Goal: Task Accomplishment & Management: Manage account settings

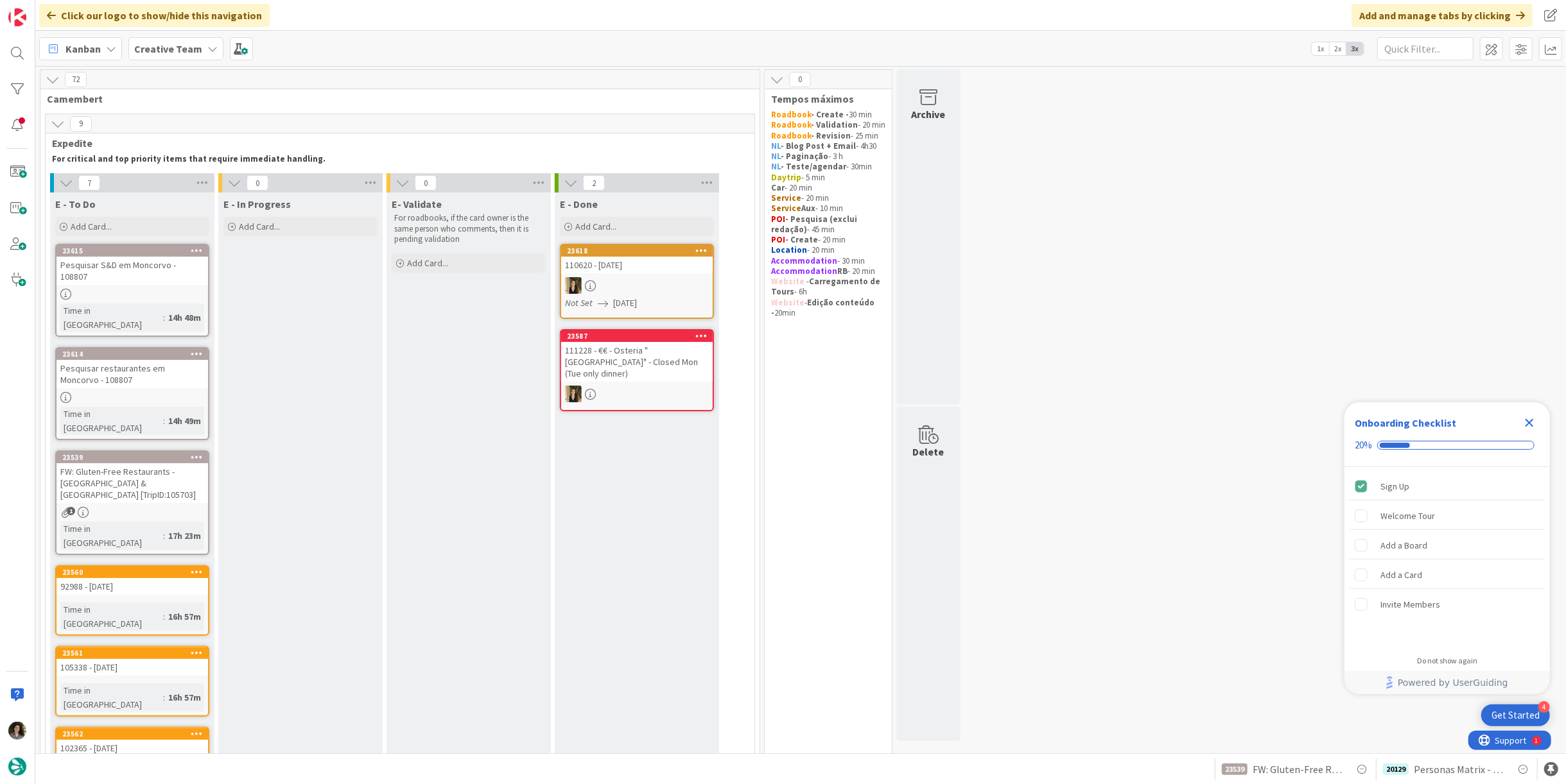
click at [1531, 422] on icon "Close Checklist" at bounding box center [1530, 423] width 8 height 8
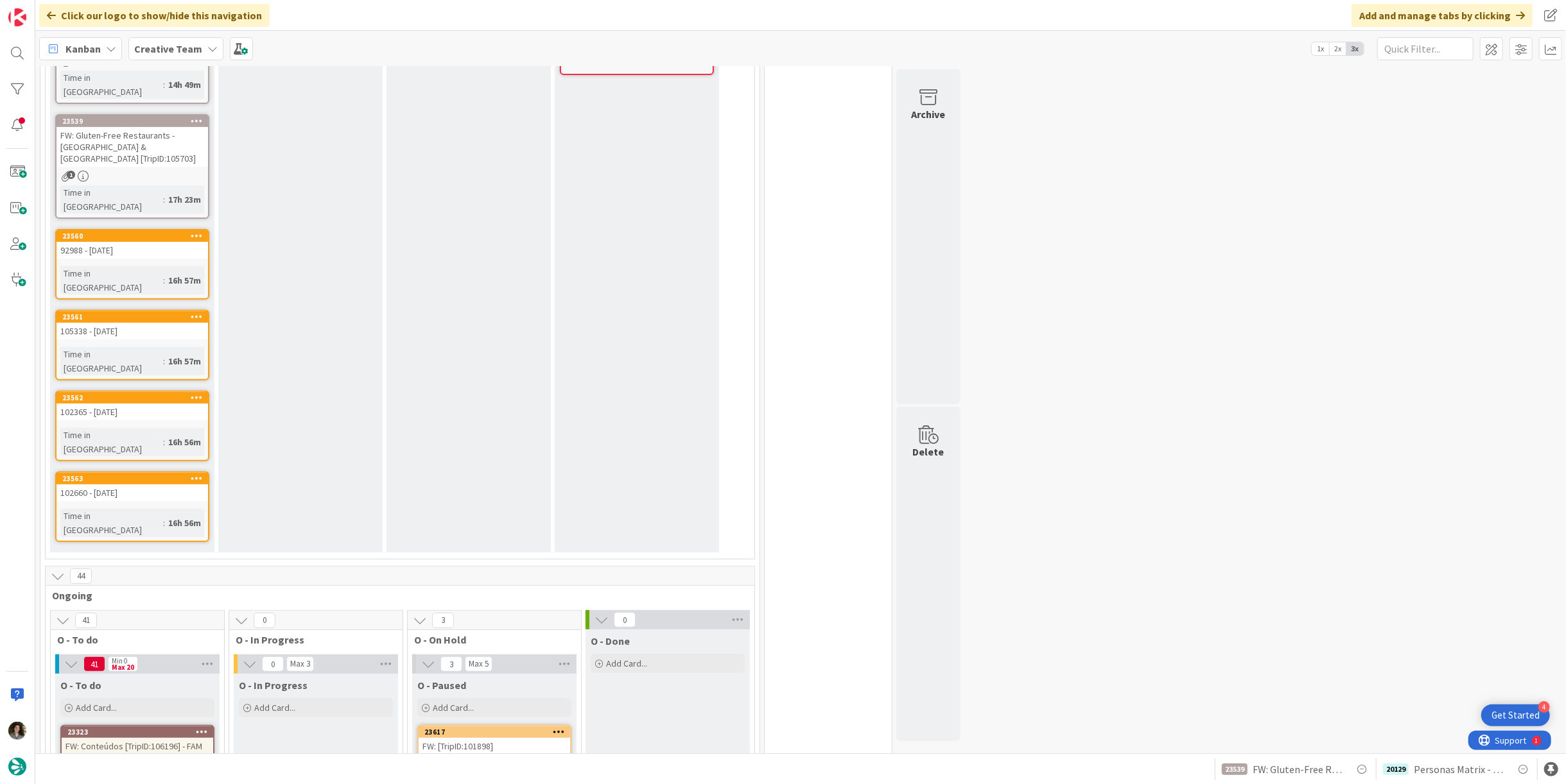
scroll to position [570, 0]
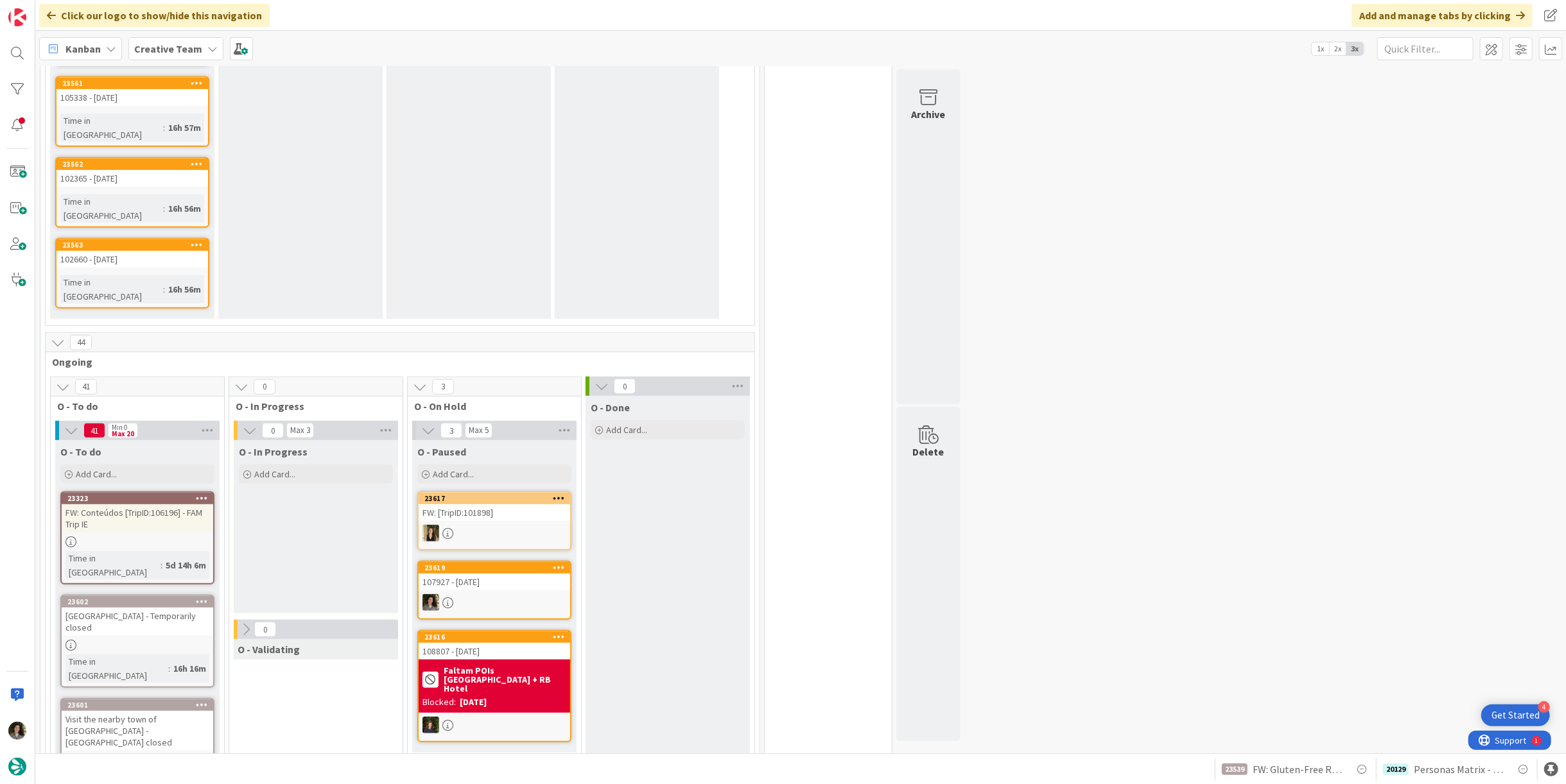
click at [474, 594] on div at bounding box center [494, 603] width 152 height 17
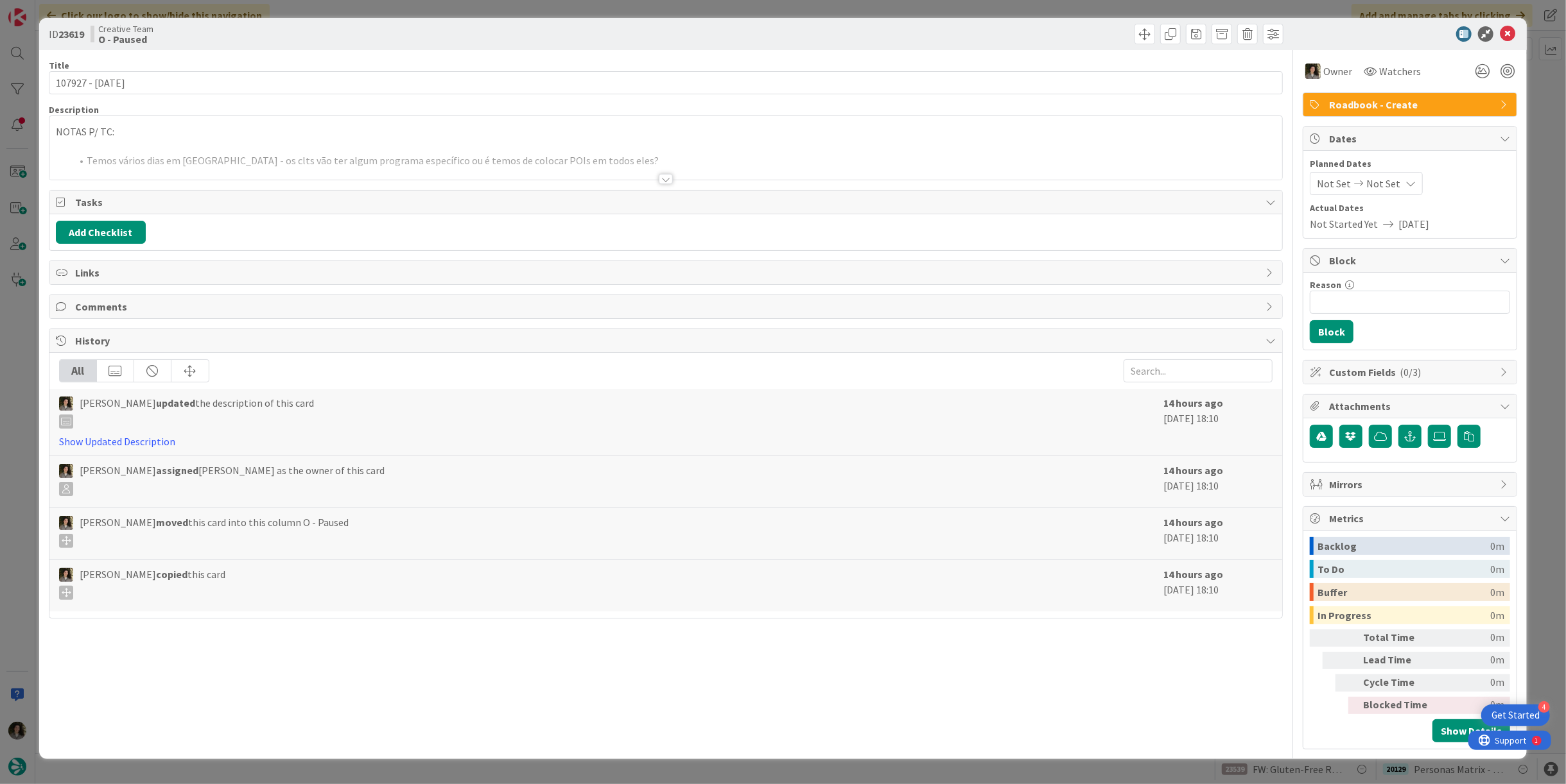
click at [661, 178] on div at bounding box center [665, 179] width 14 height 10
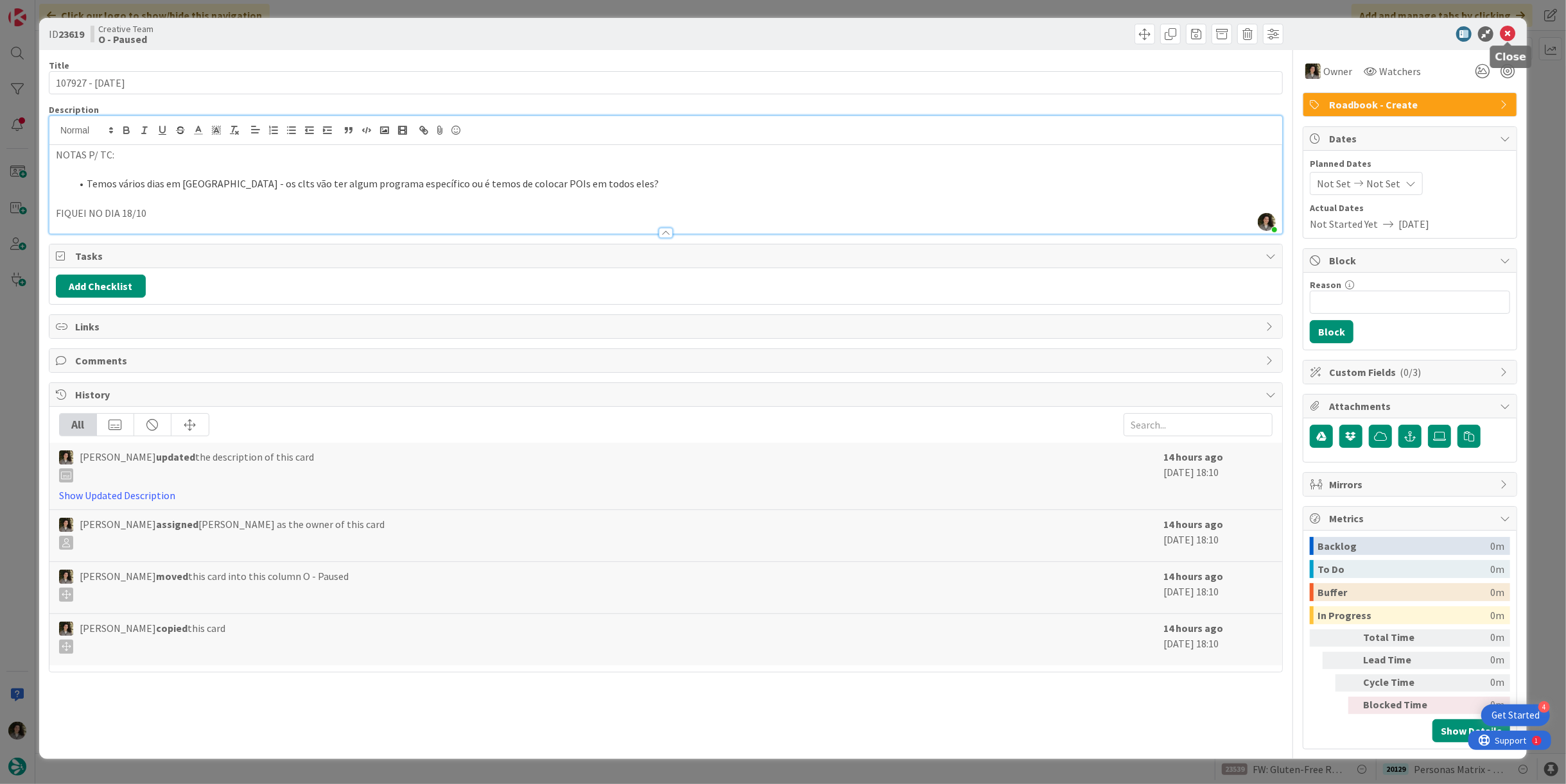
click at [1515, 31] on icon at bounding box center [1508, 34] width 15 height 15
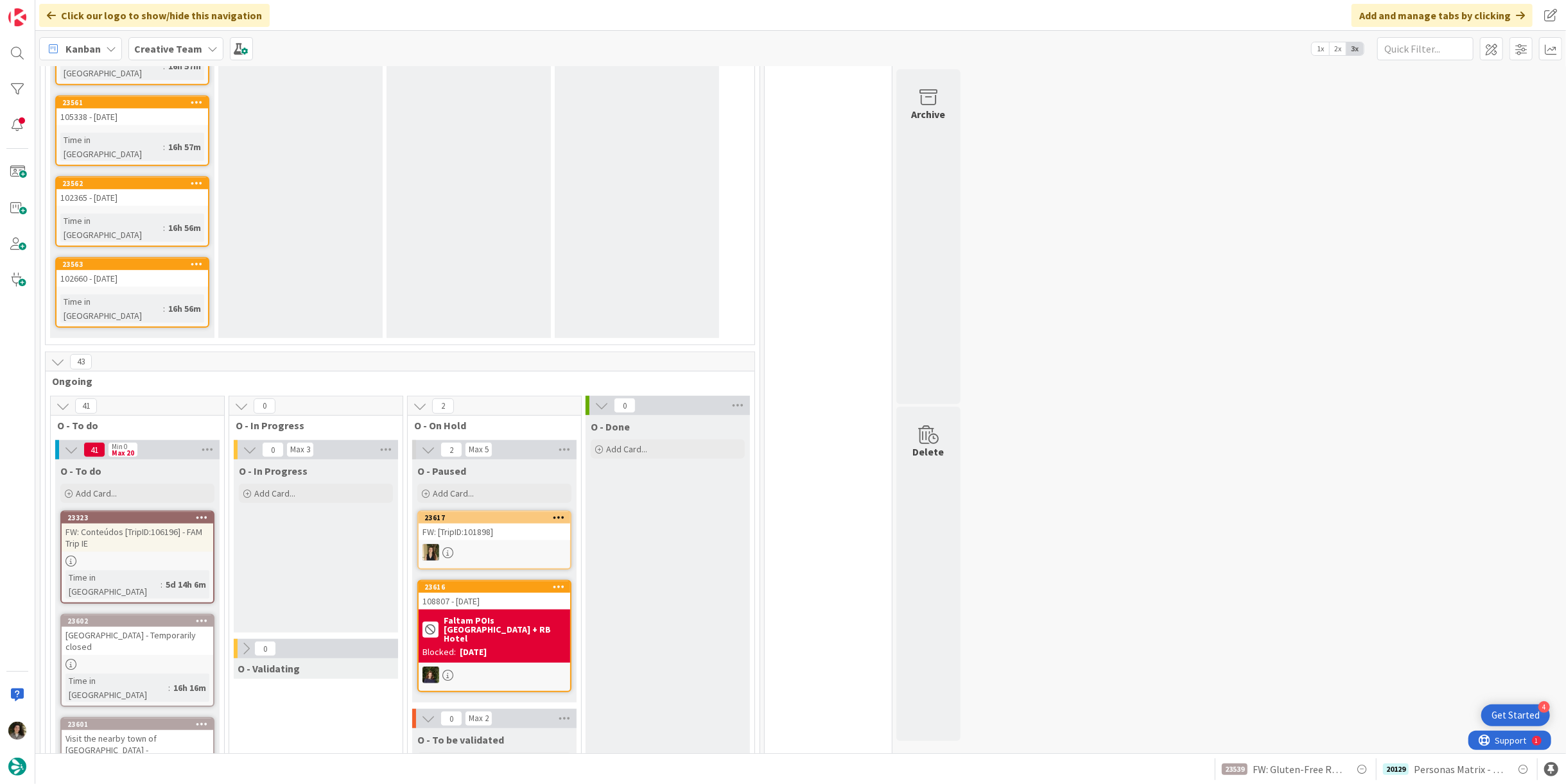
scroll to position [570, 0]
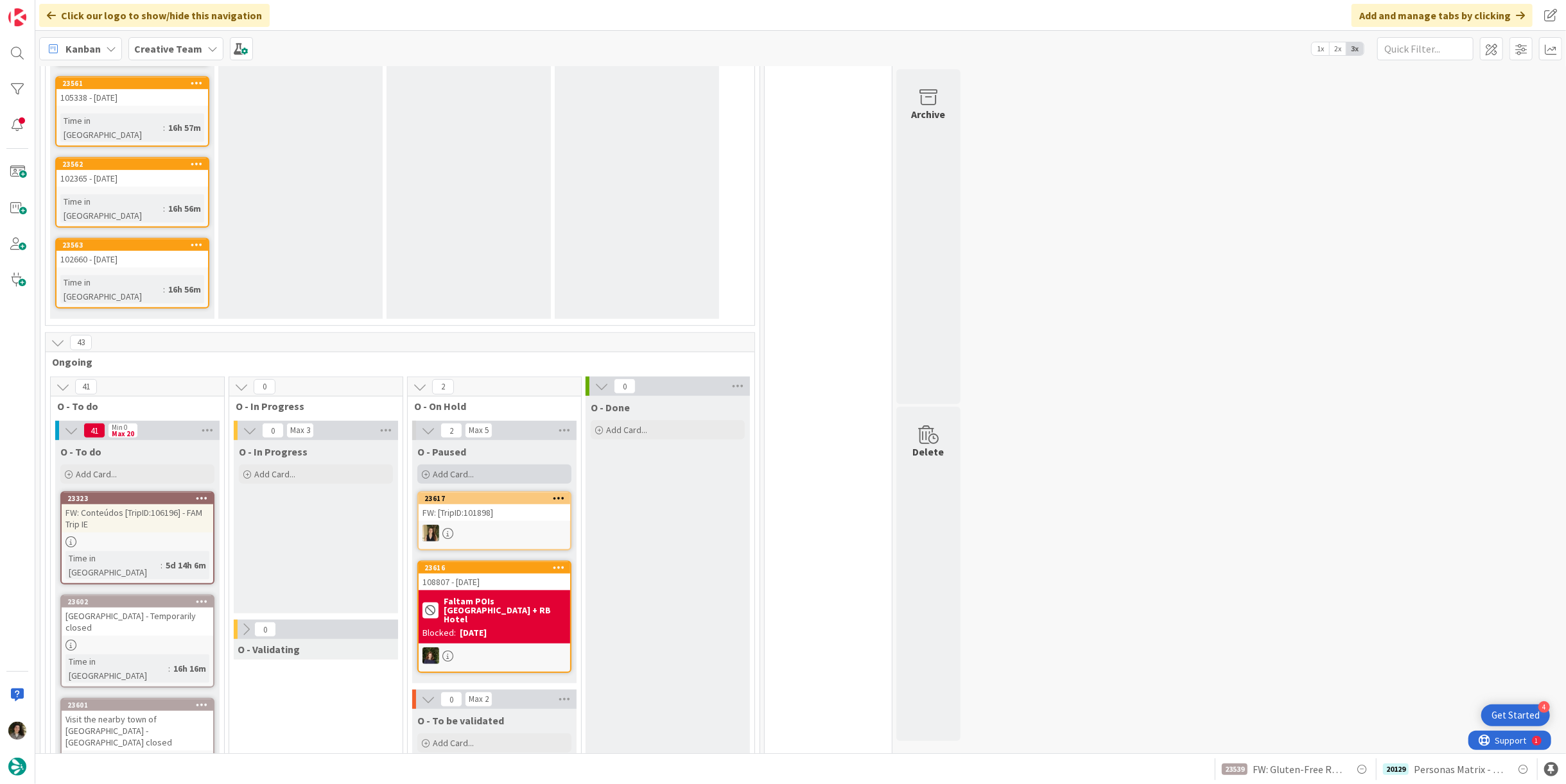
click at [492, 465] on div "Add Card..." at bounding box center [494, 475] width 154 height 19
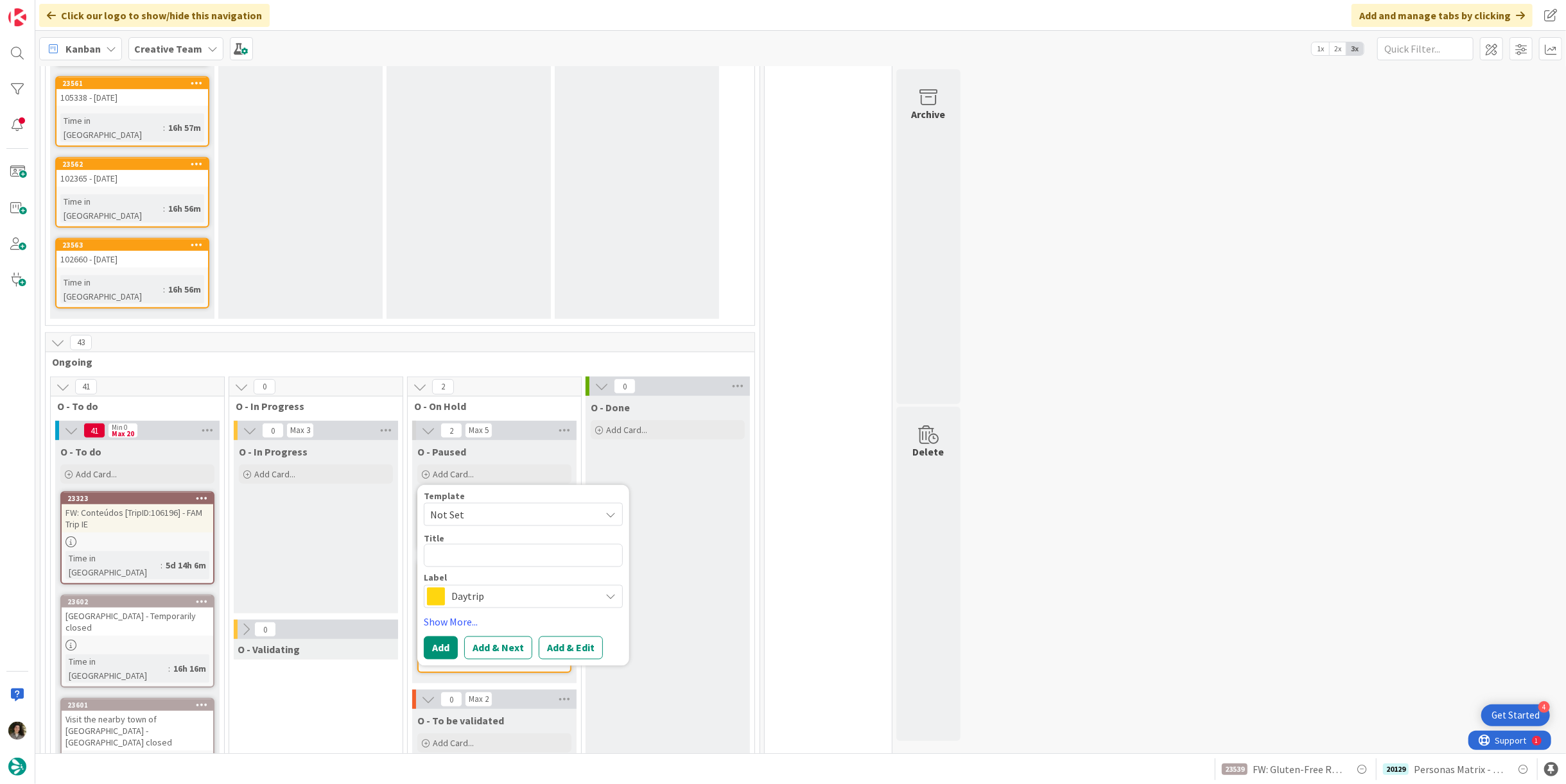
drag, startPoint x: 472, startPoint y: 466, endPoint x: 478, endPoint y: 474, distance: 10.0
click at [472, 588] on span "Daytrip" at bounding box center [522, 597] width 143 height 18
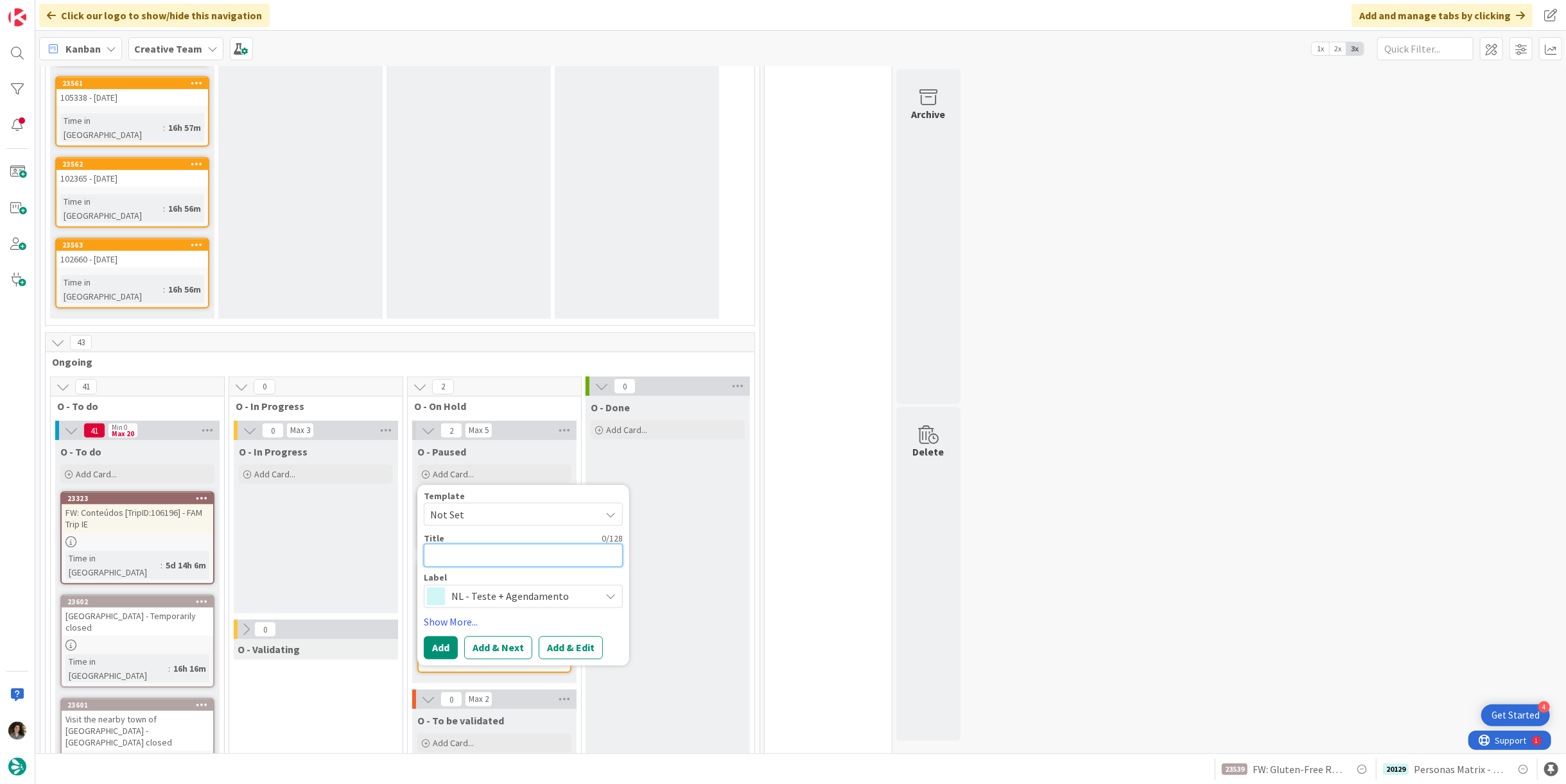
click at [490, 544] on textarea at bounding box center [523, 555] width 199 height 23
type textarea "x"
type textarea "P"
type textarea "x"
type textarea "Pe"
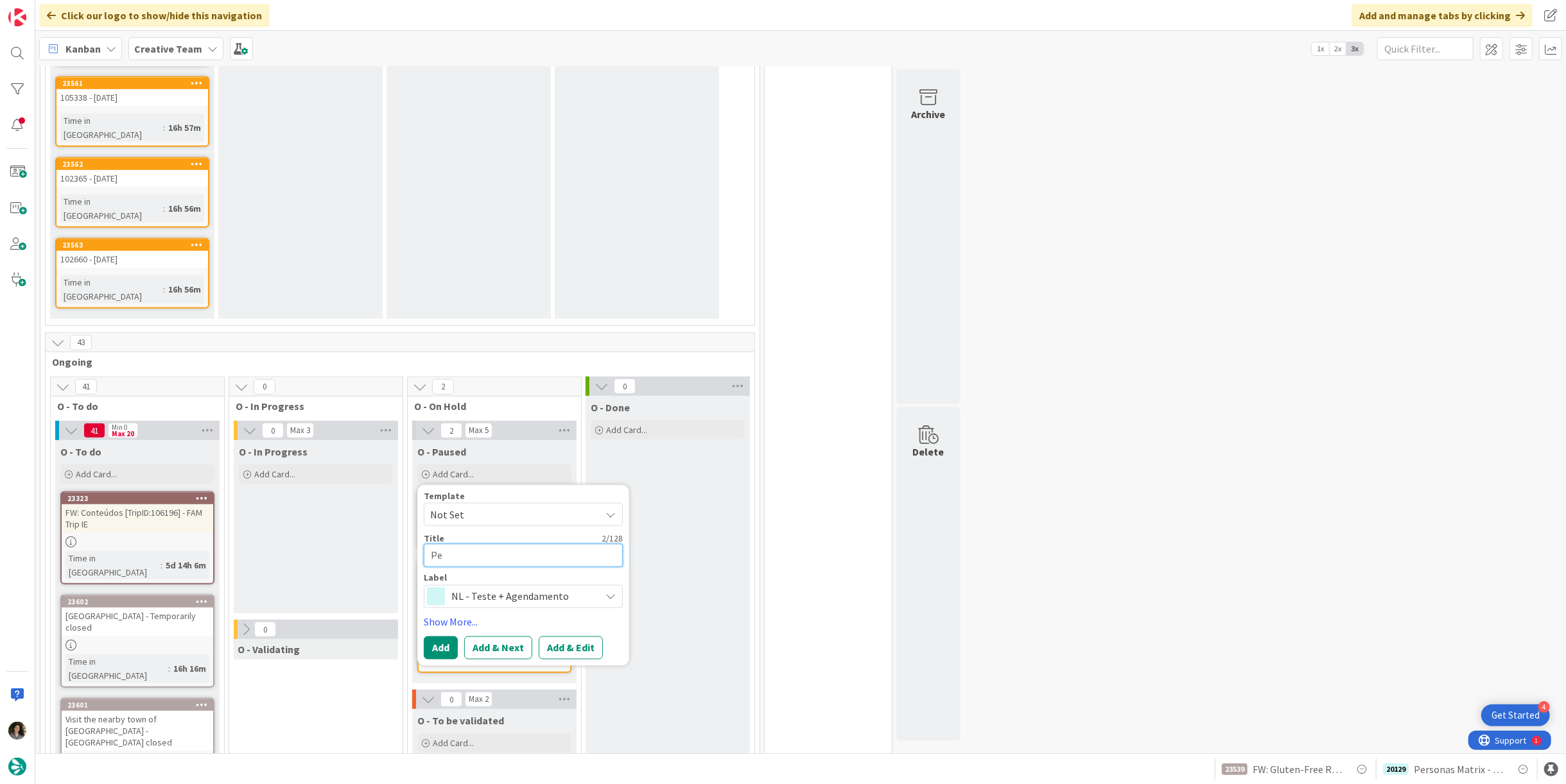
type textarea "x"
type textarea "Per"
type textarea "x"
type textarea "Pers"
type textarea "x"
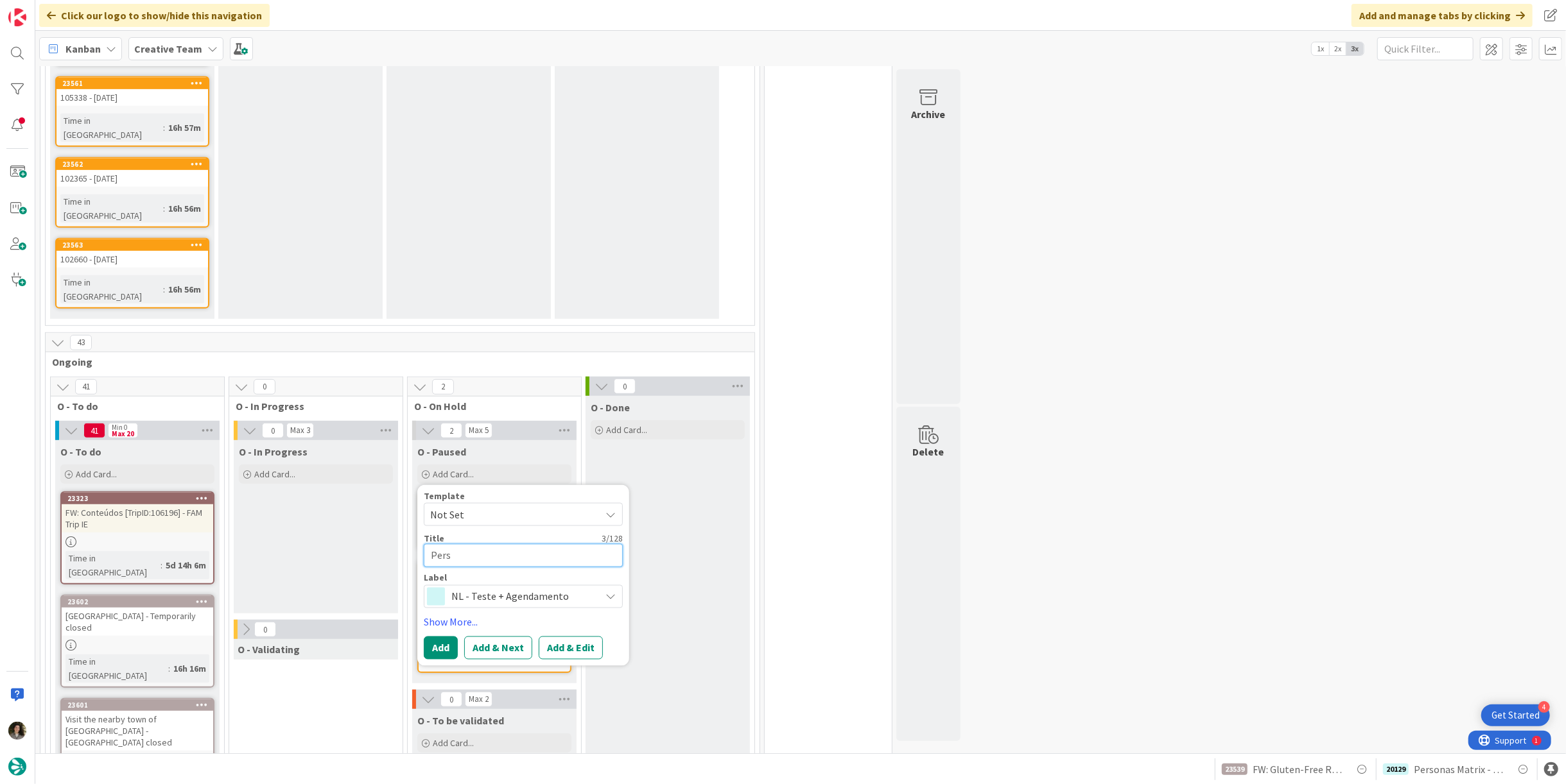
type textarea "Perso"
type textarea "x"
type textarea "Person"
type textarea "x"
type textarea "Persona"
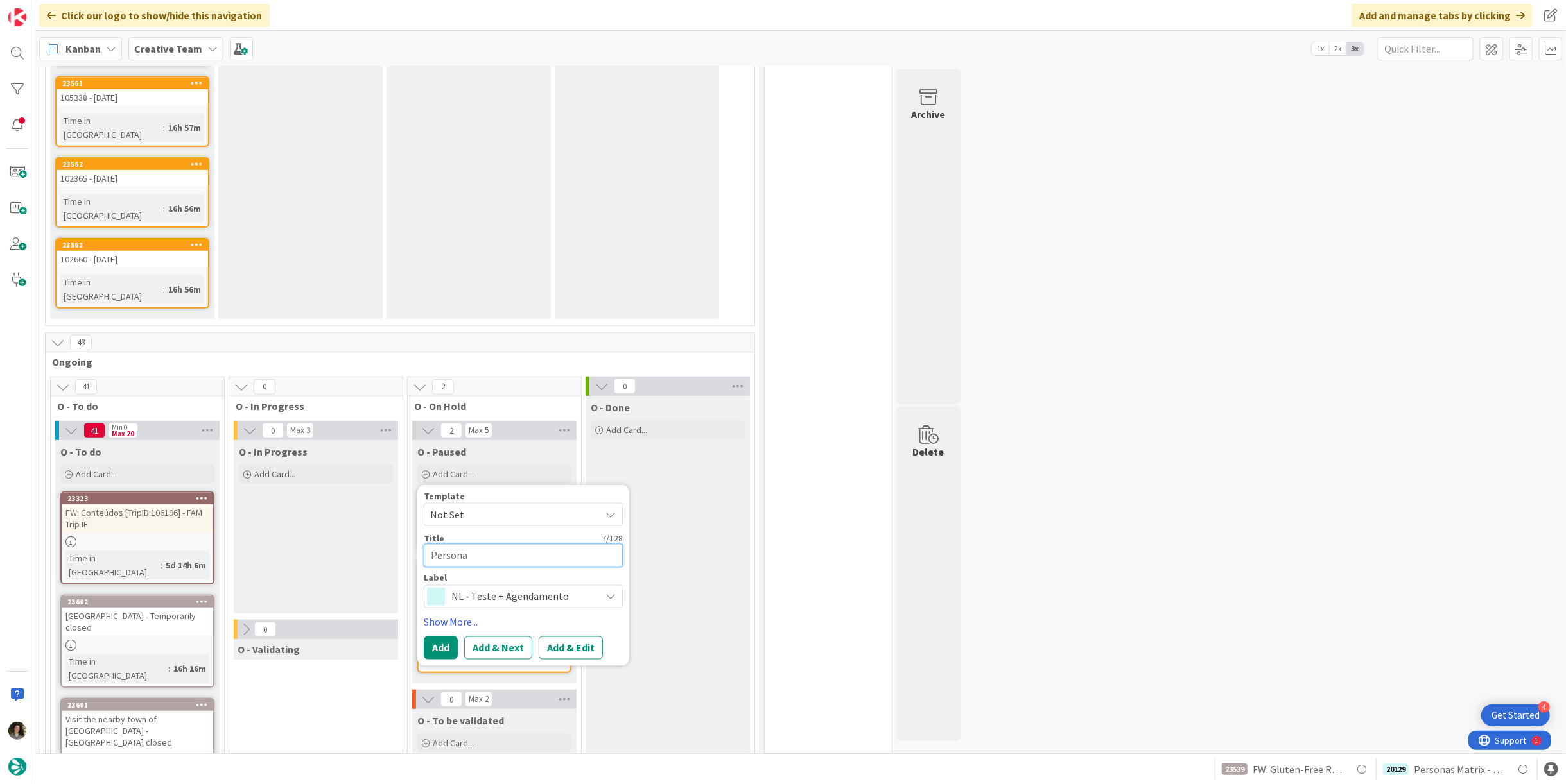
type textarea "x"
type textarea "Personas"
type textarea "x"
type textarea "Personas M"
type textarea "x"
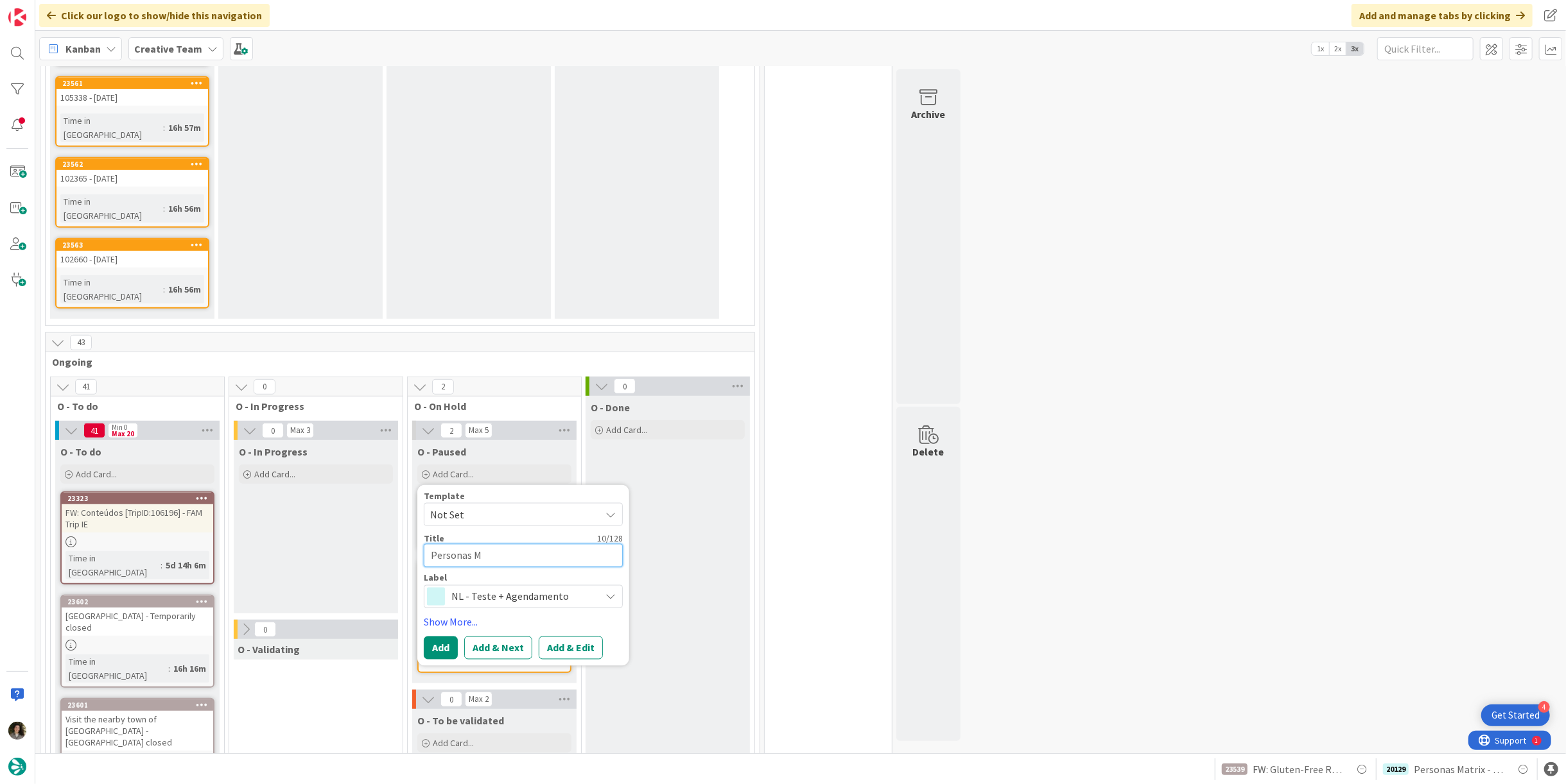
type textarea "Personas Ma"
type textarea "x"
type textarea "Personas Mat"
type textarea "x"
type textarea "Personas Matr"
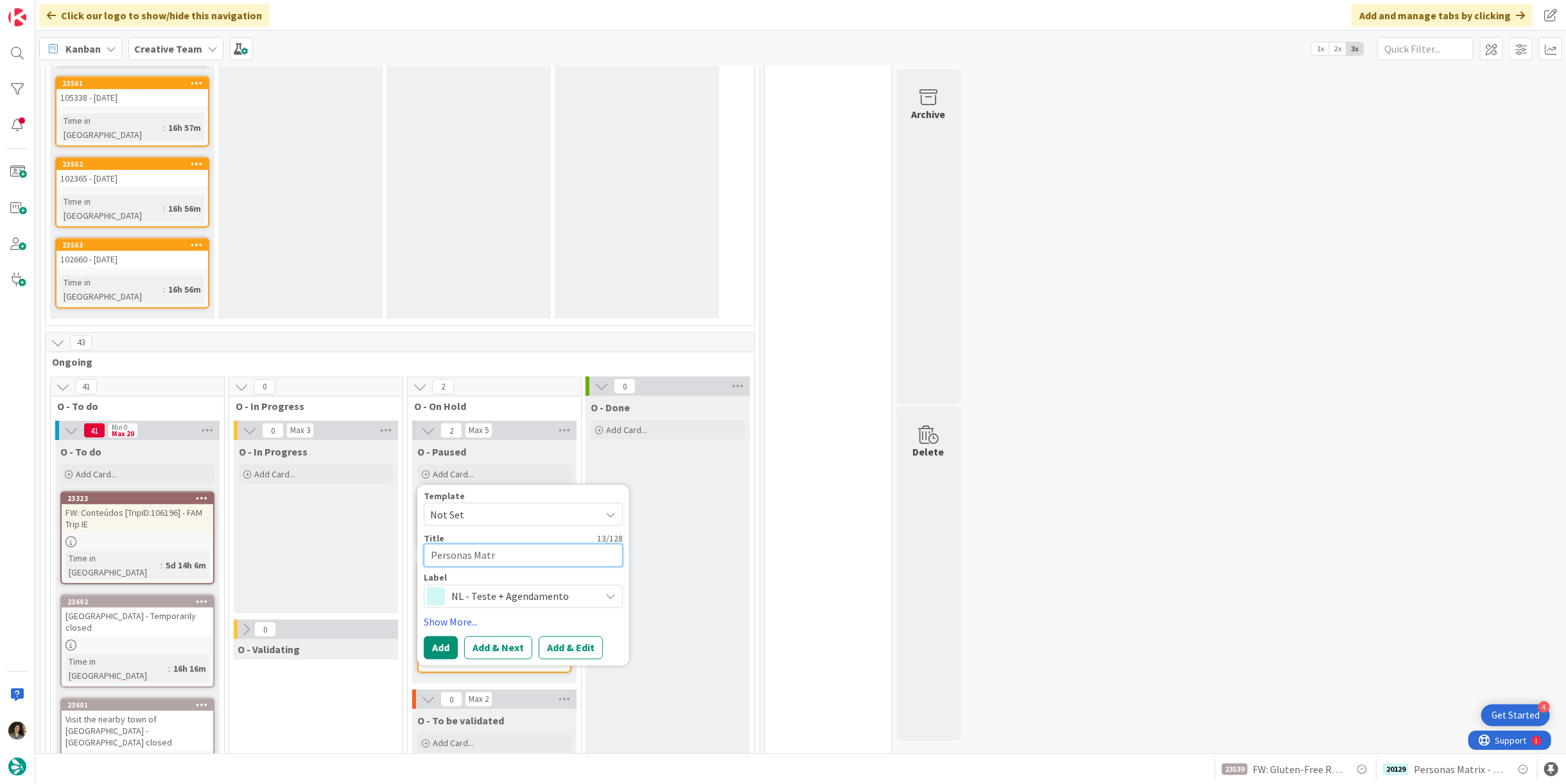
type textarea "x"
type textarea "Personas Matri"
type textarea "x"
type textarea "Personas Matriz"
type textarea "x"
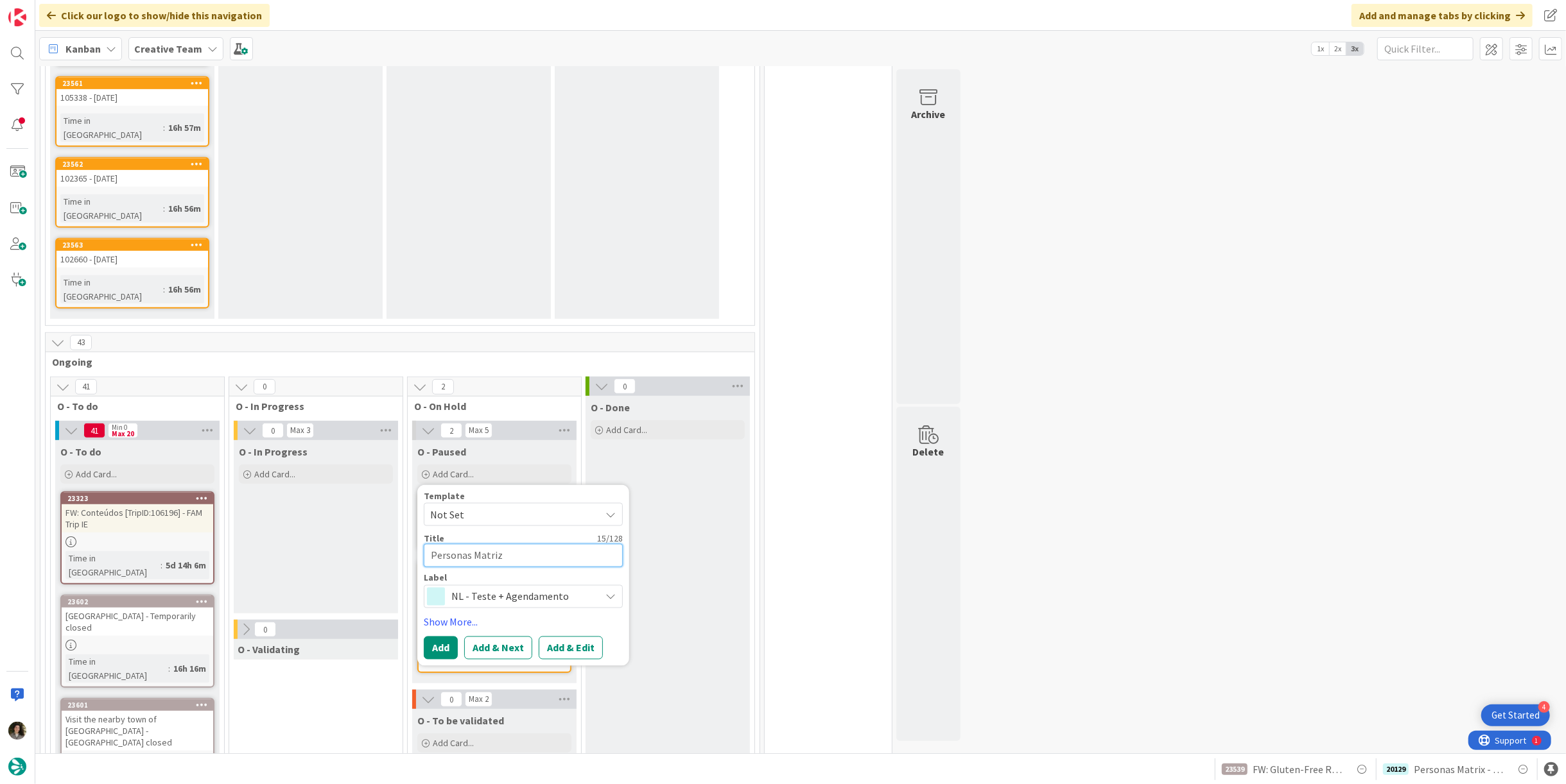
type textarea "Personas Matri"
type textarea "x"
type textarea "Personas Matrix"
type textarea "x"
type textarea "Personas Matrix"
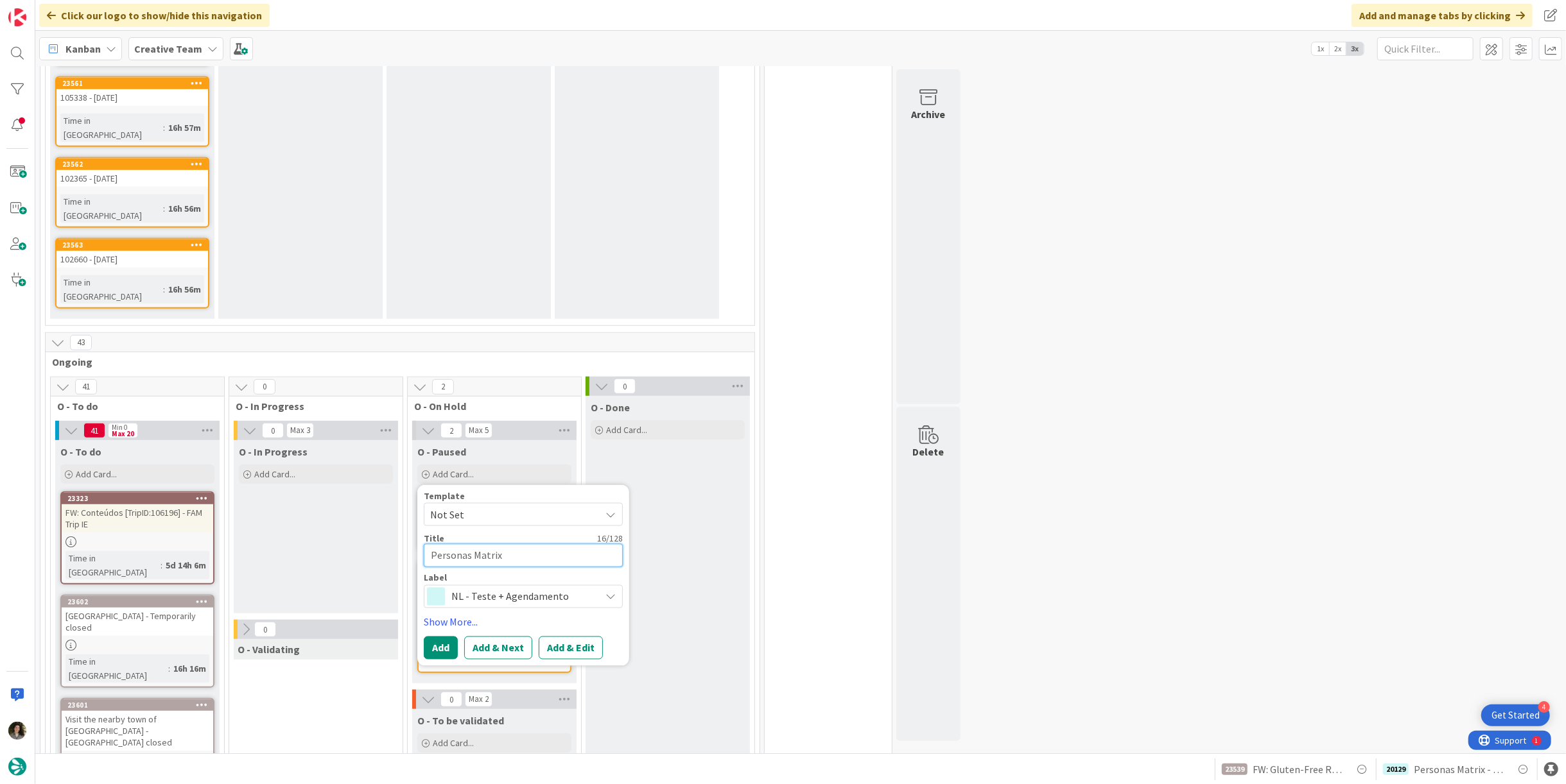
type textarea "x"
type textarea "Personas Matrix -"
type textarea "x"
type textarea "Personas Matrix -"
type textarea "x"
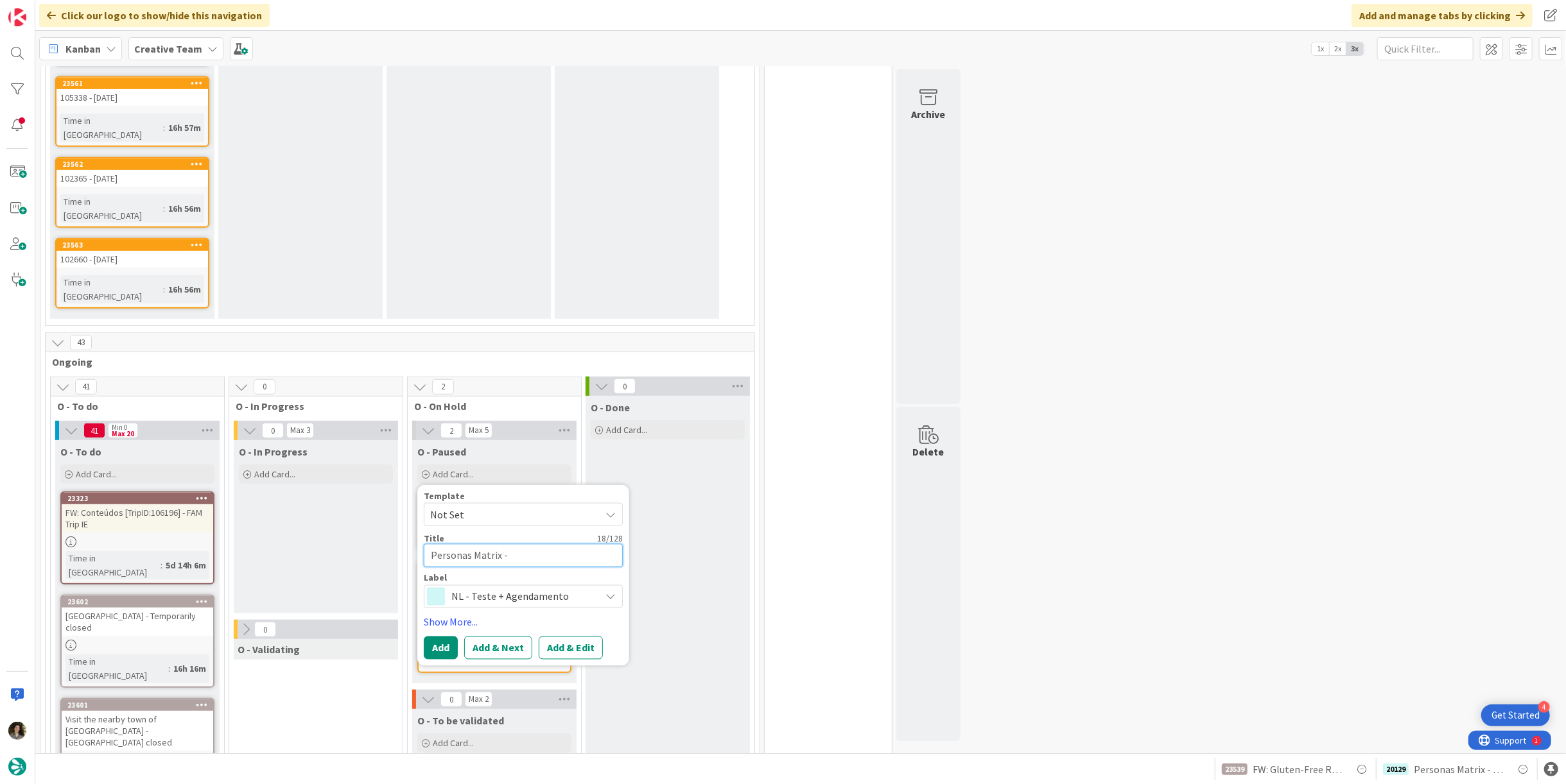
type textarea "Personas Matrix - P"
type textarea "x"
type textarea "Personas Matrix - PT"
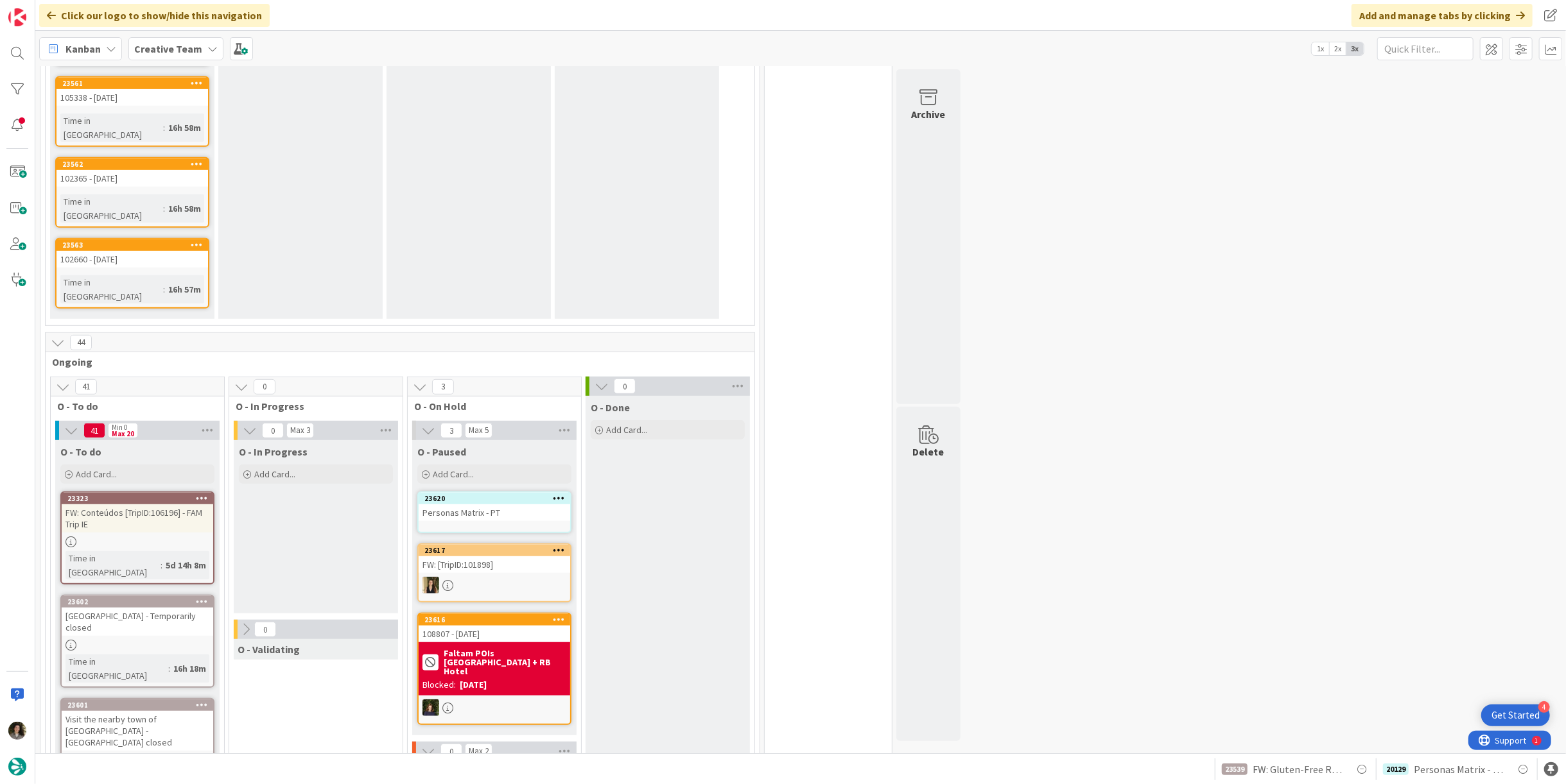
click at [474, 505] on div "Personas Matrix - PT" at bounding box center [494, 513] width 152 height 17
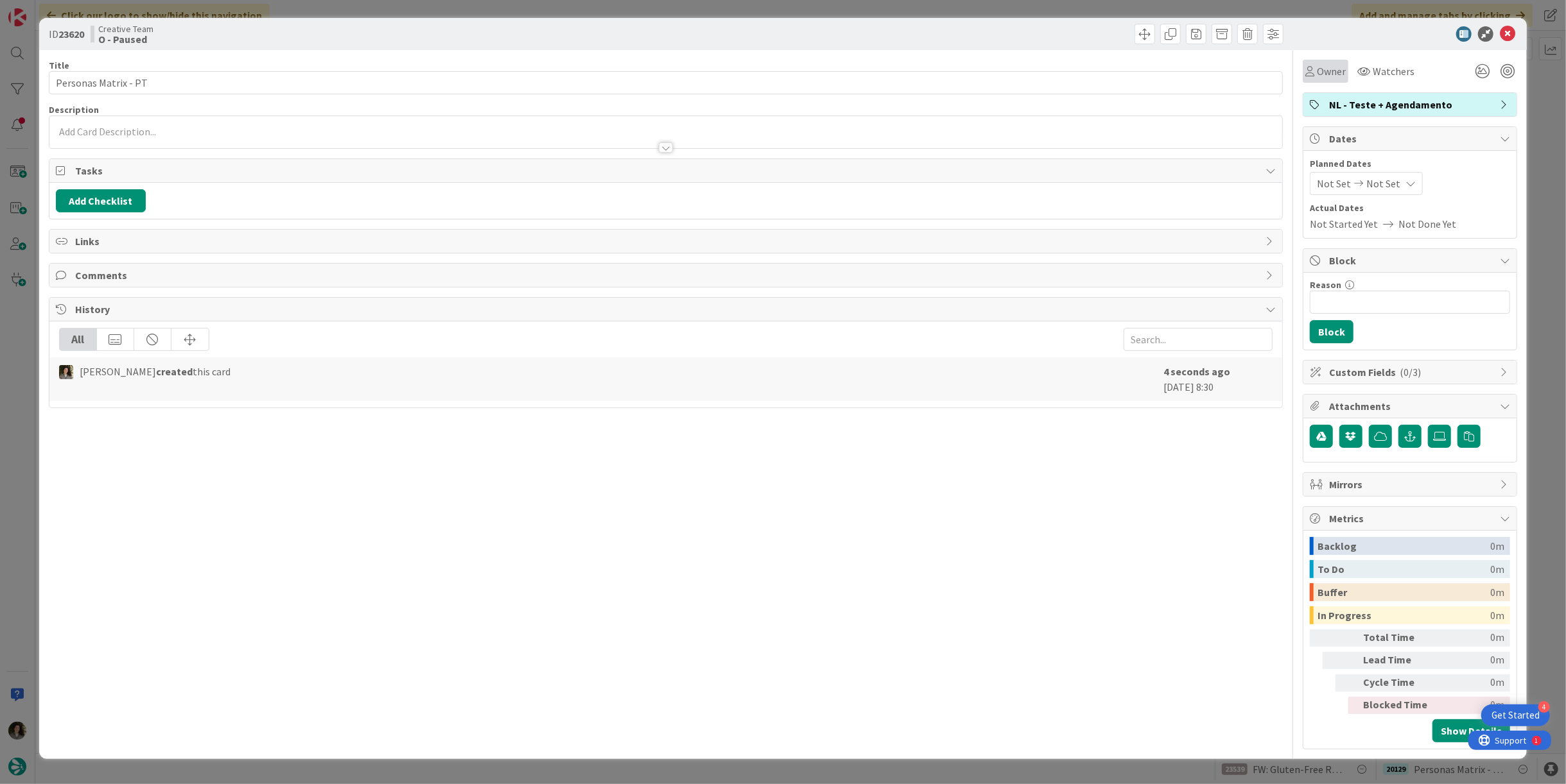
click at [1341, 73] on span "Owner" at bounding box center [1332, 71] width 29 height 15
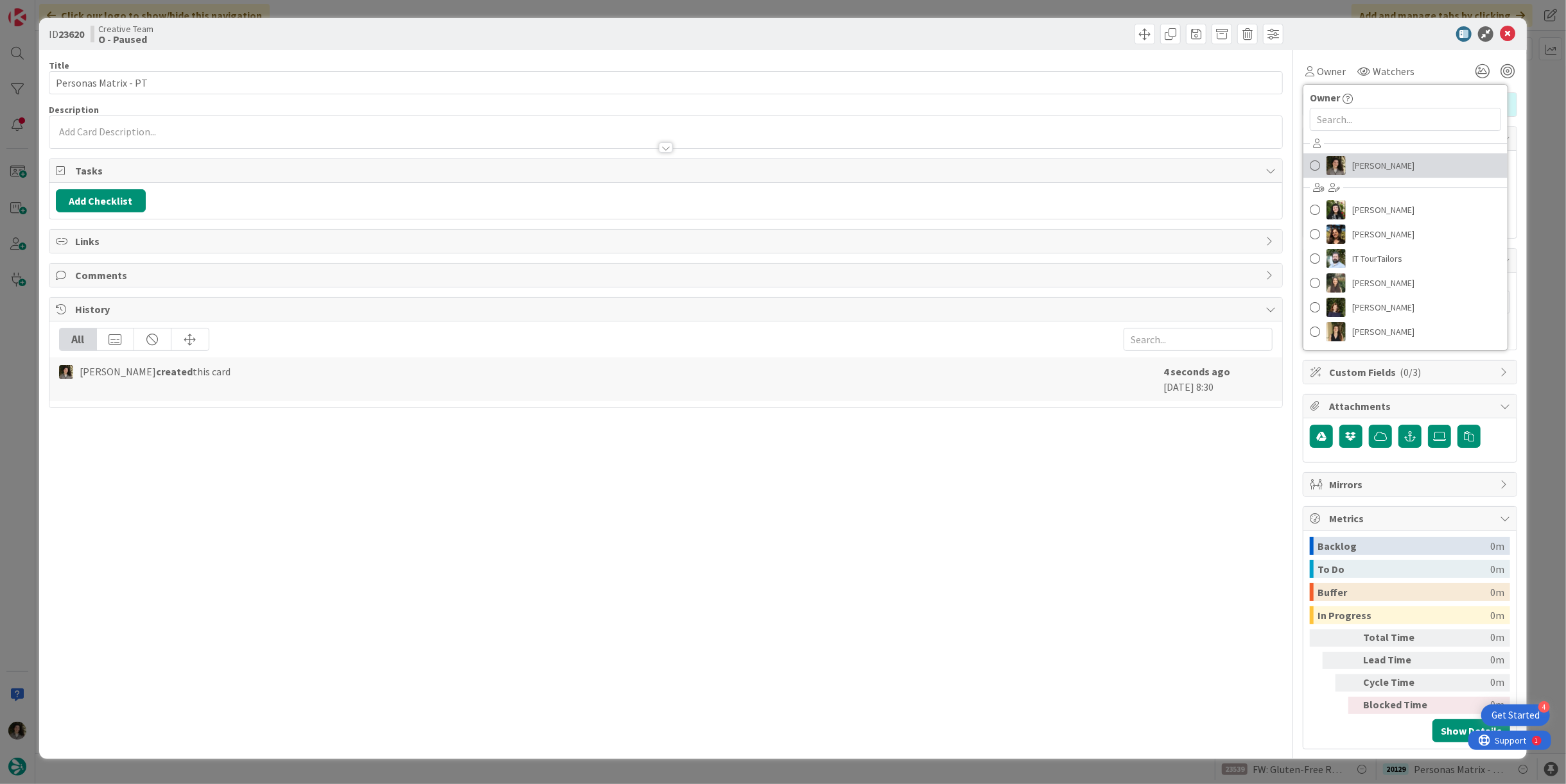
click at [1403, 160] on span "[PERSON_NAME]" at bounding box center [1384, 165] width 63 height 19
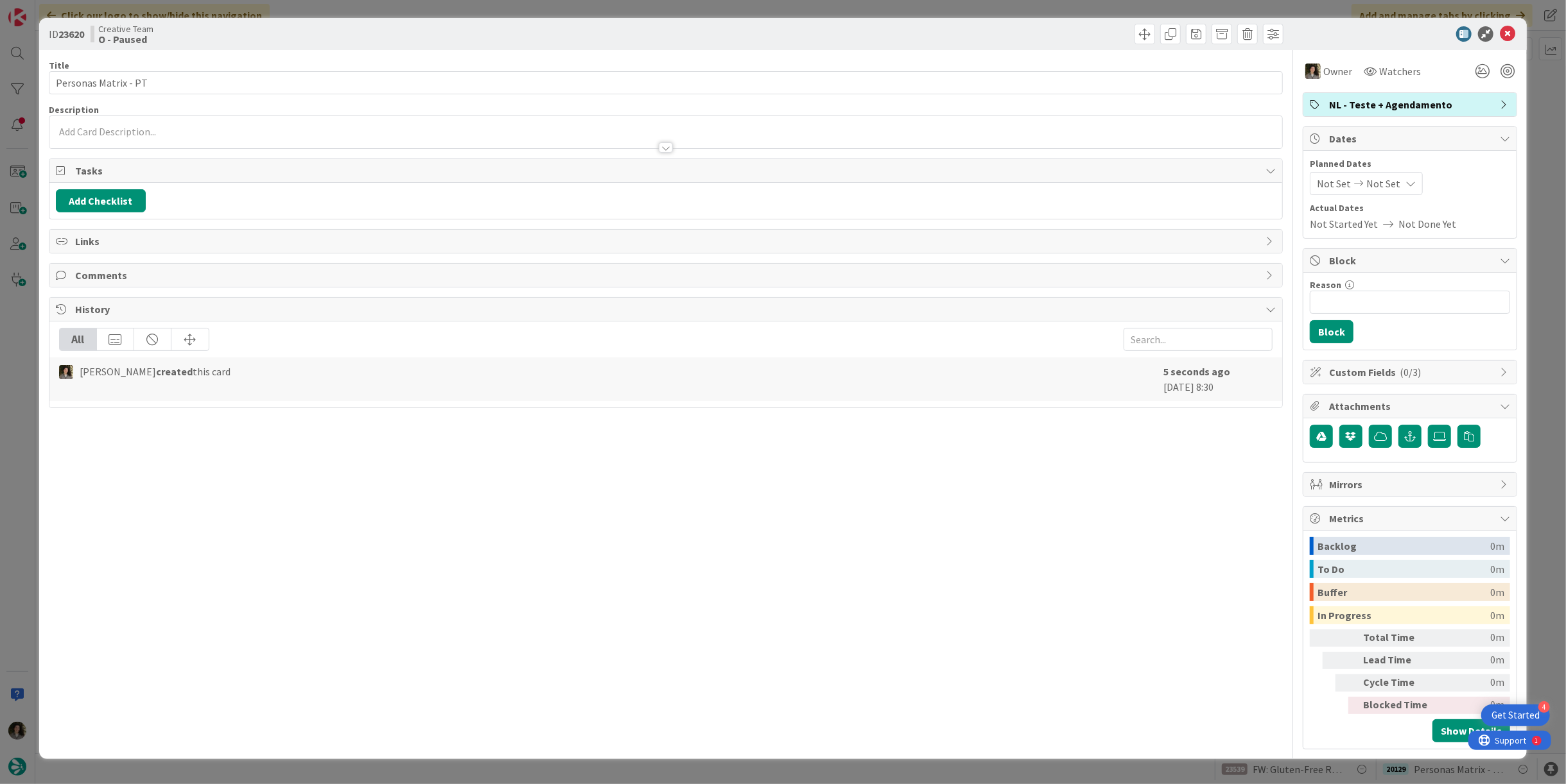
click at [1391, 179] on span "Not Set" at bounding box center [1383, 183] width 34 height 15
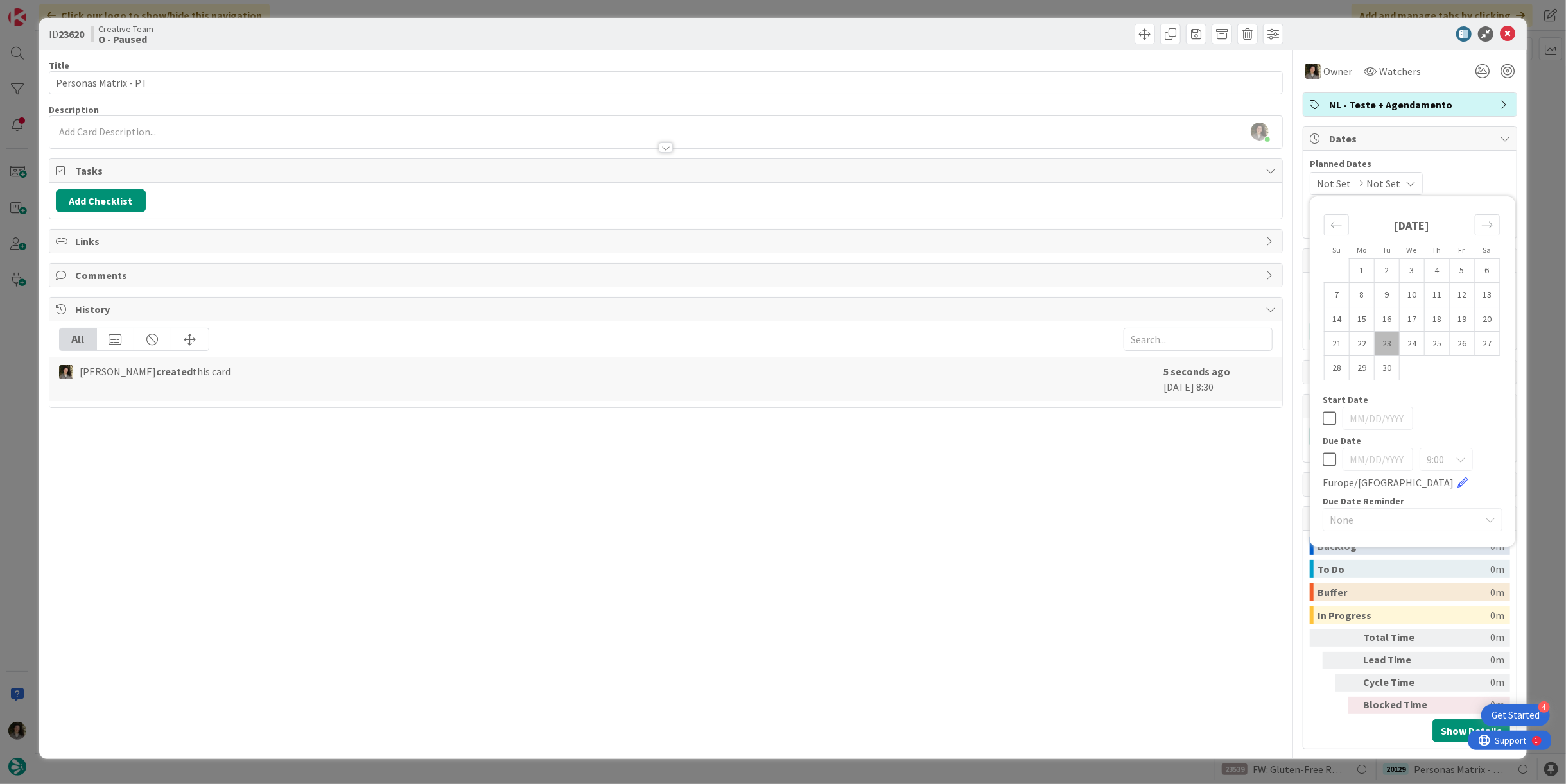
click at [1325, 460] on icon at bounding box center [1329, 459] width 13 height 15
type input "[DATE]"
drag, startPoint x: 1212, startPoint y: 482, endPoint x: 1218, endPoint y: 476, distance: 8.5
click at [1211, 481] on div "Title 20 / 128 Personas Matrix - PT Description Melissa Santos just joined Owne…" at bounding box center [665, 400] width 1234 height 700
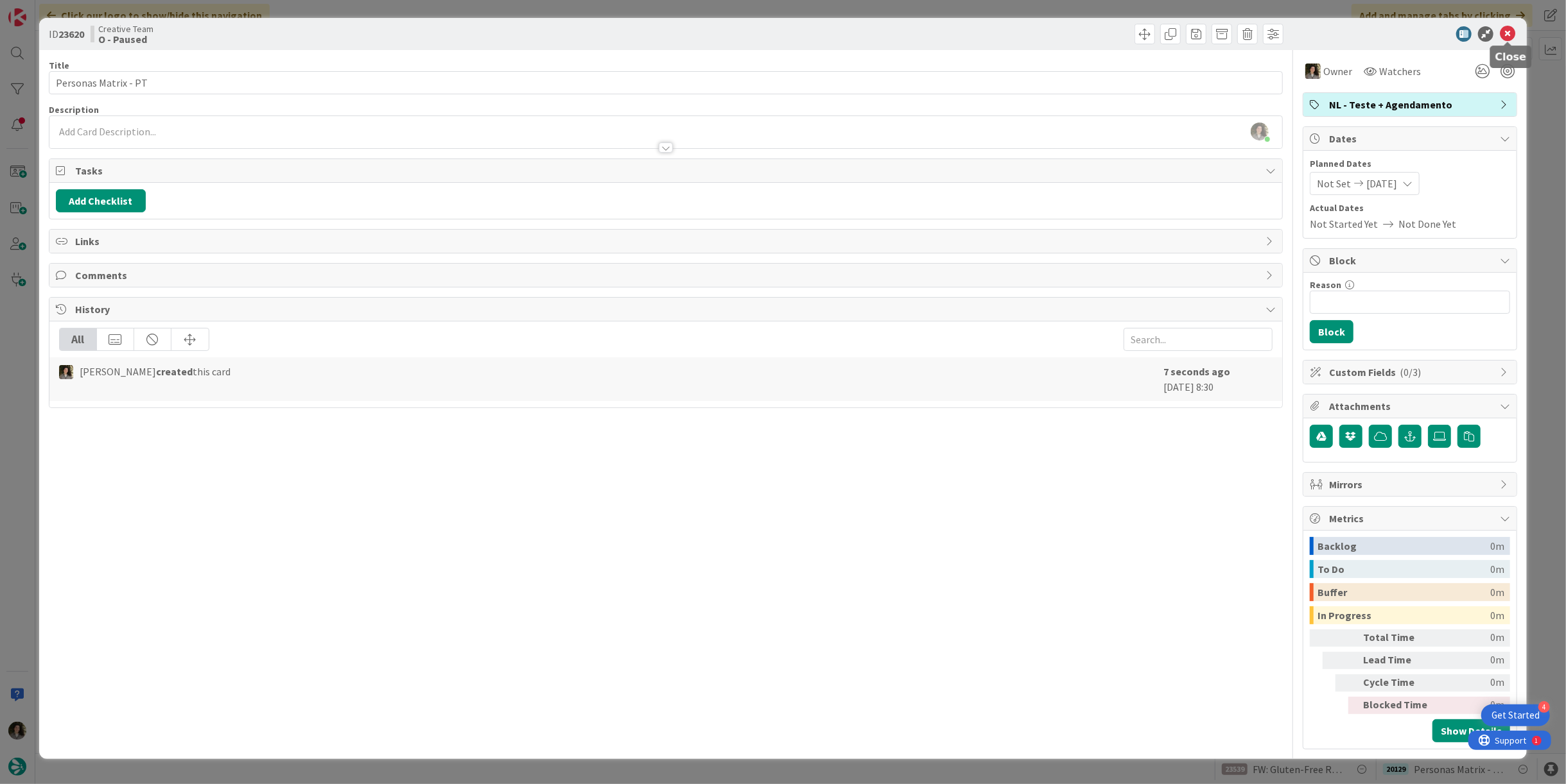
click at [1508, 32] on icon at bounding box center [1508, 34] width 15 height 15
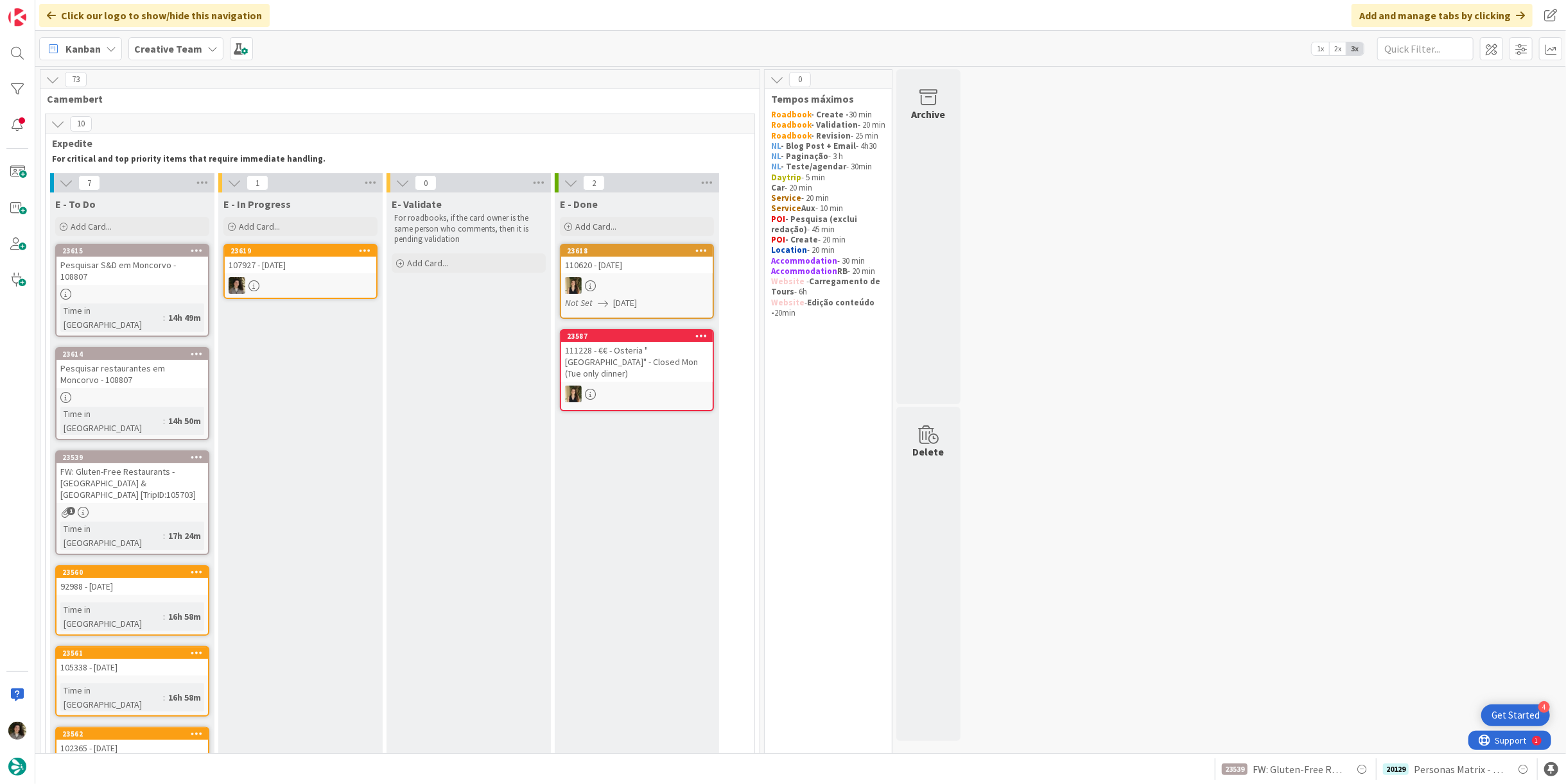
click at [282, 262] on div "107927 - [DATE]" at bounding box center [300, 265] width 152 height 17
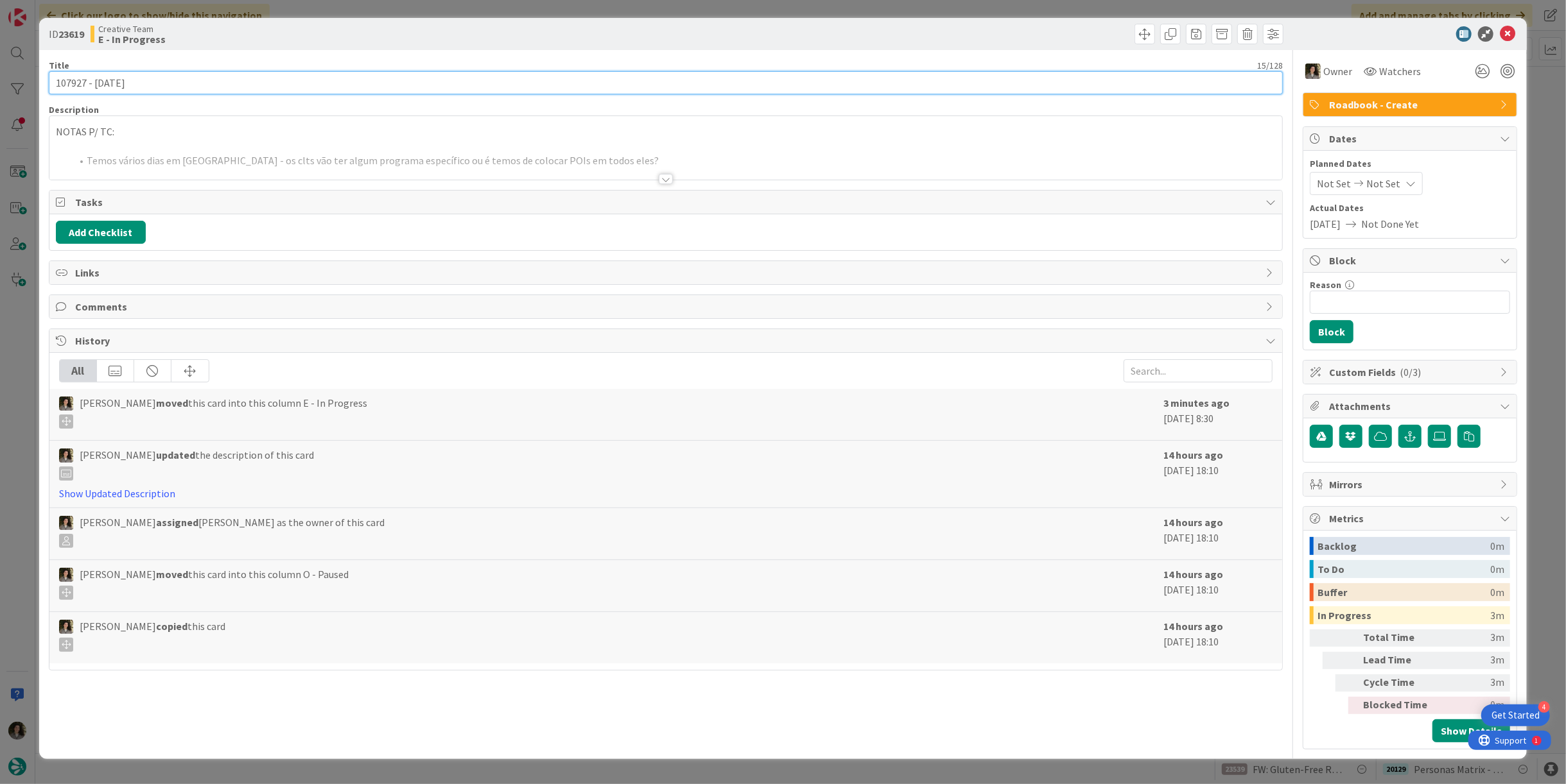
click at [83, 83] on input "107927 - [DATE]" at bounding box center [665, 83] width 1234 height 23
drag, startPoint x: 72, startPoint y: 85, endPoint x: 8, endPoint y: 88, distance: 64.1
click at [8, 88] on div "ID 23619 Creative Team E - In Progress Title 15 / 128 107927 - 15 oct Descripti…" at bounding box center [783, 392] width 1566 height 784
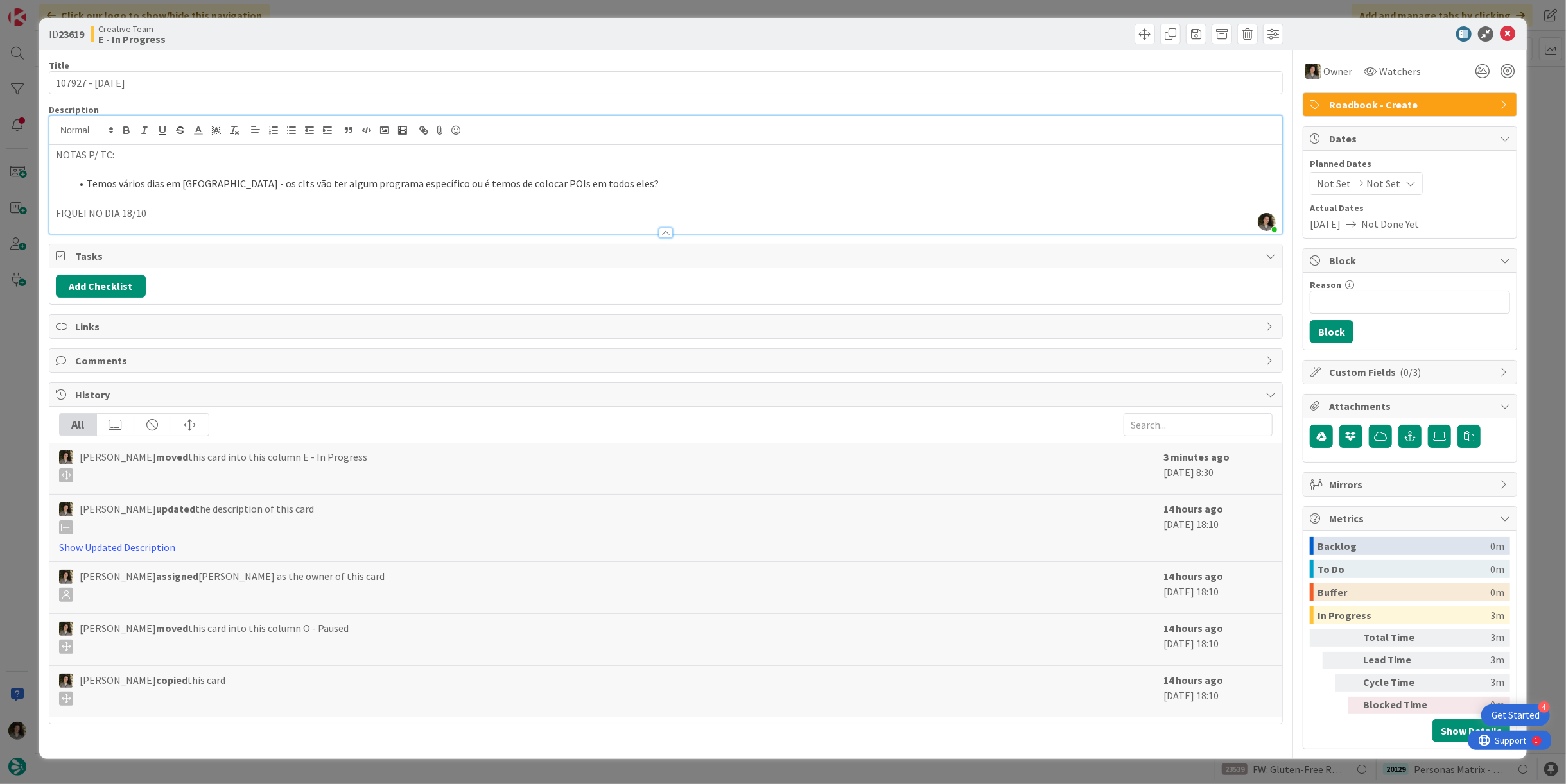
click at [647, 135] on div "Melissa Santos joined 9 m ago NOTAS P/ TC: Temos vários dias em Cagliari - os c…" at bounding box center [665, 174] width 1233 height 117
click at [614, 177] on li "Temos vários dias em Cagliari - os clts vão ter algum programa específico ou é …" at bounding box center [674, 183] width 1204 height 15
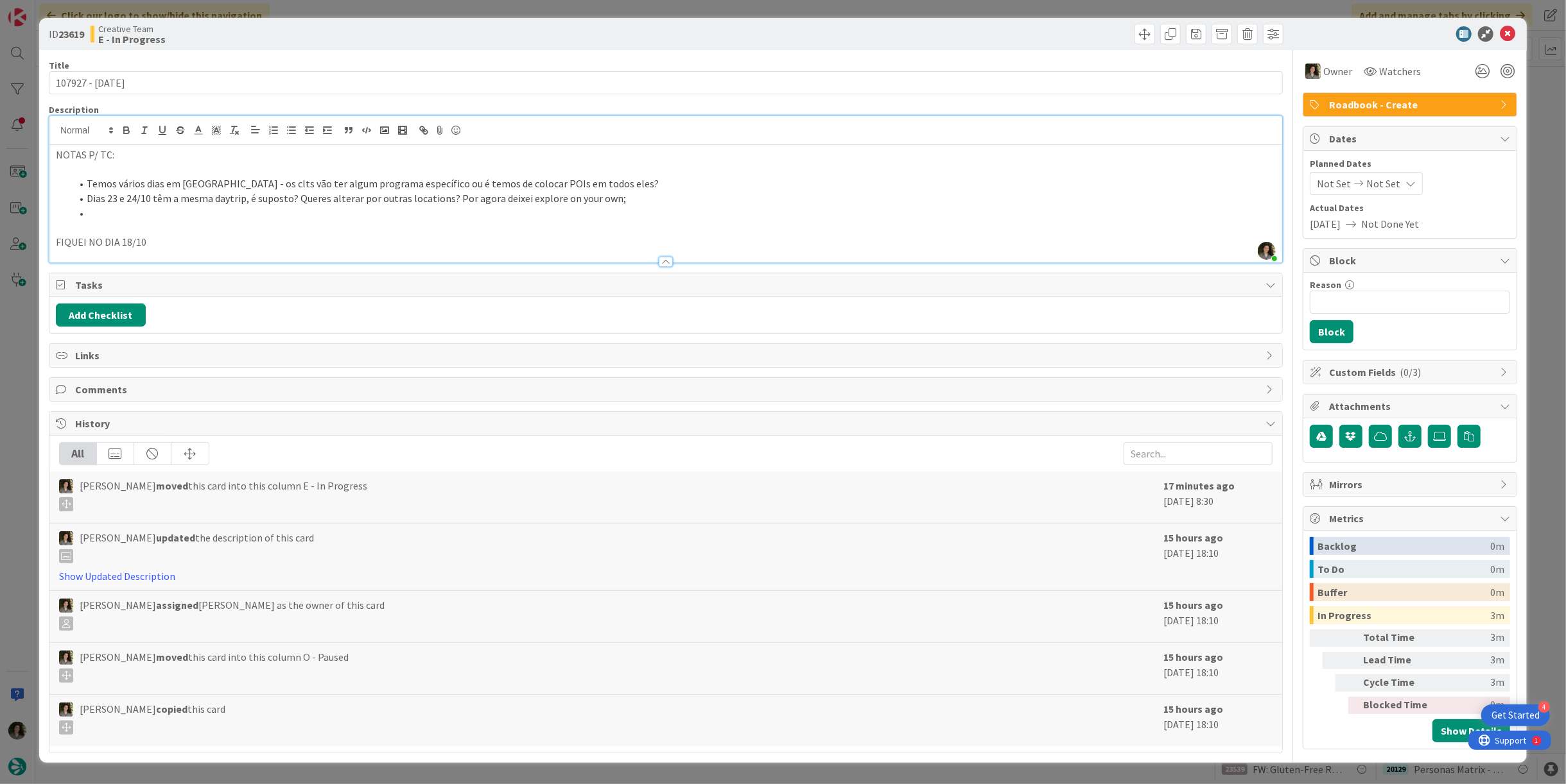
click at [113, 213] on li at bounding box center [674, 213] width 1204 height 15
click at [1508, 27] on icon at bounding box center [1508, 34] width 15 height 15
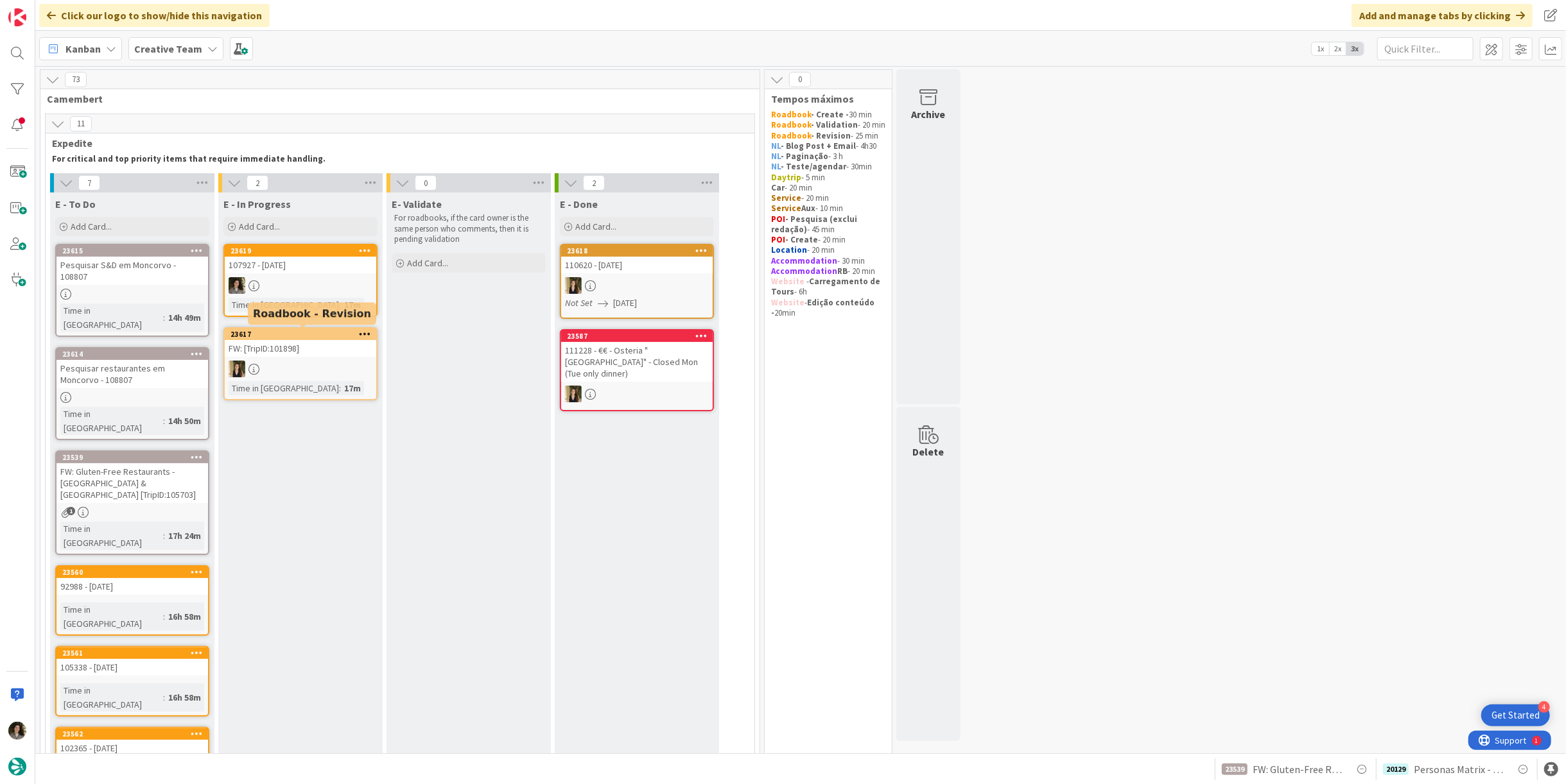
click at [338, 257] on div "107927 - [DATE]" at bounding box center [300, 265] width 152 height 17
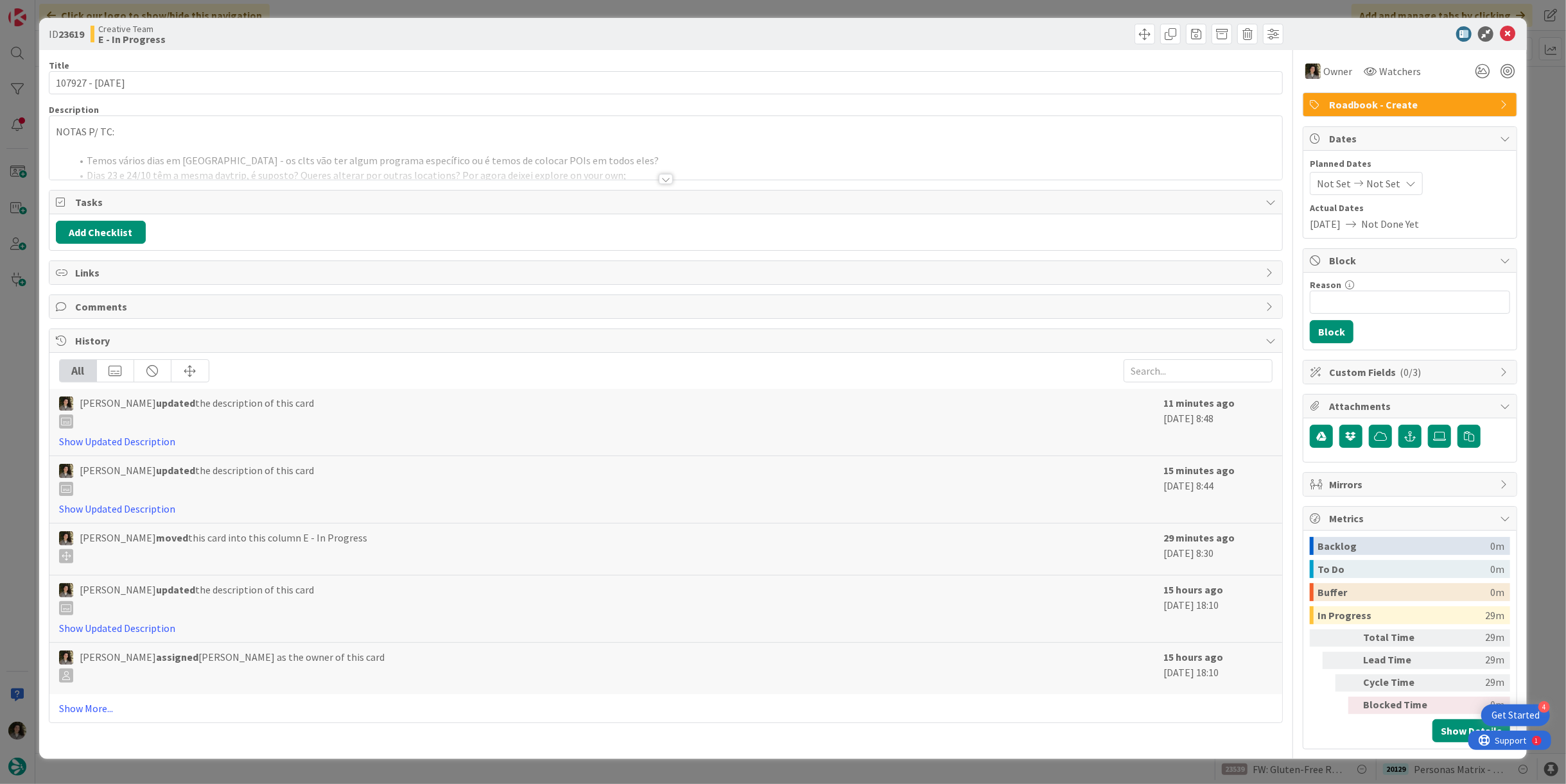
click at [680, 152] on div at bounding box center [665, 163] width 1233 height 33
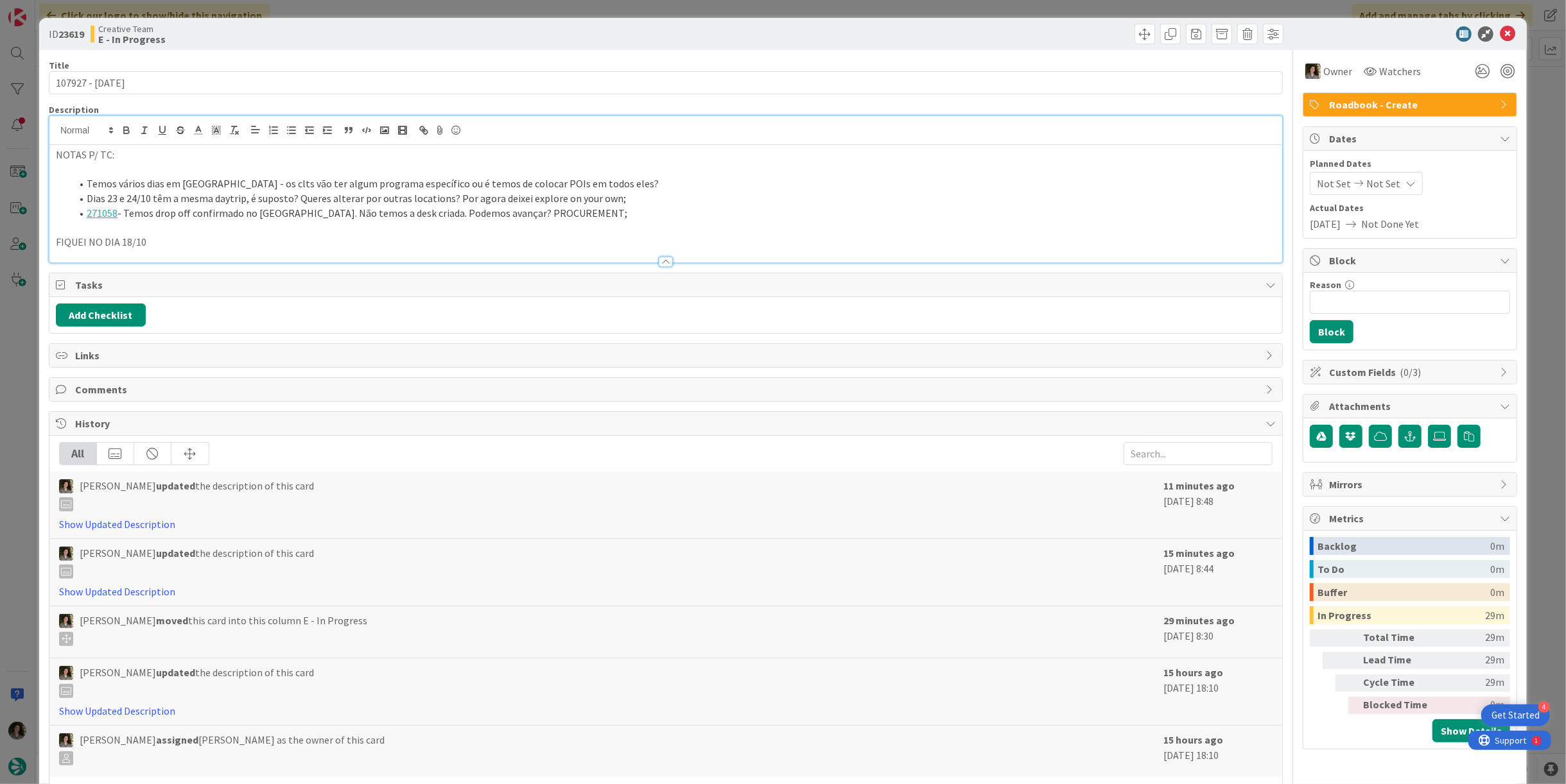
click at [613, 206] on li "271058 - Temos drop off confirmado no Genoa City Center. Não temos a desk criad…" at bounding box center [674, 213] width 1204 height 15
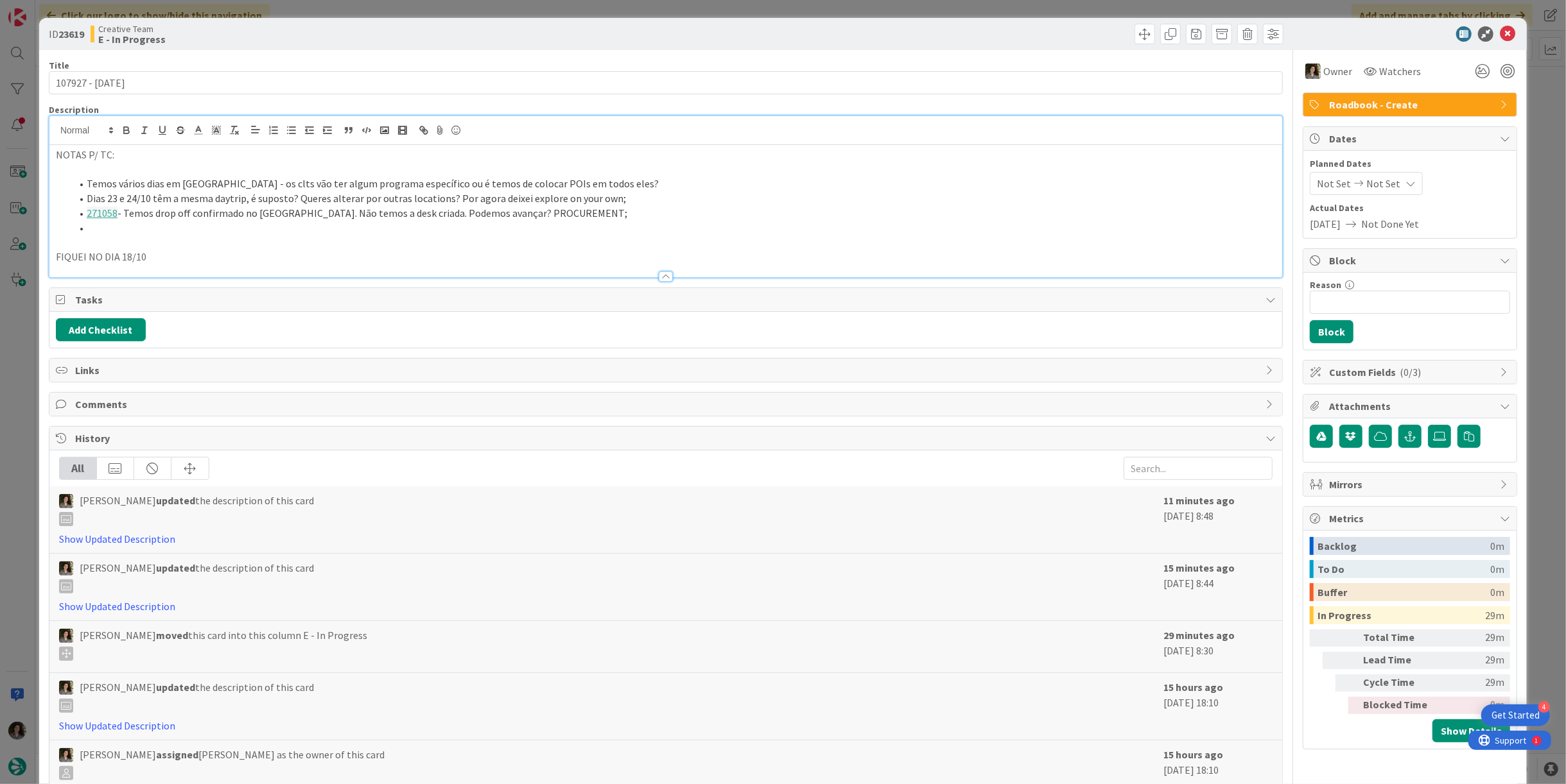
paste div
click at [615, 215] on li "271058 - Temos drop off confirmado no Genoa City Center. Não temos a desk criad…" at bounding box center [674, 213] width 1204 height 15
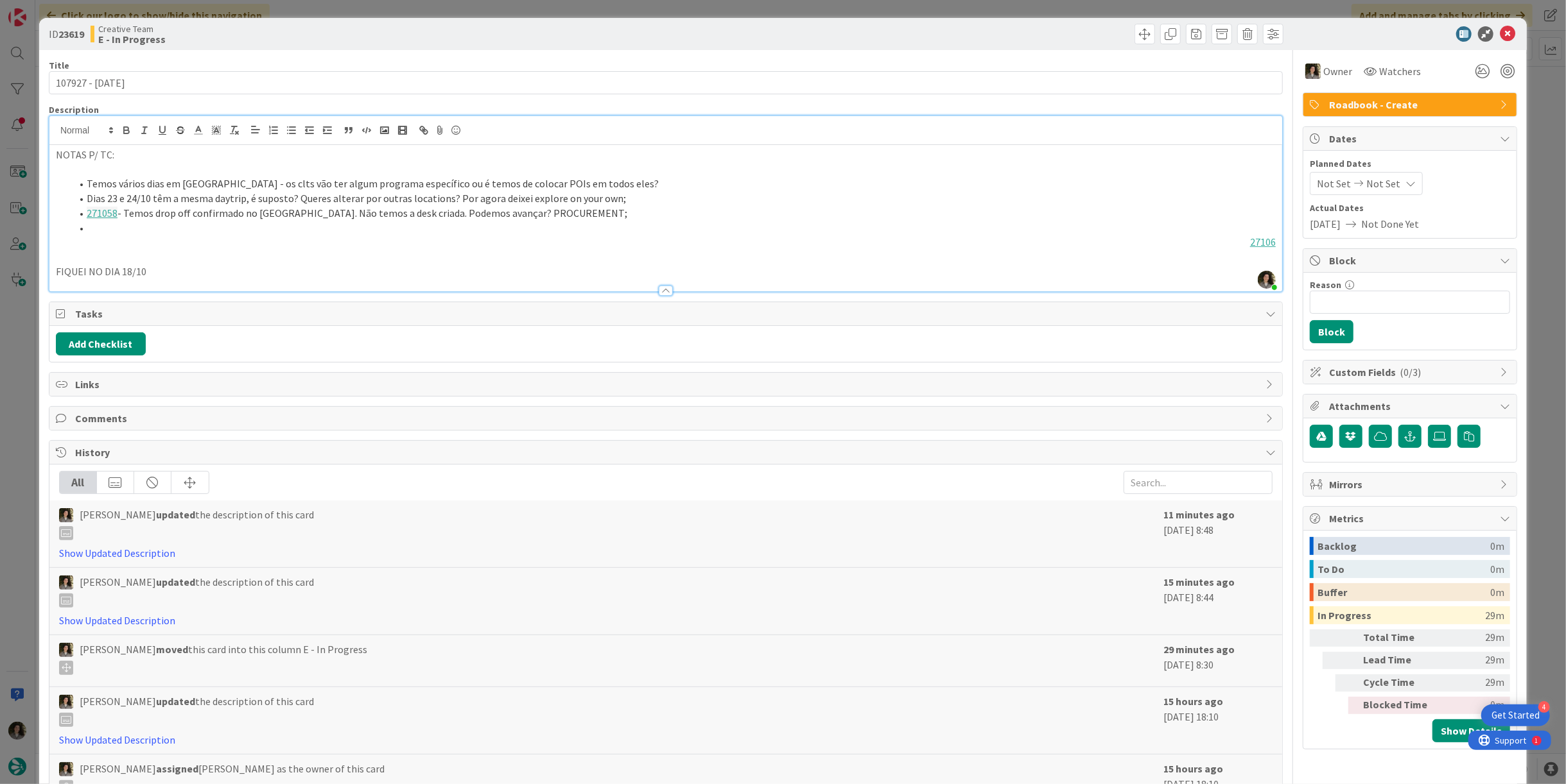
click at [209, 226] on li at bounding box center [674, 228] width 1204 height 15
click at [531, 236] on p "27106" at bounding box center [665, 242] width 1220 height 15
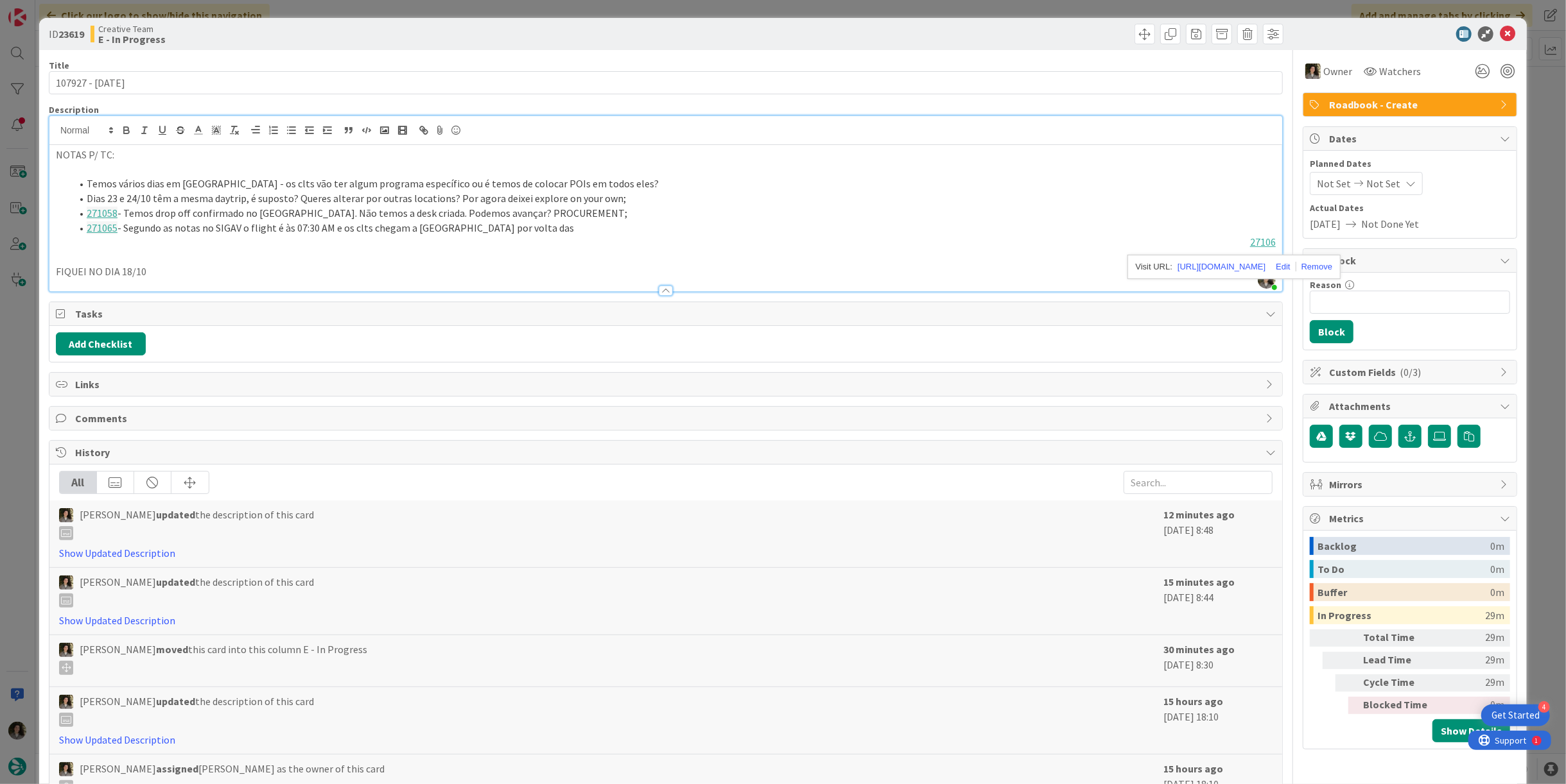
click at [554, 218] on li "271058 - Temos drop off confirmado no Genoa City Center. Não temos a desk criad…" at bounding box center [674, 213] width 1204 height 15
click at [535, 222] on li "271065 - Segundo as notas no SIGAV o flight é às 07:30 AM e os clts chegam a Ro…" at bounding box center [674, 228] width 1204 height 15
click at [513, 224] on li "271065 - Segundo as notas no SIGAV o flight é às 07:30 AM e os clts chegam a Ro…" at bounding box center [674, 228] width 1204 height 15
click at [519, 227] on li "271065 - Segundo as notas no SIGAV o flight é às 07:30 AM e os clts chegam a Ro…" at bounding box center [674, 228] width 1204 height 15
click at [617, 222] on li "271065 - Segundo as notas no SIGAV o flight é às 07:30 AM e os clts chegam a Ro…" at bounding box center [674, 228] width 1204 height 15
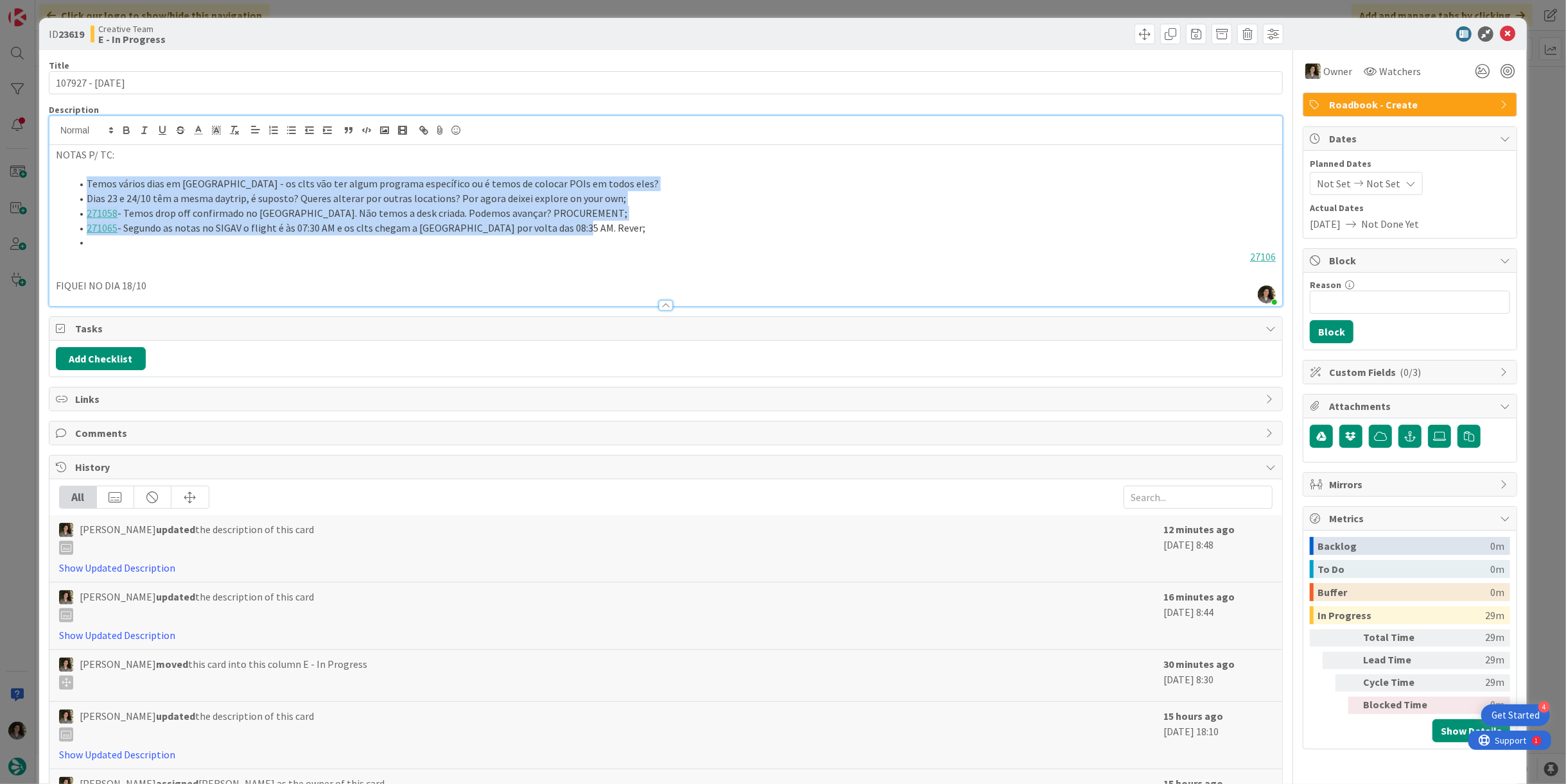
drag, startPoint x: 581, startPoint y: 224, endPoint x: 45, endPoint y: 183, distance: 537.6
click at [45, 183] on div "ID 23619 Creative Team E - In Progress Title 15 / 128 107927 - 15 oct Descripti…" at bounding box center [783, 439] width 1488 height 842
copy ol "Temos vários dias em Cagliari - os clts vão ter algum programa específico ou é …"
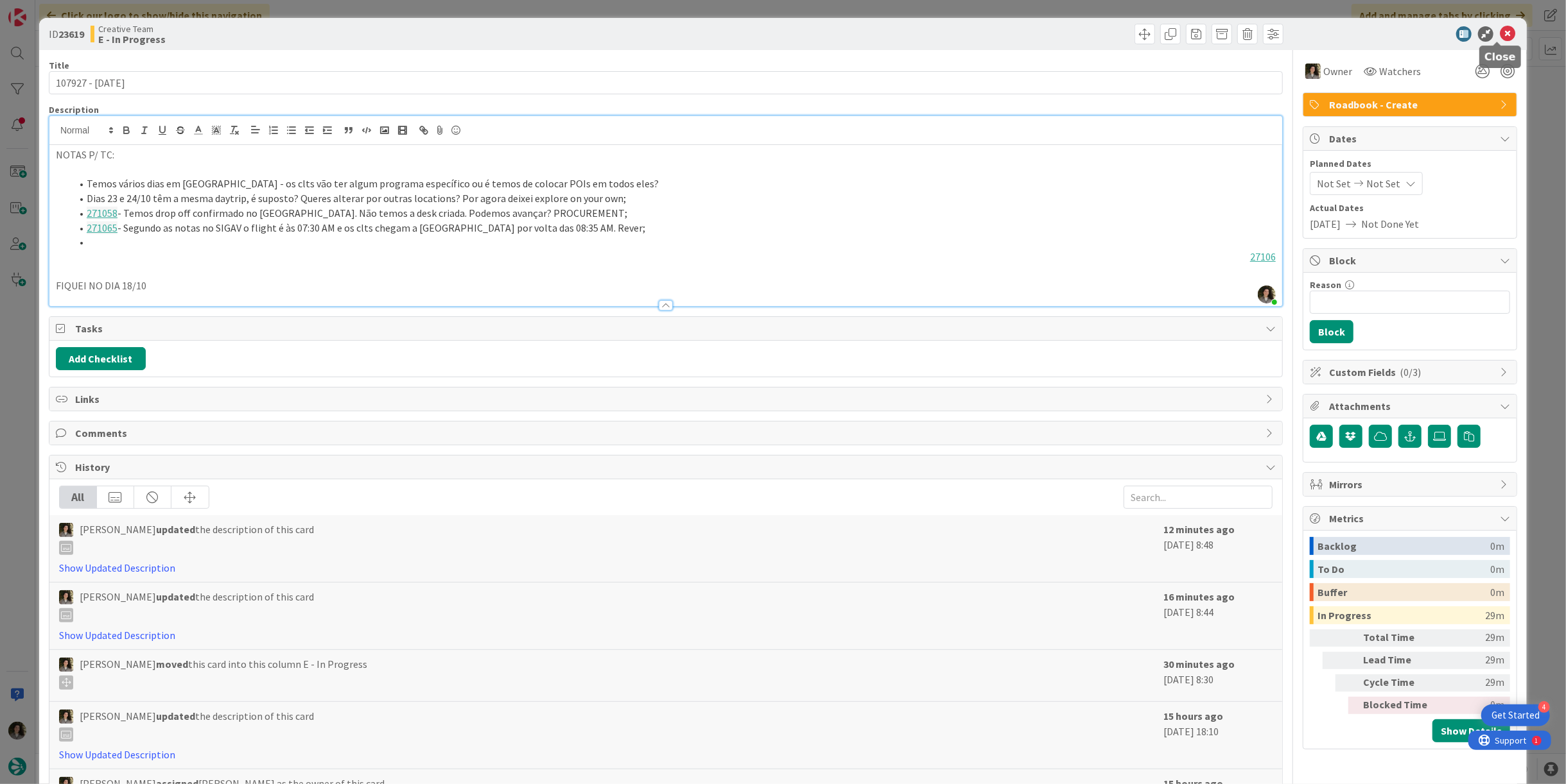
click at [1500, 28] on icon at bounding box center [1508, 34] width 15 height 15
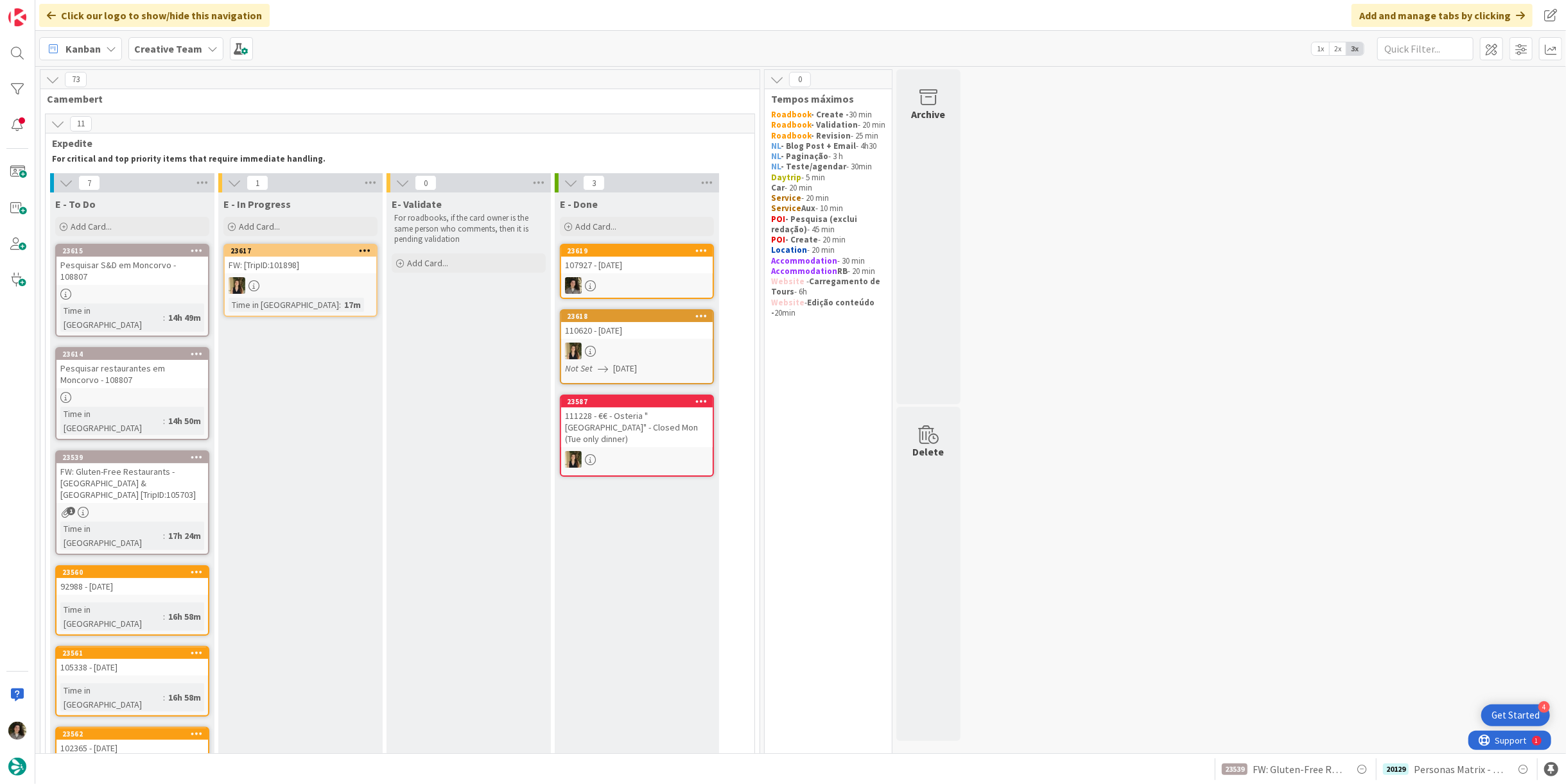
click at [638, 271] on div "107927 - [DATE]" at bounding box center [637, 265] width 152 height 17
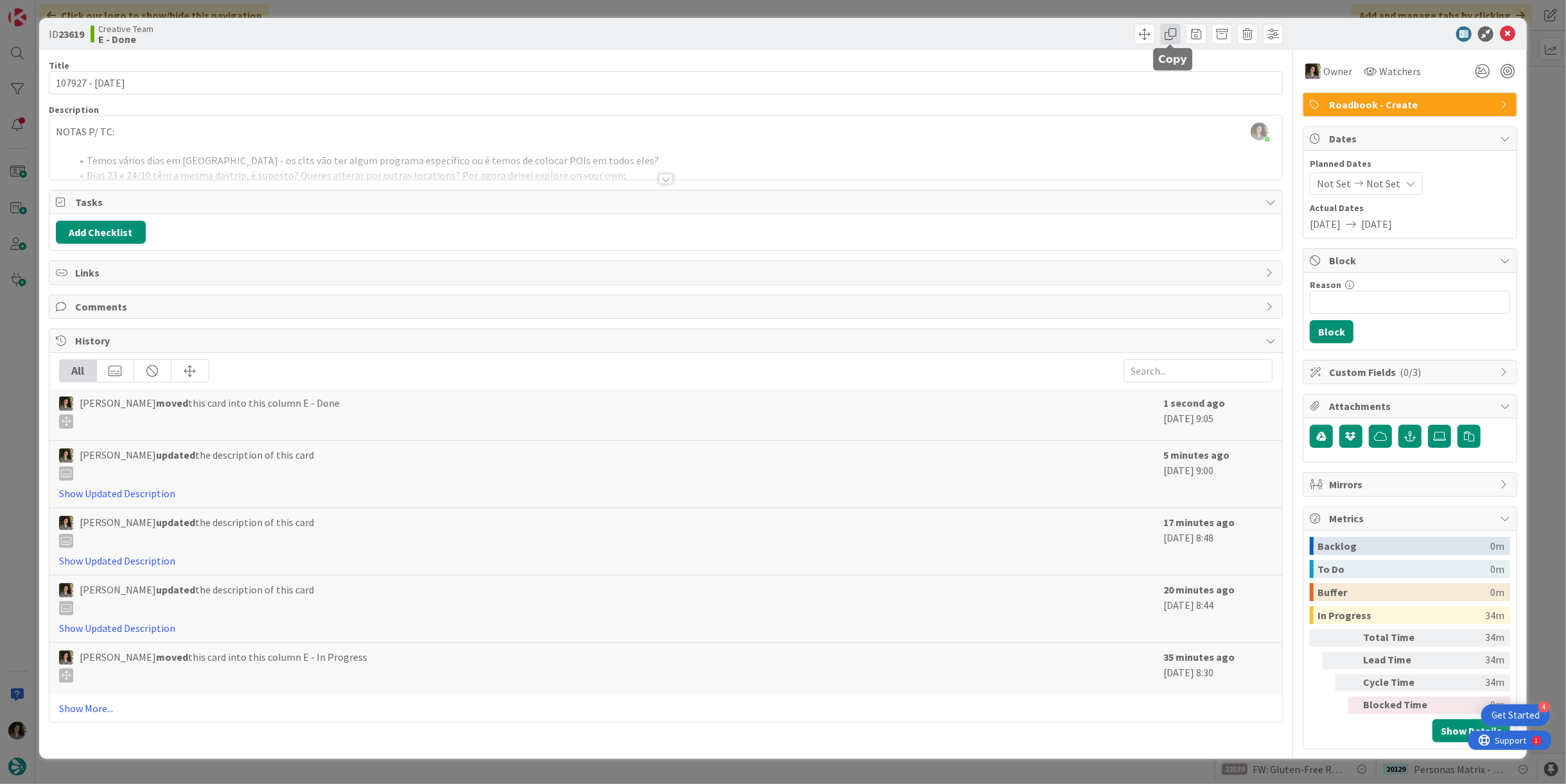
click at [1166, 33] on span at bounding box center [1171, 34] width 21 height 21
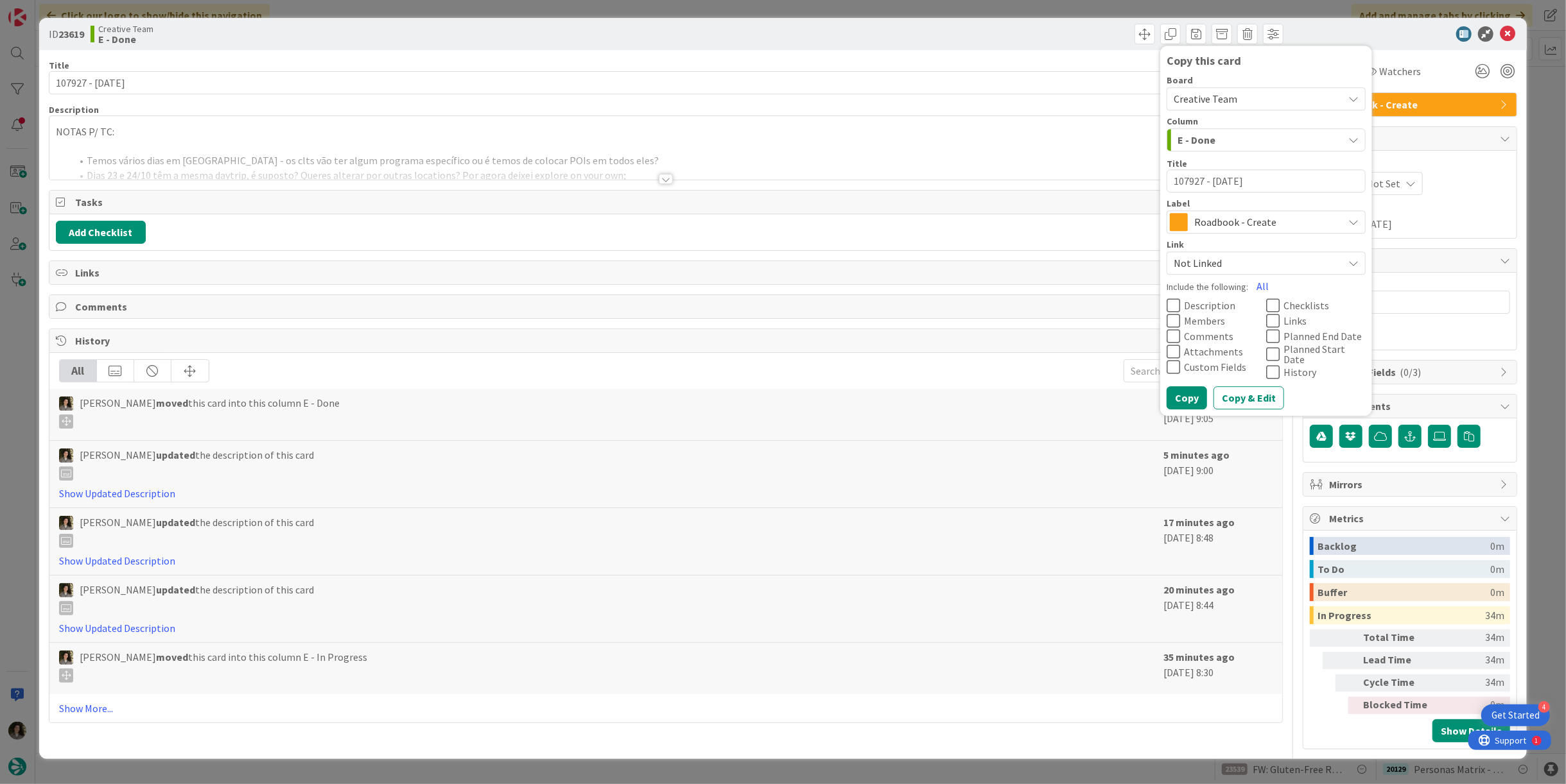
click at [1248, 224] on span "Roadbook - Create" at bounding box center [1266, 222] width 143 height 18
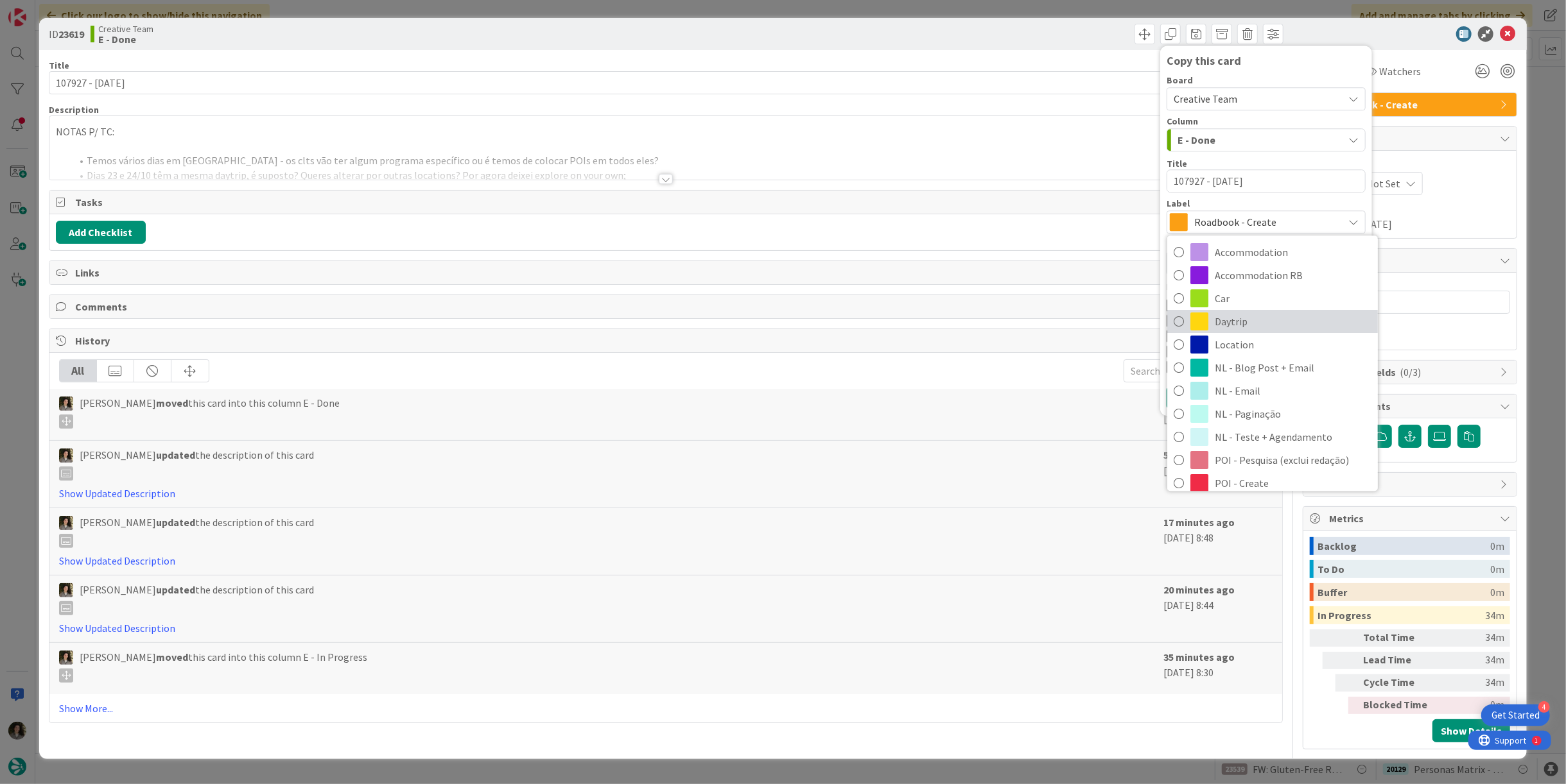
click at [1250, 325] on span "Daytrip" at bounding box center [1293, 322] width 156 height 19
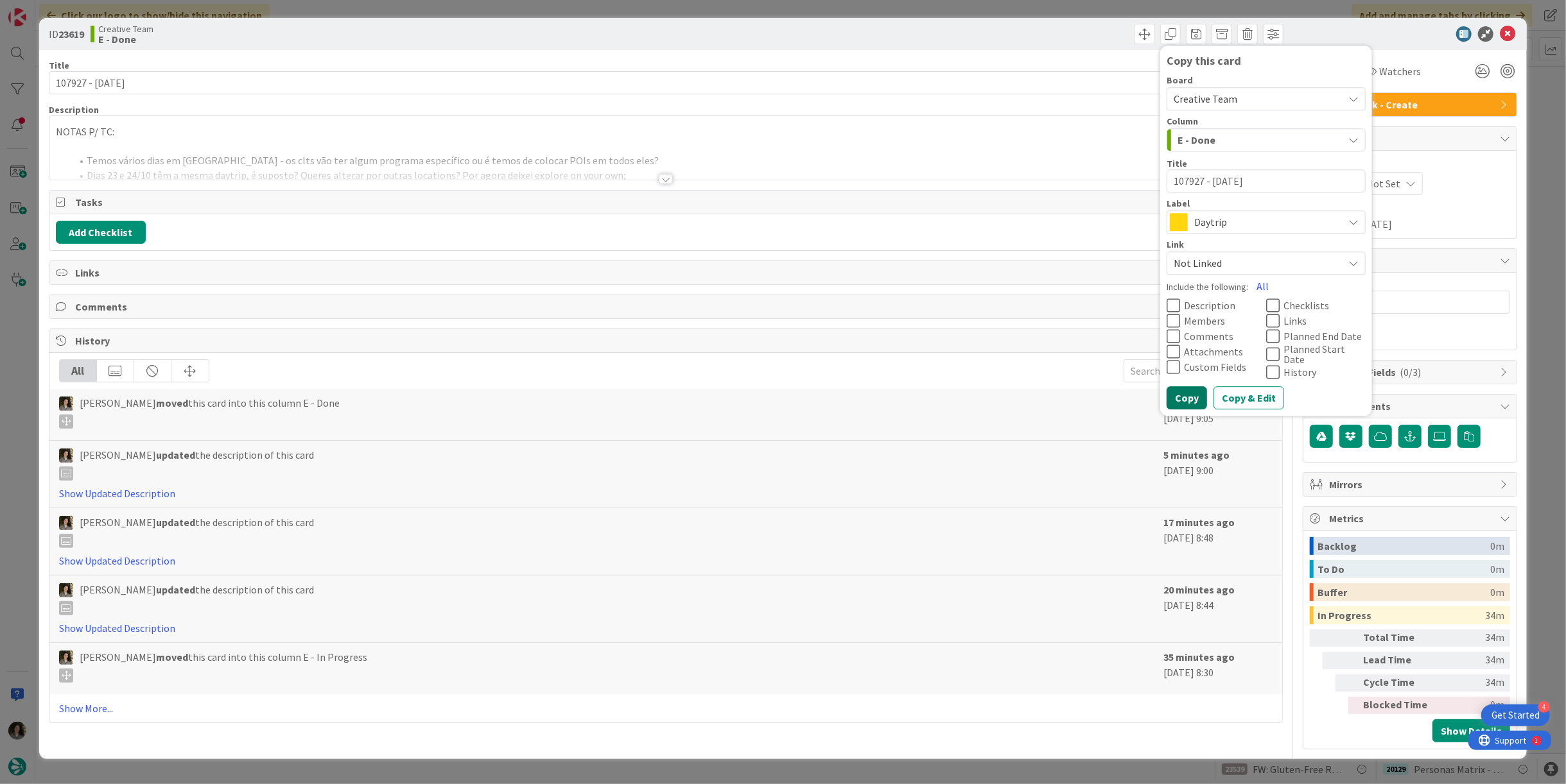
drag, startPoint x: 1186, startPoint y: 391, endPoint x: 1227, endPoint y: 345, distance: 61.6
click at [1188, 392] on button "Copy" at bounding box center [1187, 398] width 40 height 23
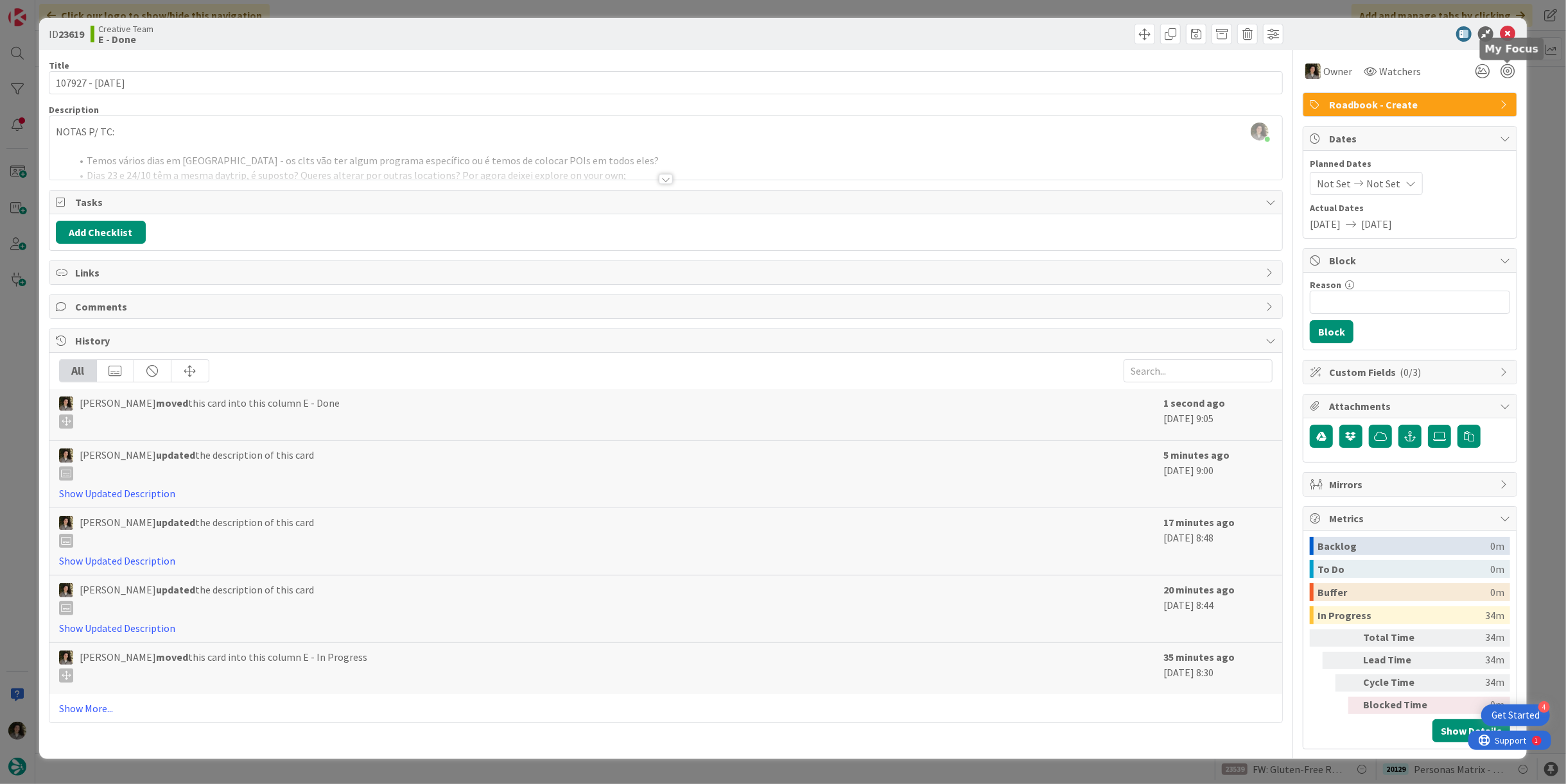
type textarea "x"
click at [1507, 38] on icon at bounding box center [1508, 34] width 15 height 15
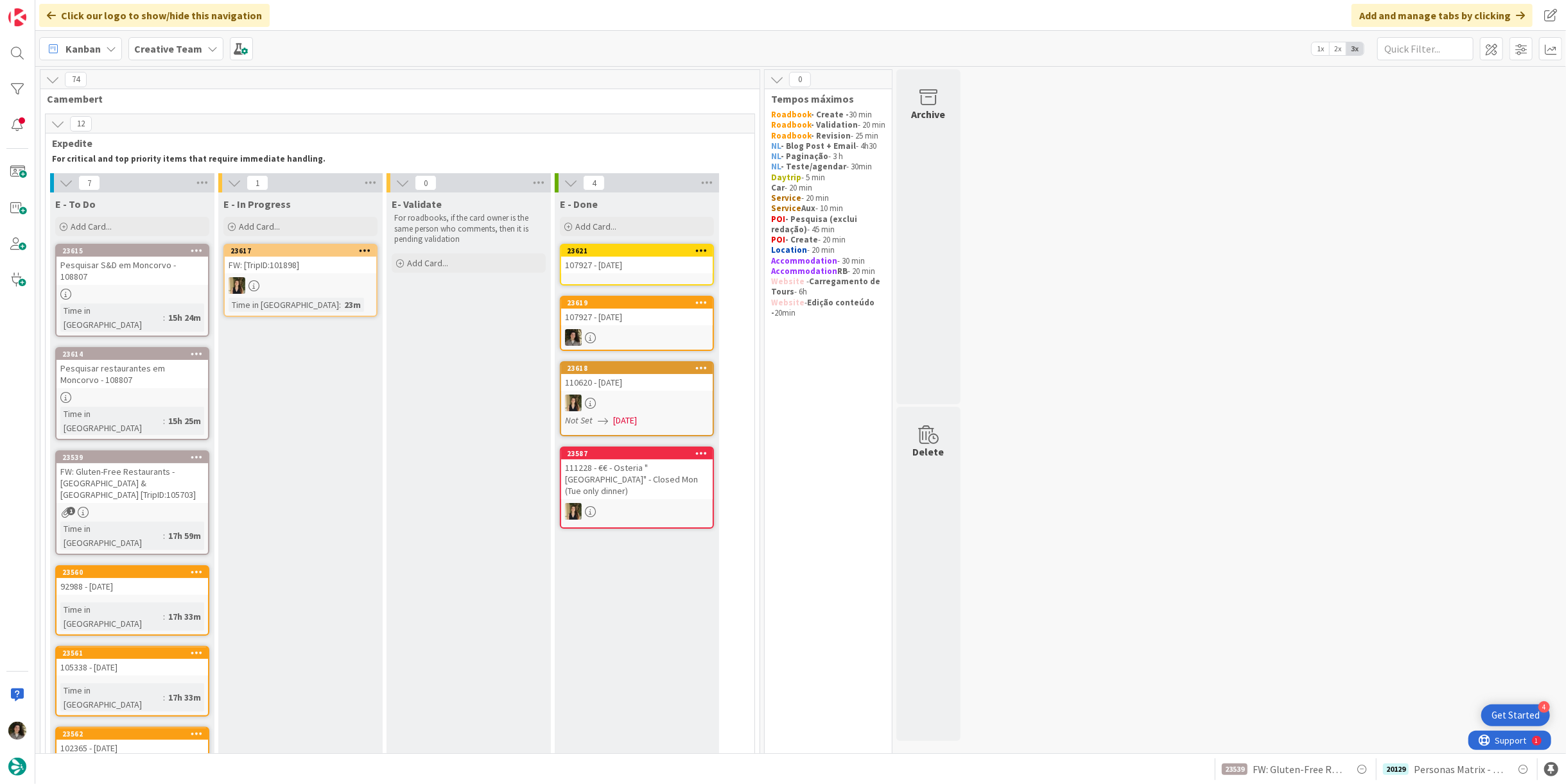
click at [634, 259] on div "107927 - [DATE]" at bounding box center [637, 265] width 152 height 17
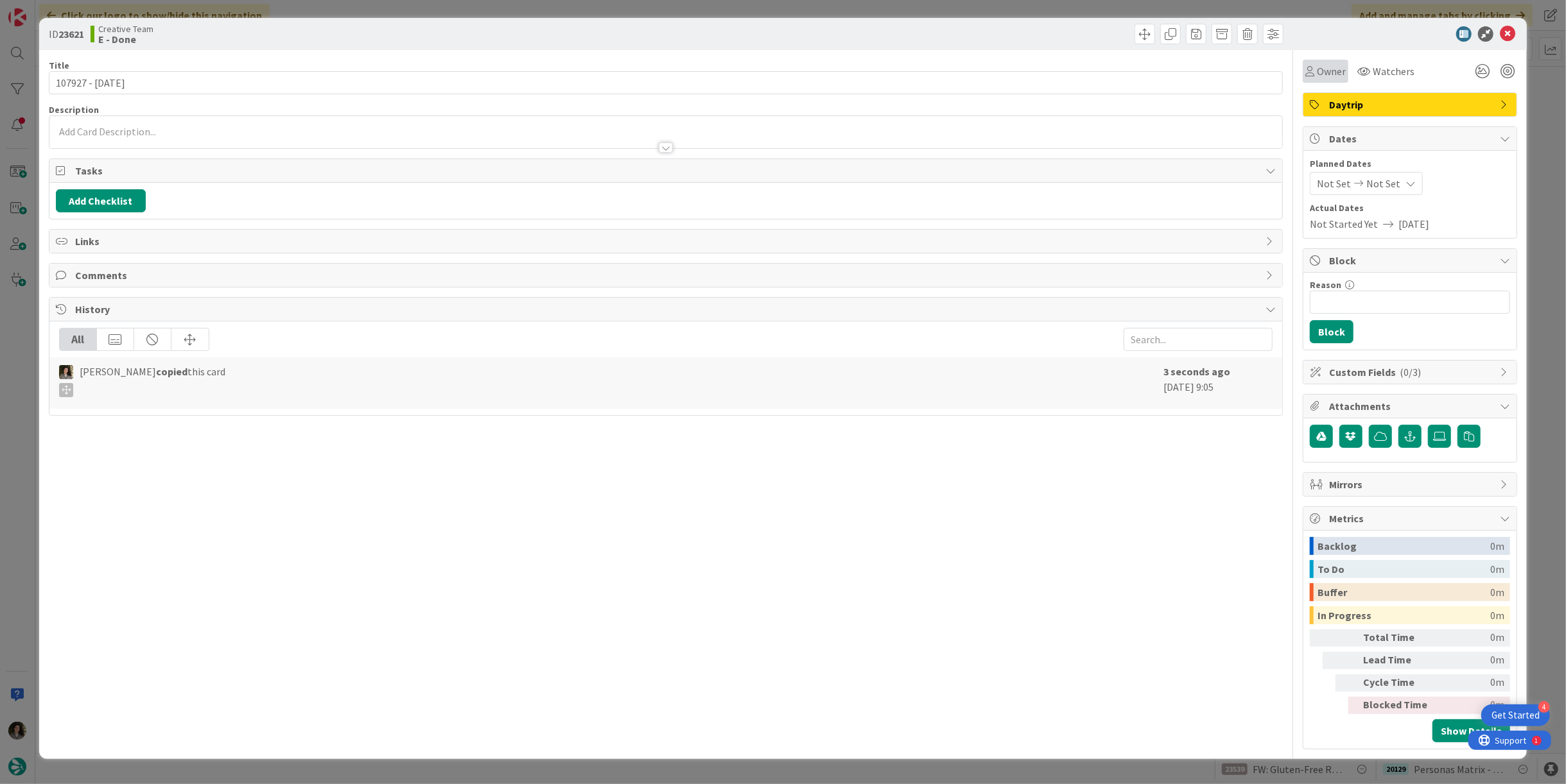
click at [1315, 67] on div "Owner" at bounding box center [1325, 71] width 40 height 15
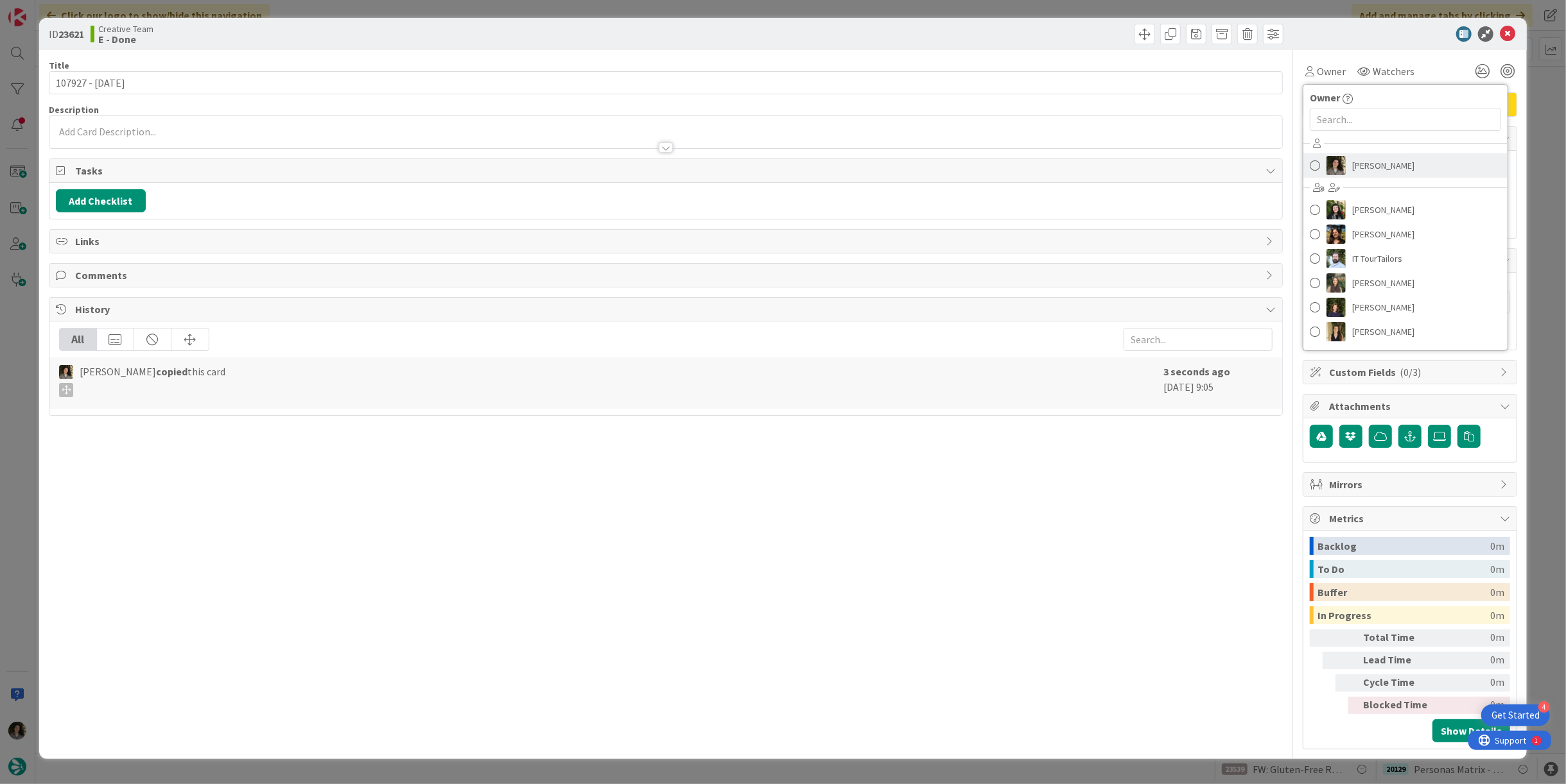
click at [1364, 168] on span "[PERSON_NAME]" at bounding box center [1384, 165] width 63 height 19
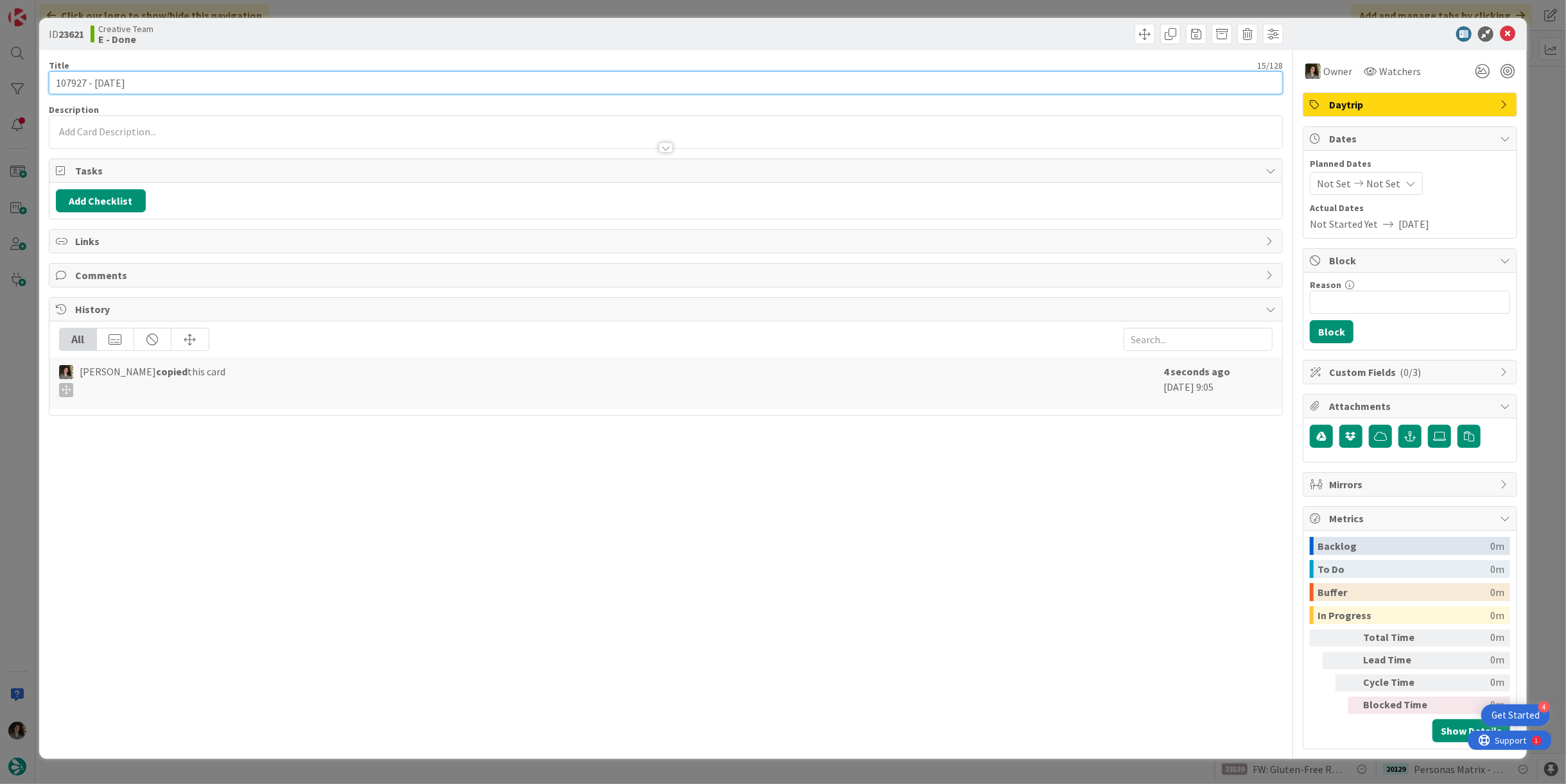
click at [667, 90] on input "107927 - [DATE]" at bounding box center [665, 83] width 1234 height 23
type input "107927 - [DATE] - CONTINUAÇÃO"
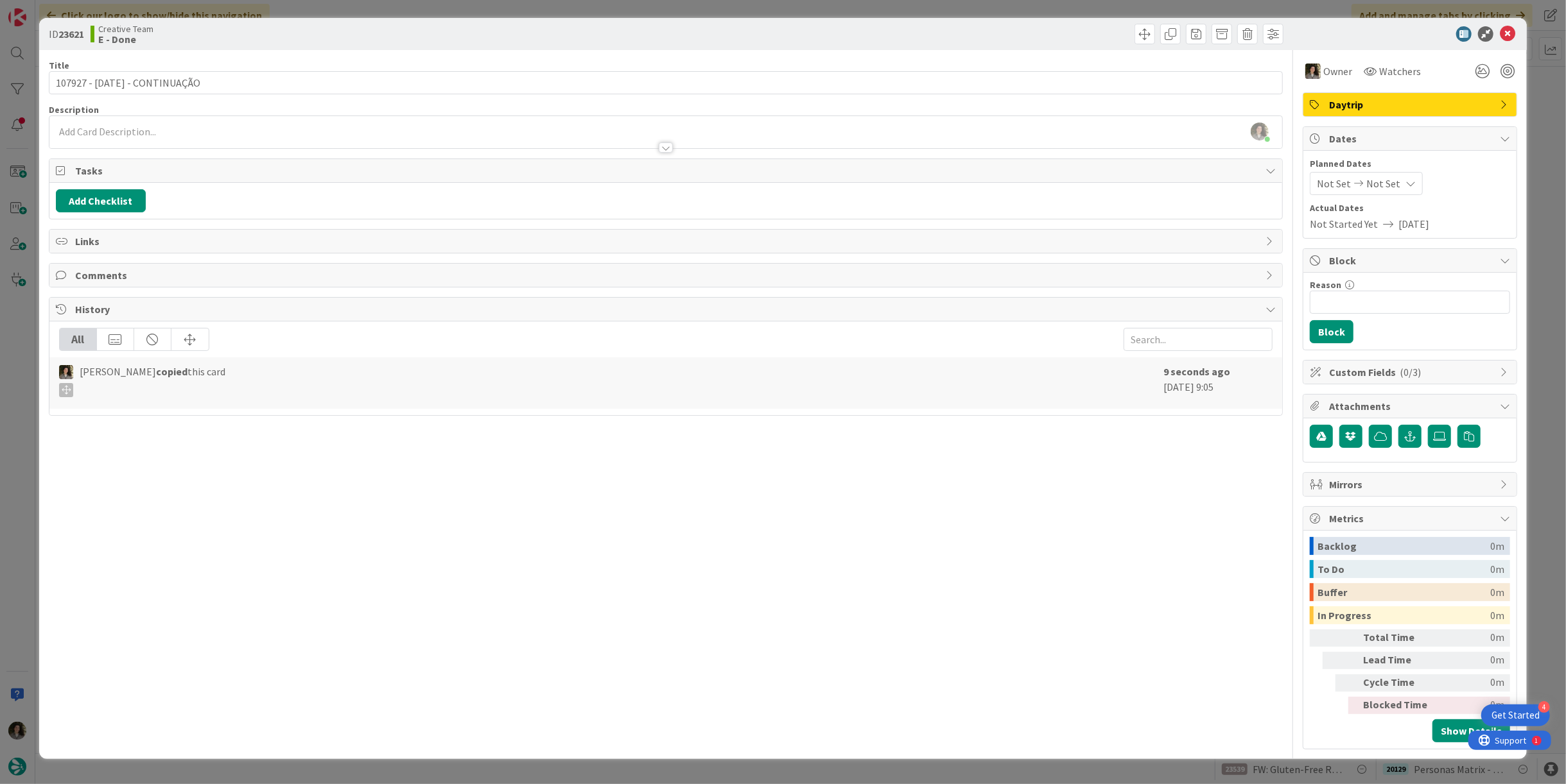
drag, startPoint x: 632, startPoint y: 46, endPoint x: 663, endPoint y: 49, distance: 31.1
click at [633, 46] on div "ID 23621 Creative Team E - Done" at bounding box center [783, 34] width 1488 height 32
click at [1507, 35] on icon at bounding box center [1508, 34] width 15 height 15
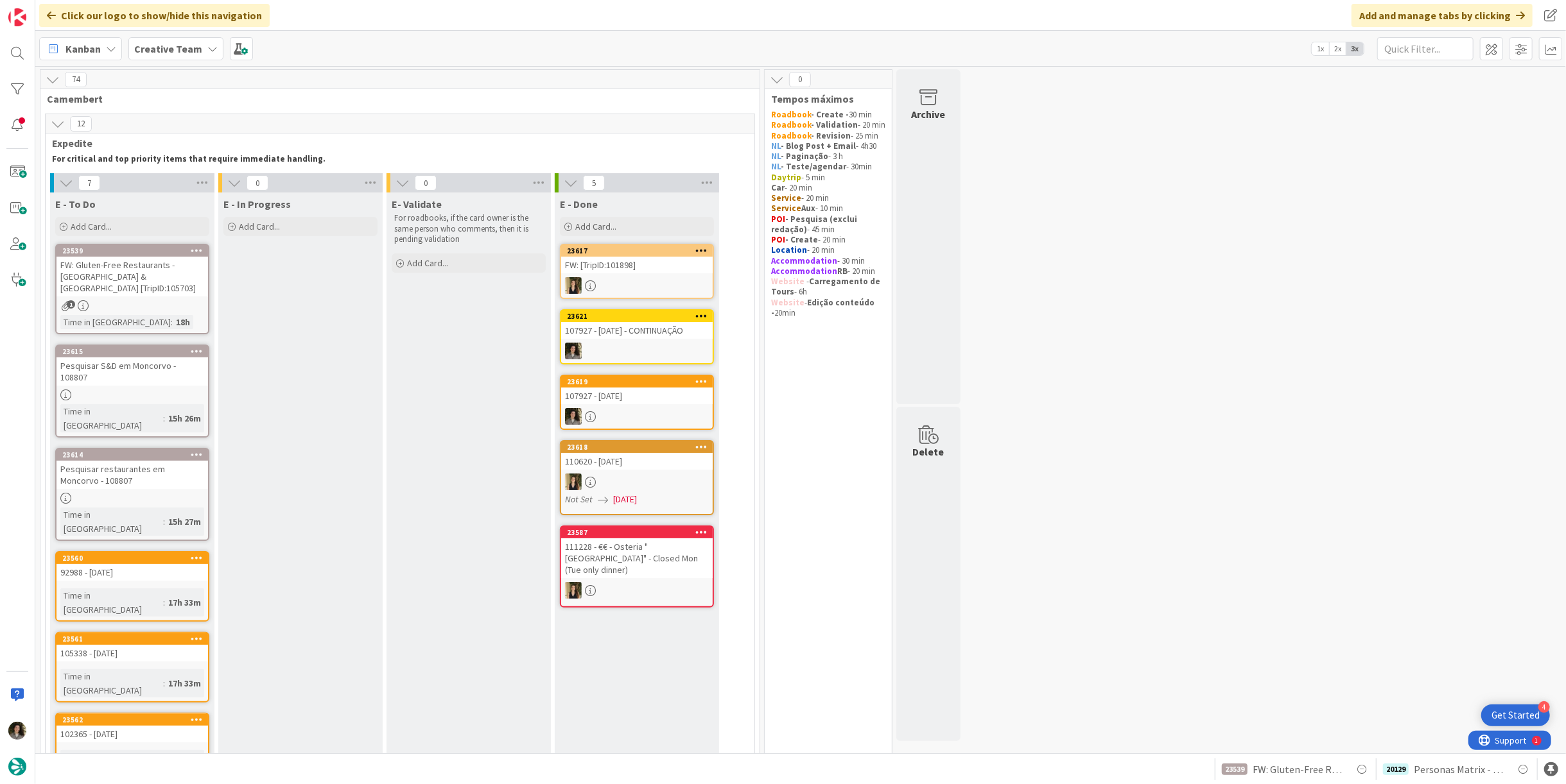
click at [154, 390] on div at bounding box center [132, 395] width 152 height 11
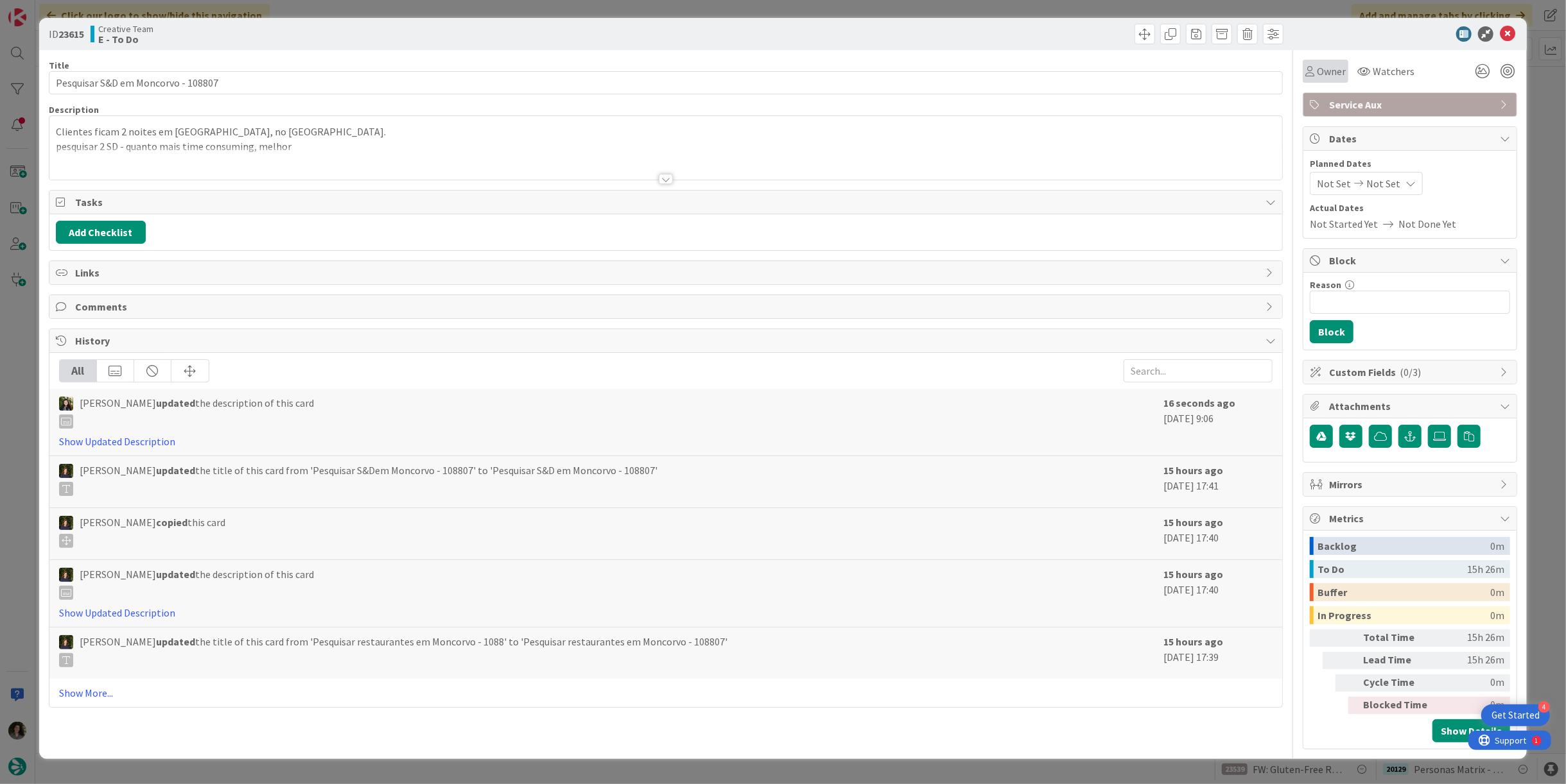
click at [1321, 72] on span "Owner" at bounding box center [1332, 71] width 29 height 15
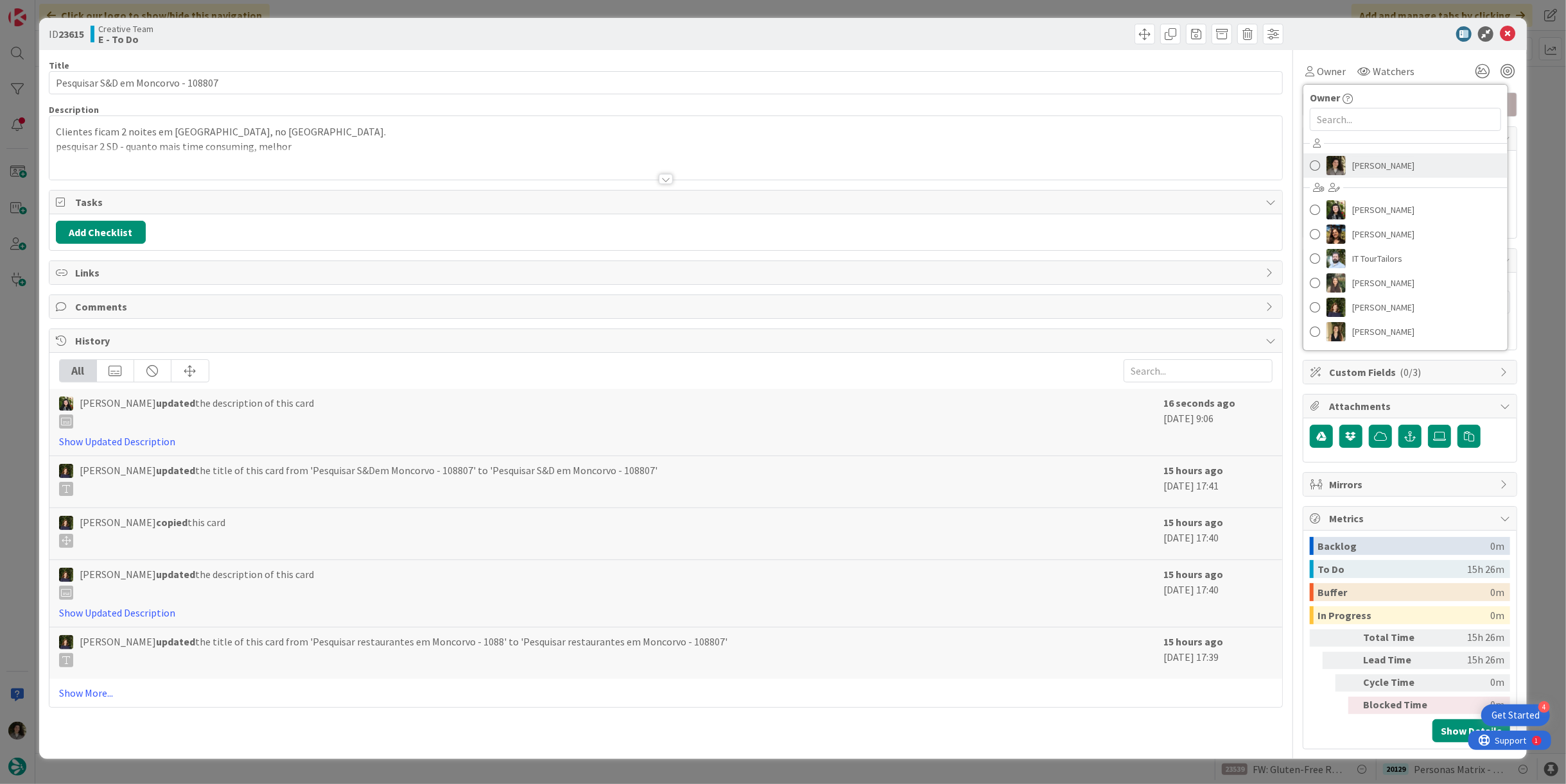
click at [1380, 163] on span "[PERSON_NAME]" at bounding box center [1384, 165] width 63 height 19
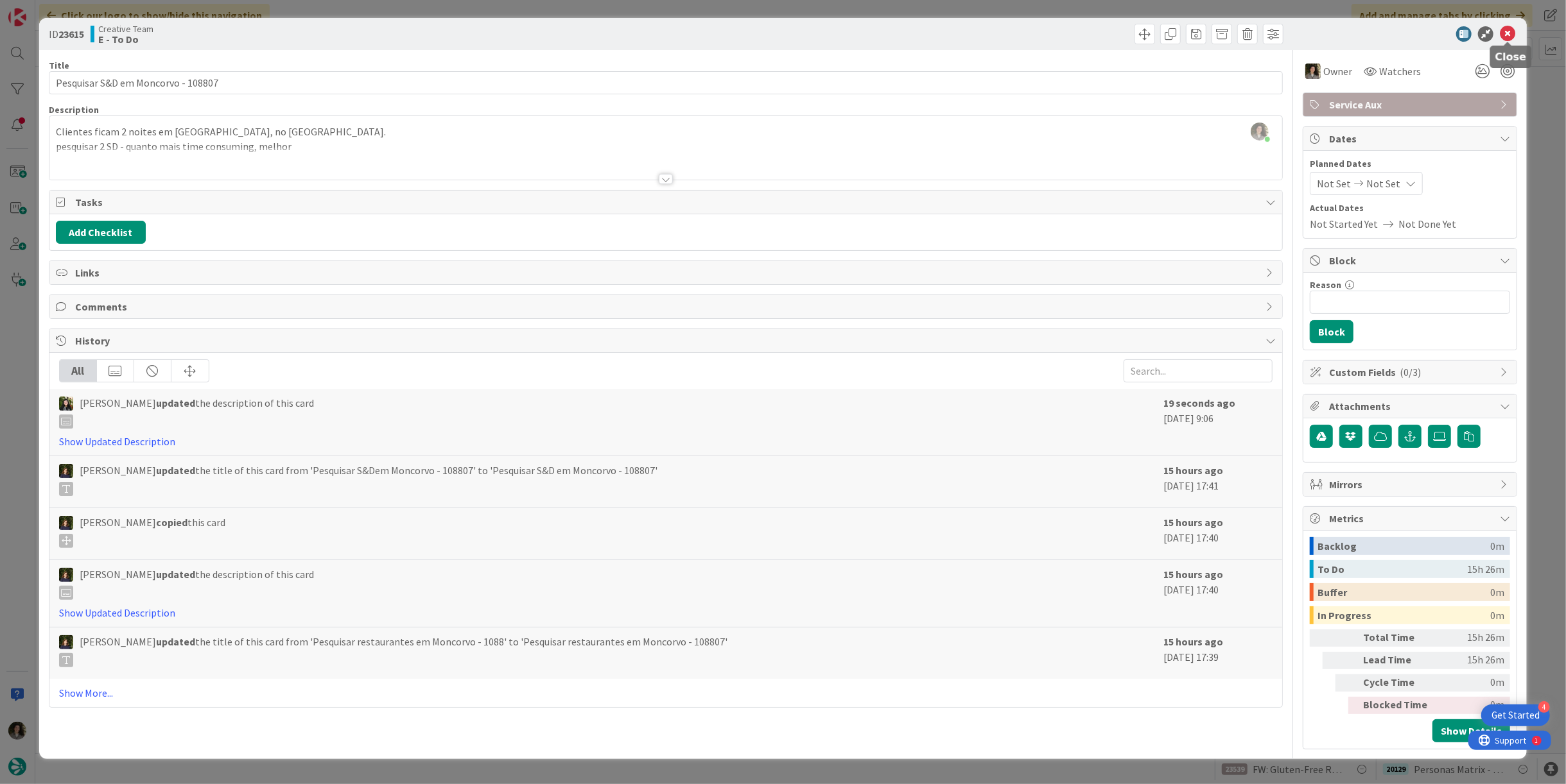
click at [1509, 32] on icon at bounding box center [1508, 34] width 15 height 15
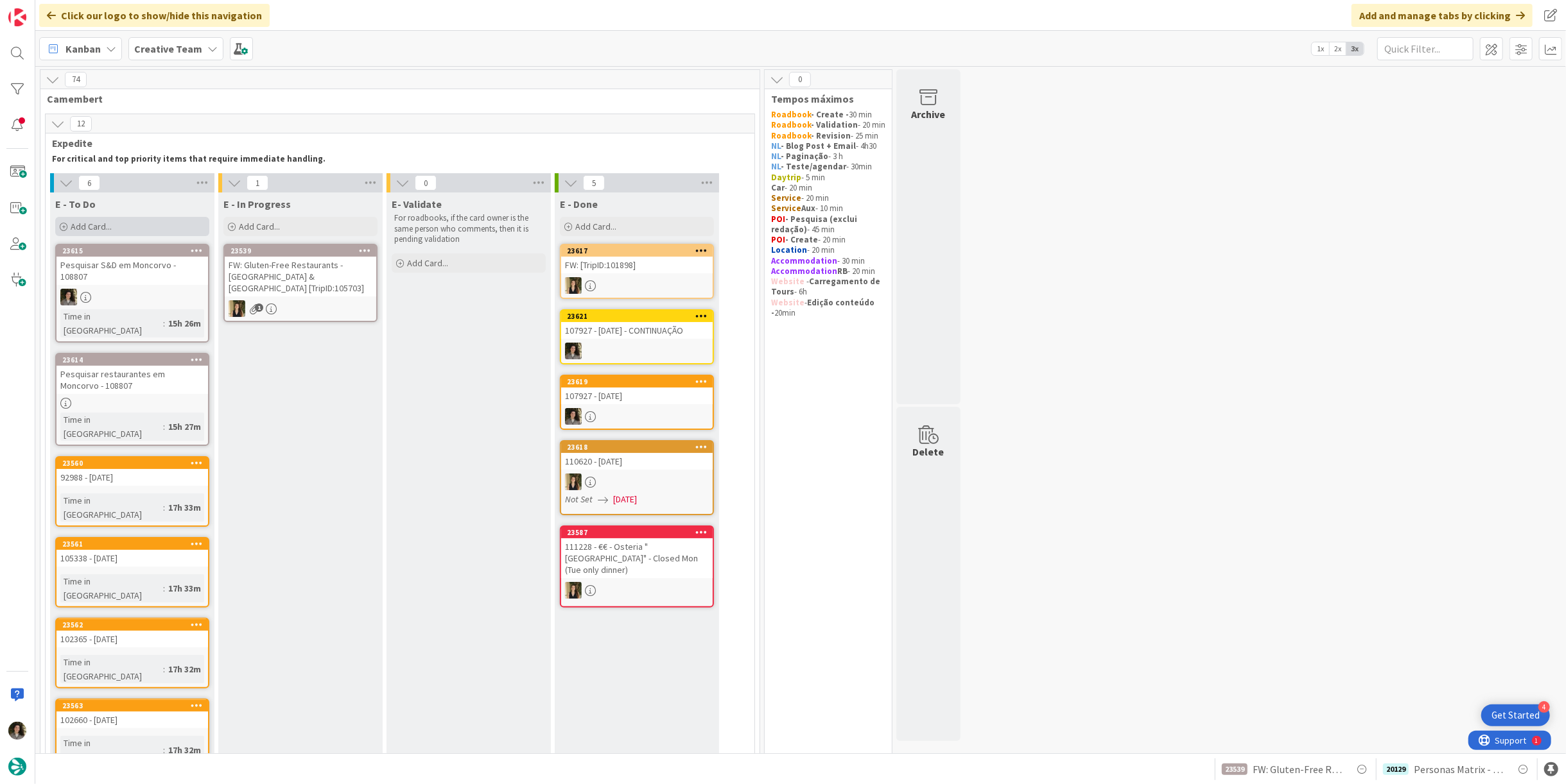
click at [115, 225] on div "Add Card..." at bounding box center [132, 227] width 154 height 19
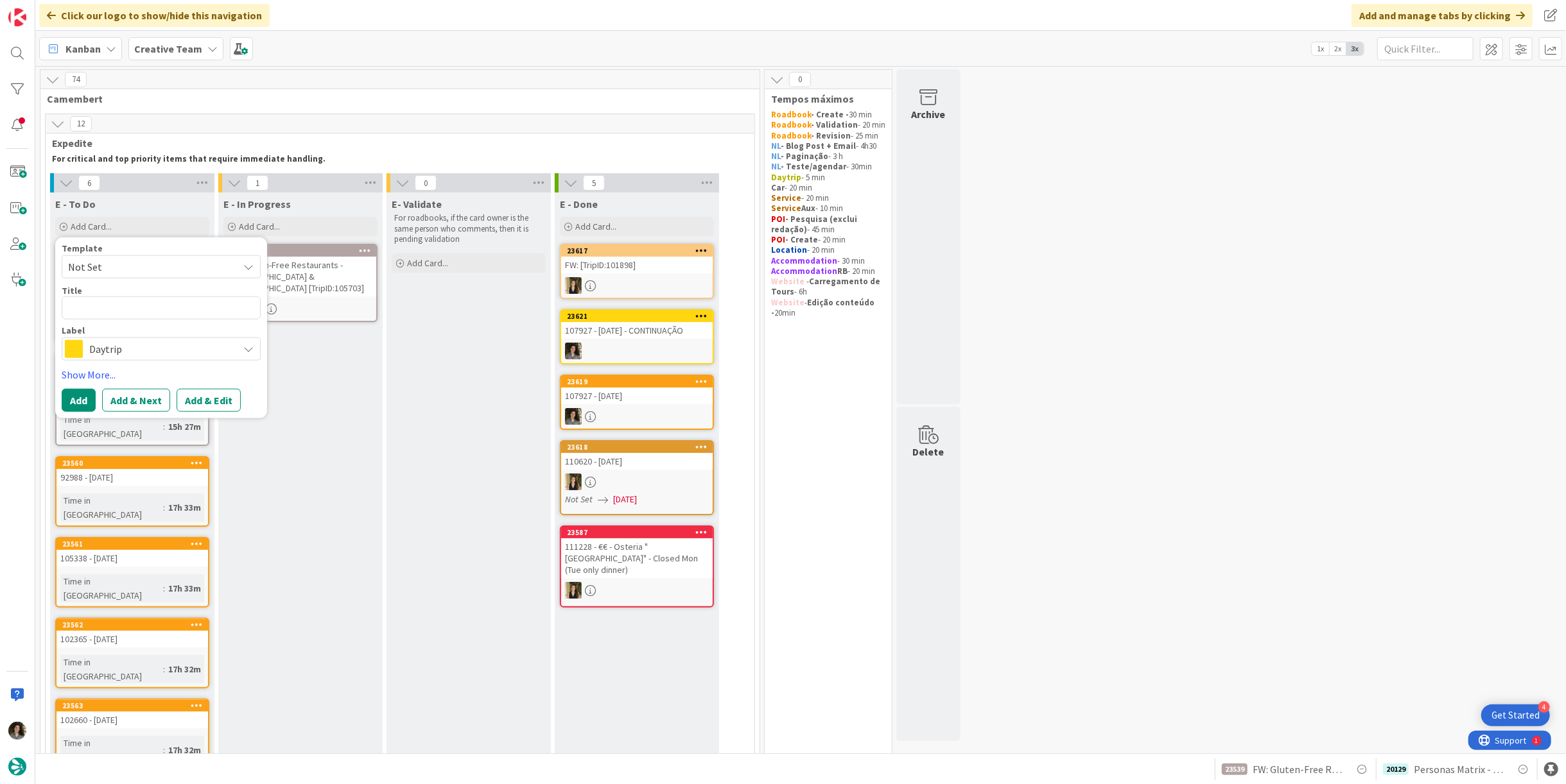
click at [649, 340] on link "23621 107927 - 15 oct - CONTINUAÇÃO" at bounding box center [637, 336] width 154 height 55
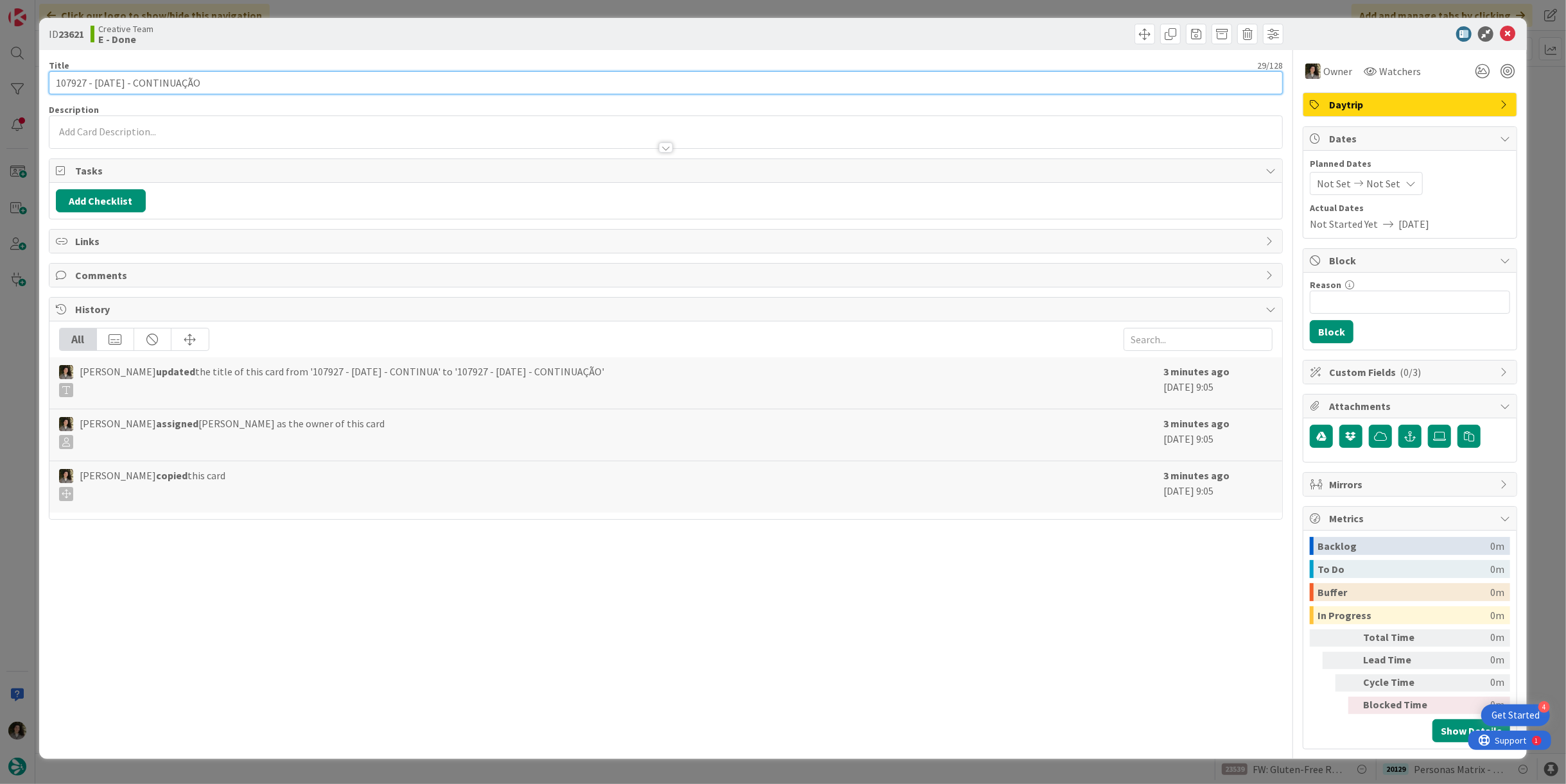
drag, startPoint x: 122, startPoint y: 84, endPoint x: -29, endPoint y: 85, distance: 151.0
click at [0, 85] on html "4 Get Started Click our logo to show/hide this navigation Add and manage tabs b…" at bounding box center [783, 392] width 1566 height 784
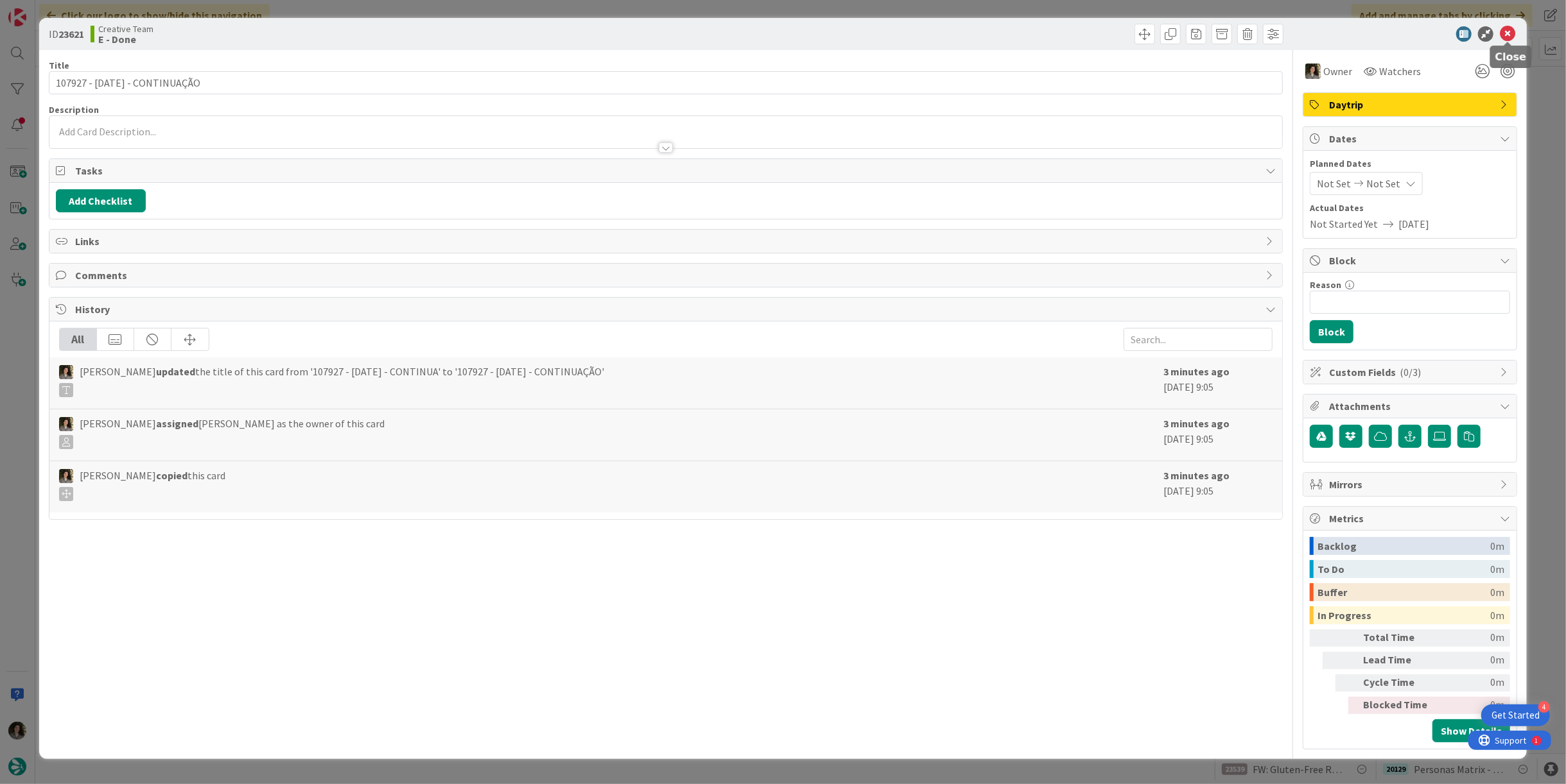
click at [1506, 32] on icon at bounding box center [1508, 34] width 15 height 15
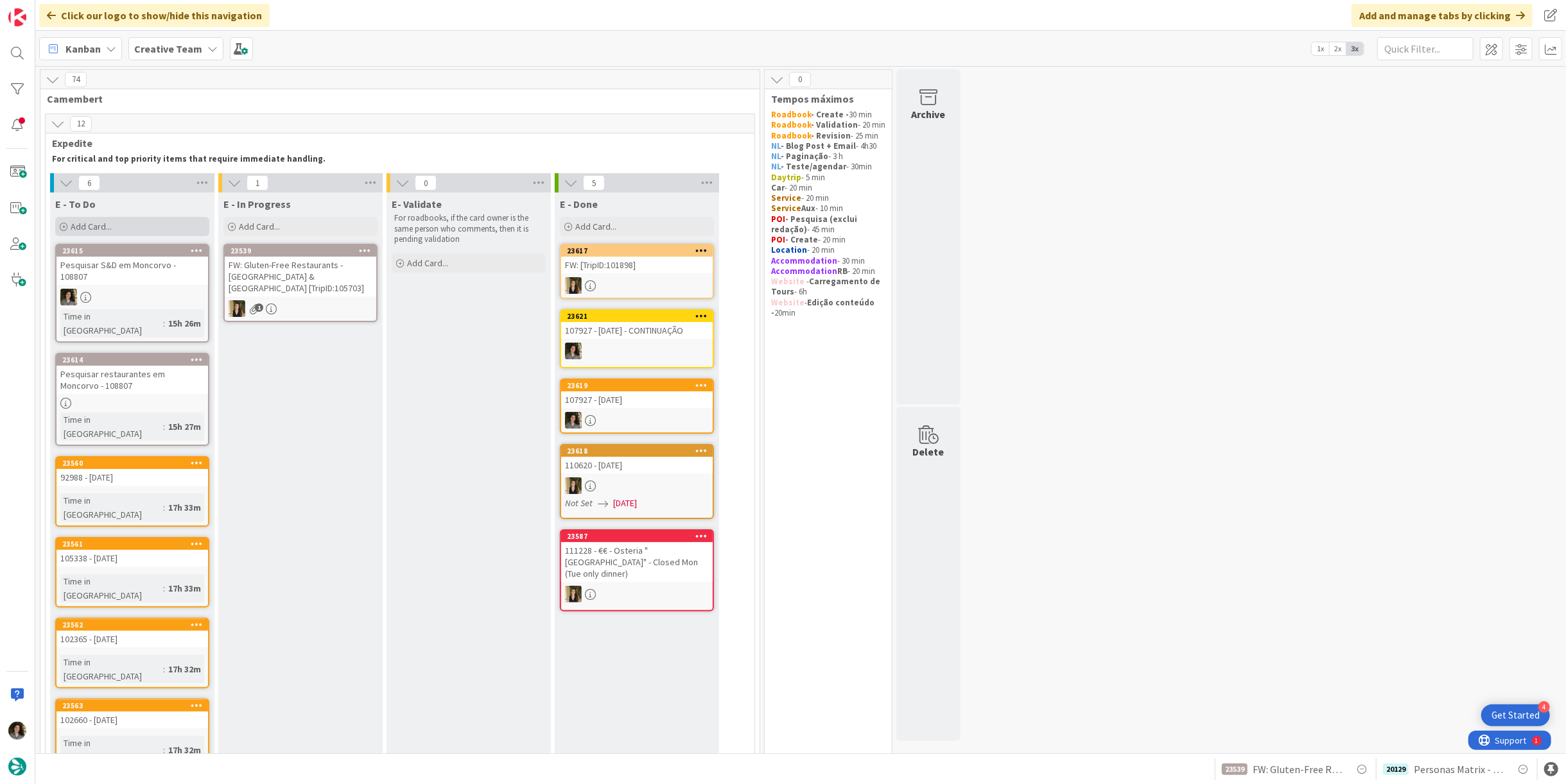
click at [115, 235] on div "Add Card..." at bounding box center [132, 227] width 154 height 19
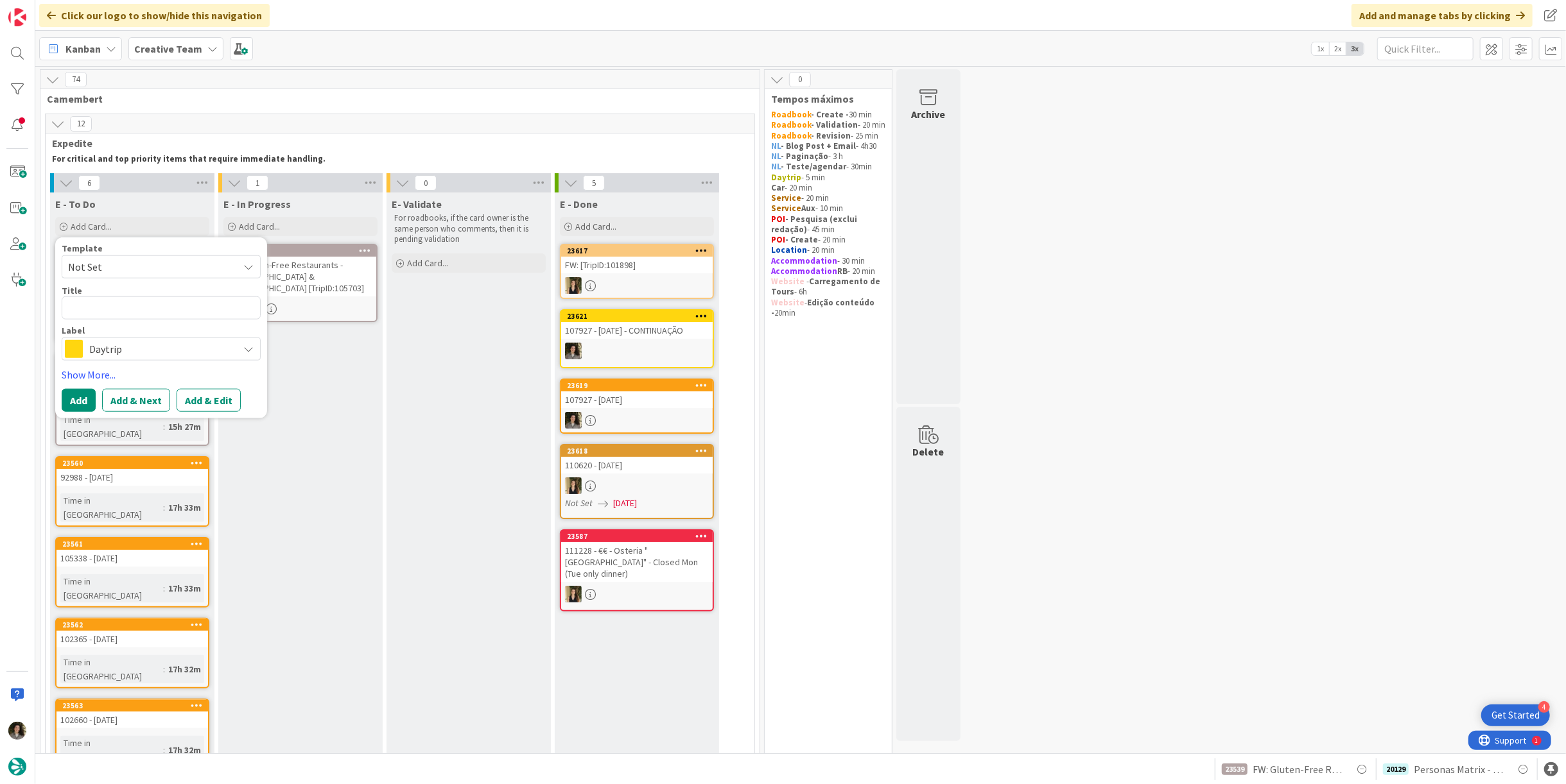
drag, startPoint x: 109, startPoint y: 341, endPoint x: 123, endPoint y: 350, distance: 16.6
click at [109, 342] on span "Daytrip" at bounding box center [160, 349] width 143 height 18
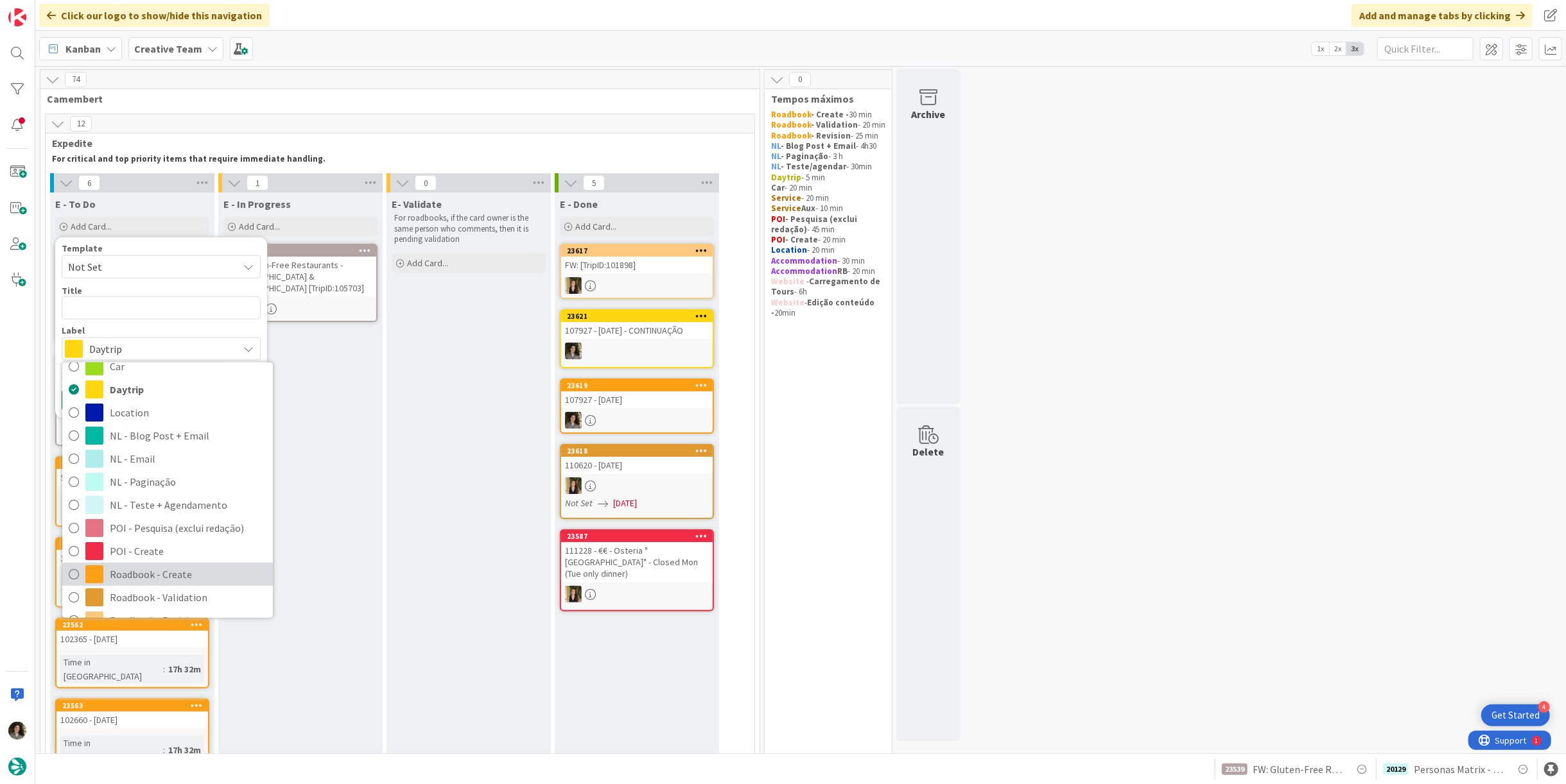
scroll to position [142, 0]
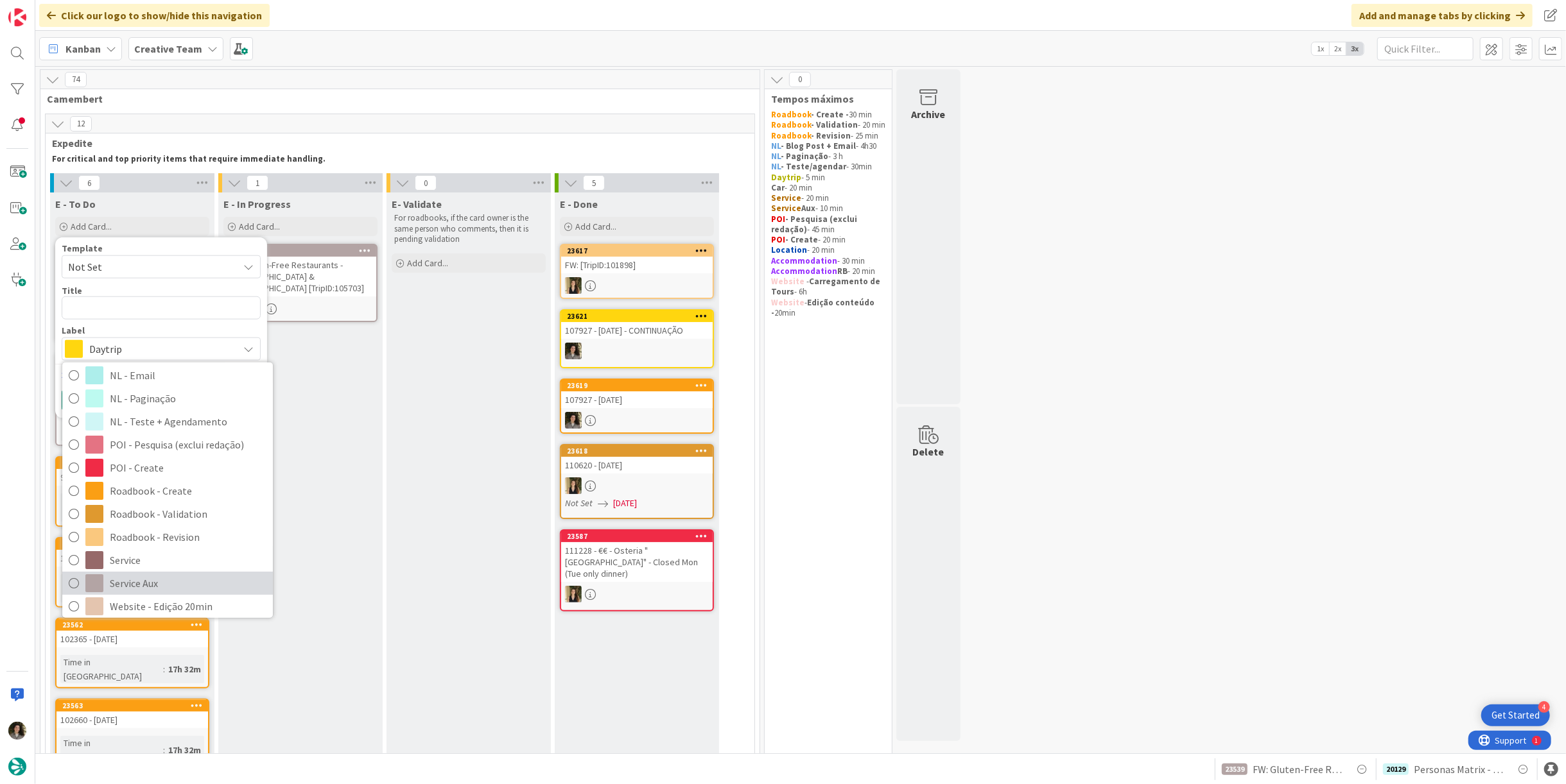
click at [128, 587] on span "Service Aux" at bounding box center [188, 584] width 156 height 19
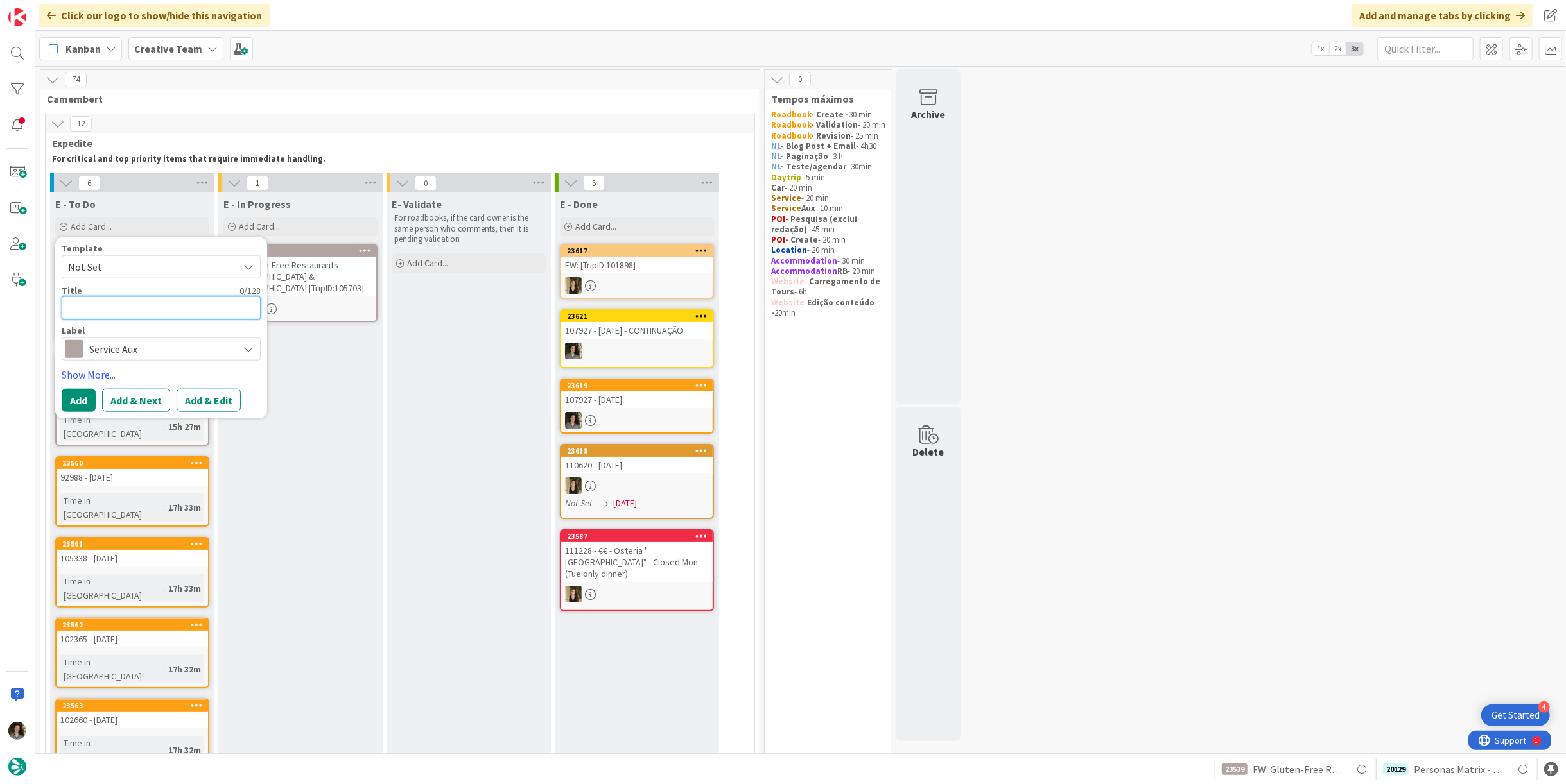
click at [136, 297] on textarea at bounding box center [161, 308] width 199 height 23
paste textarea "107927 - [DATE]"
type textarea "x"
type textarea "107927 - [DATE]"
type textarea "x"
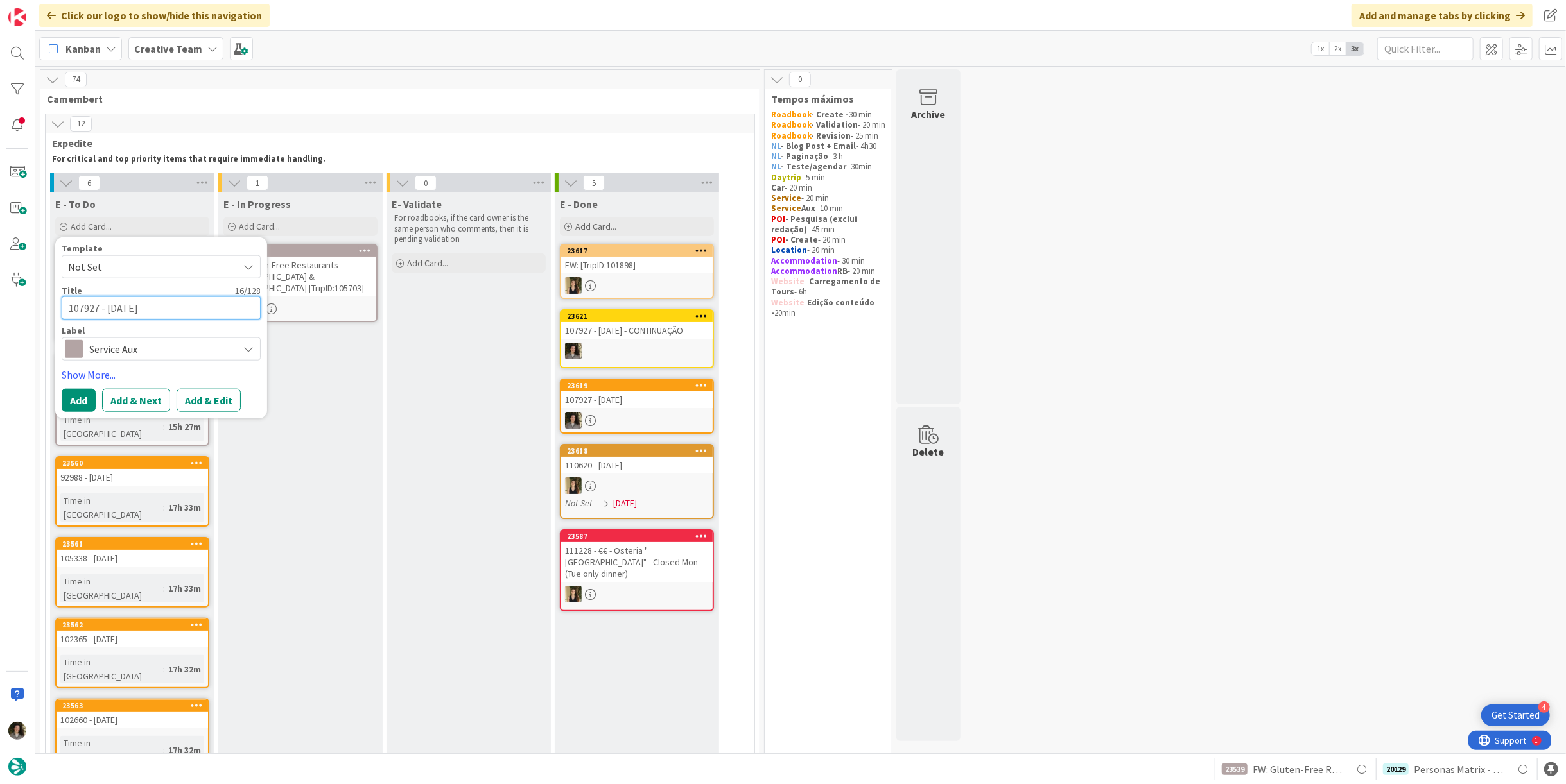
type textarea "107927 - 15 oct -"
type textarea "x"
type textarea "107927 - 15 oct -"
type textarea "x"
type textarea "107927 - 15 oct - P"
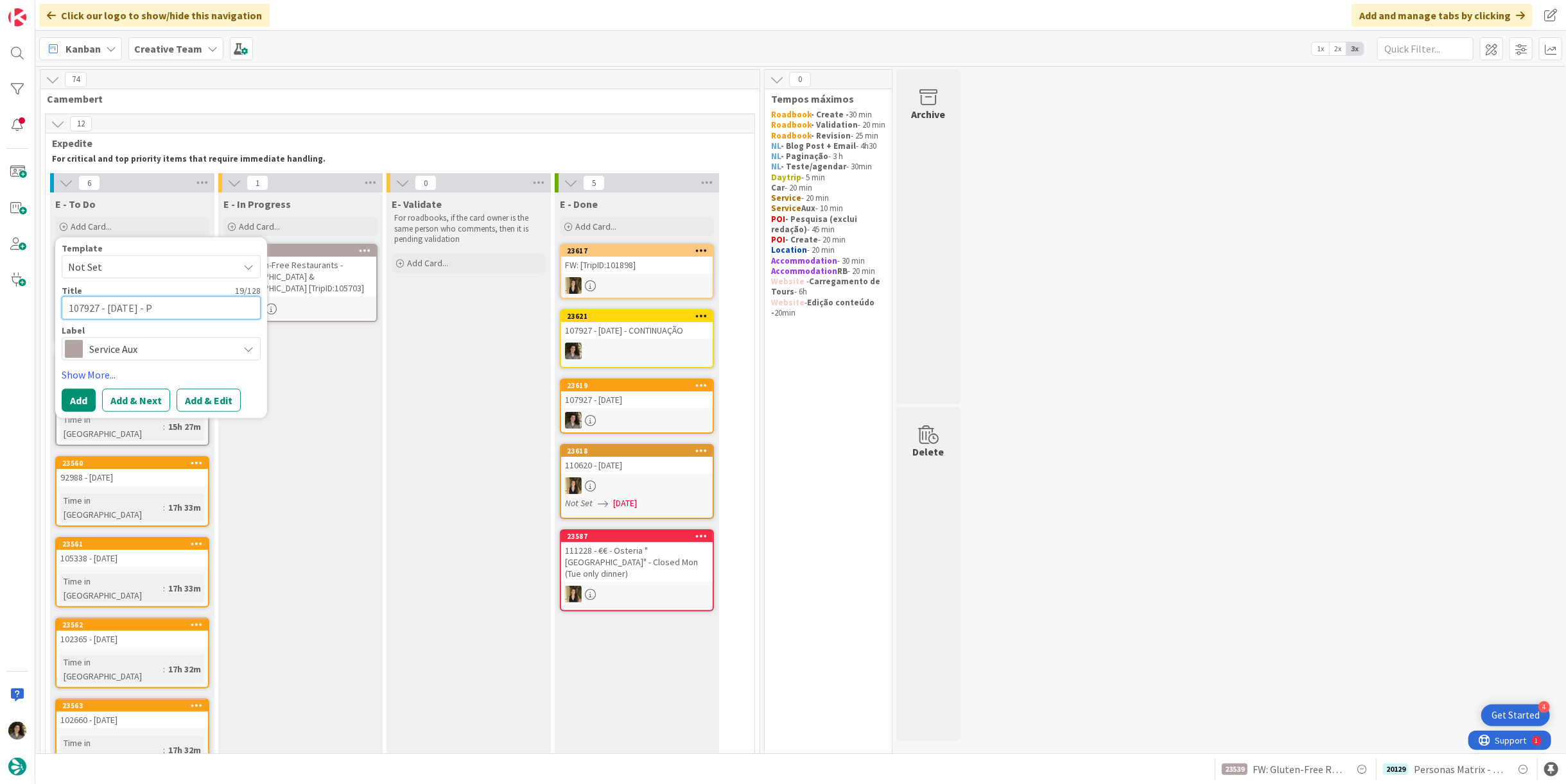
type textarea "x"
type textarea "107927 - 15 oct - PE"
type textarea "x"
type textarea "107927 - 15 oct - PES"
type textarea "x"
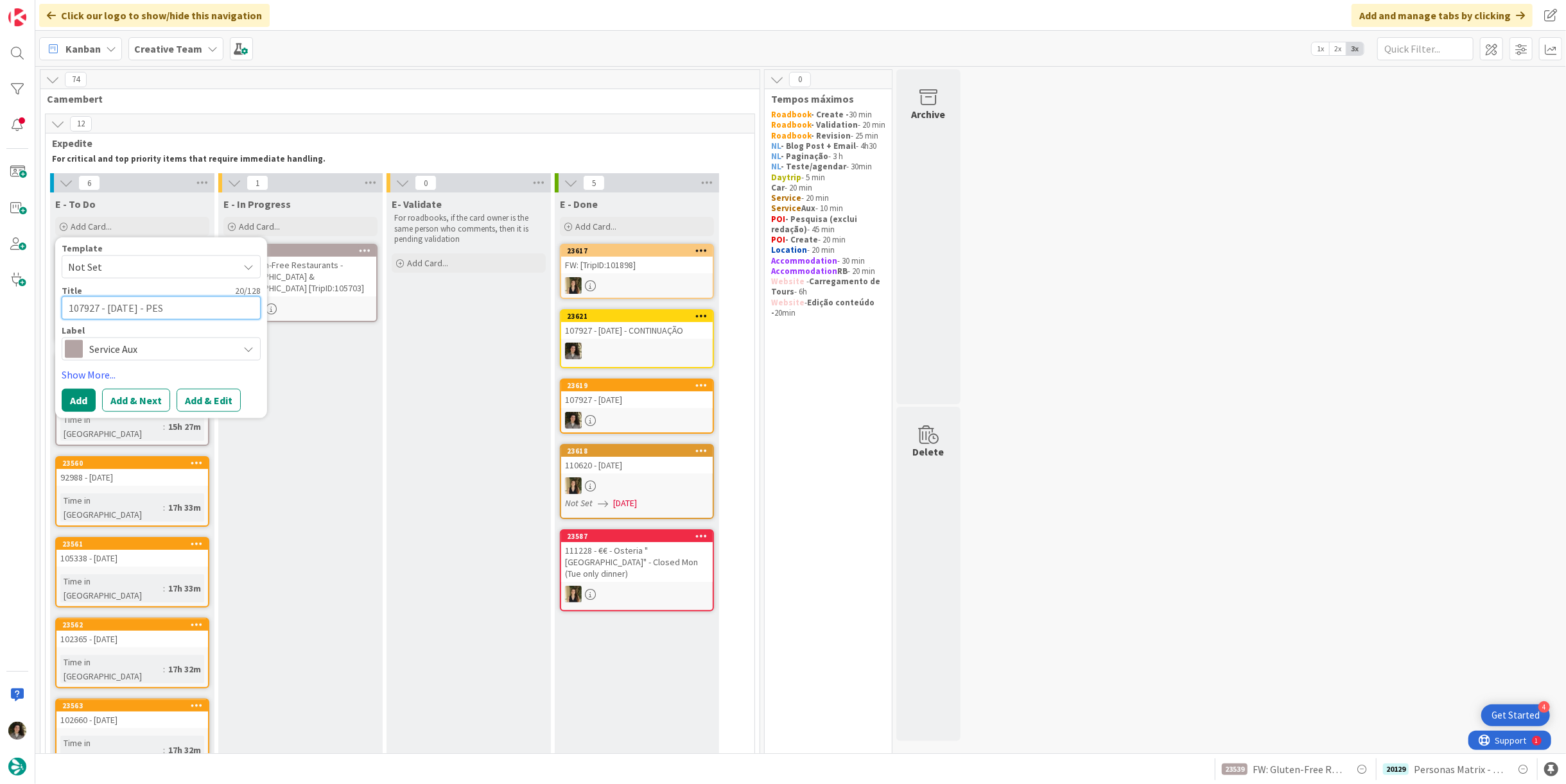
type textarea "107927 - 15 oct - PESQ"
type textarea "x"
type textarea "107927 - 15 oct - PESQU"
type textarea "x"
type textarea "107927 - 15 oct - PESQUI"
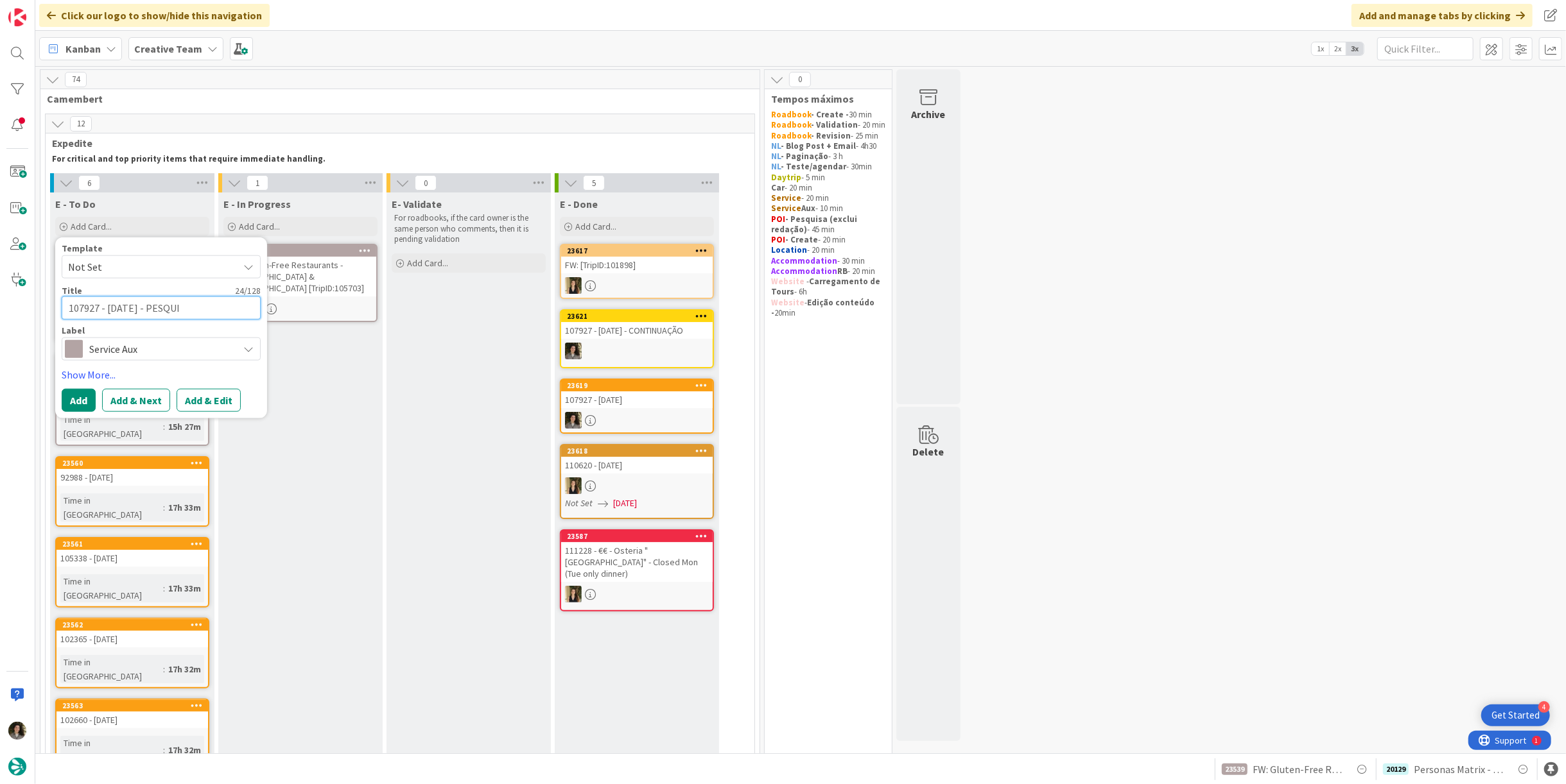
type textarea "x"
type textarea "107927 - 15 oct - PESQUIS"
type textarea "x"
type textarea "107927 - 15 oct - PESQUISA"
type textarea "x"
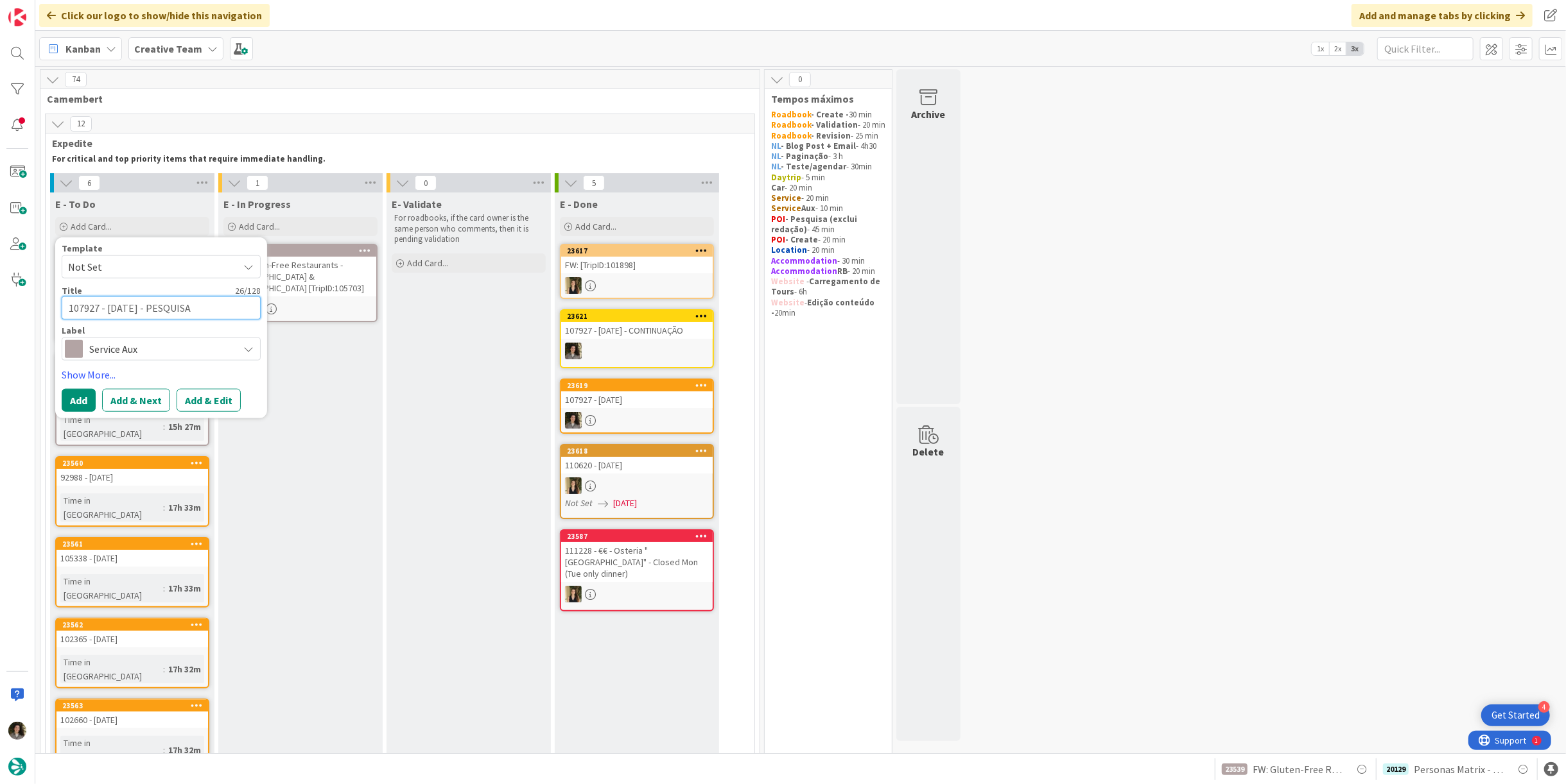
type textarea "107927 - 15 oct - PESQUISA"
type textarea "x"
type textarea "107927 - 15 oct - PESQUISA P"
type textarea "x"
type textarea "107927 - 15 oct - PESQUISA PO"
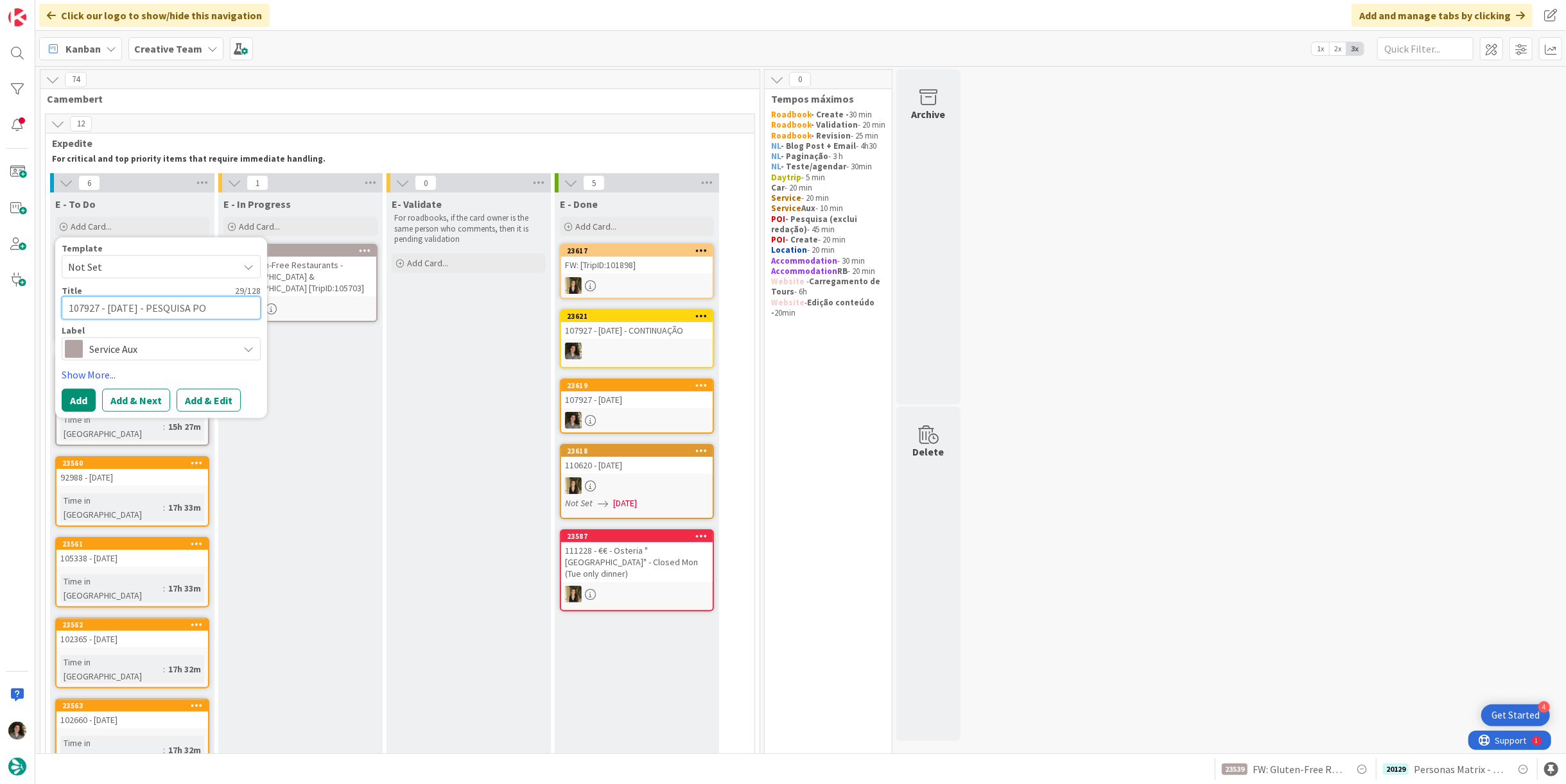
type textarea "x"
type textarea "107927 - 15 oct - PESQUISA POI"
type textarea "x"
type textarea "107927 - 15 oct - PESQUISA POI"
type textarea "x"
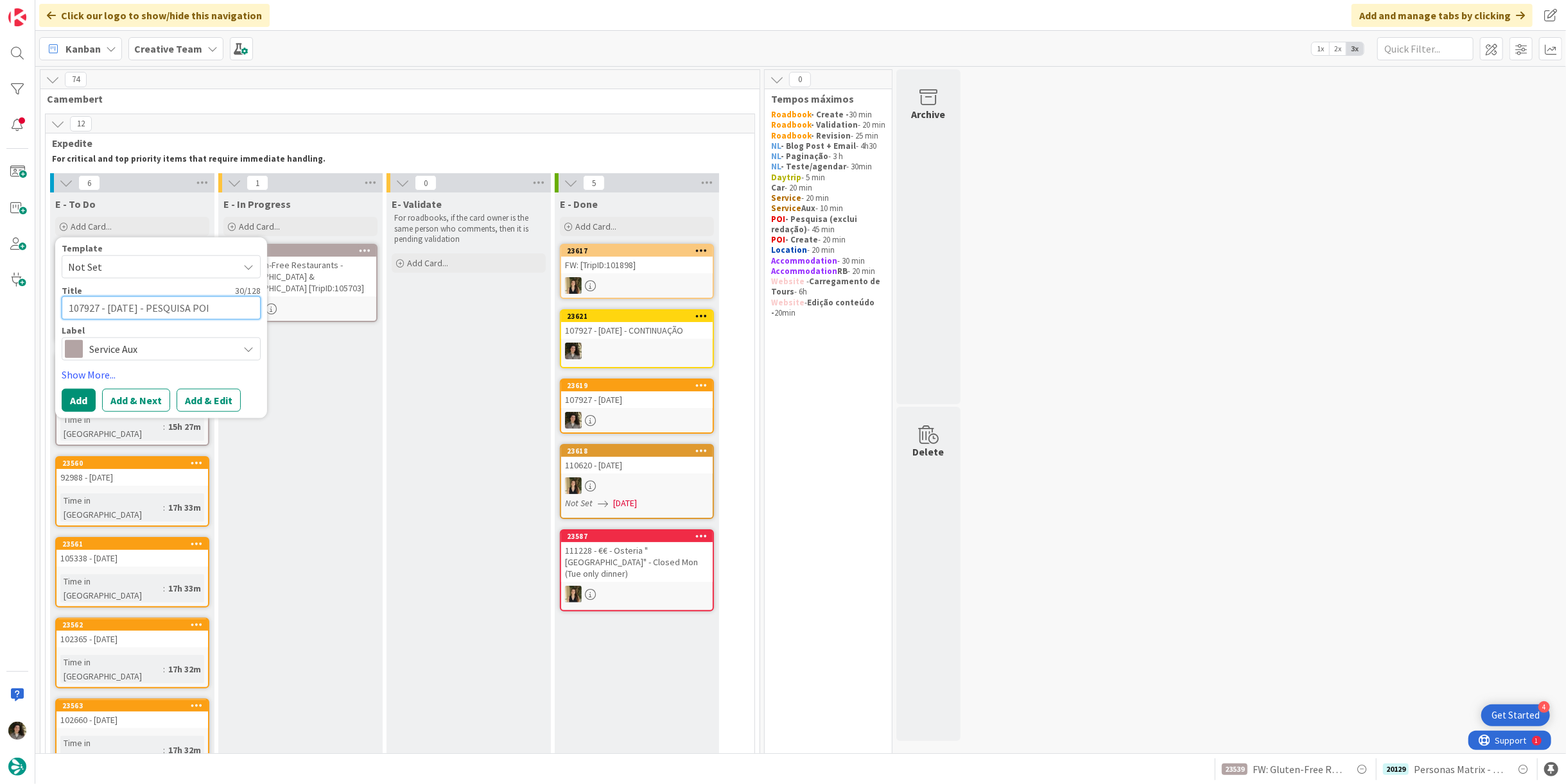
type textarea "107927 - 15 oct - PESQUISA POI E"
type textarea "x"
type textarea "107927 - 15 oct - PESQUISA POI EA"
type textarea "x"
type textarea "107927 - [DATE] - PESQUISA POI EAT"
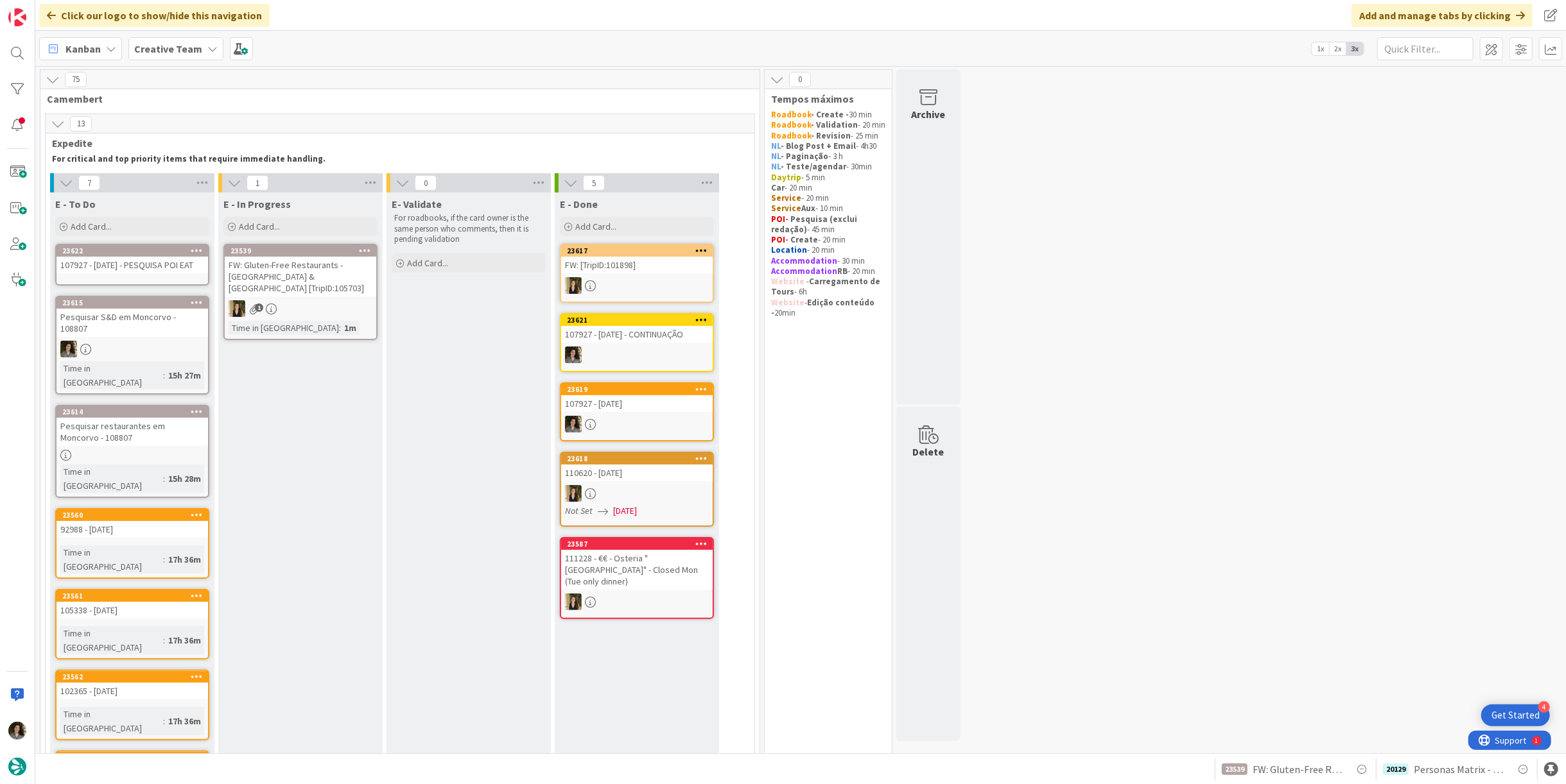
click at [146, 265] on div "107927 - [DATE] - PESQUISA POI EAT" at bounding box center [132, 265] width 152 height 17
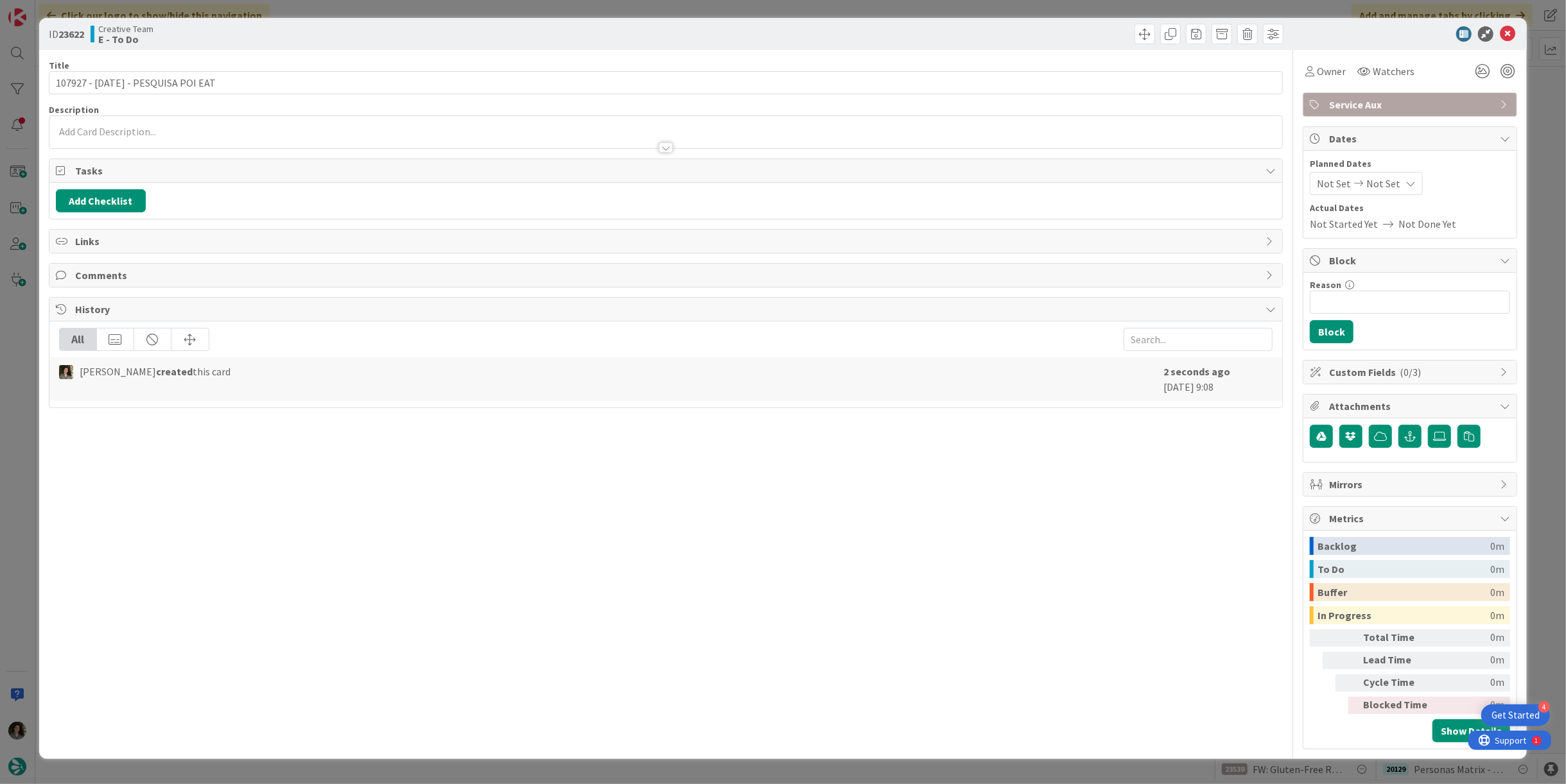
click at [1391, 172] on div "Not Set Not Set" at bounding box center [1366, 183] width 113 height 23
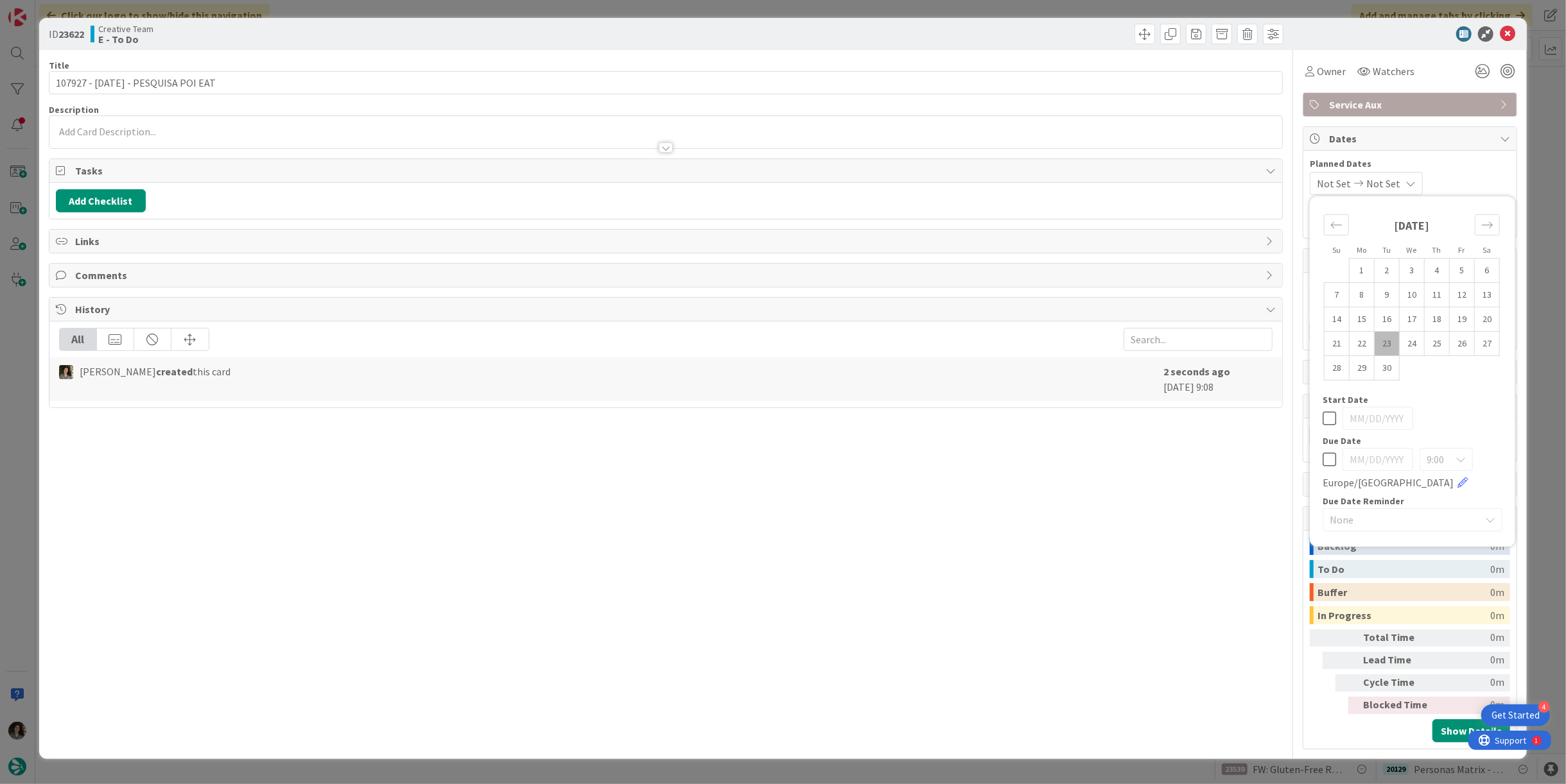
click at [1333, 463] on icon at bounding box center [1329, 459] width 13 height 15
type input "[DATE]"
click at [663, 148] on div at bounding box center [665, 147] width 14 height 10
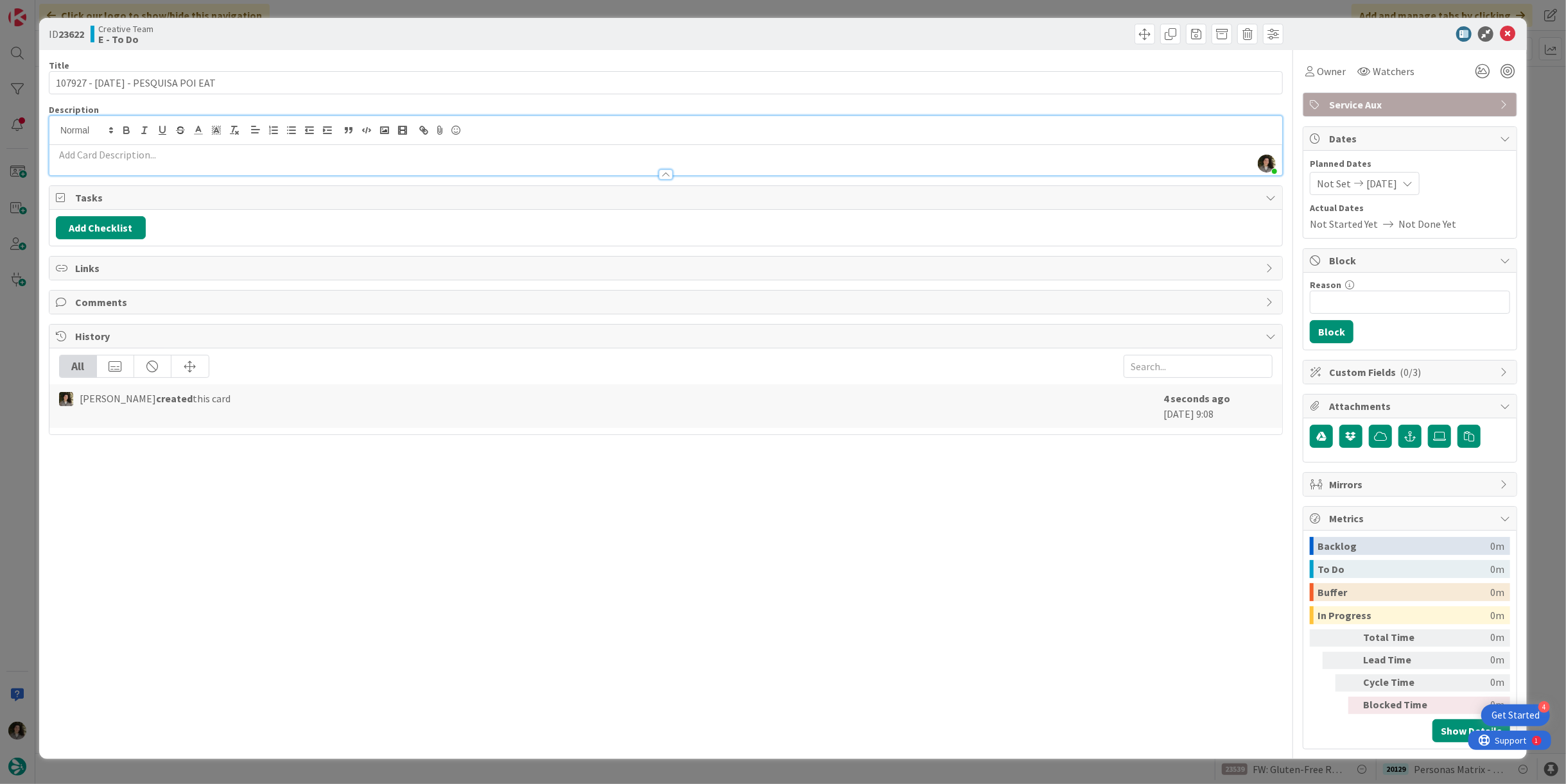
click at [487, 154] on p at bounding box center [665, 154] width 1220 height 15
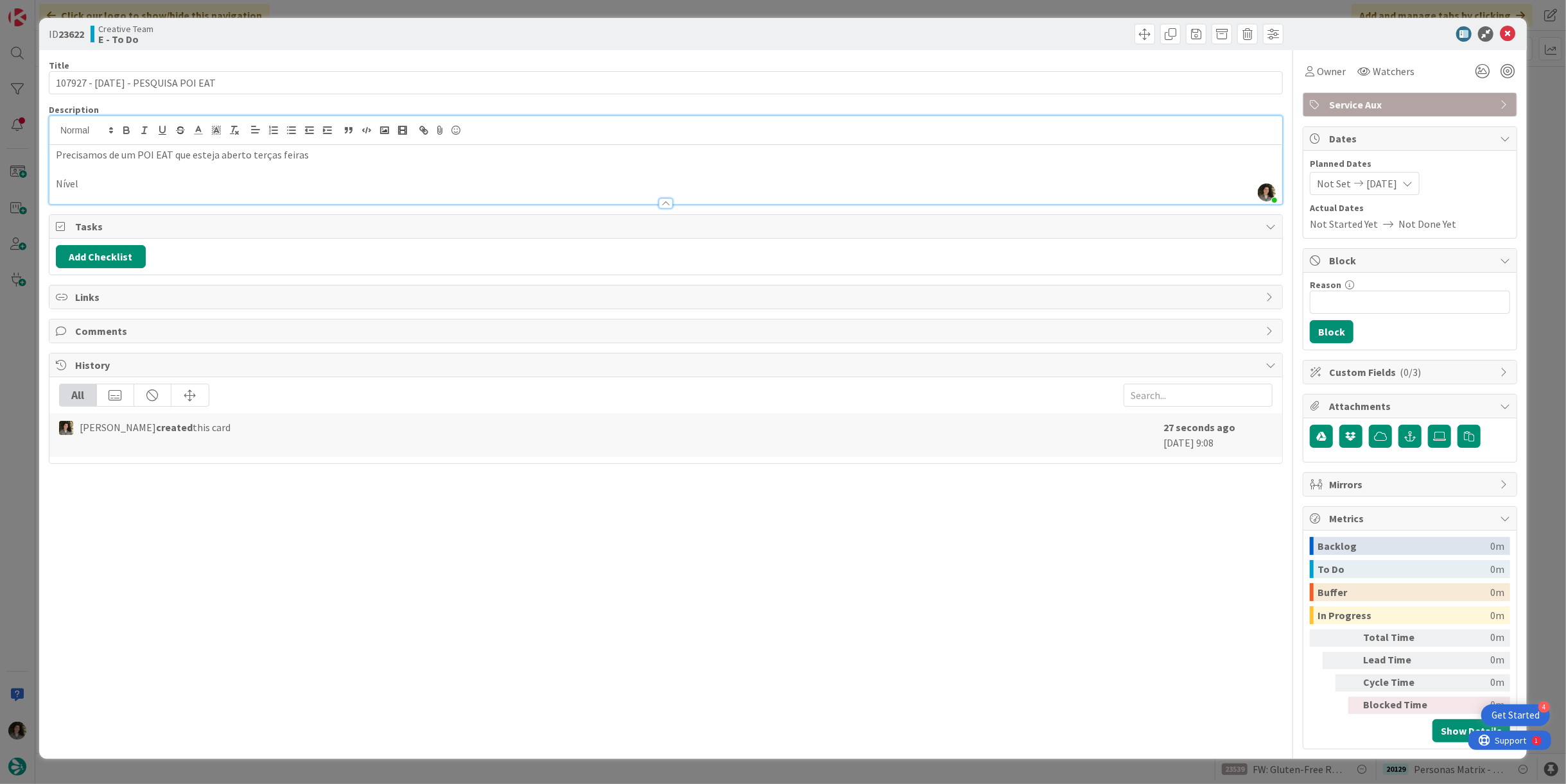
click at [150, 181] on p "Nível" at bounding box center [665, 183] width 1220 height 15
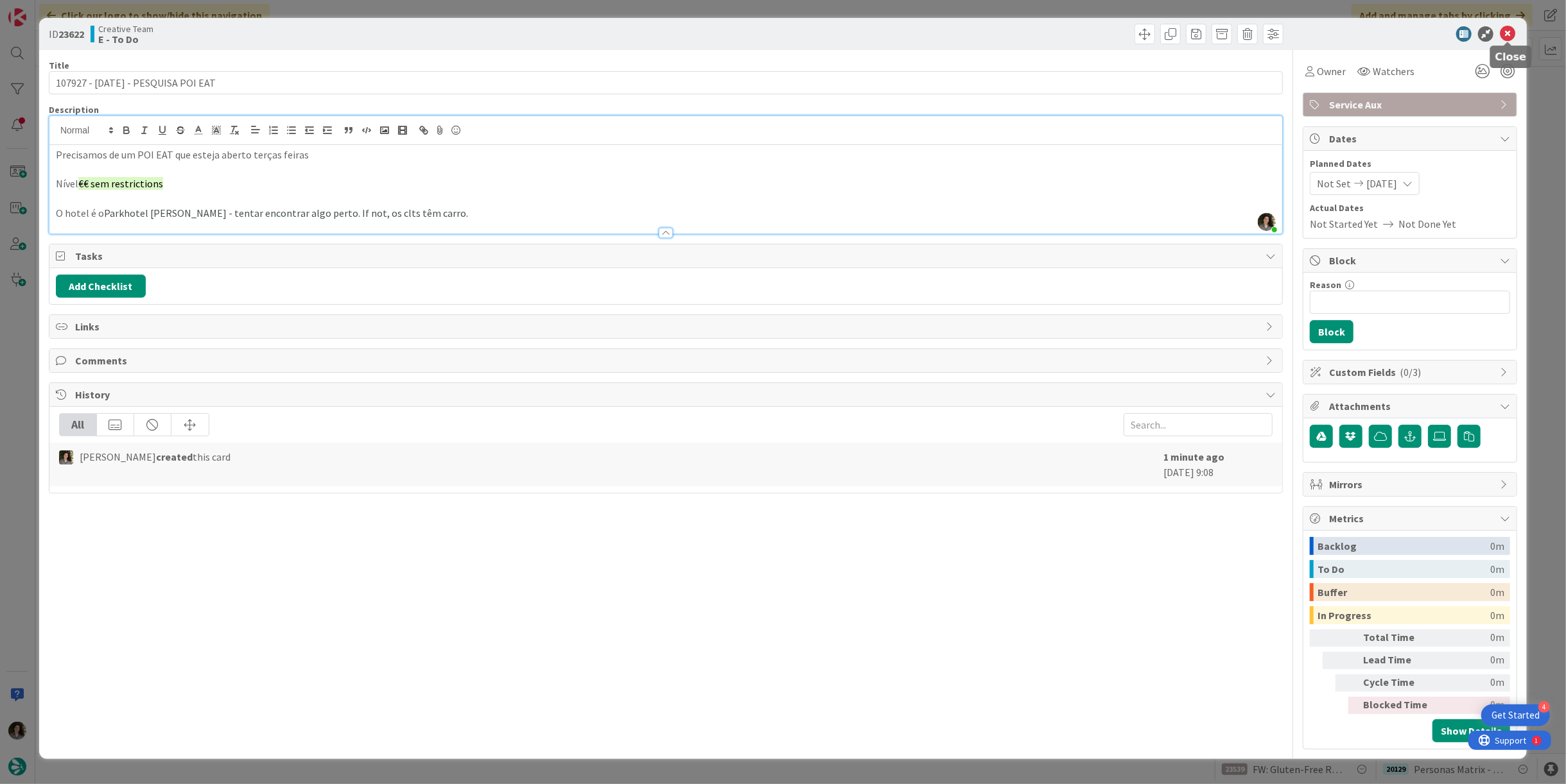
click at [1508, 31] on icon at bounding box center [1508, 34] width 15 height 15
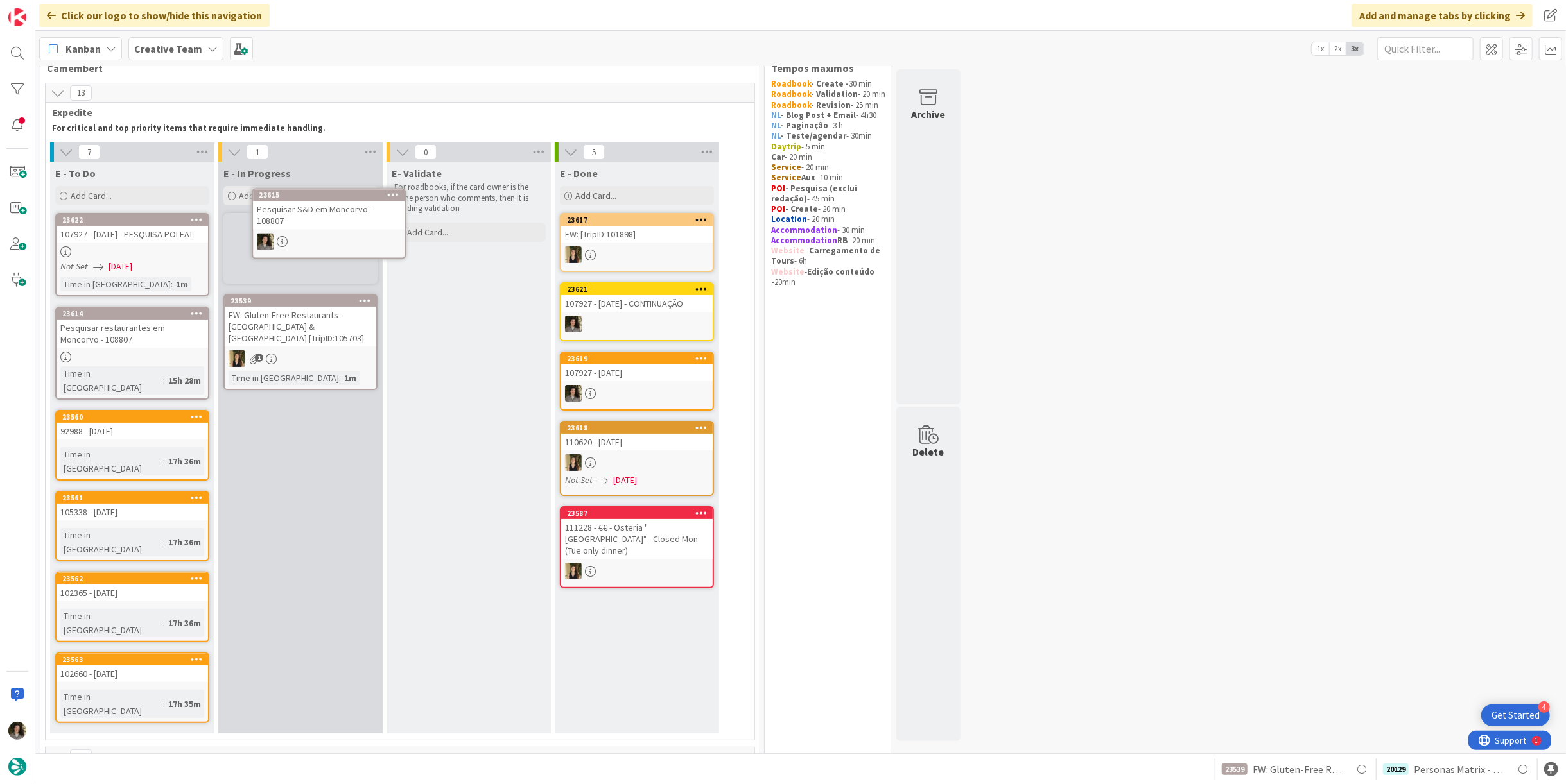
scroll to position [29, 0]
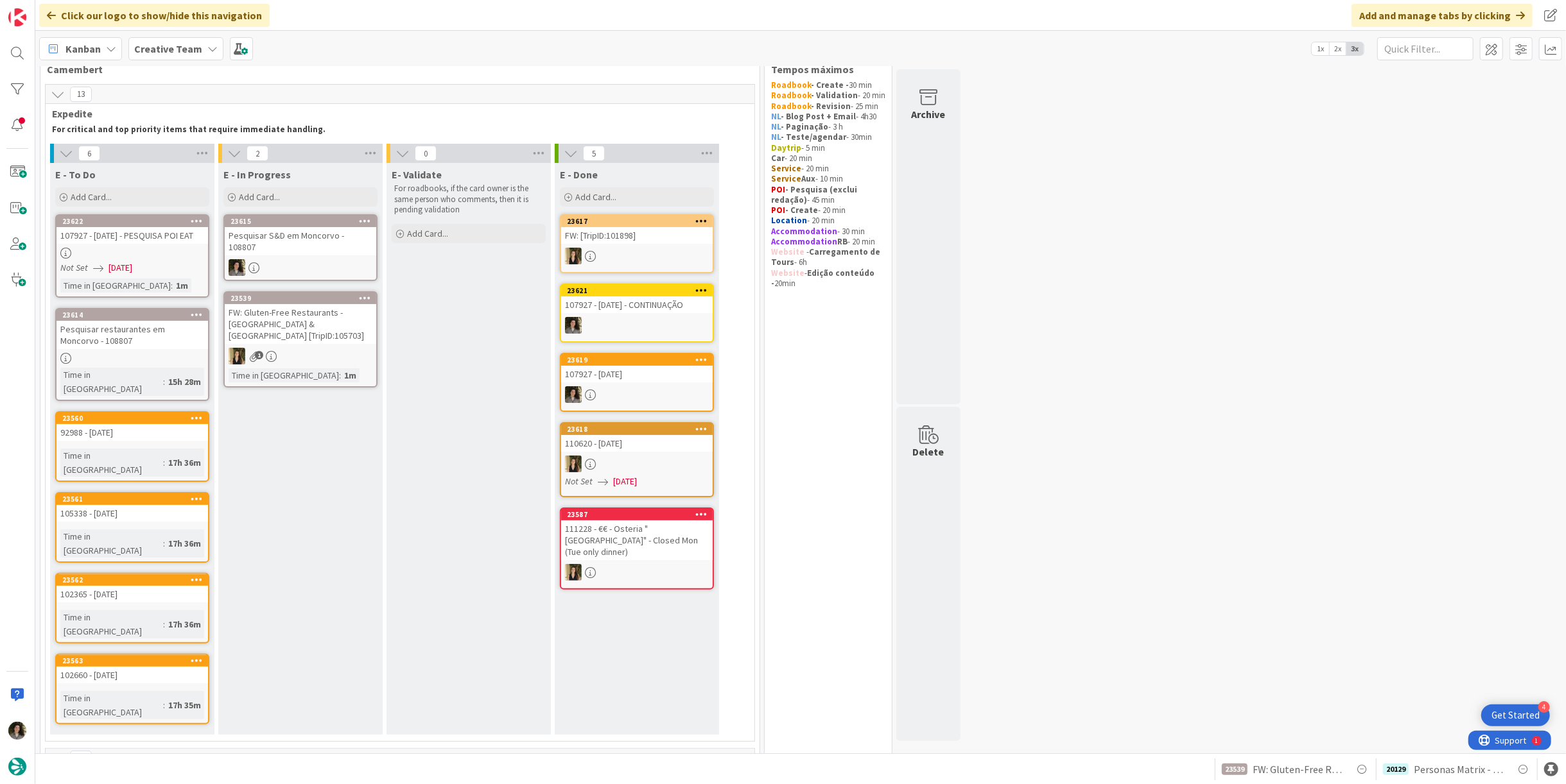
click at [308, 259] on div at bounding box center [300, 268] width 152 height 17
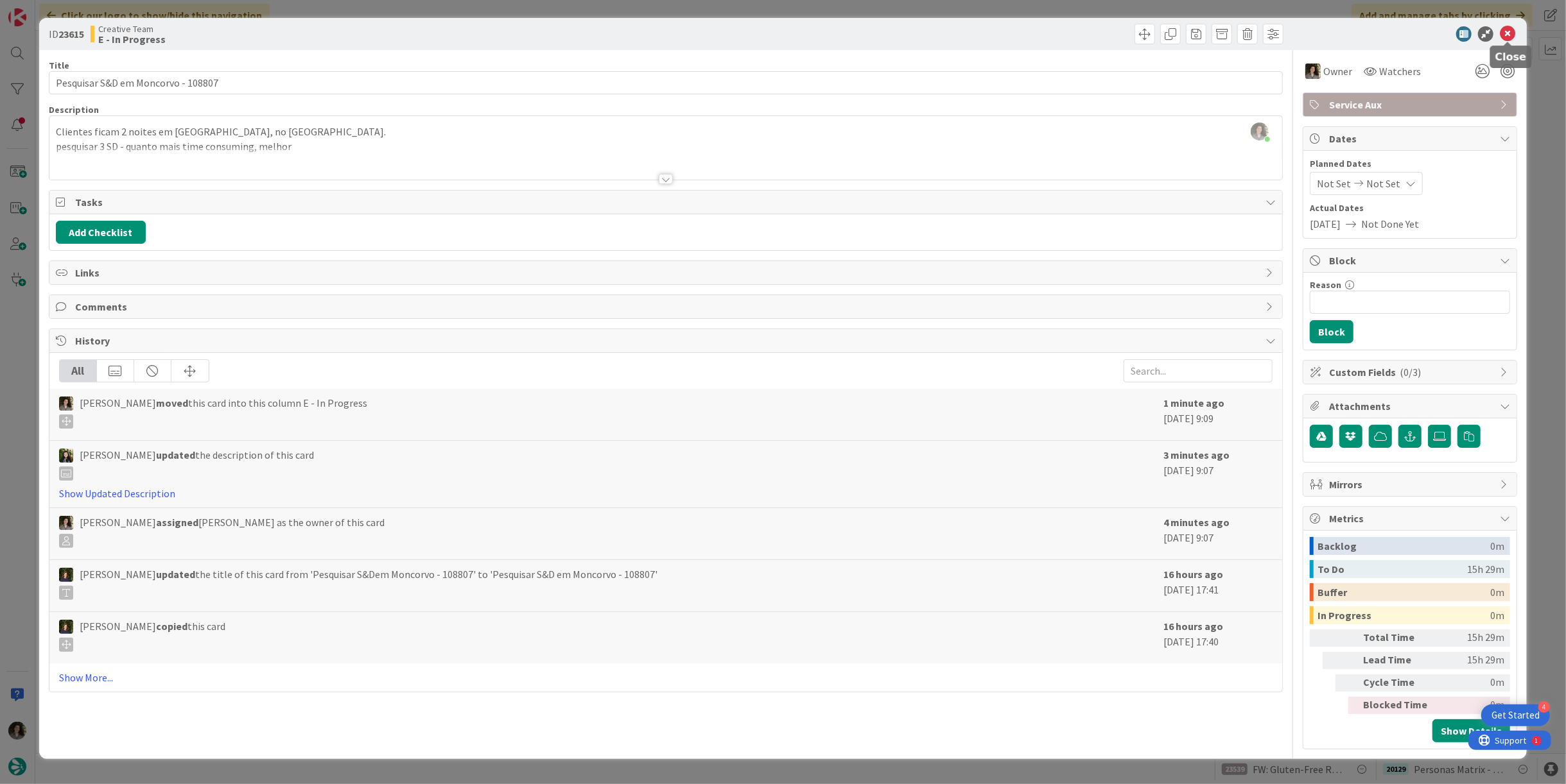
click at [1511, 32] on icon at bounding box center [1508, 34] width 15 height 15
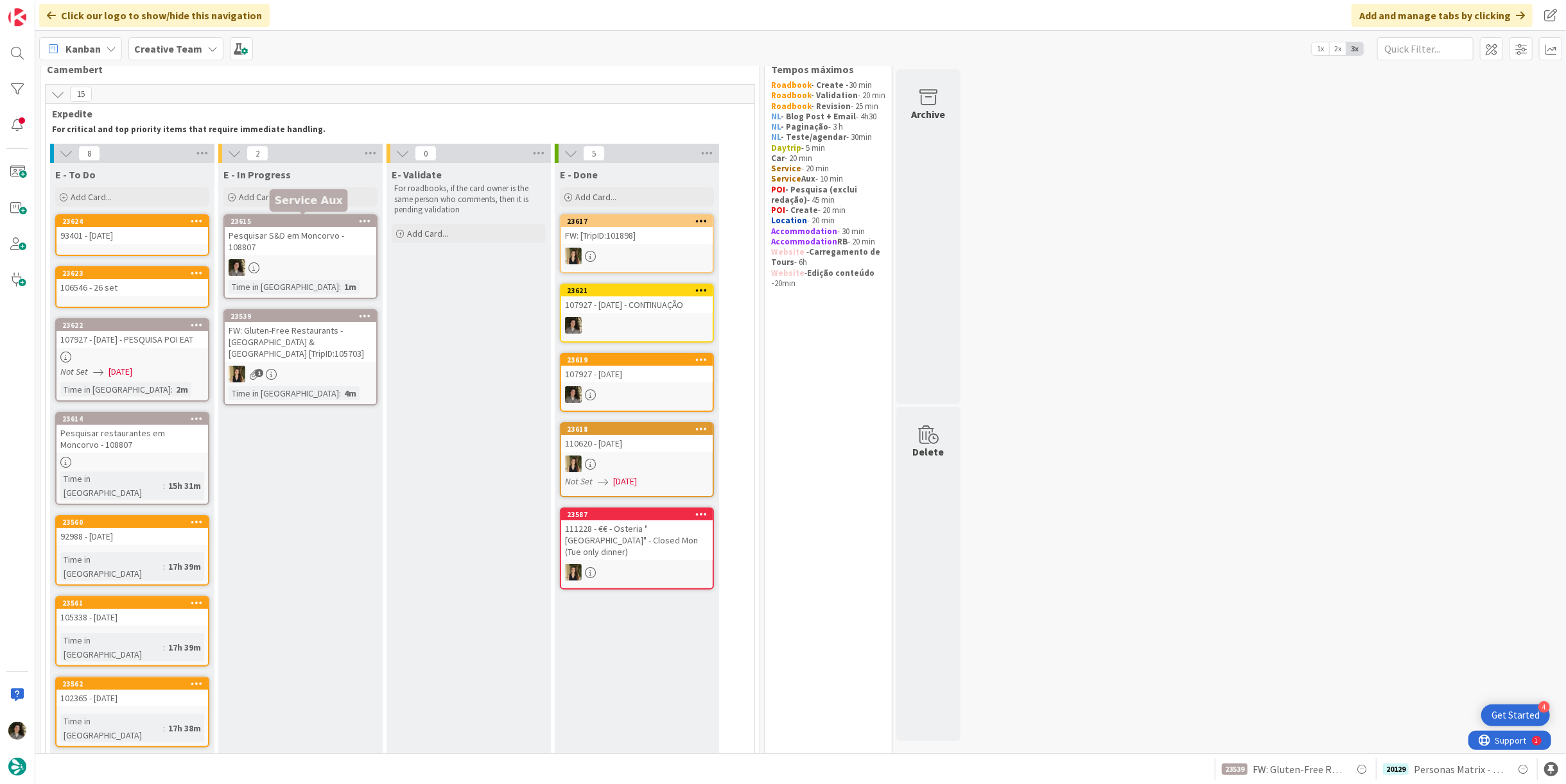
click at [296, 259] on div at bounding box center [300, 268] width 152 height 17
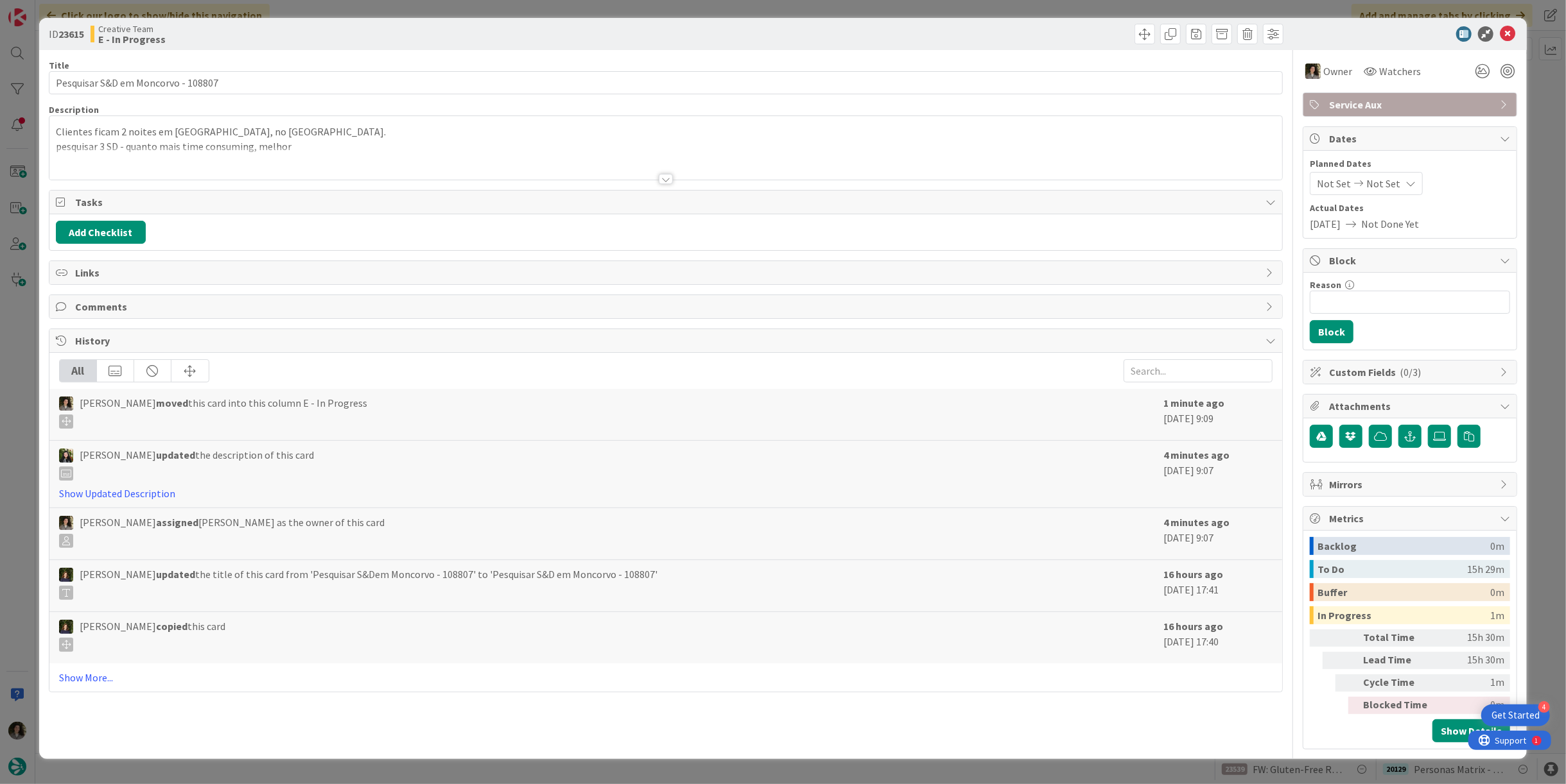
click at [300, 155] on div at bounding box center [665, 163] width 1233 height 33
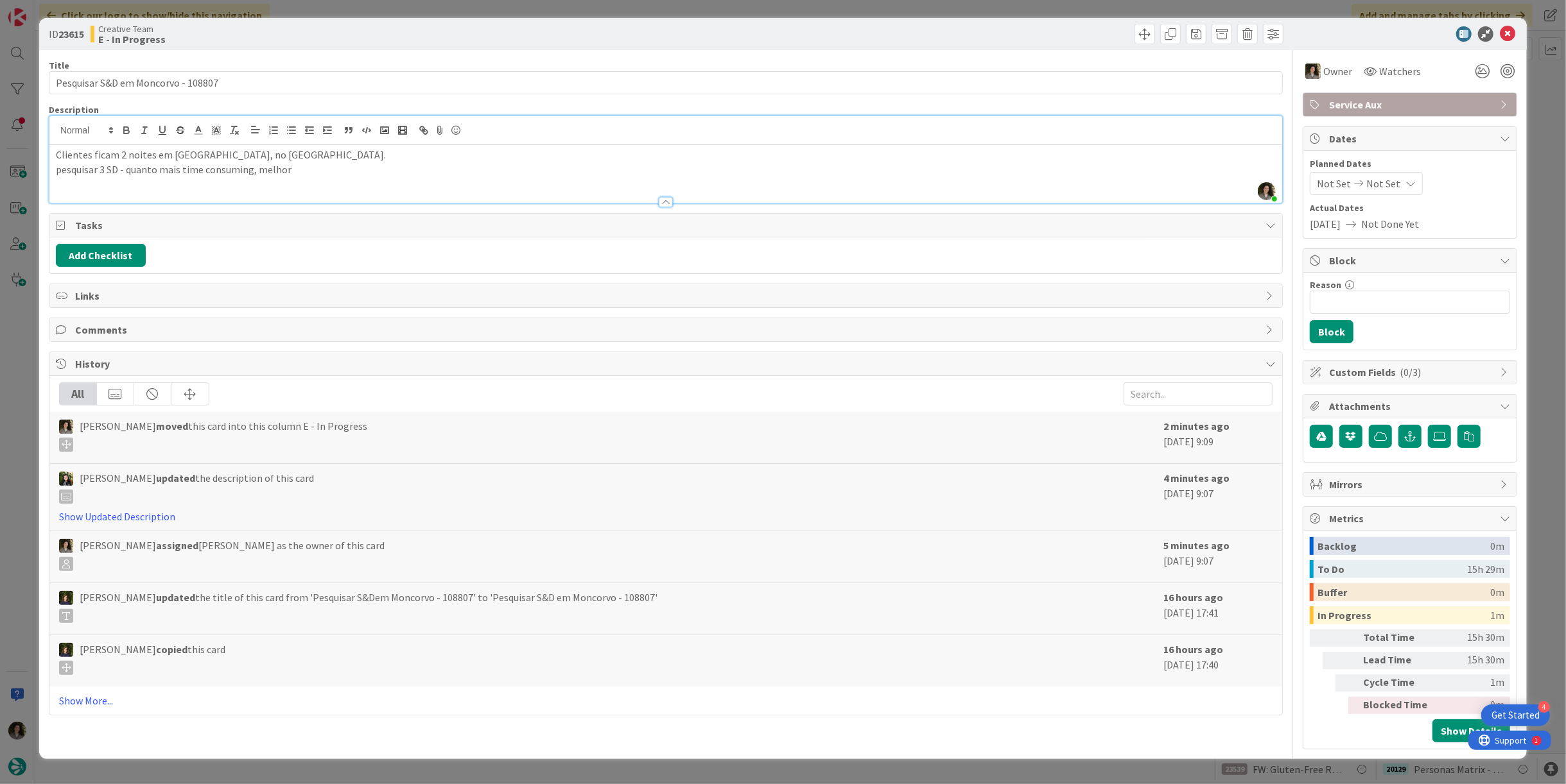
click at [1503, 42] on div "ID 23615 Creative Team E - In Progress" at bounding box center [783, 34] width 1488 height 32
click at [1506, 37] on icon at bounding box center [1508, 34] width 15 height 15
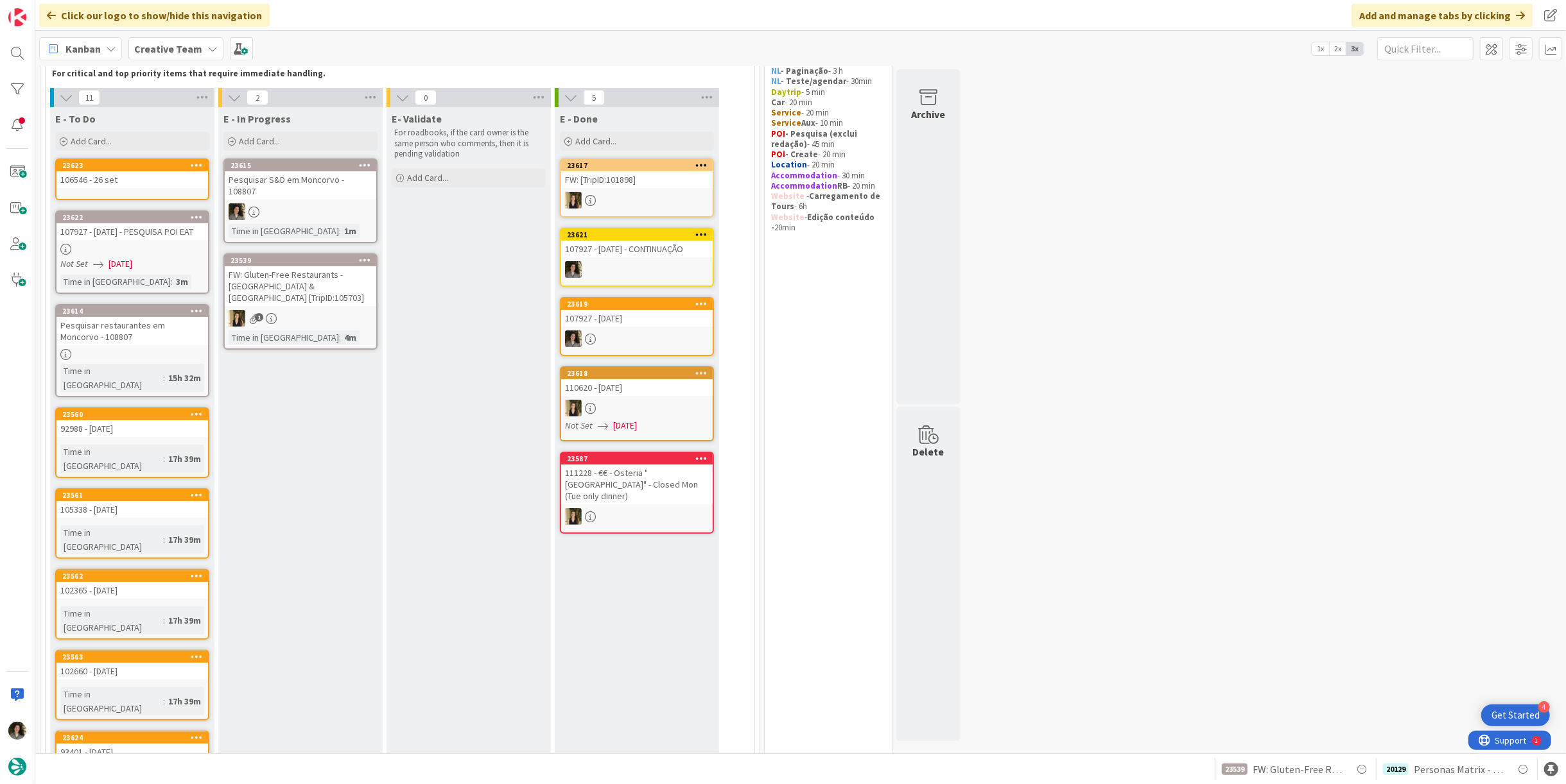
scroll to position [101, 0]
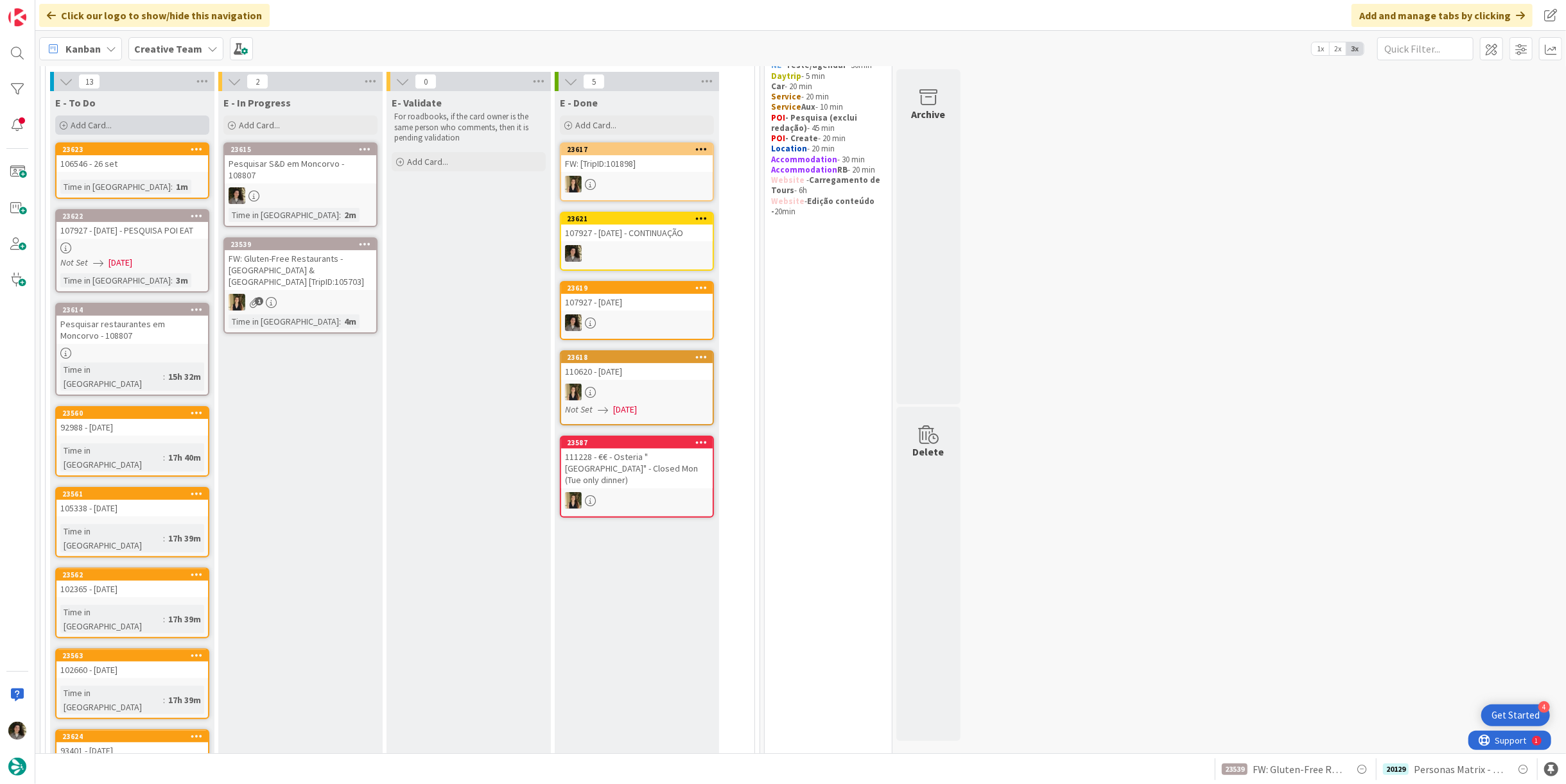
click at [98, 117] on div "Add Card..." at bounding box center [132, 125] width 154 height 19
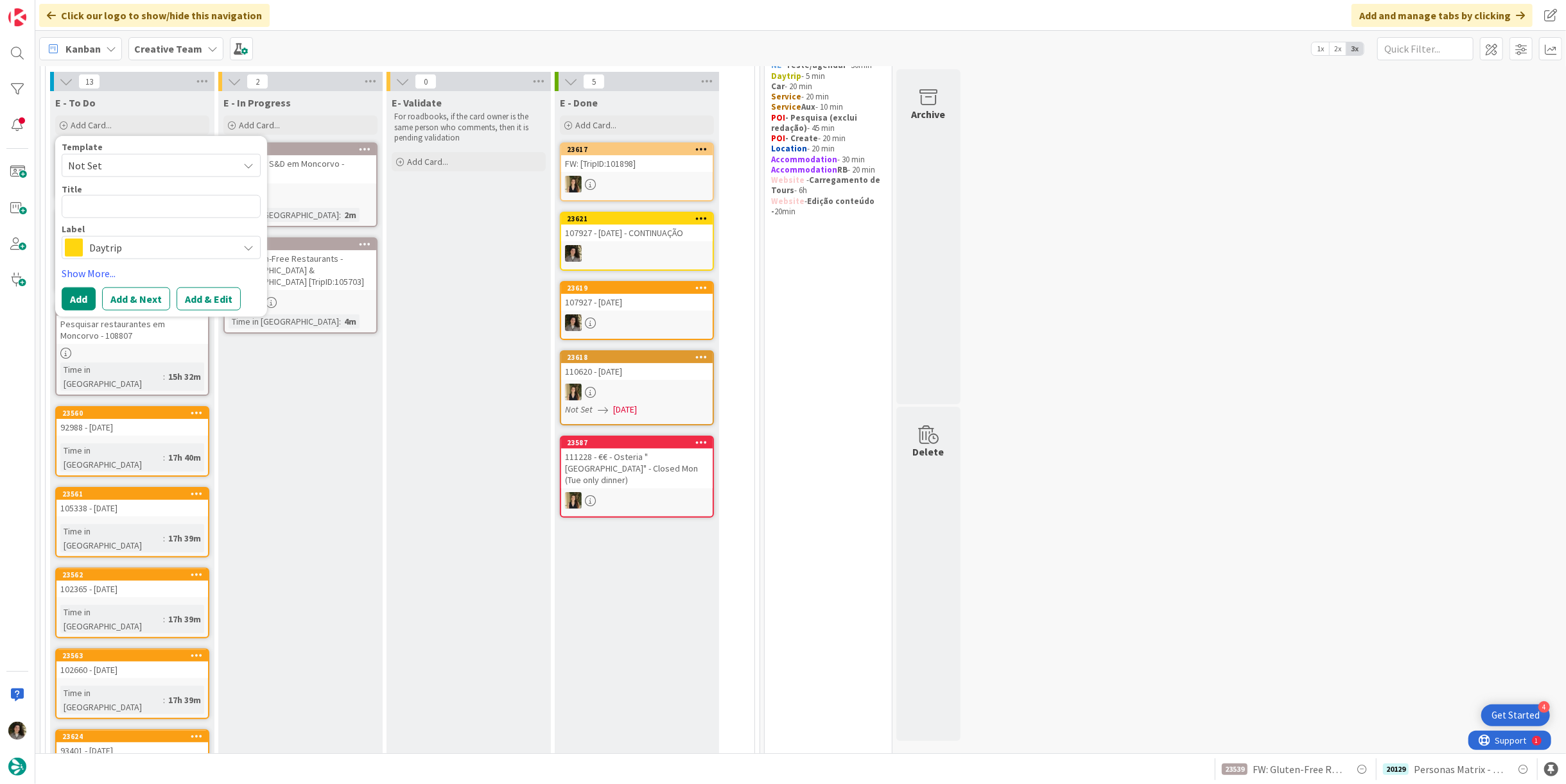
click at [103, 248] on span "Daytrip" at bounding box center [160, 248] width 143 height 18
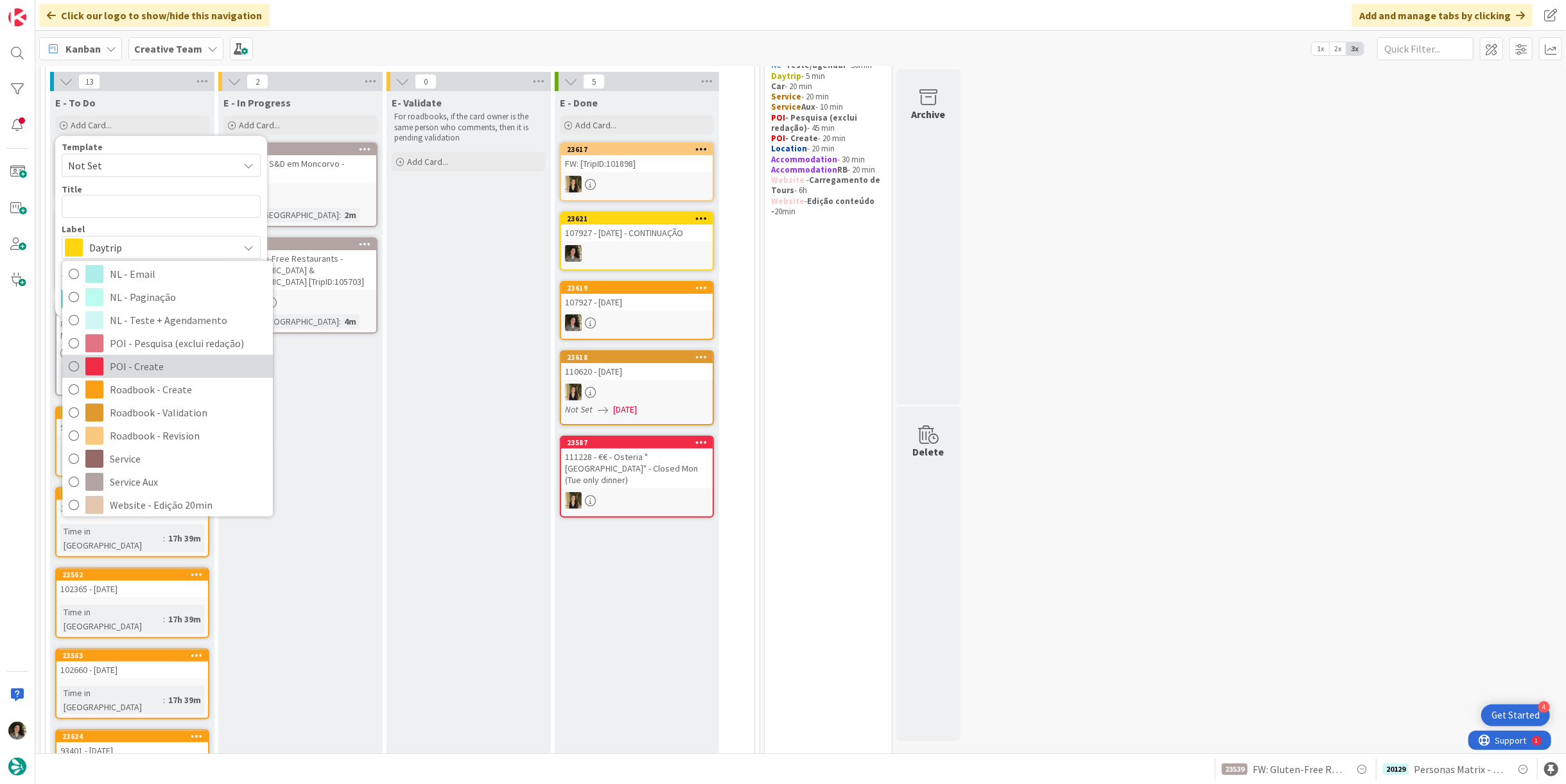
click at [152, 362] on span "POI - Create" at bounding box center [188, 366] width 156 height 19
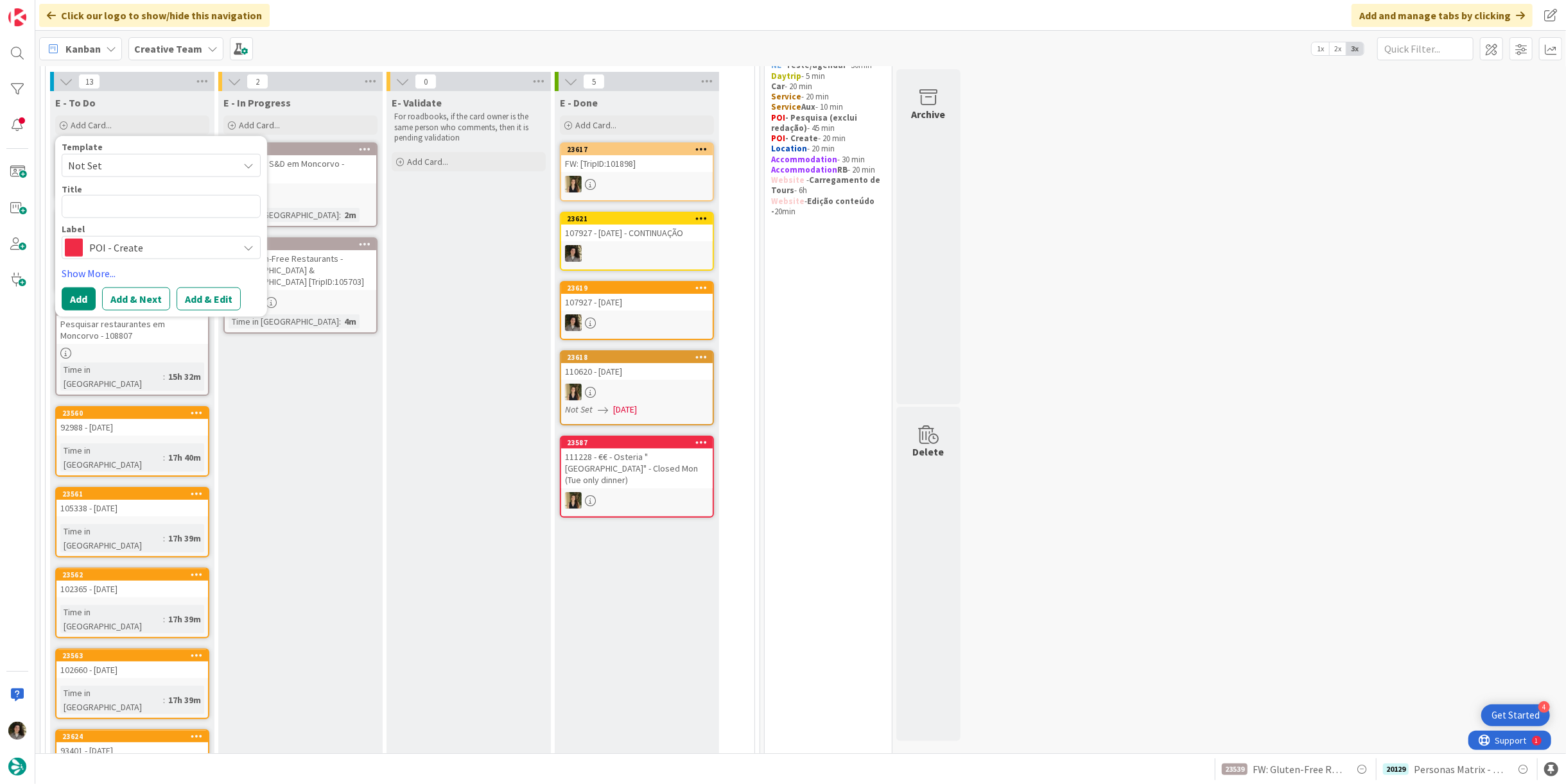
click at [349, 188] on div at bounding box center [300, 196] width 152 height 17
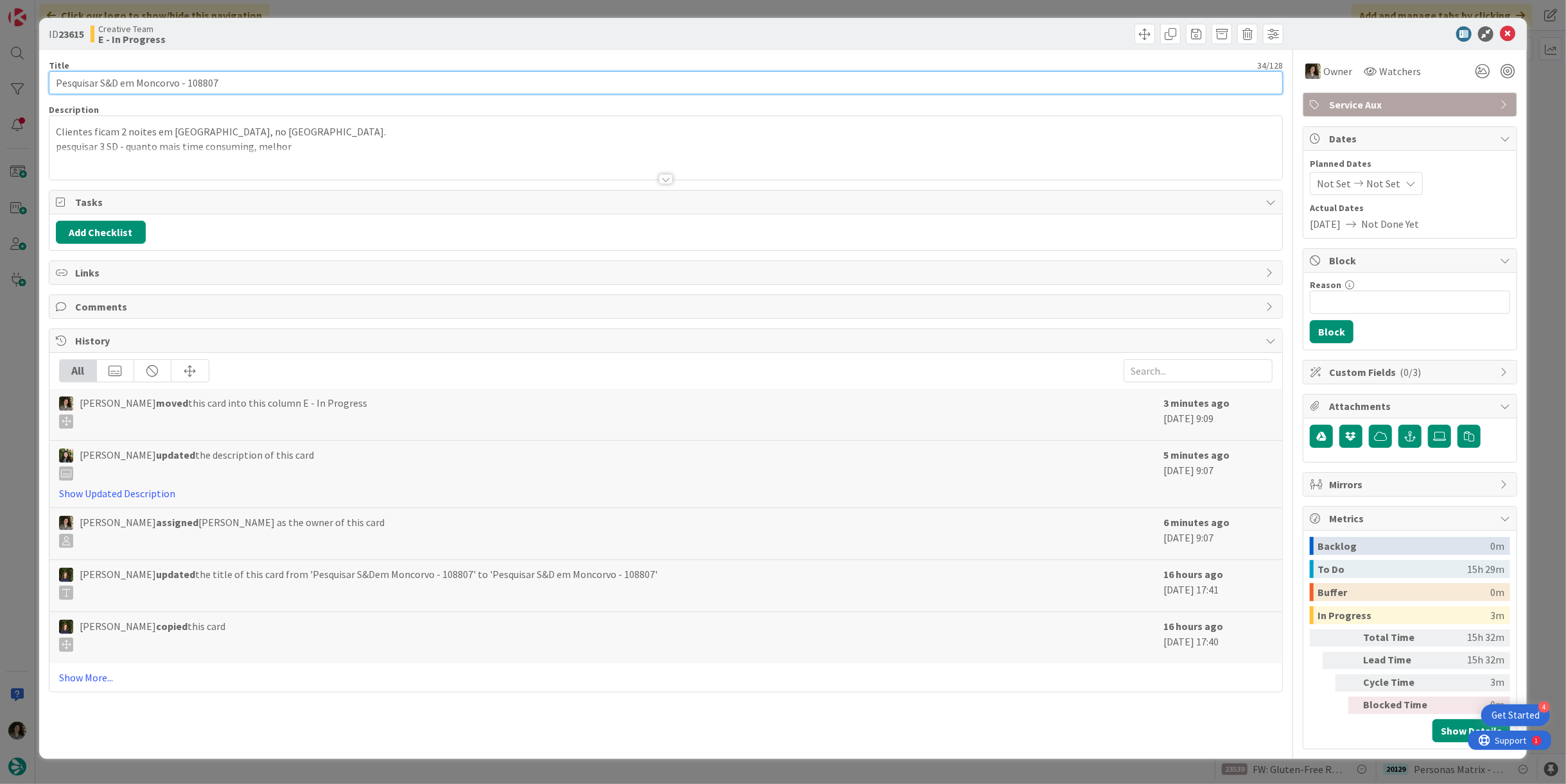
drag, startPoint x: 279, startPoint y: 81, endPoint x: 106, endPoint y: 84, distance: 173.0
click at [0, 78] on html "4 Get Started Click our logo to show/hide this navigation Add and manage tabs b…" at bounding box center [783, 392] width 1566 height 784
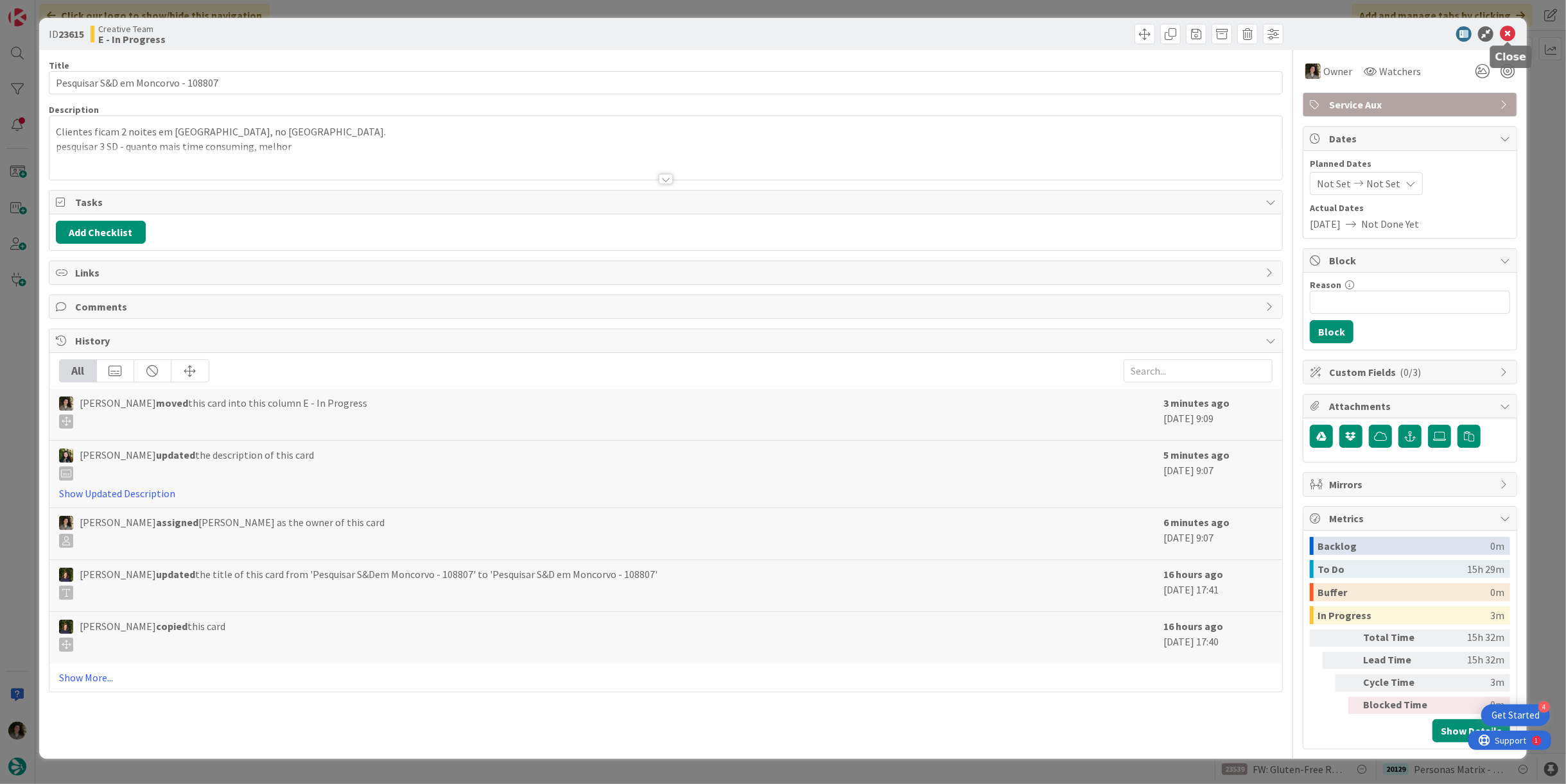
click at [1507, 38] on icon at bounding box center [1508, 34] width 15 height 15
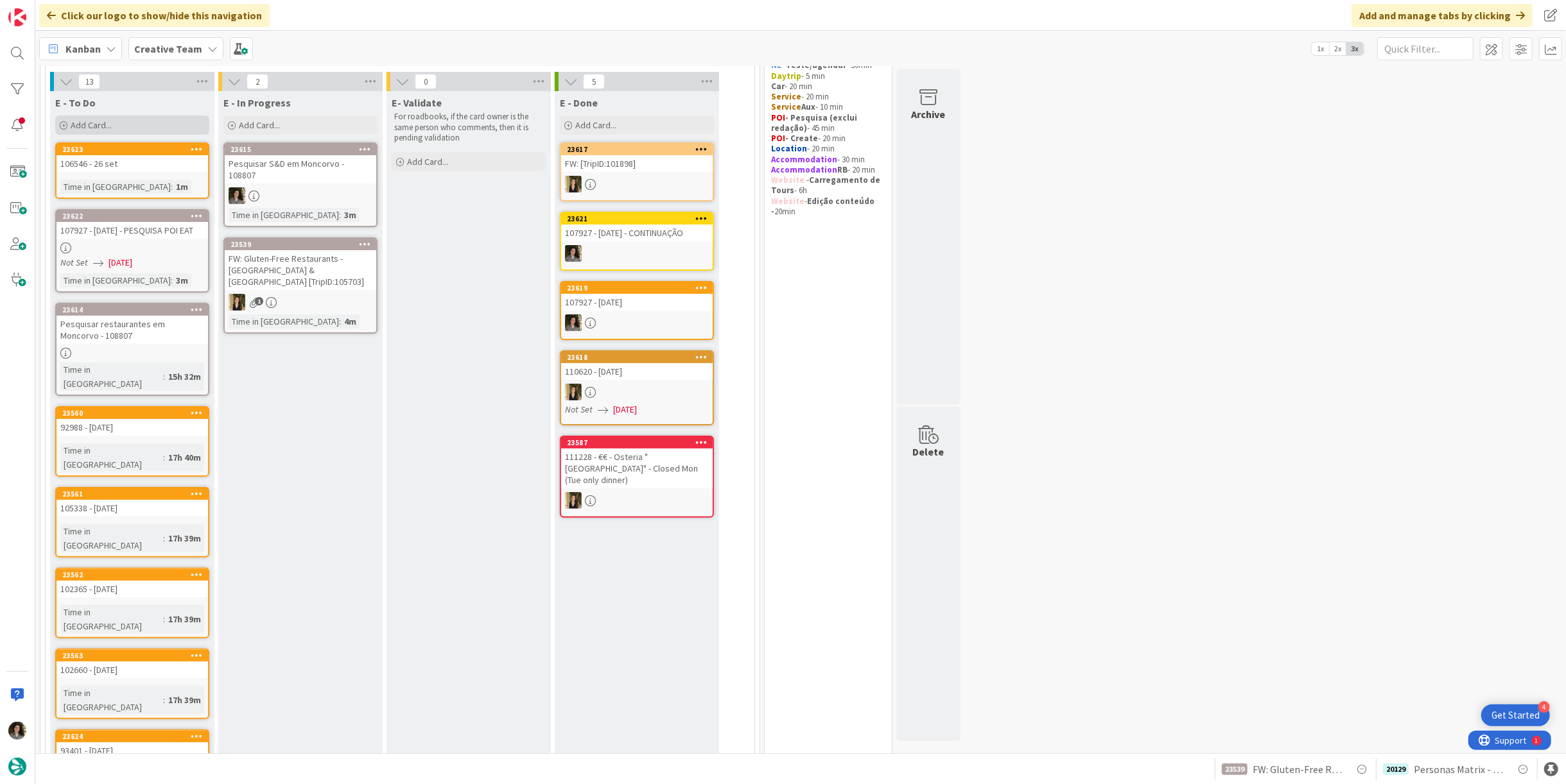
click at [90, 125] on span "Add Card..." at bounding box center [91, 125] width 41 height 12
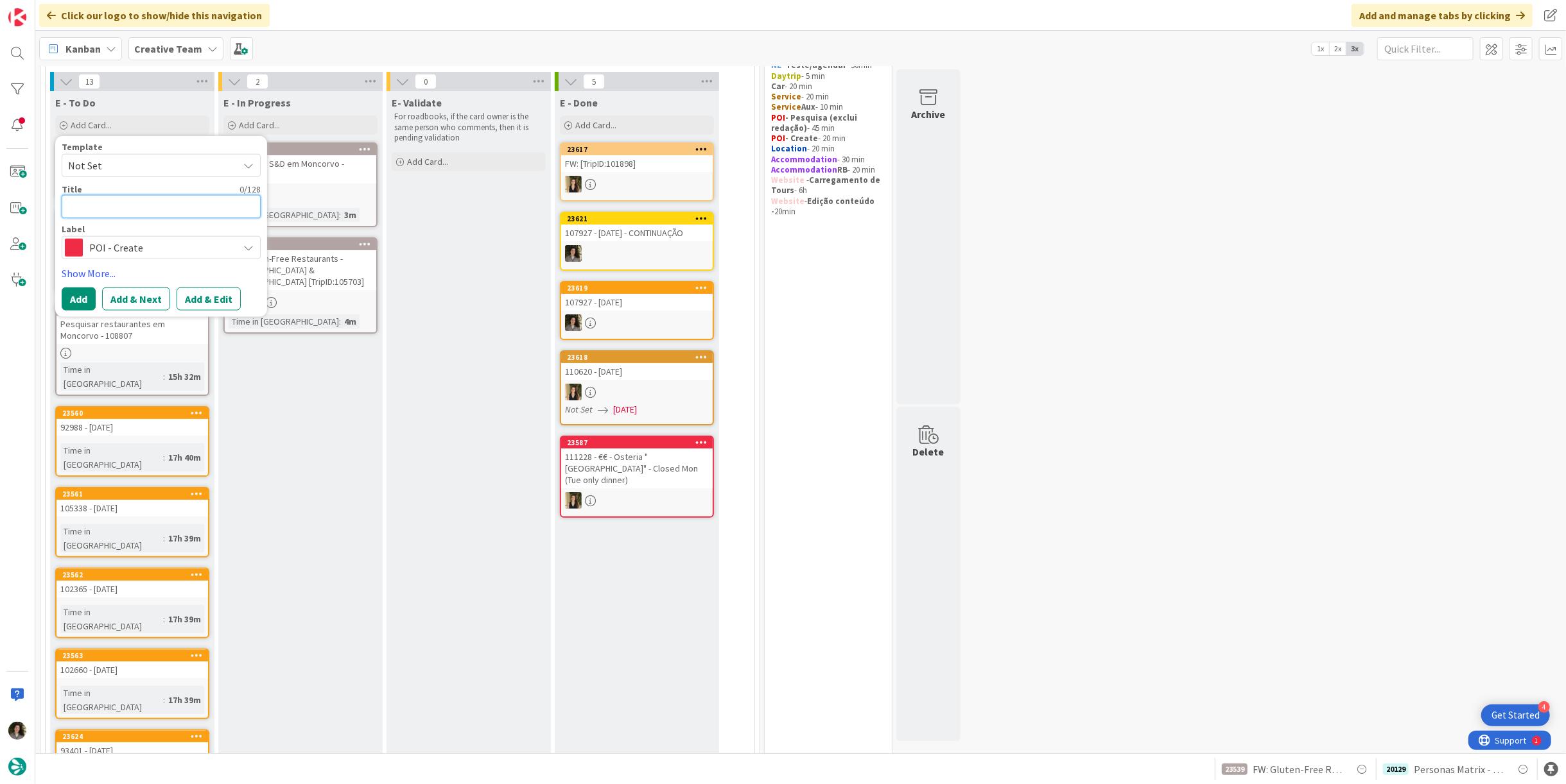
paste textarea "Pesquisar S&D em Moncorvo - 108807"
type textarea "x"
type textarea "Pesquisar S&D em Moncorvo - 108807"
drag, startPoint x: 108, startPoint y: 204, endPoint x: 108, endPoint y: 217, distance: 13.0
click at [108, 204] on textarea "Pesquisar S&D em Moncorvo - 108807" at bounding box center [161, 206] width 199 height 23
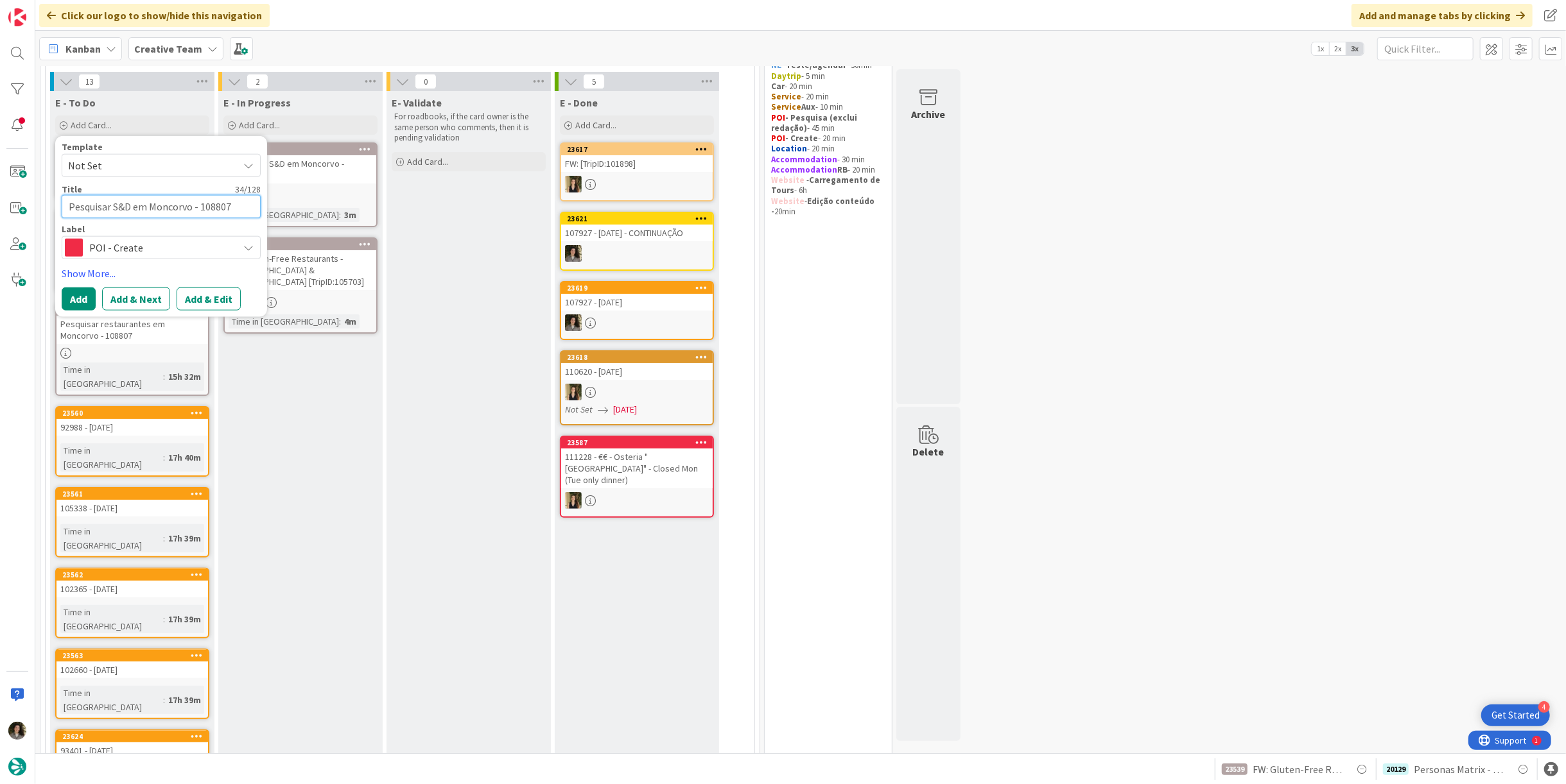
type textarea "x"
type textarea "Pesquisa S&D em Moncorvo - 108807"
type textarea "x"
type textarea "Pesquis S&D em Moncorvo - 108807"
type textarea "x"
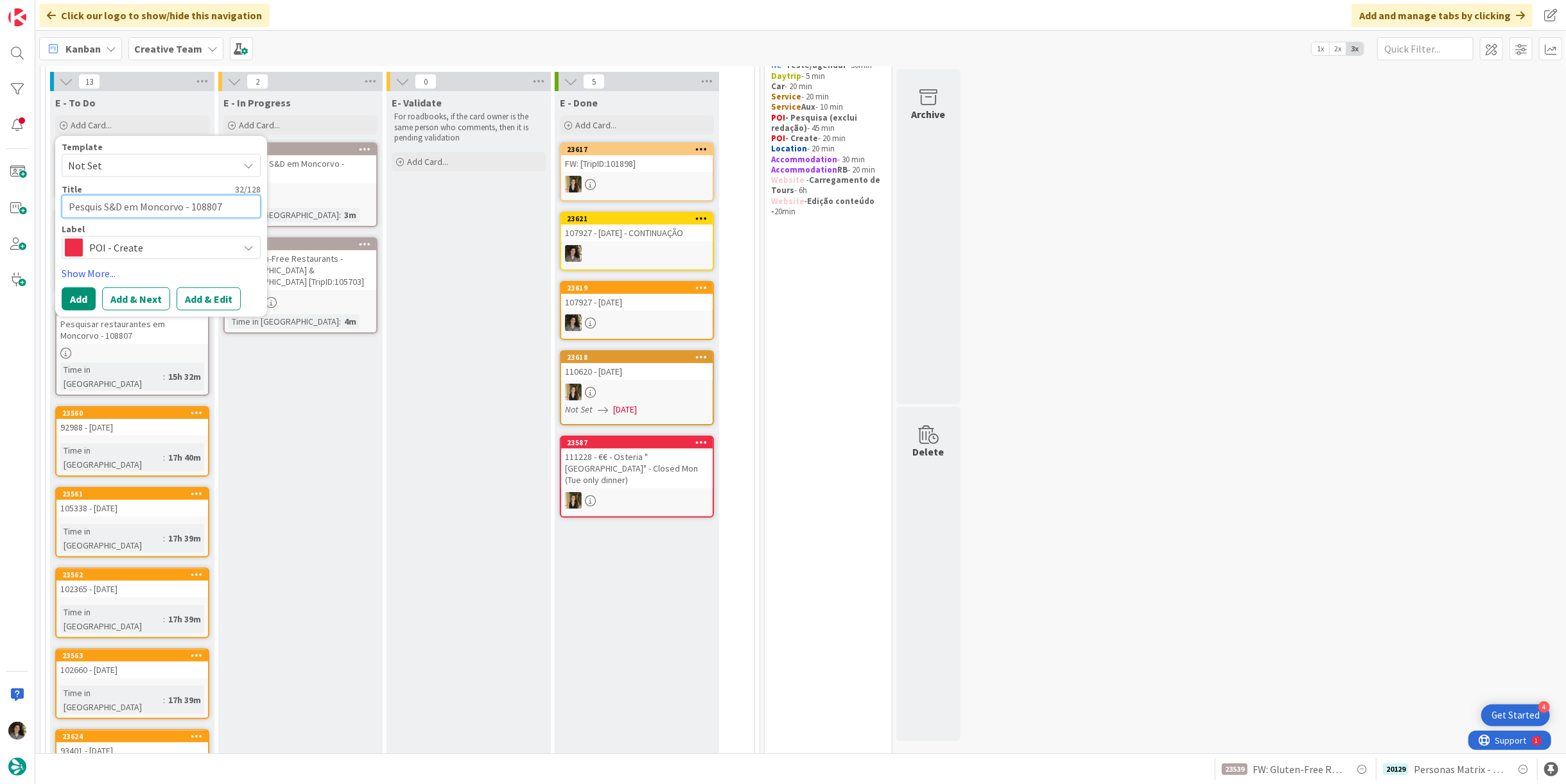
type textarea "Pesqui S&D em Moncorvo - 108807"
type textarea "x"
type textarea "Pesqu S&D em Moncorvo - 108807"
type textarea "x"
type textarea "Pesq S&D em Moncorvo - 108807"
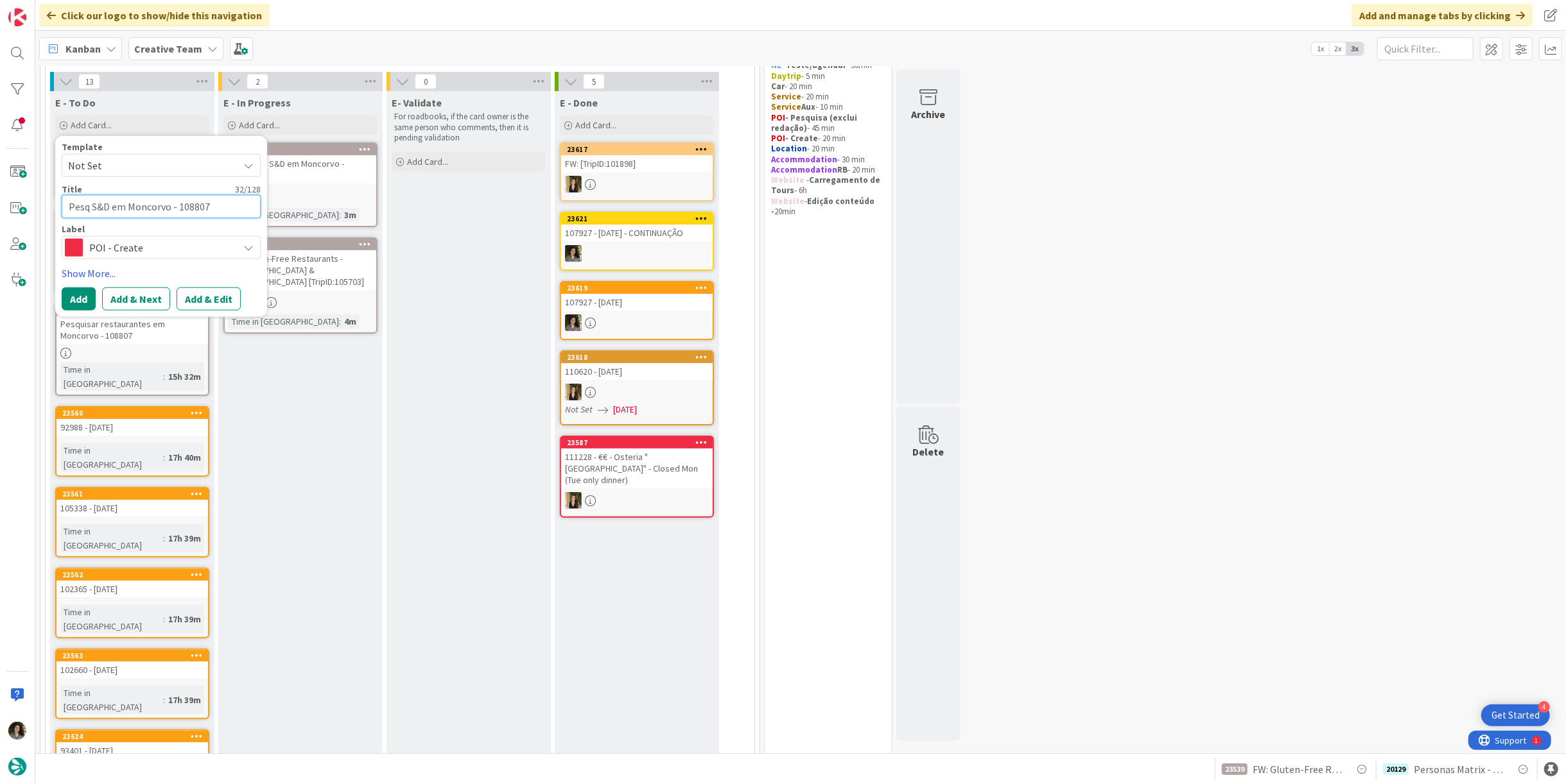
type textarea "x"
type textarea "Pe S&D em Moncorvo - 108807"
type textarea "x"
type textarea "P S&D em Moncorvo - 108807"
type textarea "x"
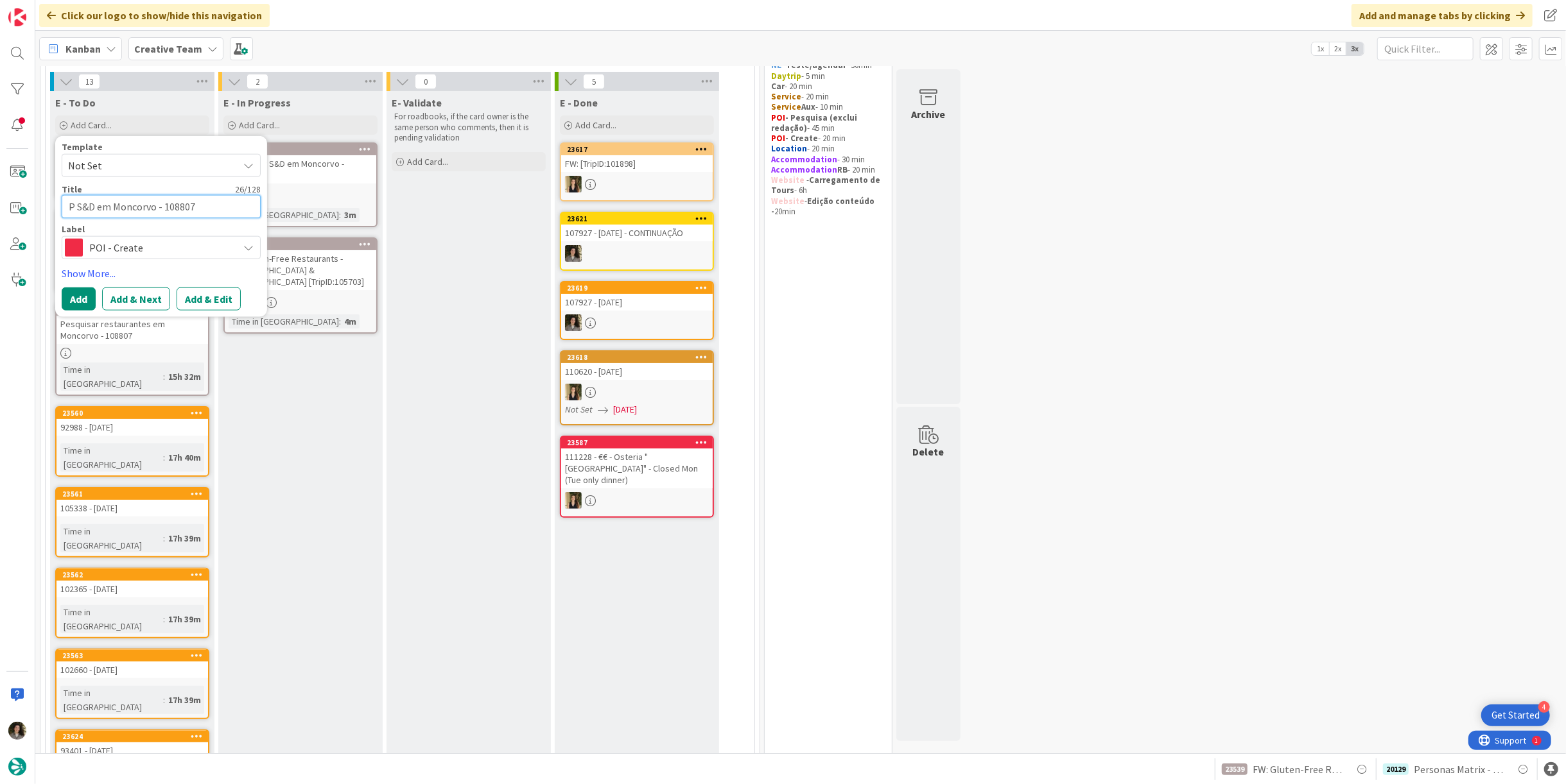
type textarea "PO S&D em Moncorvo - 108807"
type textarea "x"
click at [228, 206] on textarea "POI S&D em Moncorvo - 108807" at bounding box center [161, 206] width 199 height 23
type textarea "POI S&D em Moncorvo - 108807"
click at [63, 290] on button "Add" at bounding box center [79, 299] width 34 height 23
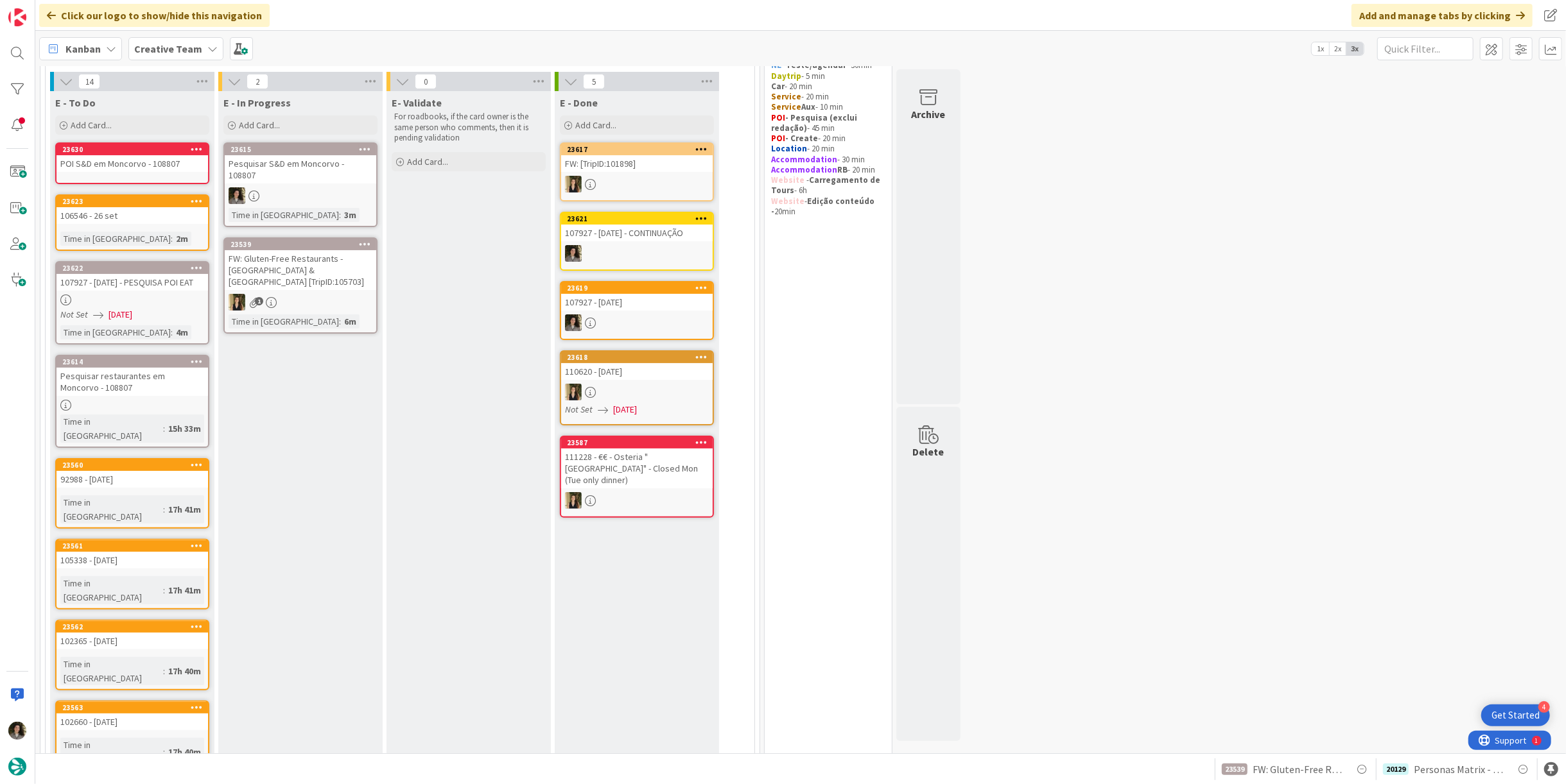
click at [119, 165] on div "POI S&D em Moncorvo - 108807" at bounding box center [132, 163] width 152 height 17
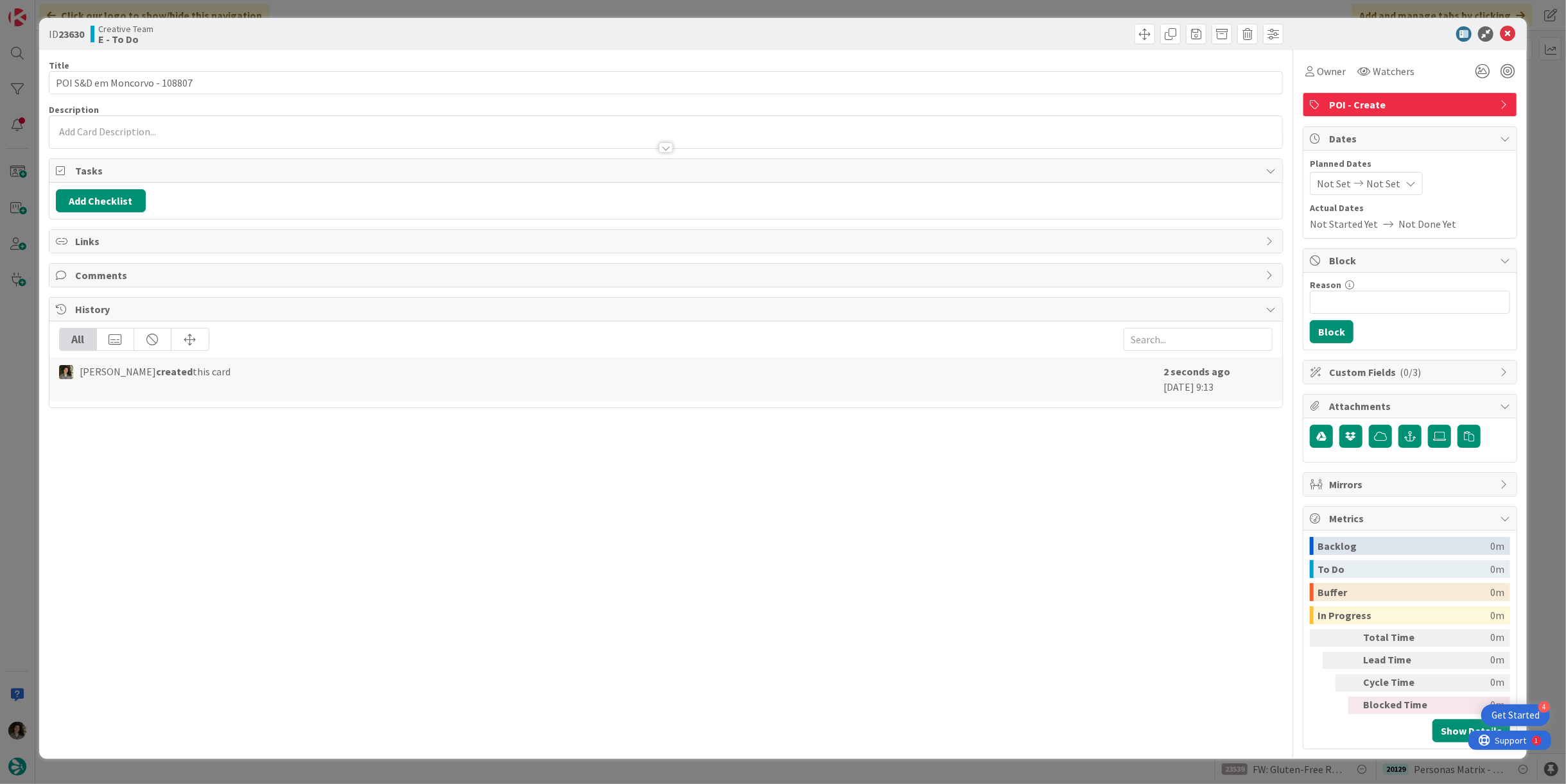
click at [197, 124] on div at bounding box center [665, 132] width 1233 height 32
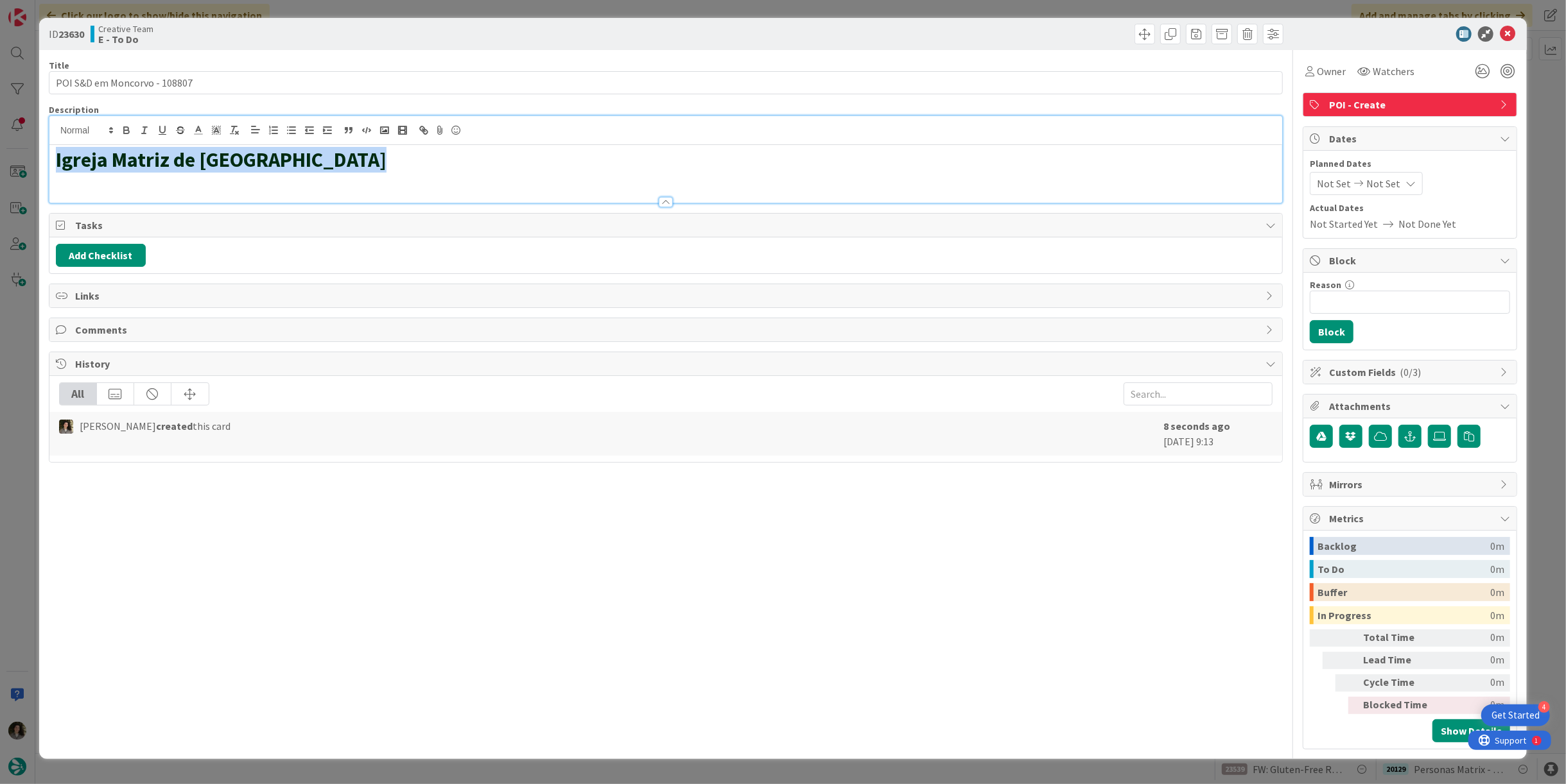
drag, startPoint x: 186, startPoint y: 163, endPoint x: 52, endPoint y: 168, distance: 134.1
click at [52, 168] on div "Igreja Matriz de Torre de Moncorvo" at bounding box center [665, 174] width 1233 height 58
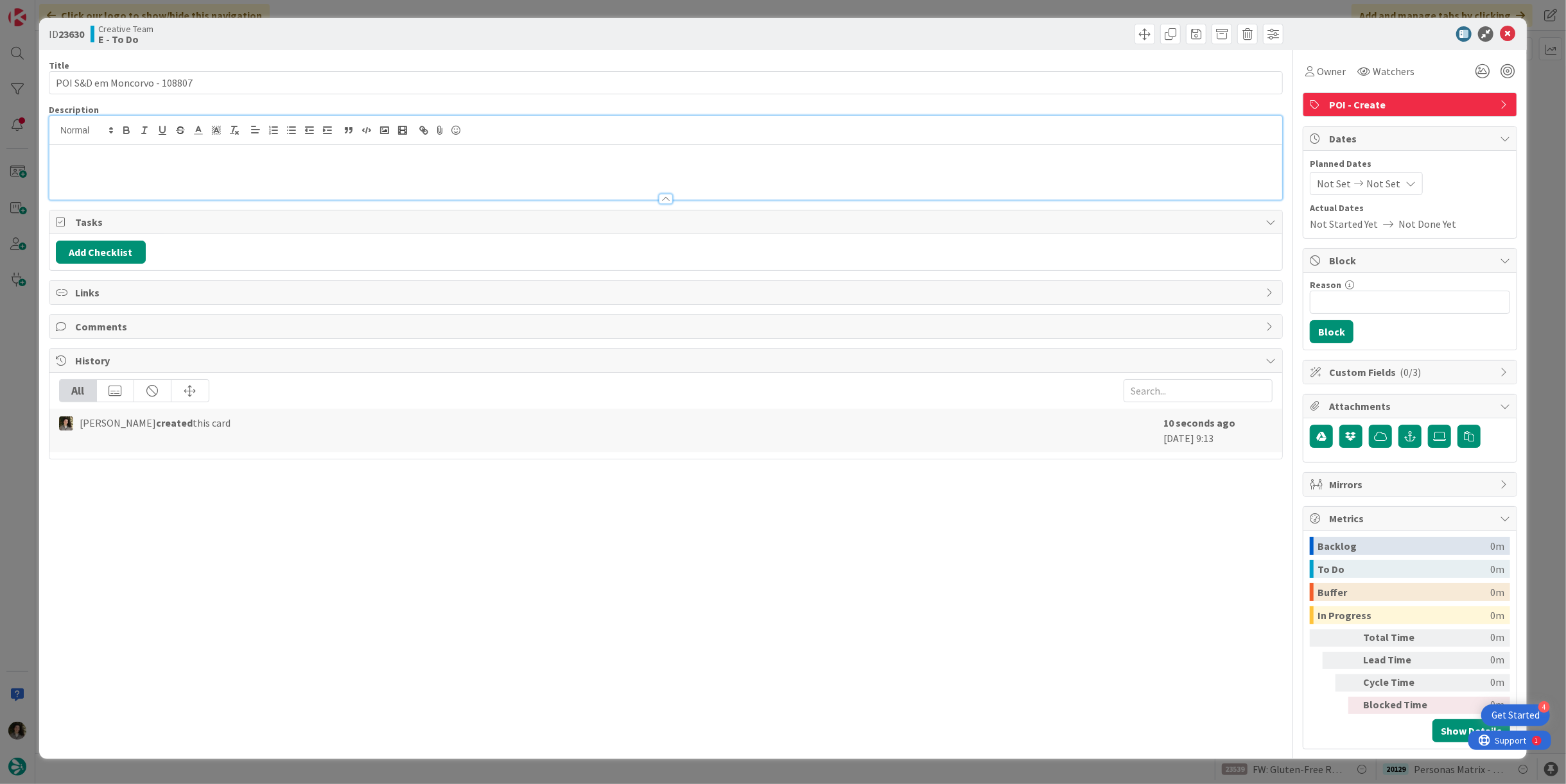
click at [123, 183] on p at bounding box center [665, 179] width 1220 height 15
click at [172, 169] on h1 at bounding box center [665, 159] width 1220 height 24
click at [131, 180] on p at bounding box center [665, 179] width 1220 height 15
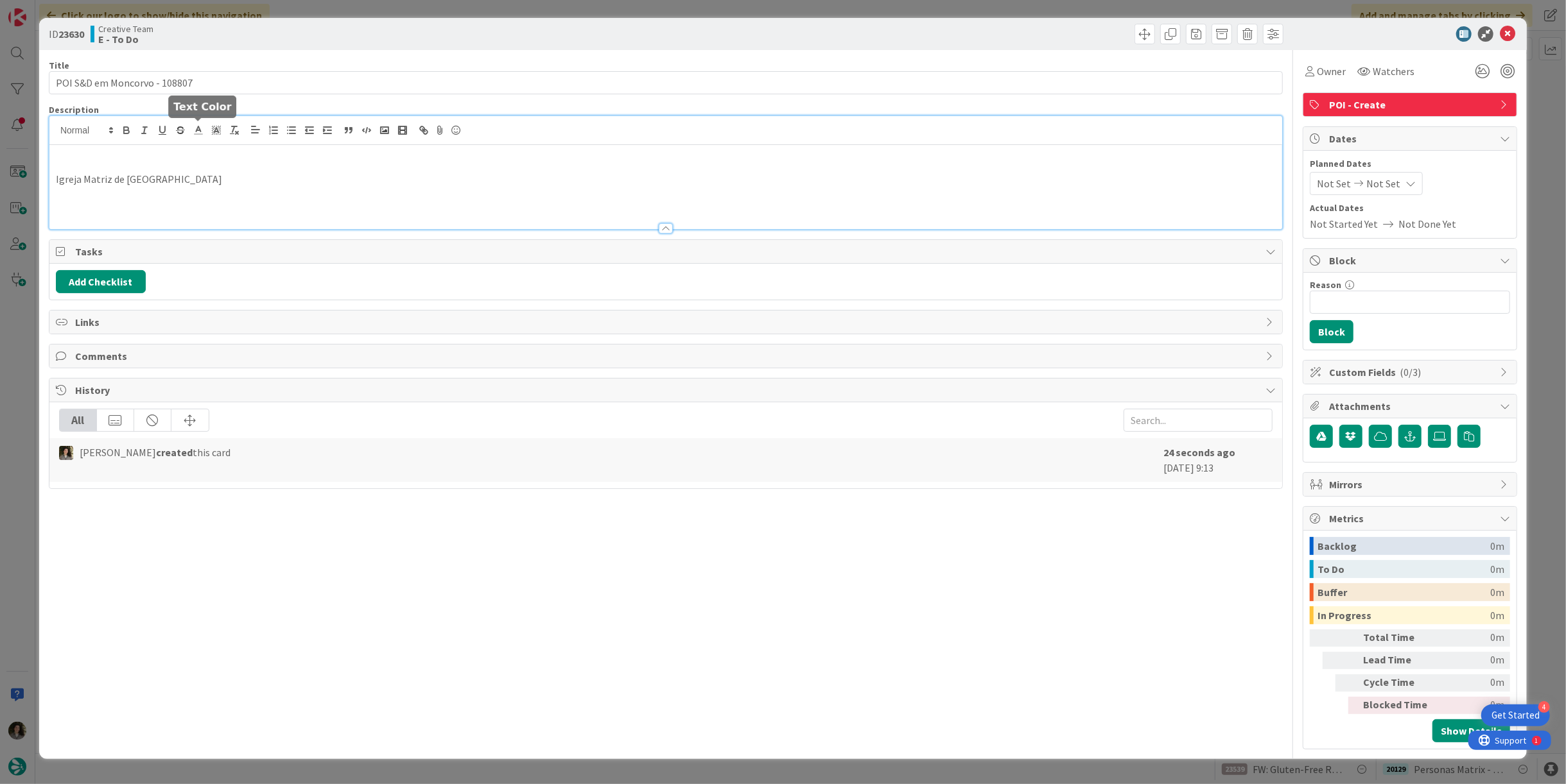
paste div
click at [1508, 30] on icon at bounding box center [1508, 34] width 15 height 15
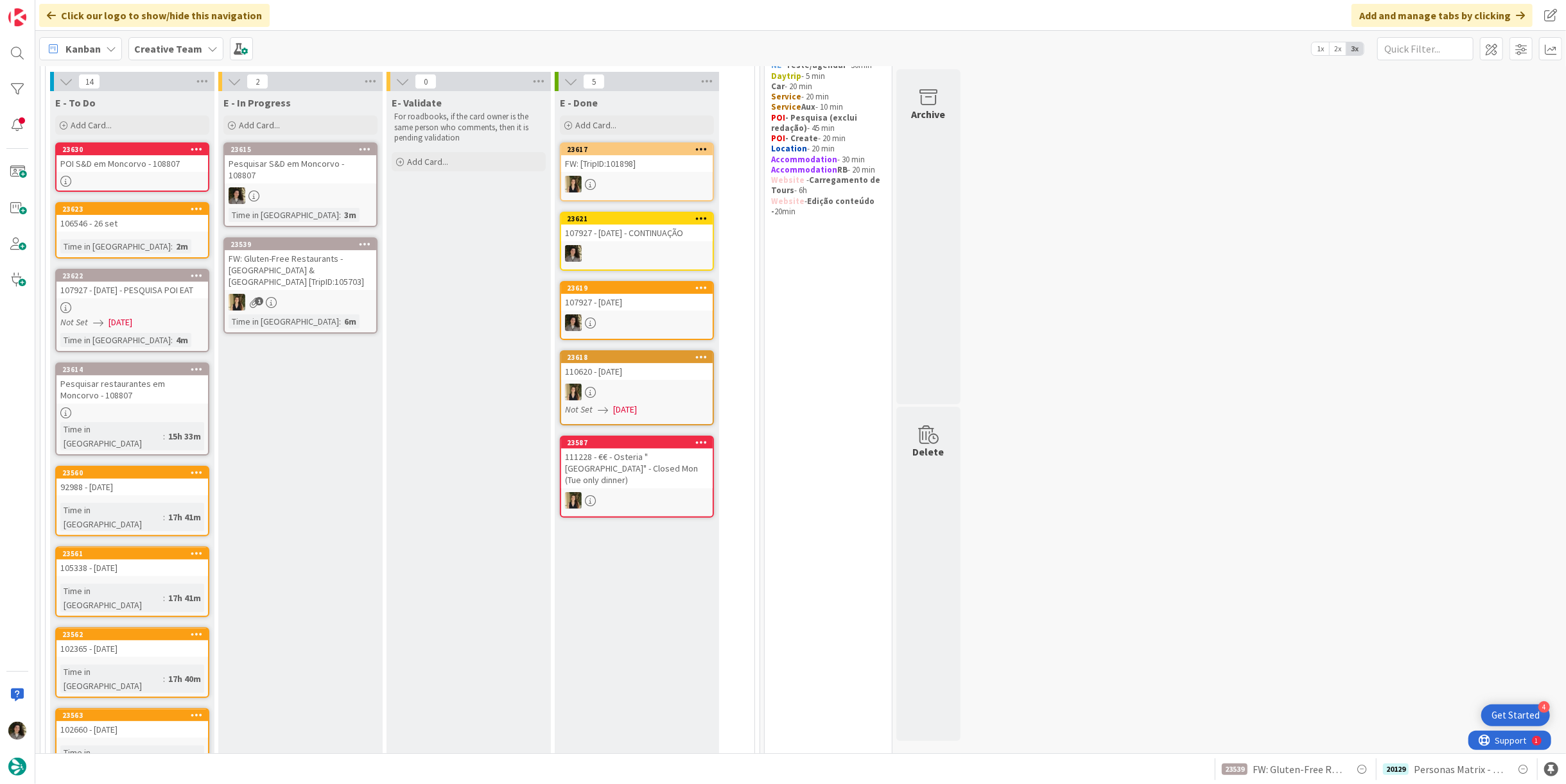
click at [325, 165] on div "Pesquisar S&D em Moncorvo - 108807" at bounding box center [300, 169] width 152 height 28
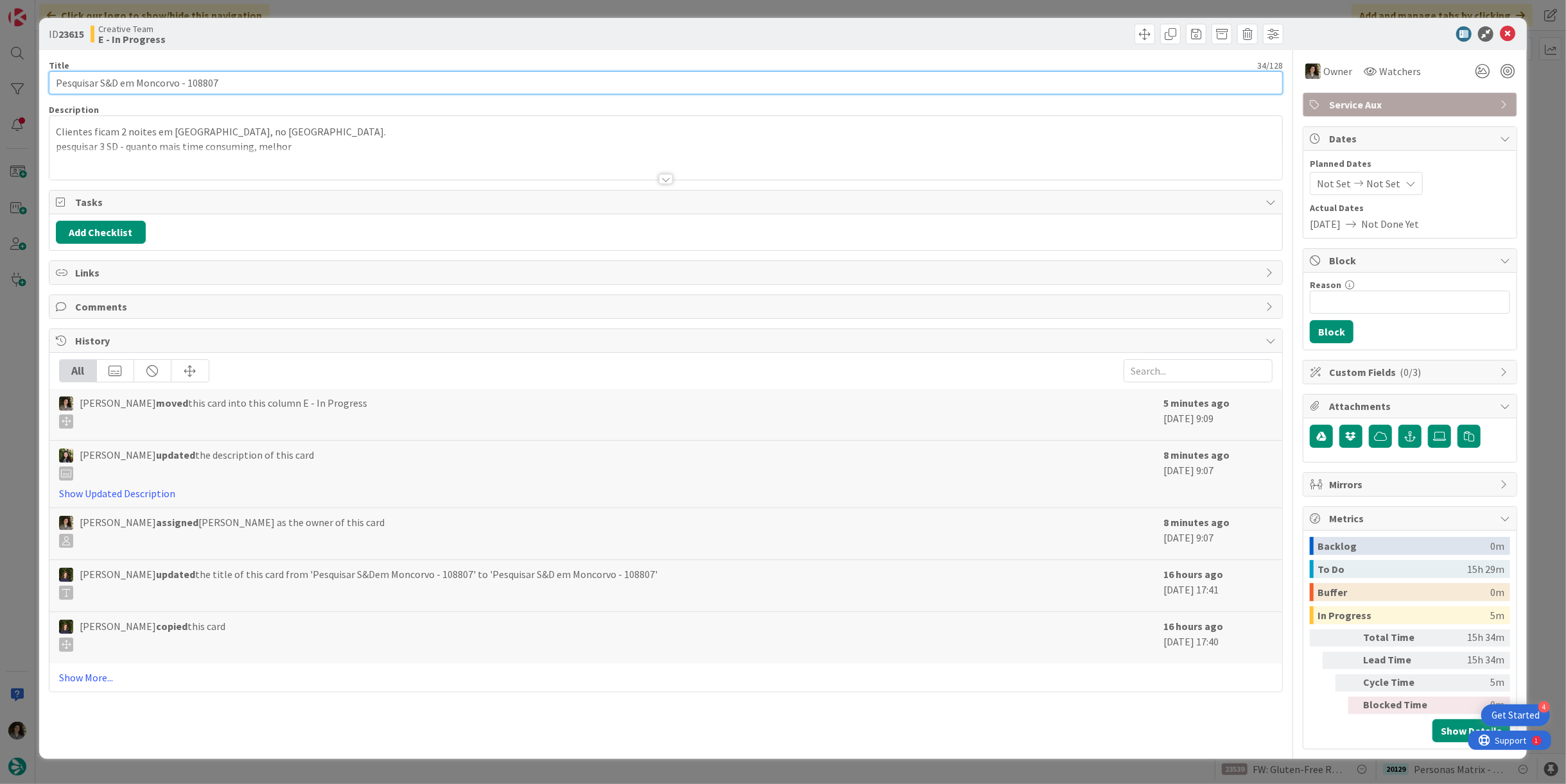
drag, startPoint x: 233, startPoint y: 76, endPoint x: 186, endPoint y: 84, distance: 47.7
click at [186, 84] on input "Pesquisar S&D em Moncorvo - 108807" at bounding box center [665, 83] width 1234 height 23
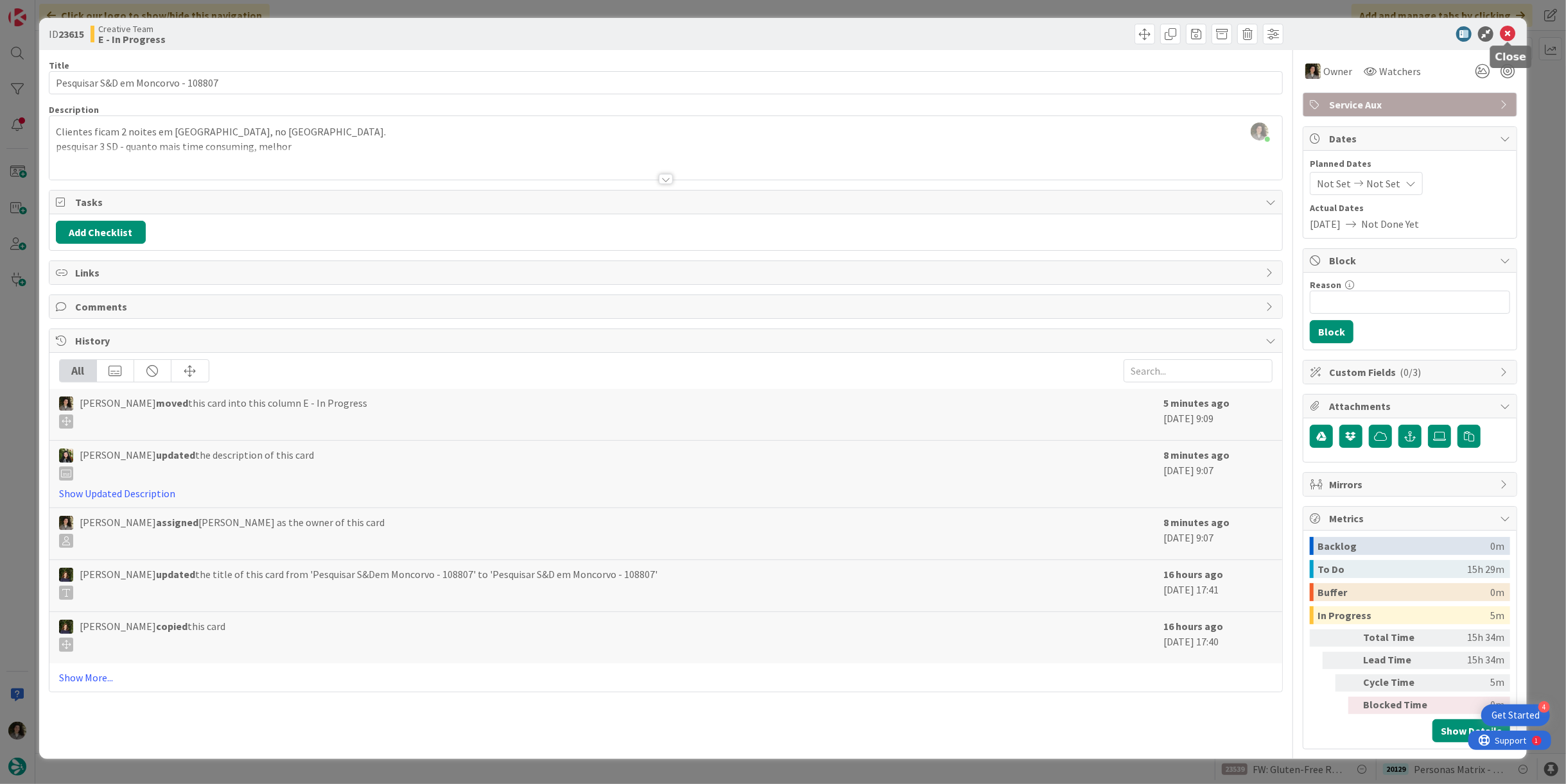
click at [1514, 33] on icon at bounding box center [1508, 34] width 15 height 15
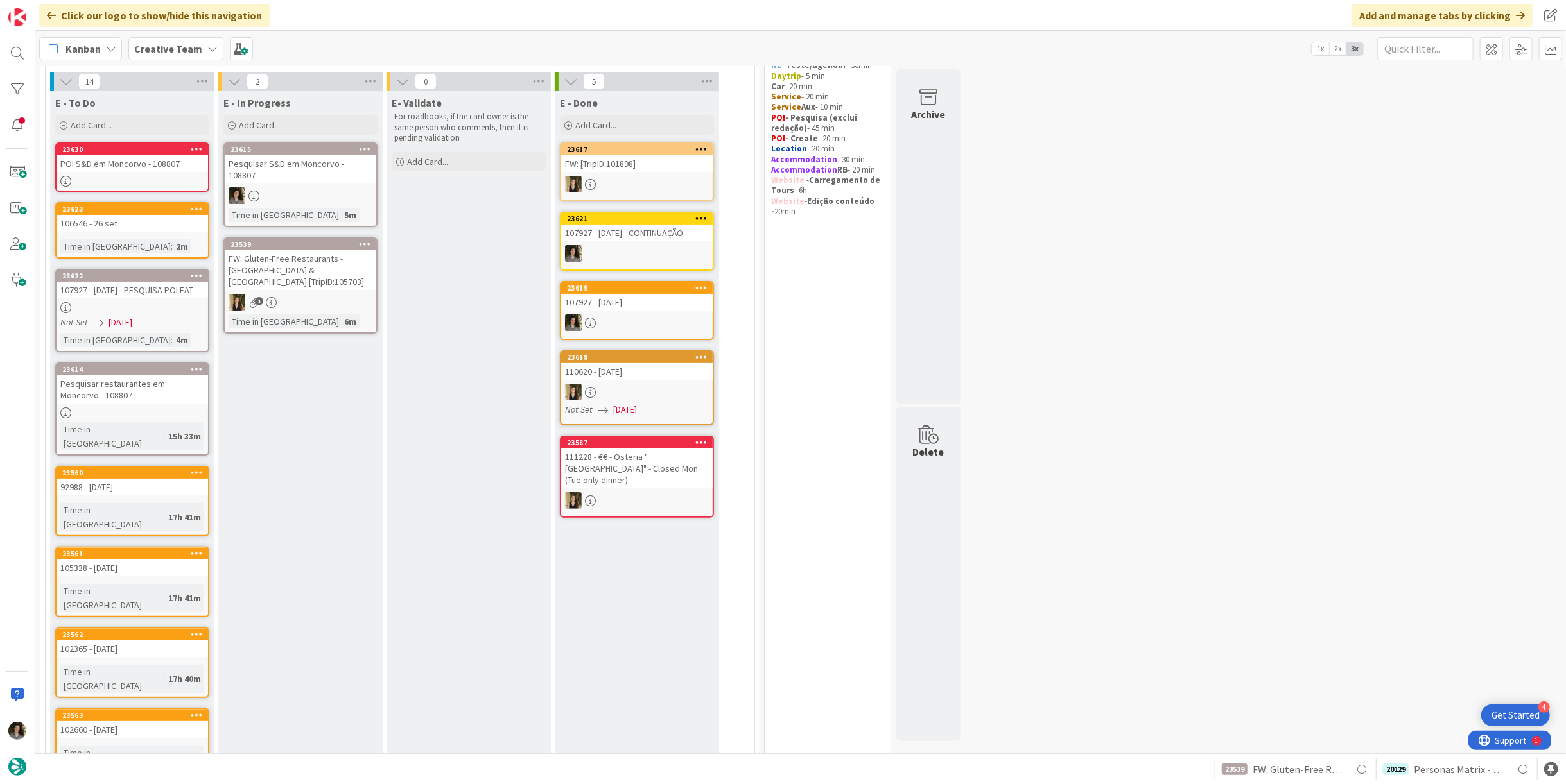
click at [138, 176] on div at bounding box center [132, 181] width 152 height 11
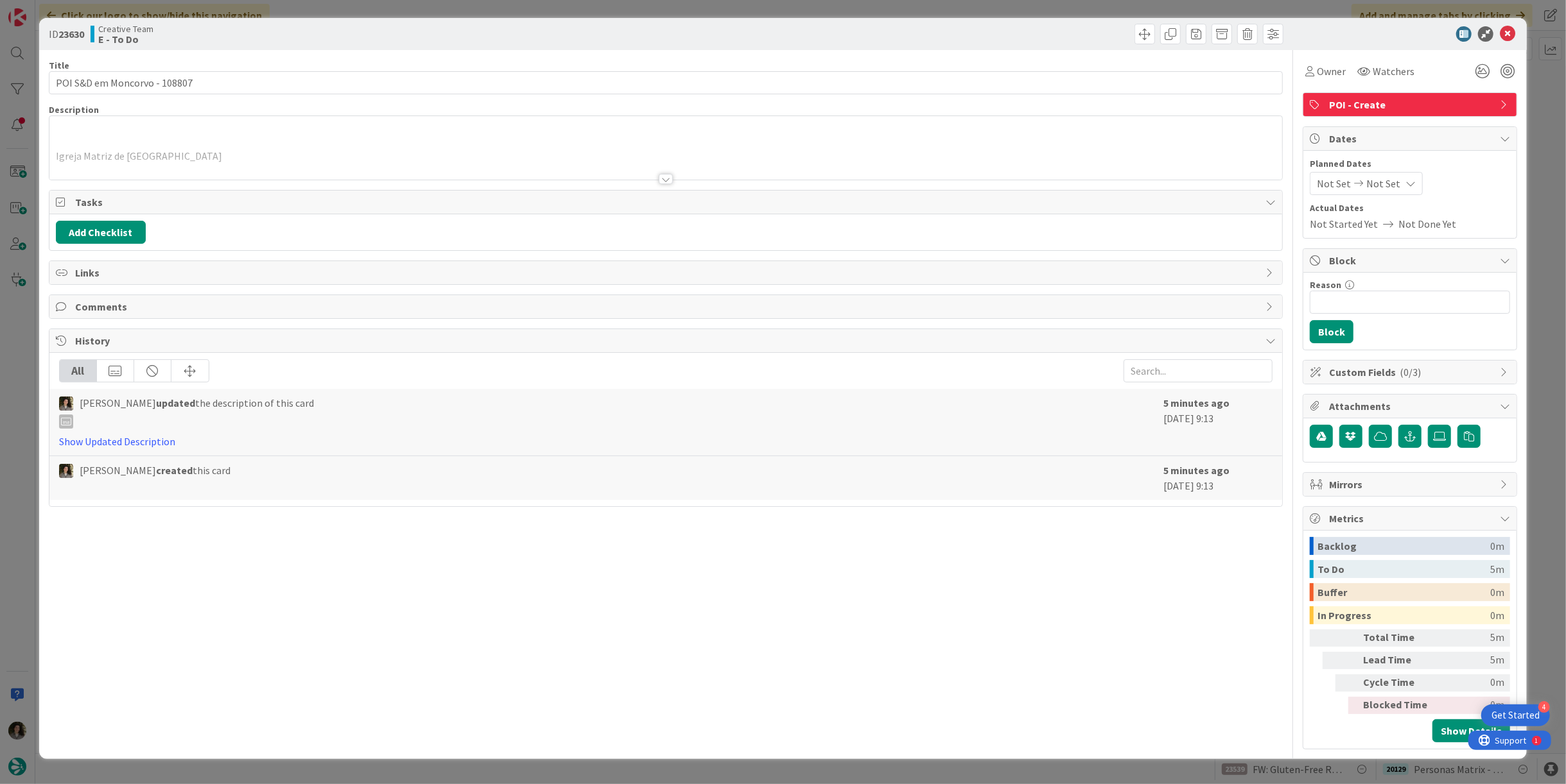
click at [236, 147] on div at bounding box center [665, 163] width 1233 height 33
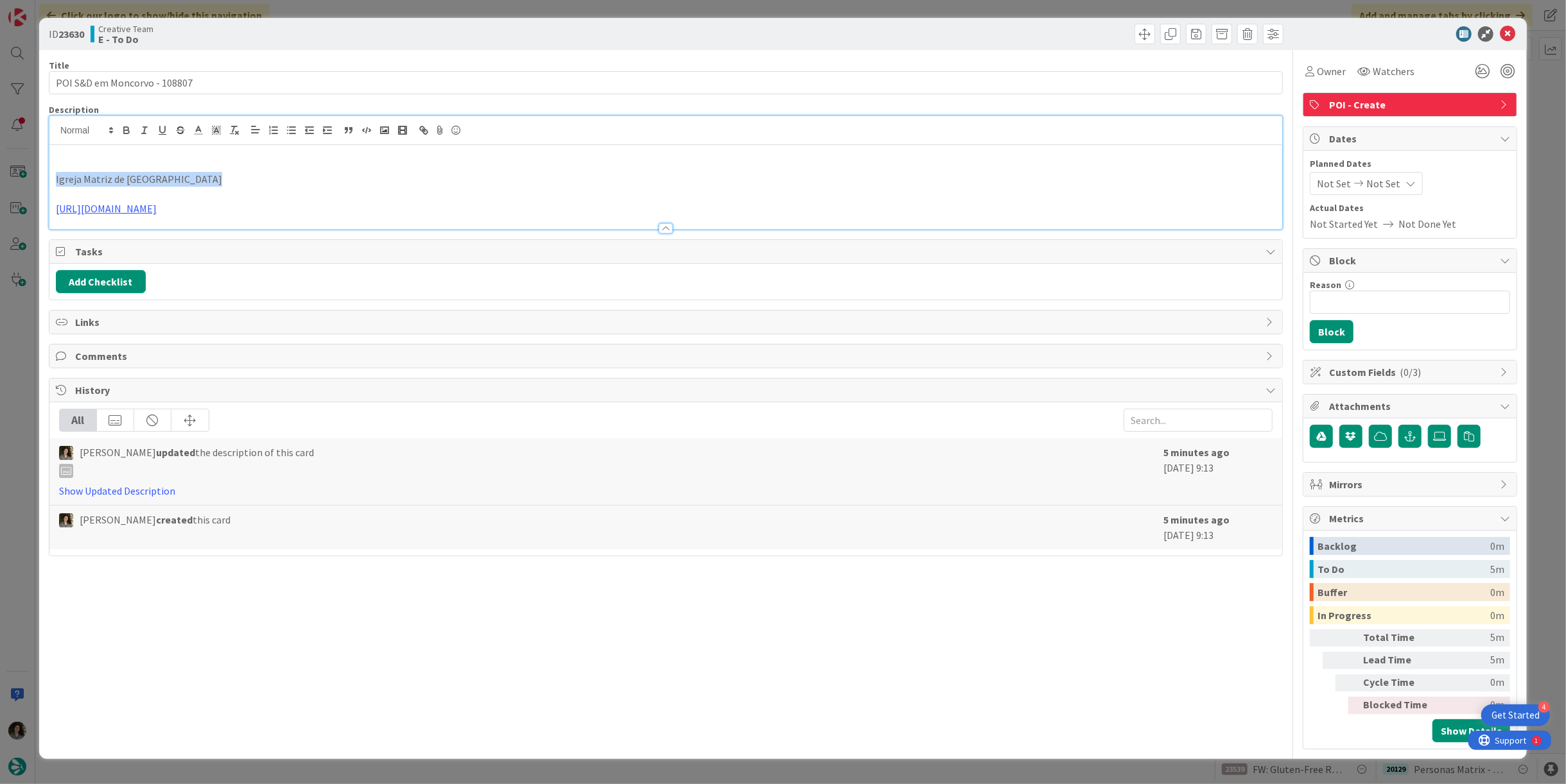
drag, startPoint x: 210, startPoint y: 177, endPoint x: 13, endPoint y: 181, distance: 197.0
click at [13, 181] on div "ID 23630 Creative Team E - To Do Title 28 / 128 POI S&D em Moncorvo - 108807 De…" at bounding box center [783, 392] width 1566 height 784
copy p "Igreja Matriz de Torre de Moncorvo"
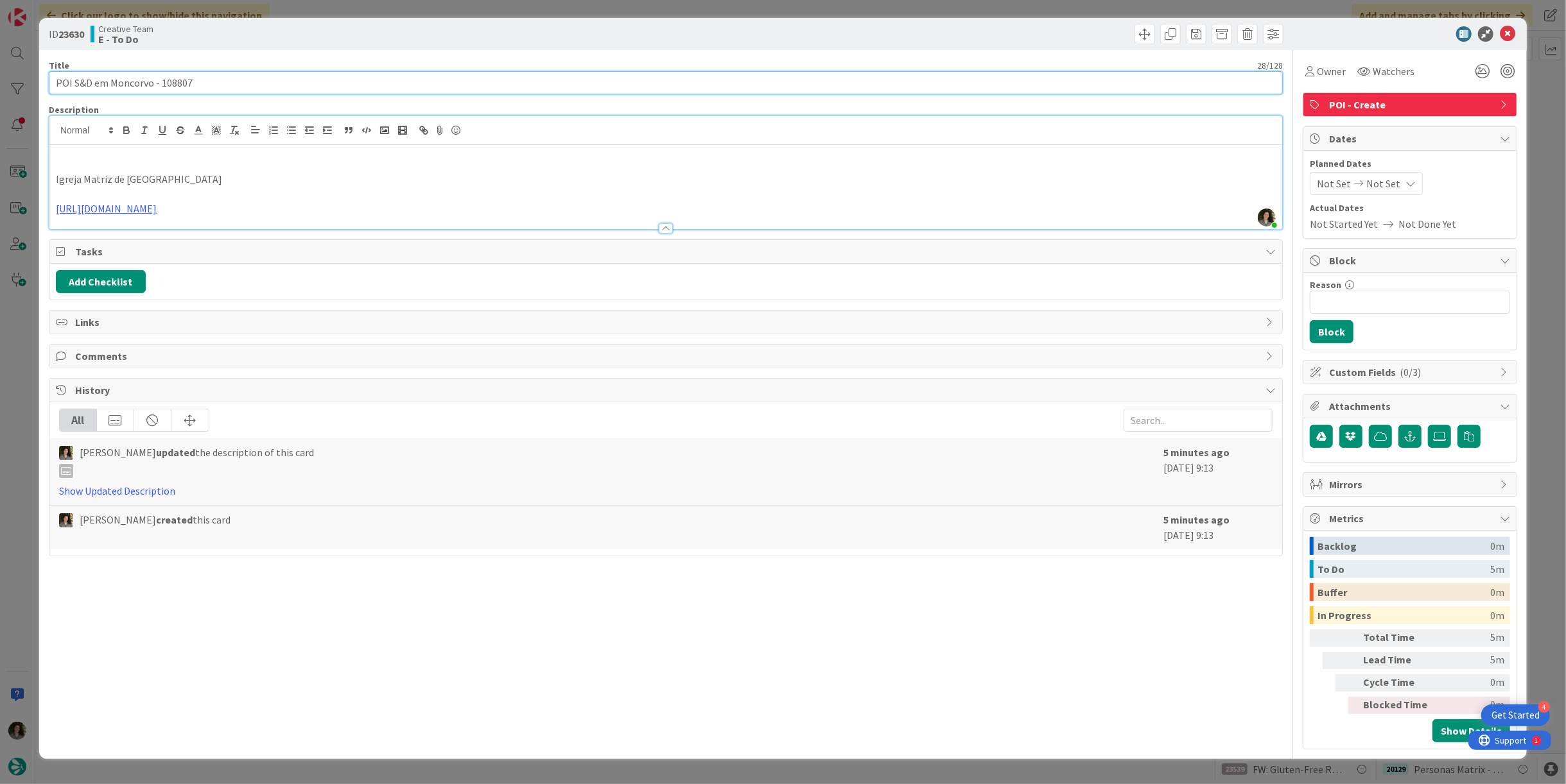
click at [387, 85] on input "POI S&D em Moncorvo - 108807" at bounding box center [665, 83] width 1234 height 23
paste input "Igreja Matriz de Torre de Moncorvo"
click at [314, 80] on input "POI S&D em Moncorvo - 108807 - Igreja Matriz de [GEOGRAPHIC_DATA]" at bounding box center [665, 83] width 1234 height 23
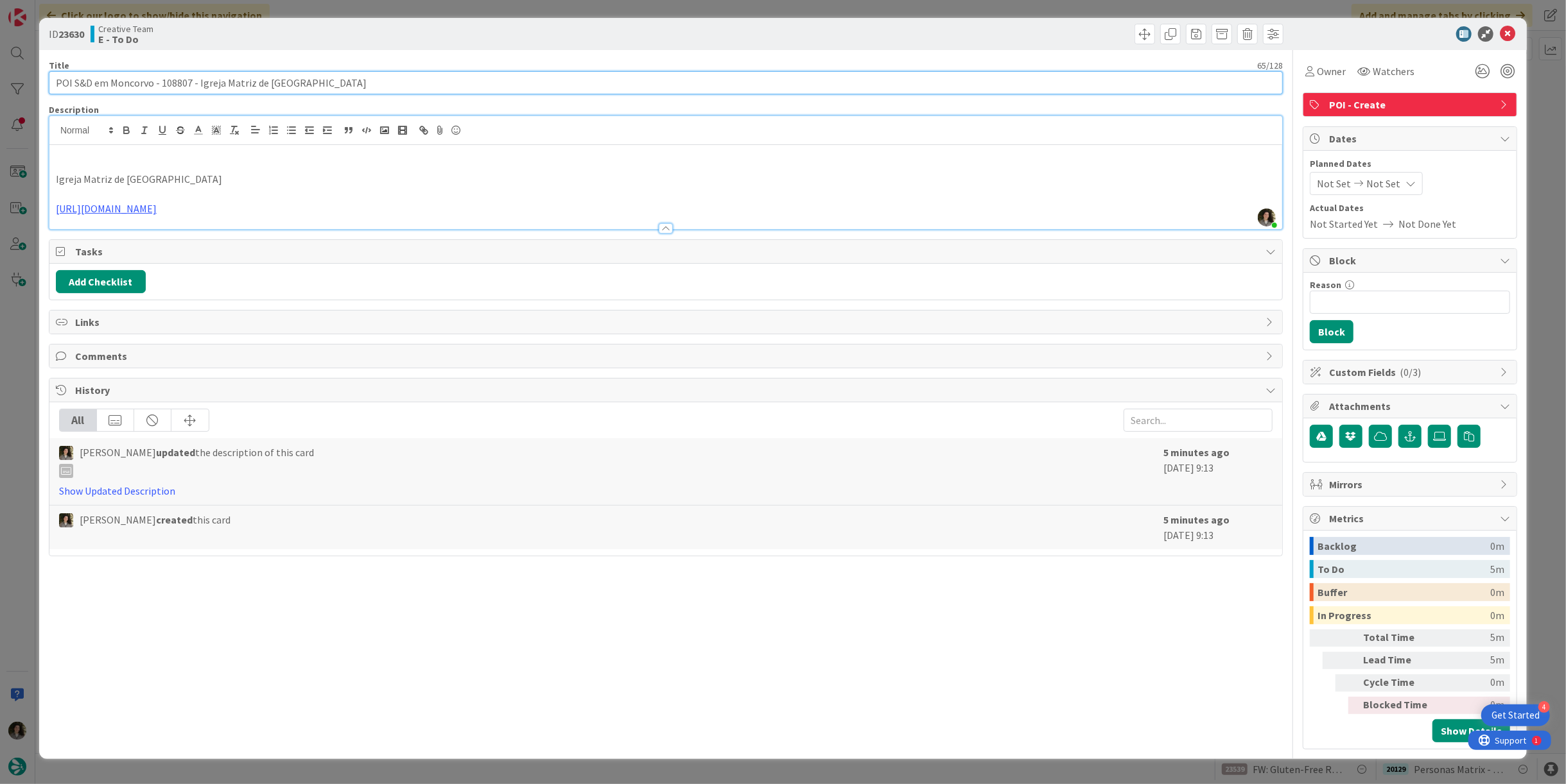
type input "POI S&D em Moncorvo - 108807 - Igreja Matriz de [GEOGRAPHIC_DATA]"
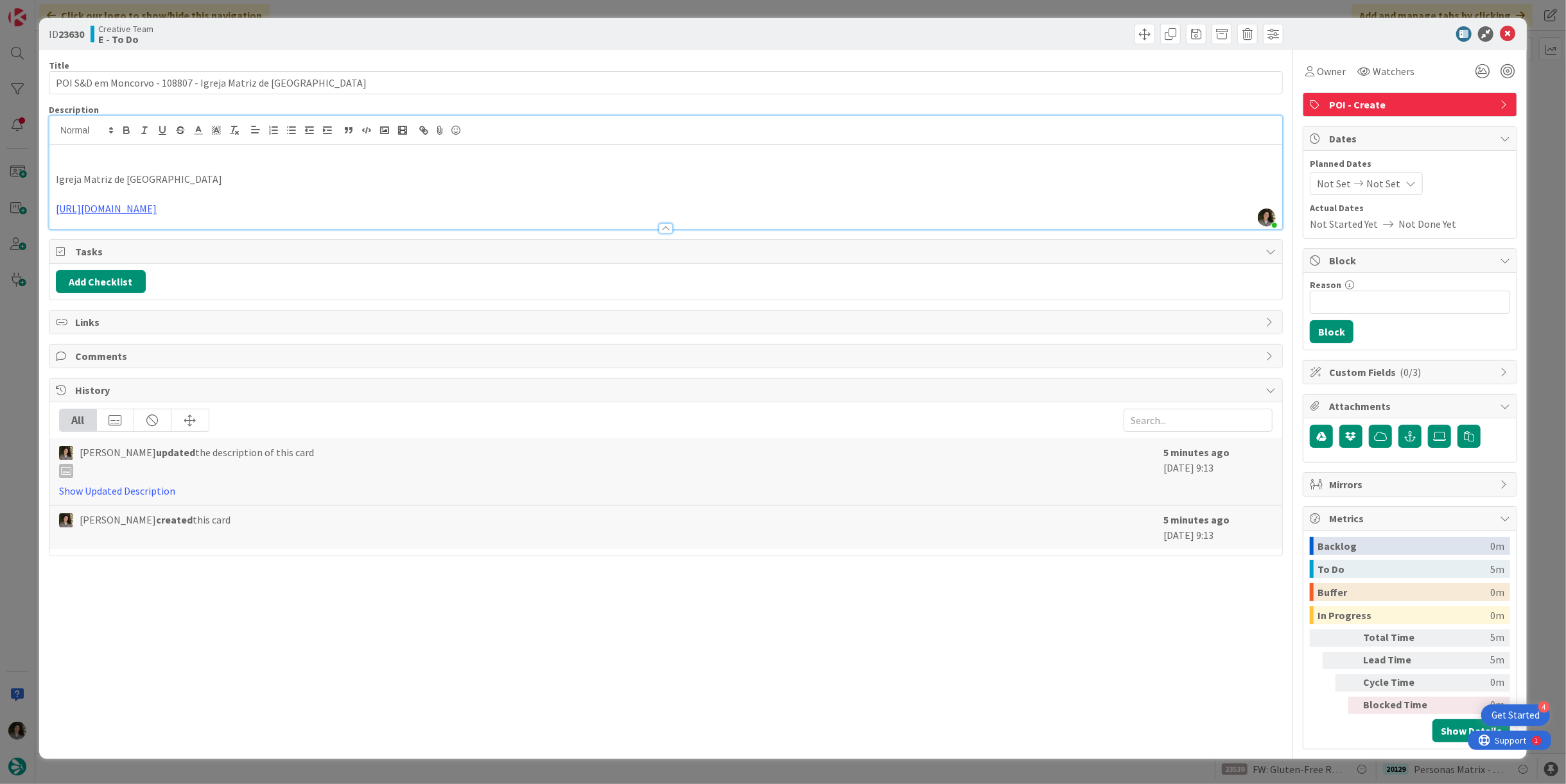
click at [1400, 176] on div "Not Set Not Set" at bounding box center [1366, 183] width 113 height 23
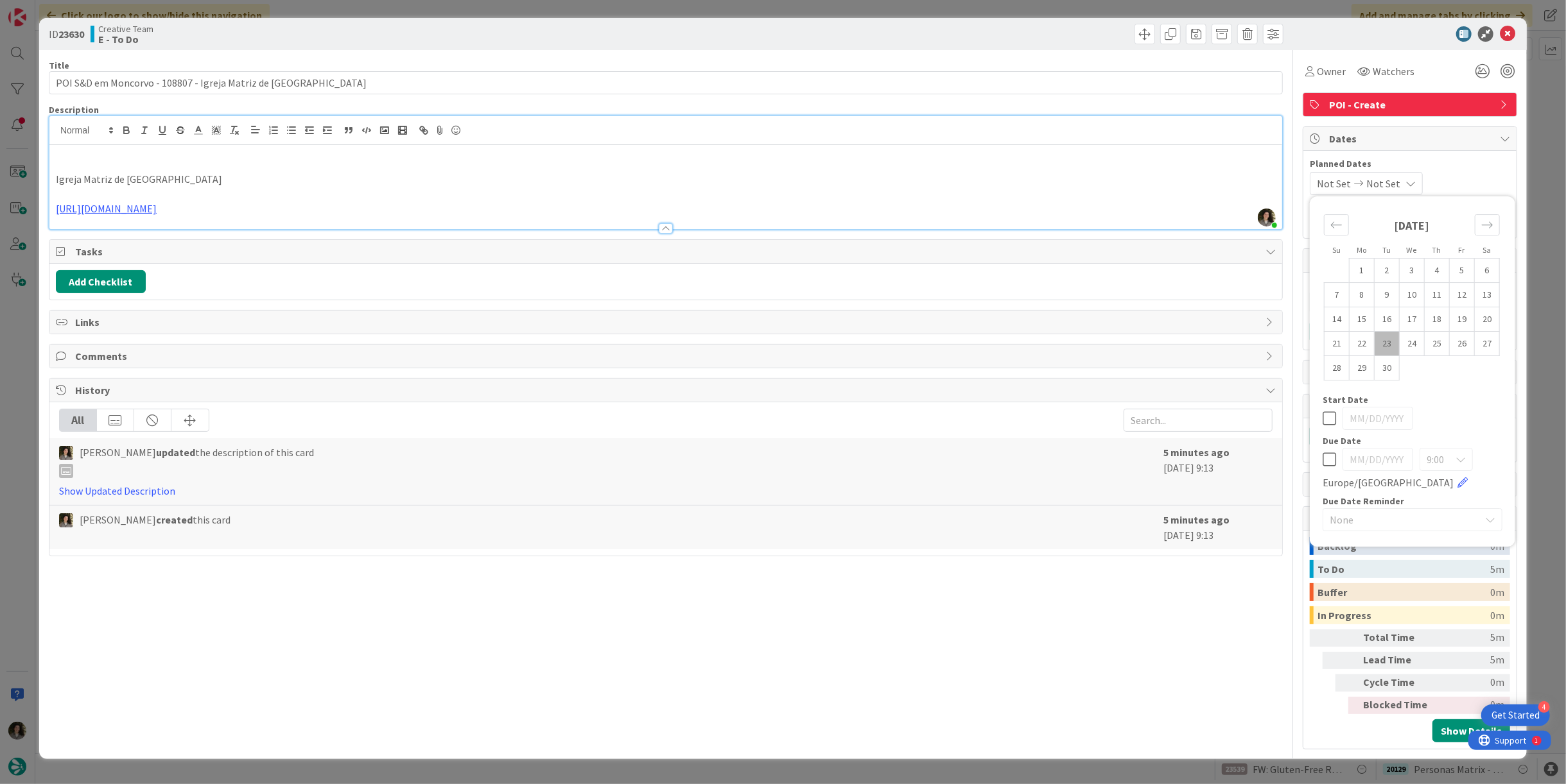
click at [1334, 458] on icon at bounding box center [1329, 459] width 13 height 15
type input "[DATE]"
click at [1511, 29] on icon at bounding box center [1508, 34] width 15 height 15
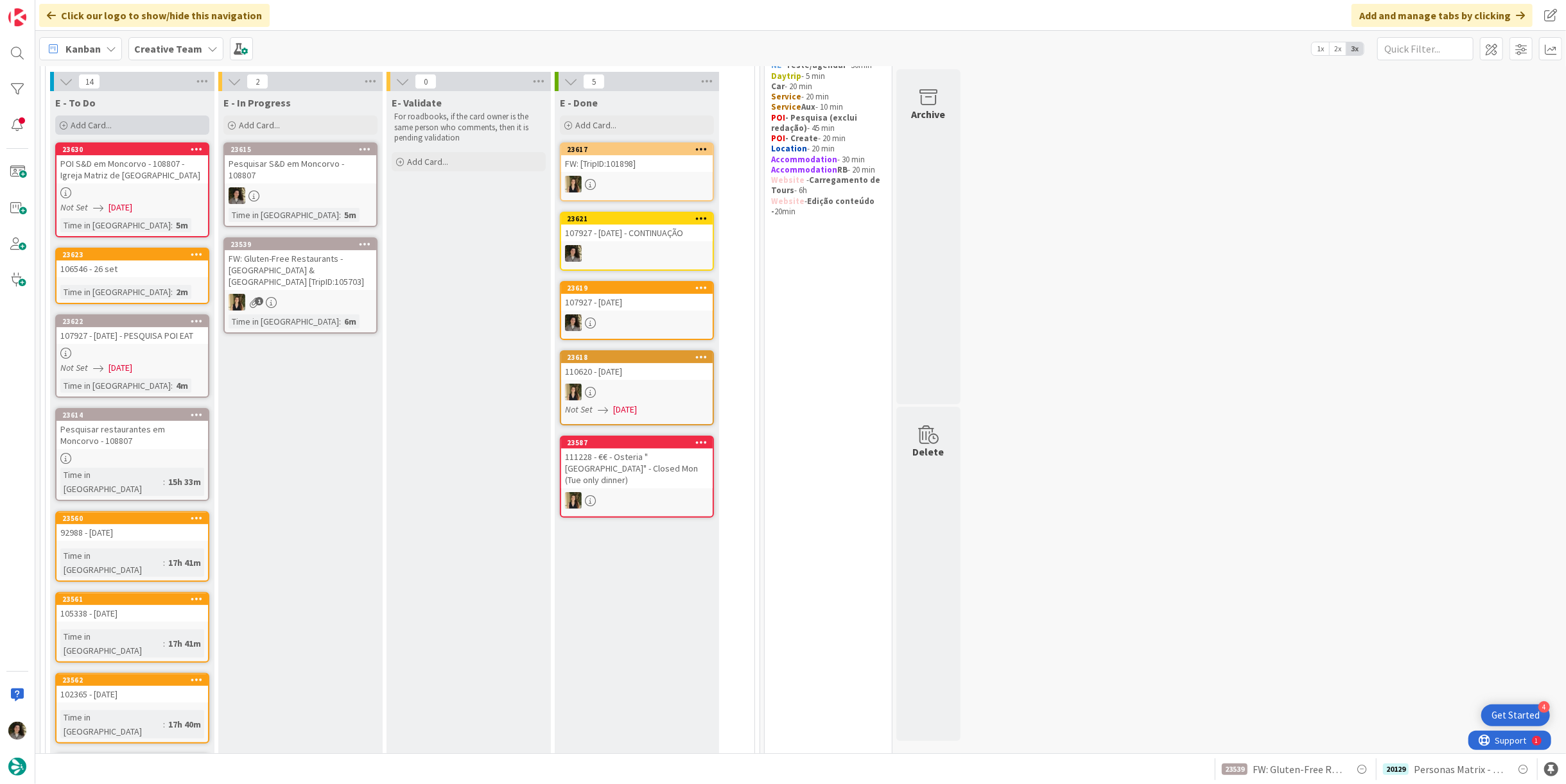
click at [120, 125] on div "Add Card..." at bounding box center [132, 125] width 154 height 19
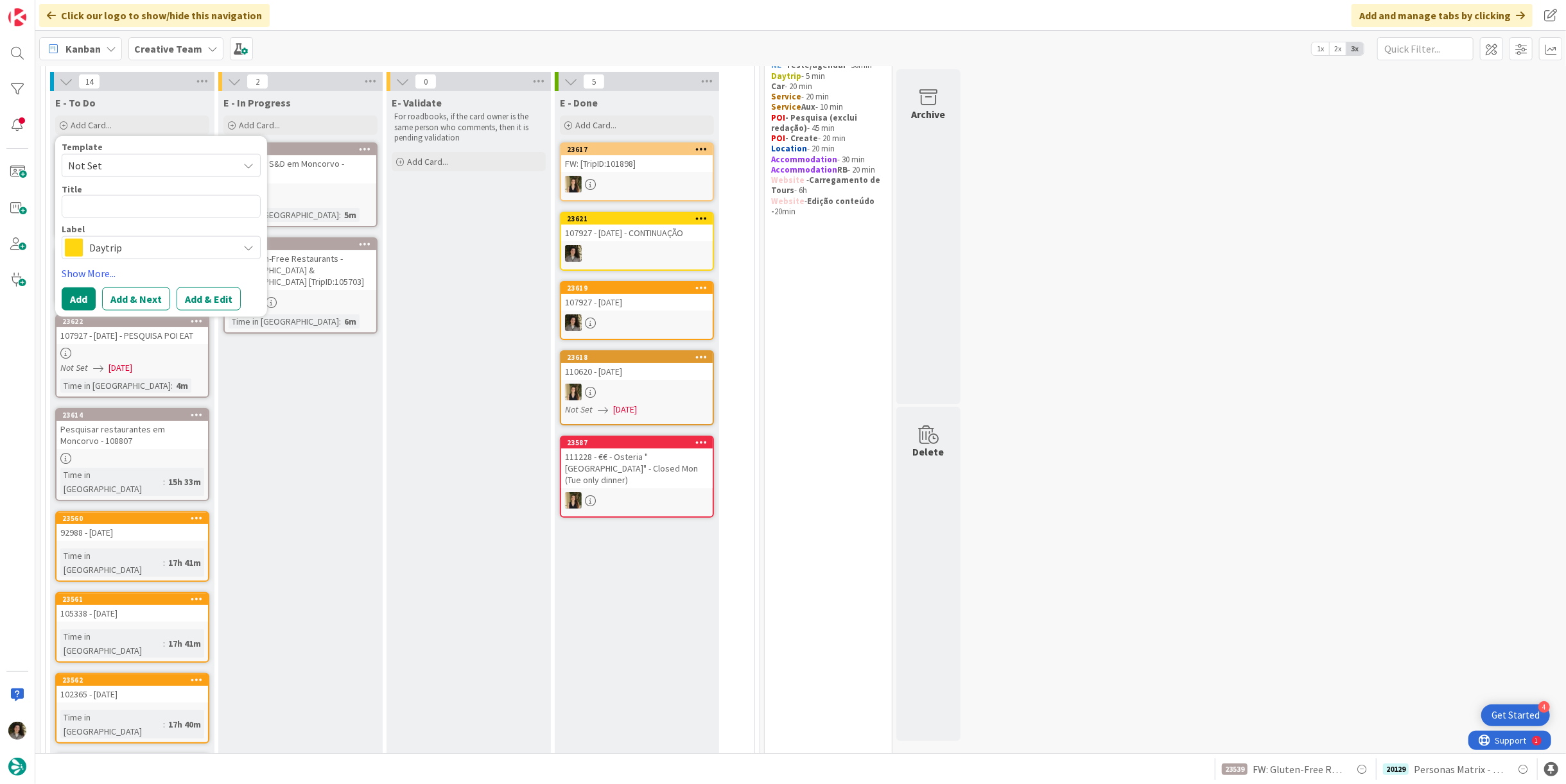
click at [120, 247] on span "Daytrip" at bounding box center [160, 248] width 143 height 18
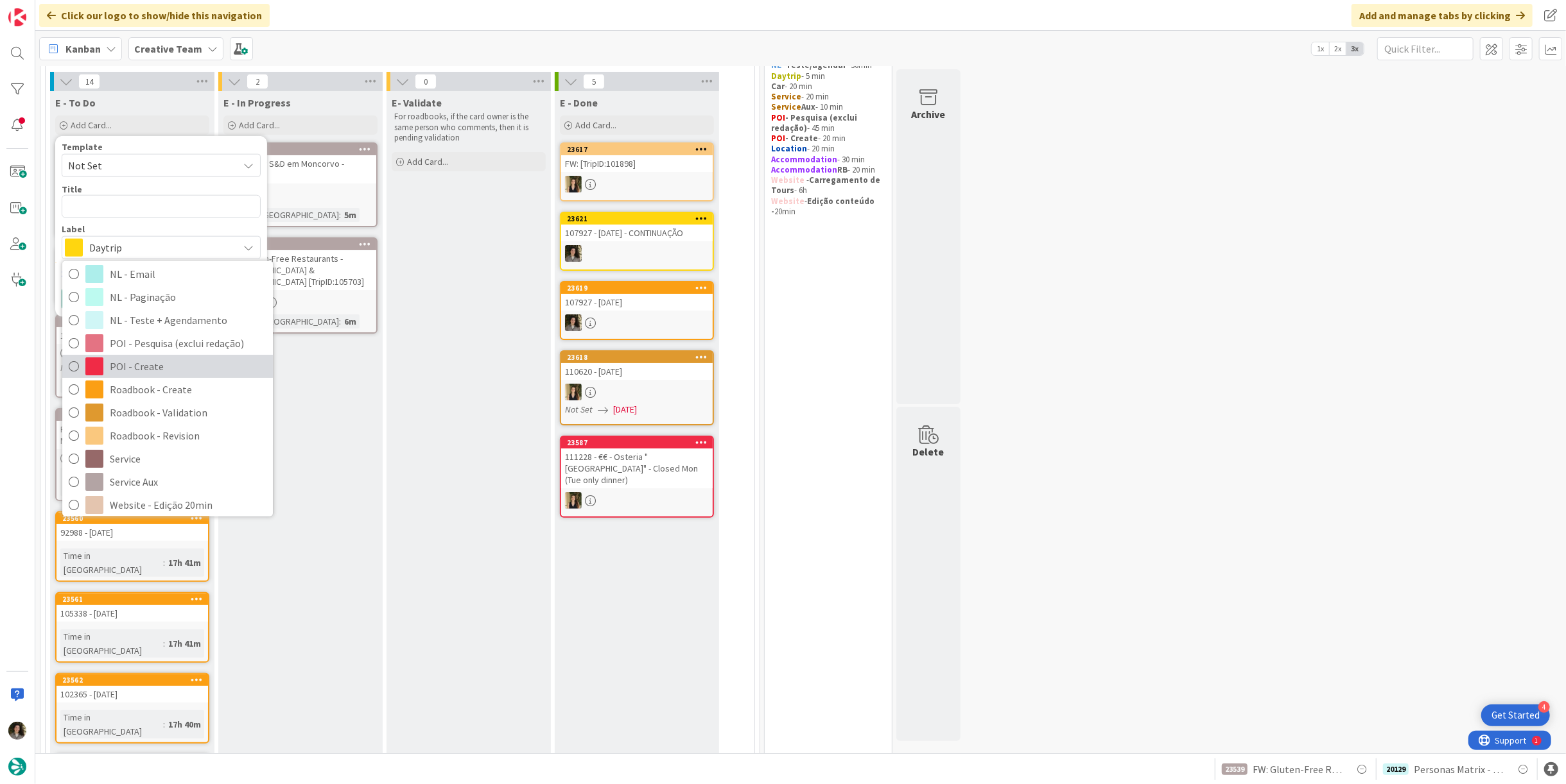
drag, startPoint x: 158, startPoint y: 369, endPoint x: 150, endPoint y: 354, distance: 17.0
click at [158, 369] on span "POI - Create" at bounding box center [188, 366] width 156 height 19
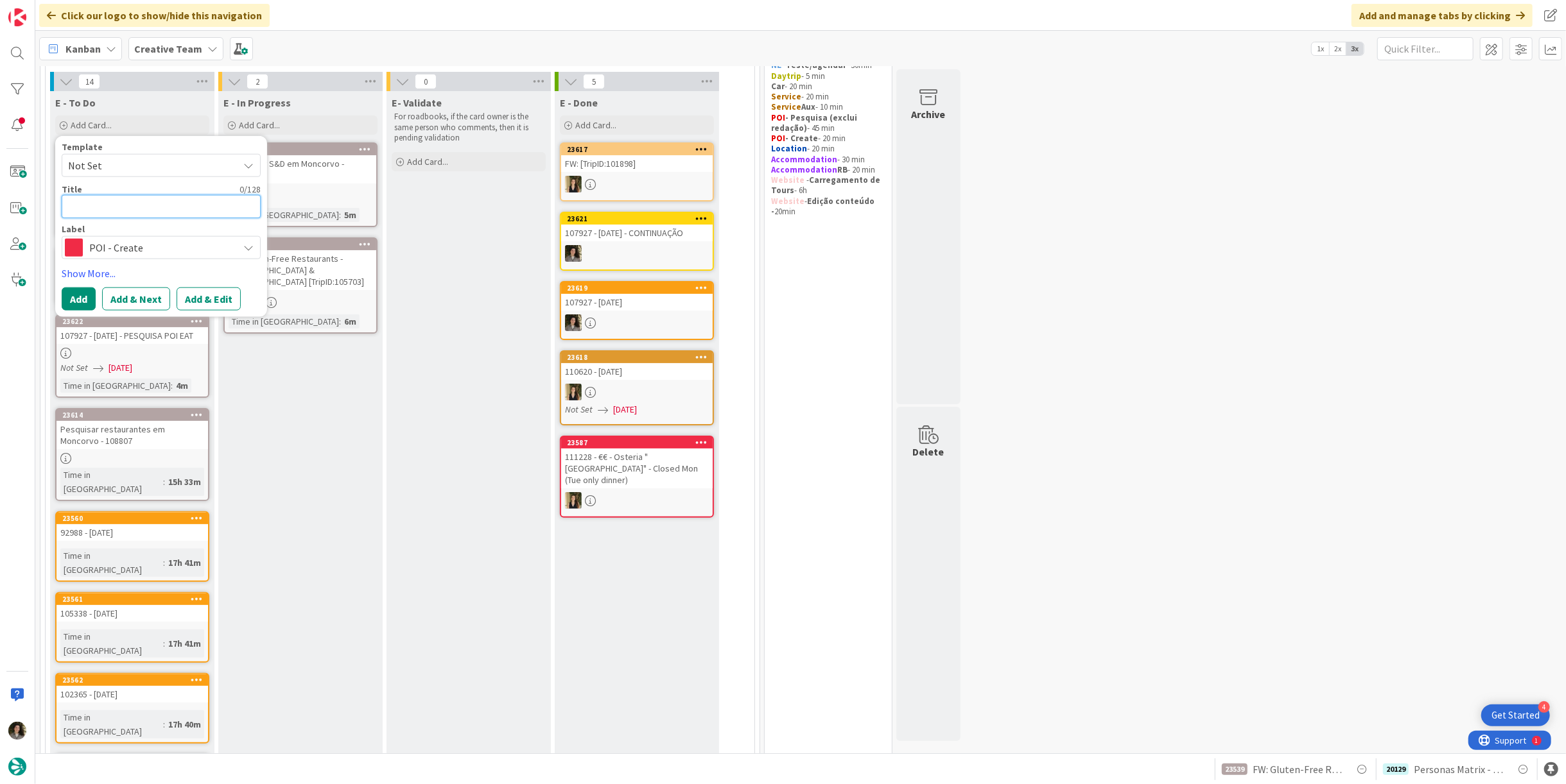
click at [127, 199] on textarea at bounding box center [161, 206] width 199 height 23
paste textarea "POI S&D em Moncorvo - 108807 - Igreja Matriz de [GEOGRAPHIC_DATA]"
type textarea "x"
type textarea "POI S&D em Moncorvo - 108807 - Igreja Matriz de [GEOGRAPHIC_DATA]"
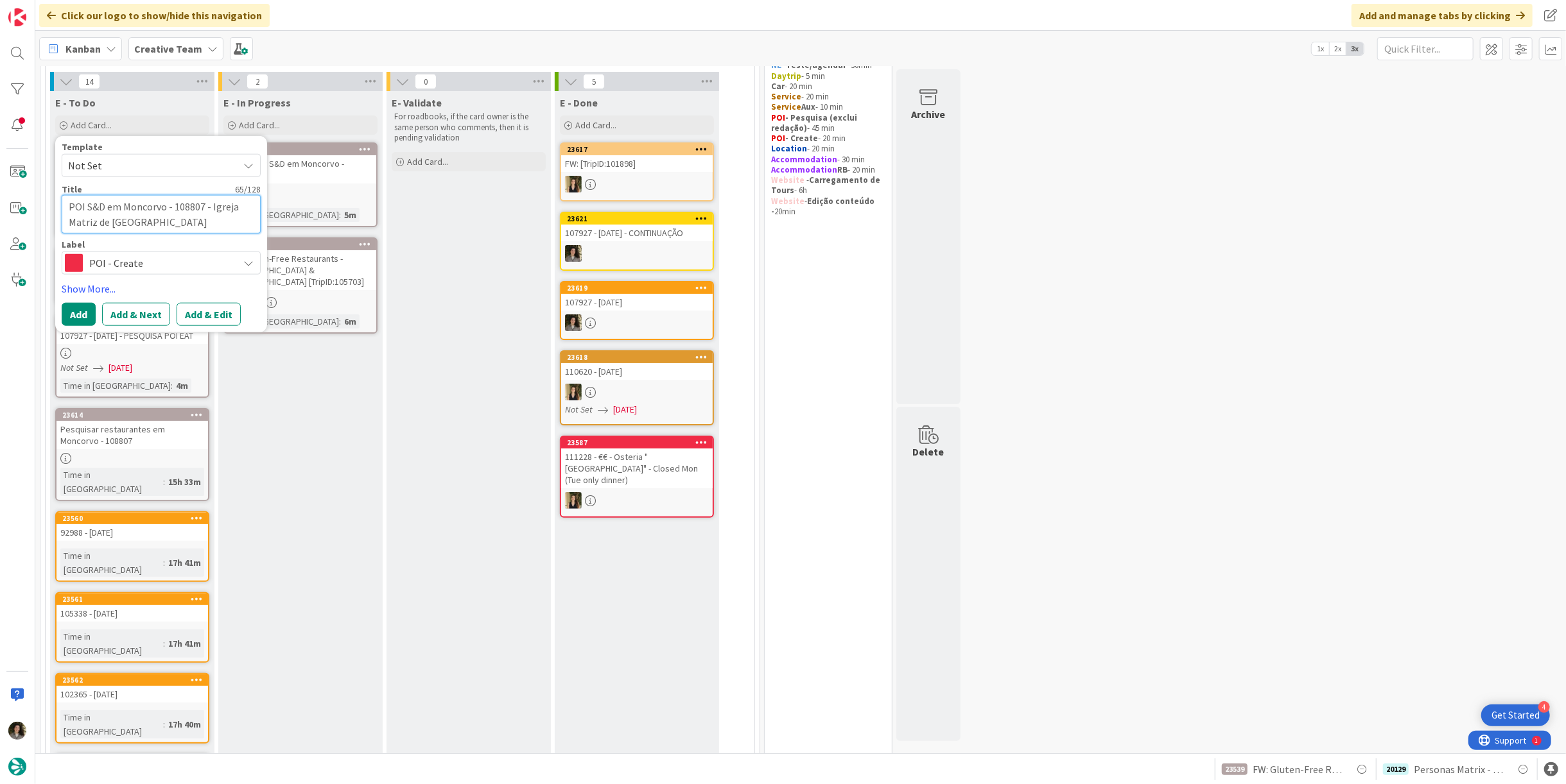
type textarea "x"
type textarea "POI S&D em Moncorvo - 108807 - Igreja Matriz de Torre de Moncorv"
type textarea "x"
type textarea "POI S&D em Moncorvo - 108807 - Igreja Matriz de Torre de Moncor"
type textarea "x"
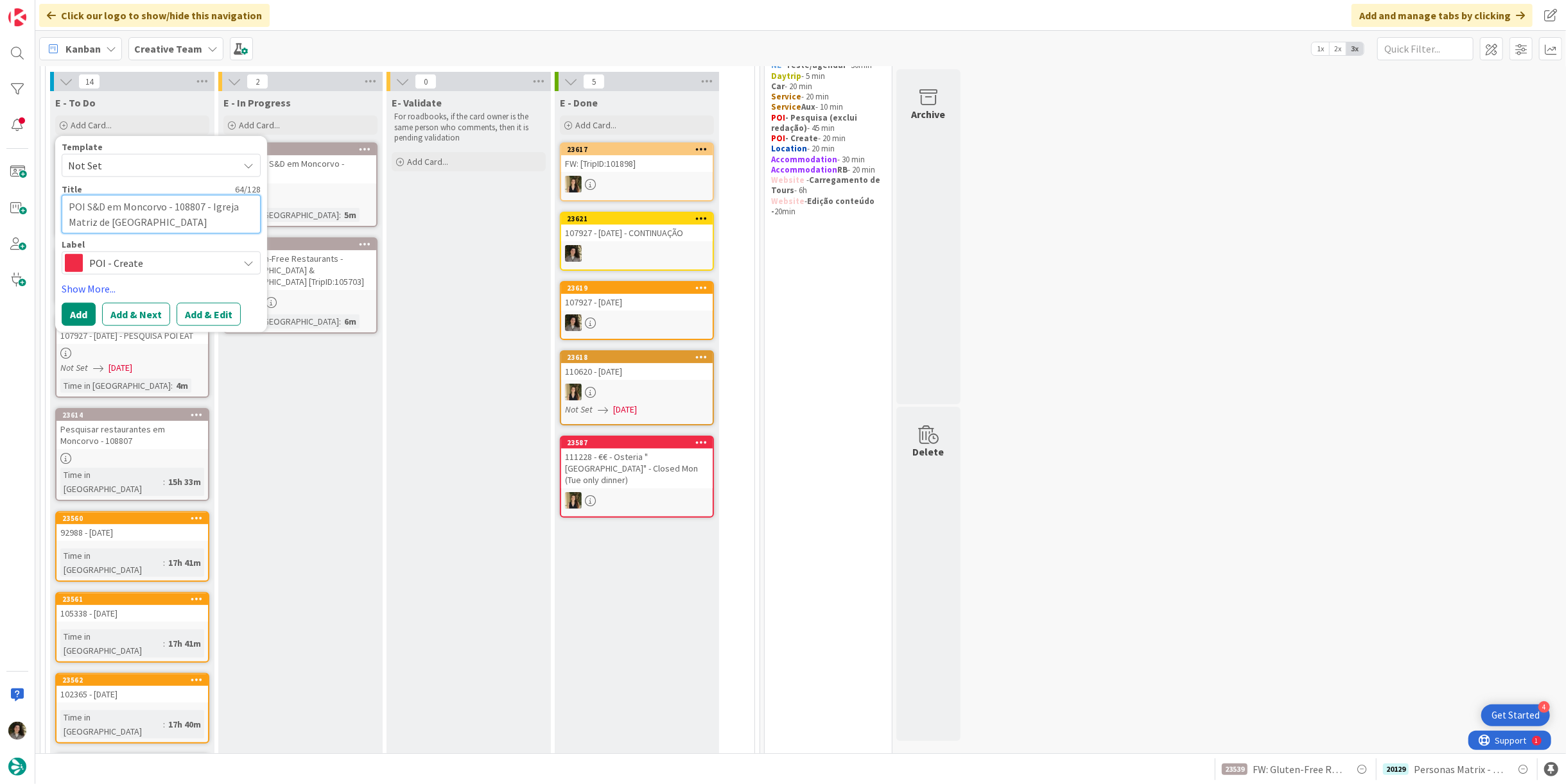
type textarea "POI S&D em Moncorvo - 108807 - Igreja Matriz de Torre de Monco"
type textarea "x"
type textarea "POI S&D em Moncorvo - 108807 - Igreja Matriz de Torre de Monc"
type textarea "x"
type textarea "POI S&D em Moncorvo - 108807 - Igreja Matriz de Torre de Mon"
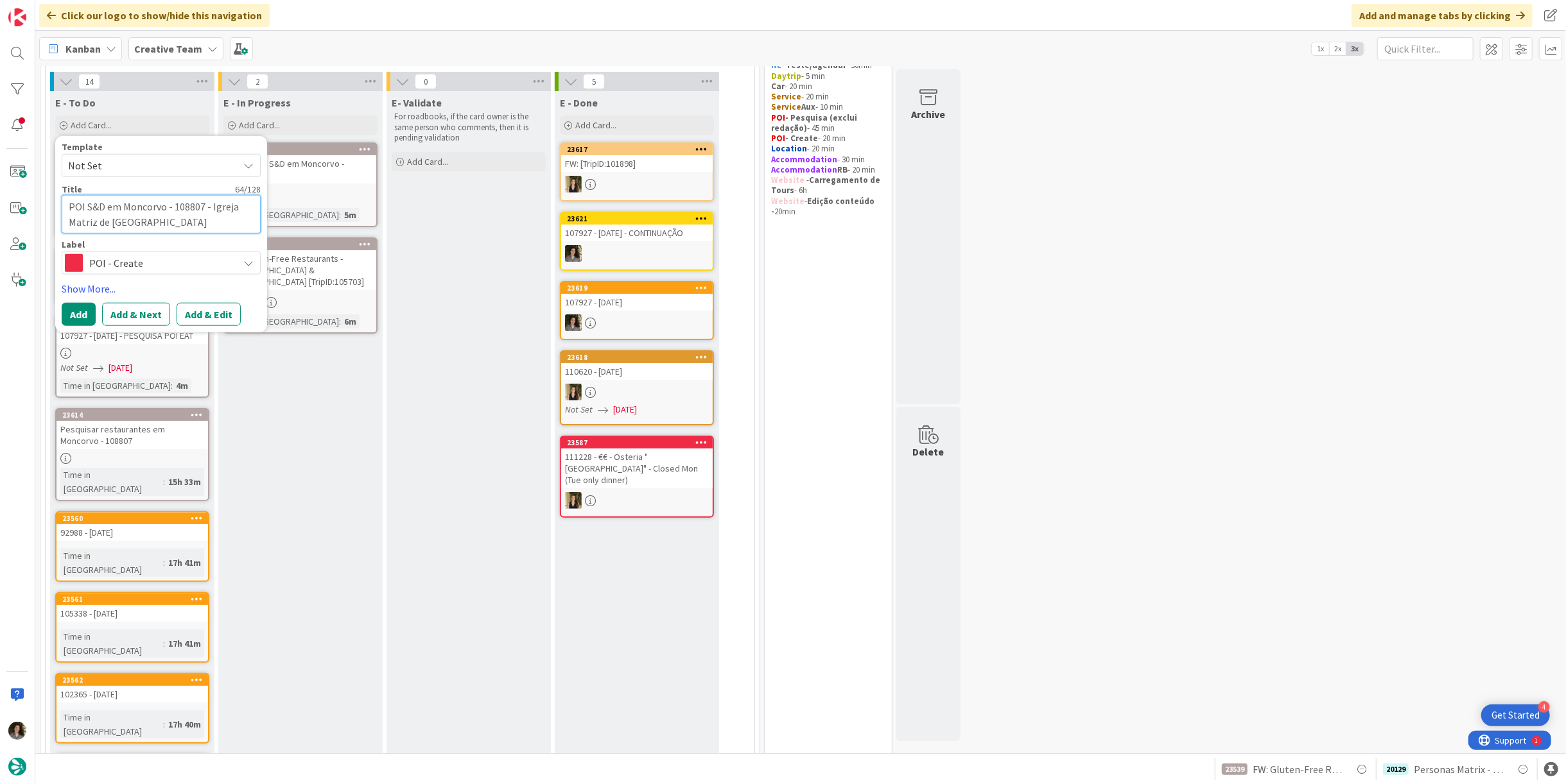
type textarea "x"
type textarea "POI S&D em Moncorvo - 108807 - Igreja Matriz de Torre de Mo"
type textarea "x"
type textarea "POI S&D em Moncorvo - 108807 - Igreja Matriz de Torre de M"
type textarea "x"
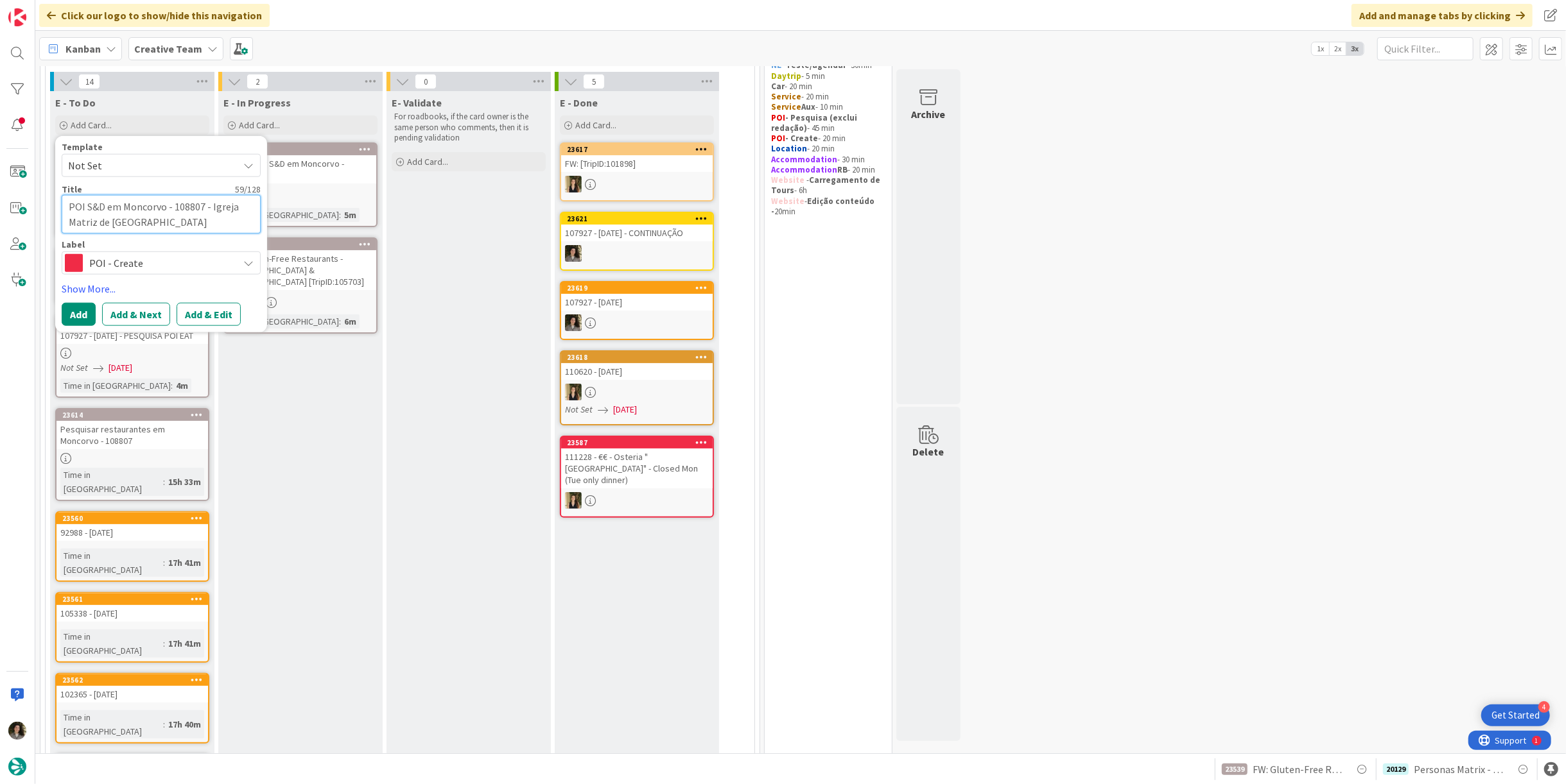
type textarea "POI S&D em Moncorvo - 108807 - Igreja Matriz de Torre de"
type textarea "x"
type textarea "POI S&D em Moncorvo - 108807 - Igreja Matriz de Torre de"
type textarea "x"
type textarea "POI S&D em Moncorvo - 108807 - Igreja Matriz de Torre d"
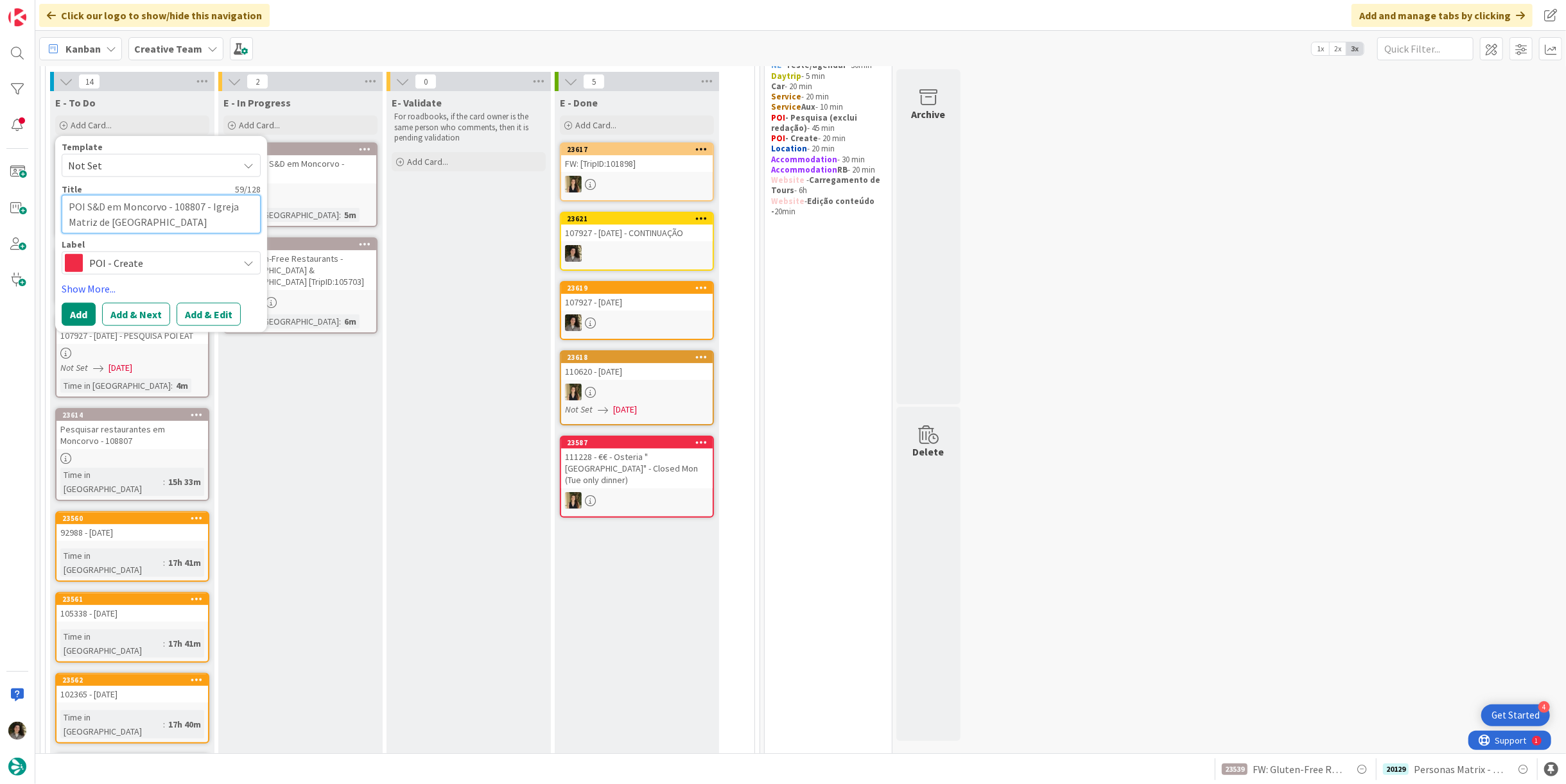
type textarea "x"
type textarea "POI S&D em Moncorvo - 108807 - Igreja Matriz de Torre"
type textarea "x"
type textarea "POI S&D em Moncorvo - 108807 - Igreja Matriz de Torre"
type textarea "x"
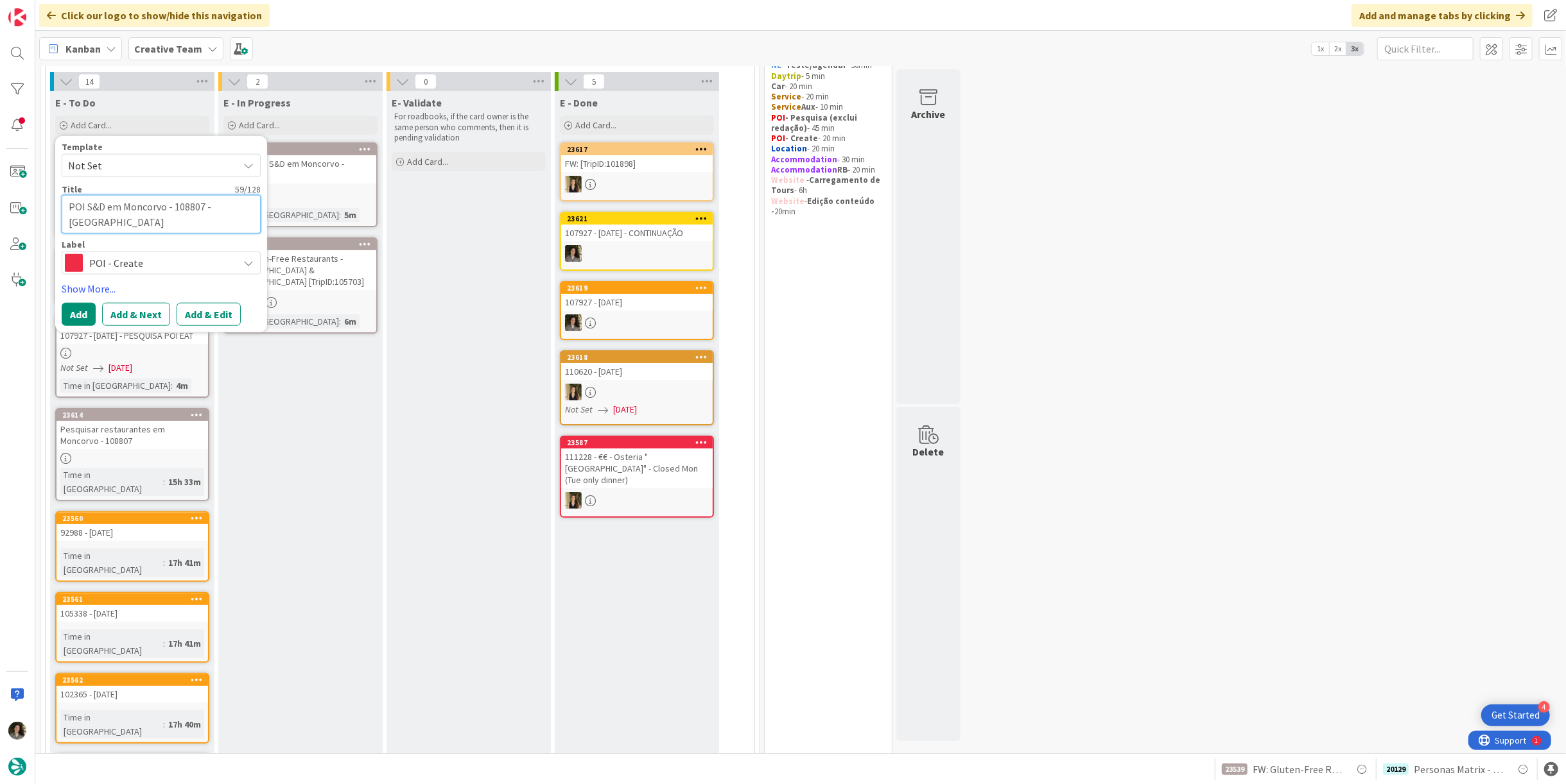
type textarea "POI S&D em Moncorvo - 108807 - Igreja Matriz de Torr"
type textarea "x"
type textarea "POI S&D em Moncorvo - 108807 - Igreja Matriz de Tor"
type textarea "x"
type textarea "POI S&D em Moncorvo - 108807 - Igreja Matriz de To"
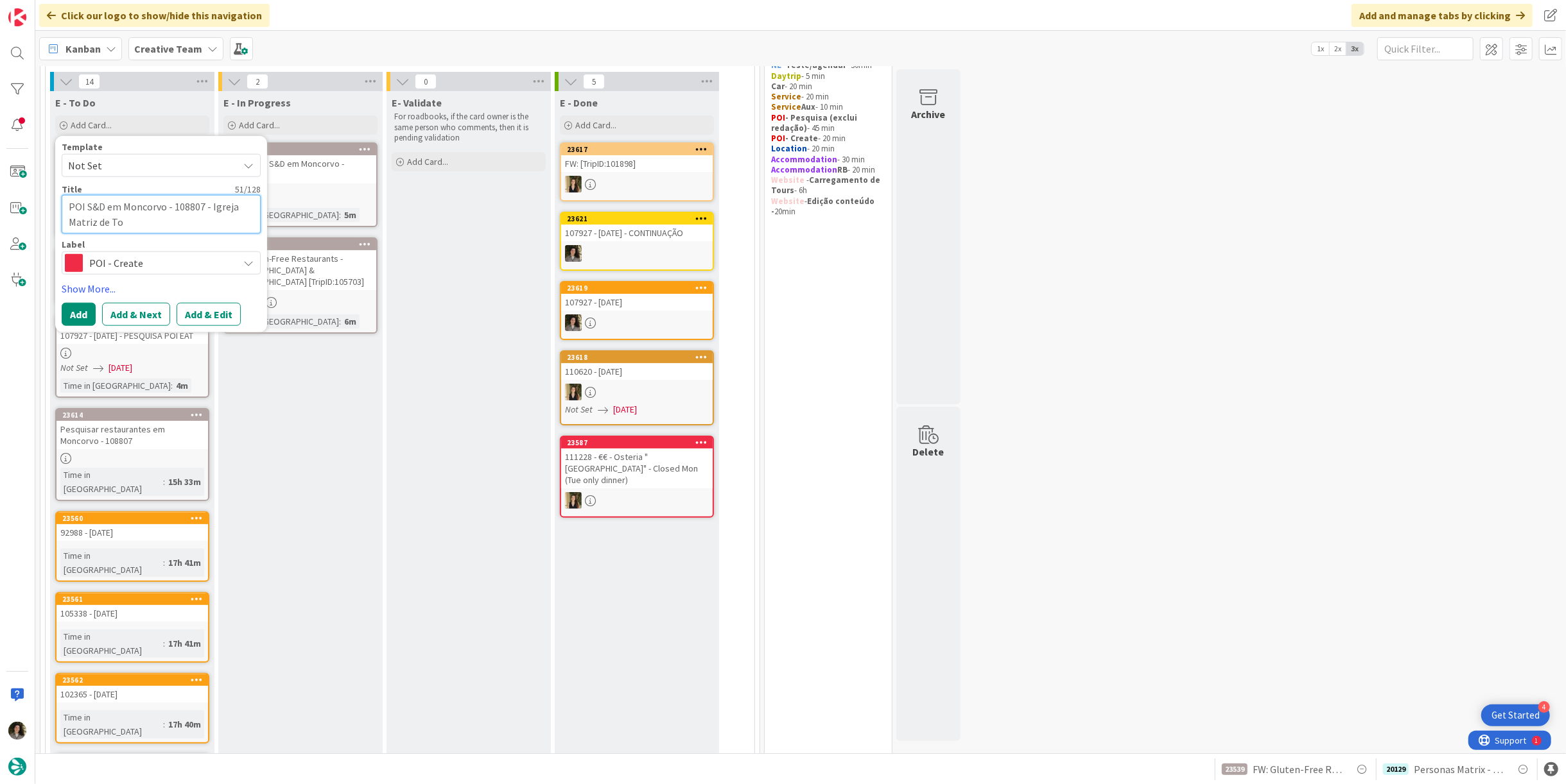
type textarea "x"
type textarea "POI S&D em Moncorvo - 108807 - Igreja Matriz de T"
type textarea "x"
type textarea "POI S&D em Moncorvo - 108807 - Igreja Matriz de"
type textarea "x"
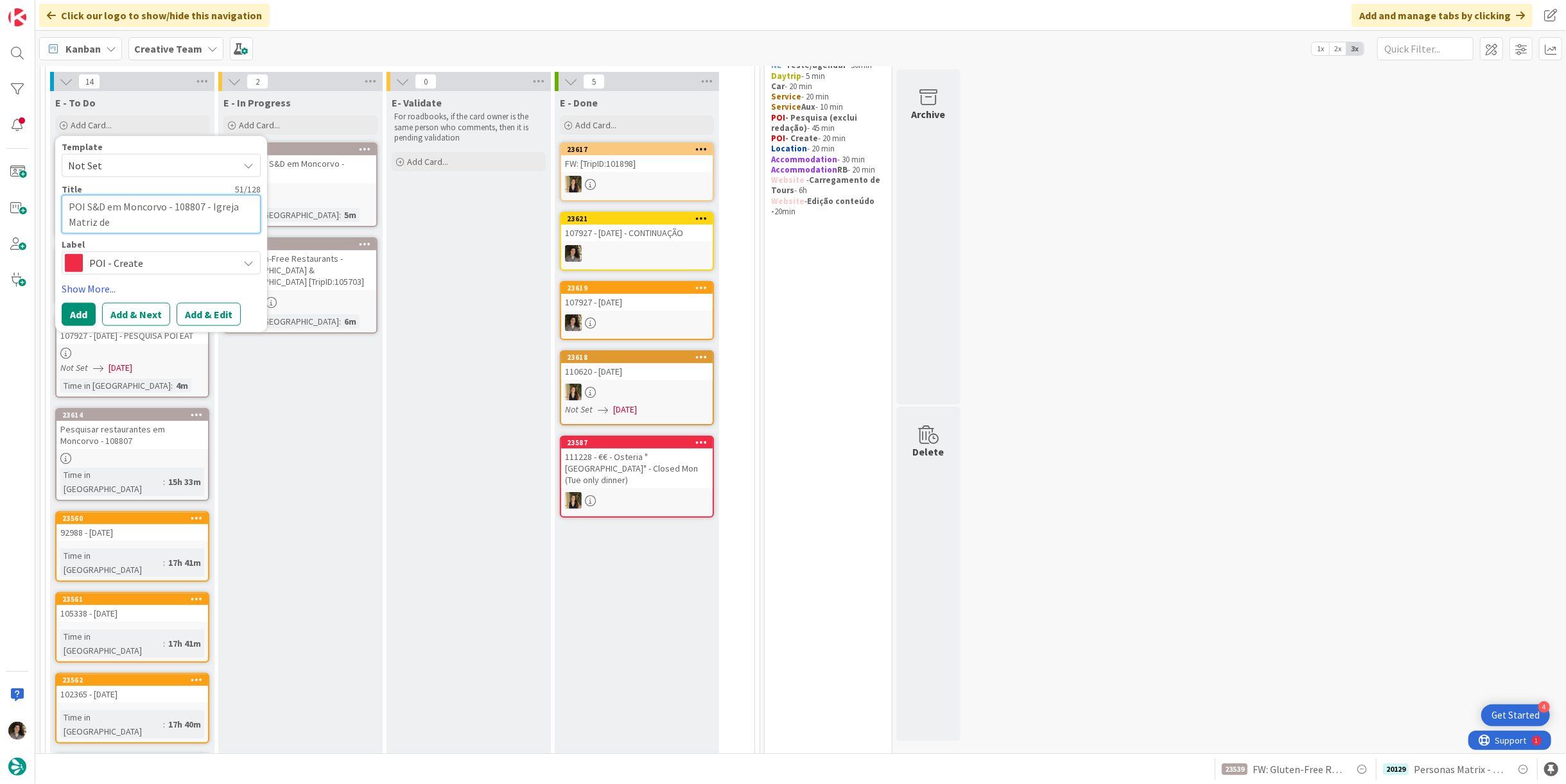
type textarea "POI S&D em Moncorvo - 108807 - Igreja Matriz de"
type textarea "x"
type textarea "POI S&D em Moncorvo - 108807 - Igreja Matriz d"
type textarea "x"
type textarea "POI S&D em Moncorvo - 108807 - Igreja Matriz"
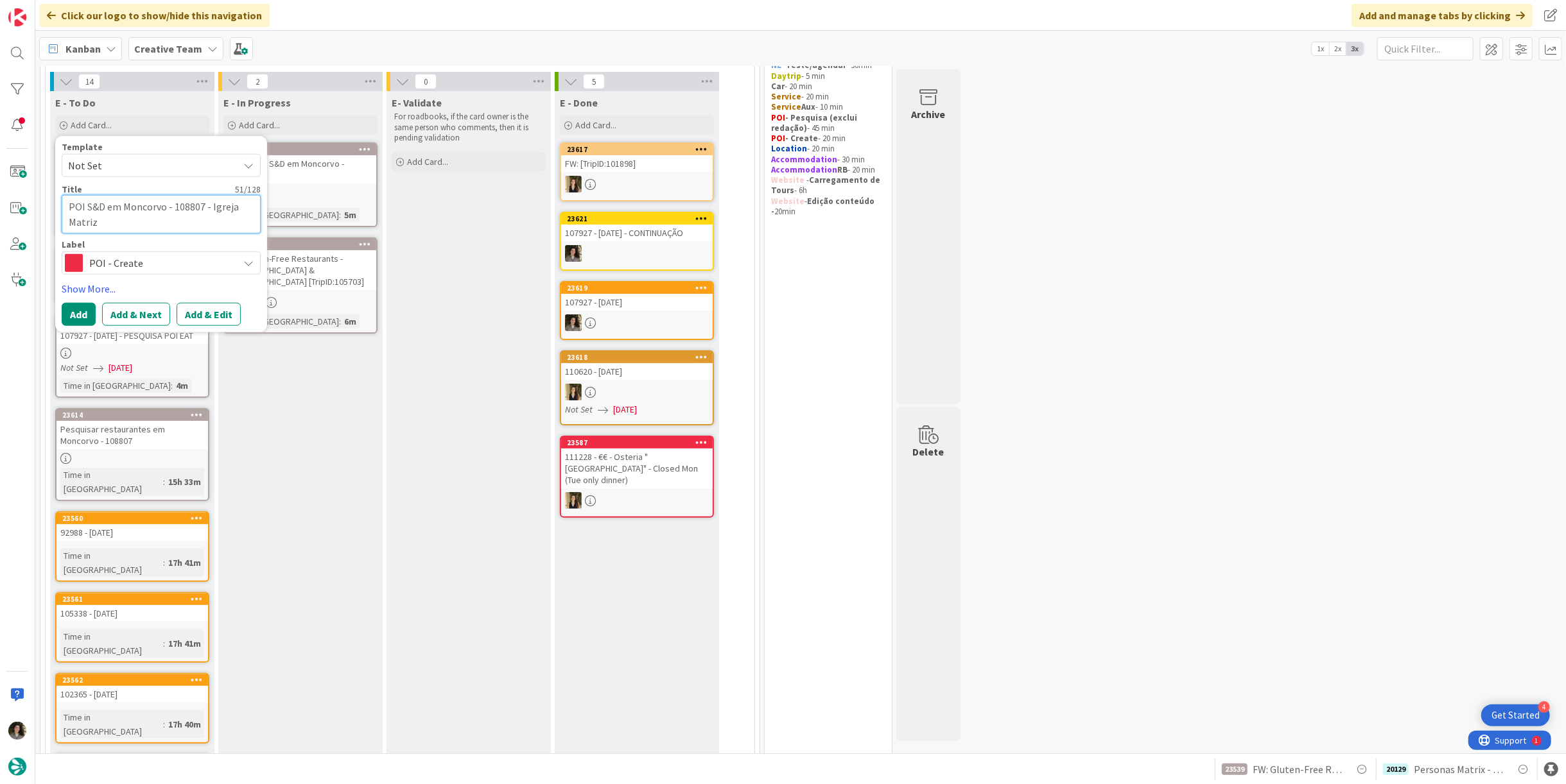
type textarea "x"
type textarea "POI S&D em Moncorvo - 108807 - Igreja Matriz"
type textarea "x"
type textarea "POI S&D em Moncorvo - 108807 - Igreja Matri"
type textarea "x"
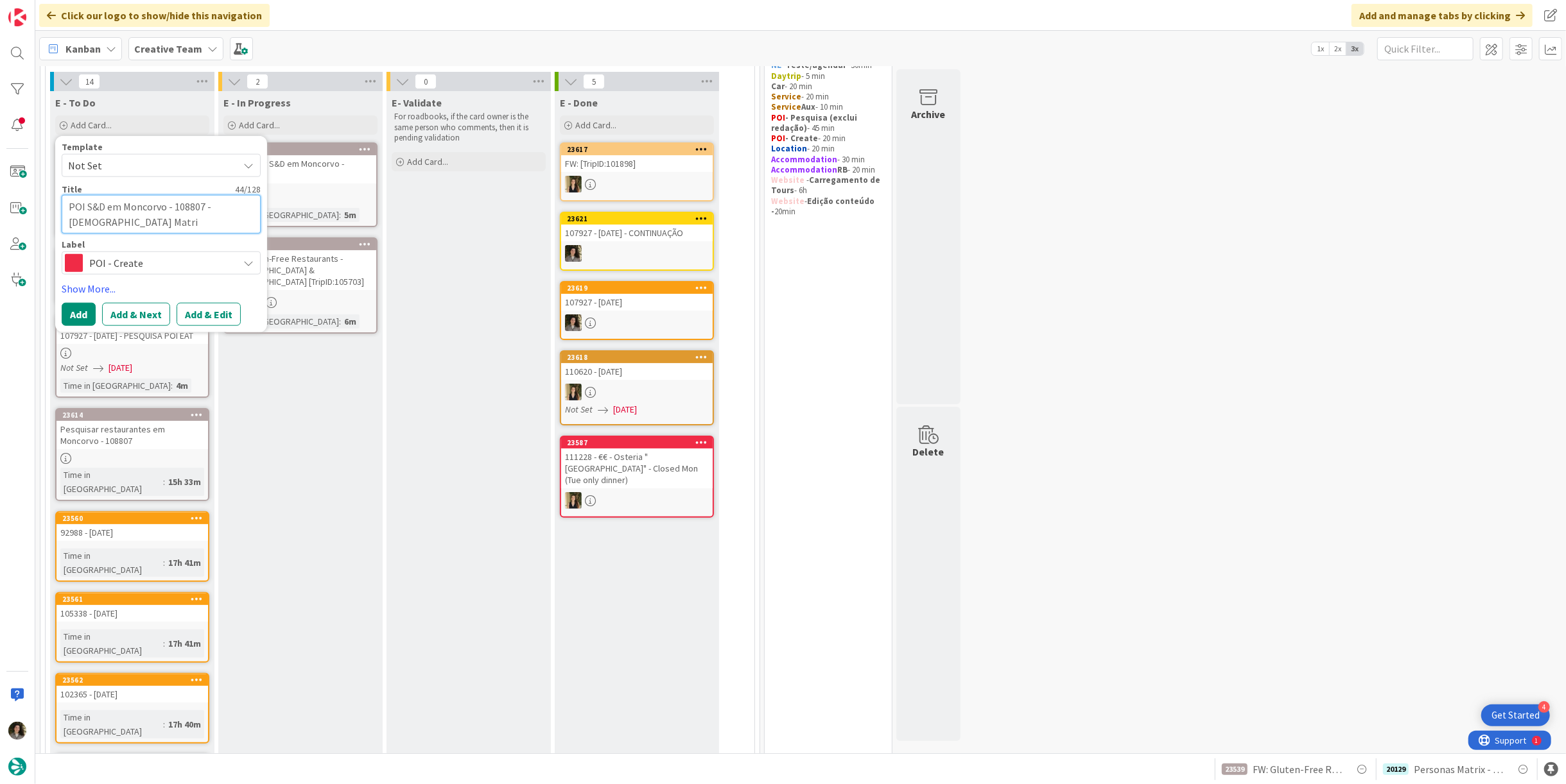
type textarea "POI S&D em Moncorvo - 108807 - Igreja Matr"
type textarea "x"
type textarea "POI S&D em Moncorvo - 108807 - Igreja Mat"
type textarea "x"
type textarea "POI S&D em Moncorvo - 108807 - Igreja Ma"
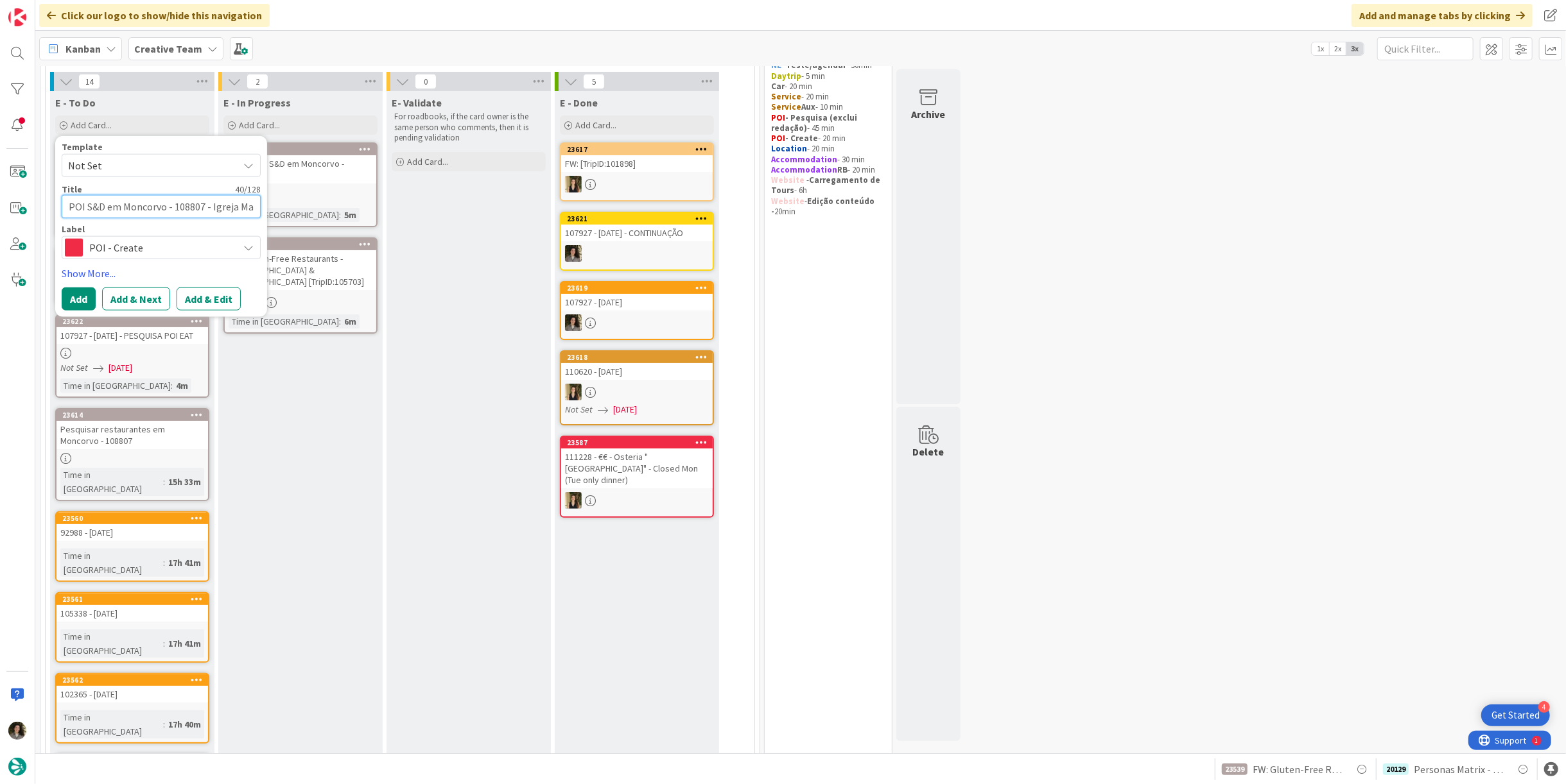
type textarea "x"
type textarea "POI S&D em Moncorvo - 108807 - Igreja M"
type textarea "x"
type textarea "POI S&D em Moncorvo - 108807 - Igreja"
type textarea "x"
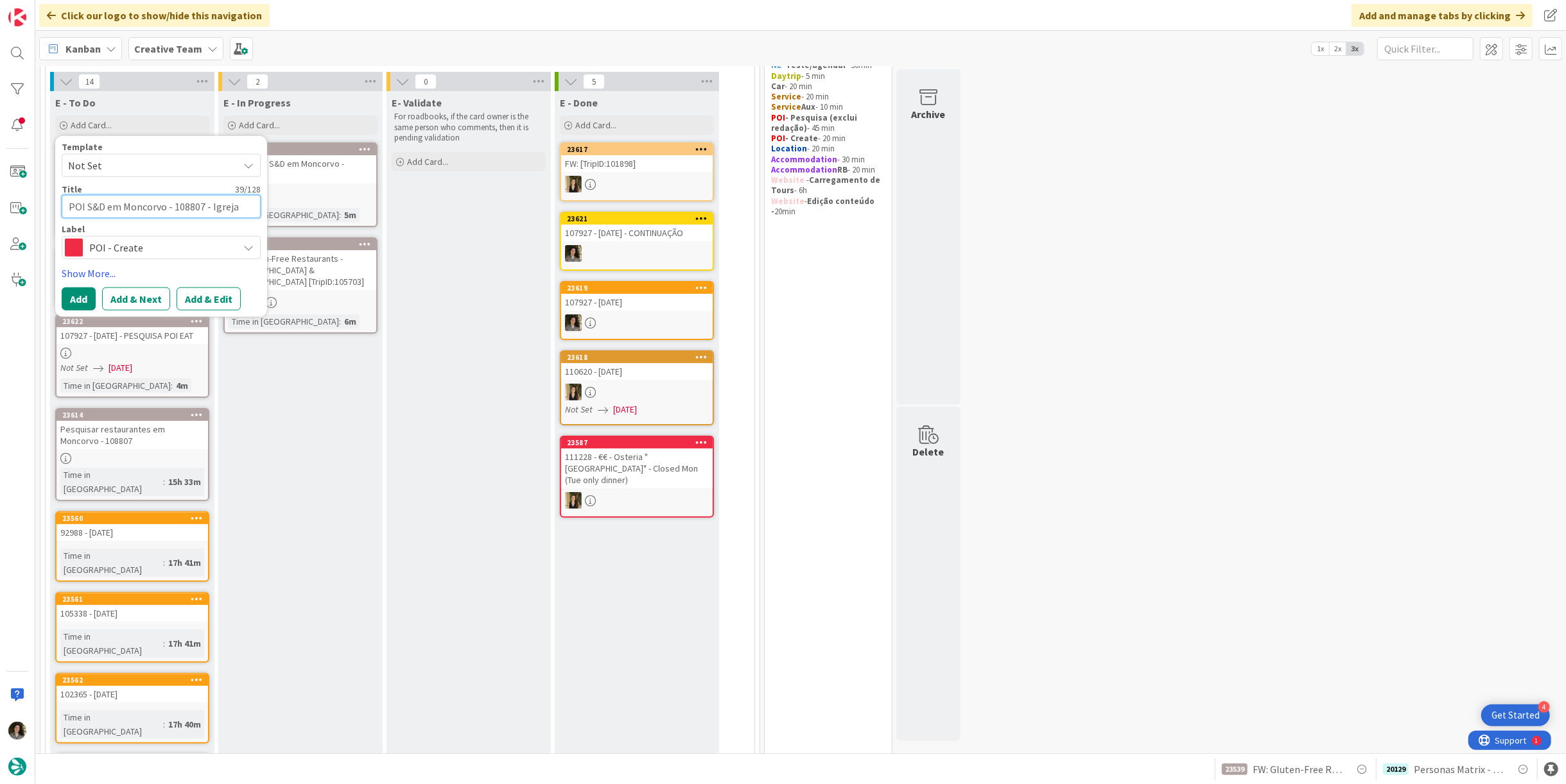
type textarea "POI S&D em Moncorvo - 108807 - Igreja"
type textarea "x"
type textarea "POI S&D em Moncorvo - 108807 - Igrej"
type textarea "x"
type textarea "POI S&D em Moncorvo - 108807 - Igre"
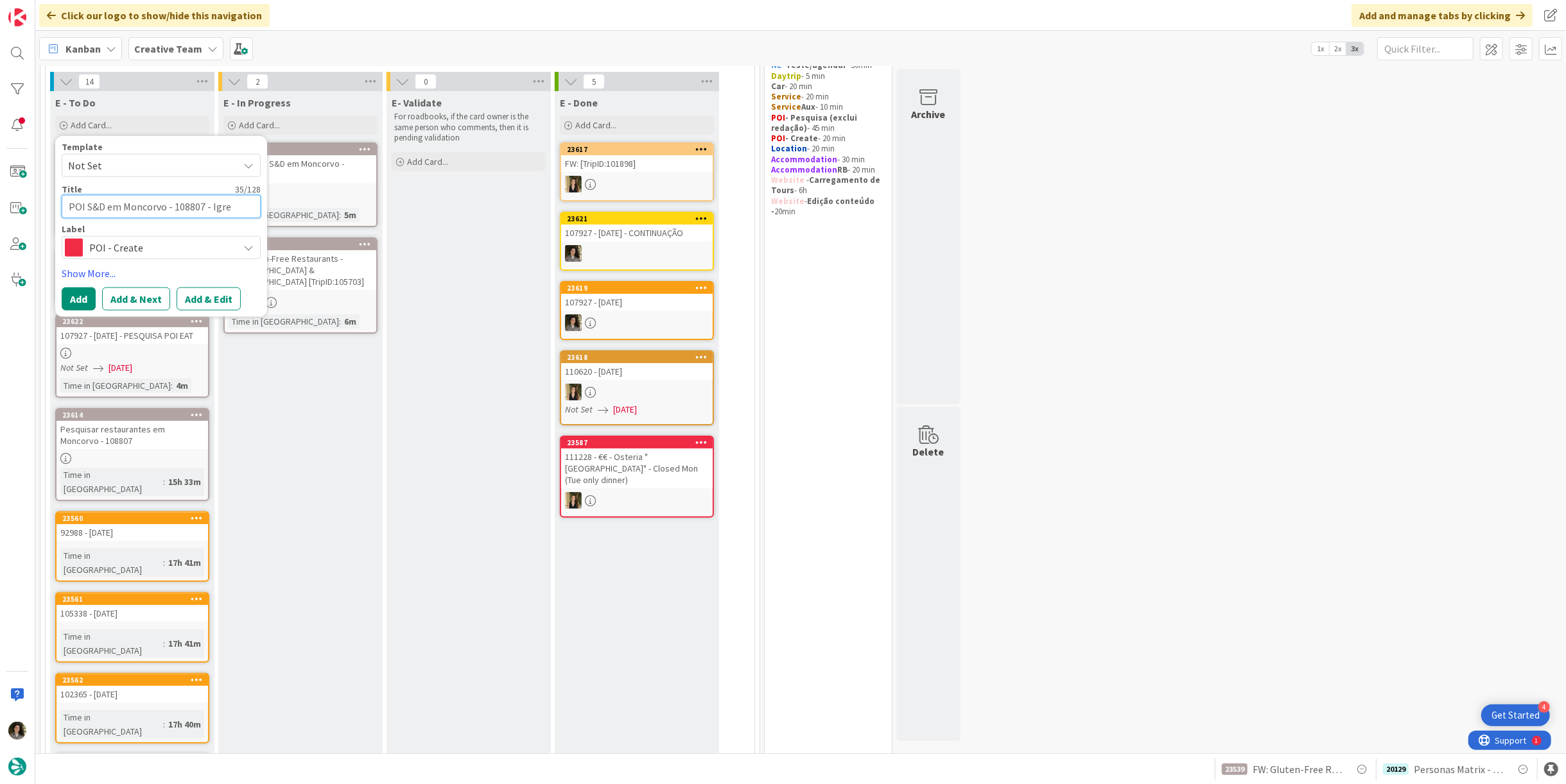
type textarea "x"
type textarea "POI S&D em Moncorvo - 108807 - Igr"
type textarea "x"
type textarea "POI S&D em Moncorvo - 108807 - Ig"
type textarea "x"
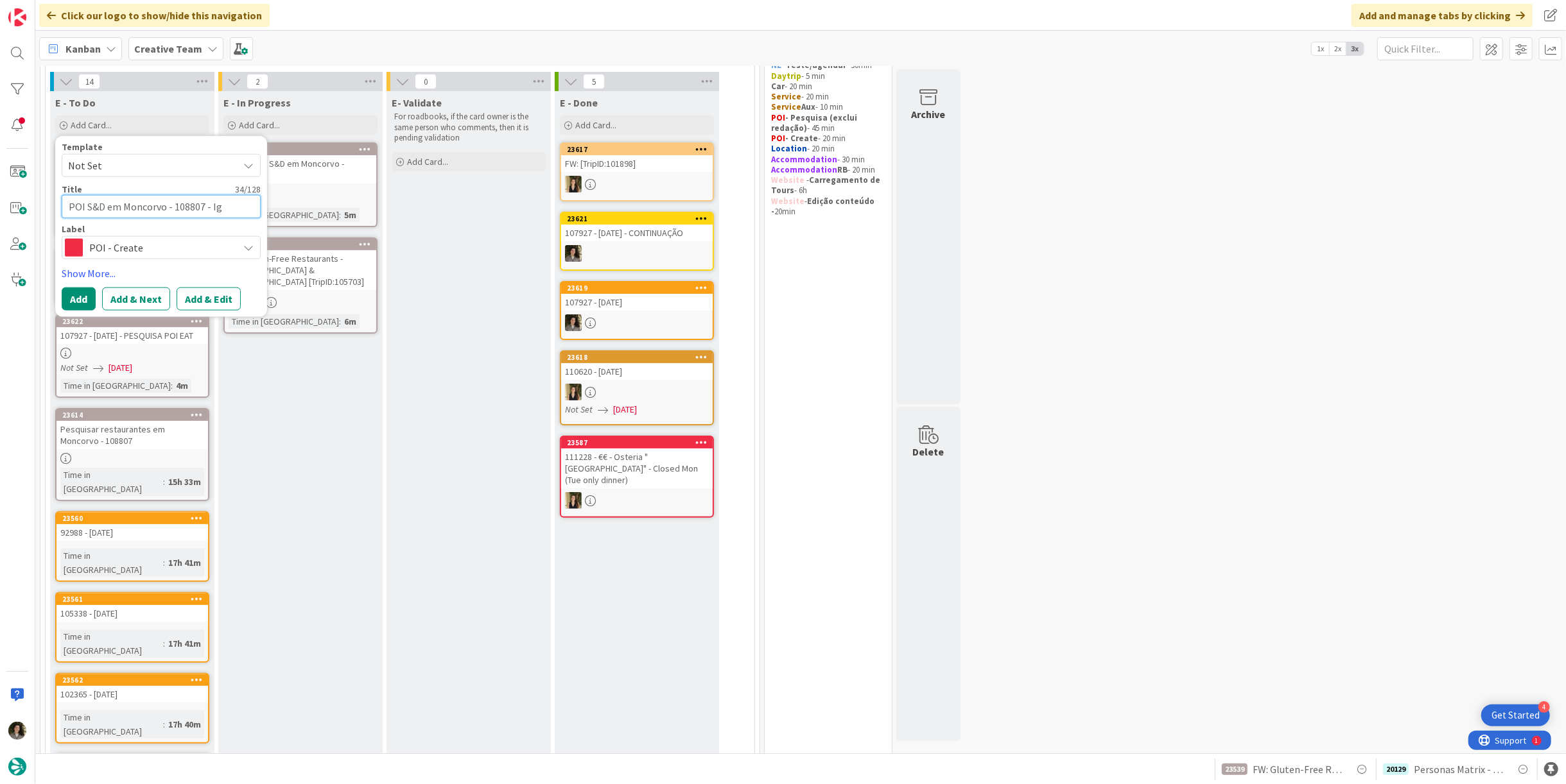
type textarea "POI S&D em Moncorvo - 108807 - I"
type textarea "x"
type textarea "POI S&D em Moncorvo - 108807 -"
type textarea "x"
type textarea "POI S&D em Moncorvo - 108807 - T"
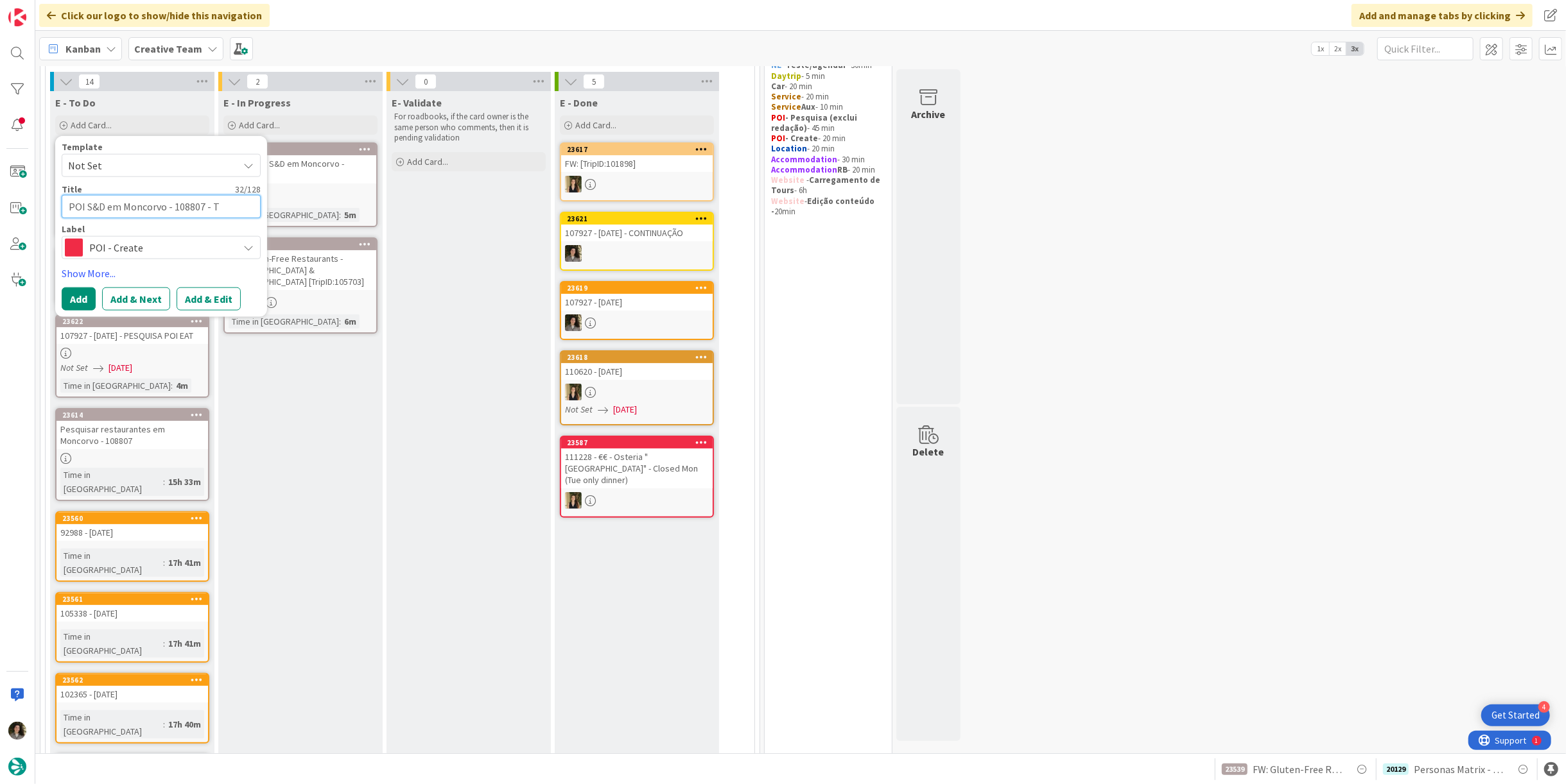
type textarea "x"
type textarea "POI S&D em Moncorvo - 108807 - To"
type textarea "x"
type textarea "POI S&D em Moncorvo - 108807 - Tor"
type textarea "x"
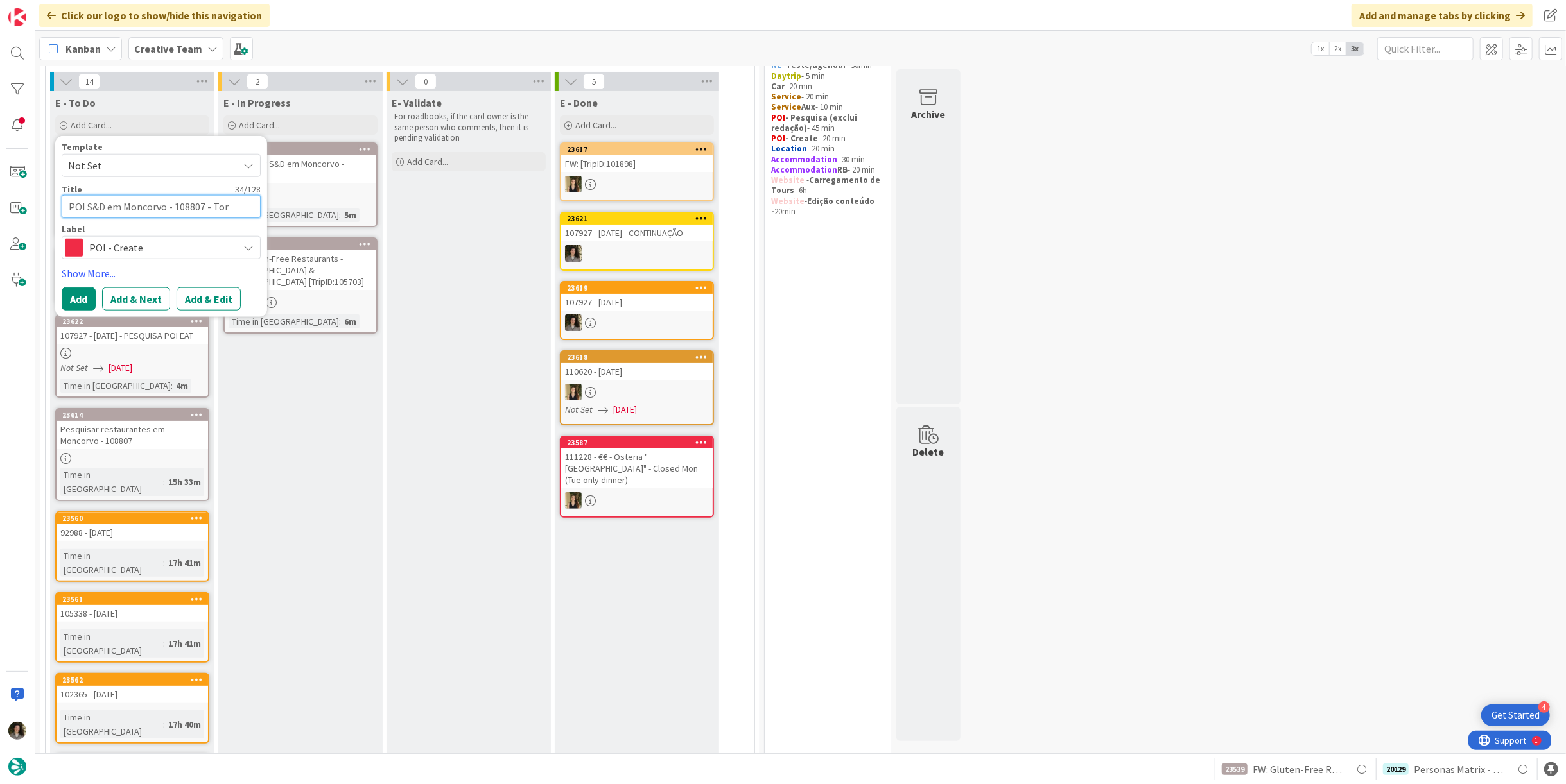
type textarea "POI S&D em Moncorvo - 108807 - Torr"
type textarea "x"
type textarea "POI S&D em Moncorvo - 108807 - Torre"
type textarea "x"
type textarea "POI S&D em Moncorvo - 108807 - Torre"
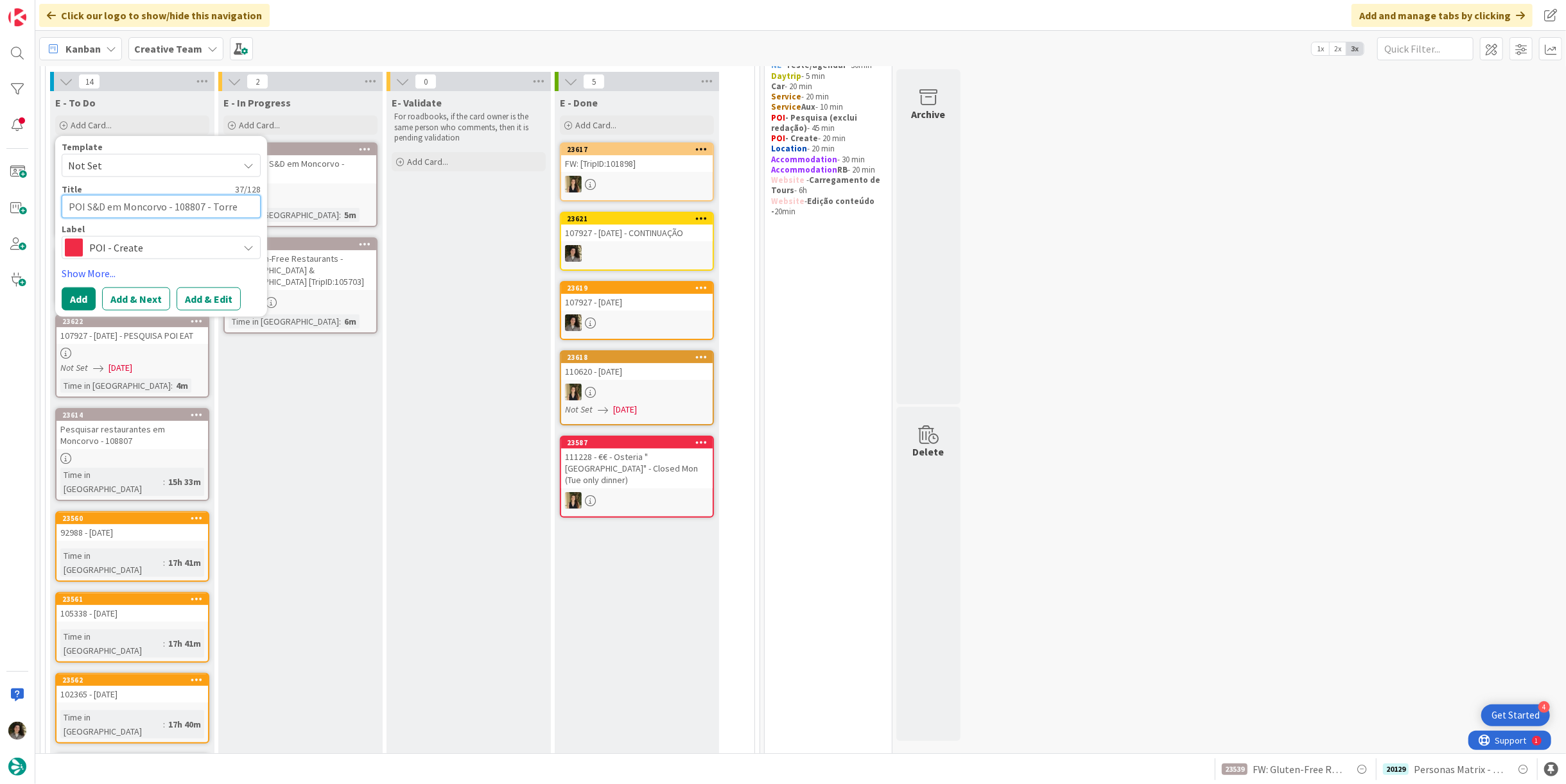
type textarea "x"
type textarea "POI S&D em Moncorvo - 108807 - Torre d"
type textarea "x"
type textarea "POI S&D em Moncorvo - 108807 - Torre de"
type textarea "x"
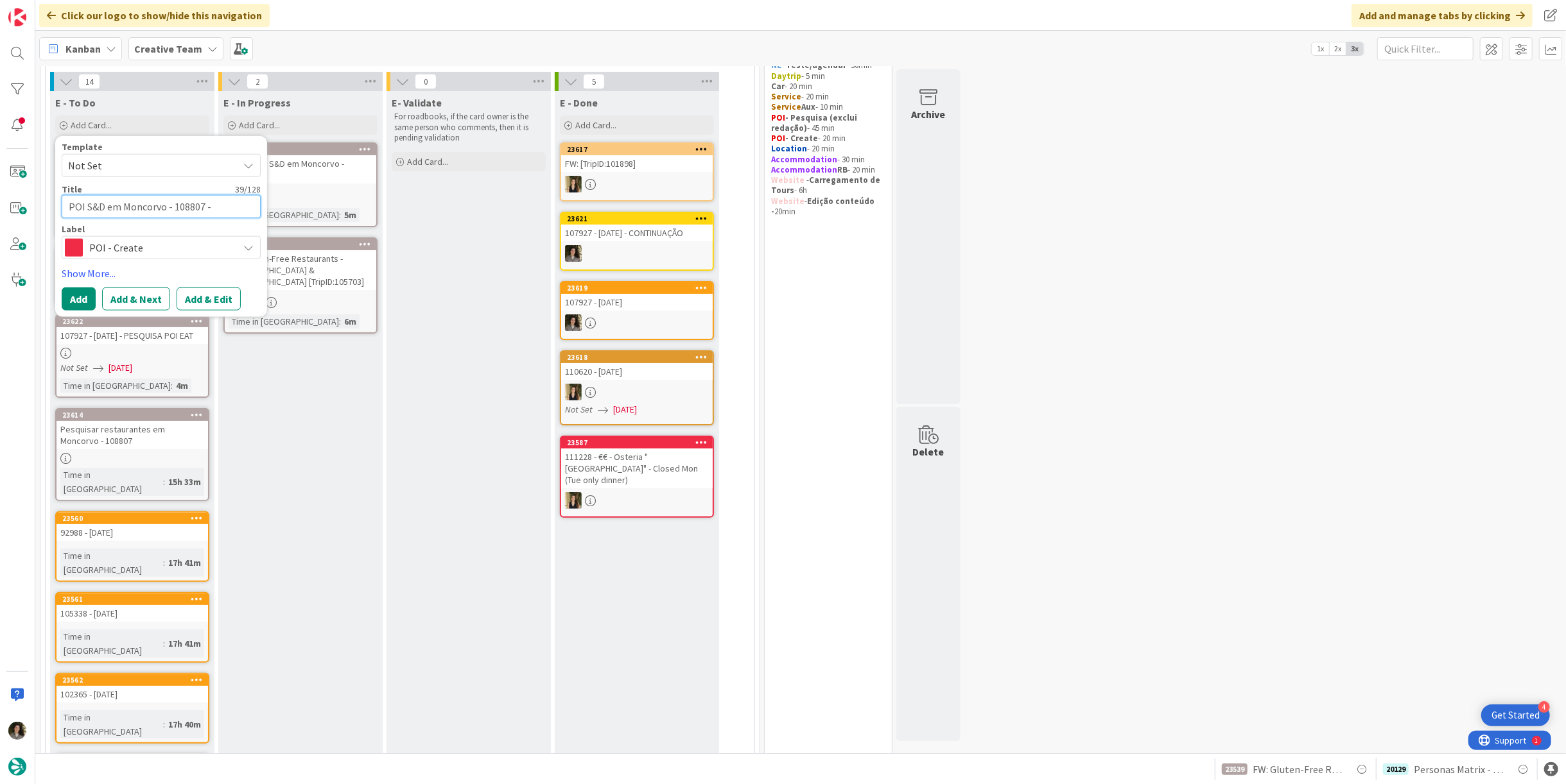
type textarea "POI S&D em Moncorvo - 108807 - Torre de"
type textarea "x"
type textarea "POI S&D em Moncorvo - 108807 - Torre de M"
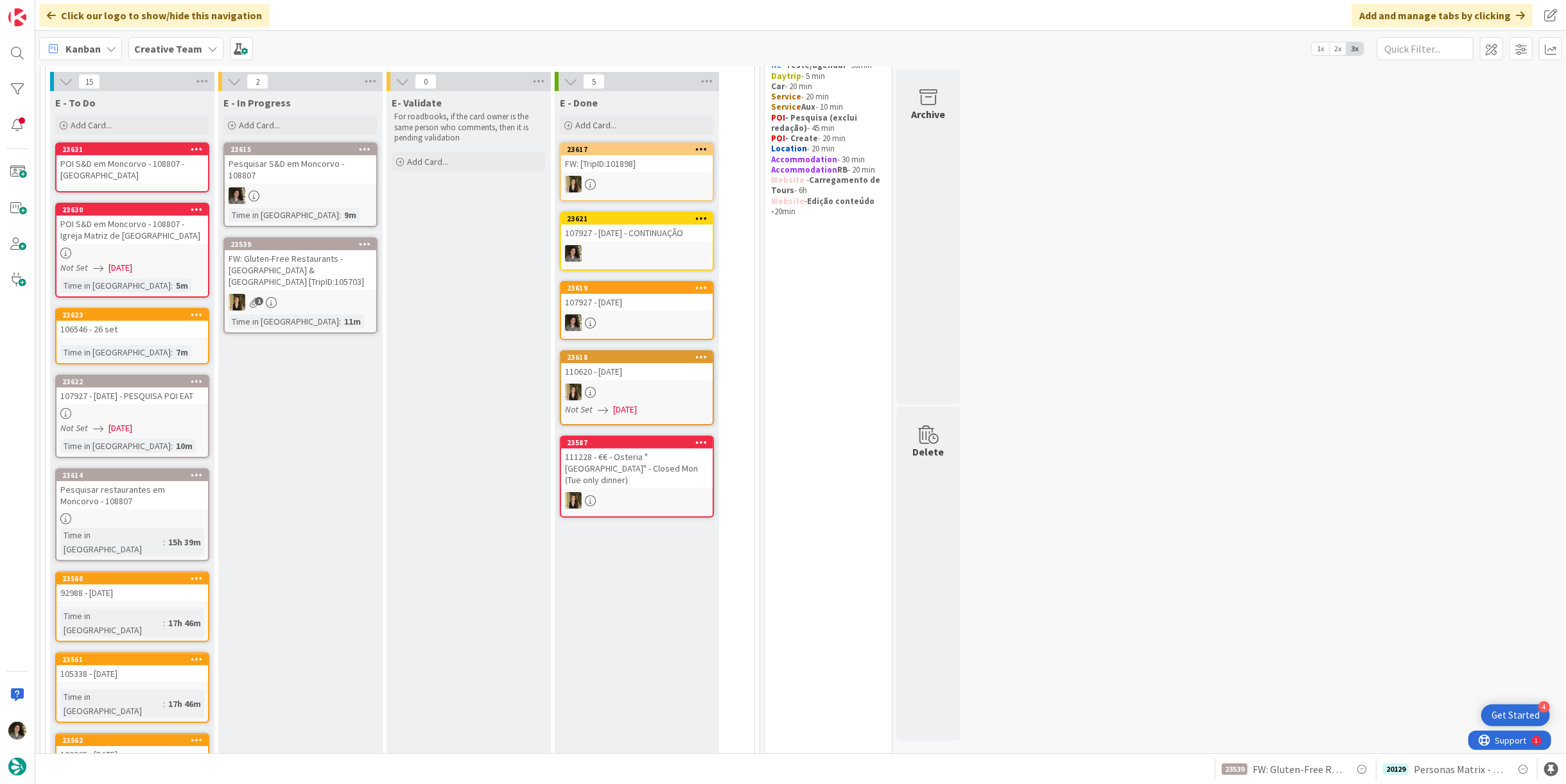
click at [153, 175] on div "POI S&D em Moncorvo - 108807 - Torre de Moncorvo Castle Museum" at bounding box center [132, 169] width 152 height 28
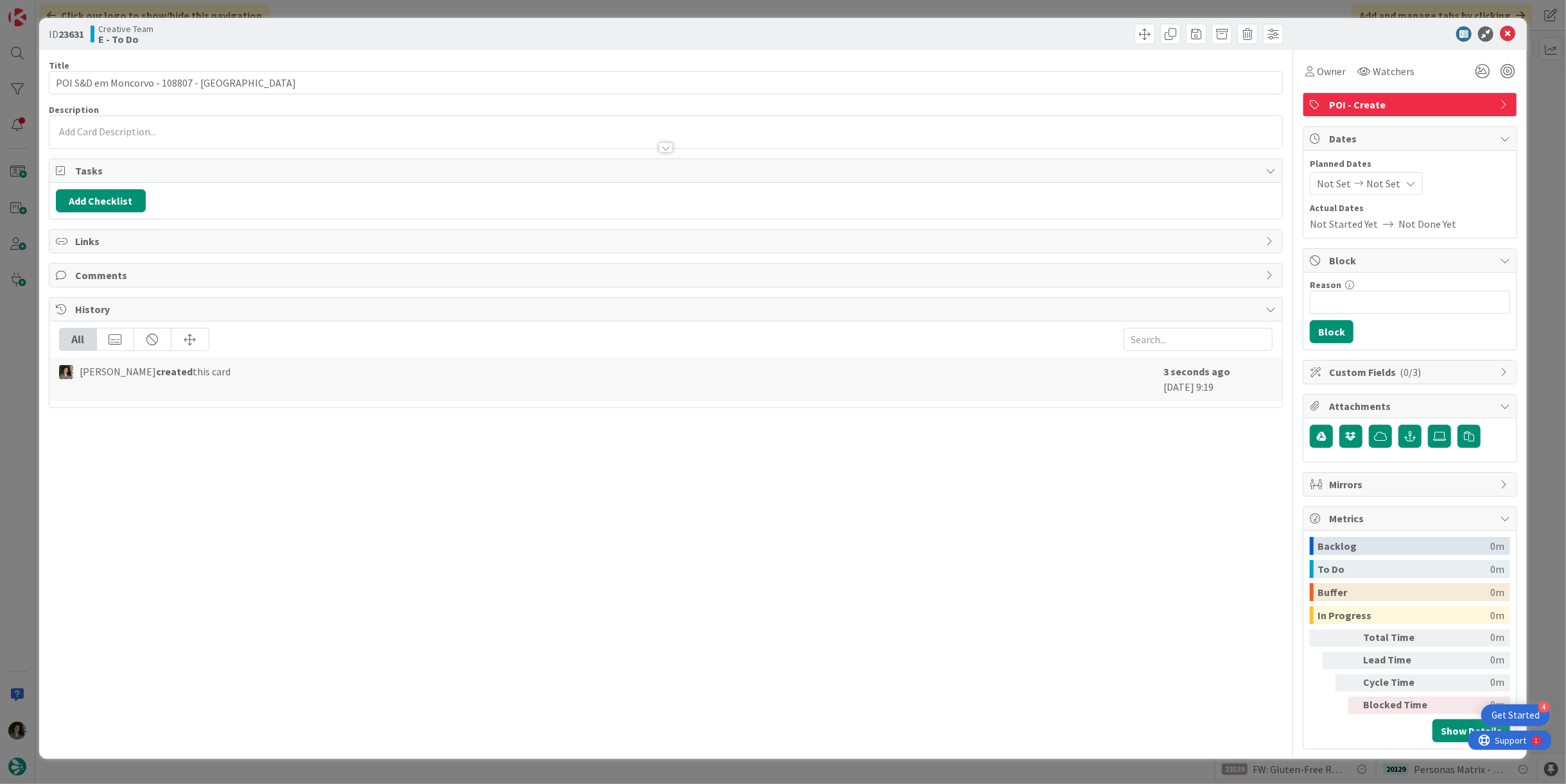
drag, startPoint x: 1396, startPoint y: 170, endPoint x: 1405, endPoint y: 190, distance: 21.9
click at [1396, 172] on div "Not Set Not Set" at bounding box center [1366, 183] width 113 height 23
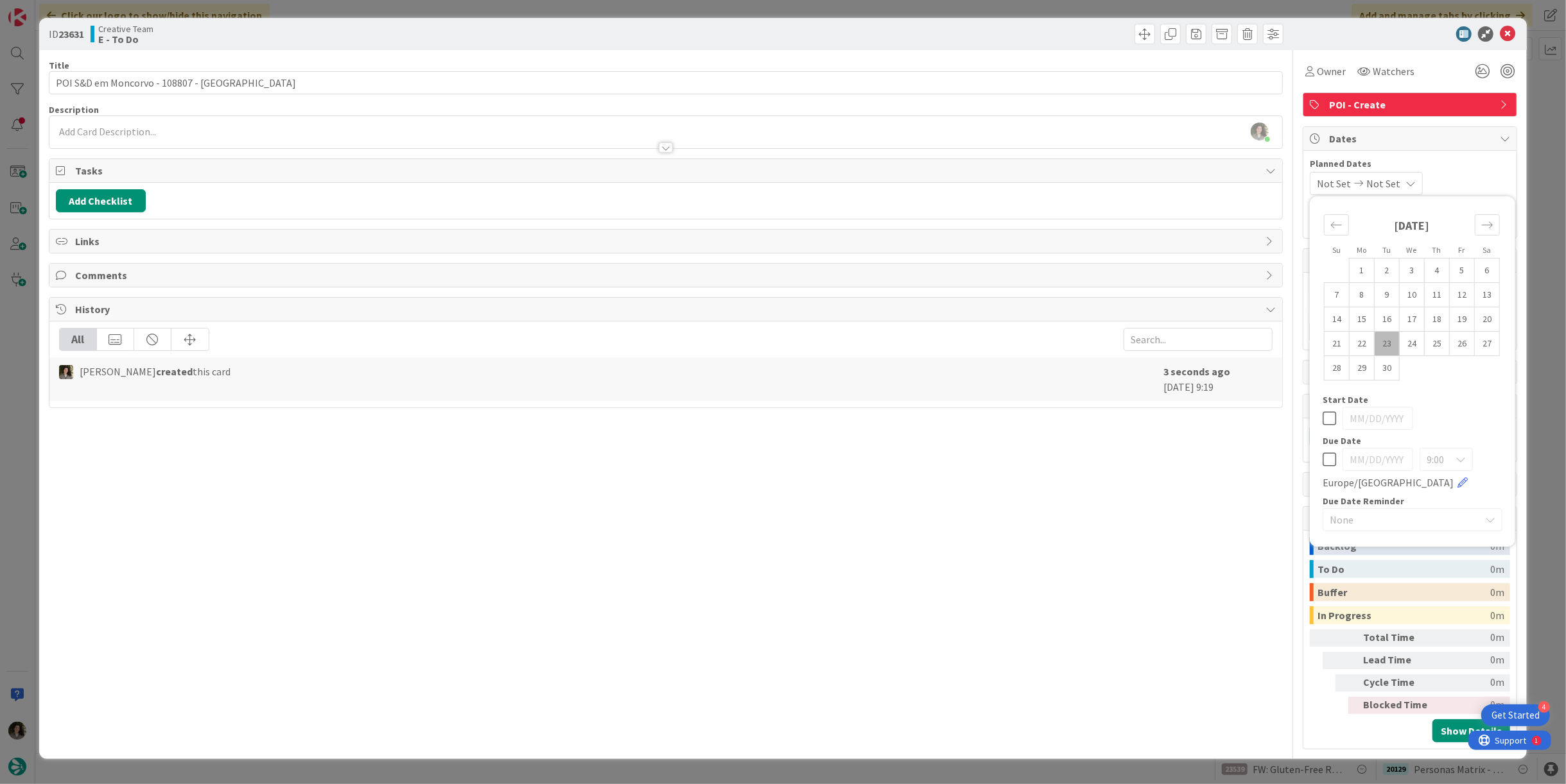
click at [1326, 463] on icon at bounding box center [1329, 459] width 13 height 15
click at [668, 149] on div at bounding box center [665, 147] width 14 height 10
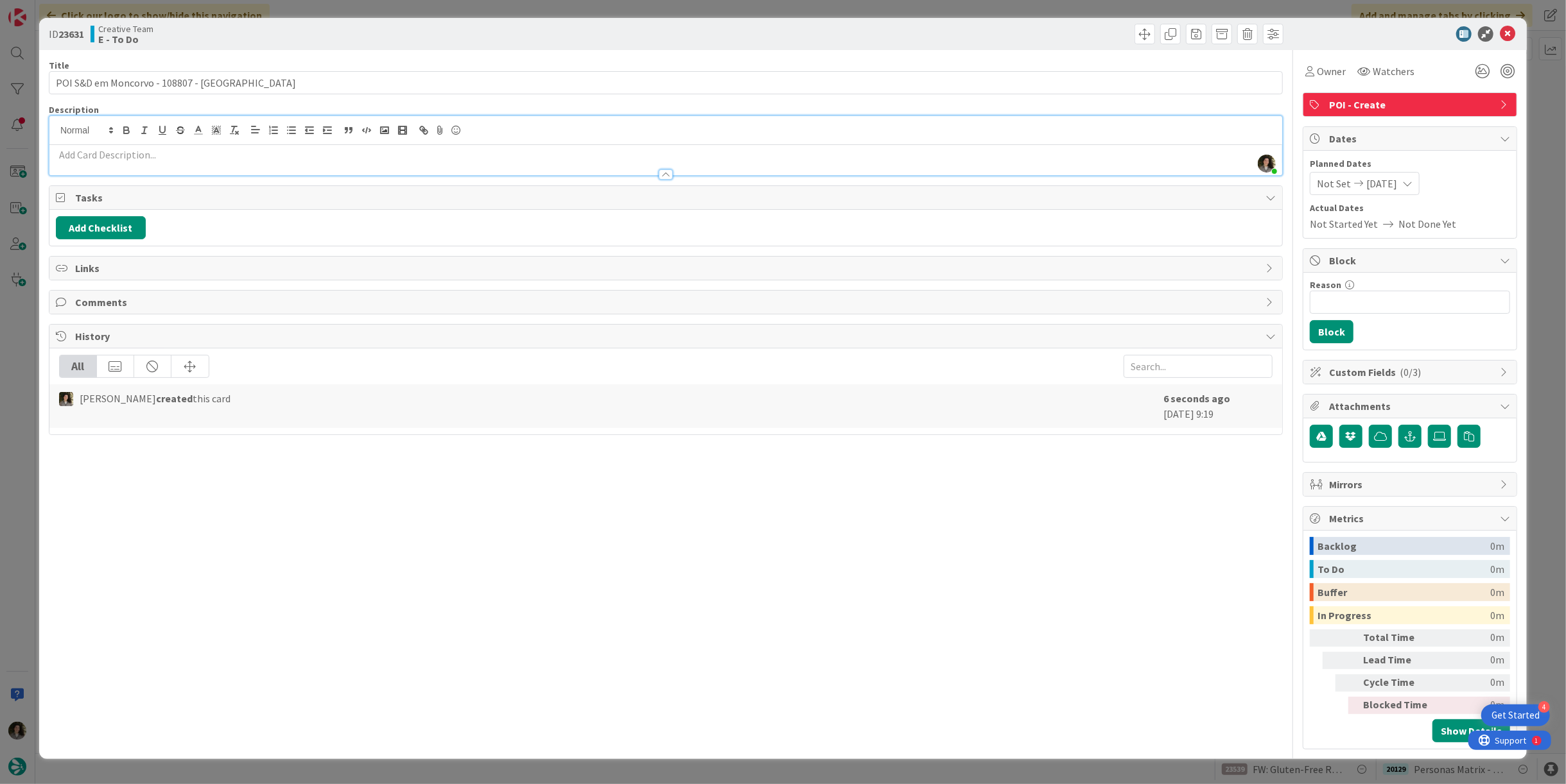
click at [163, 158] on p at bounding box center [665, 154] width 1220 height 15
paste div
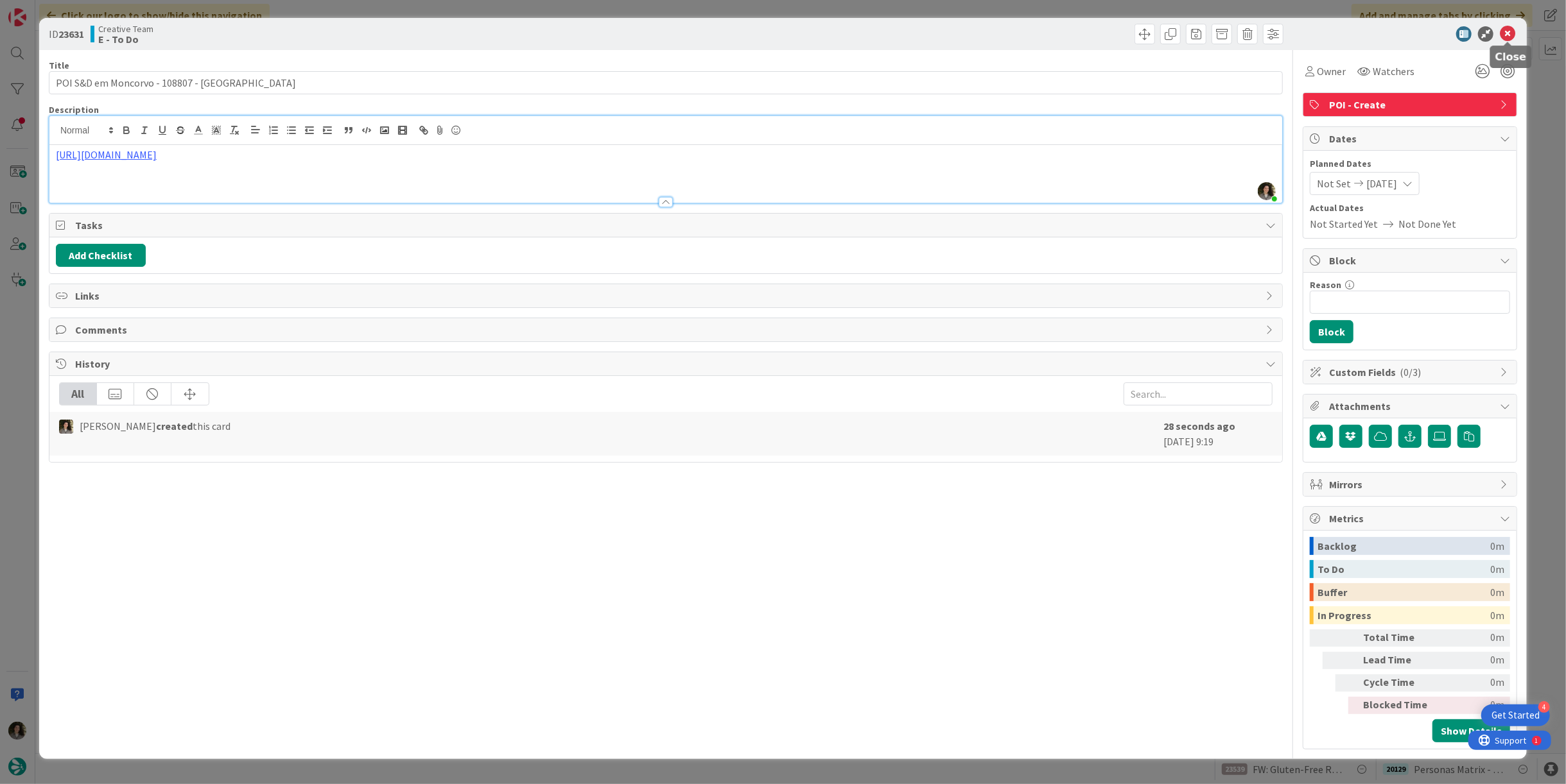
click at [1510, 29] on icon at bounding box center [1508, 34] width 15 height 15
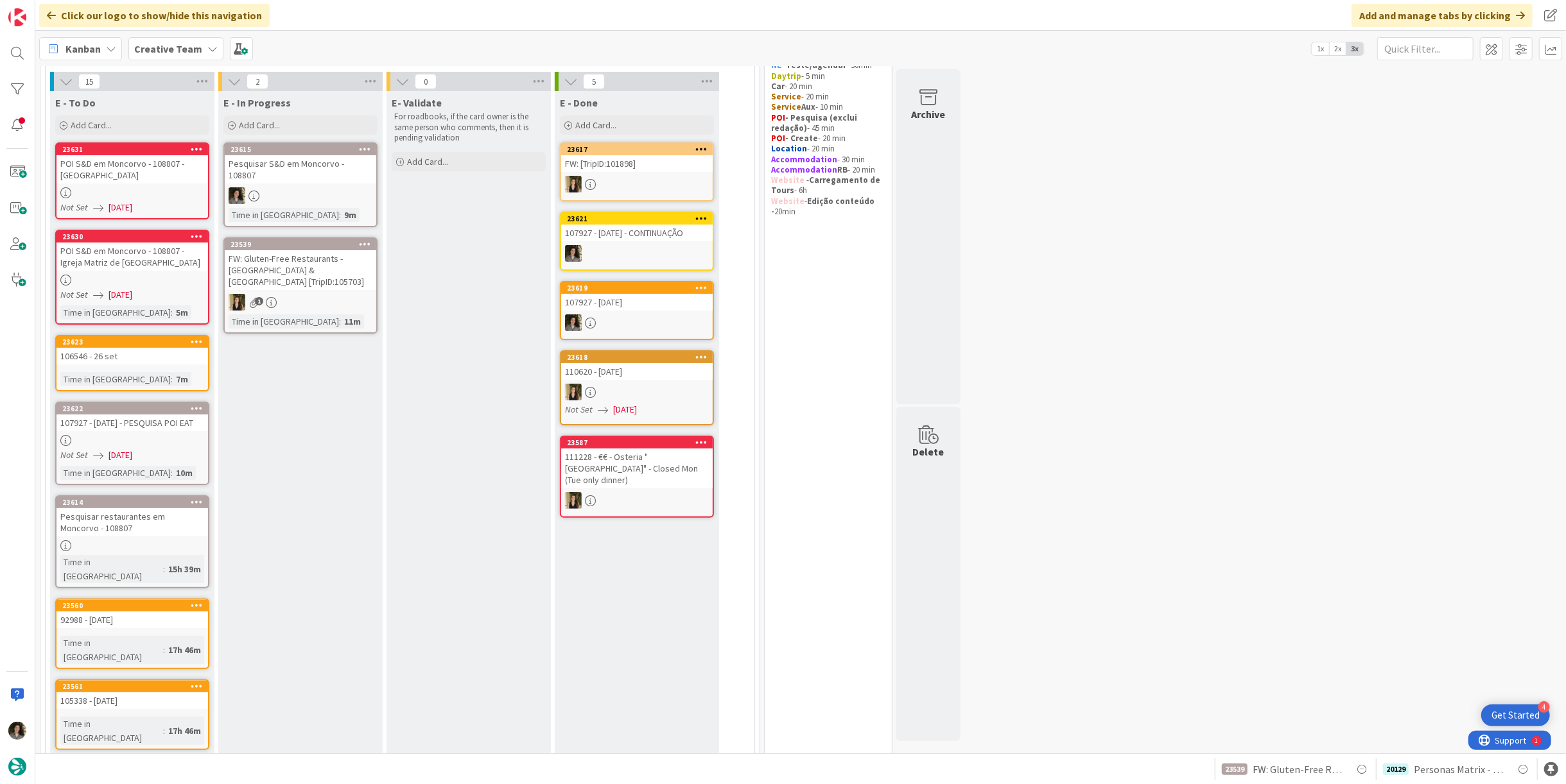
click at [135, 276] on div at bounding box center [132, 280] width 152 height 11
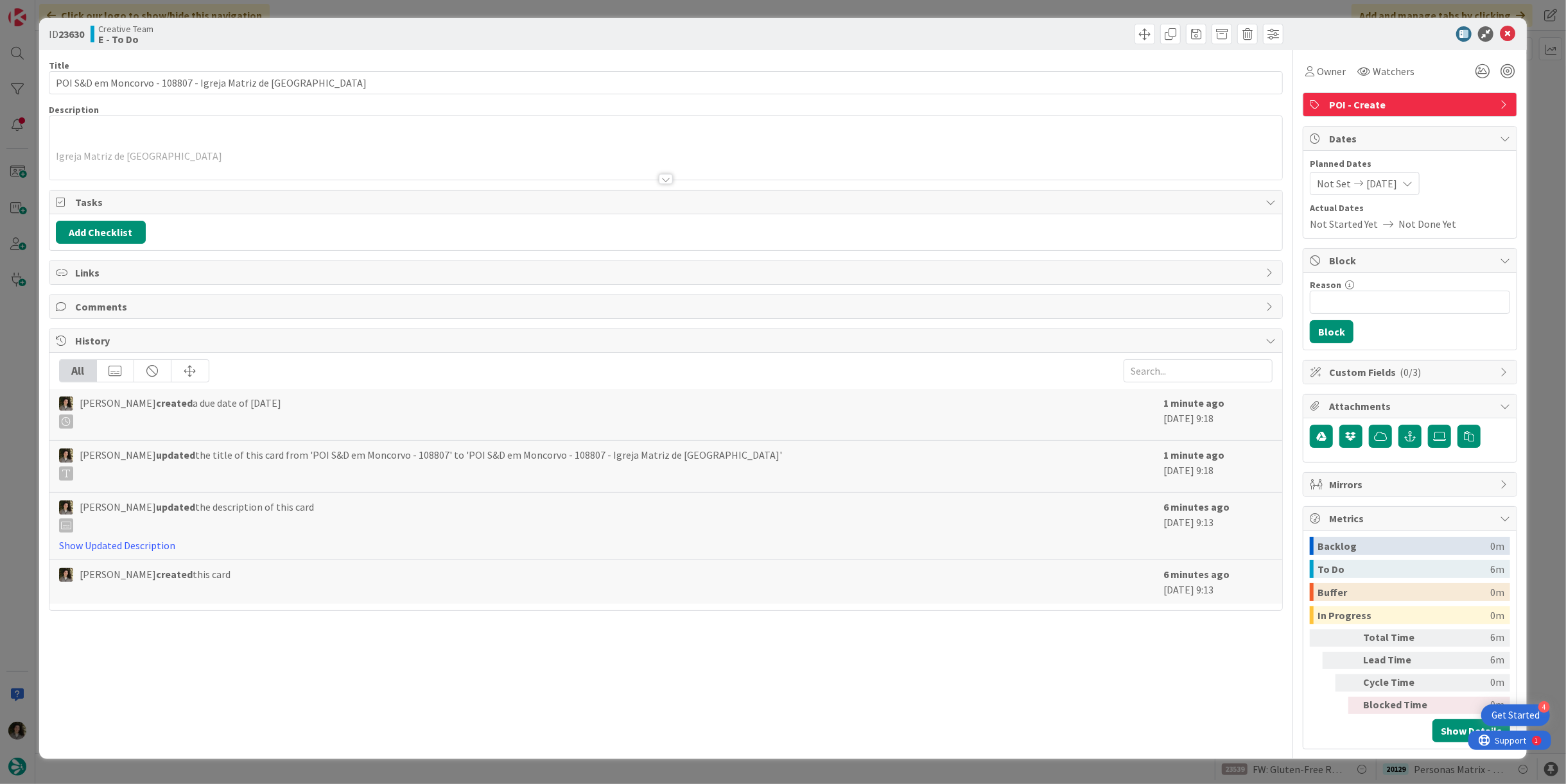
click at [670, 178] on div at bounding box center [665, 179] width 14 height 10
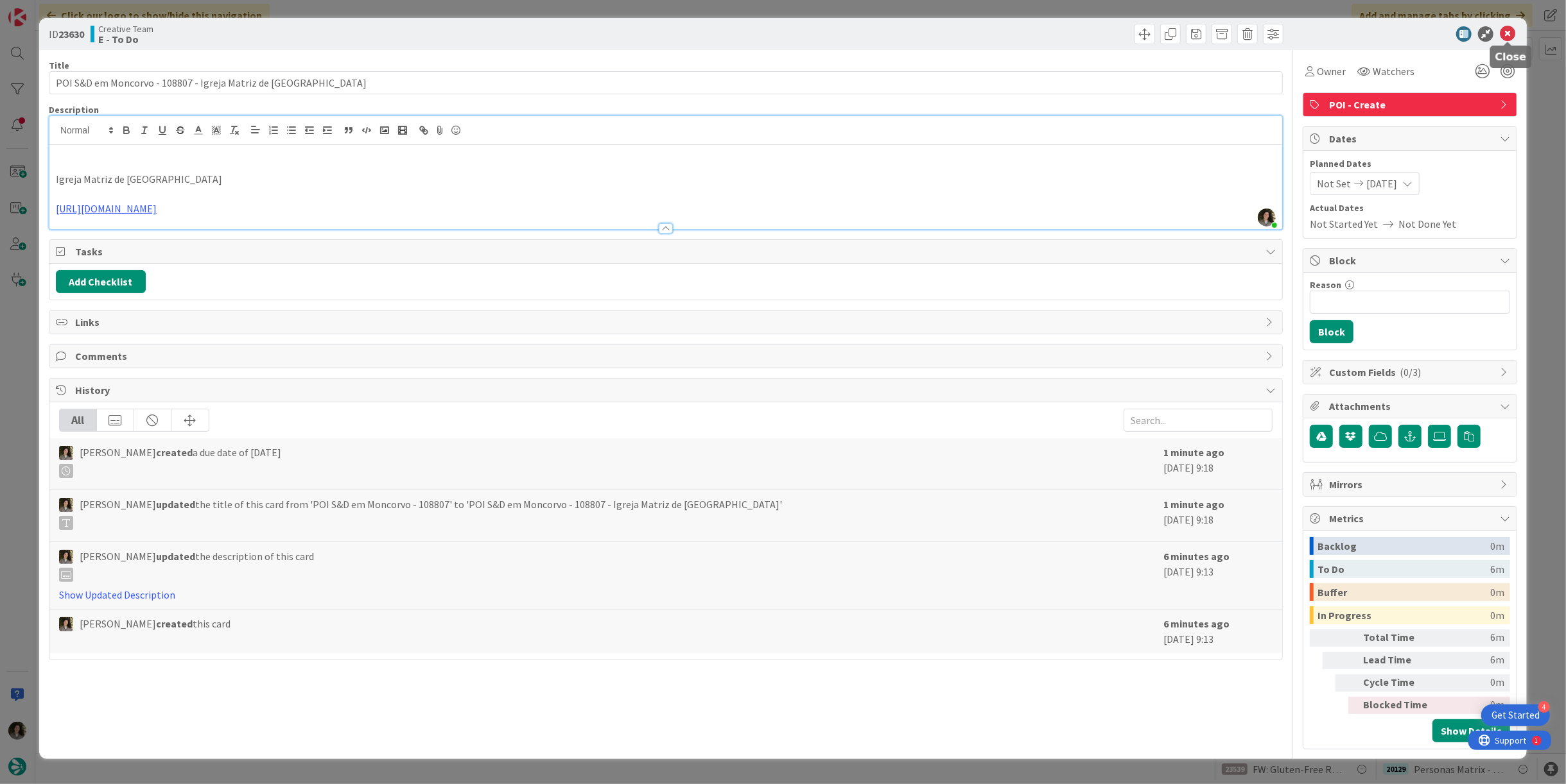
click at [1506, 38] on icon at bounding box center [1508, 34] width 15 height 15
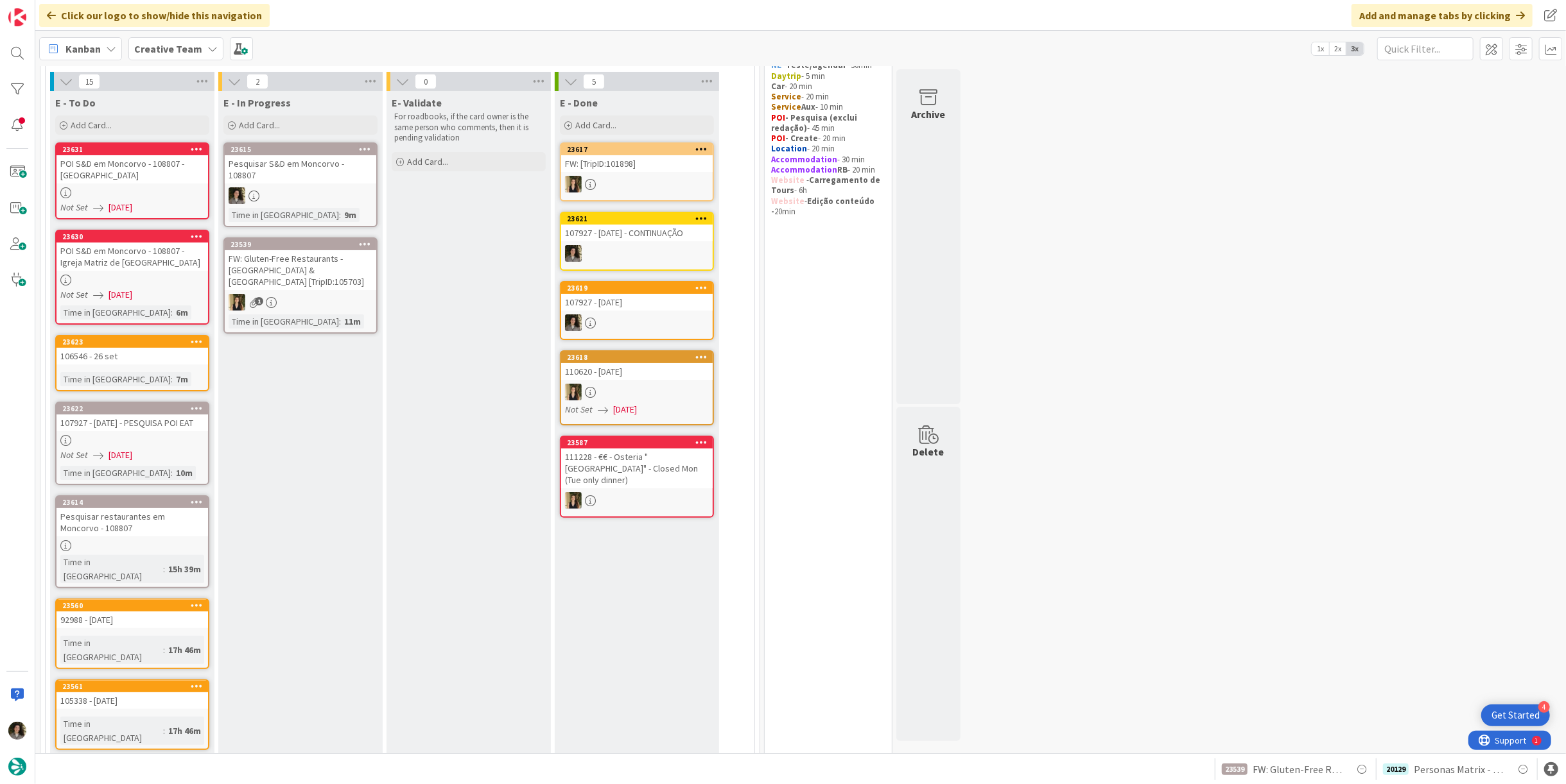
click at [116, 185] on link "23631 POI S&D em Moncorvo - 108807 - Torre de Moncorvo Castle Museum Not Set 09…" at bounding box center [132, 181] width 154 height 77
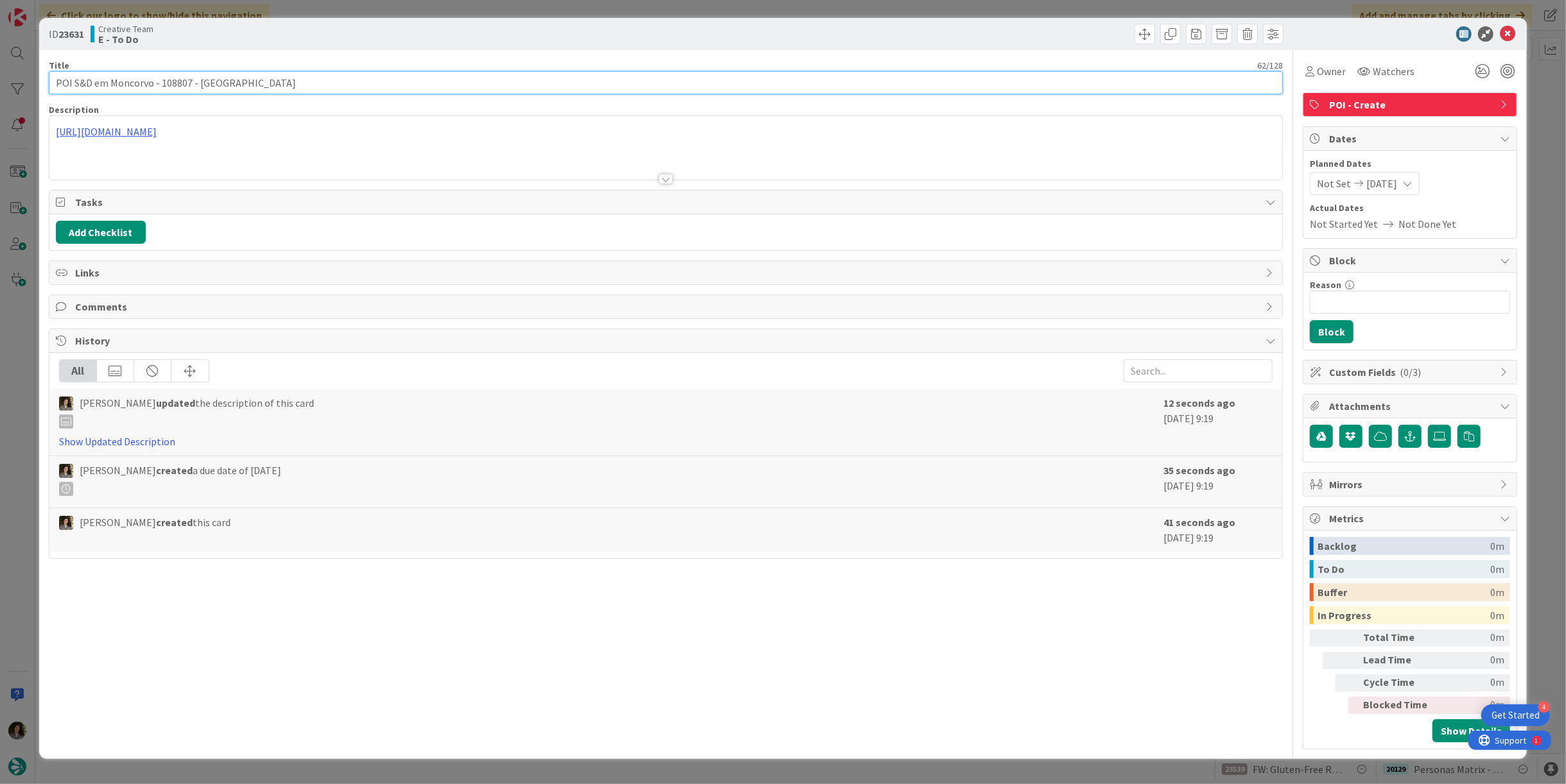
drag, startPoint x: 318, startPoint y: 83, endPoint x: 198, endPoint y: 81, distance: 120.0
click at [198, 81] on input "POI S&D em Moncorvo - 108807 - Torre de Moncorvo Castle Museum" at bounding box center [665, 83] width 1234 height 23
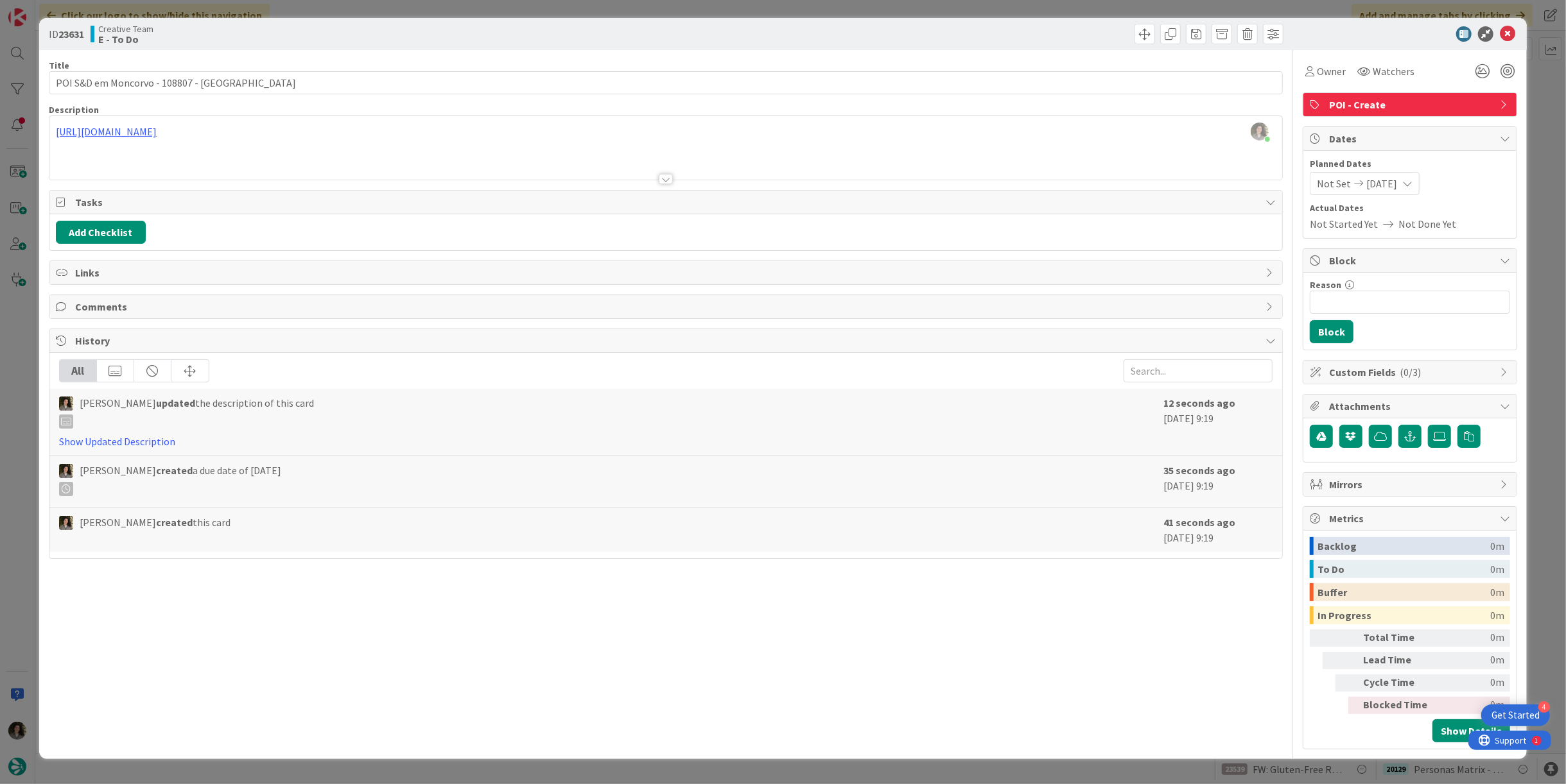
click at [344, 122] on div "Melissa Santos just joined https://www.cm-moncorvo.pt/pages/813?poi_id=77" at bounding box center [665, 147] width 1233 height 63
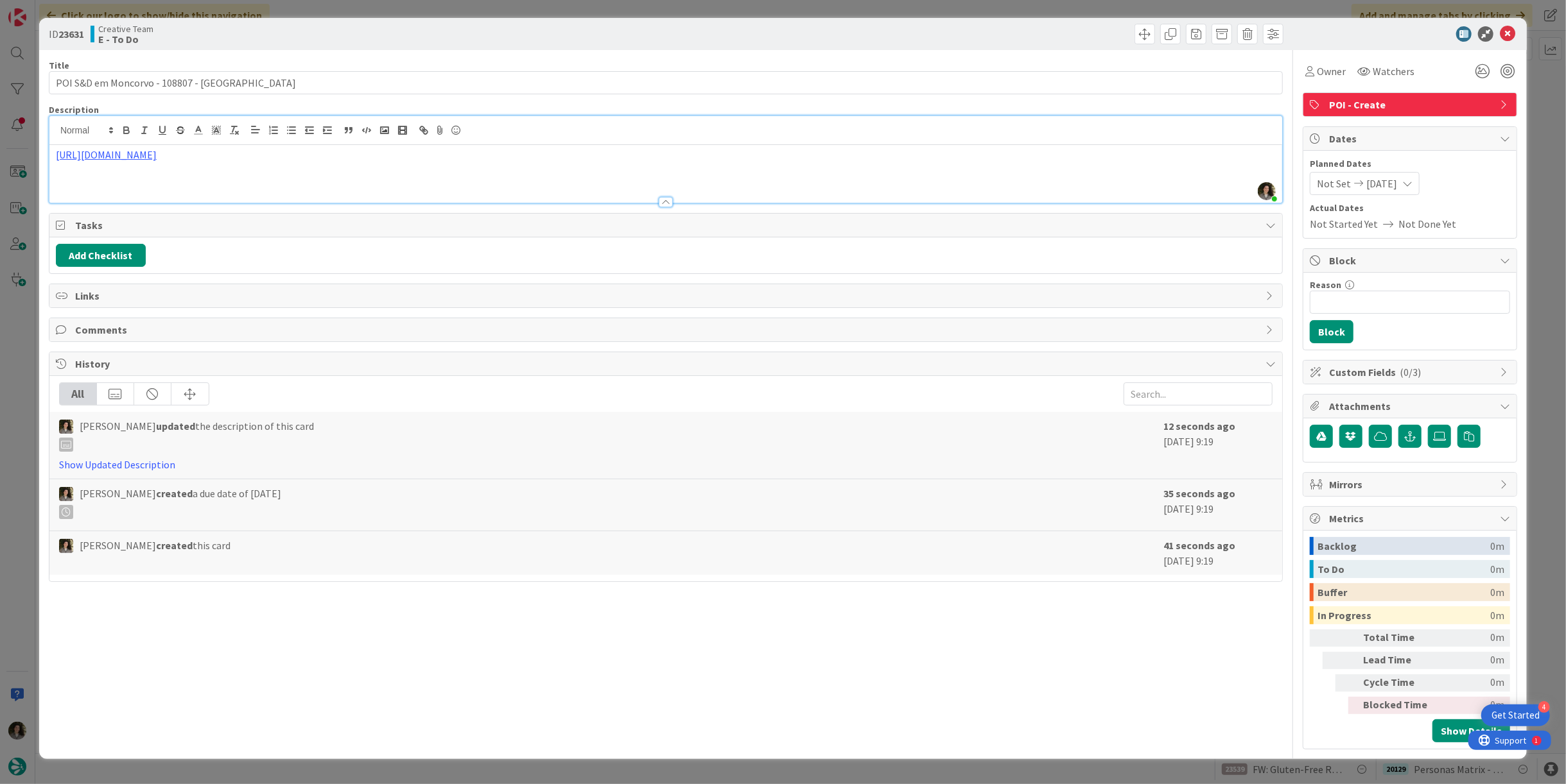
click at [337, 159] on p "https://www.cm-moncorvo.pt/pages/813?poi_id=77" at bounding box center [665, 154] width 1220 height 15
click at [1507, 38] on icon at bounding box center [1508, 34] width 15 height 15
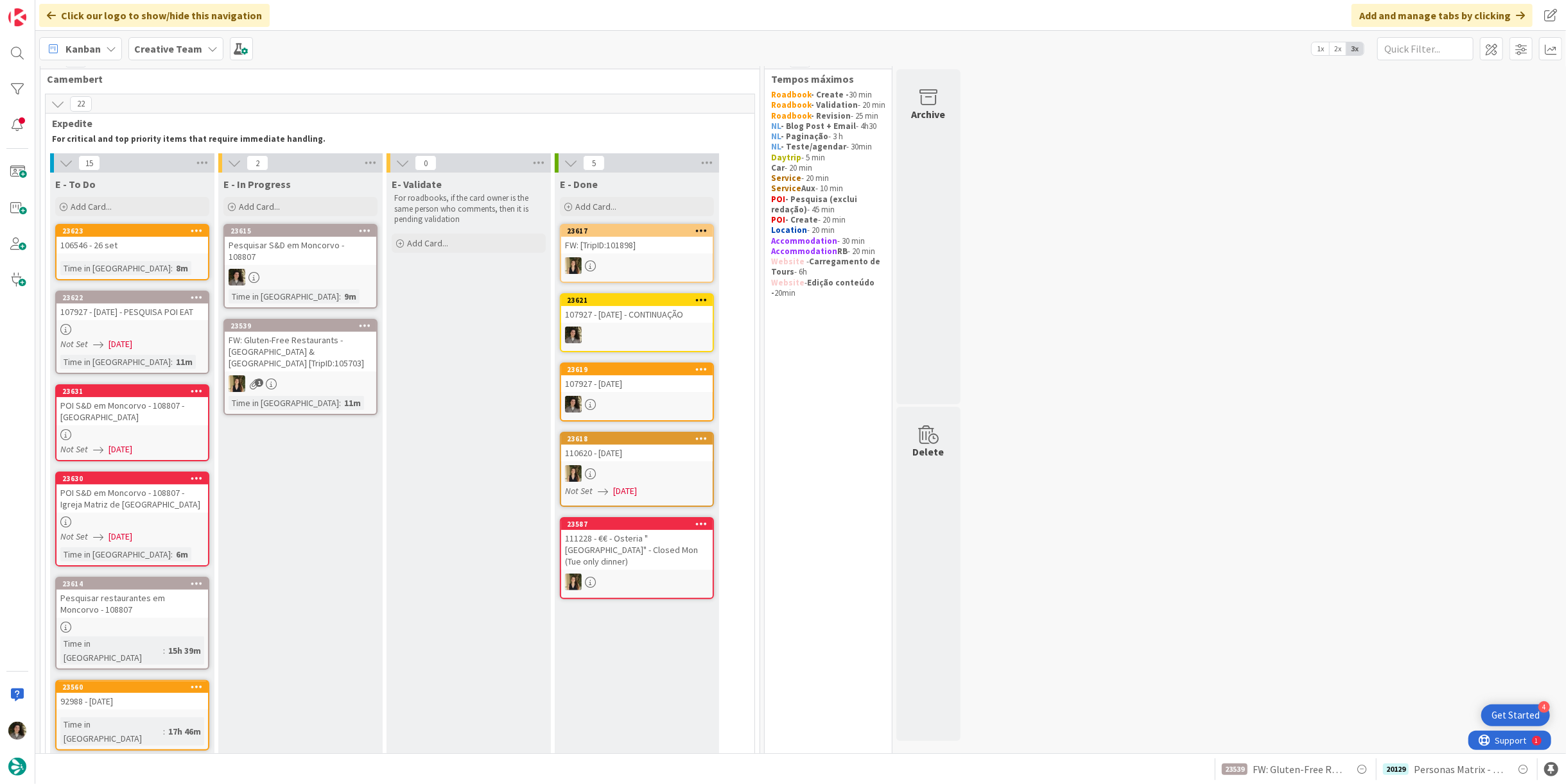
scroll to position [91, 0]
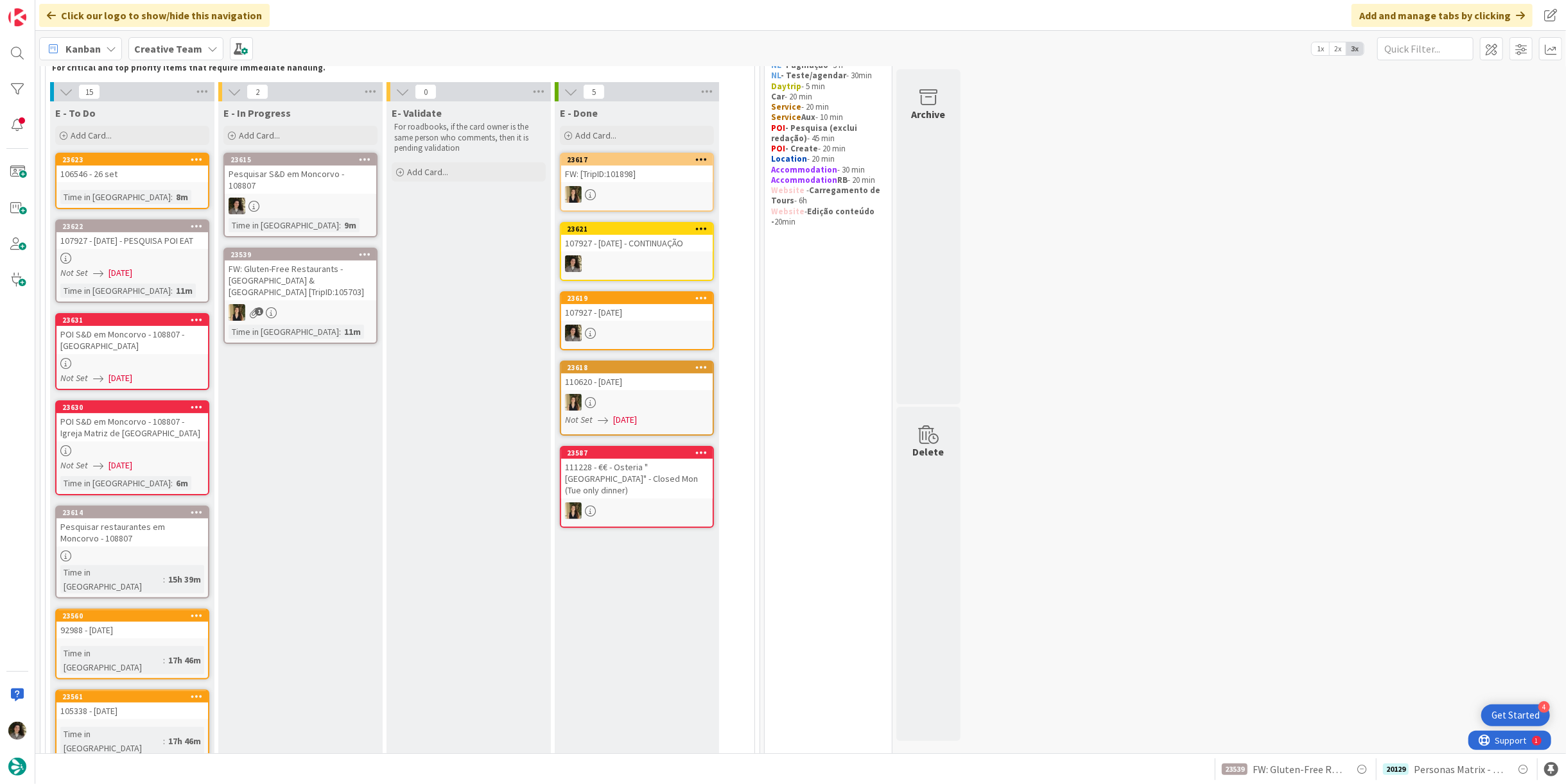
click at [150, 338] on div "POI S&D em Moncorvo - 108807 - Torre de Moncorvo Castle Museum" at bounding box center [132, 340] width 152 height 28
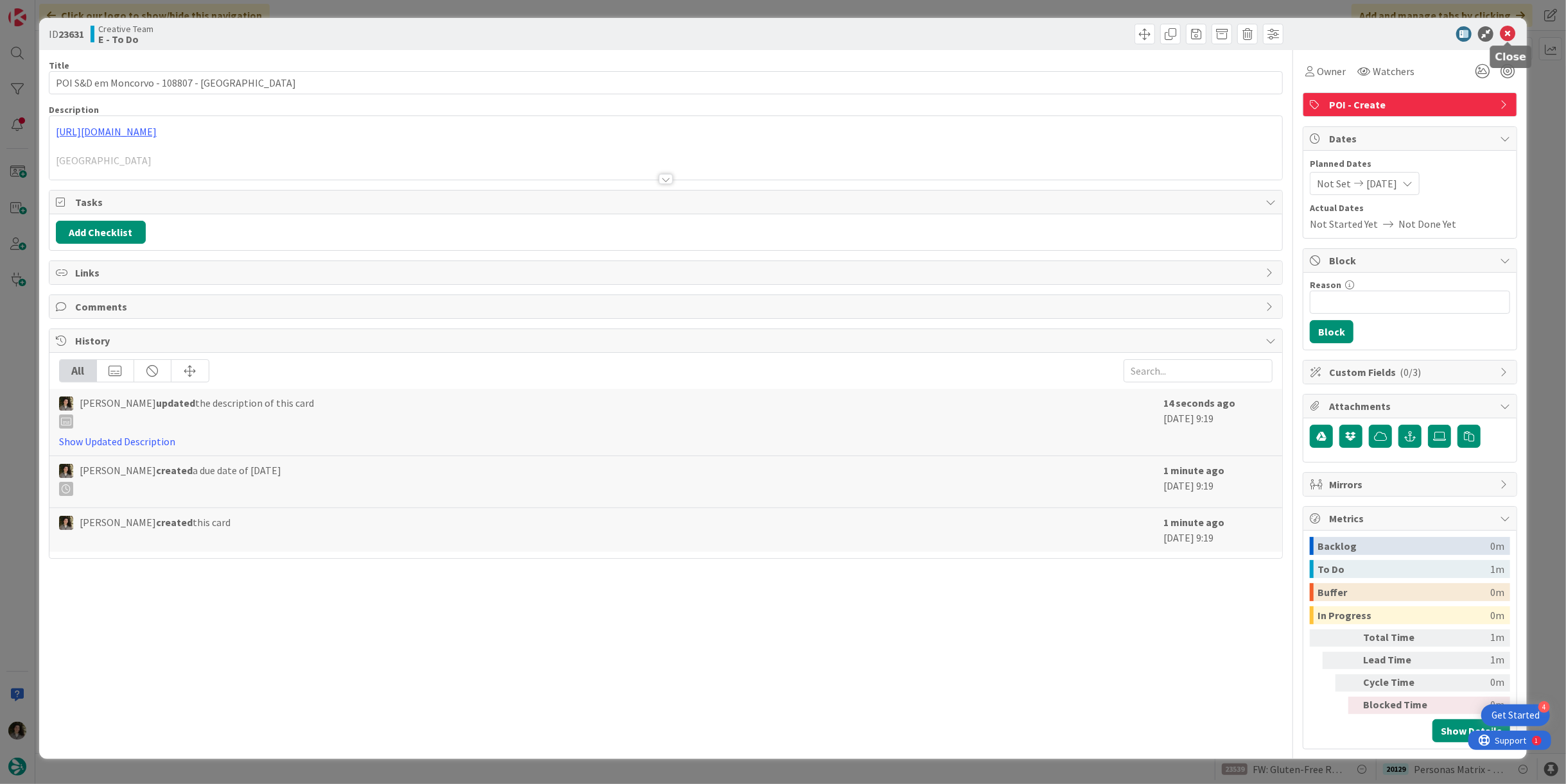
click at [1508, 33] on icon at bounding box center [1508, 34] width 15 height 15
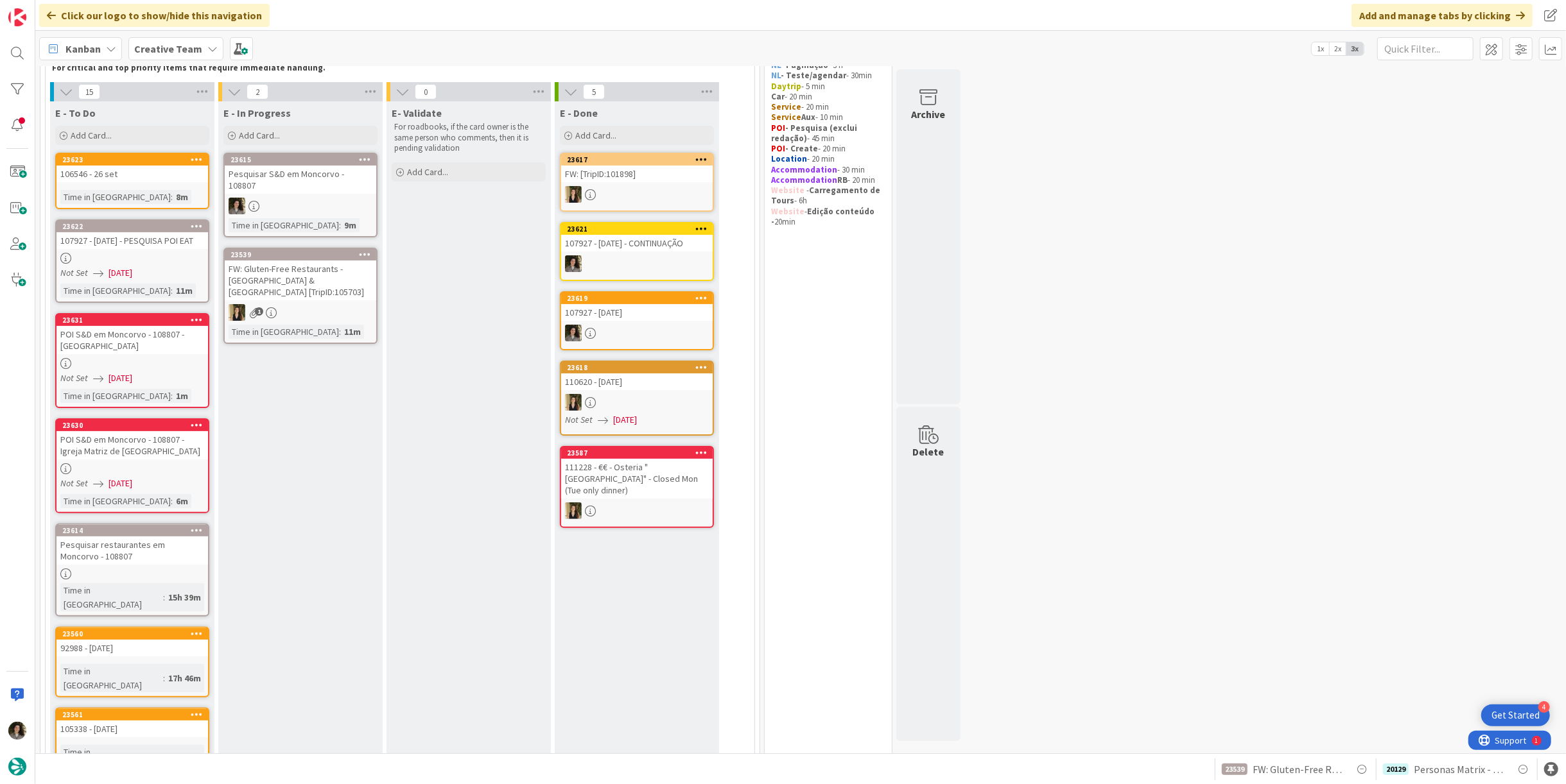
click at [321, 197] on div at bounding box center [300, 206] width 152 height 17
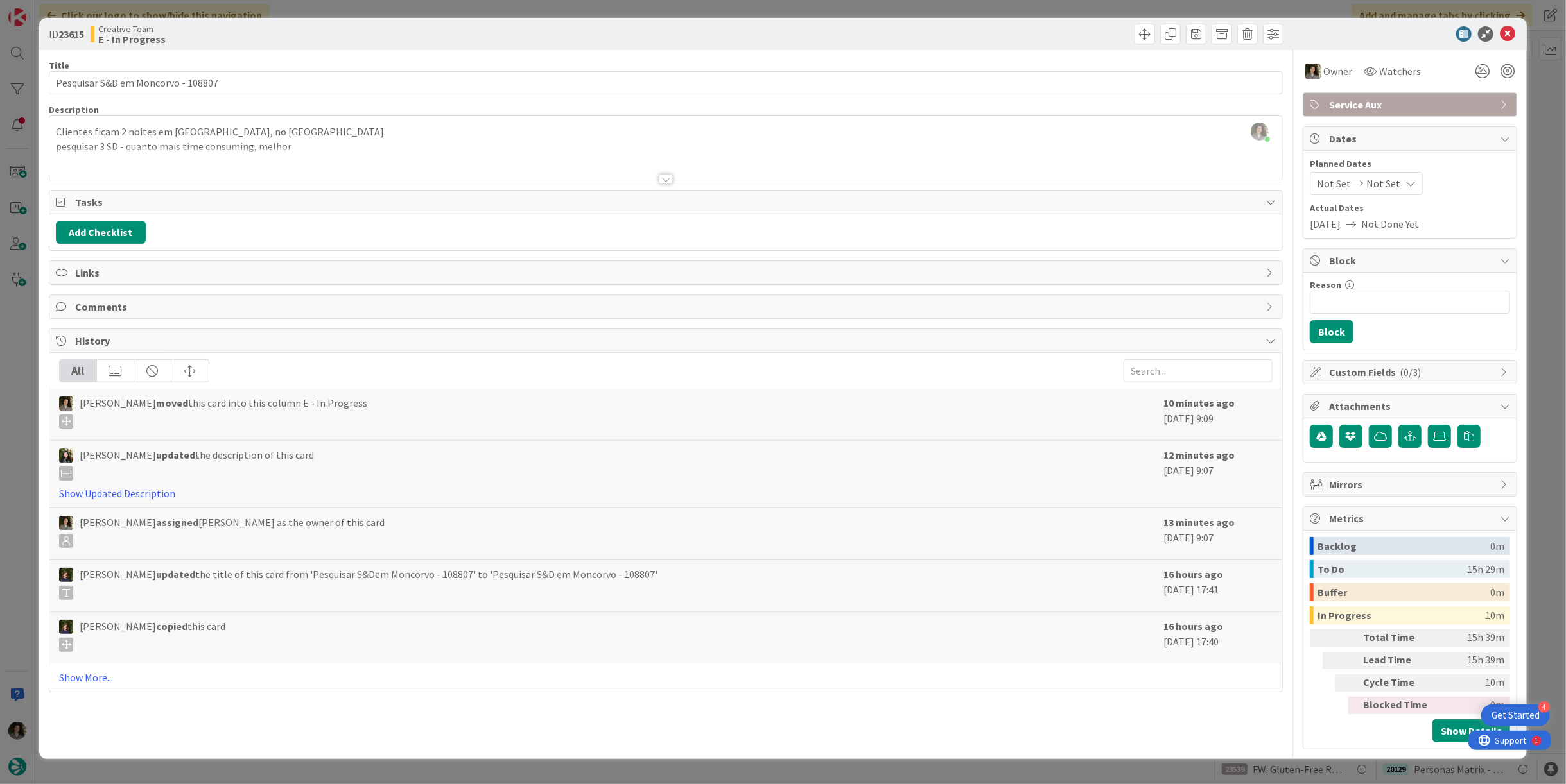
click at [665, 175] on div at bounding box center [665, 179] width 14 height 10
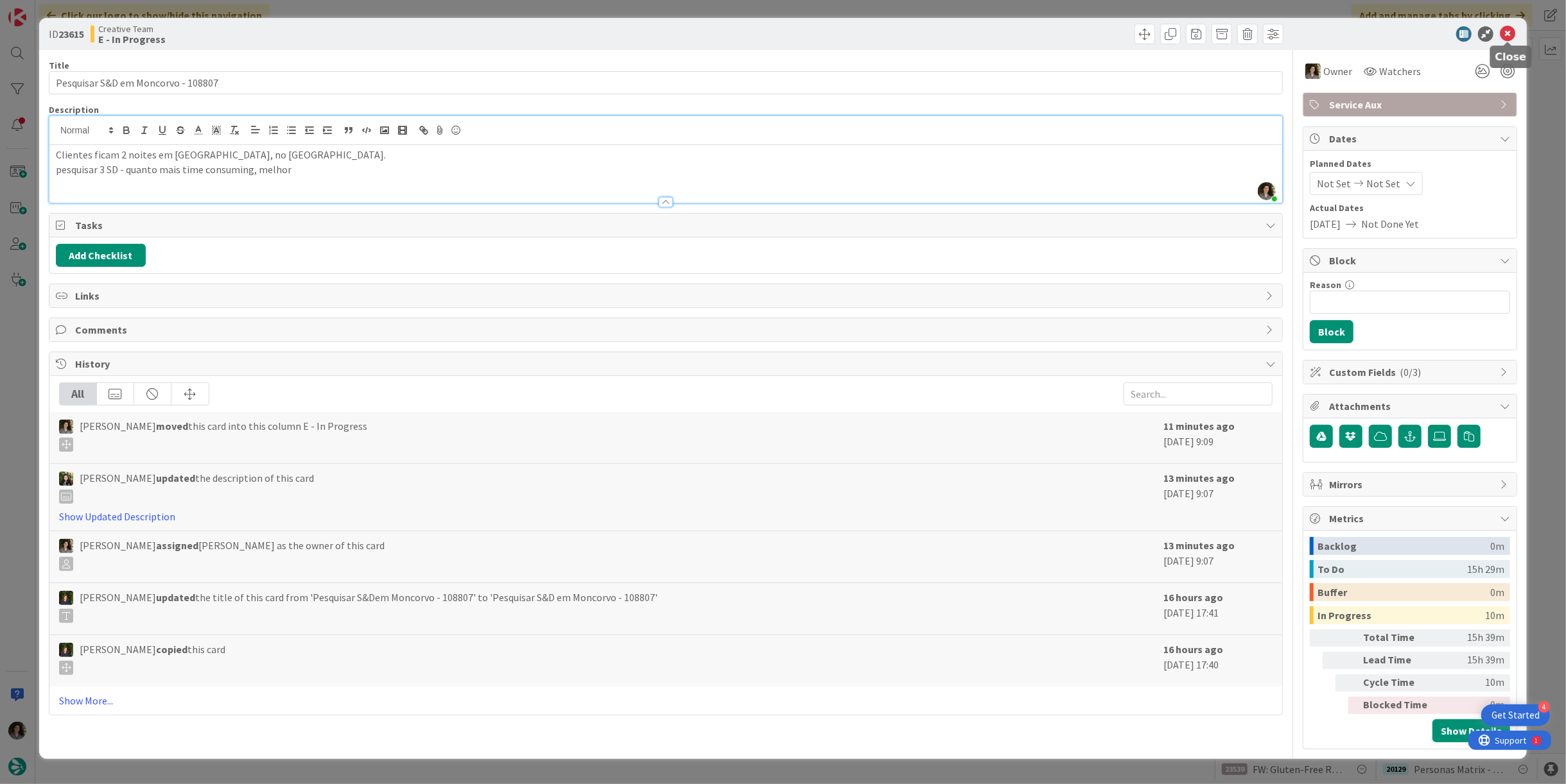
click at [1505, 37] on icon at bounding box center [1508, 34] width 15 height 15
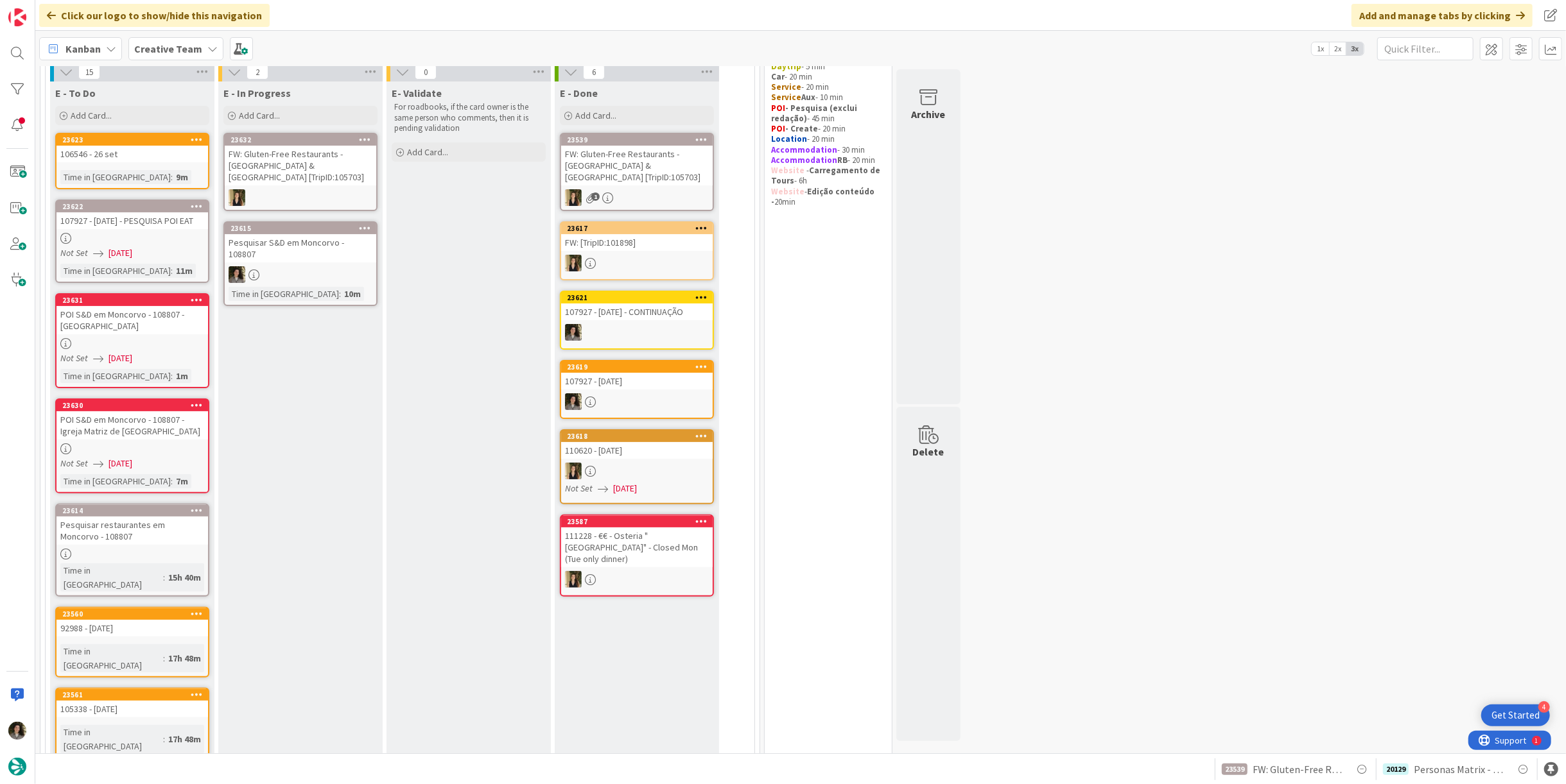
scroll to position [91, 0]
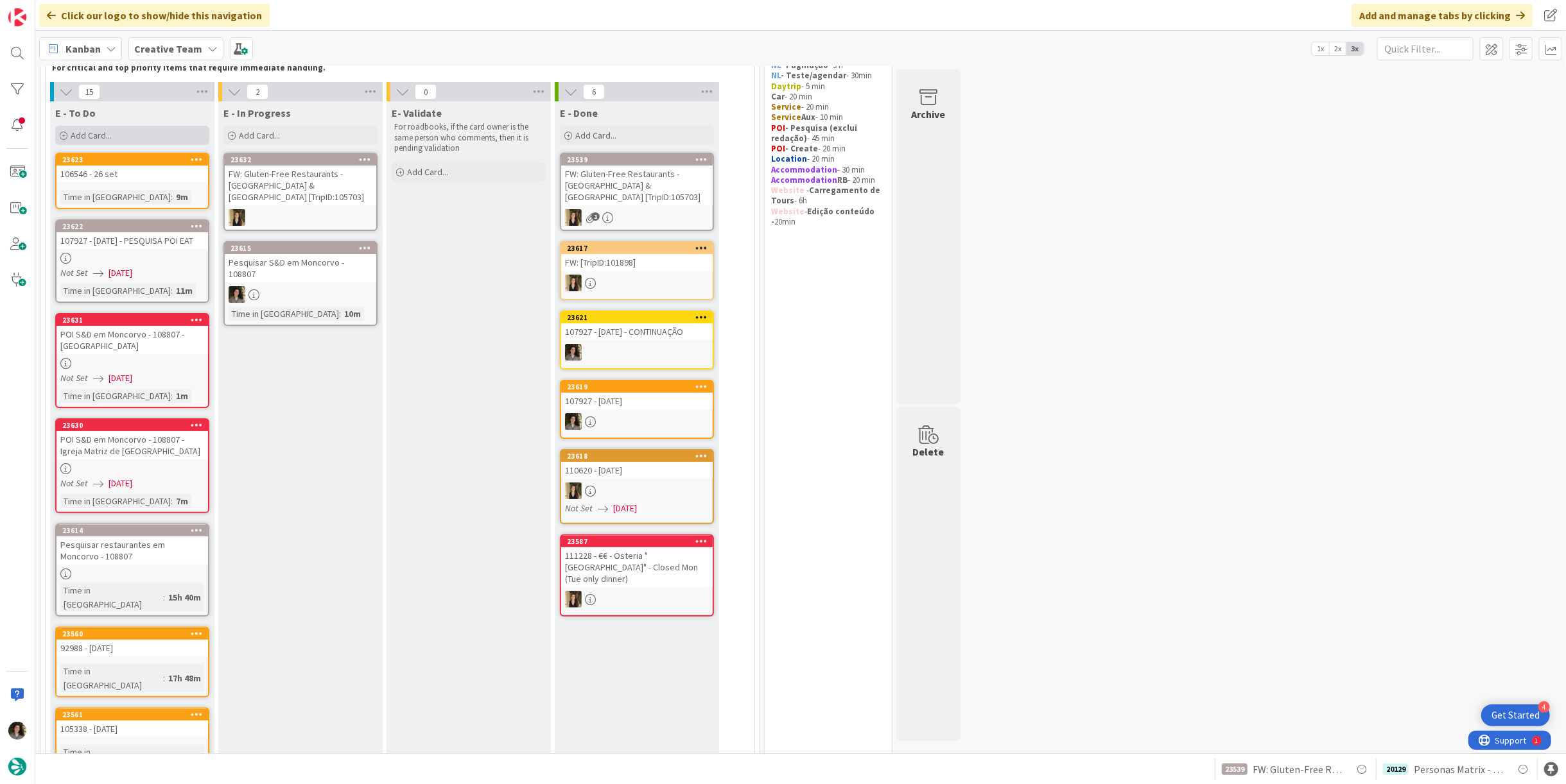
click at [113, 136] on div "Add Card..." at bounding box center [132, 136] width 154 height 19
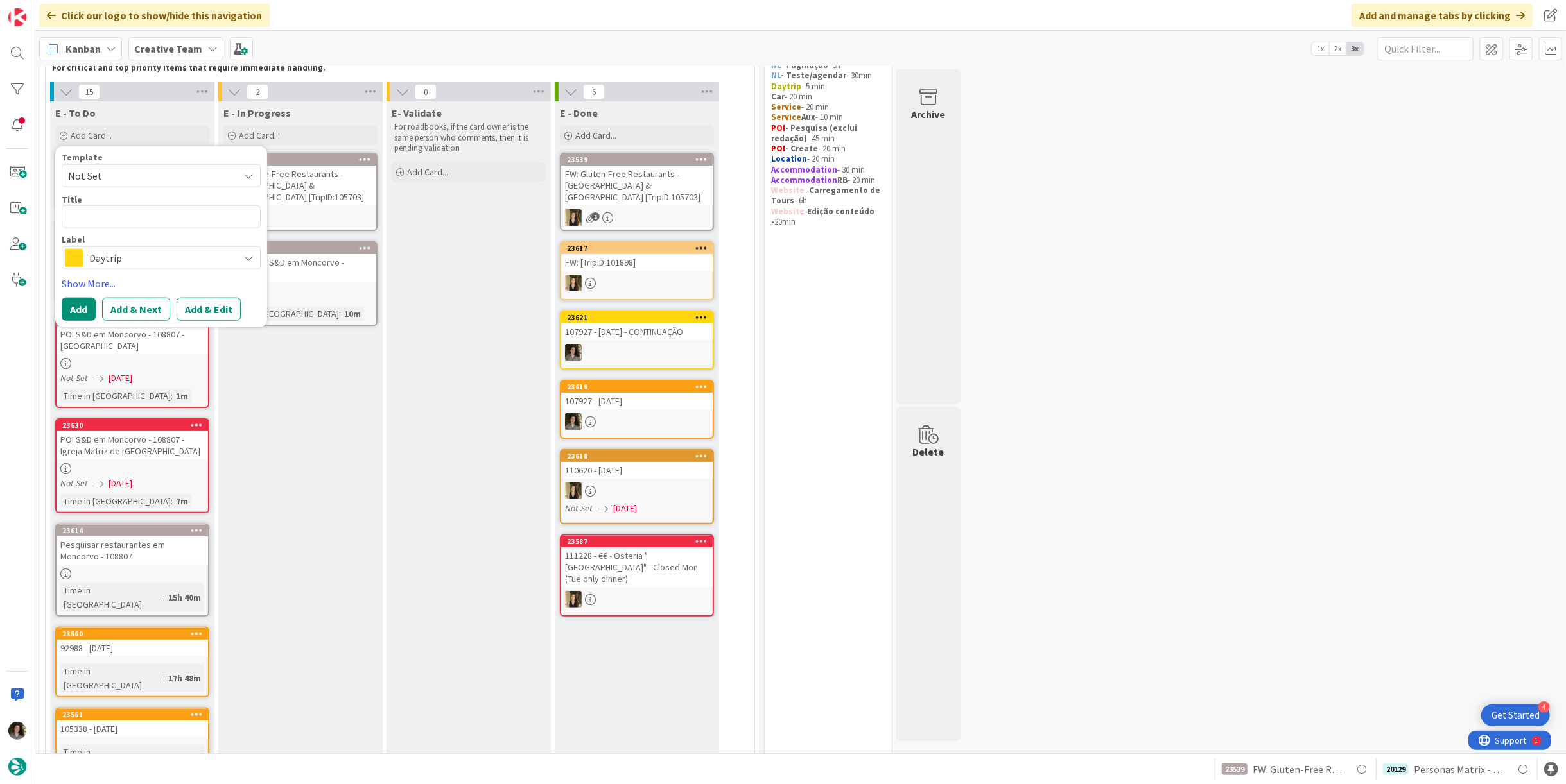
click at [166, 451] on div "POI S&D em Moncorvo - 108807 - Igreja Matriz de [GEOGRAPHIC_DATA]" at bounding box center [132, 446] width 152 height 28
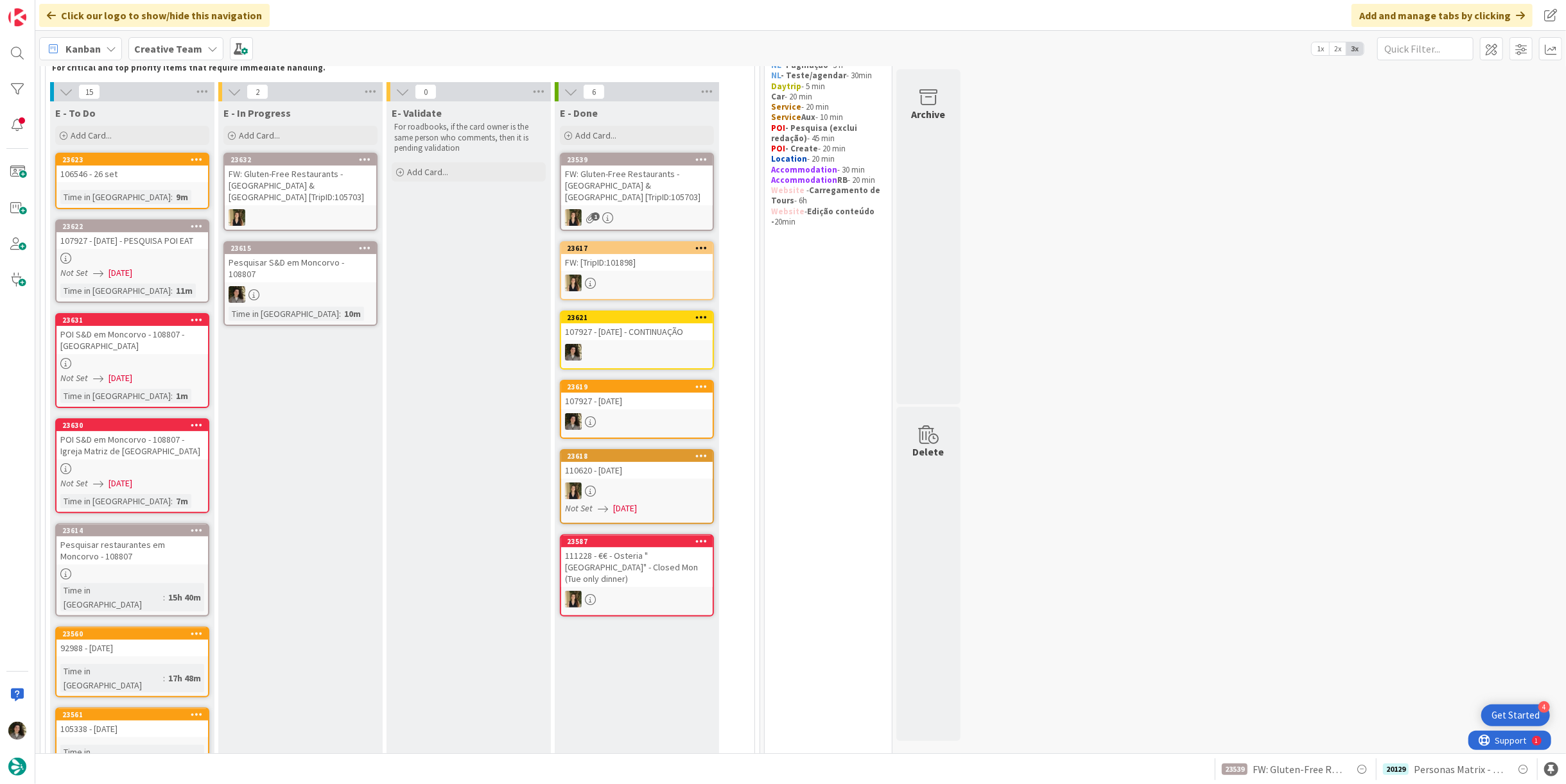
click at [159, 348] on div "POI S&D em Moncorvo - 108807 - Torre de Moncorvo Castle Museum" at bounding box center [132, 340] width 152 height 28
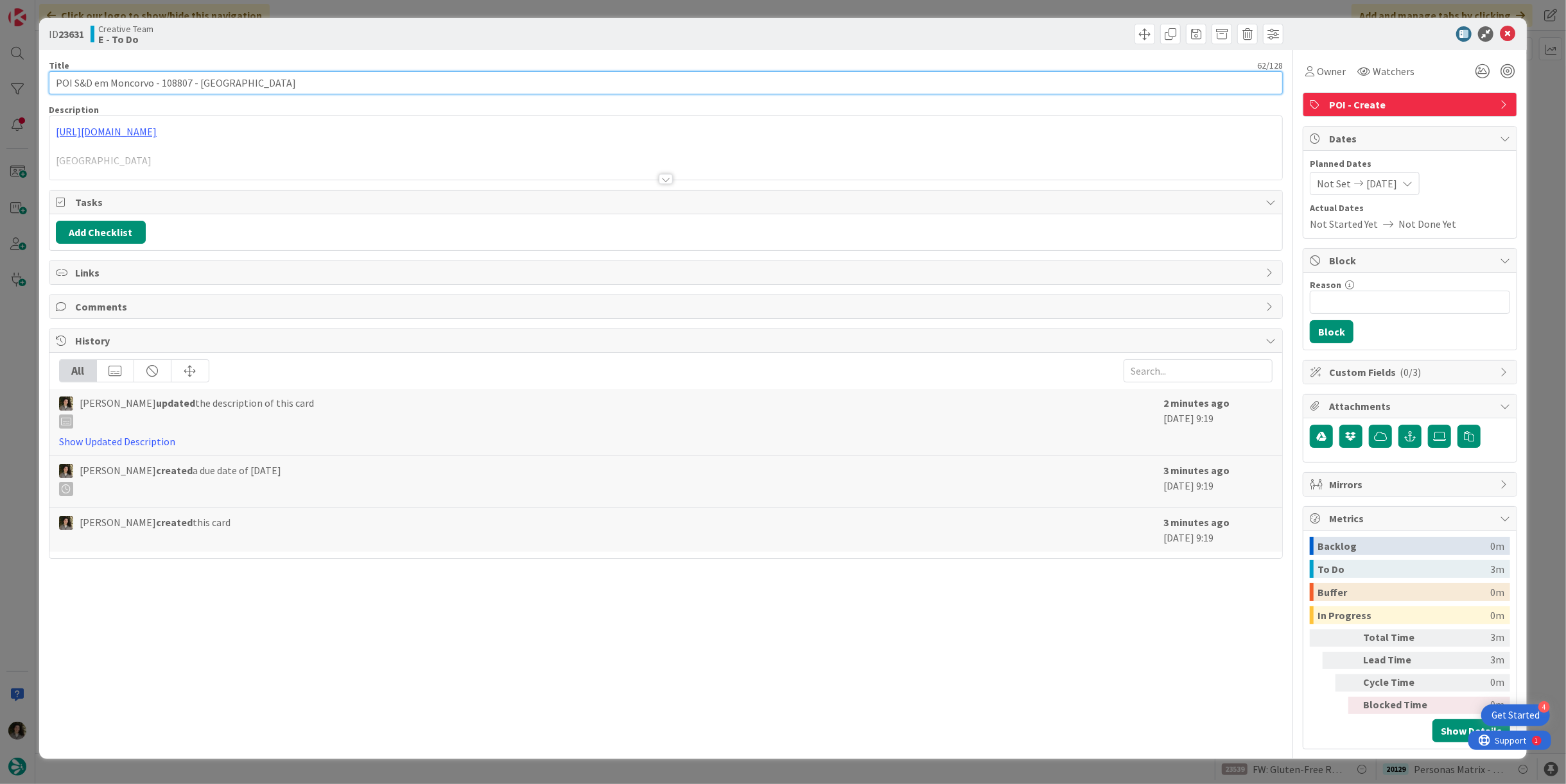
click at [318, 84] on input "POI S&D em Moncorvo - 108807 - Torre de Moncorvo Castle Museum" at bounding box center [665, 83] width 1234 height 23
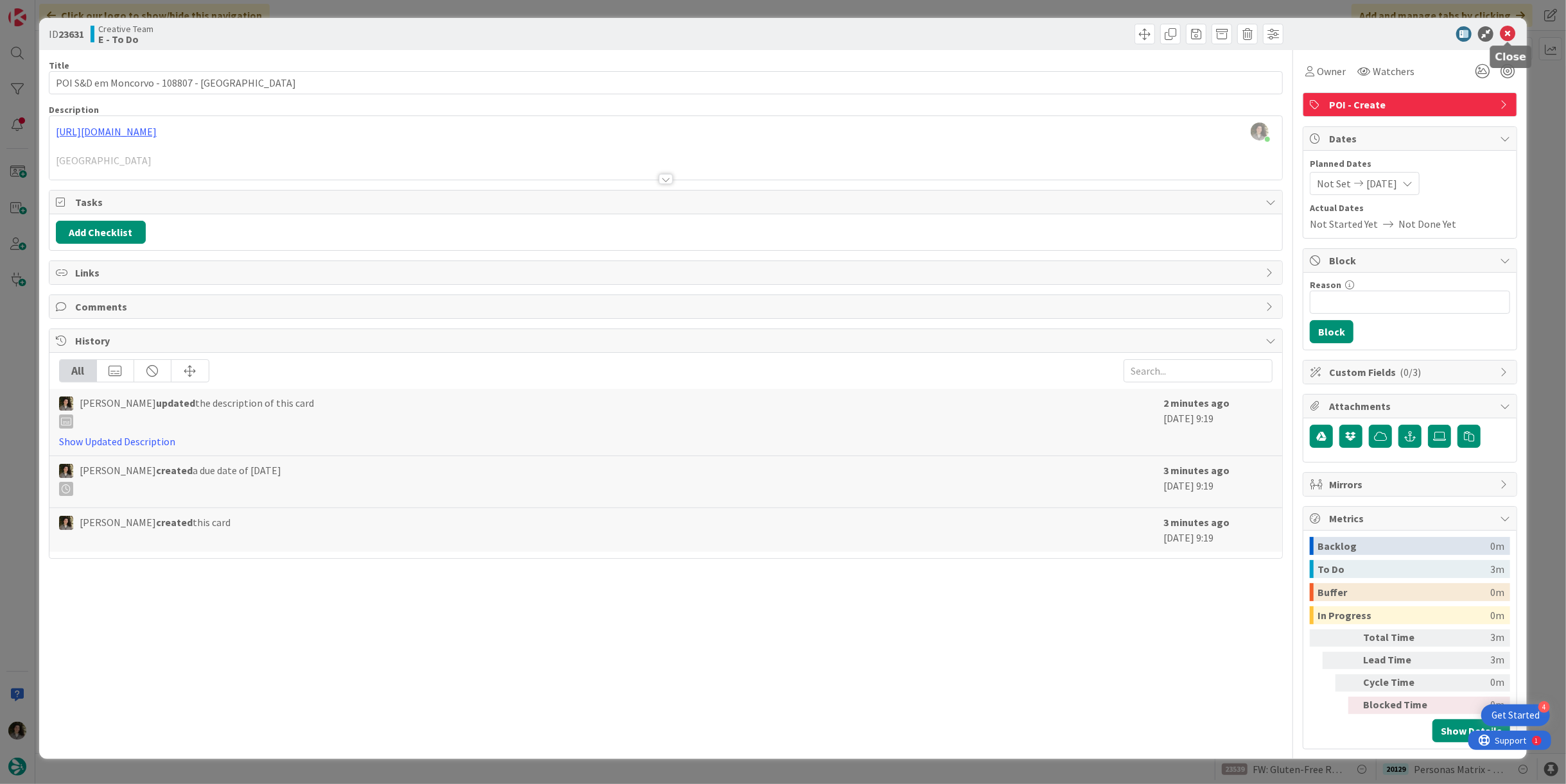
click at [1504, 37] on icon at bounding box center [1508, 34] width 15 height 15
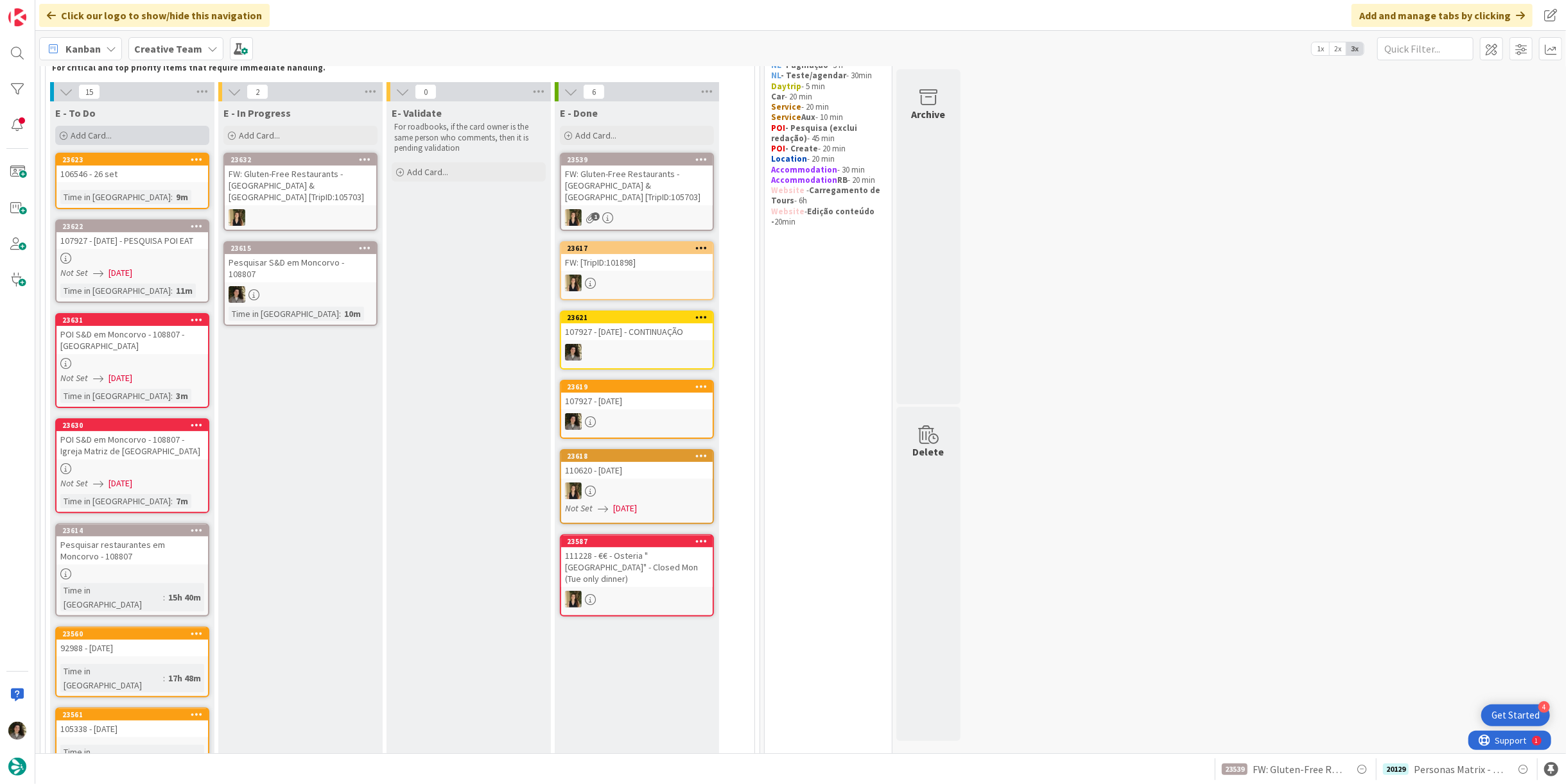
click at [86, 138] on span "Add Card..." at bounding box center [91, 136] width 41 height 12
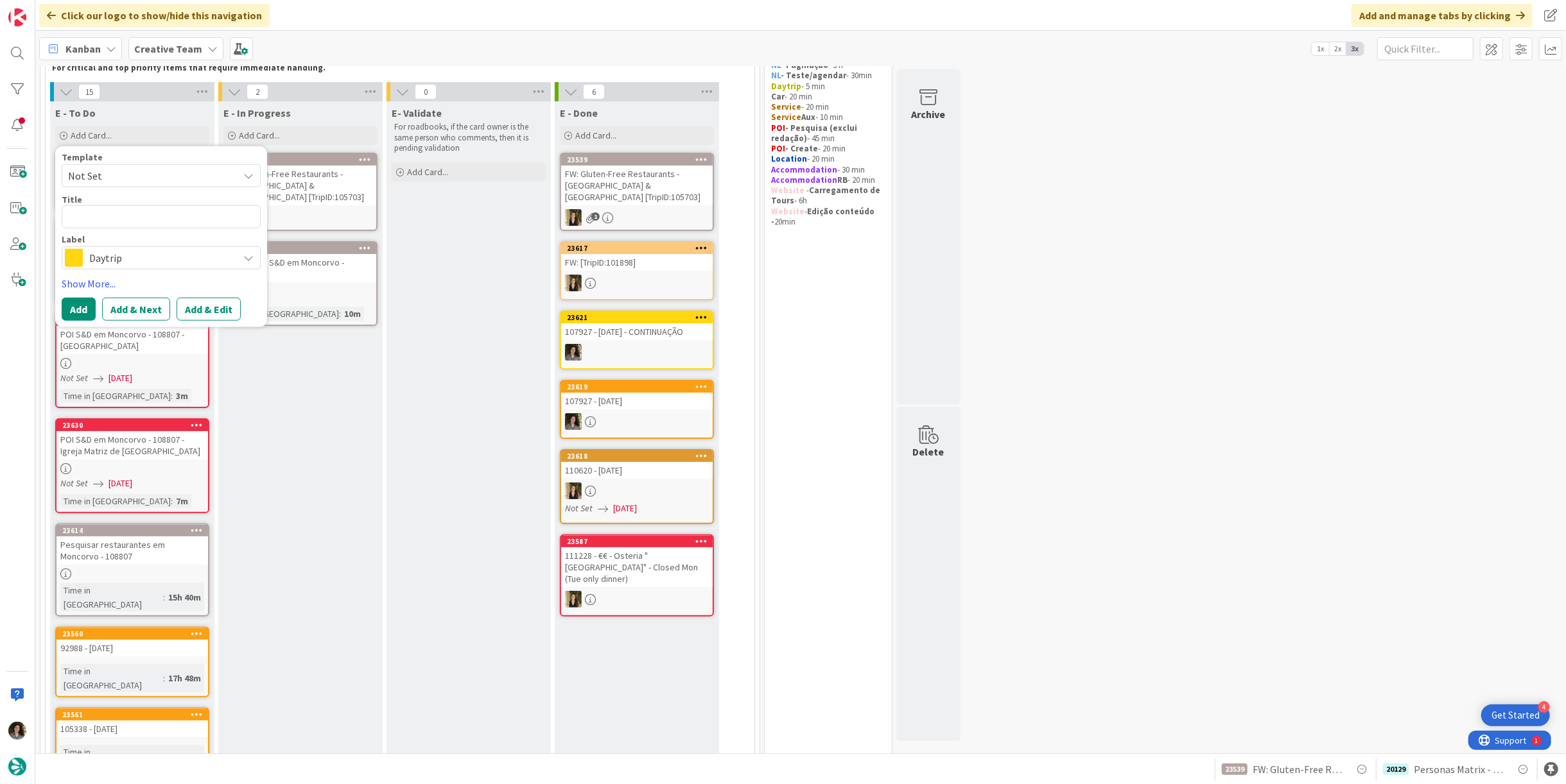
click at [122, 250] on span "Daytrip" at bounding box center [160, 258] width 143 height 18
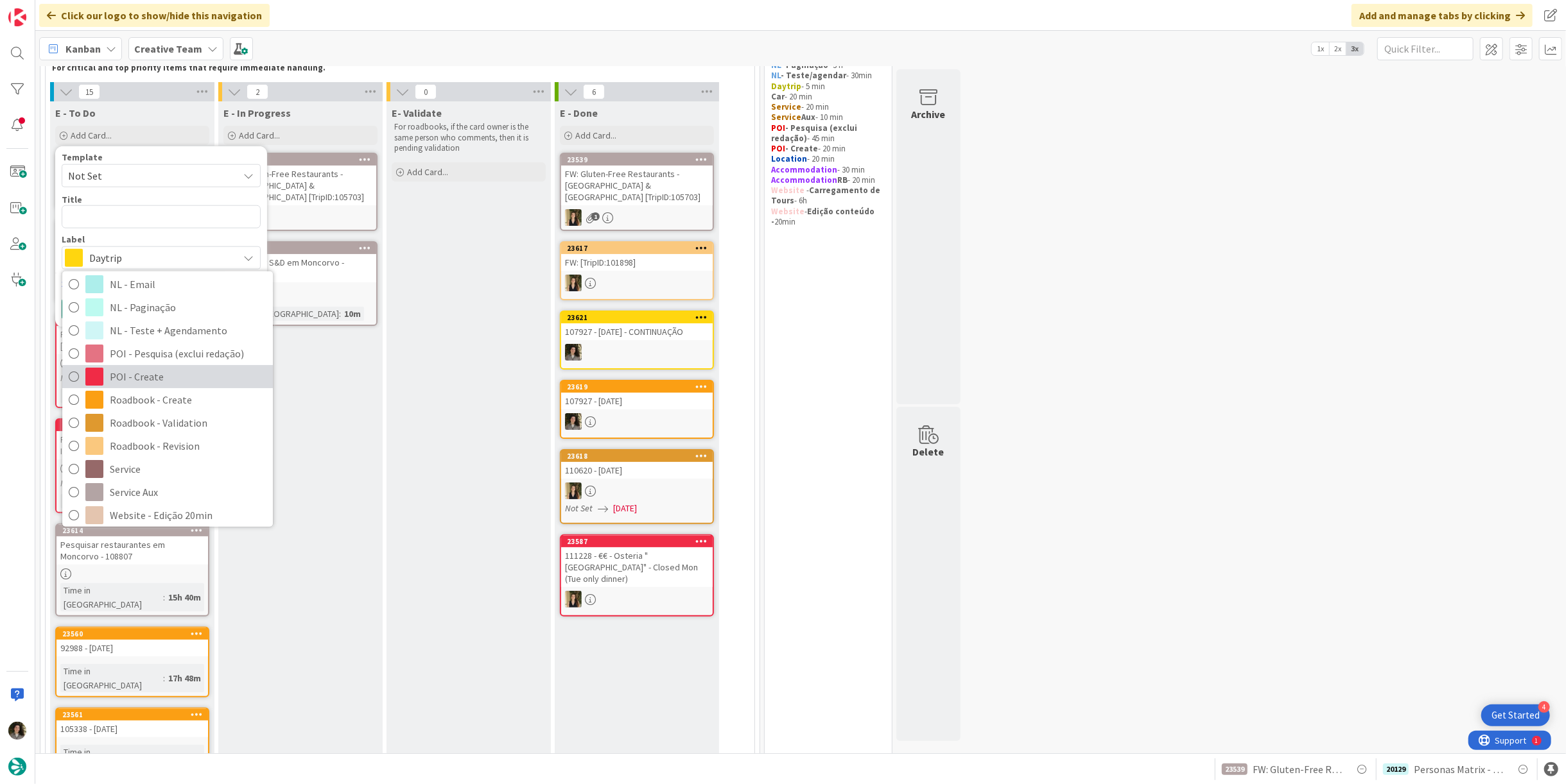
click at [129, 371] on span "POI - Create" at bounding box center [188, 377] width 156 height 19
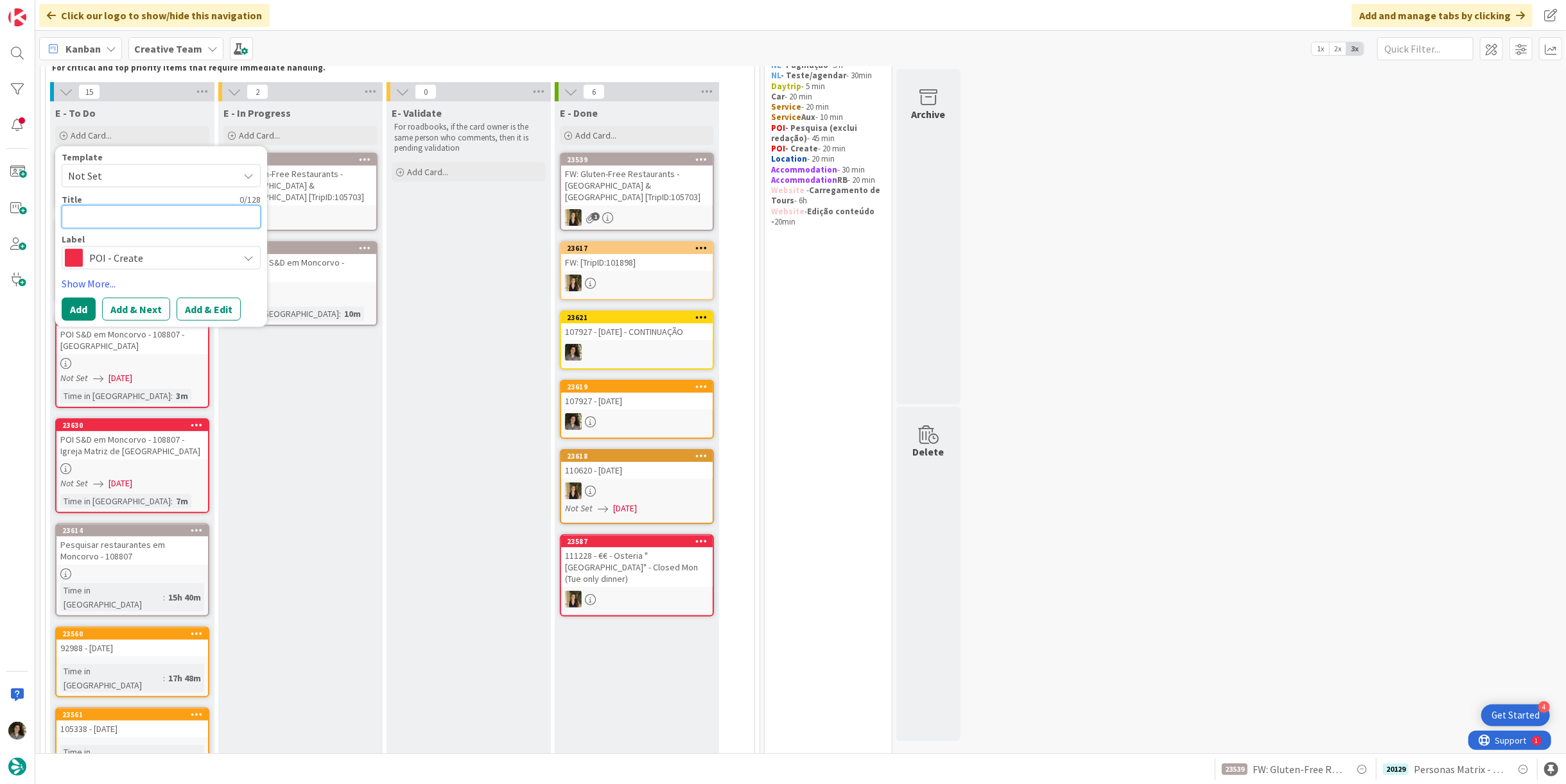
drag, startPoint x: 109, startPoint y: 204, endPoint x: 113, endPoint y: 213, distance: 9.8
click at [111, 206] on textarea at bounding box center [161, 217] width 199 height 23
paste textarea "POI S&D em Moncorvo - 108807 - Torre de Moncorvo Castle Museum"
drag, startPoint x: 209, startPoint y: 231, endPoint x: 212, endPoint y: 212, distance: 19.2
click at [212, 212] on textarea "POI S&D em Moncorvo - 108807 - Torre de Moncorvo Castle Museum" at bounding box center [161, 224] width 199 height 38
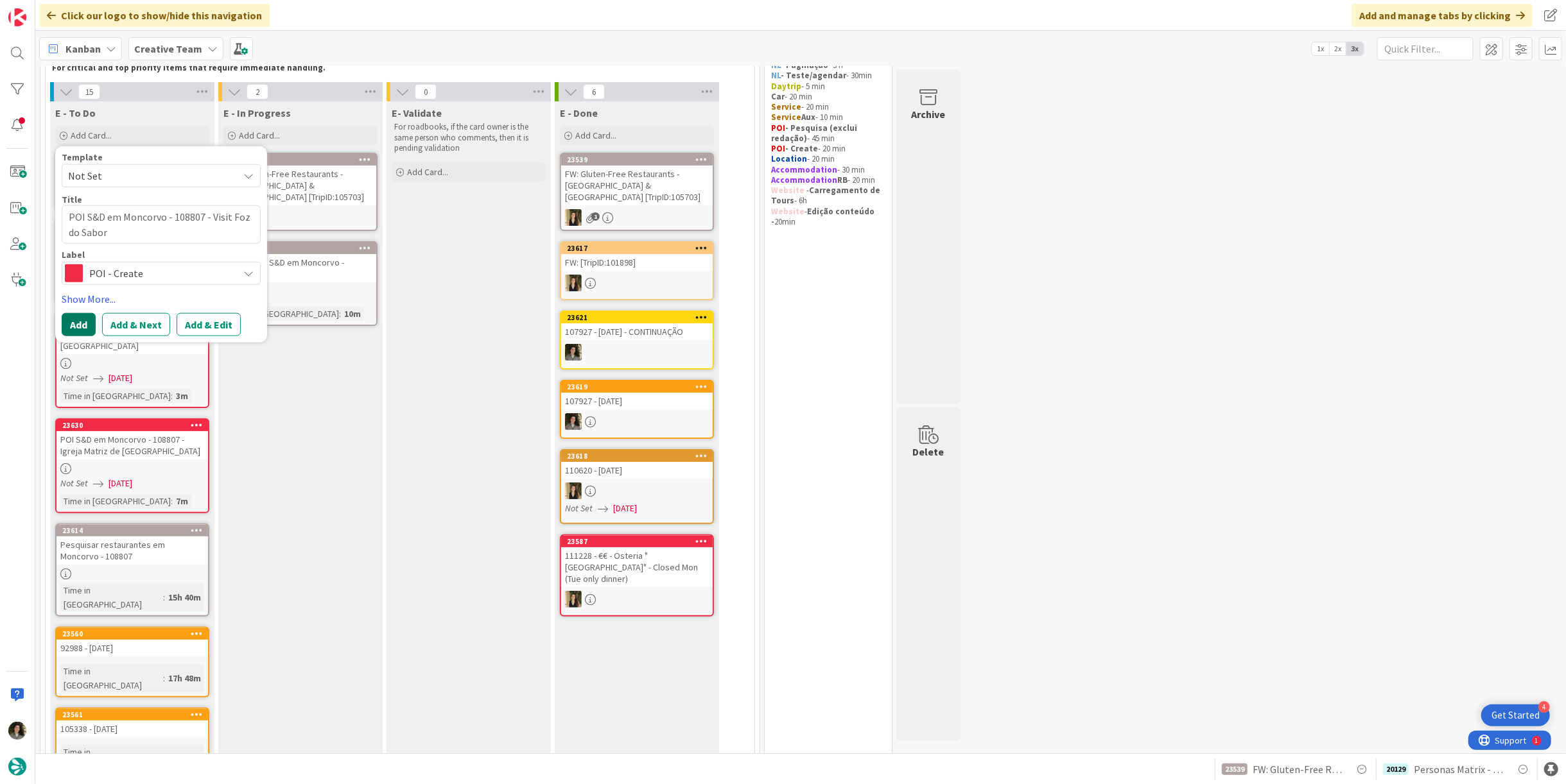
click at [77, 324] on button "Add" at bounding box center [79, 324] width 34 height 23
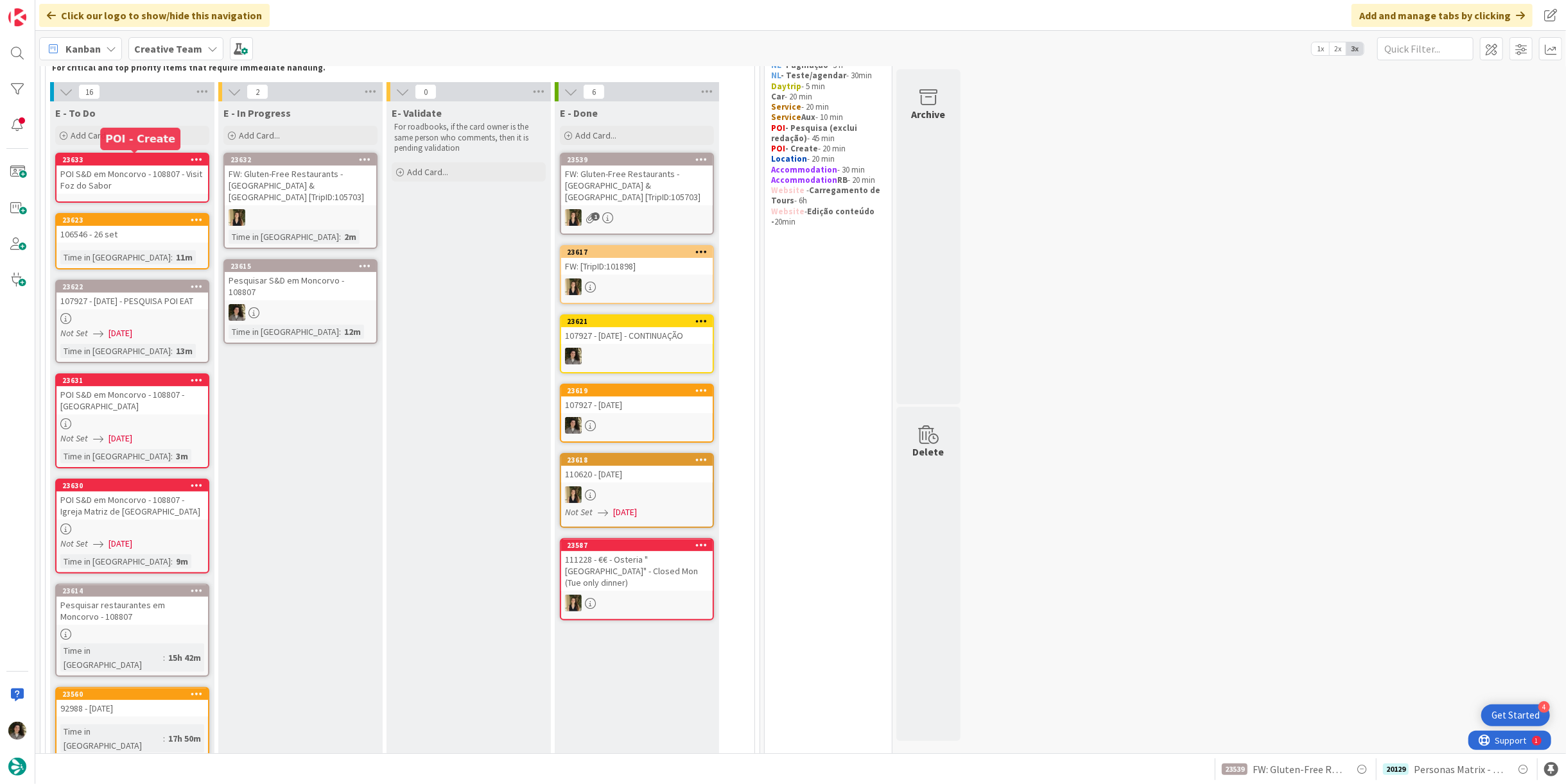
click at [138, 156] on div "23633" at bounding box center [136, 159] width 146 height 9
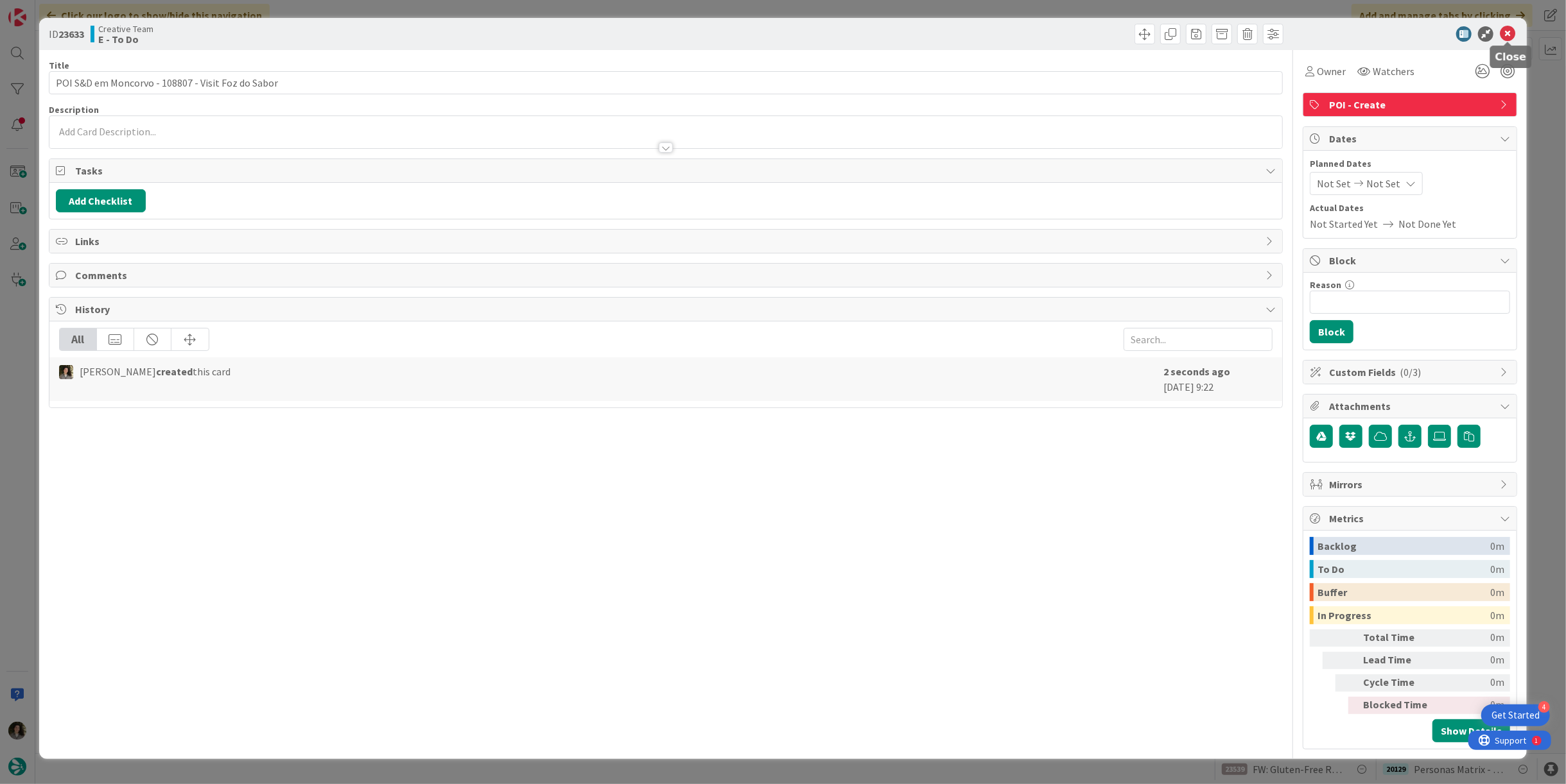
click at [1511, 29] on icon at bounding box center [1508, 34] width 15 height 15
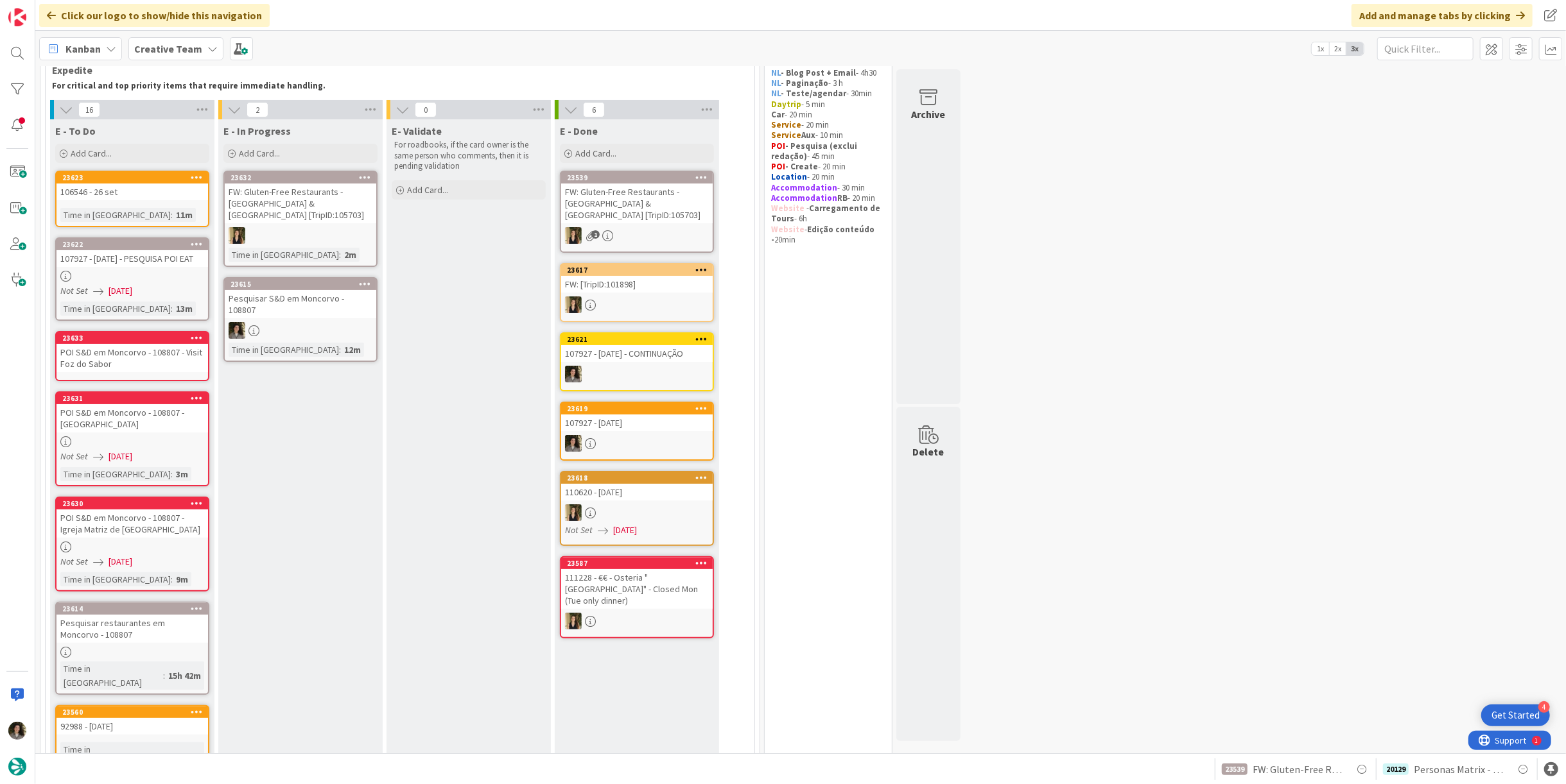
click at [138, 352] on div "POI S&D em Moncorvo - 108807 - Visit Foz do Sabor" at bounding box center [132, 358] width 152 height 28
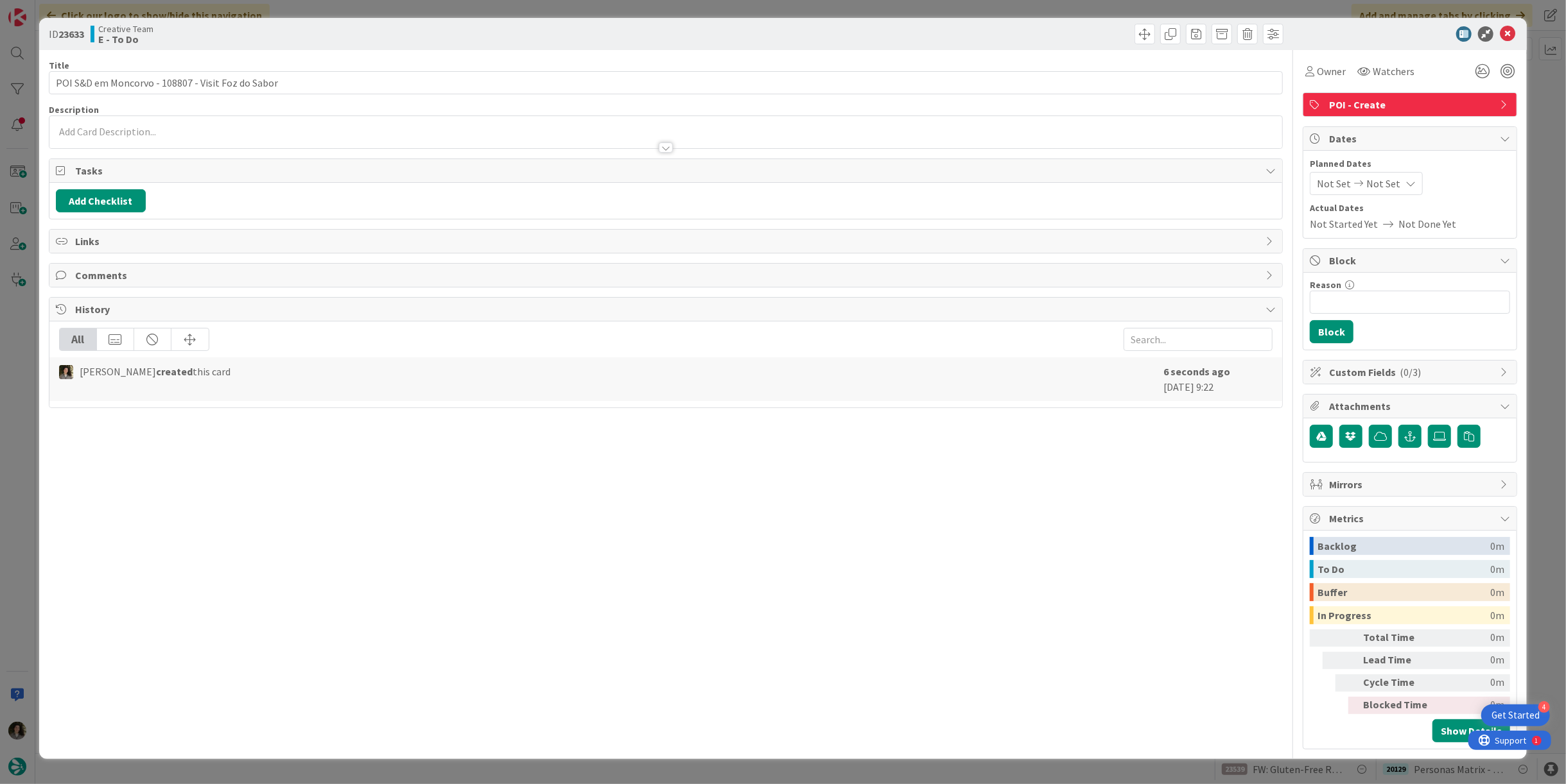
click at [1409, 183] on icon at bounding box center [1410, 183] width 10 height 10
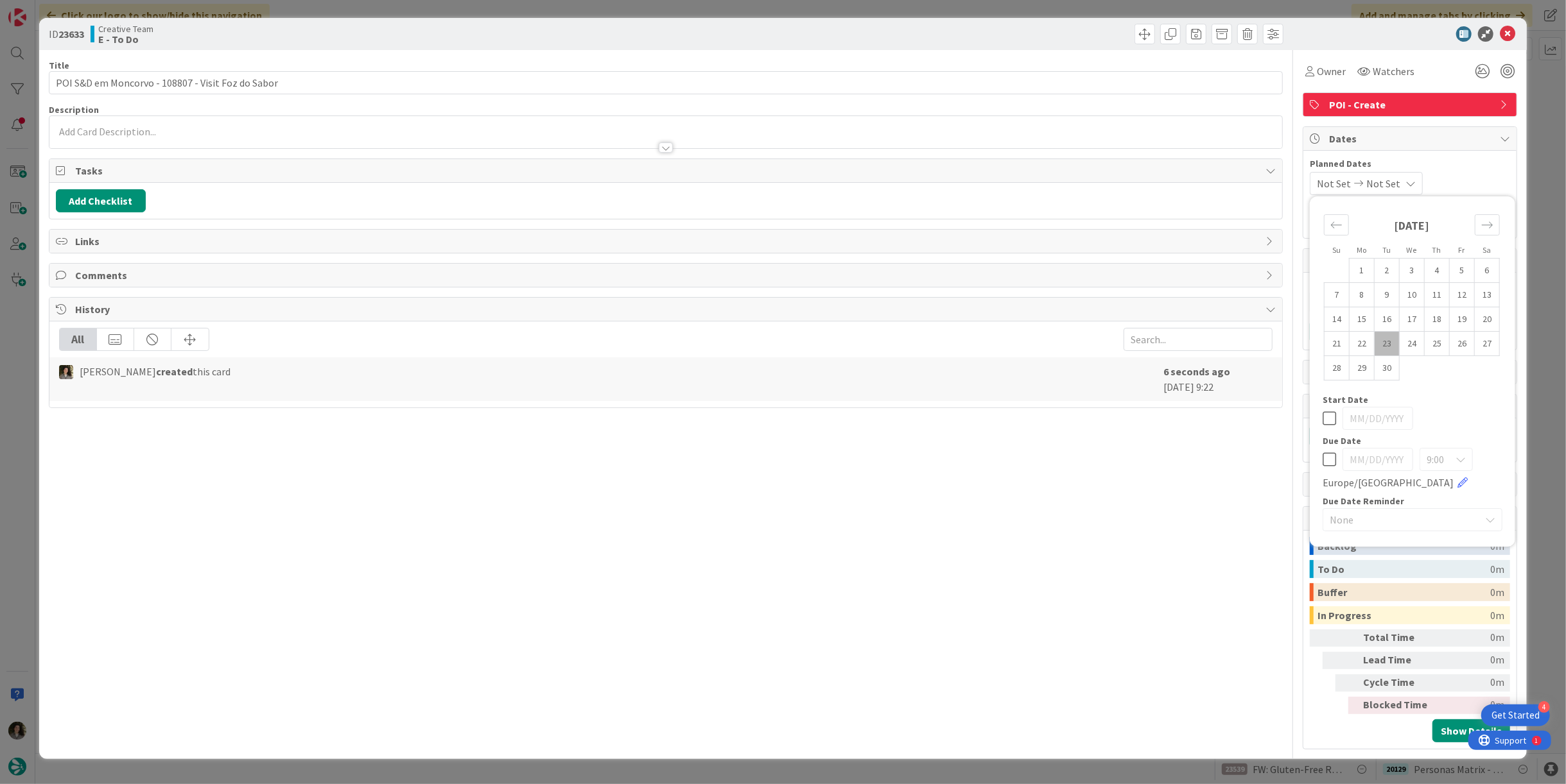
click at [1324, 459] on icon at bounding box center [1329, 459] width 13 height 15
click at [1101, 493] on div "Title 50 / 128 POI S&D em Moncorvo - 108807 - Visit Foz do Sabor Description Me…" at bounding box center [665, 400] width 1234 height 700
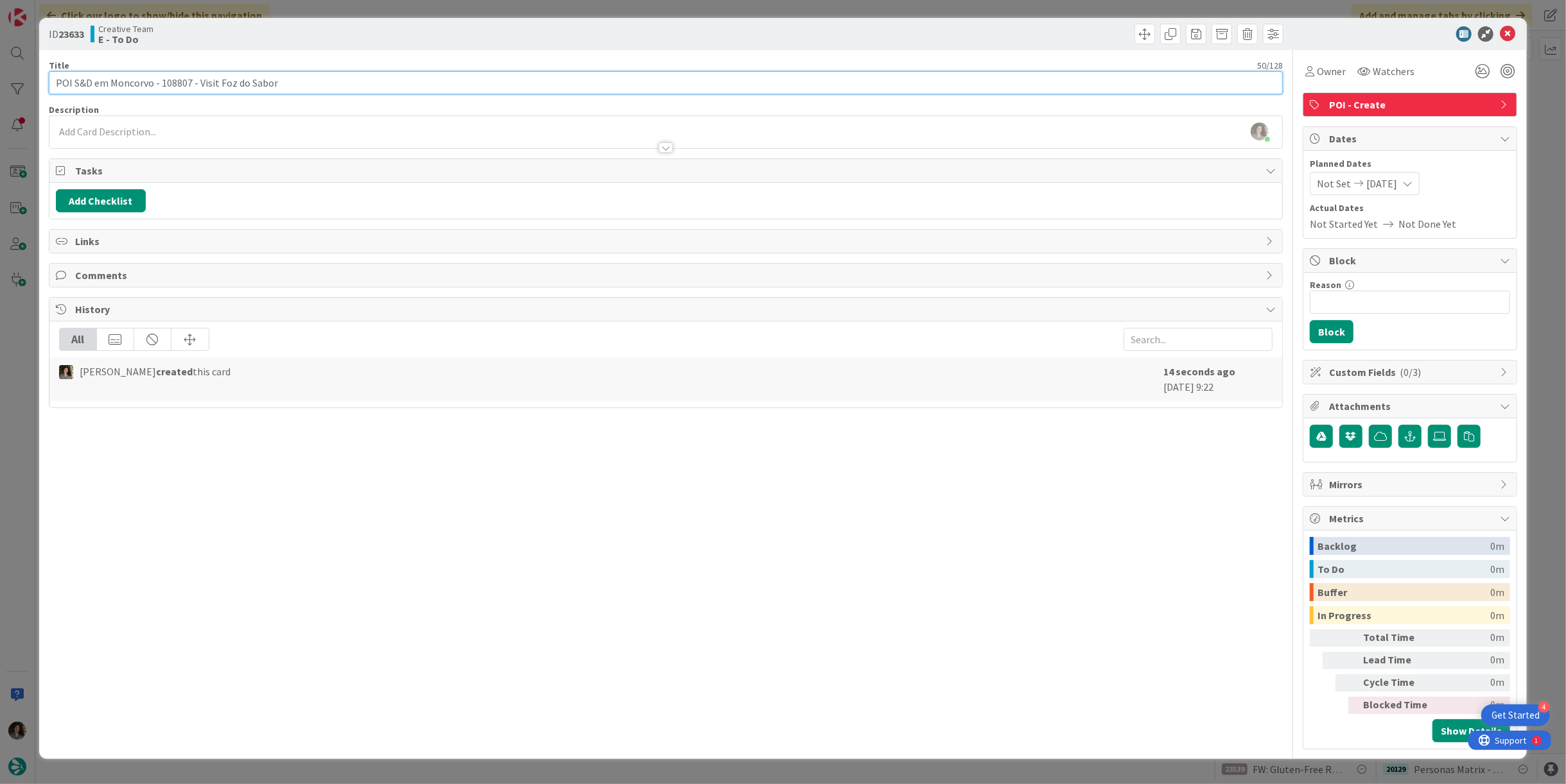
click at [344, 77] on input "POI S&D em Moncorvo - 108807 - Visit Foz do Sabor" at bounding box center [665, 83] width 1234 height 23
drag, startPoint x: 448, startPoint y: 88, endPoint x: 197, endPoint y: 88, distance: 251.0
click at [197, 88] on input "POI S&D em Moncorvo - 108807 - Visit Foz do Sabor and venture on a boat tour" at bounding box center [665, 83] width 1234 height 23
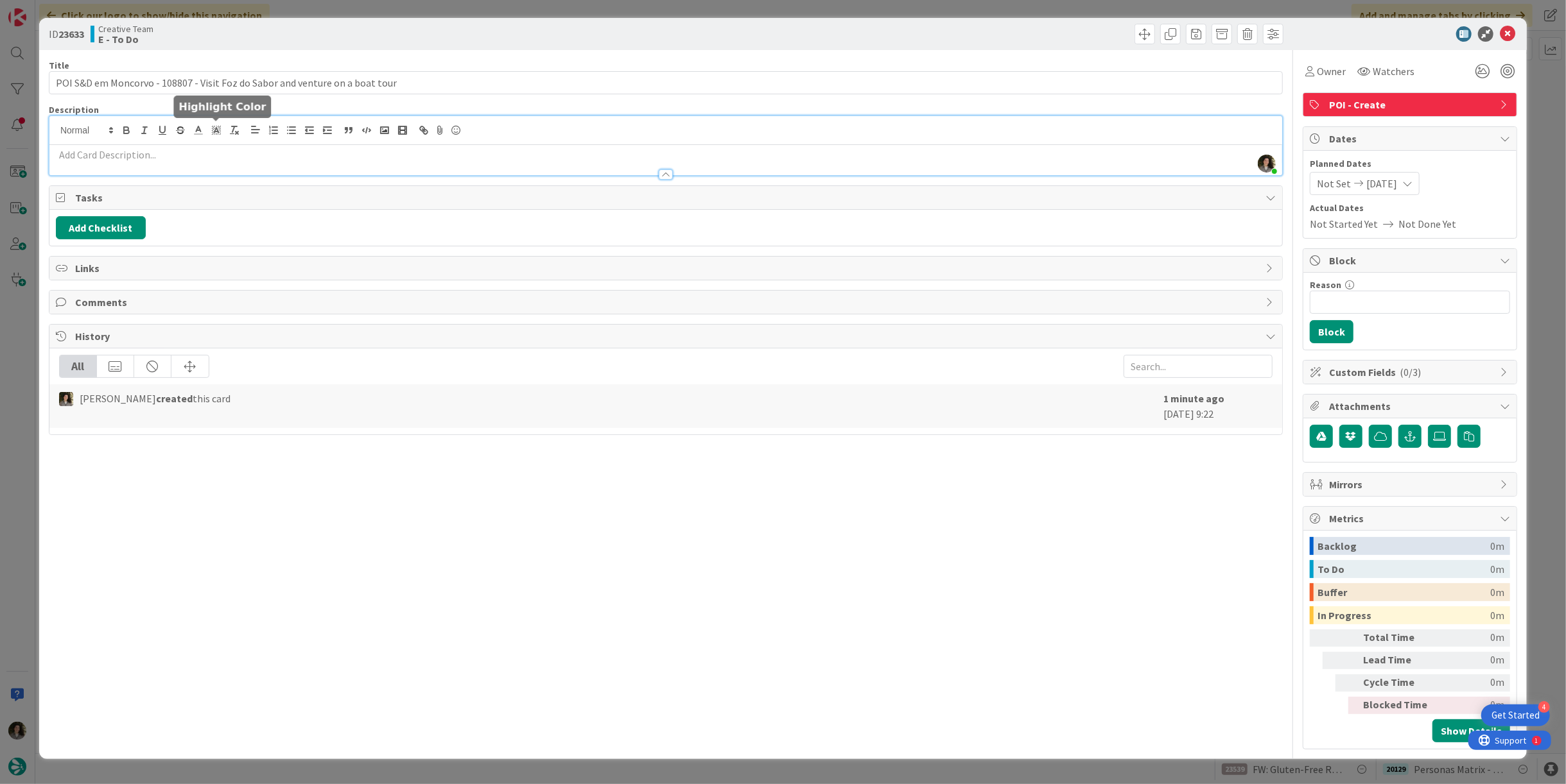
click at [223, 131] on div "Melissa Santos just joined" at bounding box center [665, 145] width 1233 height 59
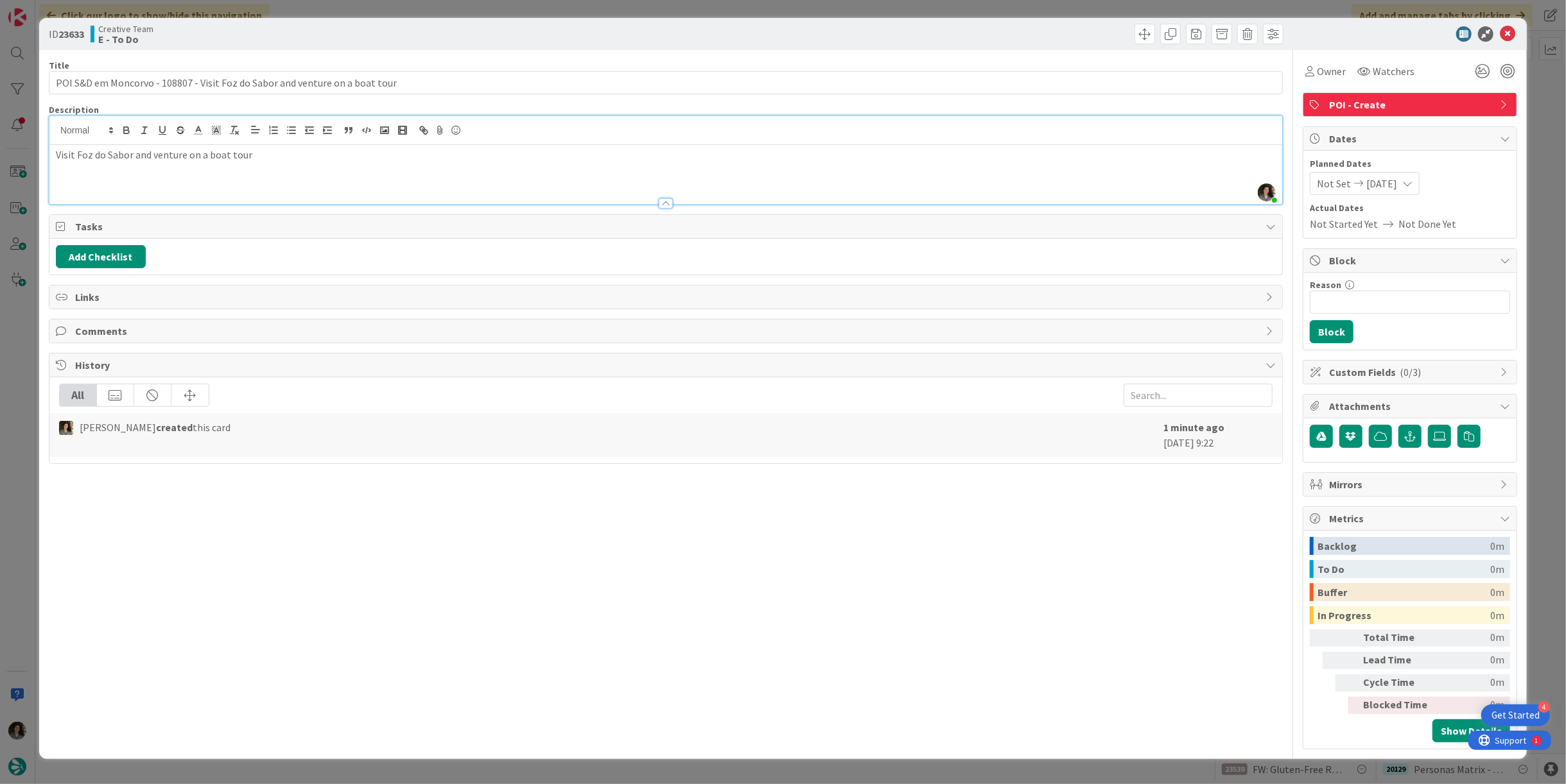
paste div
click at [1514, 33] on icon at bounding box center [1508, 34] width 15 height 15
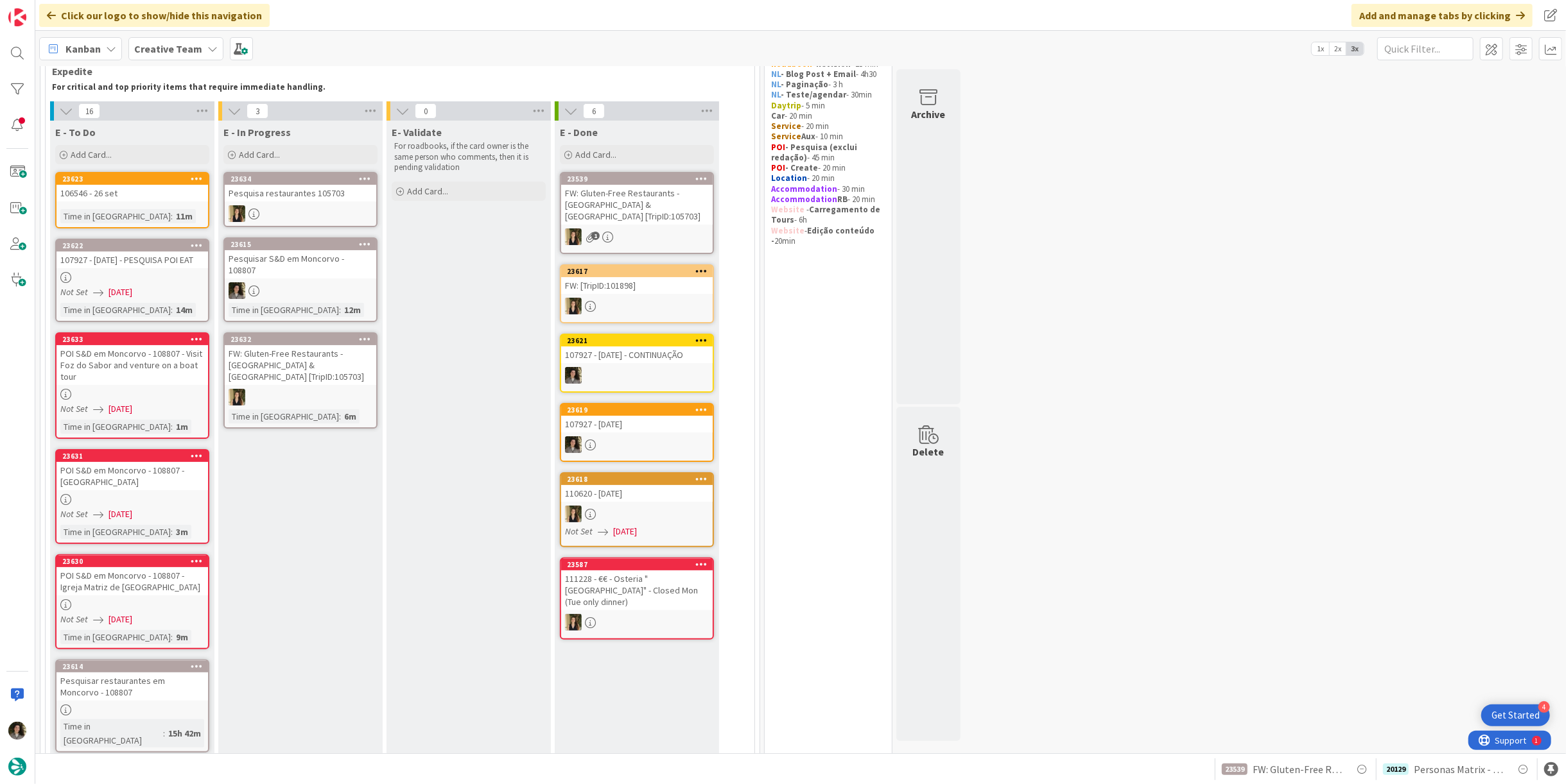
scroll to position [2, 0]
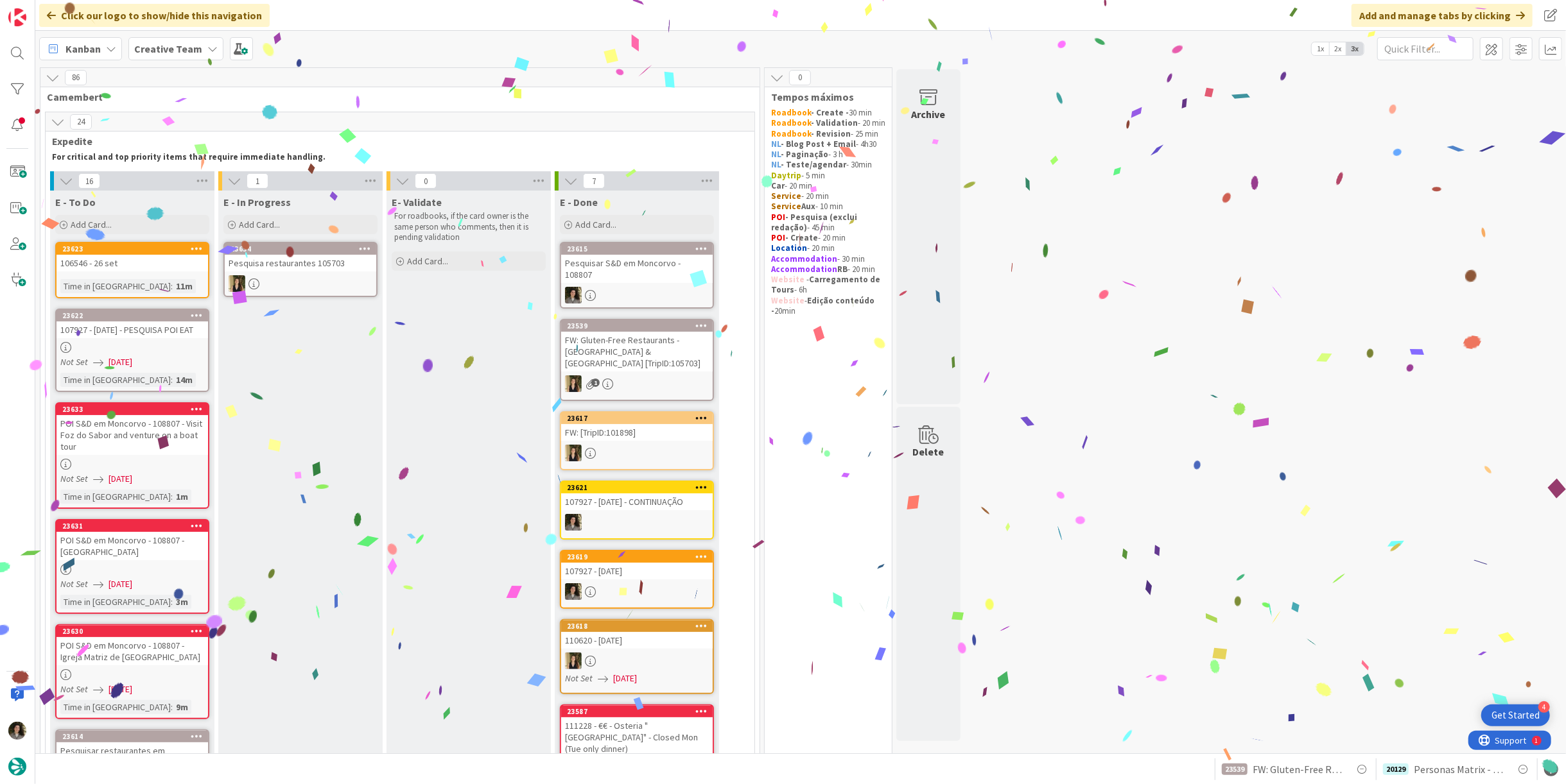
click at [605, 287] on div at bounding box center [637, 295] width 152 height 17
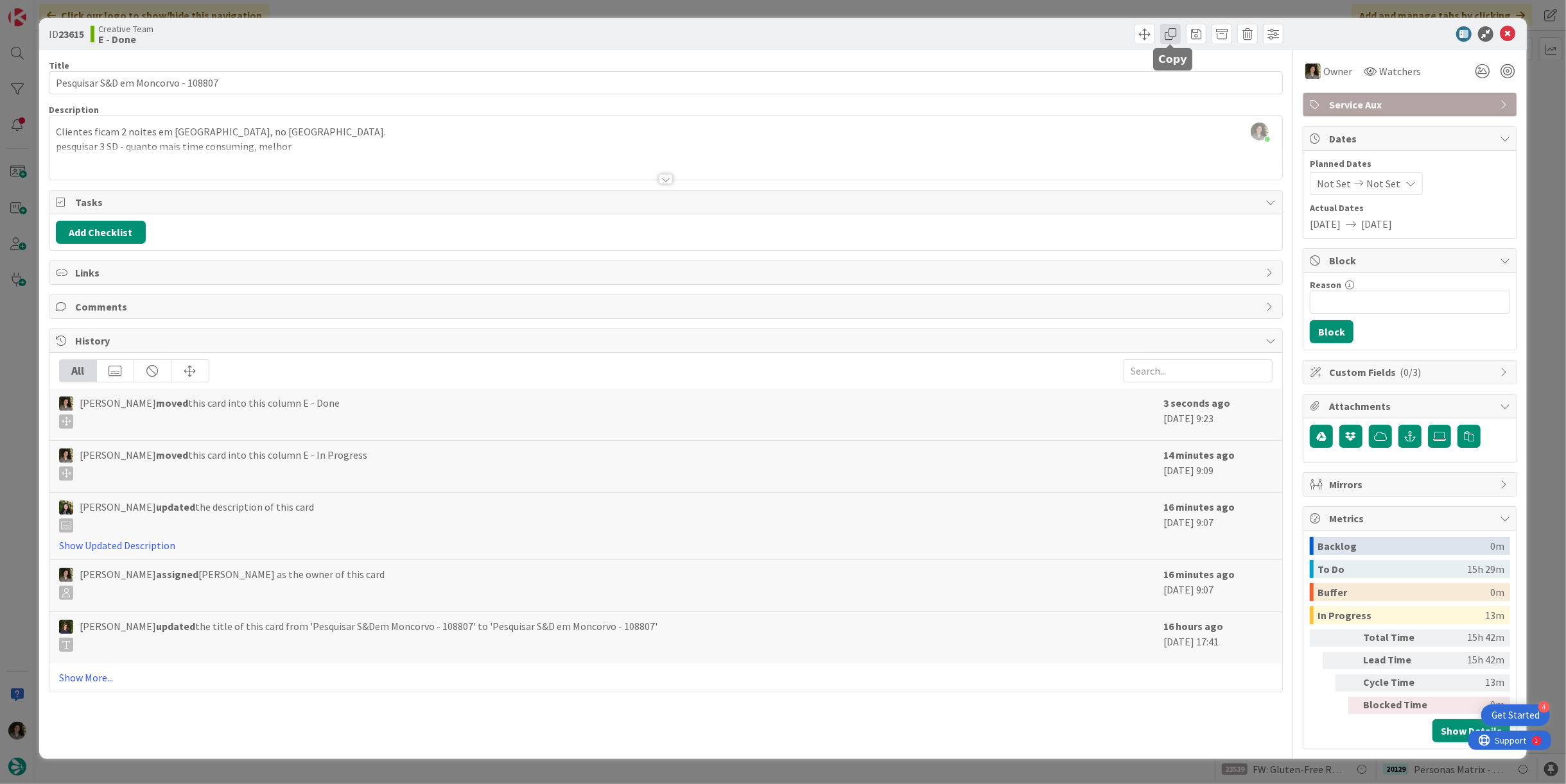
click at [1169, 35] on span at bounding box center [1171, 34] width 21 height 21
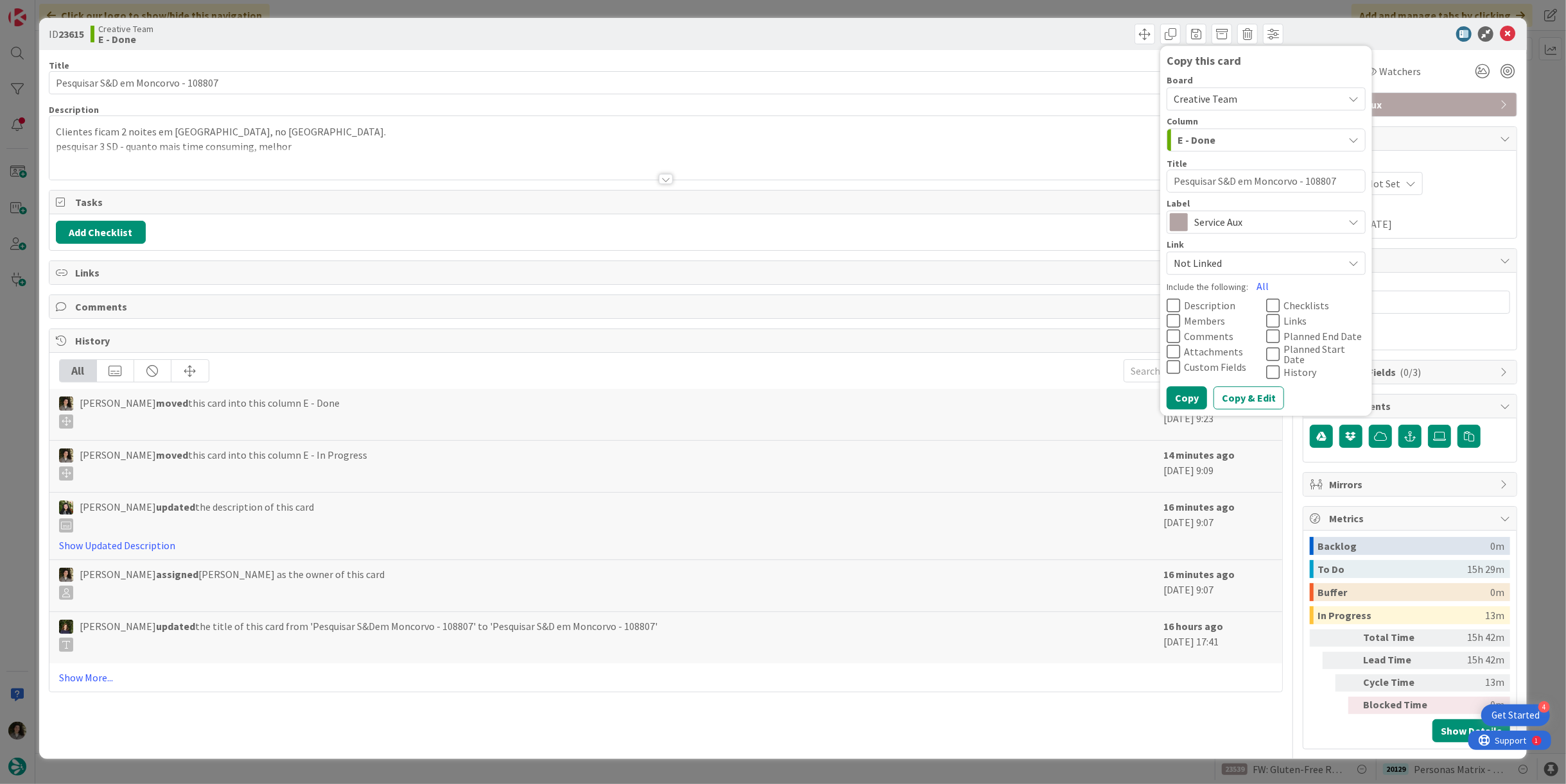
click at [1209, 215] on span "Service Aux" at bounding box center [1266, 222] width 143 height 18
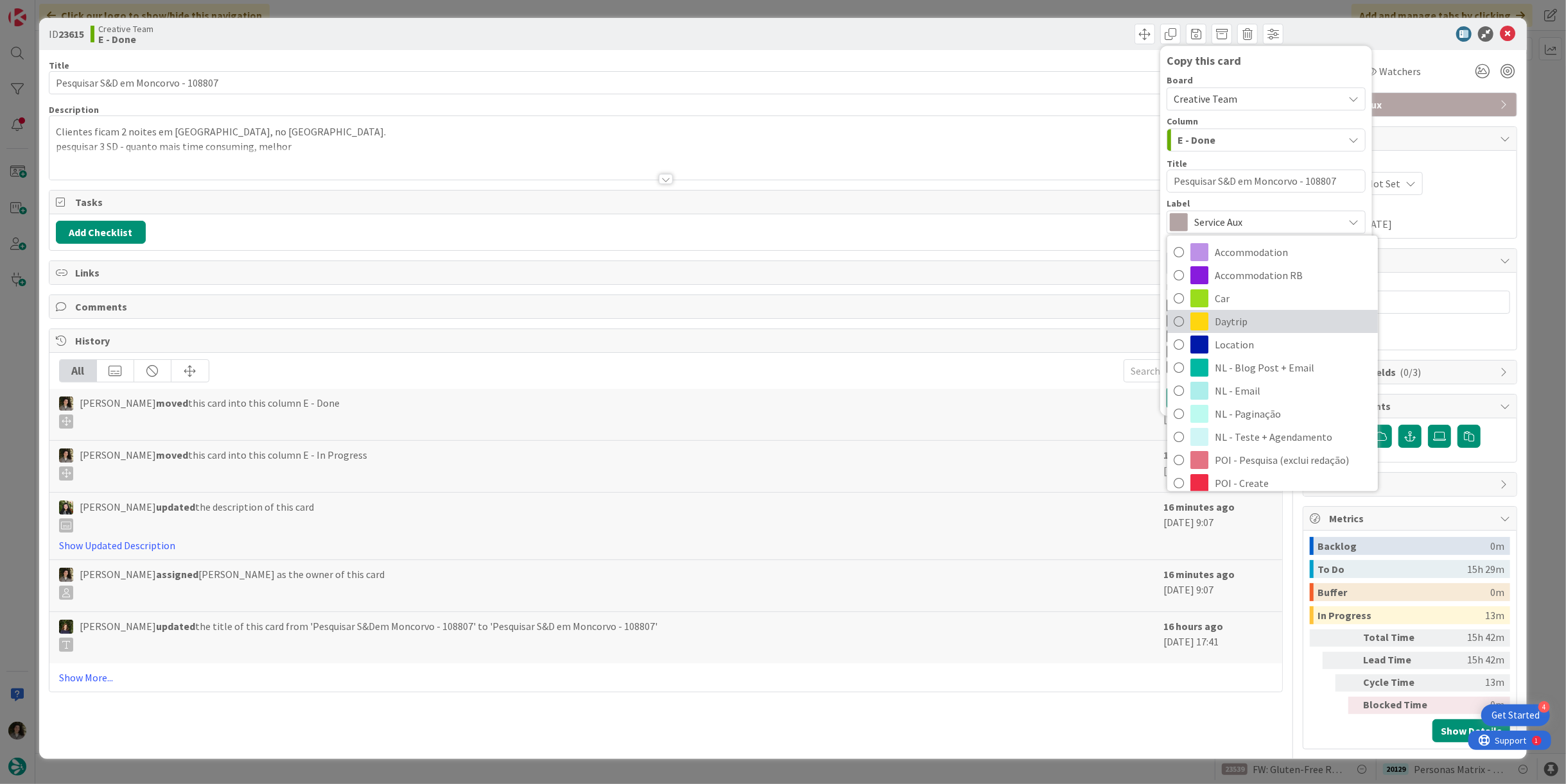
click at [1274, 325] on span "Daytrip" at bounding box center [1293, 322] width 156 height 19
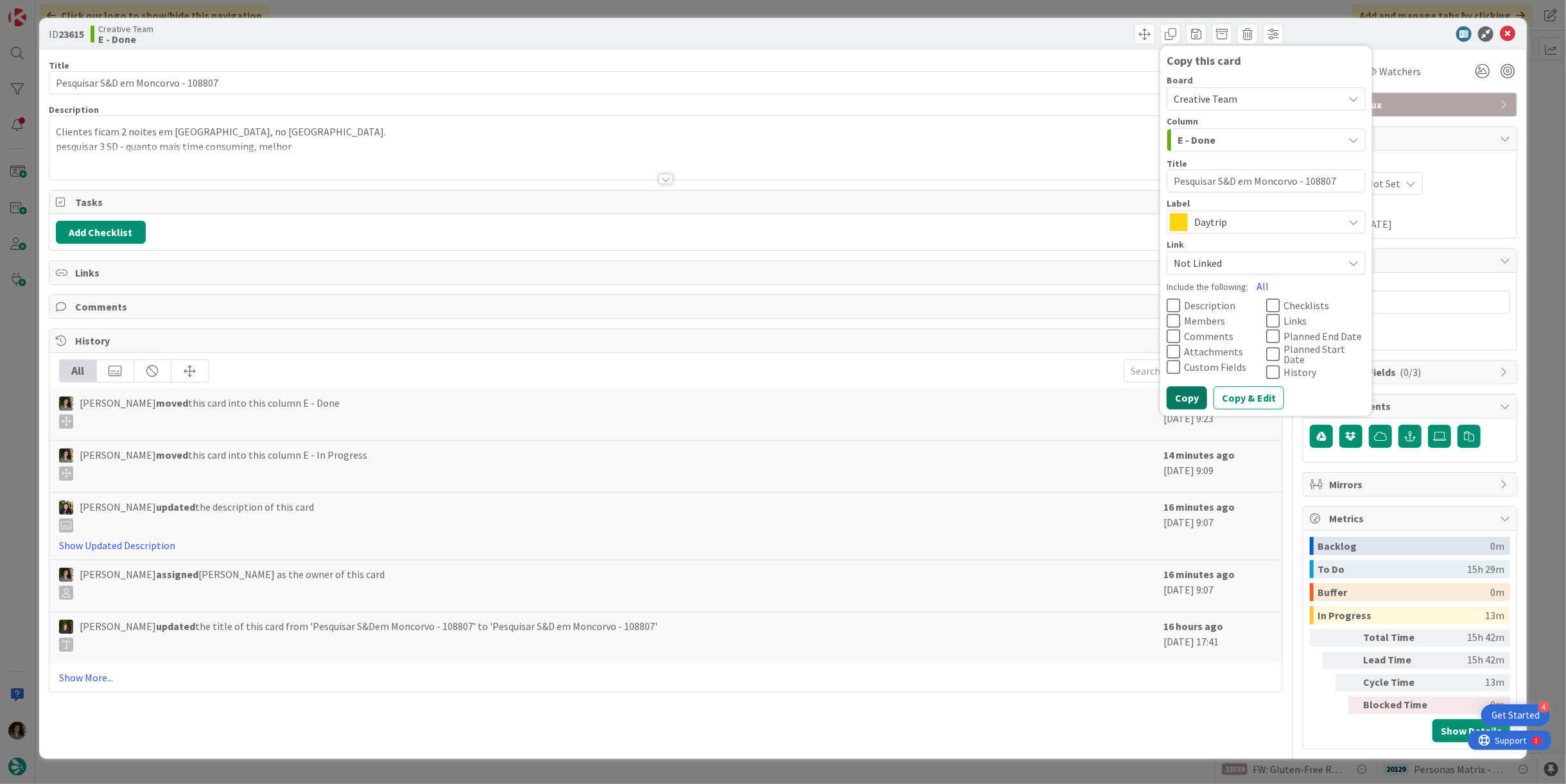
click at [1190, 388] on button "Copy" at bounding box center [1187, 398] width 40 height 23
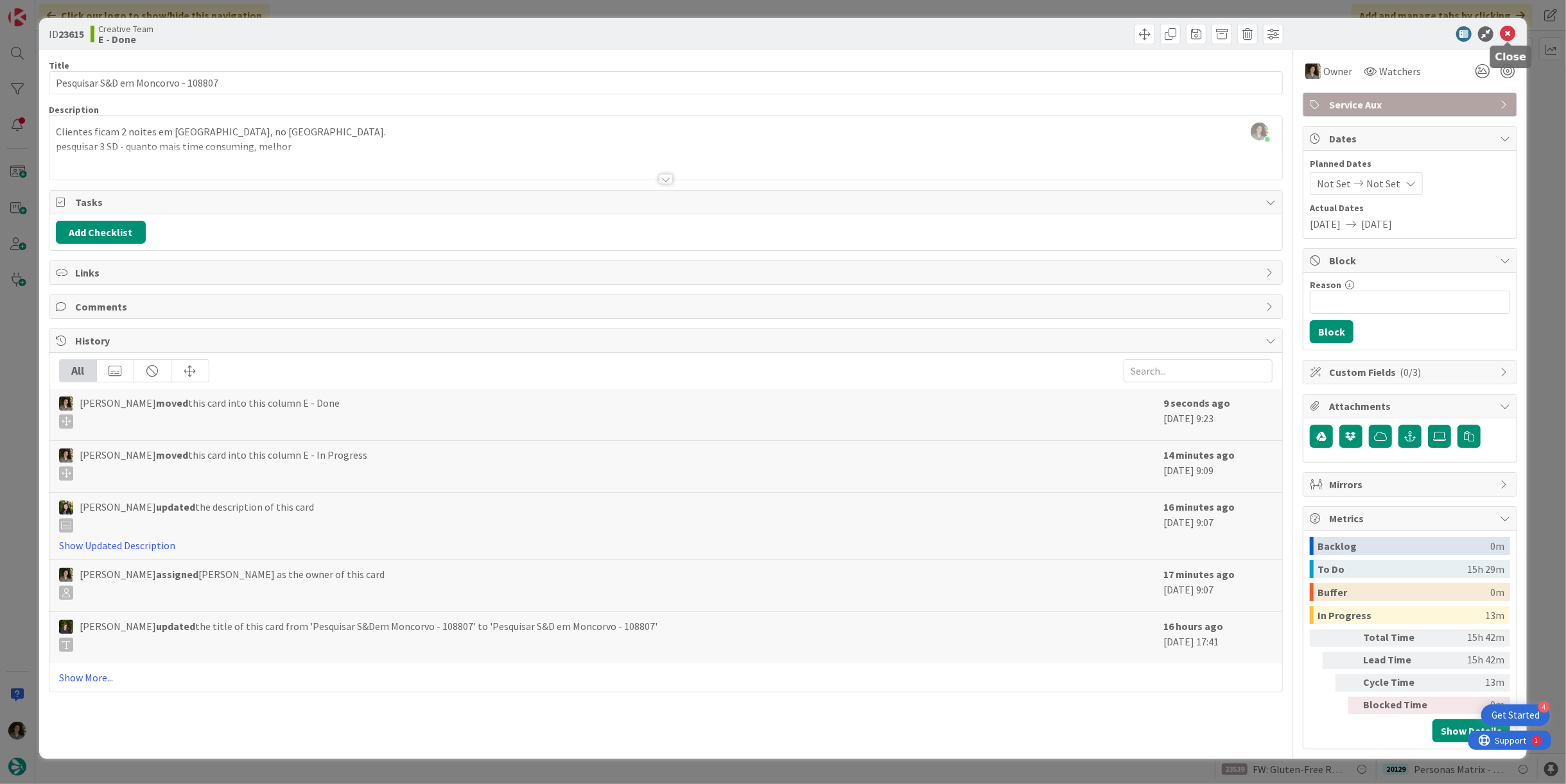
click at [1505, 35] on icon at bounding box center [1508, 34] width 15 height 15
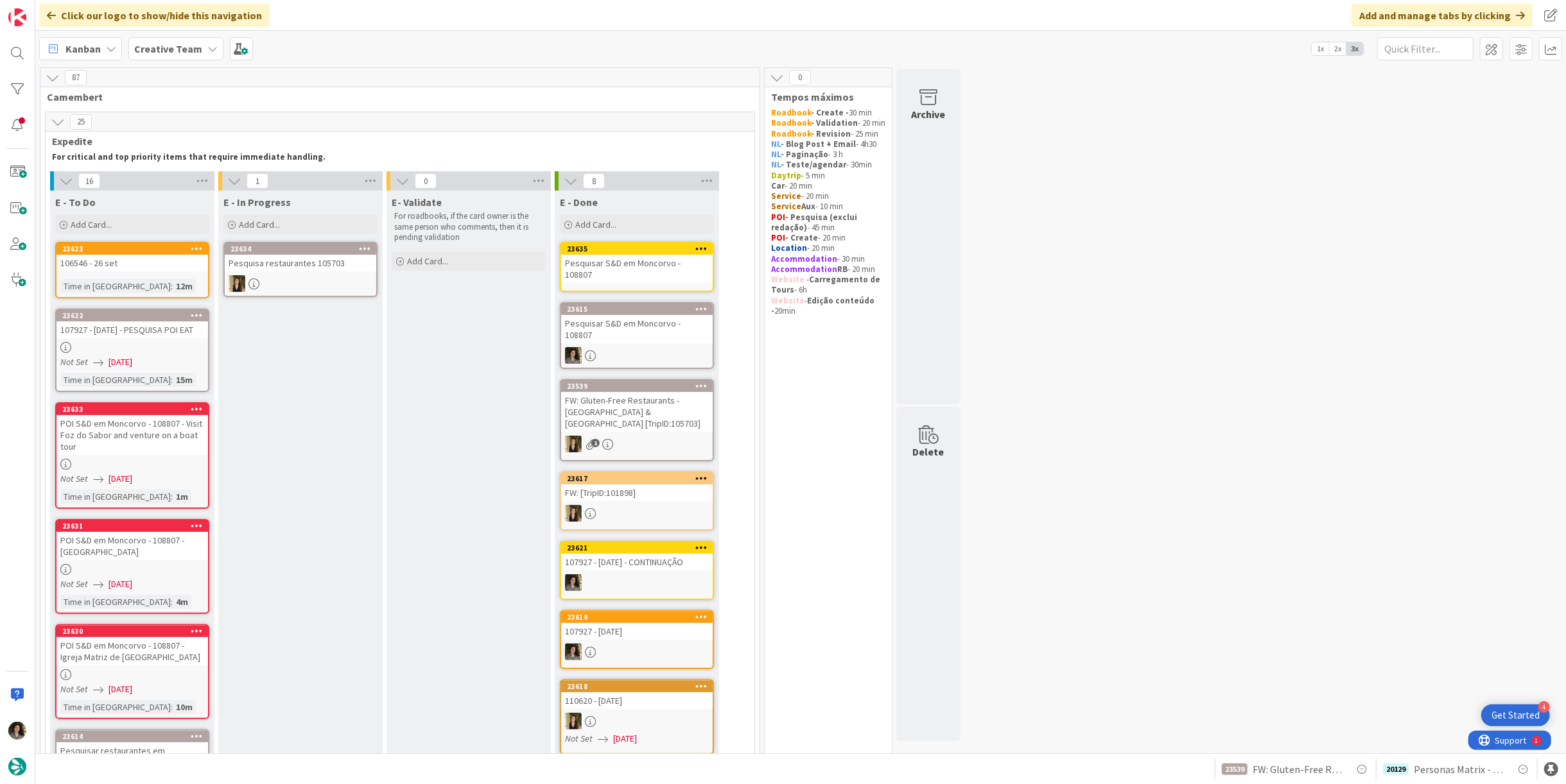
click at [641, 265] on div "Pesquisar S&D em Moncorvo - 108807" at bounding box center [637, 269] width 152 height 28
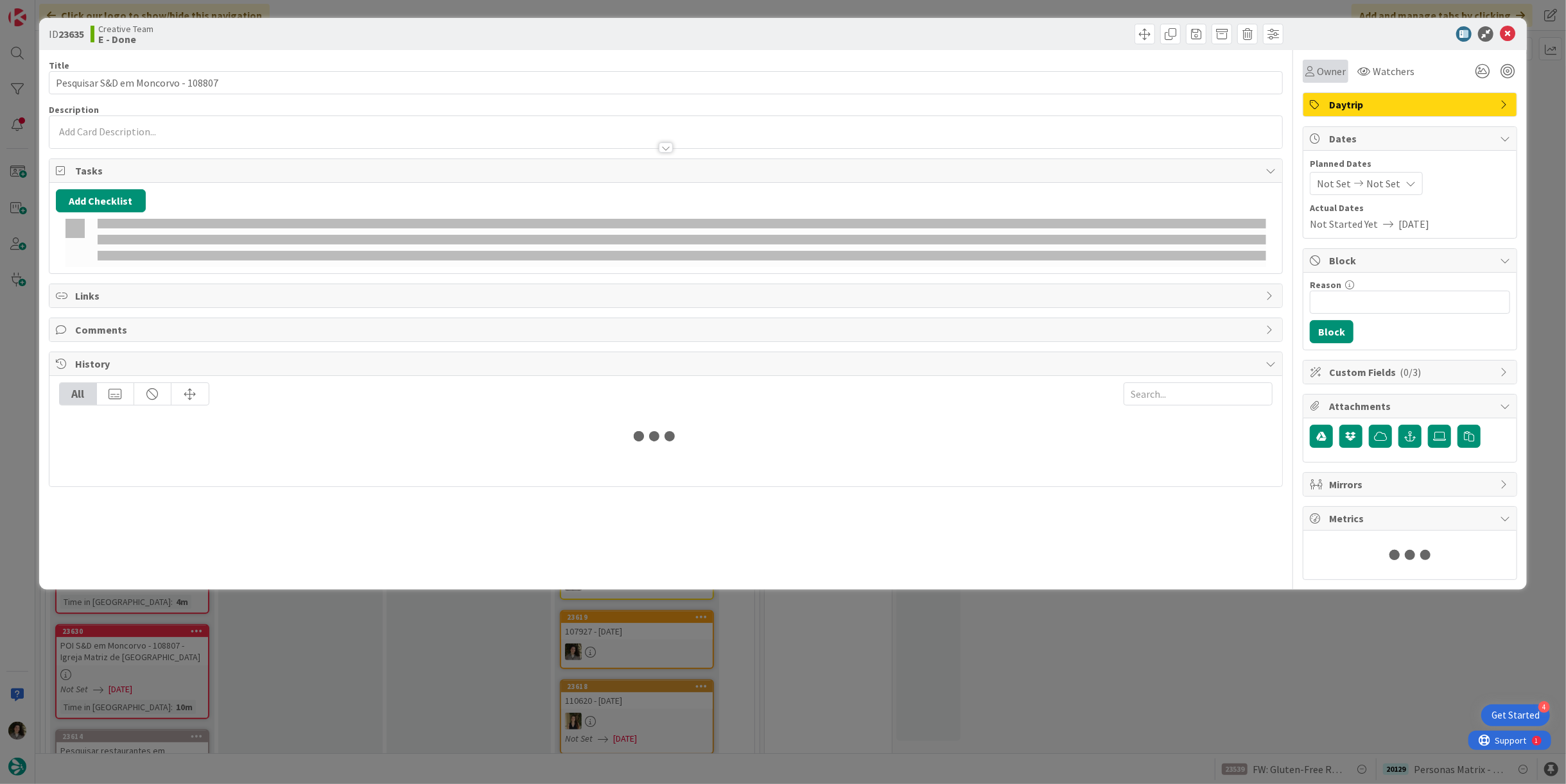
click at [1327, 56] on div "Owner Watchers" at bounding box center [1410, 66] width 214 height 33
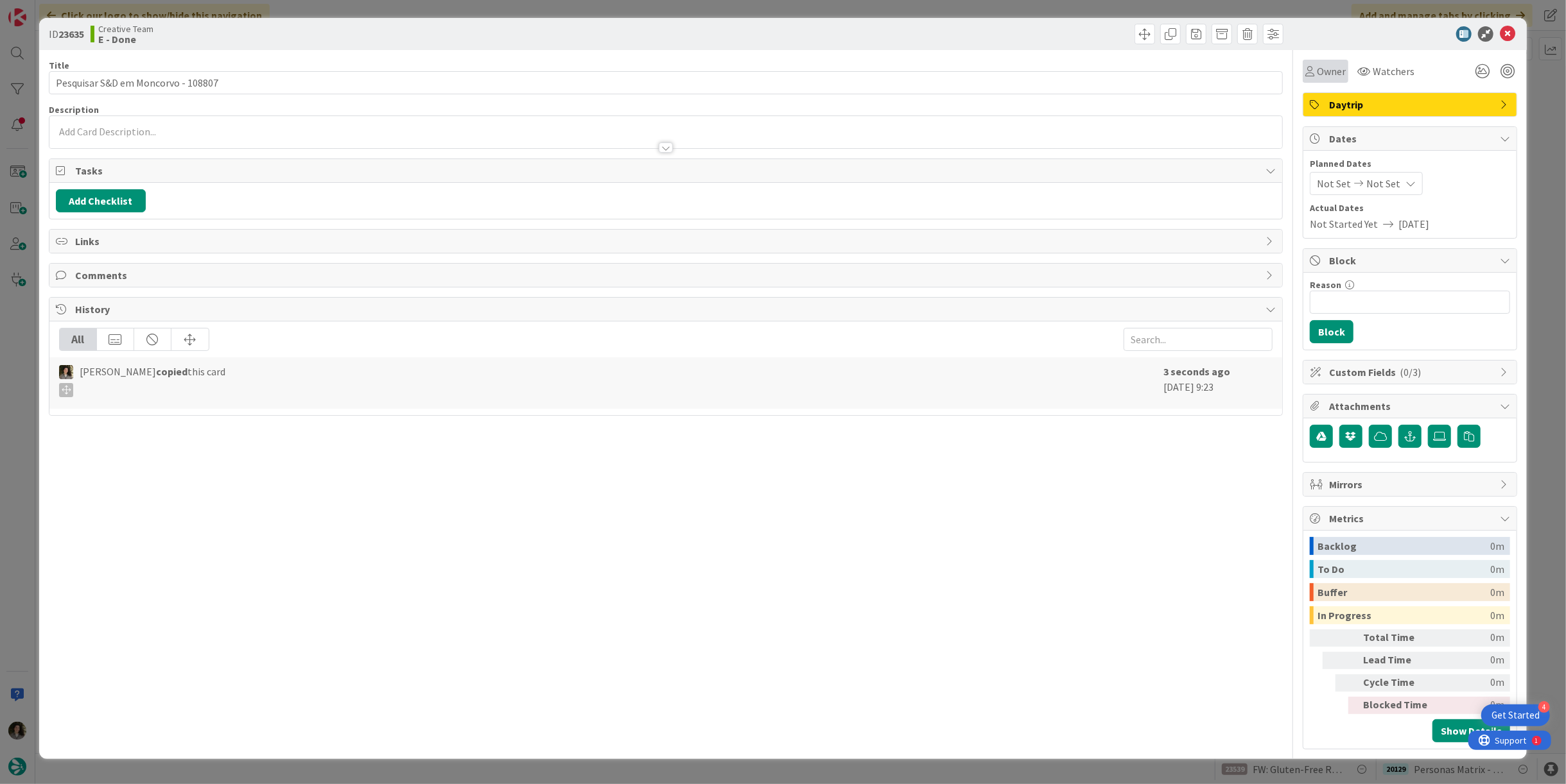
drag, startPoint x: 1327, startPoint y: 72, endPoint x: 1327, endPoint y: 81, distance: 9.0
click at [1327, 72] on span "Owner" at bounding box center [1332, 71] width 29 height 15
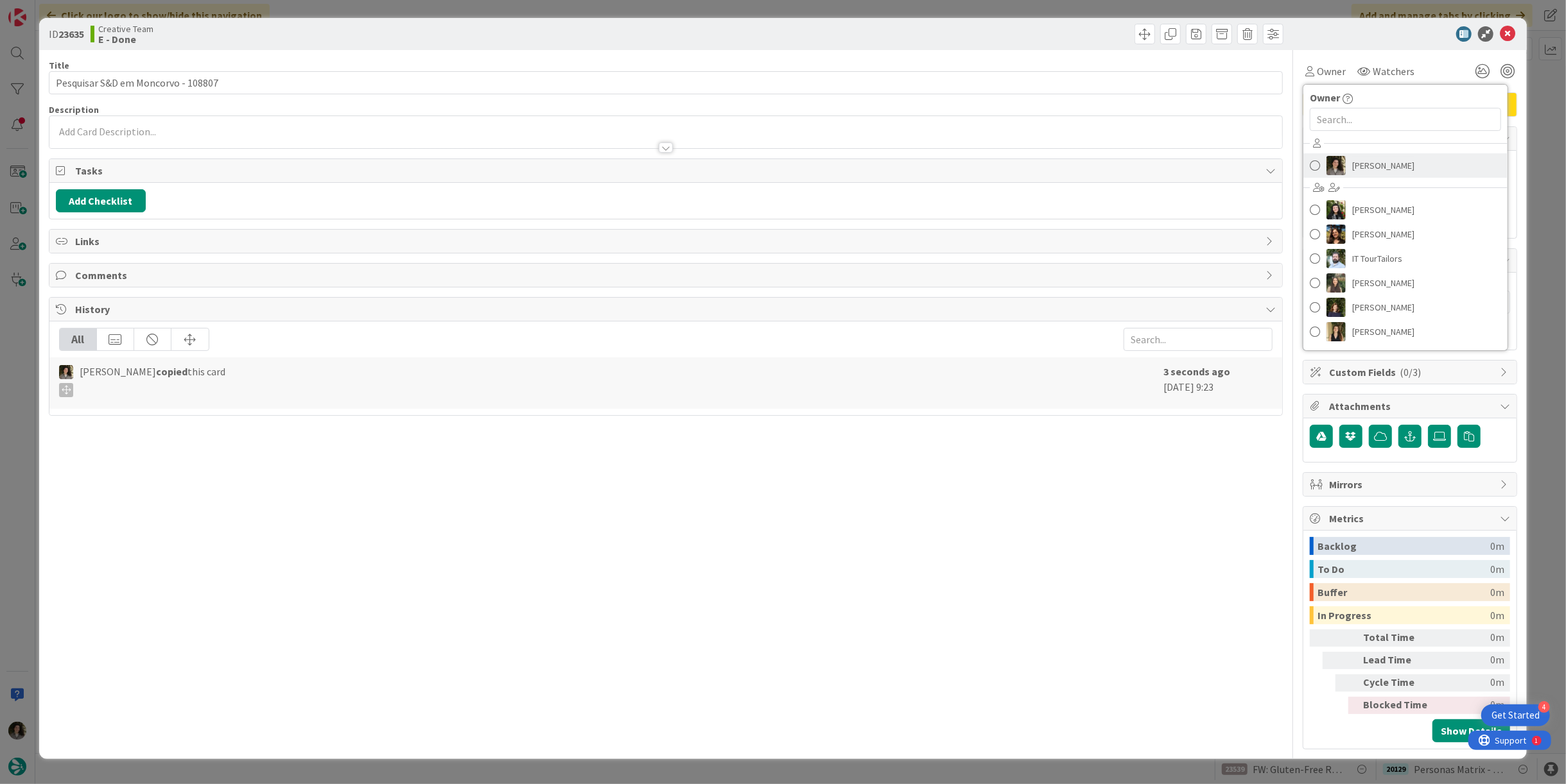
click at [1354, 166] on span "[PERSON_NAME]" at bounding box center [1384, 165] width 63 height 19
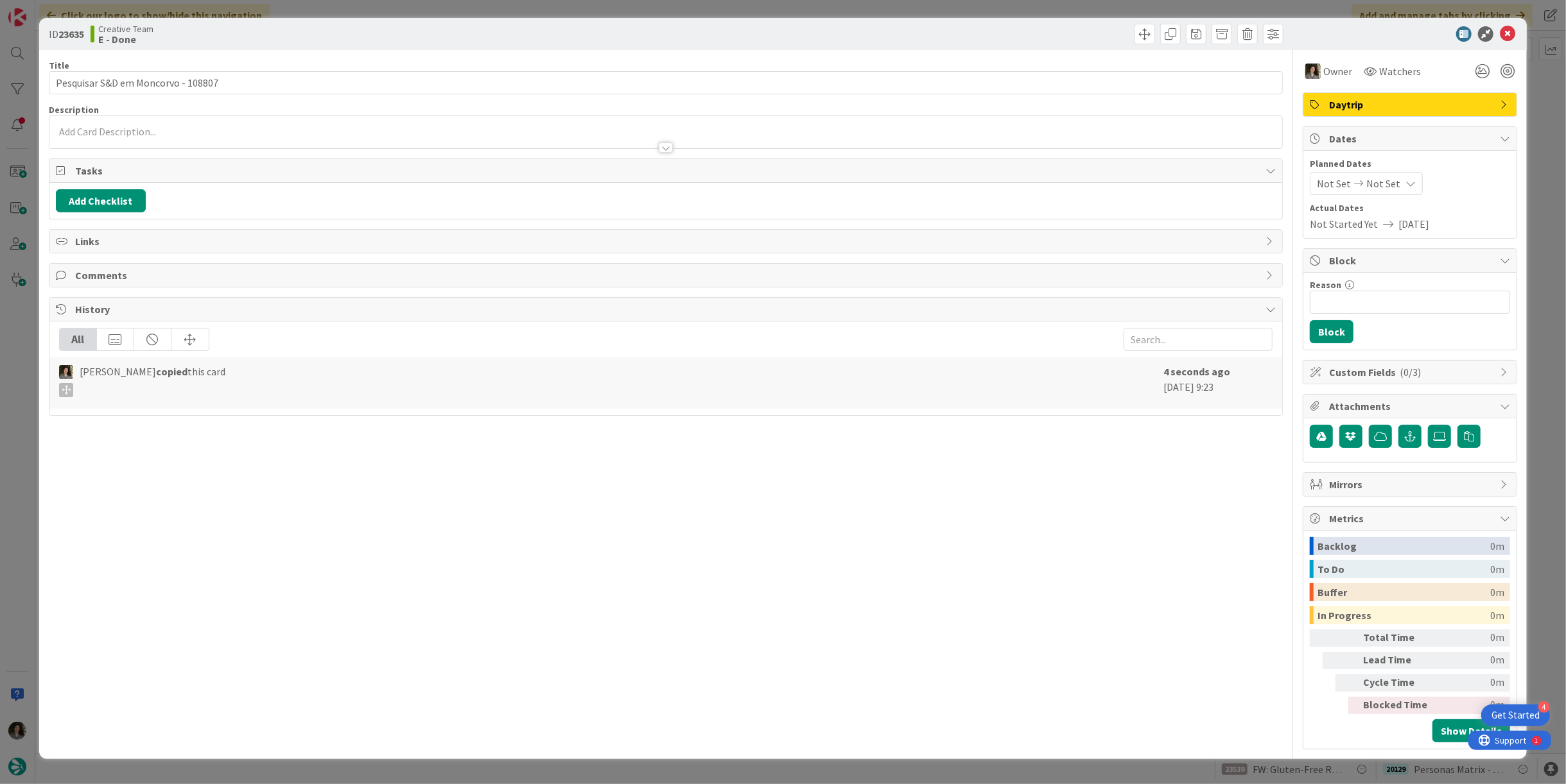
drag, startPoint x: 1383, startPoint y: 179, endPoint x: 1381, endPoint y: 191, distance: 12.2
click at [1385, 179] on span "Not Set" at bounding box center [1383, 183] width 34 height 15
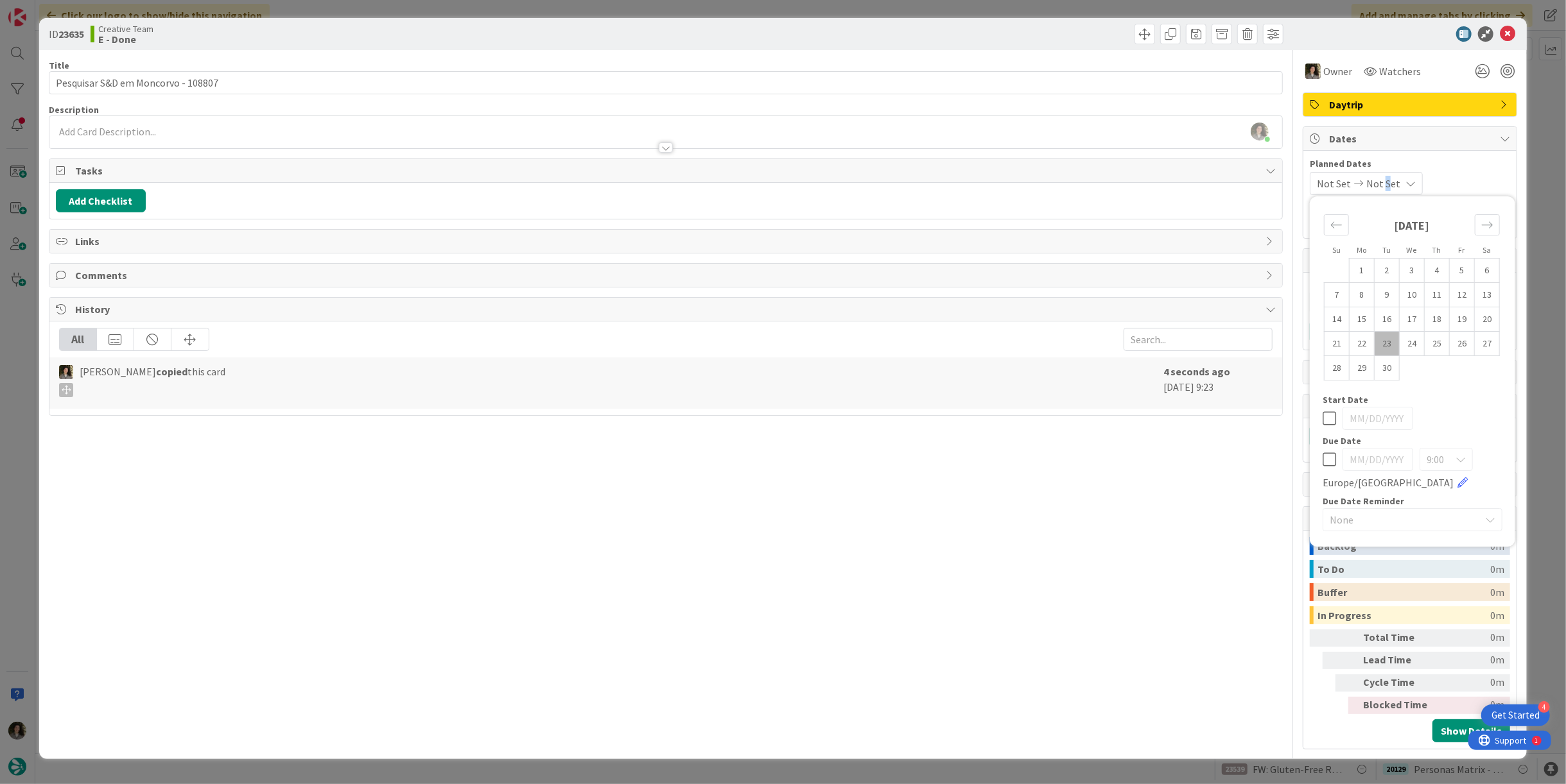
click at [1323, 456] on icon at bounding box center [1329, 459] width 13 height 15
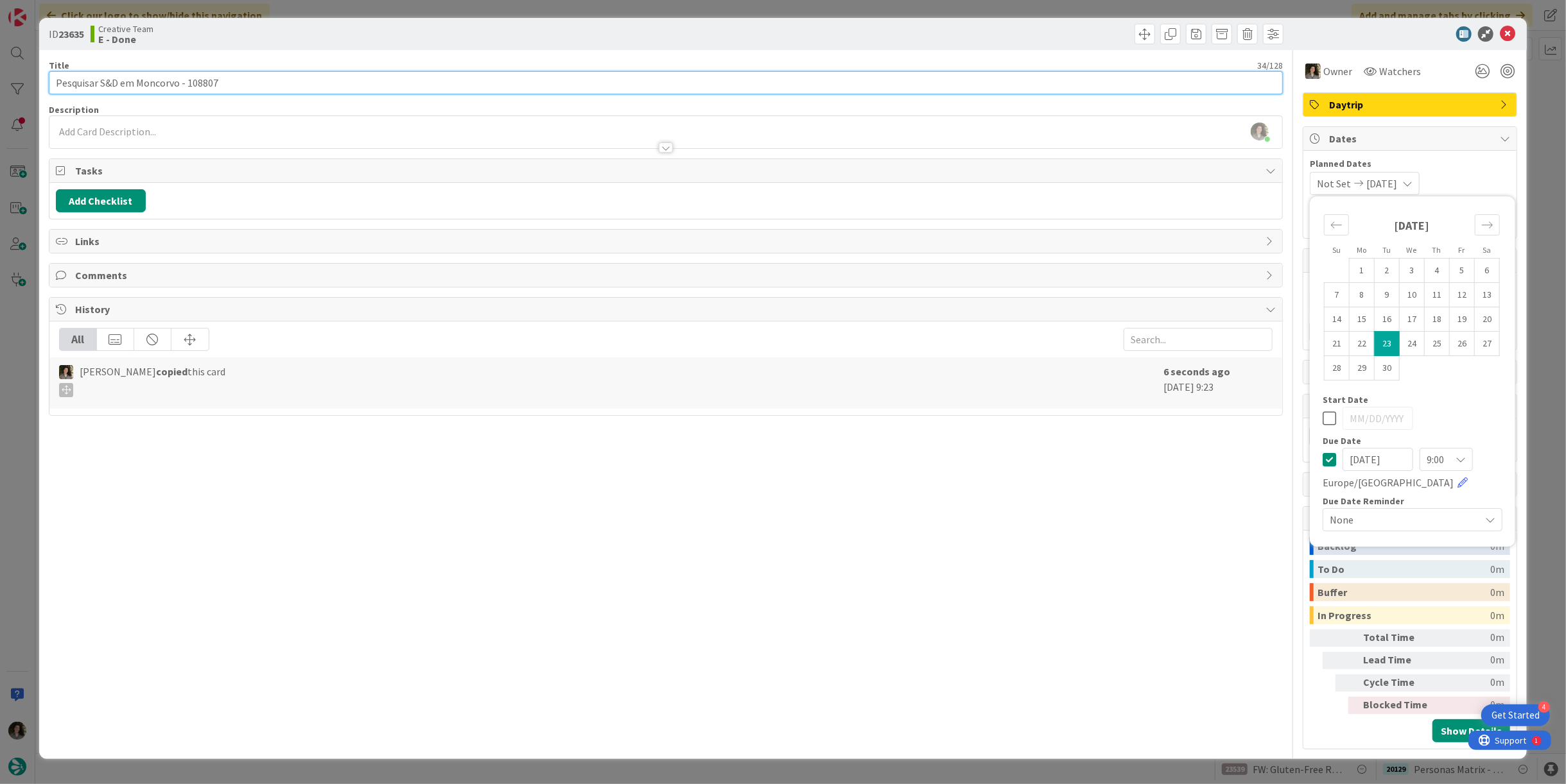
click at [423, 78] on input "Pesquisar S&D em Moncorvo - 108807" at bounding box center [665, 83] width 1234 height 23
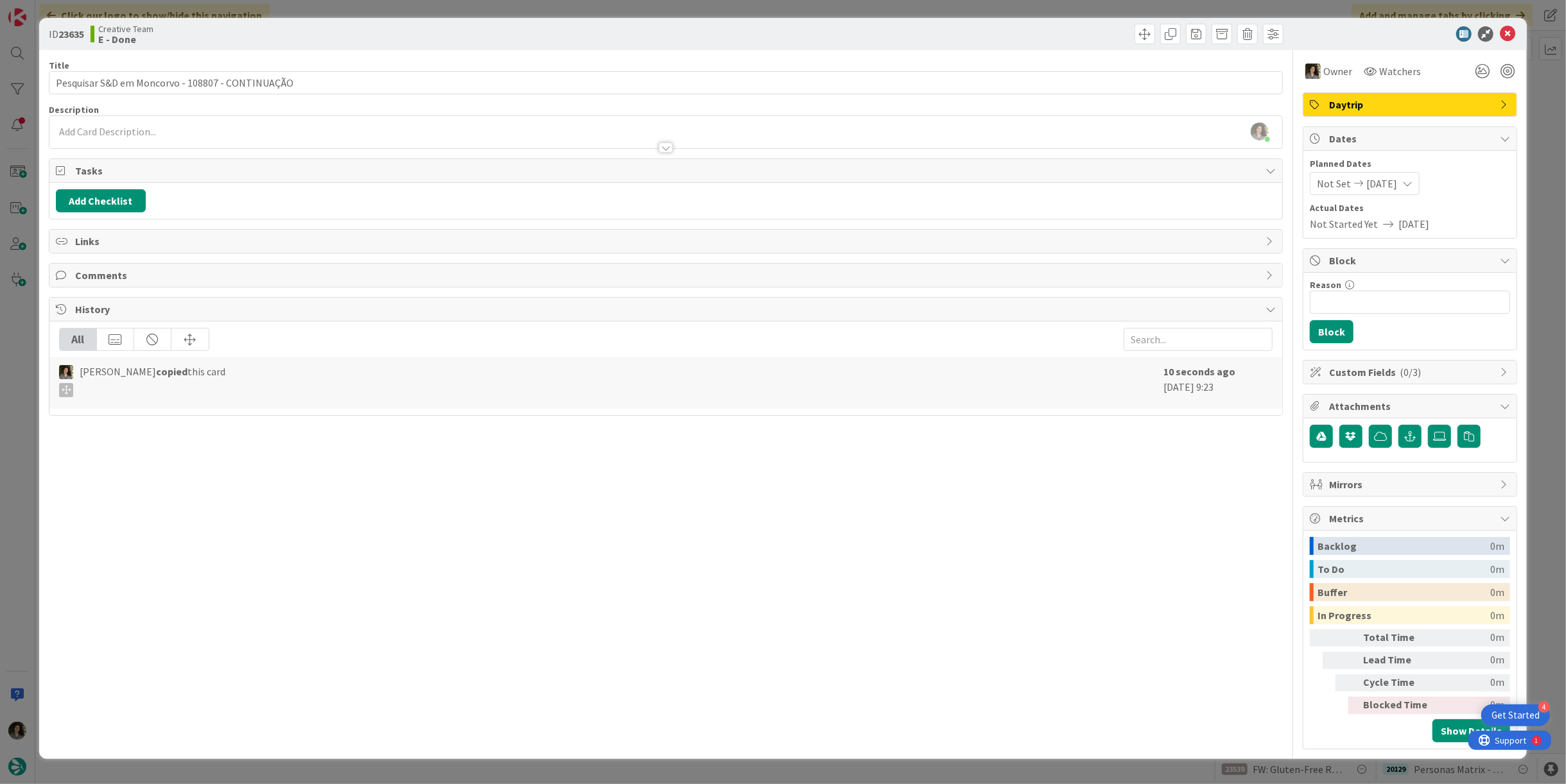
click at [473, 29] on div "Creative Team E - Done" at bounding box center [377, 34] width 573 height 21
click at [1506, 35] on icon at bounding box center [1508, 34] width 15 height 15
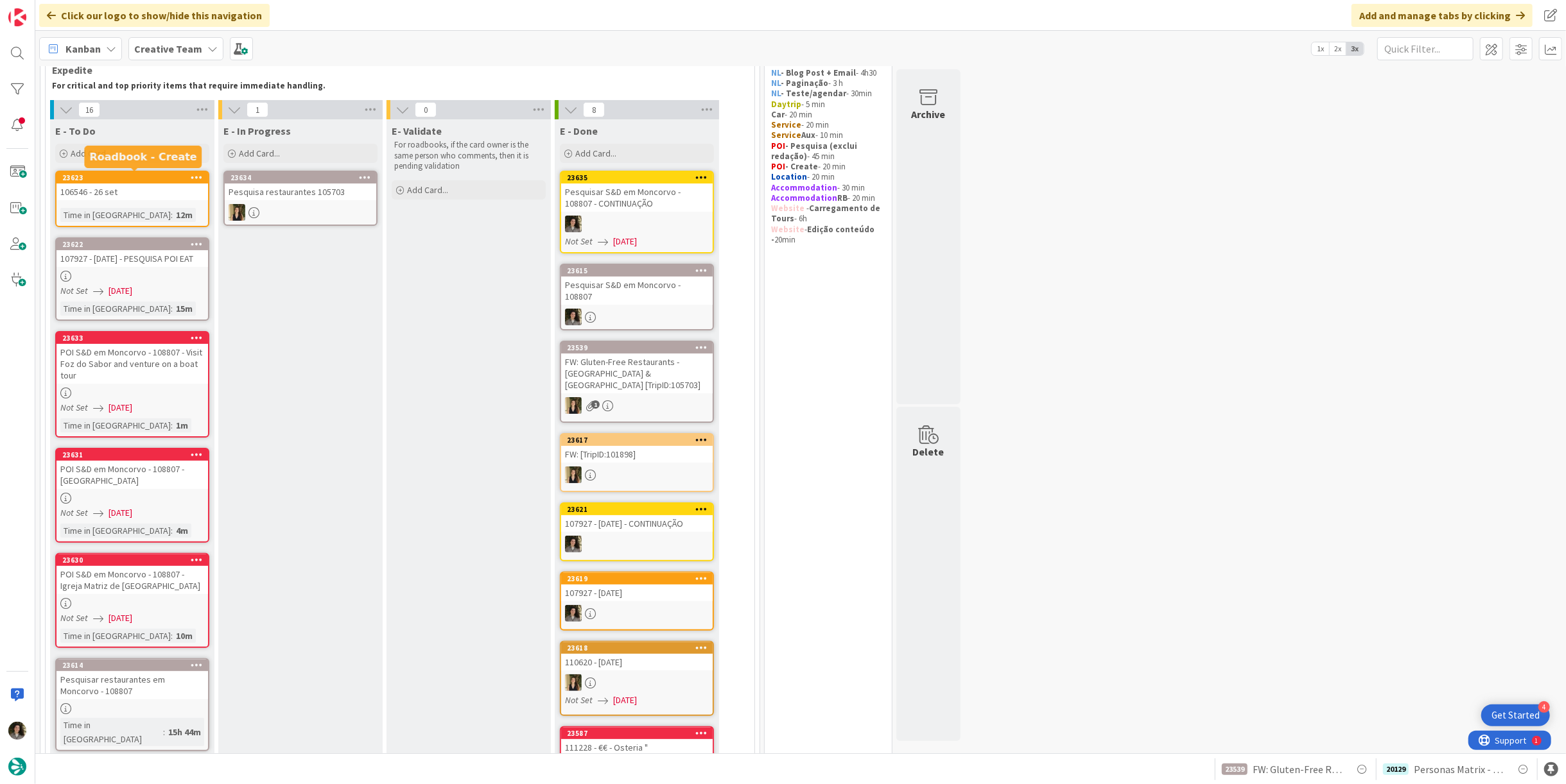
click at [143, 196] on div "106546 - 26 set" at bounding box center [132, 192] width 152 height 17
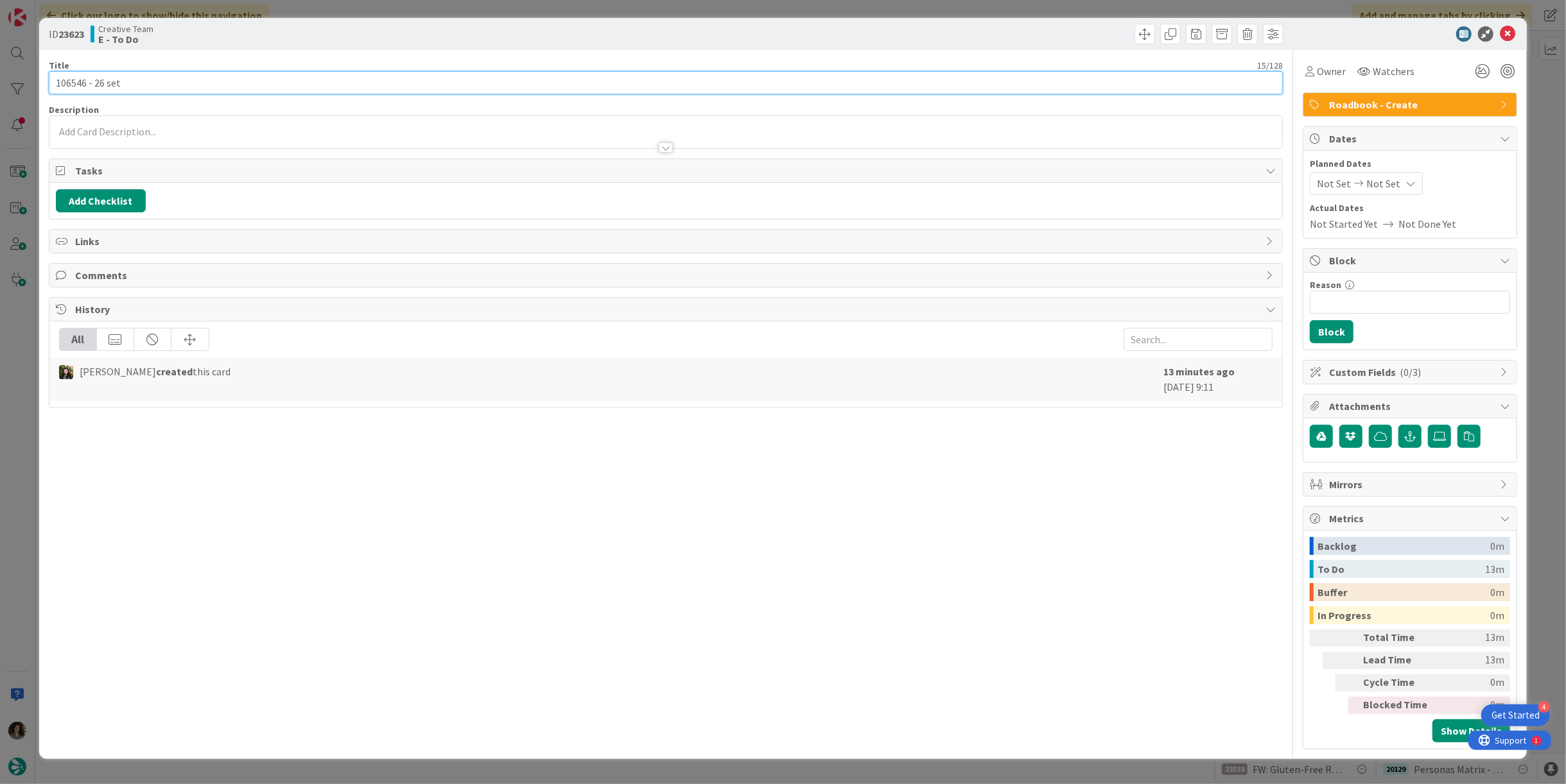
click at [143, 93] on input "106546 - 26 set" at bounding box center [665, 83] width 1234 height 23
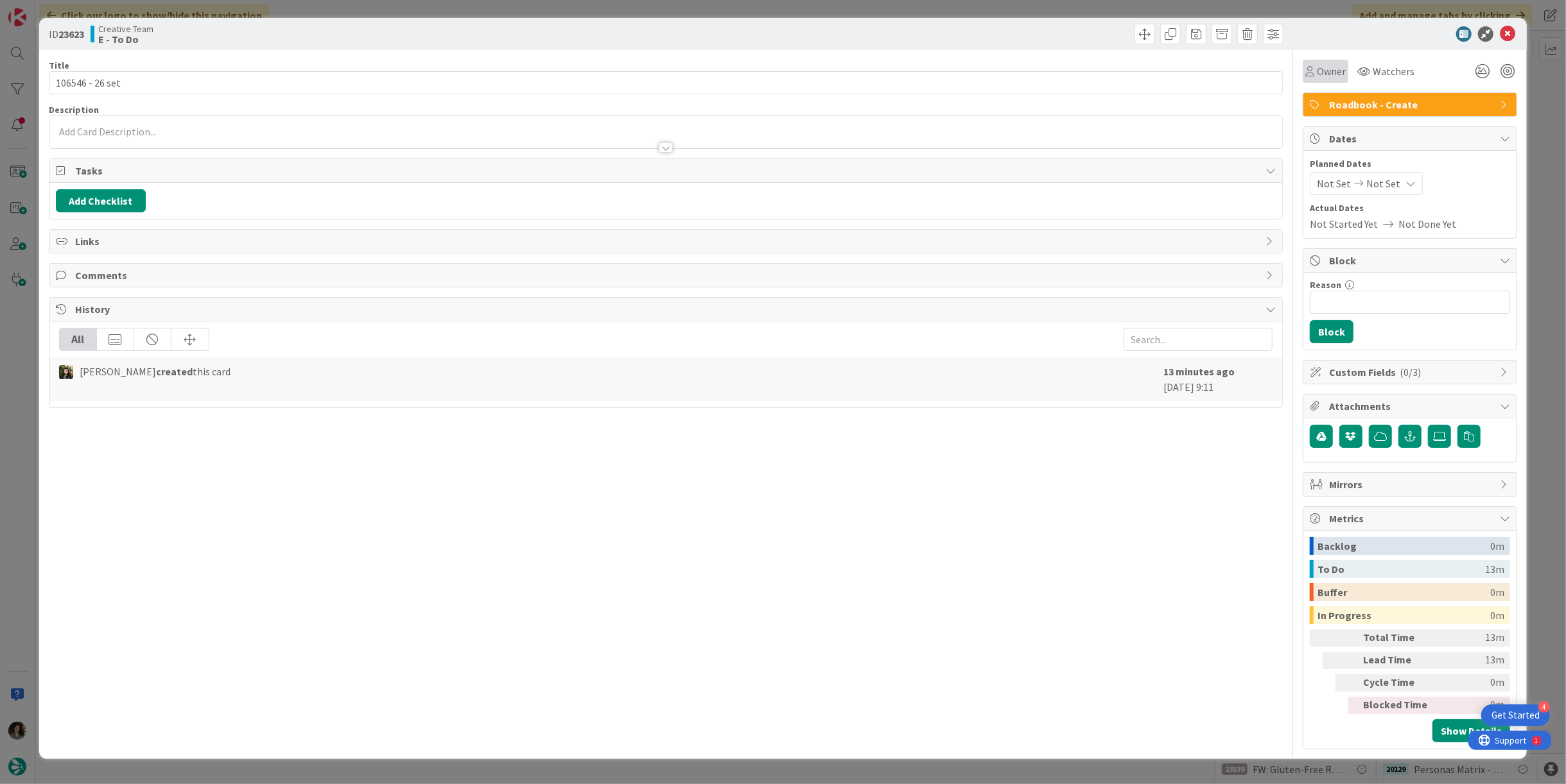
drag, startPoint x: 1313, startPoint y: 58, endPoint x: 1321, endPoint y: 66, distance: 11.3
click at [1312, 58] on div "Owner Watchers" at bounding box center [1410, 66] width 214 height 33
click at [1322, 70] on span "Owner" at bounding box center [1332, 71] width 29 height 15
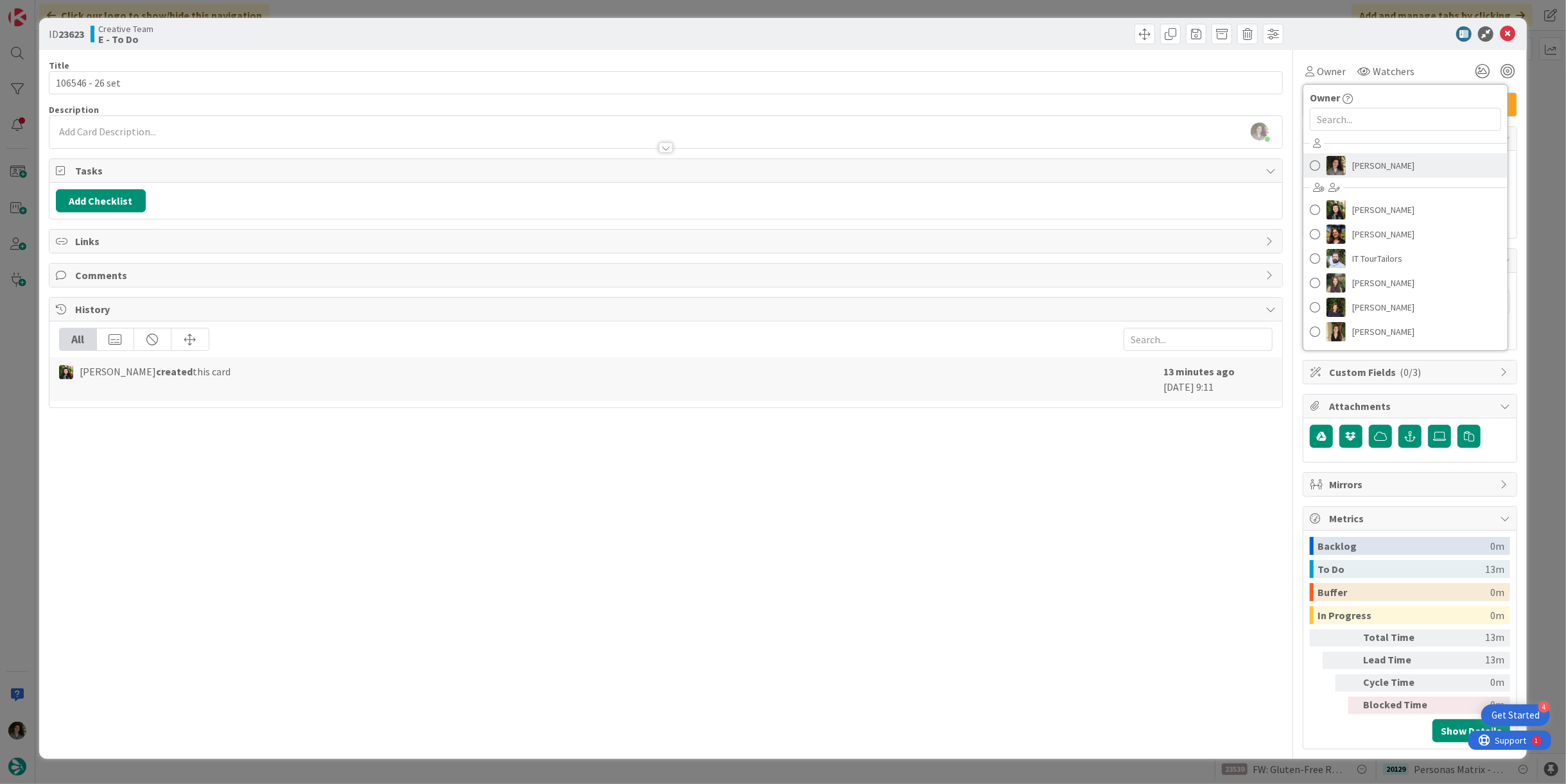
click at [1390, 157] on span "[PERSON_NAME]" at bounding box center [1384, 165] width 63 height 19
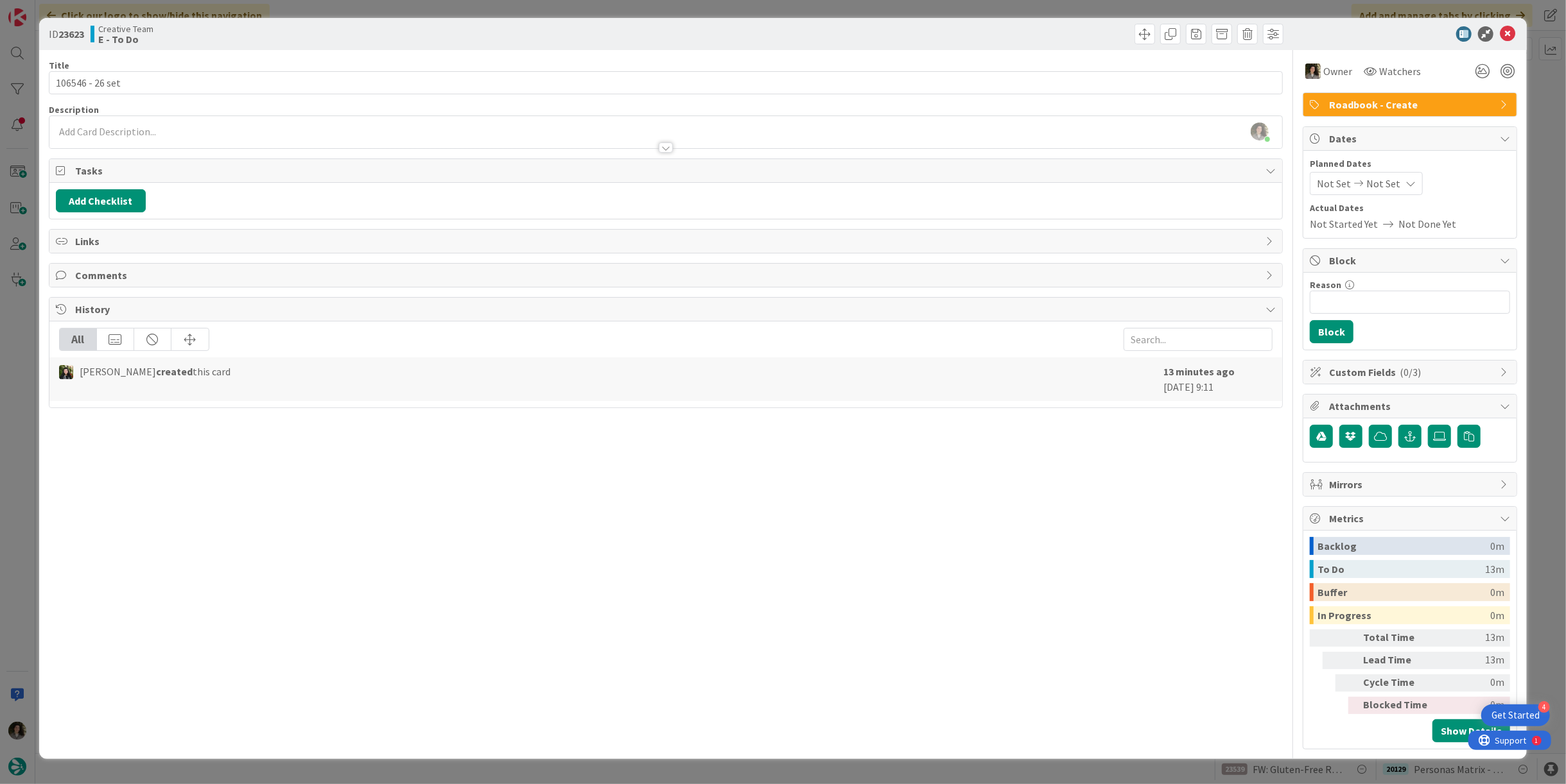
click at [1391, 187] on span "Not Set" at bounding box center [1383, 183] width 34 height 15
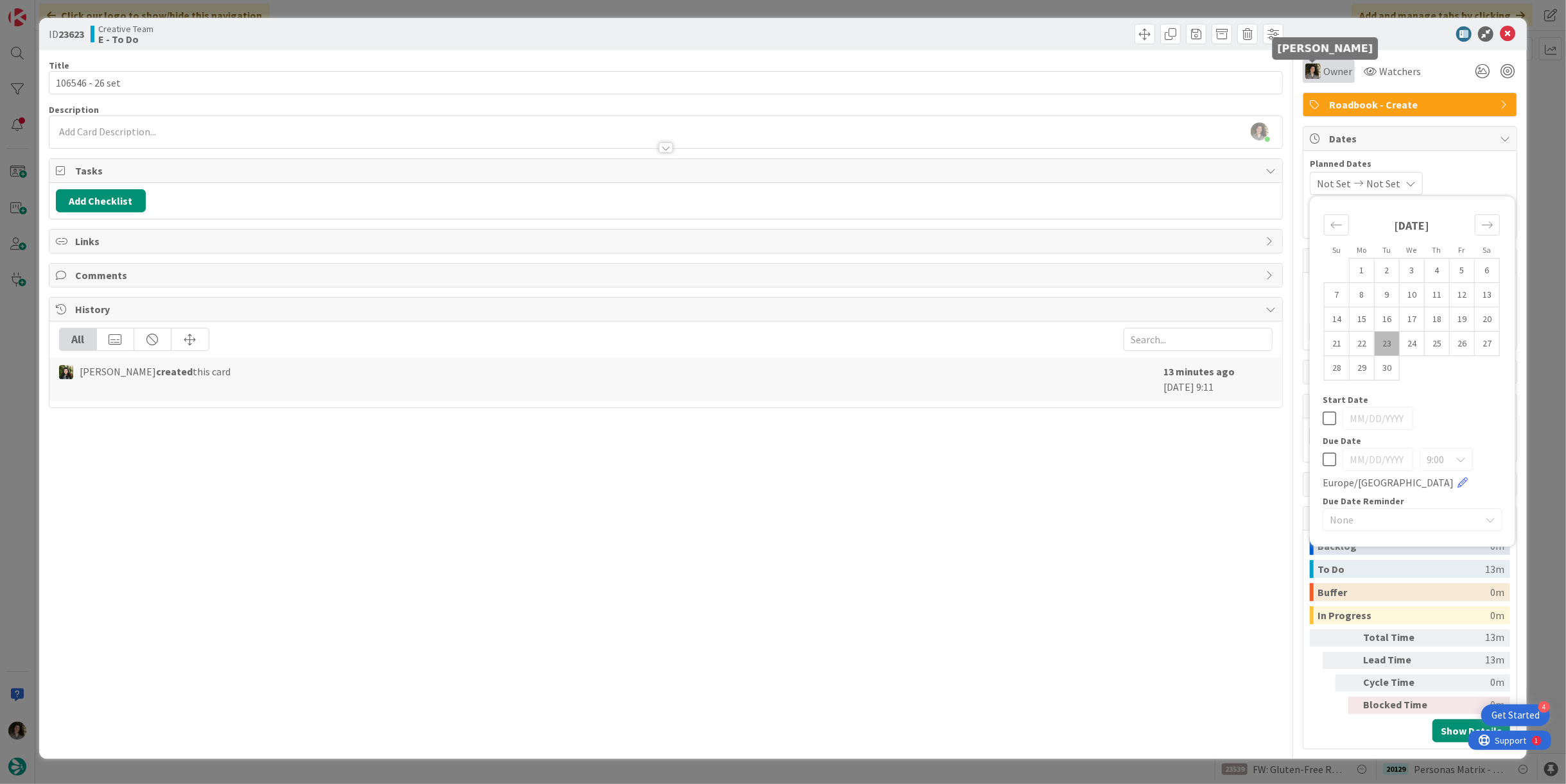
click at [1315, 66] on img at bounding box center [1313, 71] width 15 height 15
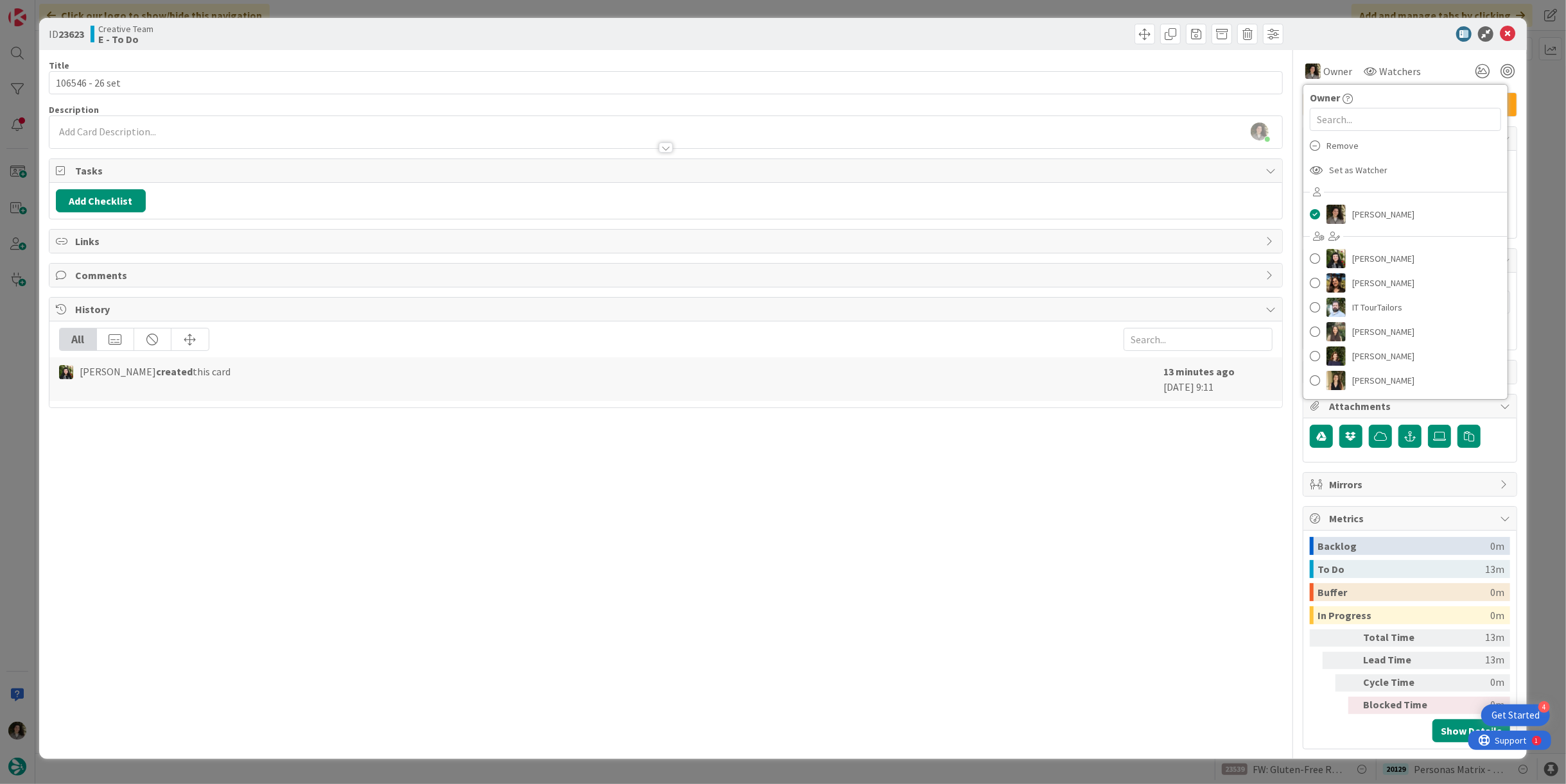
click at [1359, 138] on div "Remove" at bounding box center [1406, 145] width 204 height 24
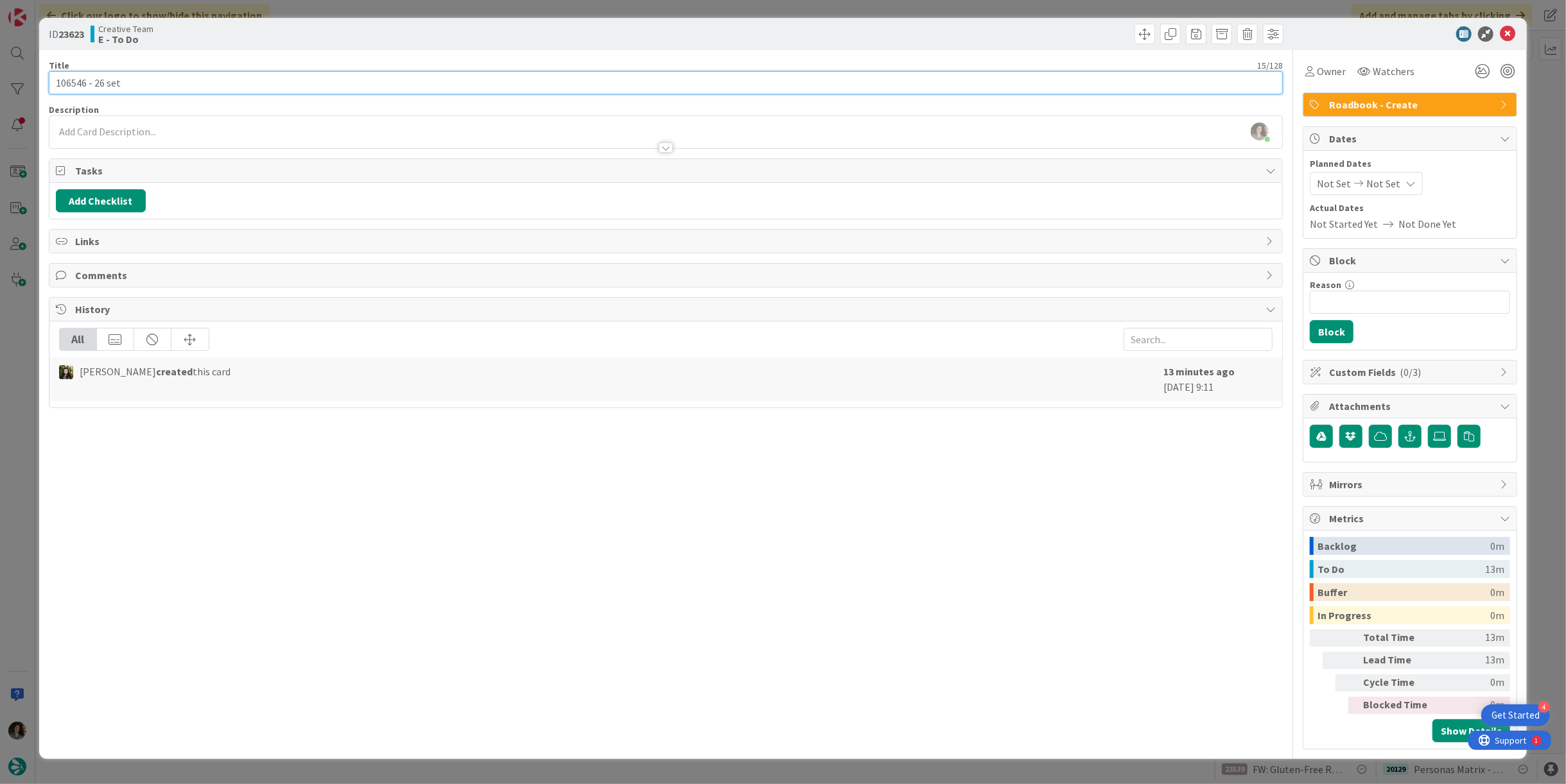
drag, startPoint x: 86, startPoint y: 81, endPoint x: 13, endPoint y: 81, distance: 73.0
click at [13, 81] on div "ID 23623 Creative Team E - To Do Title 15 / 128 106546 - 26 set Description Mel…" at bounding box center [783, 392] width 1566 height 784
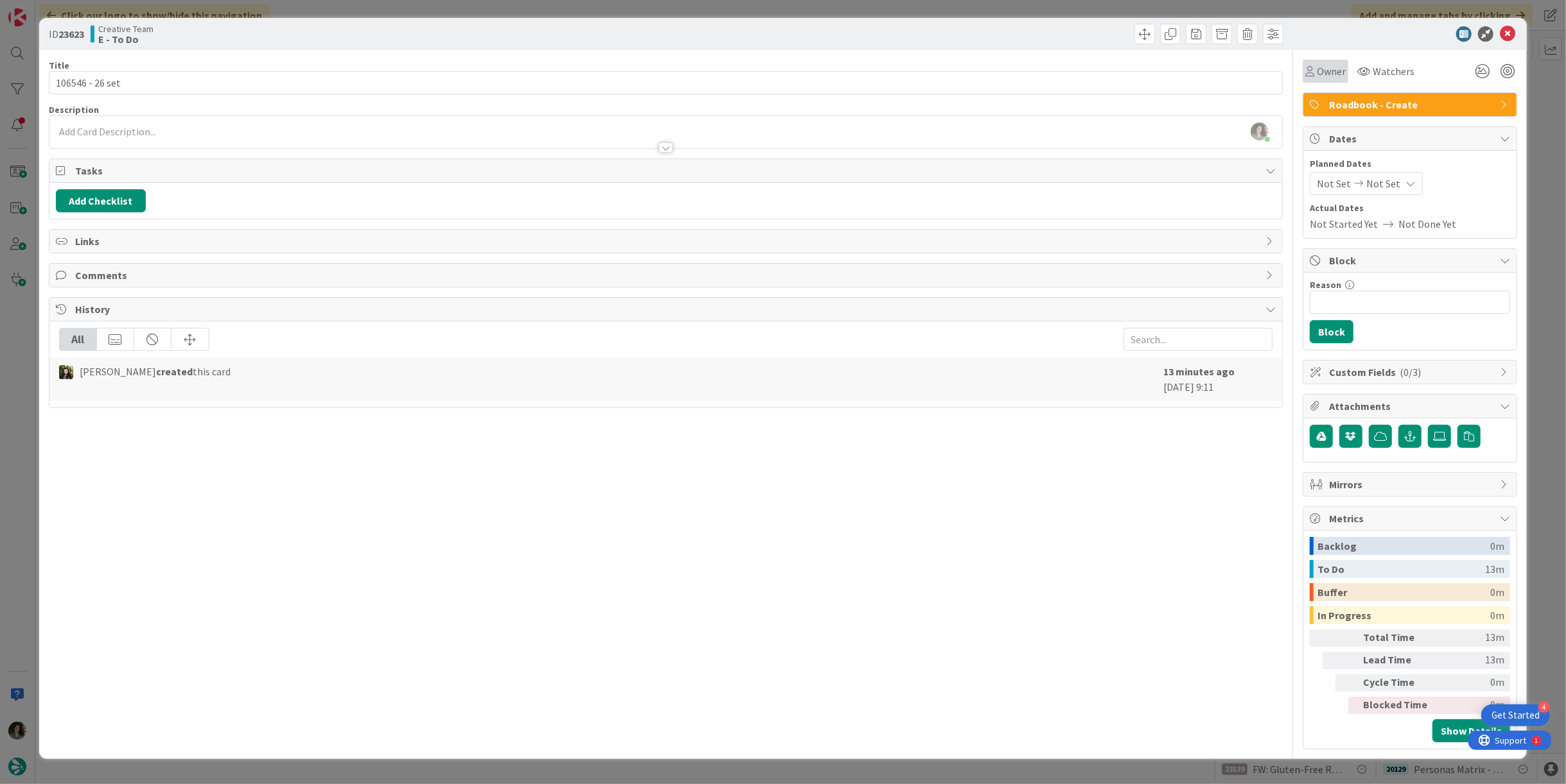
click at [1328, 73] on span "Owner" at bounding box center [1332, 71] width 29 height 15
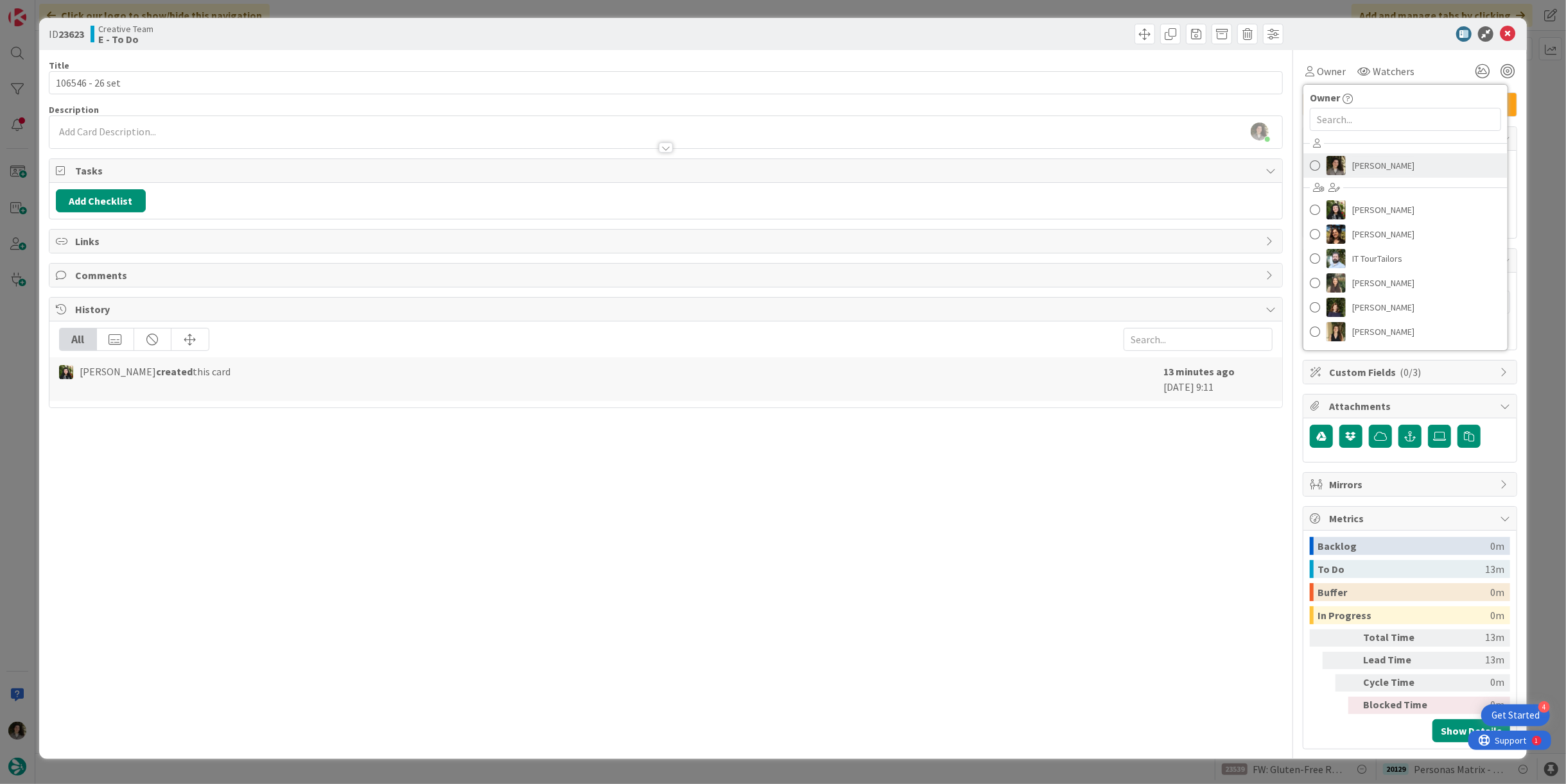
click at [1410, 161] on link "[PERSON_NAME]" at bounding box center [1406, 165] width 204 height 24
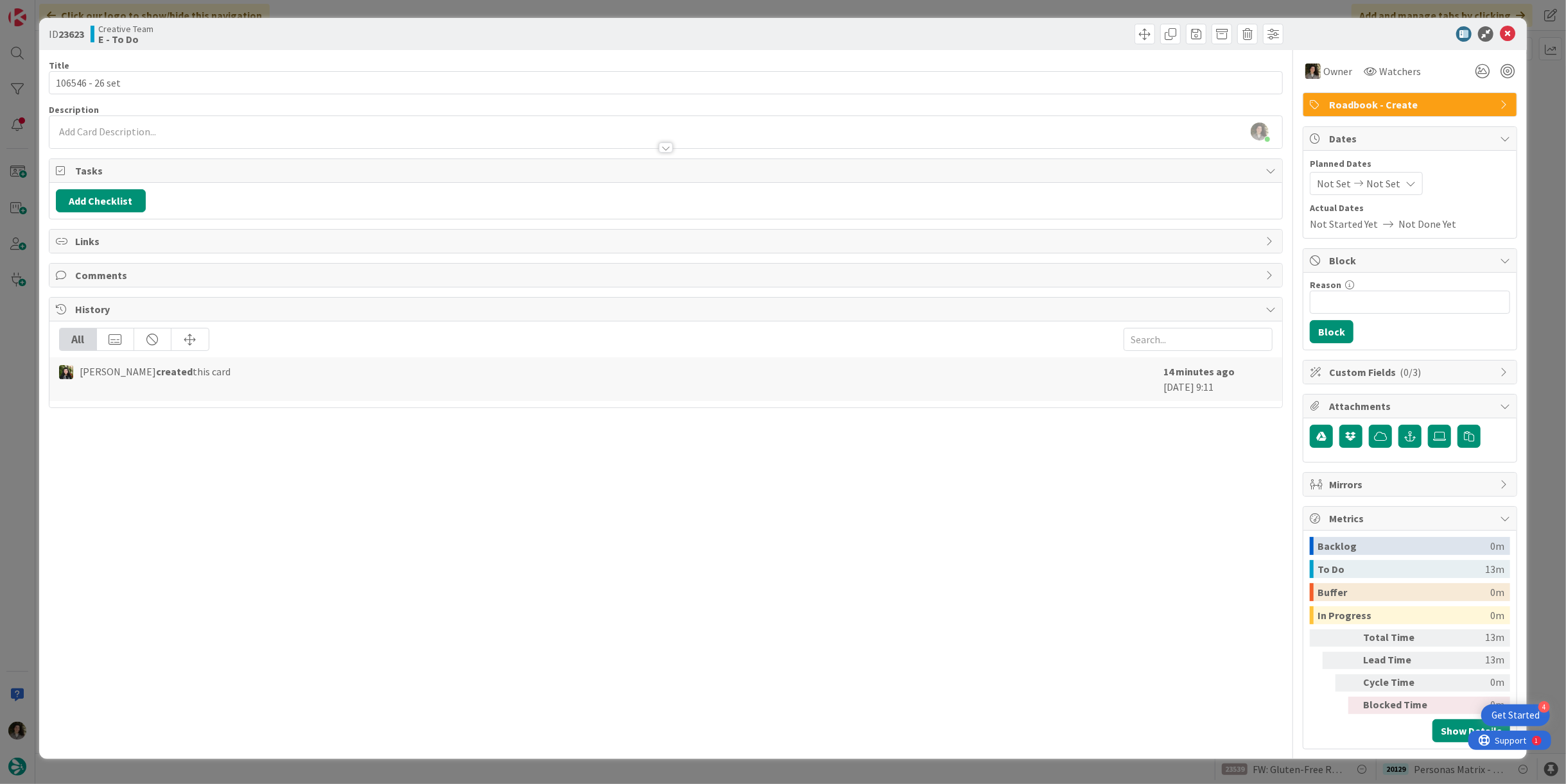
click at [1396, 183] on div "Not Set Not Set" at bounding box center [1366, 183] width 113 height 23
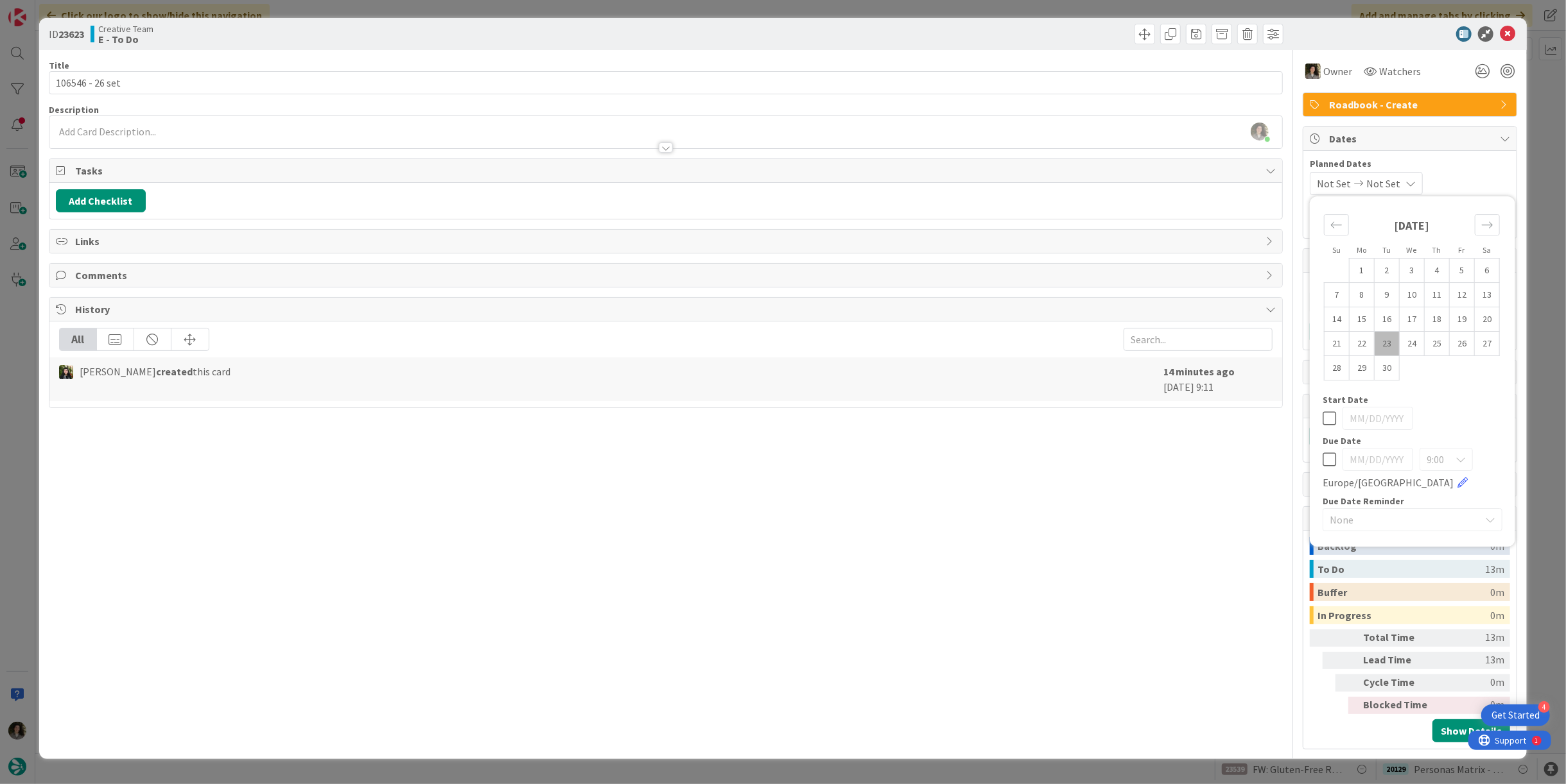
click at [1327, 458] on icon at bounding box center [1329, 459] width 13 height 15
click at [1178, 513] on div "Title 15 / 128 106546 - 26 set Description Melissa Santos just joined Owner Wat…" at bounding box center [665, 400] width 1234 height 700
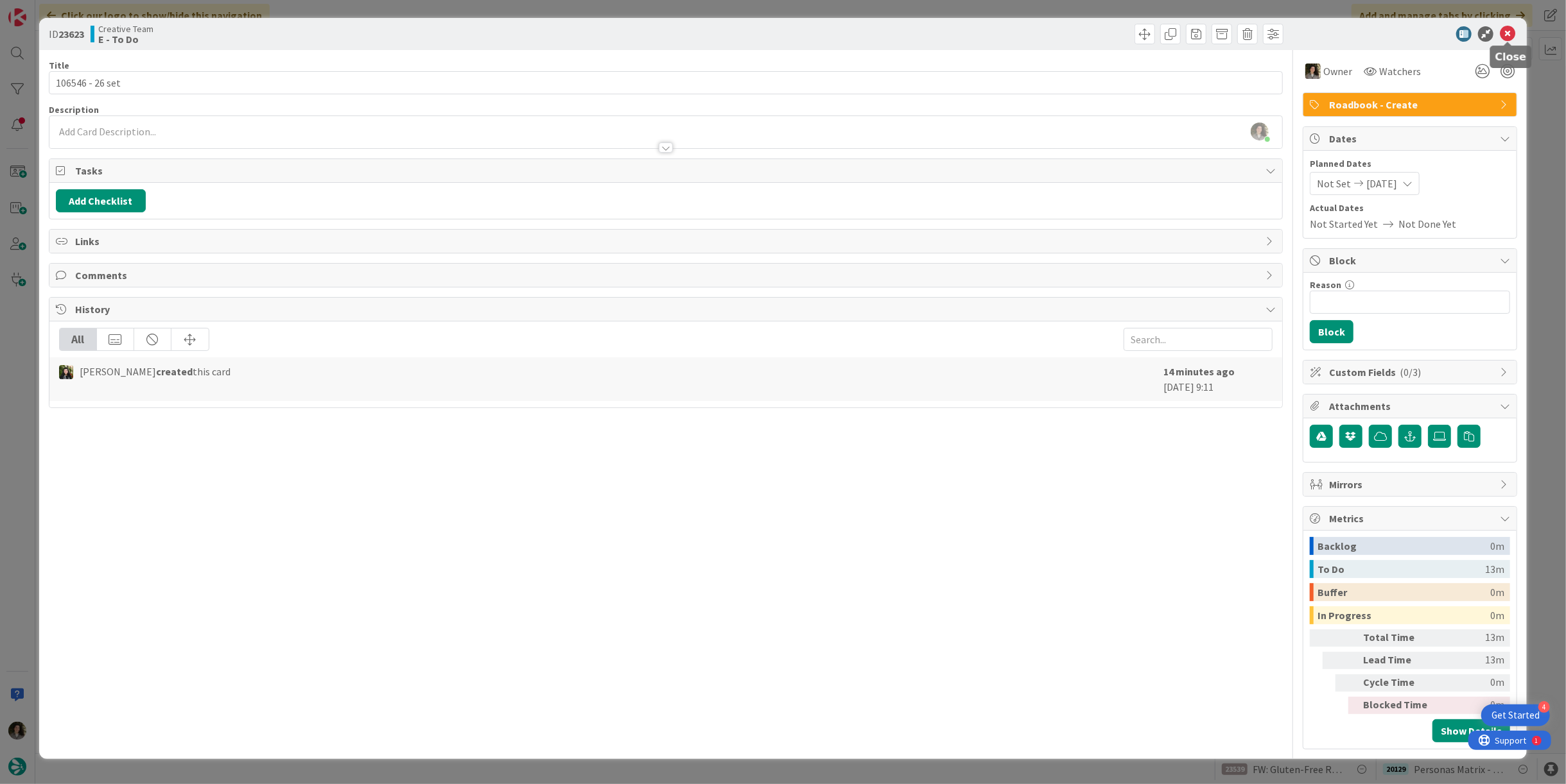
click at [1510, 33] on icon at bounding box center [1508, 34] width 15 height 15
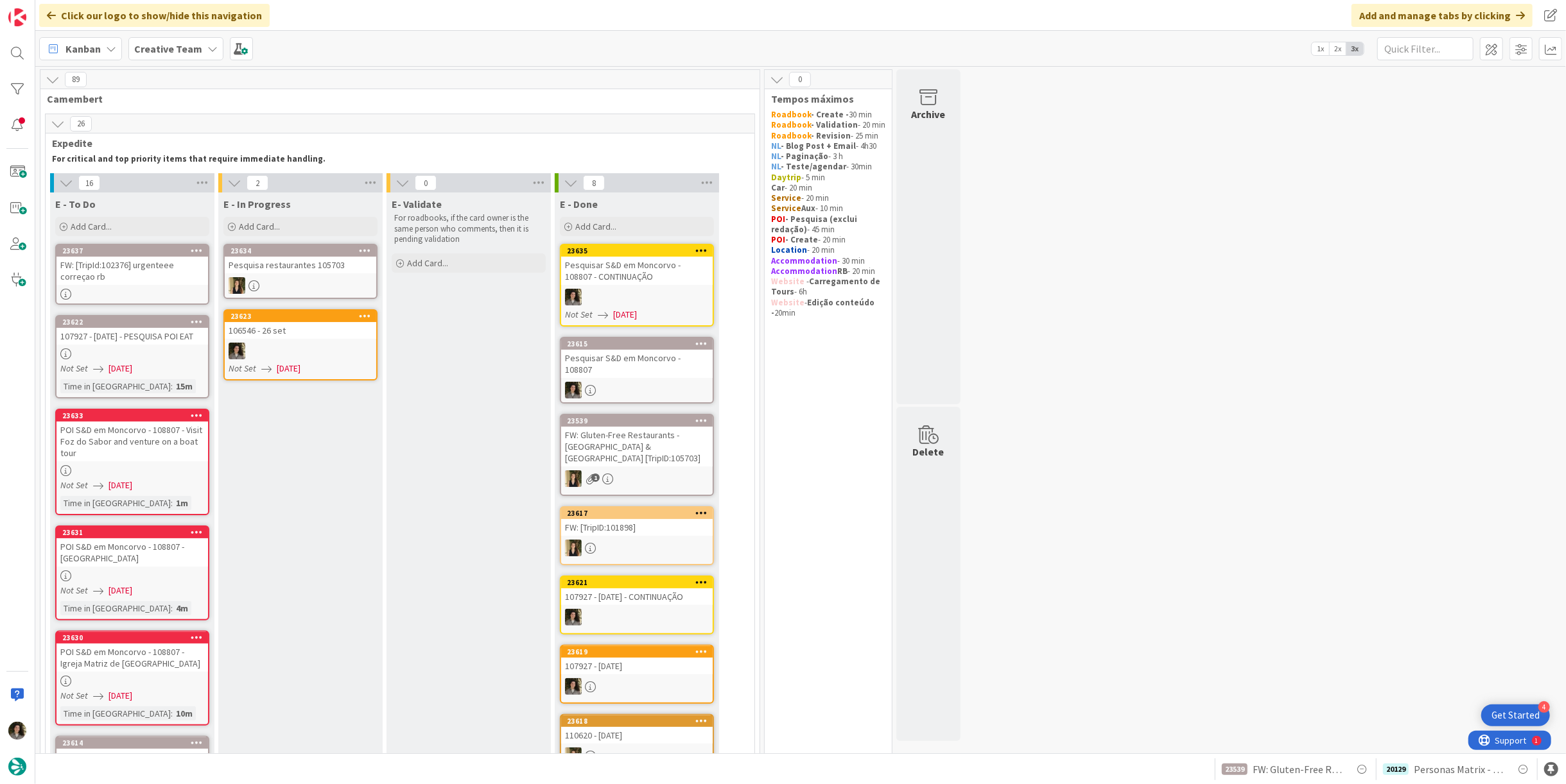
click at [343, 348] on div at bounding box center [300, 351] width 152 height 17
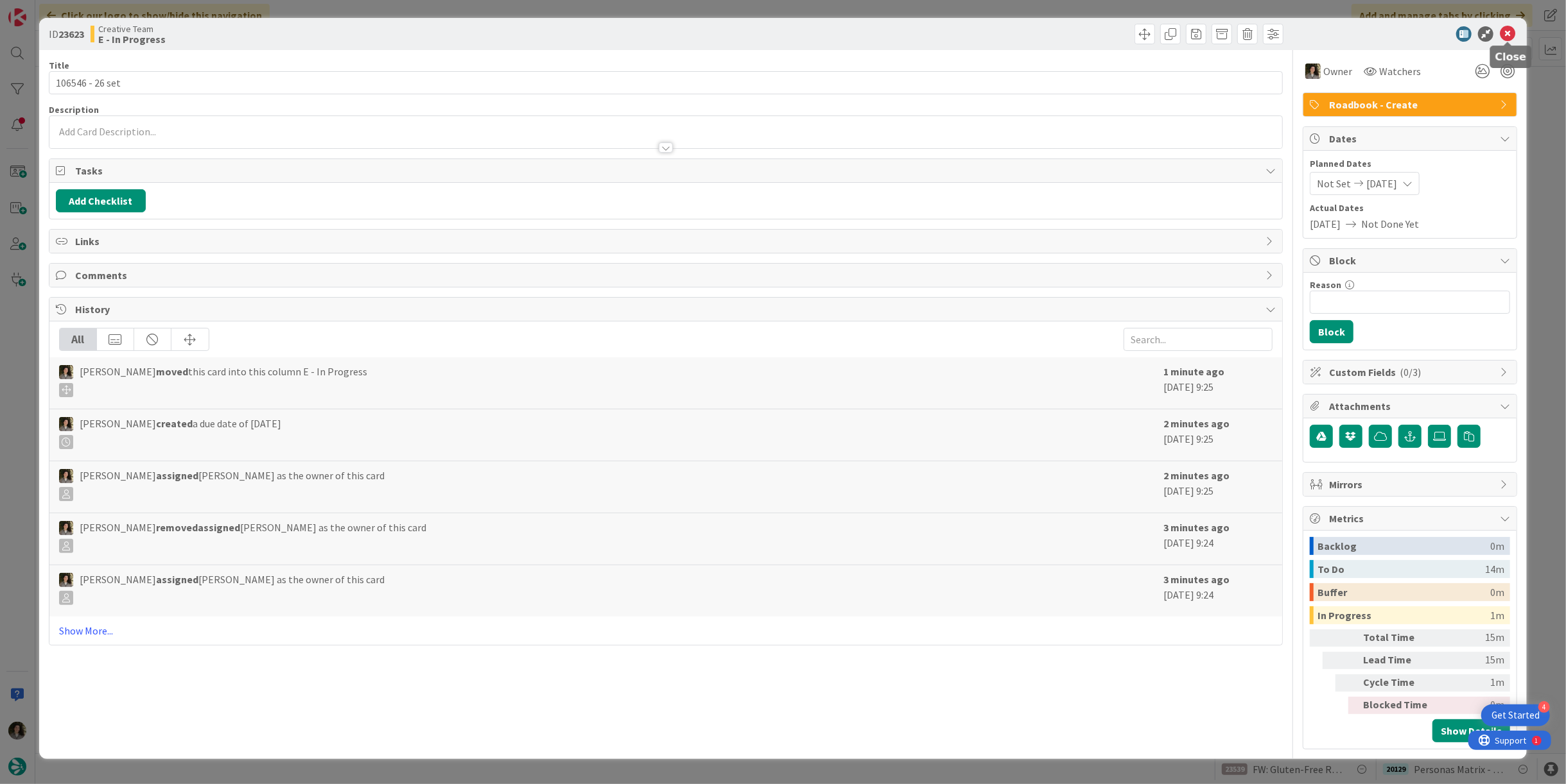
click at [1512, 34] on icon at bounding box center [1508, 34] width 15 height 15
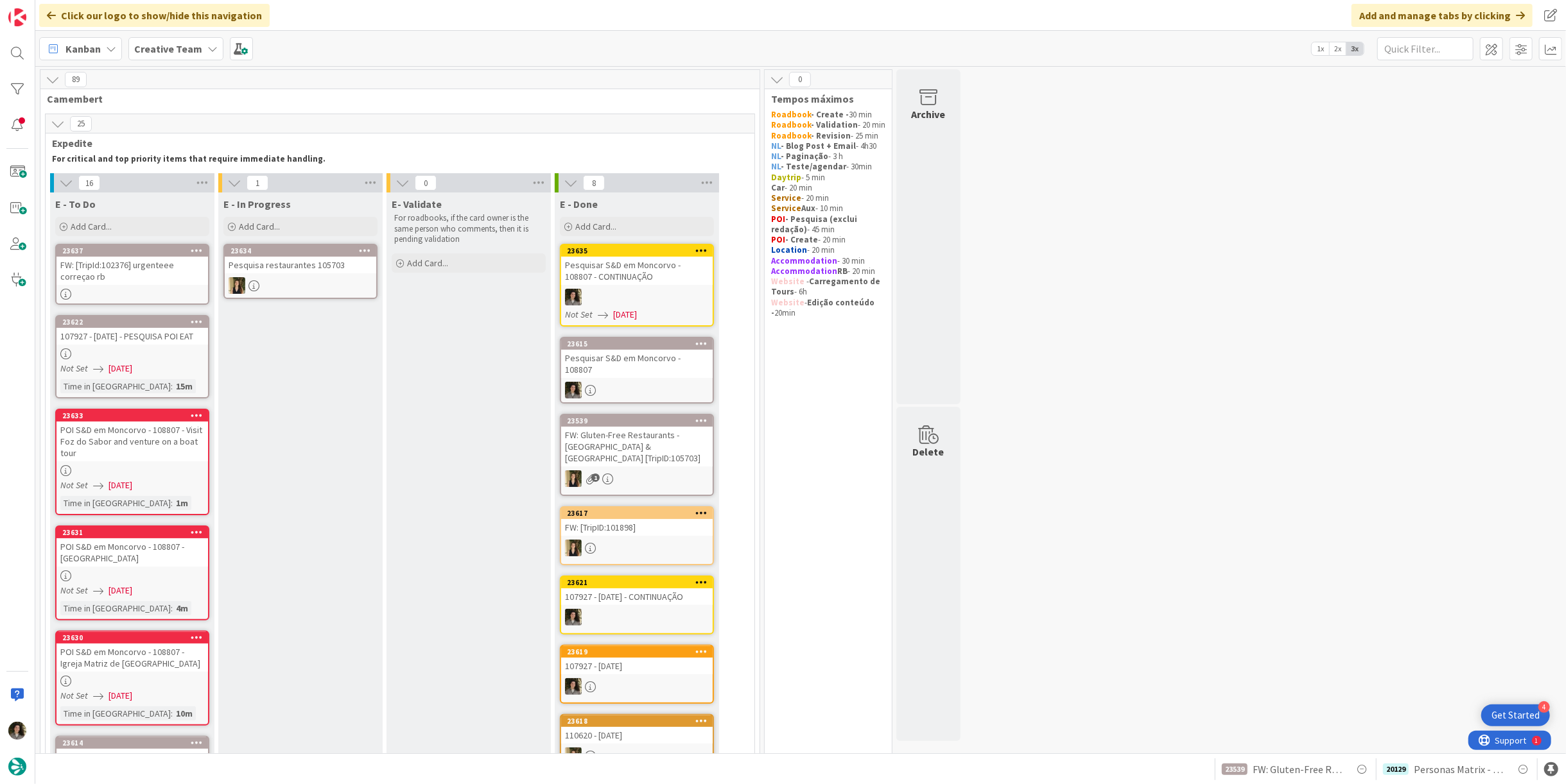
click at [154, 274] on div "FW: [TripId:102376] urgenteee correçao rb" at bounding box center [132, 270] width 152 height 28
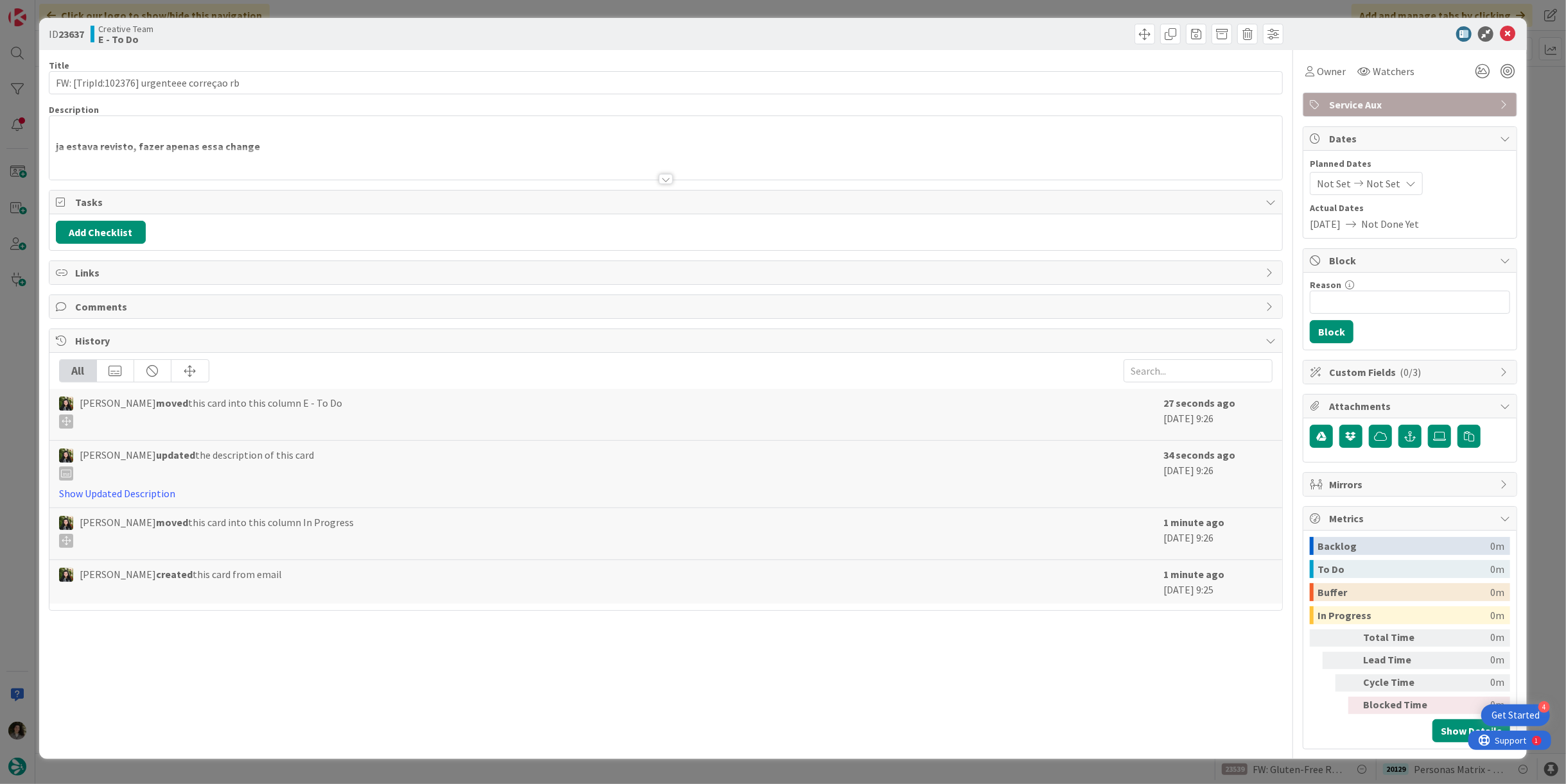
click at [675, 174] on div at bounding box center [665, 163] width 1233 height 33
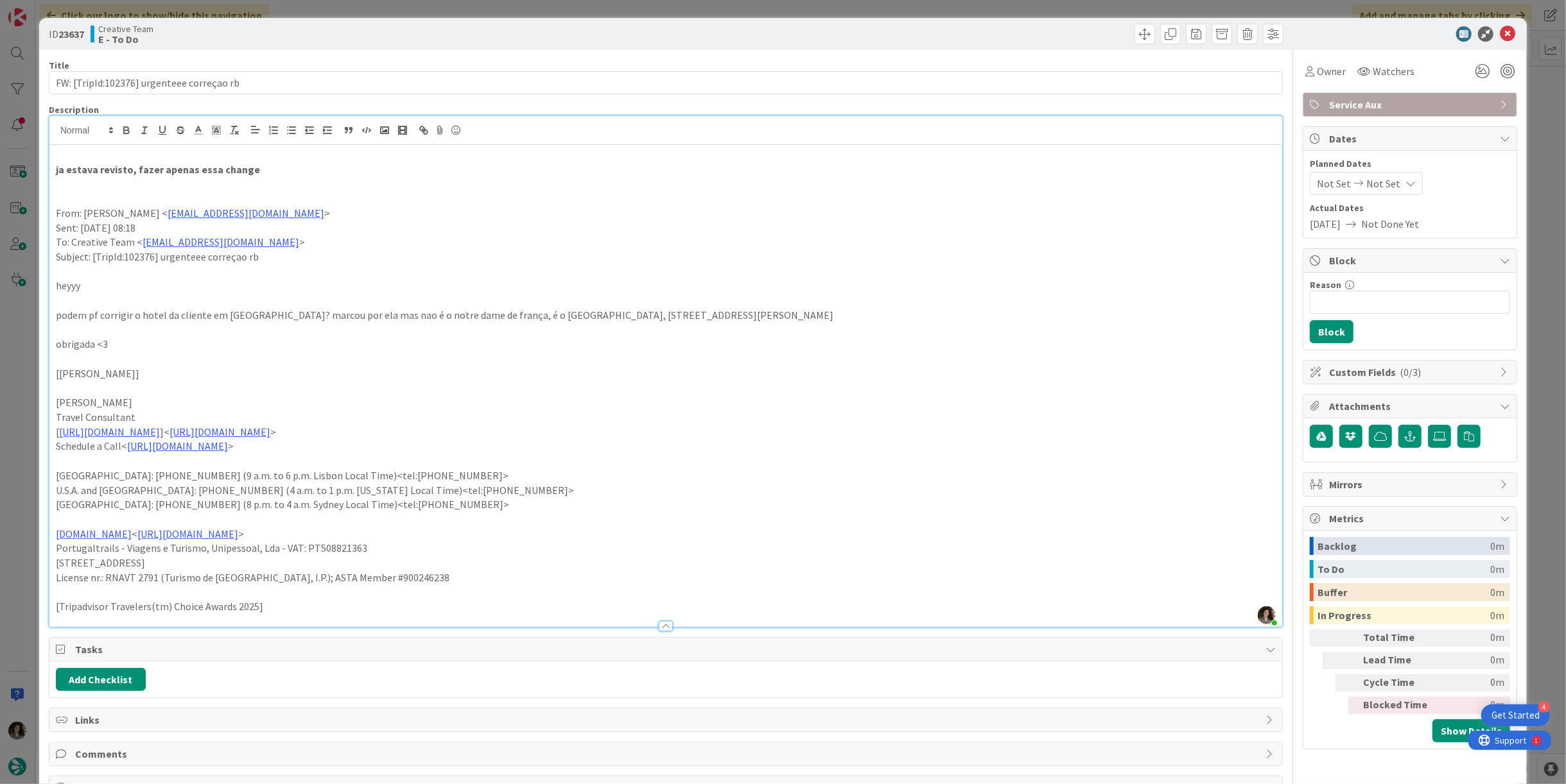
drag, startPoint x: 1311, startPoint y: 69, endPoint x: 1311, endPoint y: 83, distance: 14.0
click at [1317, 71] on span "Owner" at bounding box center [1332, 71] width 29 height 15
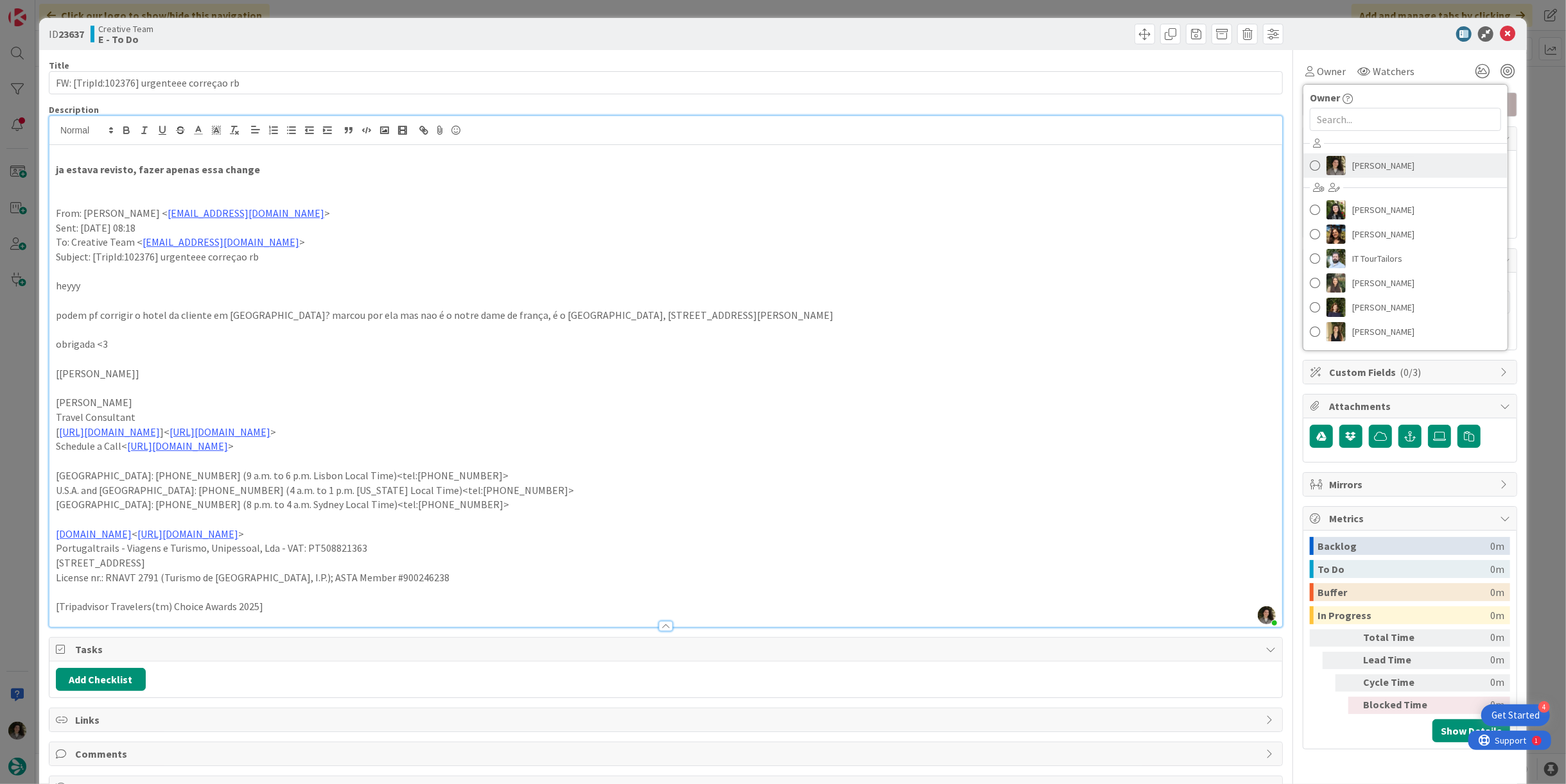
click at [1353, 163] on span "[PERSON_NAME]" at bounding box center [1384, 165] width 63 height 19
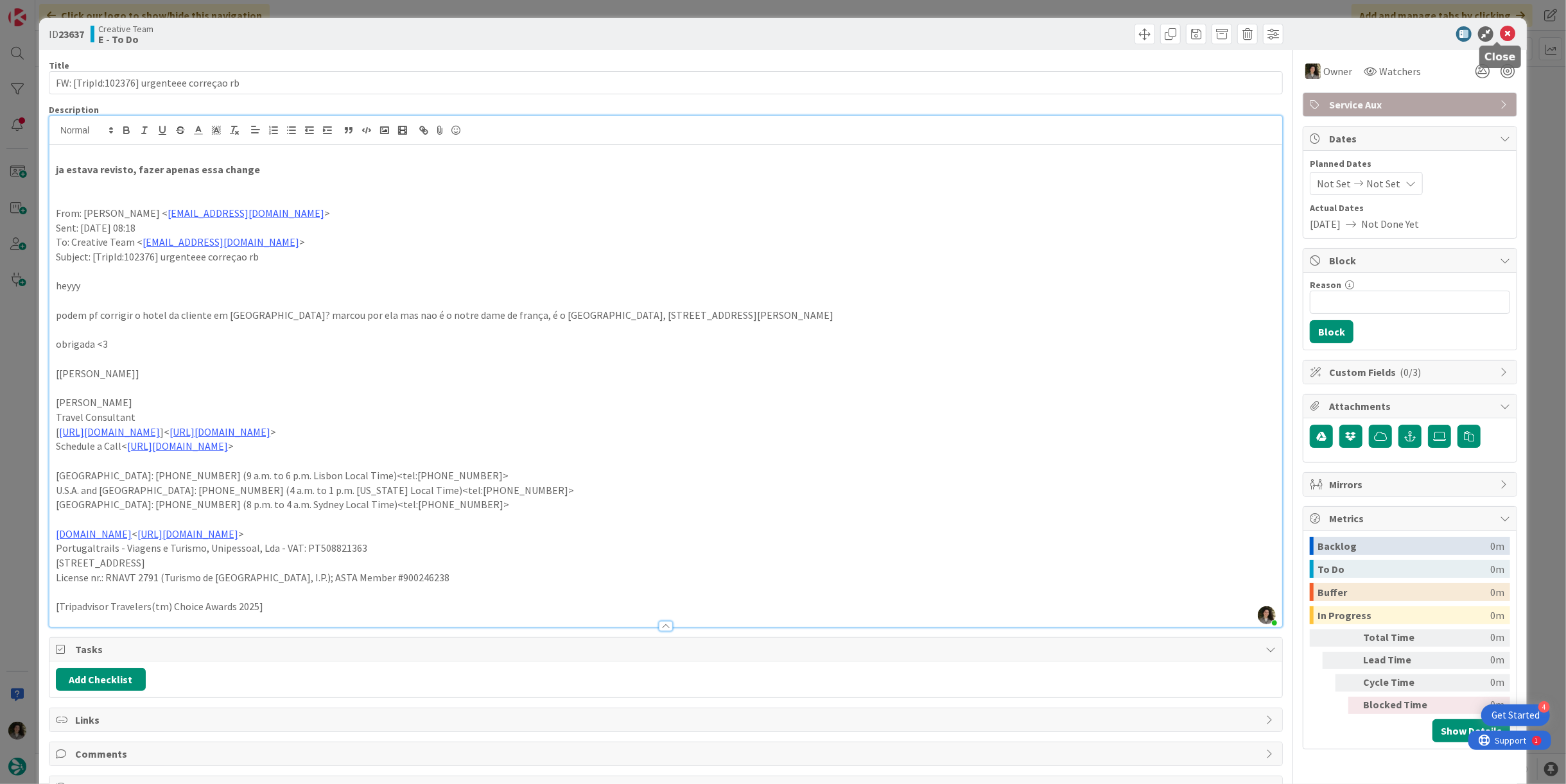
click at [1500, 28] on icon at bounding box center [1508, 34] width 15 height 15
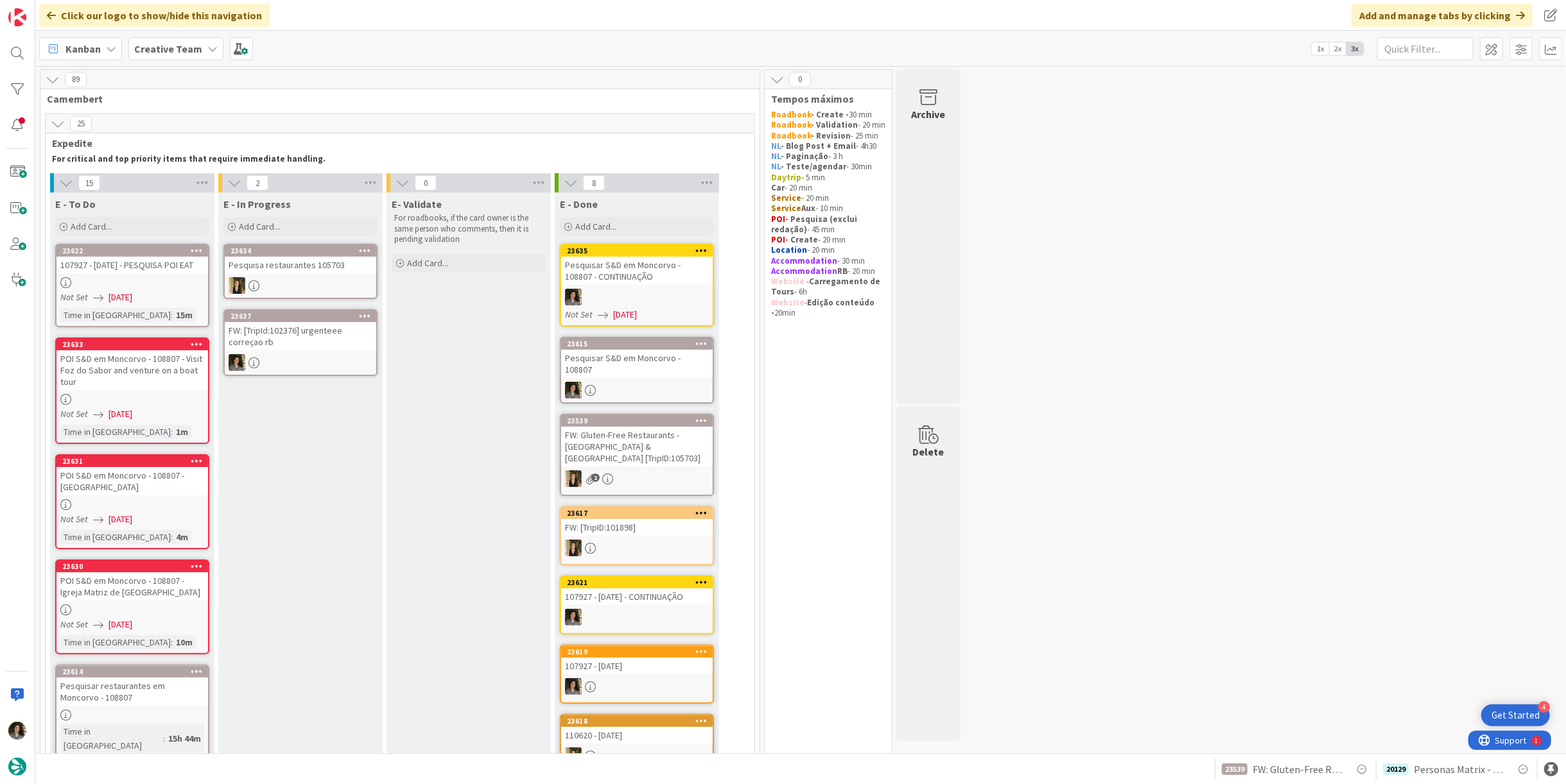
click at [298, 342] on div "FW: [TripId:102376] urgenteee correçao rb" at bounding box center [300, 336] width 152 height 28
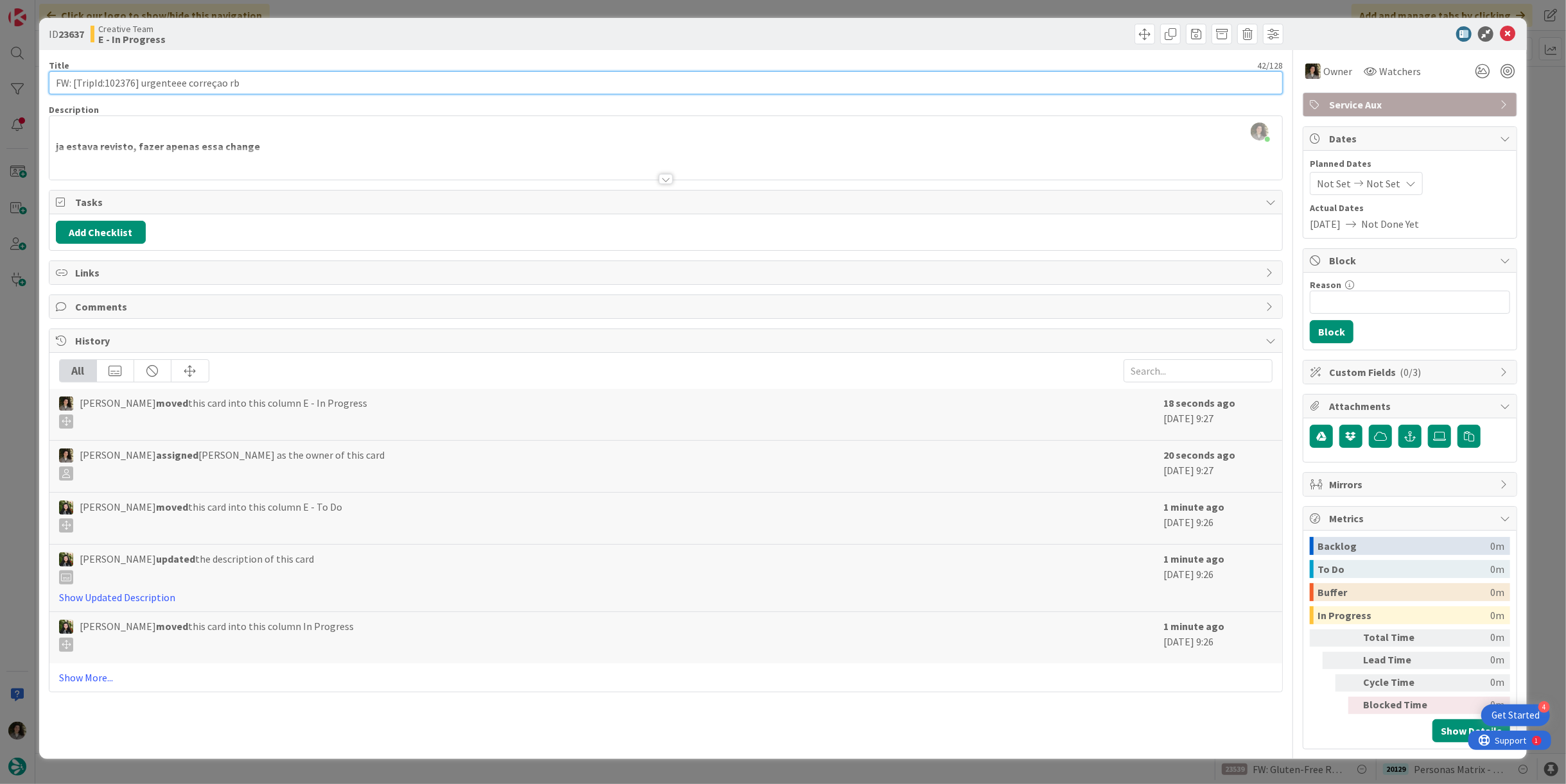
drag, startPoint x: 135, startPoint y: 83, endPoint x: 106, endPoint y: 87, distance: 29.3
click at [106, 87] on input "FW: [TripId:102376] urgenteee correçao rb" at bounding box center [665, 83] width 1234 height 23
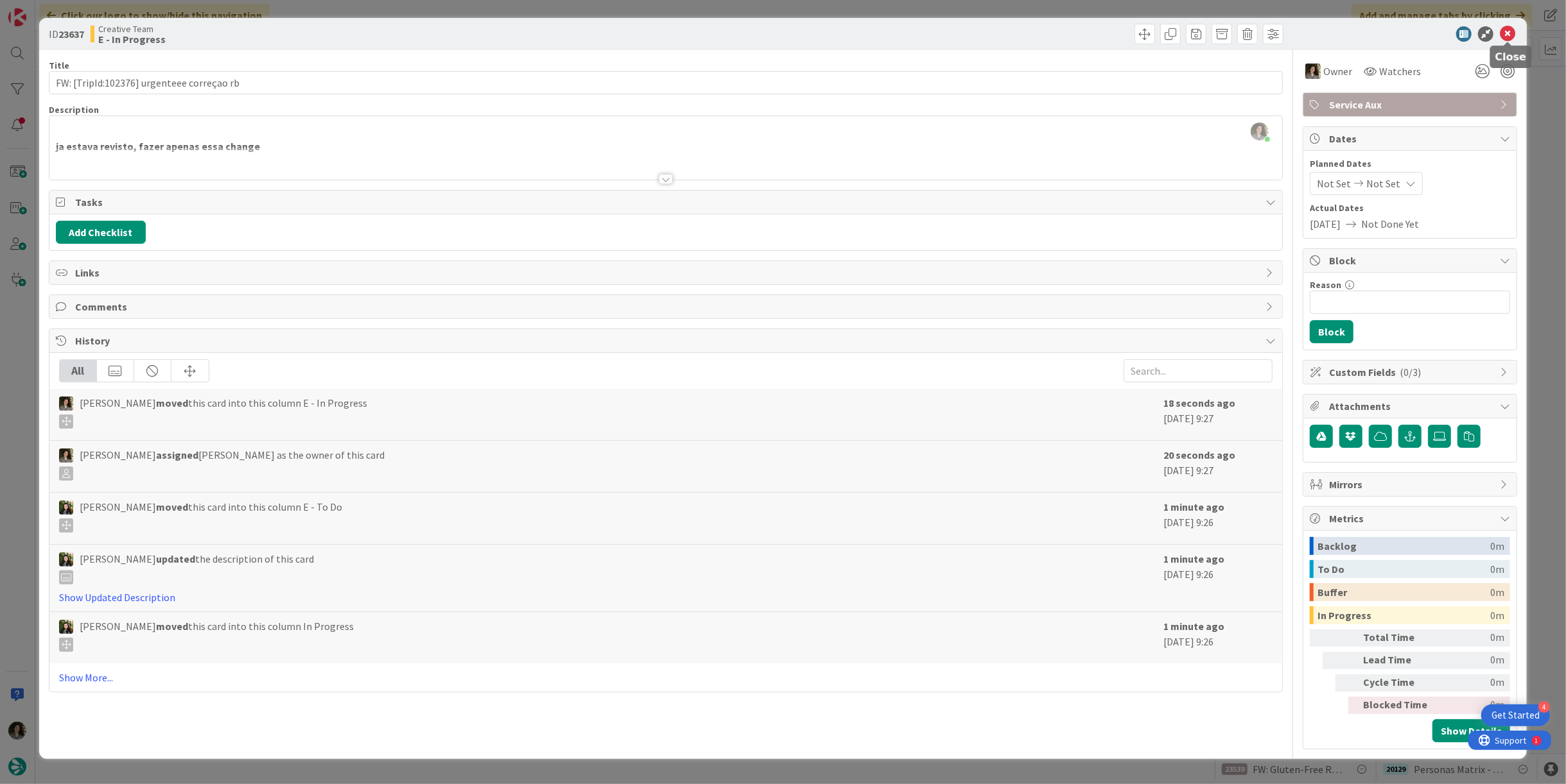
click at [1503, 31] on icon at bounding box center [1508, 34] width 15 height 15
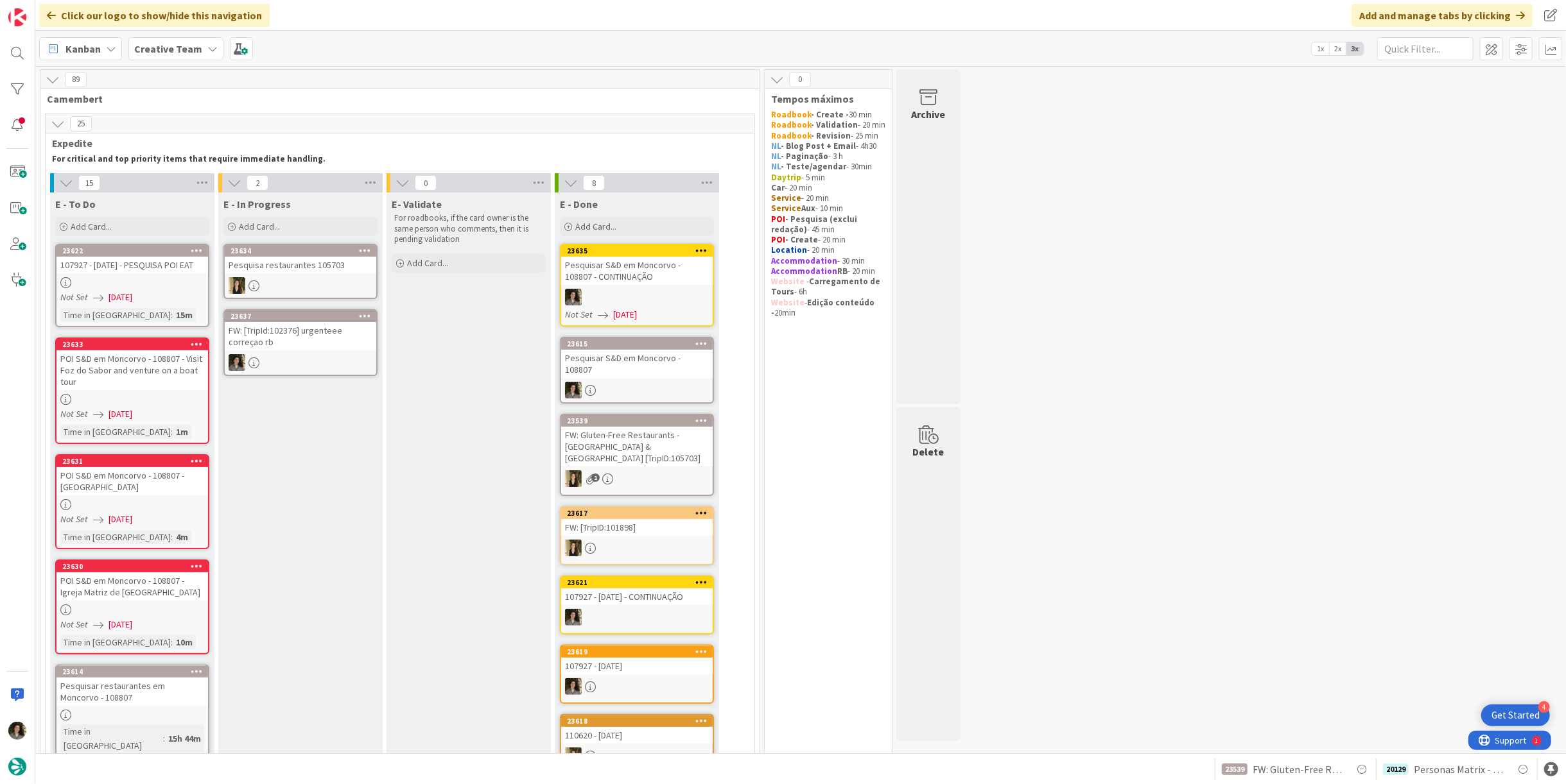
click at [148, 506] on div at bounding box center [132, 505] width 152 height 11
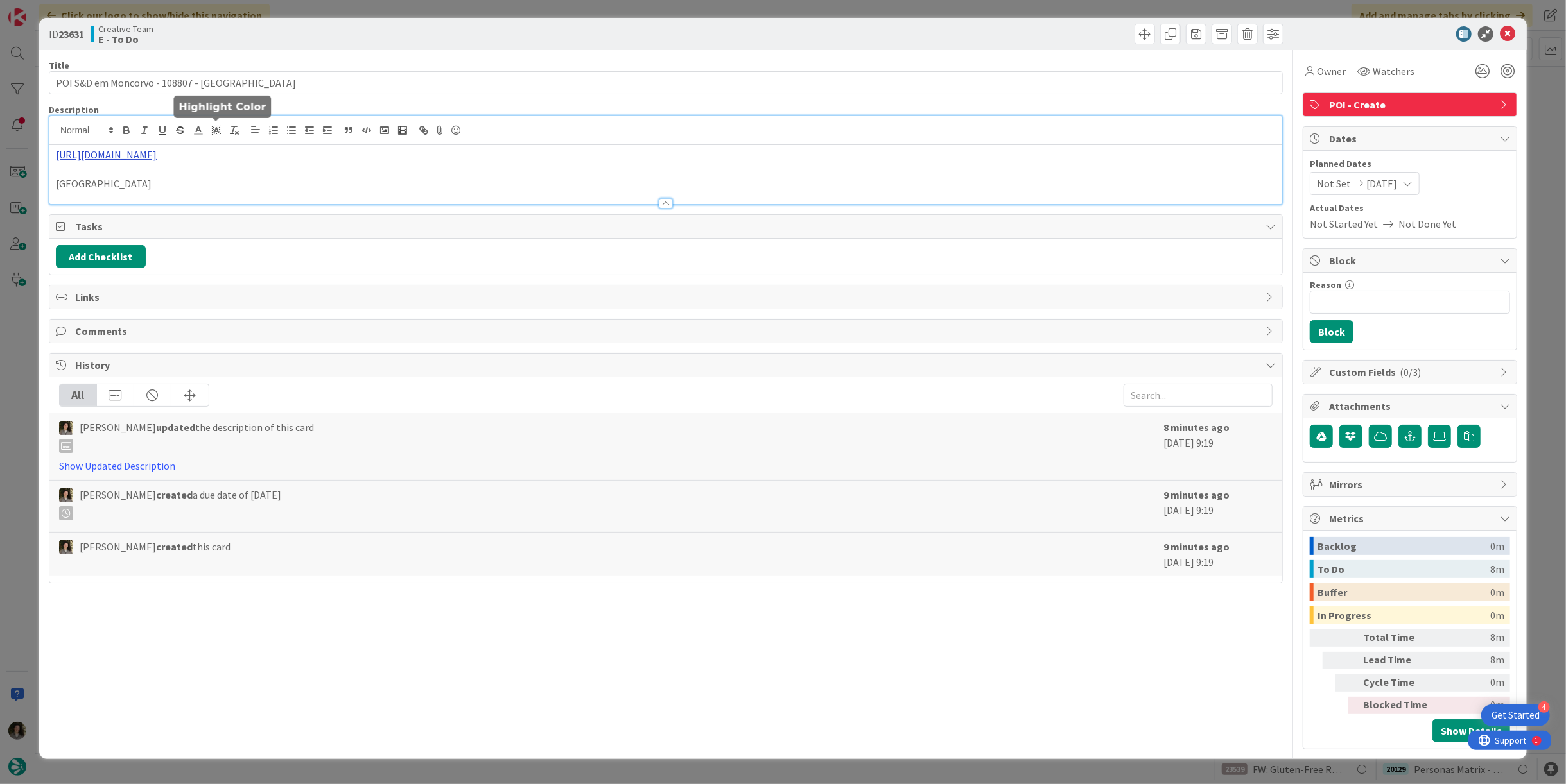
click at [224, 135] on div "https://www.cm-moncorvo.pt/pages/813?poi_id=77 Torre de Moncorvo Castle Museum" at bounding box center [665, 160] width 1233 height 88
click at [179, 177] on link "https://www.cm-moncorvo.pt/pages/813?poi_id=77" at bounding box center [135, 180] width 88 height 17
click at [1508, 29] on icon at bounding box center [1508, 34] width 15 height 15
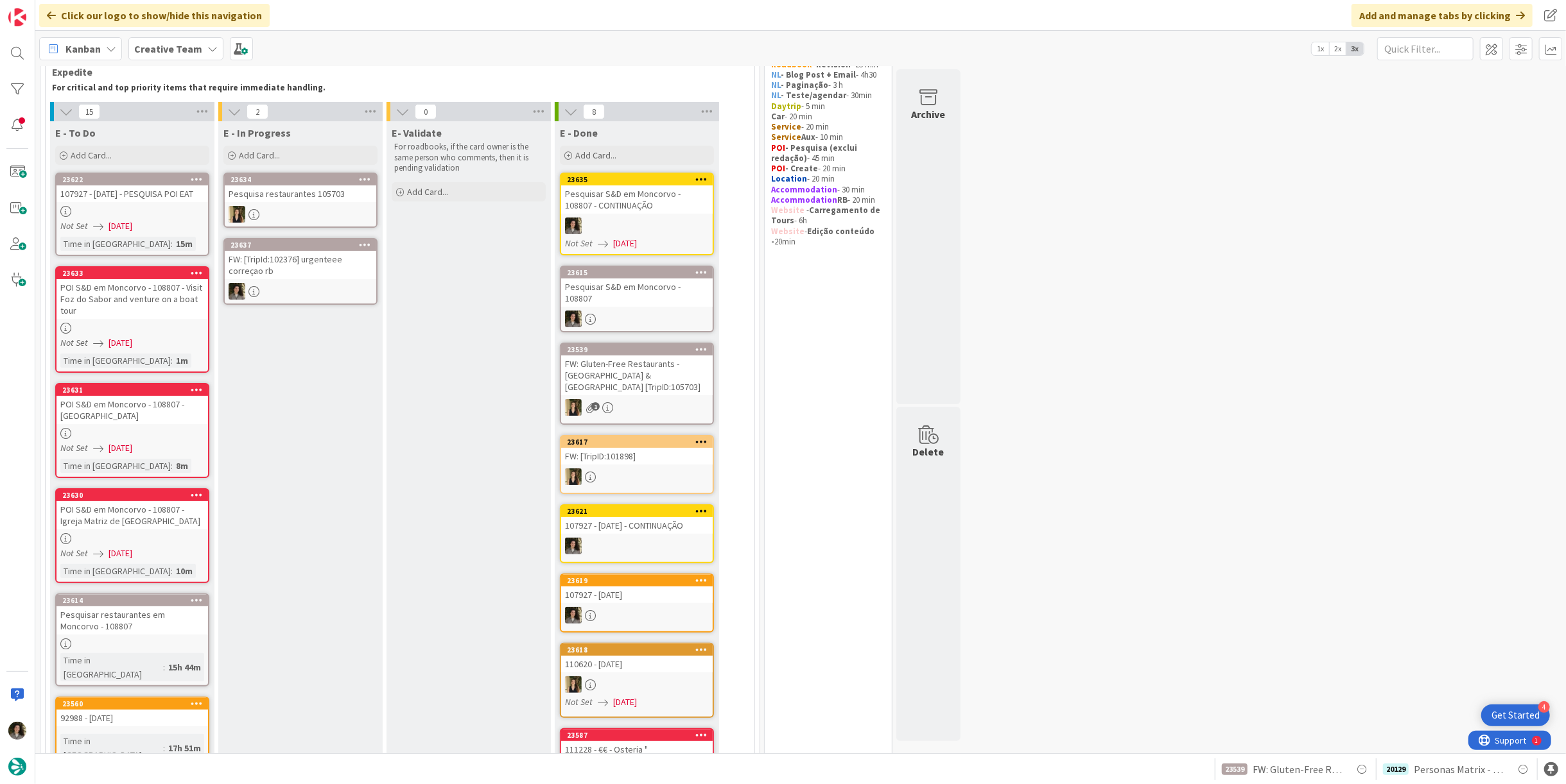
click at [202, 389] on icon at bounding box center [197, 389] width 13 height 9
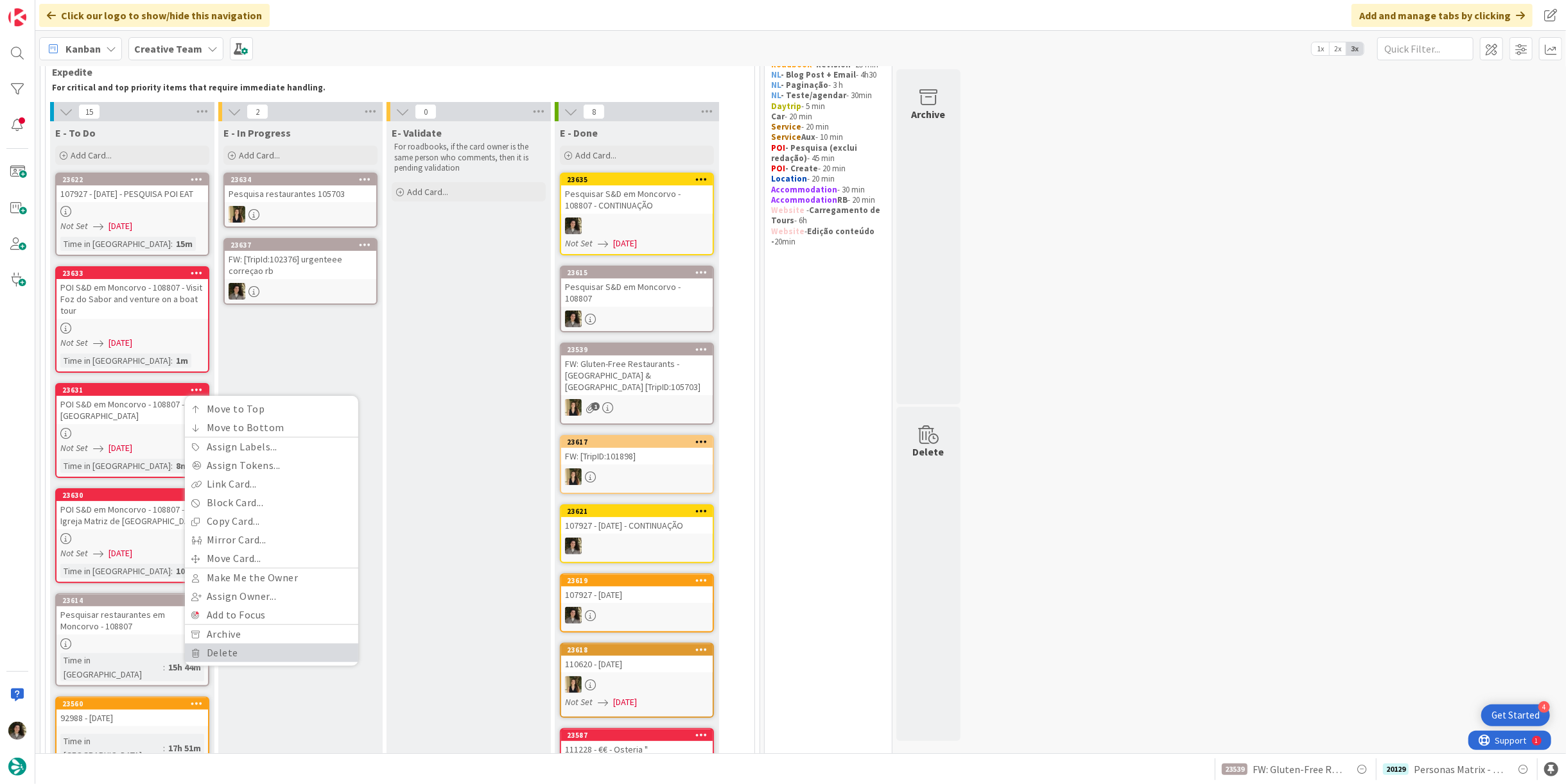
drag, startPoint x: 273, startPoint y: 648, endPoint x: 274, endPoint y: 630, distance: 18.0
click at [273, 648] on link "Delete" at bounding box center [271, 653] width 173 height 19
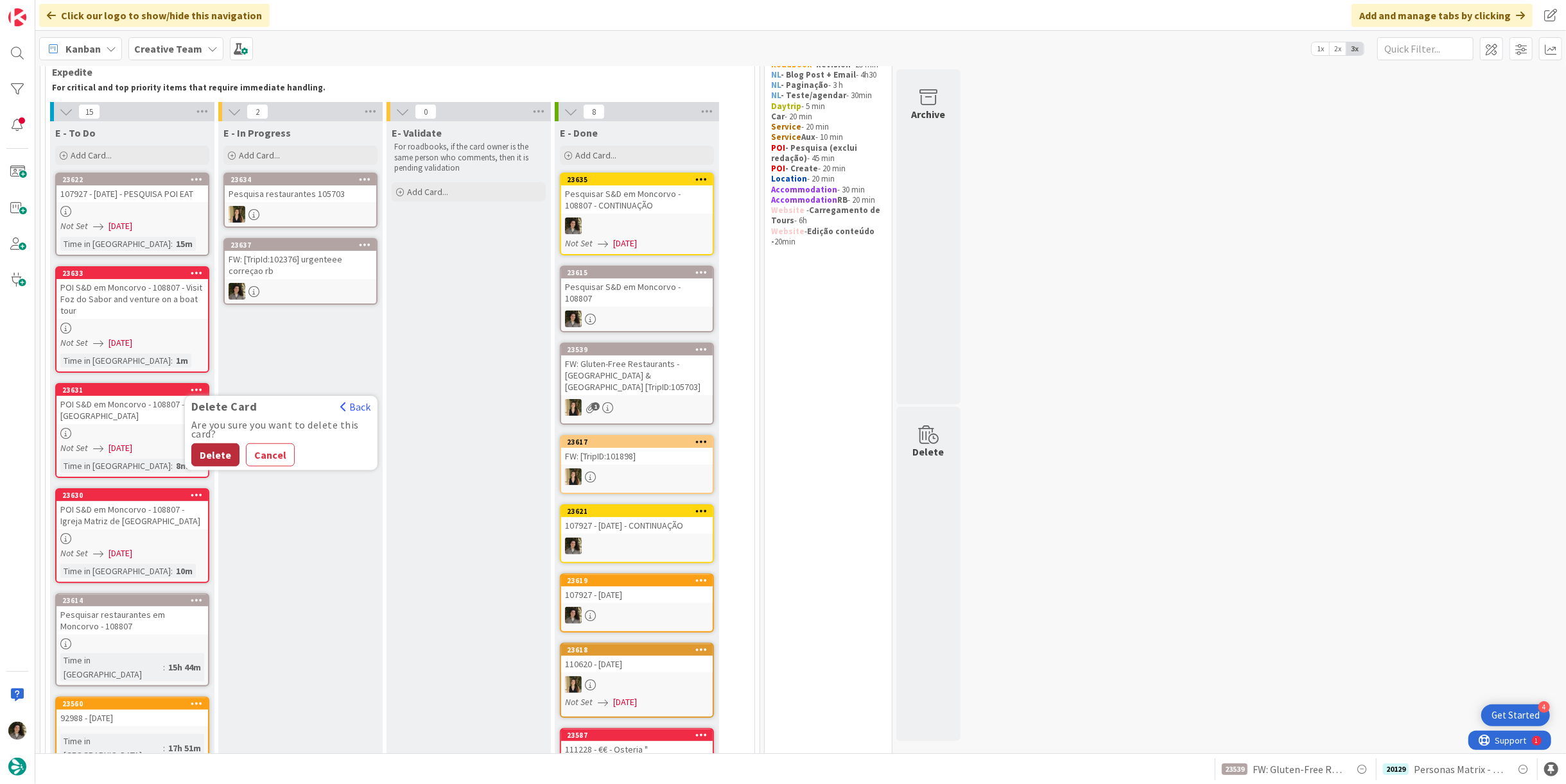
click at [212, 448] on button "Delete" at bounding box center [215, 455] width 48 height 23
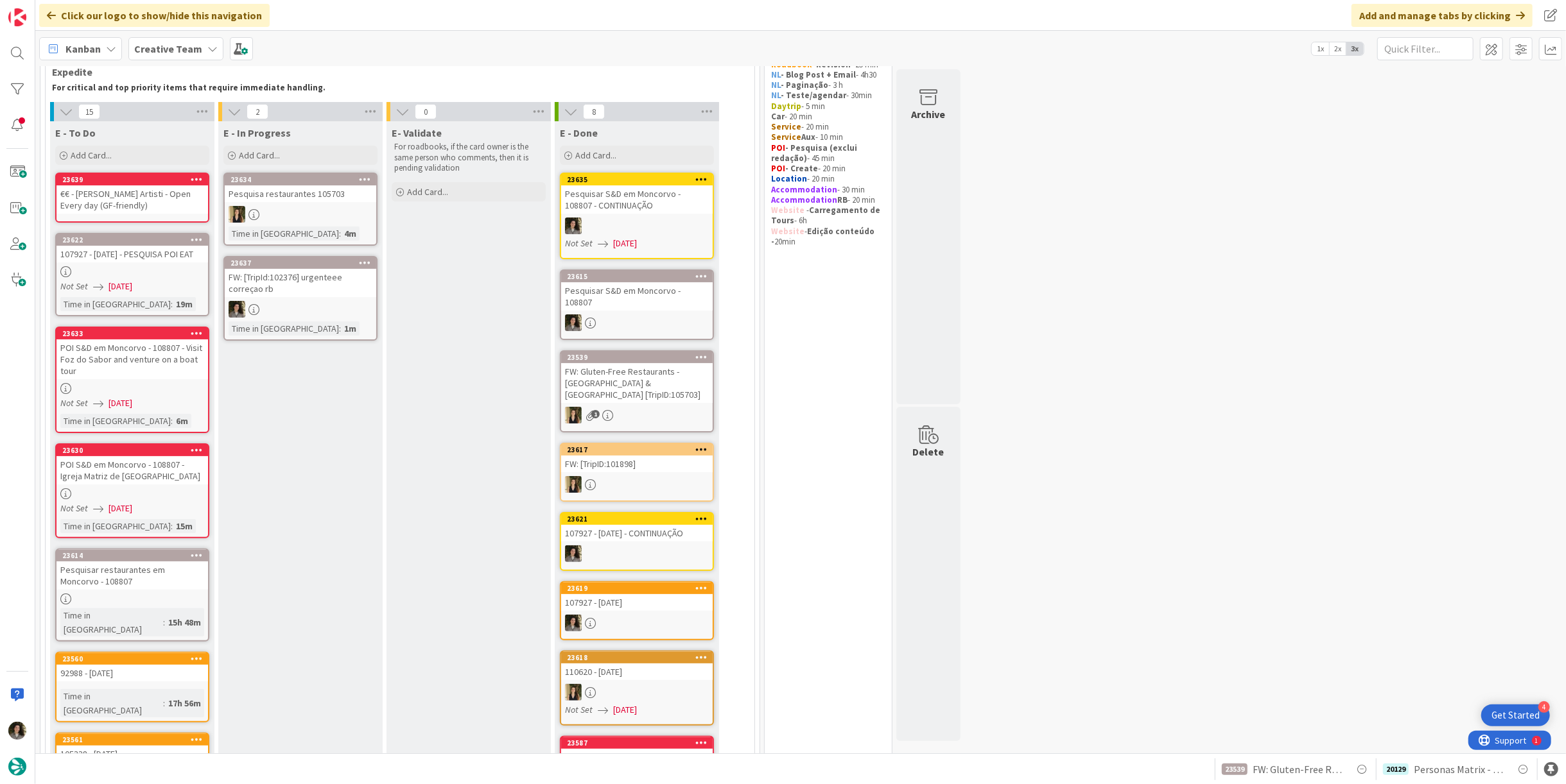
click at [309, 286] on div "FW: [TripId:102376] urgenteee correçao rb" at bounding box center [300, 283] width 152 height 28
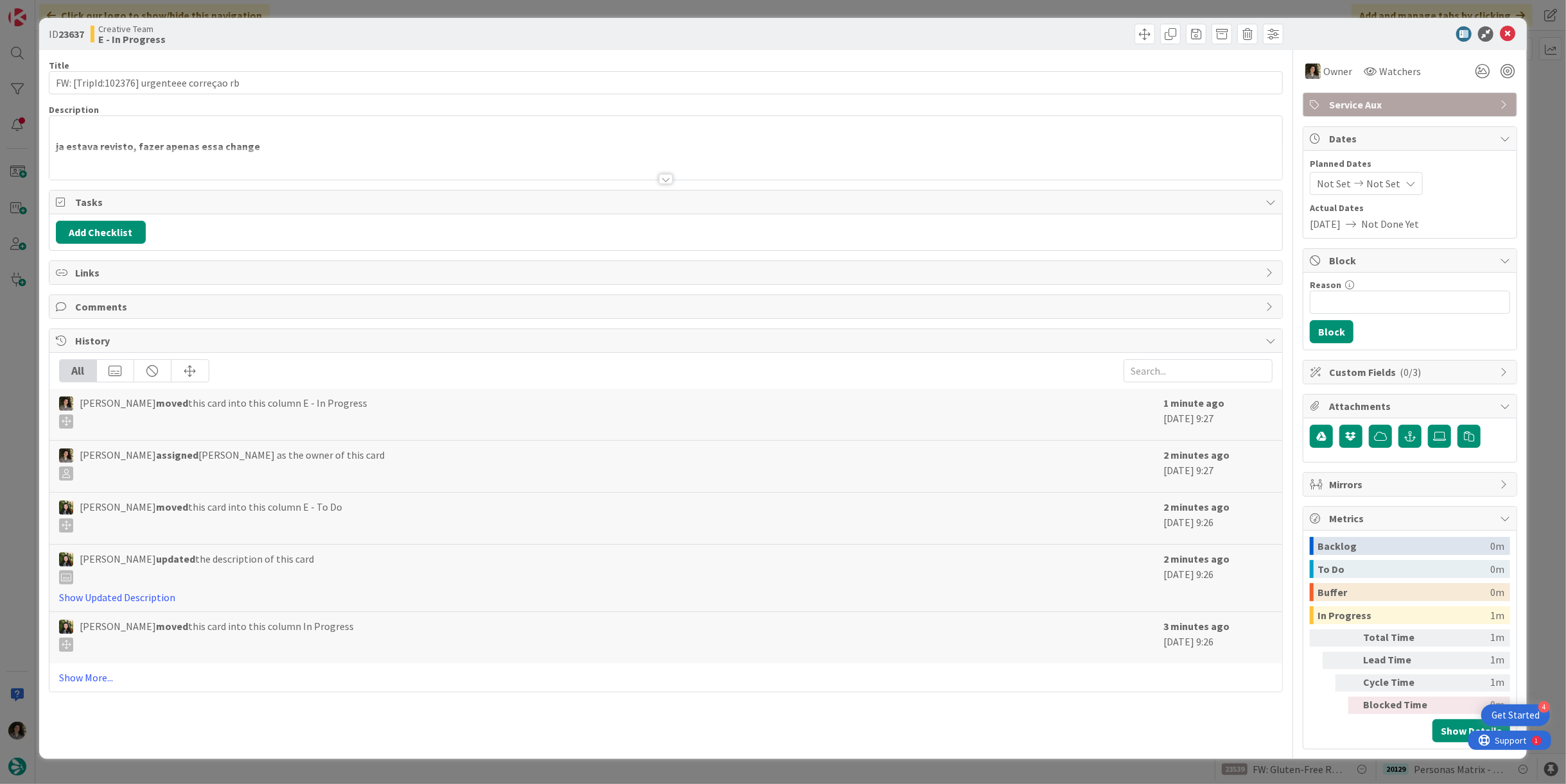
click at [668, 177] on div at bounding box center [665, 179] width 14 height 10
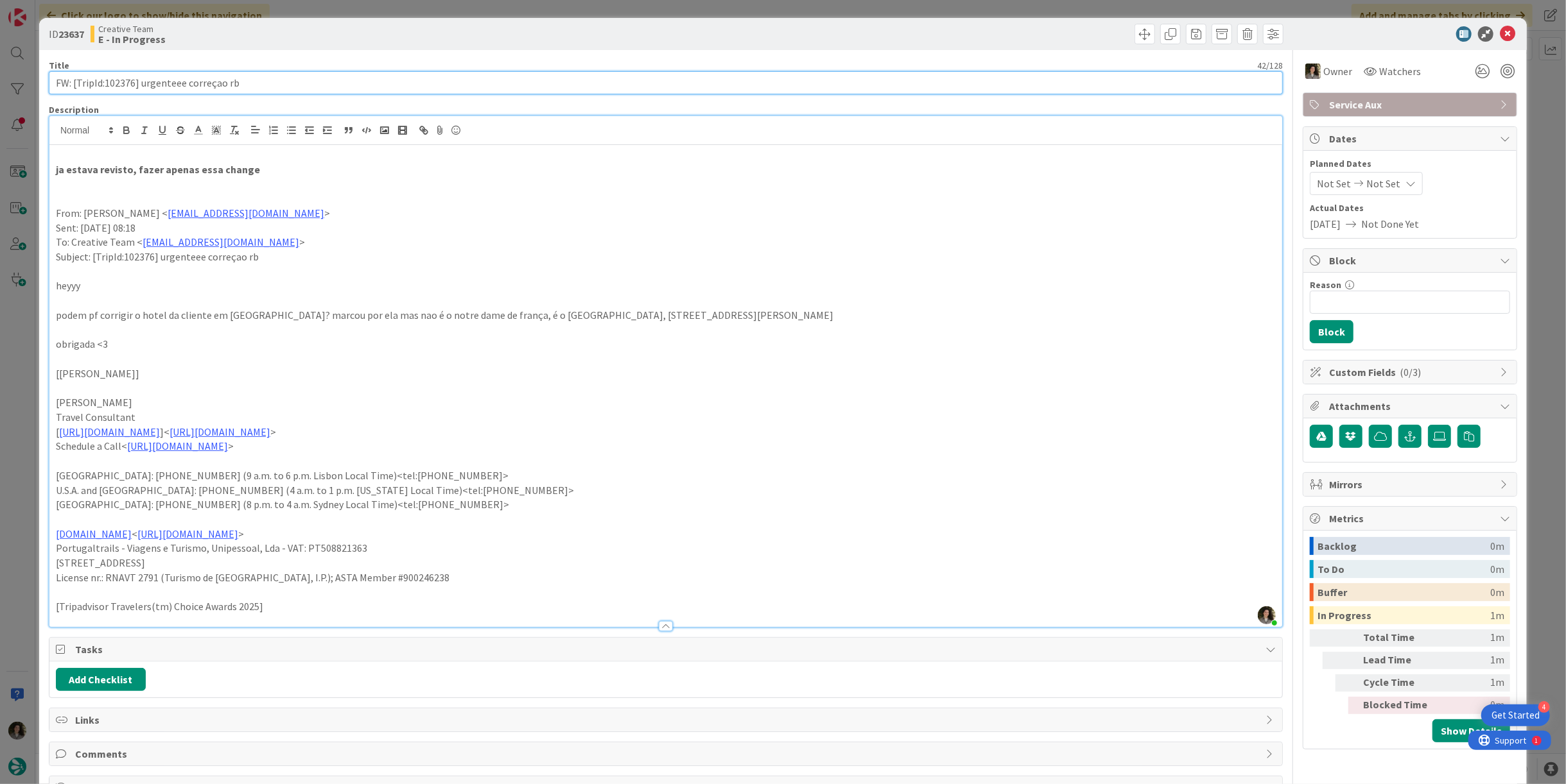
click at [399, 81] on input "FW: [TripId:102376] urgenteee correçao rb" at bounding box center [665, 83] width 1234 height 23
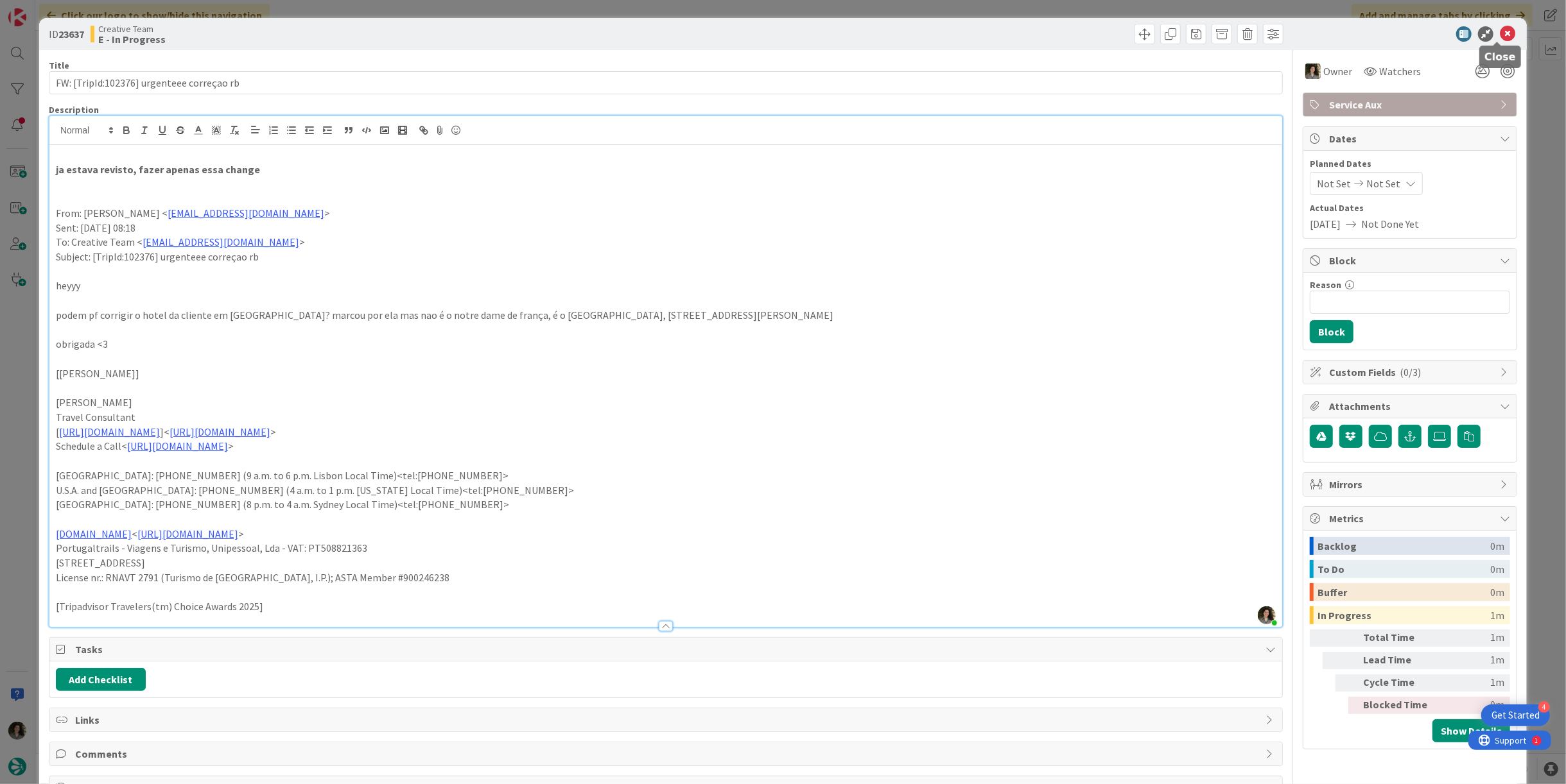
click at [1500, 34] on icon at bounding box center [1508, 34] width 15 height 15
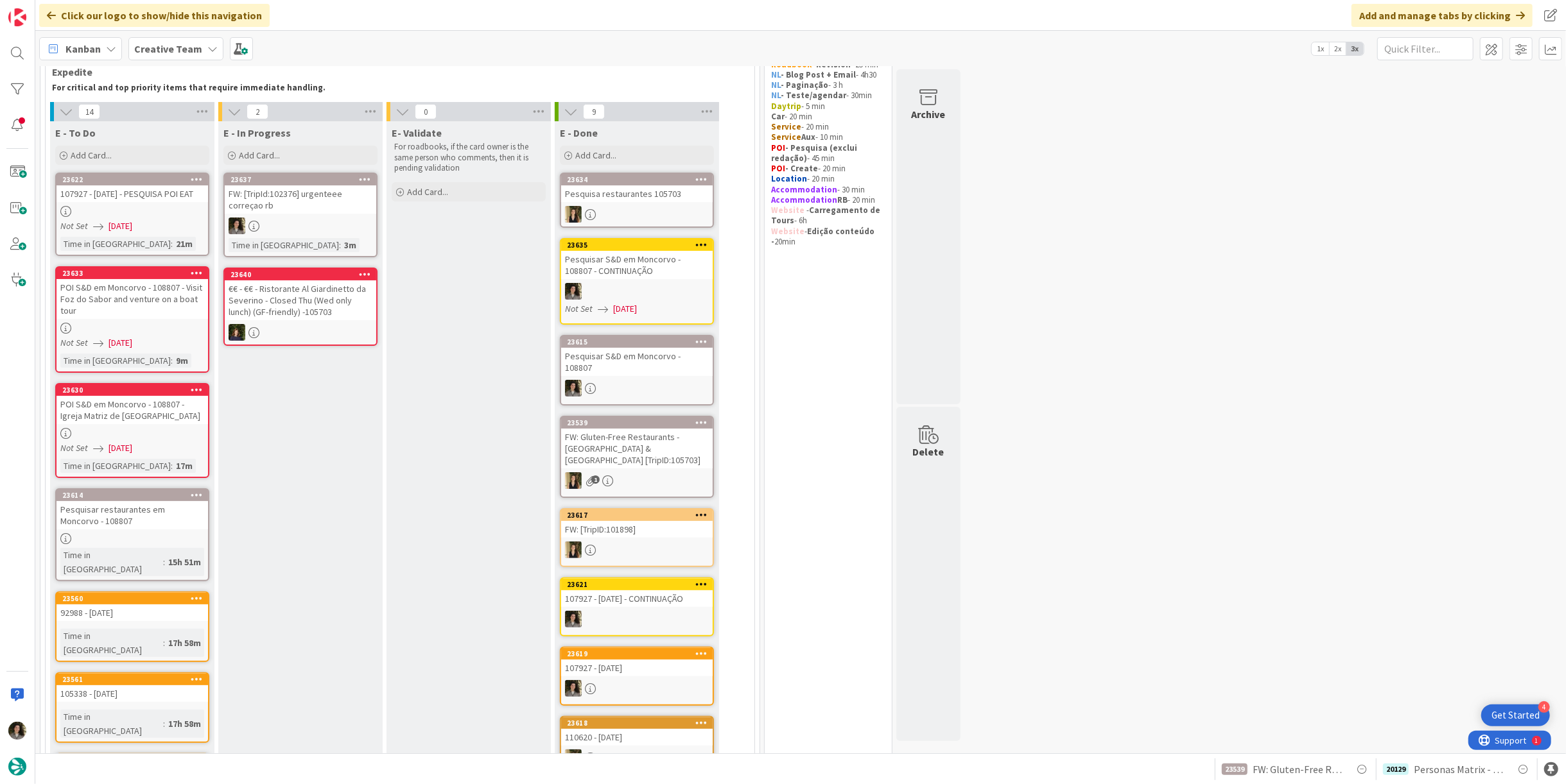
click at [138, 212] on div at bounding box center [132, 211] width 152 height 11
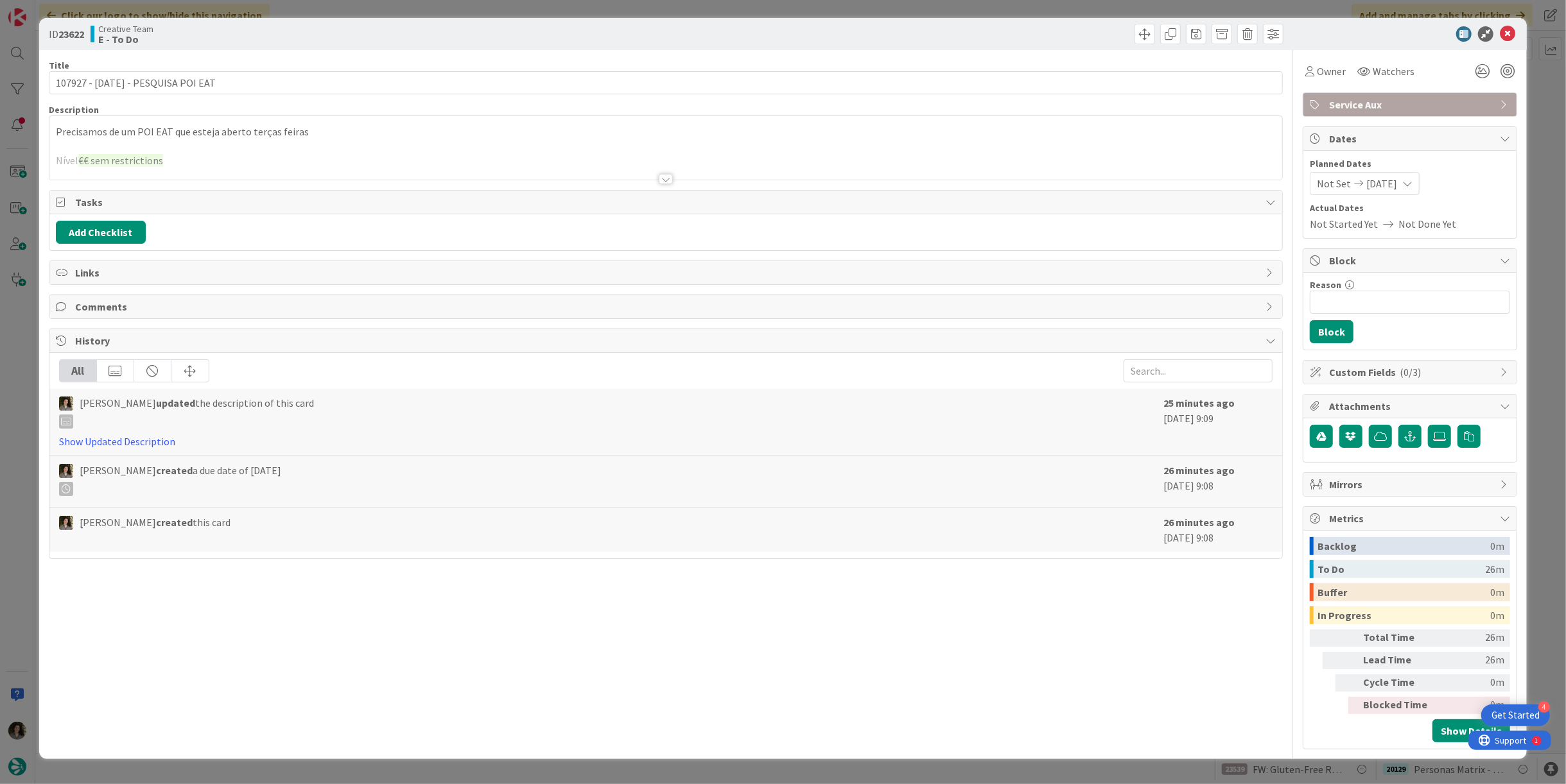
click at [662, 178] on div at bounding box center [665, 179] width 14 height 10
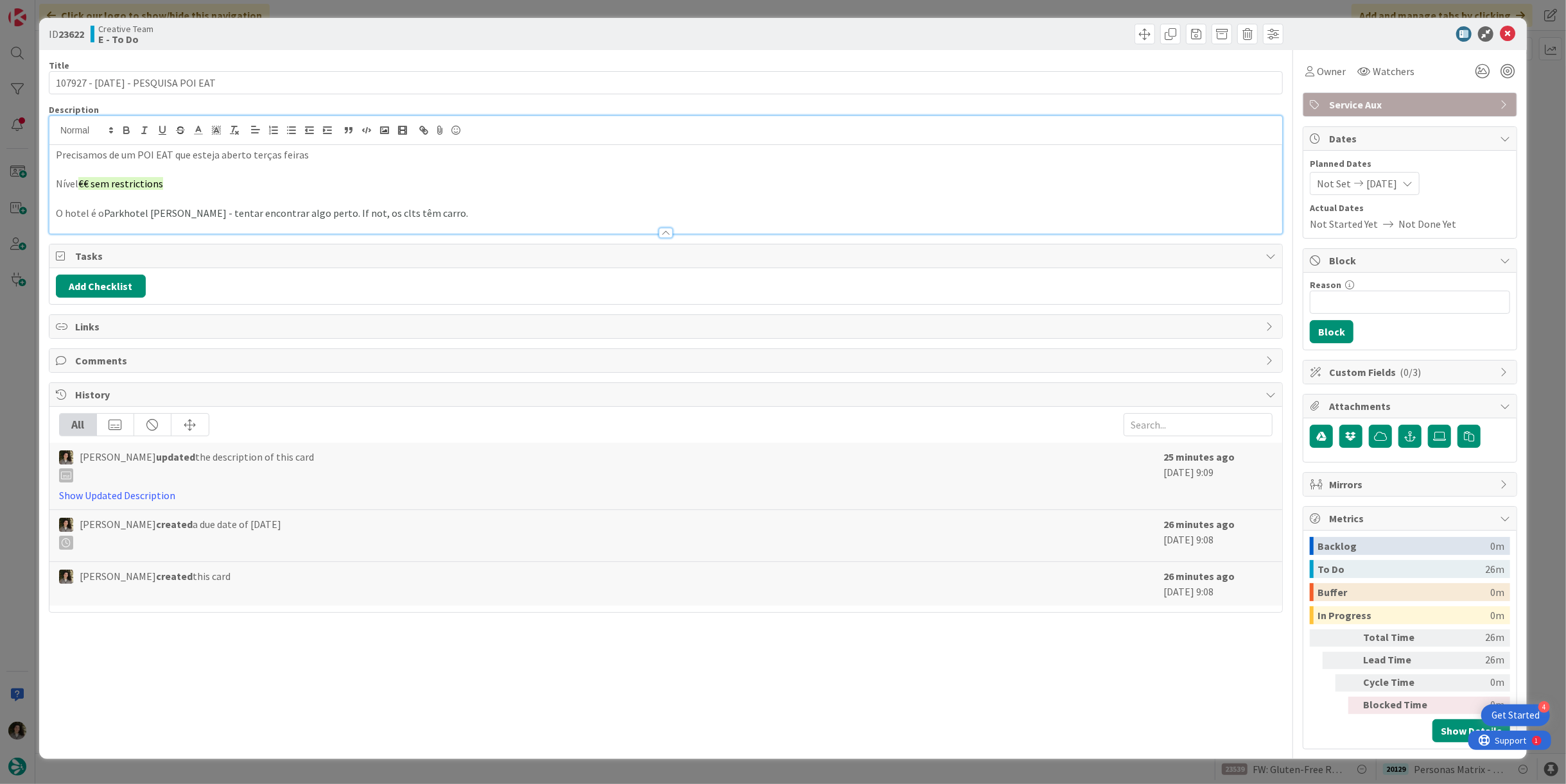
click at [450, 209] on p "O hotel é o Parkhotel Laurin - tentar encontrar algo perto. If not, os clts têm…" at bounding box center [665, 213] width 1220 height 15
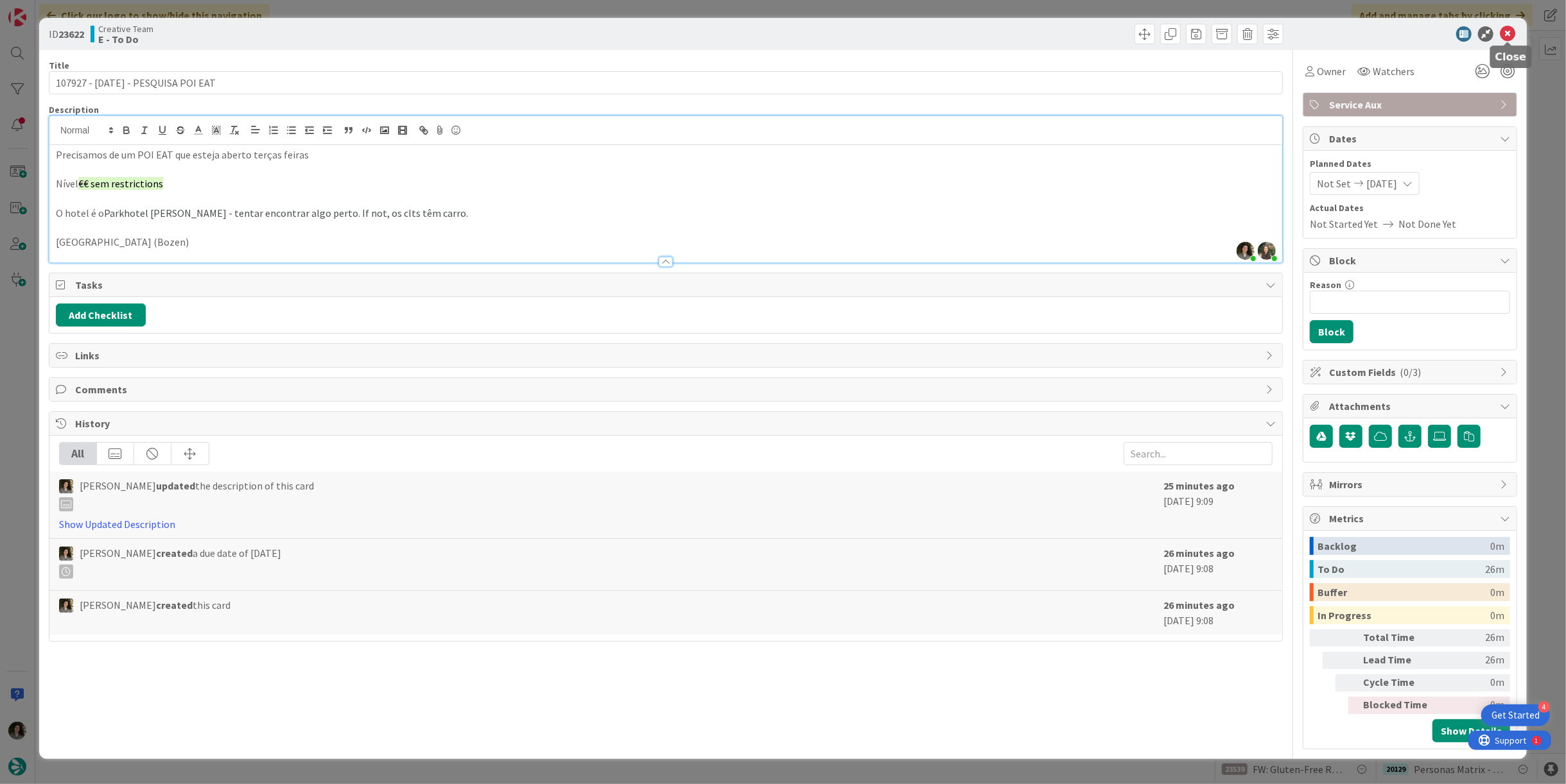
click at [1515, 33] on icon at bounding box center [1508, 34] width 15 height 15
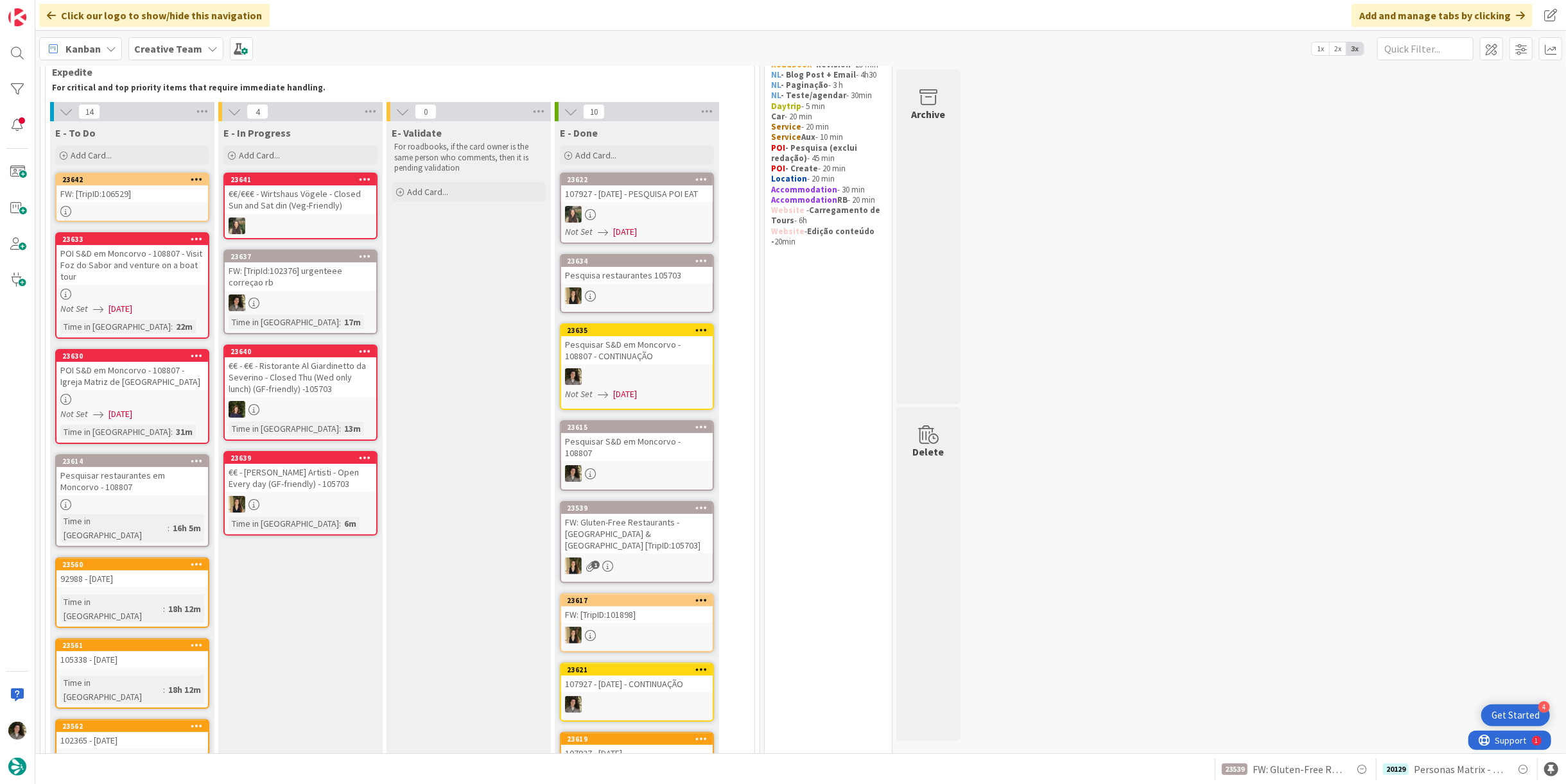
click at [319, 295] on div at bounding box center [300, 303] width 152 height 17
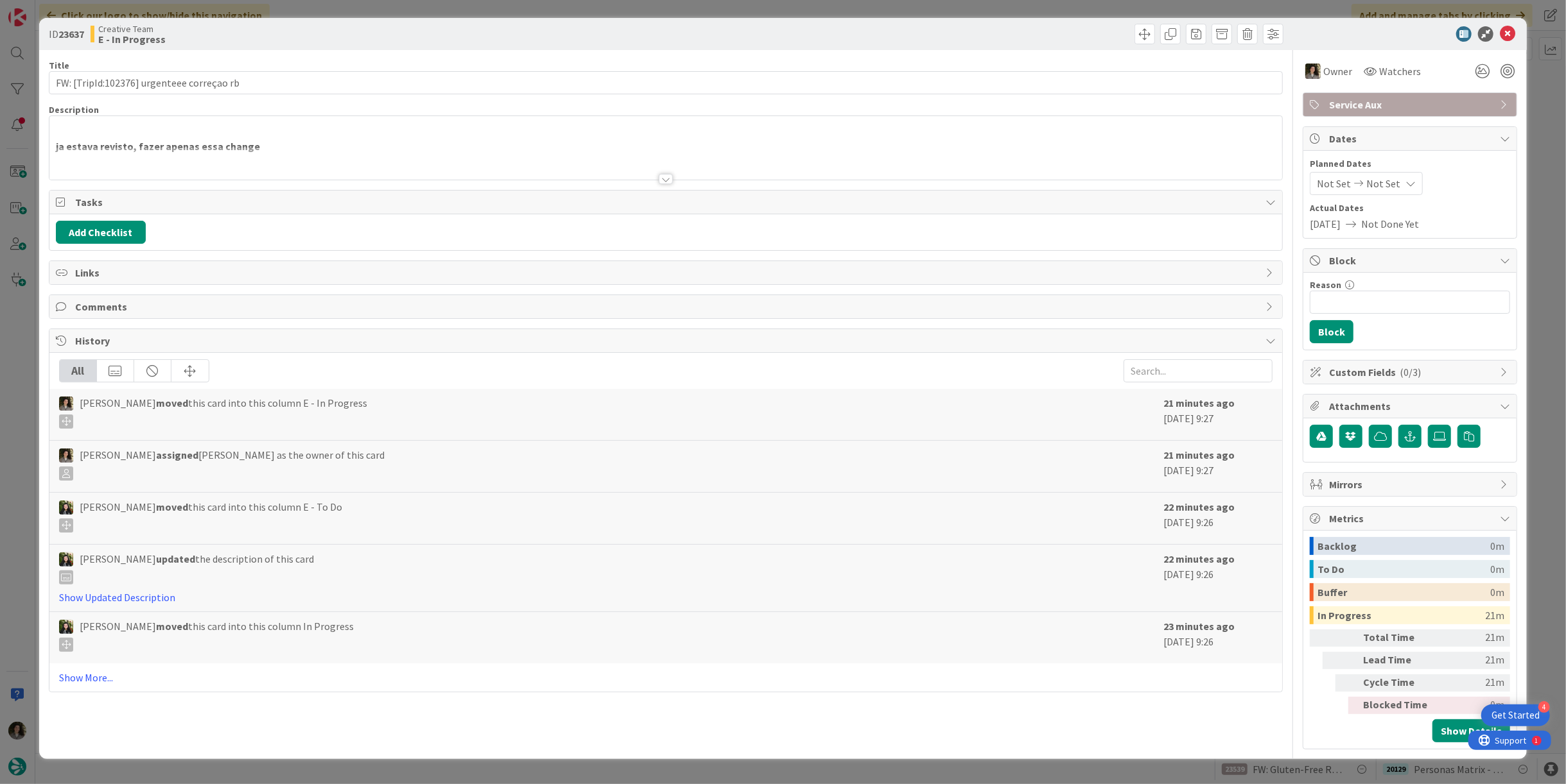
click at [666, 176] on div at bounding box center [665, 179] width 14 height 10
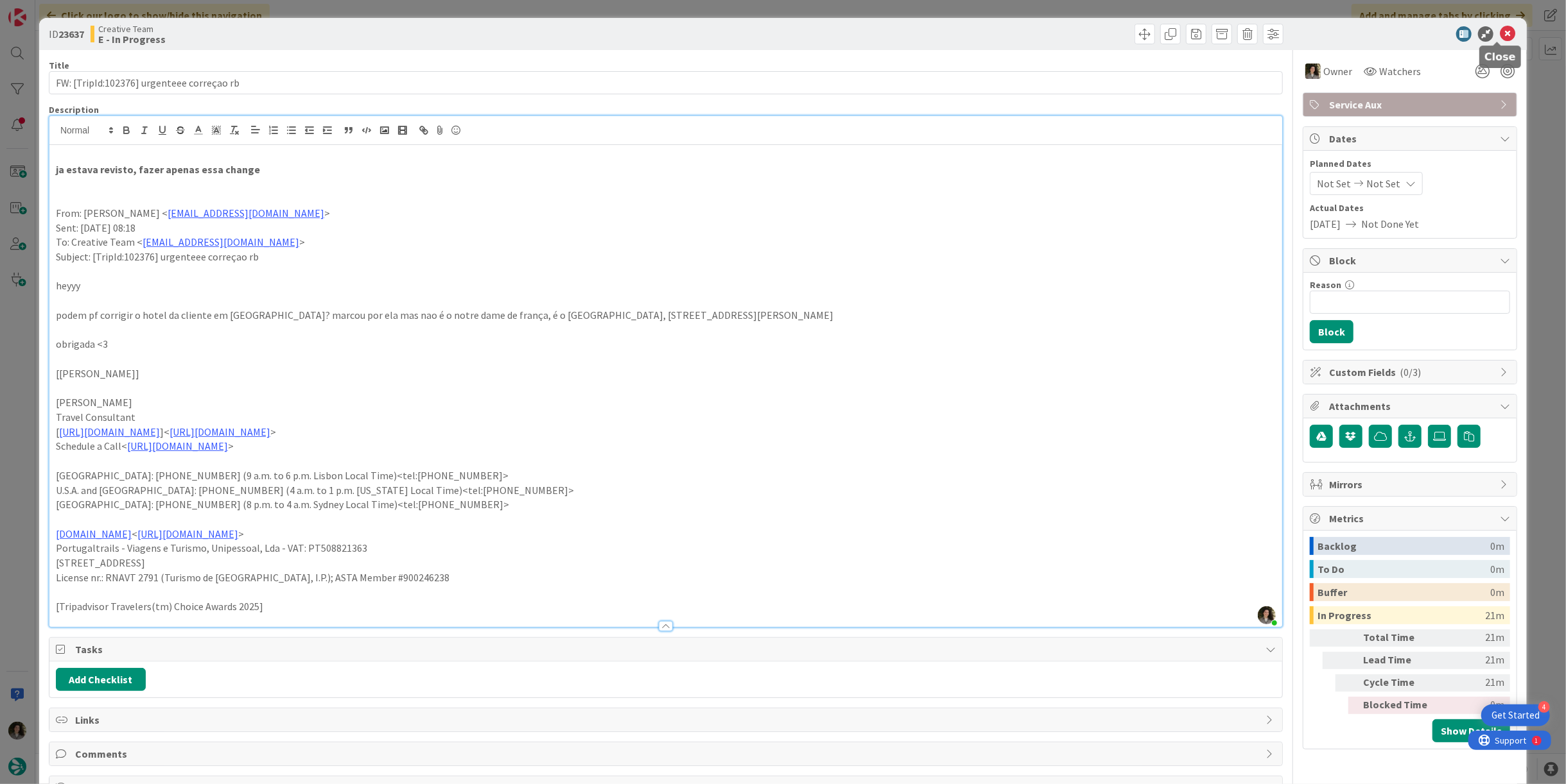
click at [1504, 31] on icon at bounding box center [1508, 34] width 15 height 15
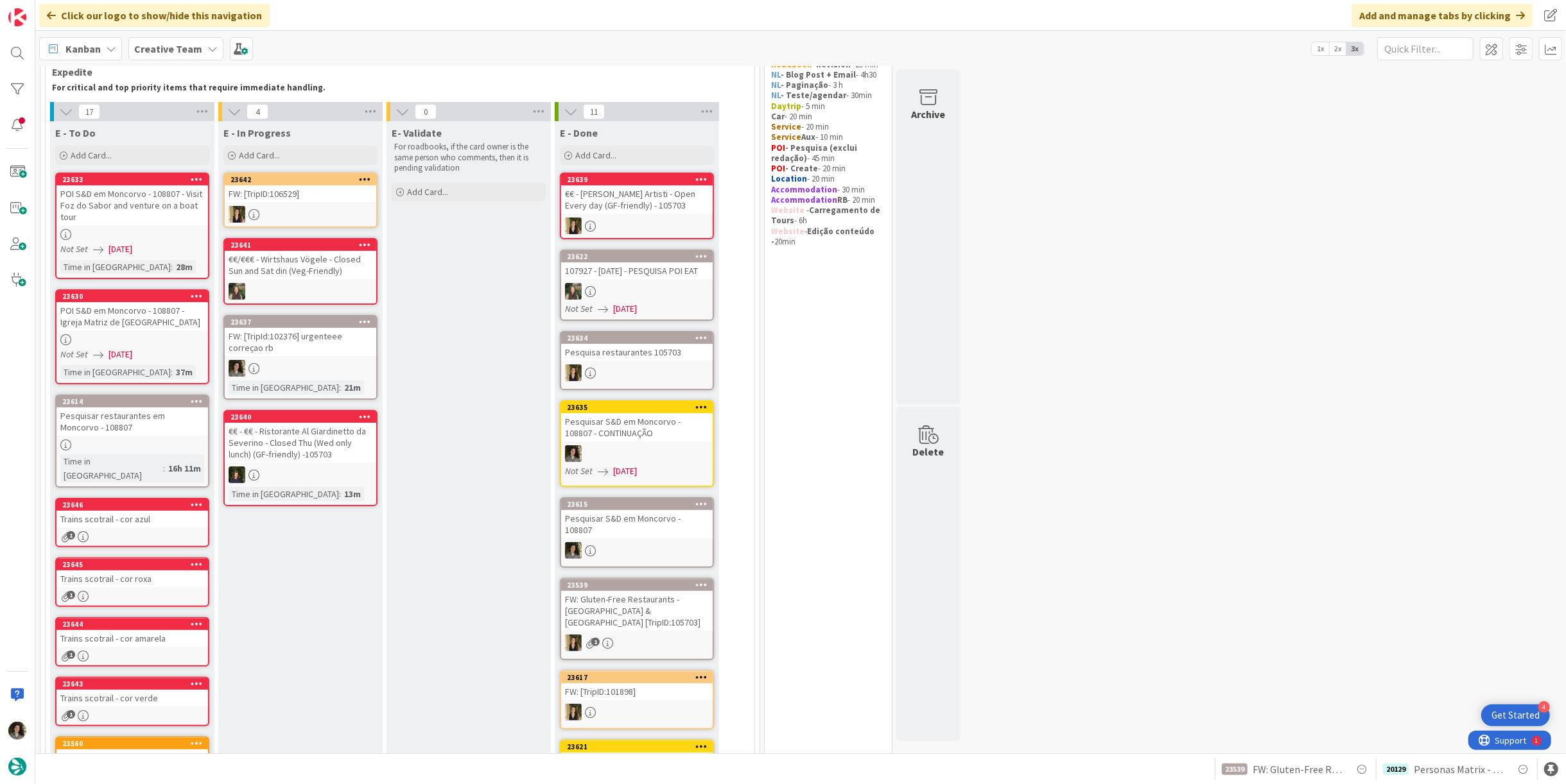
click at [328, 346] on div "FW: [TripId:102376] urgenteee correçao rb" at bounding box center [300, 342] width 152 height 28
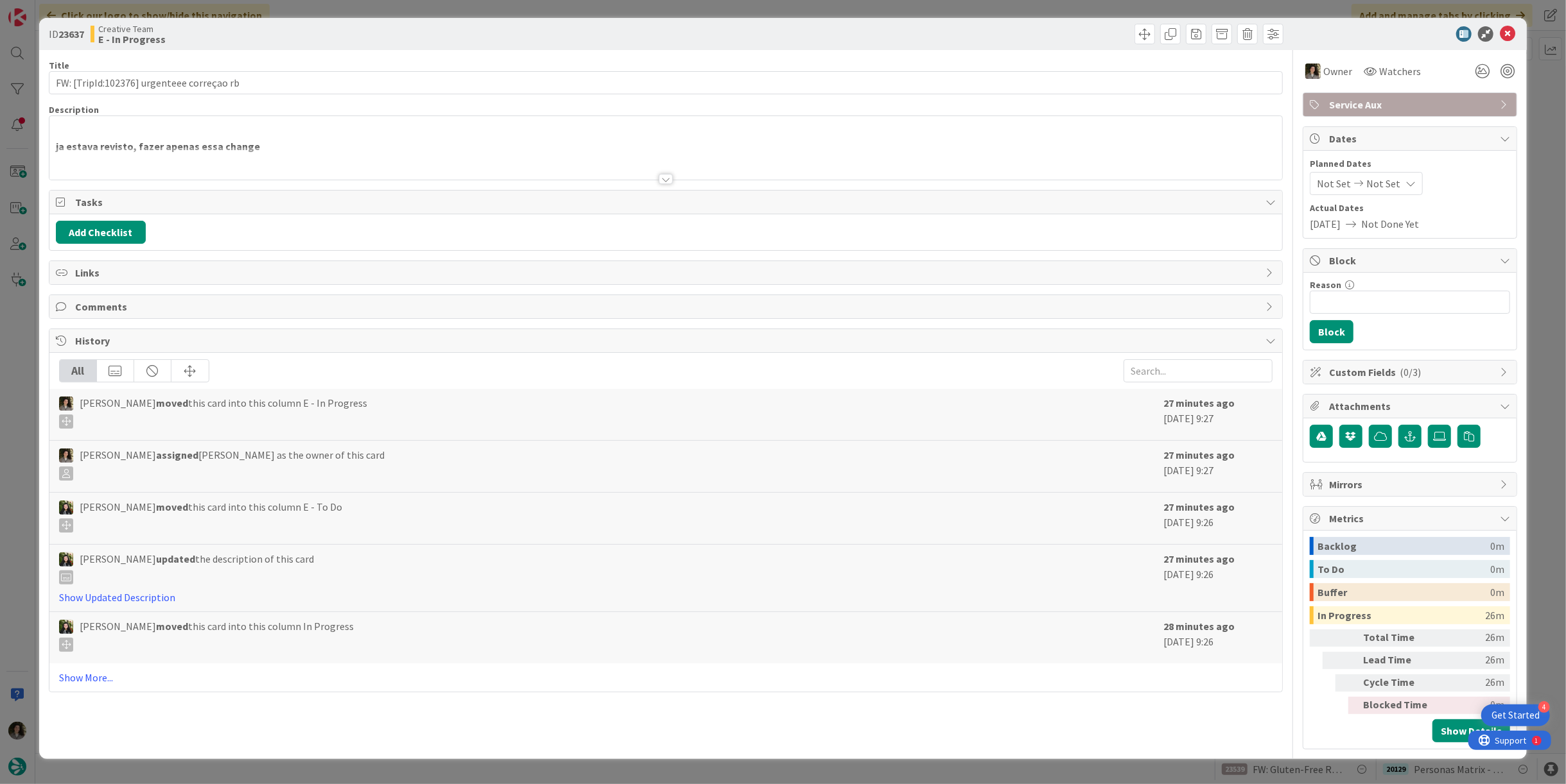
click at [672, 178] on div at bounding box center [665, 179] width 14 height 10
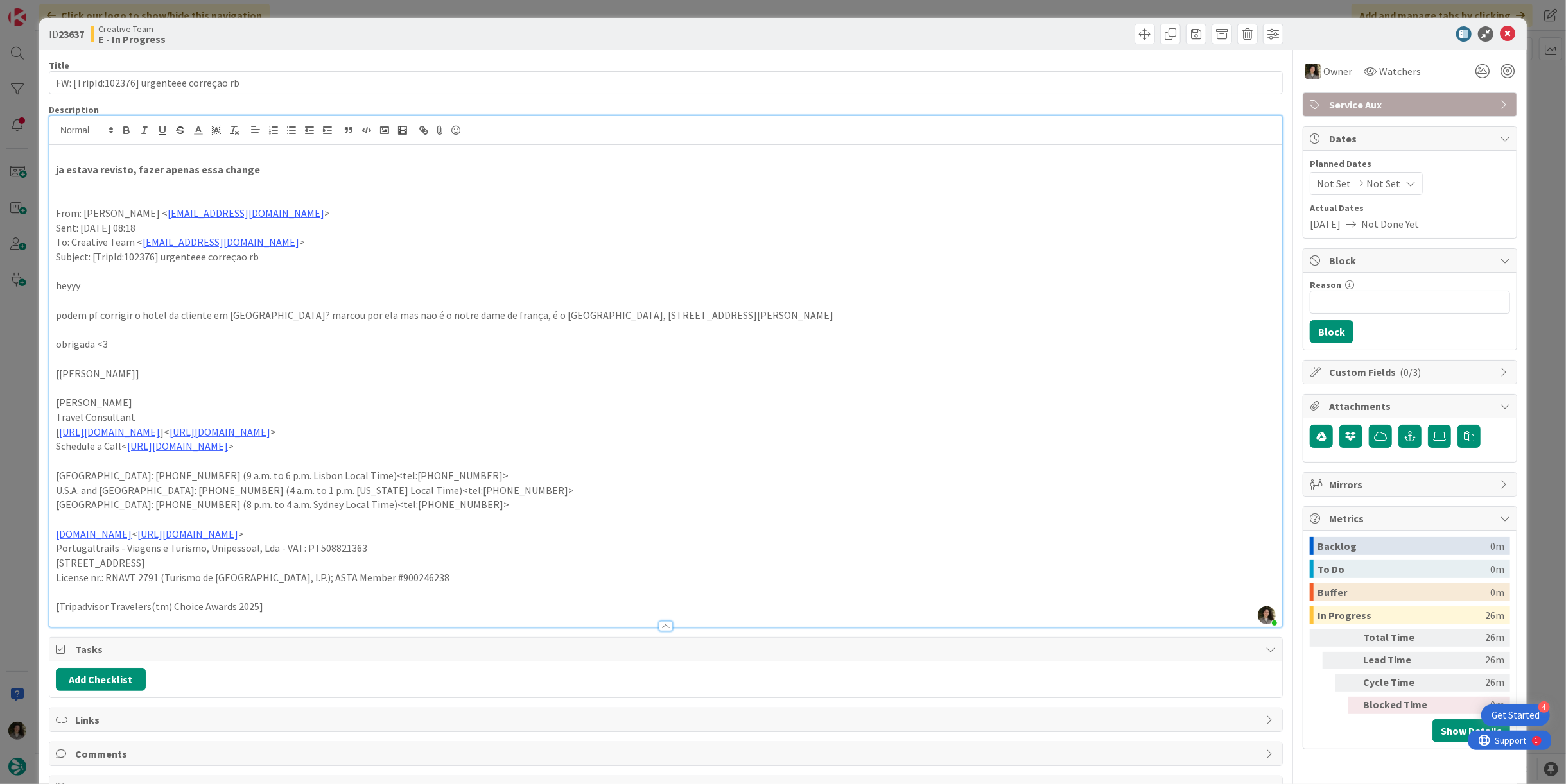
click at [759, 304] on p at bounding box center [665, 300] width 1220 height 15
drag, startPoint x: 768, startPoint y: 313, endPoint x: 596, endPoint y: 314, distance: 172.0
click at [596, 314] on p "podem pf corrigir o hotel da cliente em lourdes? marcou por ela mas nao é o not…" at bounding box center [665, 315] width 1220 height 15
copy p "30 Avenue Bernadette Soubirous"
click at [1503, 28] on icon at bounding box center [1508, 34] width 15 height 15
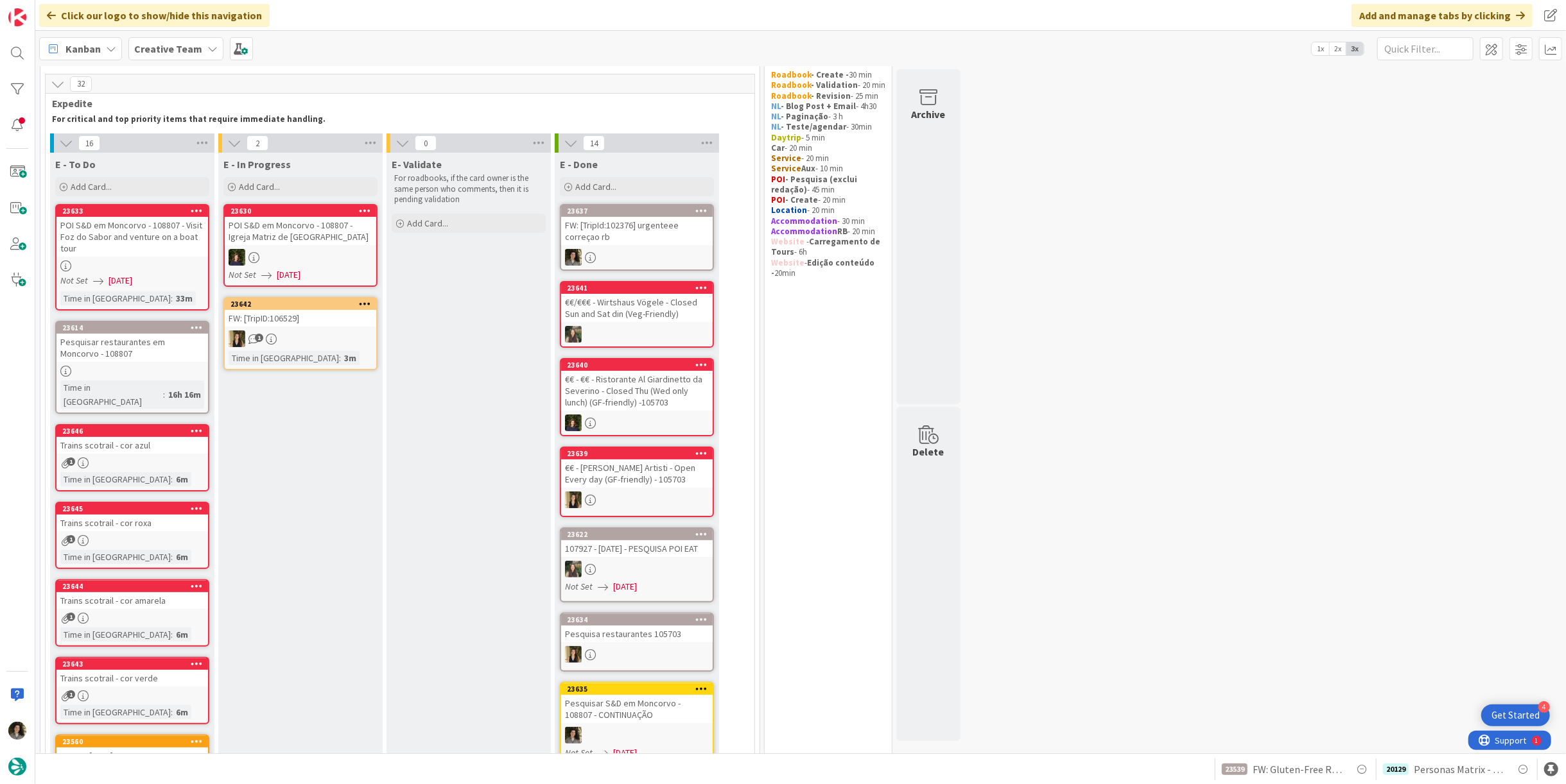
click at [633, 227] on div "FW: [TripId:102376] urgenteee correçao rb" at bounding box center [637, 231] width 152 height 28
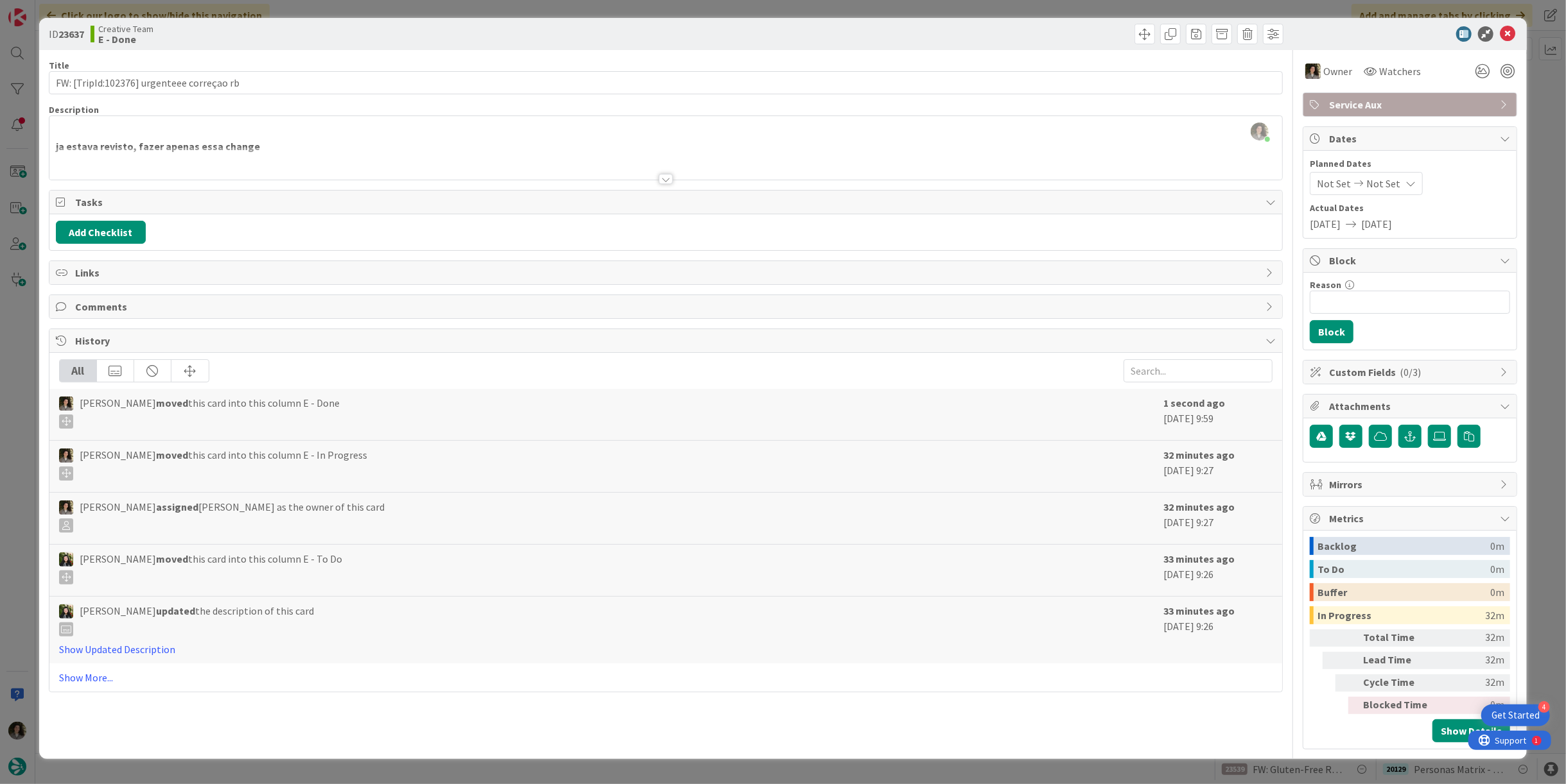
drag, startPoint x: 1443, startPoint y: 97, endPoint x: 1442, endPoint y: 111, distance: 14.0
click at [1443, 98] on span "Service Aux" at bounding box center [1412, 104] width 164 height 15
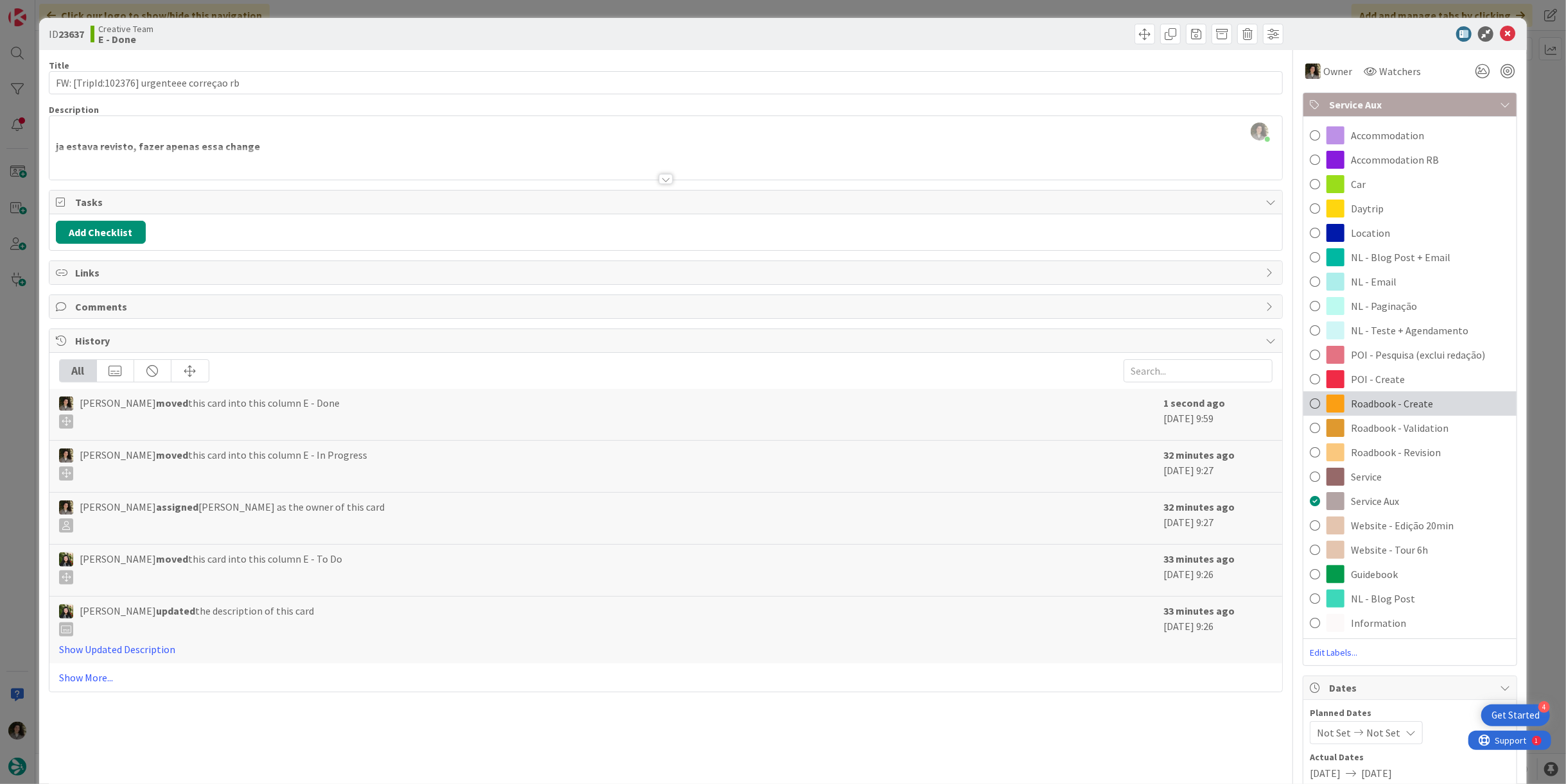
click at [1410, 402] on span "Roadbook - Create" at bounding box center [1392, 404] width 82 height 15
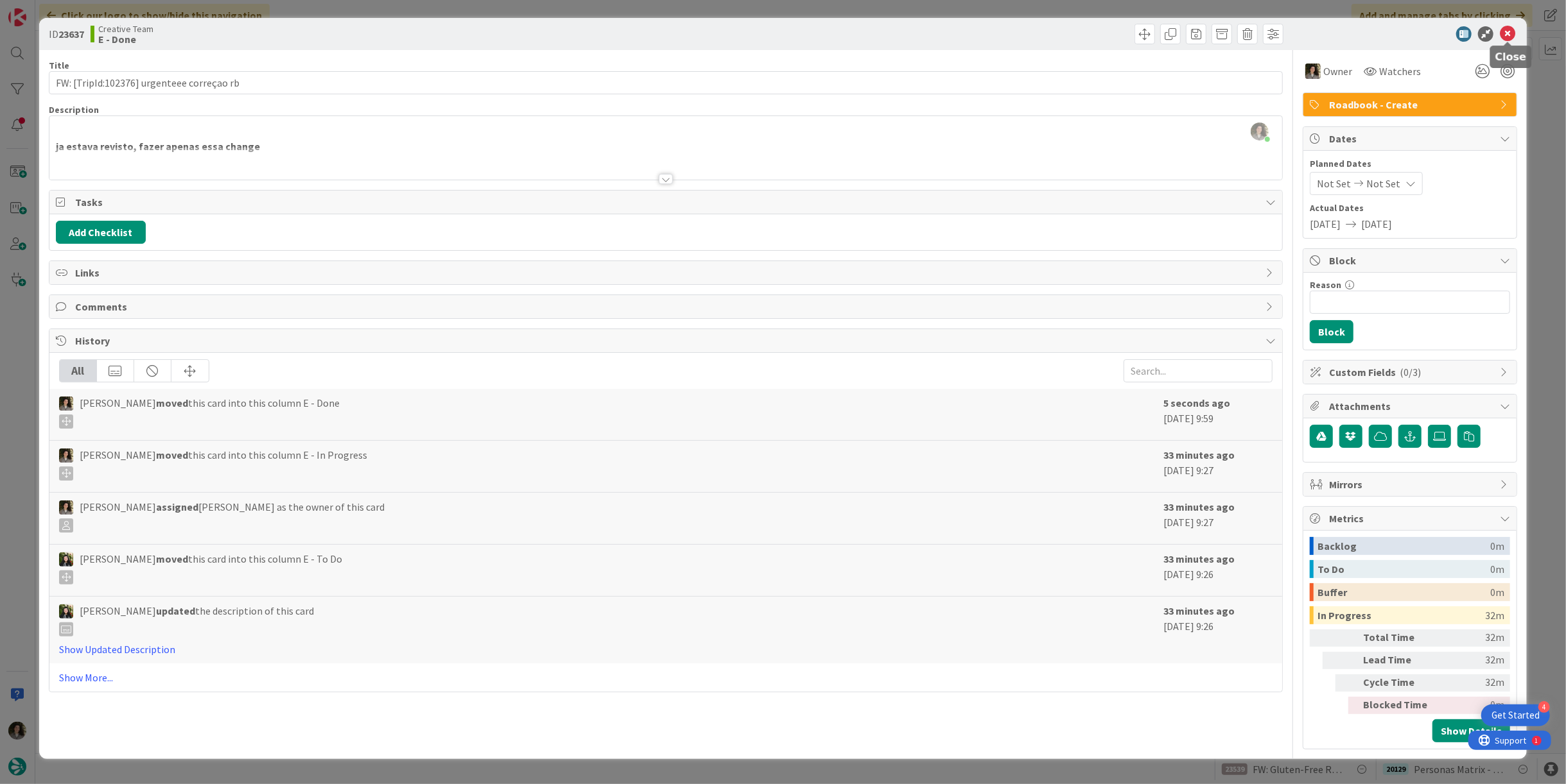
click at [1505, 34] on icon at bounding box center [1508, 34] width 15 height 15
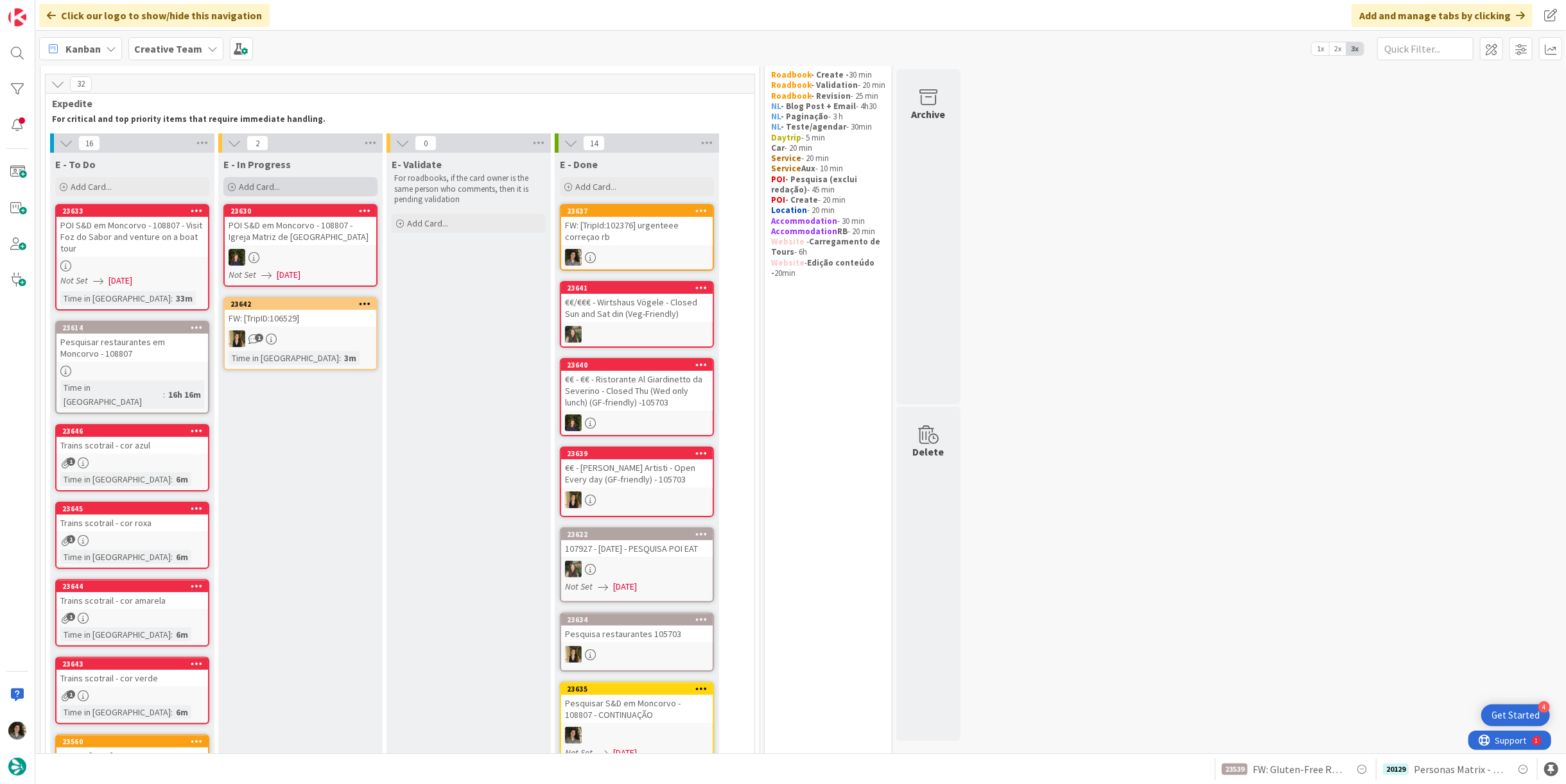
click at [265, 183] on span "Add Card..." at bounding box center [259, 186] width 41 height 12
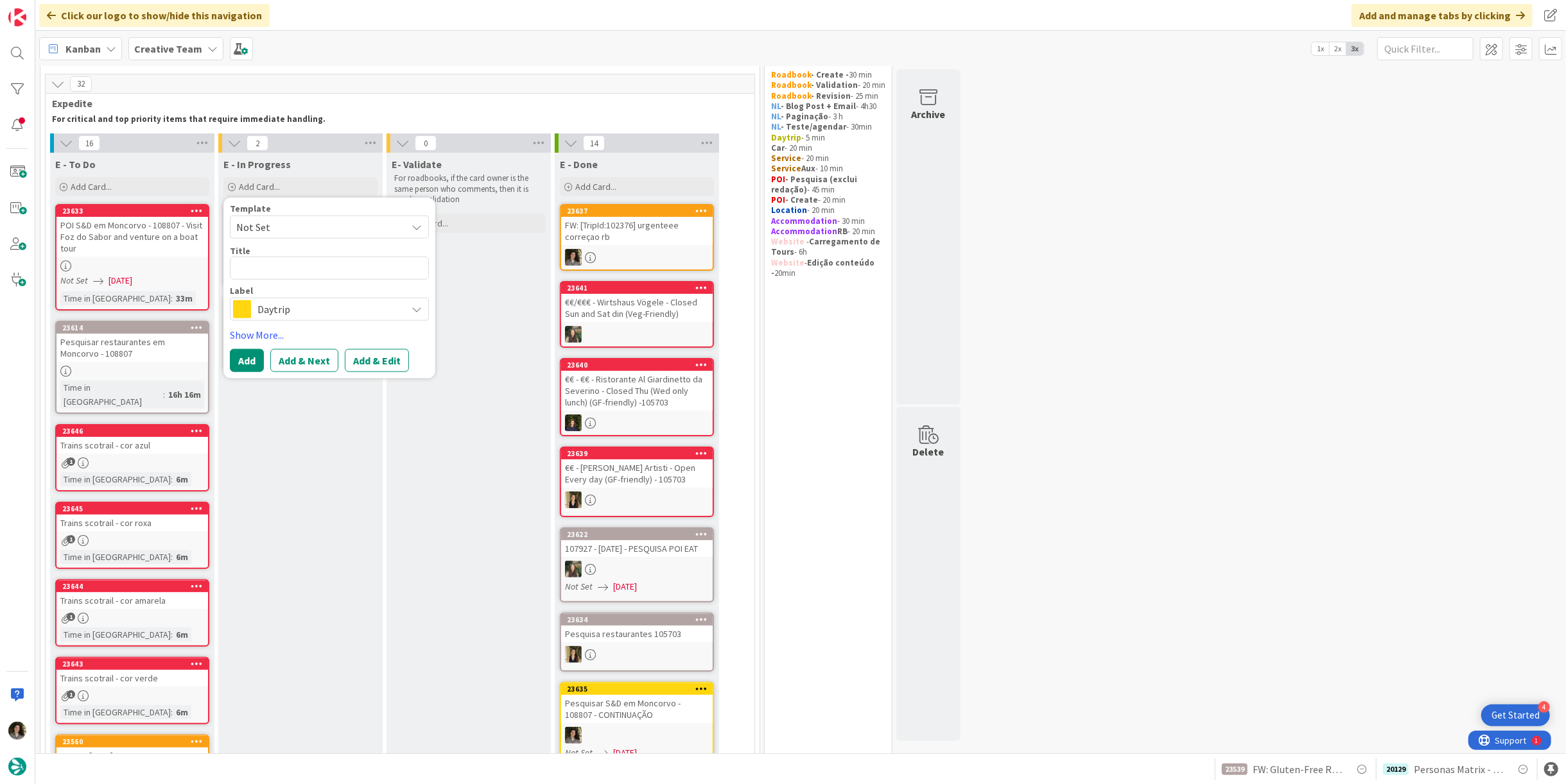
click at [273, 306] on span "Daytrip" at bounding box center [328, 309] width 143 height 18
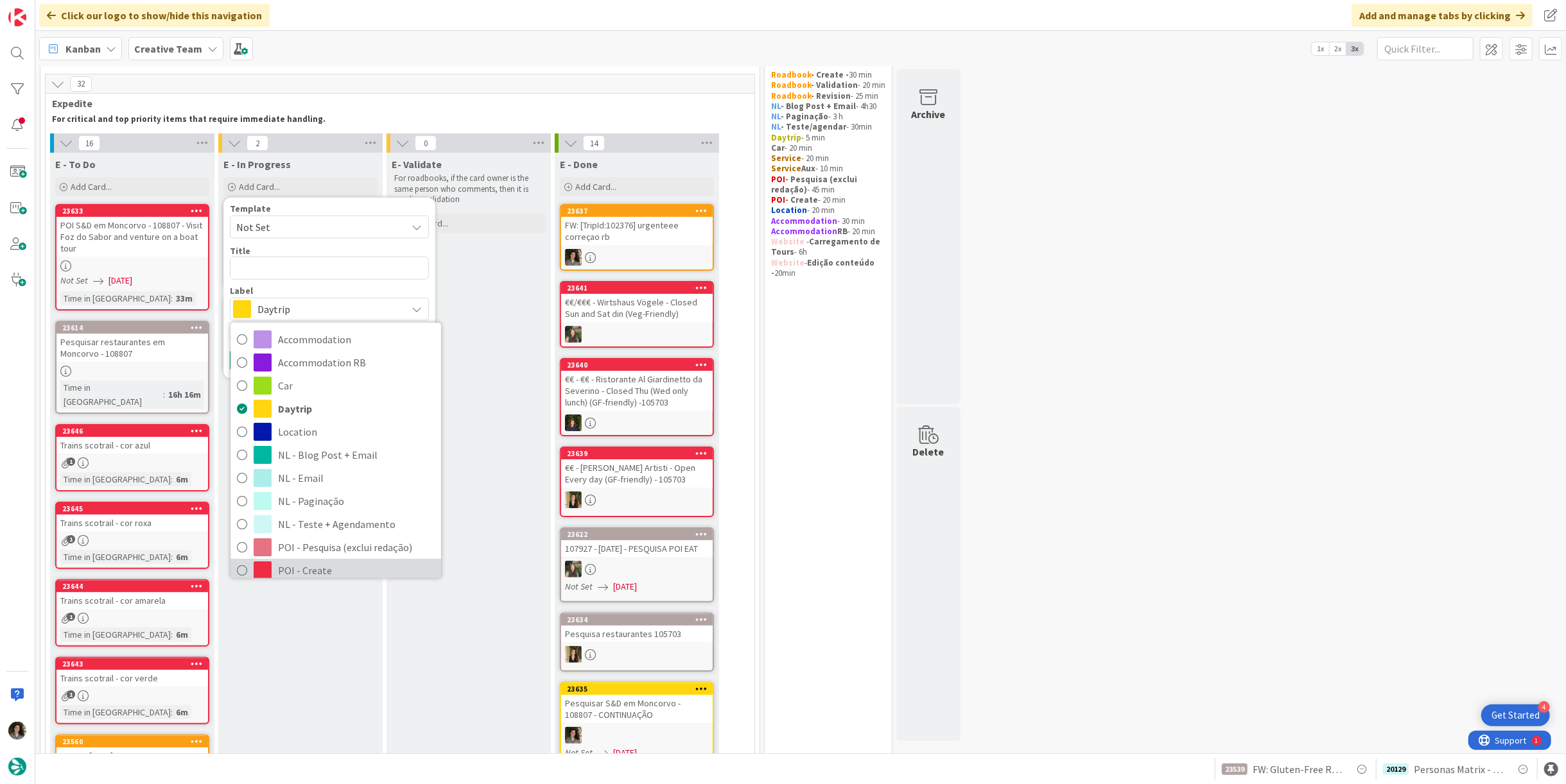
click at [323, 573] on span "POI - Create" at bounding box center [356, 571] width 156 height 19
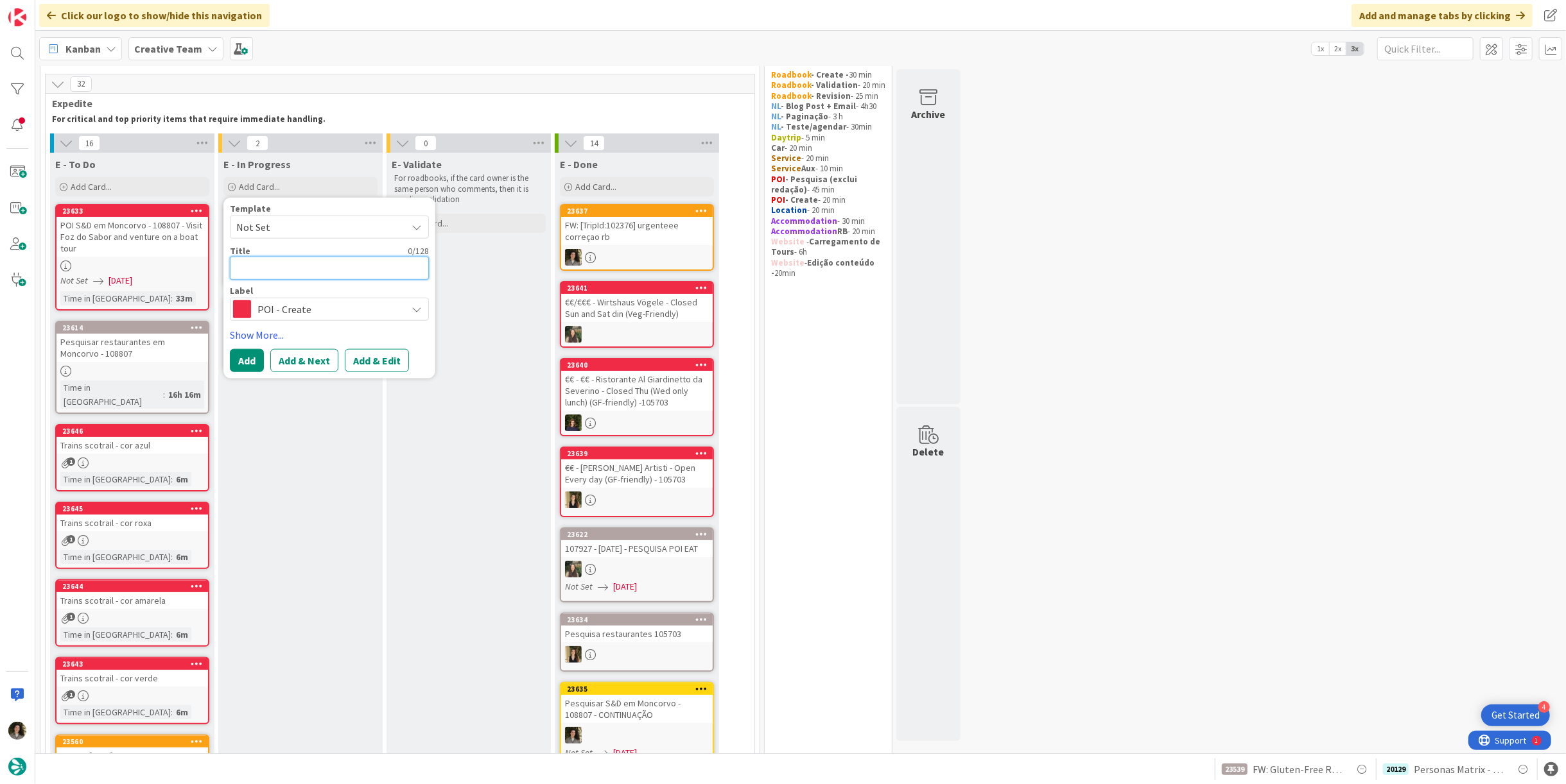
click at [296, 267] on textarea at bounding box center [330, 268] width 199 height 23
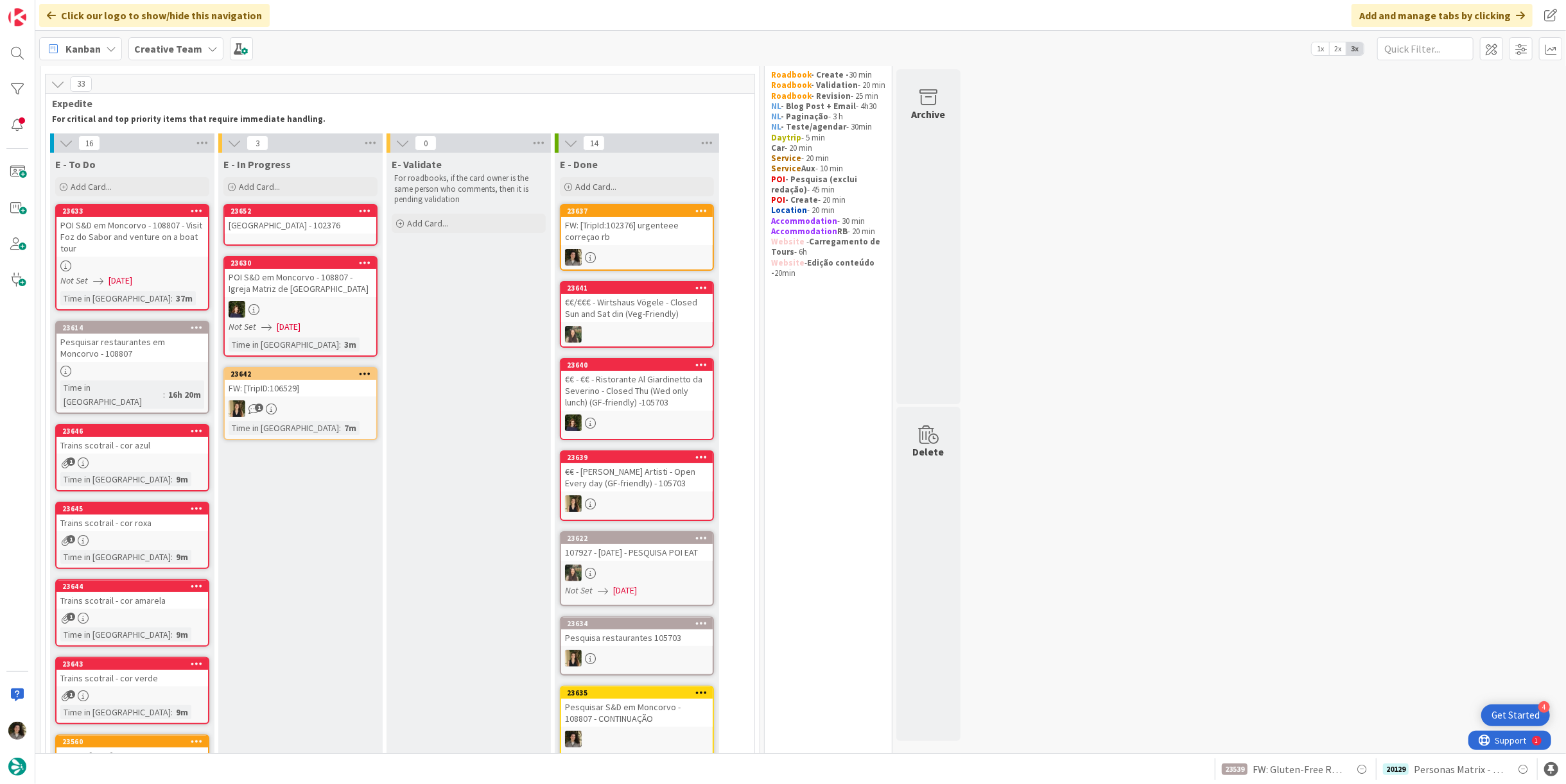
click at [317, 229] on div "[GEOGRAPHIC_DATA] - 102376" at bounding box center [300, 225] width 152 height 17
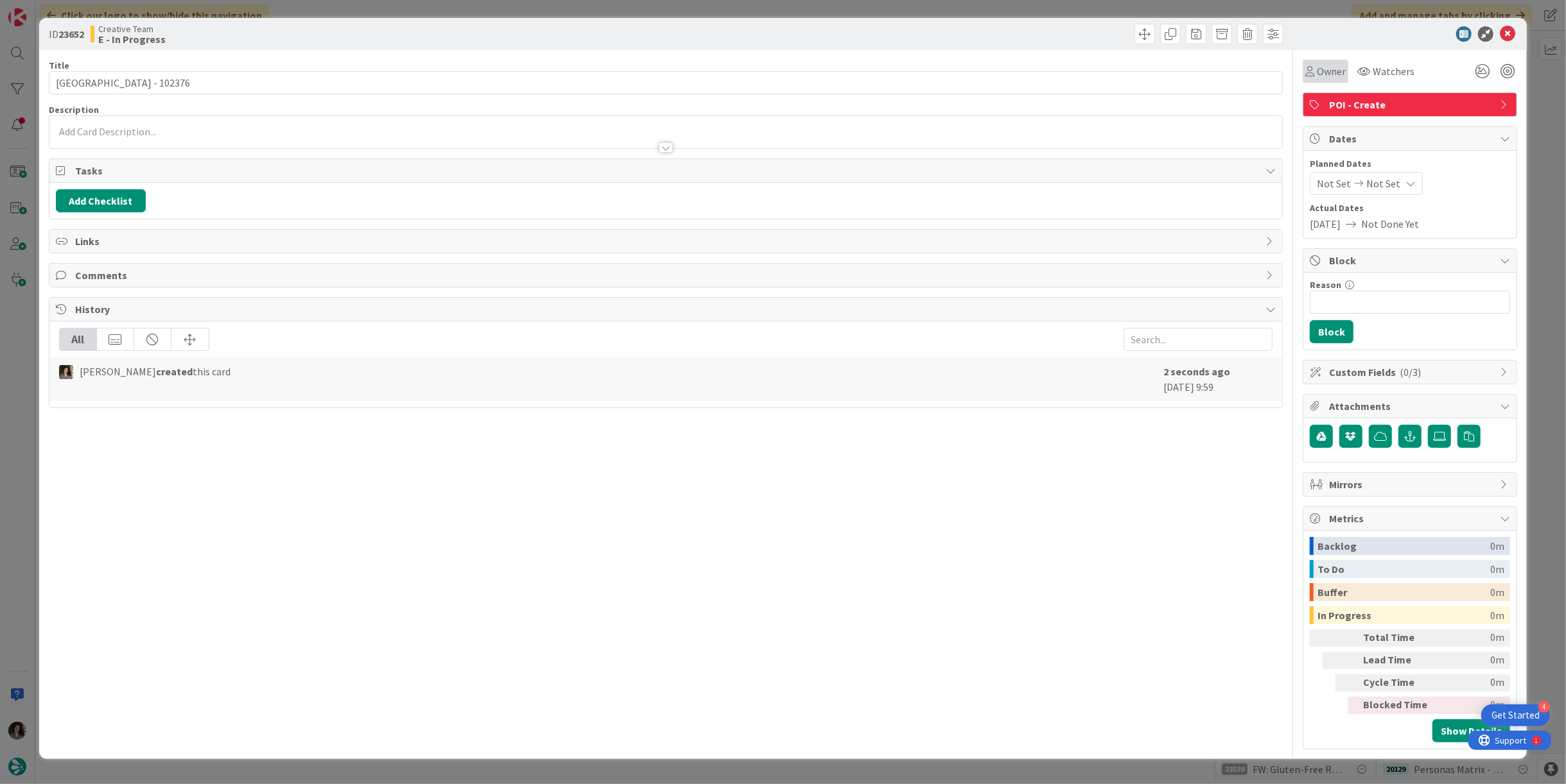
click at [1330, 66] on span "Owner" at bounding box center [1332, 71] width 29 height 15
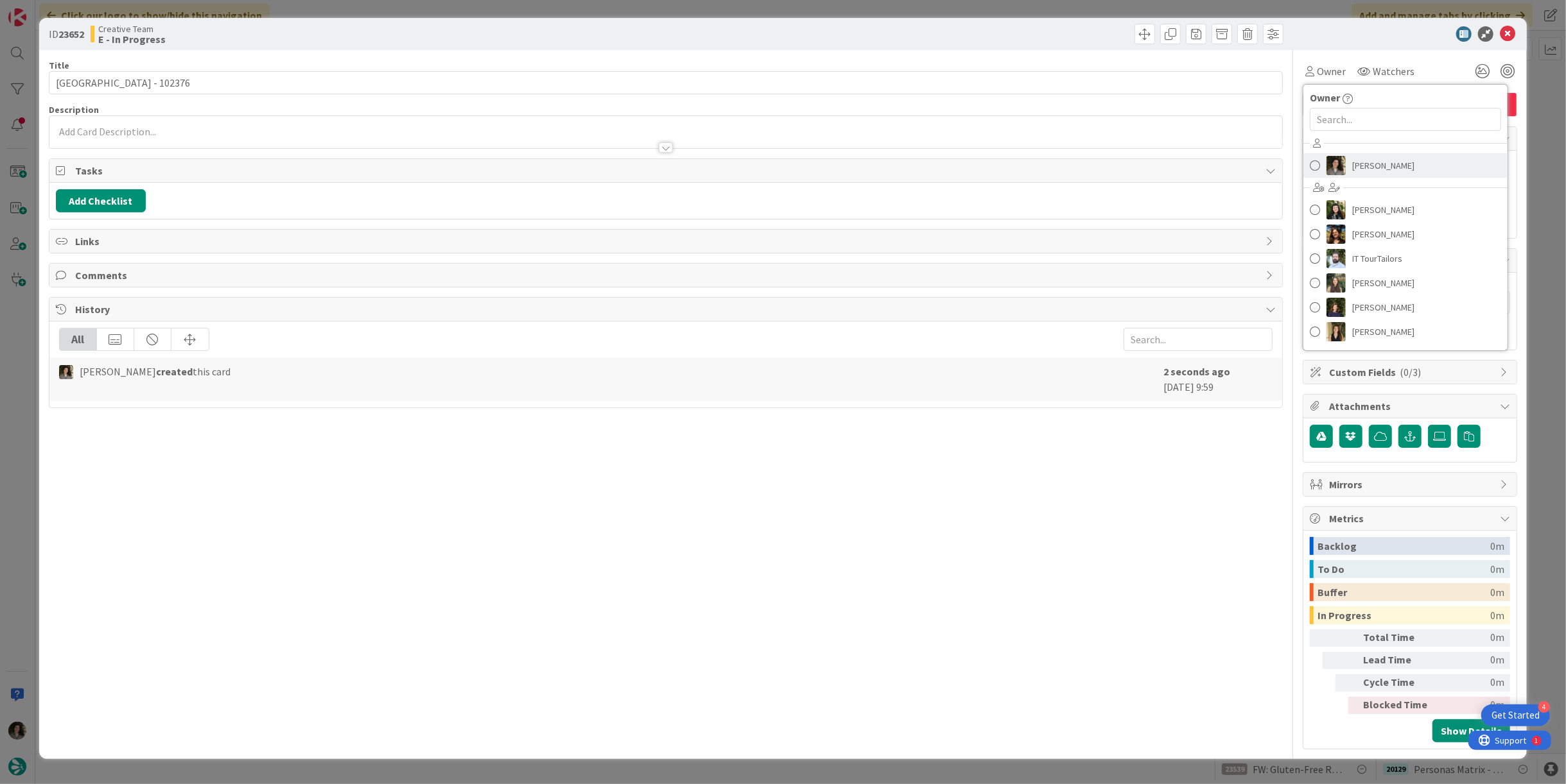
click at [1380, 161] on span "[PERSON_NAME]" at bounding box center [1384, 165] width 63 height 19
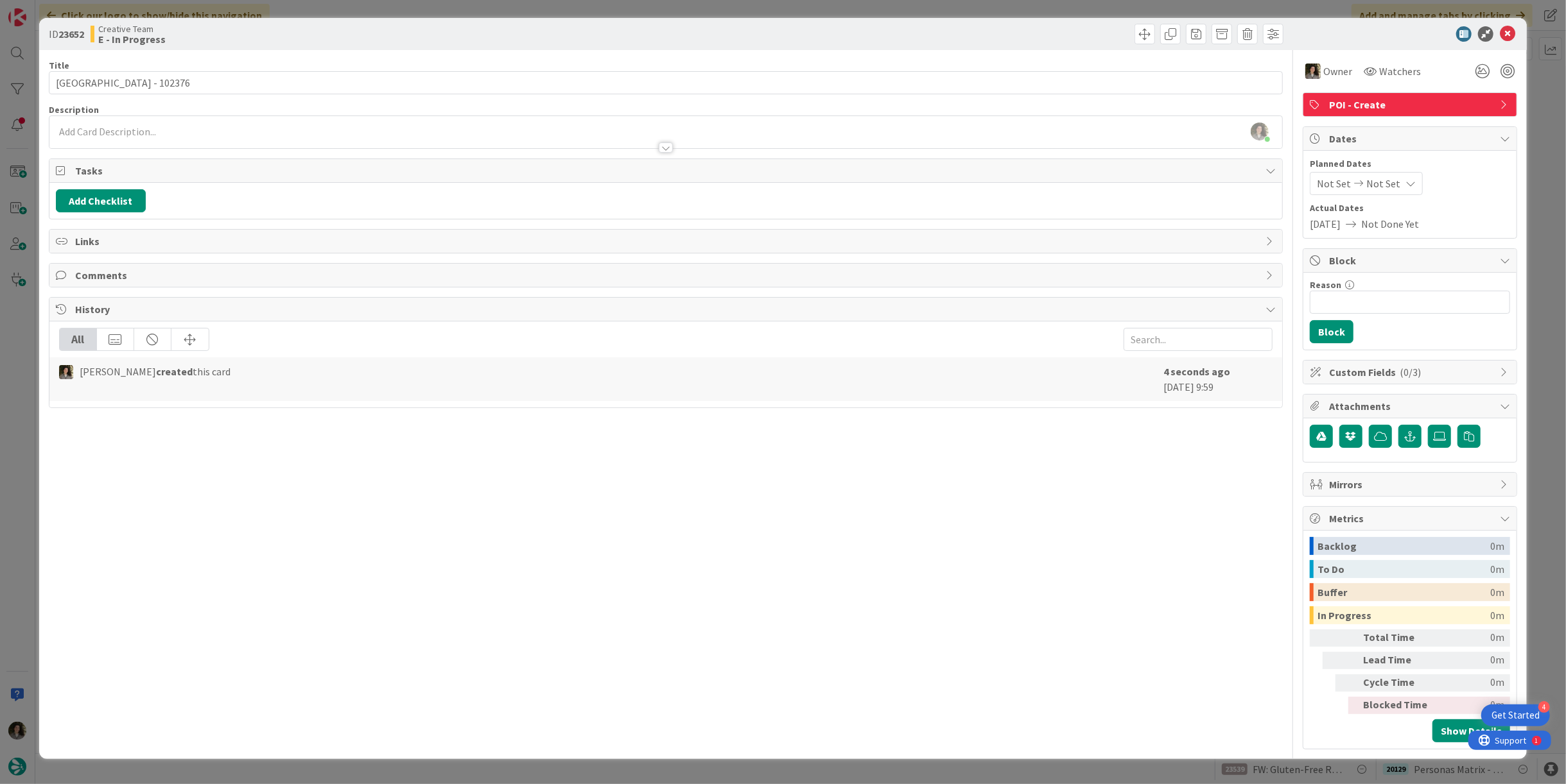
click at [1392, 179] on span "Not Set" at bounding box center [1383, 183] width 34 height 15
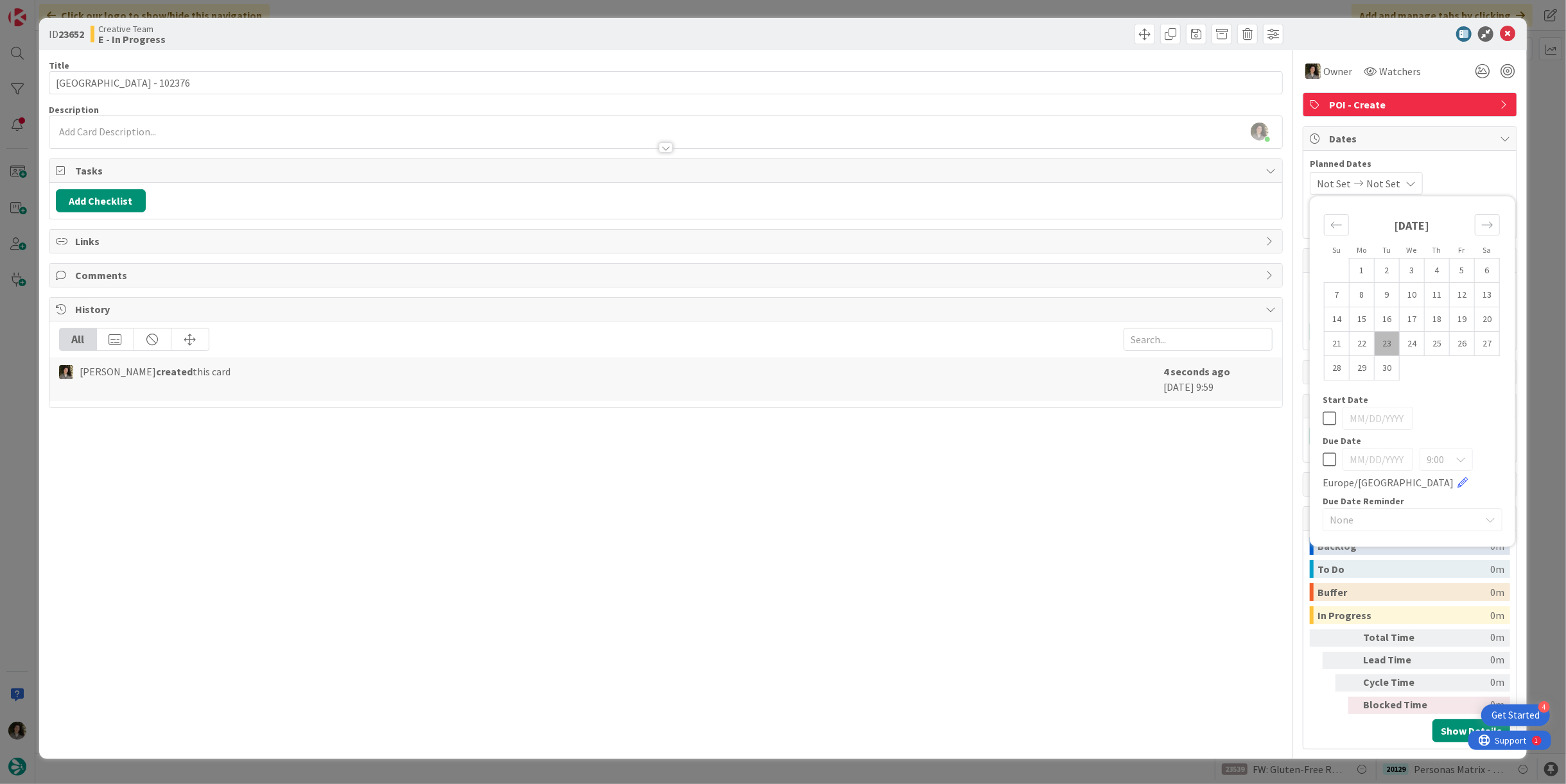
drag, startPoint x: 1333, startPoint y: 464, endPoint x: 1325, endPoint y: 457, distance: 10.6
click at [1332, 465] on icon at bounding box center [1329, 459] width 13 height 15
click at [946, 466] on div "Title 27 / 128 Paris Orly Airport - 102376 Description Melissa Santos just join…" at bounding box center [665, 400] width 1234 height 700
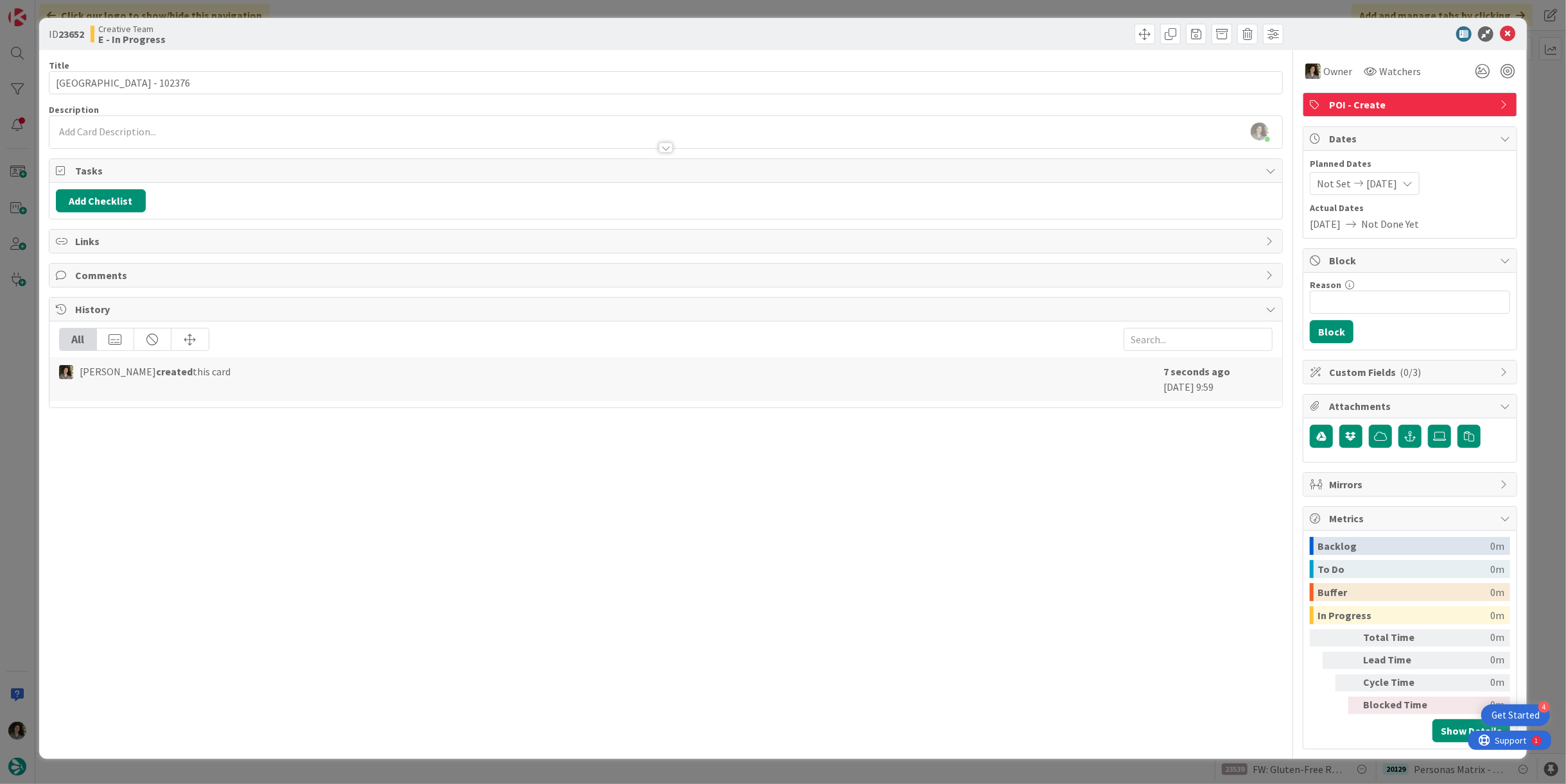
click at [1505, 25] on div "ID 23652 Creative Team E - In Progress" at bounding box center [783, 34] width 1488 height 32
click at [1508, 37] on icon at bounding box center [1508, 34] width 15 height 15
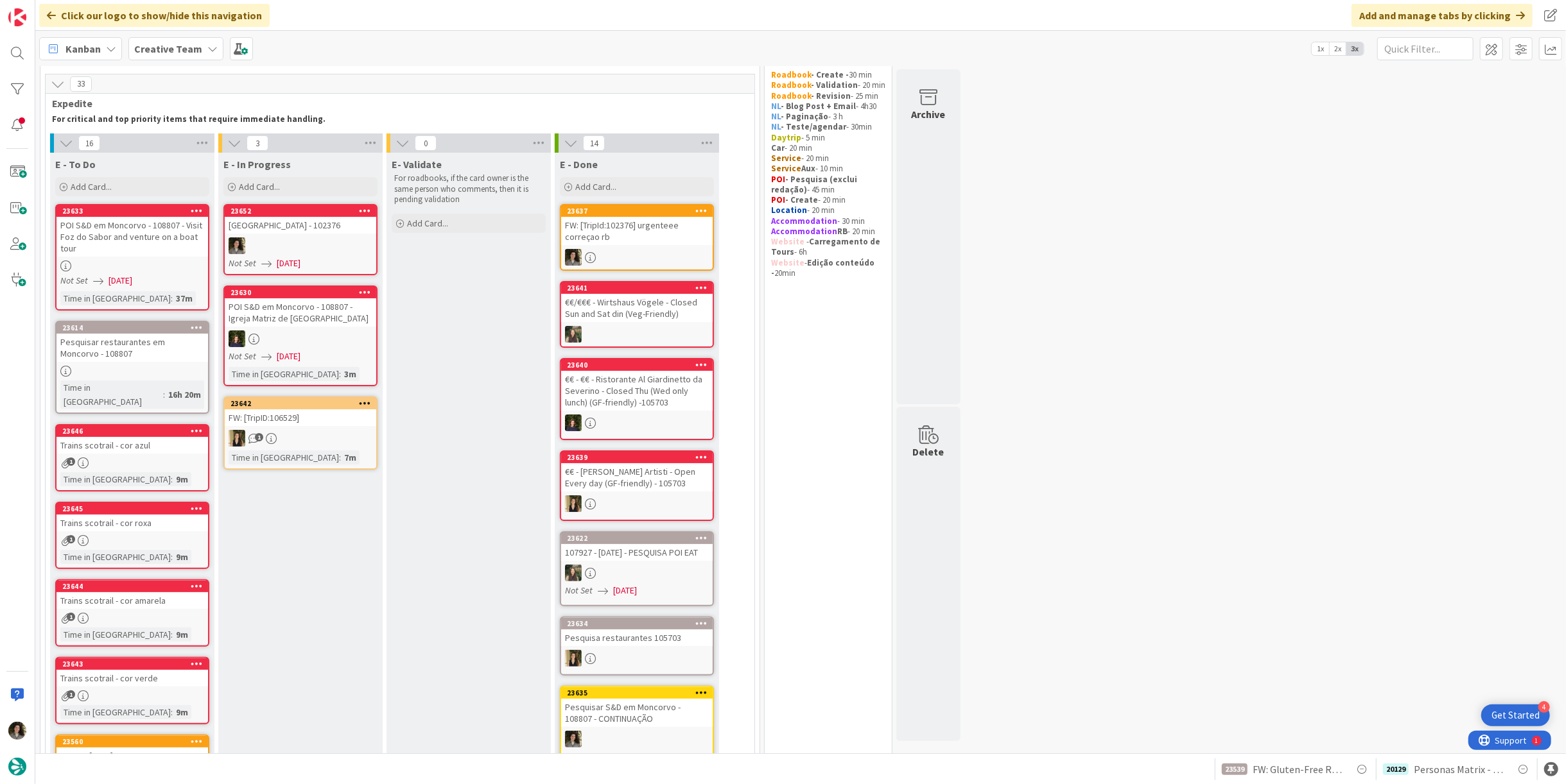
click at [650, 235] on div "FW: [TripId:102376] urgenteee correçao rb" at bounding box center [637, 231] width 152 height 28
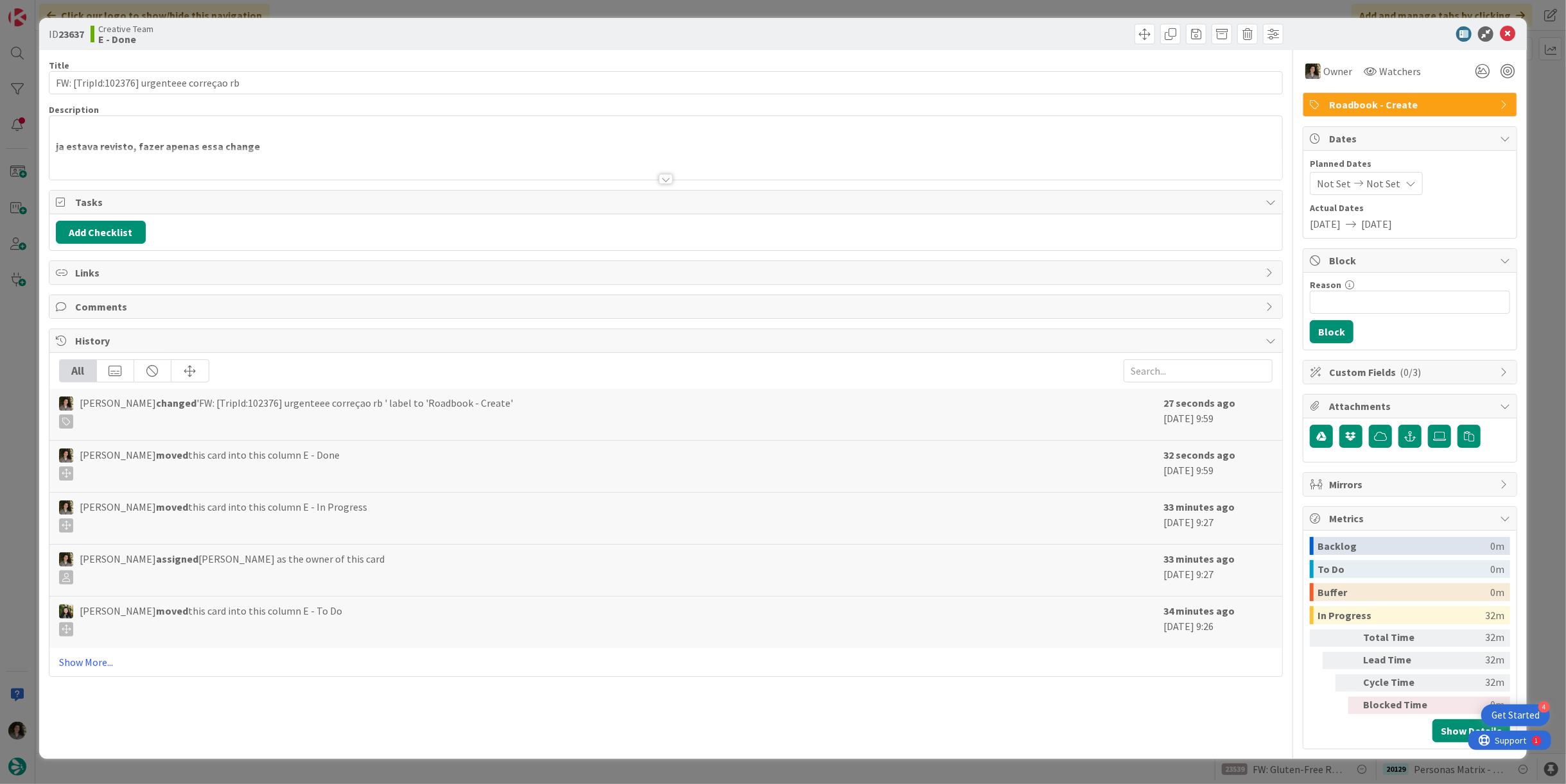
click at [1392, 181] on span "Not Set" at bounding box center [1383, 183] width 34 height 15
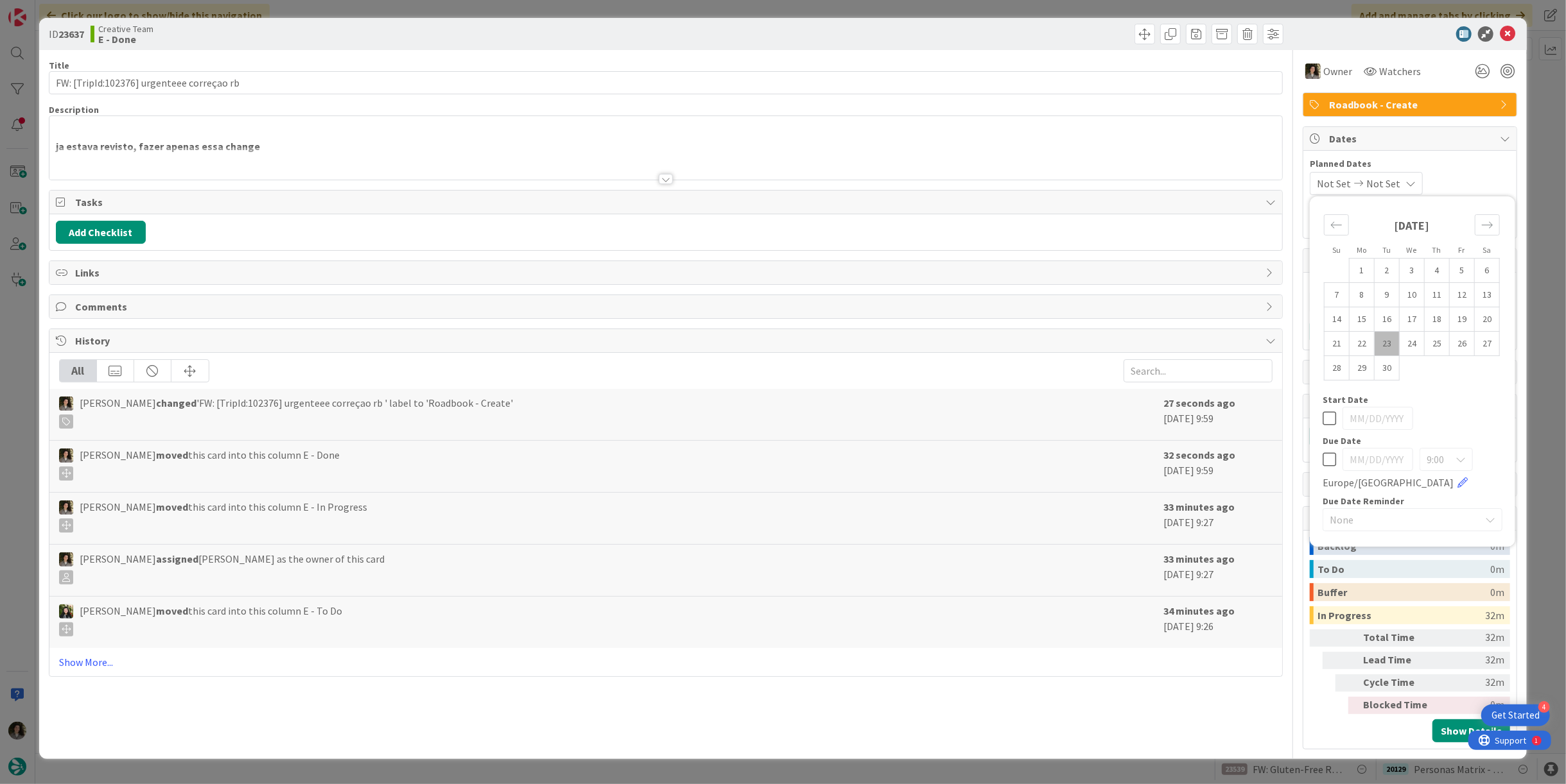
click at [1330, 458] on icon at bounding box center [1329, 459] width 13 height 15
drag, startPoint x: 834, startPoint y: 539, endPoint x: 1143, endPoint y: 334, distance: 370.8
click at [836, 538] on div "Melissa Santos moved this card into this column E - In Progress 33 minutes ago …" at bounding box center [665, 518] width 1233 height 52
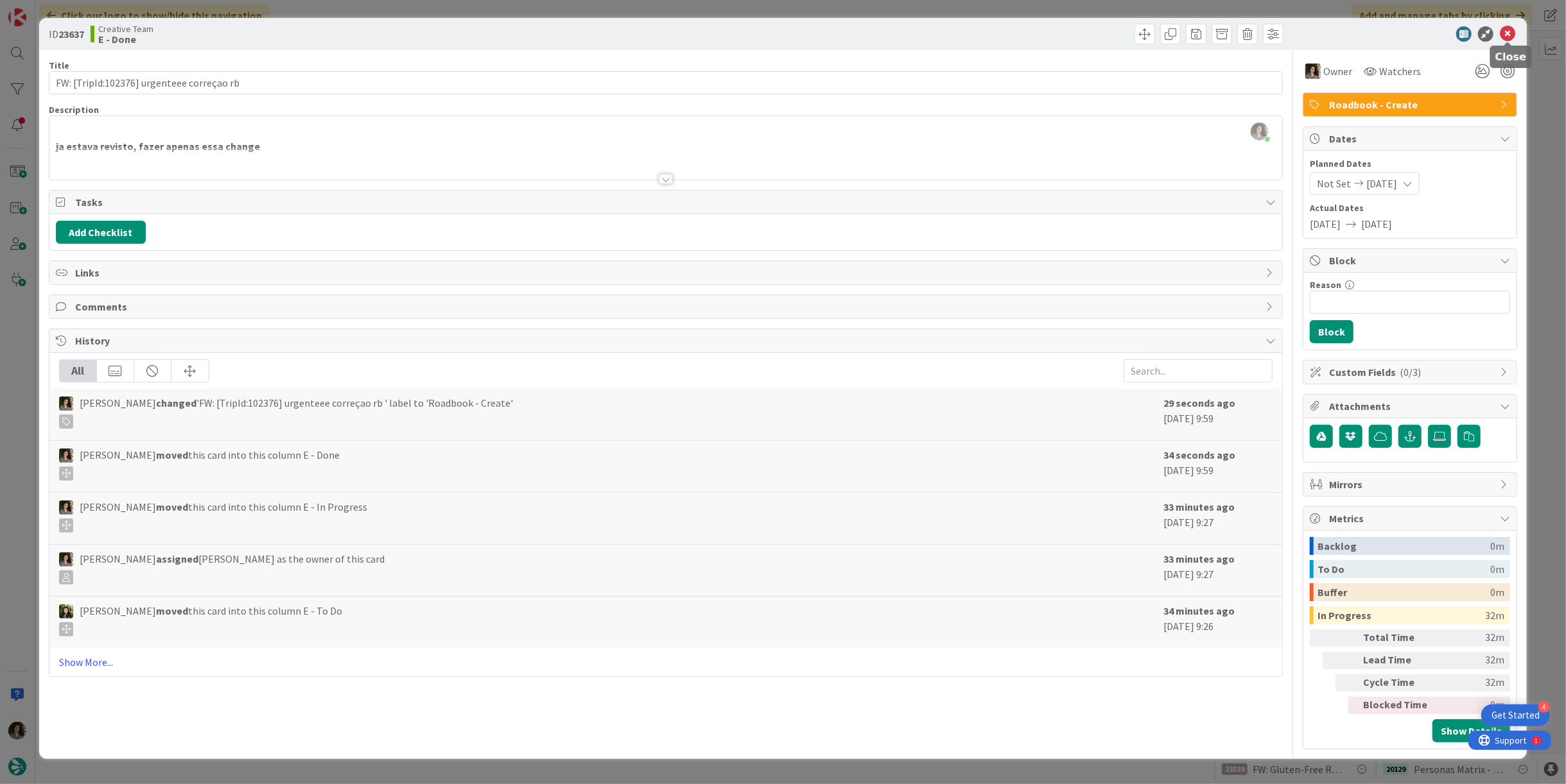
click at [1505, 32] on icon at bounding box center [1508, 34] width 15 height 15
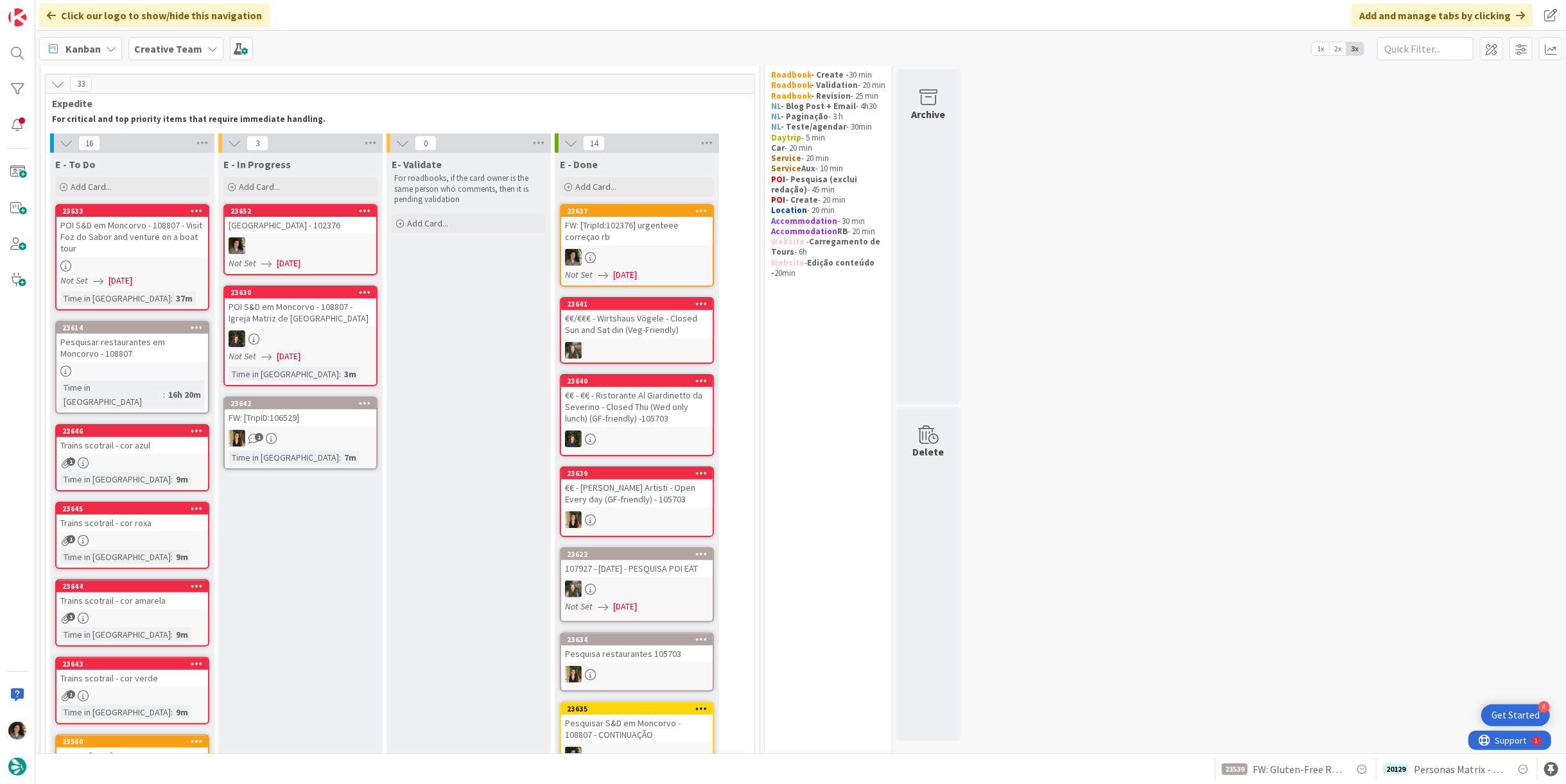
click at [326, 234] on link "23652 Paris Orly Airport - 102376 Not Set 09/23/2025" at bounding box center [300, 240] width 154 height 72
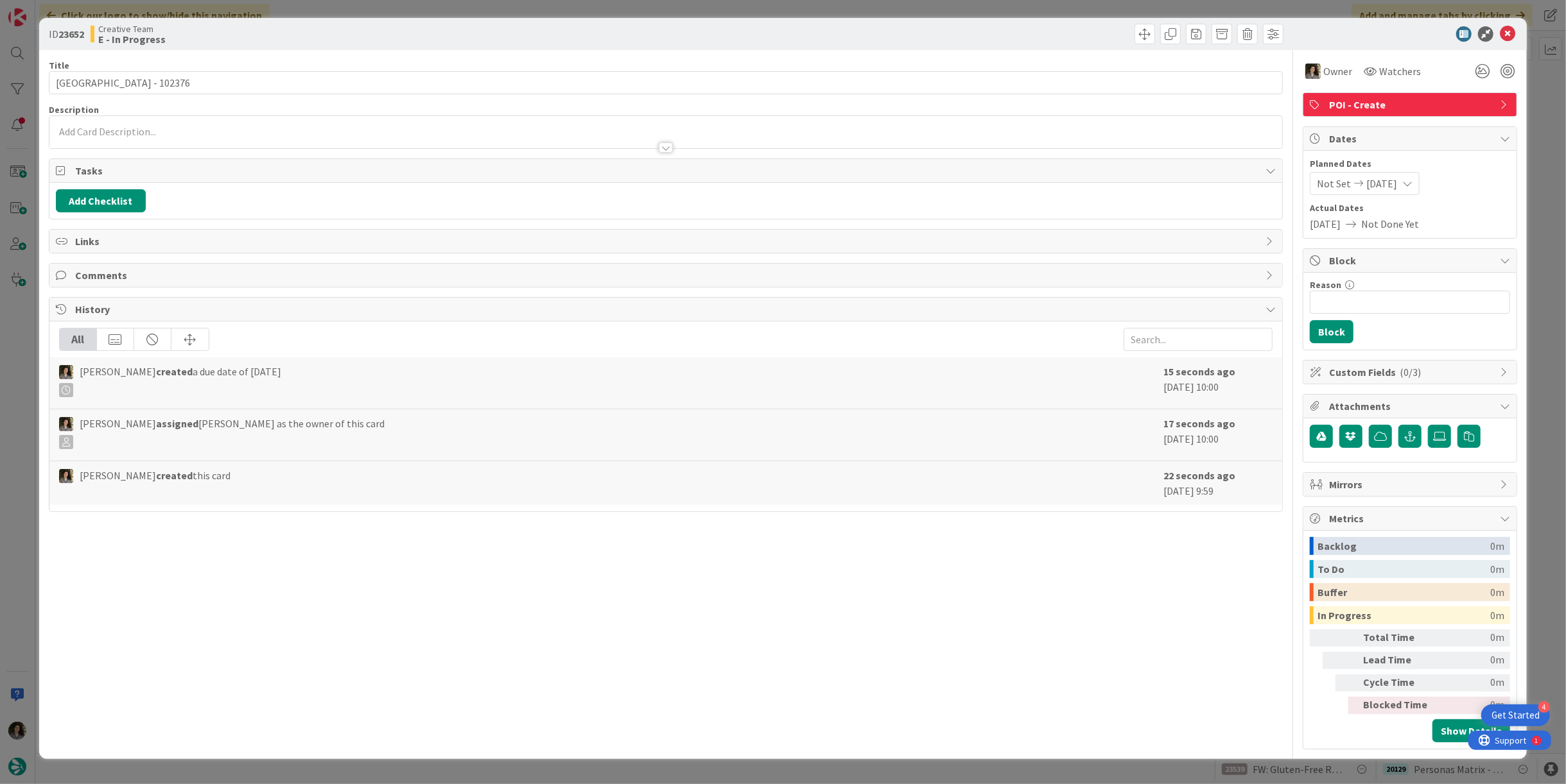
click at [505, 138] on div at bounding box center [665, 141] width 1233 height 13
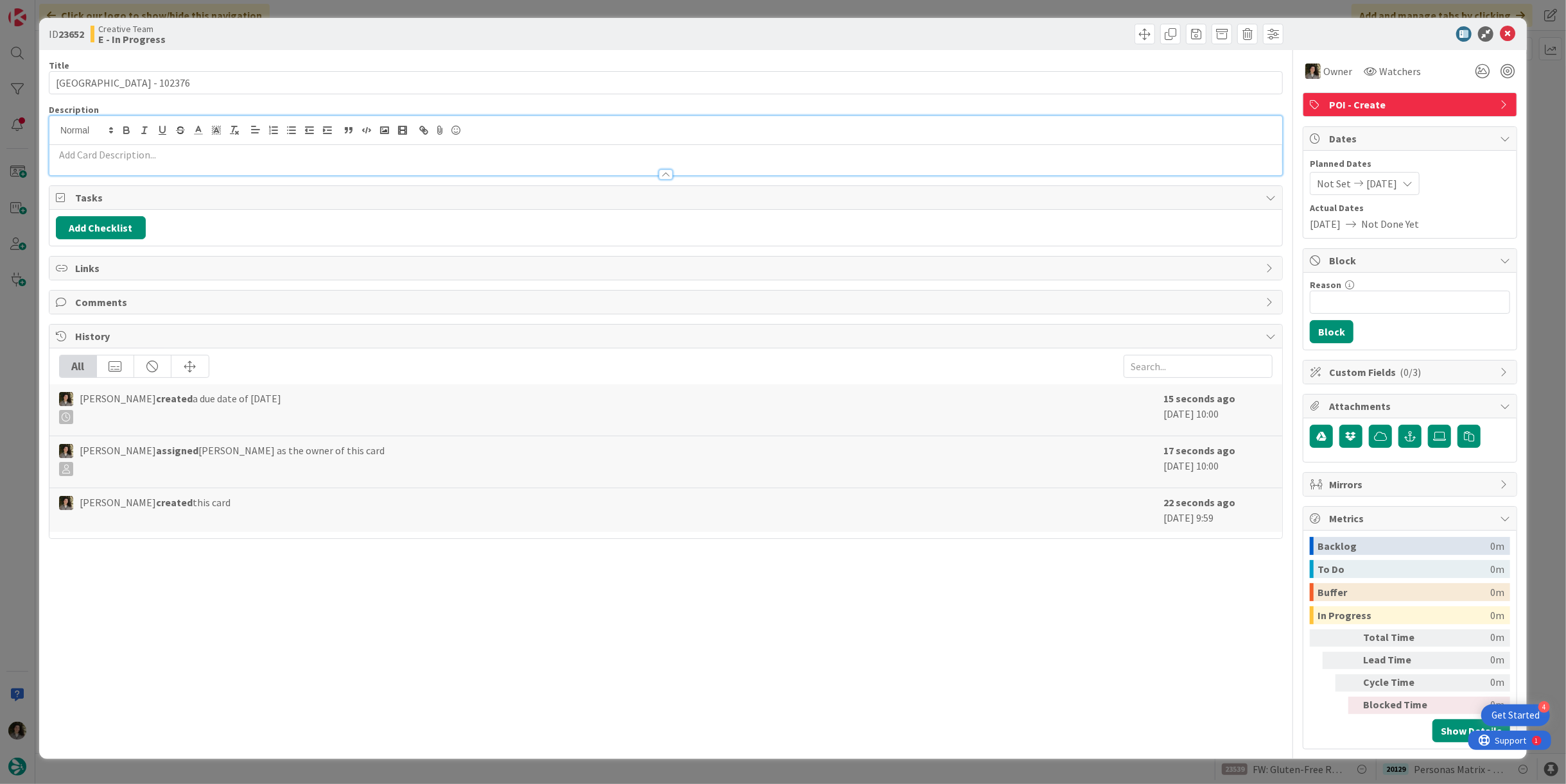
click at [499, 149] on p at bounding box center [665, 154] width 1220 height 15
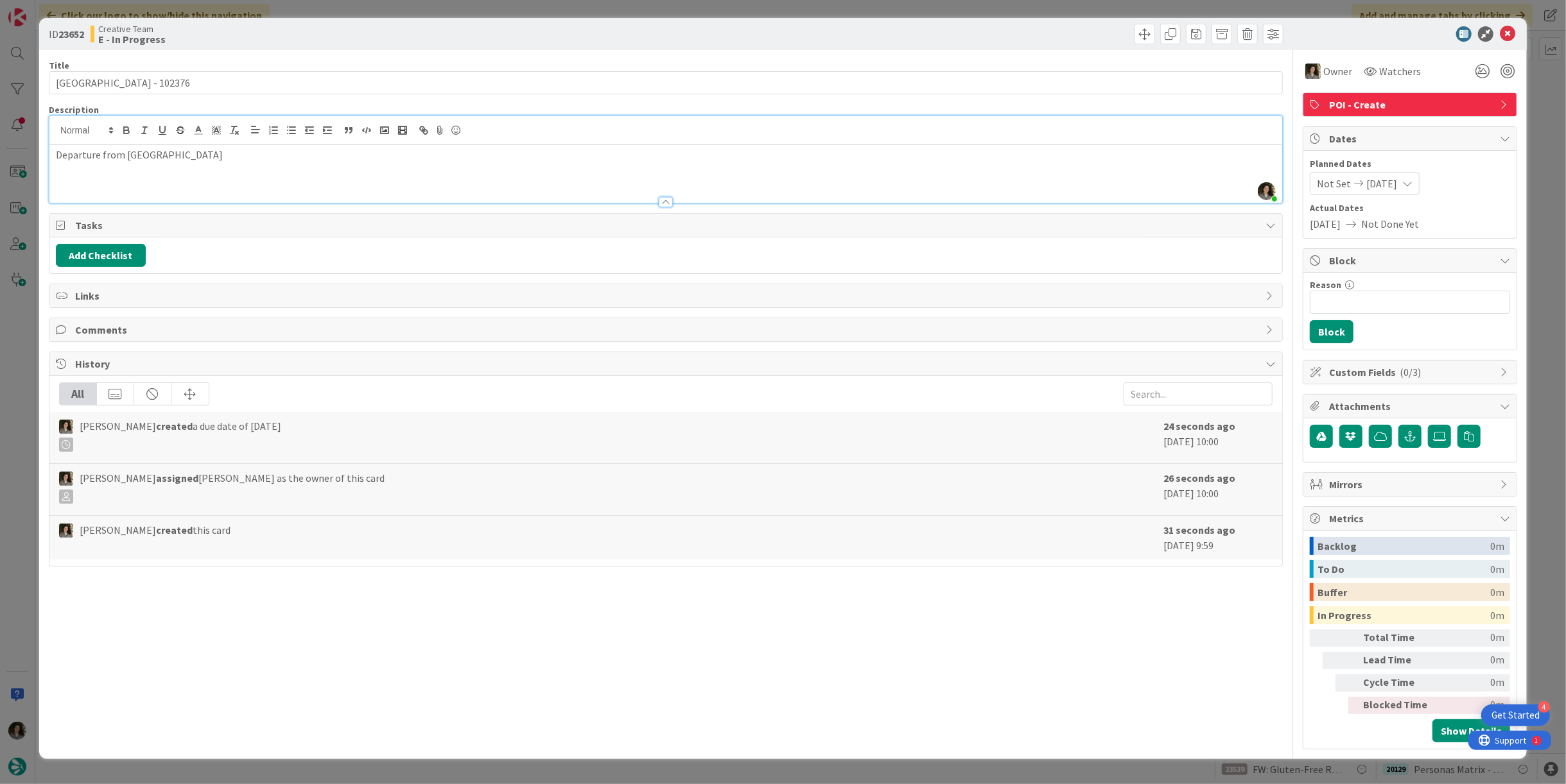
click at [206, 155] on p "Departure from Paris Orly Airport" at bounding box center [665, 154] width 1220 height 15
copy p "Departure from Paris Orly Airport"
click at [1507, 33] on icon at bounding box center [1508, 34] width 15 height 15
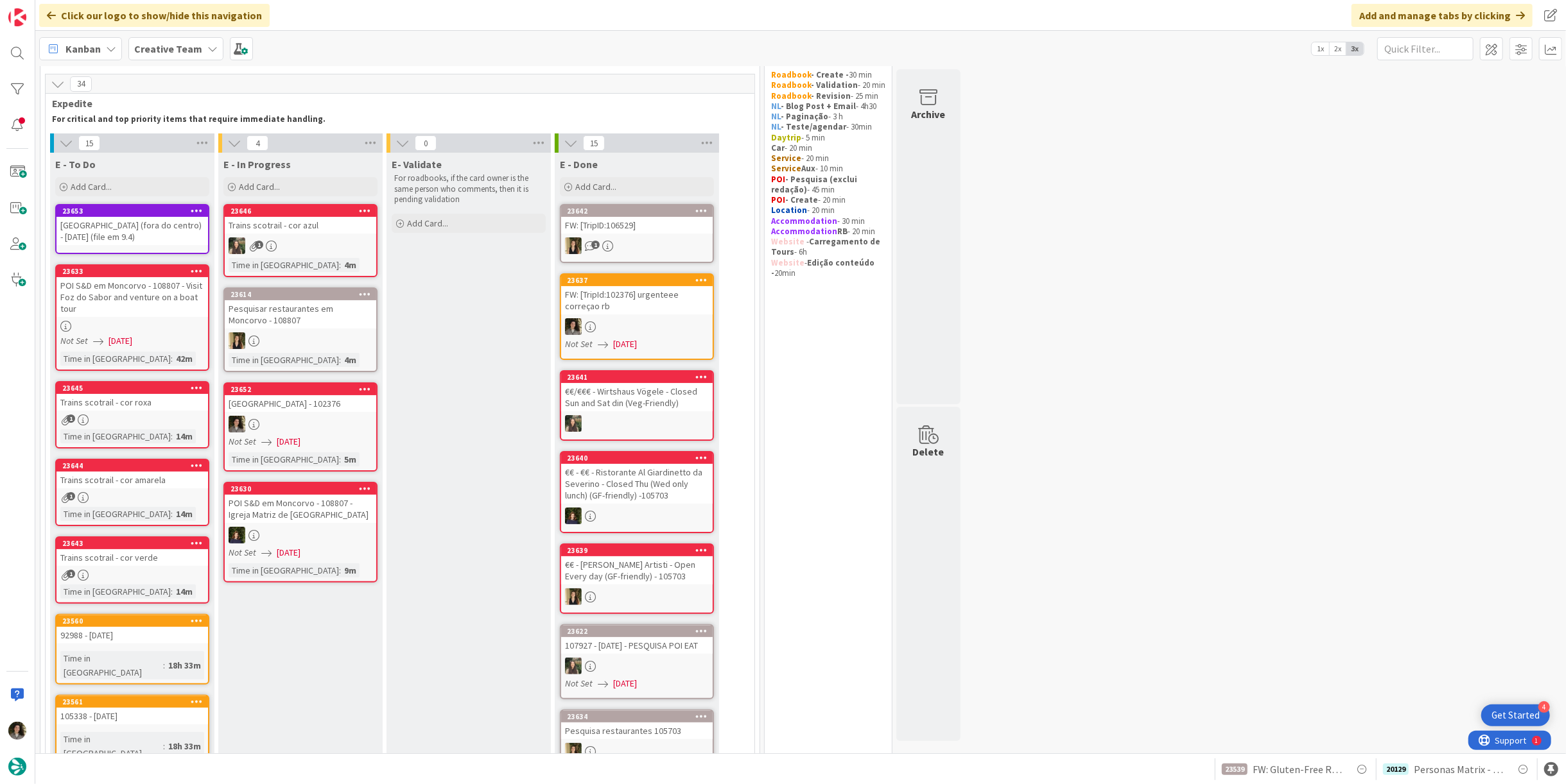
click at [145, 493] on div "1" at bounding box center [132, 498] width 152 height 11
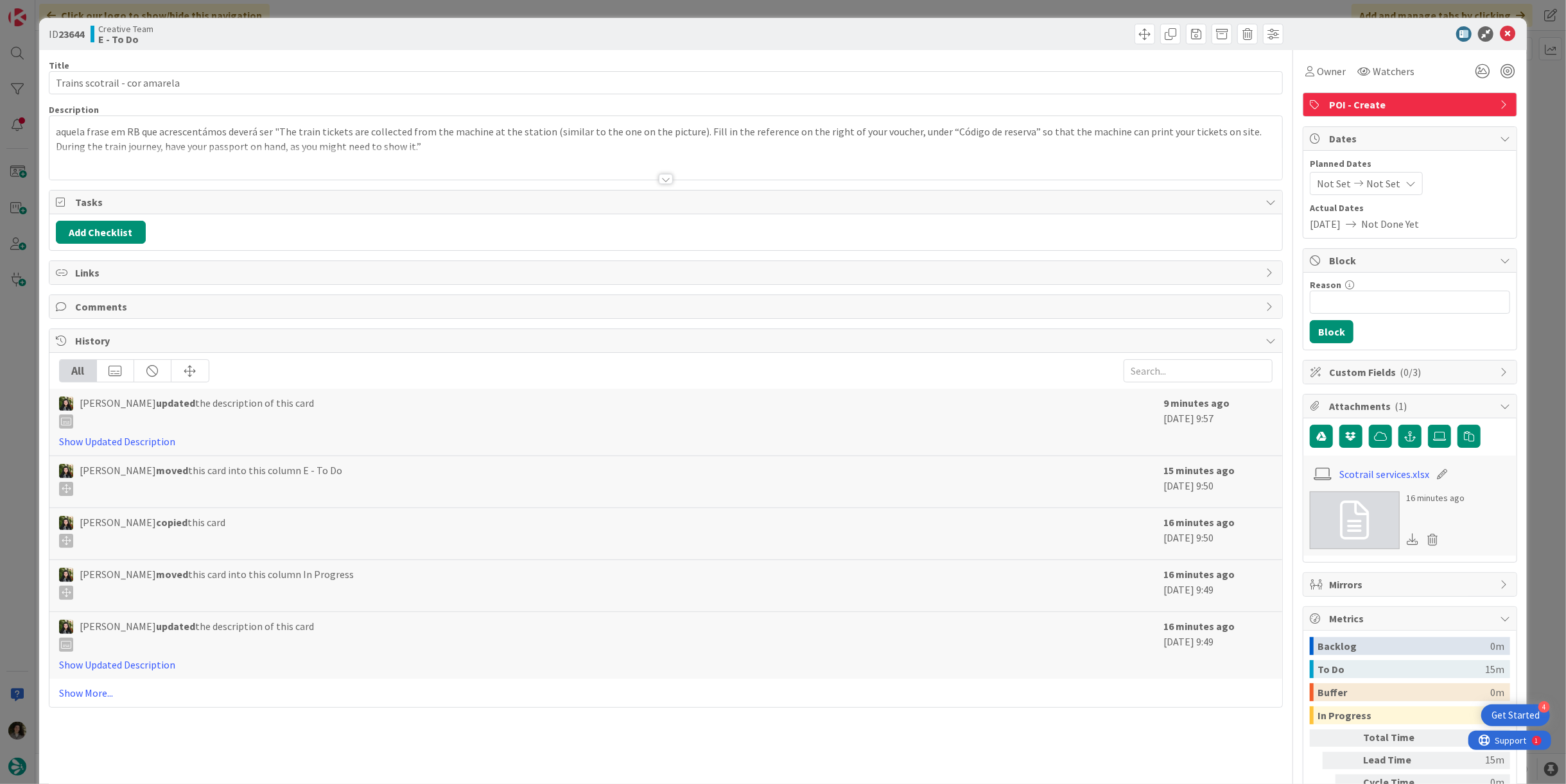
click at [659, 180] on div at bounding box center [665, 179] width 14 height 10
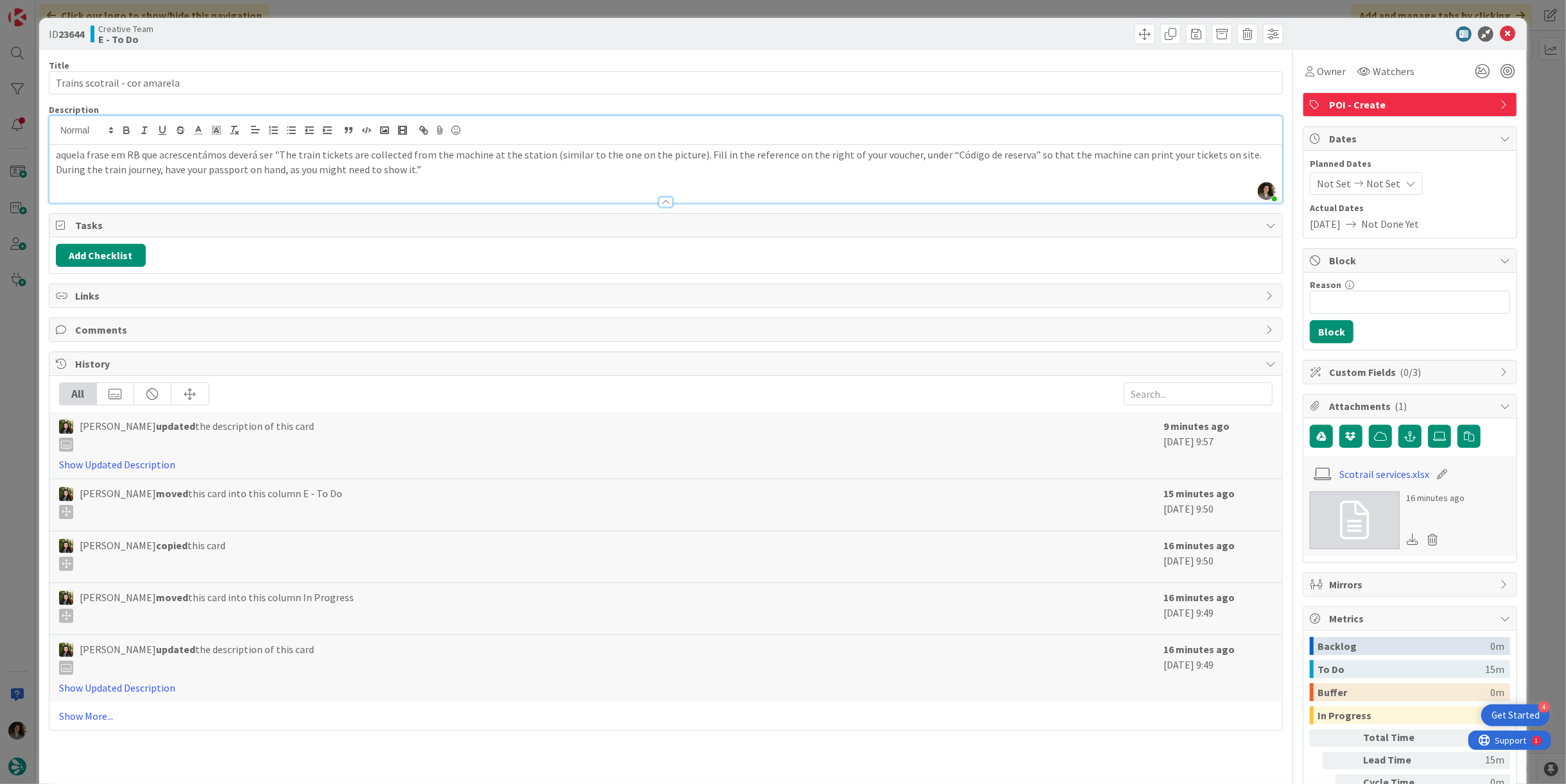
click at [1351, 517] on icon at bounding box center [1355, 520] width 29 height 38
click at [1317, 75] on span "Owner" at bounding box center [1332, 71] width 29 height 15
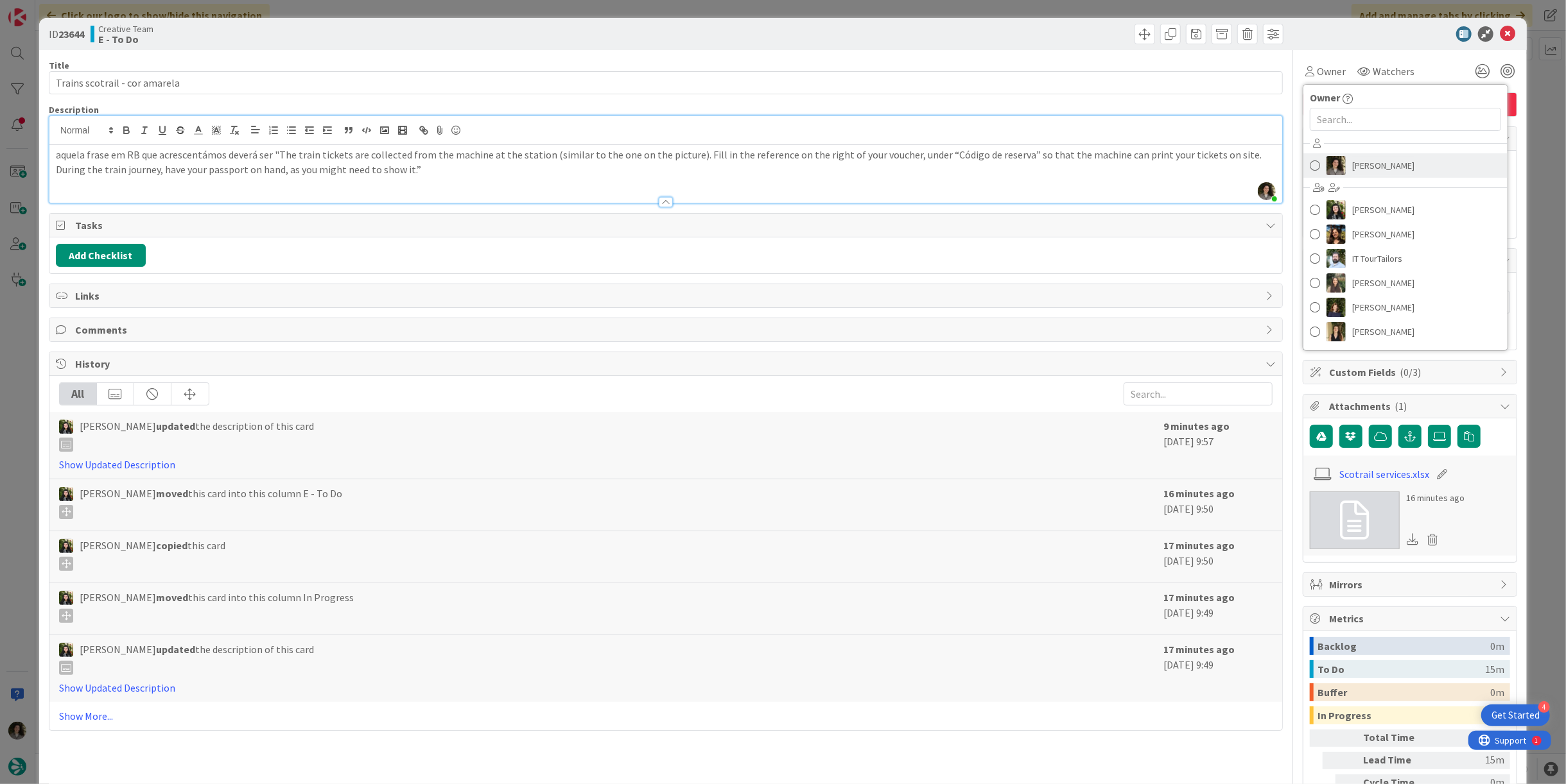
click at [1392, 163] on span "[PERSON_NAME]" at bounding box center [1384, 165] width 63 height 19
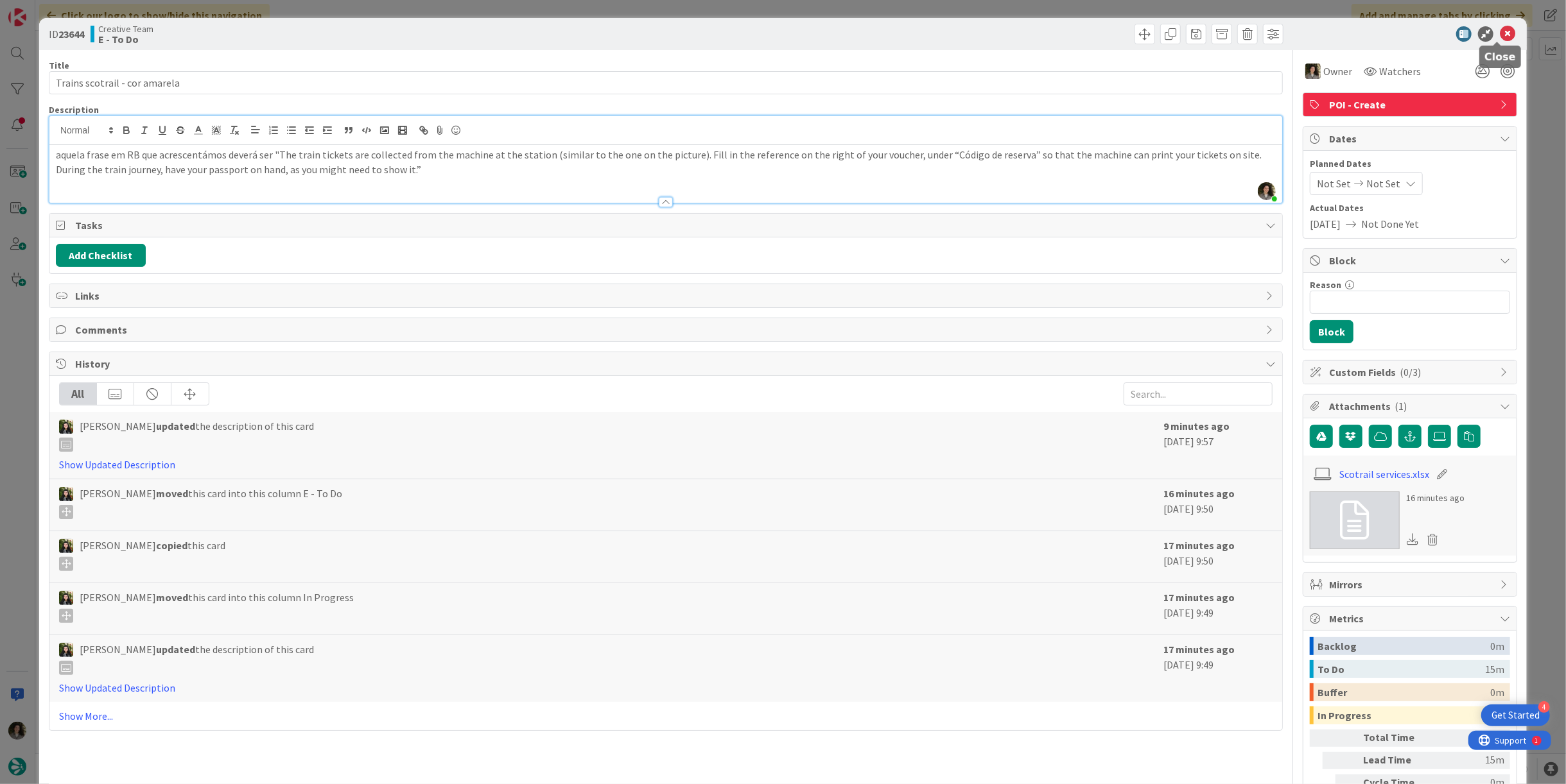
click at [1500, 34] on icon at bounding box center [1508, 34] width 15 height 15
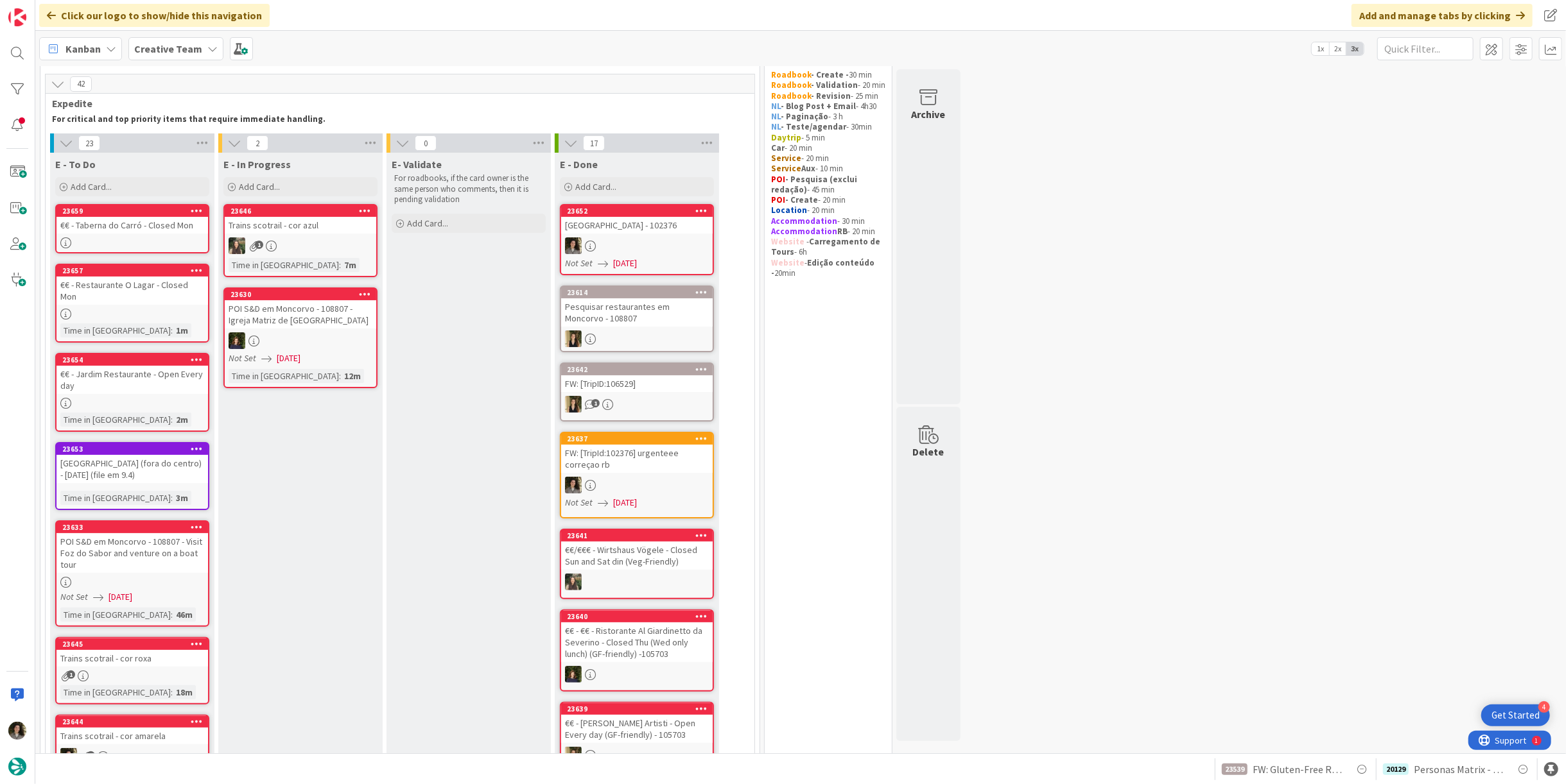
click at [667, 243] on div at bounding box center [637, 246] width 152 height 17
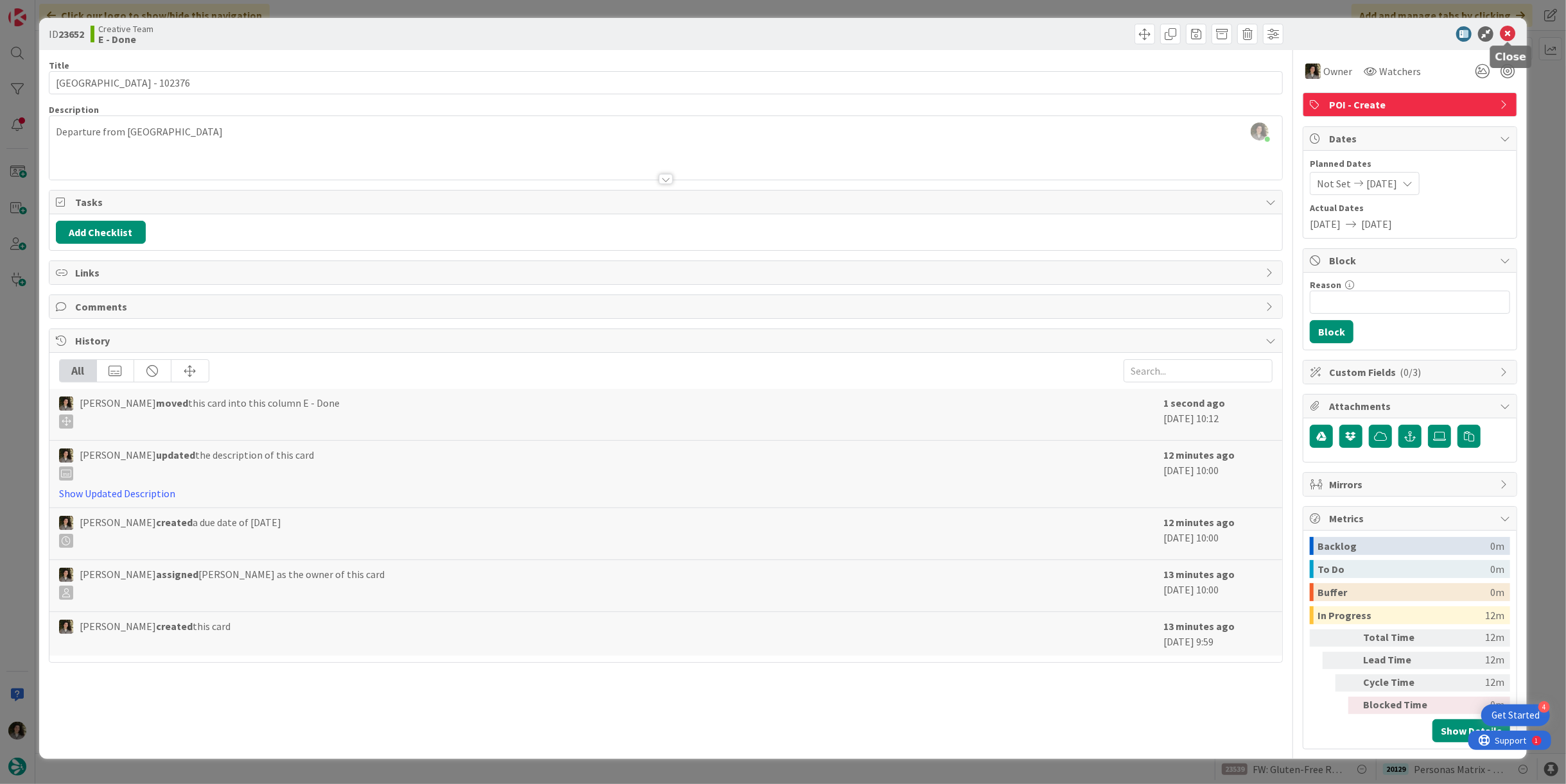
click at [1510, 29] on icon at bounding box center [1508, 34] width 15 height 15
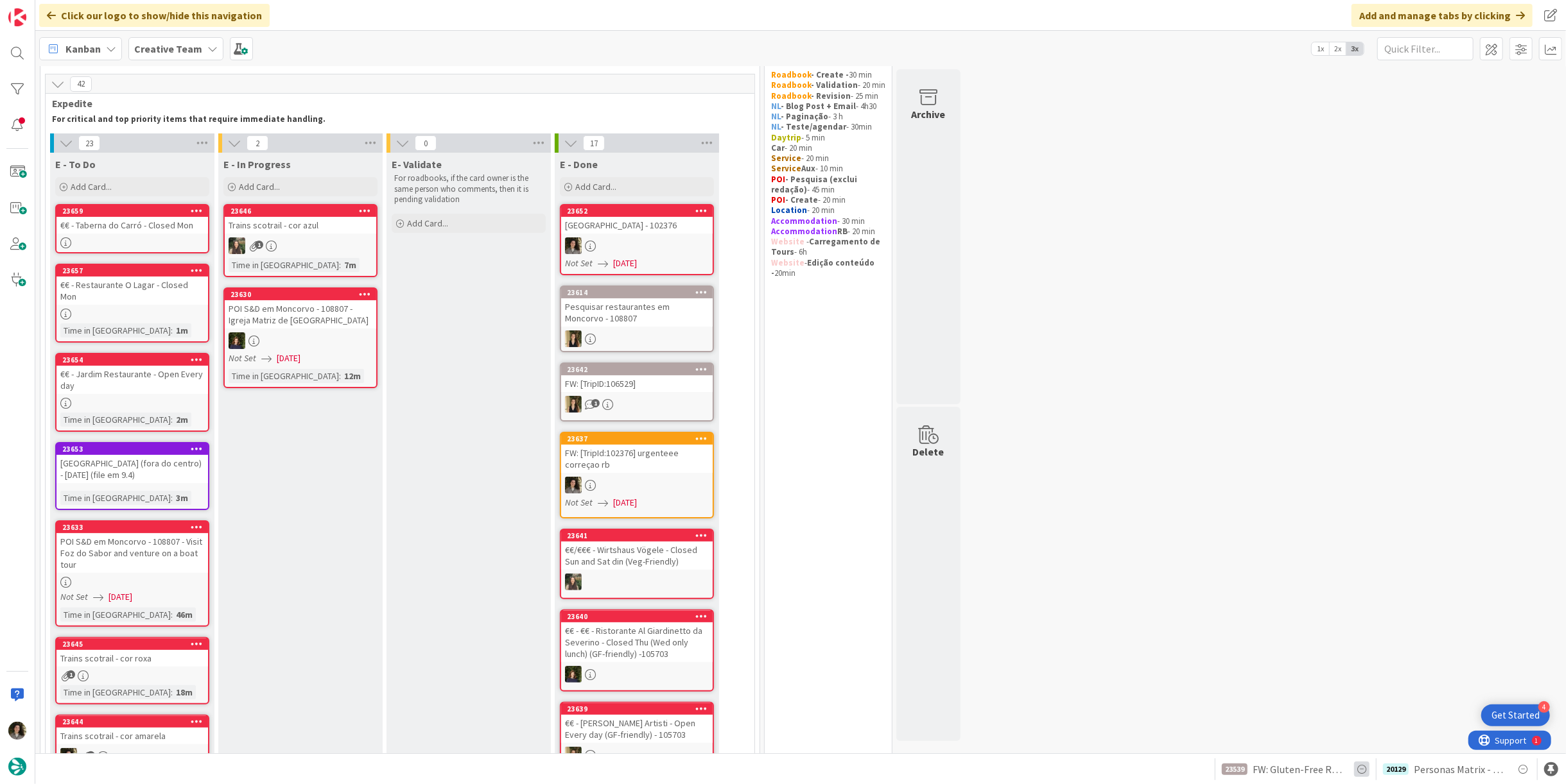
click at [1360, 769] on icon at bounding box center [1362, 769] width 15 height 15
click at [1402, 768] on div "20129" at bounding box center [1396, 769] width 26 height 12
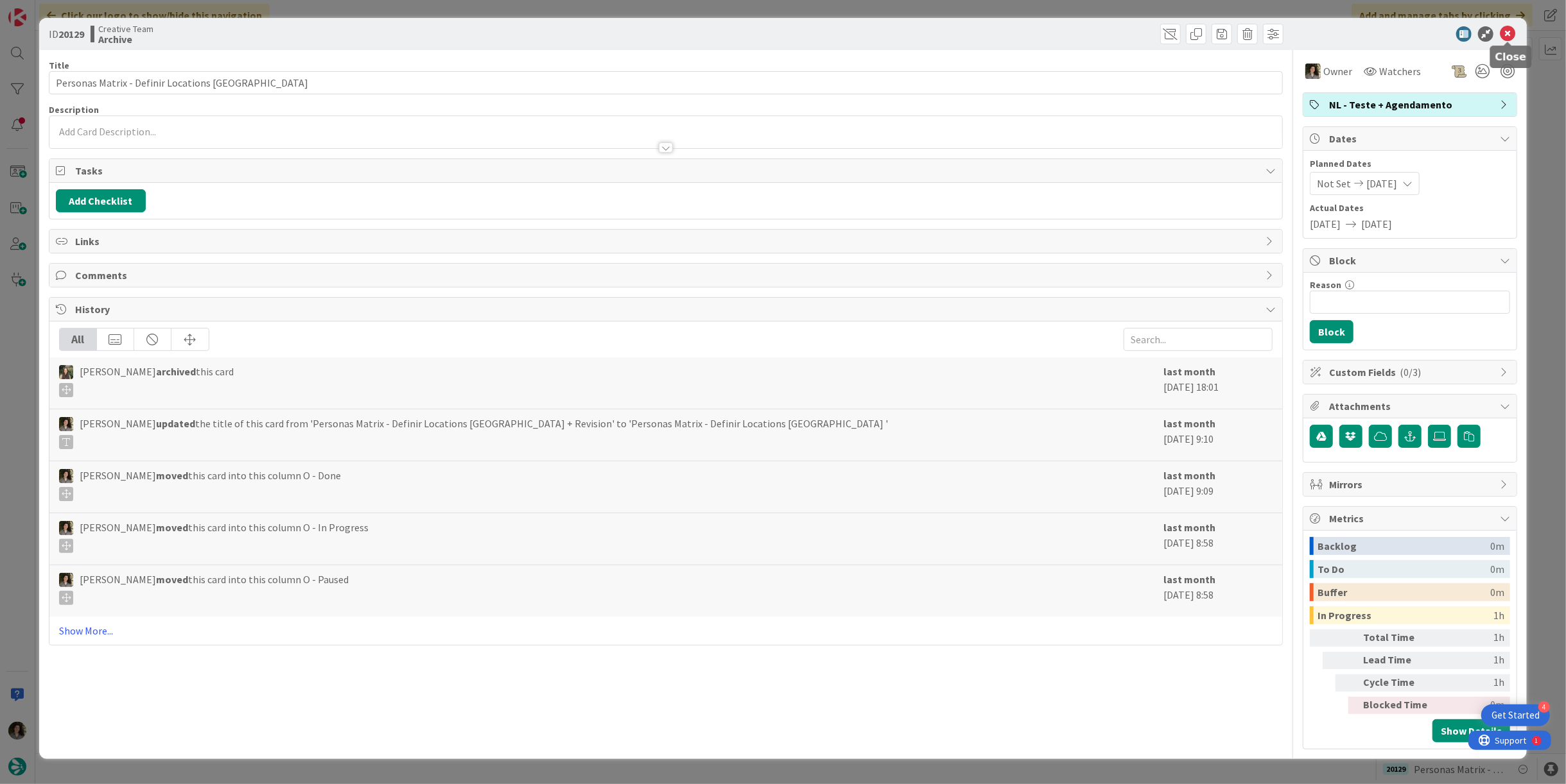
click at [1508, 34] on icon at bounding box center [1508, 34] width 15 height 15
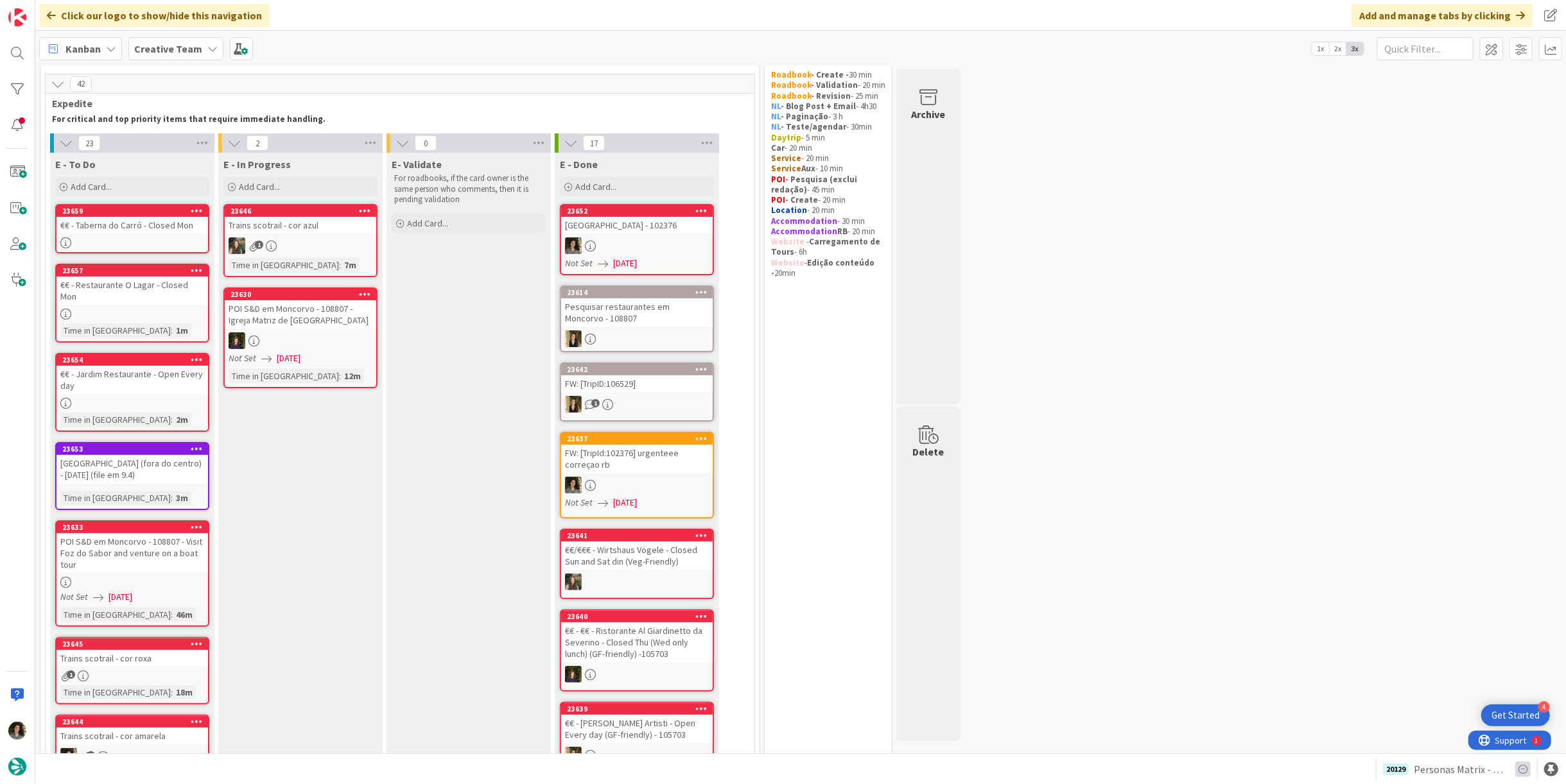
click at [1524, 767] on icon at bounding box center [1523, 769] width 15 height 15
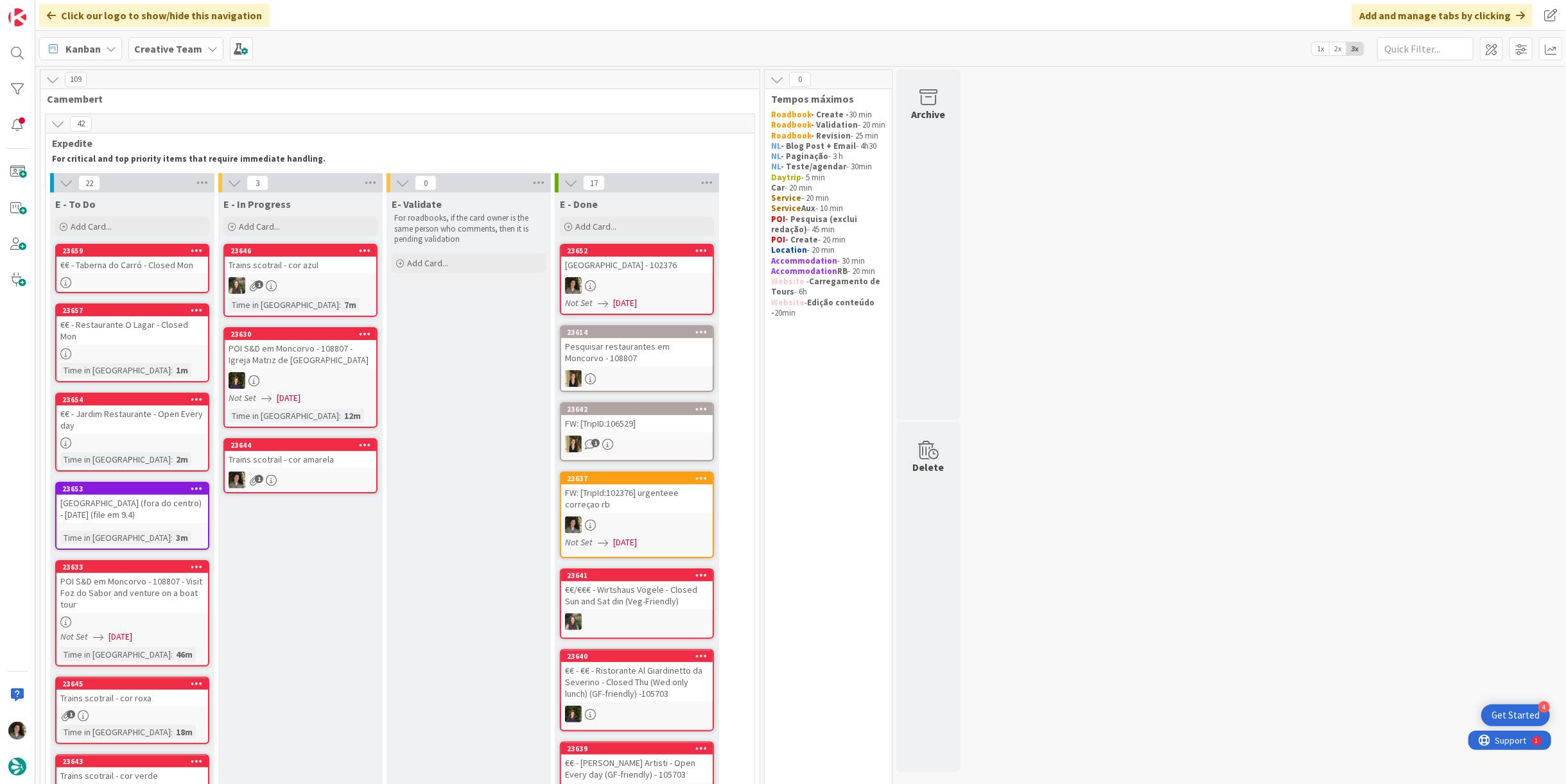
click at [324, 452] on div "Trains scotrail - cor amarela" at bounding box center [300, 459] width 152 height 17
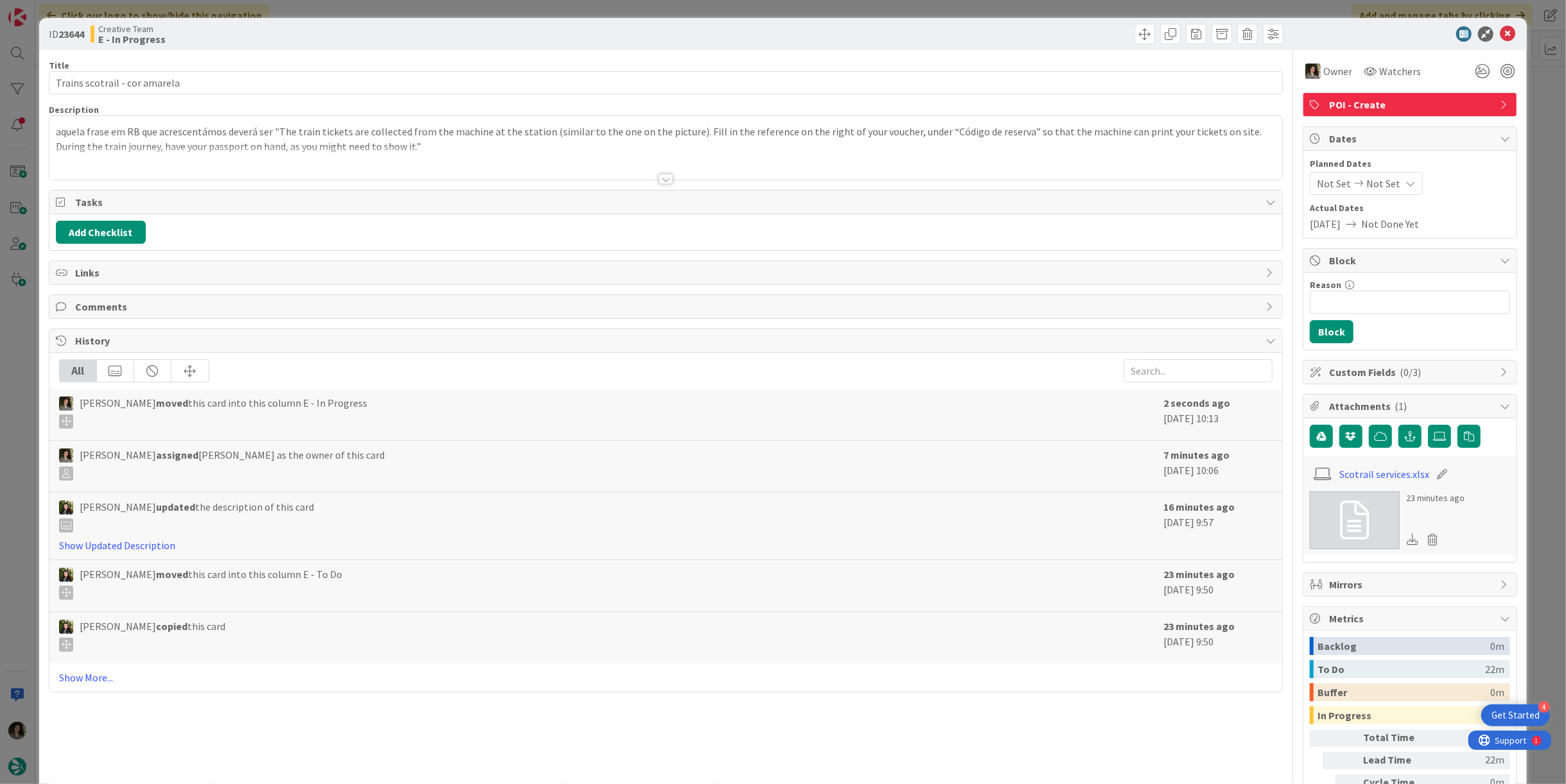
click at [663, 170] on div at bounding box center [665, 163] width 1233 height 33
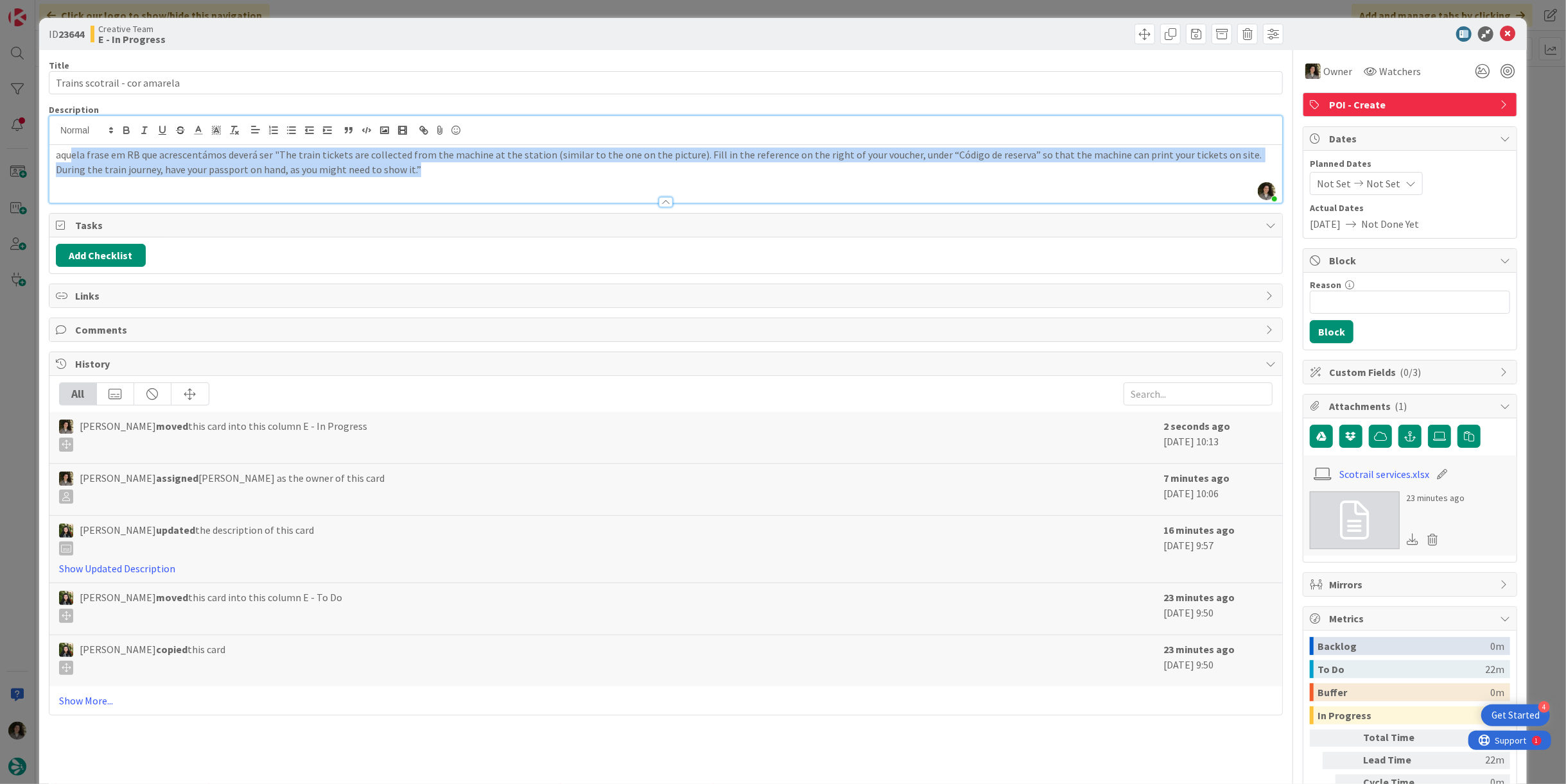
drag, startPoint x: 72, startPoint y: 154, endPoint x: 483, endPoint y: 172, distance: 411.4
click at [485, 170] on p "aquela frase em RB que acrescentámos deverá ser "The train tickets are collecte…" at bounding box center [665, 162] width 1220 height 29
click at [475, 172] on p "aquela frase em RB que acrescentámos deverá ser "The train tickets are collecte…" at bounding box center [665, 162] width 1220 height 29
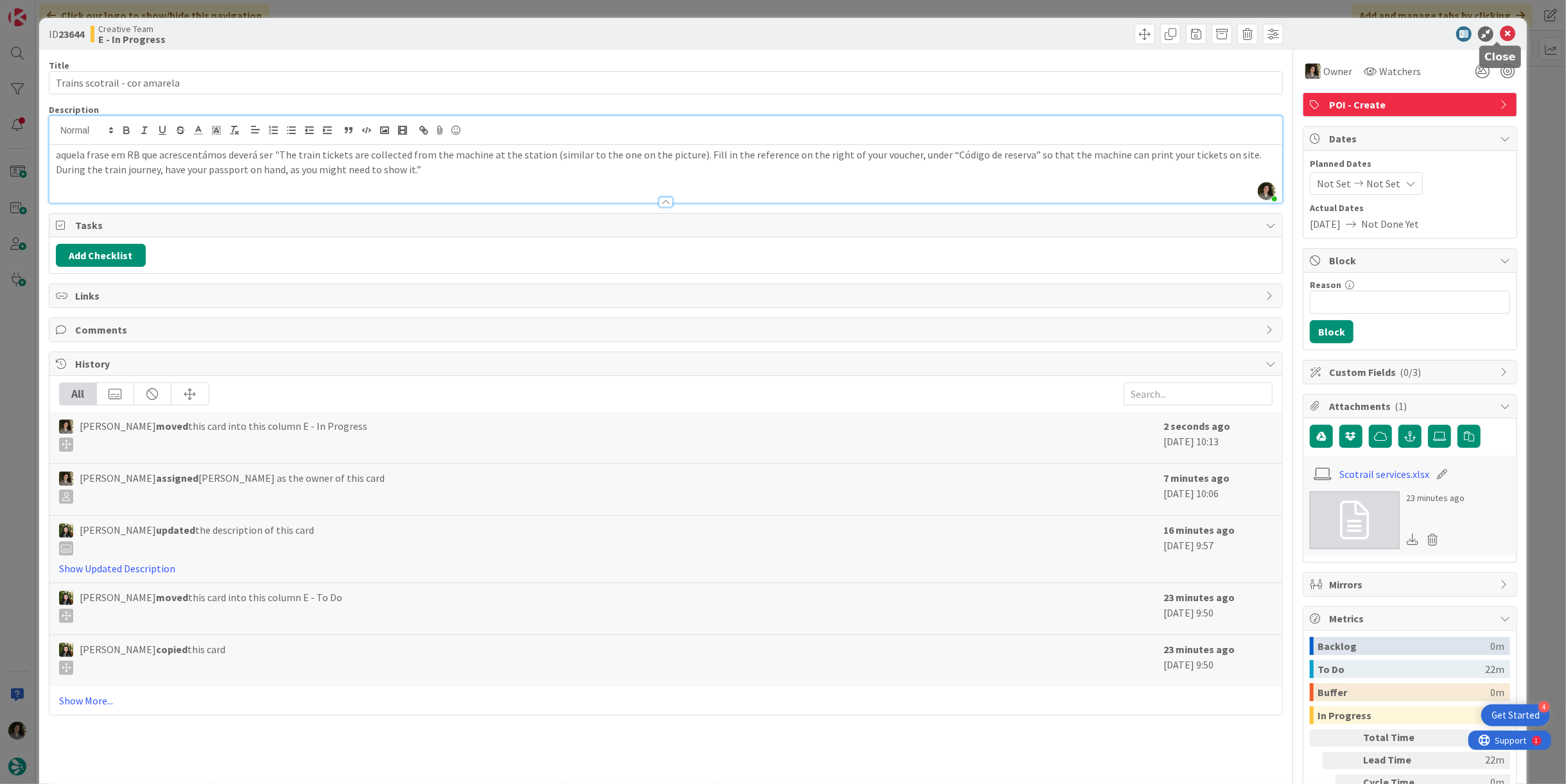
click at [1500, 38] on icon at bounding box center [1508, 34] width 15 height 15
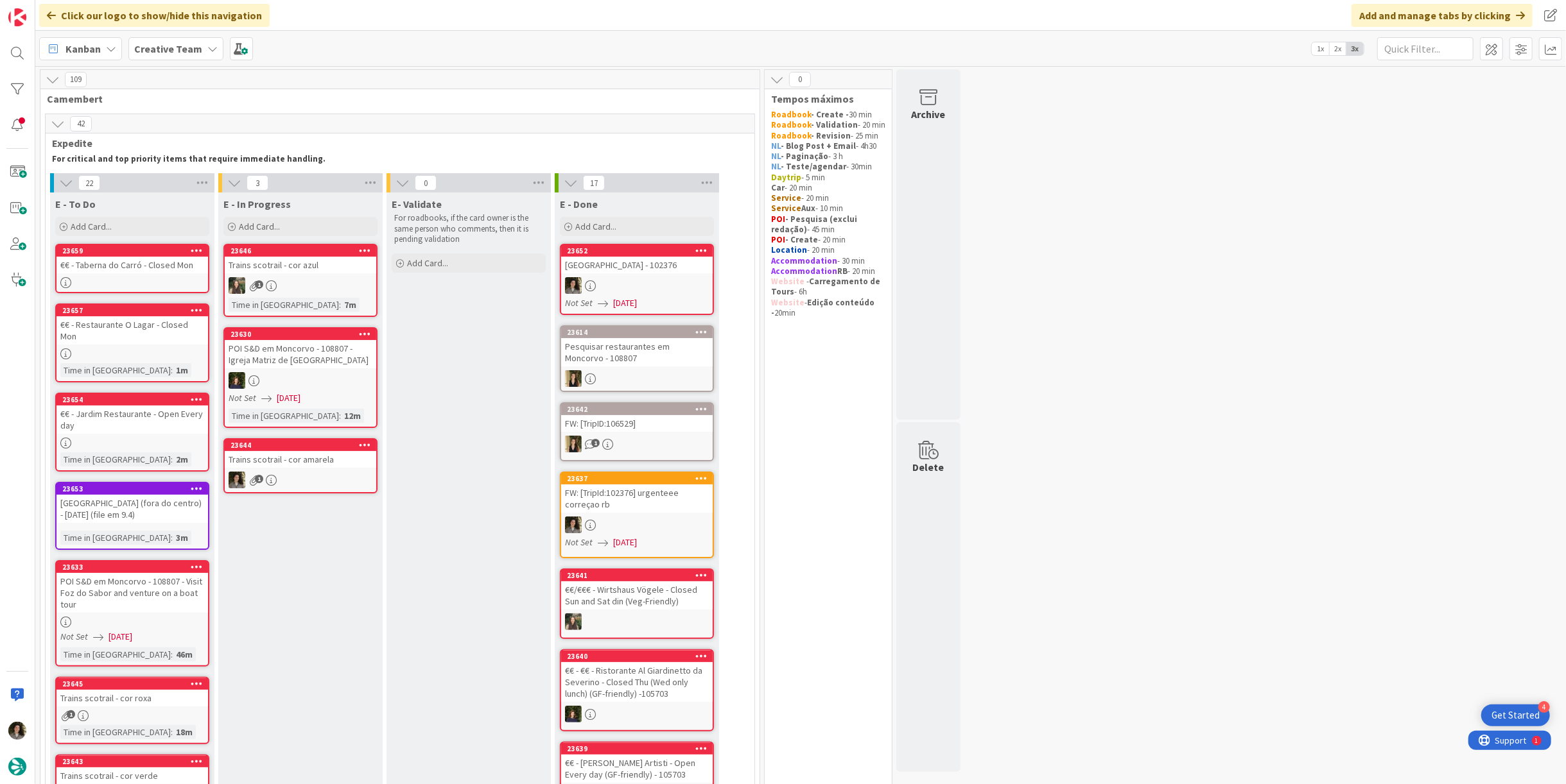
click at [320, 472] on div "1" at bounding box center [300, 480] width 152 height 17
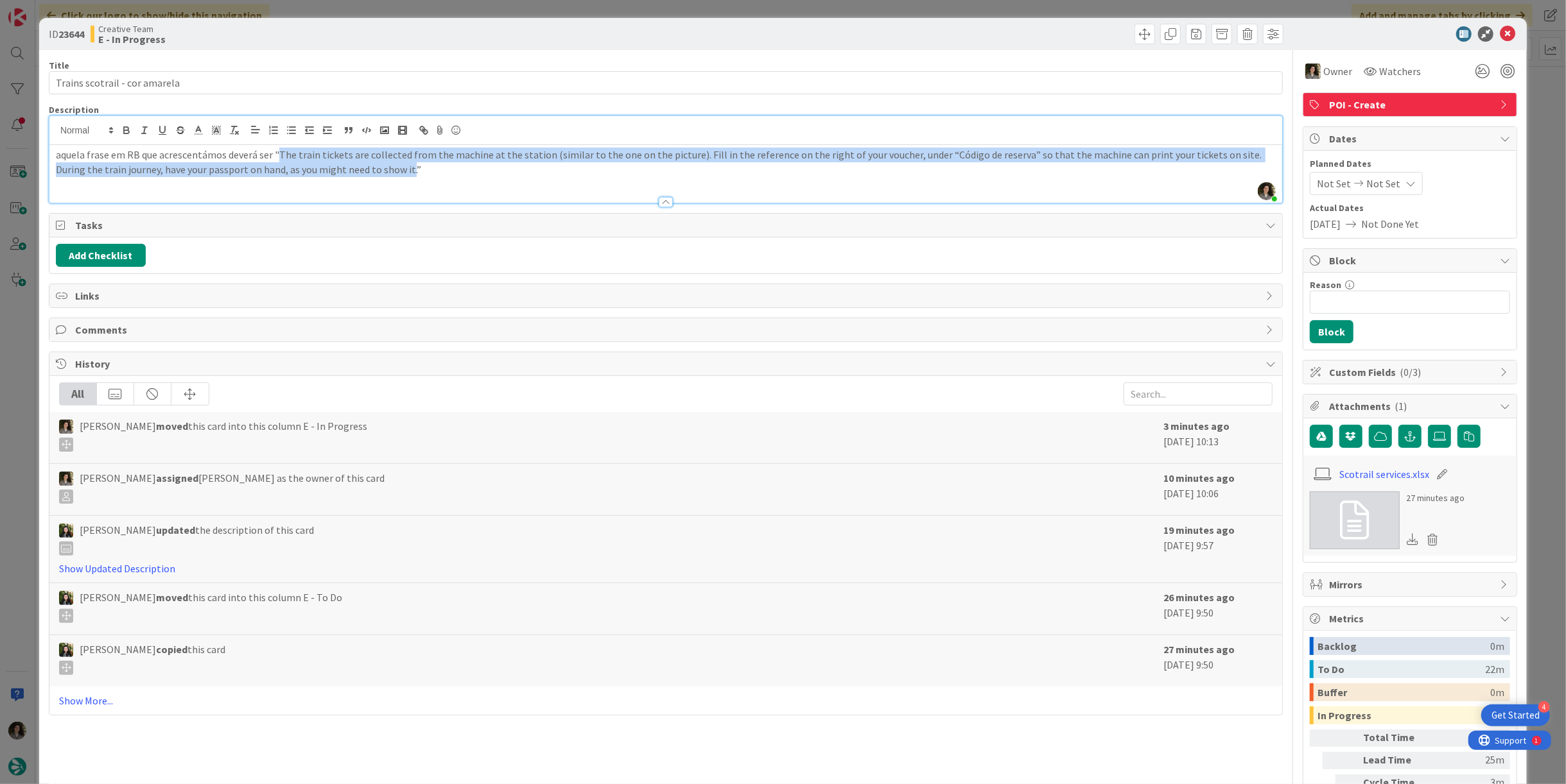
drag, startPoint x: 274, startPoint y: 133, endPoint x: 362, endPoint y: 181, distance: 100.2
click at [362, 181] on div "aquela frase em RB que acrescentámos deverá ser "The train tickets are collecte…" at bounding box center [665, 174] width 1233 height 58
copy p "The train tickets are collected from the machine at the station (similar to the…"
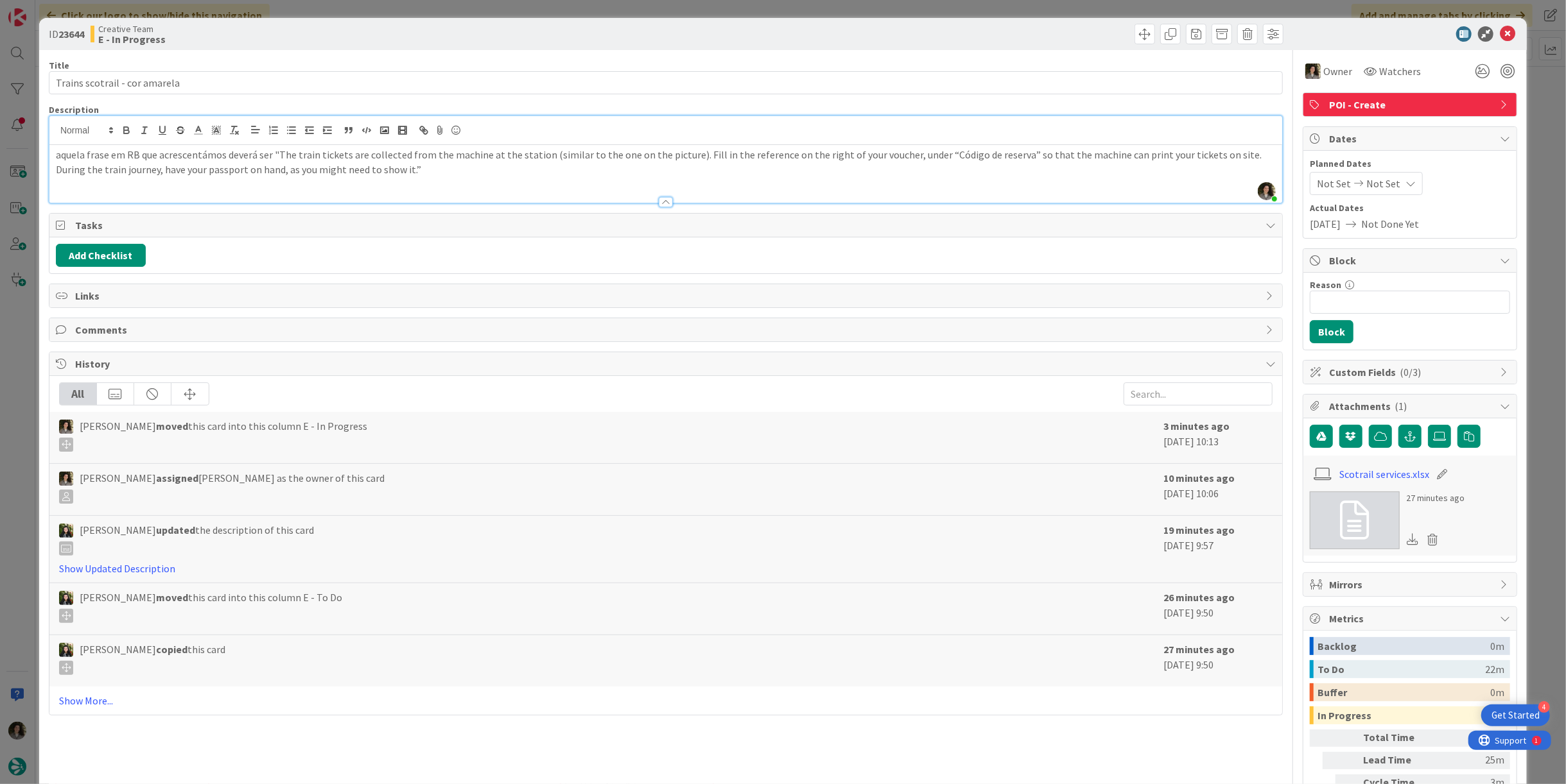
click at [458, 176] on div "aquela frase em RB que acrescentámos deverá ser "The train tickets are collecte…" at bounding box center [665, 174] width 1233 height 58
click at [1502, 29] on icon at bounding box center [1508, 34] width 15 height 15
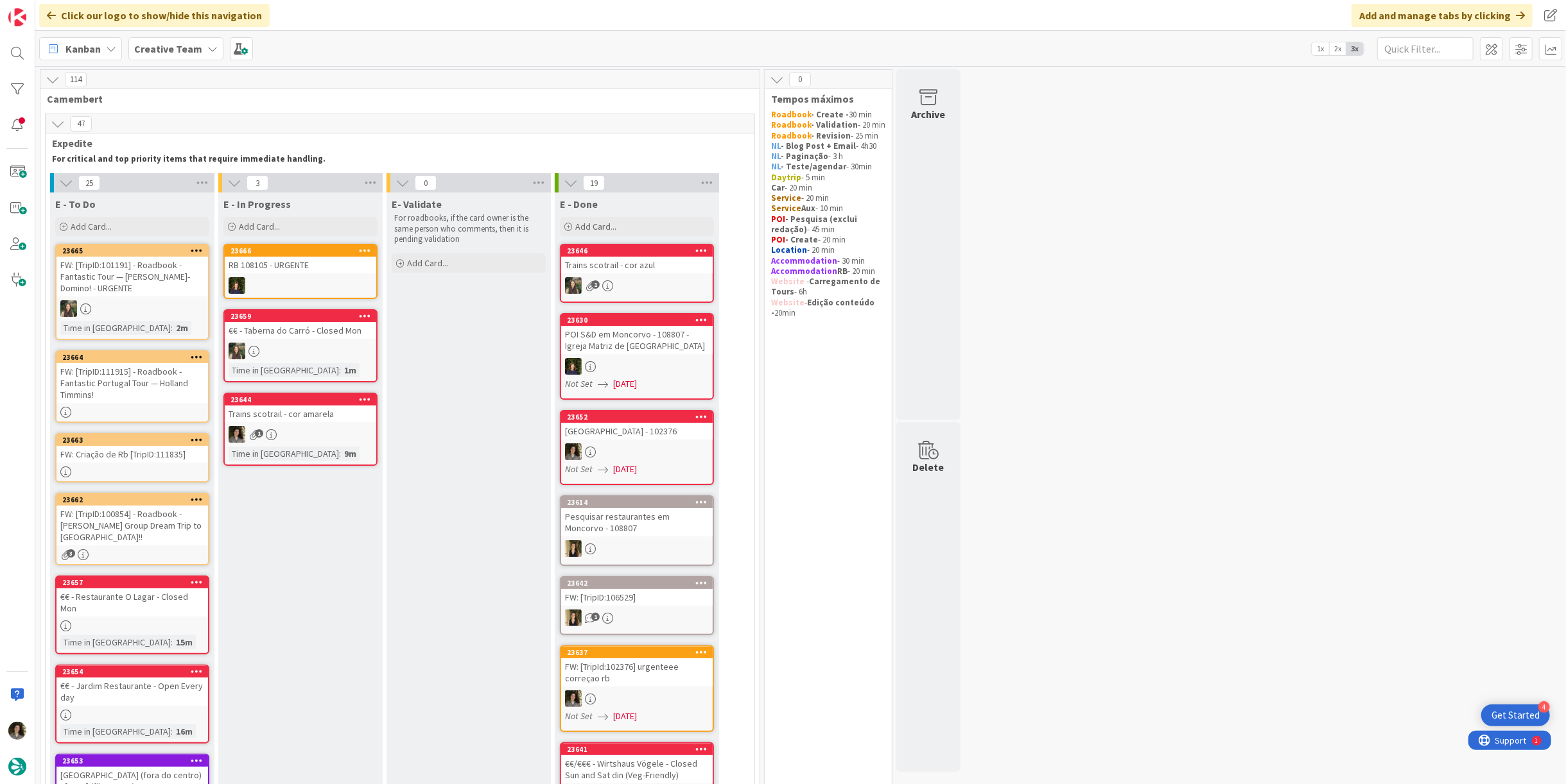
click at [154, 375] on div "FW: [TripID:111915] - Roadbook - Fantastic Portugal Tour — Holland Timmins!" at bounding box center [132, 383] width 152 height 40
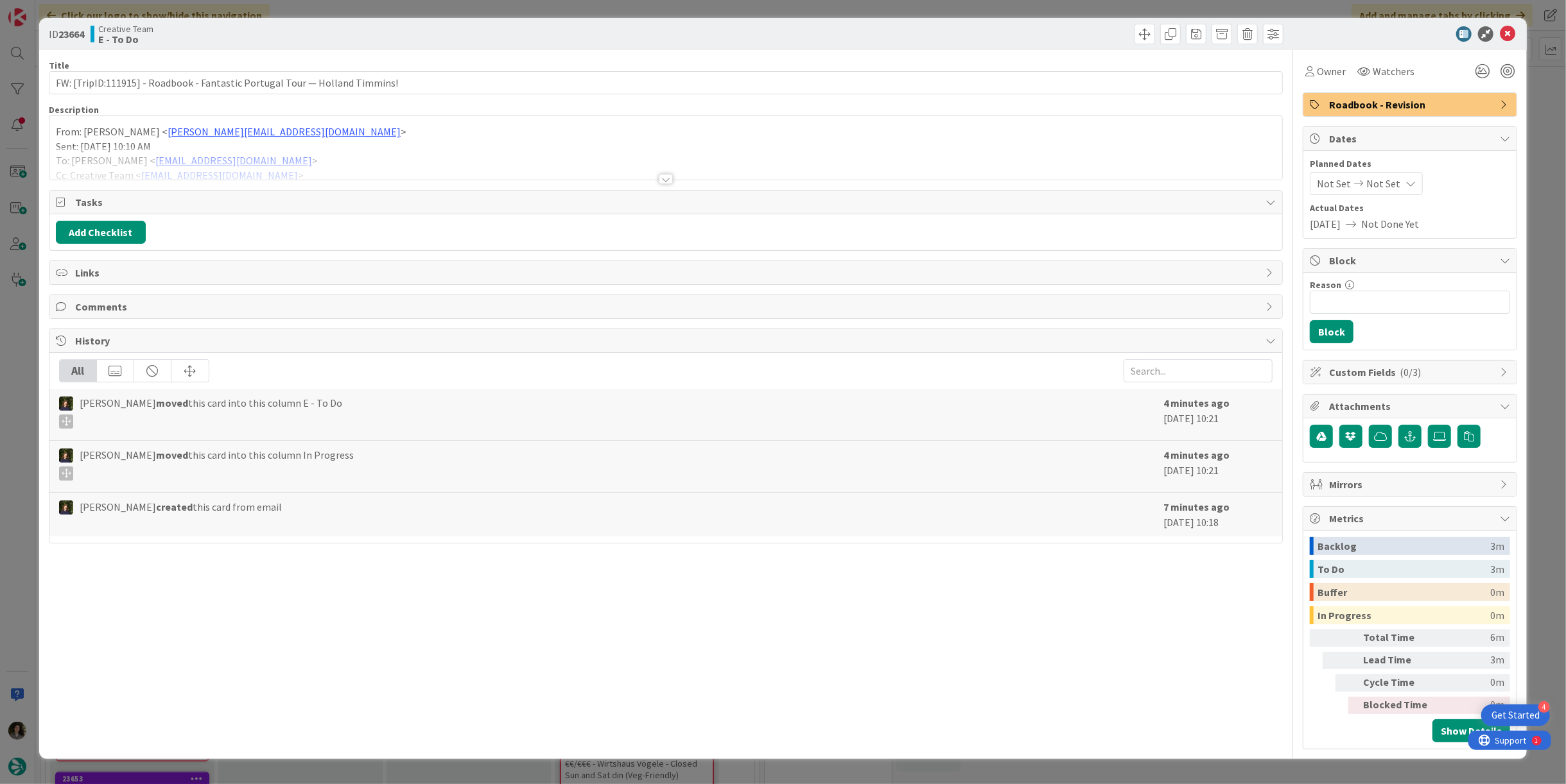
click at [659, 176] on div at bounding box center [665, 179] width 14 height 10
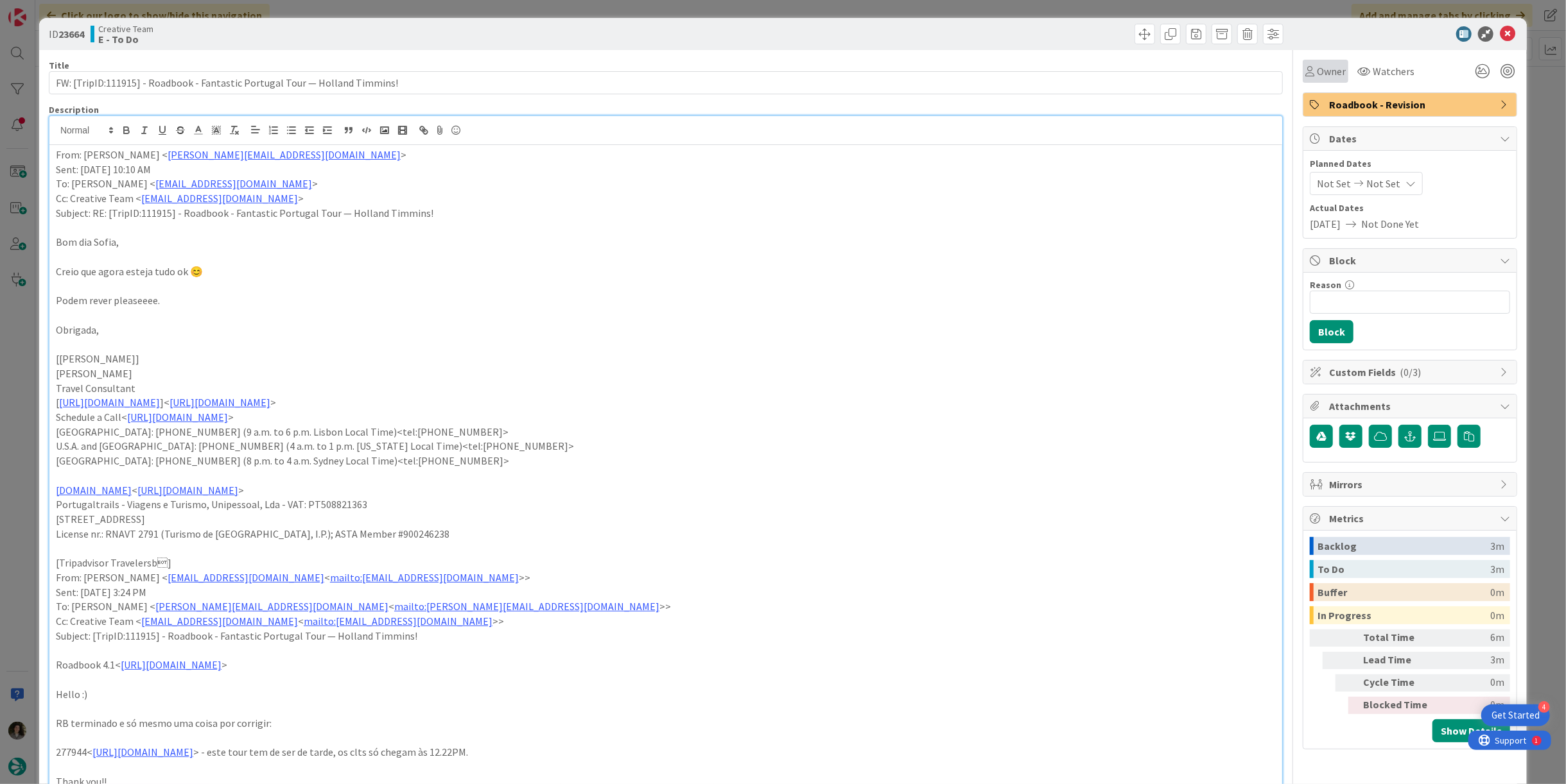
click at [1317, 76] on span "Owner" at bounding box center [1332, 71] width 29 height 15
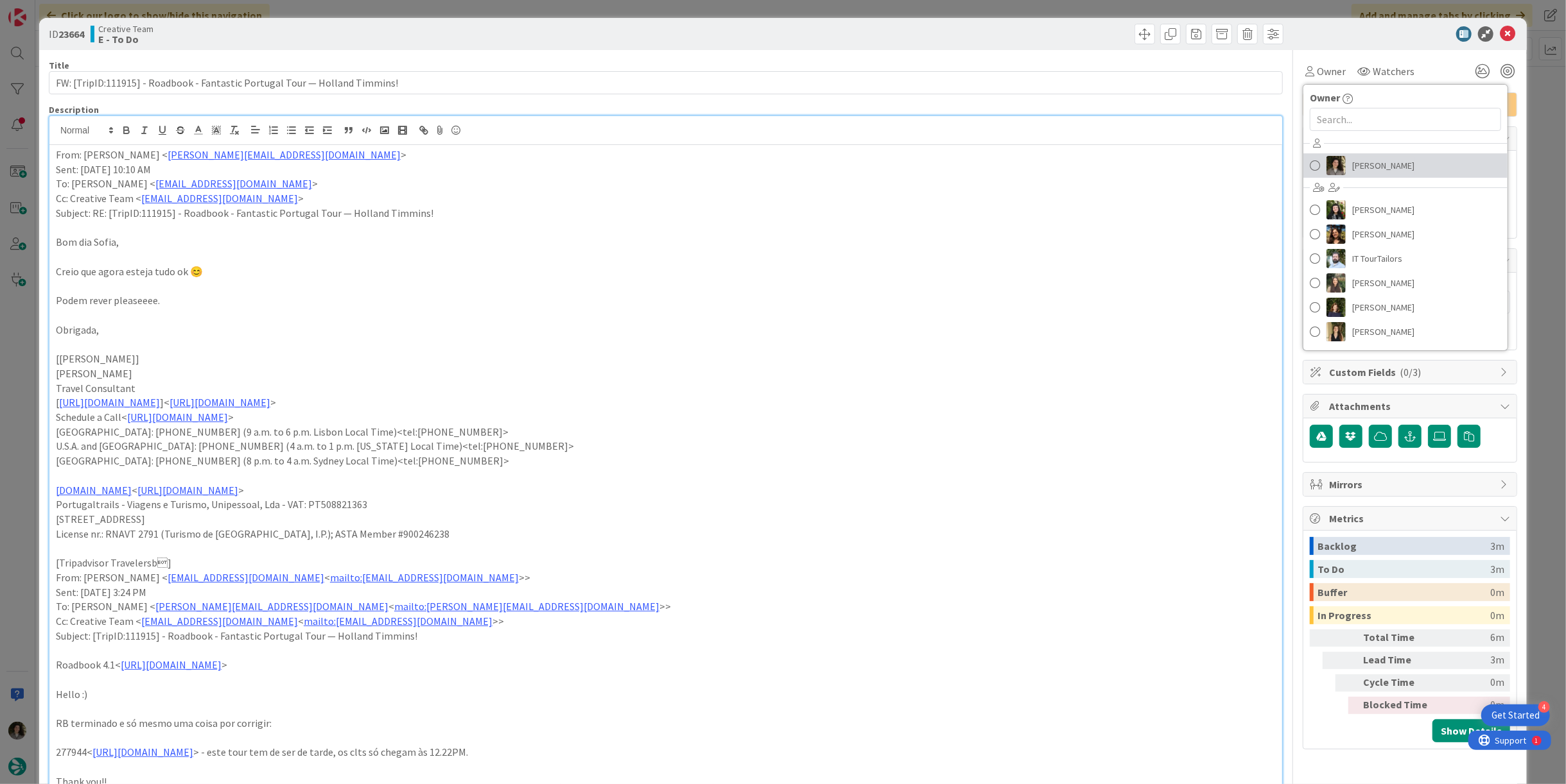
click at [1386, 162] on span "[PERSON_NAME]" at bounding box center [1384, 165] width 63 height 19
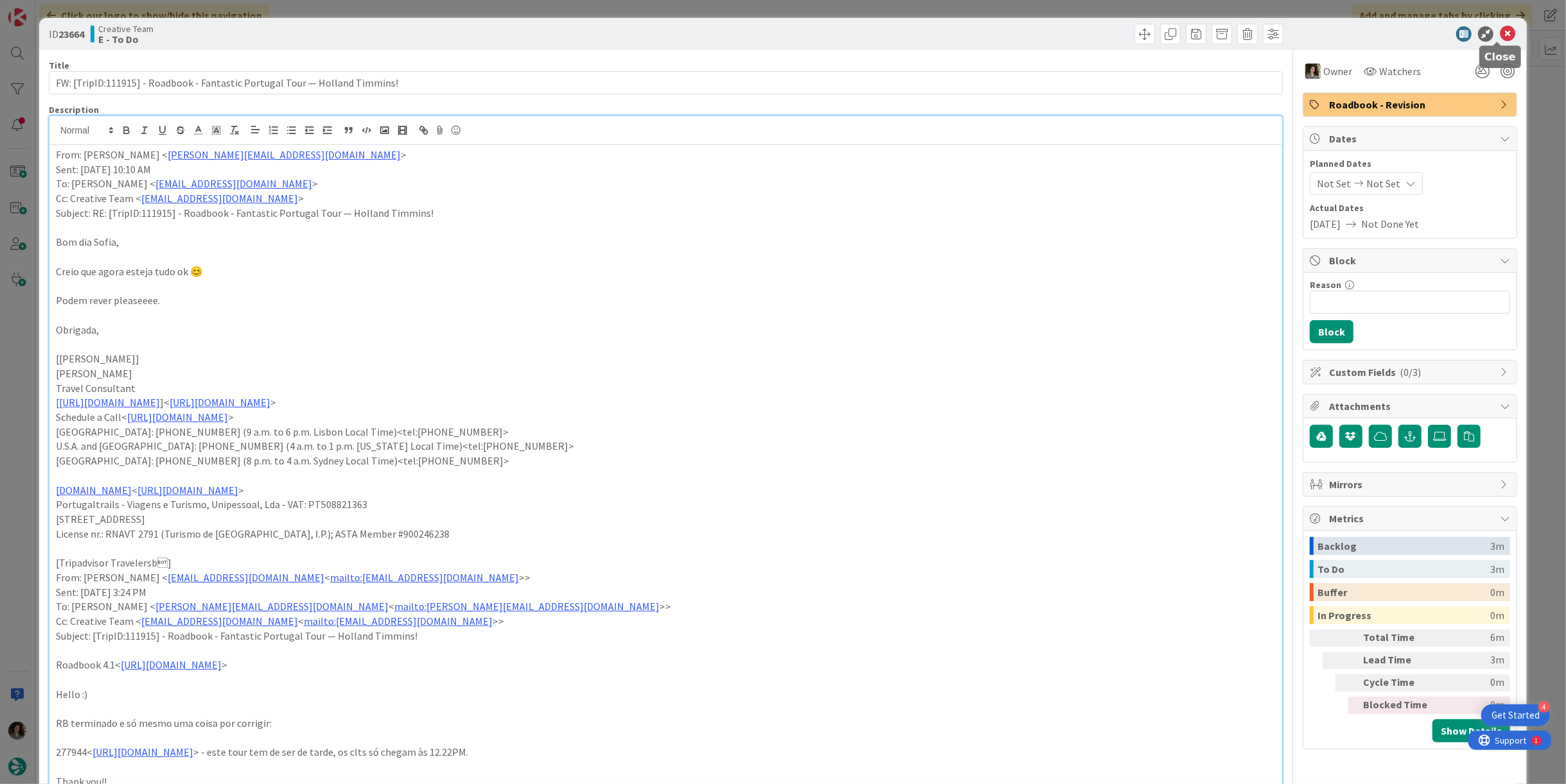
click at [1500, 32] on icon at bounding box center [1508, 34] width 15 height 15
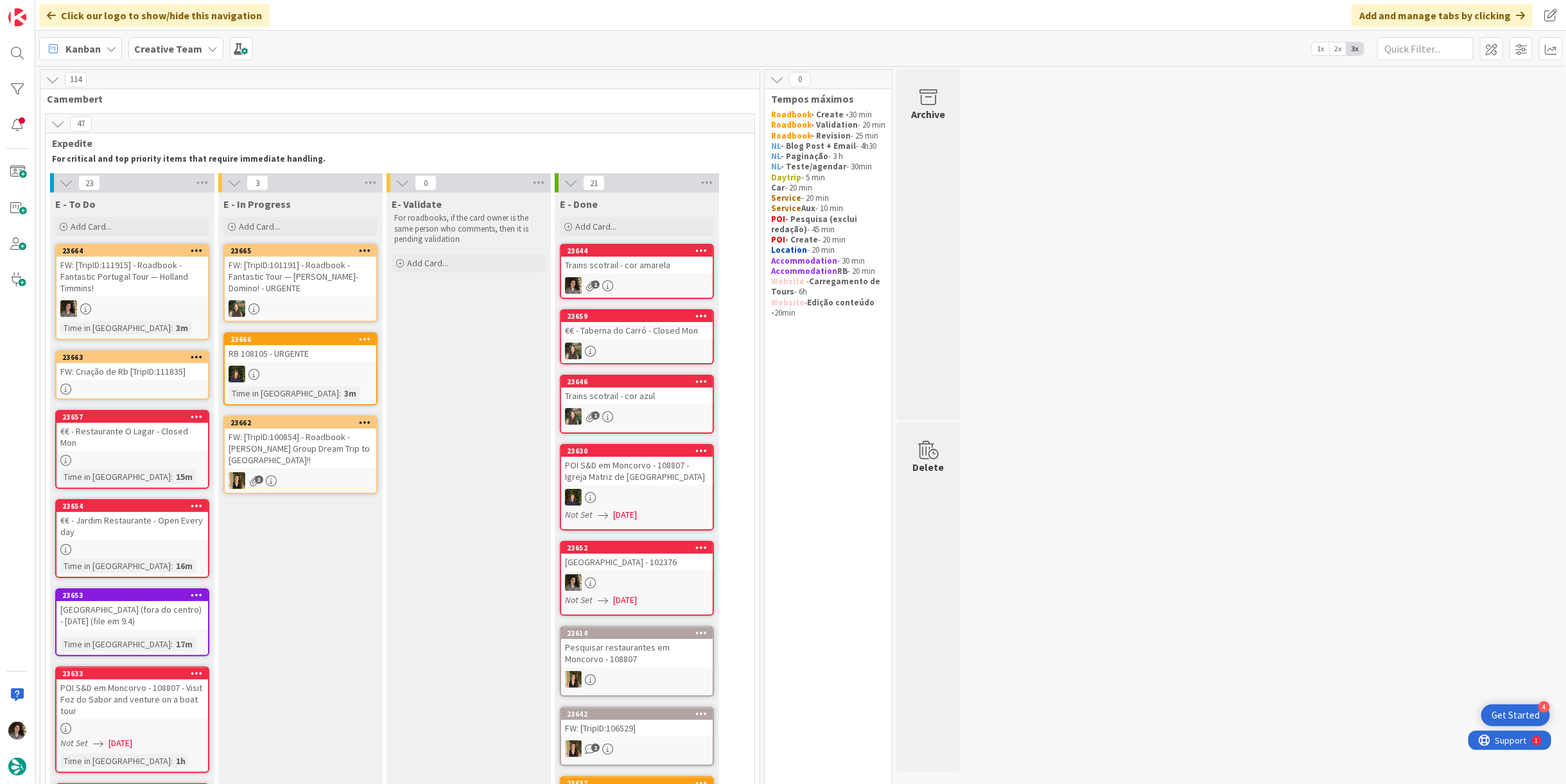
click at [633, 263] on div "Trains scotrail - cor amarela" at bounding box center [637, 265] width 152 height 17
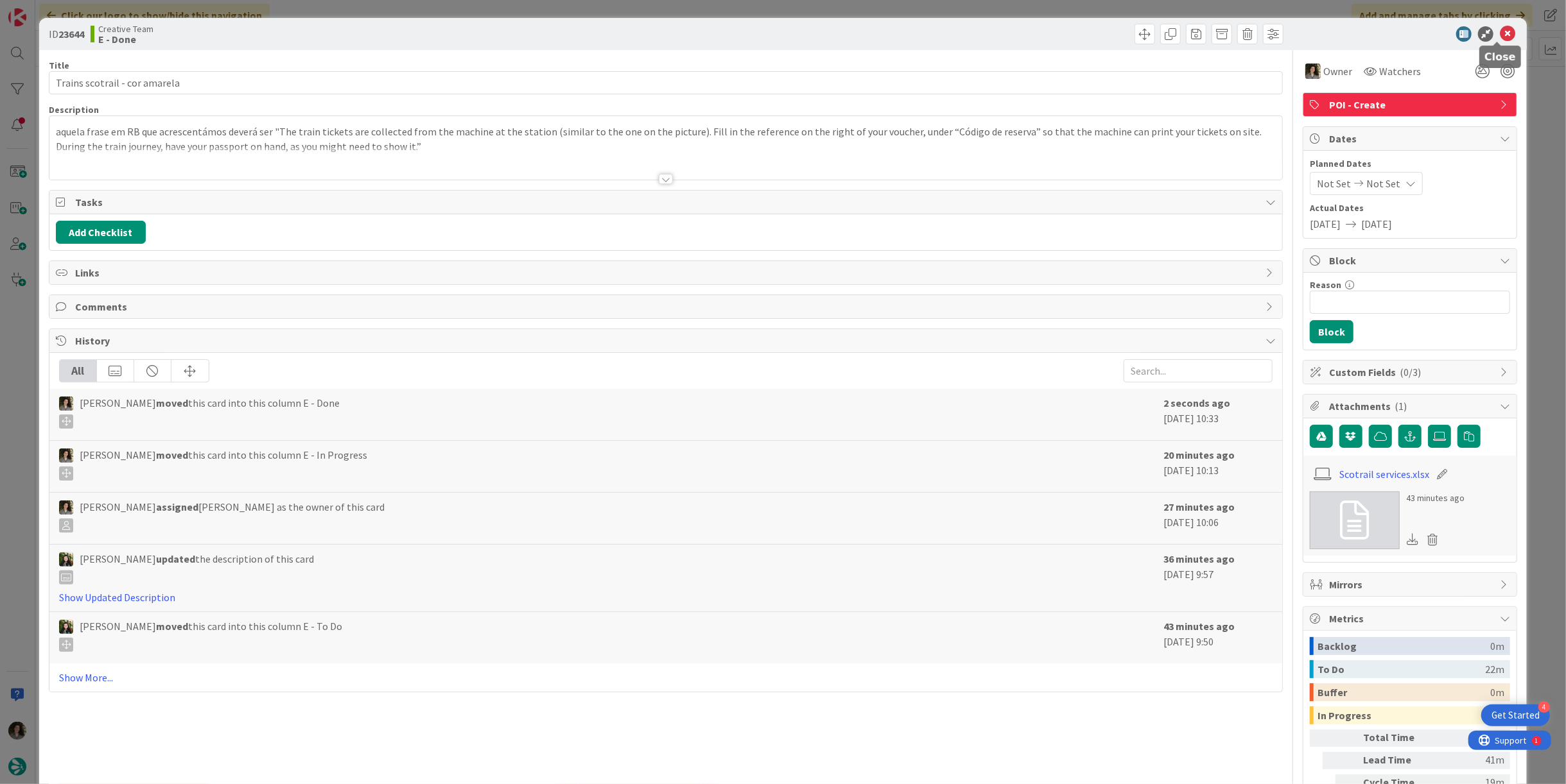
click at [1500, 31] on icon at bounding box center [1508, 34] width 15 height 15
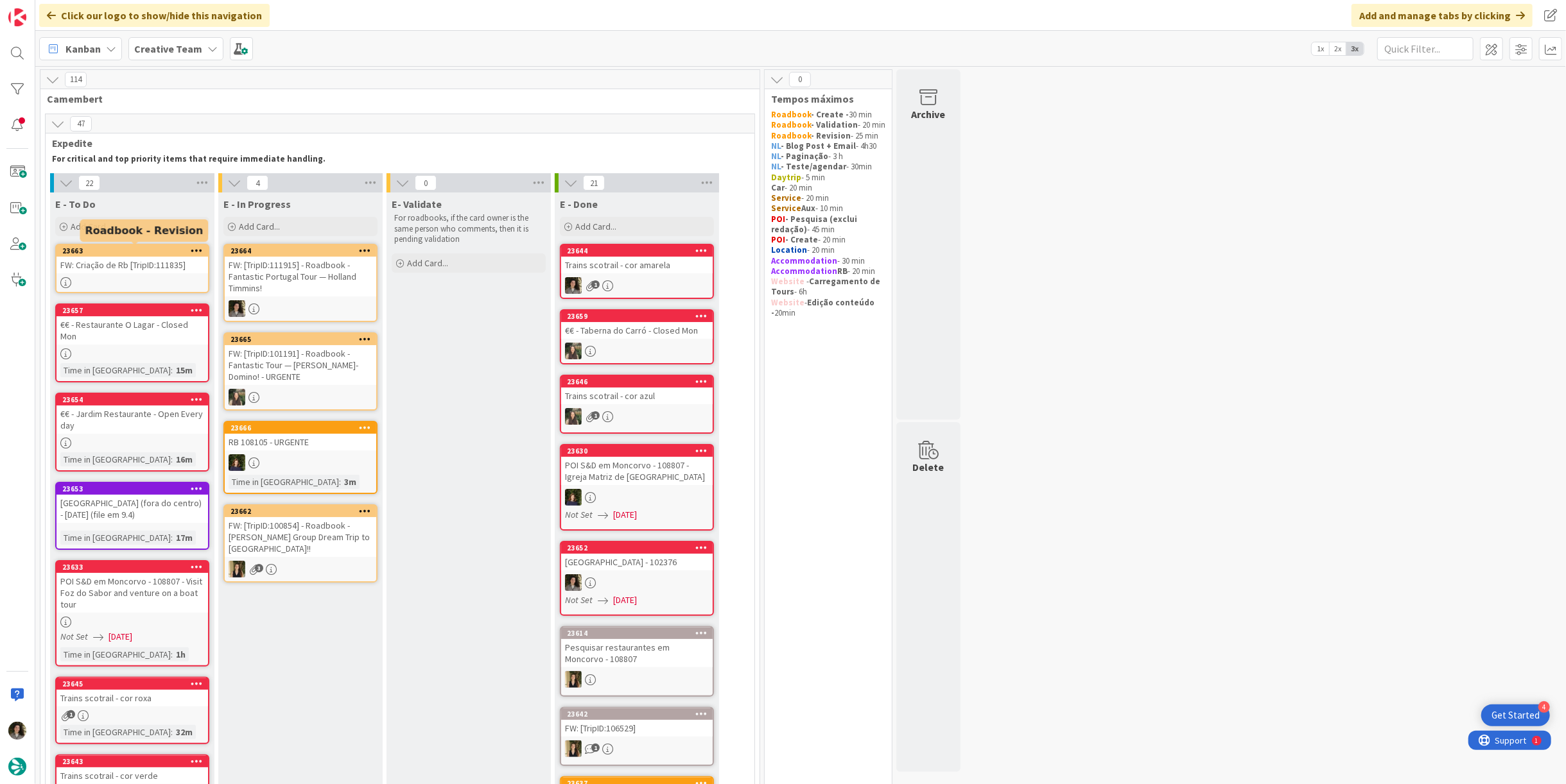
click at [101, 259] on div "FW: Criação de Rb [TripID:111835]" at bounding box center [132, 265] width 152 height 17
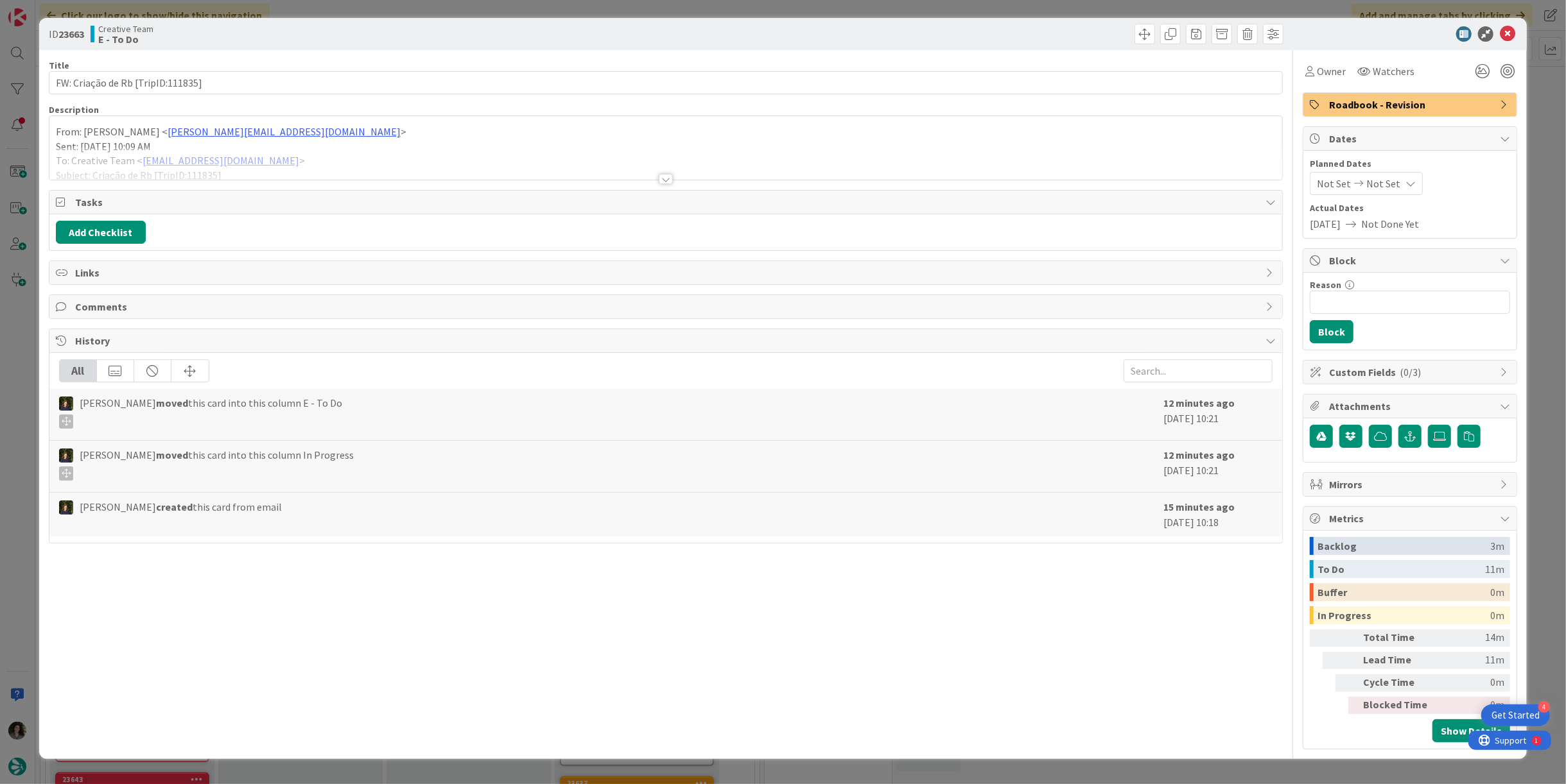
click at [664, 171] on div at bounding box center [665, 163] width 1233 height 33
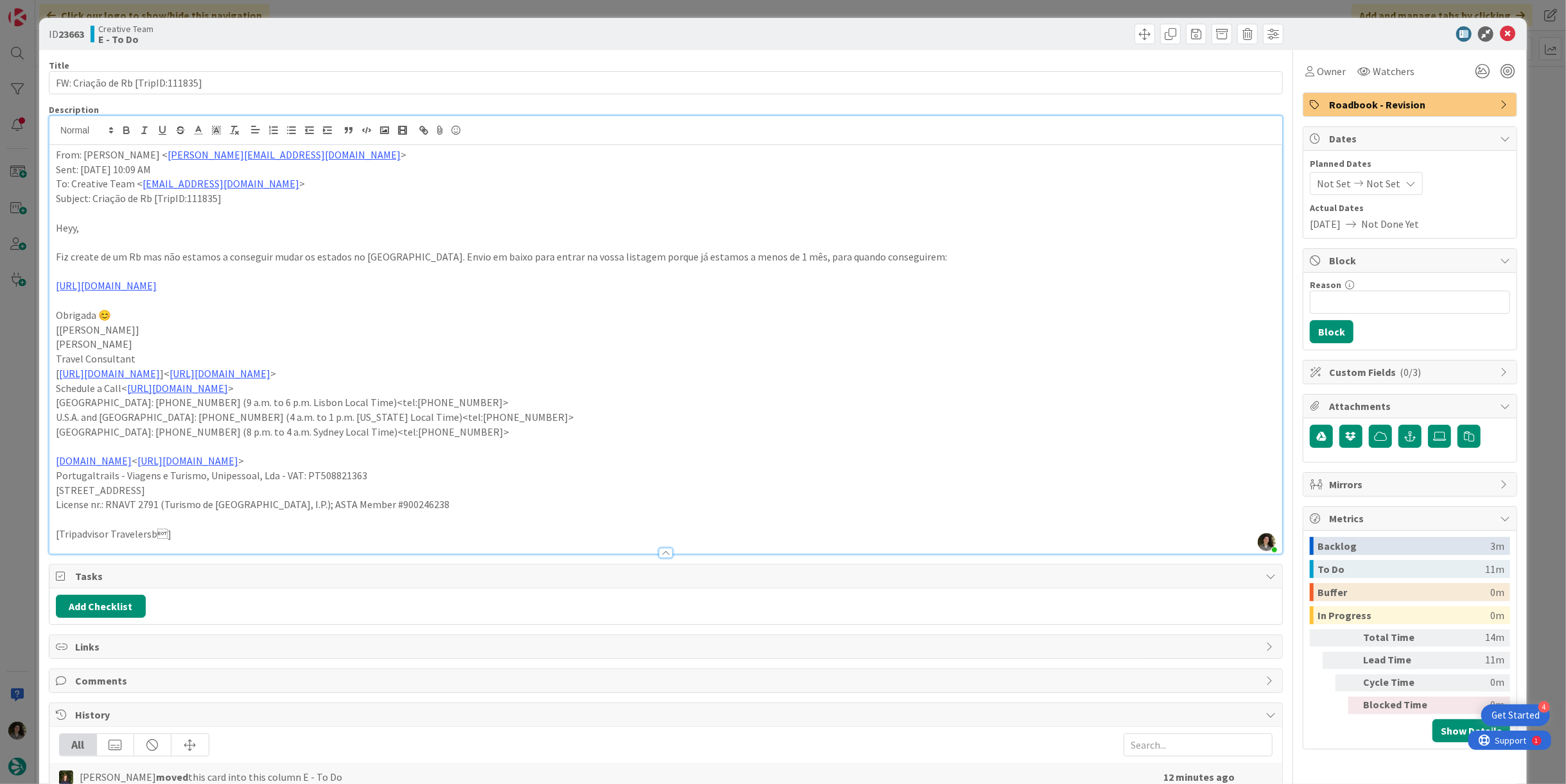
click at [1486, 28] on div at bounding box center [1403, 34] width 227 height 15
click at [1500, 33] on icon at bounding box center [1508, 34] width 15 height 15
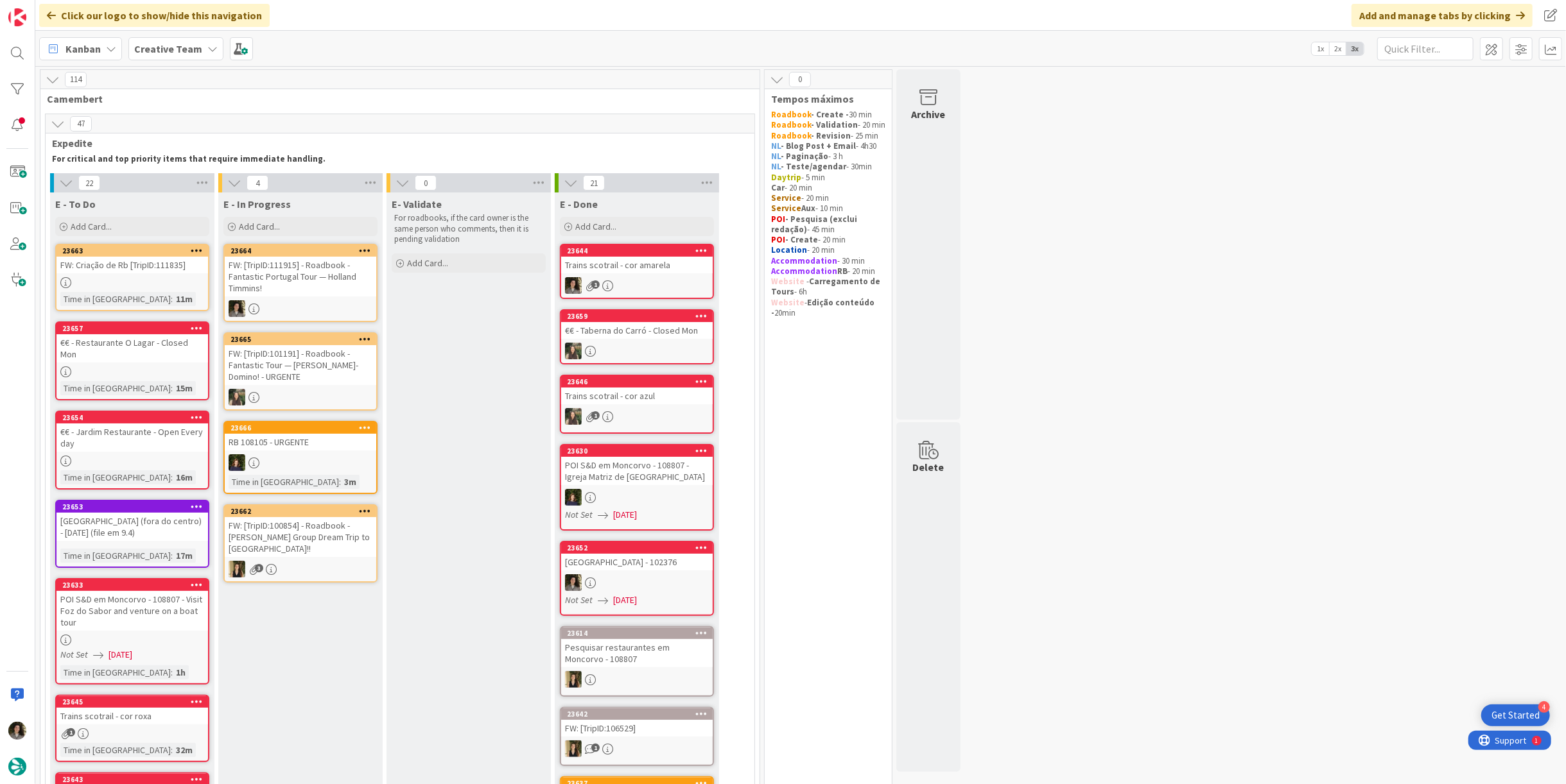
click at [301, 289] on div "FW: [TripID:111915] - Roadbook - Fantastic Portugal Tour — Holland Timmins!" at bounding box center [300, 276] width 152 height 40
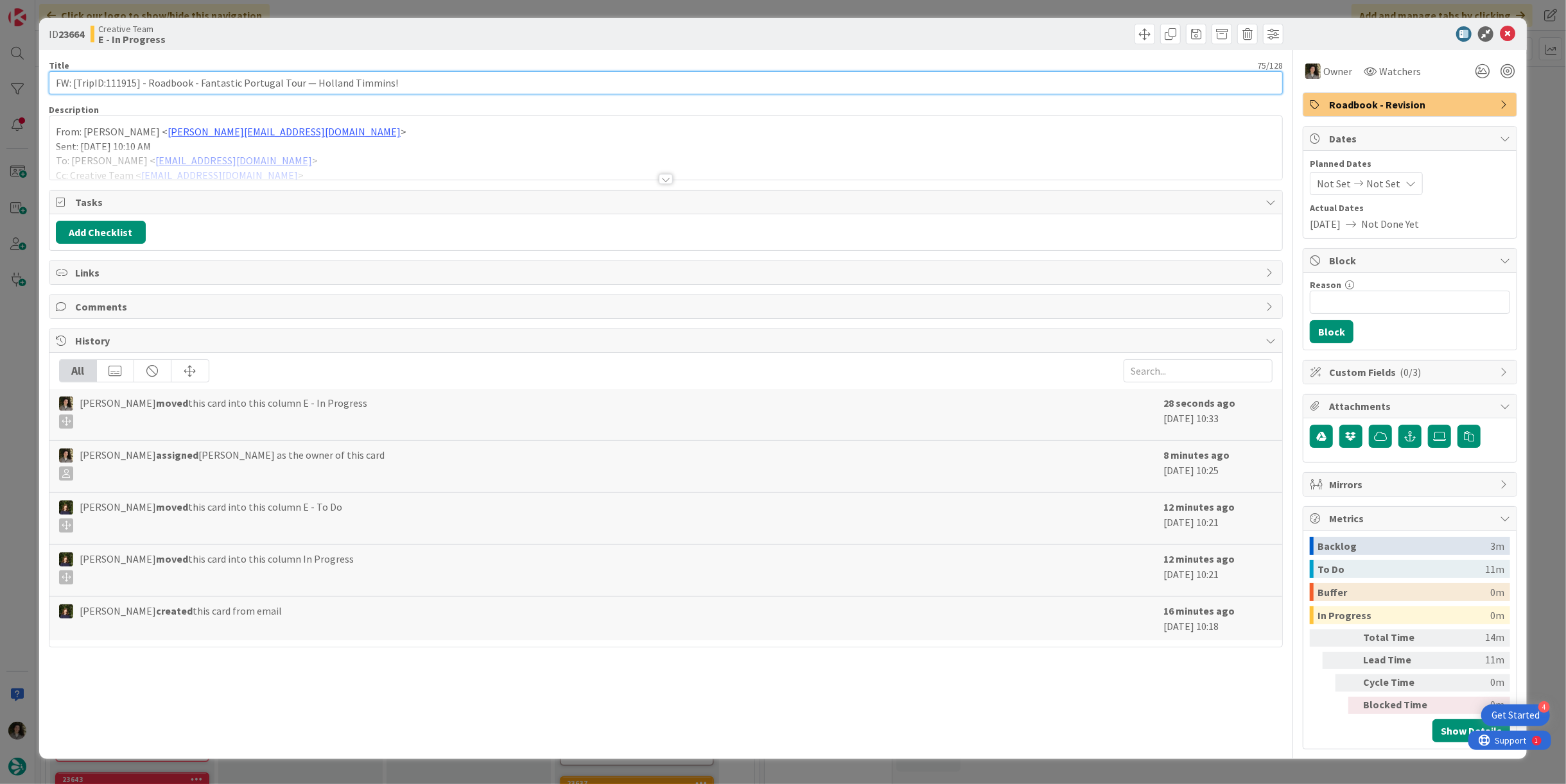
drag, startPoint x: 133, startPoint y: 80, endPoint x: 106, endPoint y: 84, distance: 27.3
click at [106, 84] on input "FW: [TripID:111915] - Roadbook - Fantastic Portugal Tour — Holland Timmins!" at bounding box center [665, 83] width 1234 height 23
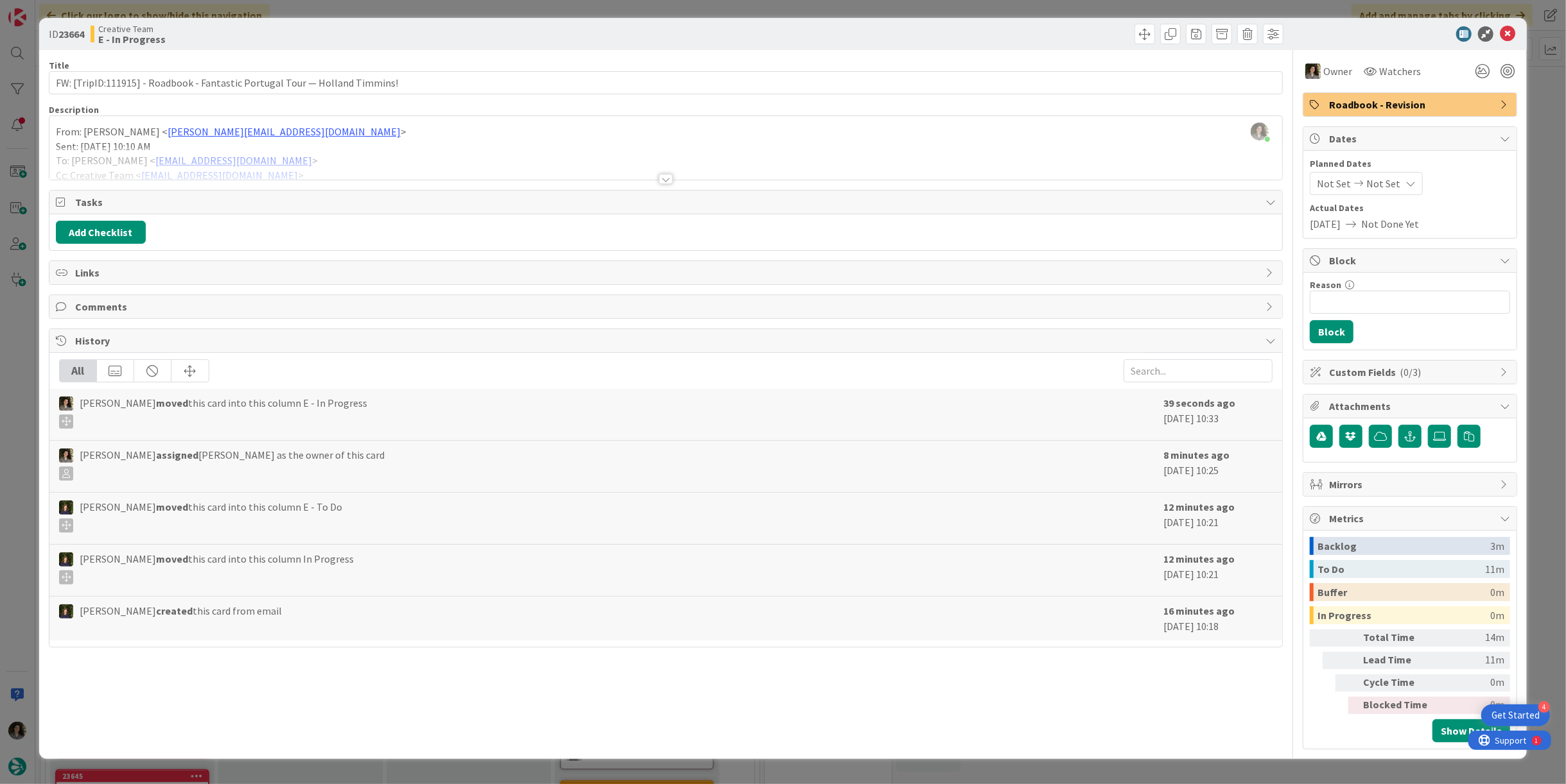
click at [674, 176] on div at bounding box center [665, 163] width 1233 height 33
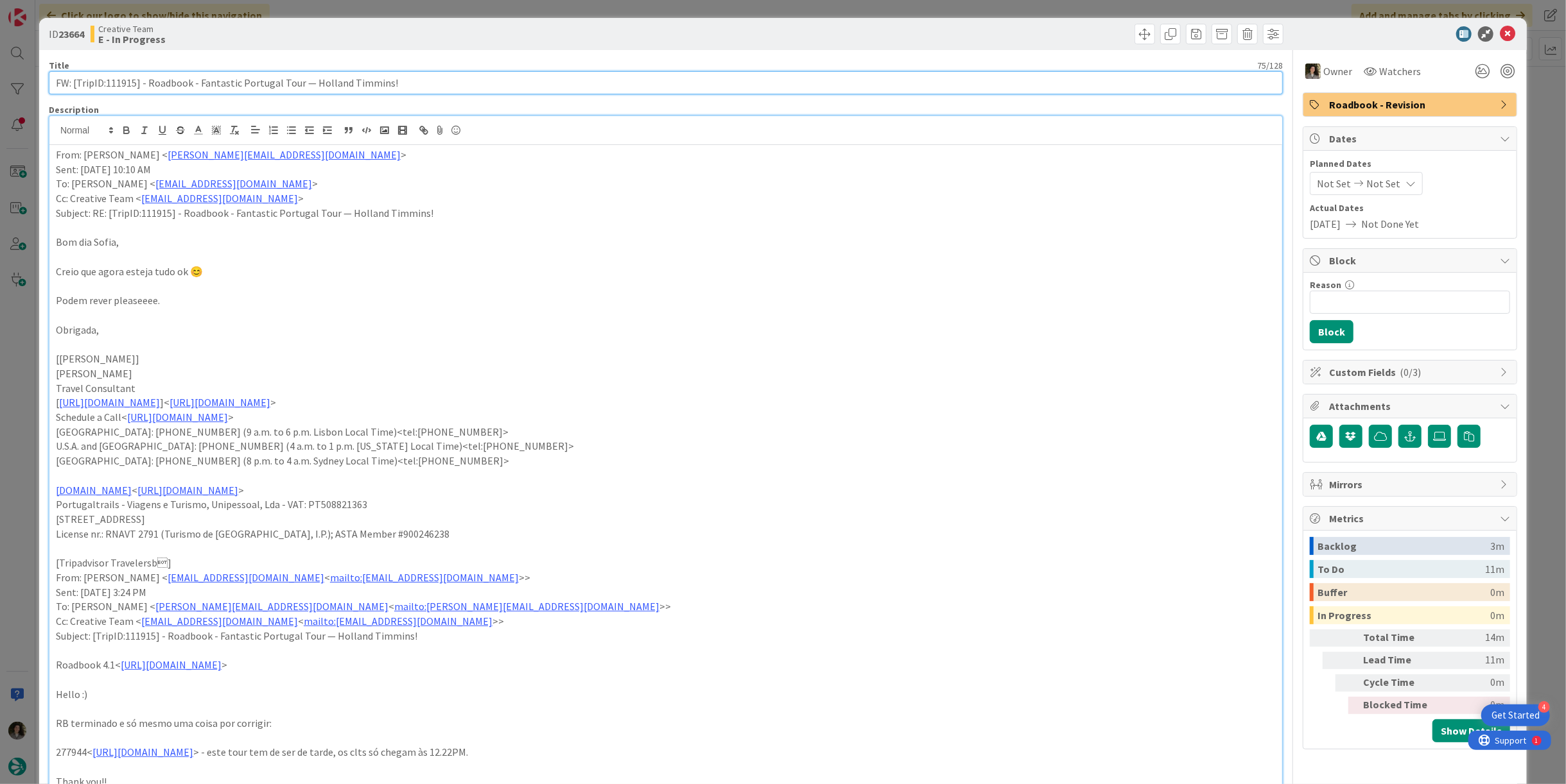
drag, startPoint x: 130, startPoint y: 81, endPoint x: 103, endPoint y: 79, distance: 27.1
click at [103, 79] on input "FW: [TripID:111915] - Roadbook - Fantastic Portugal Tour — Holland Timmins!" at bounding box center [665, 83] width 1234 height 23
click at [127, 76] on input "FW: [TripID:111915] - Roadbook - Fantastic Portugal Tour — Holland Timmins!" at bounding box center [665, 83] width 1234 height 23
drag, startPoint x: 136, startPoint y: 83, endPoint x: 106, endPoint y: 85, distance: 30.1
click at [106, 85] on input "FW: [TripID:111915] - Roadbook - Fantastic Portugal Tour — Holland Timmins!" at bounding box center [665, 83] width 1234 height 23
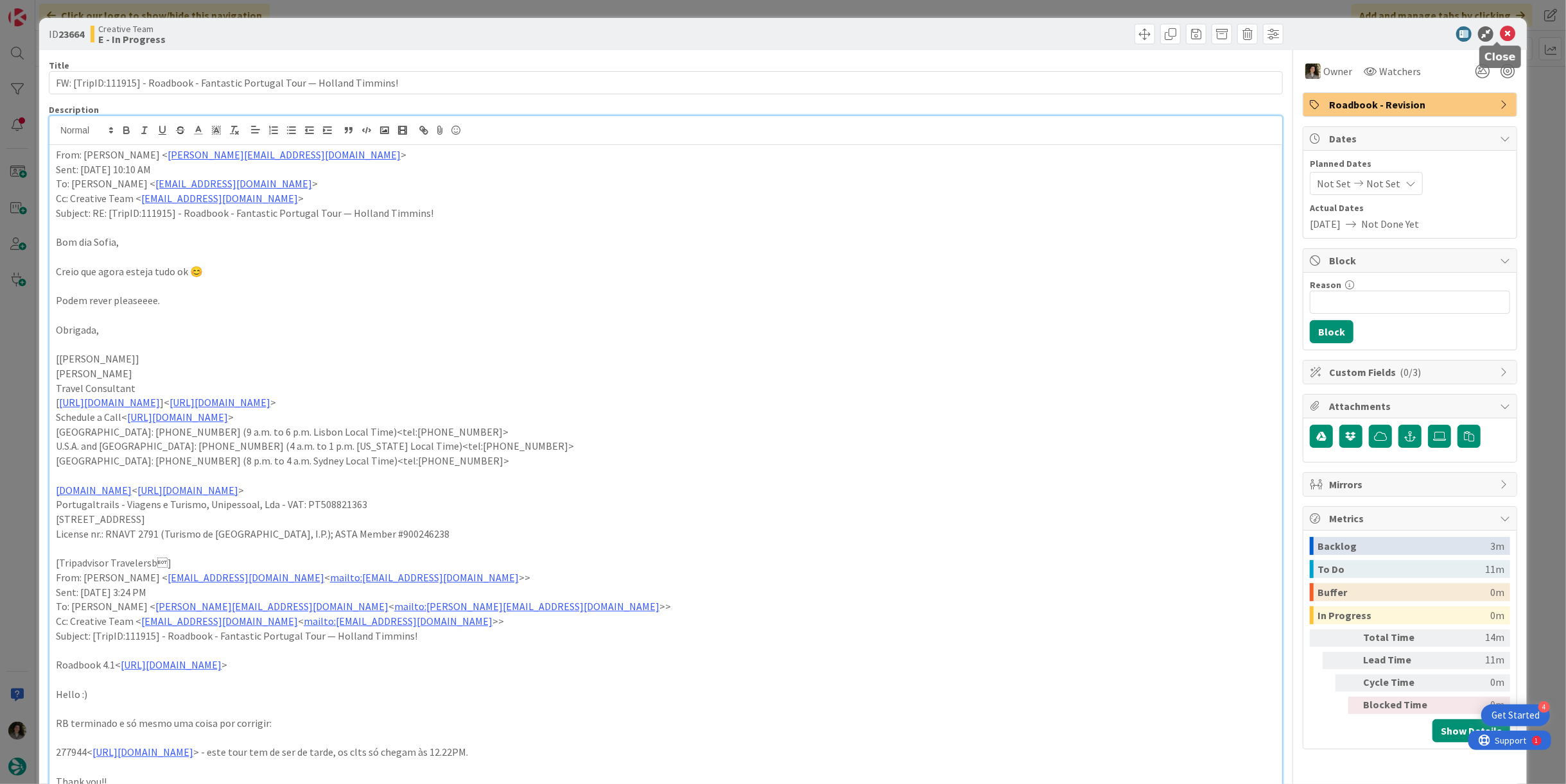
click at [1500, 37] on icon at bounding box center [1508, 34] width 15 height 15
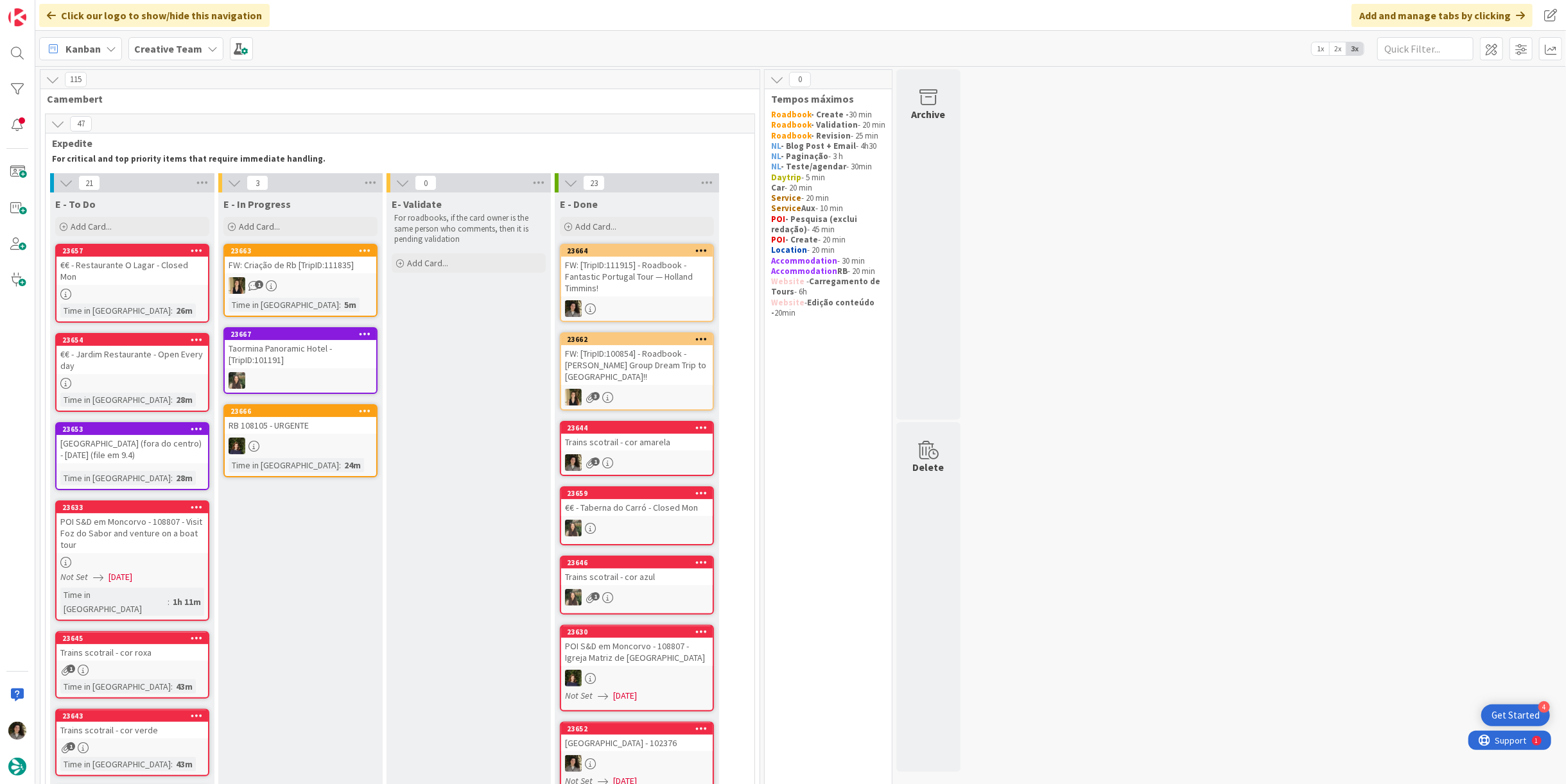
click at [659, 280] on div "FW: [TripID:111915] - Roadbook - Fantastic Portugal Tour — Holland Timmins!" at bounding box center [637, 276] width 152 height 40
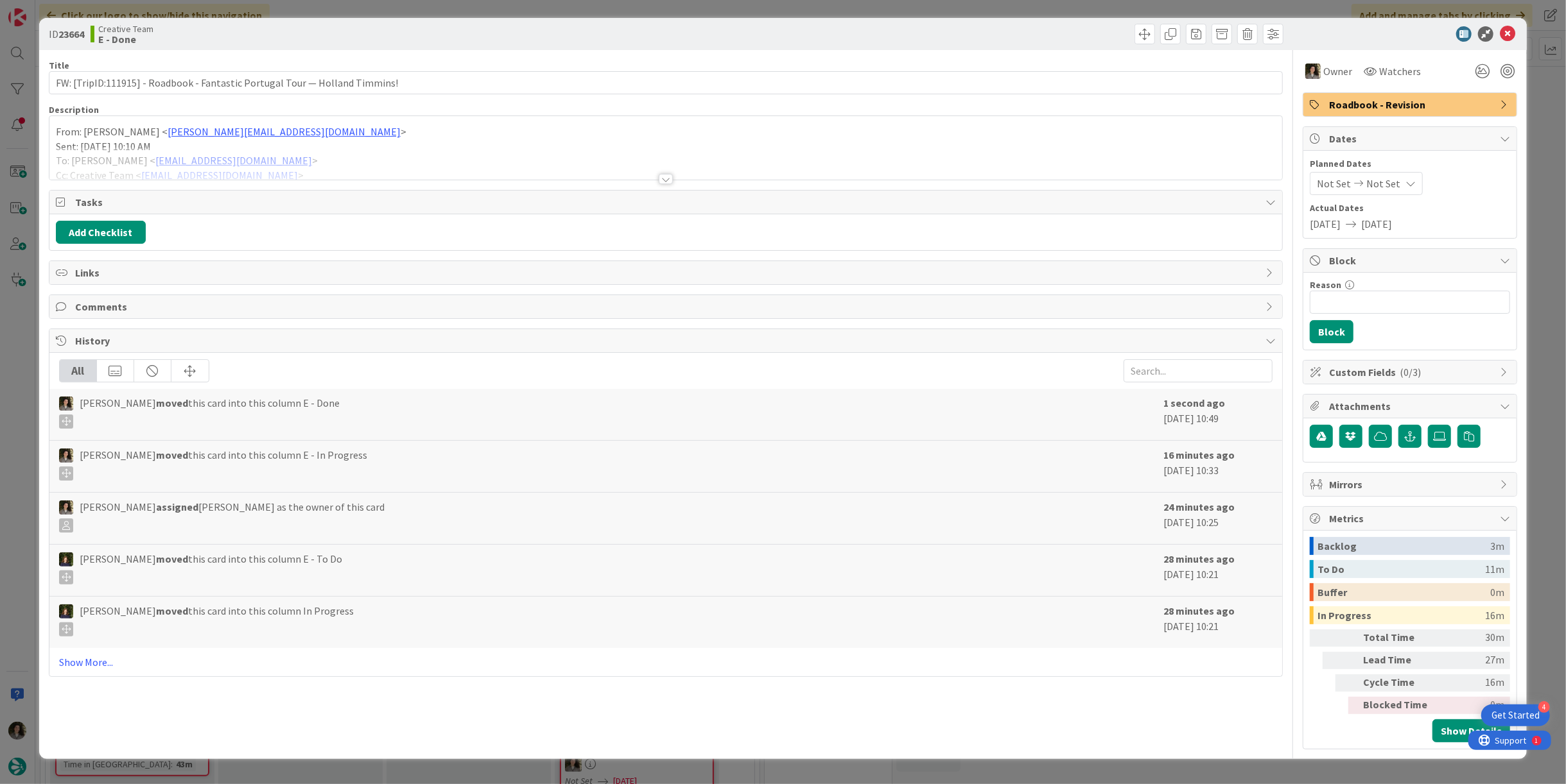
click at [1471, 102] on span "Roadbook - Revision" at bounding box center [1412, 104] width 164 height 15
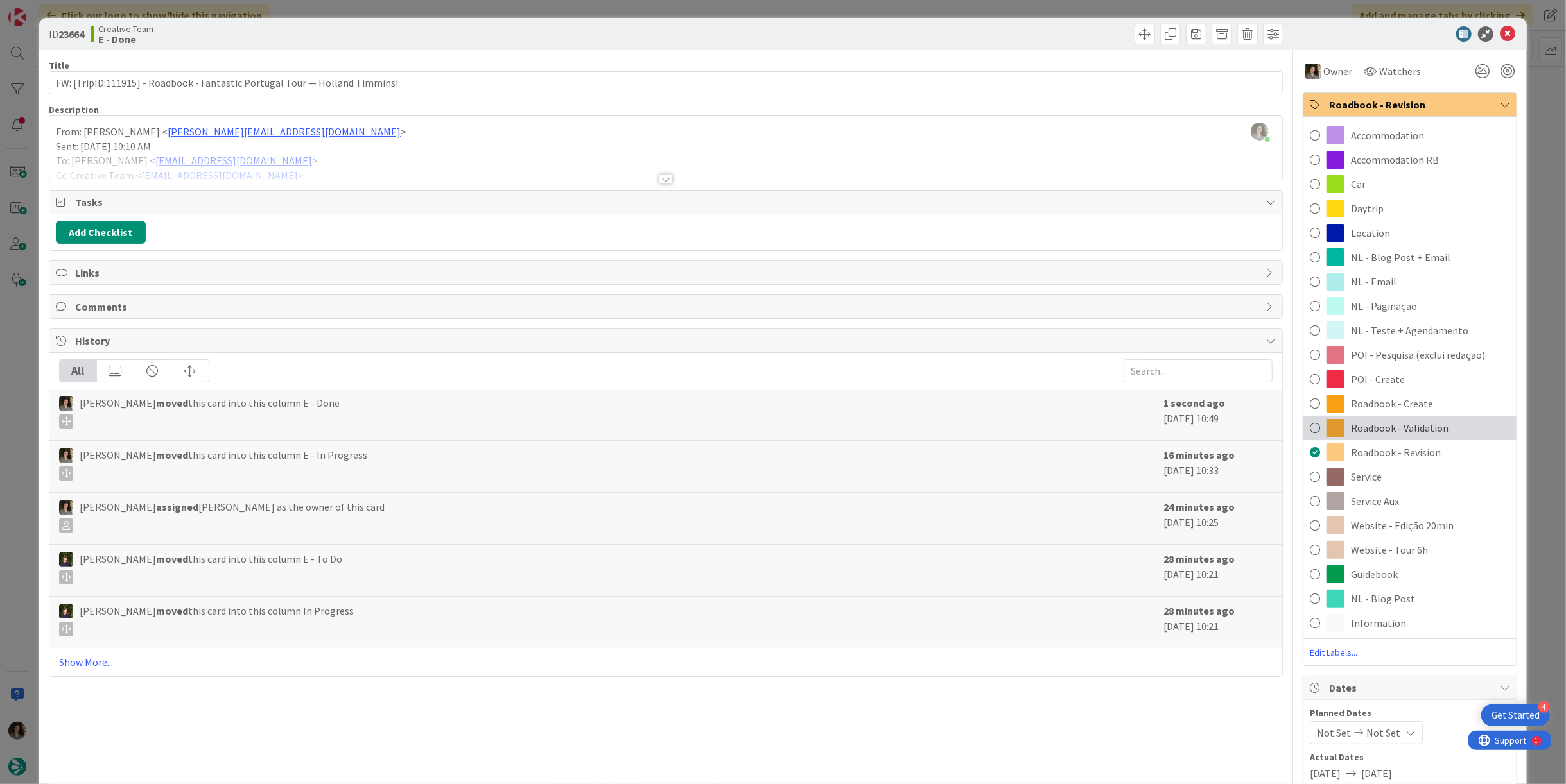
click at [1355, 432] on span "Roadbook - Validation" at bounding box center [1400, 428] width 97 height 15
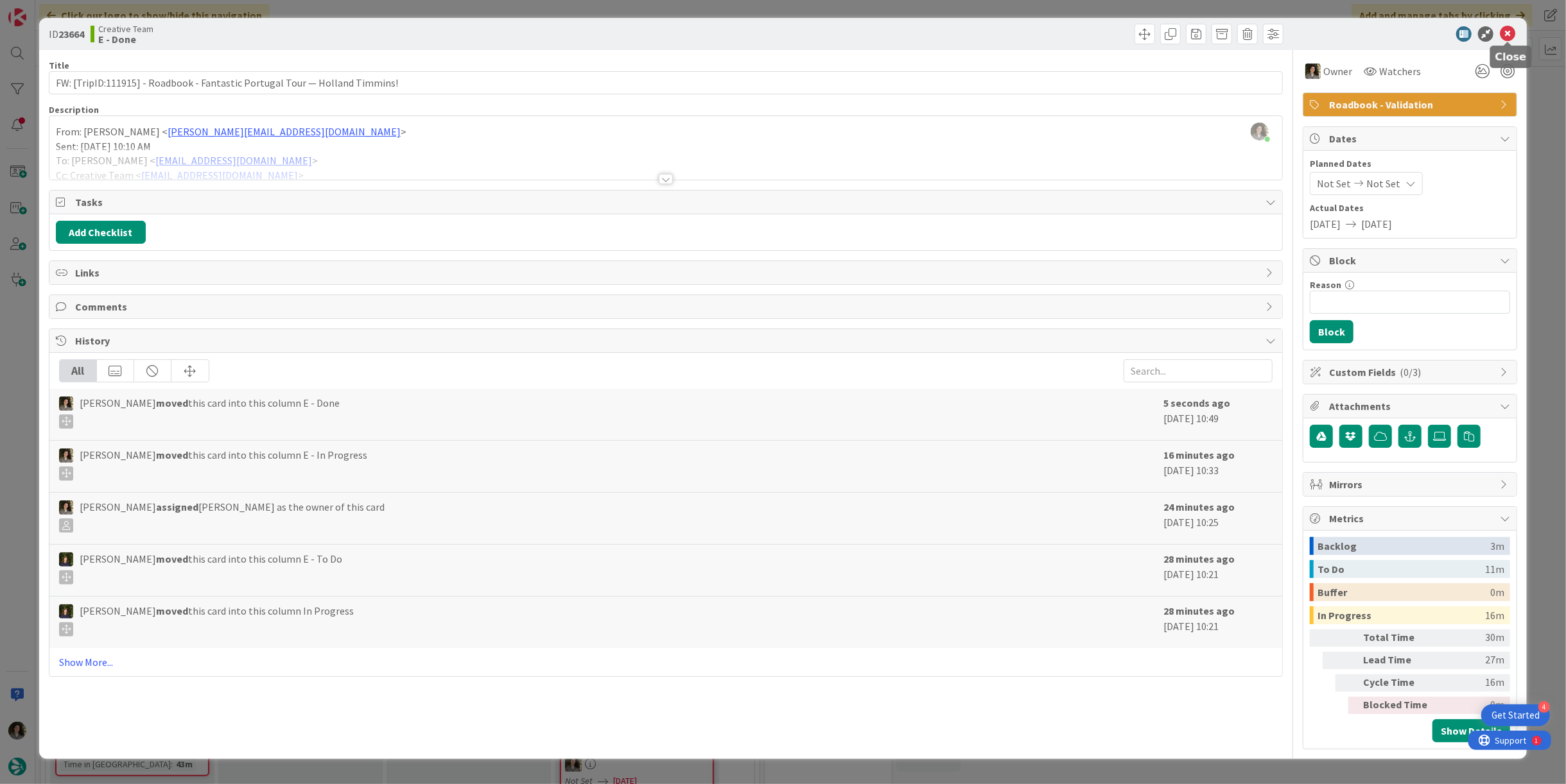
click at [1513, 36] on icon at bounding box center [1508, 34] width 15 height 15
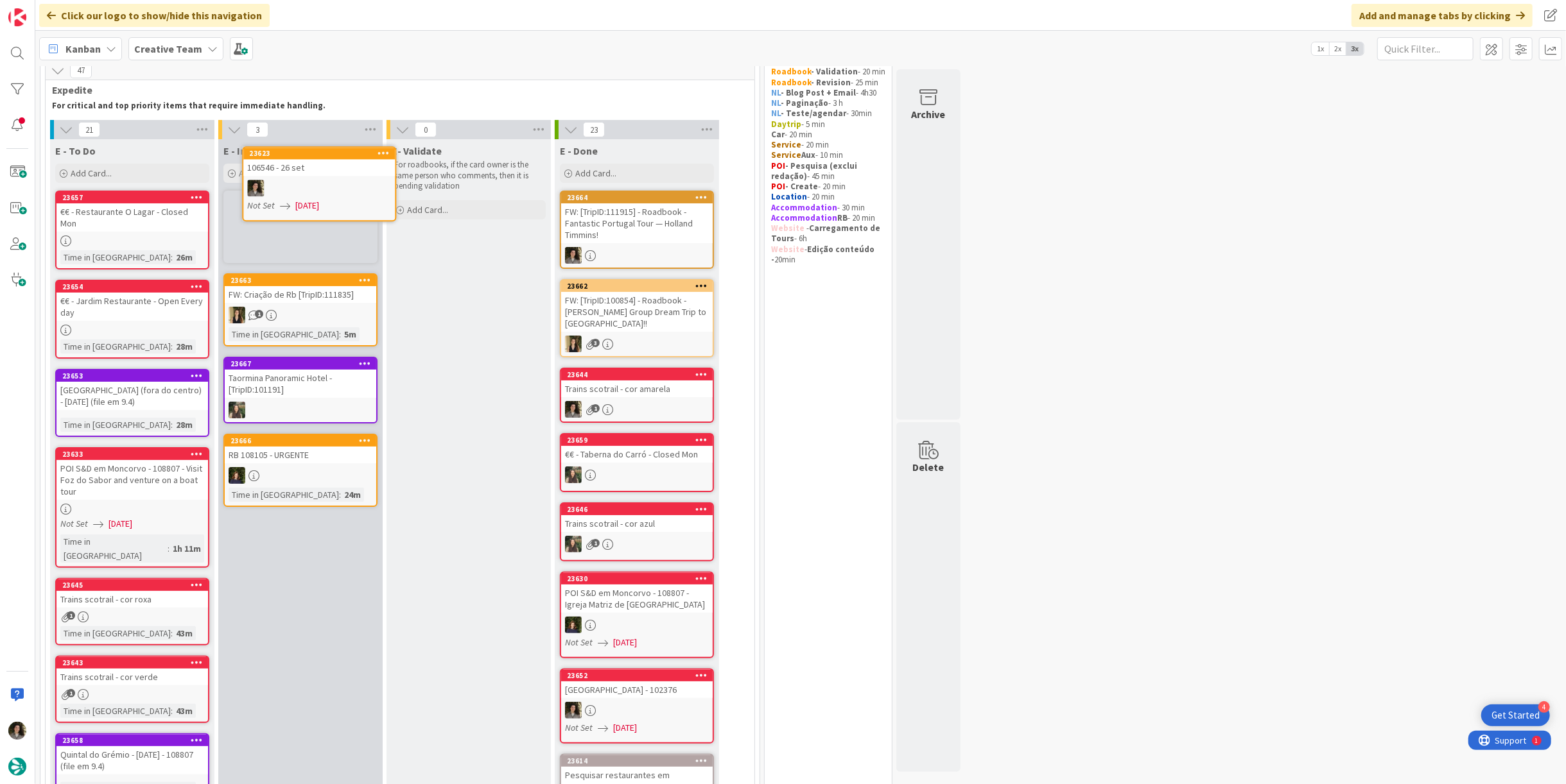
scroll to position [26, 0]
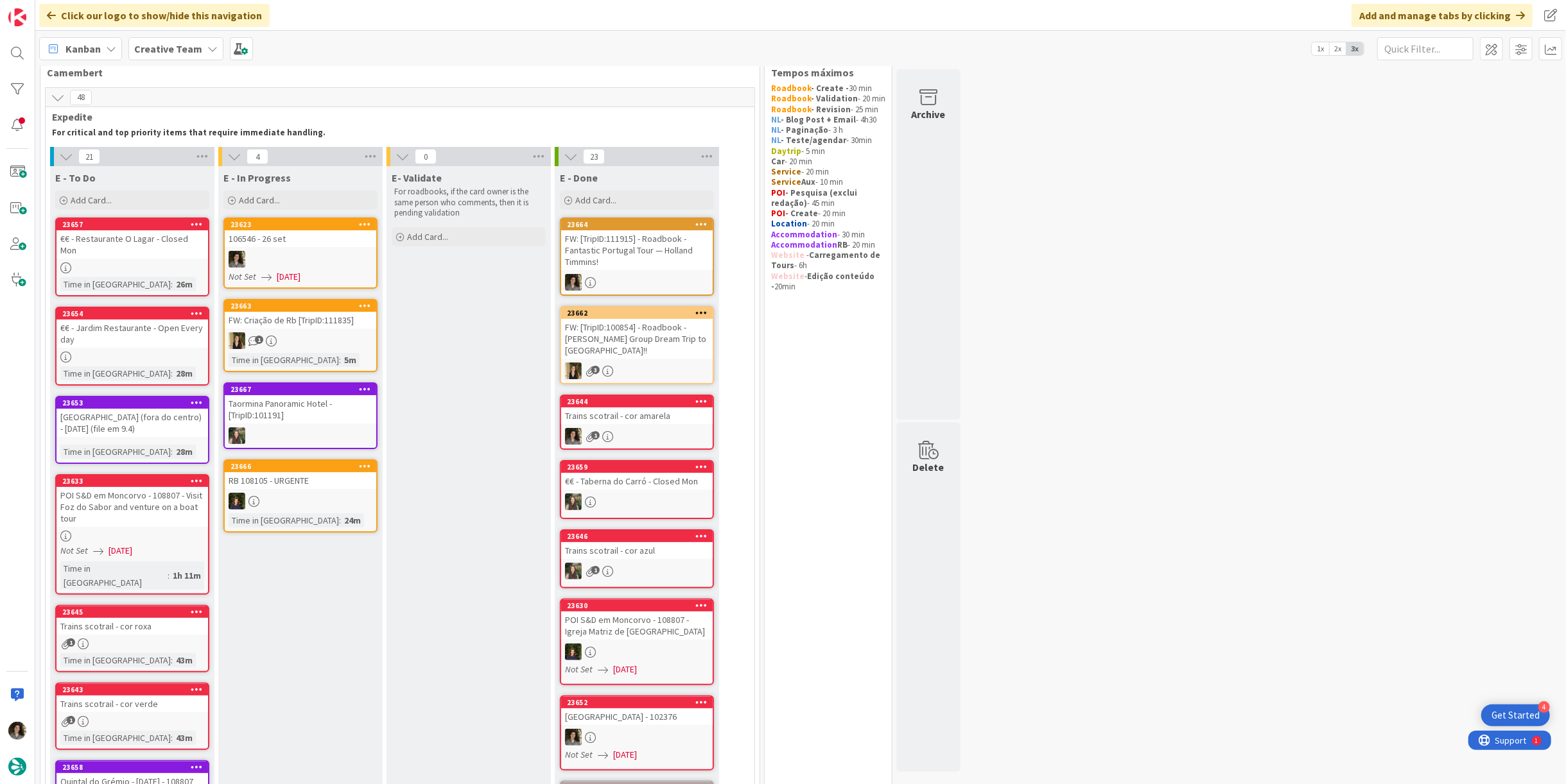
click at [305, 247] on link "23623 106546 - 26 set Not Set 09/23/2025" at bounding box center [300, 253] width 154 height 72
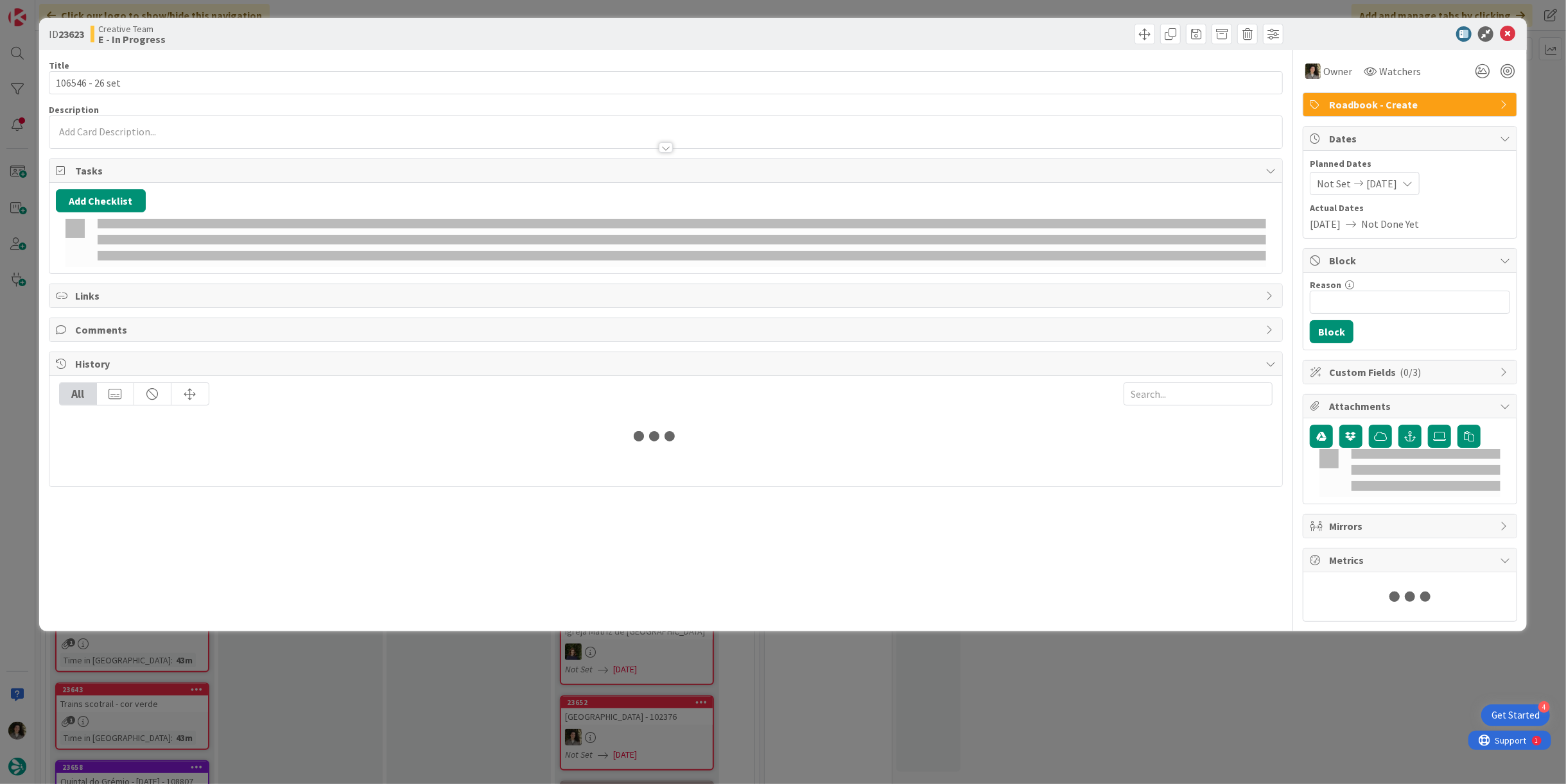
click at [277, 261] on div at bounding box center [665, 243] width 1201 height 48
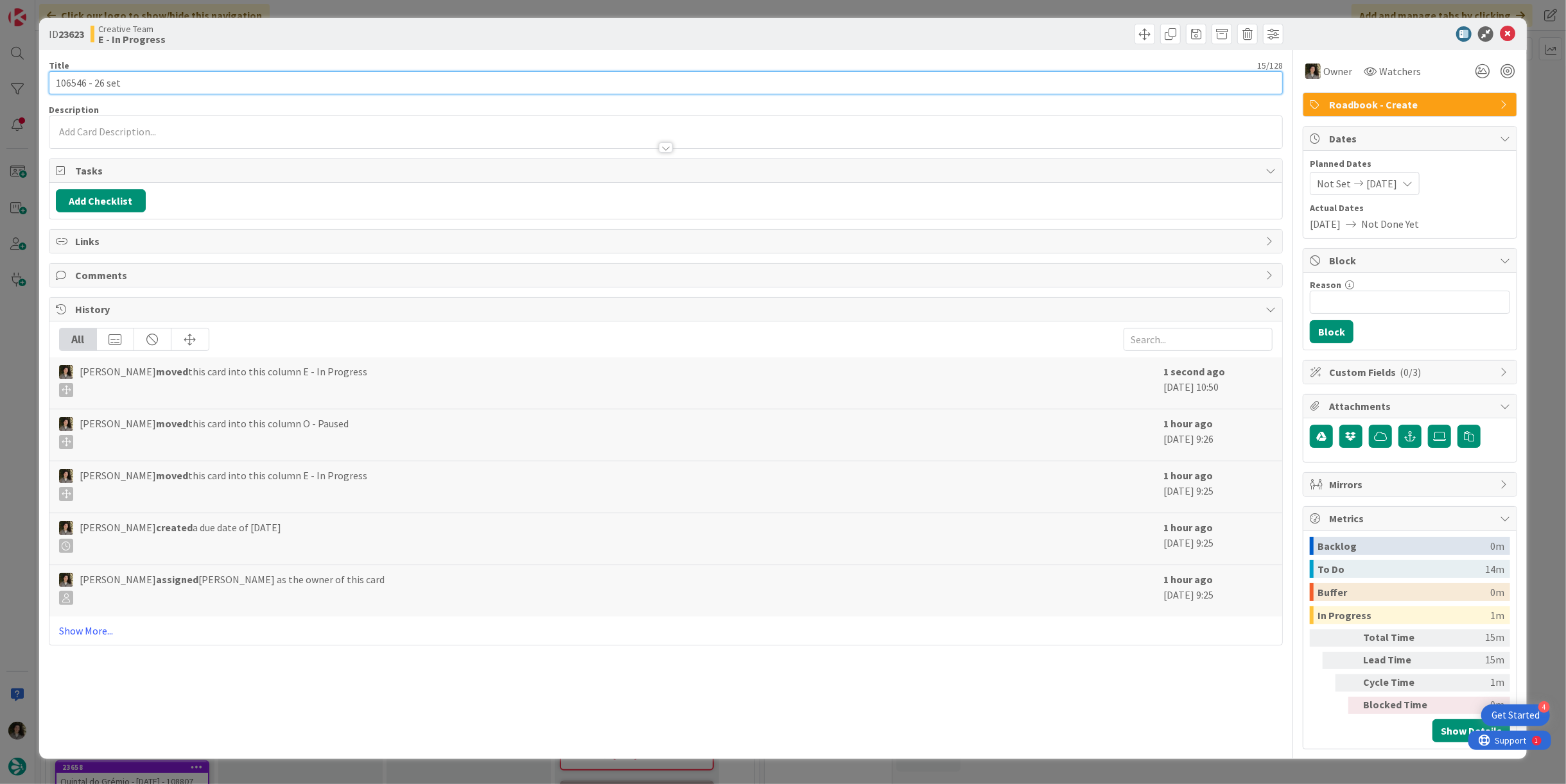
drag, startPoint x: 83, startPoint y: 81, endPoint x: 19, endPoint y: 82, distance: 64.0
click at [11, 74] on div "ID 23623 Creative Team E - In Progress Title 15 / 128 106546 - 26 set Descripti…" at bounding box center [783, 392] width 1566 height 784
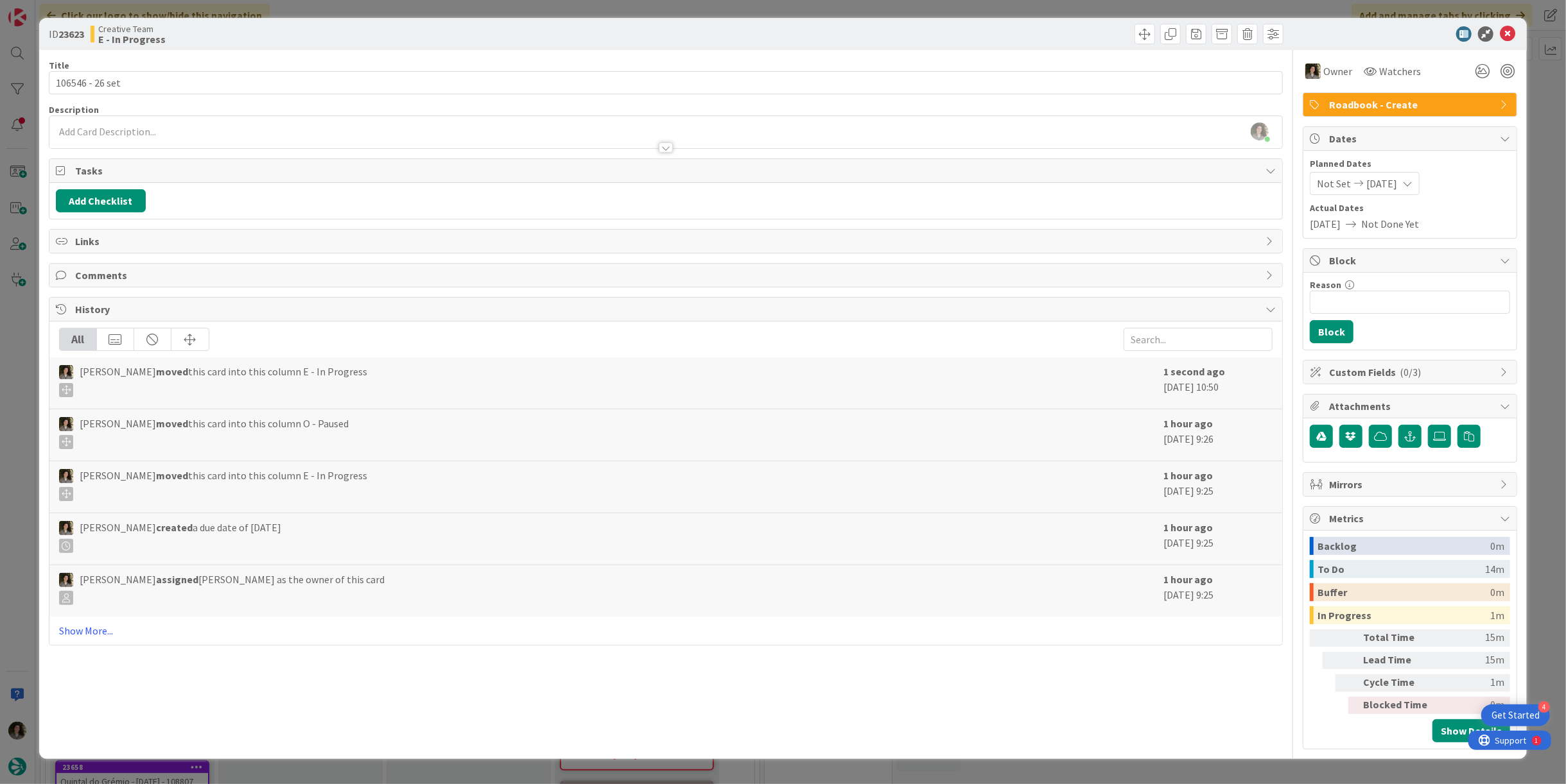
click at [439, 137] on div at bounding box center [665, 141] width 1233 height 13
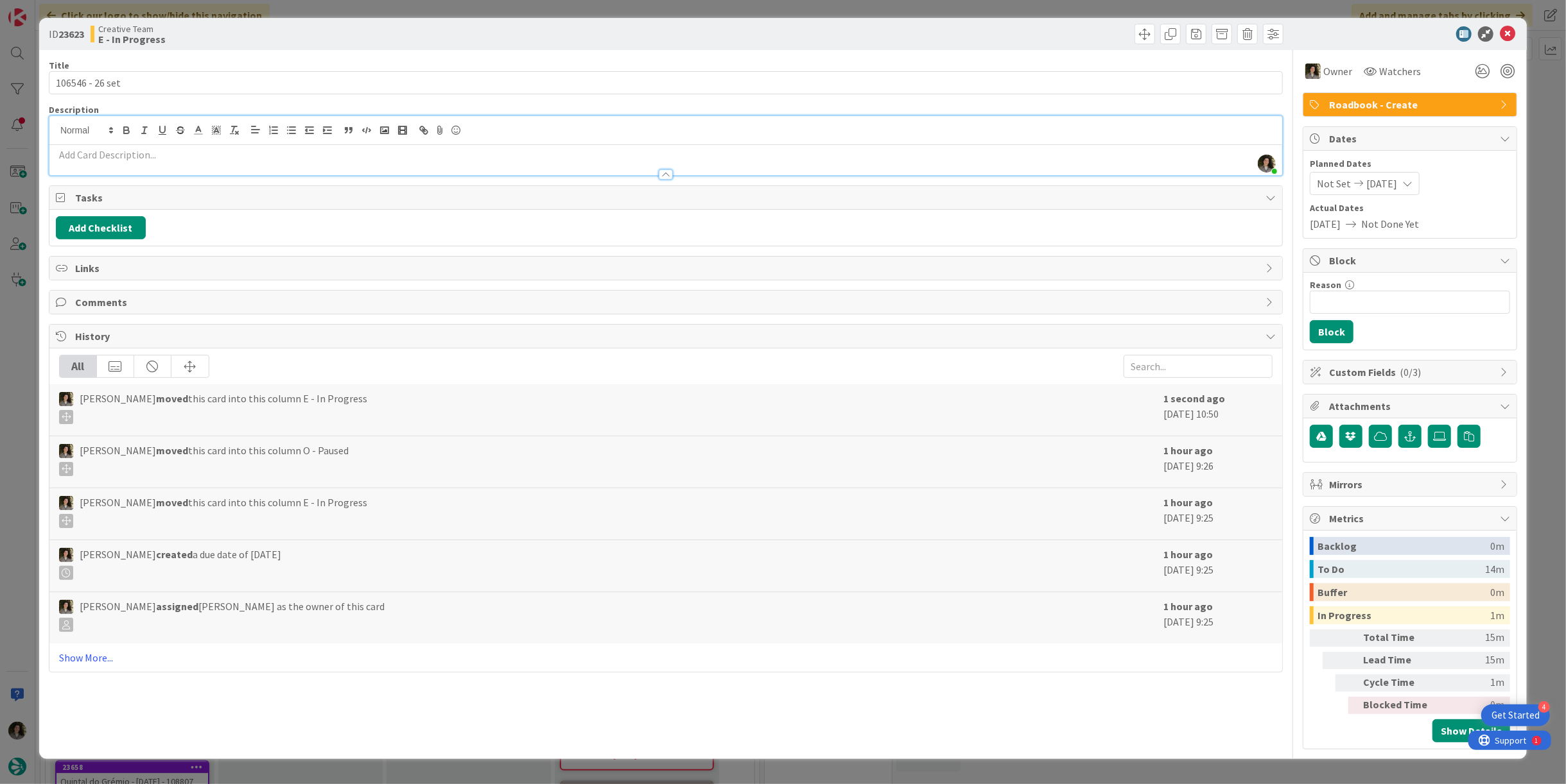
click at [425, 156] on p at bounding box center [665, 154] width 1220 height 15
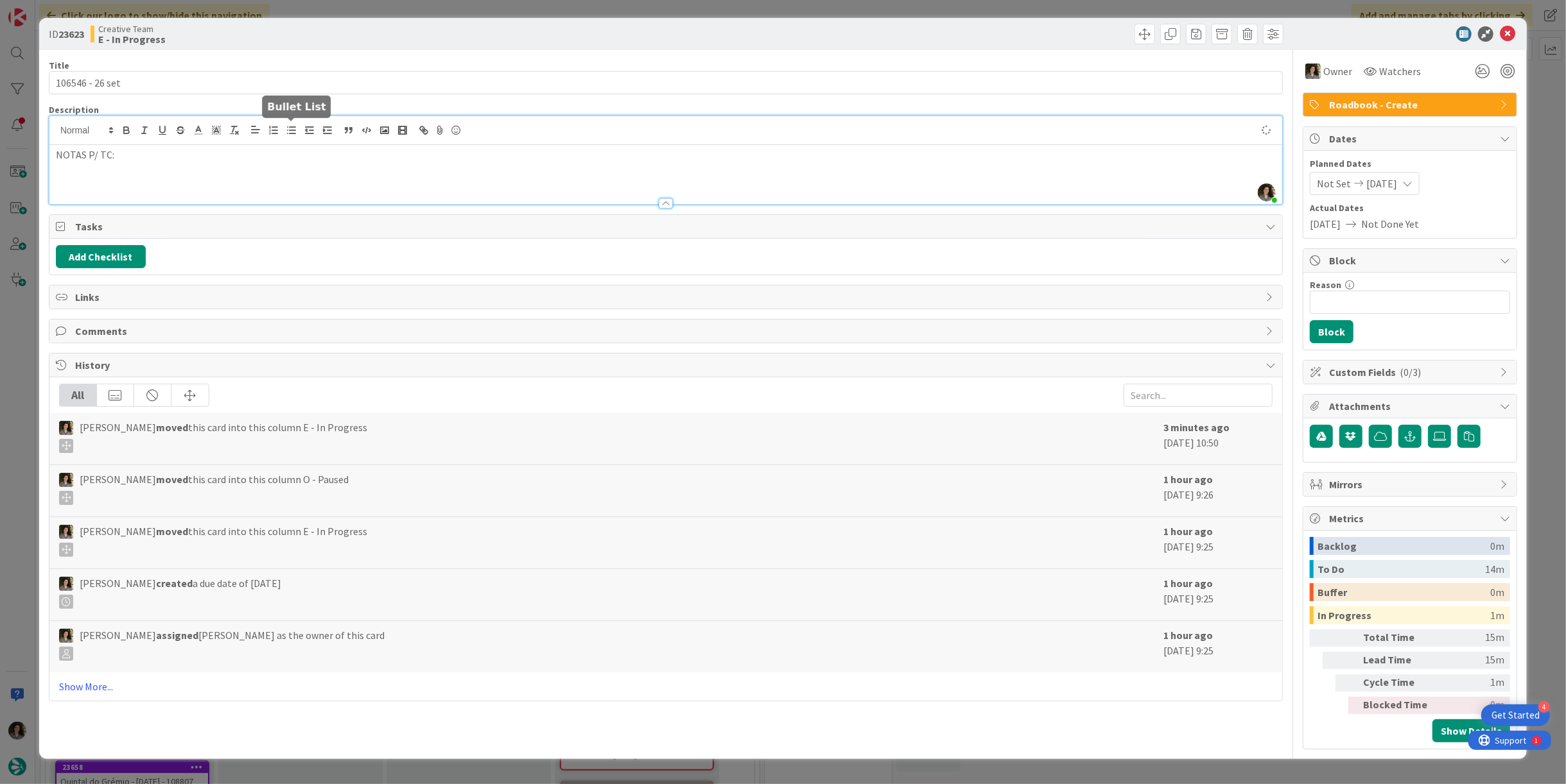
click at [282, 132] on button "button" at bounding box center [291, 130] width 18 height 15
drag, startPoint x: 188, startPoint y: 177, endPoint x: 179, endPoint y: 185, distance: 12.0
click at [188, 177] on li at bounding box center [674, 183] width 1204 height 15
click at [171, 178] on li at bounding box center [674, 183] width 1204 height 15
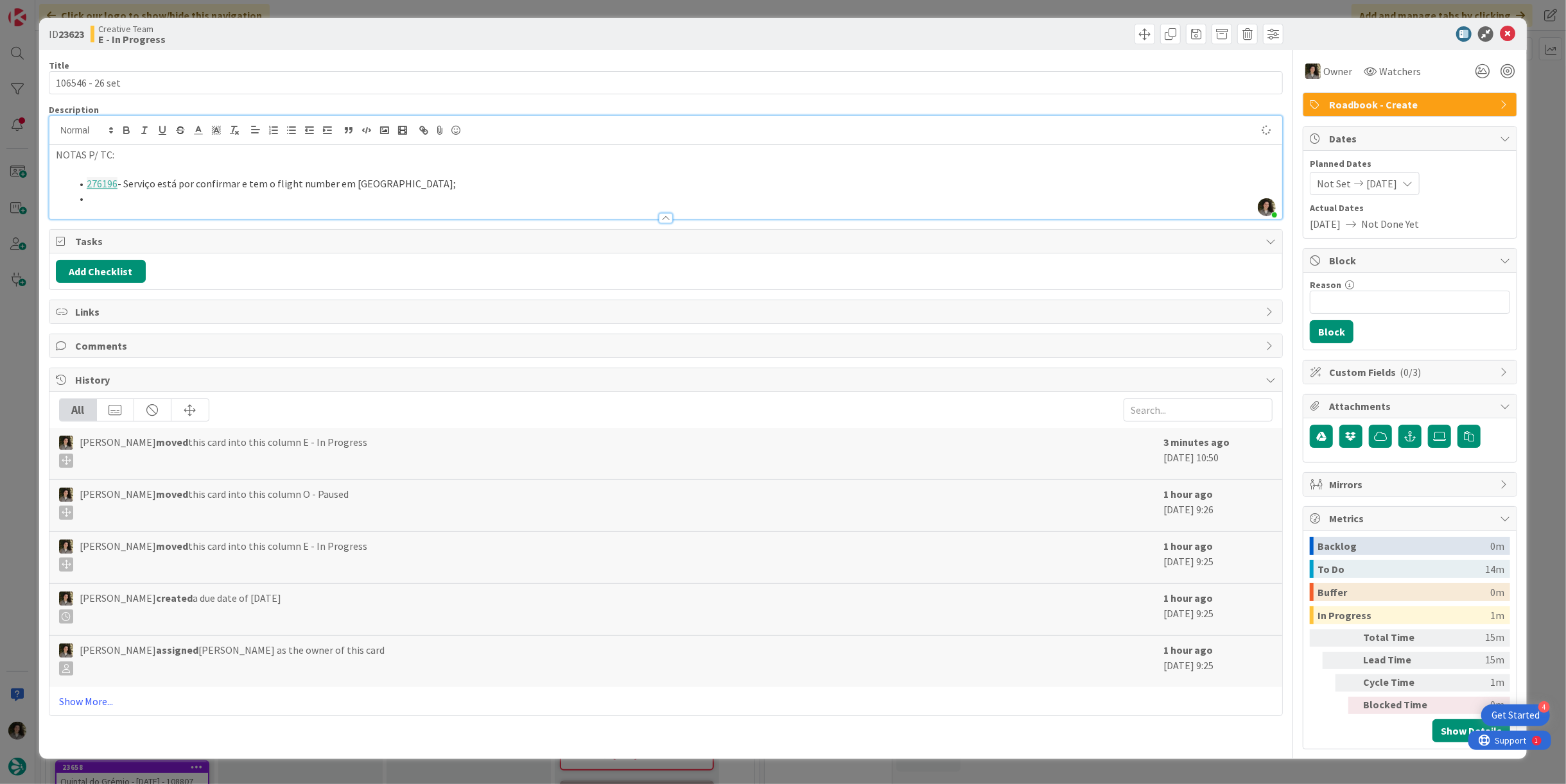
click at [202, 155] on p "NOTAS P/ TC:" at bounding box center [665, 154] width 1220 height 15
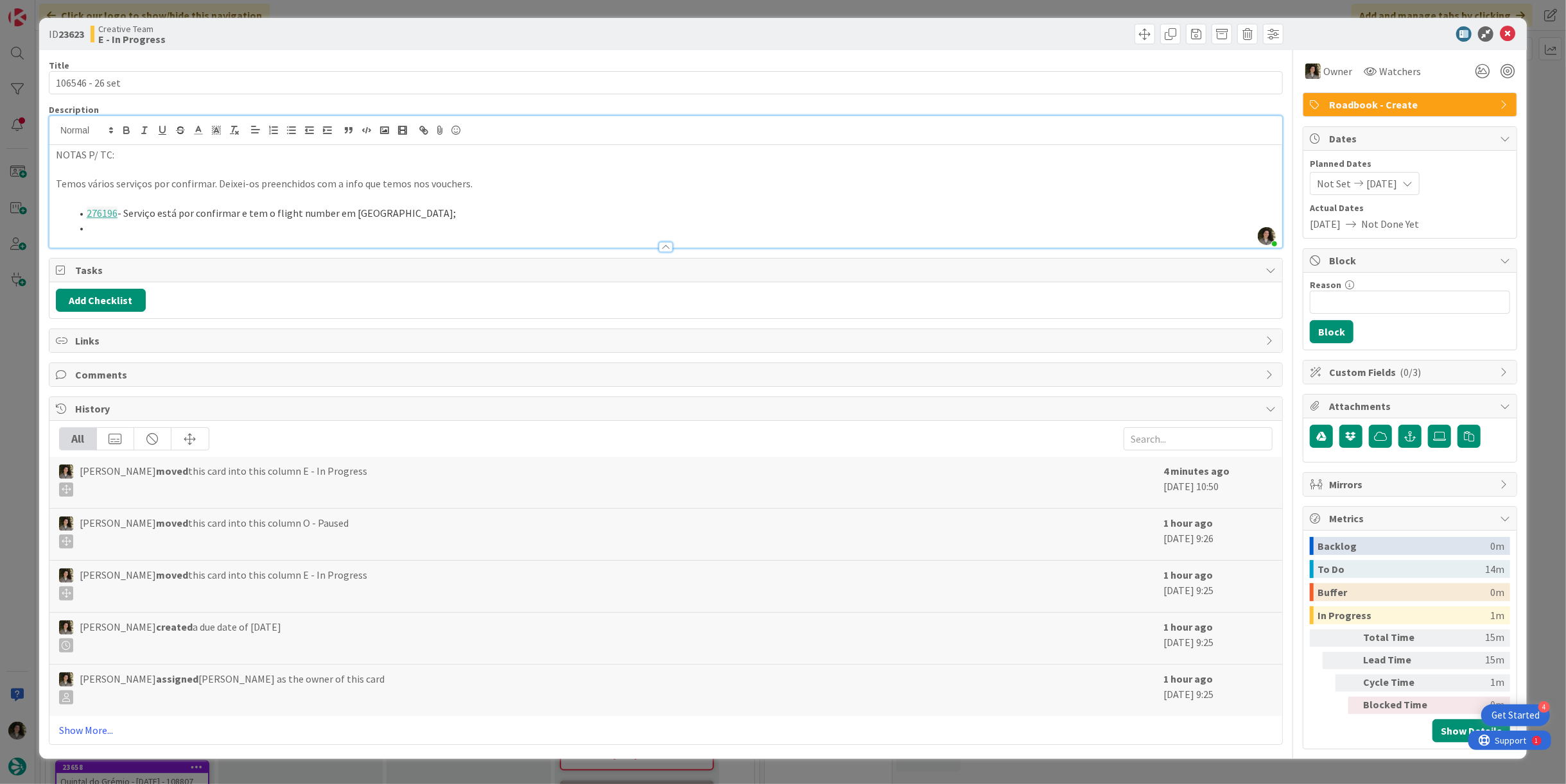
click at [413, 210] on li "276196 - Serviço está por confirmar e tem o flight number em TBC;" at bounding box center [674, 213] width 1204 height 15
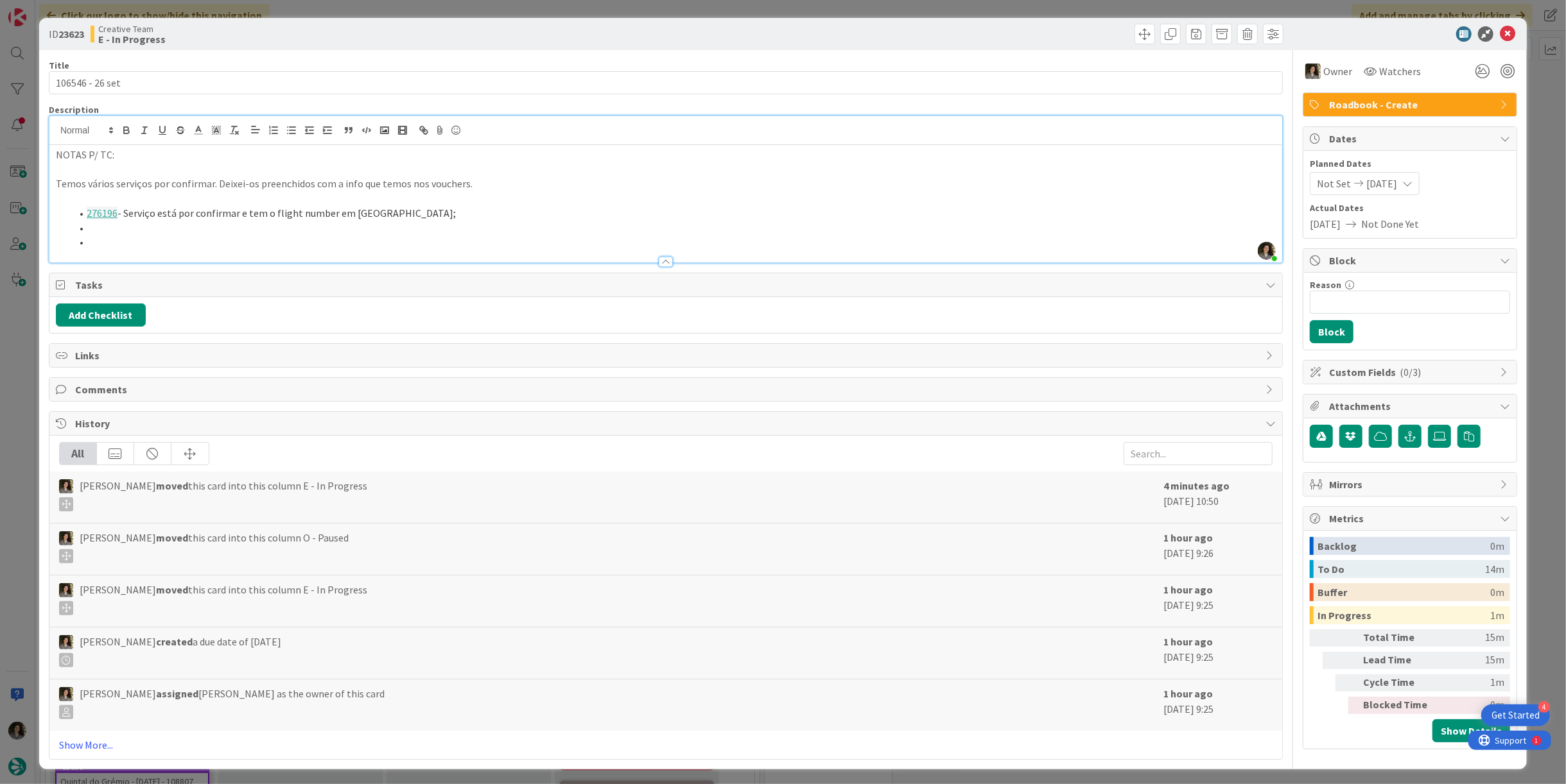
click at [143, 230] on li at bounding box center [674, 228] width 1204 height 15
click at [137, 242] on li at bounding box center [674, 242] width 1204 height 15
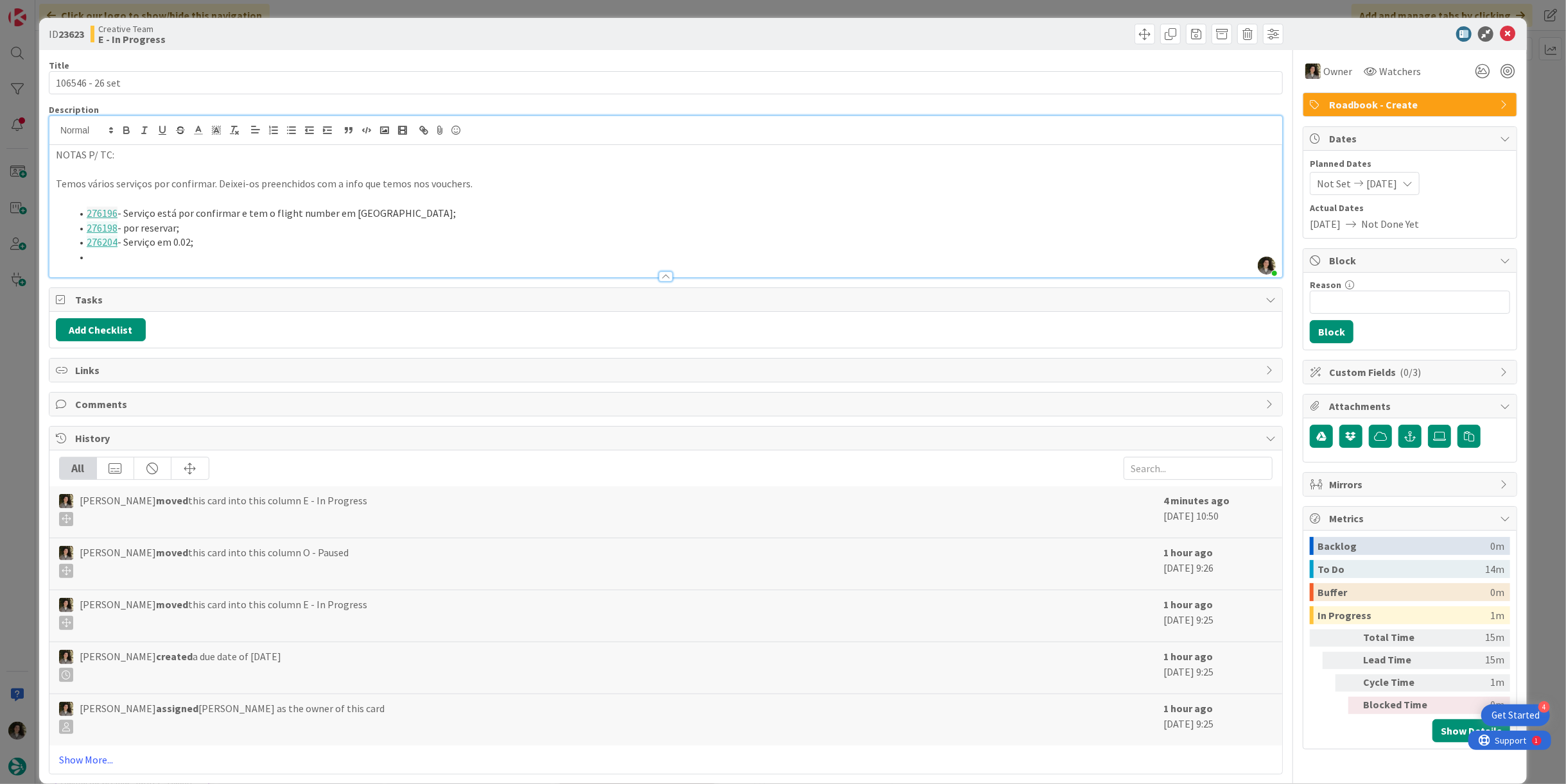
click at [161, 252] on li at bounding box center [674, 256] width 1204 height 15
click at [433, 257] on li "Transfers hotel airport & airport-hotel do dia 5/10 estão por confirmar -" at bounding box center [674, 256] width 1204 height 15
click at [483, 250] on li "Transfers hotel airport & airport-hotel do dia 5/10 estão por confirmar - 27620…" at bounding box center [674, 256] width 1204 height 15
click at [381, 256] on li "Transfers hotel airport & airport-hotel do dia 5/10 estão por confirmar - 27620…" at bounding box center [674, 256] width 1204 height 15
click at [625, 253] on li "Transfers hotel airport & airport-hotel do dia 5/10 estão por confirmar e têm o…" at bounding box center [674, 256] width 1204 height 15
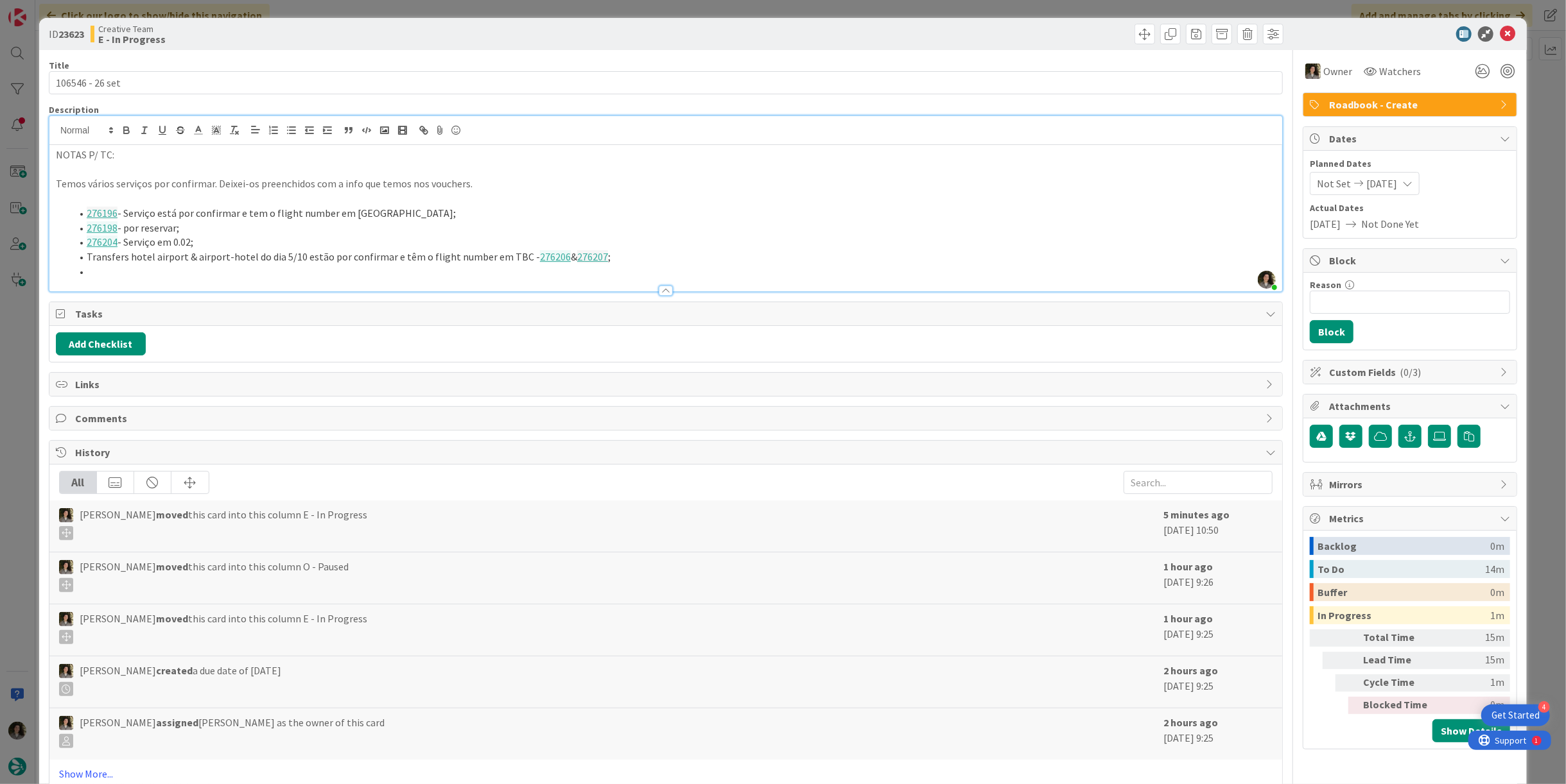
click at [117, 272] on li at bounding box center [674, 271] width 1204 height 15
click at [133, 271] on li at bounding box center [674, 271] width 1204 height 15
click at [210, 267] on li "276211 &" at bounding box center [674, 271] width 1204 height 15
click at [513, 268] on li "276211 & 276212 - os serviços parecem iguais. Alguma razão para termos dois vou…" at bounding box center [674, 271] width 1204 height 15
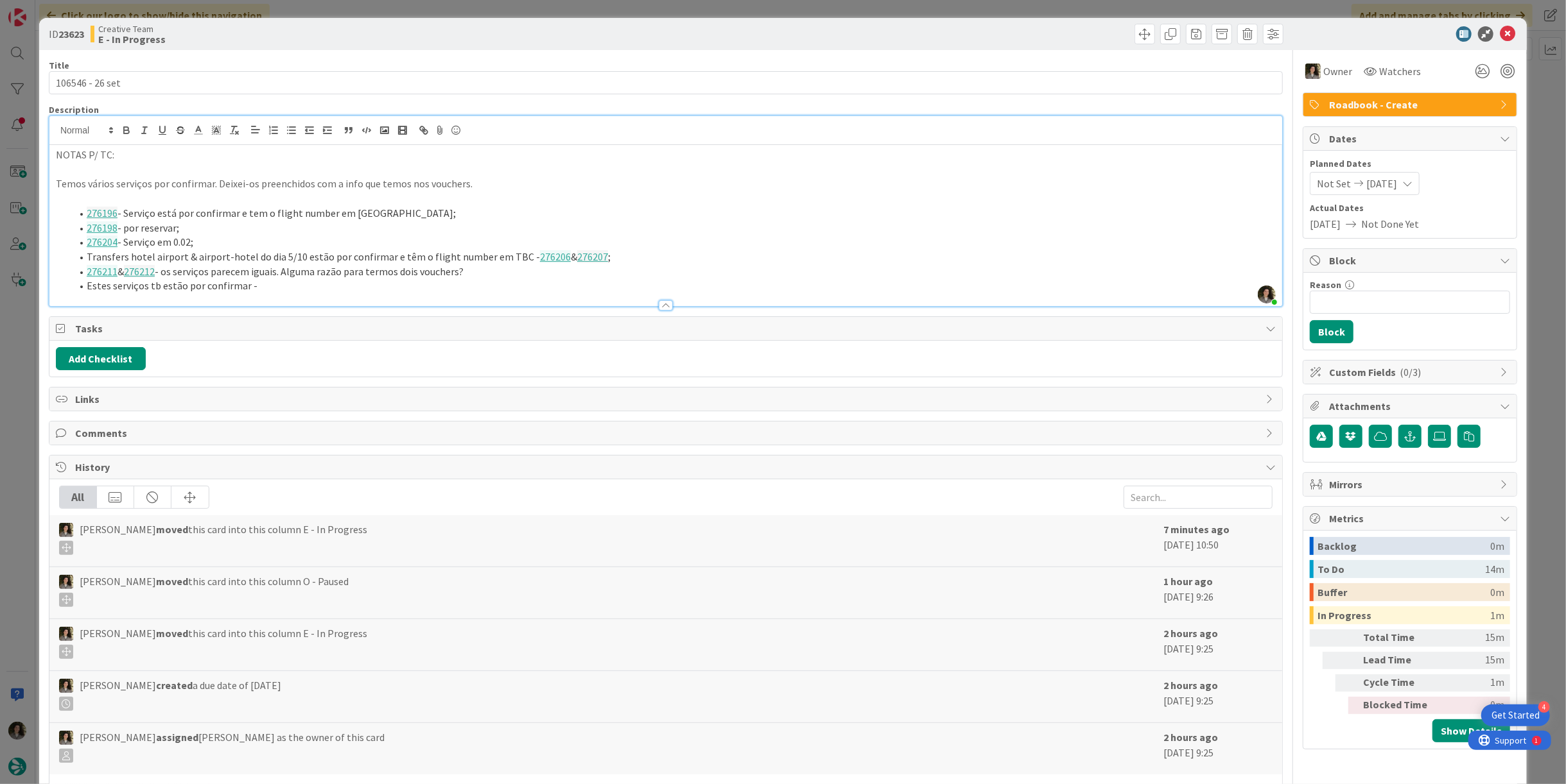
click at [339, 293] on div at bounding box center [665, 299] width 1233 height 13
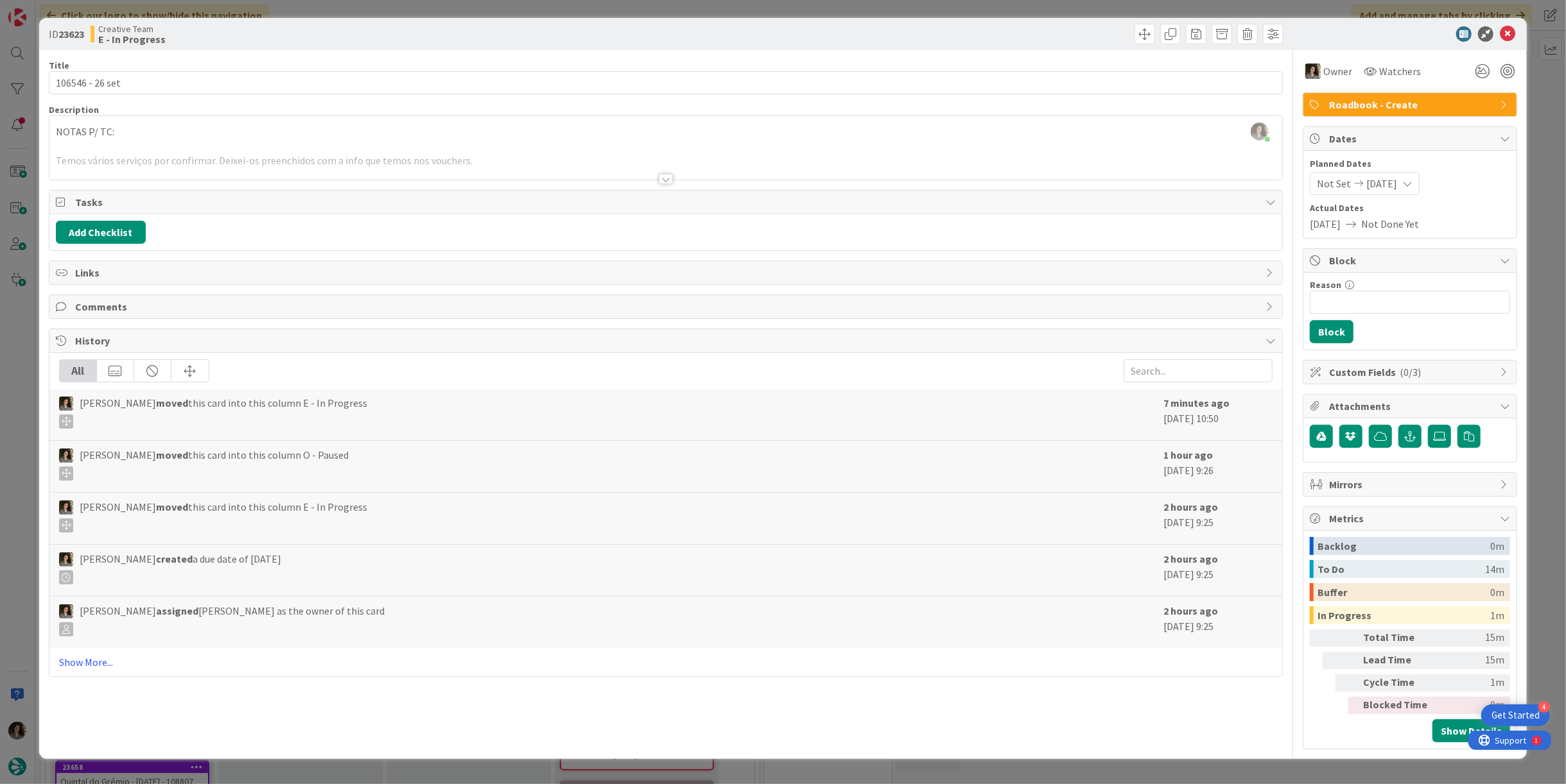
click at [672, 176] on div at bounding box center [665, 179] width 14 height 10
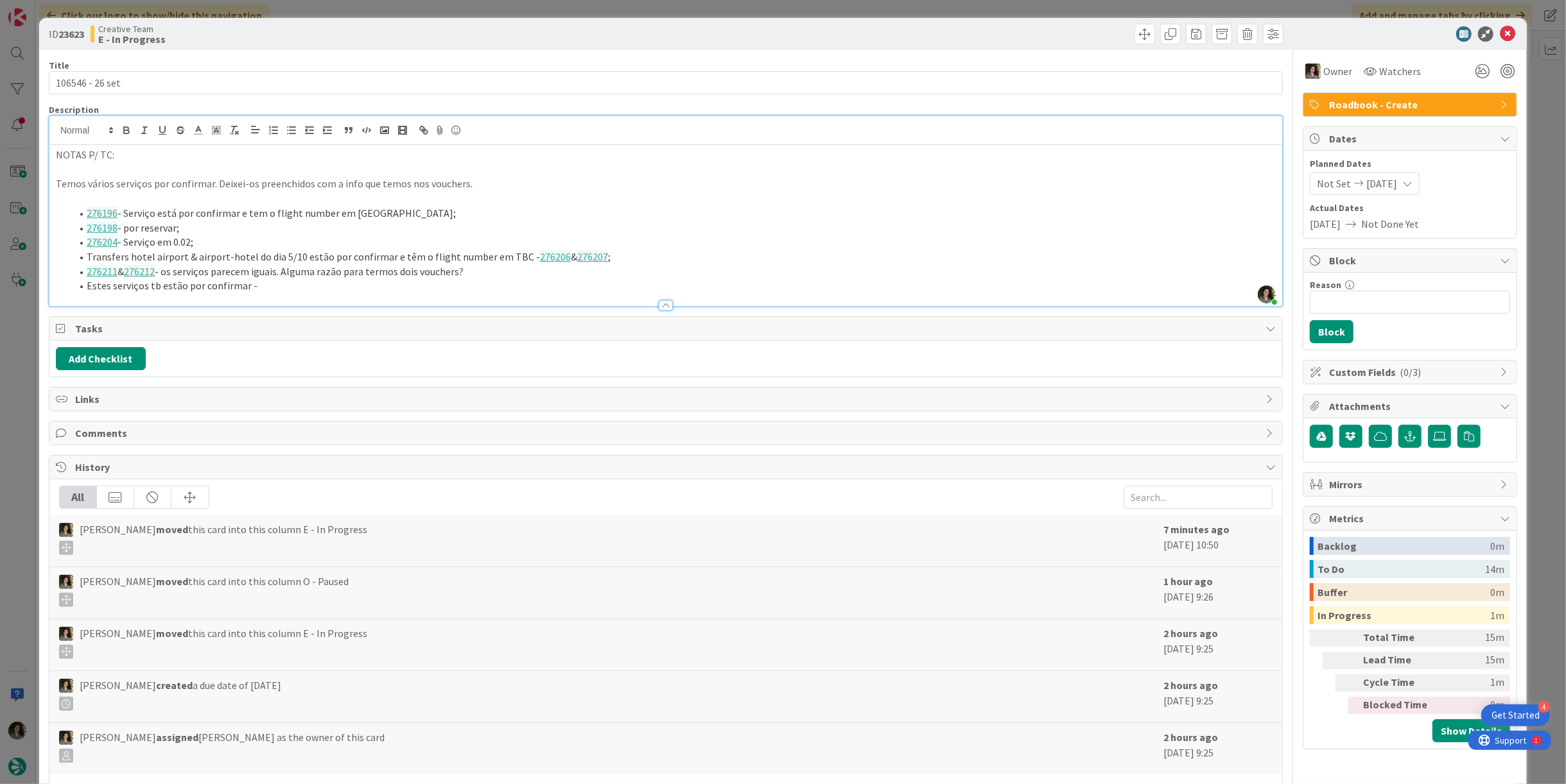
click at [289, 285] on li "Estes serviços tb estão por confirmar -" at bounding box center [674, 286] width 1204 height 15
click at [402, 288] on li "Estes serviços tb estão por confirmar - 276214 ," at bounding box center [674, 286] width 1204 height 15
click at [384, 284] on li "Estes serviços tb estão por confirmar - 276214 , 276216" at bounding box center [674, 286] width 1204 height 15
click at [407, 286] on li "Estes serviços tb estão por confirmar - 276214 , 276216 , 276219" at bounding box center [674, 286] width 1204 height 15
click at [1503, 29] on icon at bounding box center [1508, 34] width 15 height 15
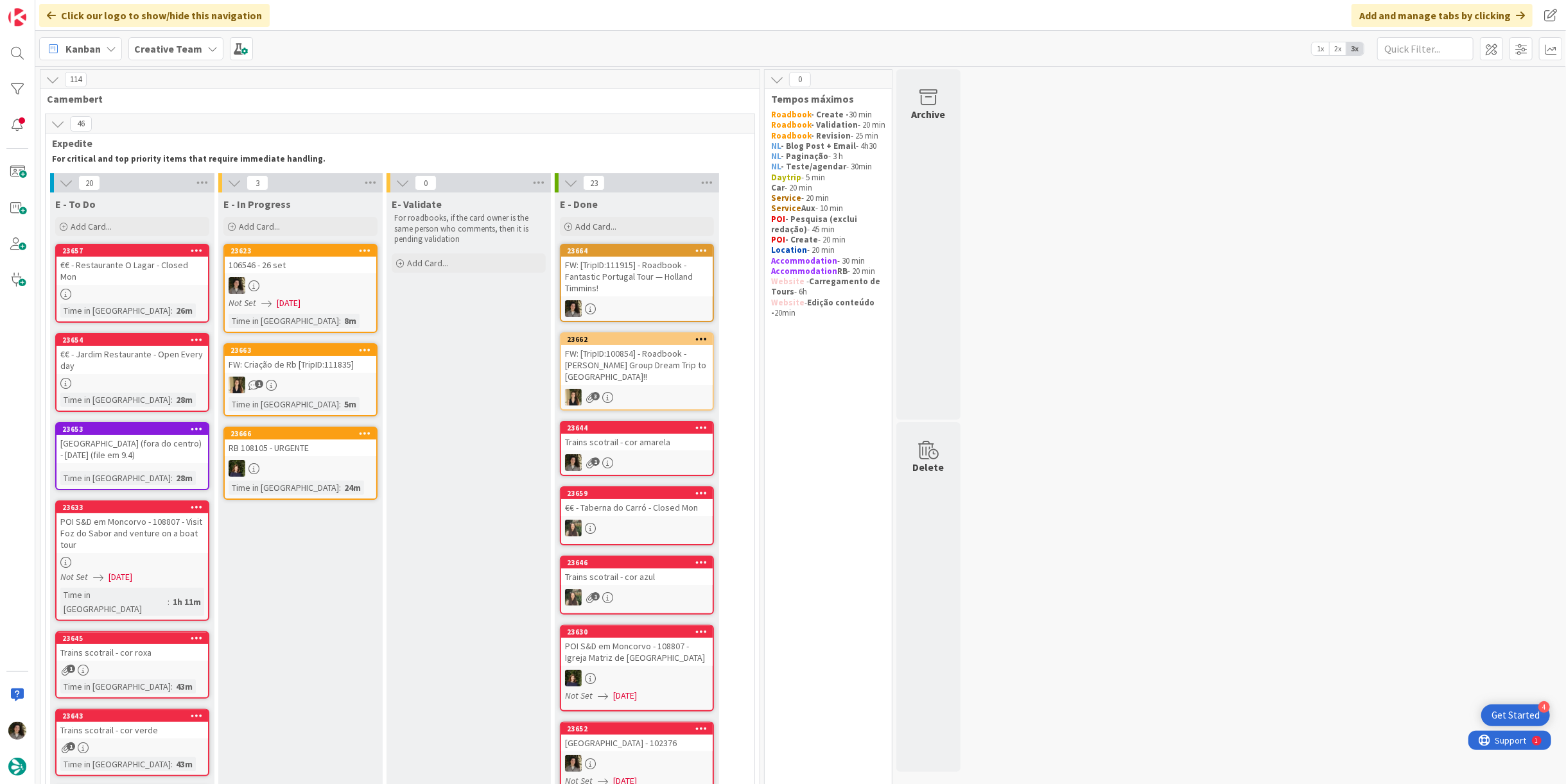
click at [341, 268] on div "106546 - 26 set" at bounding box center [300, 265] width 152 height 17
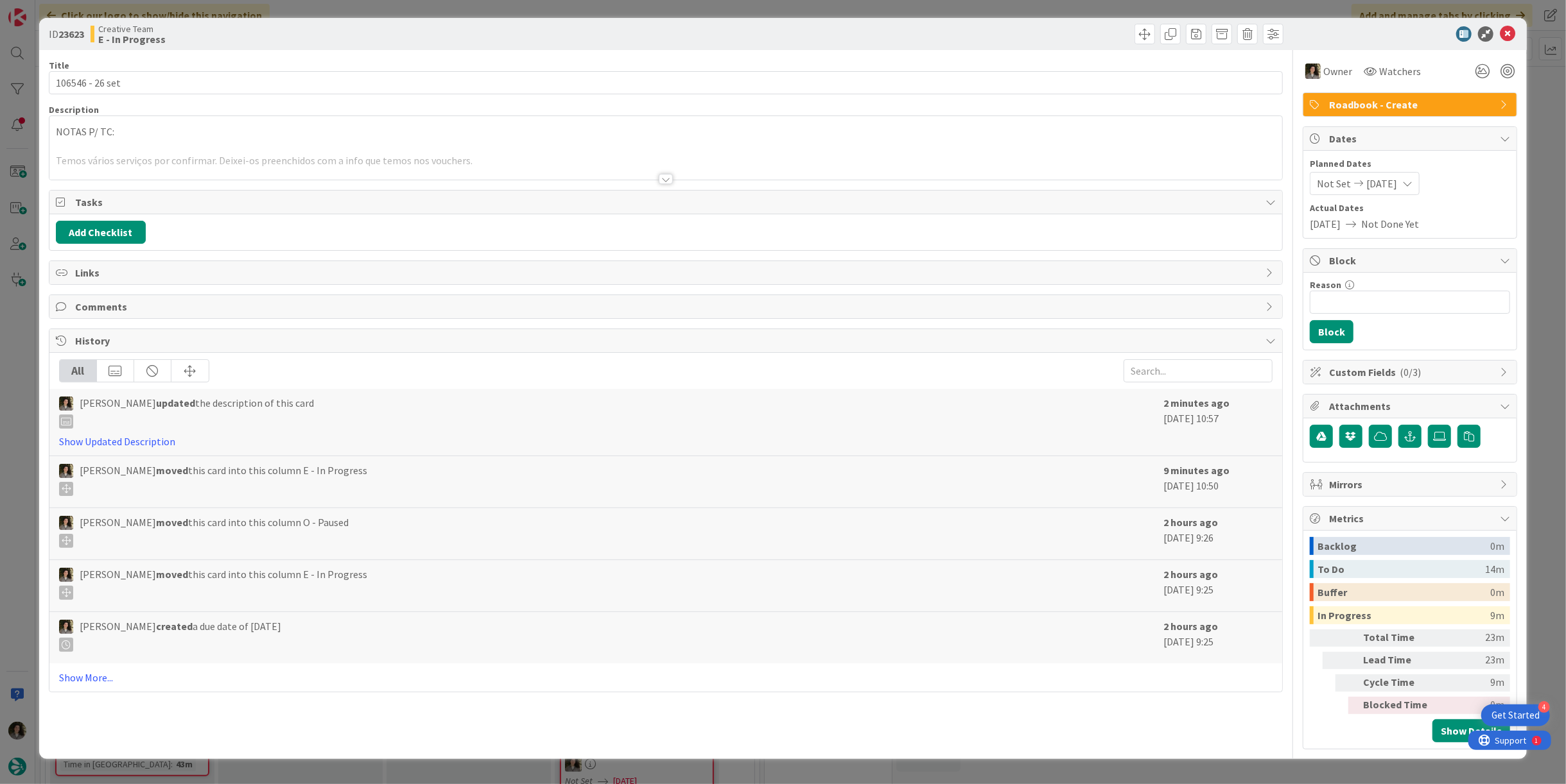
click at [512, 145] on p at bounding box center [665, 146] width 1220 height 15
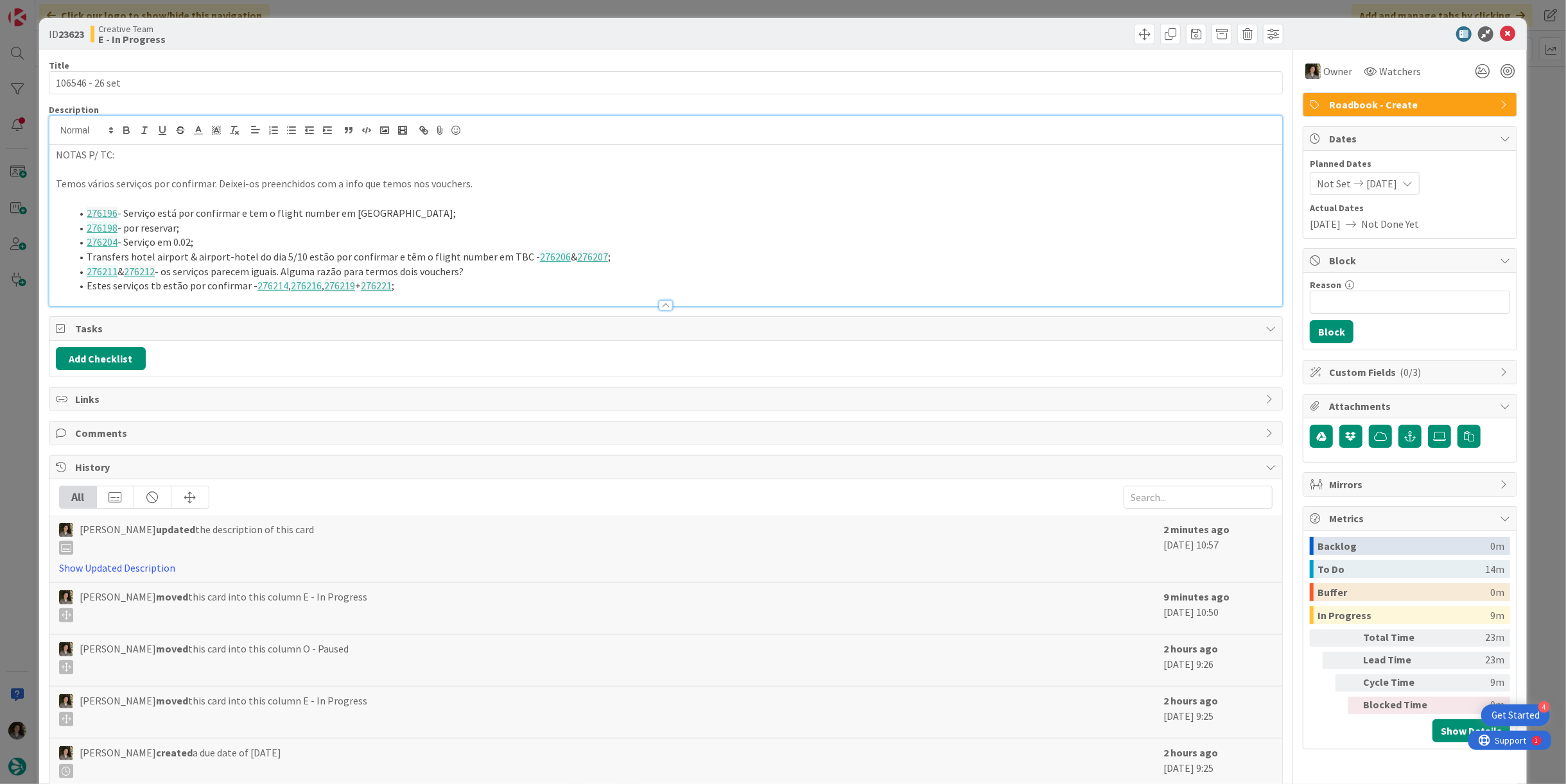
click at [481, 282] on li "Estes serviços tb estão por confirmar - 276214 , 276216 , 276219 + 276221 ;" at bounding box center [674, 286] width 1204 height 15
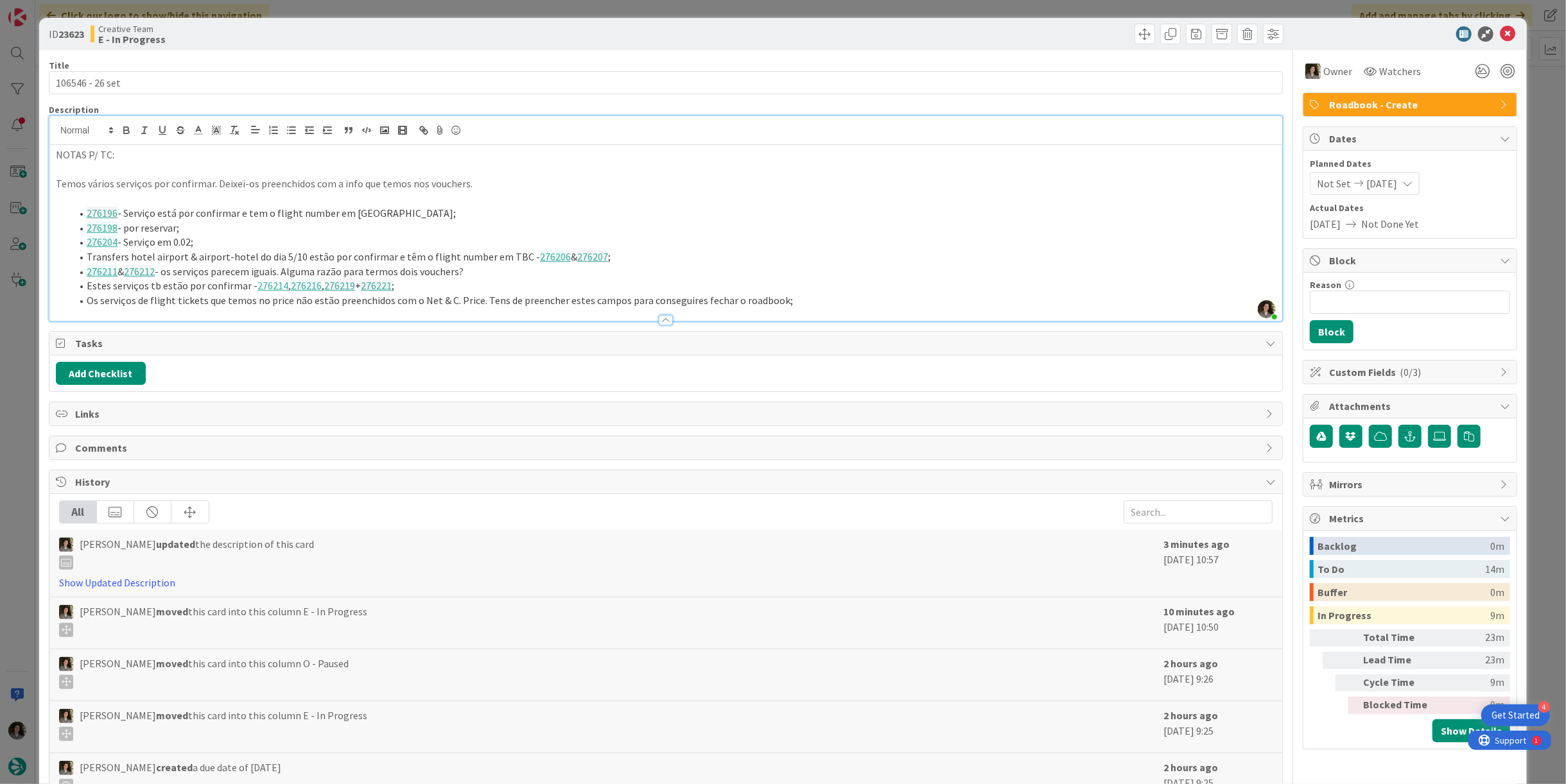
click at [84, 208] on li "276196 - Serviço está por confirmar e tem o flight number em TBC;" at bounding box center [674, 213] width 1204 height 15
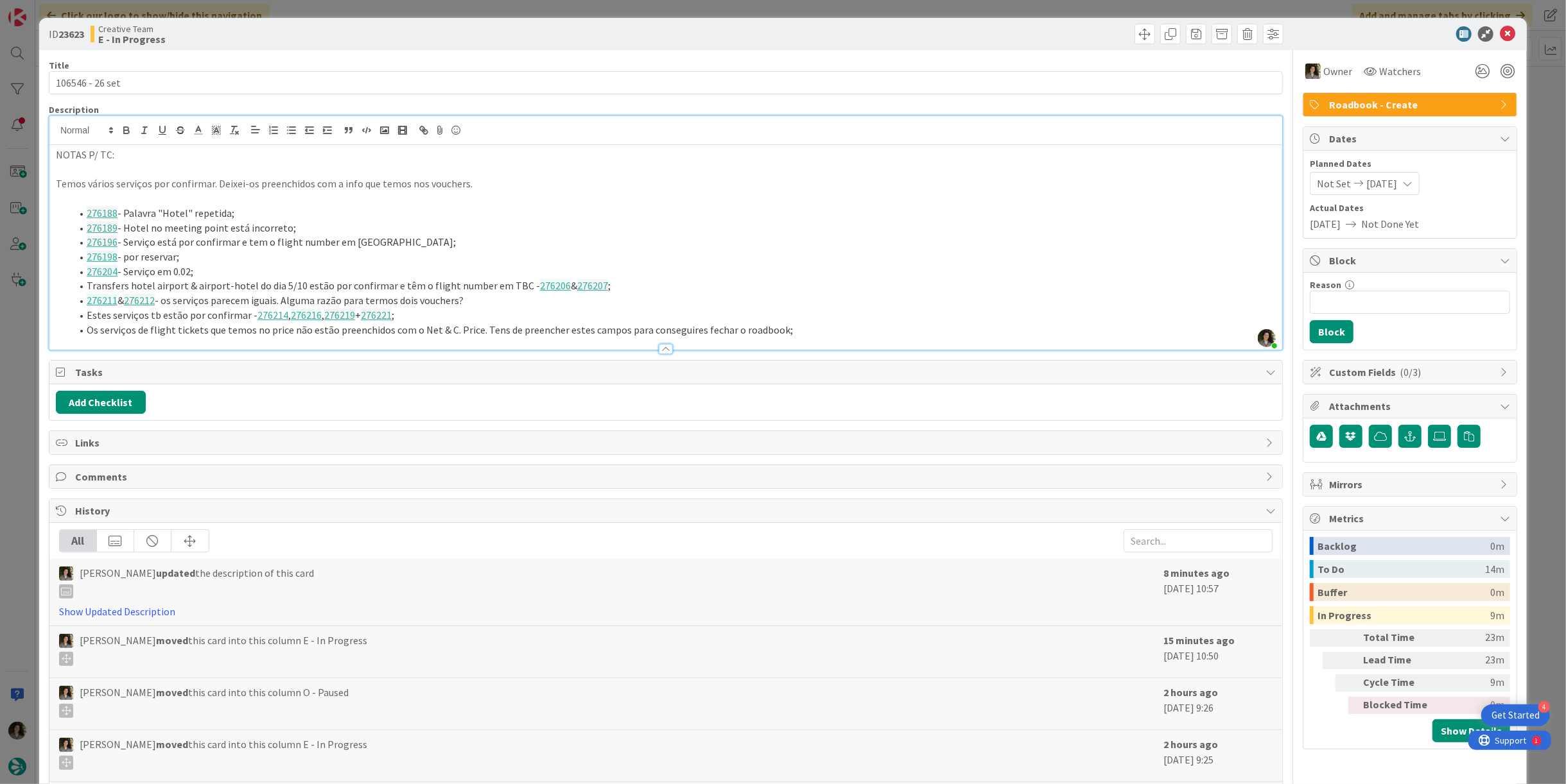
click at [124, 227] on li "276189 - Hotel no meeting point está incorreto;" at bounding box center [674, 228] width 1204 height 15
click at [353, 233] on li "276189 & 276192 - Hotel no meeting point está incorreto;" at bounding box center [674, 228] width 1204 height 15
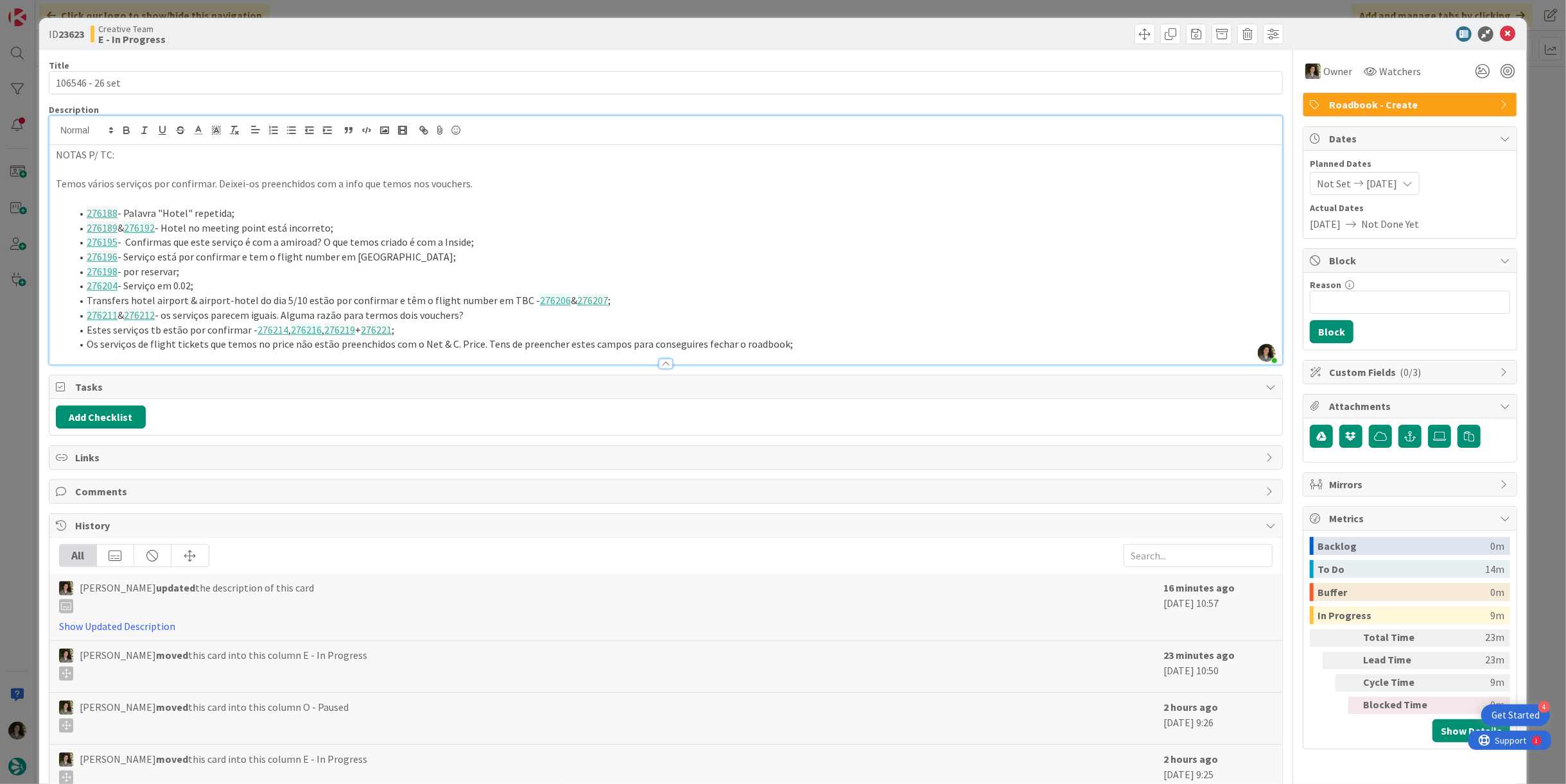
click at [1037, 256] on li "276196 - Serviço está por confirmar e tem o flight number em TBC;" at bounding box center [674, 256] width 1204 height 15
click at [1502, 32] on icon at bounding box center [1508, 34] width 15 height 15
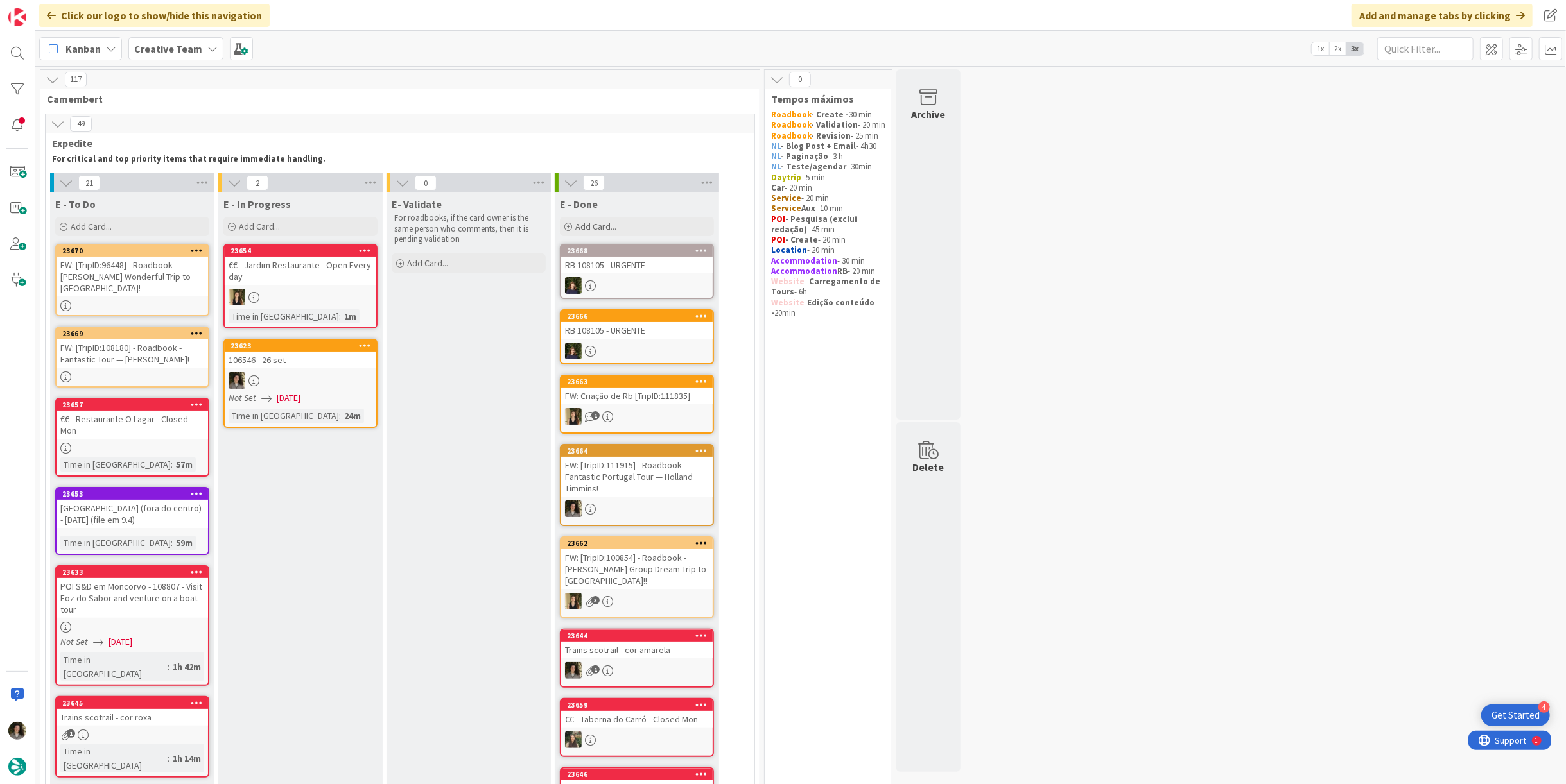
click at [100, 357] on link "23669 FW: [TripID:108180] - Roadbook - Fantastic Tour — [PERSON_NAME]!" at bounding box center [132, 357] width 154 height 61
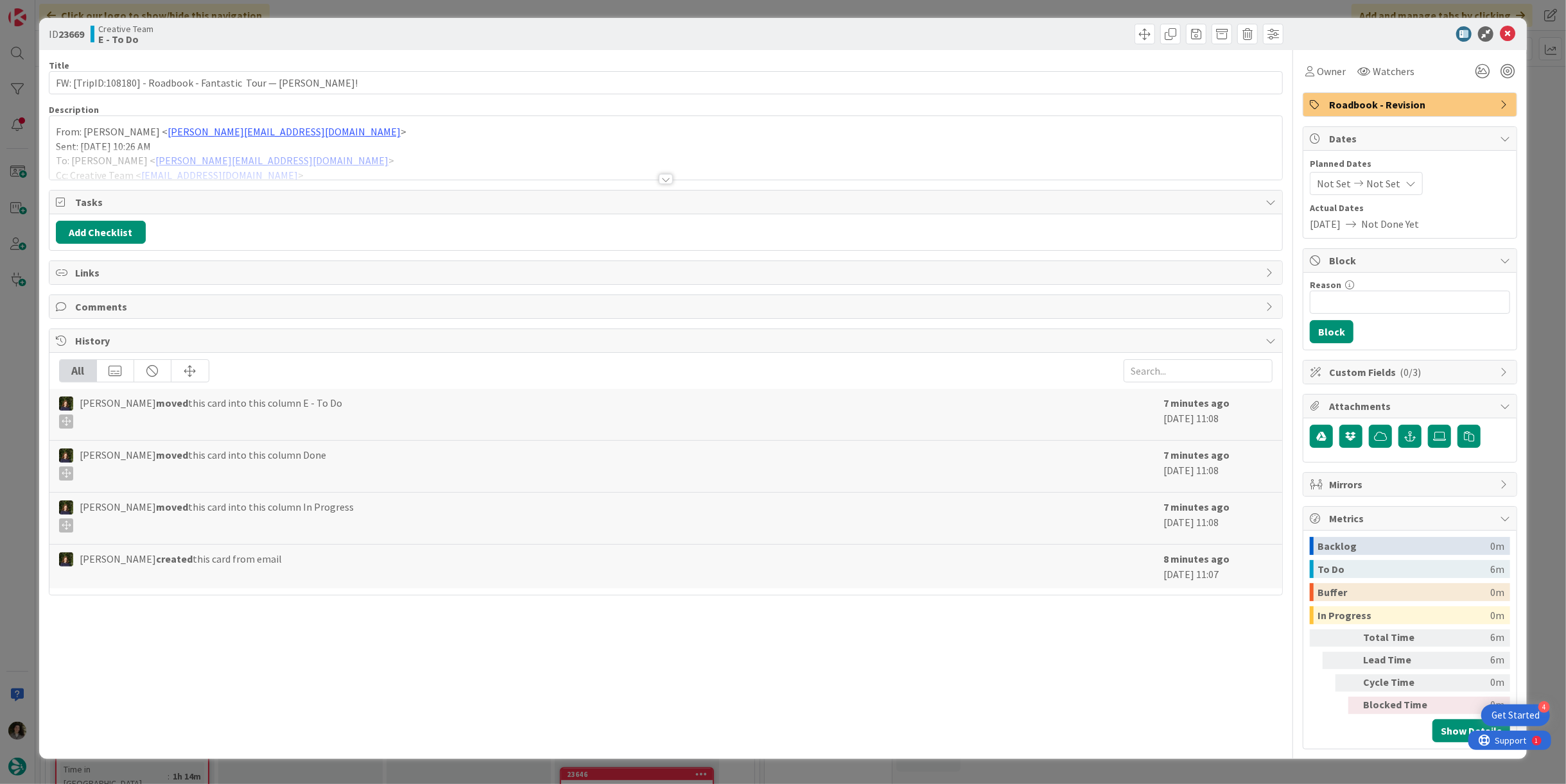
click at [664, 181] on div at bounding box center [665, 179] width 14 height 10
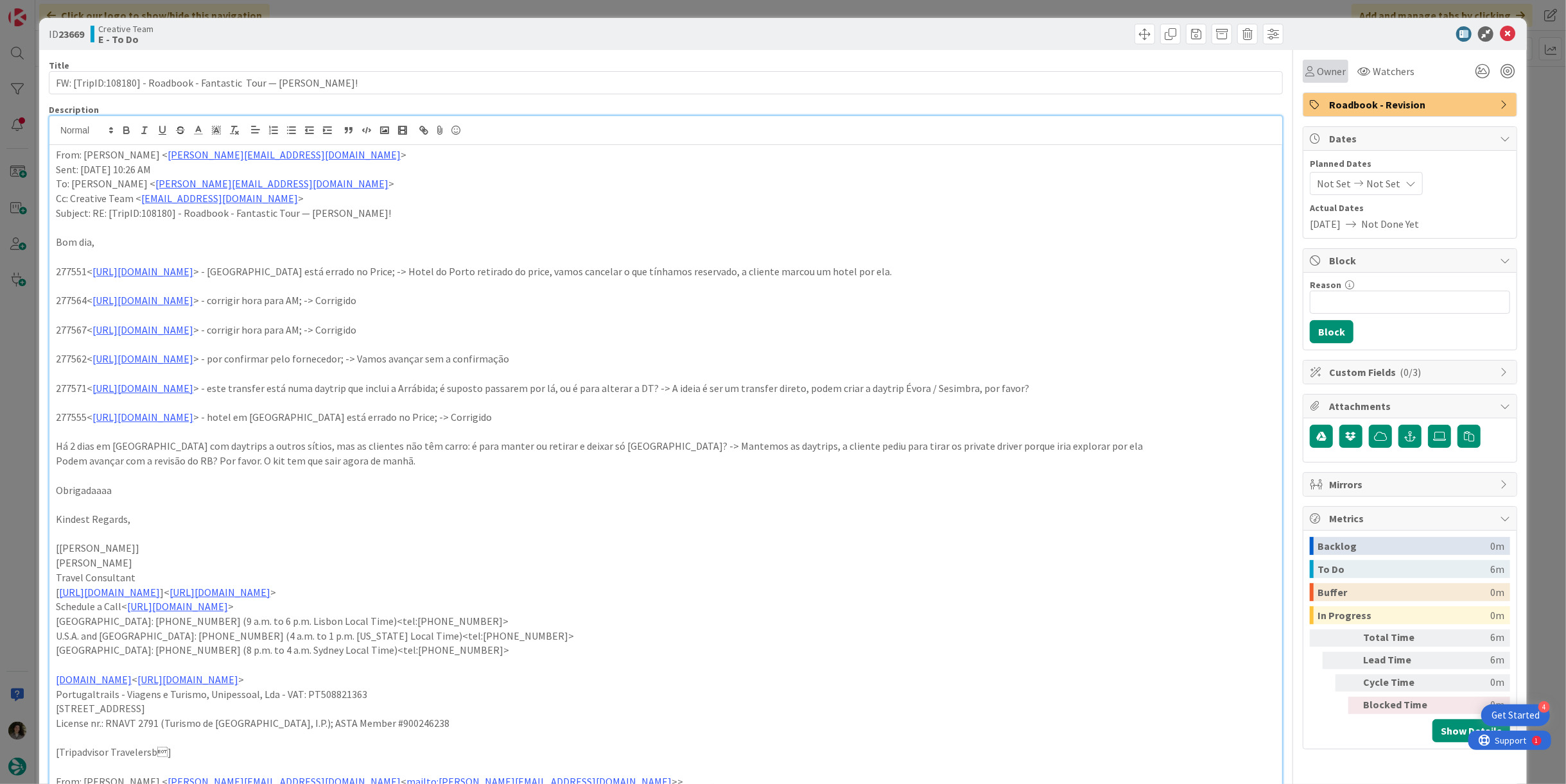
click at [1320, 68] on span "Owner" at bounding box center [1332, 71] width 29 height 15
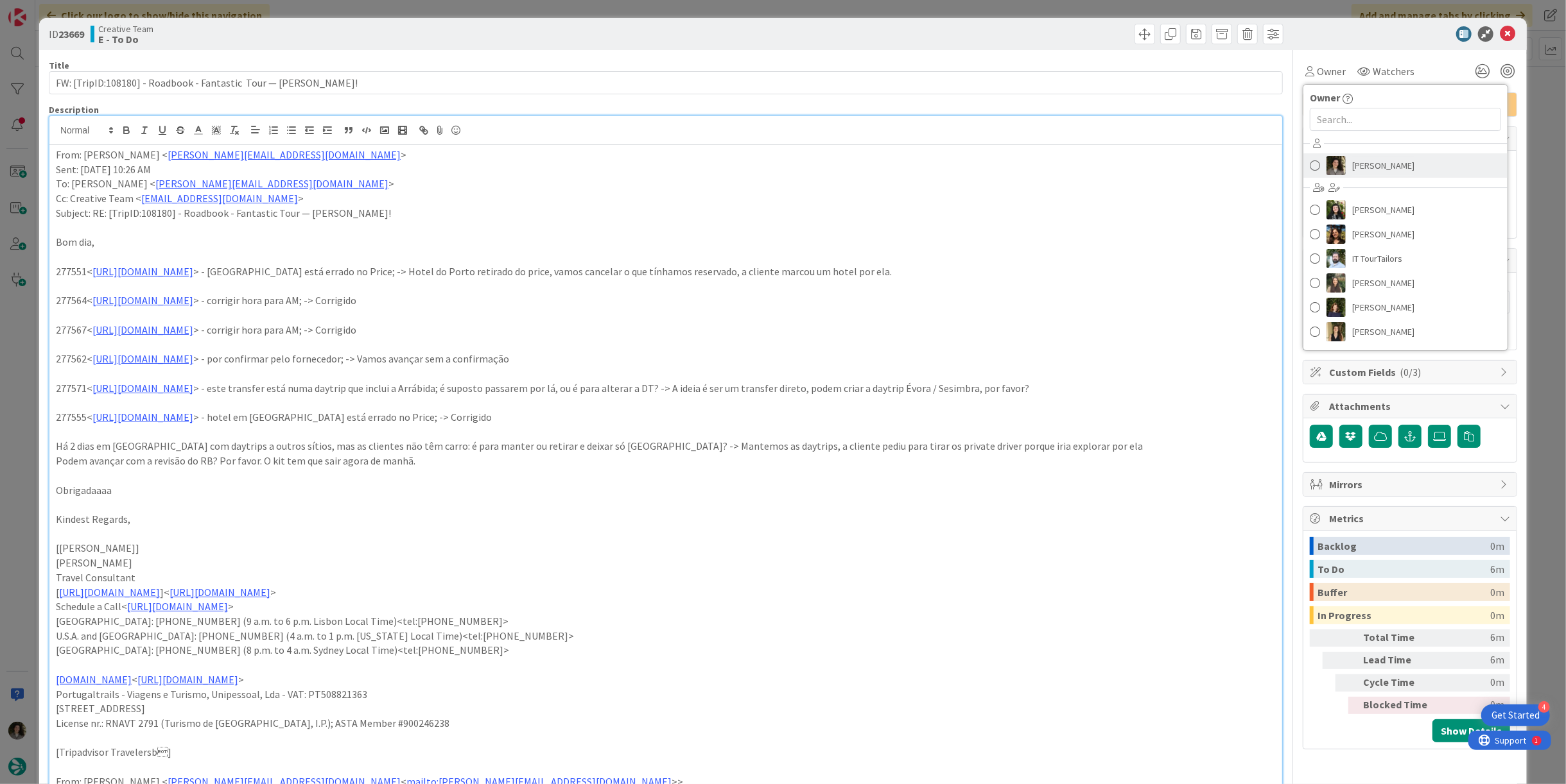
drag, startPoint x: 1374, startPoint y: 177, endPoint x: 1386, endPoint y: 161, distance: 20.0
click at [1374, 177] on div "Melissa Santos Beatriz Cassona Diana Ramos IT TourTailors Inês Gonçalves Margar…" at bounding box center [1406, 239] width 204 height 212
click at [1393, 154] on link "[PERSON_NAME]" at bounding box center [1406, 165] width 204 height 24
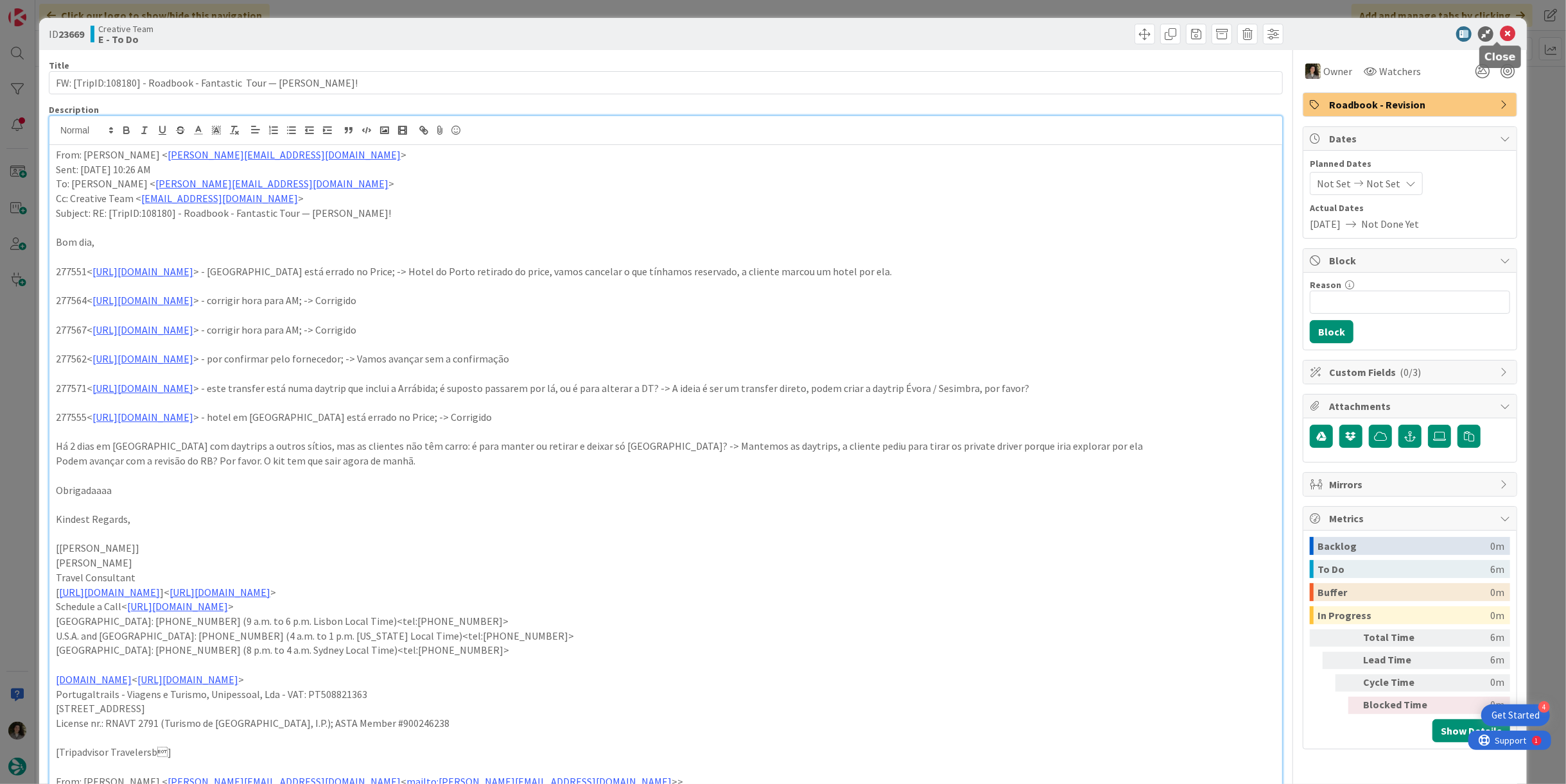
click at [1502, 35] on icon at bounding box center [1508, 34] width 15 height 15
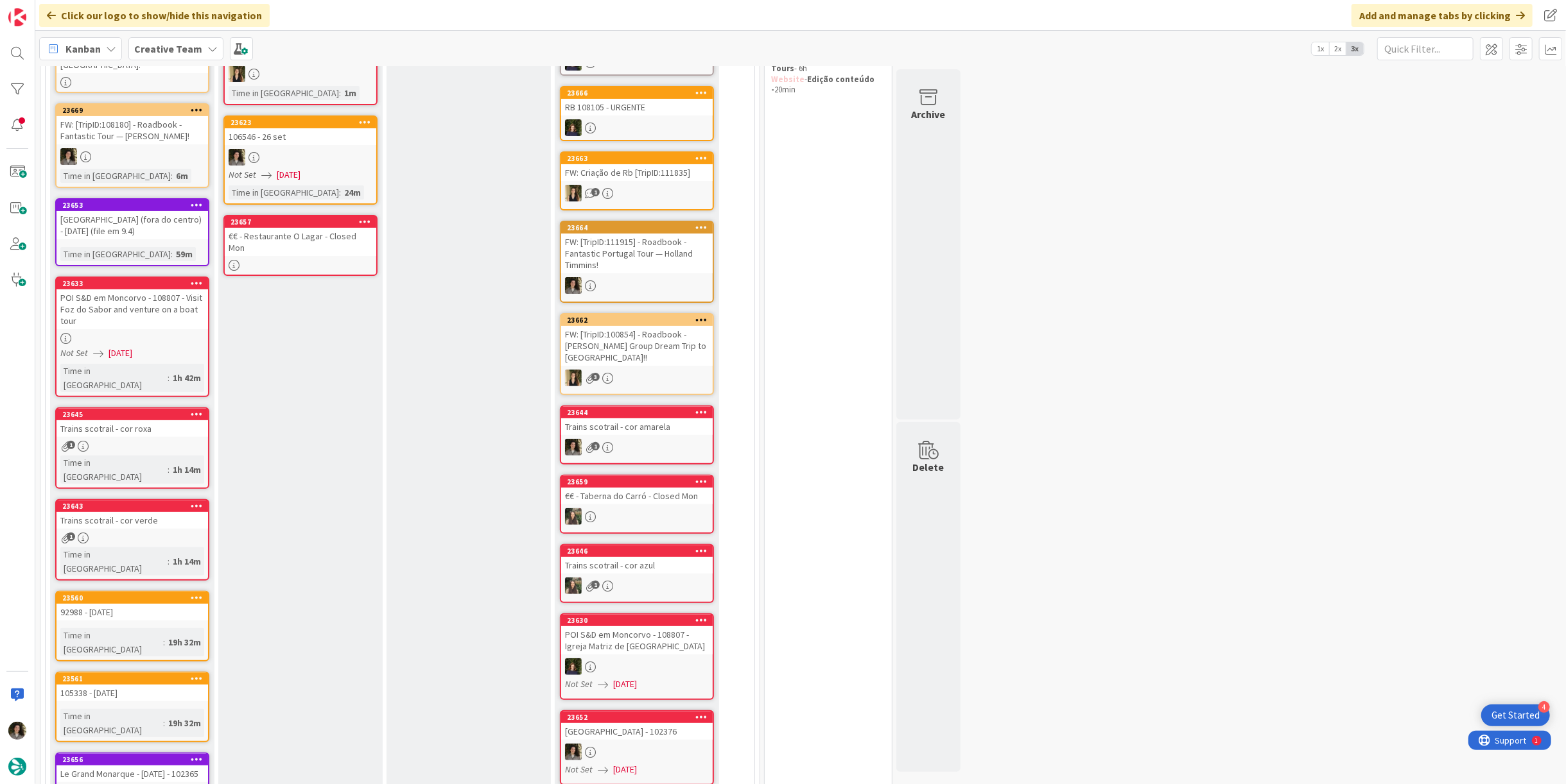
scroll to position [285, 0]
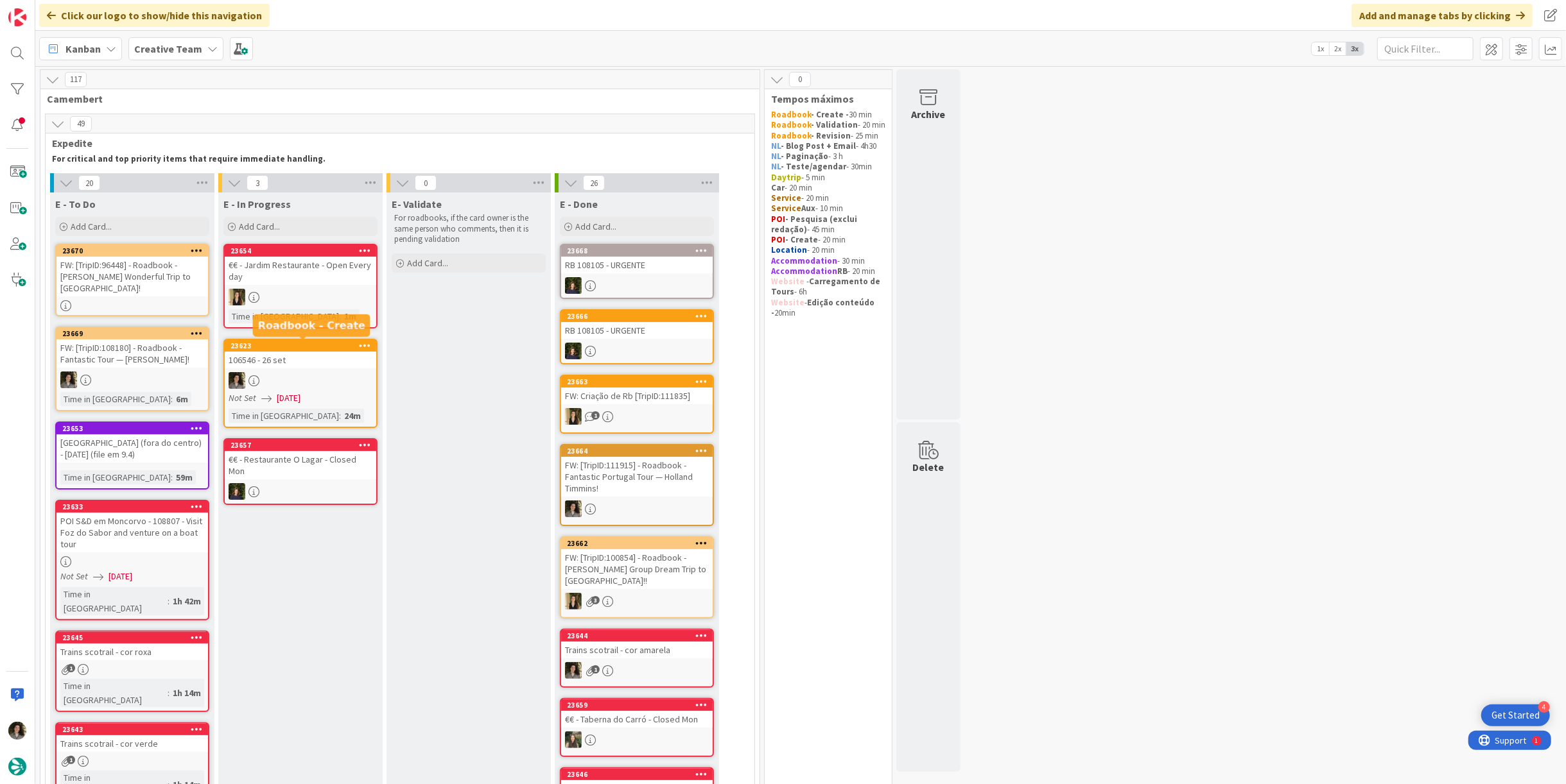
click at [296, 356] on div "106546 - 26 set" at bounding box center [300, 360] width 152 height 17
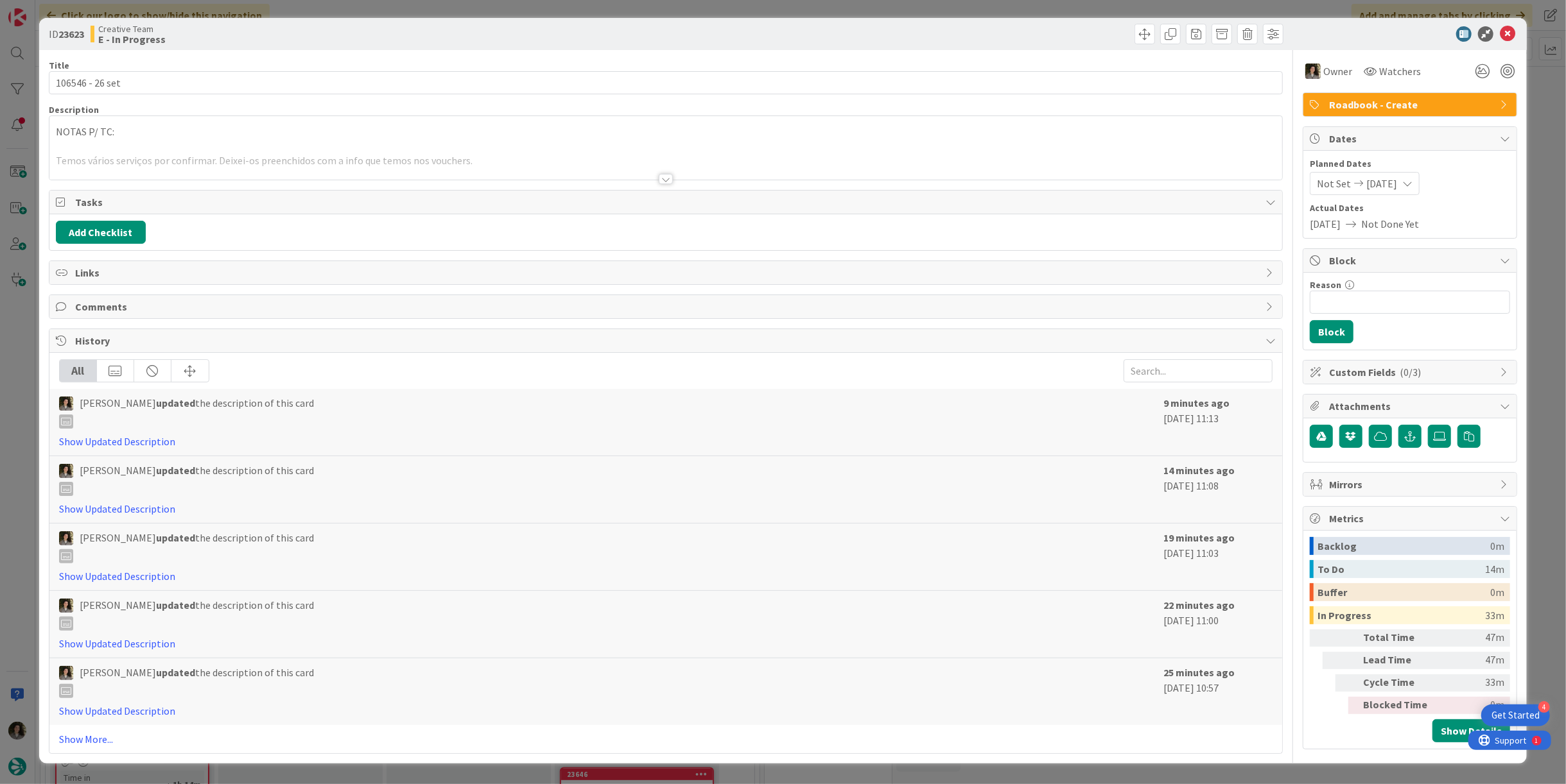
click at [511, 142] on p at bounding box center [665, 146] width 1220 height 15
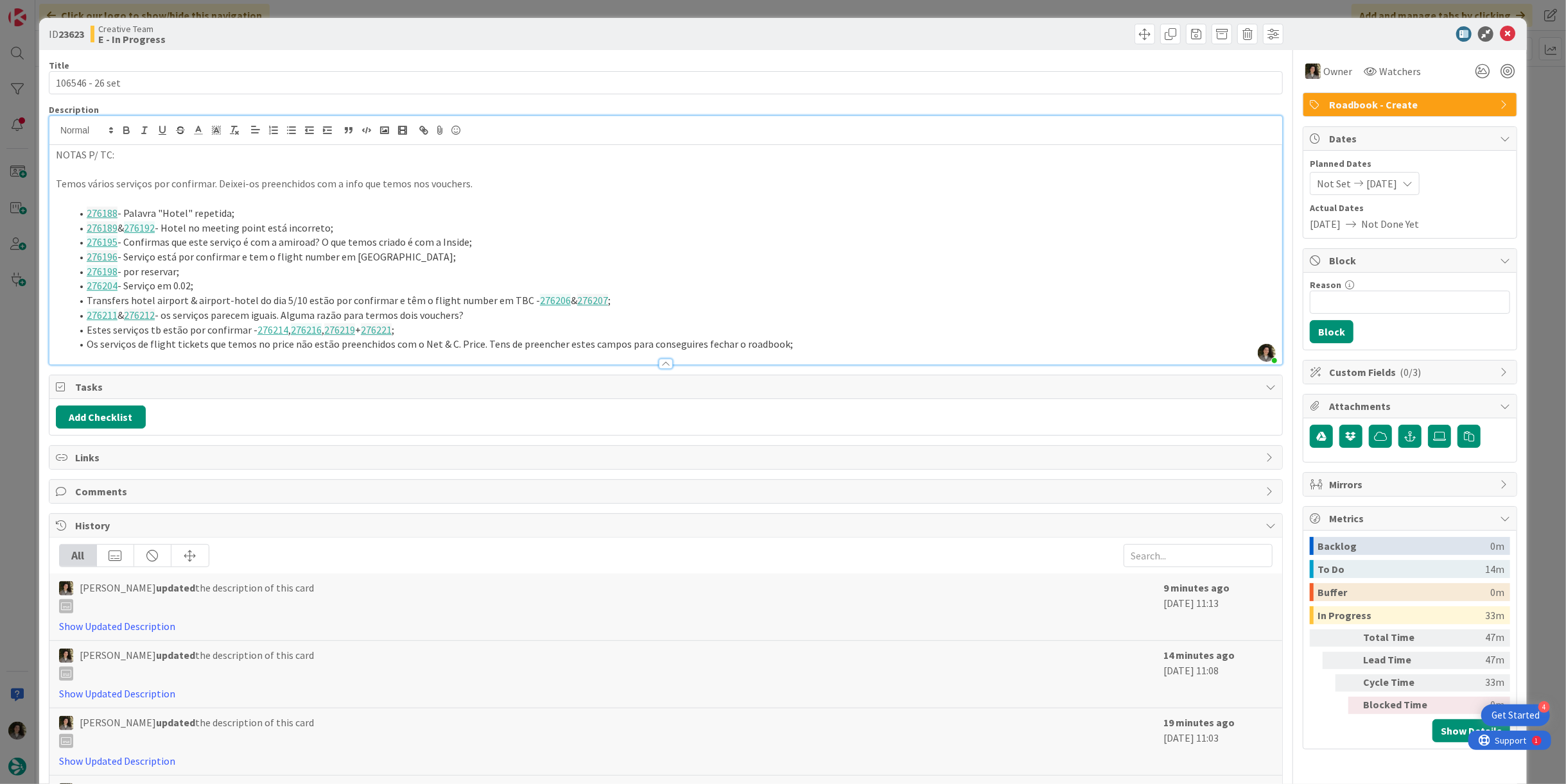
click at [809, 344] on li "Os serviços de flight tickets que temos no price não estão preenchidos com o Ne…" at bounding box center [674, 344] width 1204 height 15
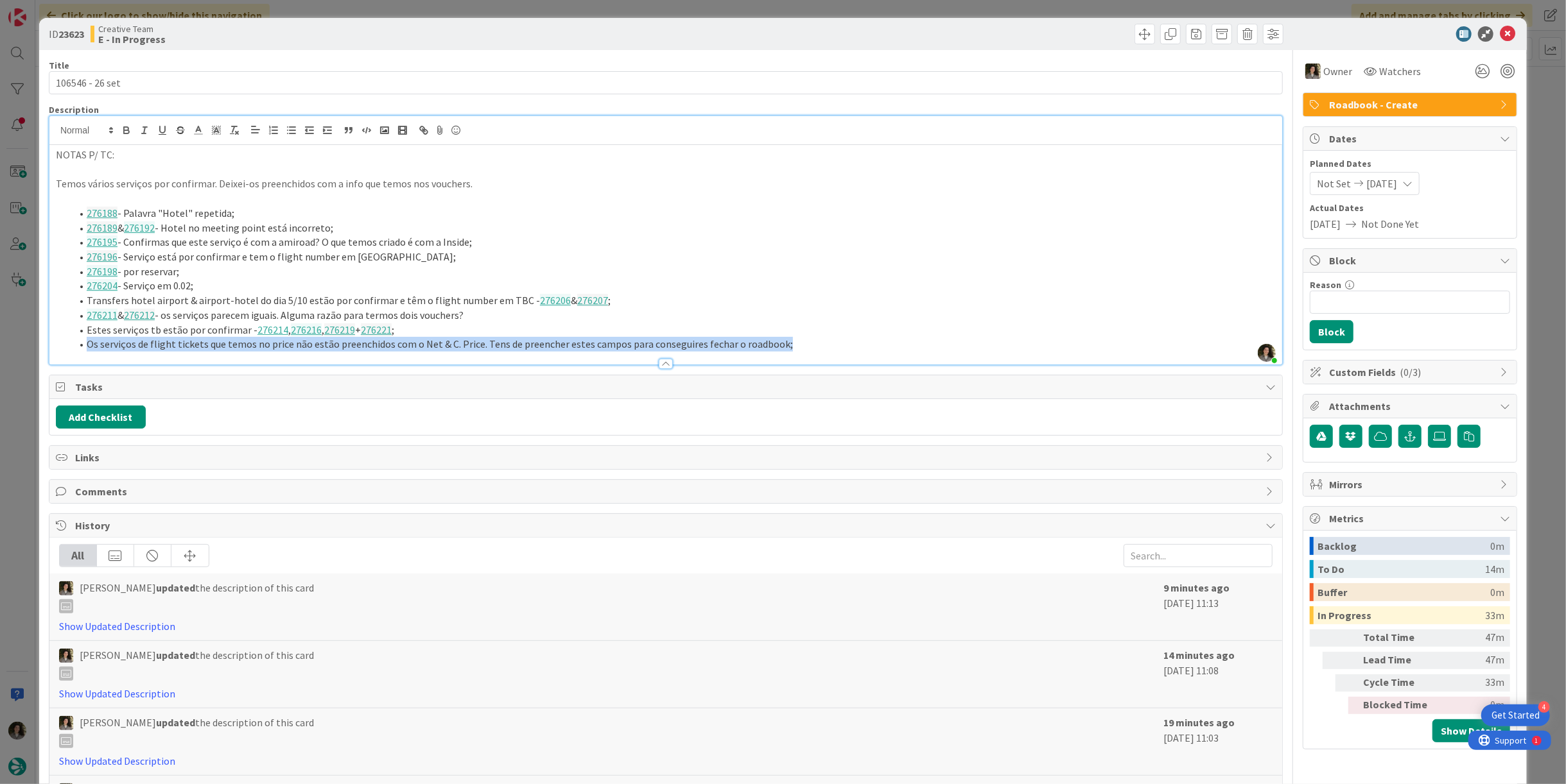
drag, startPoint x: 797, startPoint y: 342, endPoint x: 80, endPoint y: 345, distance: 717.0
click at [80, 345] on li "Os serviços de flight tickets que temos no price não estão preenchidos com o Ne…" at bounding box center [674, 344] width 1204 height 15
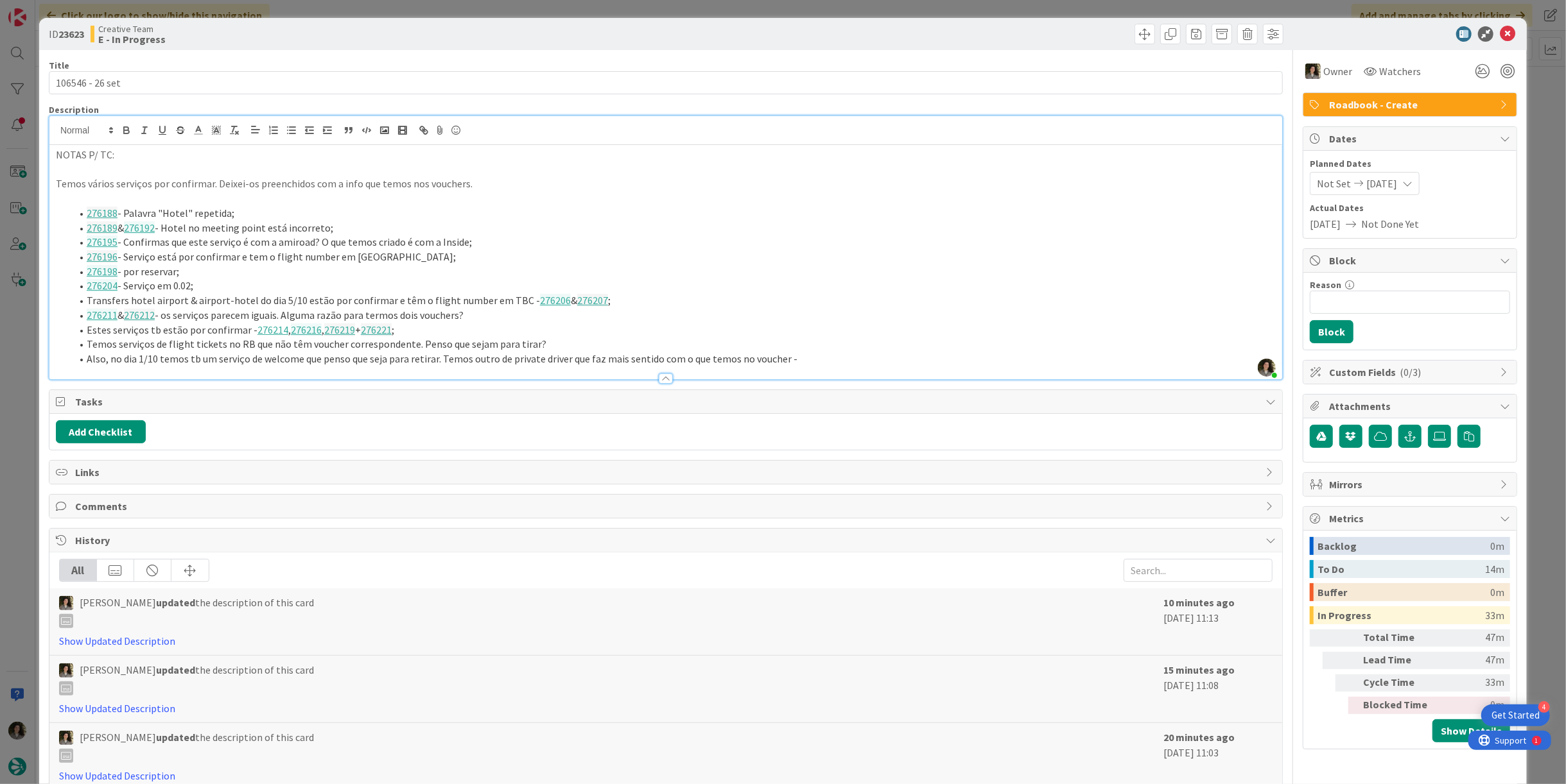
click at [821, 354] on li "Also, no dia 1/10 temos tb um serviço de welcome que penso que seja para retira…" at bounding box center [674, 359] width 1204 height 15
click at [882, 360] on li "Also, no dia 1/10 temos tb um serviço de welcome que penso que seja para retira…" at bounding box center [674, 359] width 1204 height 15
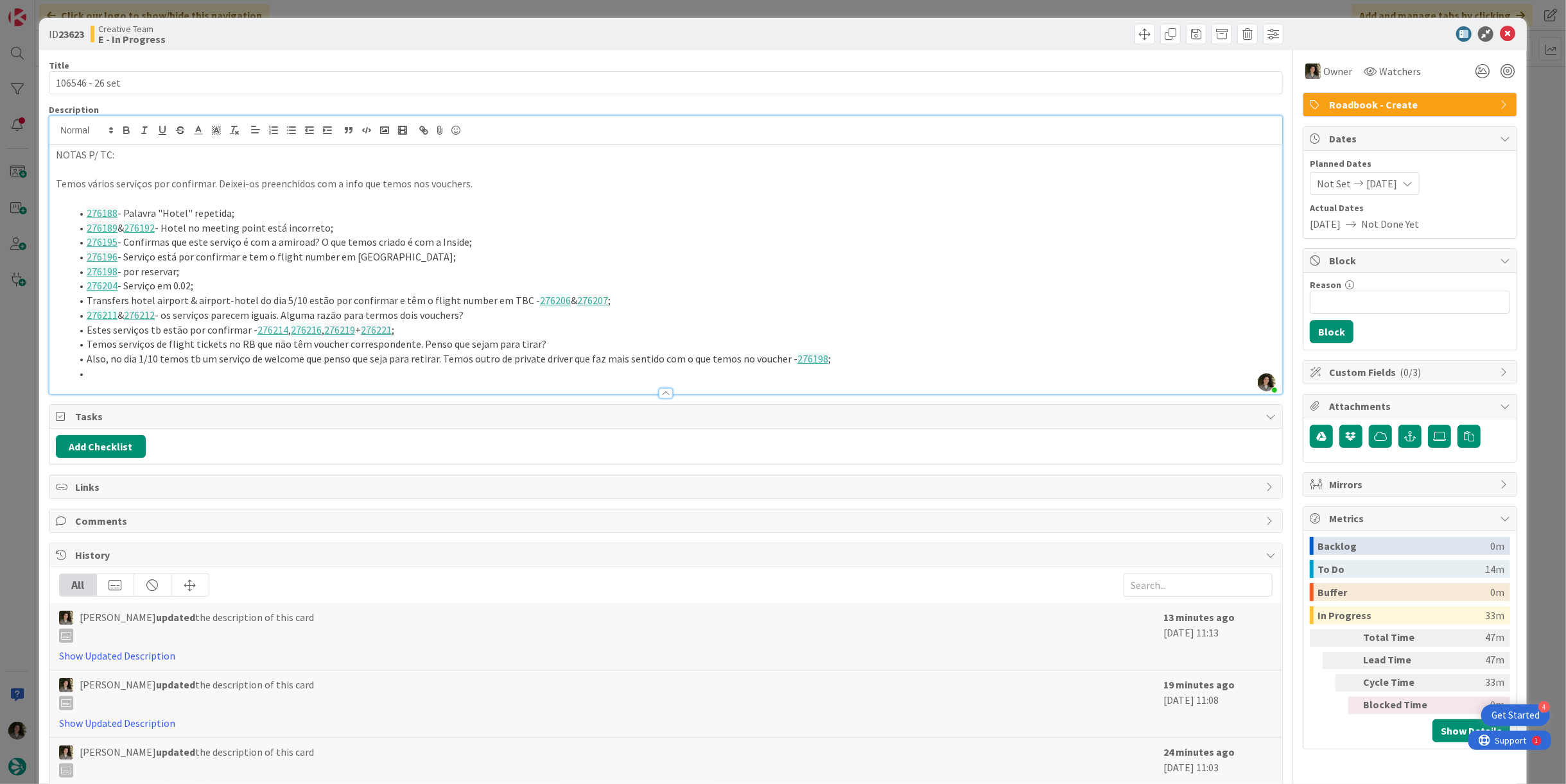
click at [120, 375] on li at bounding box center [674, 373] width 1204 height 15
click at [125, 371] on li at bounding box center [674, 373] width 1204 height 15
click at [209, 374] on li "276202 &" at bounding box center [674, 373] width 1204 height 15
click at [206, 372] on li "276202 &" at bounding box center [674, 373] width 1204 height 15
click at [438, 368] on li "276202 & 276204 - Estes serviços estão para a mesma hora. É suposto?" at bounding box center [674, 373] width 1204 height 15
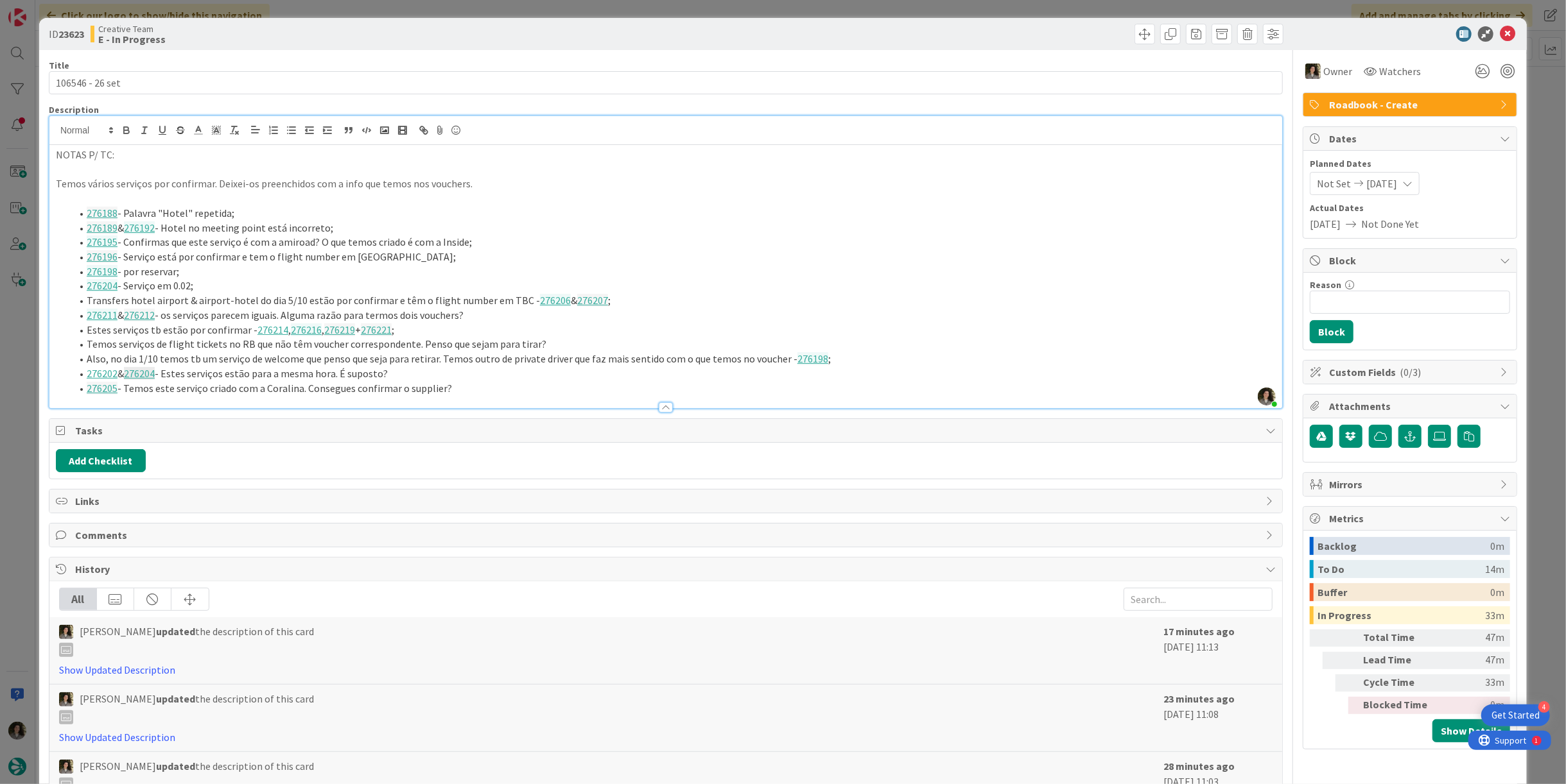
click at [480, 385] on li "276205 - Temos este serviço criado com a Coralina. Consegues confirmar o suppli…" at bounding box center [674, 389] width 1204 height 15
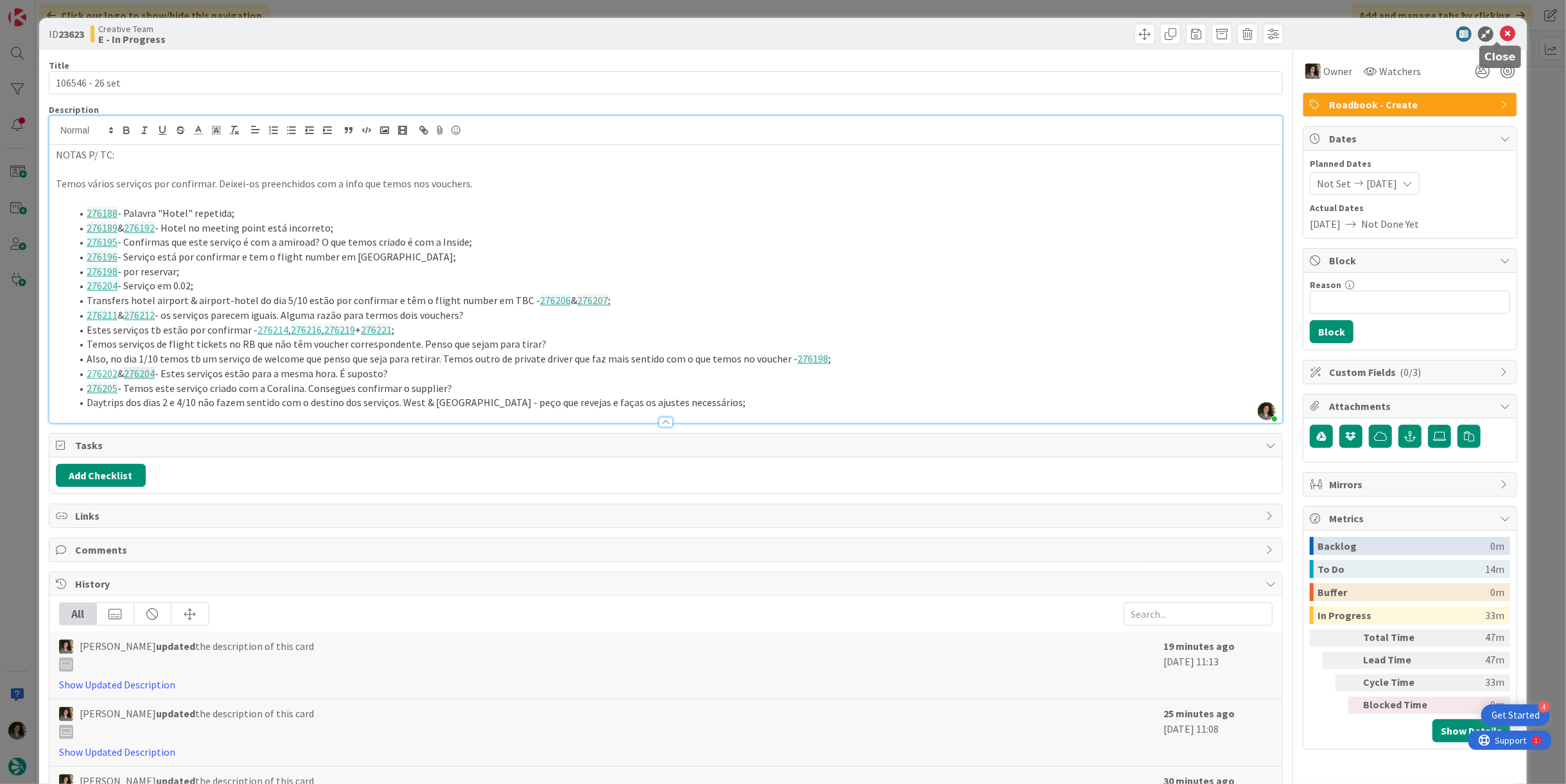
click at [1500, 33] on icon at bounding box center [1508, 34] width 15 height 15
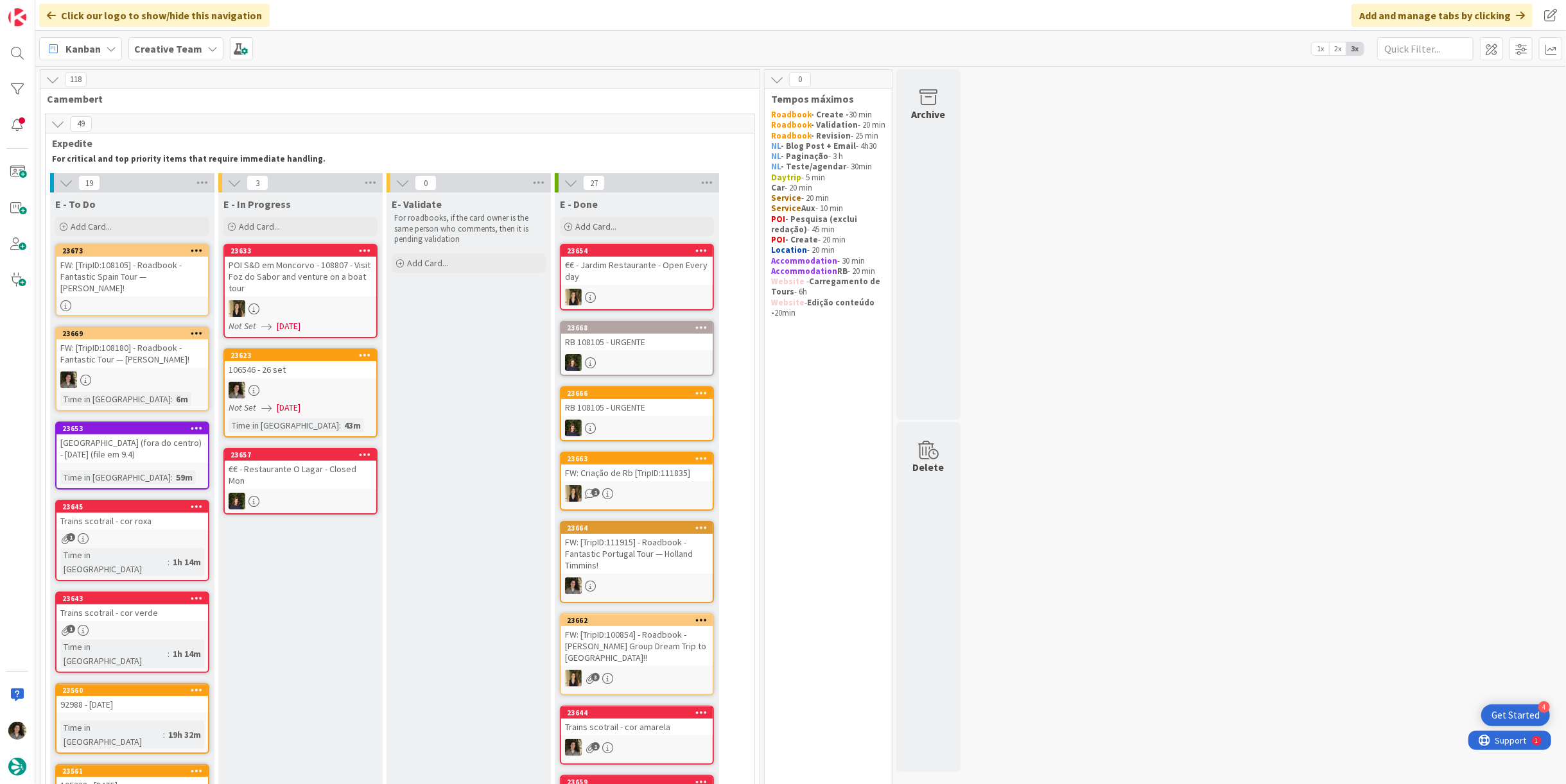
click at [339, 373] on div "106546 - 26 set" at bounding box center [300, 370] width 152 height 17
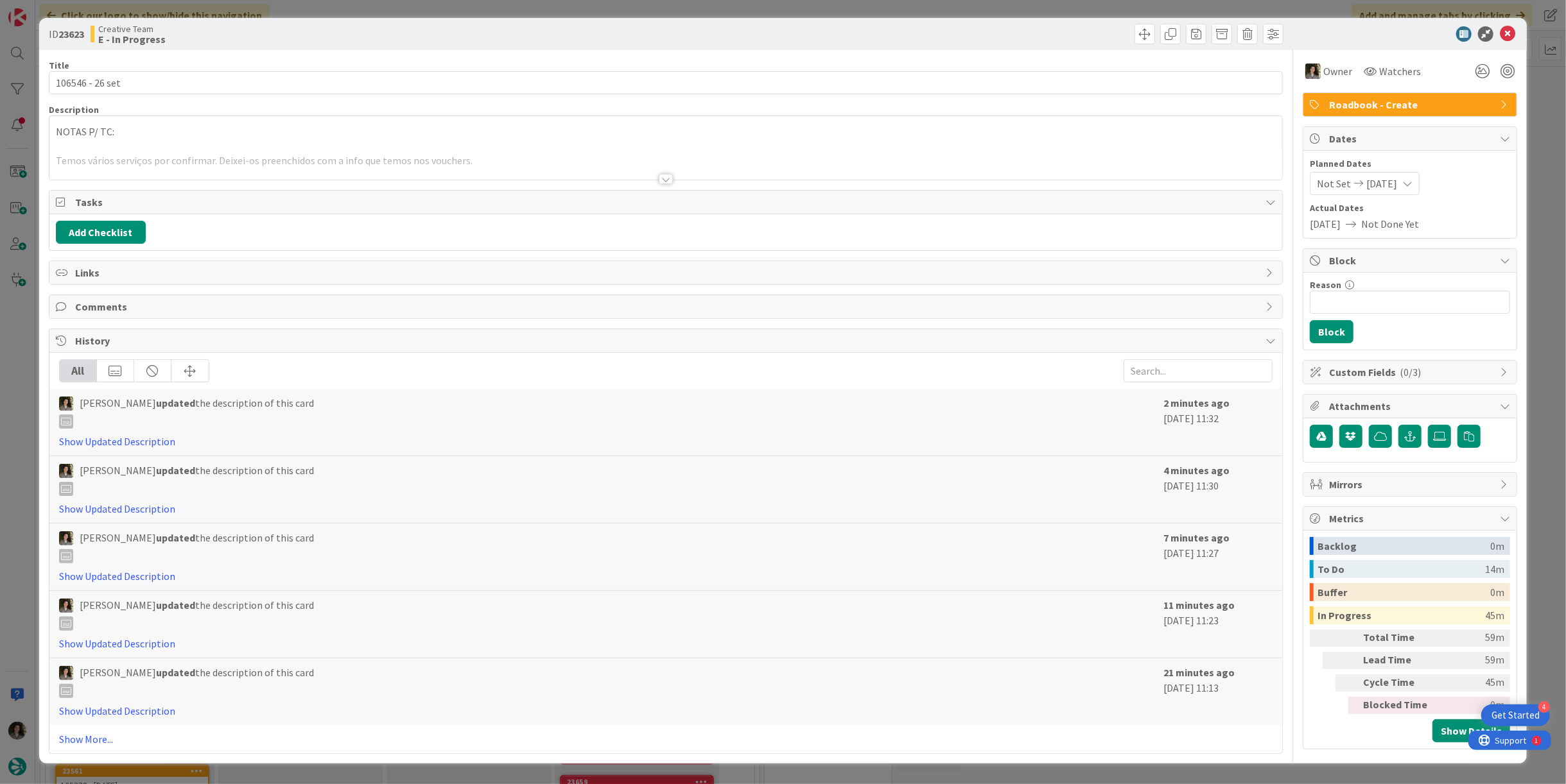
click at [668, 177] on div at bounding box center [665, 179] width 14 height 10
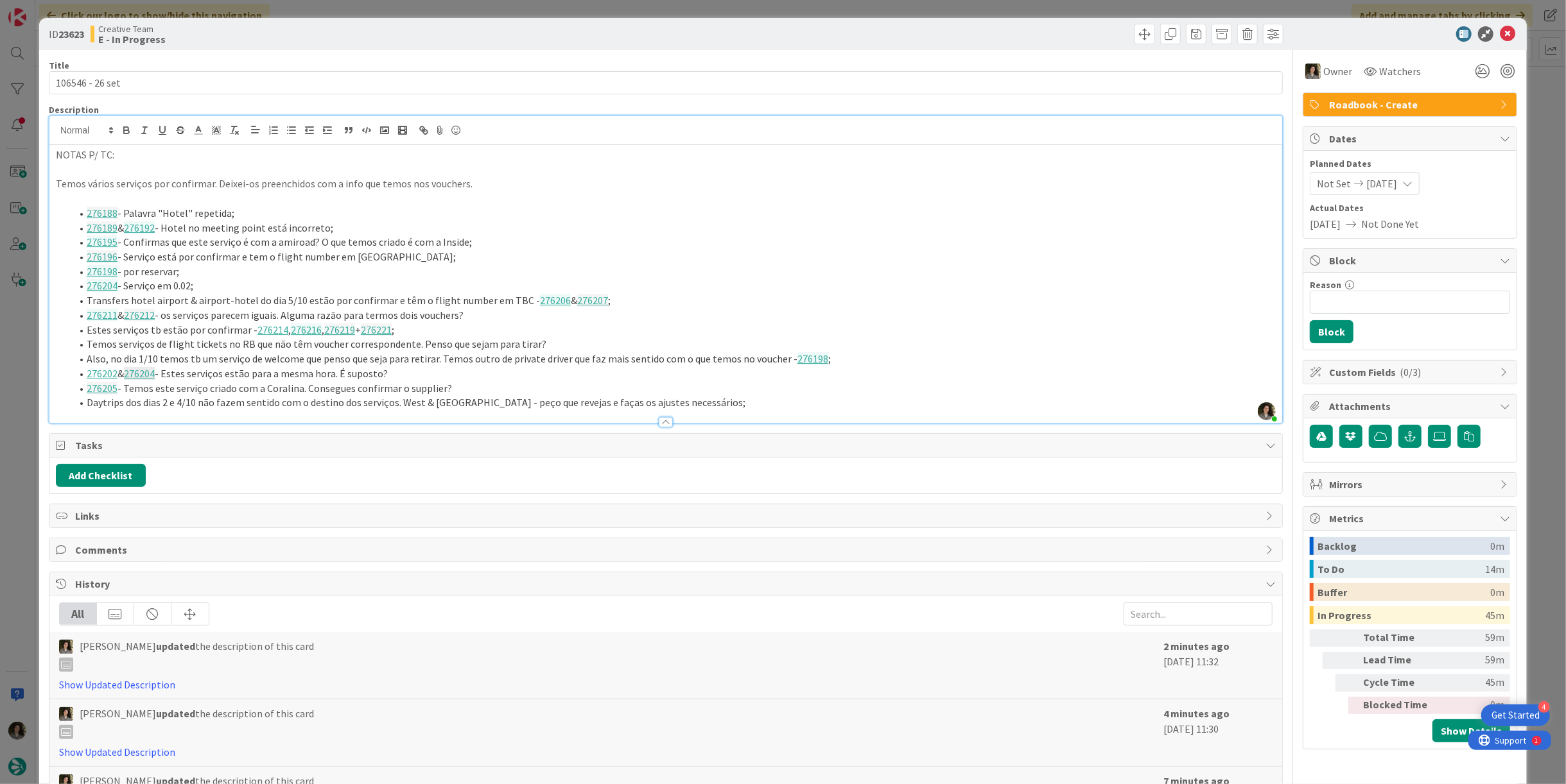
click at [718, 404] on li "Daytrips dos dias 2 e 4/10 não fazem sentido com o destino dos serviços. West &…" at bounding box center [674, 402] width 1204 height 15
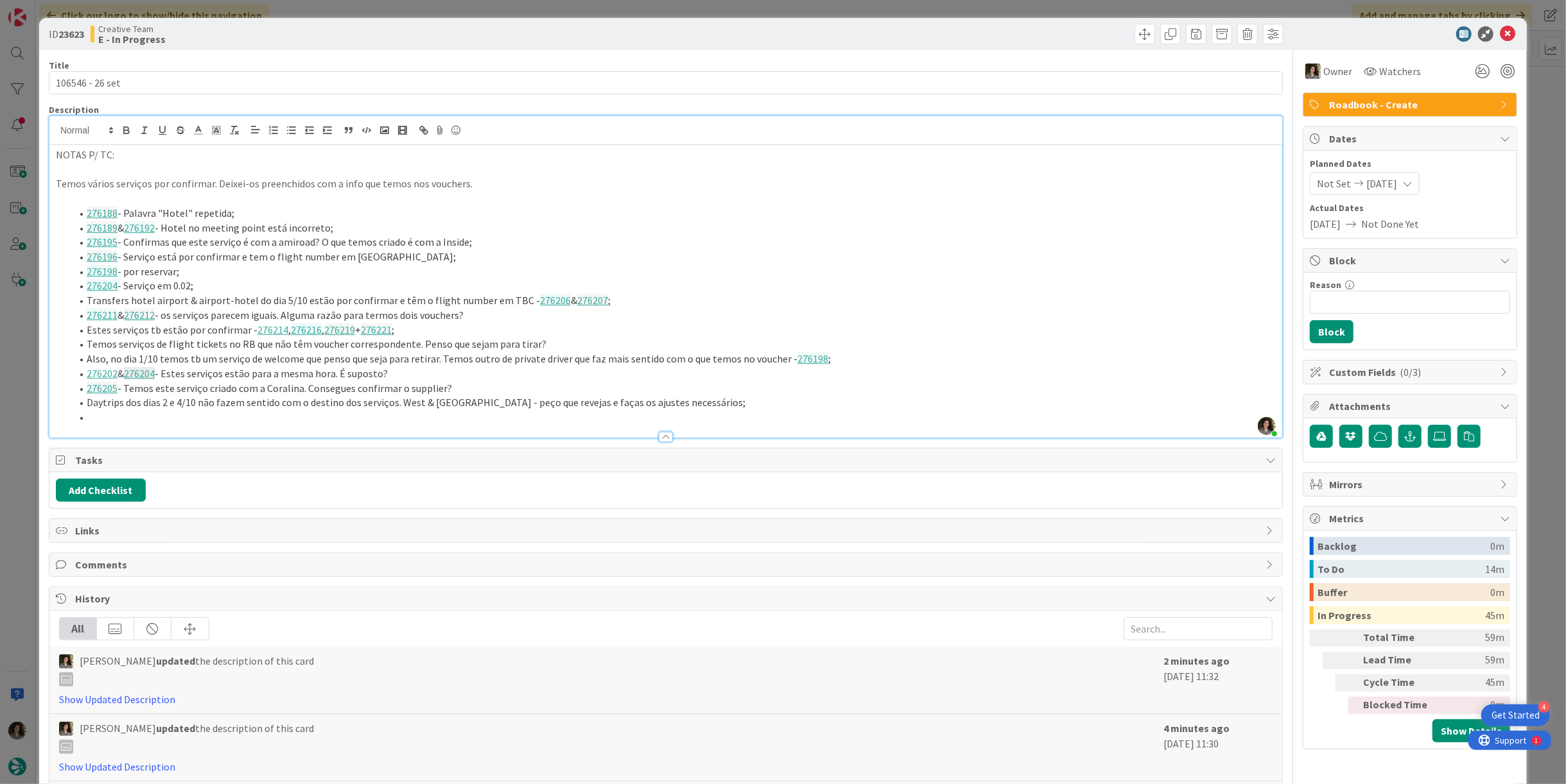
paste div
click at [152, 414] on li at bounding box center [674, 417] width 1204 height 15
click at [449, 421] on li "276212 - Este serviço tem na data dia 6/10, mas deveria ser dia 7/10. Alterar;" at bounding box center [674, 417] width 1204 height 15
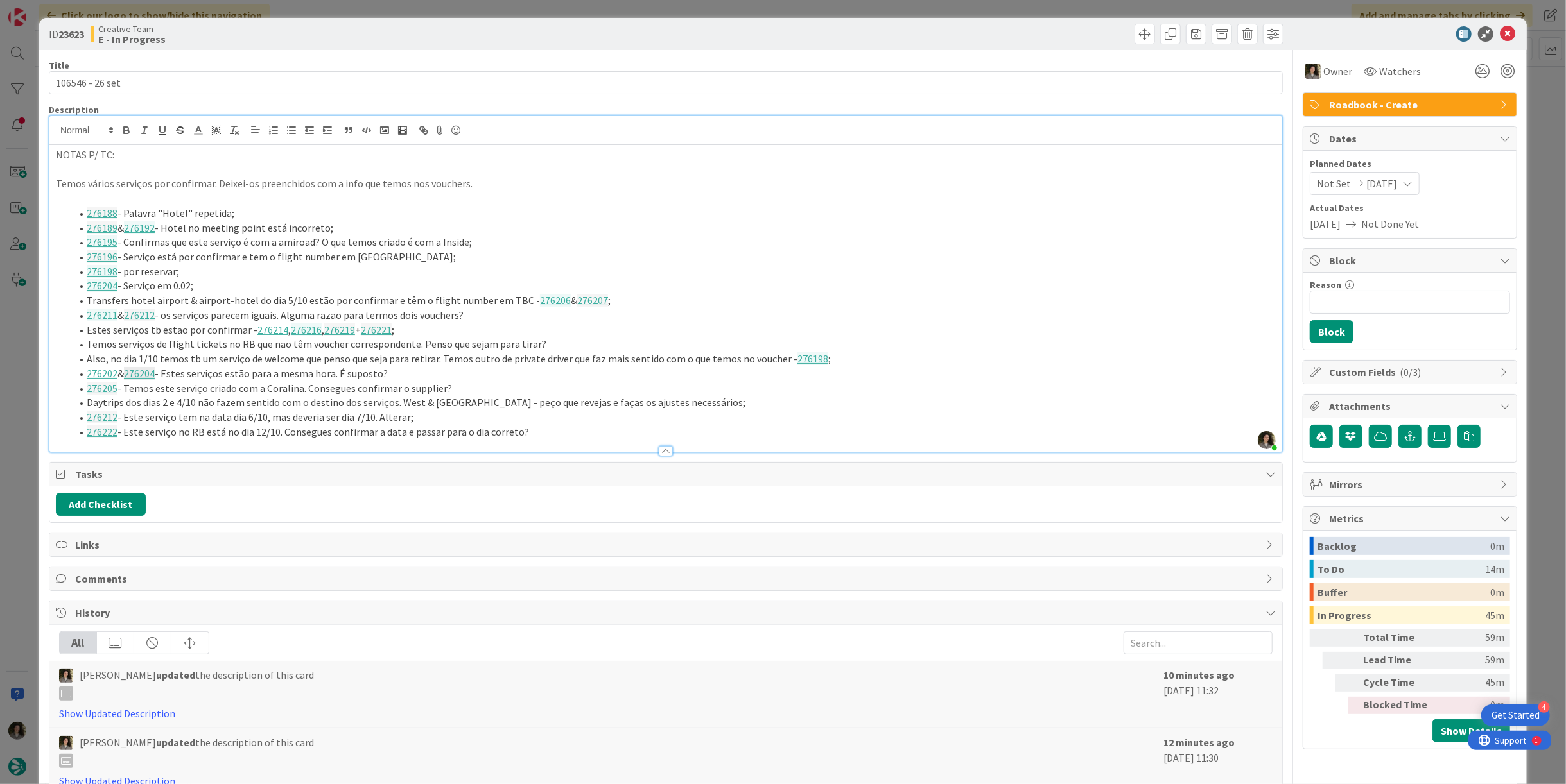
click at [550, 428] on li "276222 - Este serviço no RB está no dia 12/10. Consegues confirmar a data e pas…" at bounding box center [674, 432] width 1204 height 15
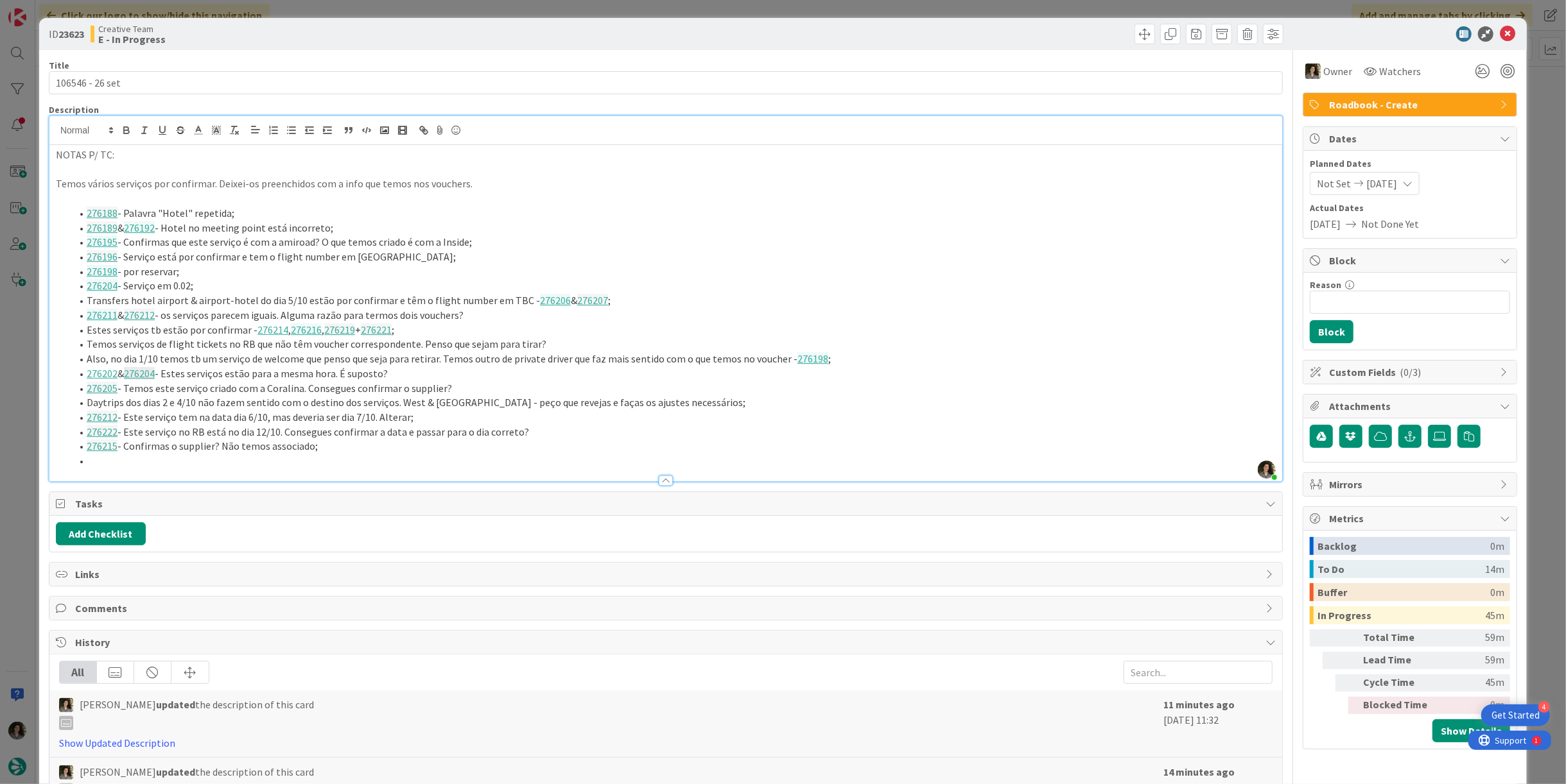
click at [357, 454] on li at bounding box center [674, 461] width 1204 height 15
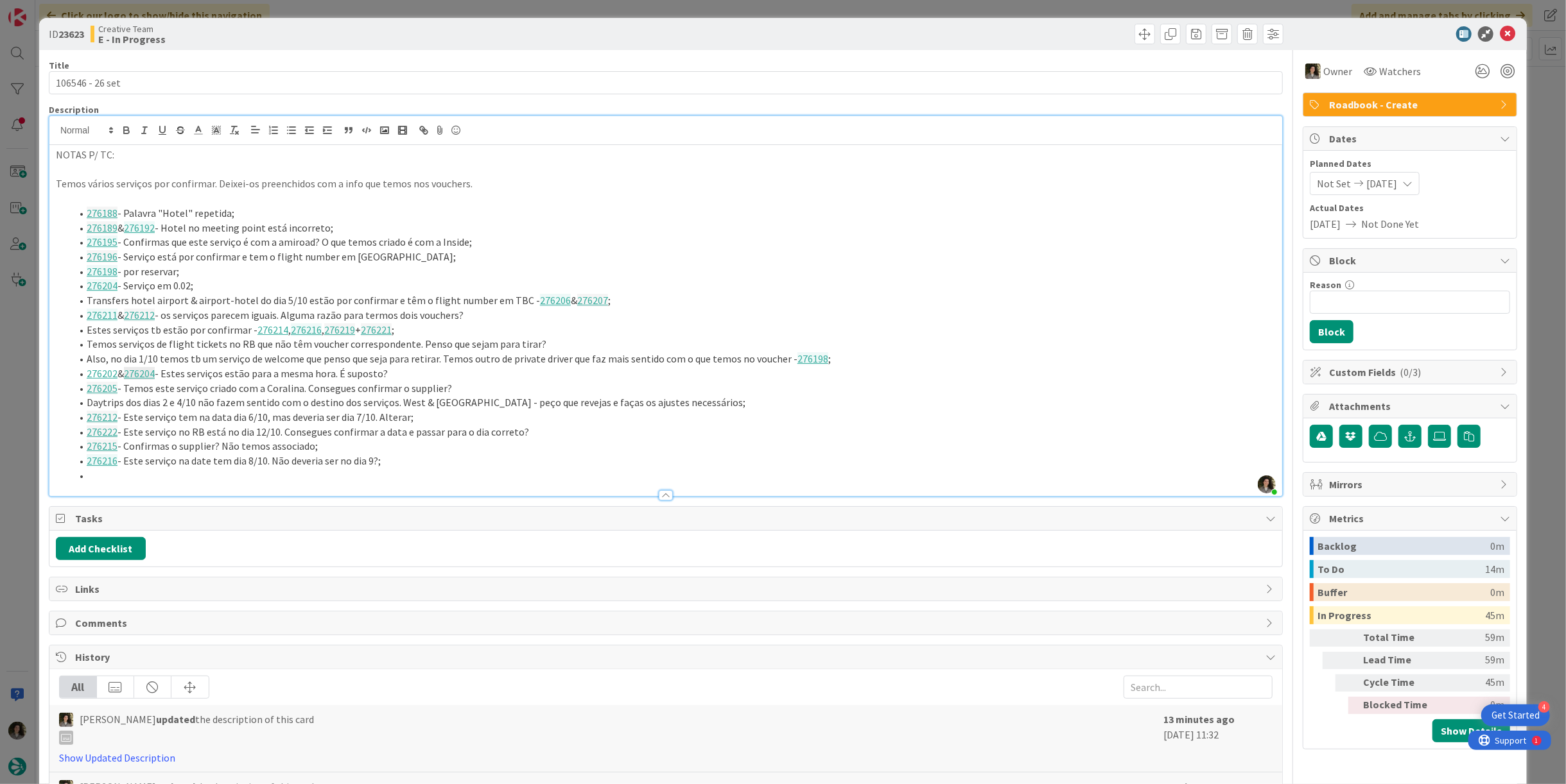
click at [569, 430] on li "276222 - Este serviço no RB está no dia 12/10. Consegues confirmar a data e pas…" at bounding box center [674, 432] width 1204 height 15
click at [99, 428] on link "276222" at bounding box center [102, 432] width 31 height 13
click at [105, 455] on link "https://appweb.tourtailors.com/sigav/#Voucher/view/284025" at bounding box center [95, 457] width 88 height 17
click at [1049, 336] on li "Estes serviços tb estão por confirmar - 276214 , 276216 , 276219 + 276221 ;" at bounding box center [674, 329] width 1204 height 15
drag, startPoint x: 341, startPoint y: 441, endPoint x: 1, endPoint y: 295, distance: 370.0
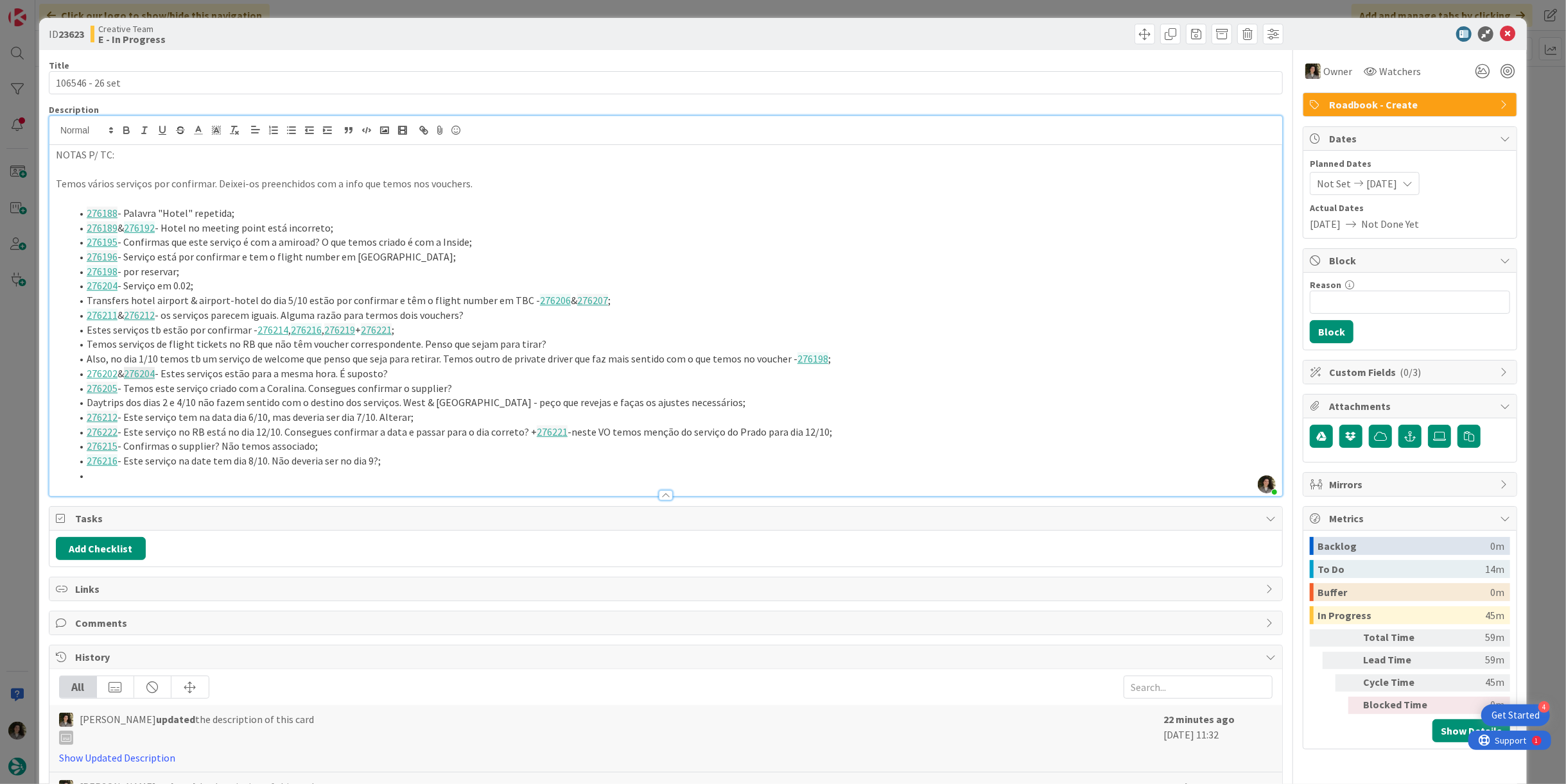
click at [67, 209] on ol "276188 - Palavra "Hotel" repetida; 276189 & 276192 - Hotel no meeting point est…" at bounding box center [665, 344] width 1220 height 277
copy ol "276188 - Palavra "Hotel" repetida; 276189 & 276192 - Hotel no meeting point est…"
click at [1500, 29] on icon at bounding box center [1508, 34] width 15 height 15
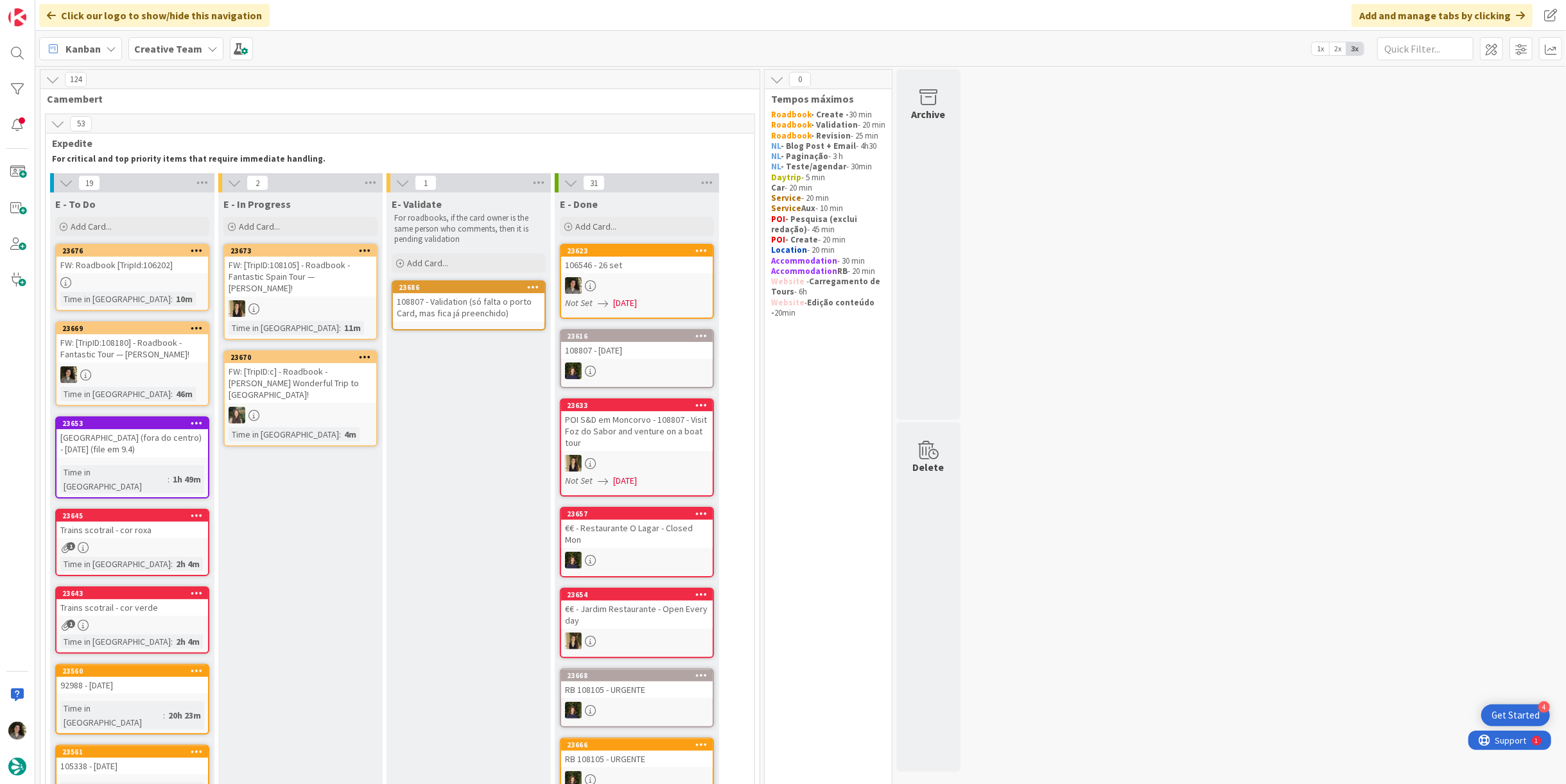
click at [624, 294] on link "23623 106546 - 26 set Not Set 09/23/2025" at bounding box center [637, 281] width 154 height 75
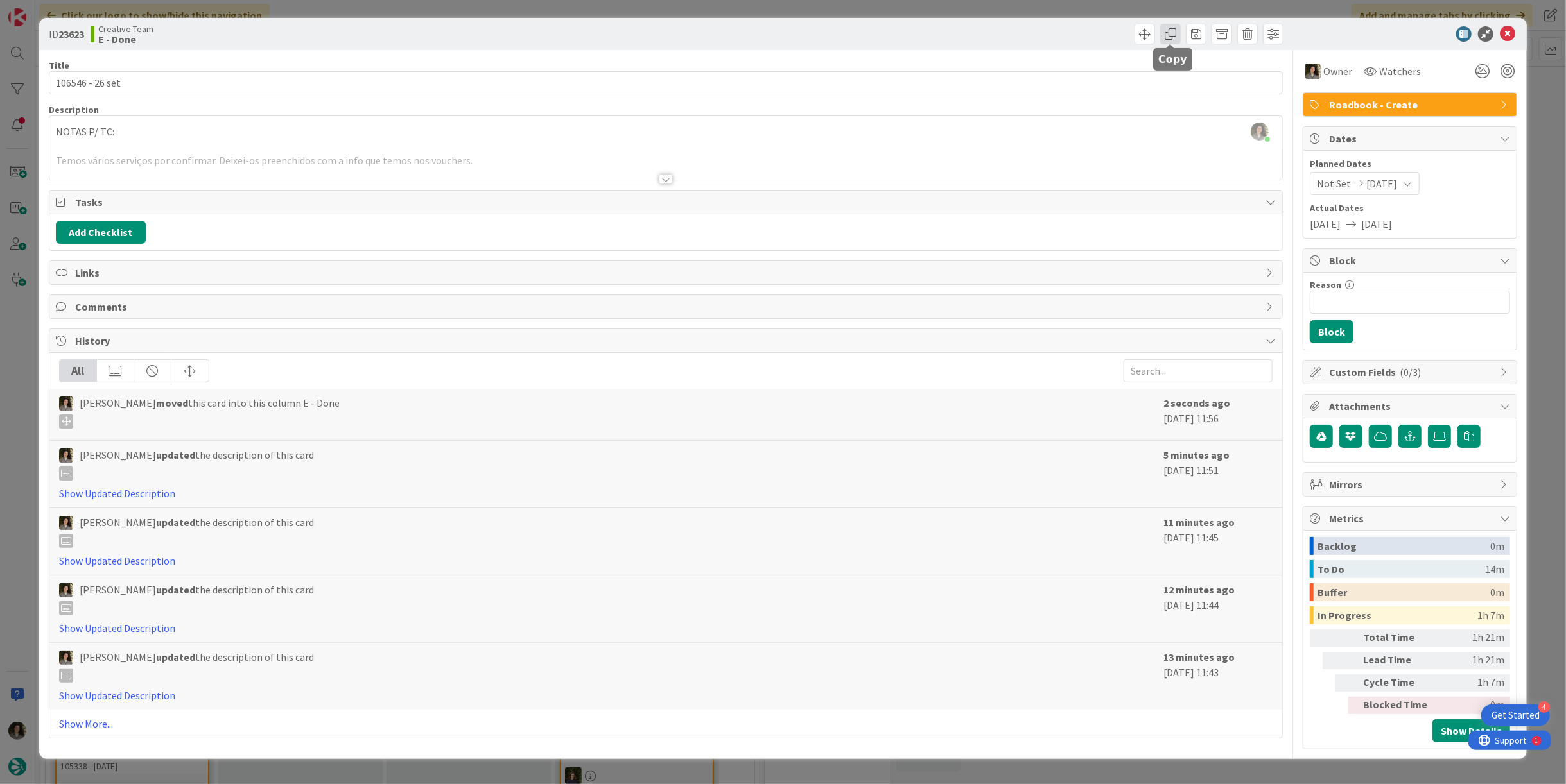
click at [1171, 40] on span at bounding box center [1171, 34] width 21 height 21
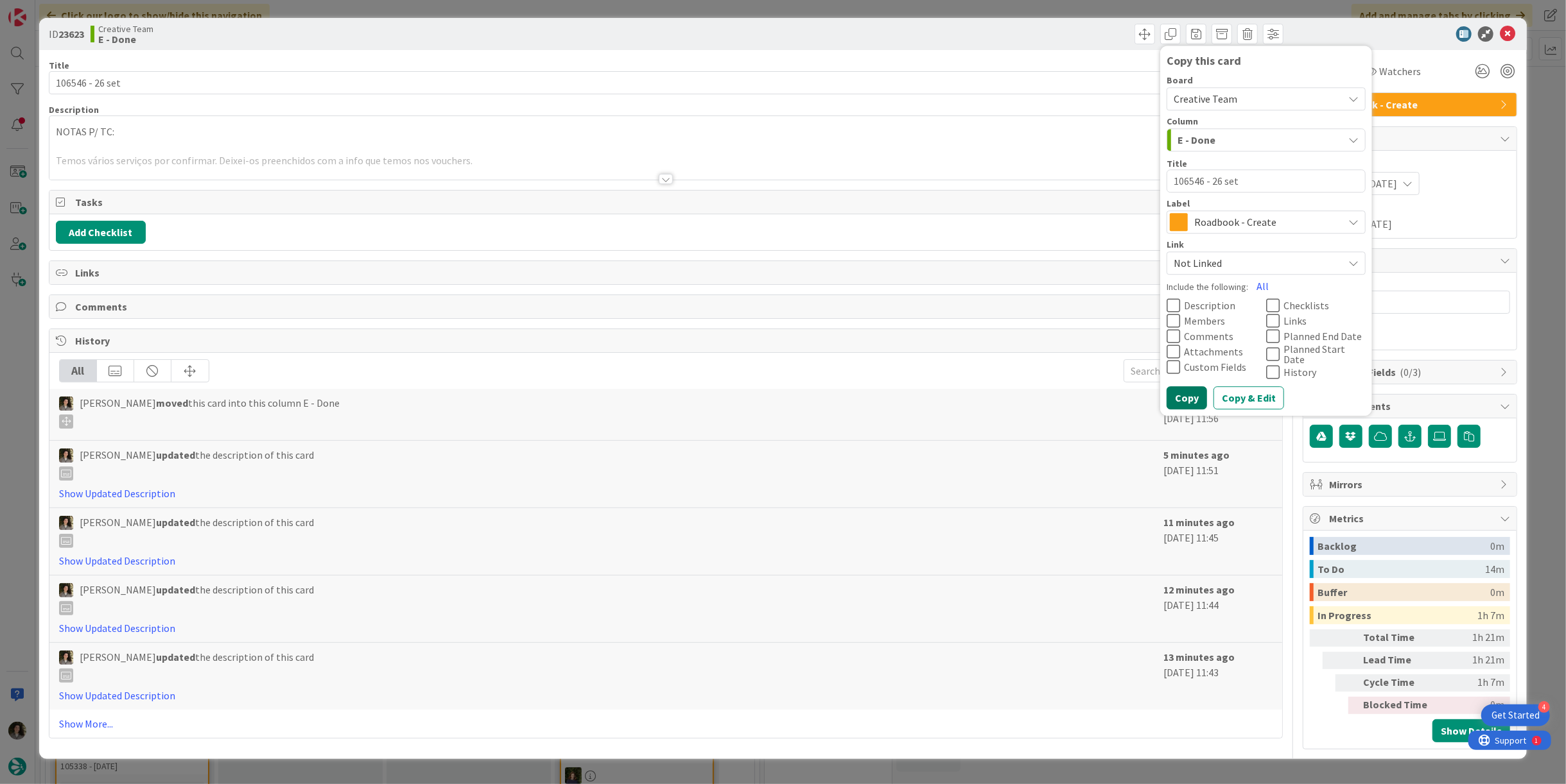
click at [1195, 386] on button "Copy" at bounding box center [1187, 398] width 40 height 23
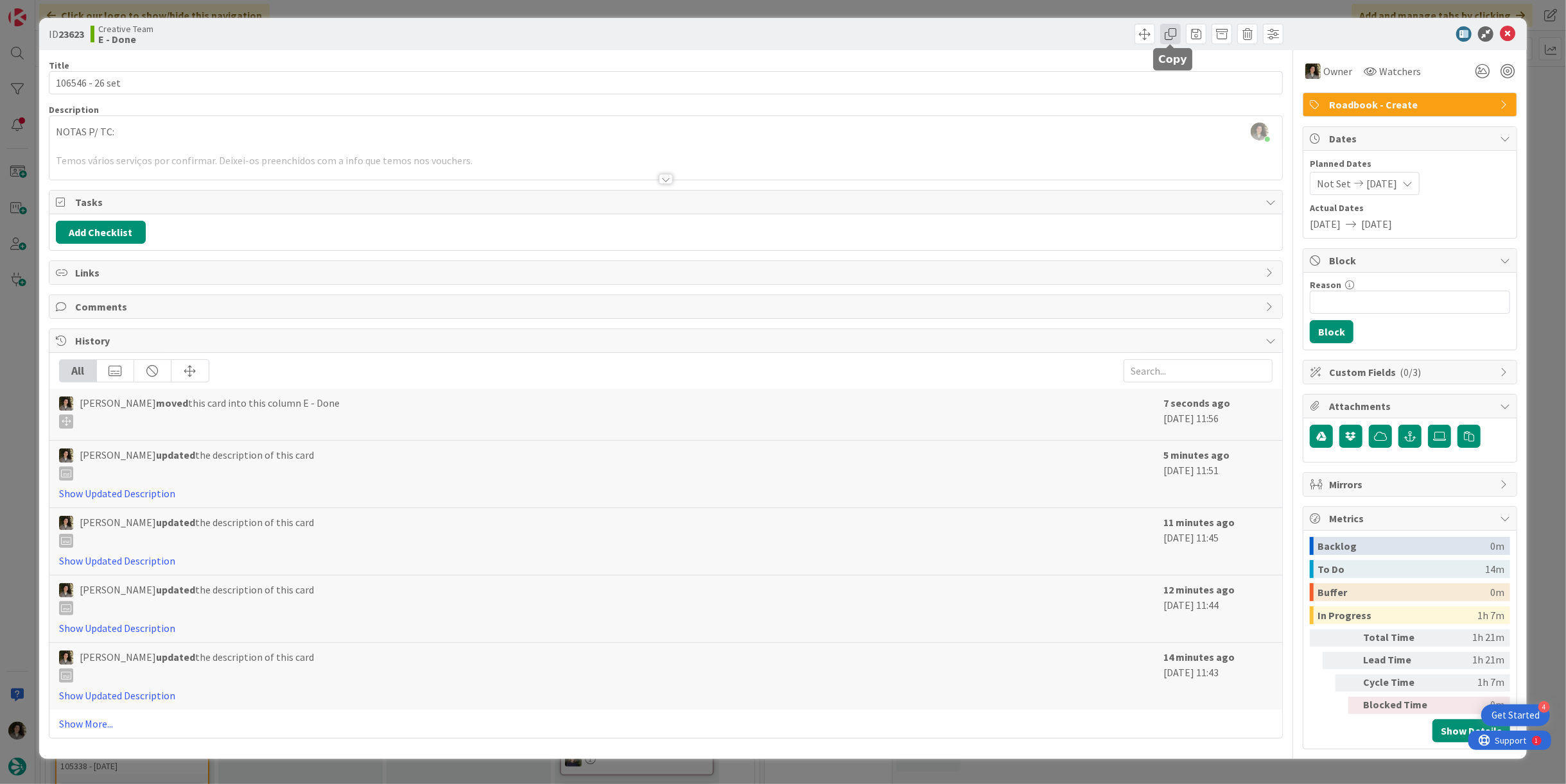
click at [1166, 38] on span at bounding box center [1171, 34] width 21 height 21
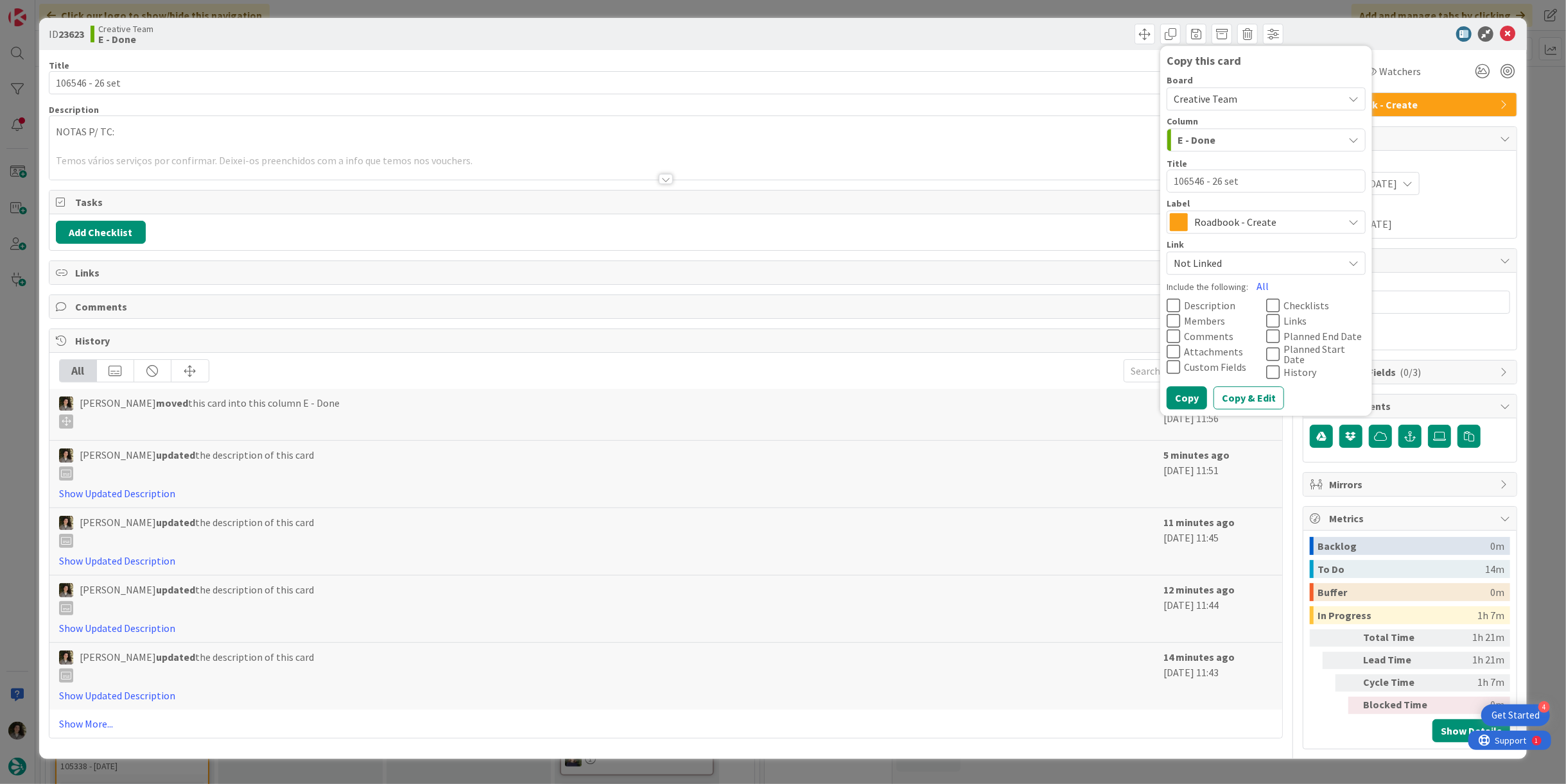
click at [1220, 226] on span "Roadbook - Create" at bounding box center [1266, 222] width 143 height 18
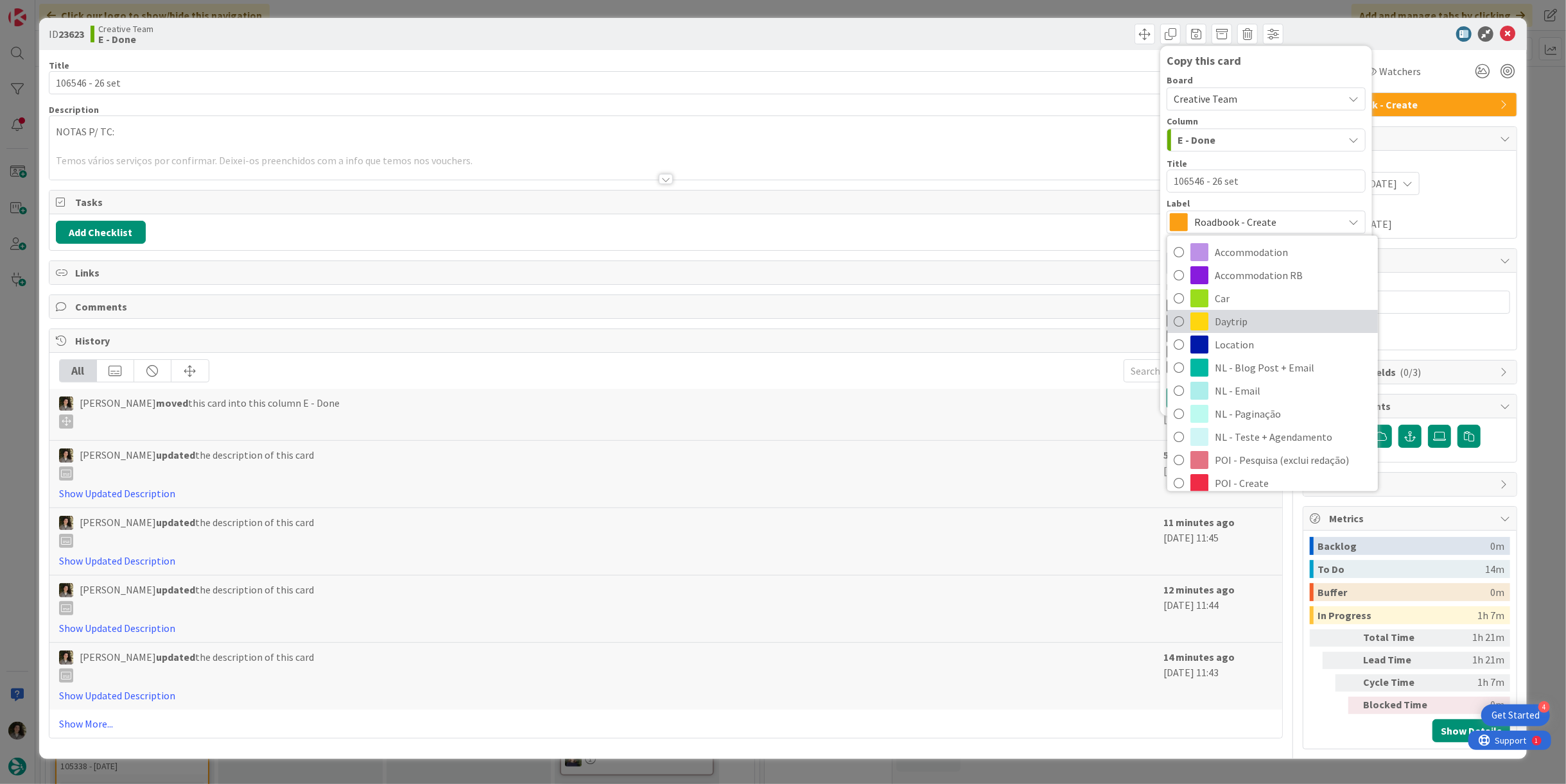
click at [1266, 329] on span "Daytrip" at bounding box center [1293, 322] width 156 height 19
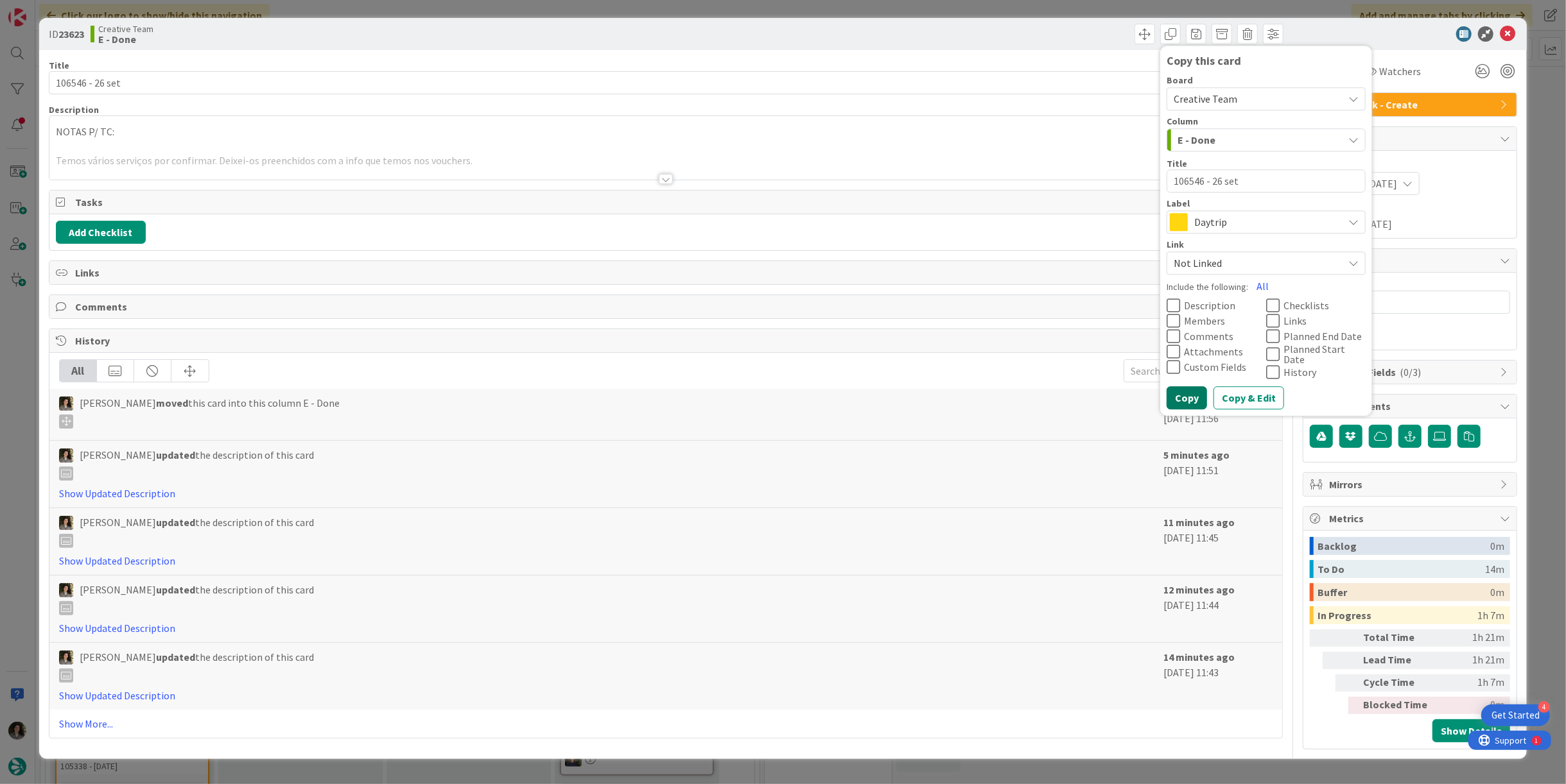
click at [1184, 394] on button "Copy" at bounding box center [1187, 398] width 40 height 23
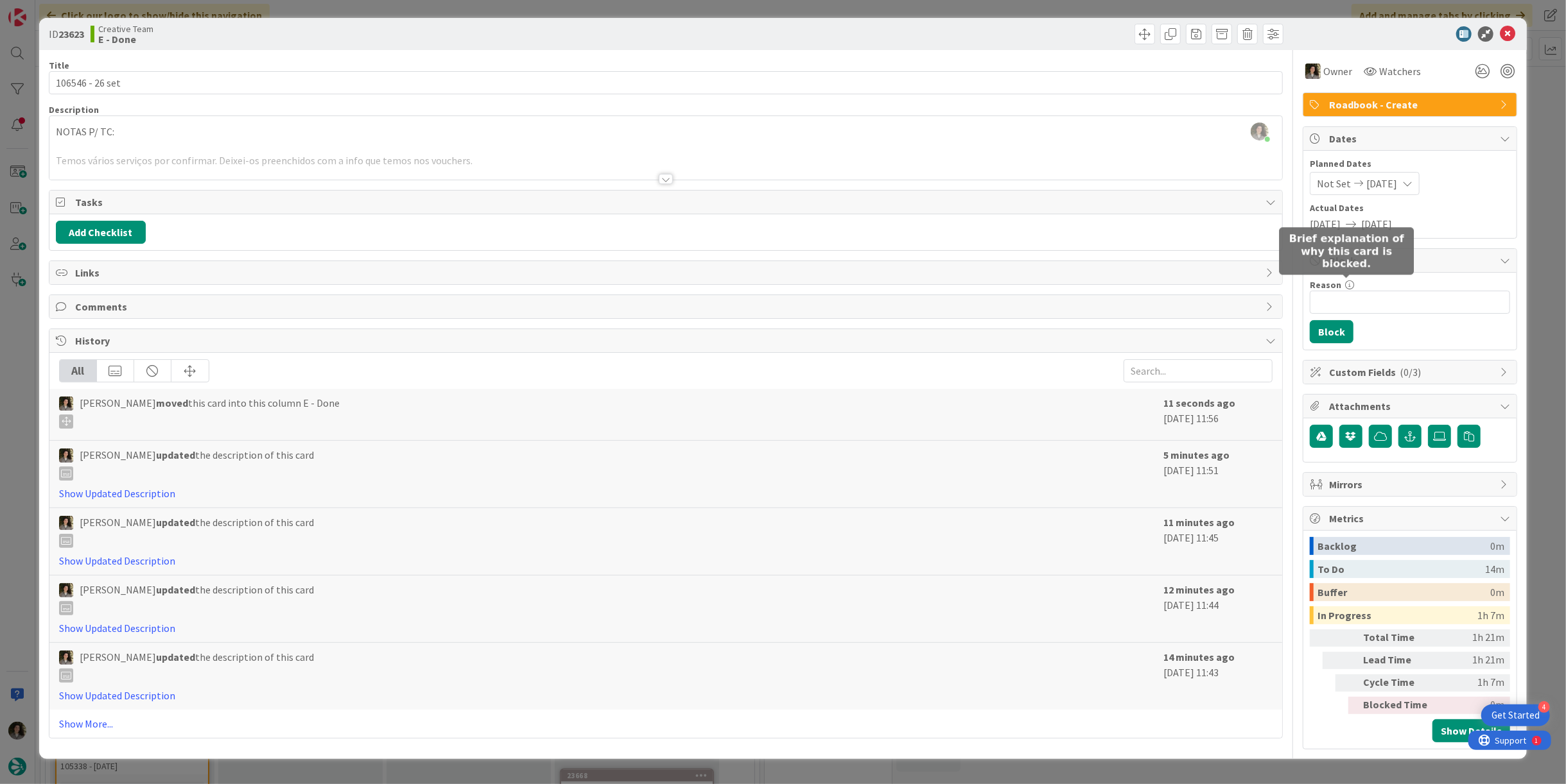
type textarea "x"
click at [1506, 36] on icon at bounding box center [1508, 34] width 15 height 15
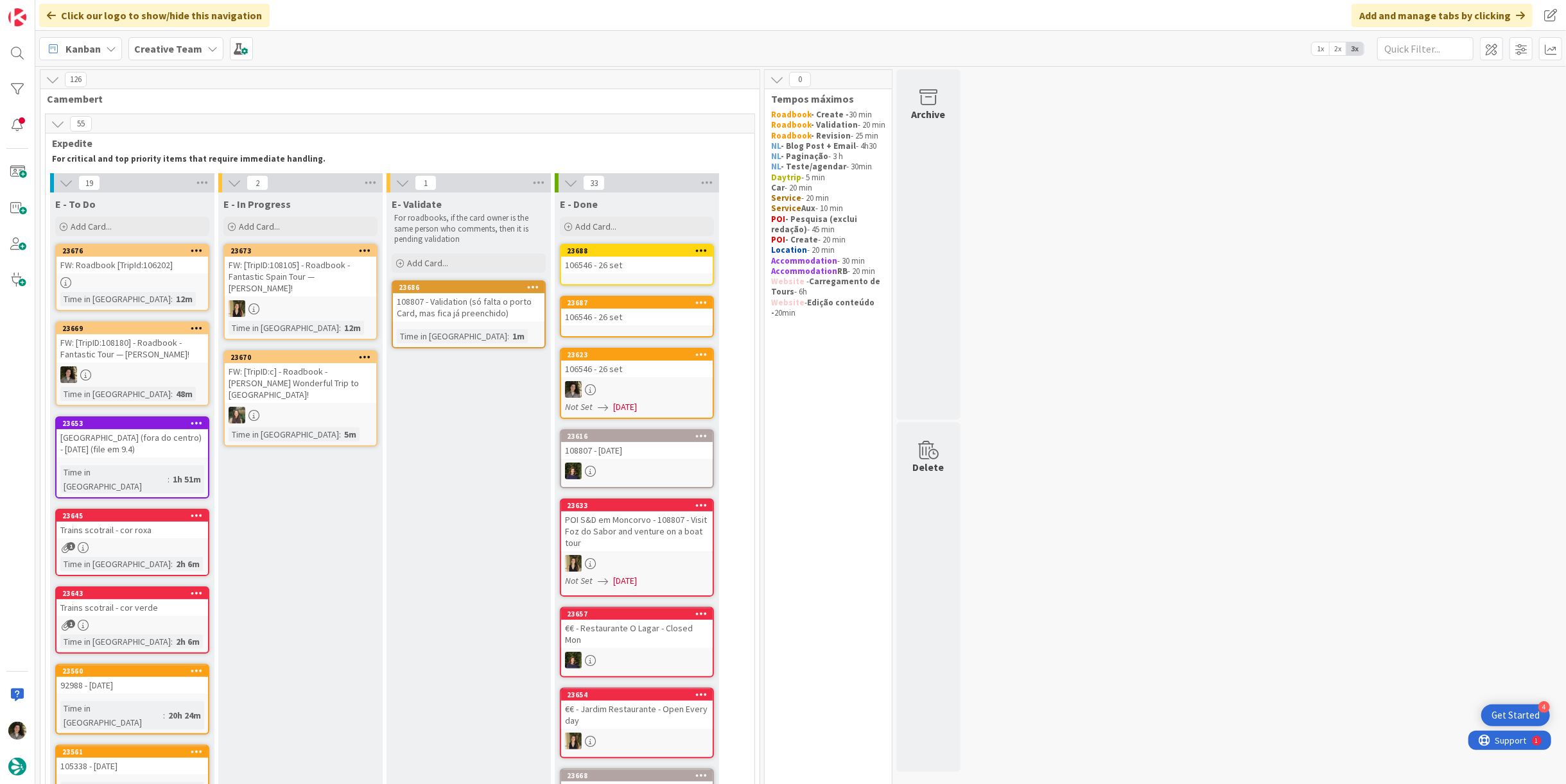
click at [626, 313] on div "106546 - 26 set" at bounding box center [637, 317] width 152 height 17
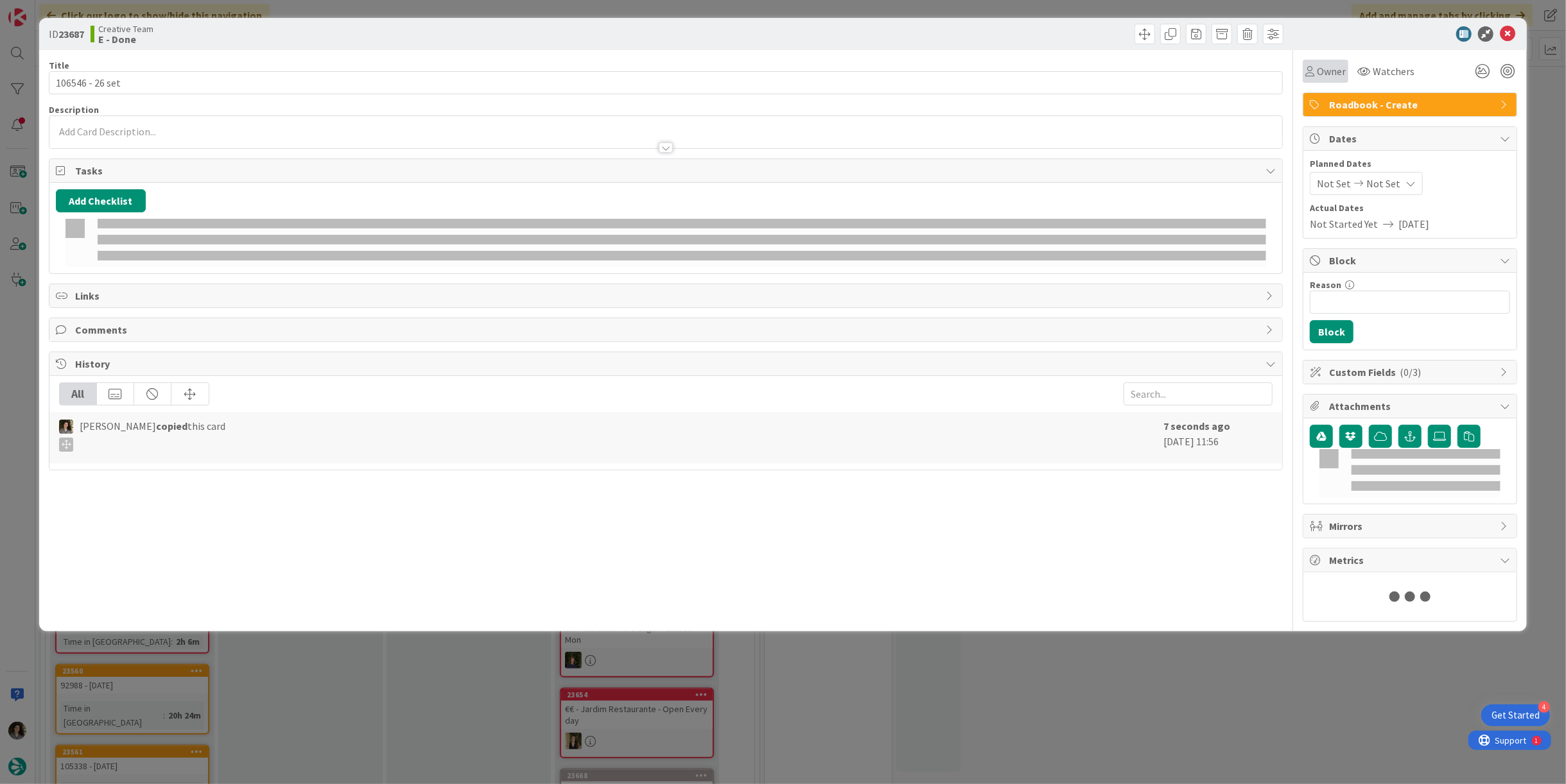
click at [1307, 72] on icon at bounding box center [1309, 71] width 9 height 10
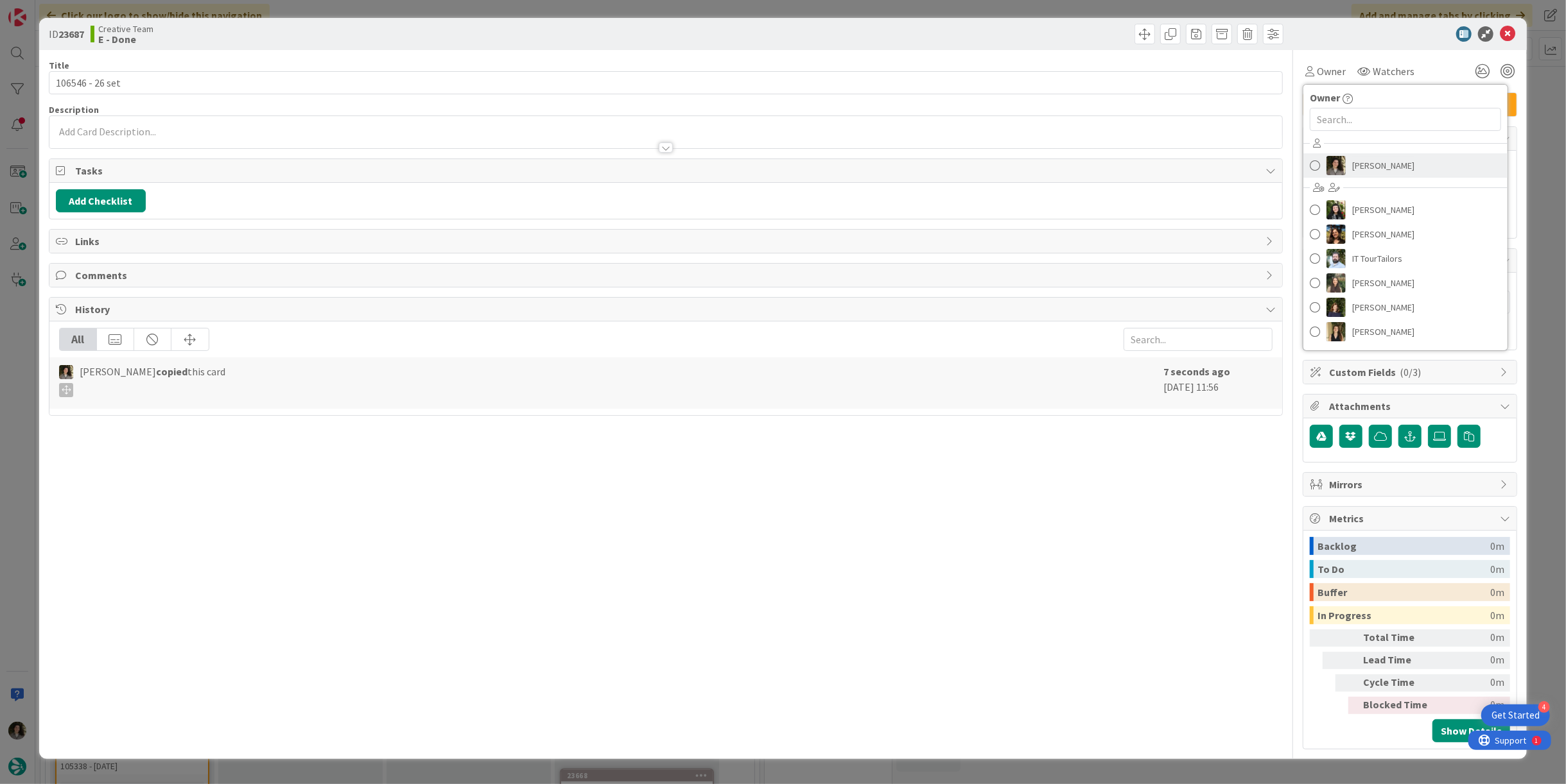
click at [1382, 159] on span "[PERSON_NAME]" at bounding box center [1384, 165] width 63 height 19
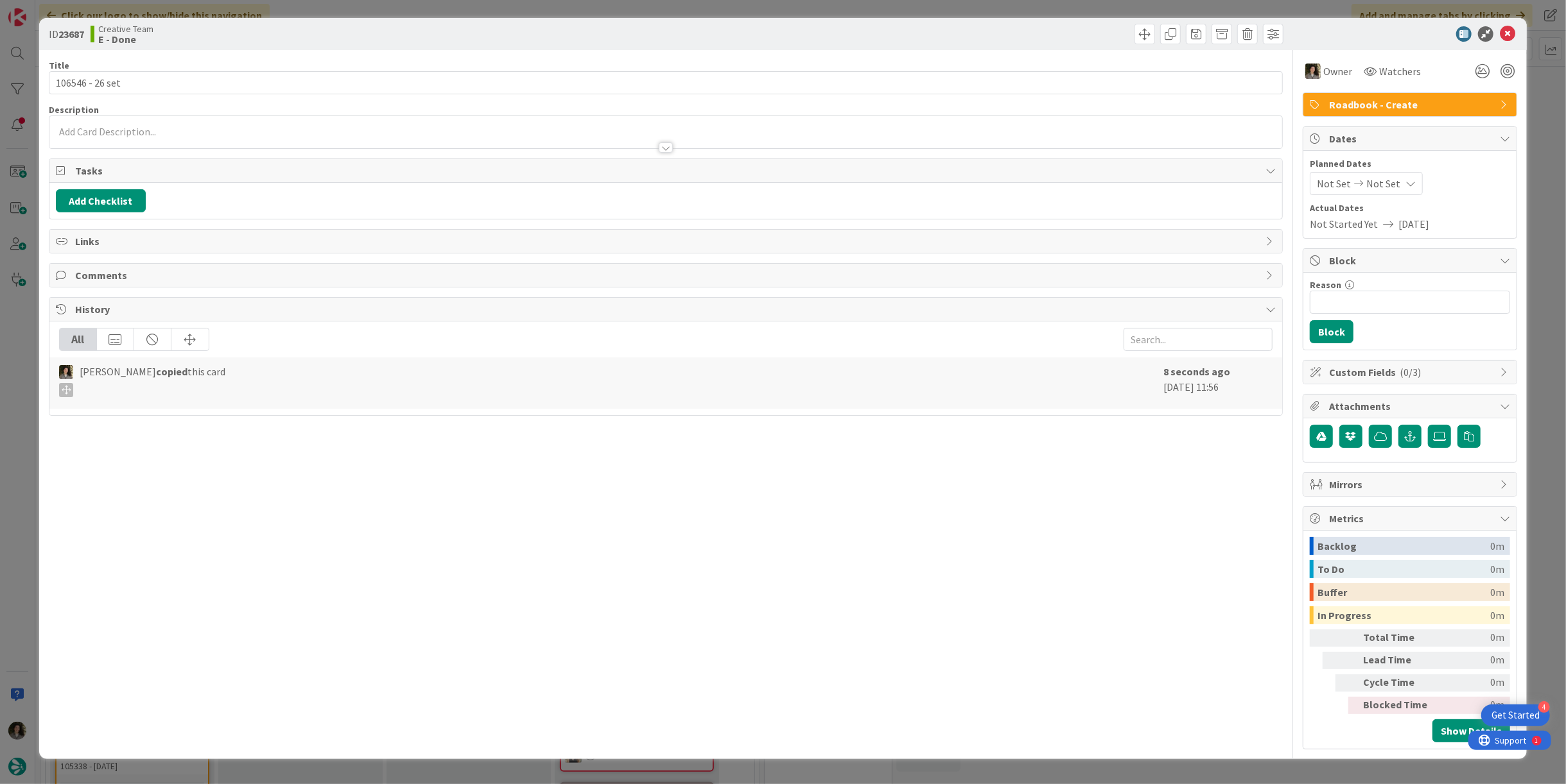
click at [1405, 188] on icon at bounding box center [1410, 183] width 10 height 10
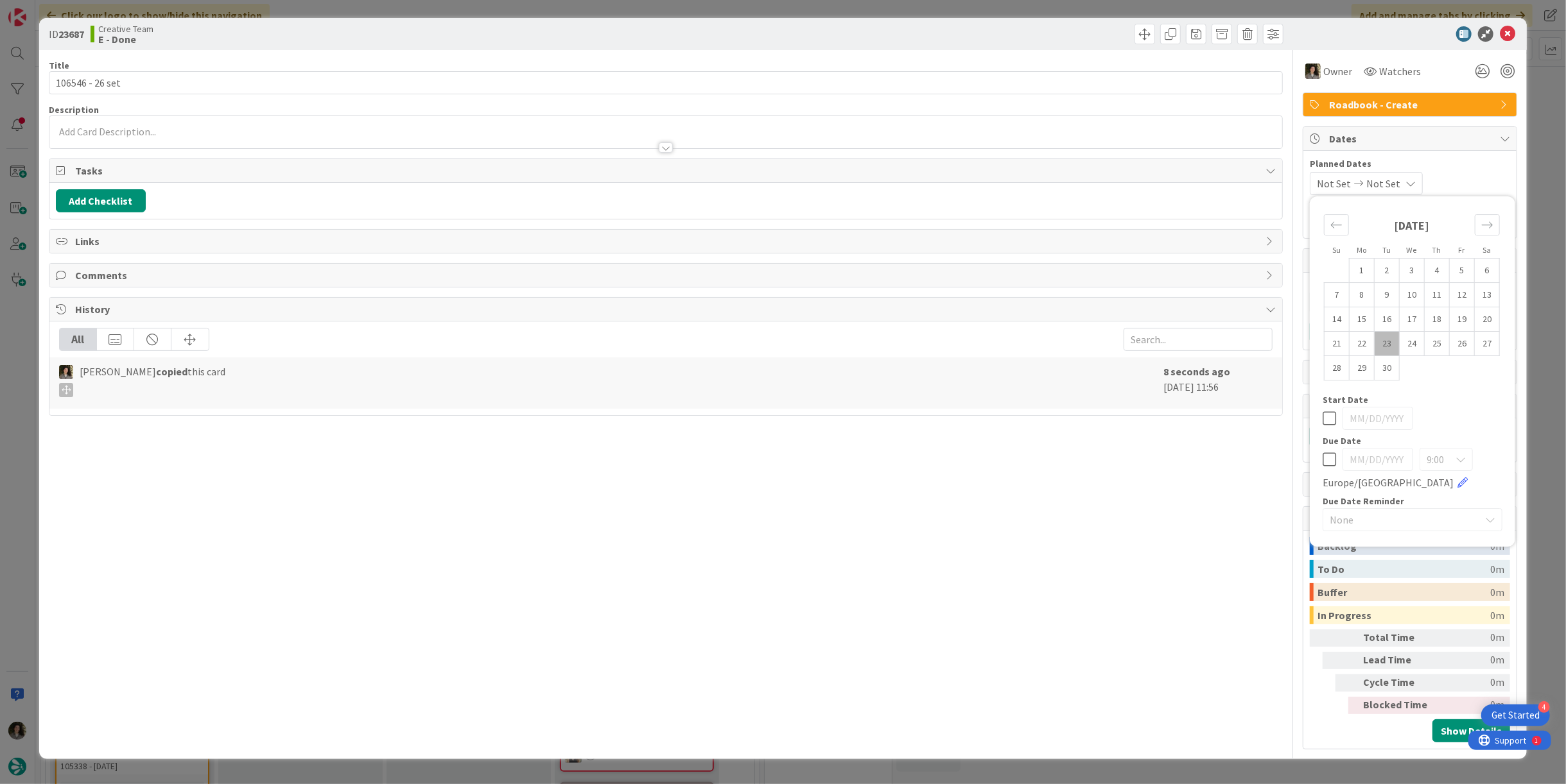
click at [1320, 465] on div "Su Mo Tu We Th Fr Sa August 2025 1 2 3 4 5 6 7 8 9 10 11 12 13 14 15 16 17 18 1…" at bounding box center [1412, 372] width 193 height 338
click at [1332, 462] on icon at bounding box center [1329, 459] width 13 height 15
type input "[DATE]"
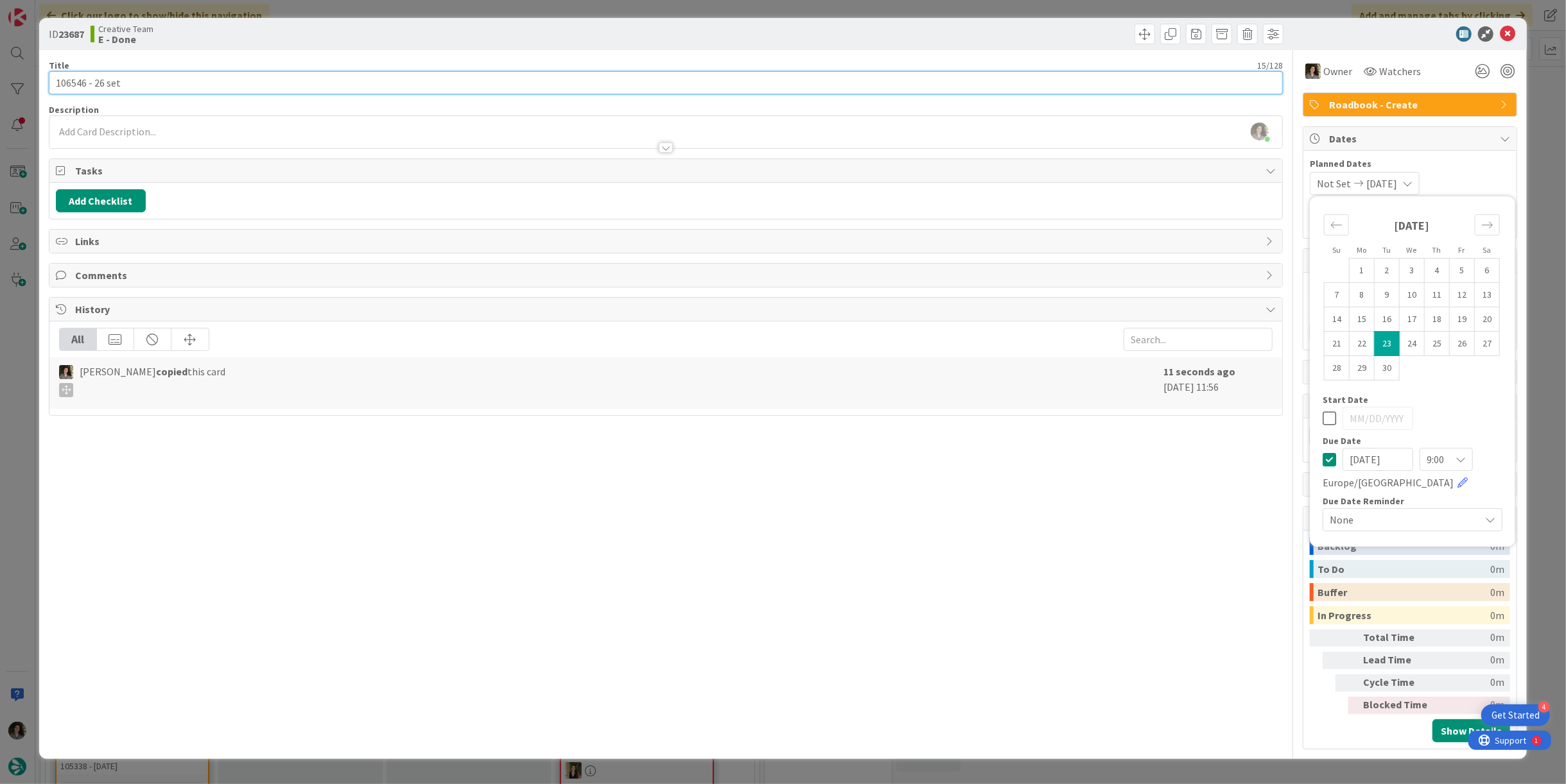
click at [574, 81] on input "106546 - 26 set" at bounding box center [665, 83] width 1234 height 23
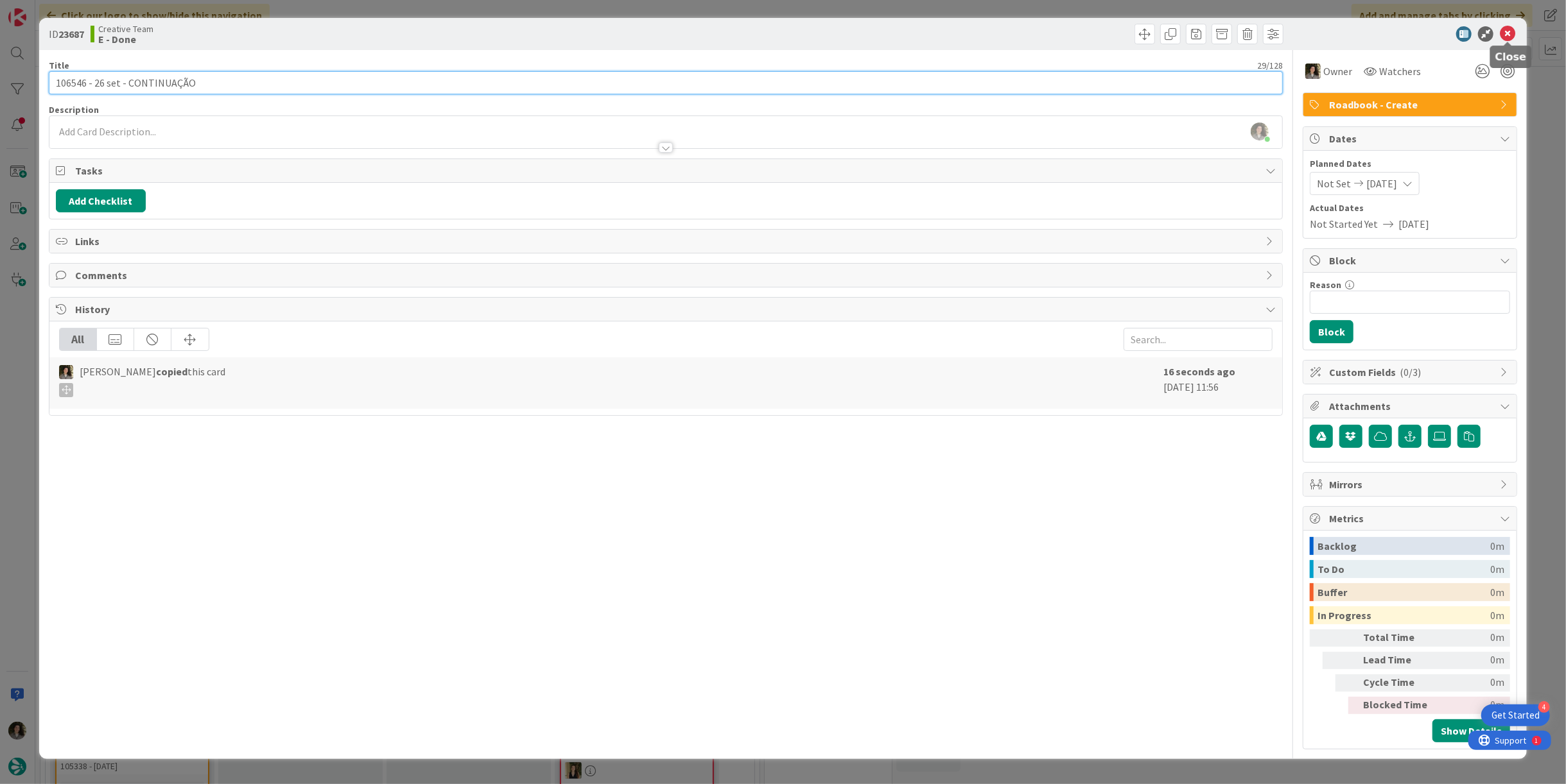
type input "106546 - 26 set - CONTINUAÇÃO"
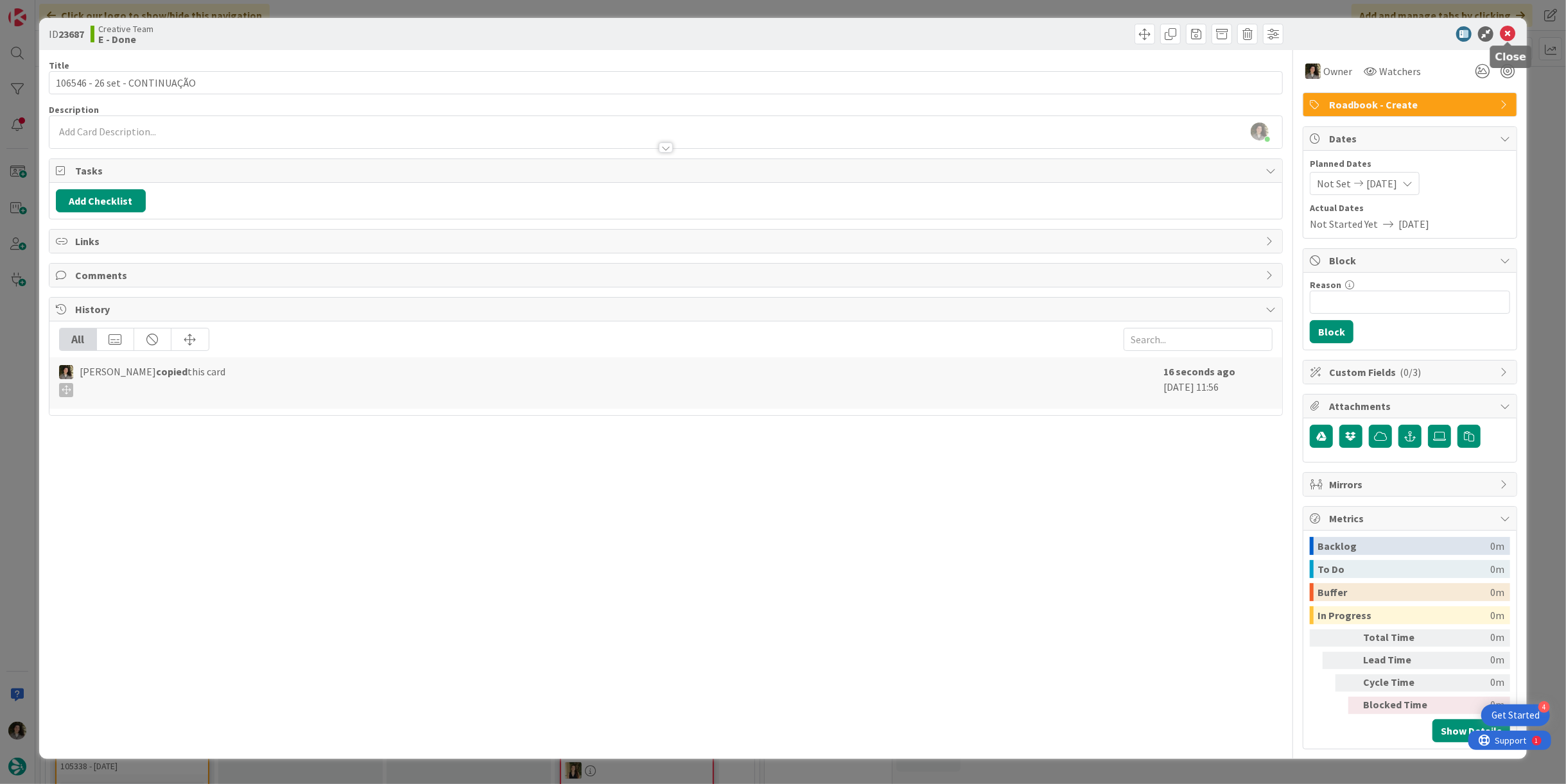
click at [1506, 38] on icon at bounding box center [1508, 34] width 15 height 15
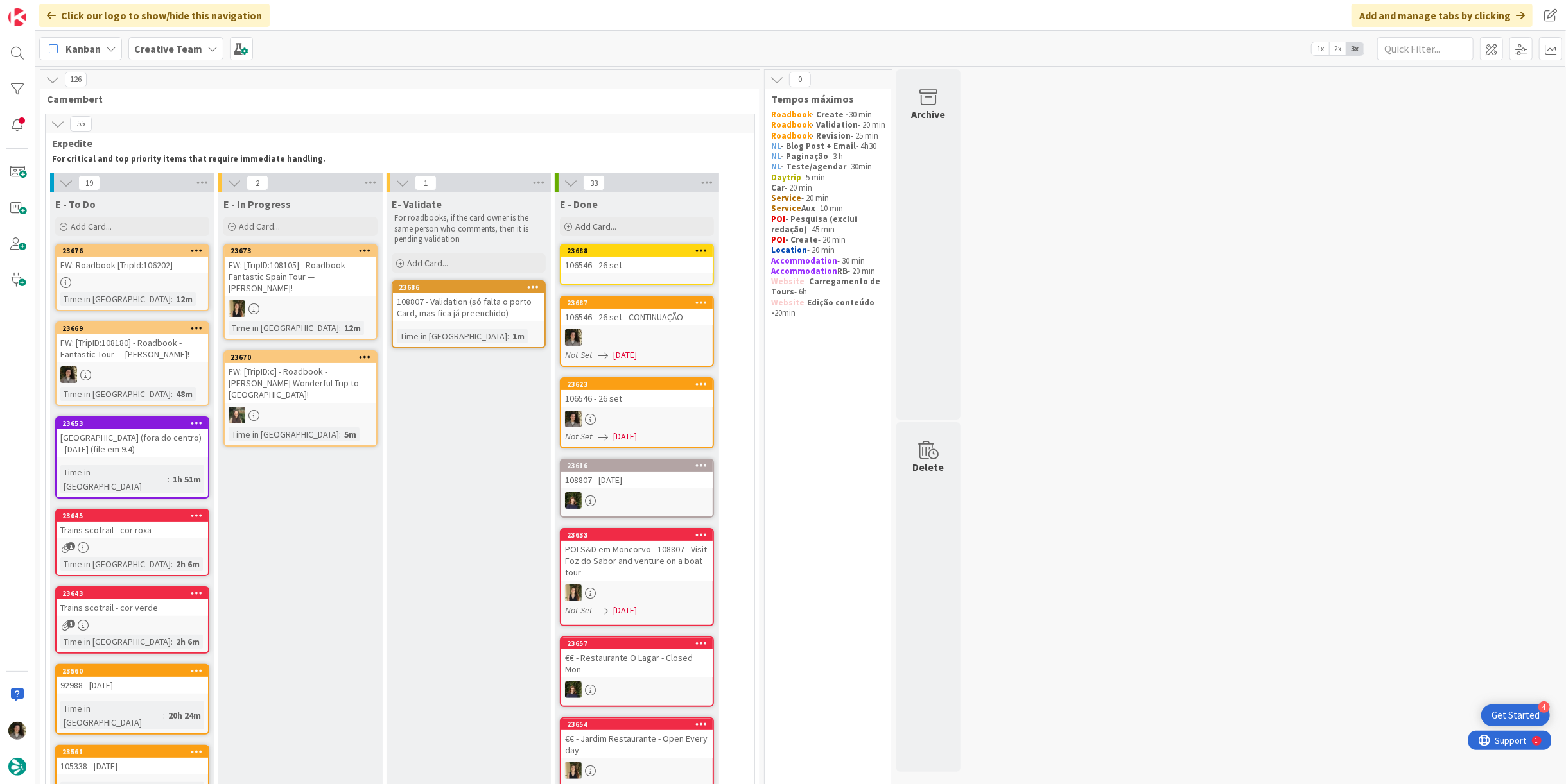
click at [652, 266] on div "106546 - 26 set" at bounding box center [637, 265] width 152 height 17
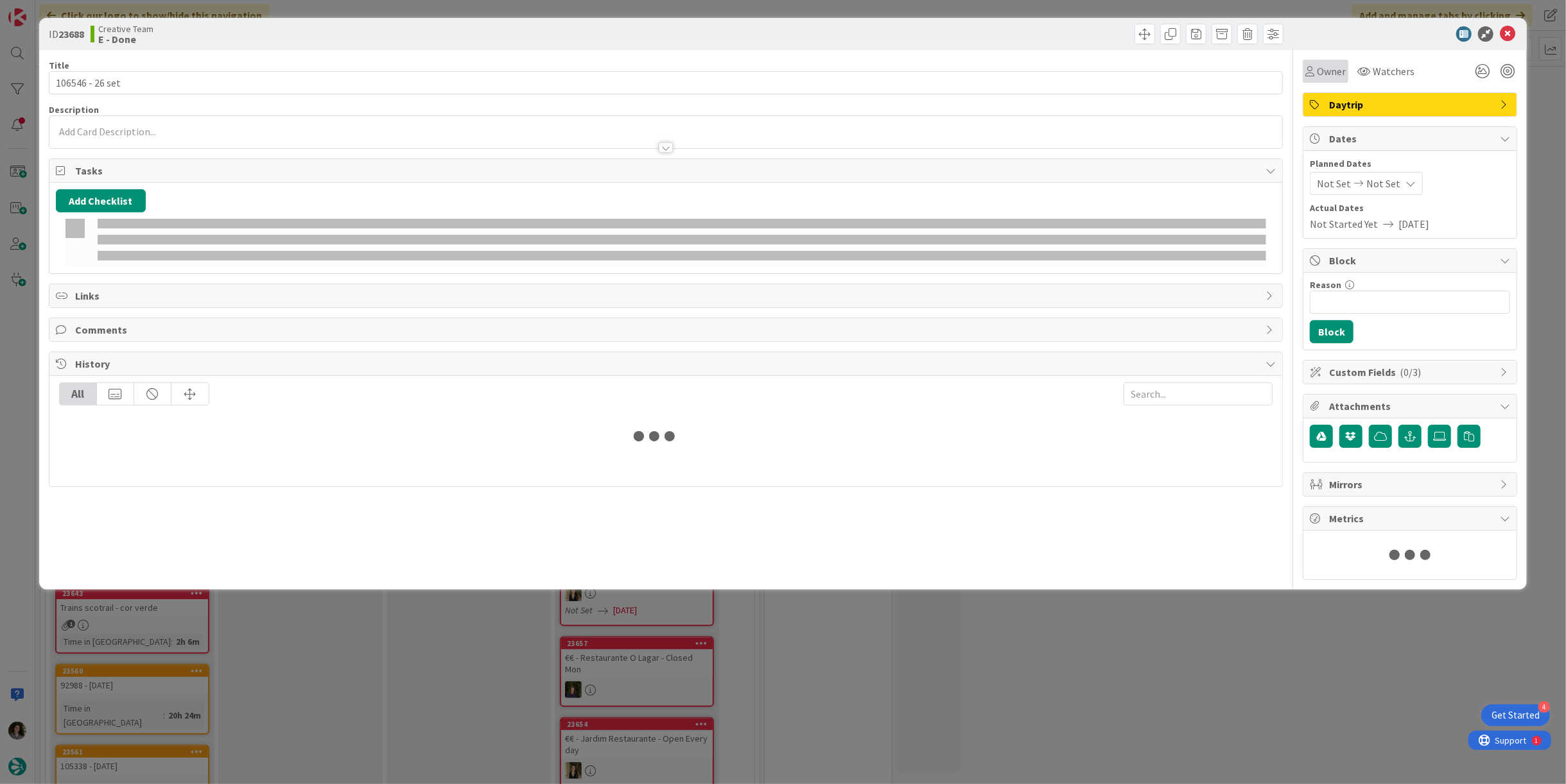
click at [1307, 61] on div "Owner" at bounding box center [1326, 71] width 46 height 23
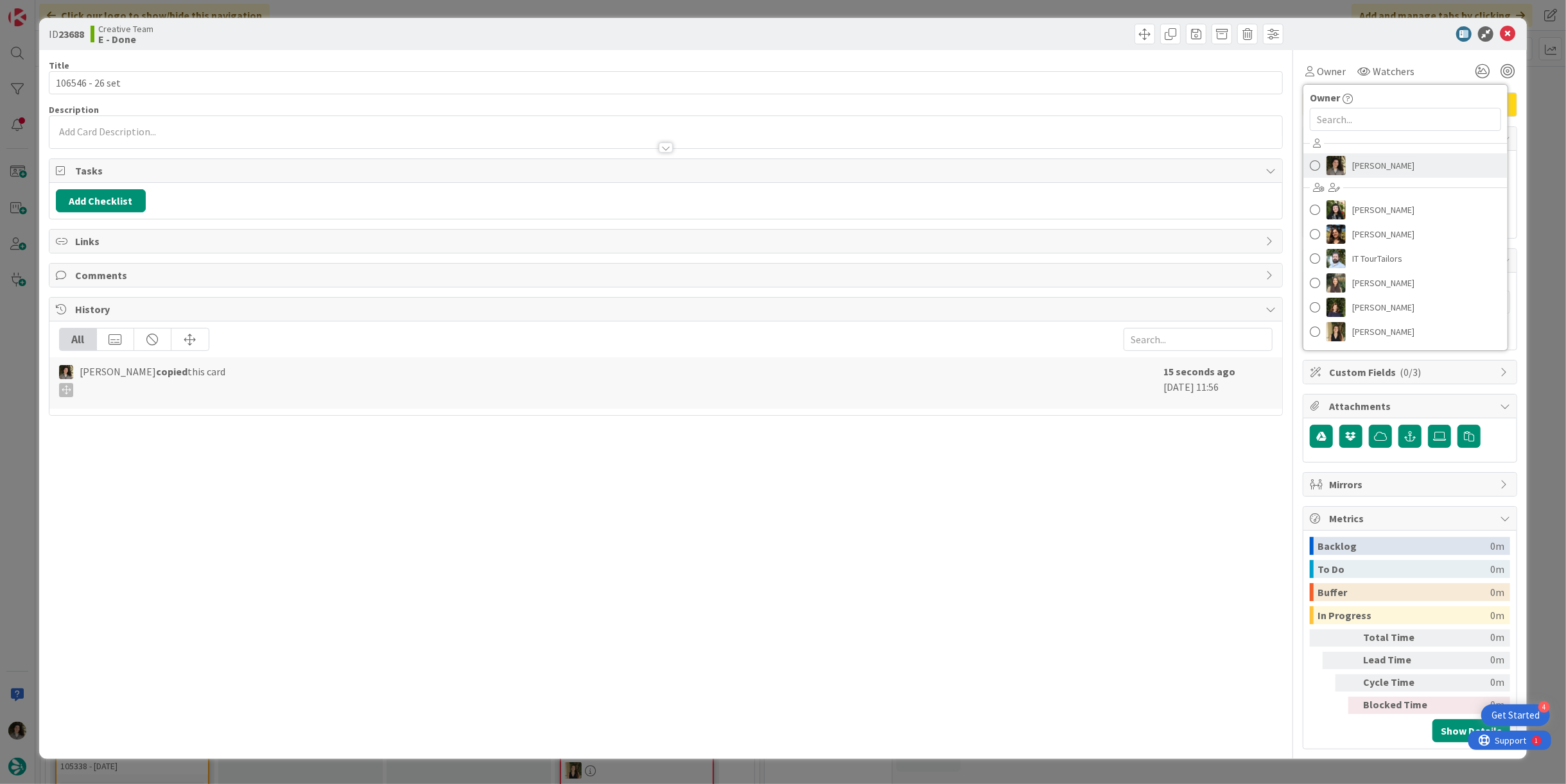
click at [1367, 159] on span "[PERSON_NAME]" at bounding box center [1384, 165] width 63 height 19
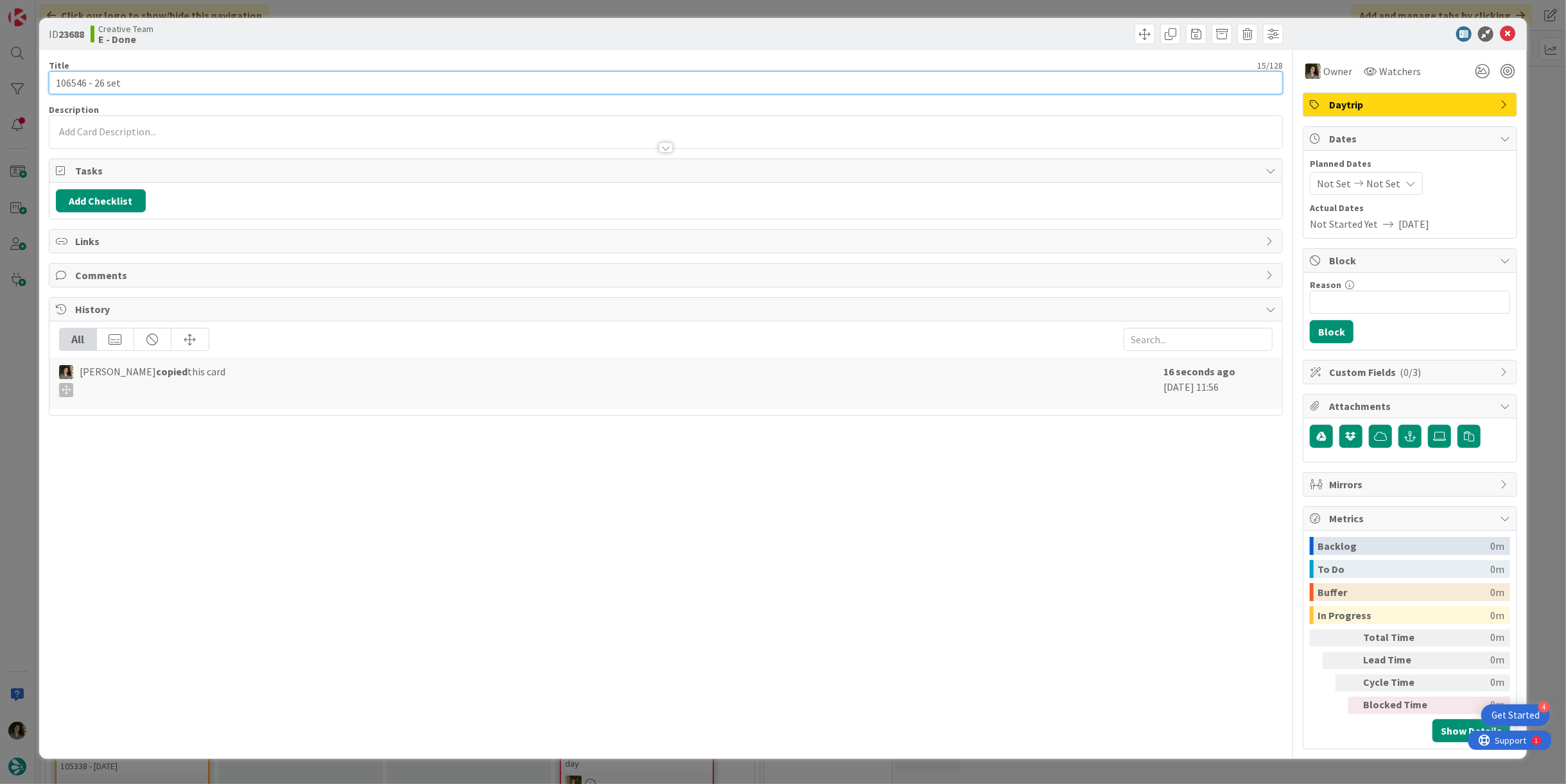
click at [684, 75] on input "106546 - 26 set" at bounding box center [665, 83] width 1234 height 23
type input "106546 - 26 set - CONTINUAÇÃO"
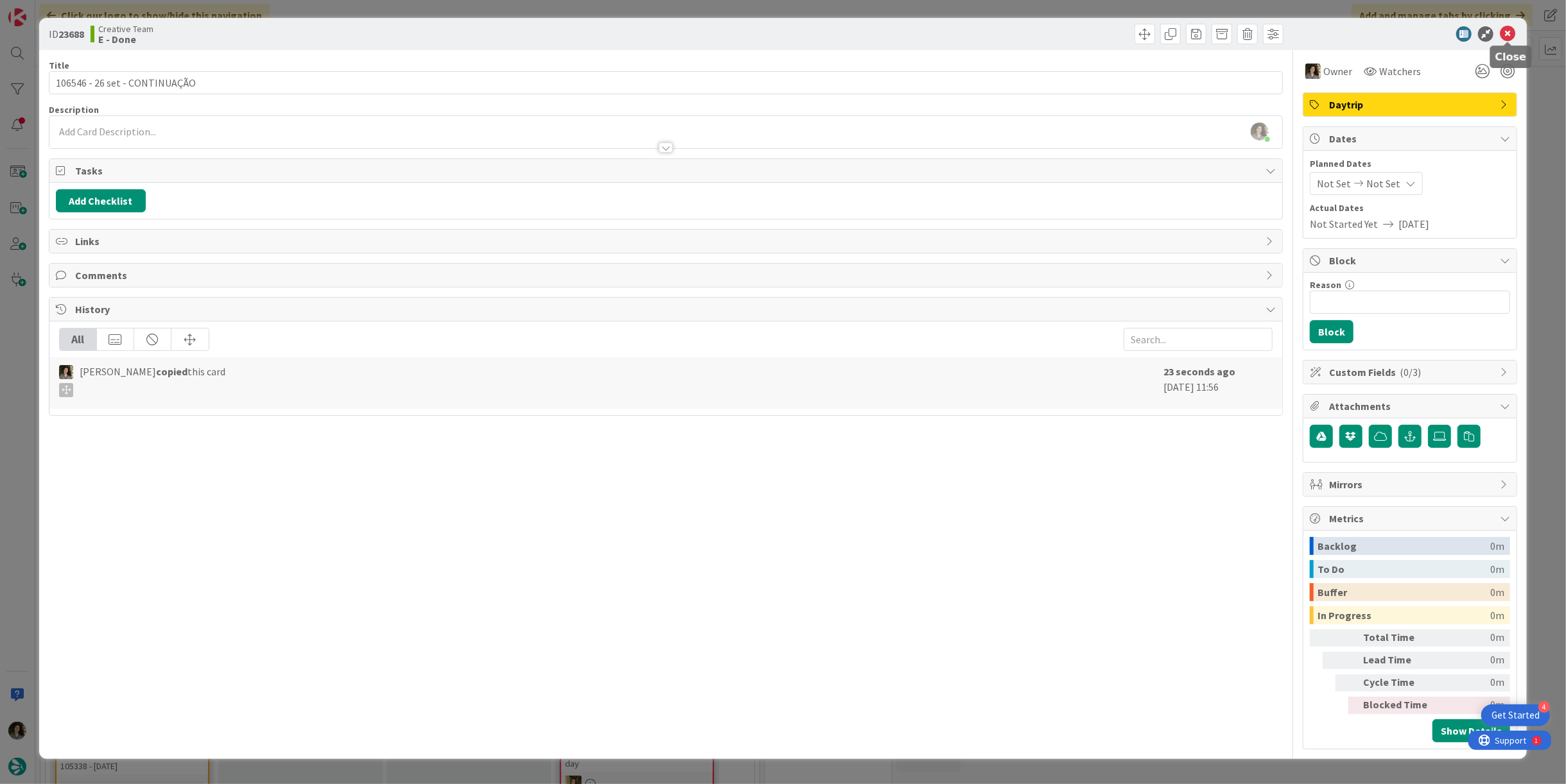
click at [1505, 33] on icon at bounding box center [1508, 34] width 15 height 15
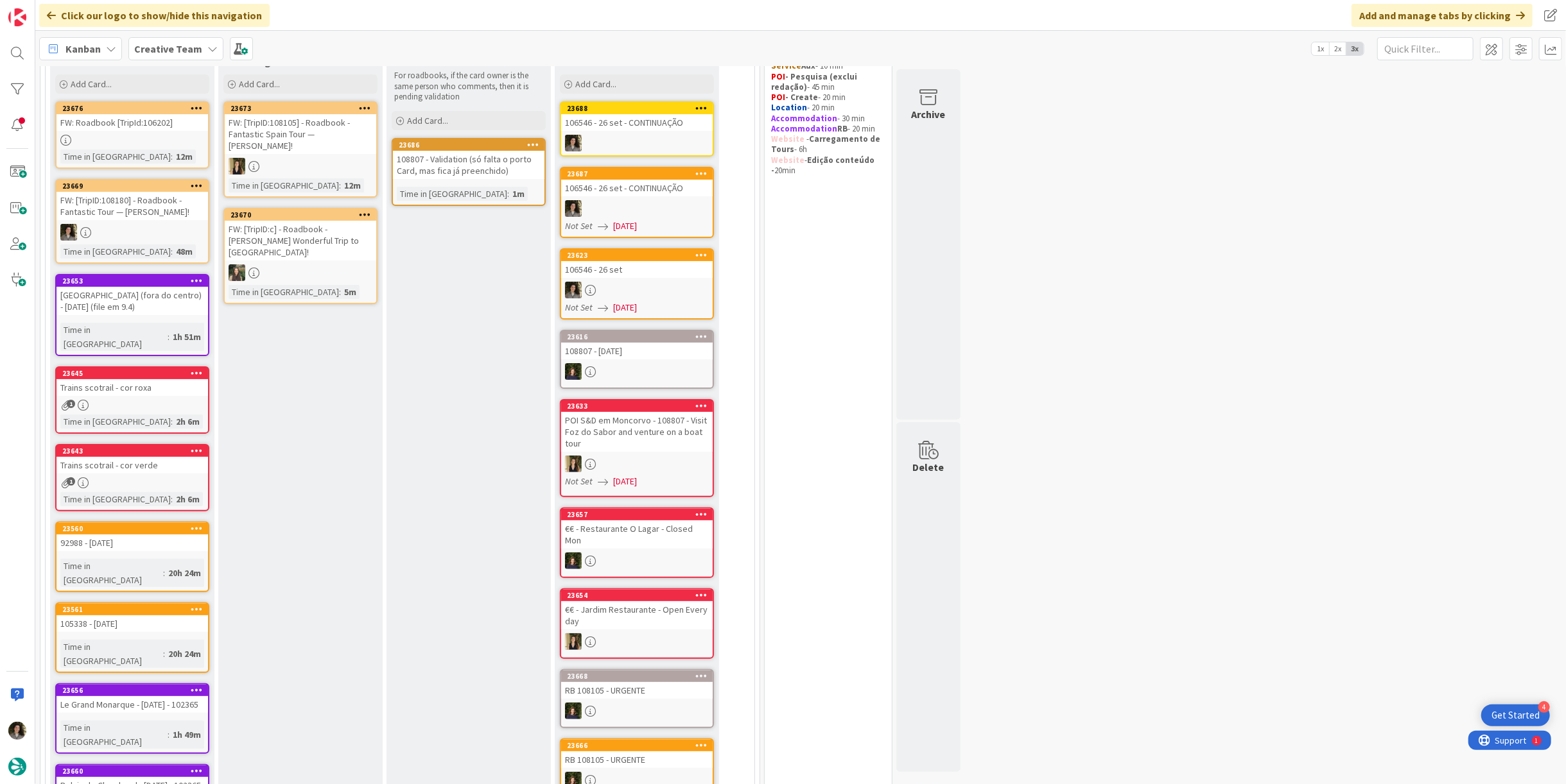
click at [458, 188] on div "Time in [GEOGRAPHIC_DATA]" at bounding box center [452, 194] width 111 height 14
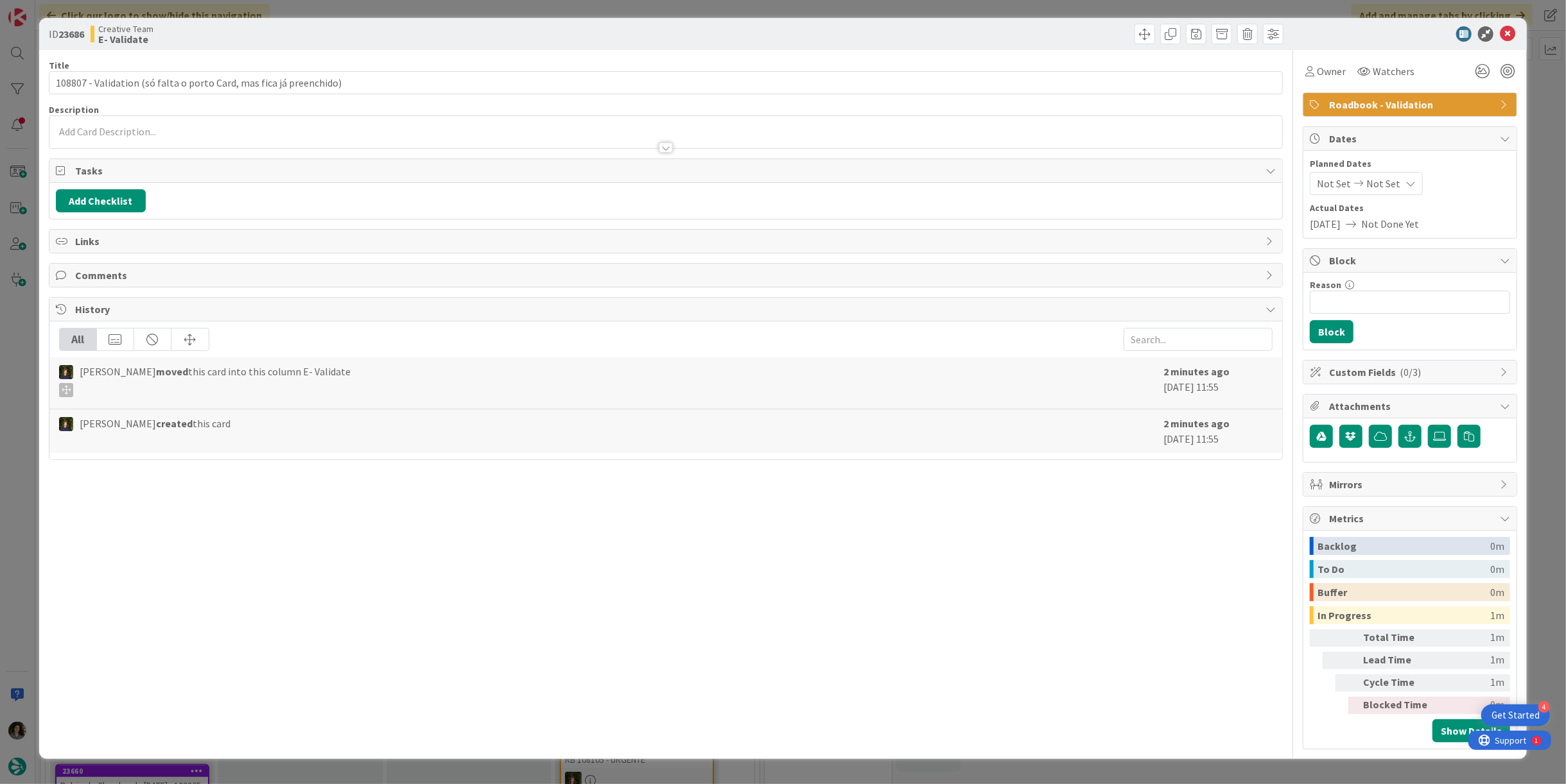
click at [668, 138] on div at bounding box center [665, 141] width 1233 height 13
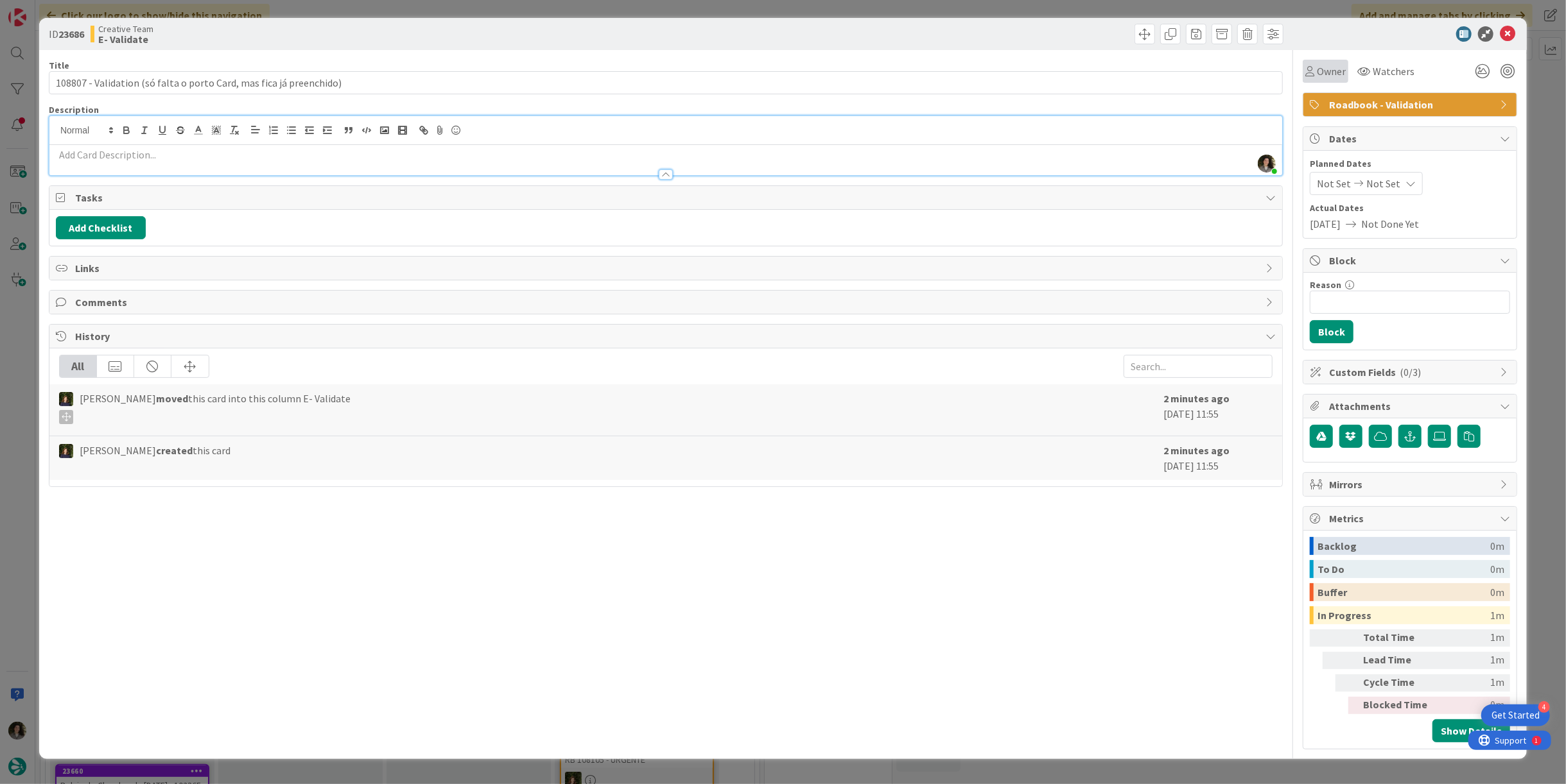
click at [1316, 73] on div "Owner" at bounding box center [1325, 71] width 40 height 15
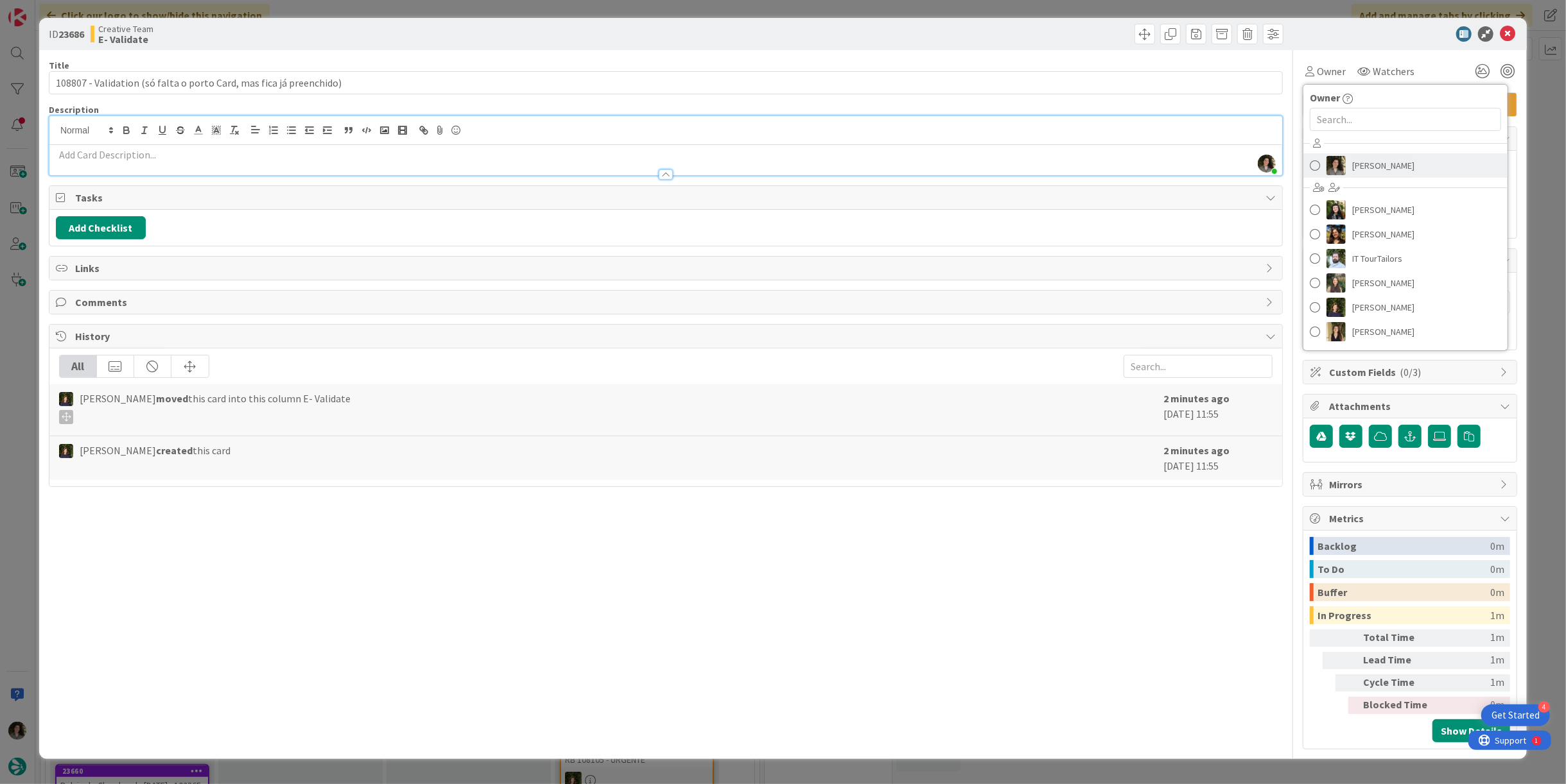
click at [1398, 163] on span "[PERSON_NAME]" at bounding box center [1384, 165] width 63 height 19
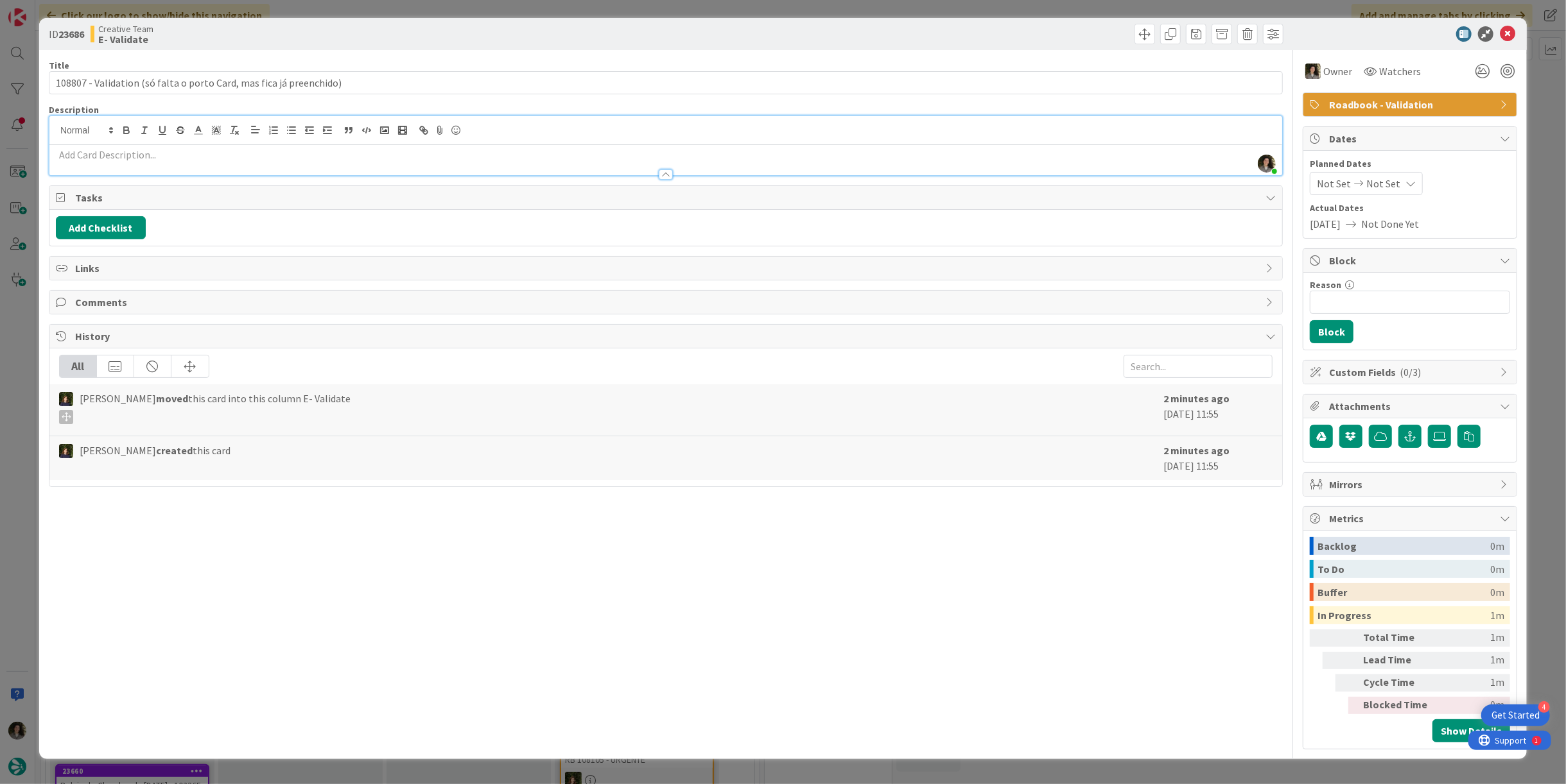
click at [1514, 29] on icon at bounding box center [1508, 34] width 15 height 15
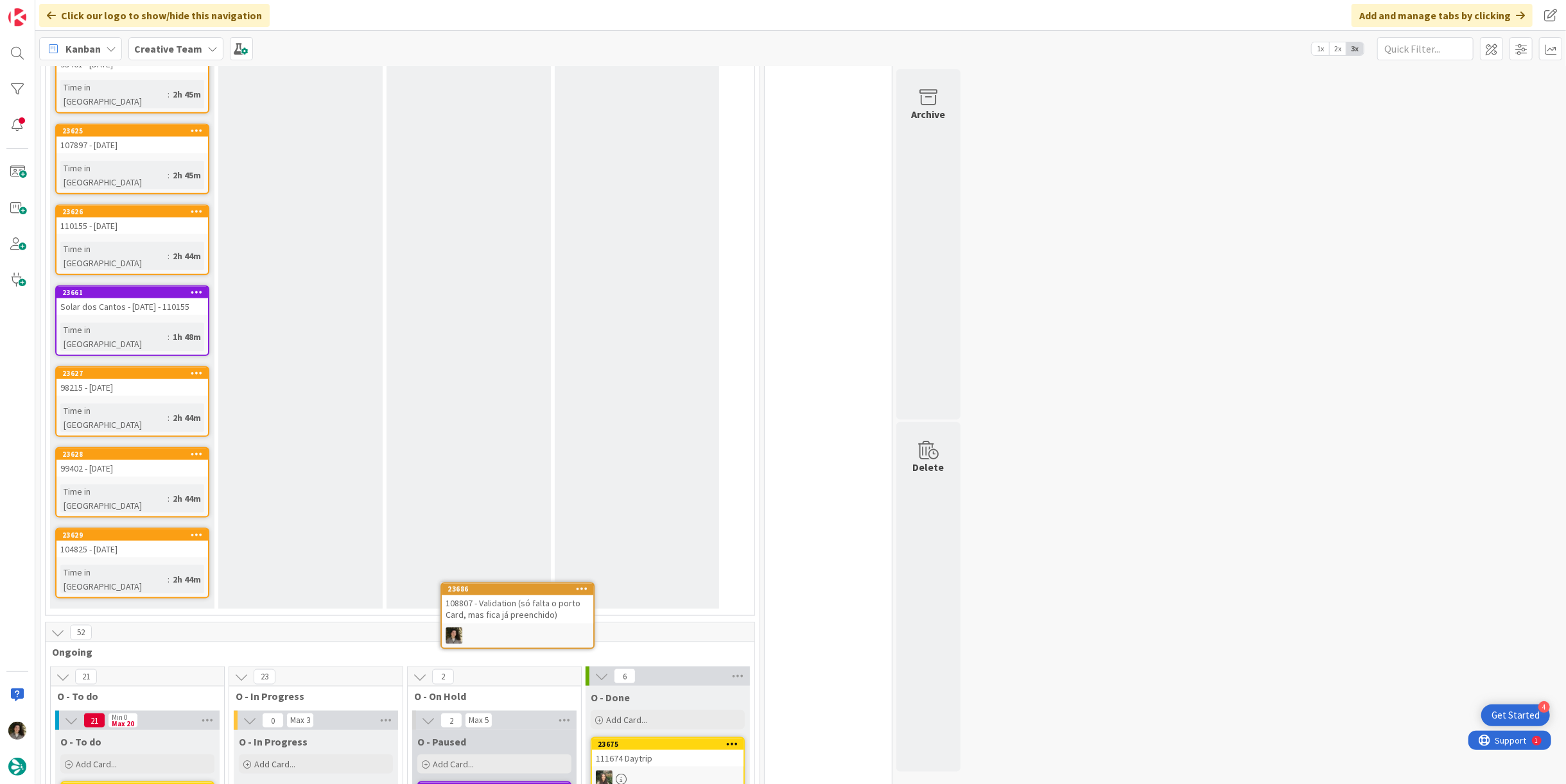
scroll to position [1198, 0]
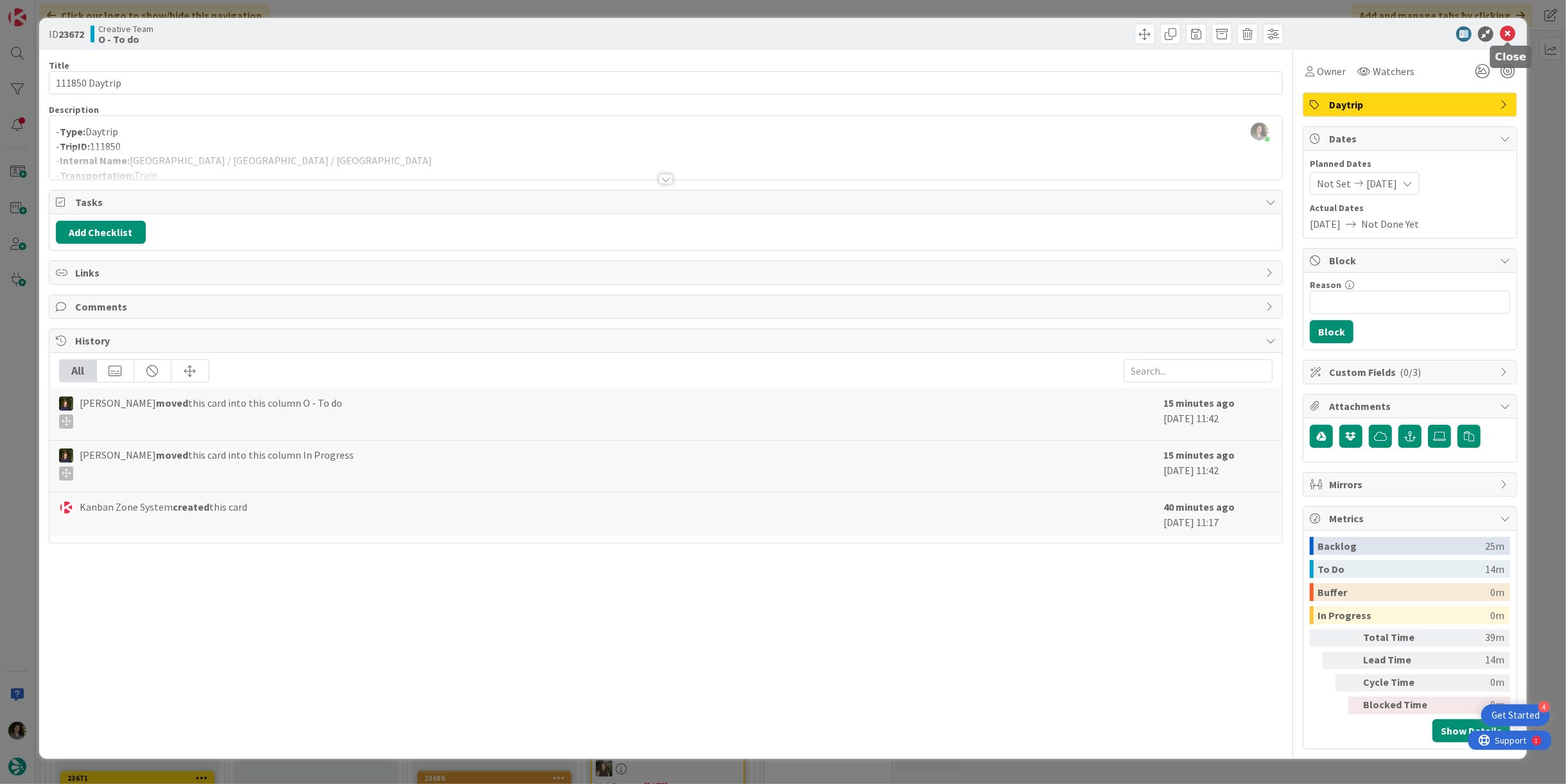
click at [1509, 34] on icon at bounding box center [1508, 34] width 15 height 15
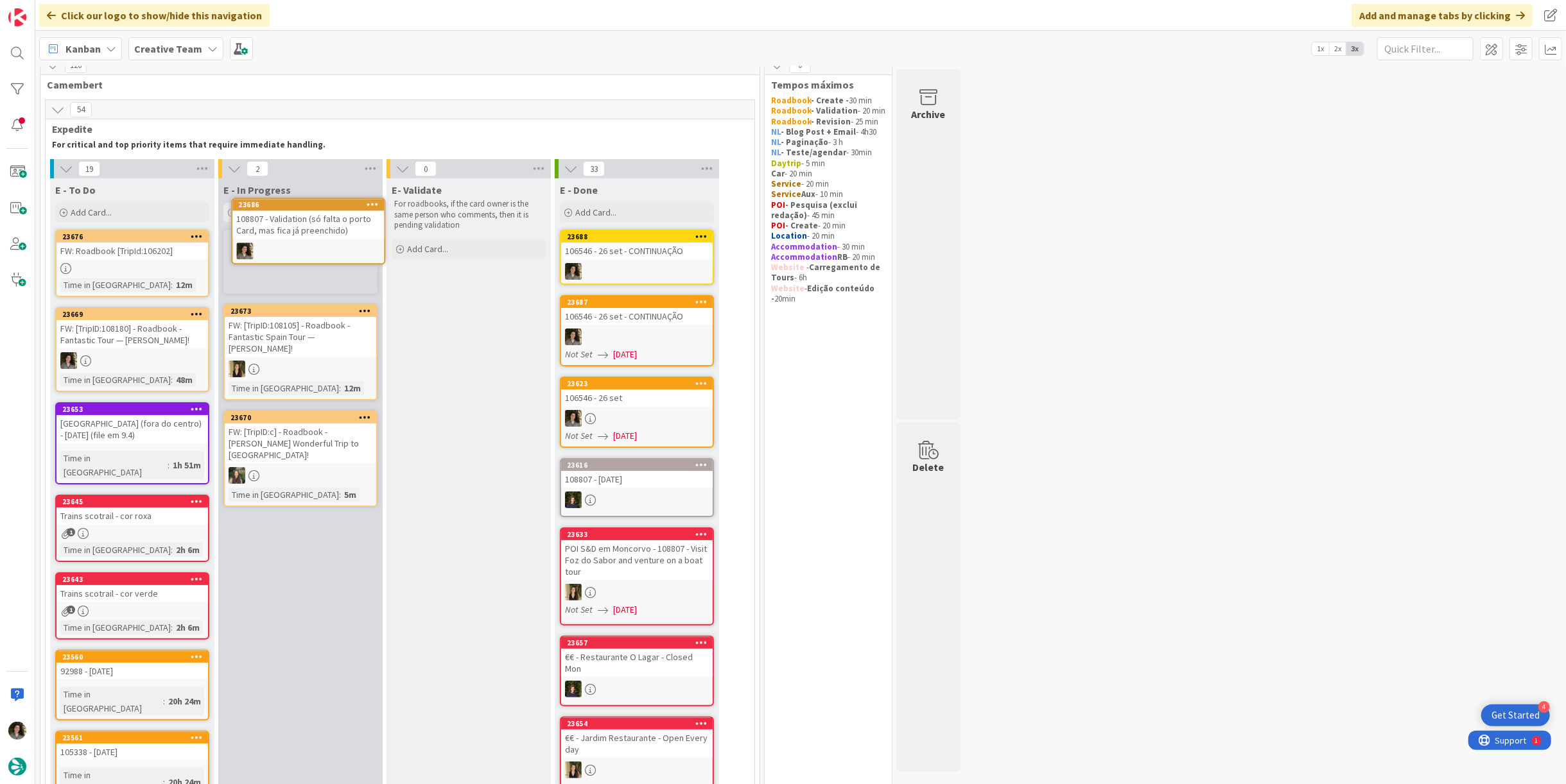
scroll to position [8, 0]
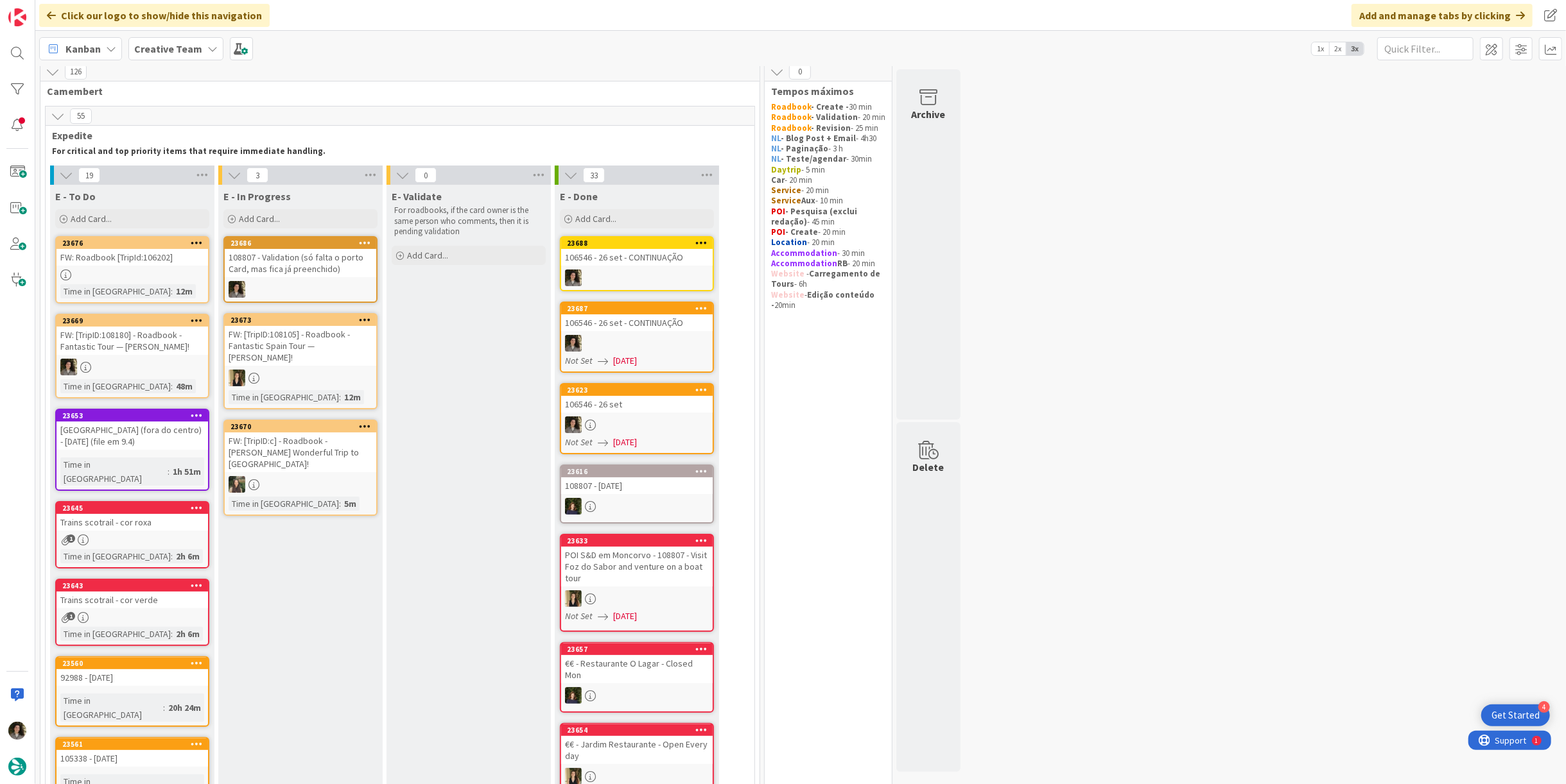
click at [277, 271] on div "108807 - Validation (só falta o porto Card, mas fica já preenchido)" at bounding box center [300, 263] width 152 height 28
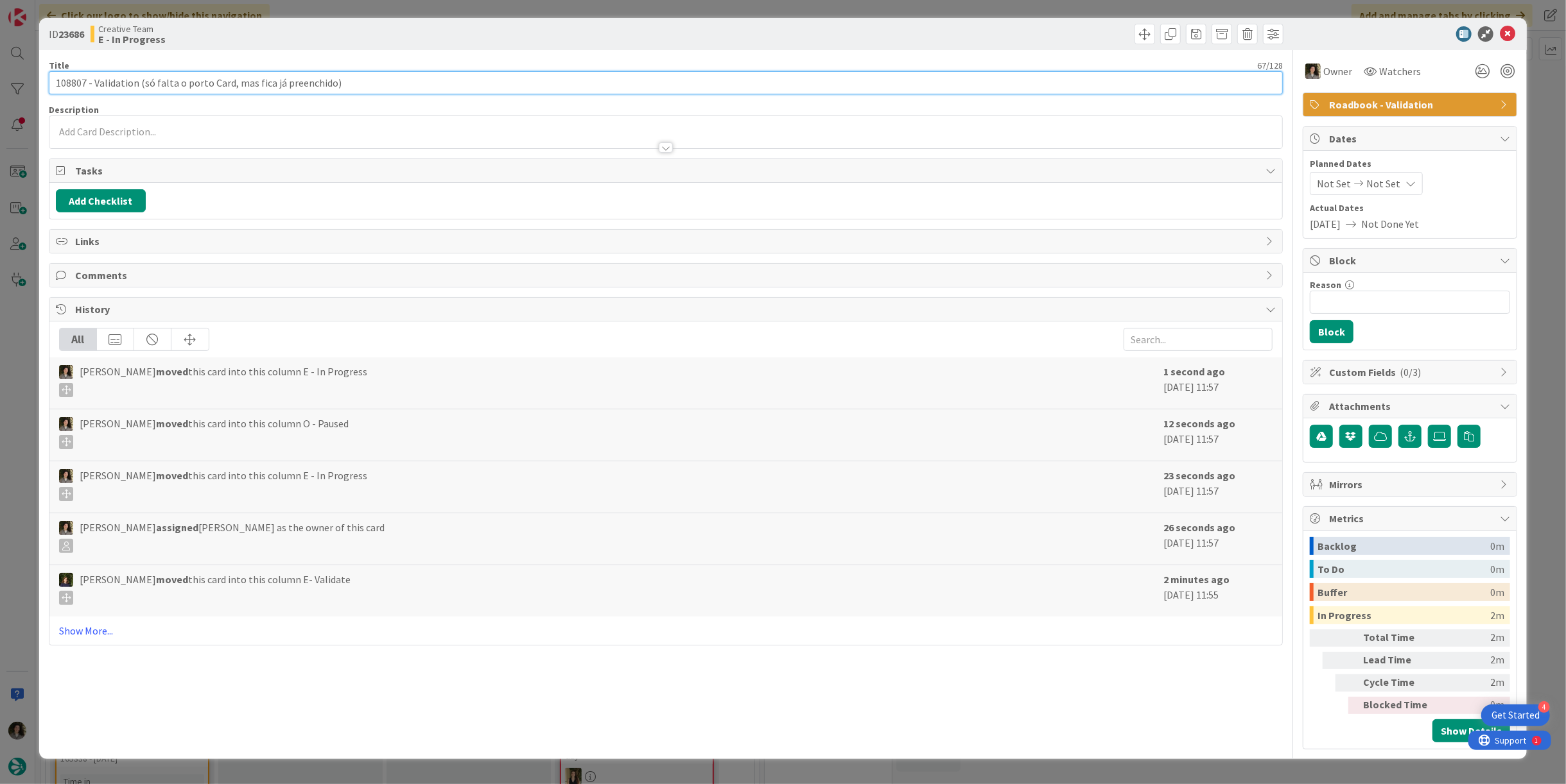
drag, startPoint x: 87, startPoint y: 81, endPoint x: 54, endPoint y: 74, distance: 33.7
click at [54, 74] on input "108807 - Validation (só falta o porto Card, mas fica já preenchido)" at bounding box center [665, 83] width 1234 height 23
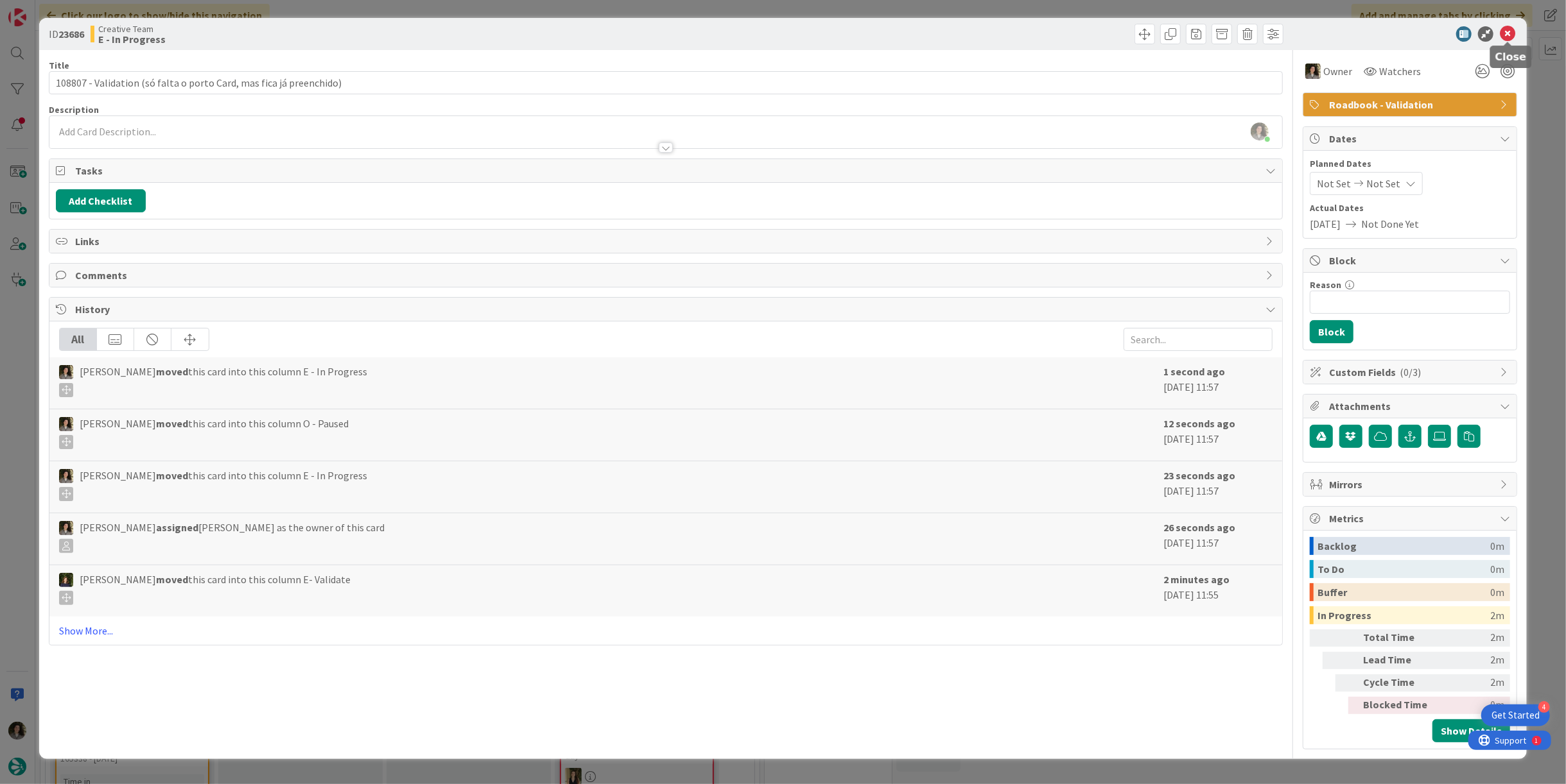
drag, startPoint x: 1510, startPoint y: 31, endPoint x: 1499, endPoint y: 34, distance: 11.4
click at [1508, 31] on icon at bounding box center [1508, 34] width 15 height 15
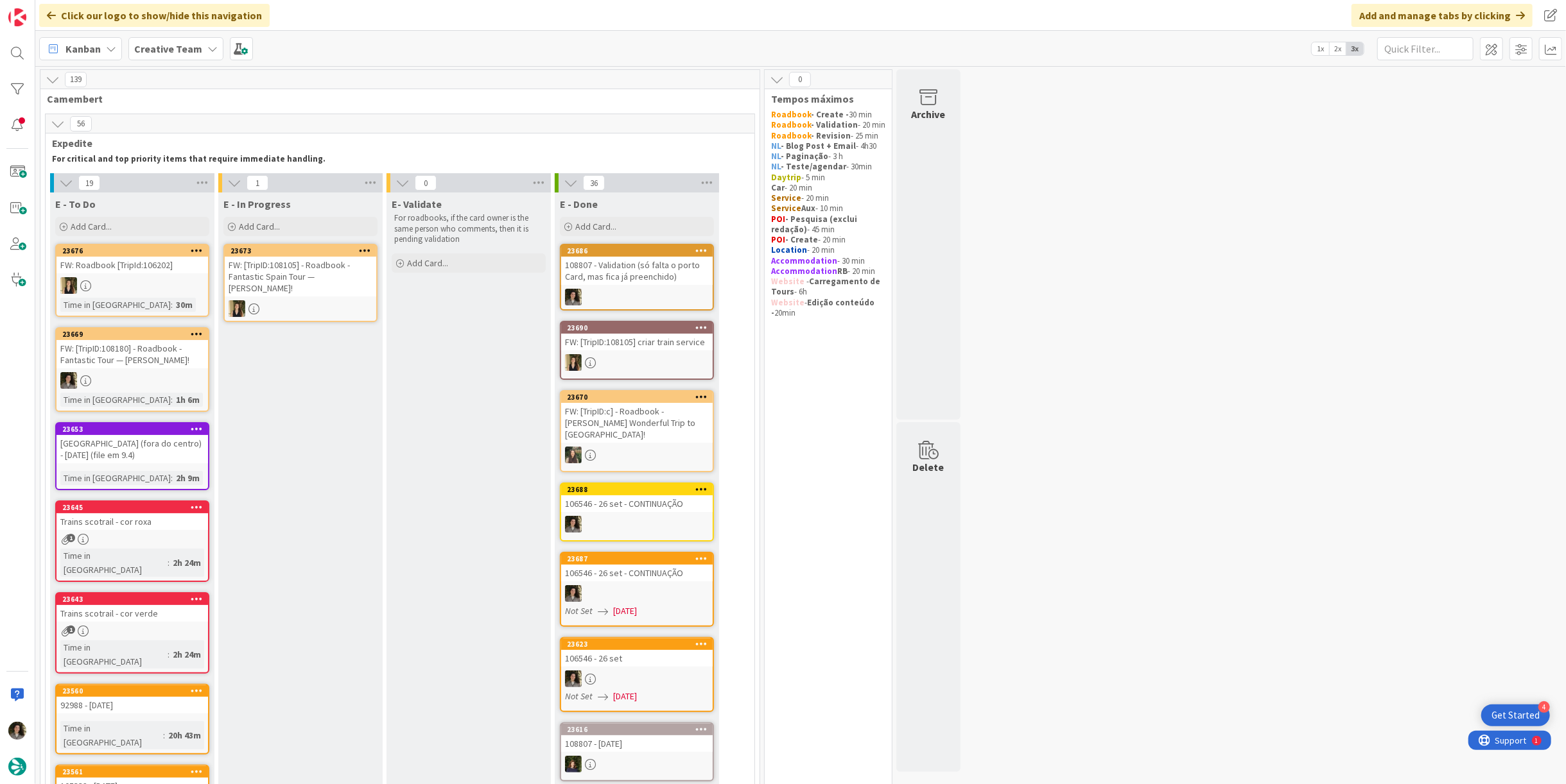
click at [613, 281] on div "108807 - Validation (só falta o porto Card, mas fica já preenchido)" at bounding box center [637, 270] width 152 height 28
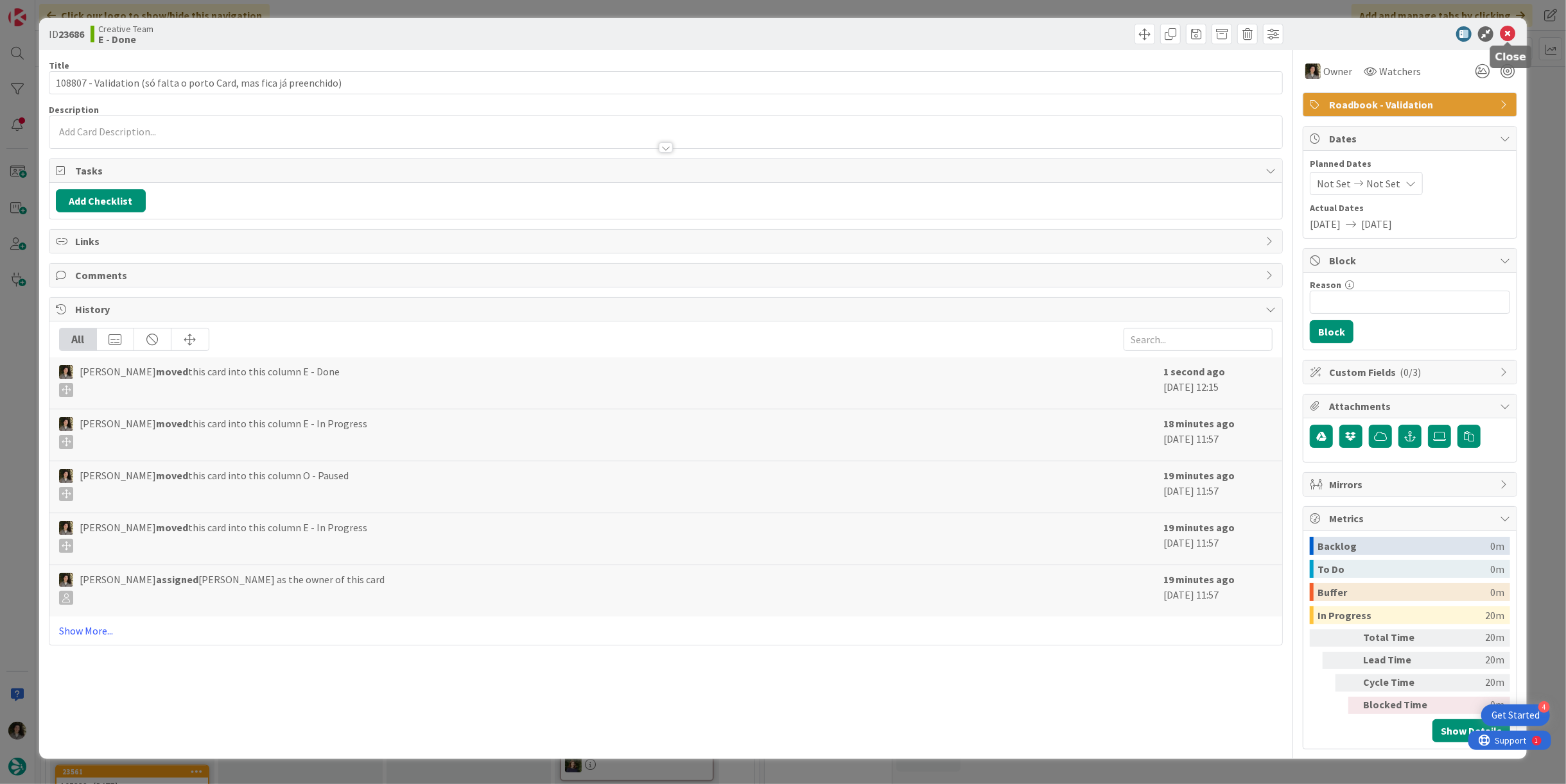
click at [1511, 38] on icon at bounding box center [1508, 34] width 15 height 15
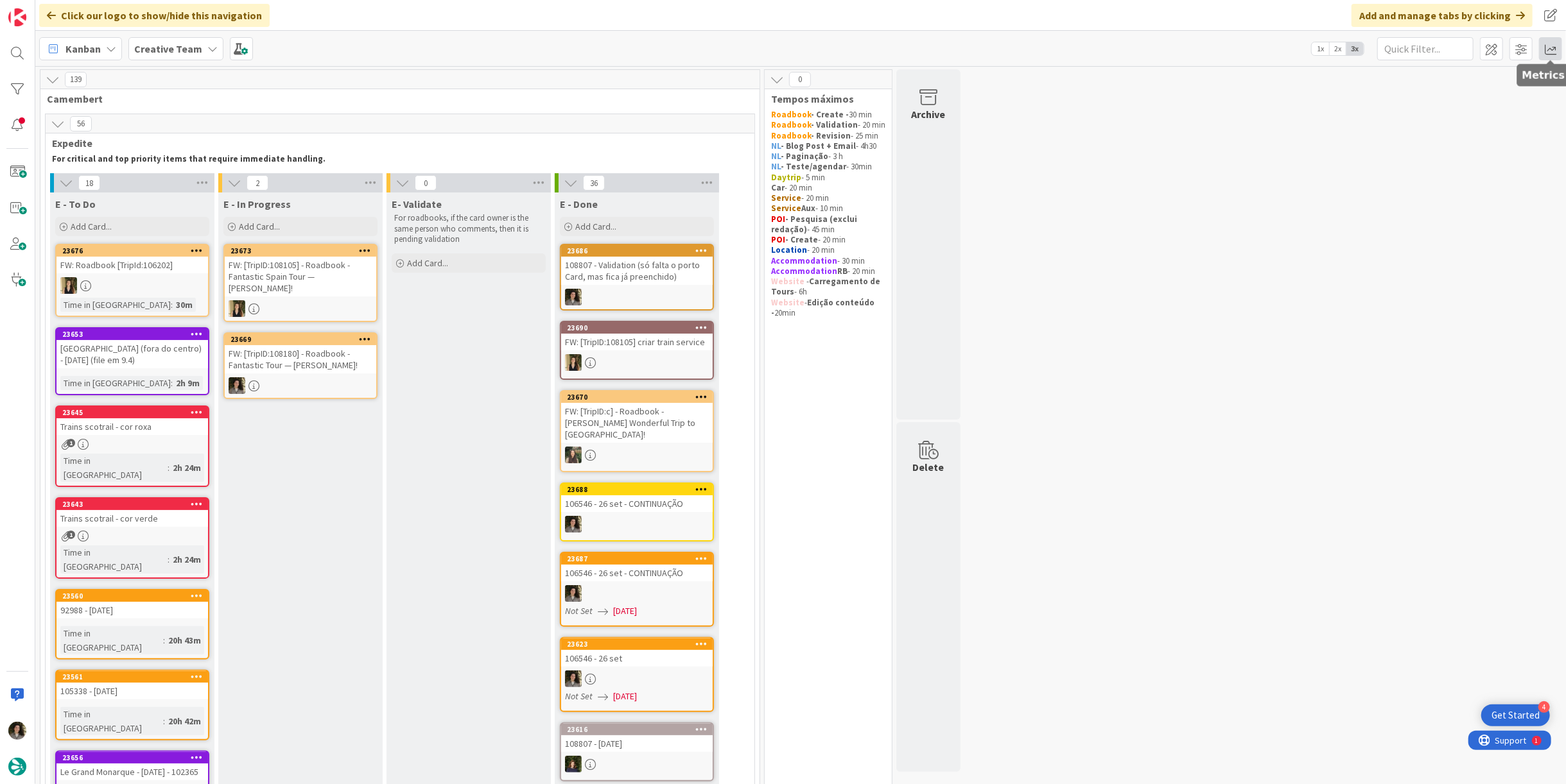
click at [1553, 43] on span at bounding box center [1551, 49] width 23 height 23
click at [1455, 150] on div "Allocation" at bounding box center [1440, 145] width 86 height 13
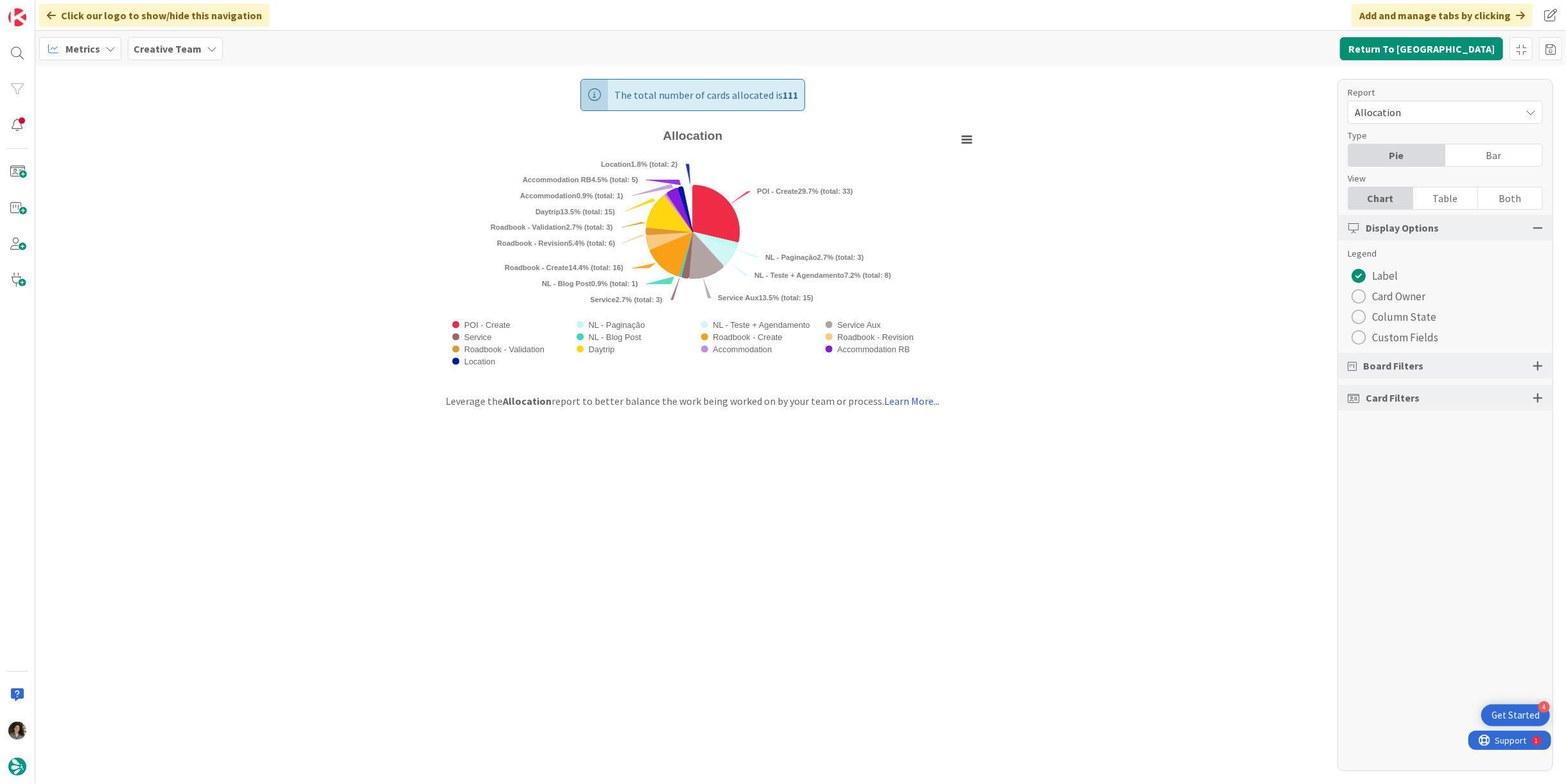
click at [1456, 203] on div "Table" at bounding box center [1446, 198] width 65 height 22
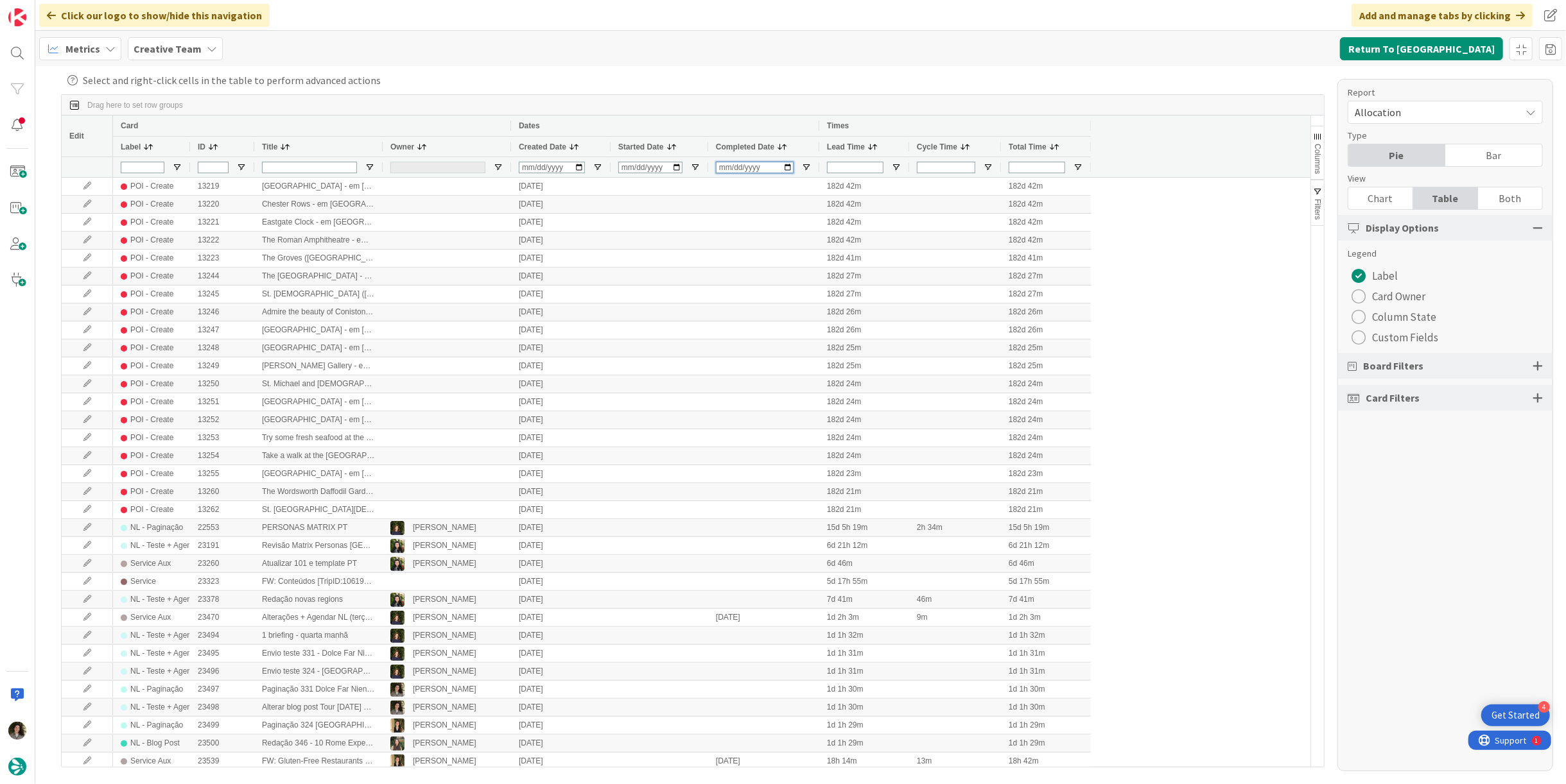
click at [720, 166] on input "Completed Date Filter Input" at bounding box center [755, 168] width 78 height 12
type input "2025-09-23"
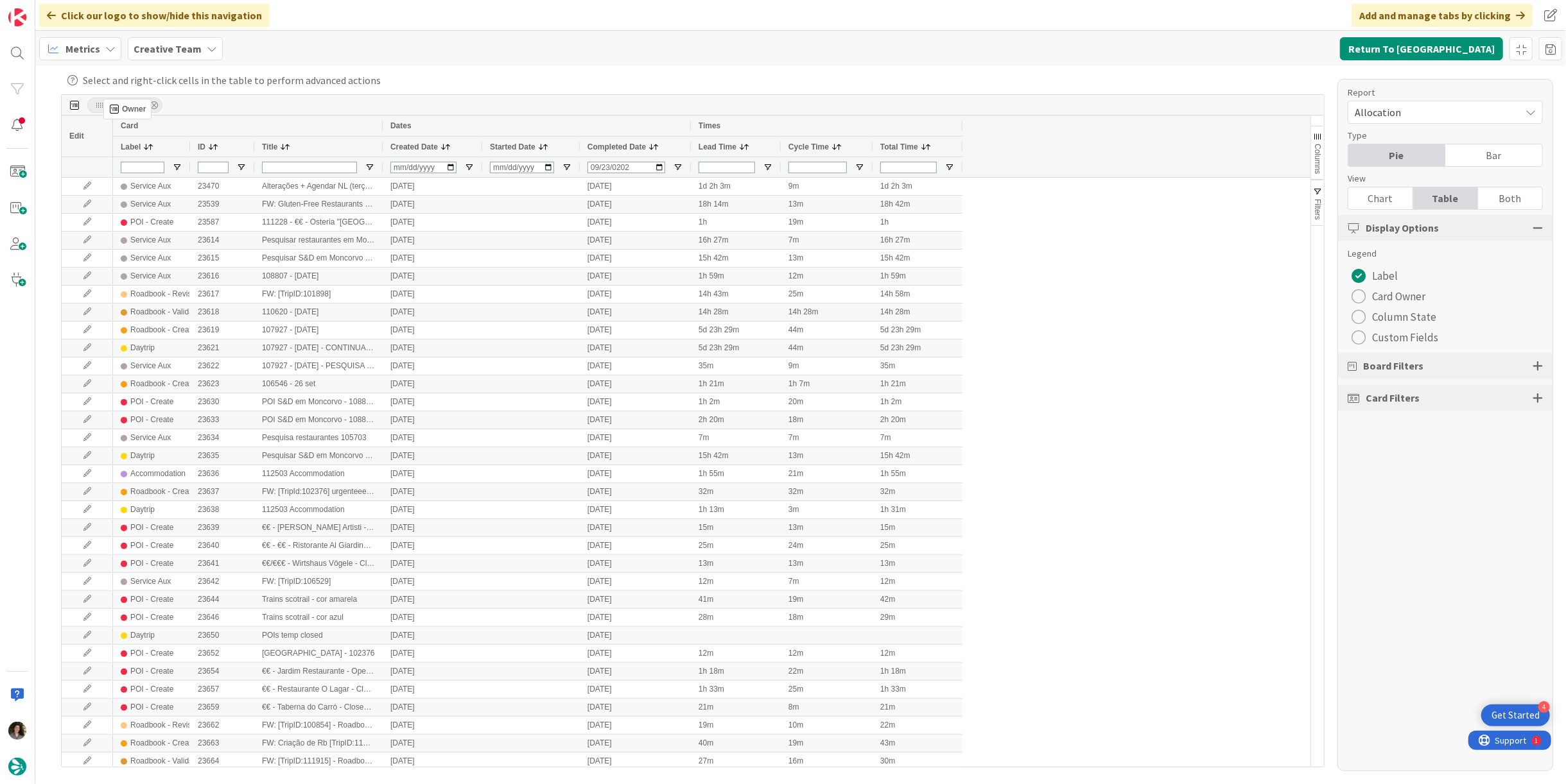
drag, startPoint x: 406, startPoint y: 146, endPoint x: 109, endPoint y: 114, distance: 298.7
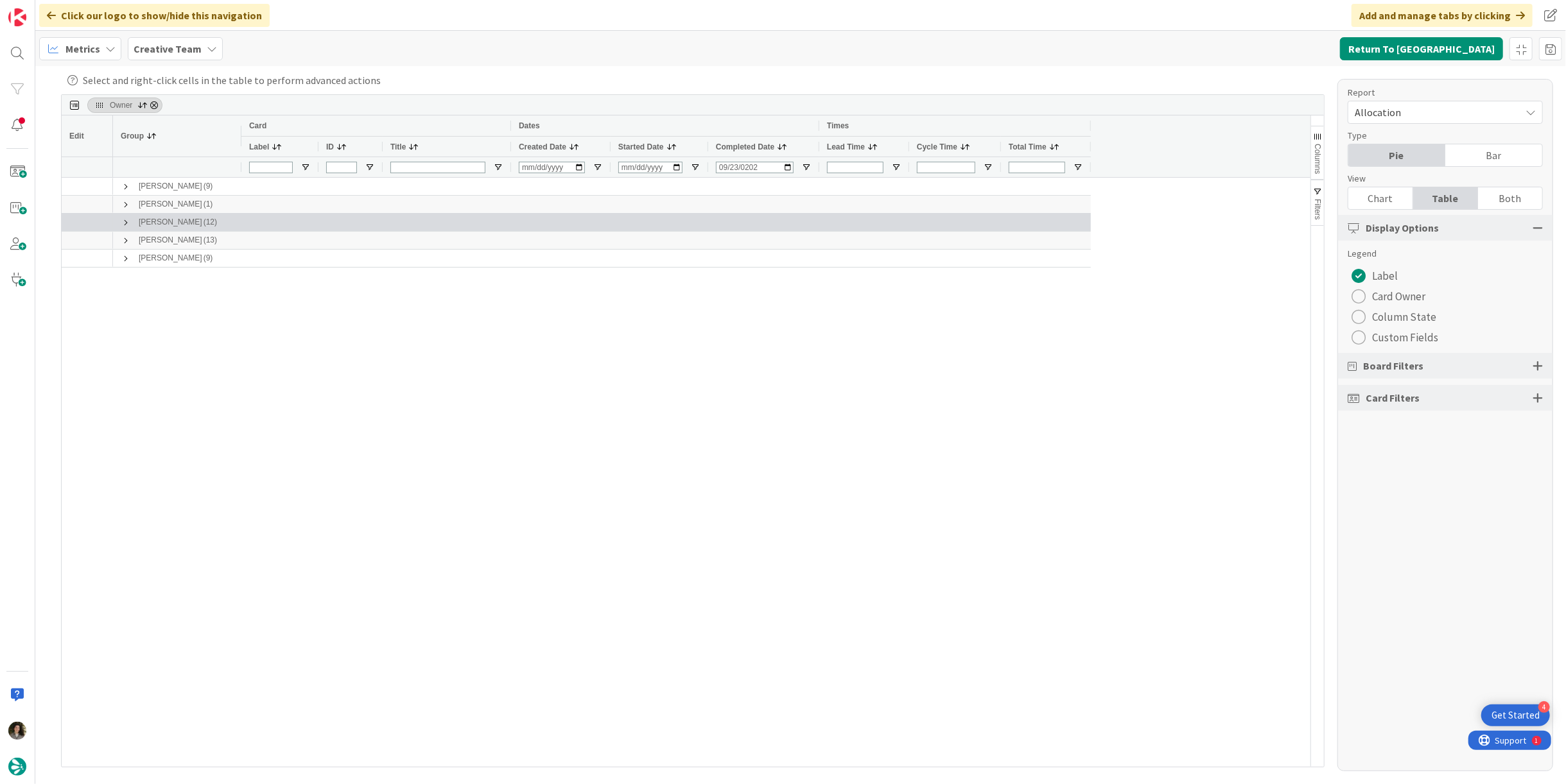
click at [124, 218] on span at bounding box center [126, 222] width 10 height 10
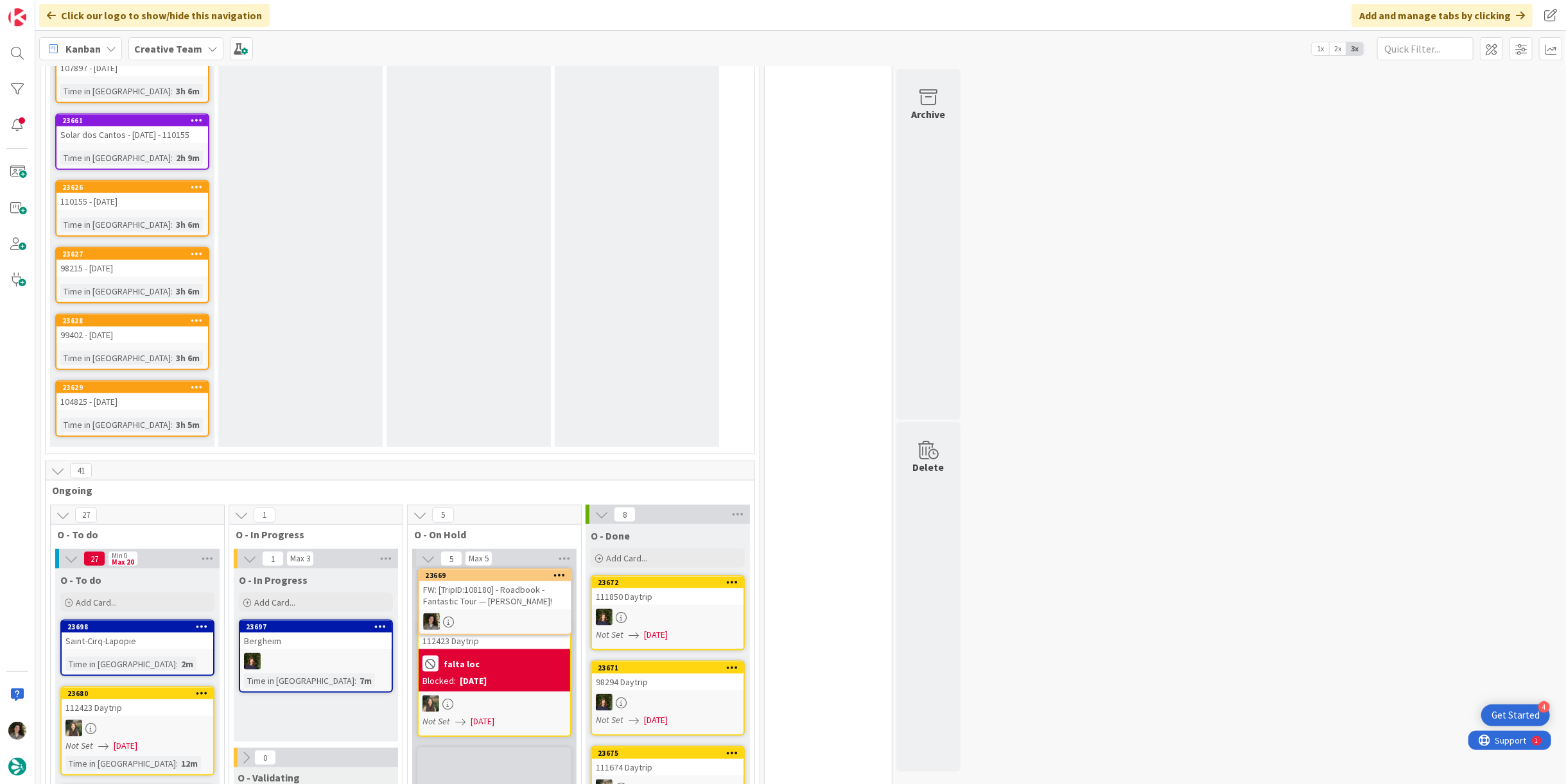
scroll to position [1192, 0]
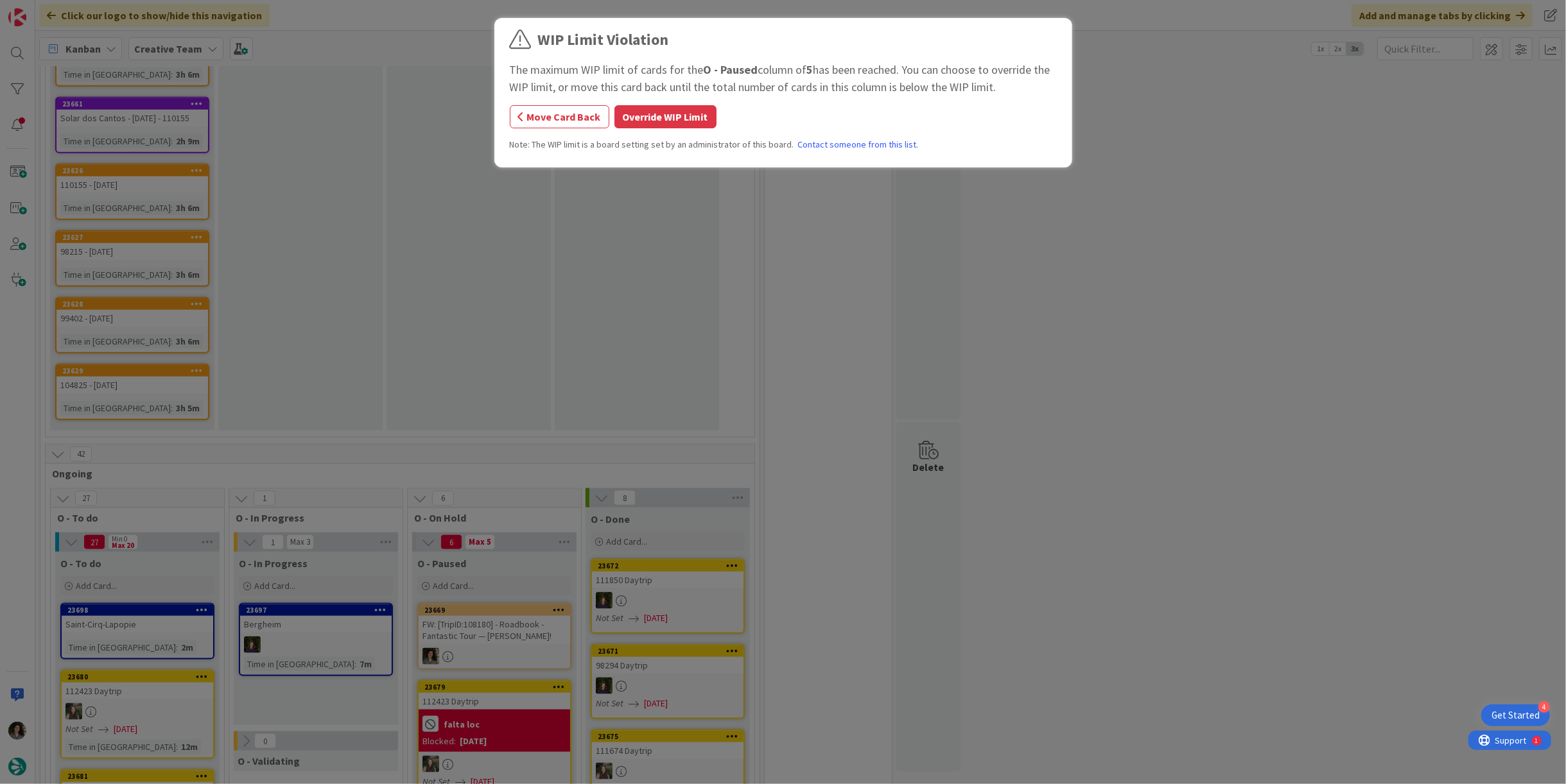
drag, startPoint x: 662, startPoint y: 113, endPoint x: 565, endPoint y: 188, distance: 122.6
click at [654, 119] on button "Override WIP Limit" at bounding box center [665, 116] width 102 height 23
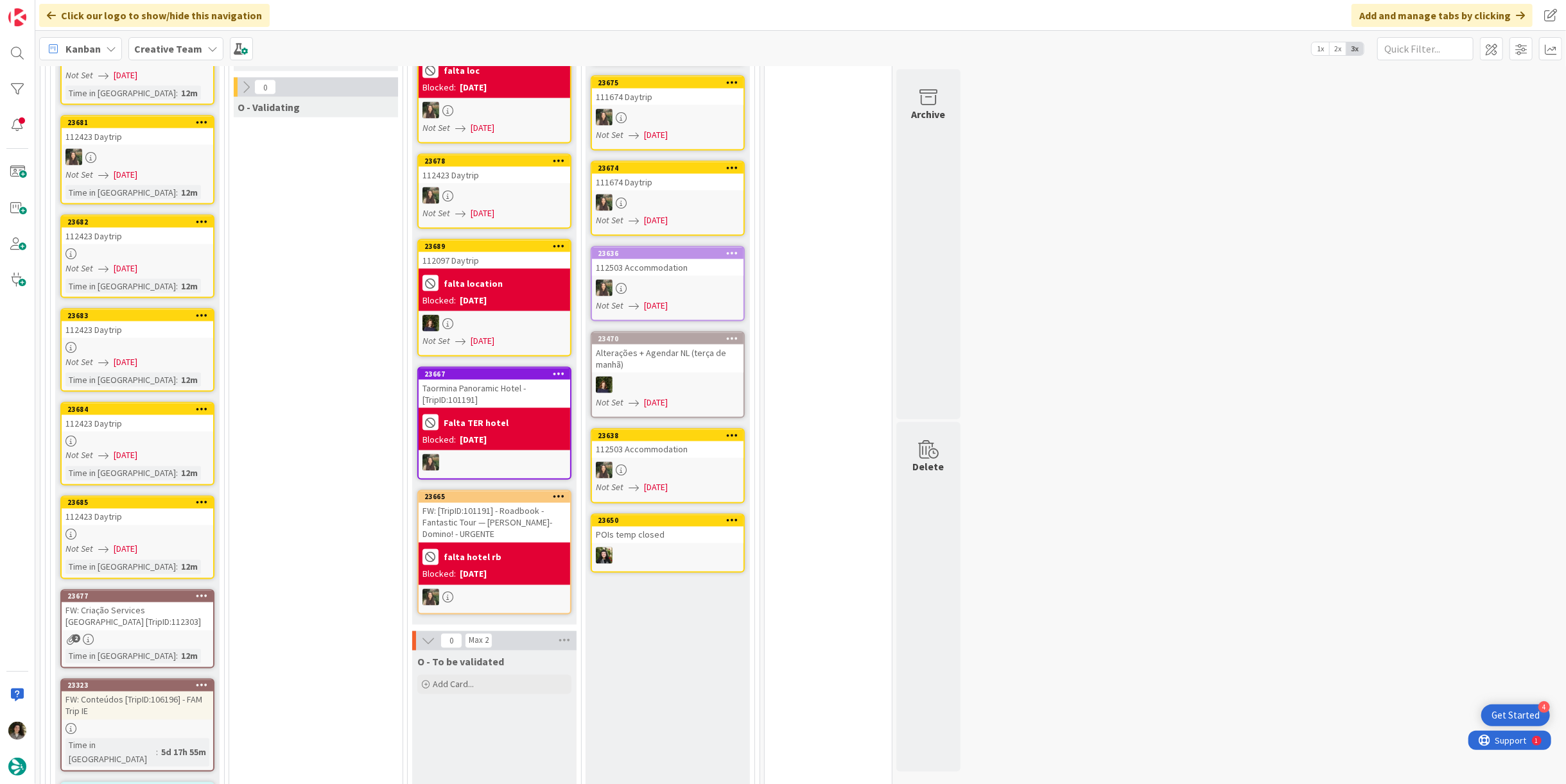
scroll to position [1680, 0]
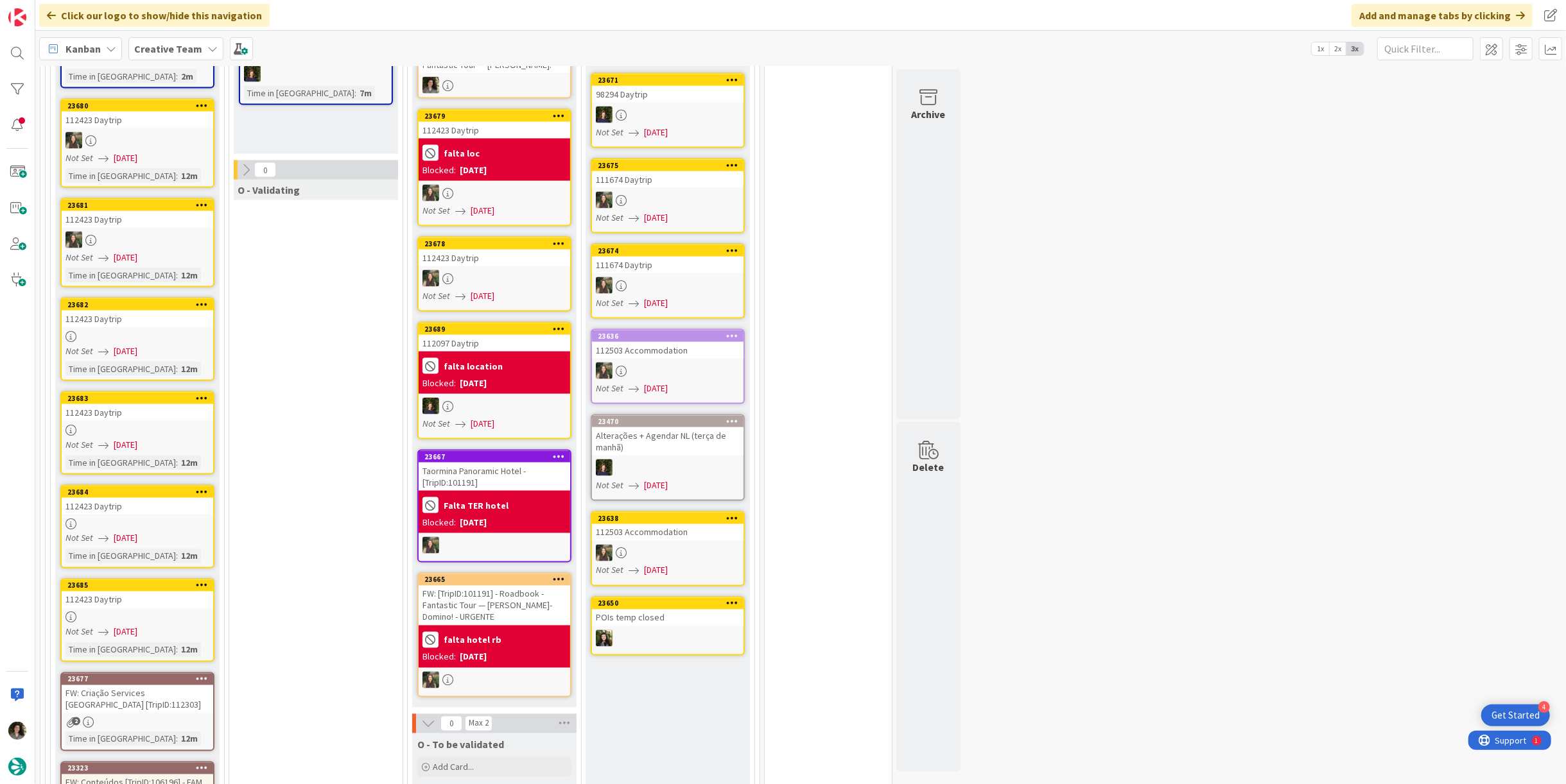
click at [129, 626] on span "[DATE]" at bounding box center [125, 632] width 24 height 13
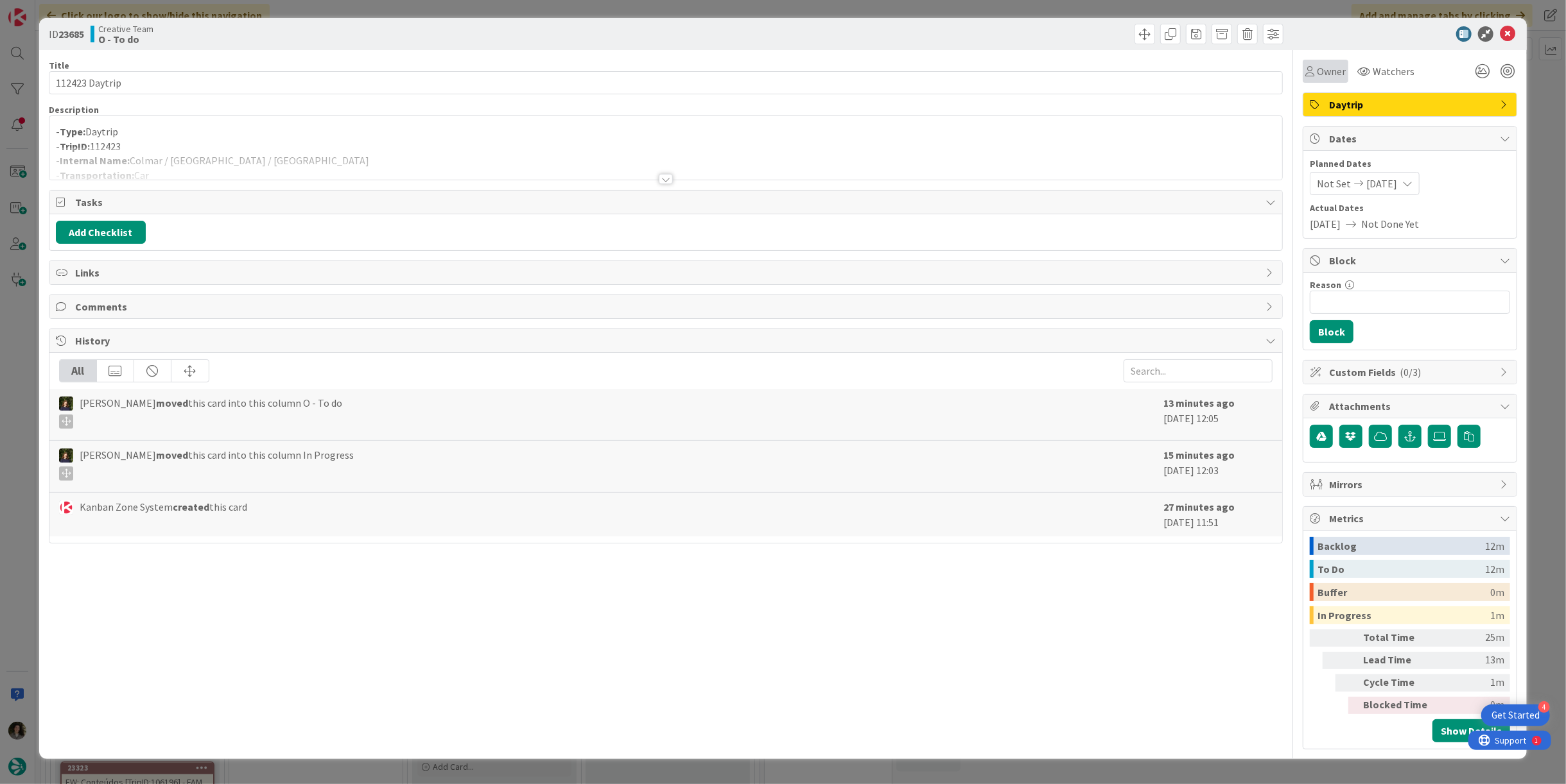
click at [1321, 67] on span "Owner" at bounding box center [1332, 71] width 29 height 15
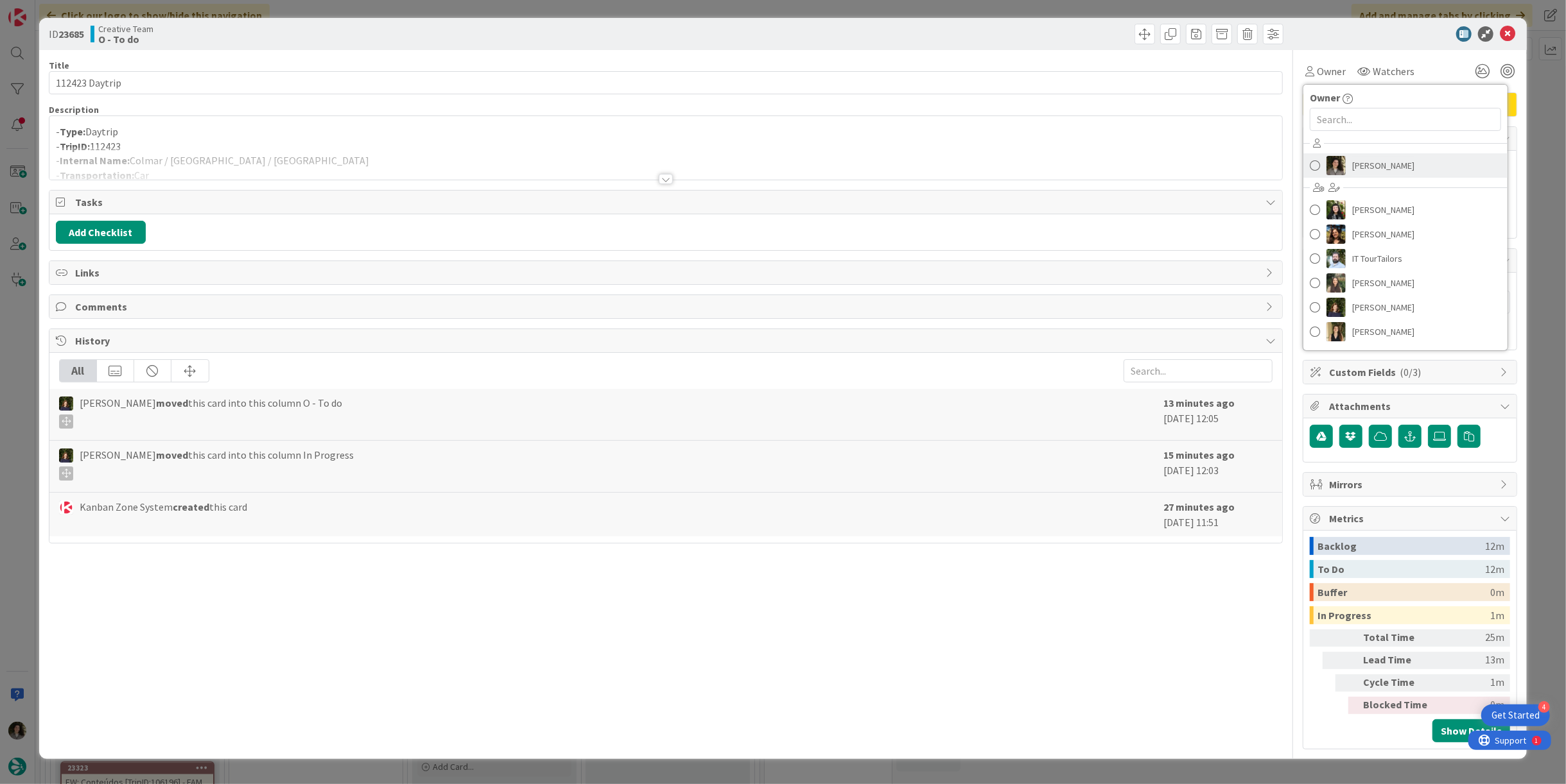
click at [1382, 164] on span "[PERSON_NAME]" at bounding box center [1384, 165] width 63 height 19
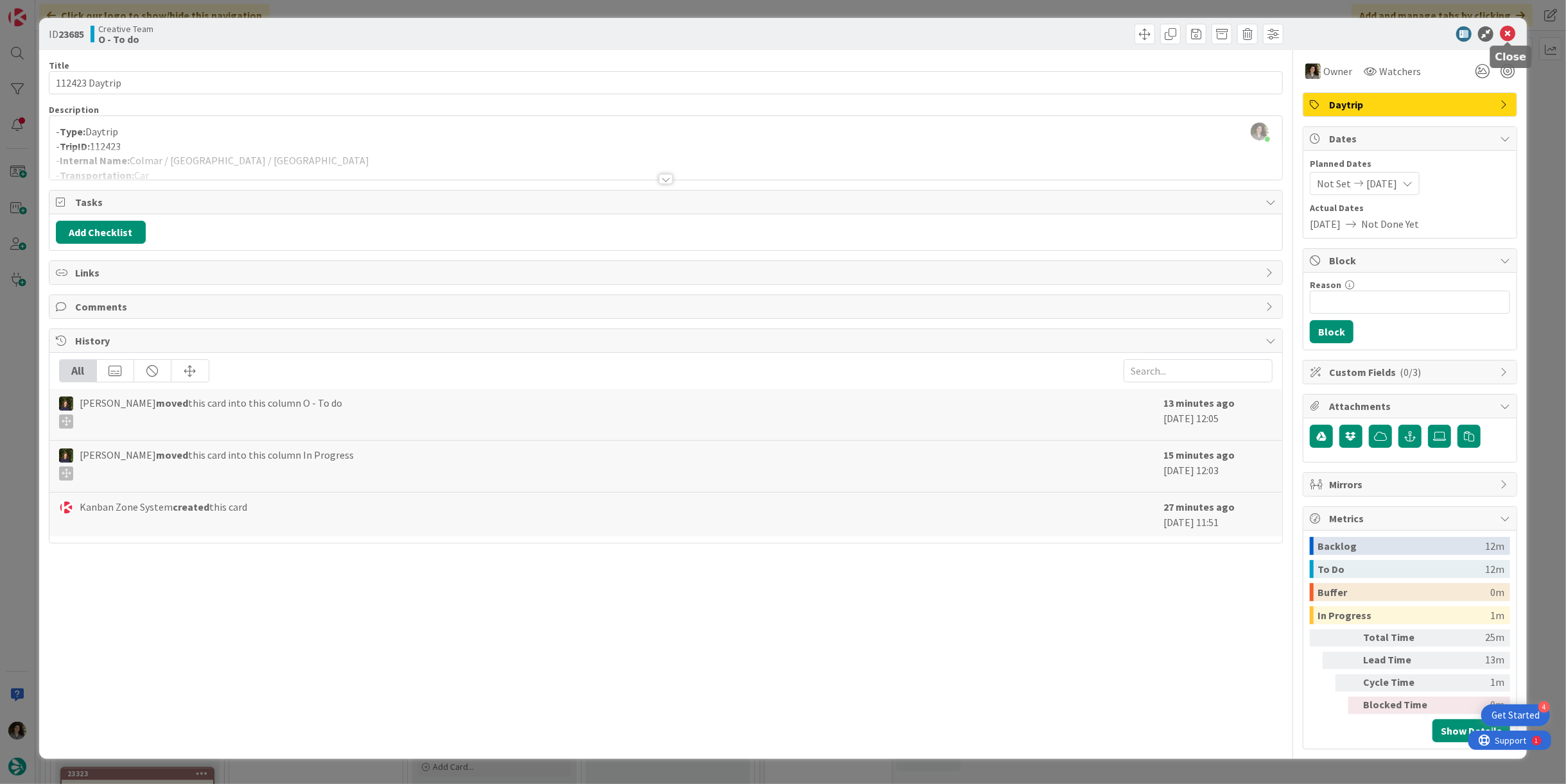
click at [1510, 30] on icon at bounding box center [1508, 34] width 15 height 15
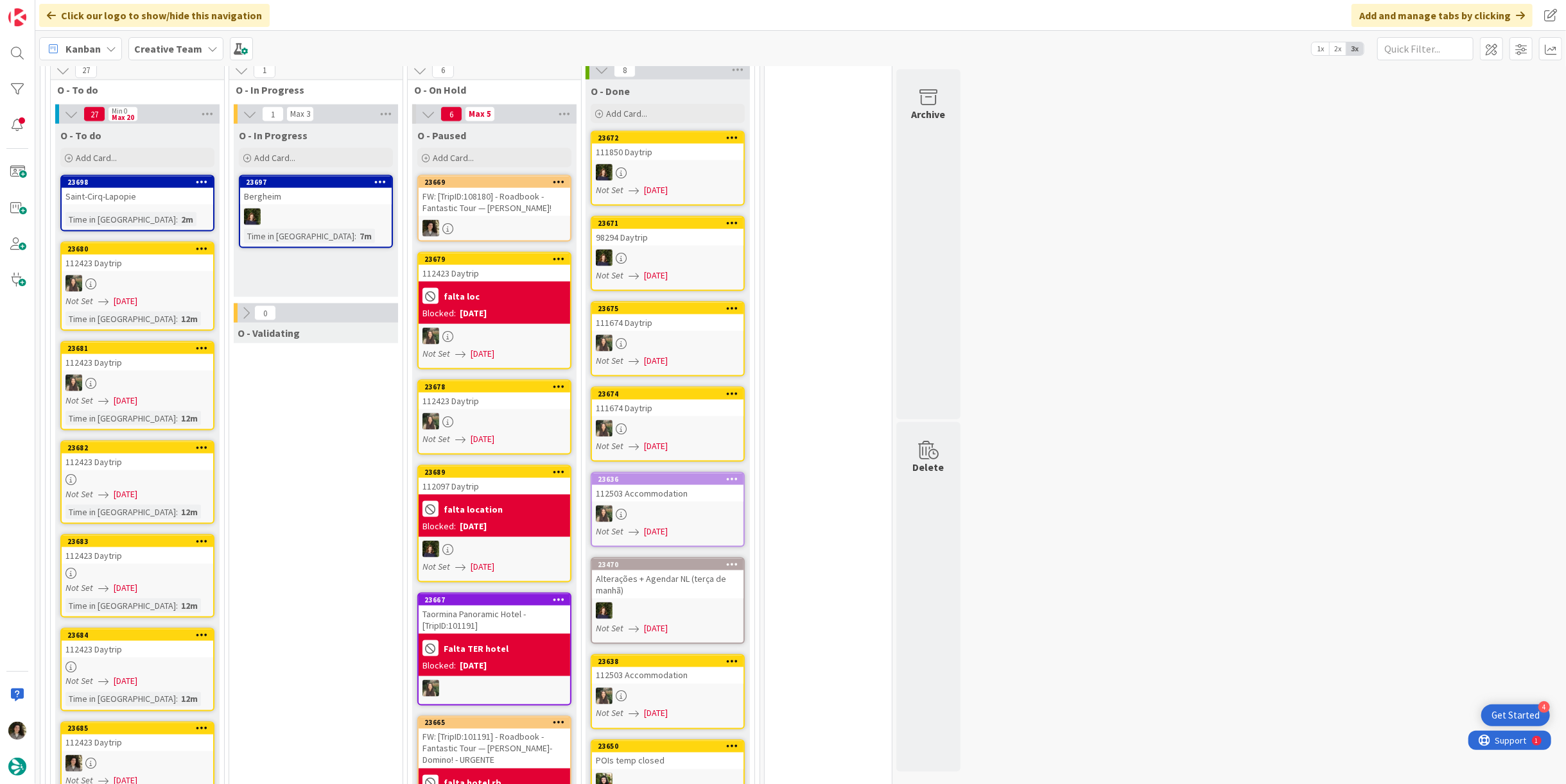
click at [115, 642] on div "112423 Daytrip" at bounding box center [138, 650] width 152 height 17
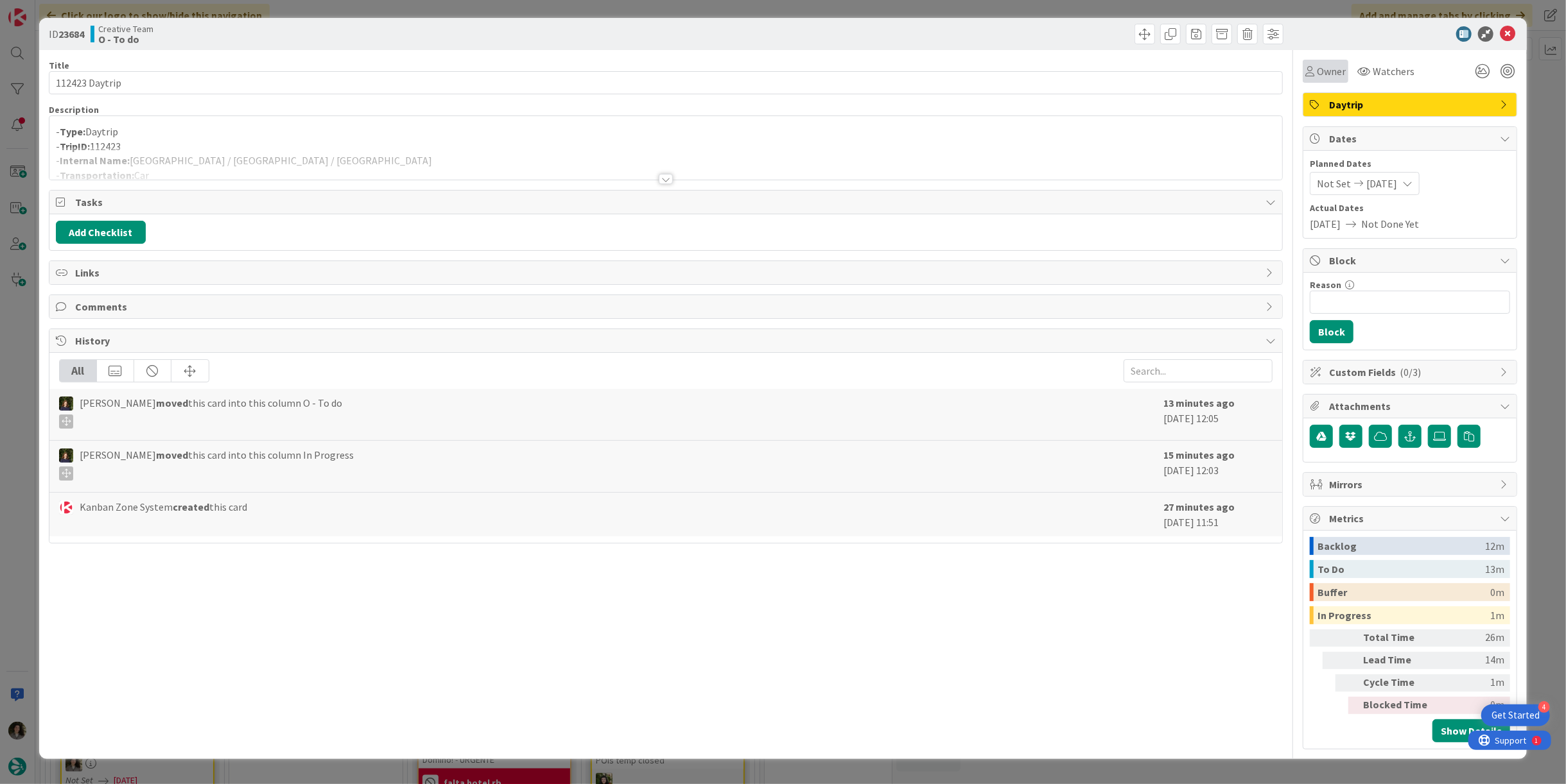
click at [1323, 72] on span "Owner" at bounding box center [1332, 71] width 29 height 15
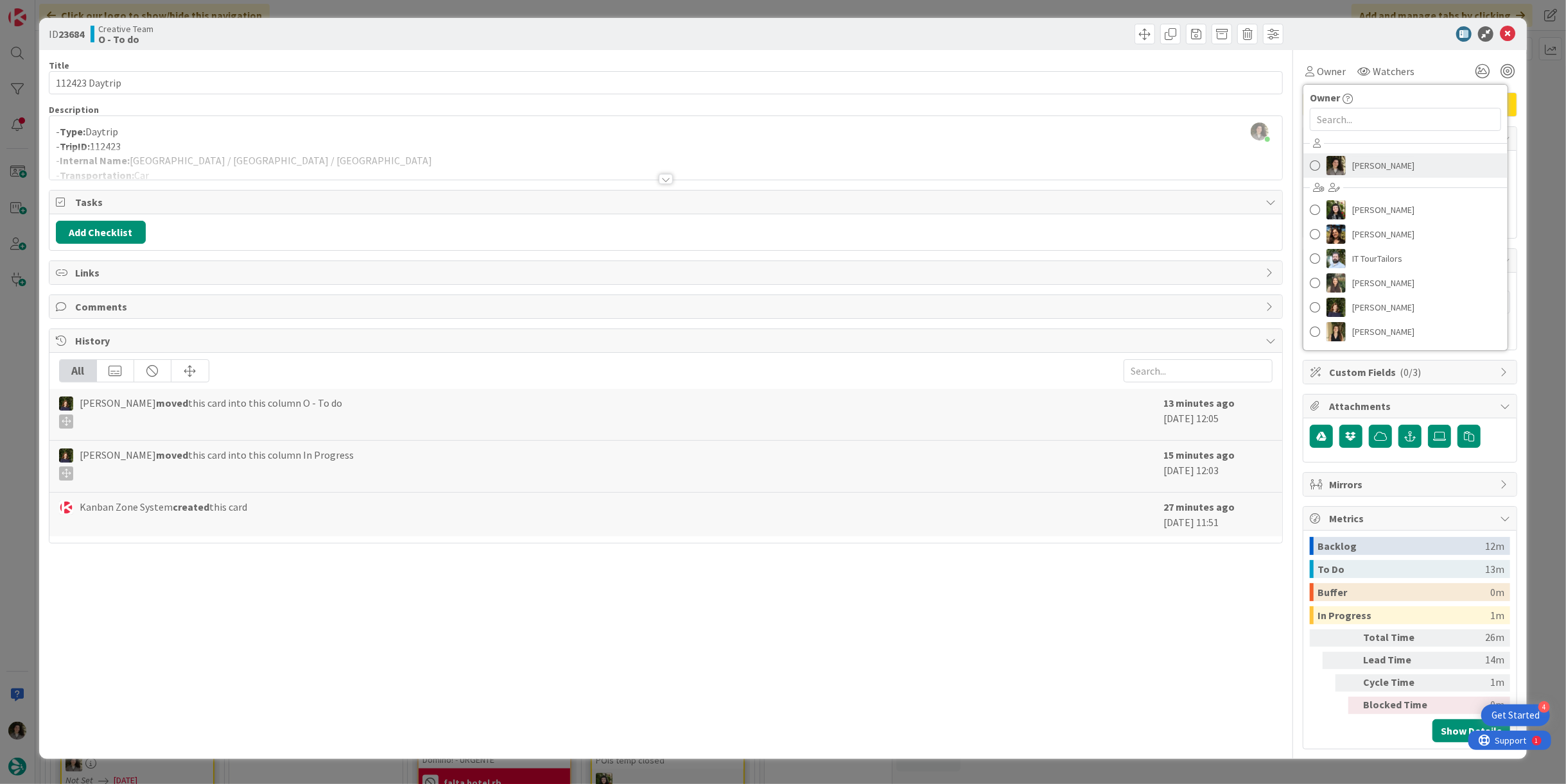
click at [1403, 154] on link "[PERSON_NAME]" at bounding box center [1406, 165] width 204 height 24
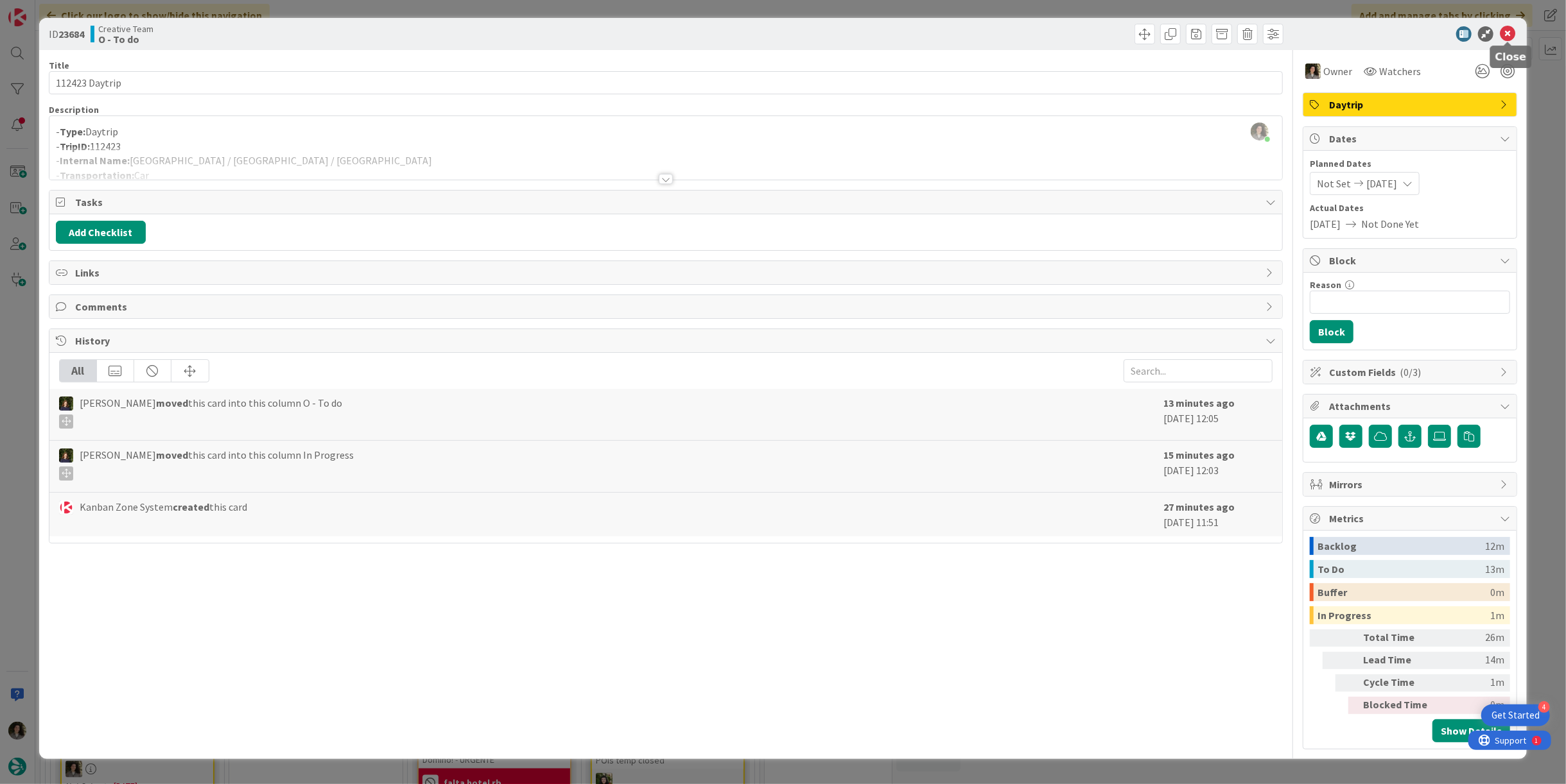
click at [1506, 31] on icon at bounding box center [1508, 34] width 15 height 15
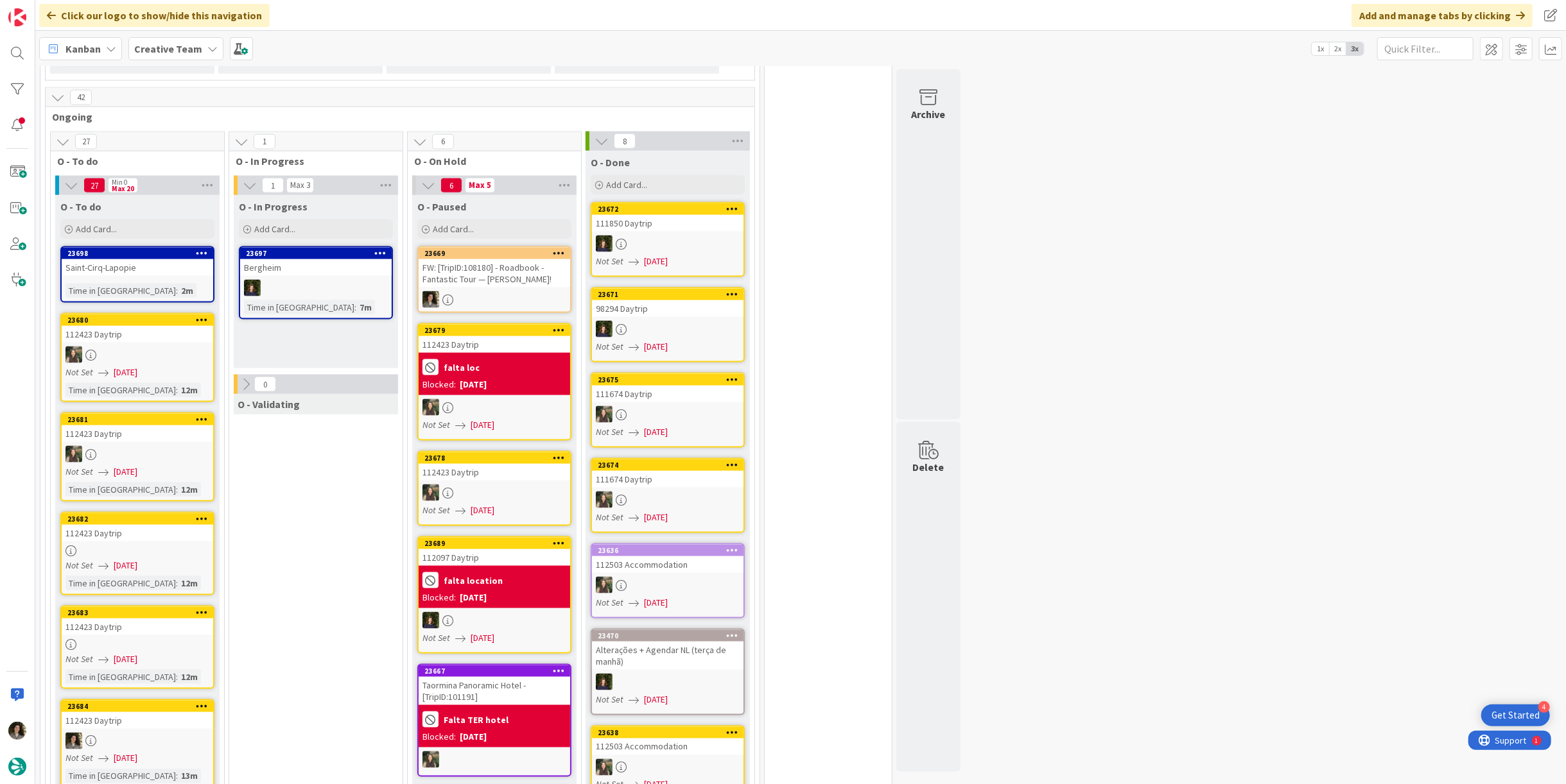
click at [137, 619] on div "112423 Daytrip" at bounding box center [138, 627] width 152 height 17
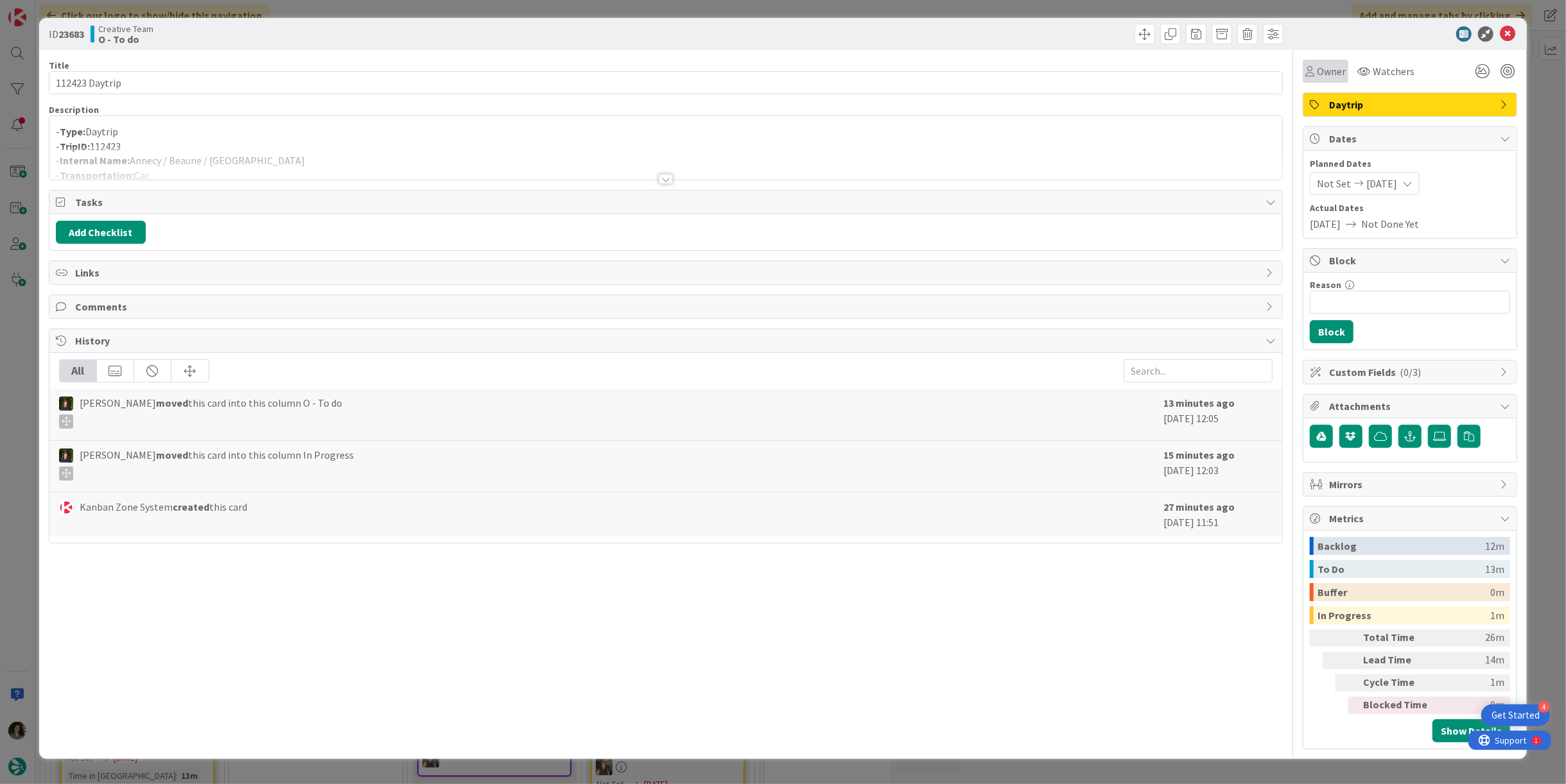
click at [1330, 70] on span "Owner" at bounding box center [1332, 71] width 29 height 15
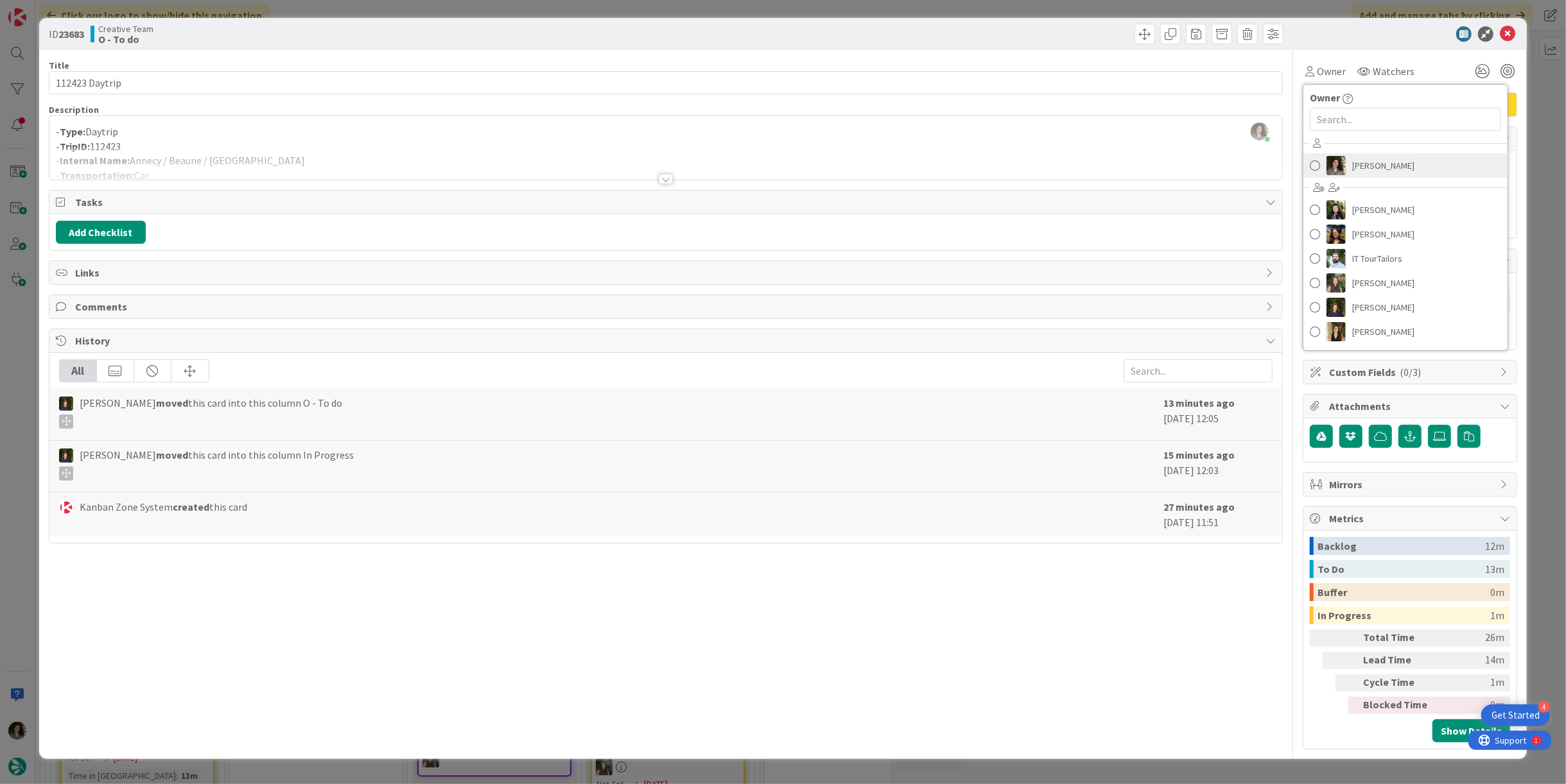
click at [1380, 156] on span "[PERSON_NAME]" at bounding box center [1384, 165] width 63 height 19
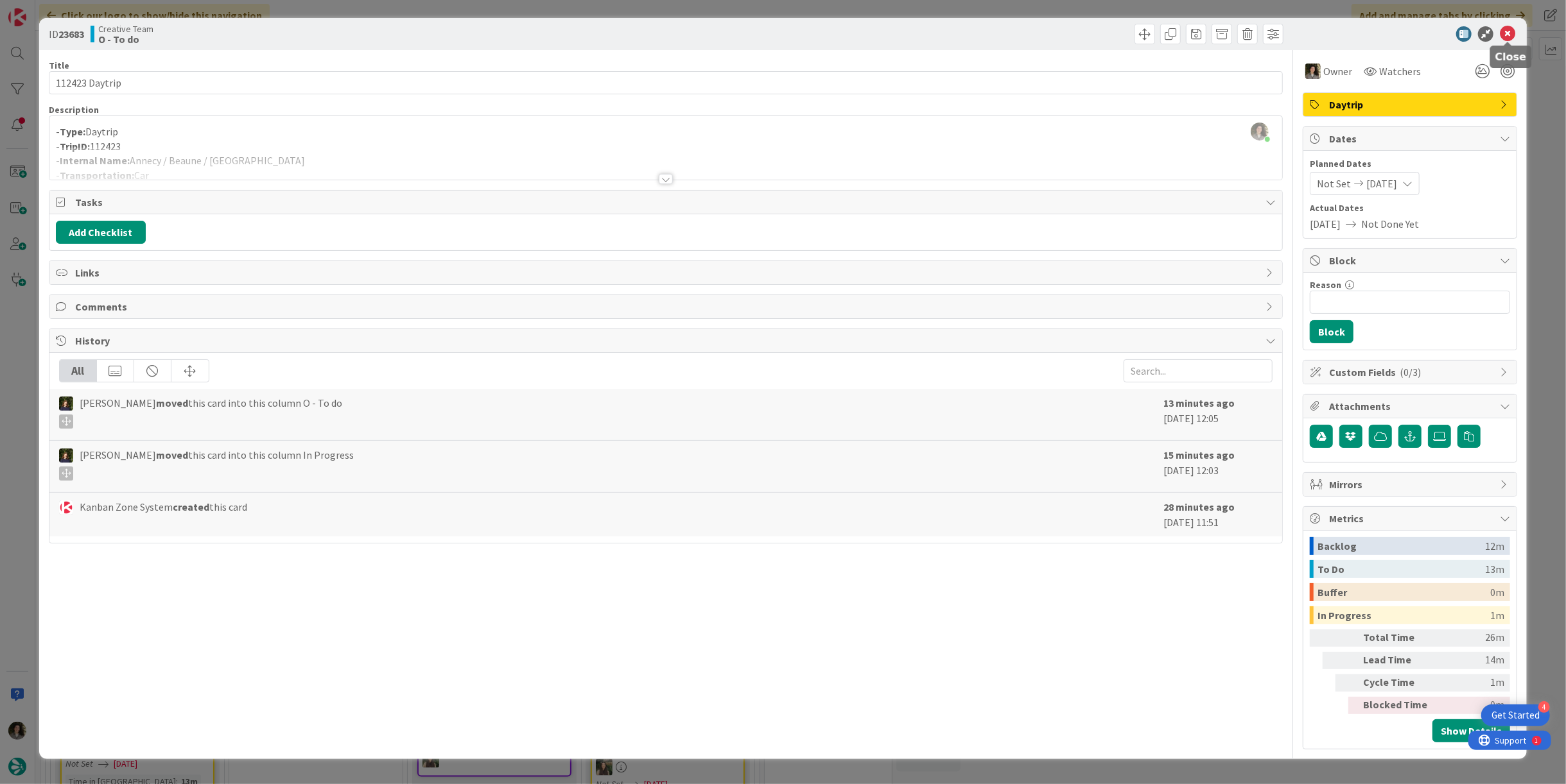
click at [1512, 30] on icon at bounding box center [1508, 34] width 15 height 15
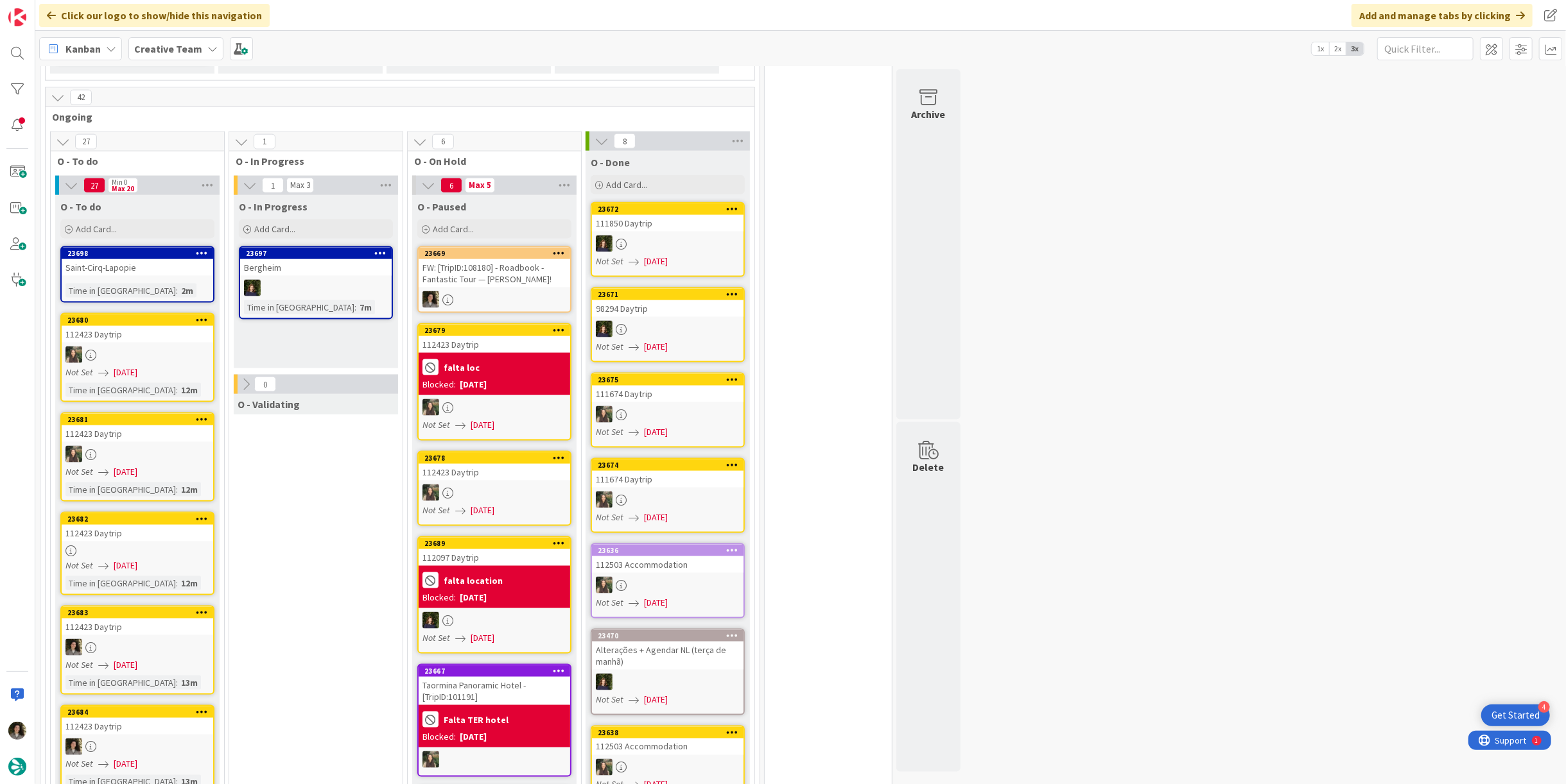
click at [143, 546] on div at bounding box center [138, 551] width 152 height 11
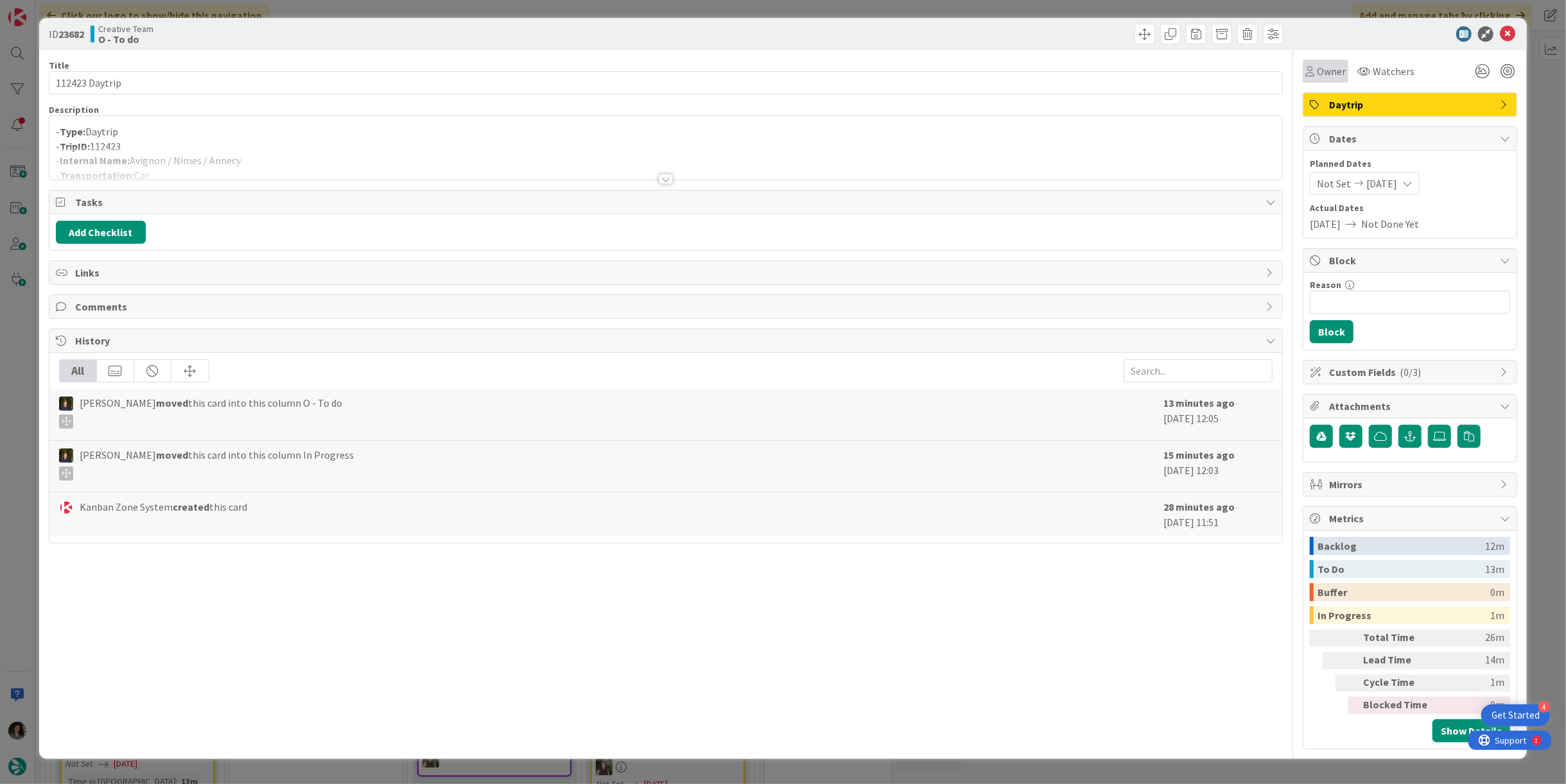
click at [1330, 70] on span "Owner" at bounding box center [1332, 71] width 29 height 15
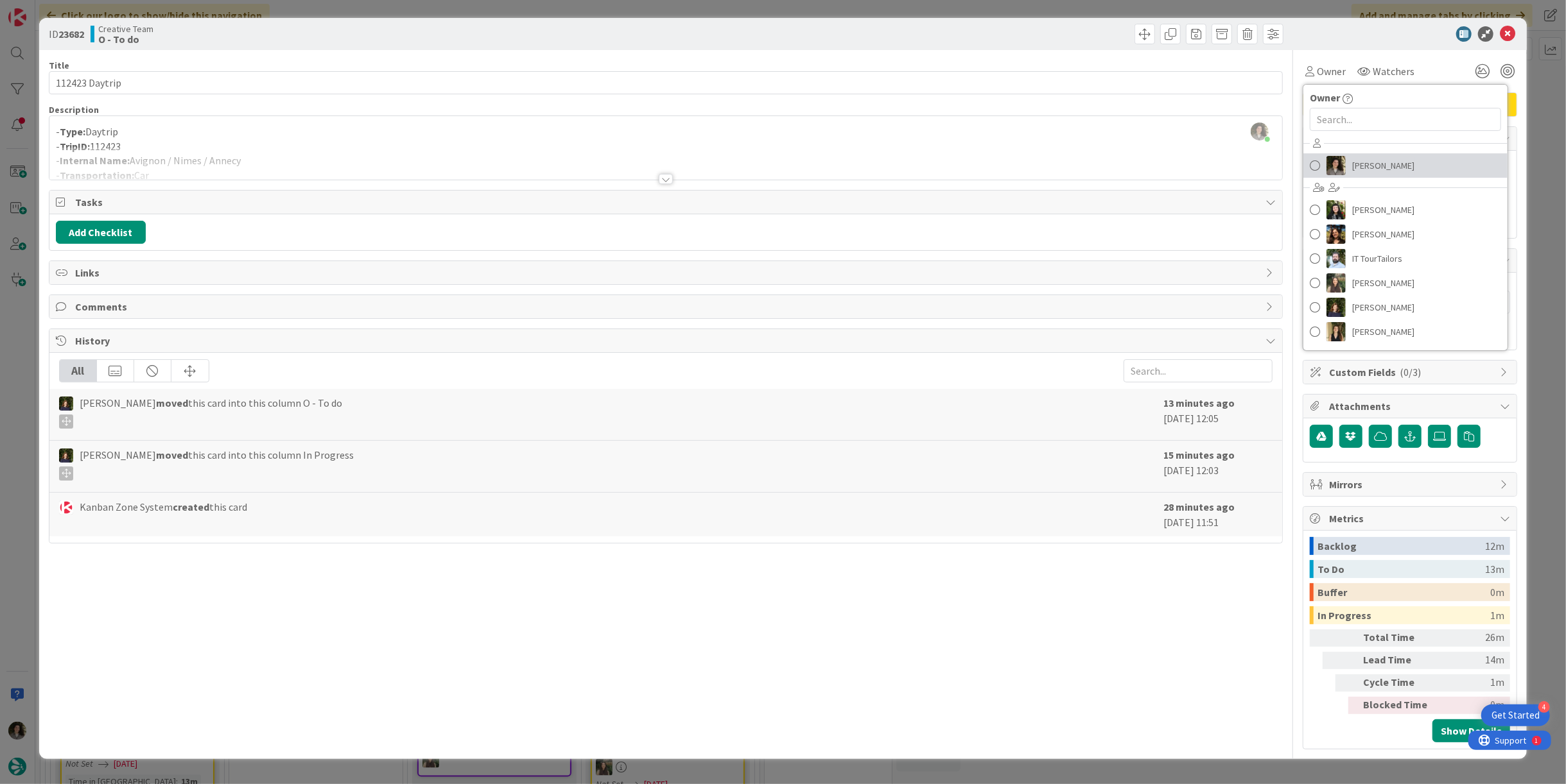
click at [1396, 163] on span "[PERSON_NAME]" at bounding box center [1384, 165] width 63 height 19
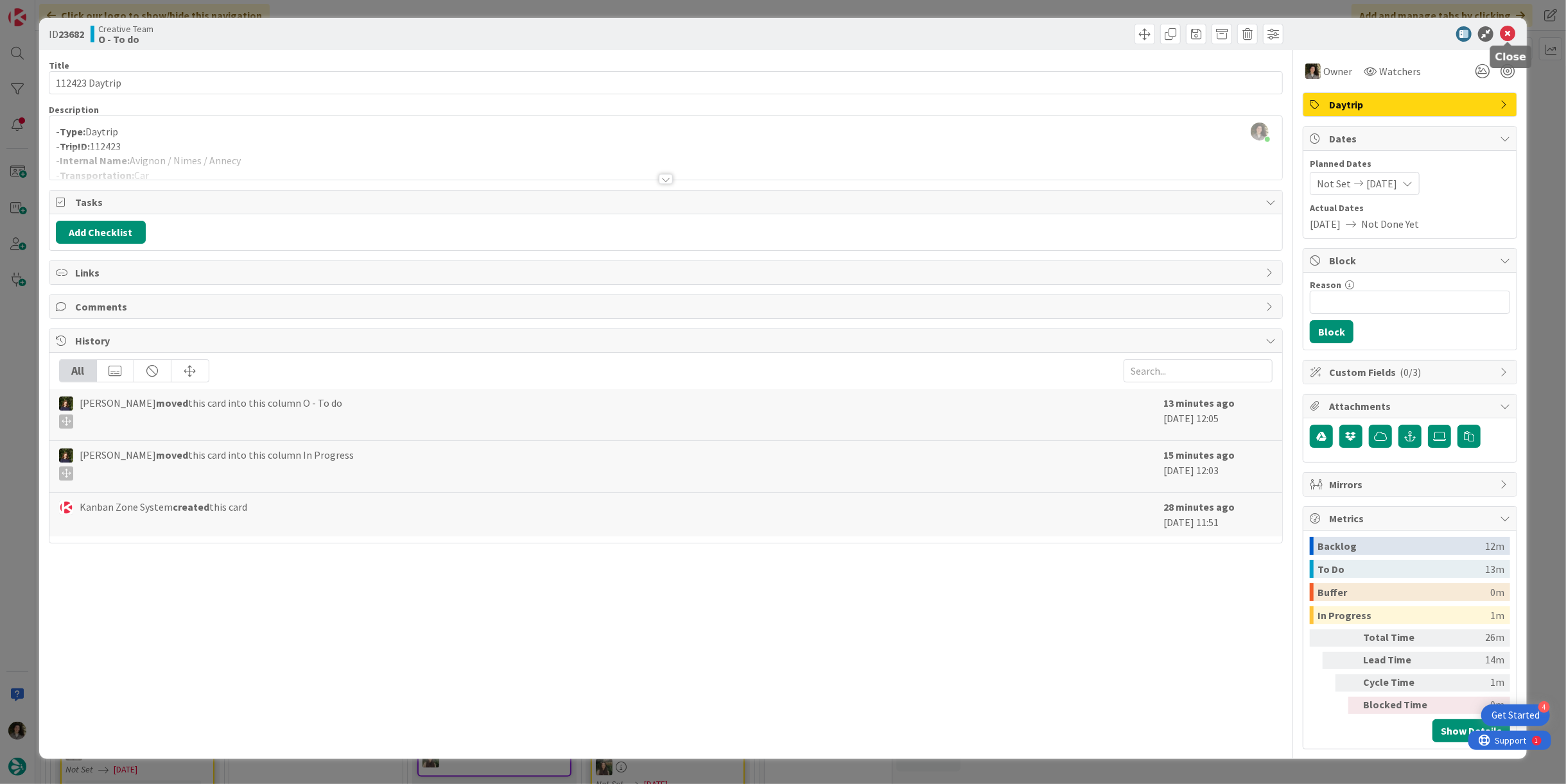
click at [1508, 38] on icon at bounding box center [1508, 34] width 15 height 15
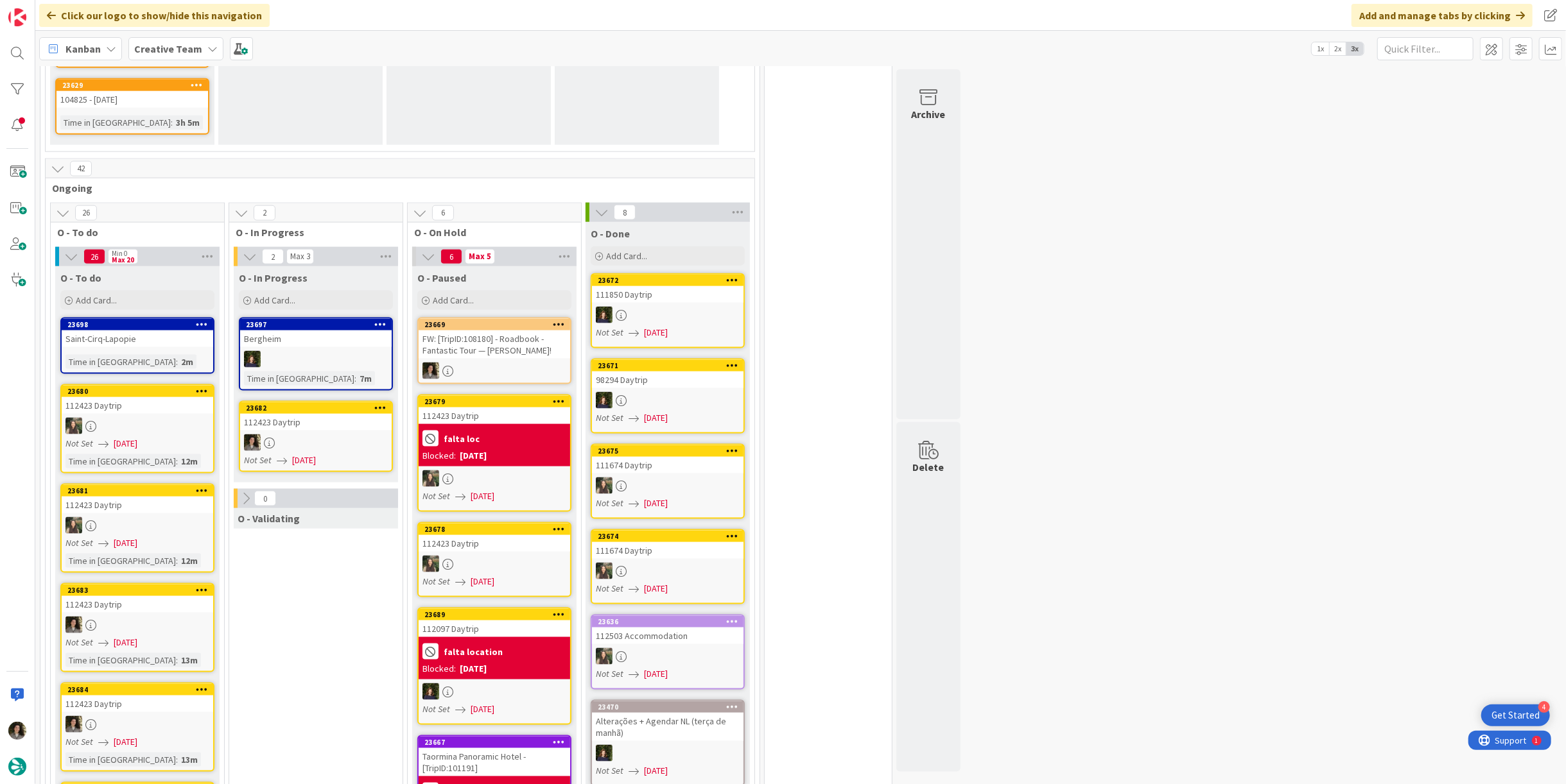
click at [292, 434] on div at bounding box center [316, 443] width 152 height 17
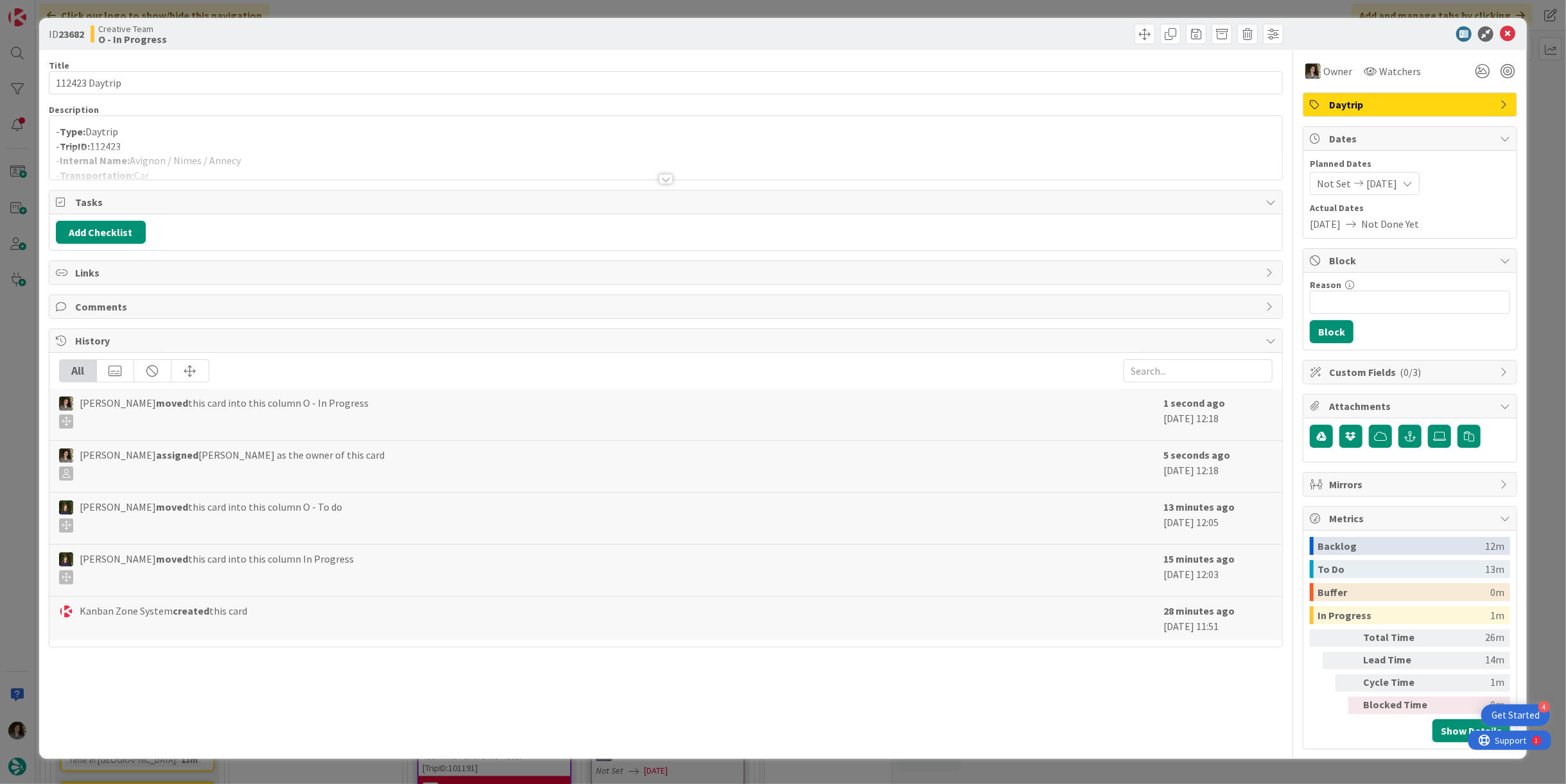
click at [282, 159] on div at bounding box center [665, 163] width 1233 height 33
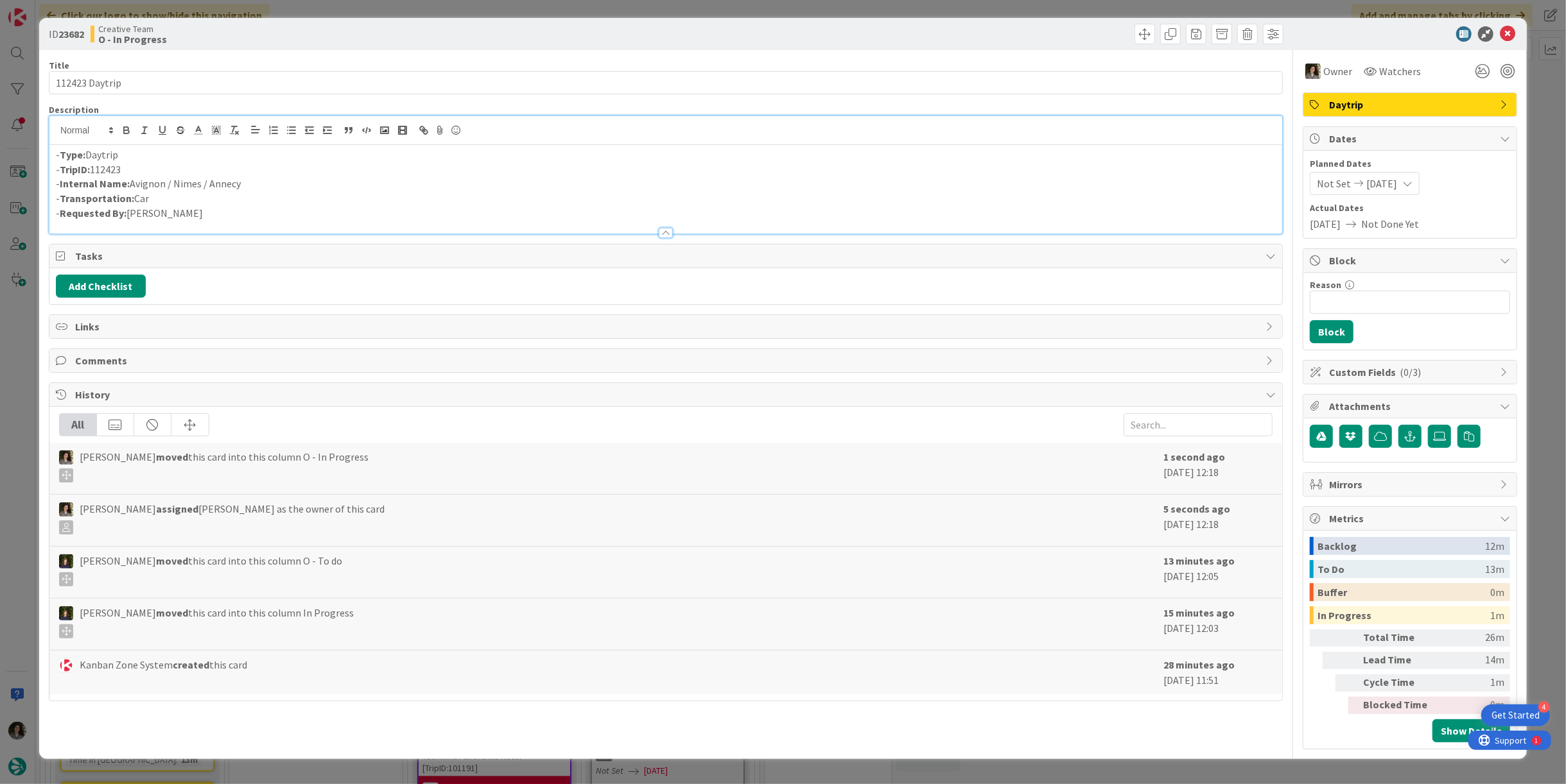
drag, startPoint x: 225, startPoint y: 182, endPoint x: 130, endPoint y: 188, distance: 95.2
click at [130, 188] on p "- Internal Name: Avignon / Nimes / Annecy" at bounding box center [665, 183] width 1220 height 15
copy p "Avignon / Nimes / Annecy"
click at [1506, 28] on icon at bounding box center [1508, 34] width 15 height 15
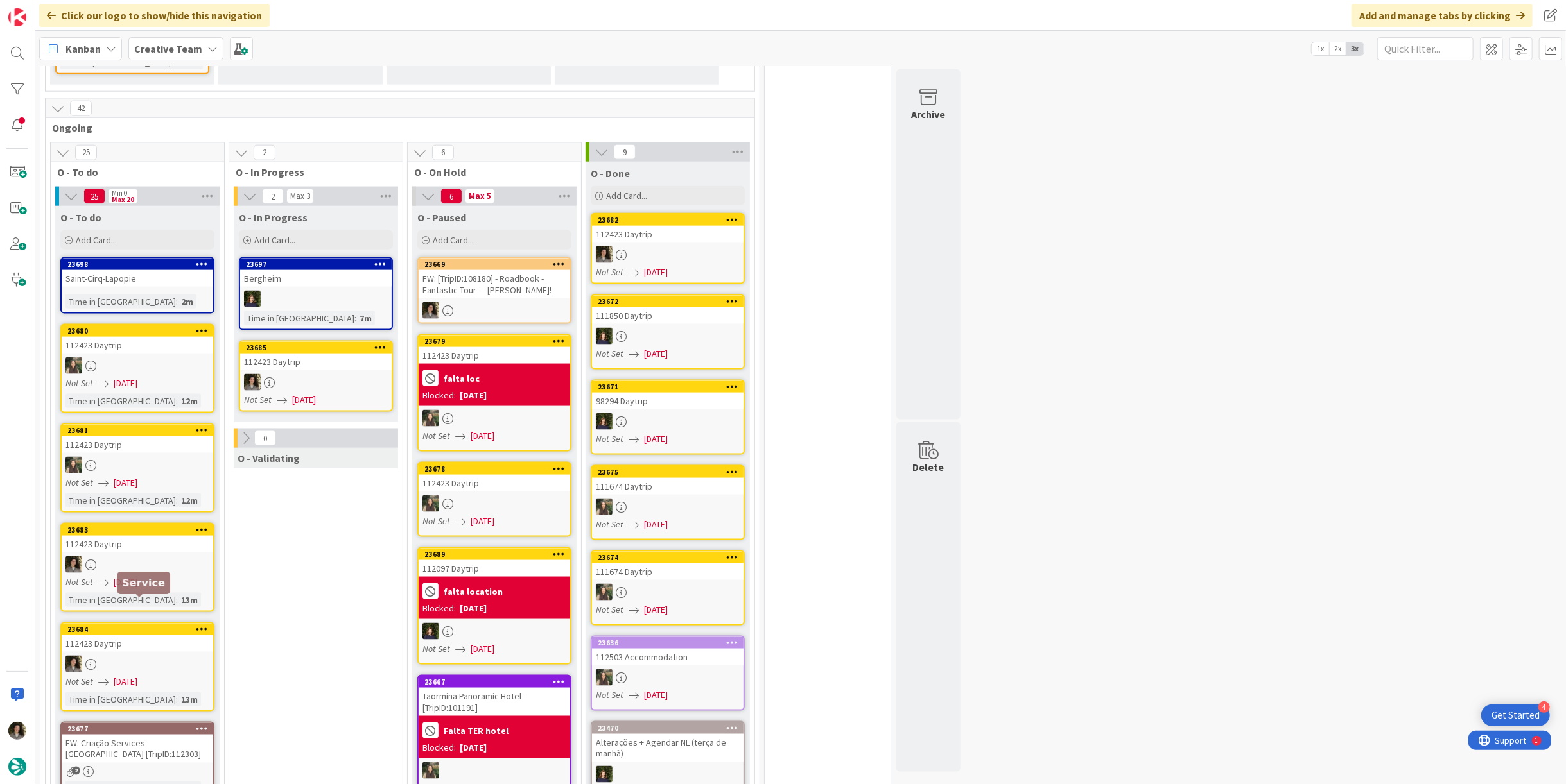
scroll to position [1448, 0]
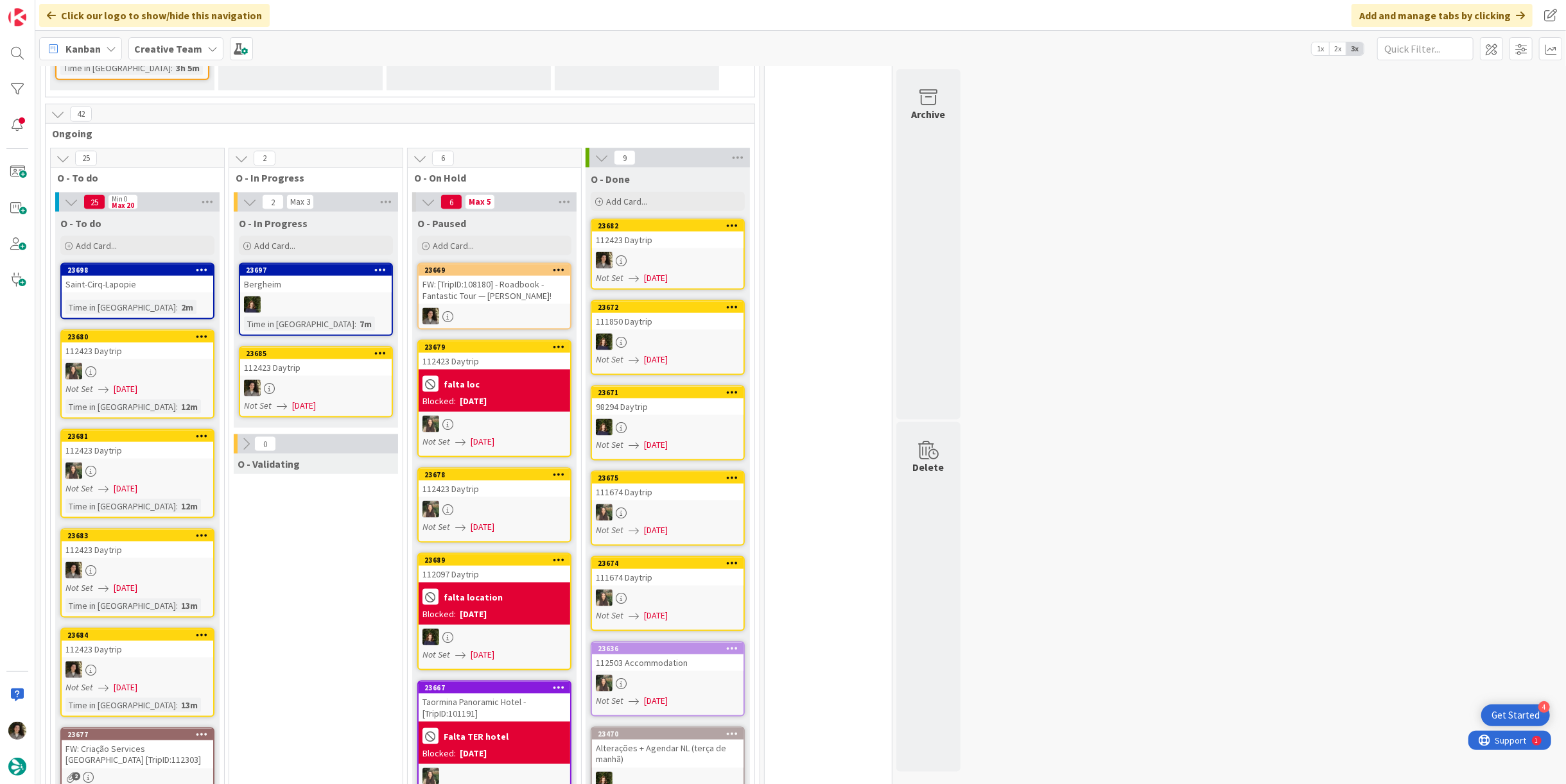
click at [289, 380] on div at bounding box center [316, 389] width 152 height 17
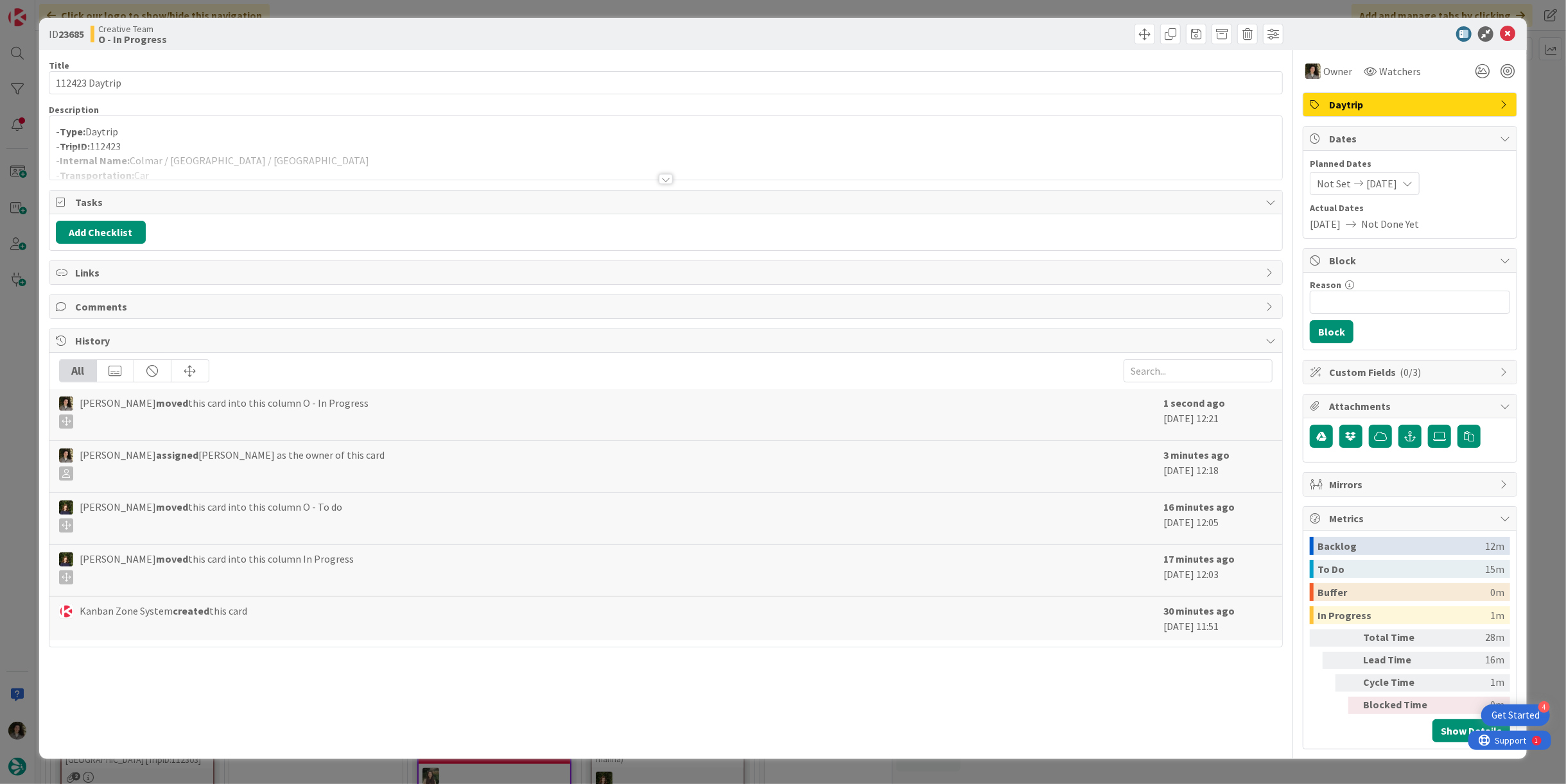
drag, startPoint x: 340, startPoint y: 147, endPoint x: 293, endPoint y: 159, distance: 48.5
click at [340, 147] on div at bounding box center [665, 163] width 1233 height 33
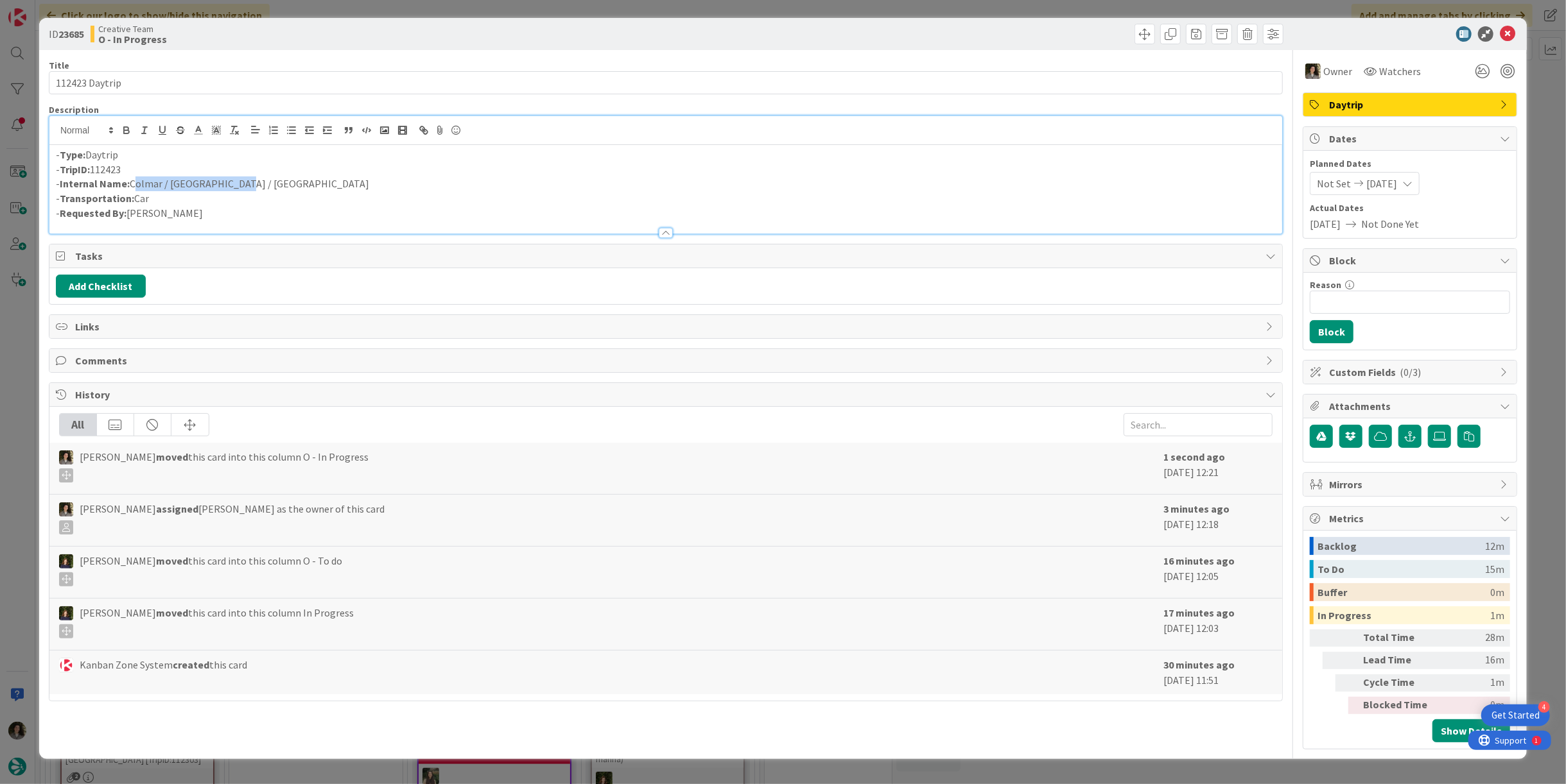
drag, startPoint x: 252, startPoint y: 186, endPoint x: 134, endPoint y: 183, distance: 118.0
click at [134, 183] on p "- Internal Name: Colmar / Verdun / Reims" at bounding box center [665, 183] width 1220 height 15
copy p "Colmar / Verdun / Reims"
click at [1510, 35] on icon at bounding box center [1508, 34] width 15 height 15
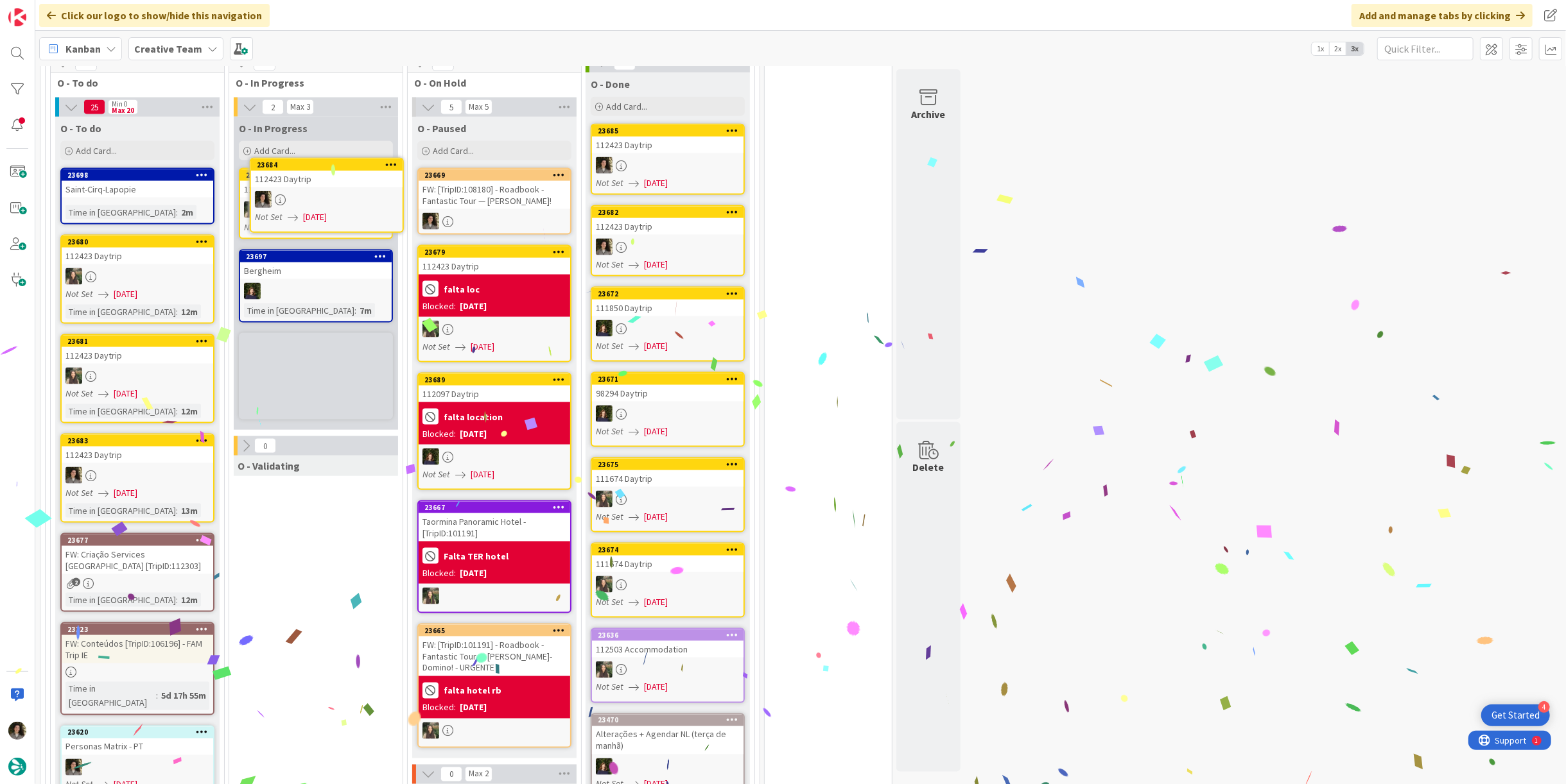
scroll to position [1533, 0]
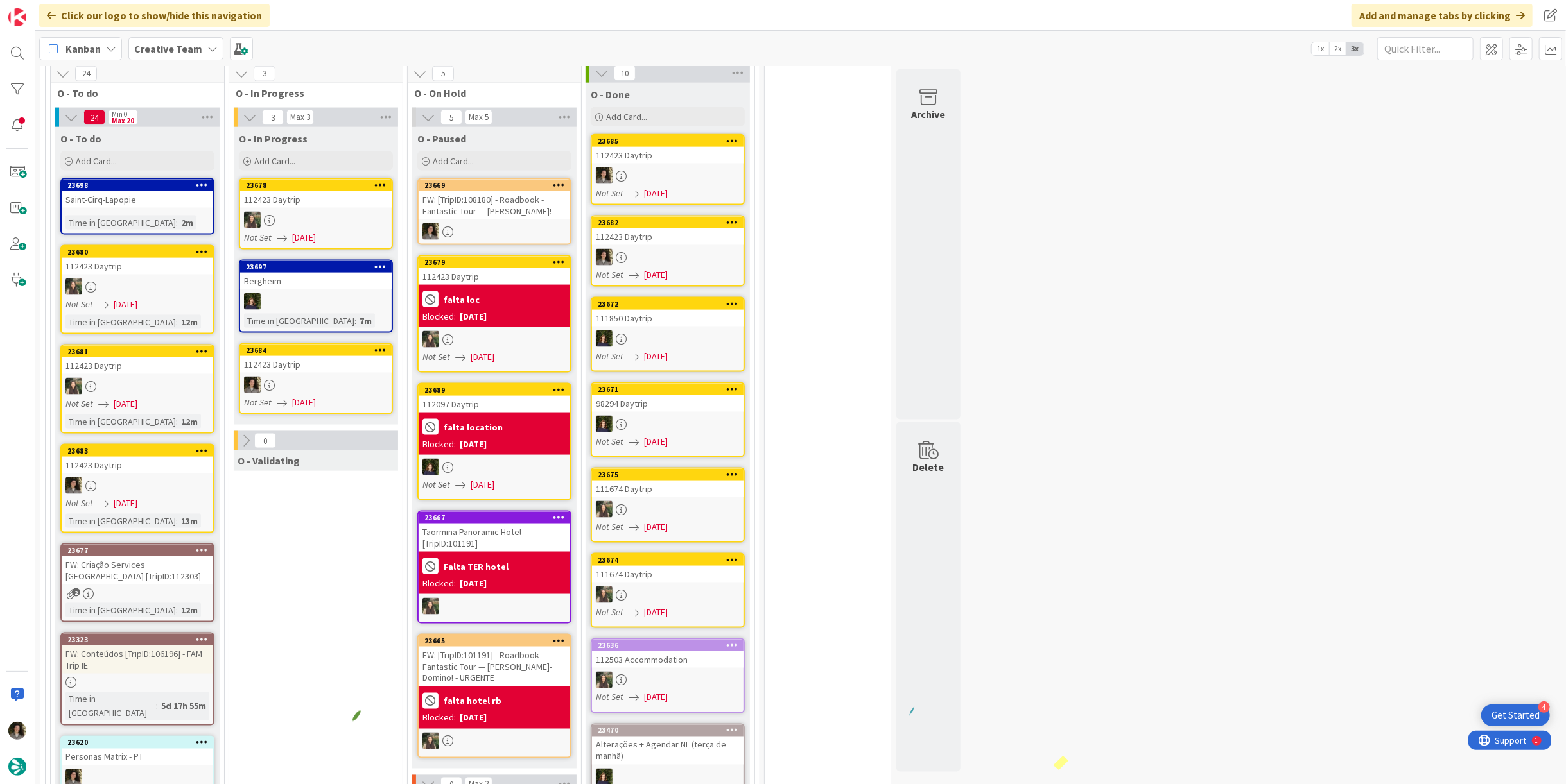
click at [296, 396] on span "[DATE]" at bounding box center [304, 402] width 24 height 13
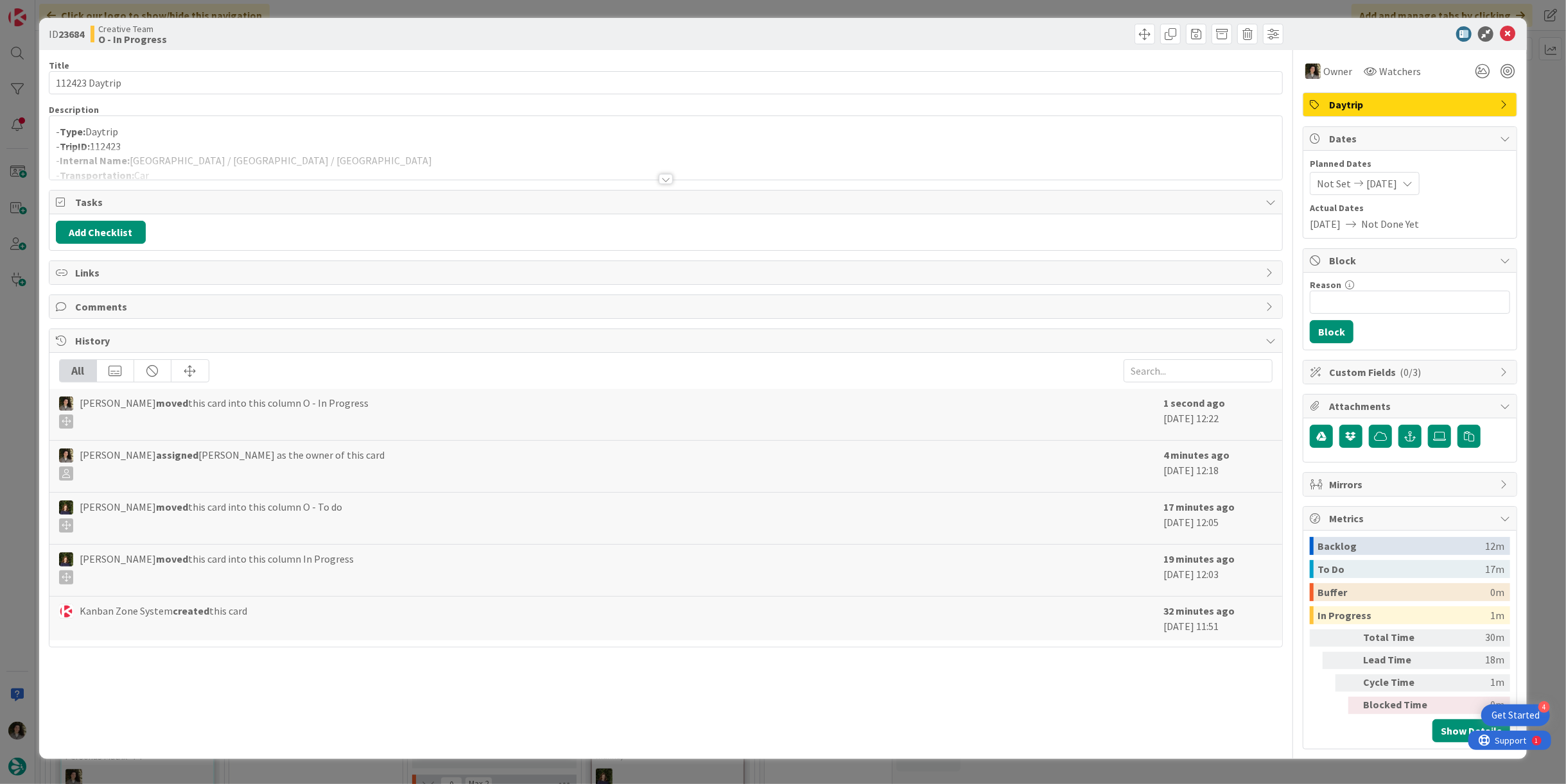
drag, startPoint x: 300, startPoint y: 151, endPoint x: 289, endPoint y: 155, distance: 11.7
click at [299, 150] on div at bounding box center [665, 163] width 1233 height 33
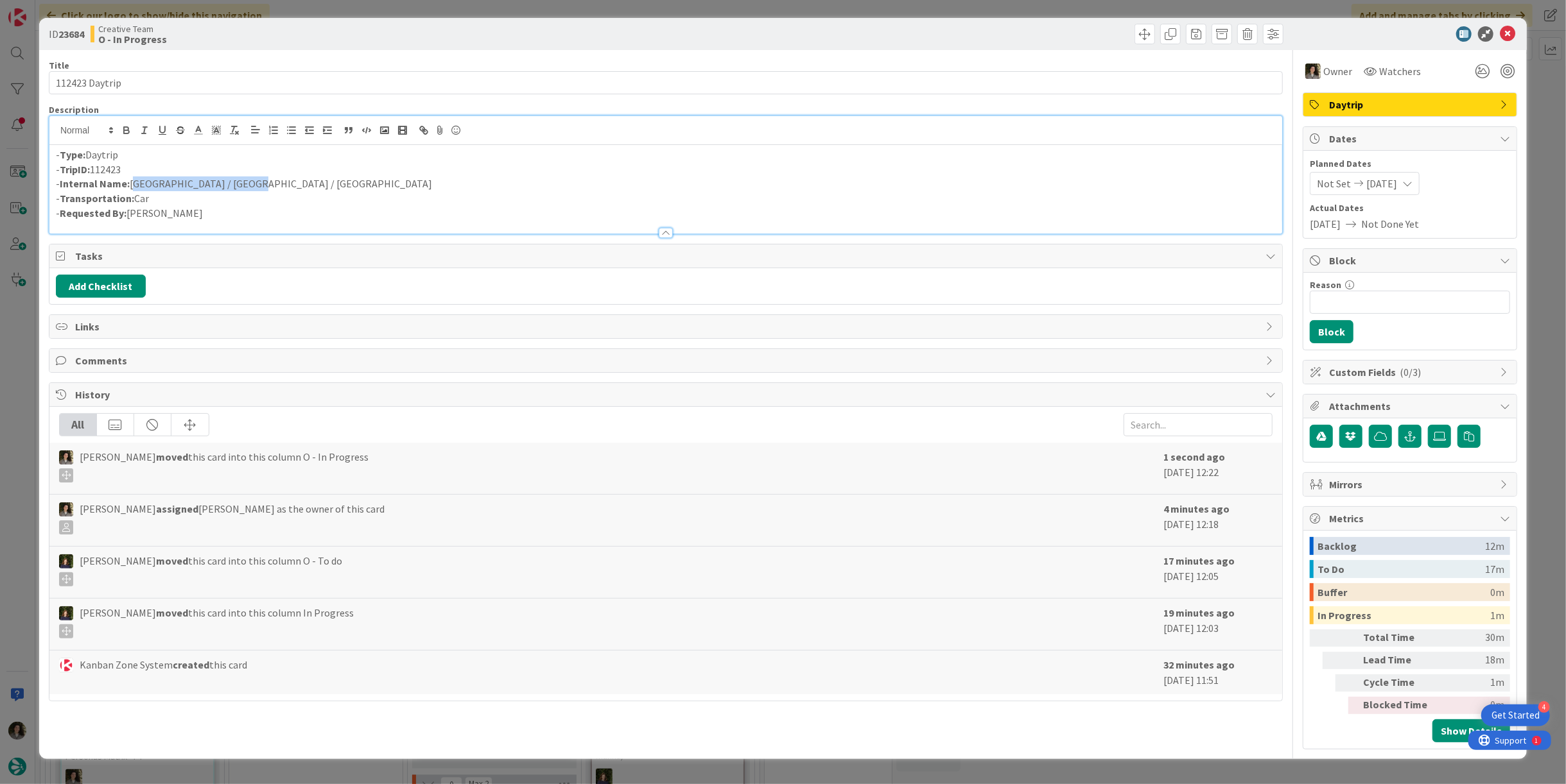
drag, startPoint x: 247, startPoint y: 182, endPoint x: 132, endPoint y: 183, distance: 115.0
click at [132, 183] on p "- Internal Name: Dijon / Besançon / Colmar" at bounding box center [665, 183] width 1220 height 15
copy p "Dijon / Besançon / Colmar"
click at [1504, 32] on icon at bounding box center [1508, 34] width 15 height 15
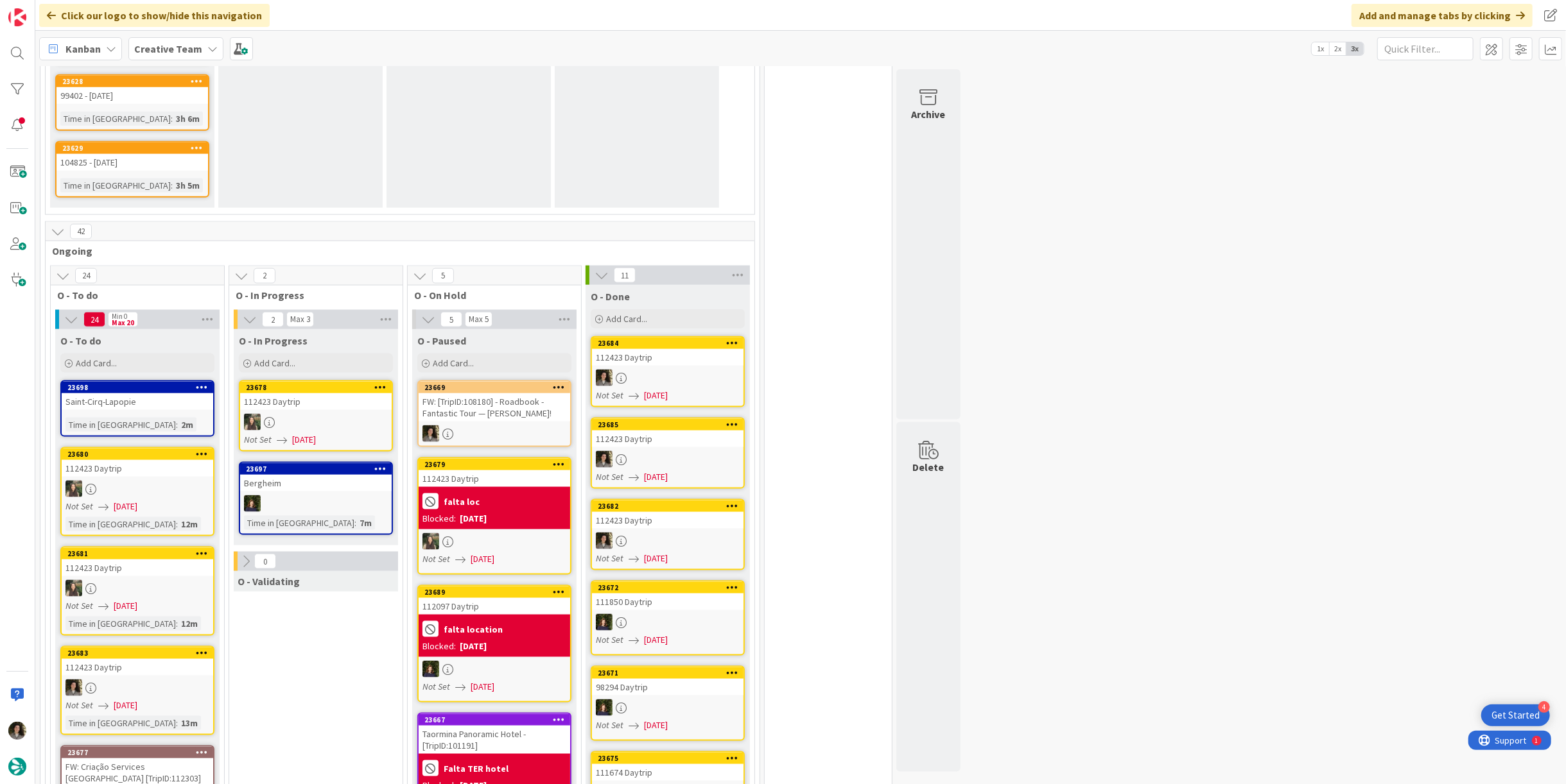
scroll to position [1328, 0]
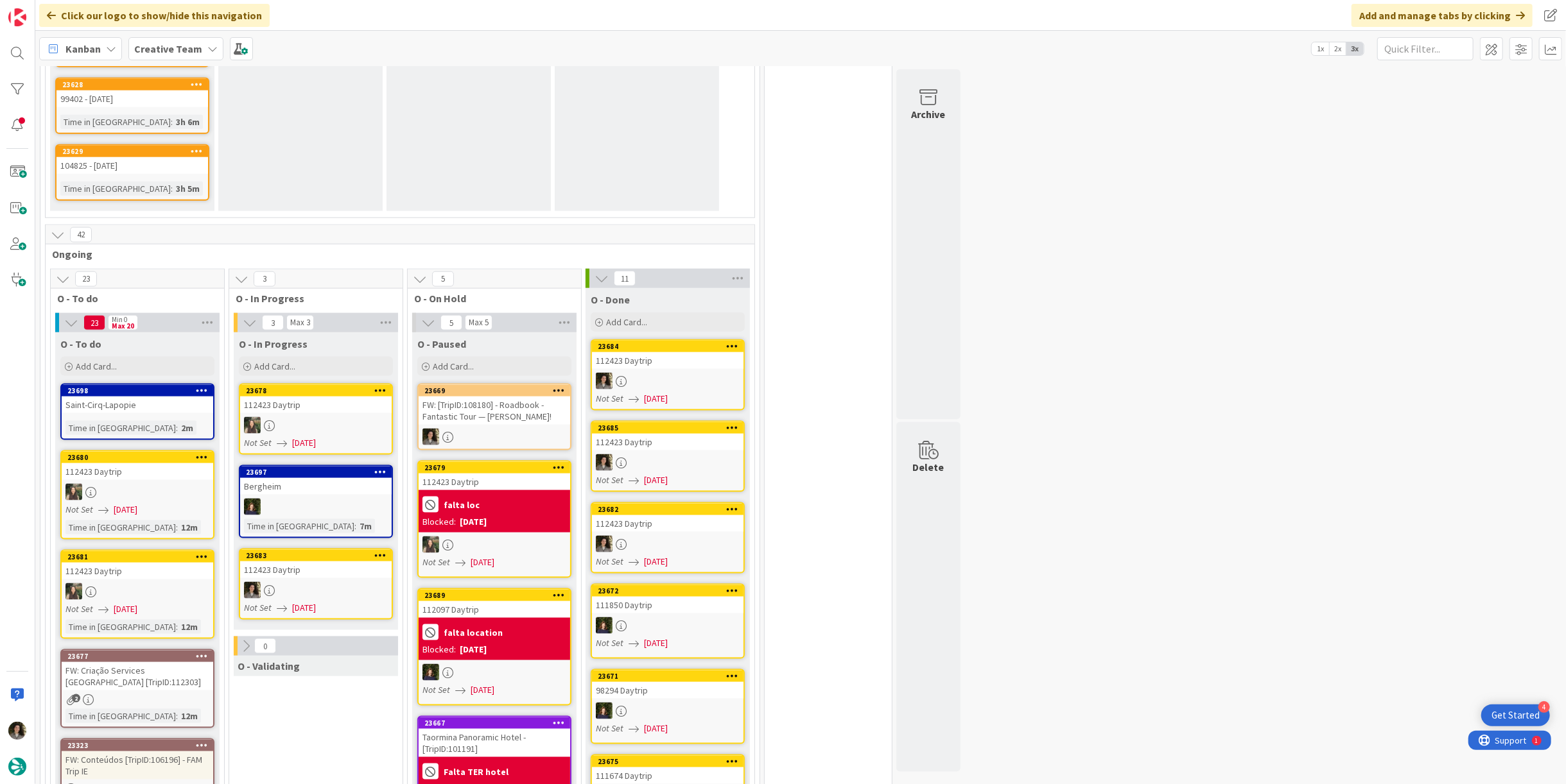
click at [306, 582] on div at bounding box center [316, 591] width 152 height 17
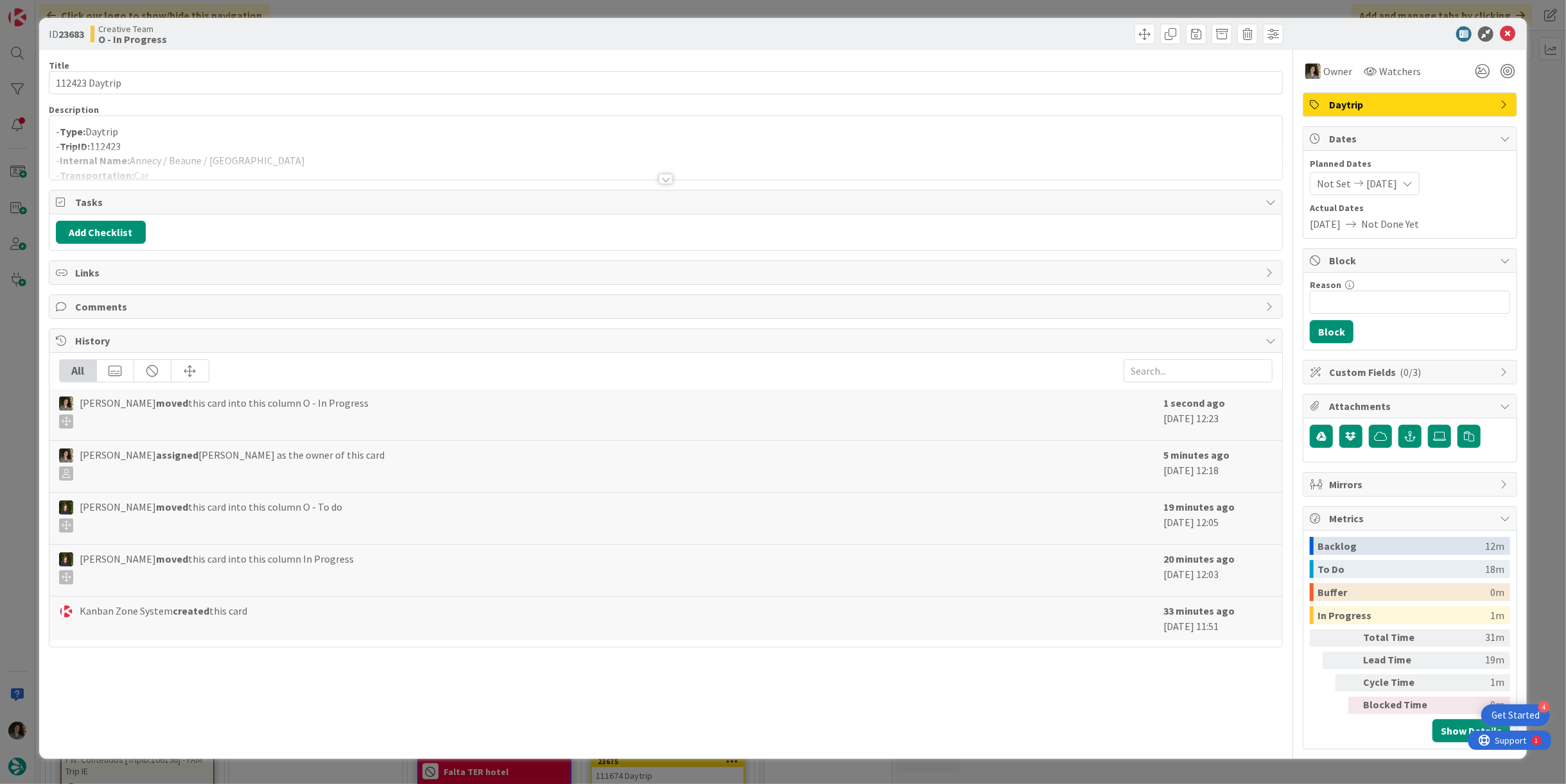
click at [510, 140] on p "- TripID: 112423" at bounding box center [665, 146] width 1220 height 15
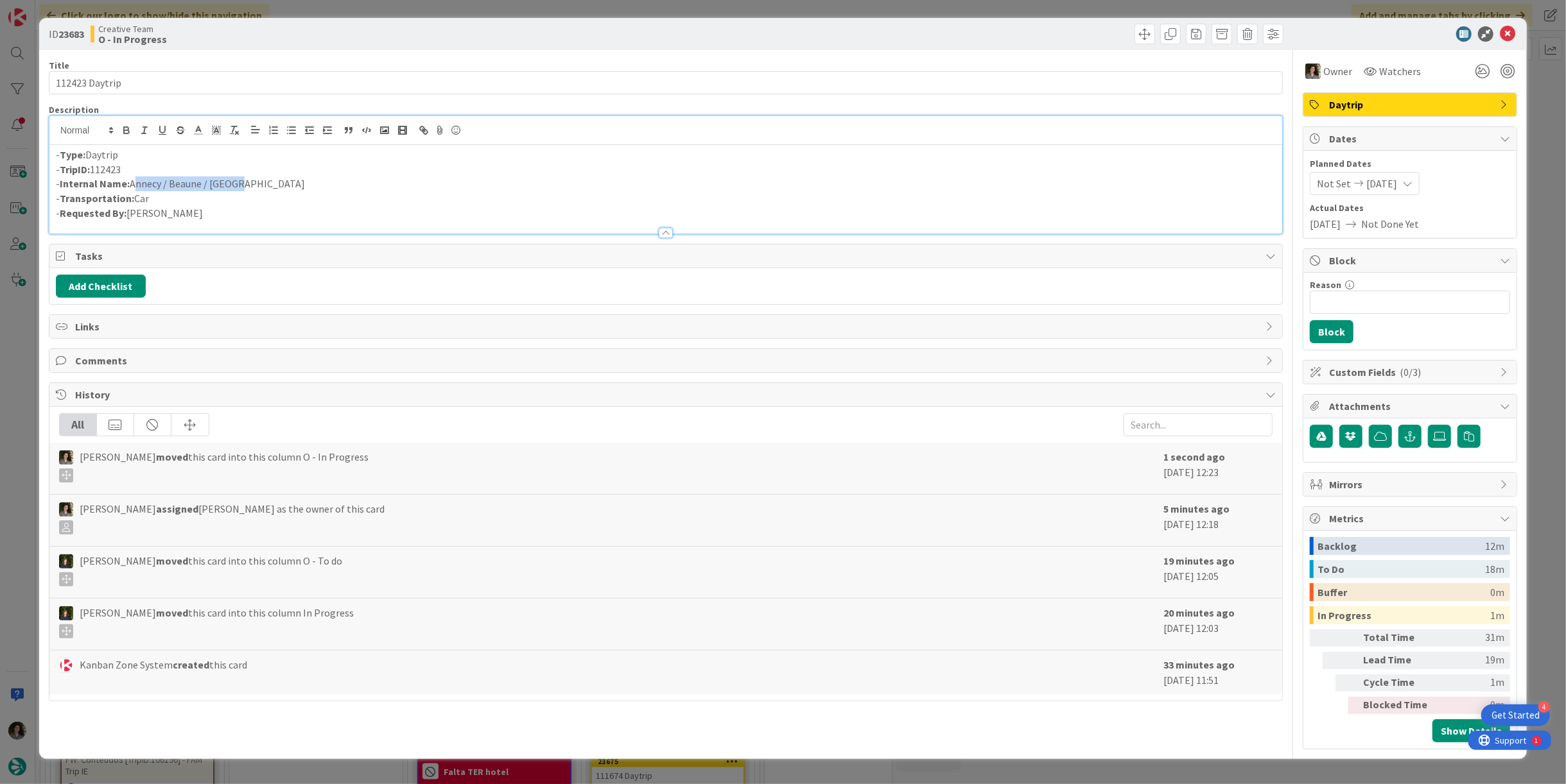
drag, startPoint x: 239, startPoint y: 185, endPoint x: 130, endPoint y: 185, distance: 109.0
click at [130, 185] on p "- Internal Name: Annecy / Beaune / Dijon" at bounding box center [665, 183] width 1220 height 15
copy p "Annecy / Beaune / Dijon"
click at [1510, 34] on icon at bounding box center [1508, 34] width 15 height 15
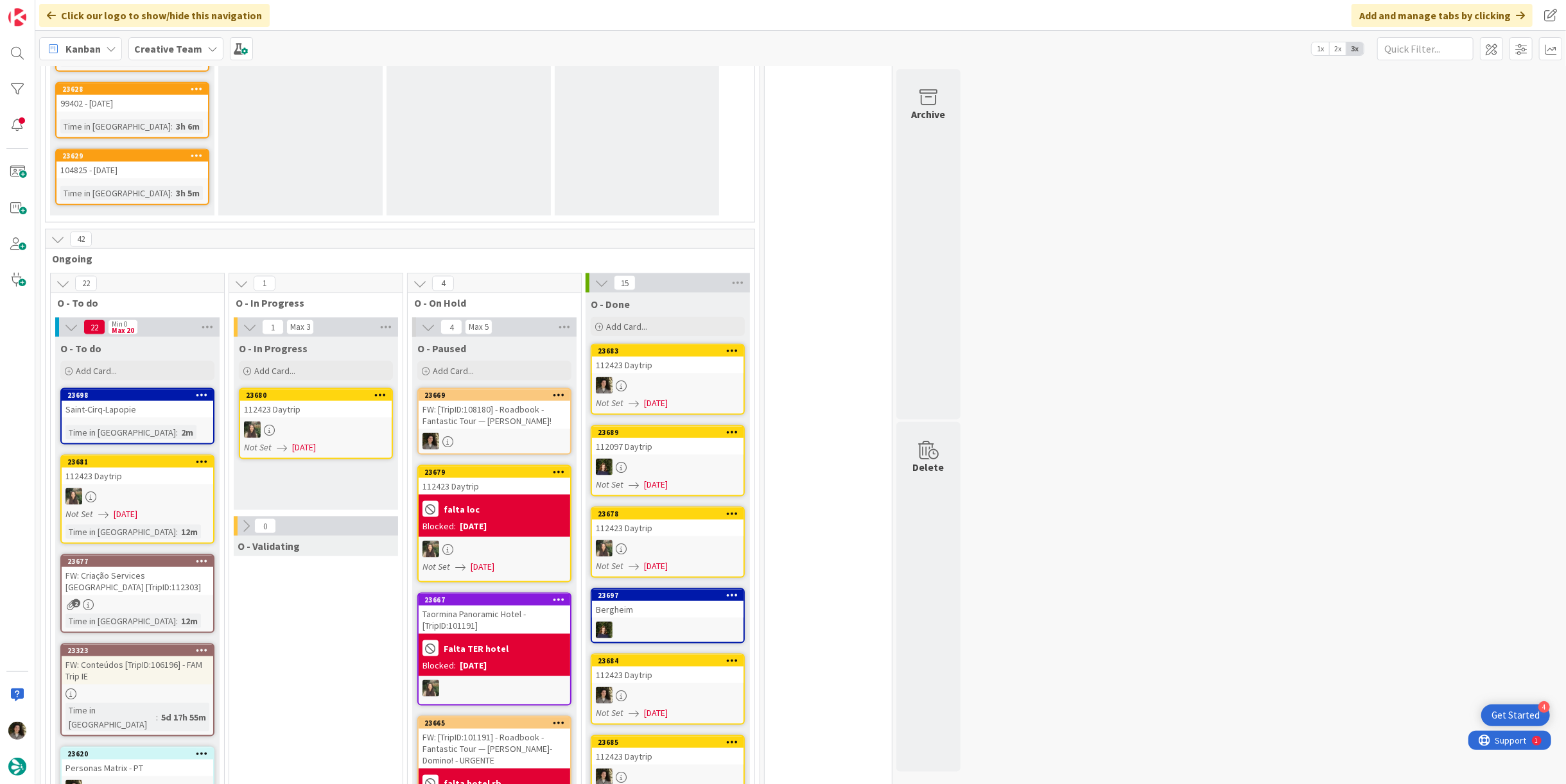
scroll to position [1823, 0]
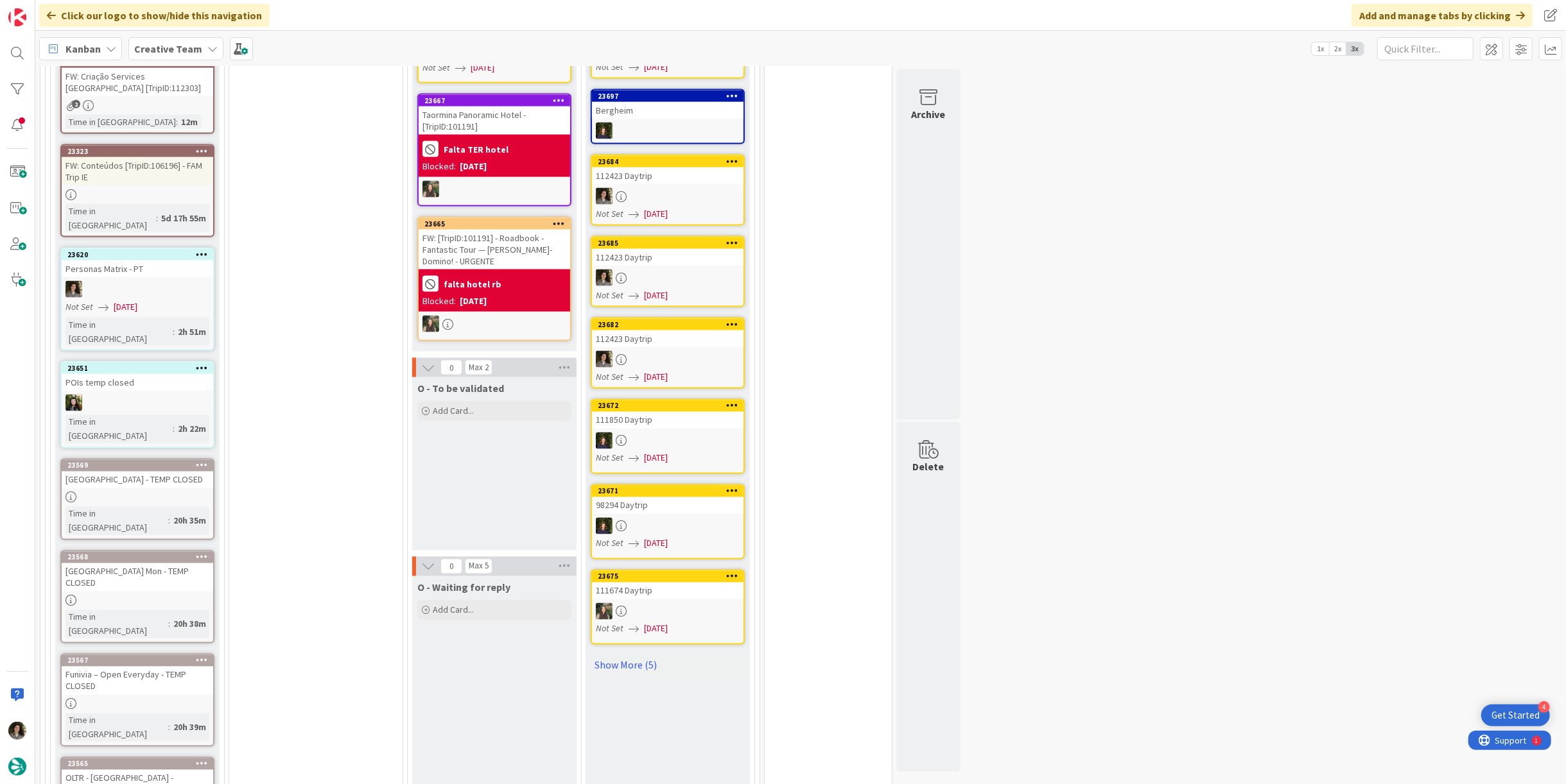
click at [123, 300] on span "[DATE]" at bounding box center [125, 307] width 24 height 13
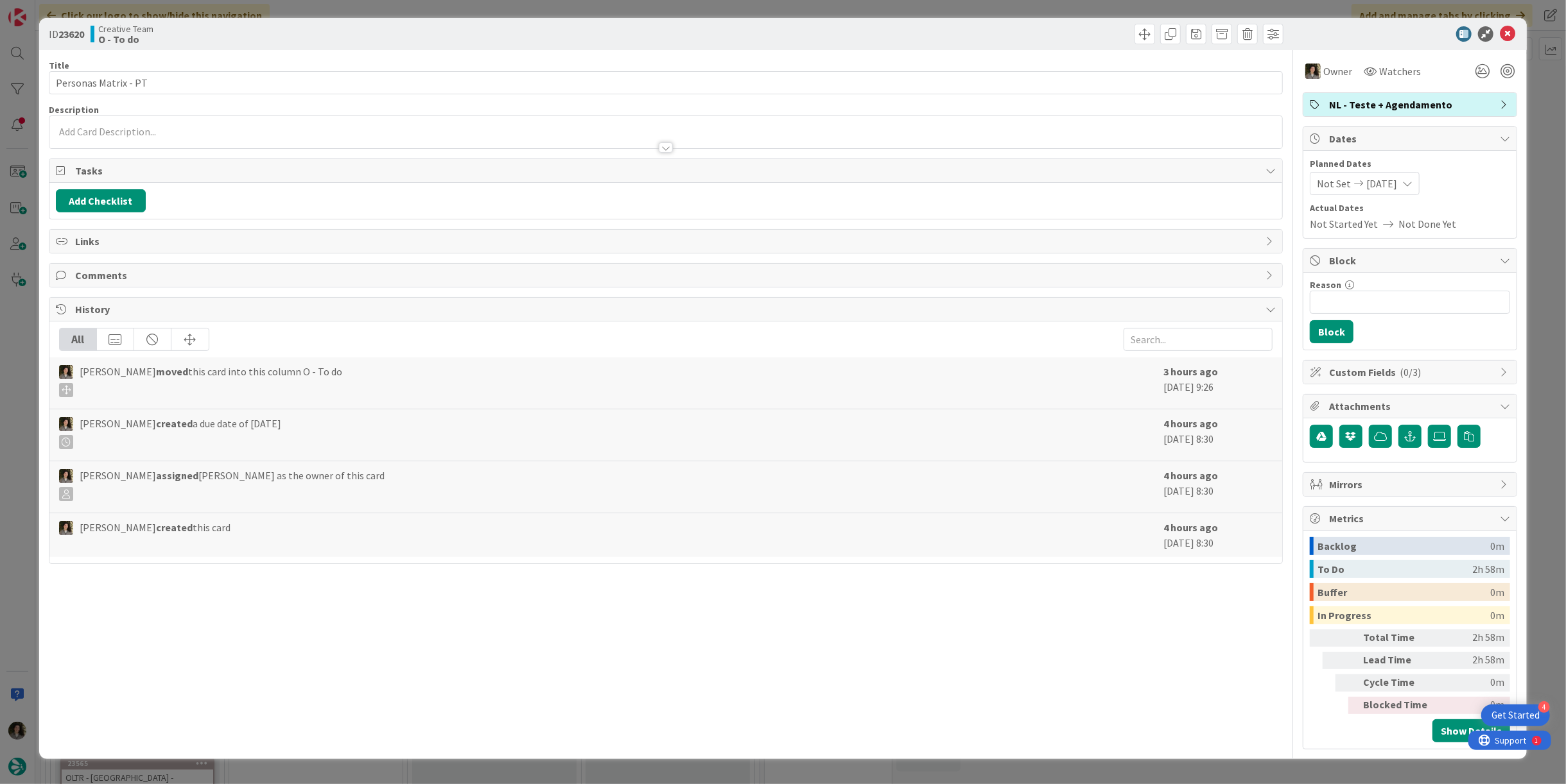
click at [1390, 176] on span "[DATE]" at bounding box center [1382, 183] width 31 height 15
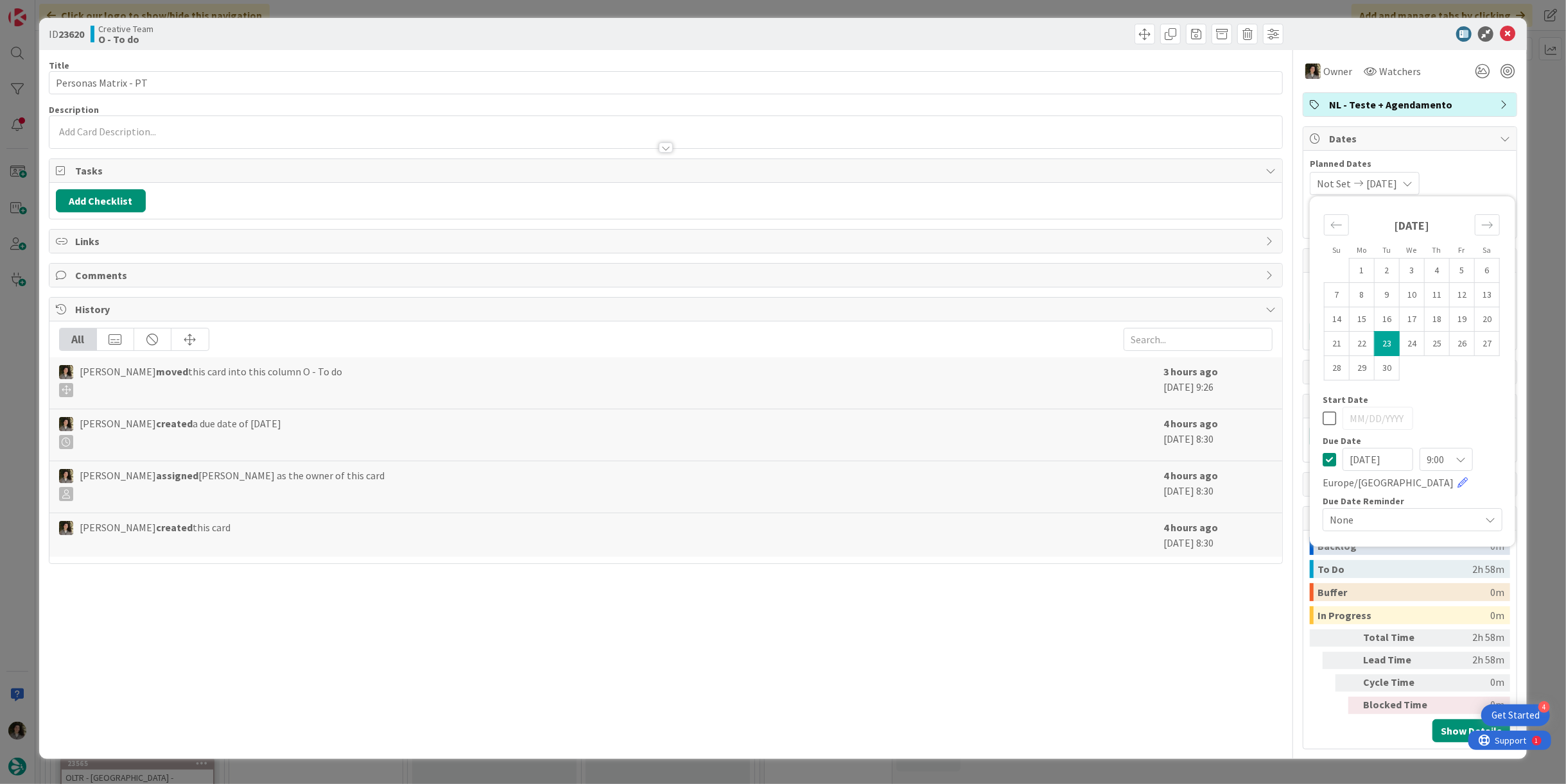
click at [1387, 340] on td "23" at bounding box center [1387, 343] width 25 height 24
type input "[DATE]"
click at [1329, 417] on icon at bounding box center [1329, 418] width 13 height 15
click at [1327, 456] on icon at bounding box center [1329, 459] width 13 height 15
click at [1410, 340] on td "24" at bounding box center [1412, 343] width 25 height 24
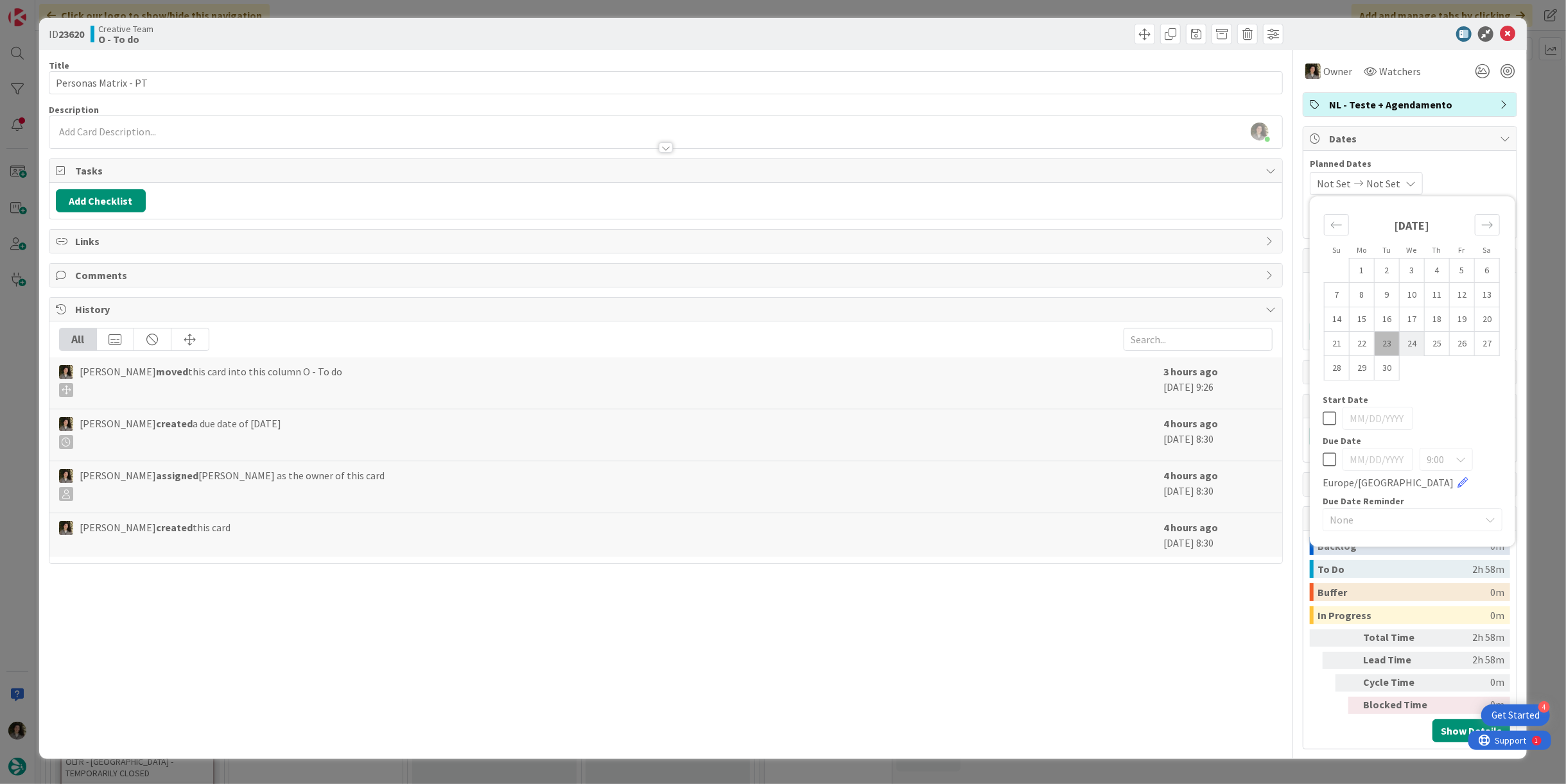
type input "[DATE]"
click at [1501, 38] on icon at bounding box center [1508, 34] width 15 height 15
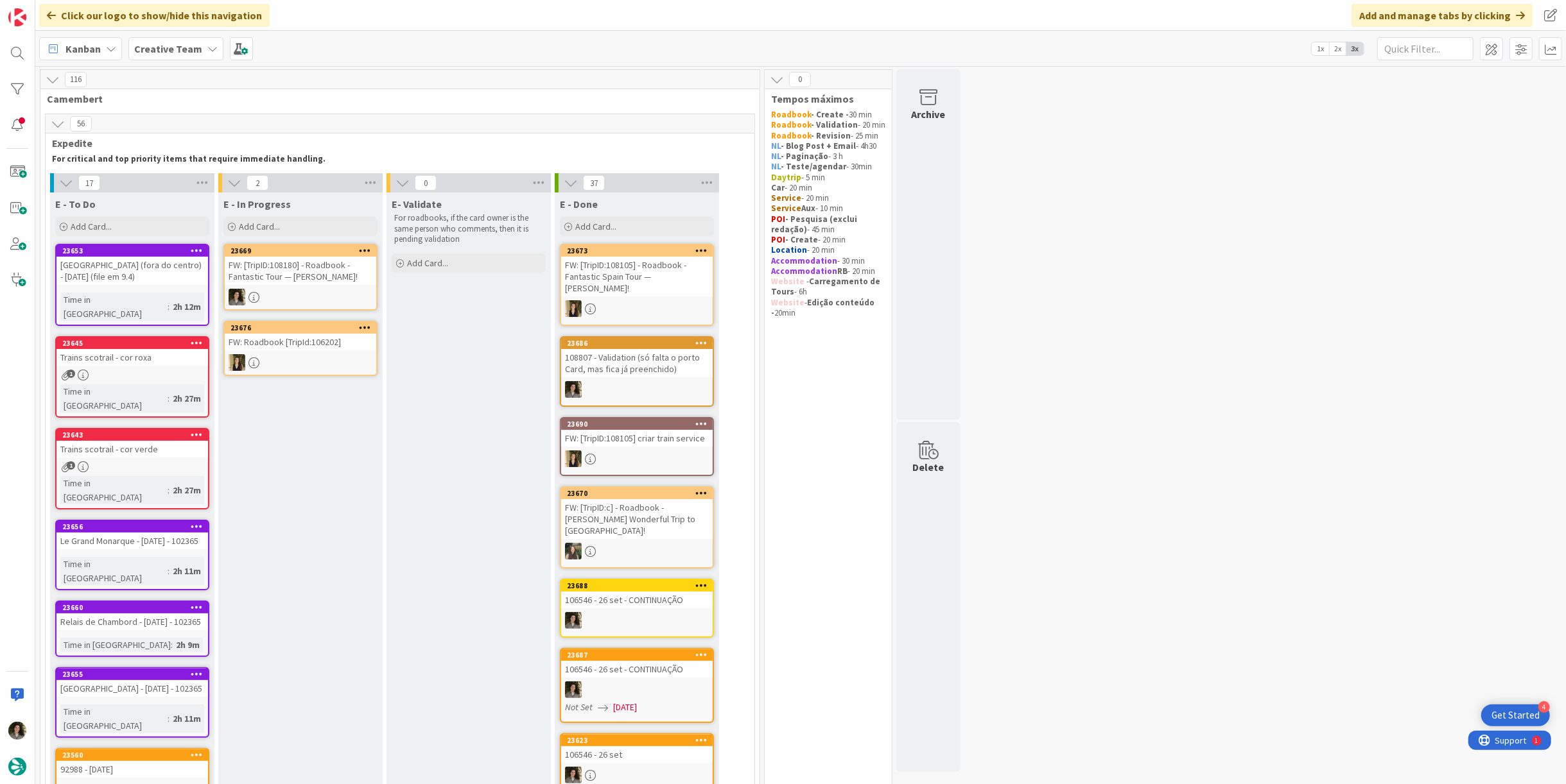
click at [338, 272] on div "FW: [TripID:108180] - Roadbook - Fantastic Tour — [PERSON_NAME]!" at bounding box center [300, 270] width 152 height 28
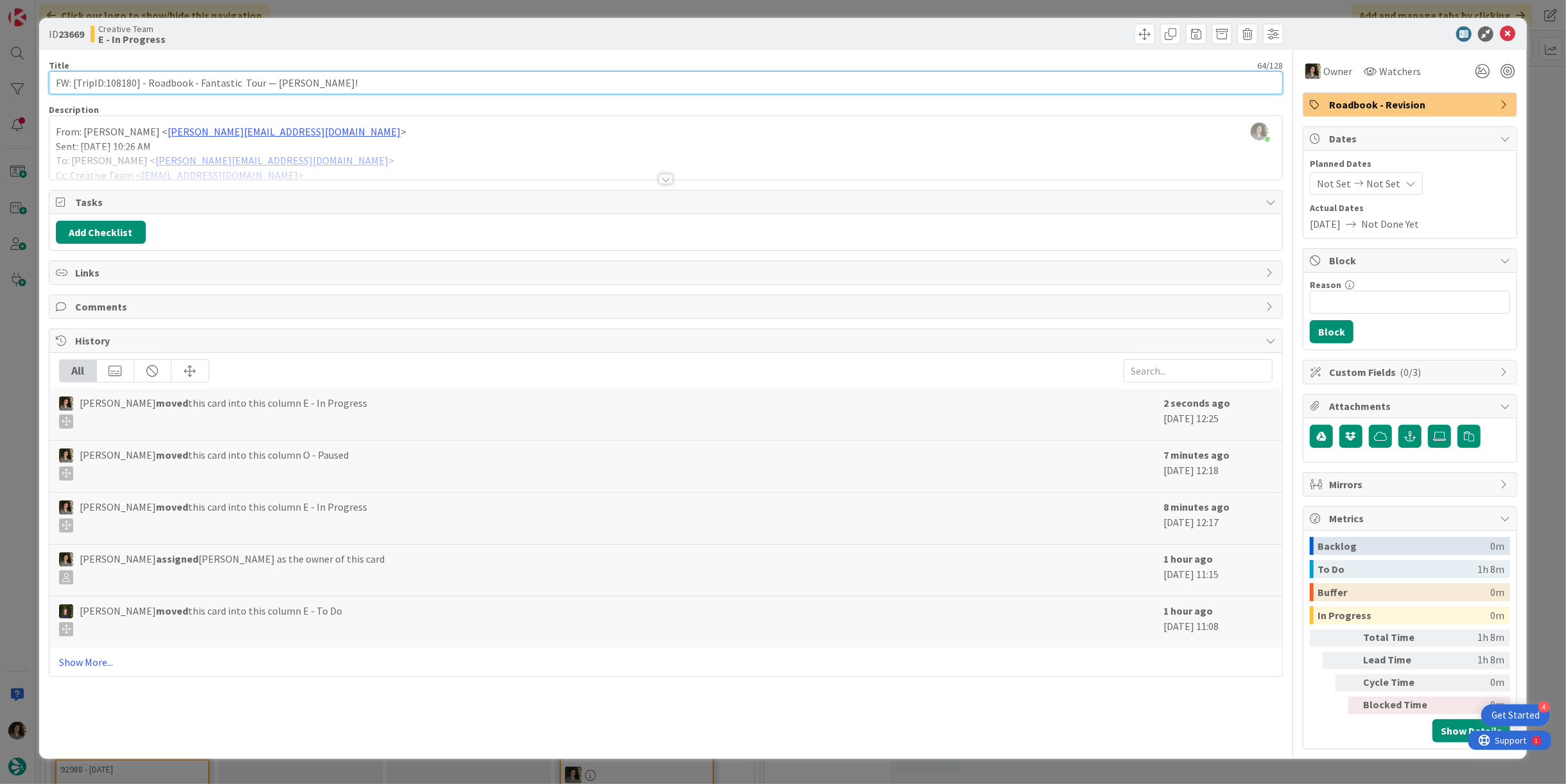
drag, startPoint x: 135, startPoint y: 83, endPoint x: 105, endPoint y: 87, distance: 30.3
click at [105, 87] on input "FW: [TripID:108180] - Roadbook - Fantastic Tour — [PERSON_NAME]!" at bounding box center [665, 83] width 1234 height 23
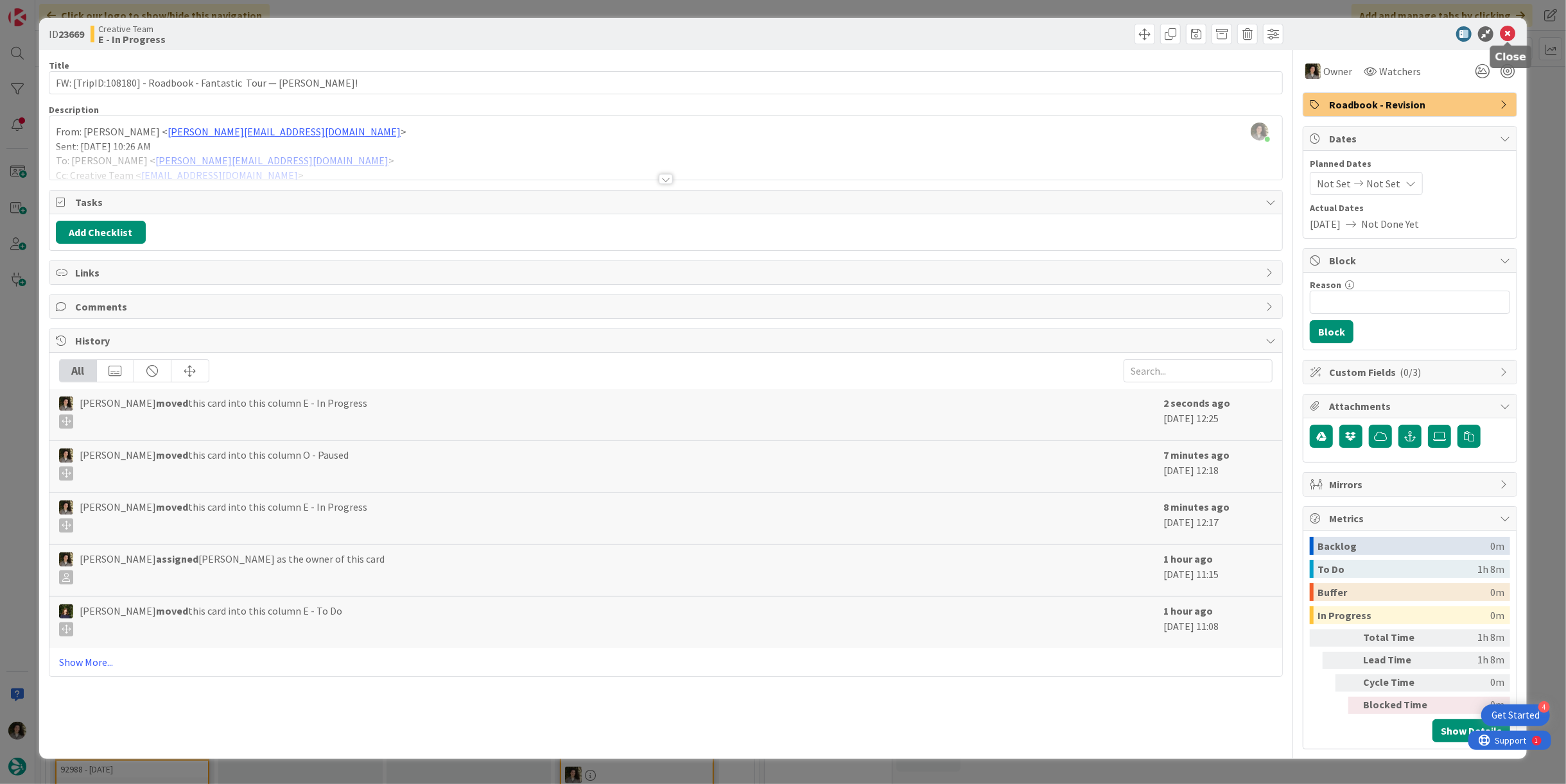
click at [1514, 33] on icon at bounding box center [1508, 34] width 15 height 15
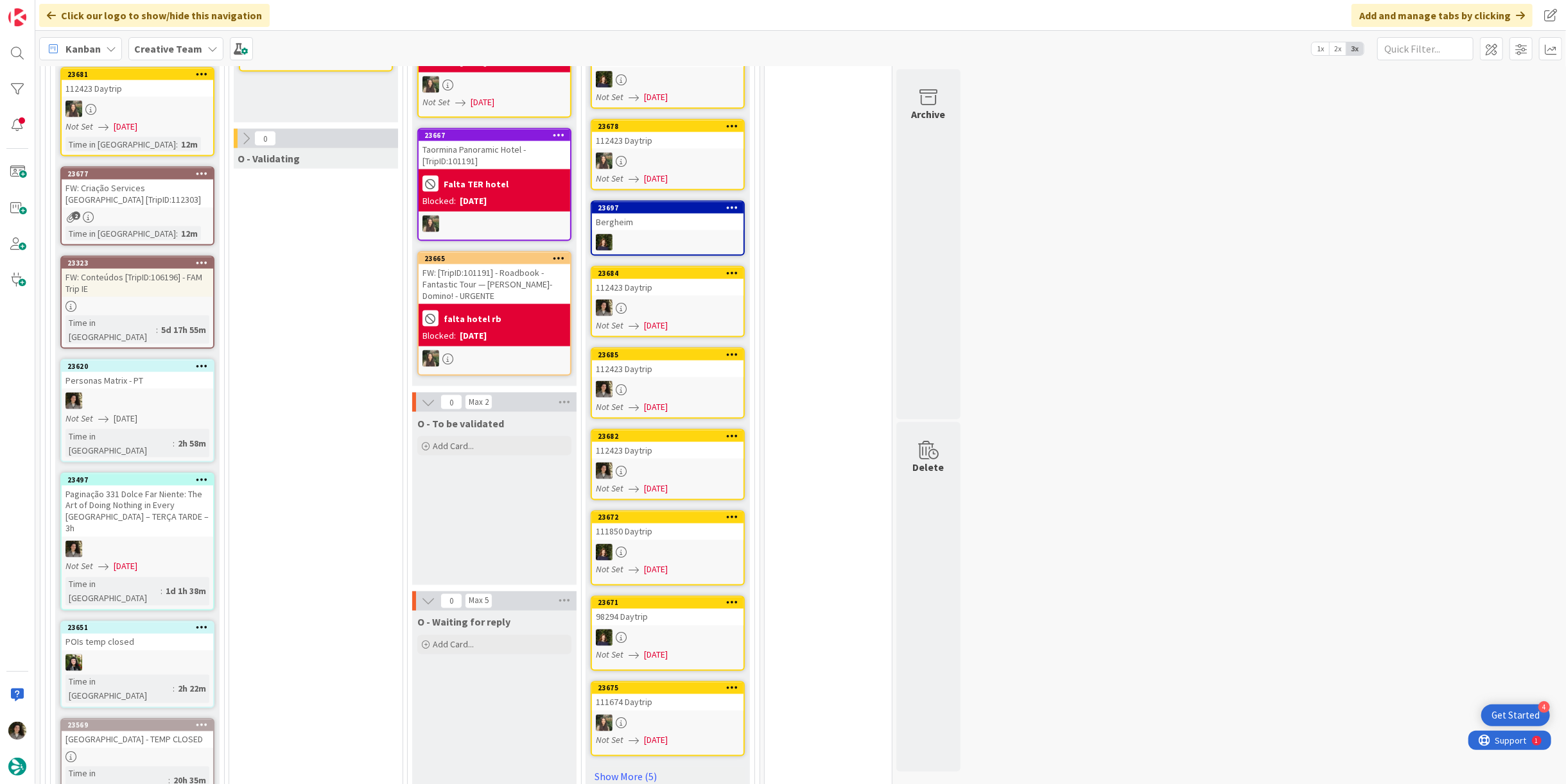
scroll to position [1997, 0]
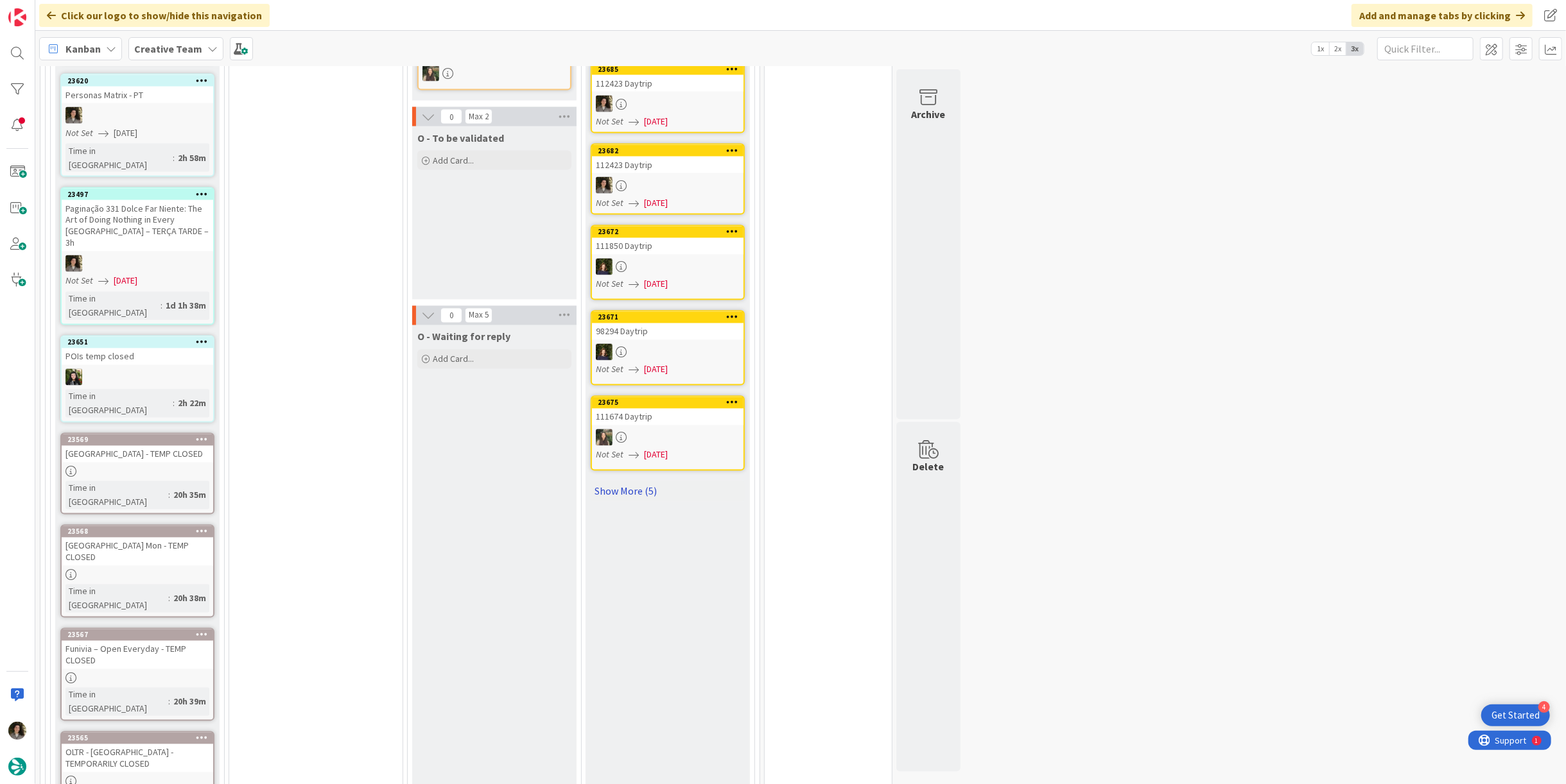
click at [632, 482] on link "Show More (5)" at bounding box center [668, 492] width 154 height 21
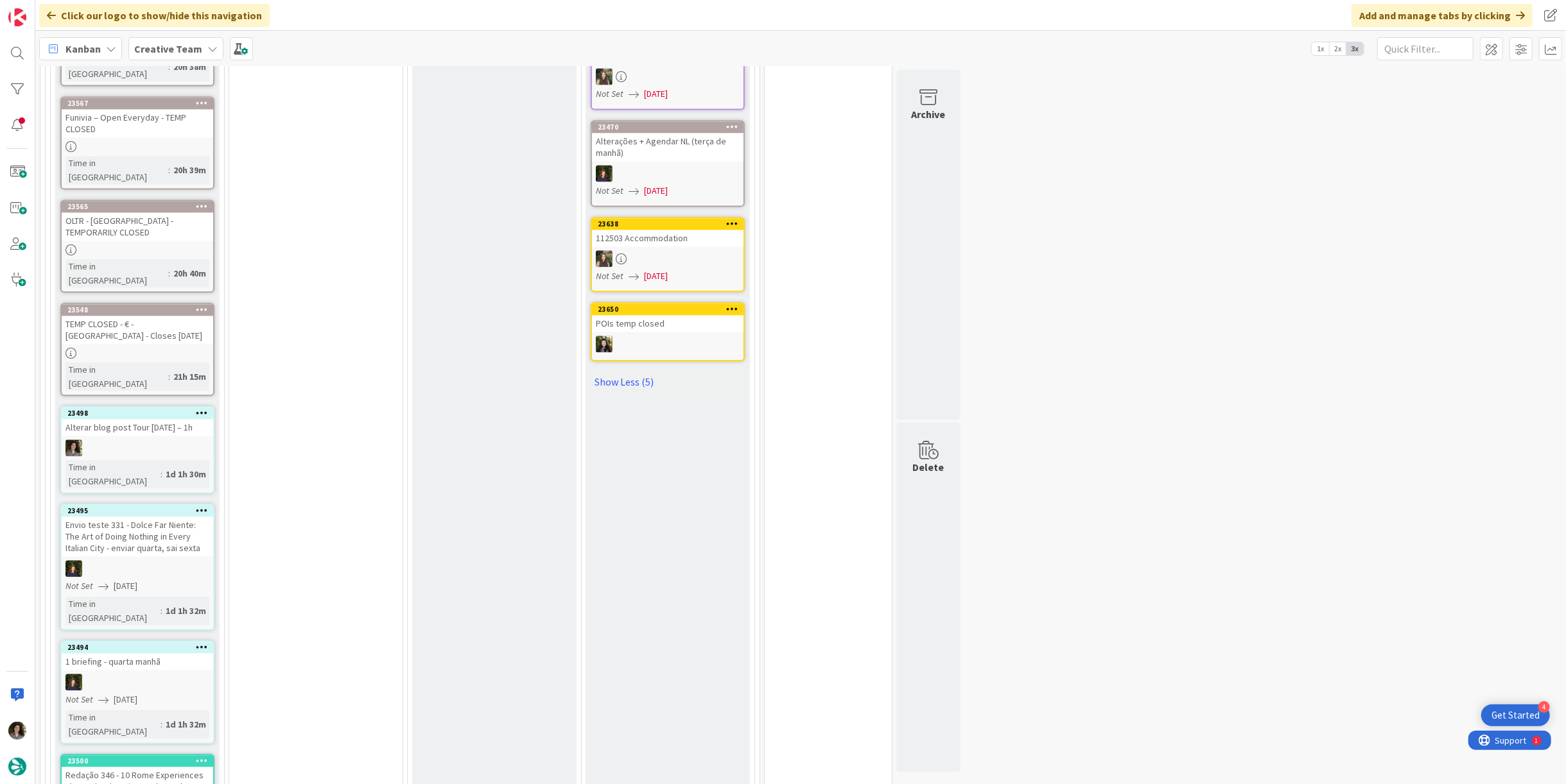
scroll to position [2353, 0]
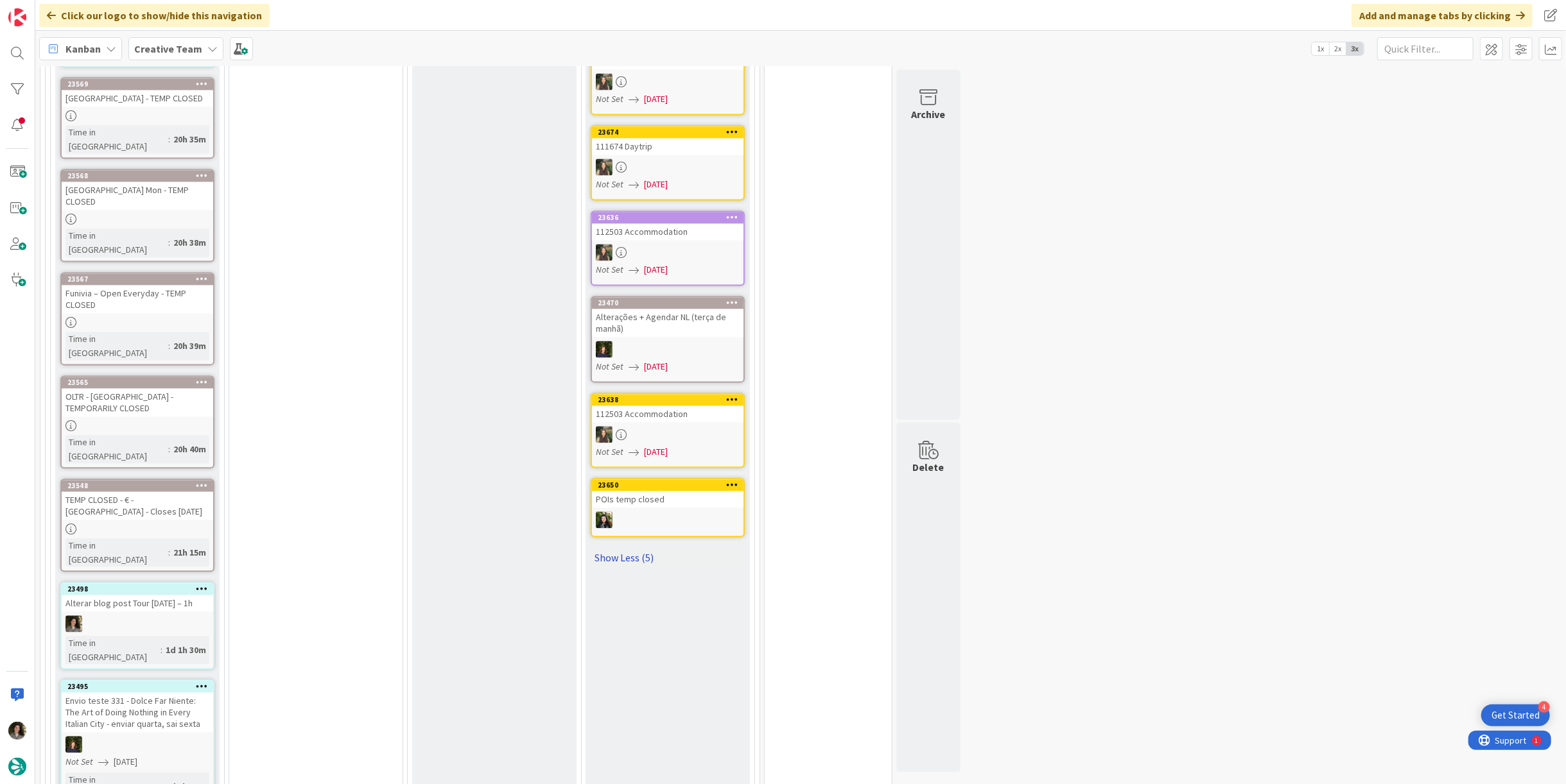
click at [633, 548] on link "Show Less (5)" at bounding box center [668, 558] width 154 height 21
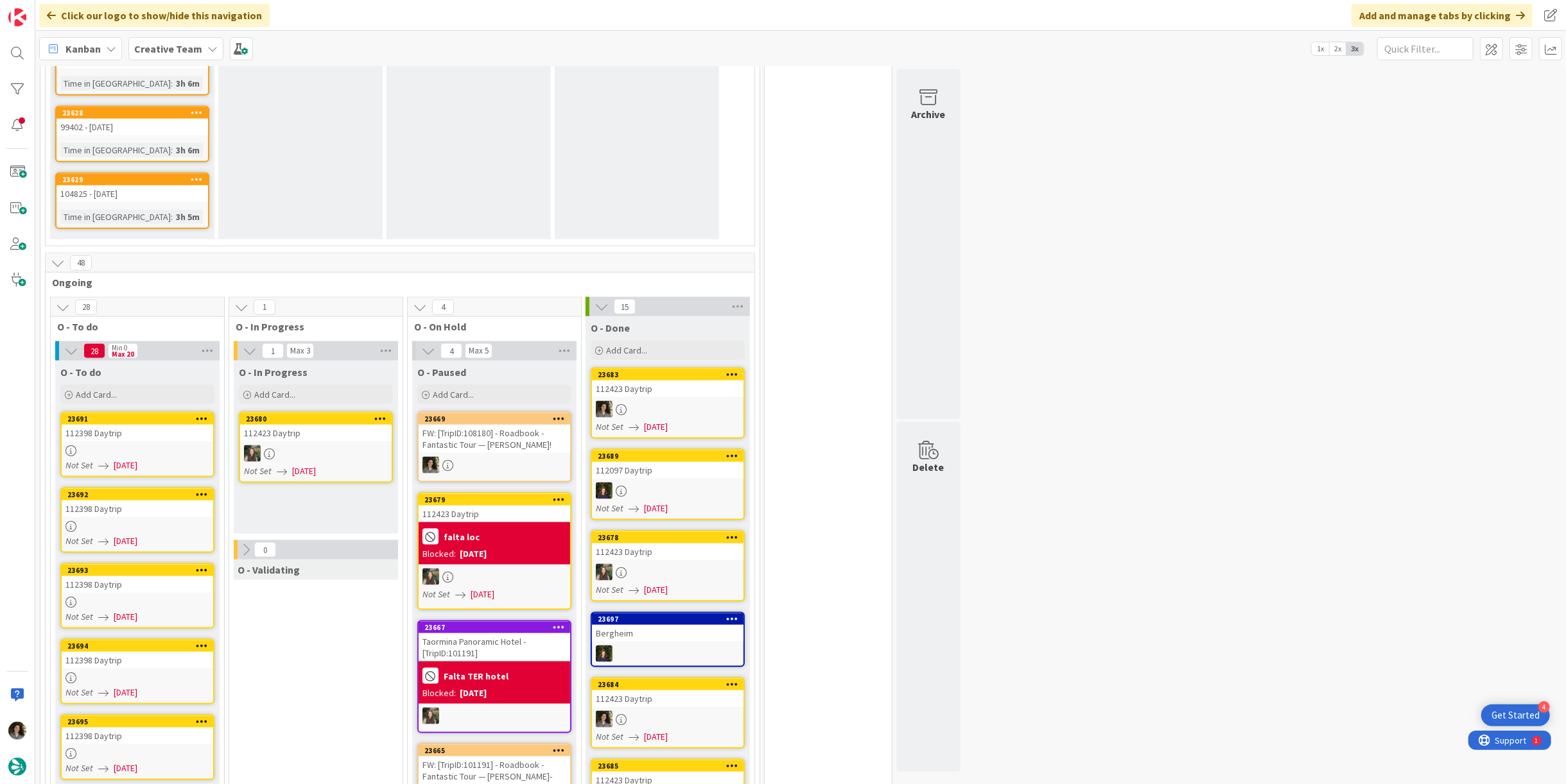
scroll to position [1222, 0]
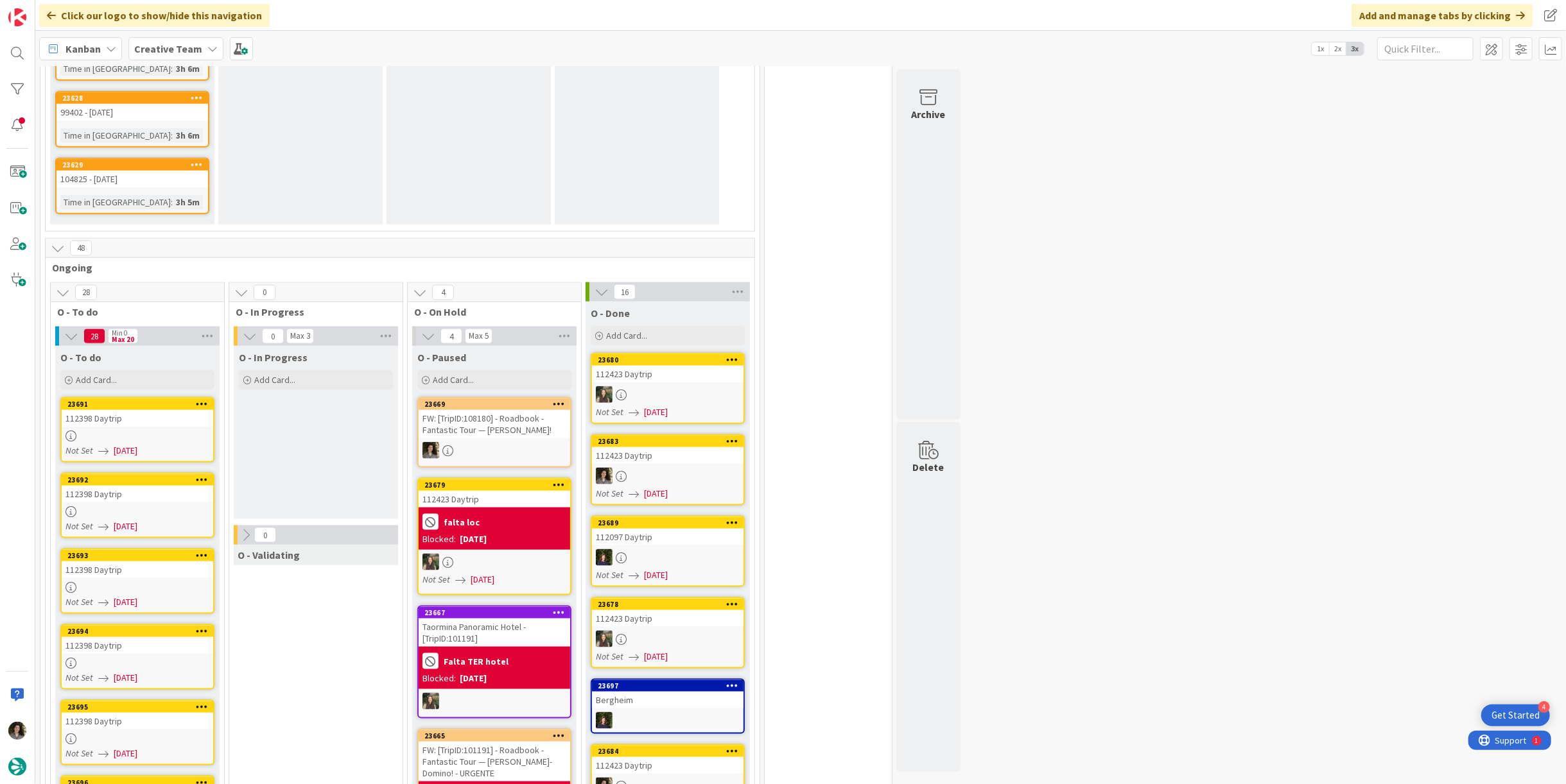
click at [131, 410] on div "112398 Daytrip" at bounding box center [138, 418] width 152 height 17
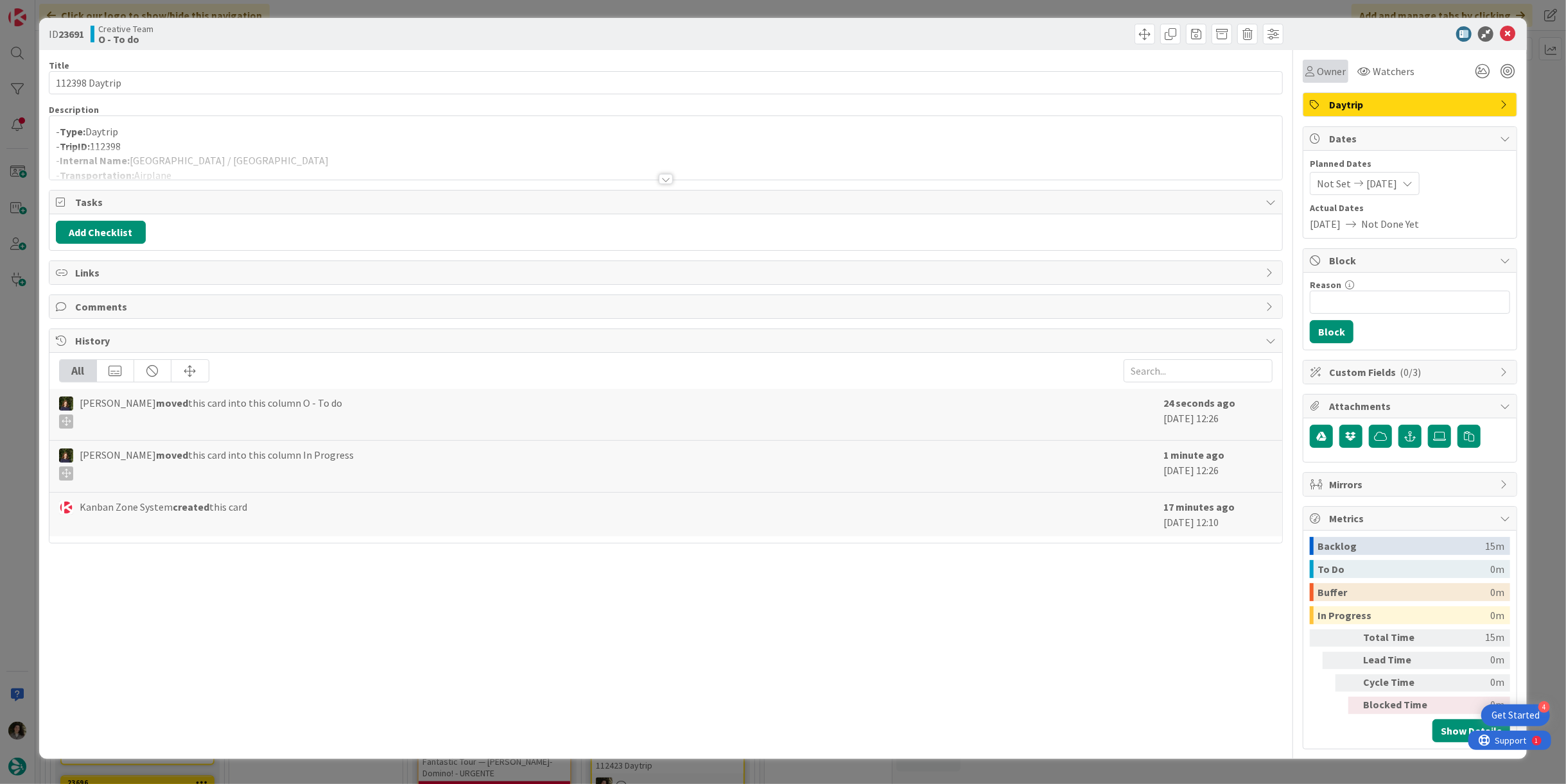
drag, startPoint x: 1335, startPoint y: 66, endPoint x: 1337, endPoint y: 81, distance: 15.1
click at [1335, 66] on span "Owner" at bounding box center [1332, 71] width 29 height 15
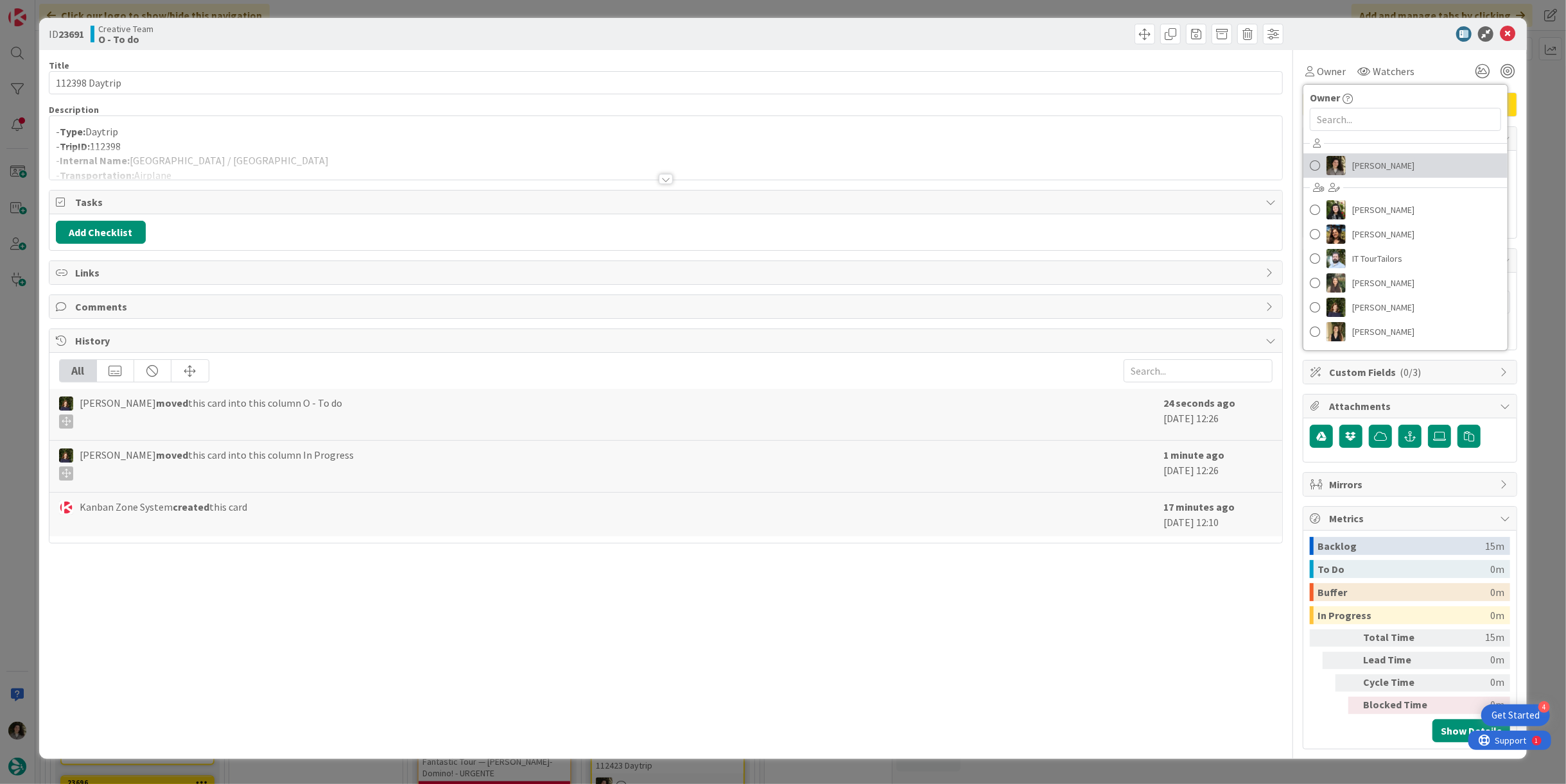
click at [1374, 163] on span "[PERSON_NAME]" at bounding box center [1384, 165] width 63 height 19
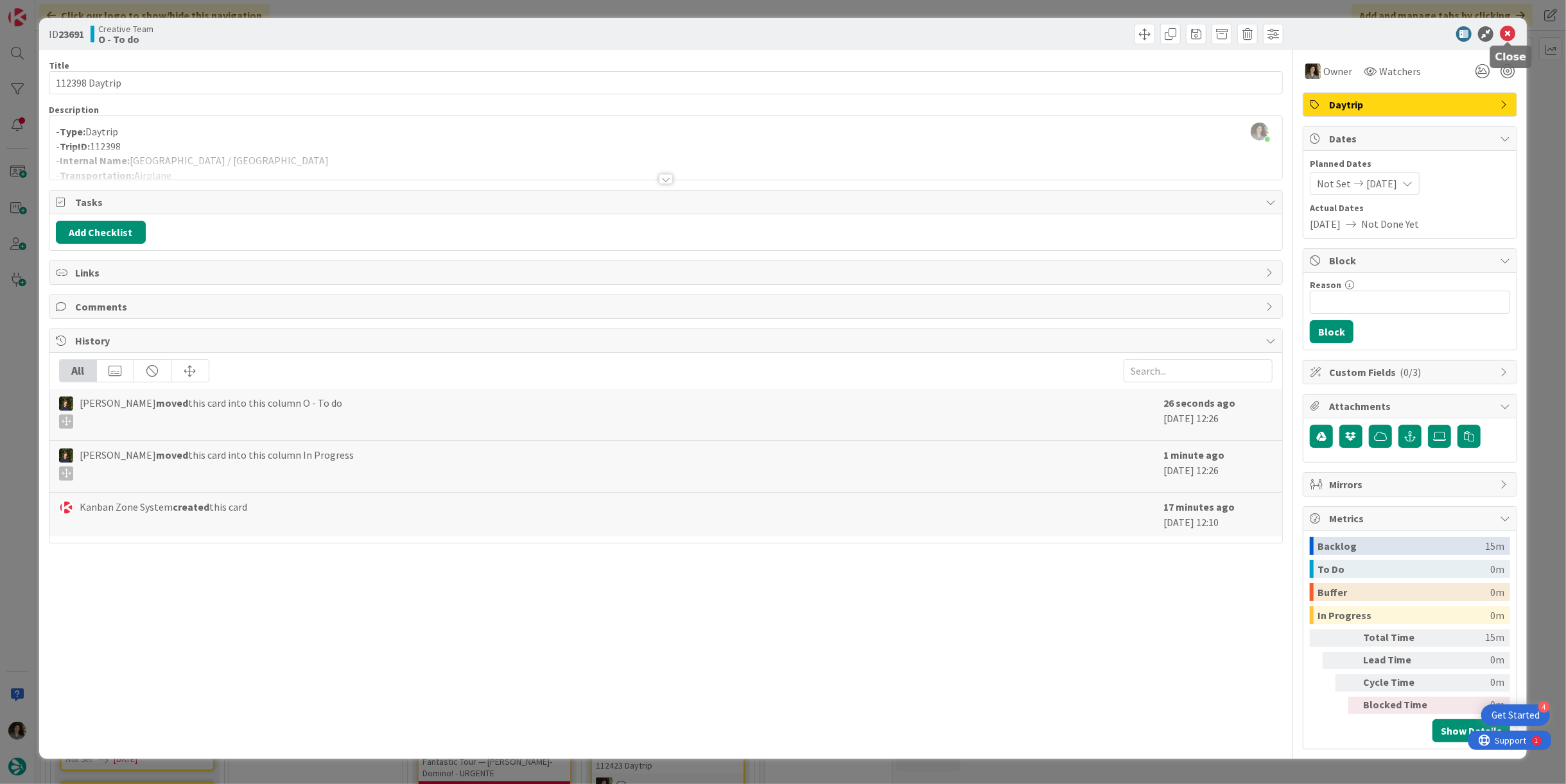
click at [1511, 33] on icon at bounding box center [1508, 34] width 15 height 15
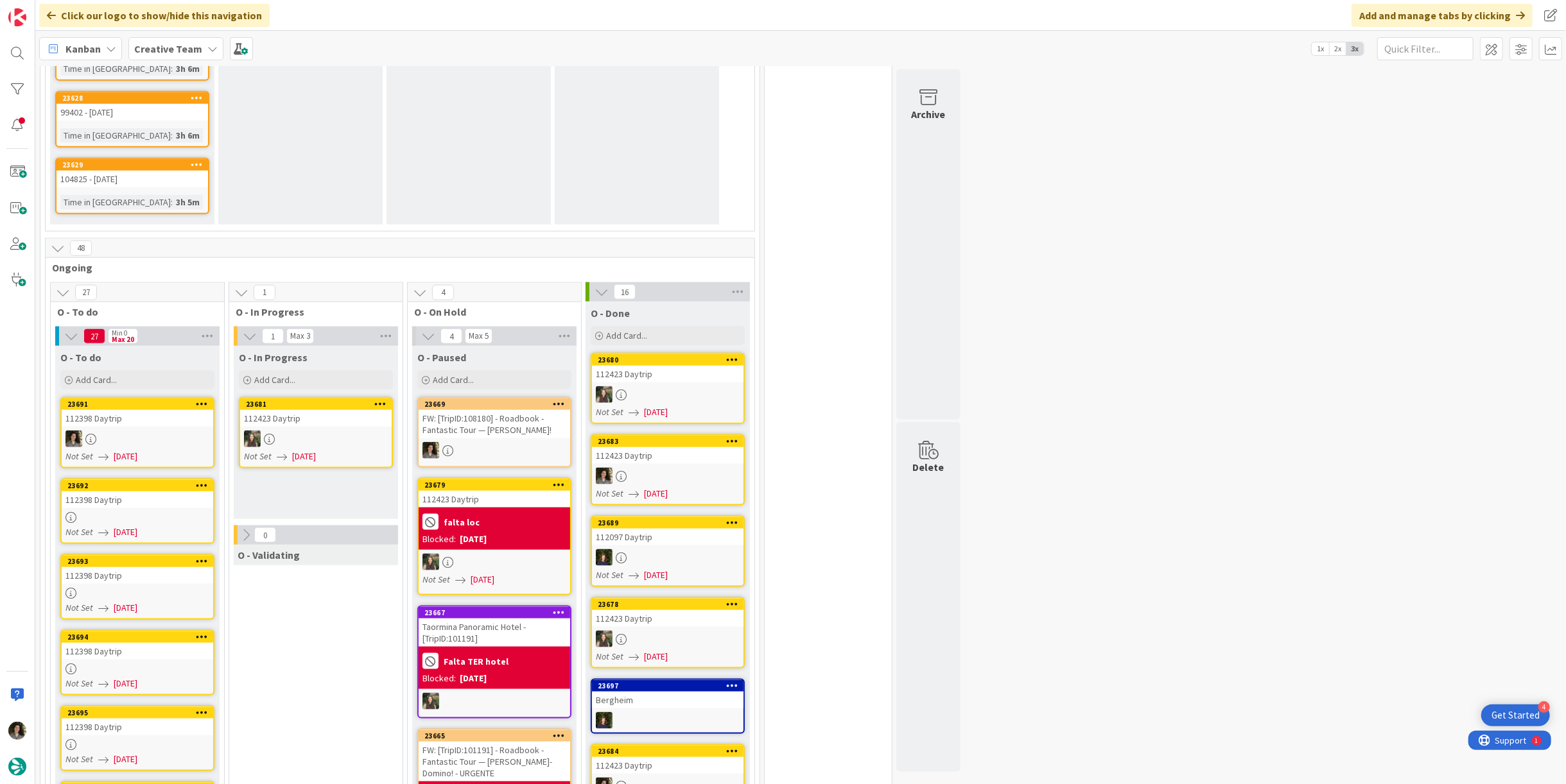
click at [118, 491] on div "112398 Daytrip" at bounding box center [138, 500] width 152 height 17
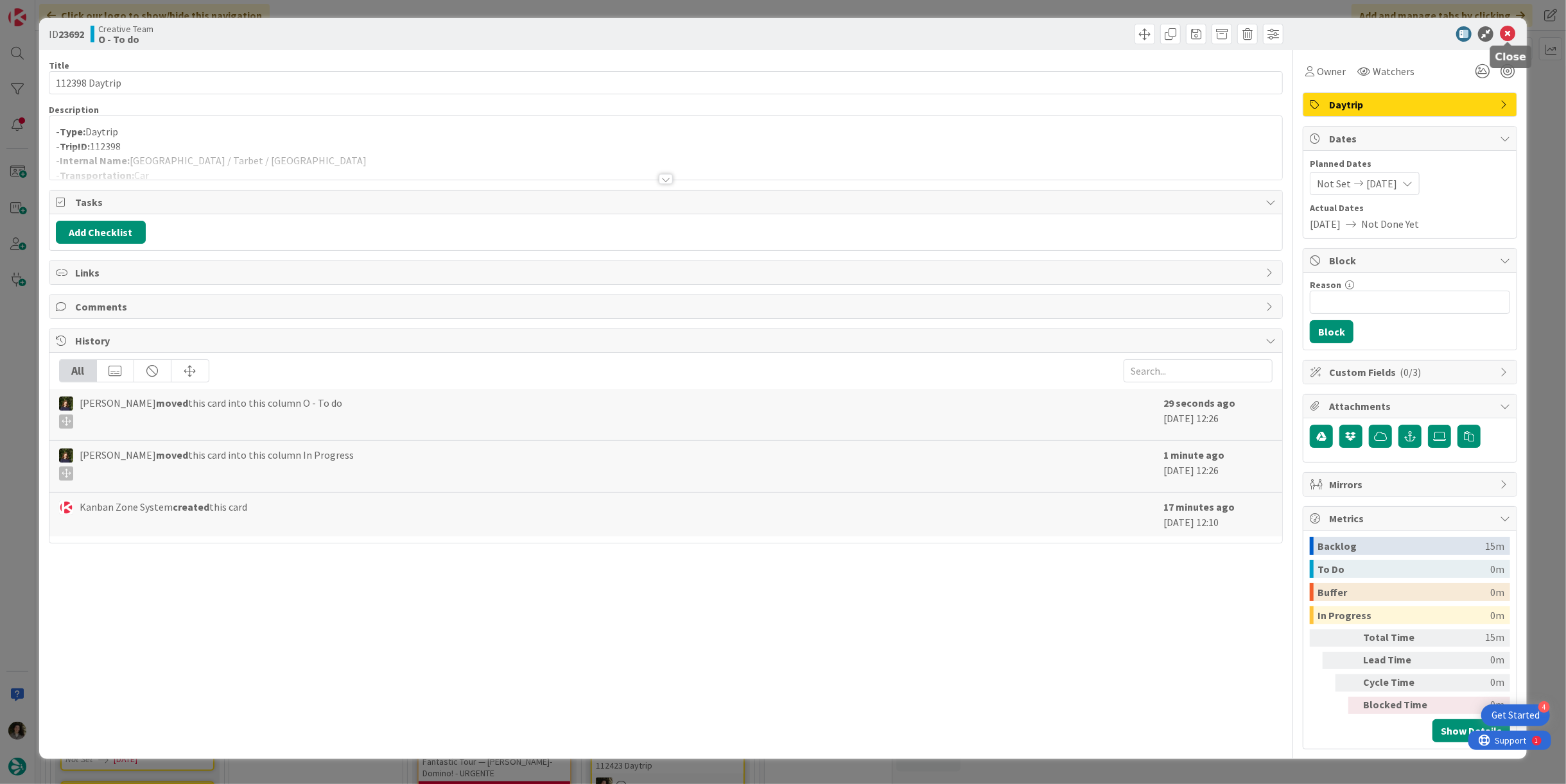
click at [1512, 38] on icon at bounding box center [1508, 34] width 15 height 15
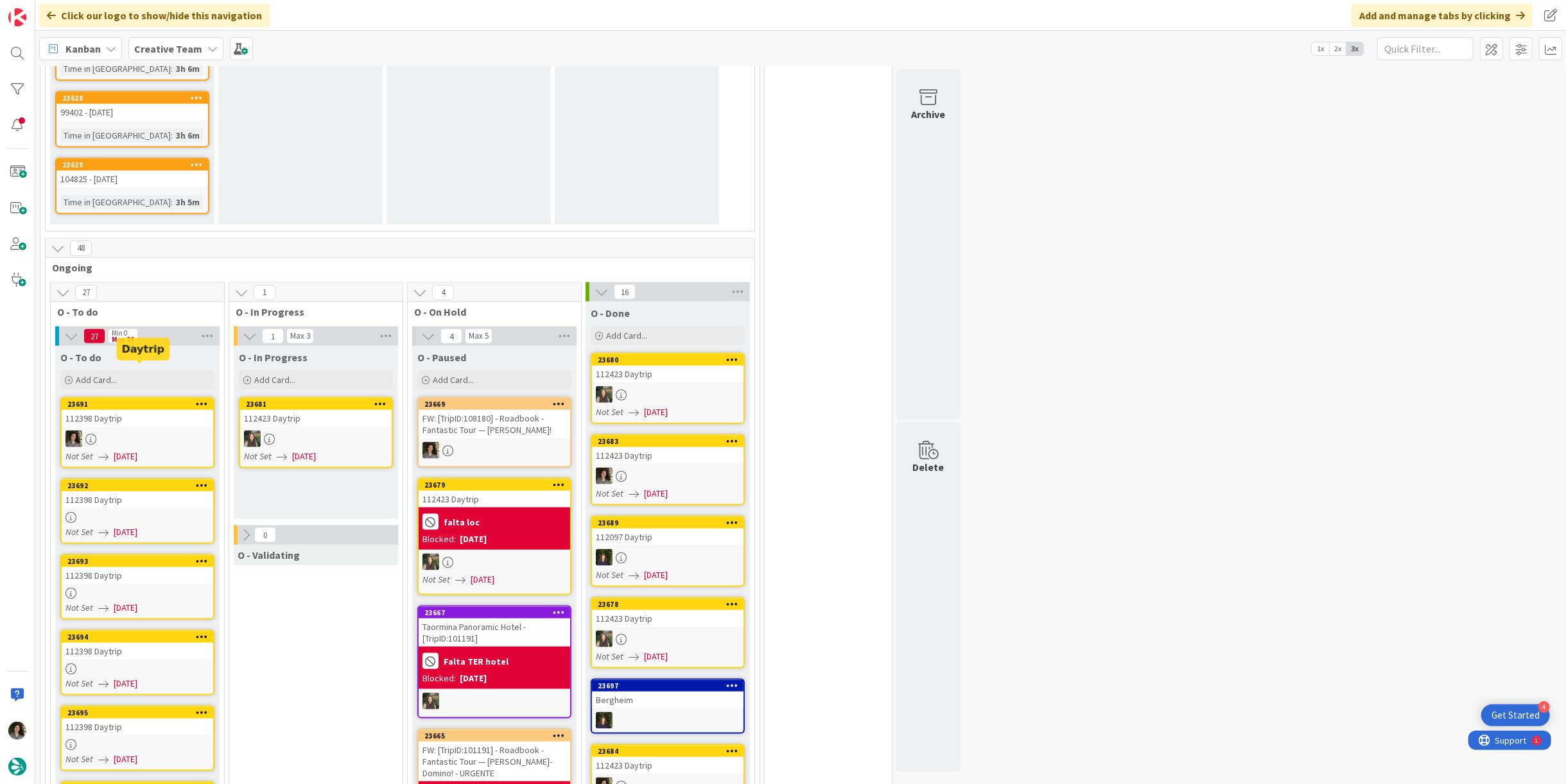
click at [161, 482] on div "23692" at bounding box center [140, 486] width 146 height 9
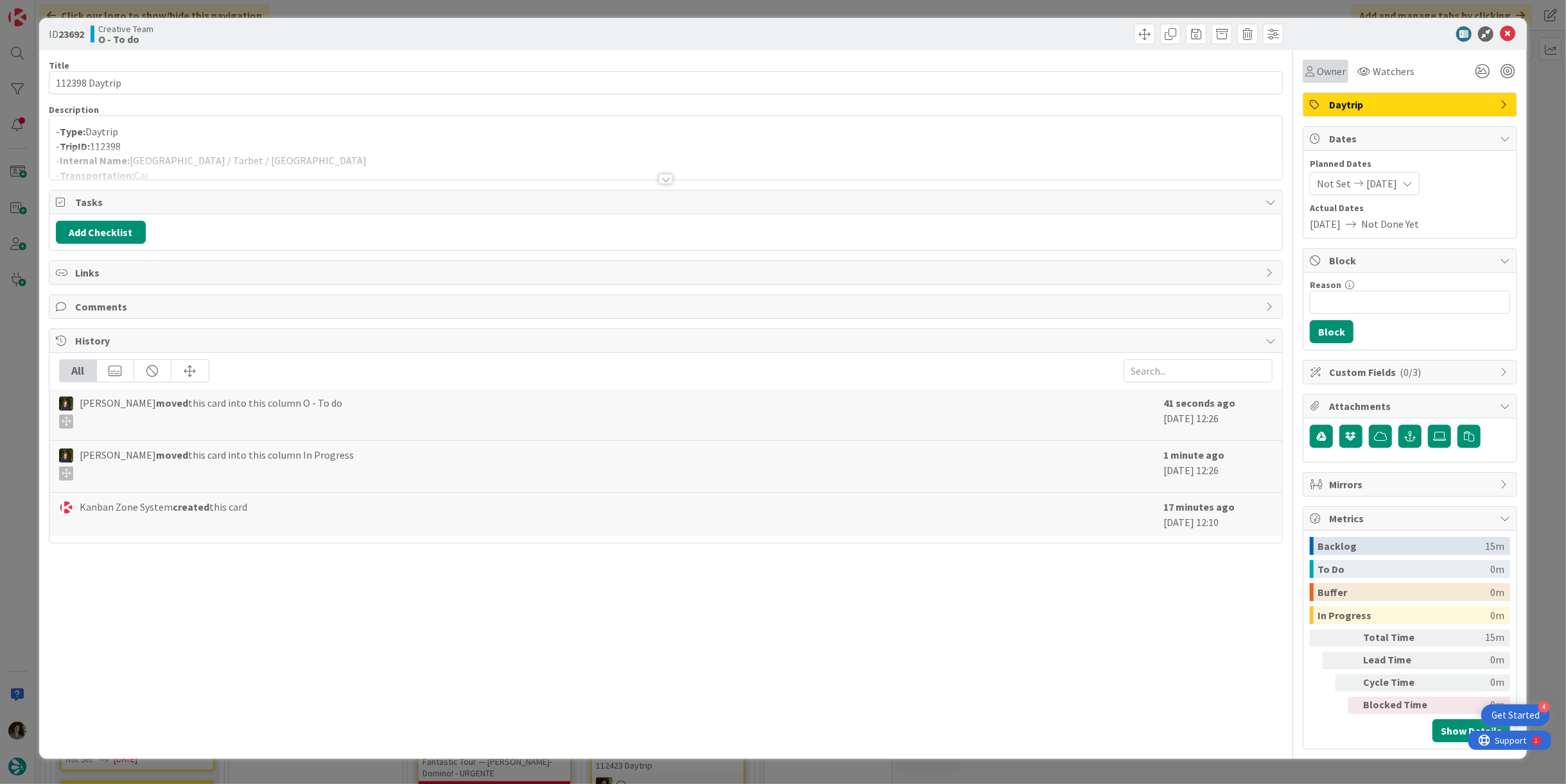
drag, startPoint x: 1326, startPoint y: 69, endPoint x: 1334, endPoint y: 80, distance: 13.6
click at [1326, 71] on span "Owner" at bounding box center [1332, 71] width 29 height 15
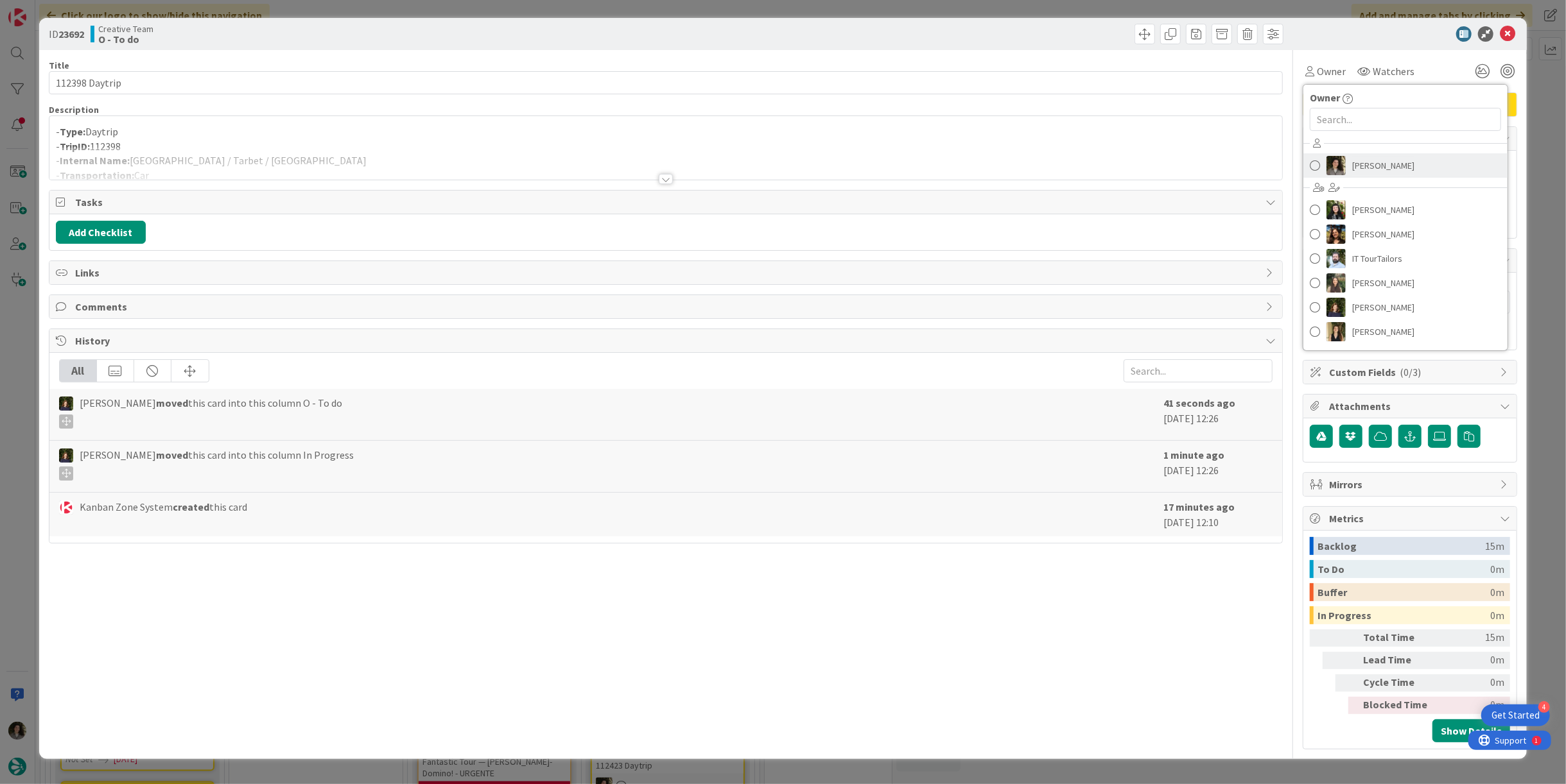
click at [1378, 161] on span "[PERSON_NAME]" at bounding box center [1384, 165] width 63 height 19
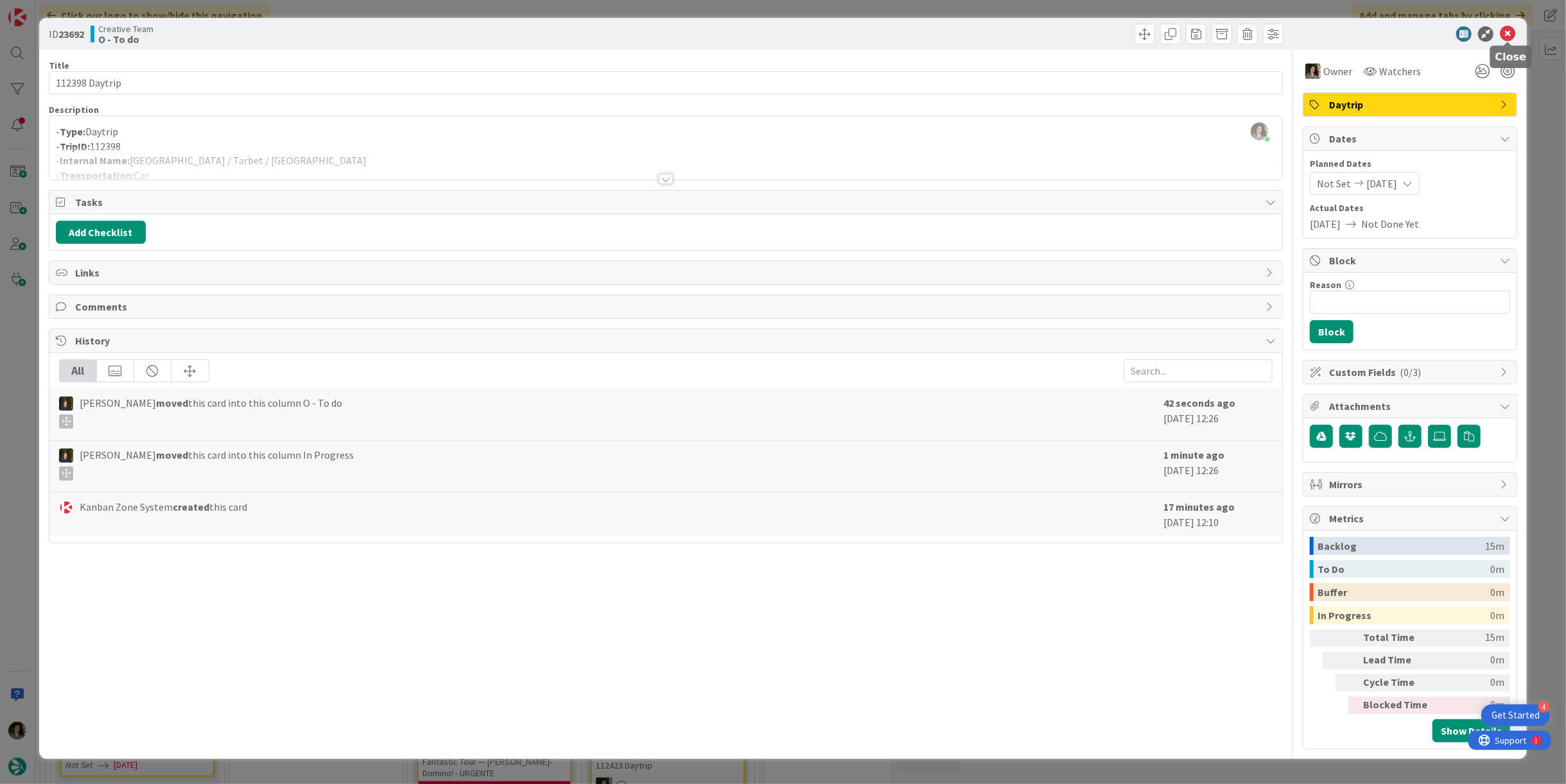
click at [1510, 29] on icon at bounding box center [1508, 34] width 15 height 15
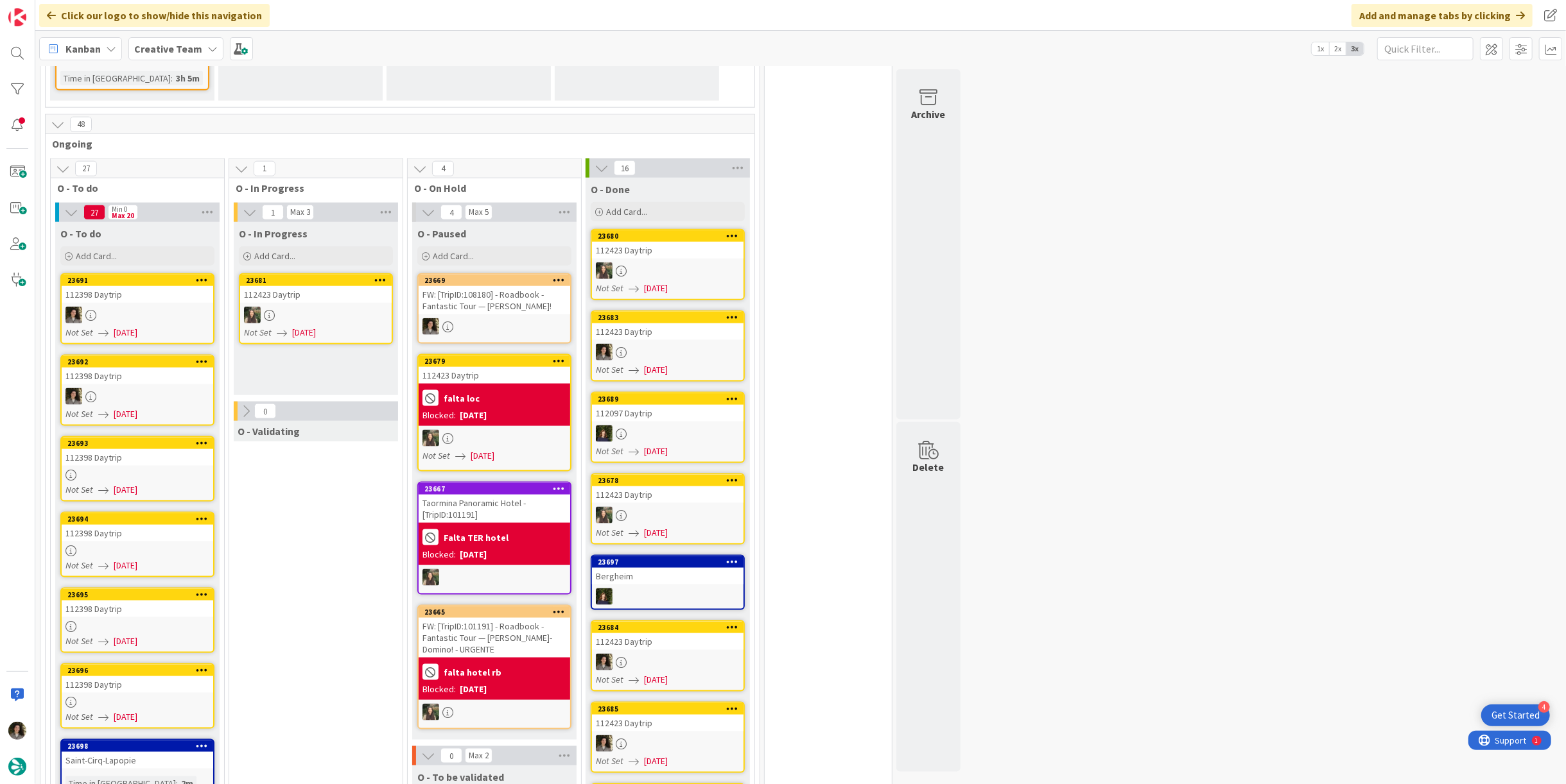
scroll to position [1364, 0]
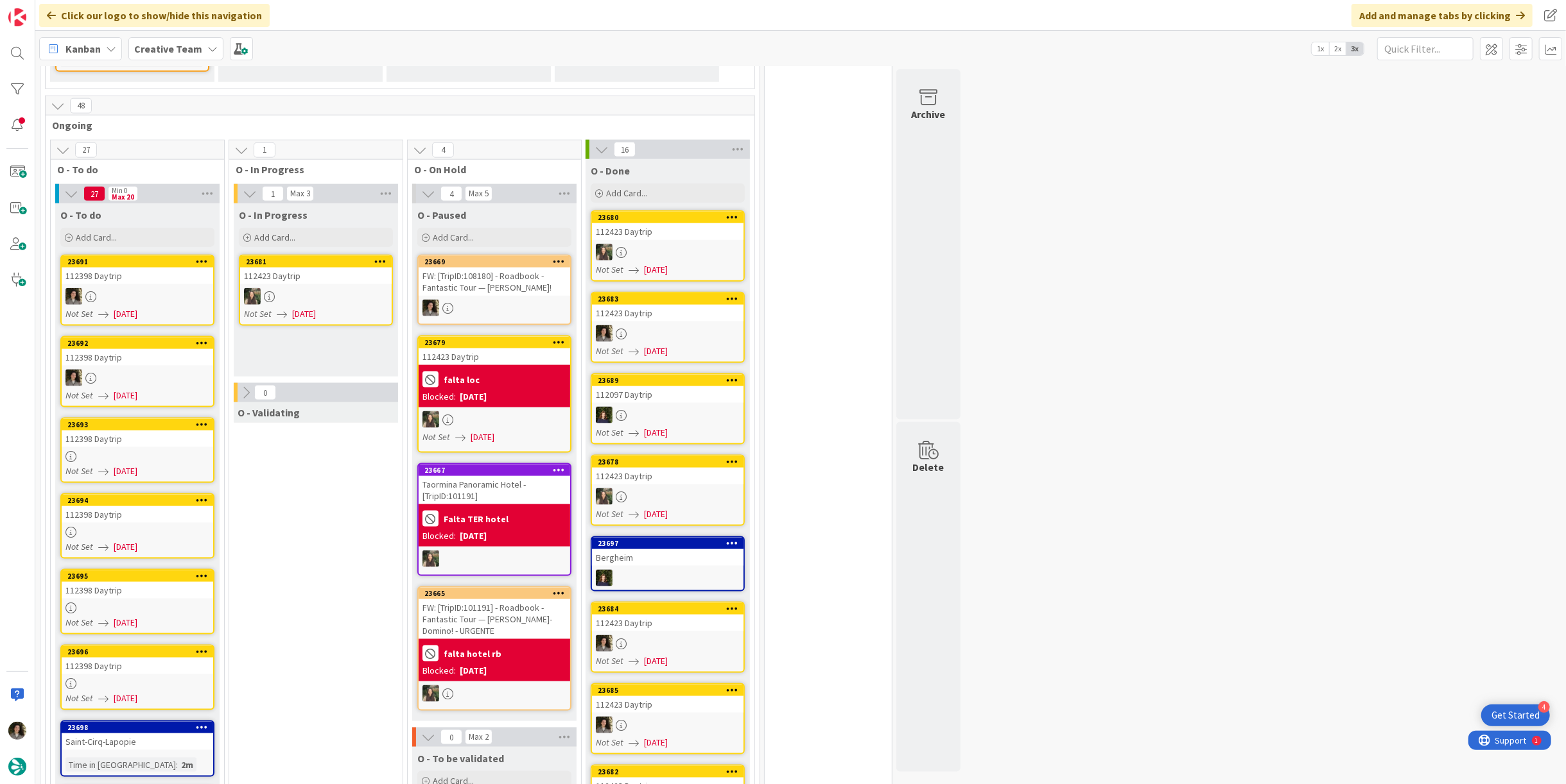
click at [139, 451] on div at bounding box center [138, 457] width 152 height 11
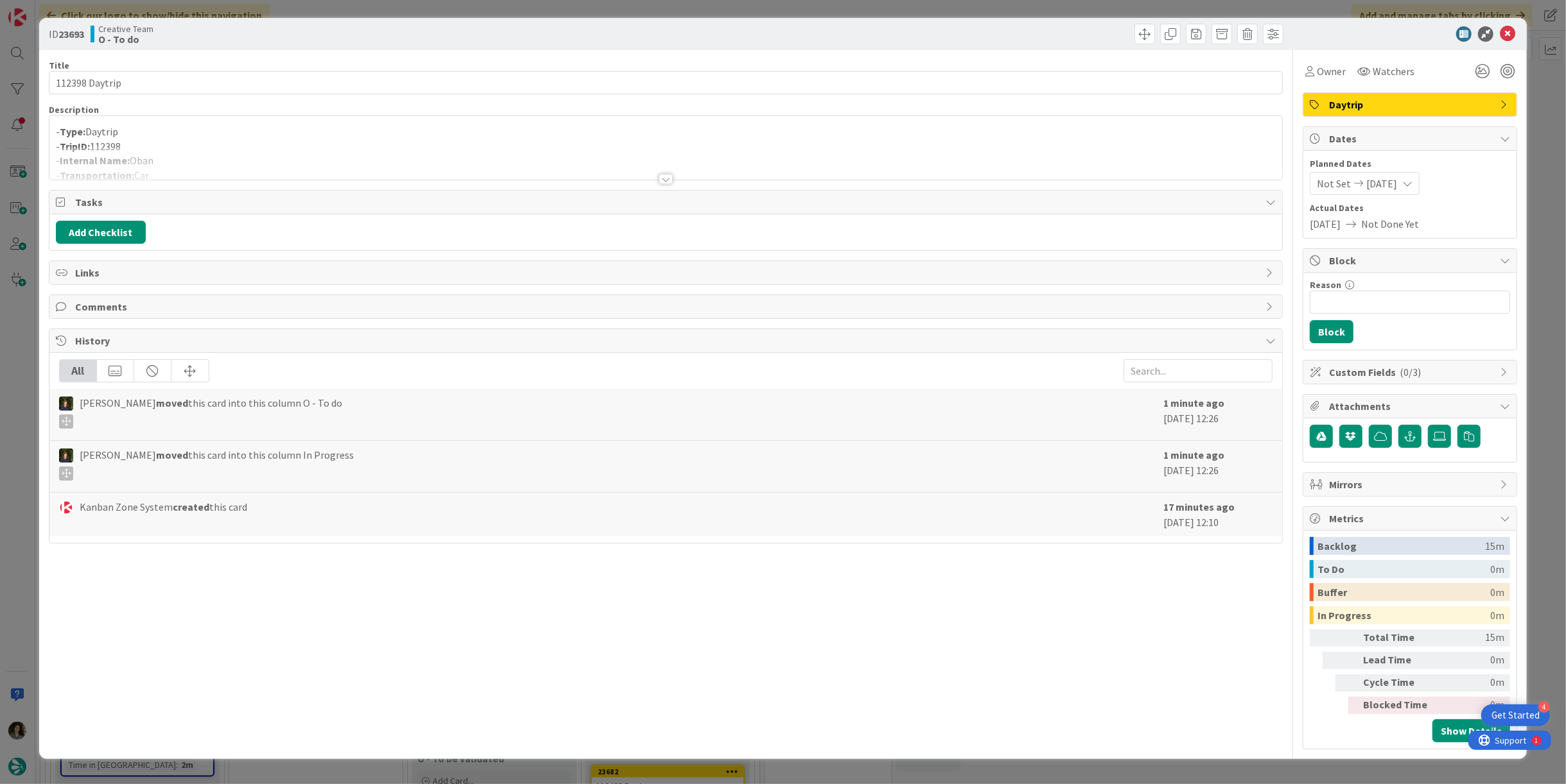
click at [677, 169] on div at bounding box center [665, 163] width 1233 height 33
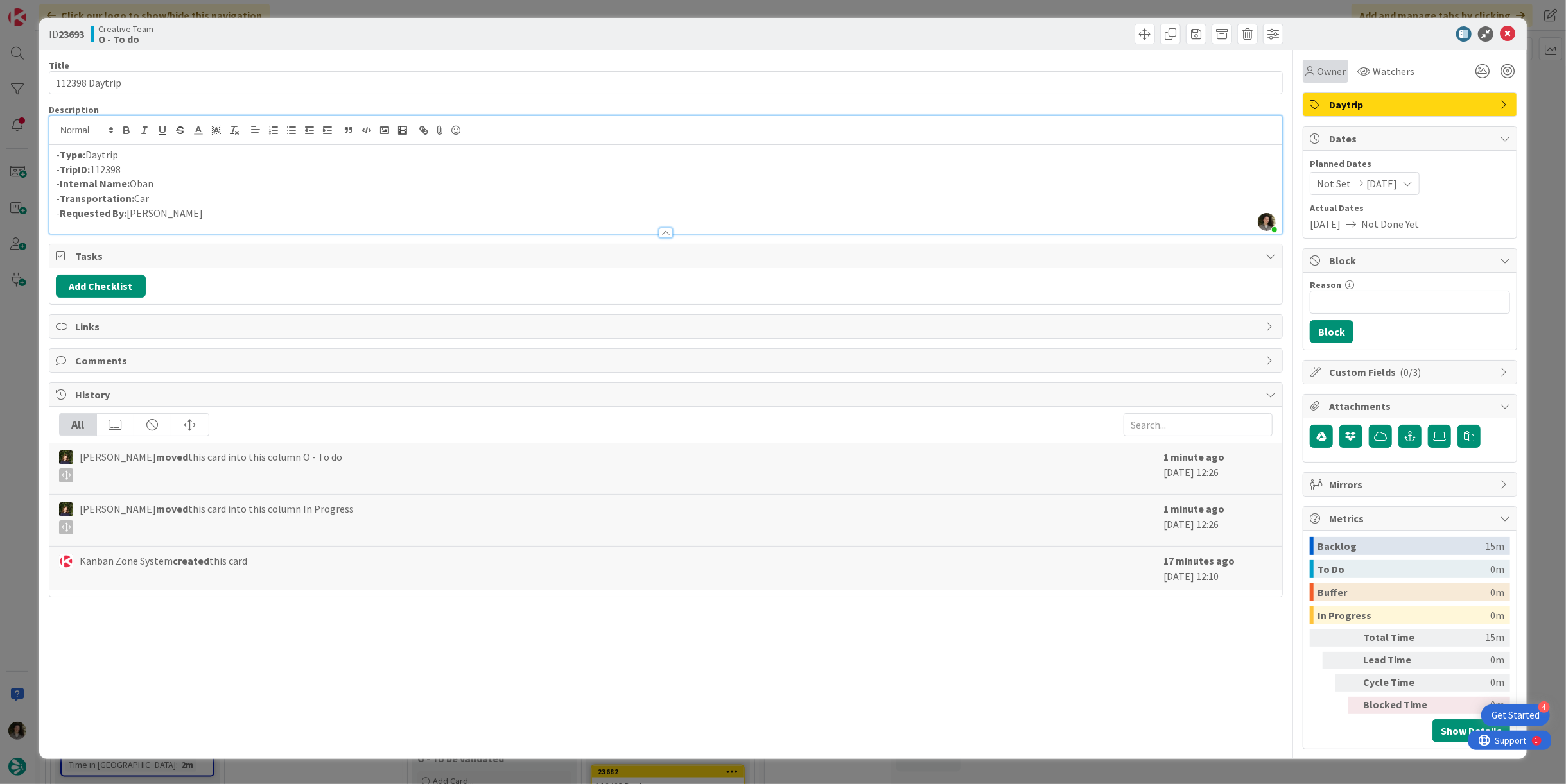
click at [1327, 75] on span "Owner" at bounding box center [1332, 71] width 29 height 15
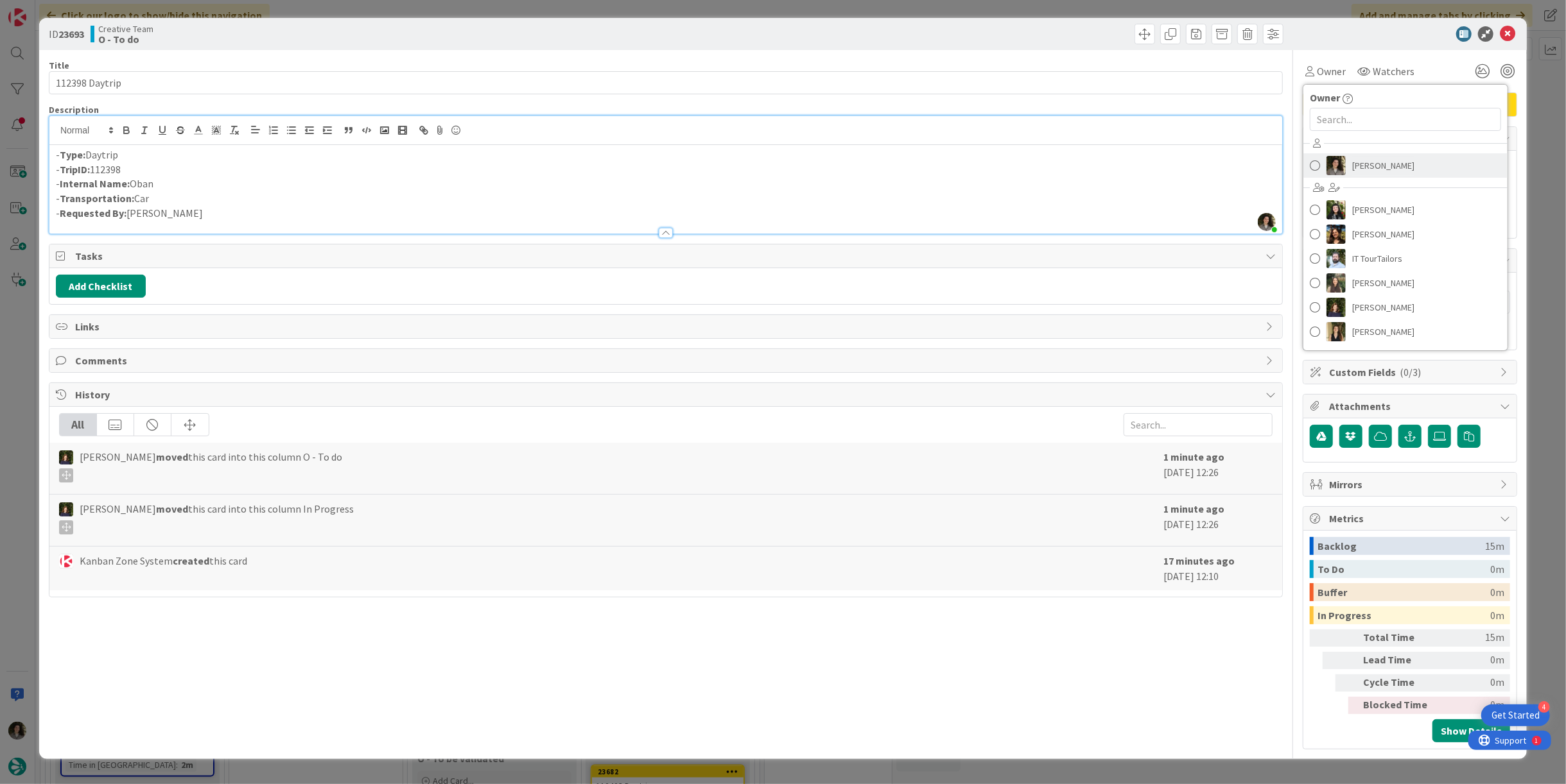
click at [1382, 155] on link "[PERSON_NAME]" at bounding box center [1406, 165] width 204 height 24
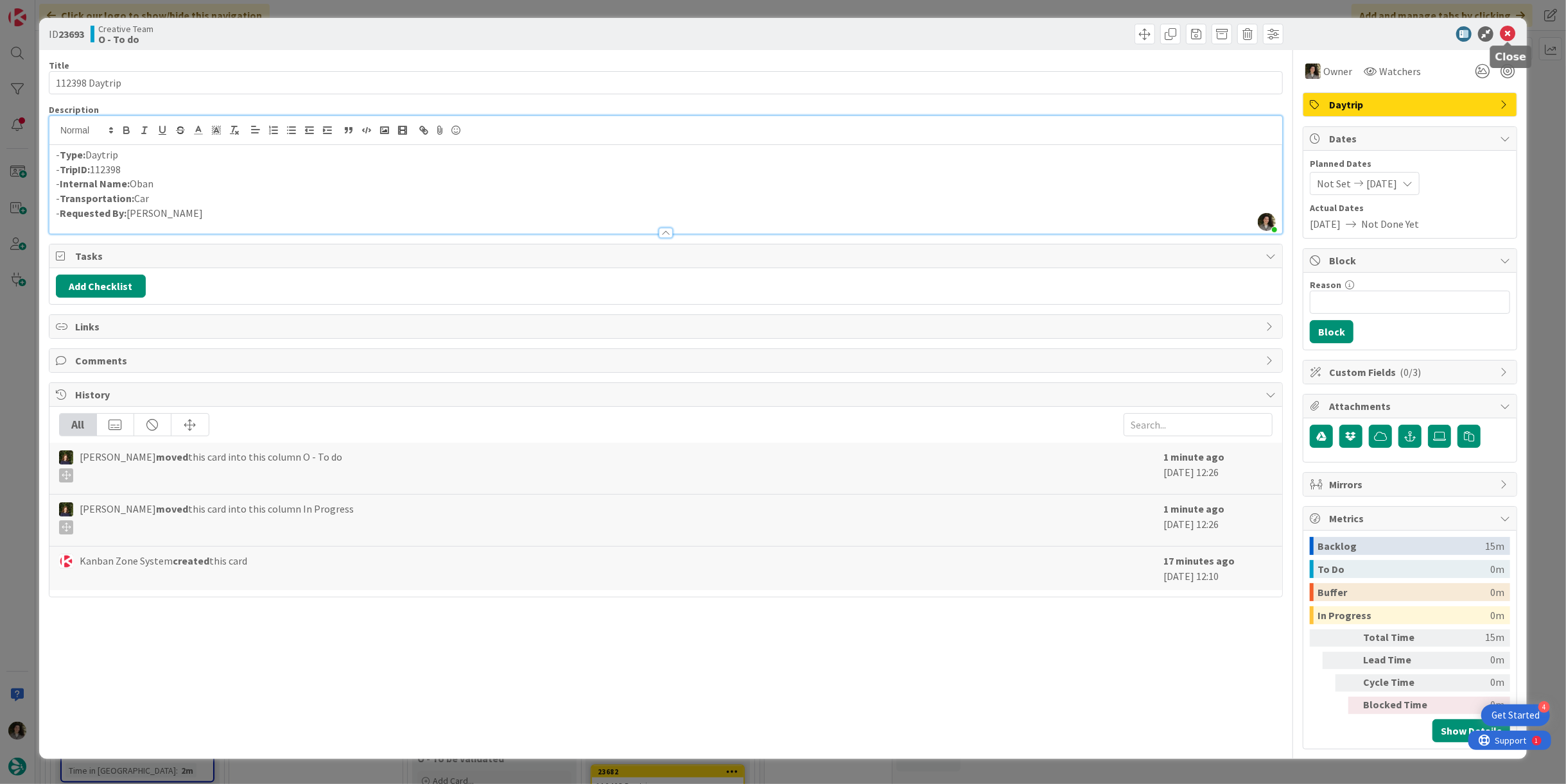
click at [1507, 32] on icon at bounding box center [1508, 34] width 15 height 15
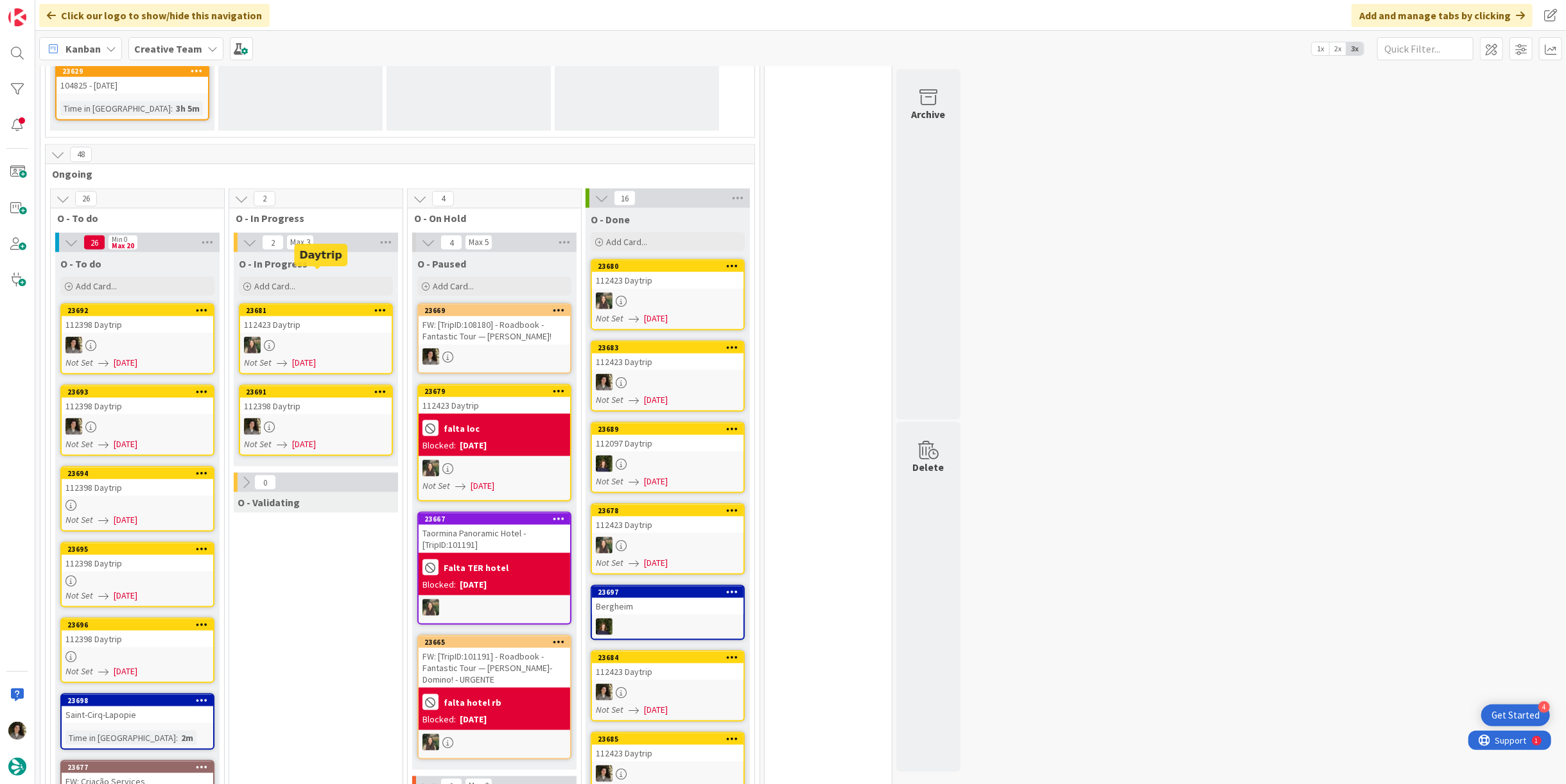
click at [324, 388] on div "23691" at bounding box center [319, 392] width 146 height 9
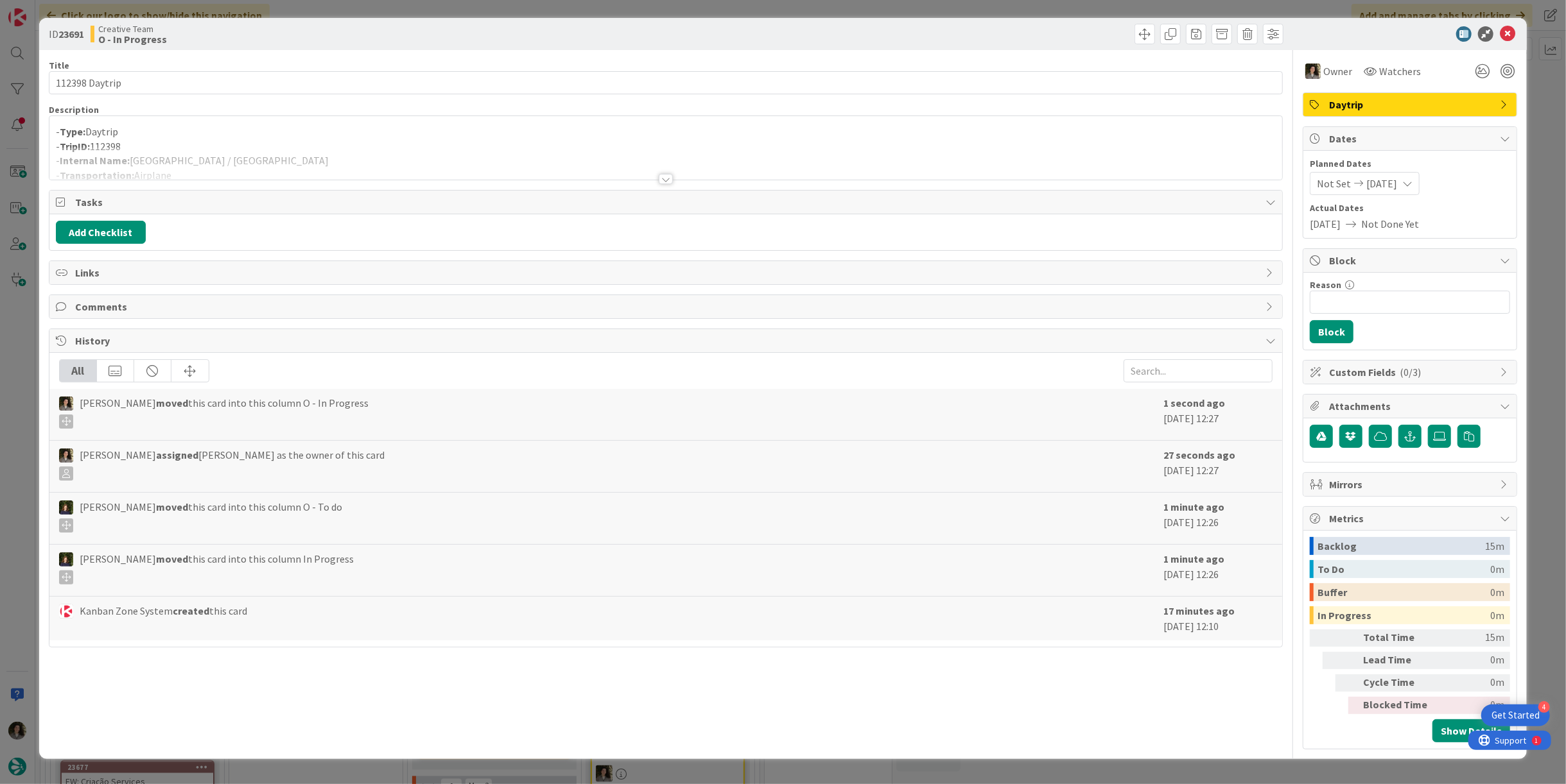
drag, startPoint x: 147, startPoint y: 147, endPoint x: 143, endPoint y: 156, distance: 9.8
click at [147, 147] on div at bounding box center [665, 163] width 1233 height 33
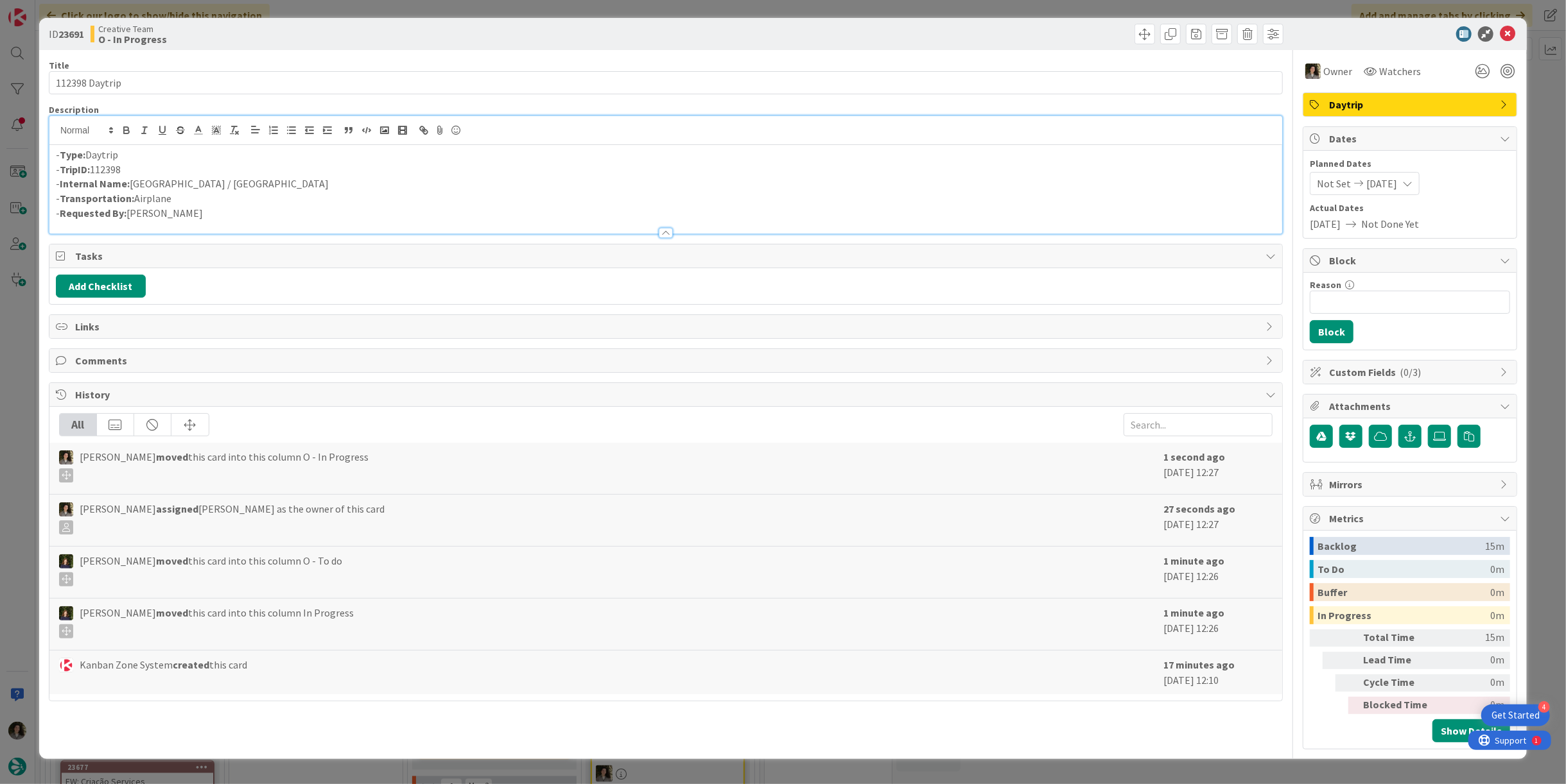
drag, startPoint x: 131, startPoint y: 183, endPoint x: 147, endPoint y: 183, distance: 16.0
click at [132, 183] on p "- Internal Name: London / Glasgow" at bounding box center [665, 183] width 1220 height 15
drag, startPoint x: 265, startPoint y: 185, endPoint x: 133, endPoint y: 185, distance: 132.0
click at [133, 185] on p "- Internal Name: Airplane - London / Glasgow" at bounding box center [665, 183] width 1220 height 15
copy p "Airplane - London / Glasgow"
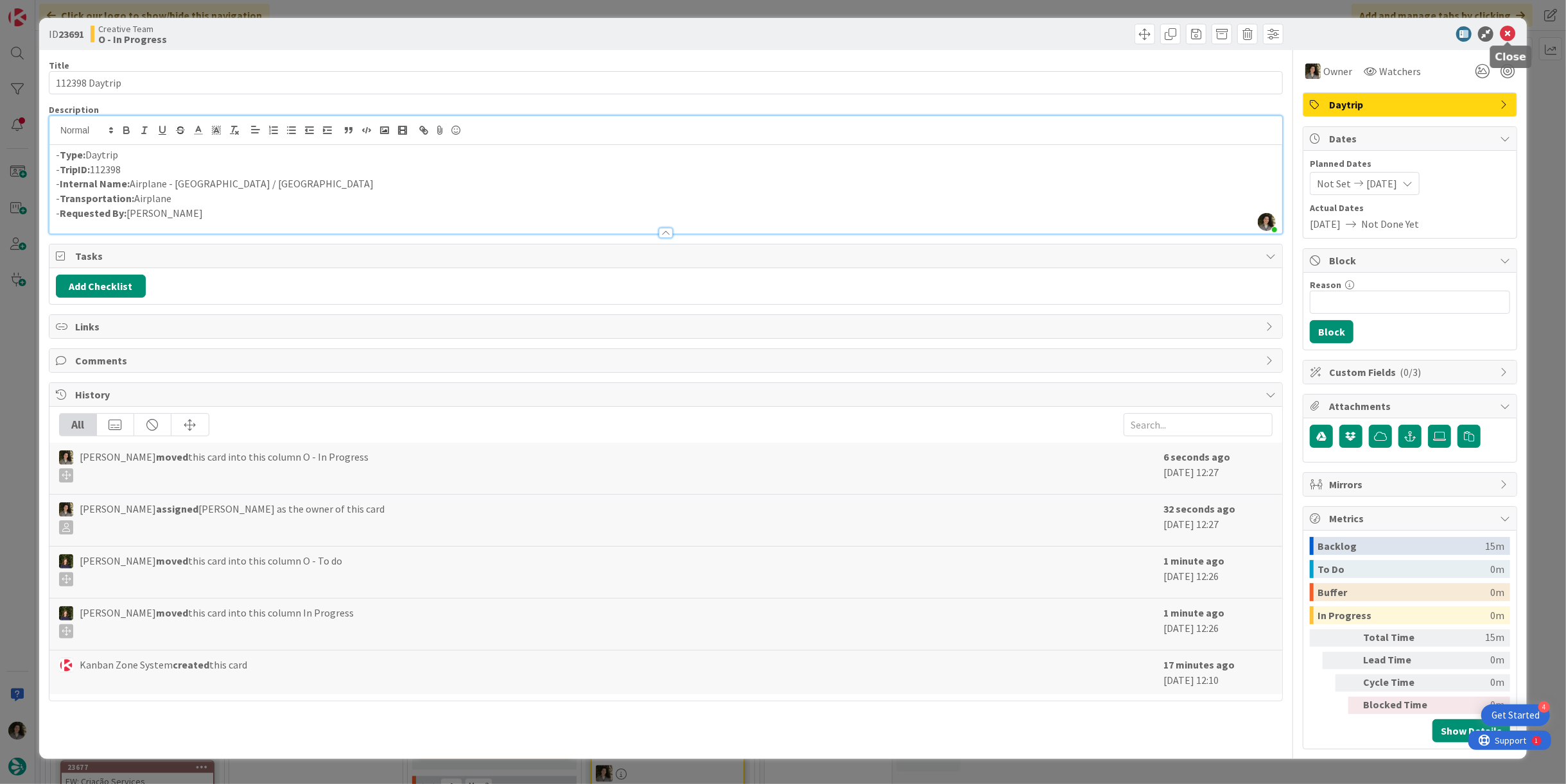
click at [1512, 38] on icon at bounding box center [1508, 34] width 15 height 15
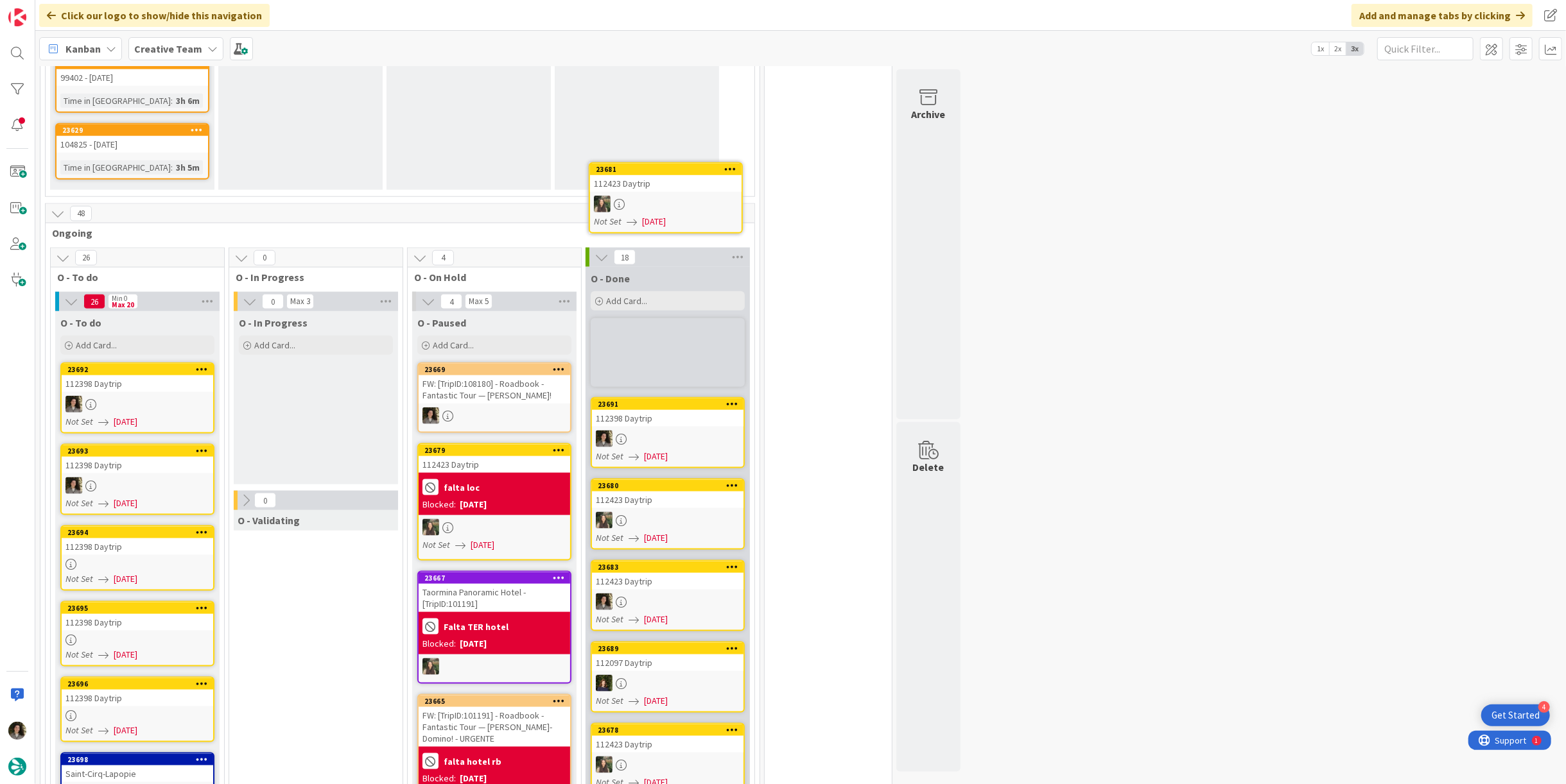
scroll to position [1251, 0]
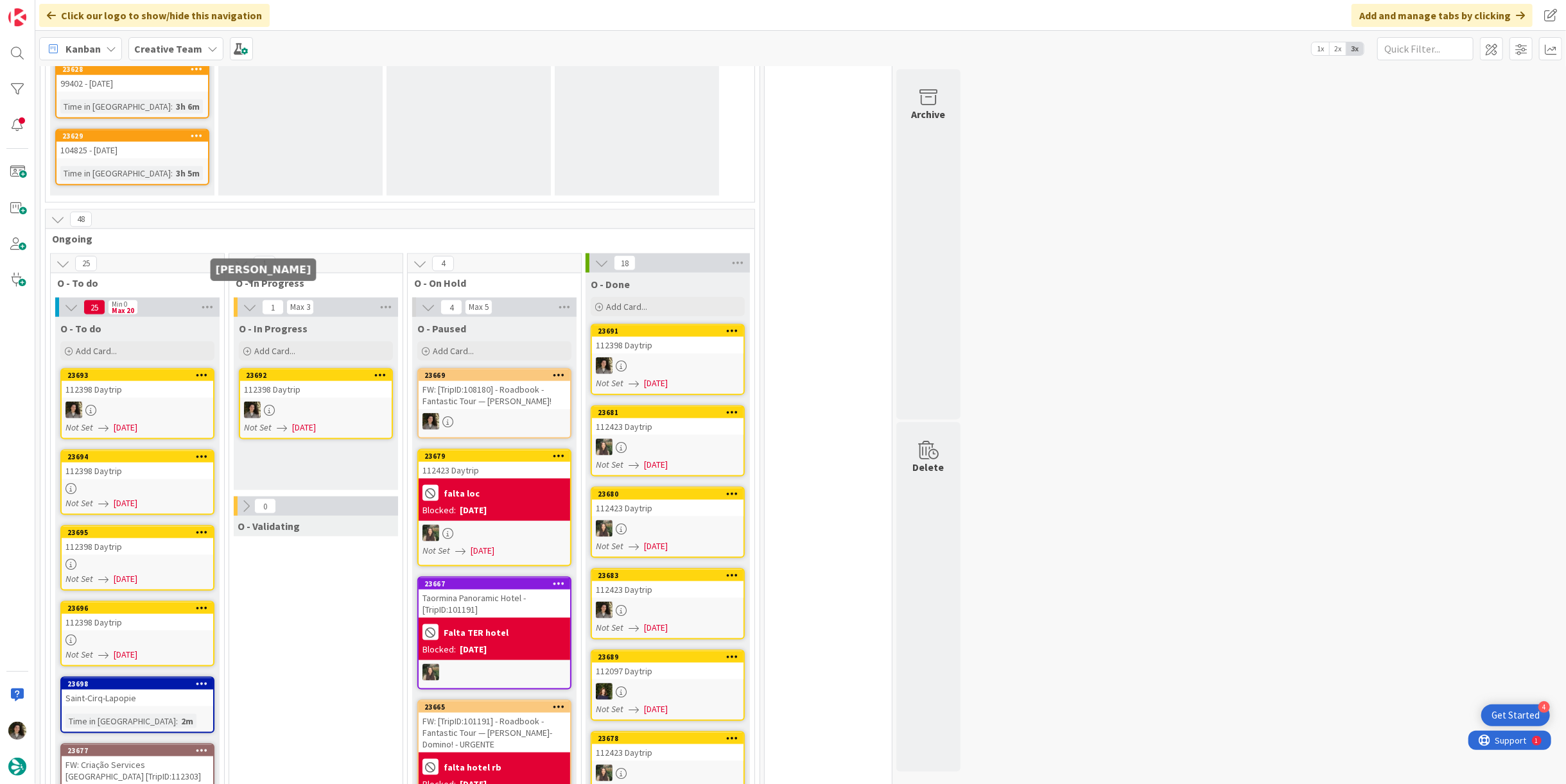
click at [286, 402] on div at bounding box center [316, 410] width 152 height 17
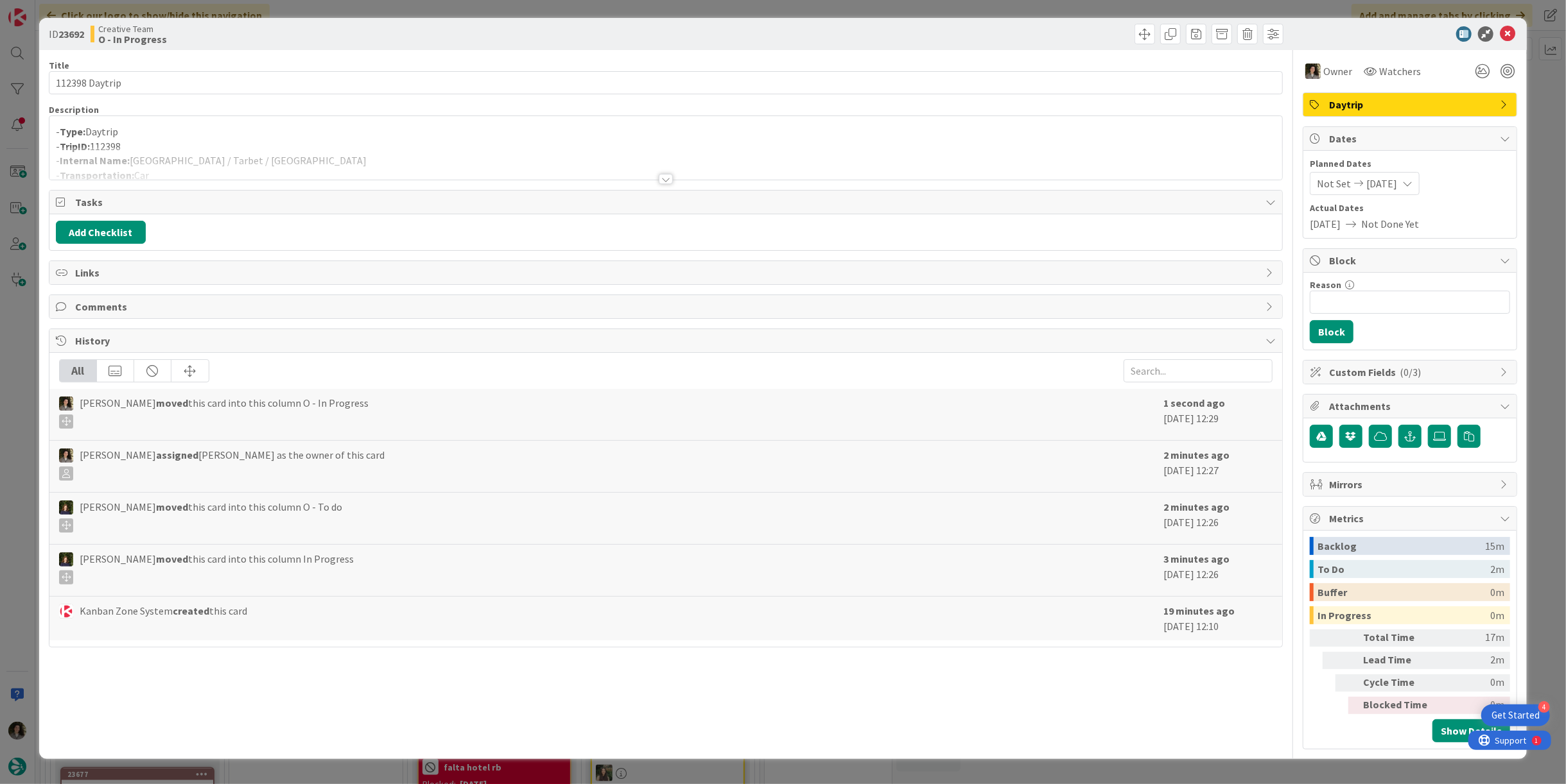
click at [241, 152] on div at bounding box center [665, 163] width 1233 height 33
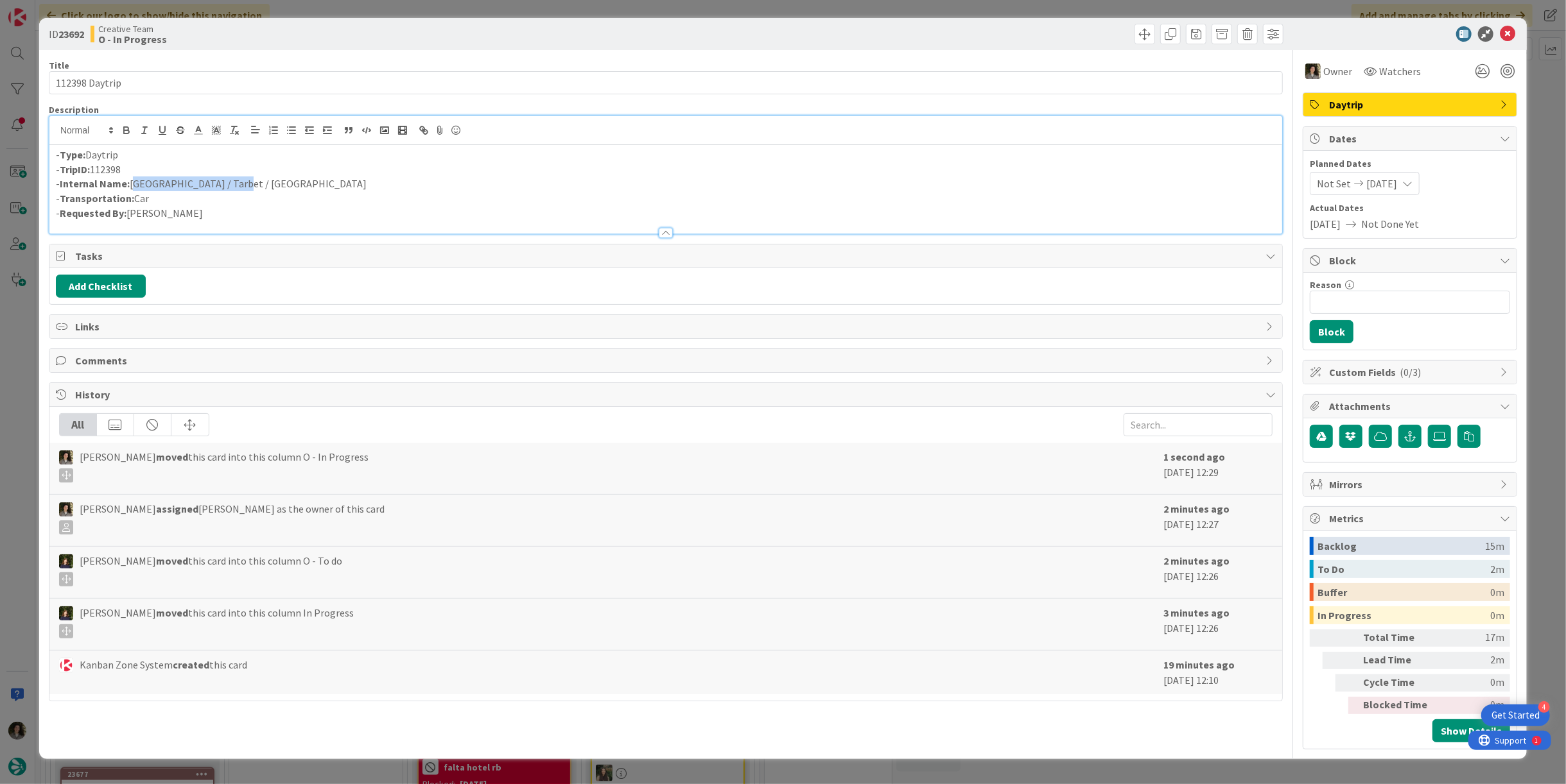
drag, startPoint x: 256, startPoint y: 180, endPoint x: 131, endPoint y: 181, distance: 125.0
click at [131, 181] on p "- Internal Name: Glasgow / Tarbet / Oban" at bounding box center [665, 183] width 1220 height 15
copy p "Glasgow / Tarbet / Oban"
click at [1508, 33] on icon at bounding box center [1508, 34] width 15 height 15
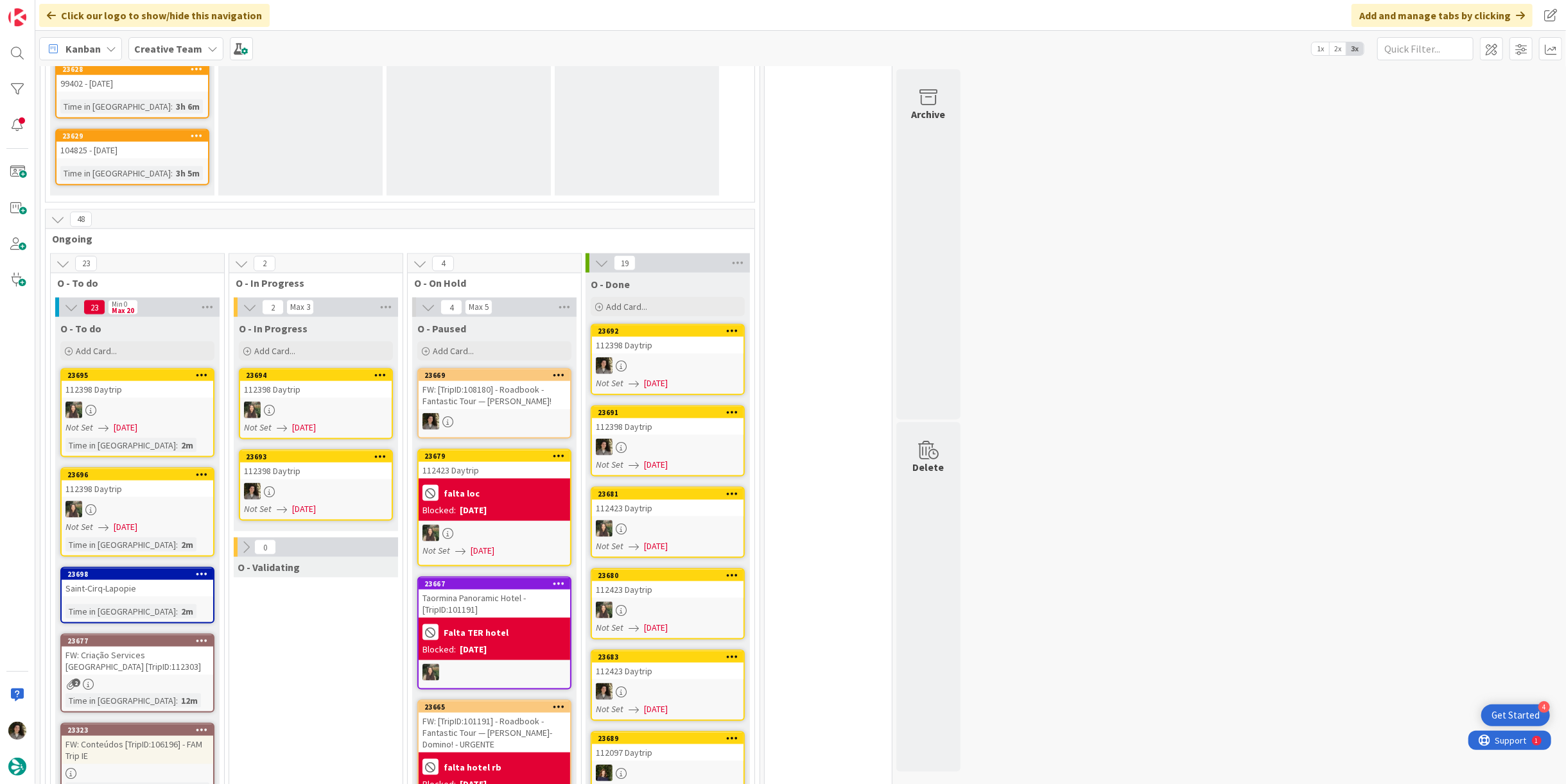
click at [318, 463] on div "112398 Daytrip" at bounding box center [316, 471] width 152 height 17
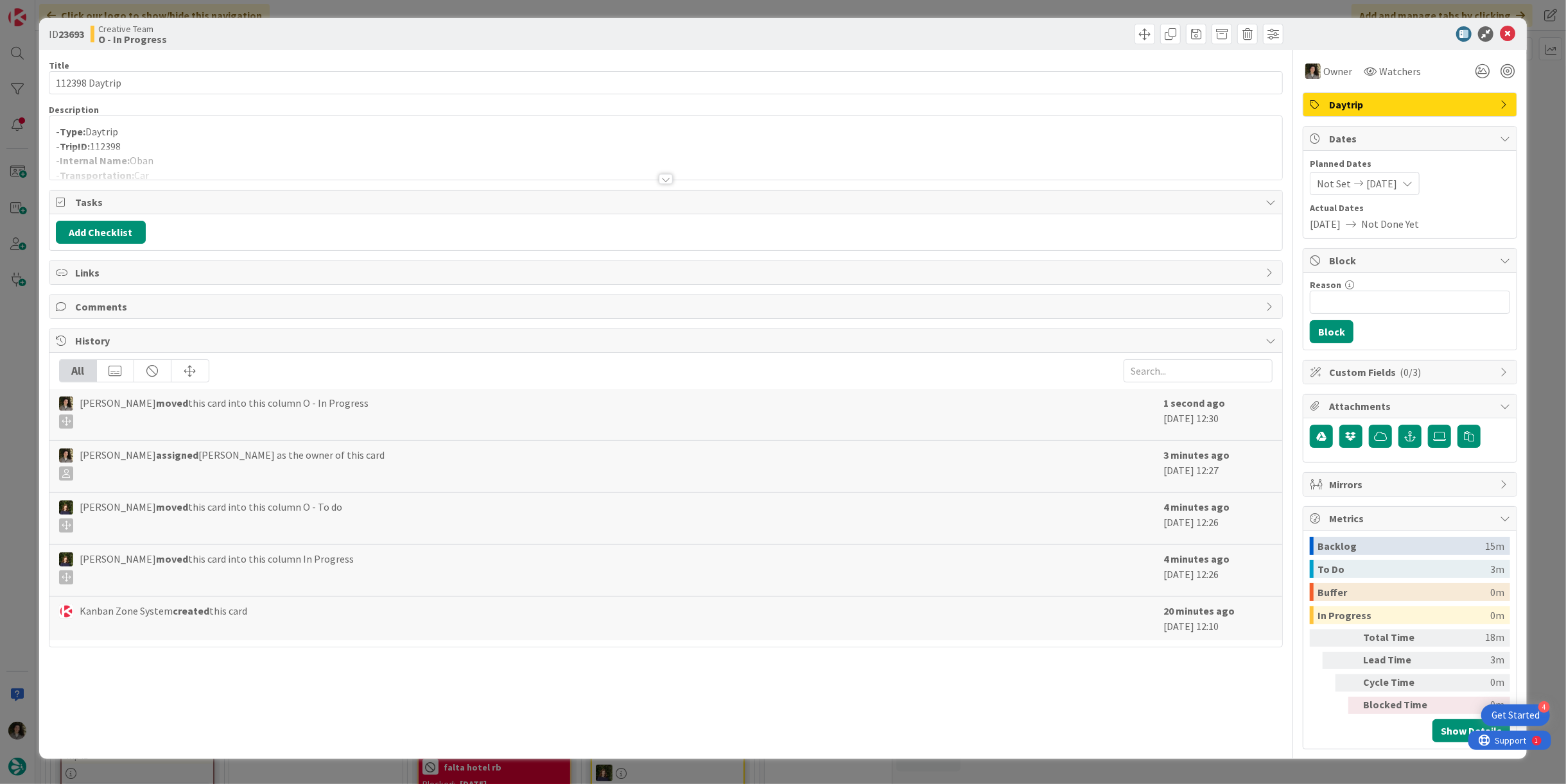
drag, startPoint x: 197, startPoint y: 145, endPoint x: 189, endPoint y: 150, distance: 9.4
click at [197, 145] on p "- TripID: 112398" at bounding box center [665, 146] width 1220 height 15
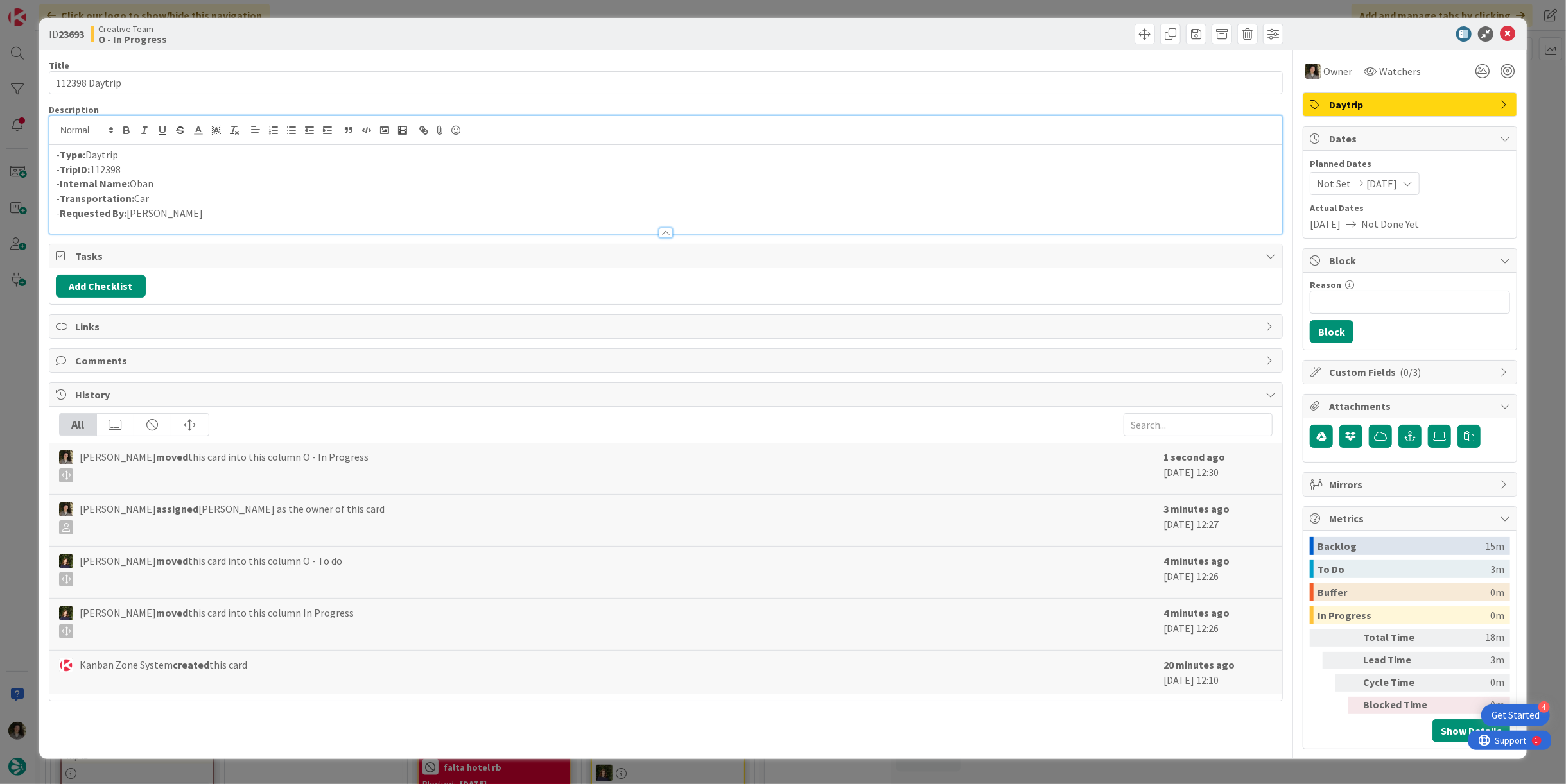
drag, startPoint x: 154, startPoint y: 189, endPoint x: 146, endPoint y: 190, distance: 8.1
click at [146, 191] on p "- Transportation: Car" at bounding box center [665, 198] width 1220 height 15
click at [155, 183] on p "- Internal Name: Oban" at bounding box center [665, 183] width 1220 height 15
drag, startPoint x: 154, startPoint y: 185, endPoint x: 130, endPoint y: 184, distance: 24.0
click at [130, 184] on p "- Internal Name: Oban" at bounding box center [665, 183] width 1220 height 15
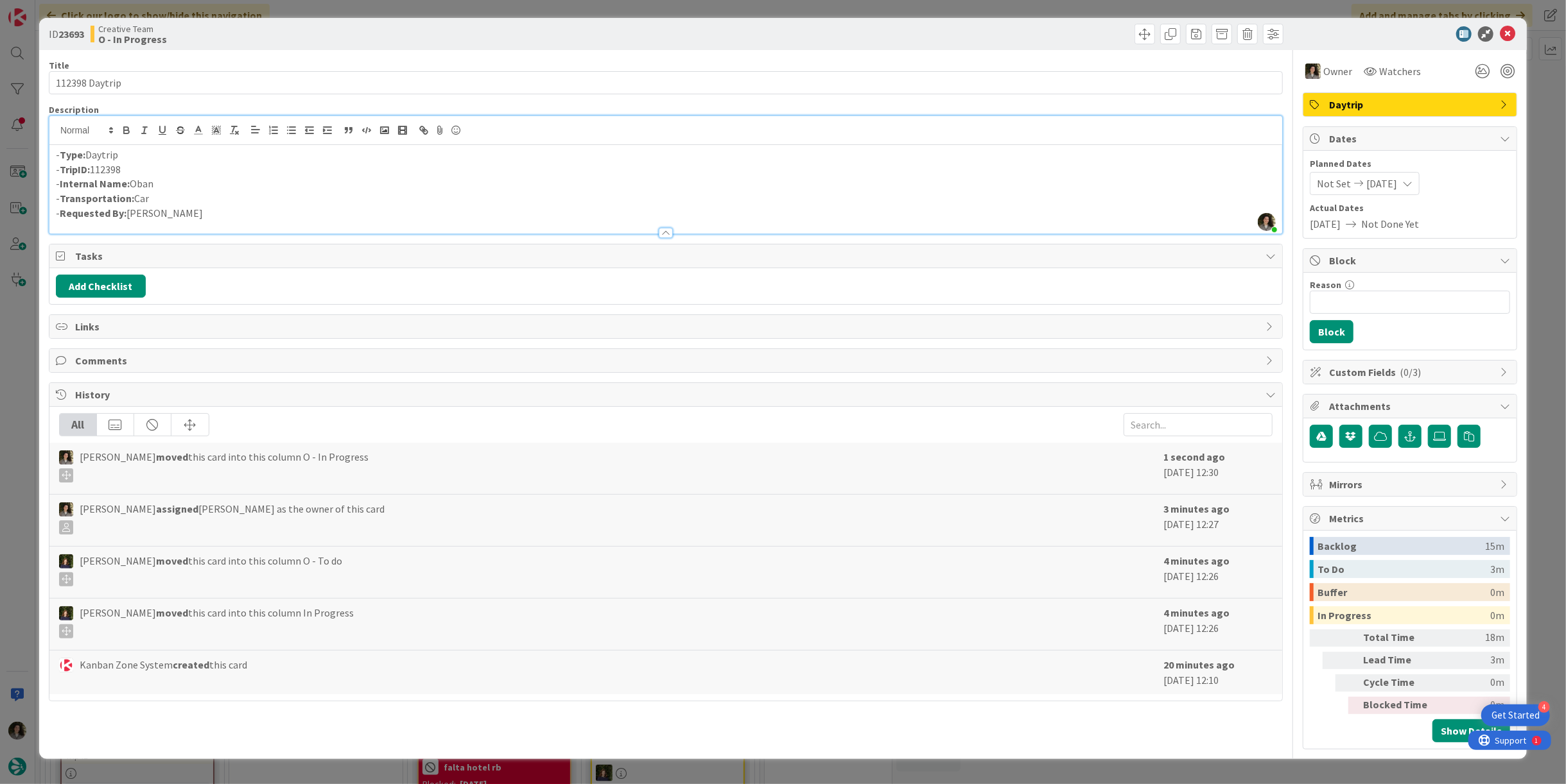
copy p "Oban"
click at [1512, 38] on icon at bounding box center [1508, 34] width 15 height 15
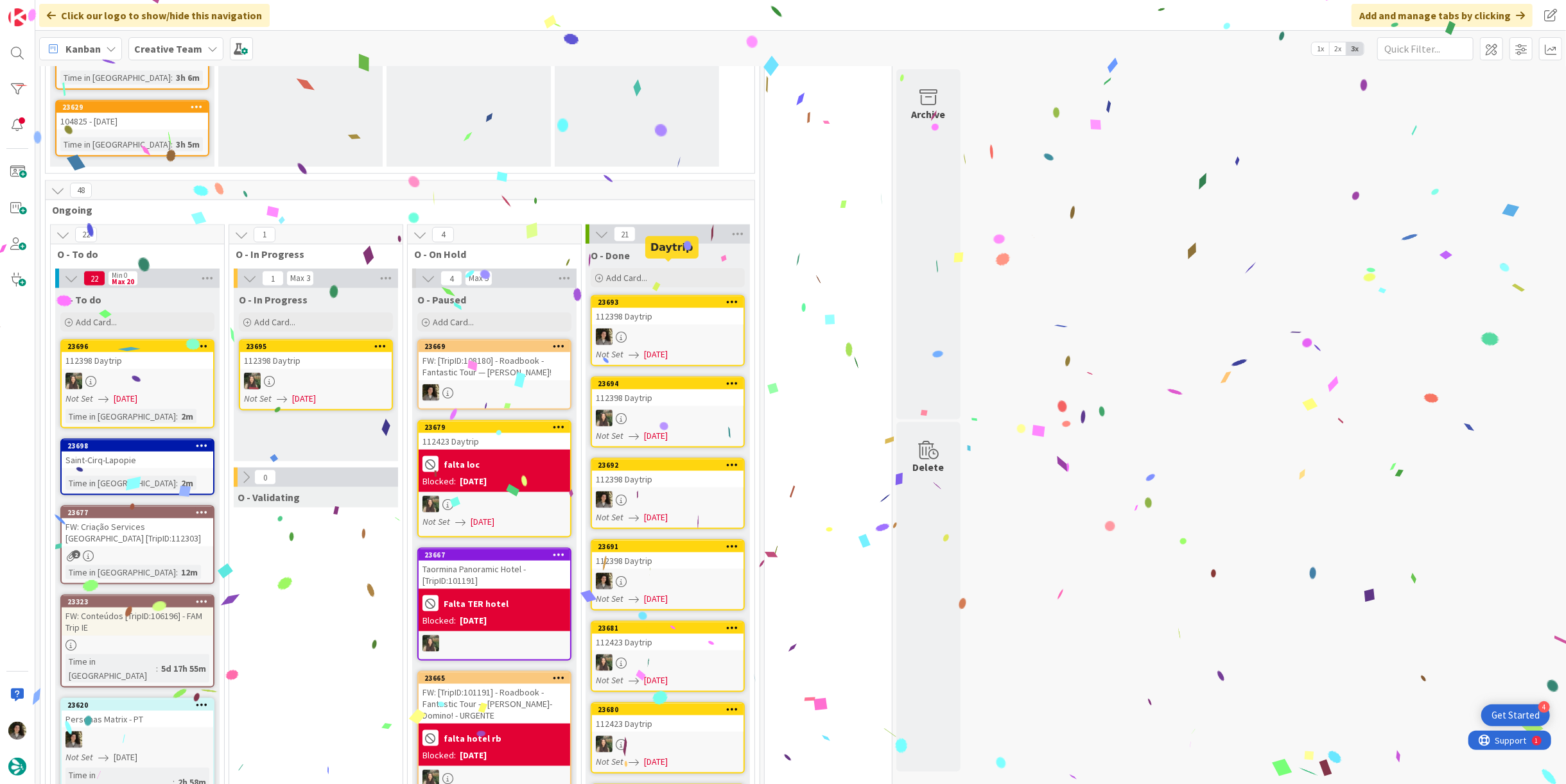
scroll to position [1284, 0]
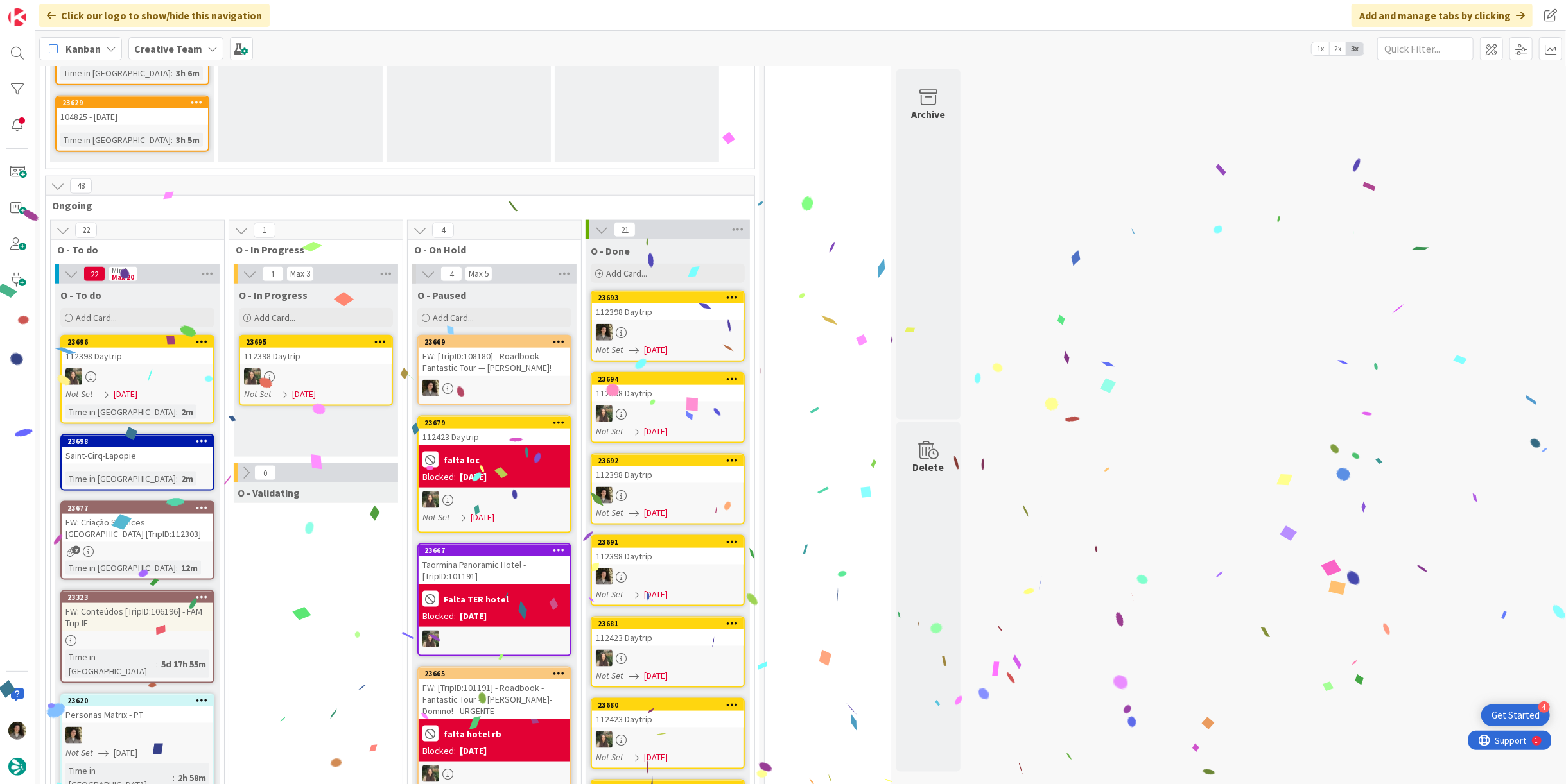
click at [687, 324] on div at bounding box center [668, 332] width 152 height 17
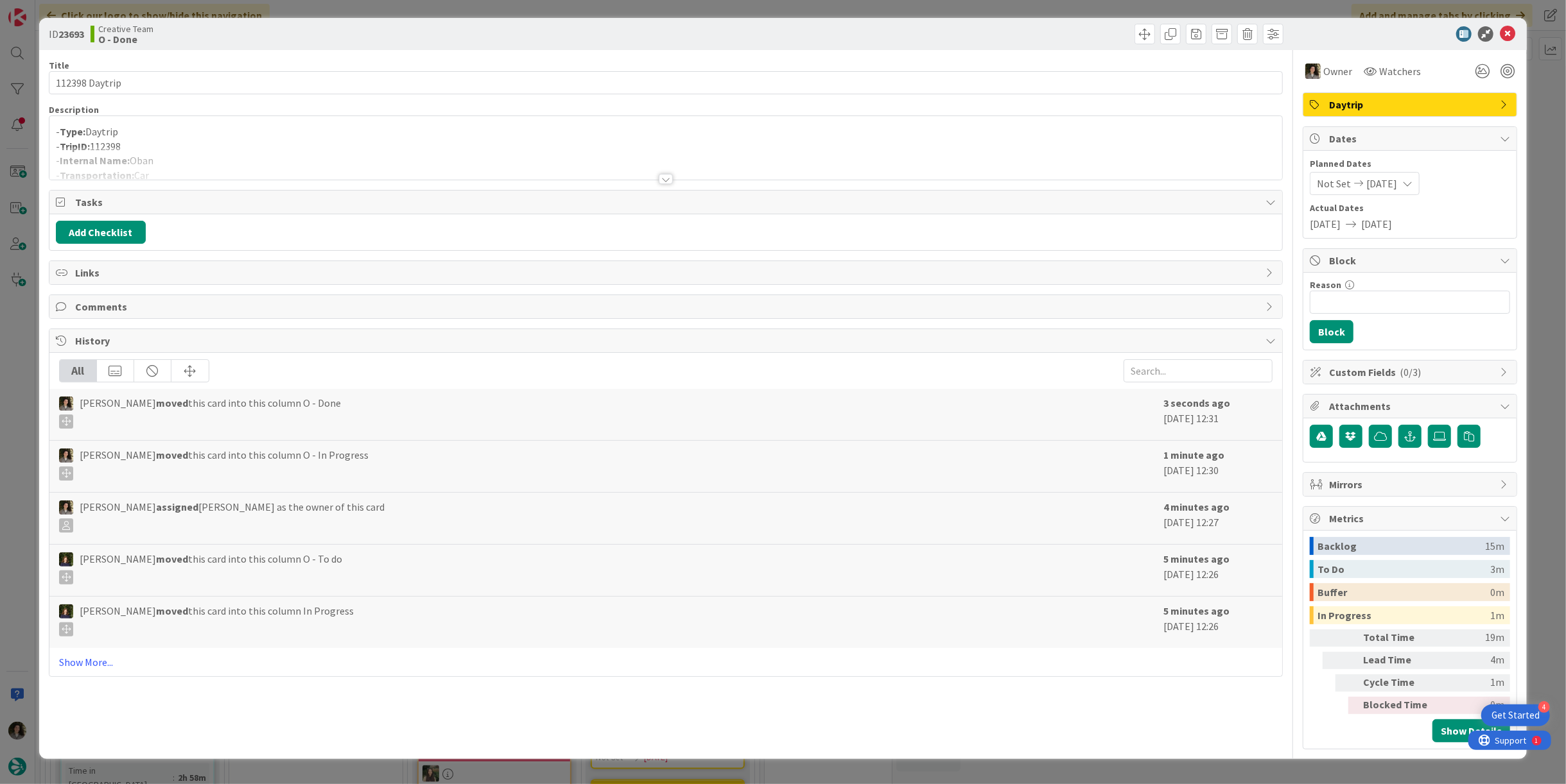
click at [663, 174] on div at bounding box center [665, 179] width 14 height 10
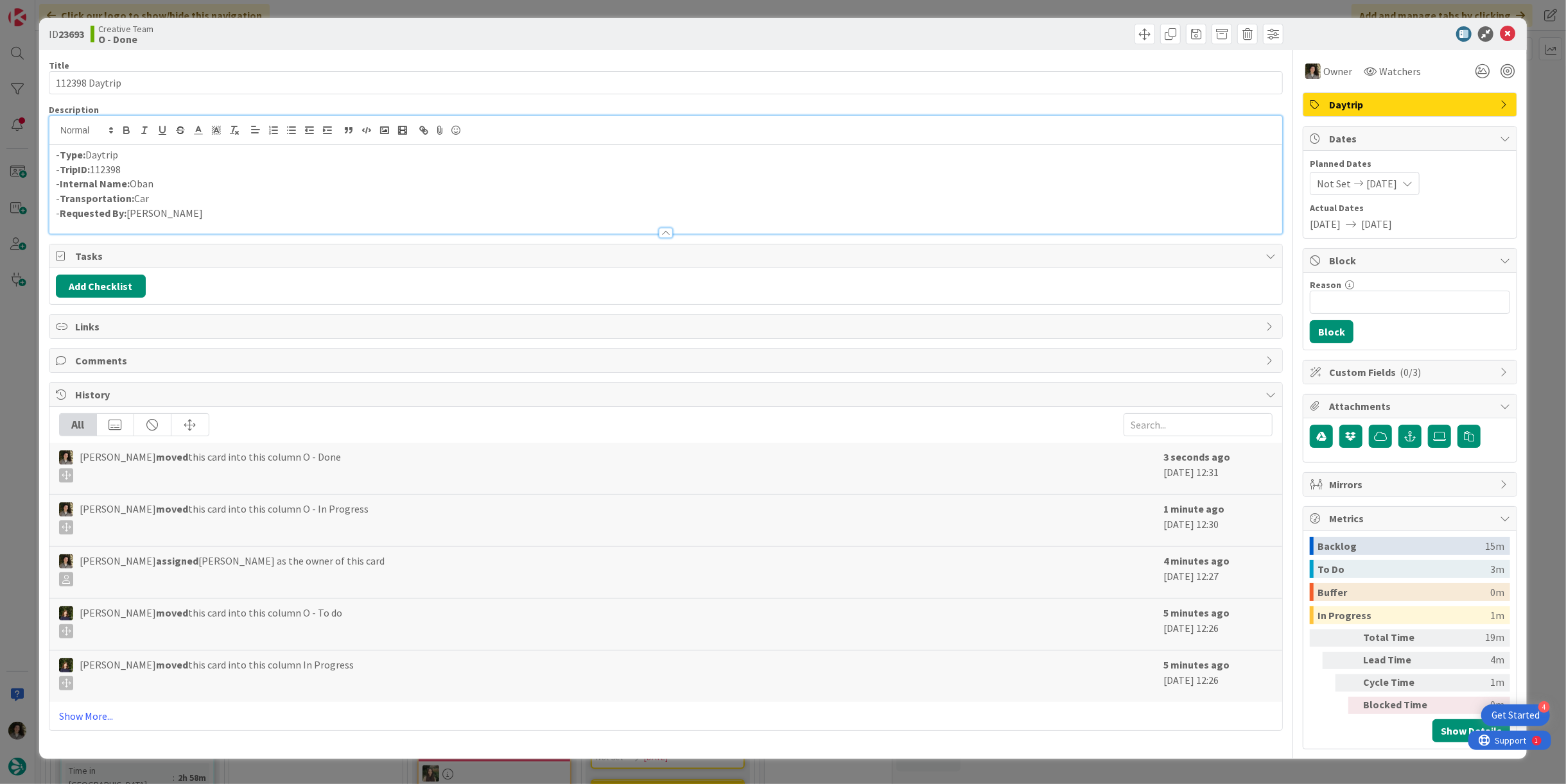
click at [663, 174] on p "- TripID: 112398" at bounding box center [665, 170] width 1220 height 15
click at [661, 240] on div "Title 14 / 128 112398 Daytrip Description - Type: Daytrip - TripID: 112398 - In…" at bounding box center [665, 400] width 1234 height 700
click at [661, 233] on div at bounding box center [665, 233] width 14 height 10
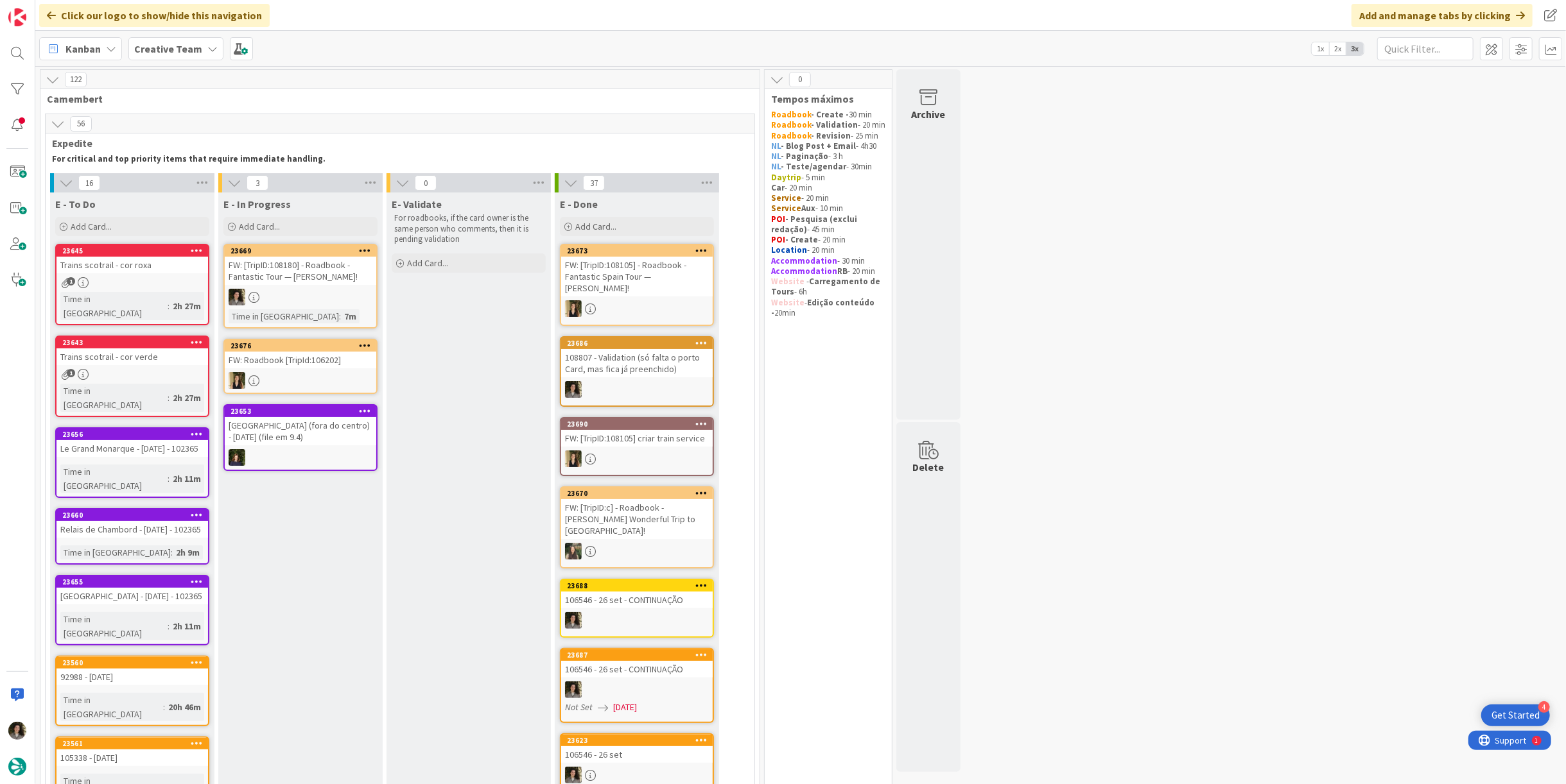
click at [306, 281] on div "FW: [TripID:108180] - Roadbook - Fantastic Tour — [PERSON_NAME]!" at bounding box center [300, 270] width 152 height 28
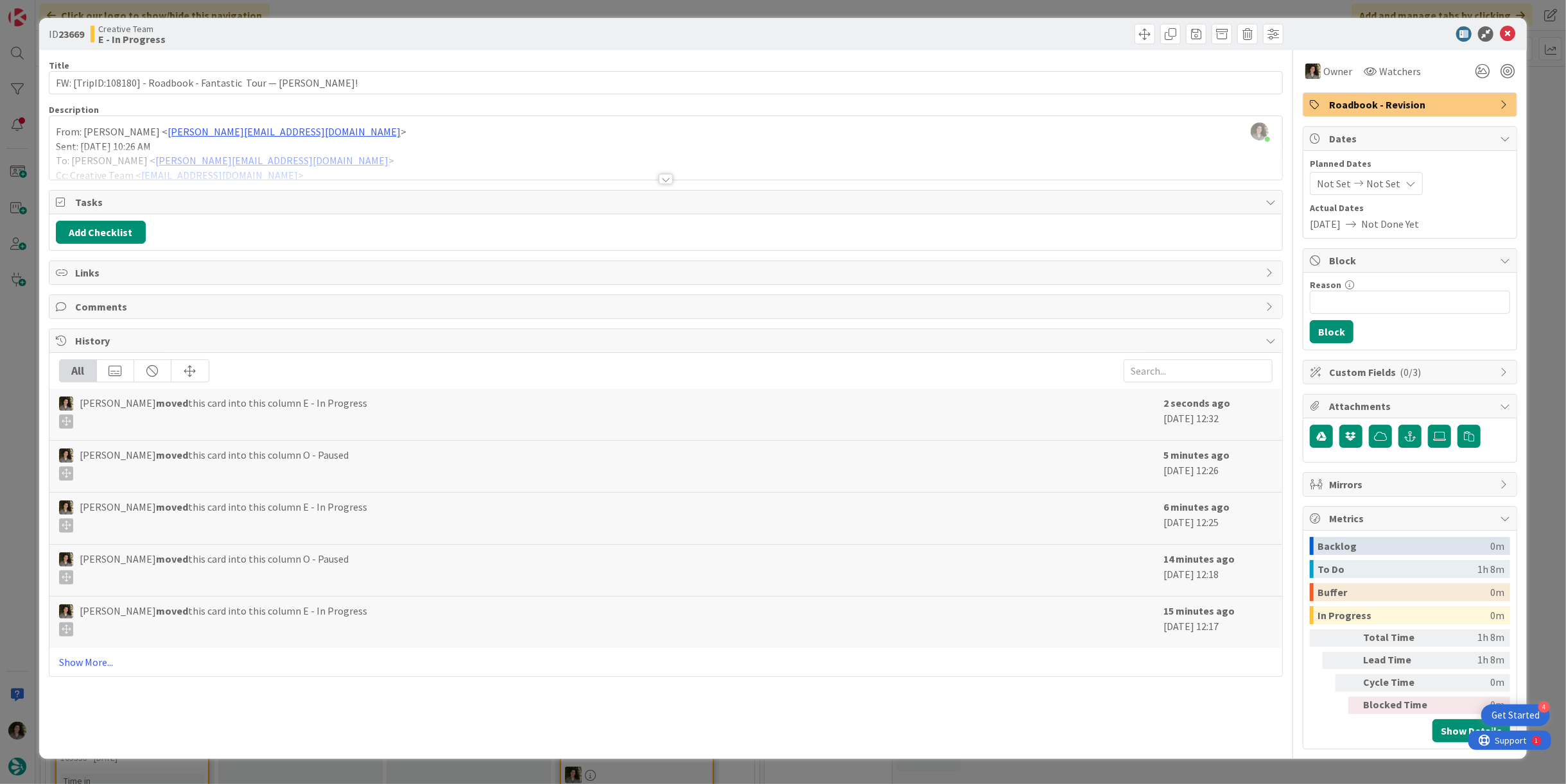
click at [665, 168] on div at bounding box center [665, 163] width 1233 height 33
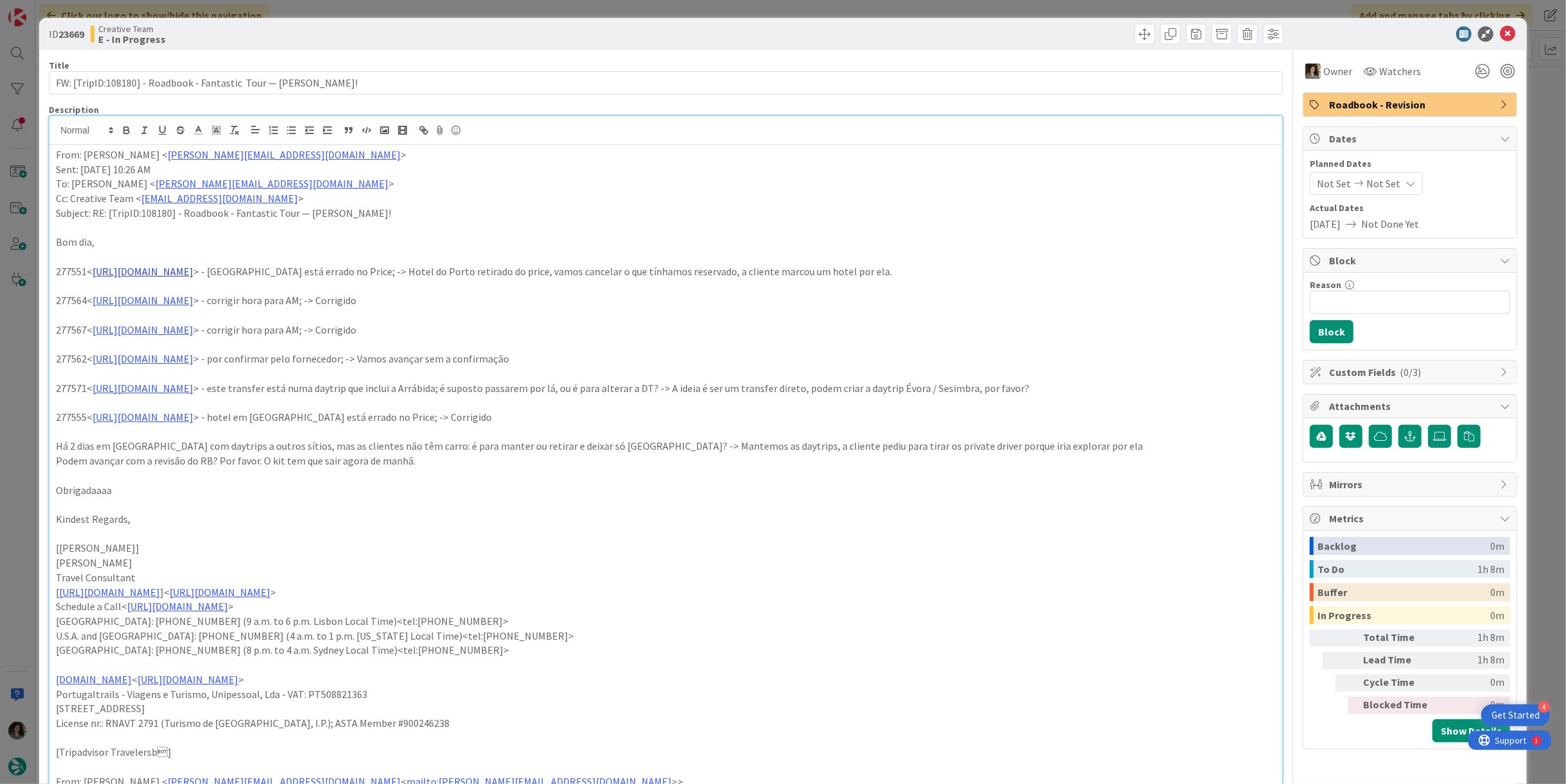
scroll to position [72, 0]
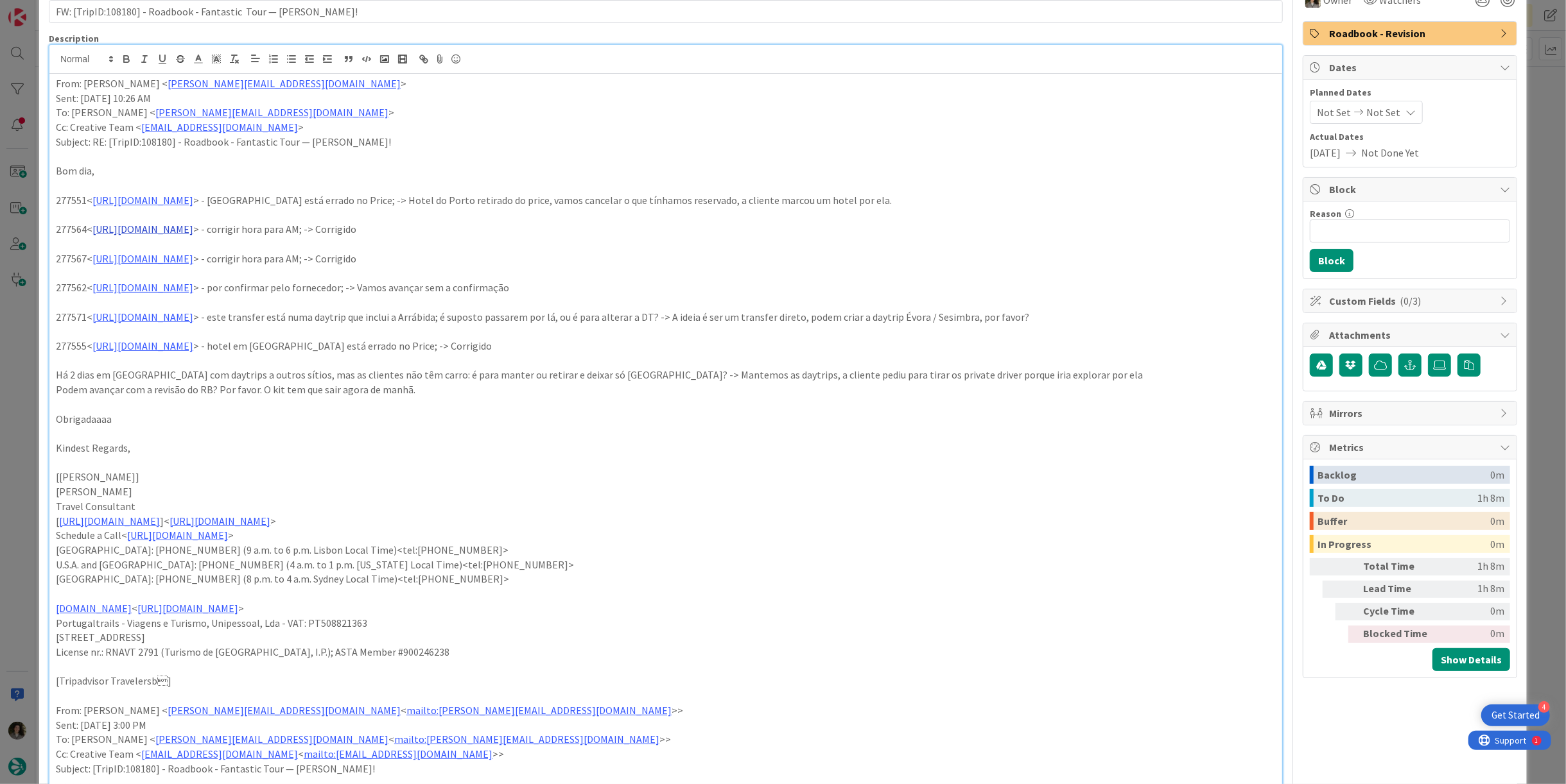
click at [193, 233] on link "[URL][DOMAIN_NAME]" at bounding box center [143, 229] width 101 height 13
click at [234, 254] on link "[URL][DOMAIN_NAME]" at bounding box center [190, 254] width 88 height 17
click at [436, 259] on p "277567< [URL][DOMAIN_NAME] > - corrigir hora para AM; -> Corrigido" at bounding box center [665, 259] width 1220 height 15
click at [264, 249] on p at bounding box center [665, 244] width 1220 height 15
click at [193, 256] on link "[URL][DOMAIN_NAME]" at bounding box center [143, 259] width 101 height 13
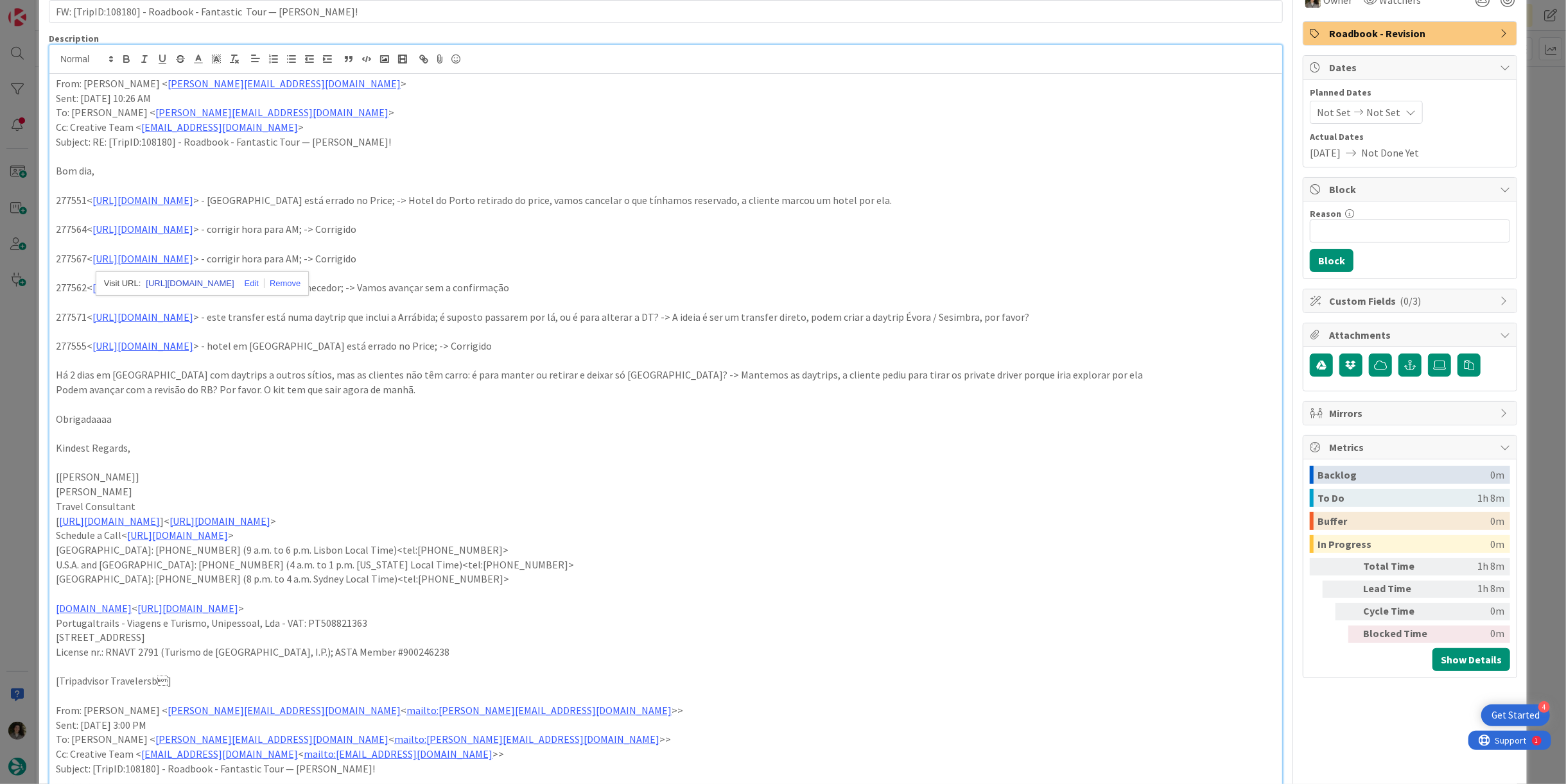
click at [234, 279] on link "[URL][DOMAIN_NAME]" at bounding box center [190, 284] width 88 height 17
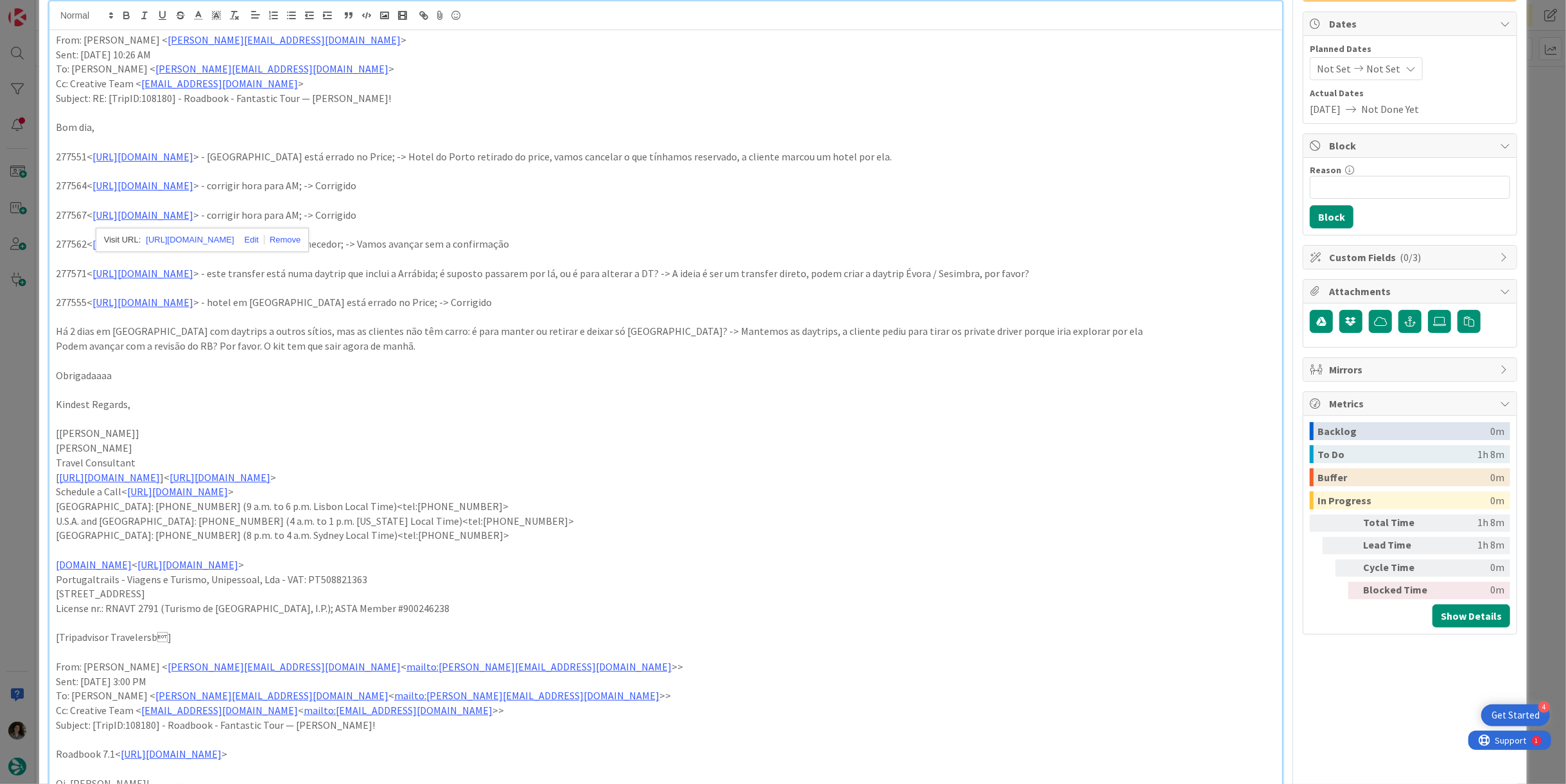
scroll to position [142, 0]
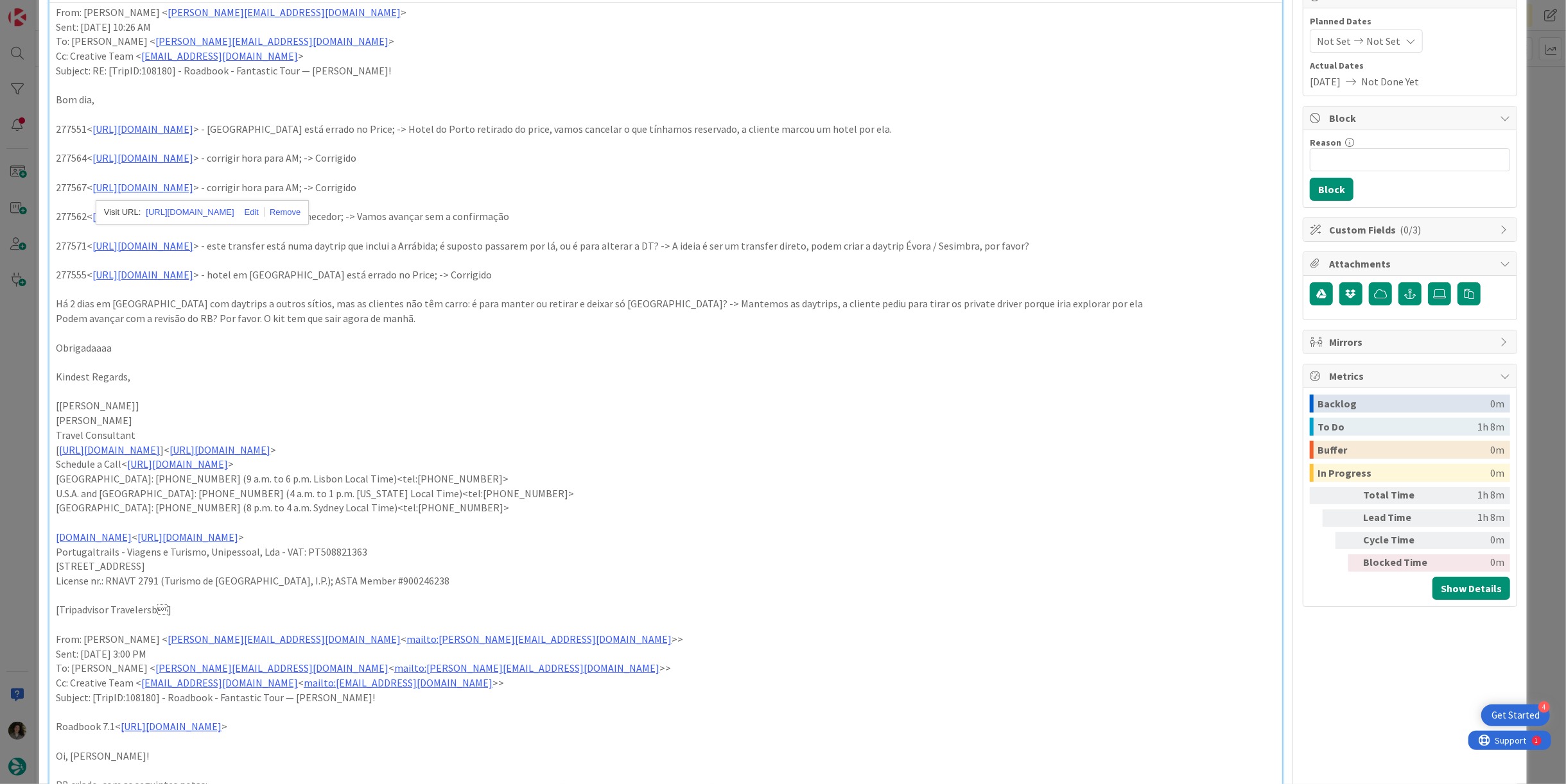
click at [491, 218] on p "277562< [URL][DOMAIN_NAME] > - por confirmar pelo fornecedor; -> Vamos avançar …" at bounding box center [665, 216] width 1220 height 15
click at [193, 214] on link "[URL][DOMAIN_NAME]" at bounding box center [143, 216] width 101 height 13
click at [234, 241] on link "[URL][DOMAIN_NAME]" at bounding box center [190, 241] width 88 height 17
click at [515, 244] on p "277571< [URL][DOMAIN_NAME] > - este transfer está numa daytrip que inclui a Arr…" at bounding box center [665, 246] width 1220 height 15
click at [193, 245] on link "[URL][DOMAIN_NAME]" at bounding box center [143, 245] width 101 height 13
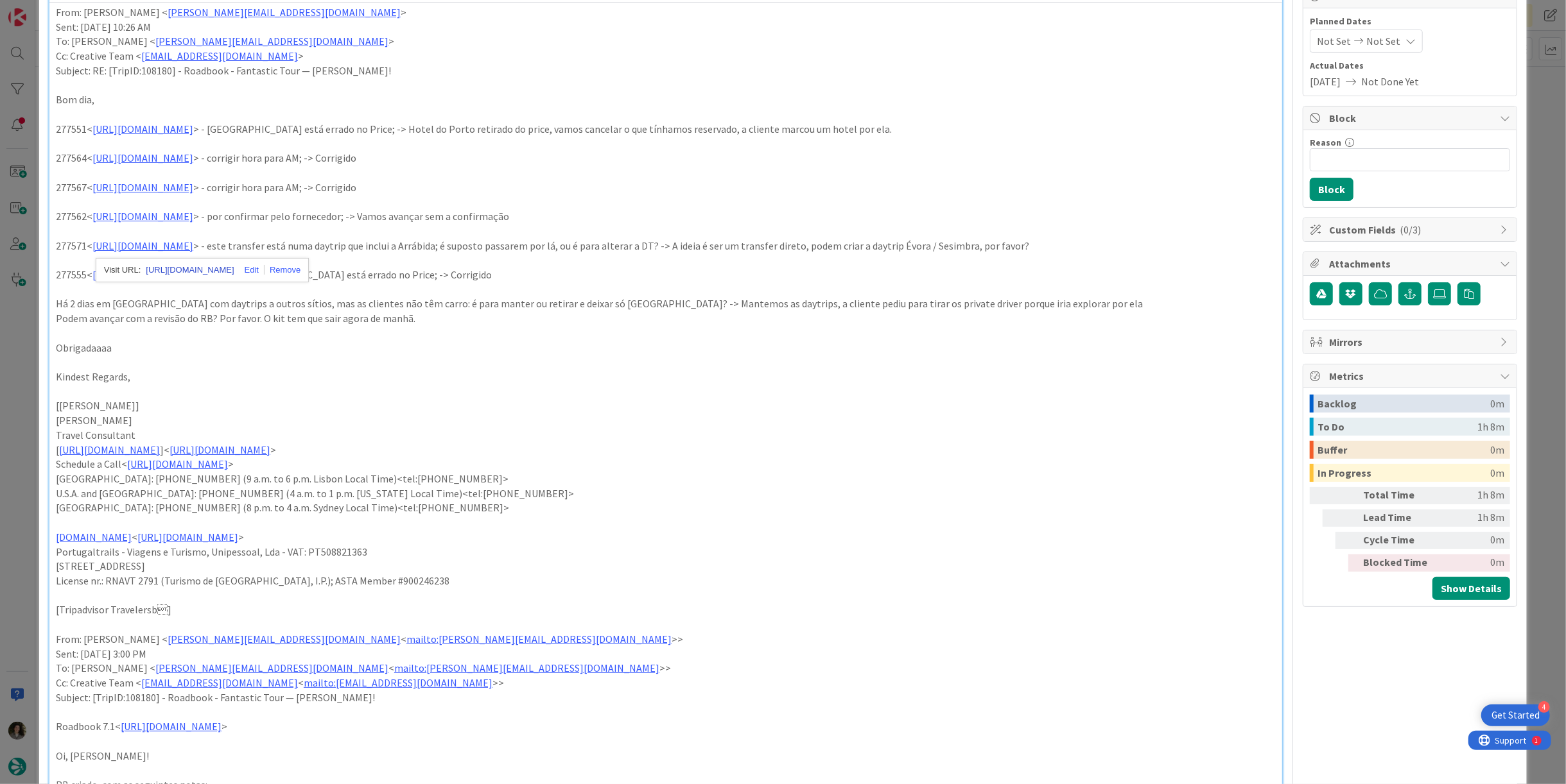
click at [234, 266] on link "[URL][DOMAIN_NAME]" at bounding box center [190, 270] width 88 height 17
click at [518, 280] on p "277555< [URL][DOMAIN_NAME] > - hotel em Lx está errado no Price; -> Corrigido" at bounding box center [665, 275] width 1220 height 15
click at [193, 272] on link "[URL][DOMAIN_NAME]" at bounding box center [143, 275] width 101 height 13
click at [231, 298] on link "[URL][DOMAIN_NAME]" at bounding box center [190, 300] width 88 height 17
click at [602, 282] on p at bounding box center [665, 289] width 1220 height 15
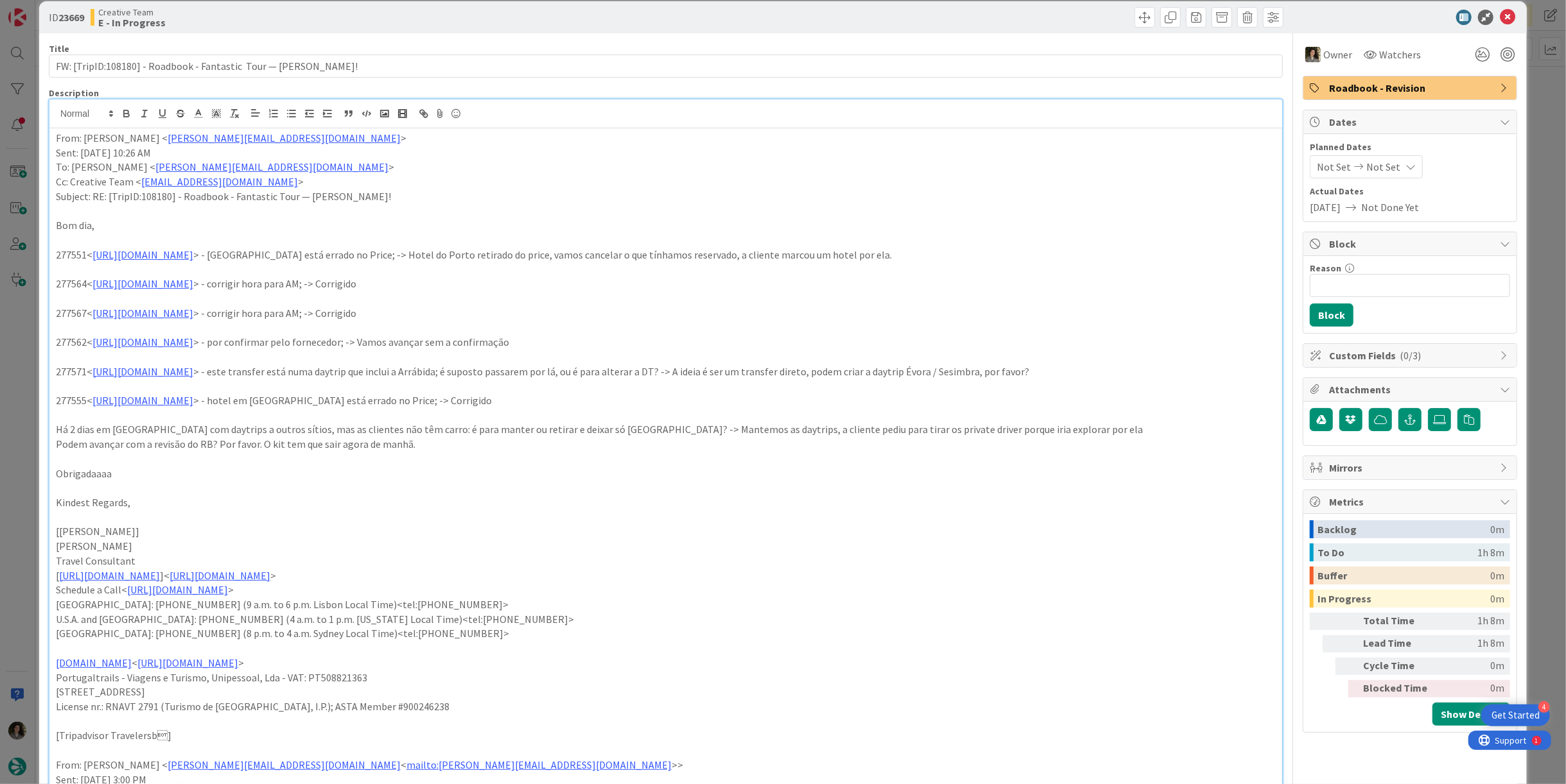
scroll to position [0, 0]
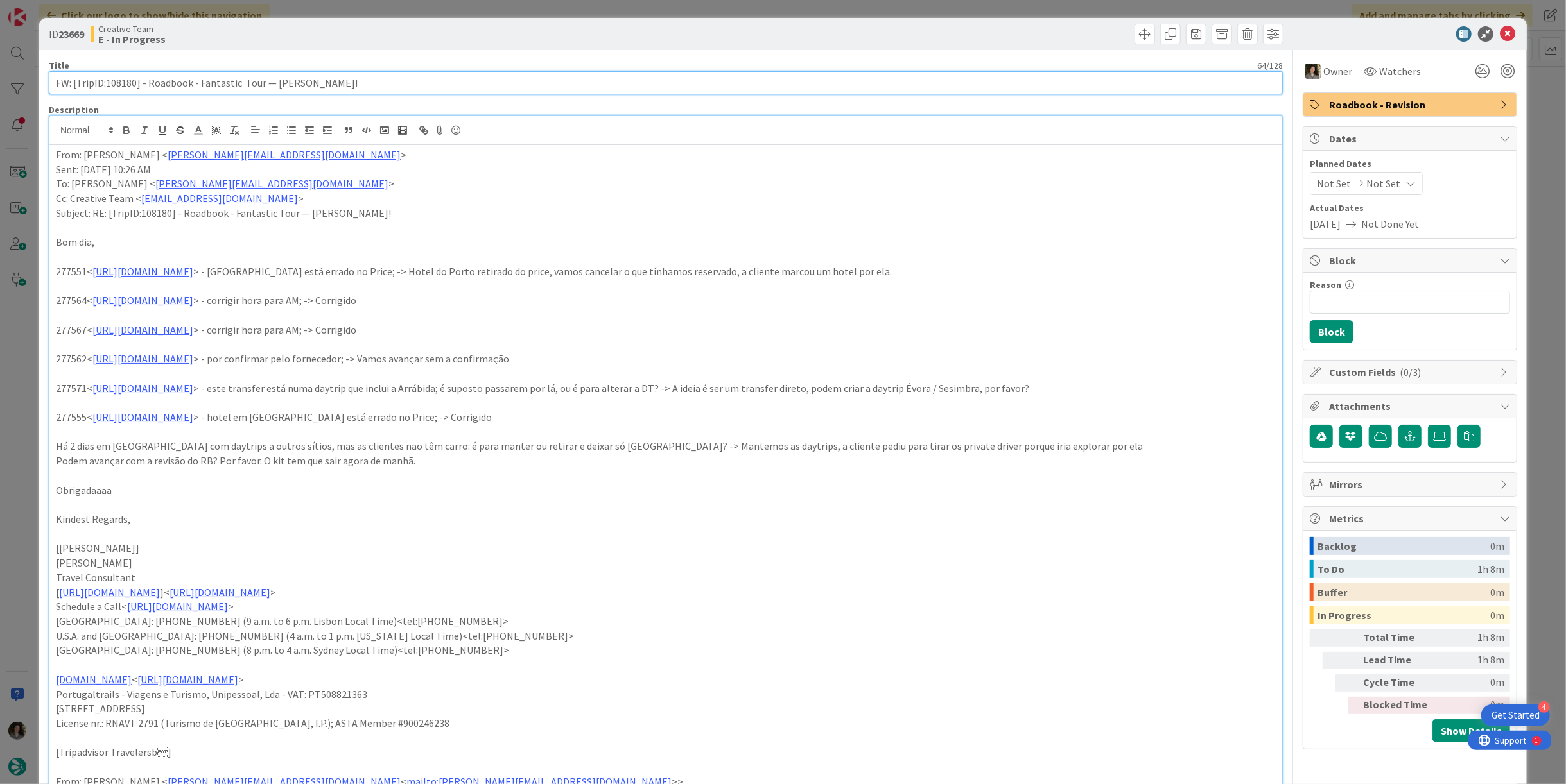
click at [362, 72] on input "FW: [TripID:108180] - Roadbook - Fantastic Tour — [PERSON_NAME]!" at bounding box center [665, 83] width 1234 height 23
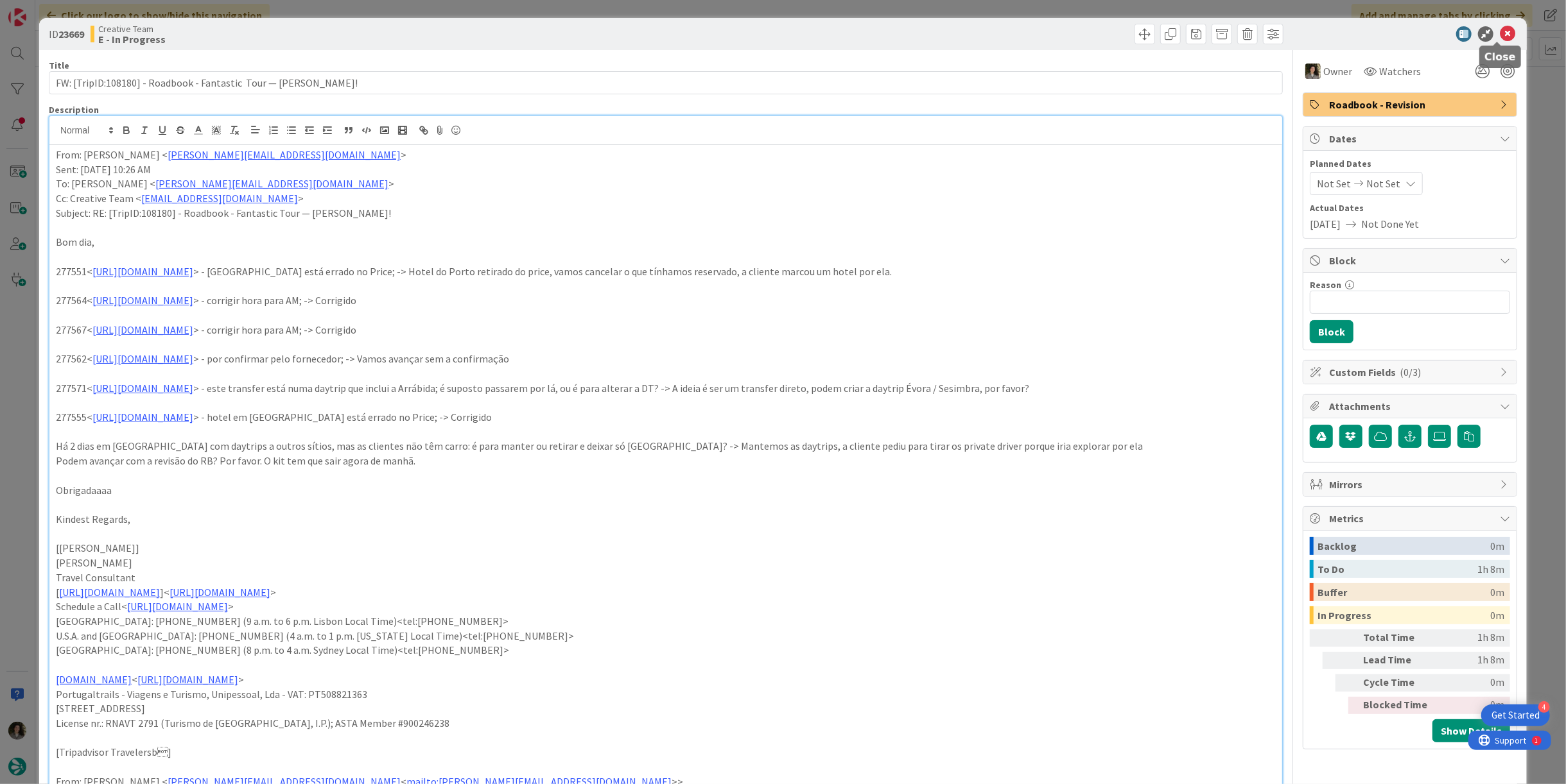
click at [1500, 30] on icon at bounding box center [1508, 34] width 15 height 15
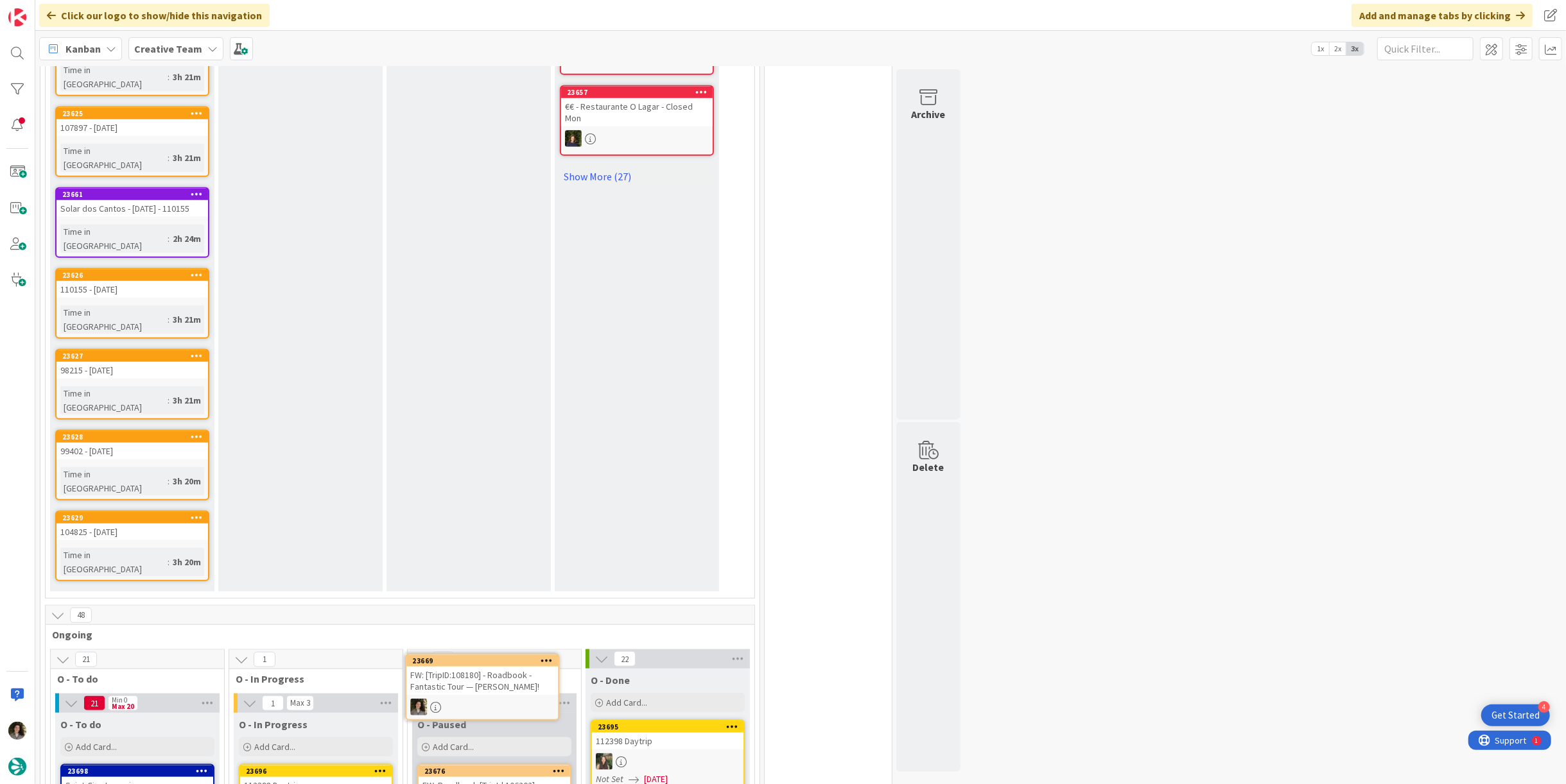
scroll to position [955, 0]
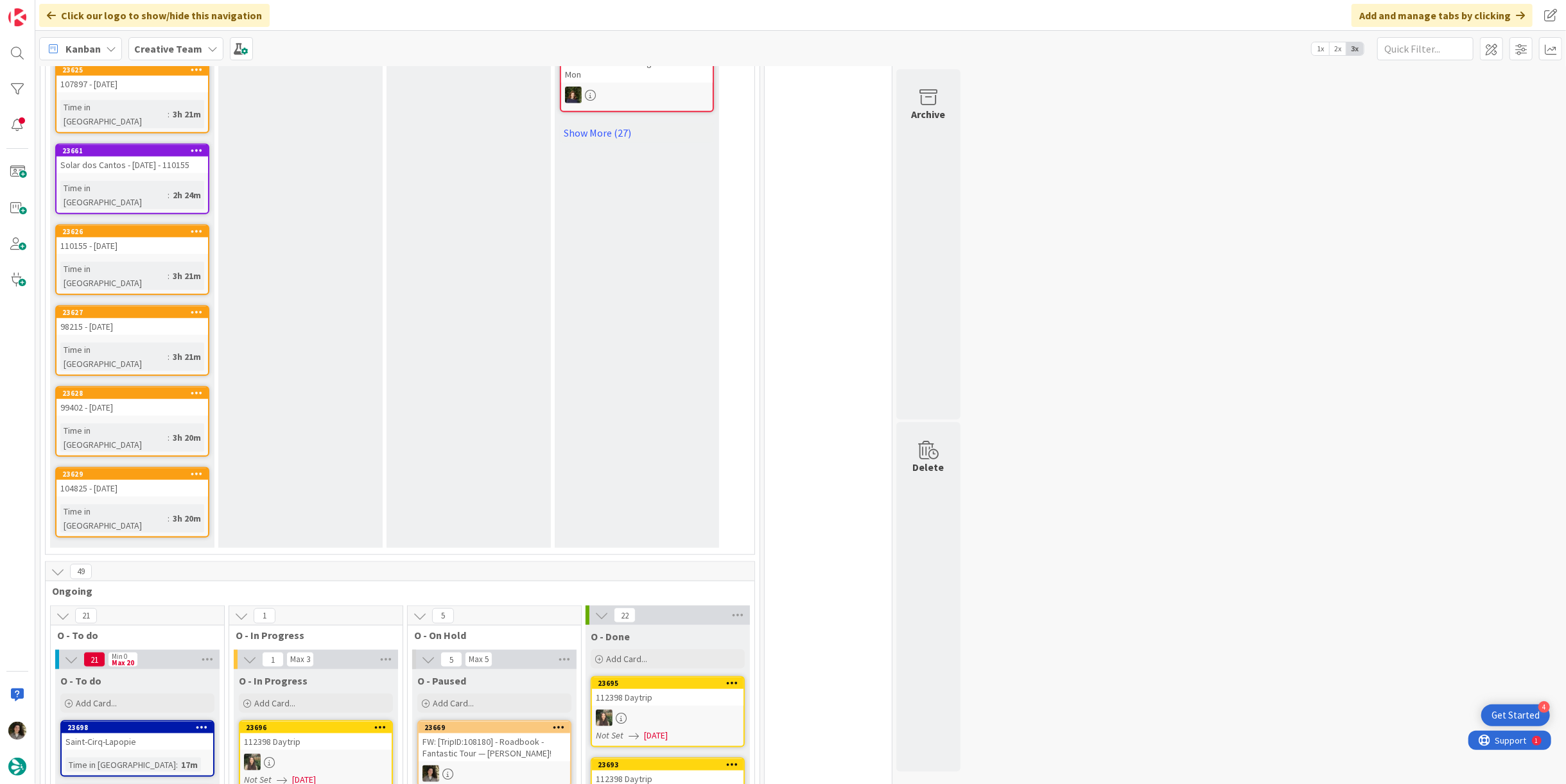
click at [483, 734] on div "FW: [TripID:108180] - Roadbook - Fantastic Tour — [PERSON_NAME]!" at bounding box center [494, 748] width 152 height 28
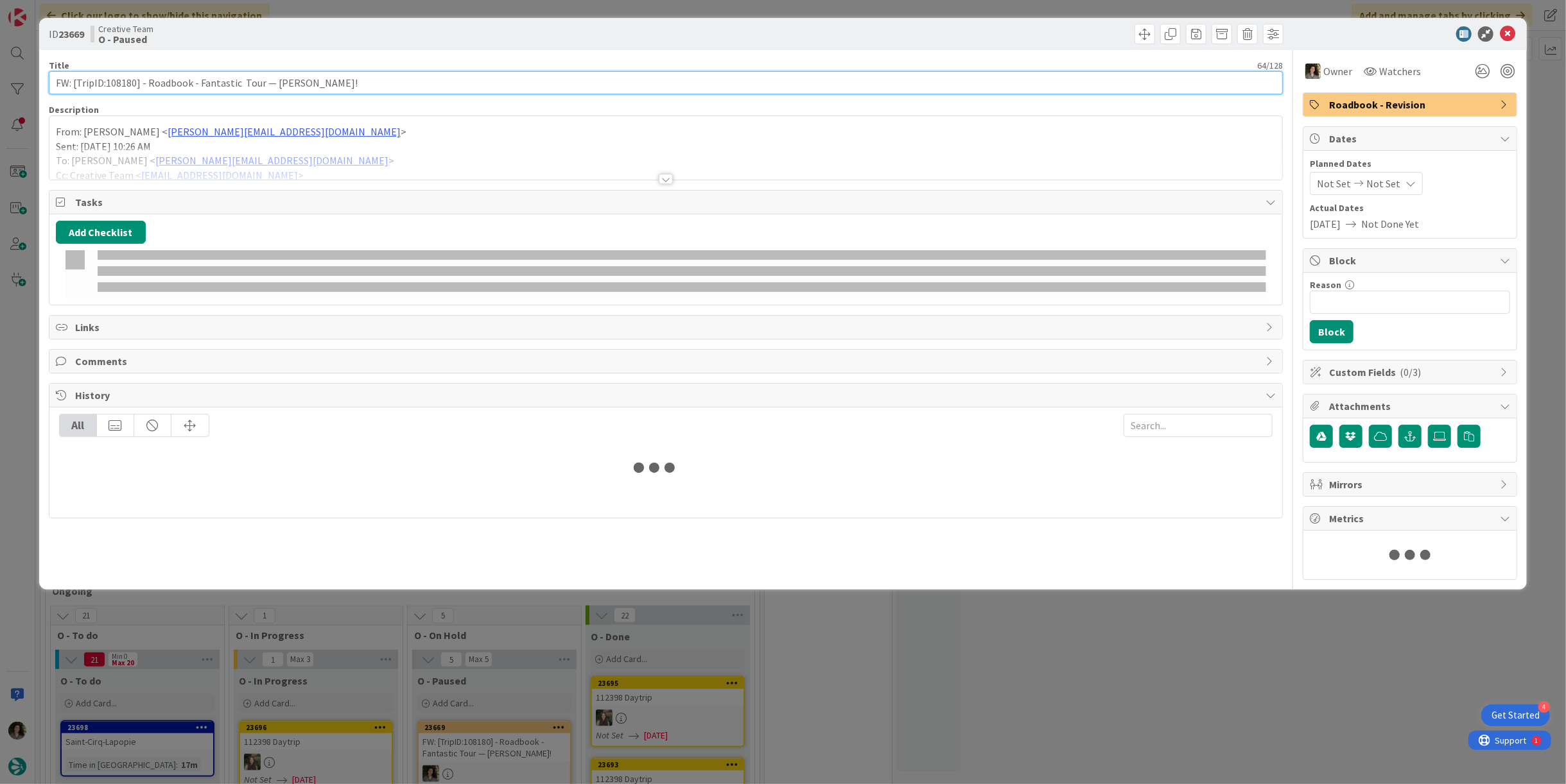
click at [319, 81] on input "FW: [TripID:108180] - Roadbook - Fantastic Tour — [PERSON_NAME]!" at bounding box center [665, 83] width 1234 height 23
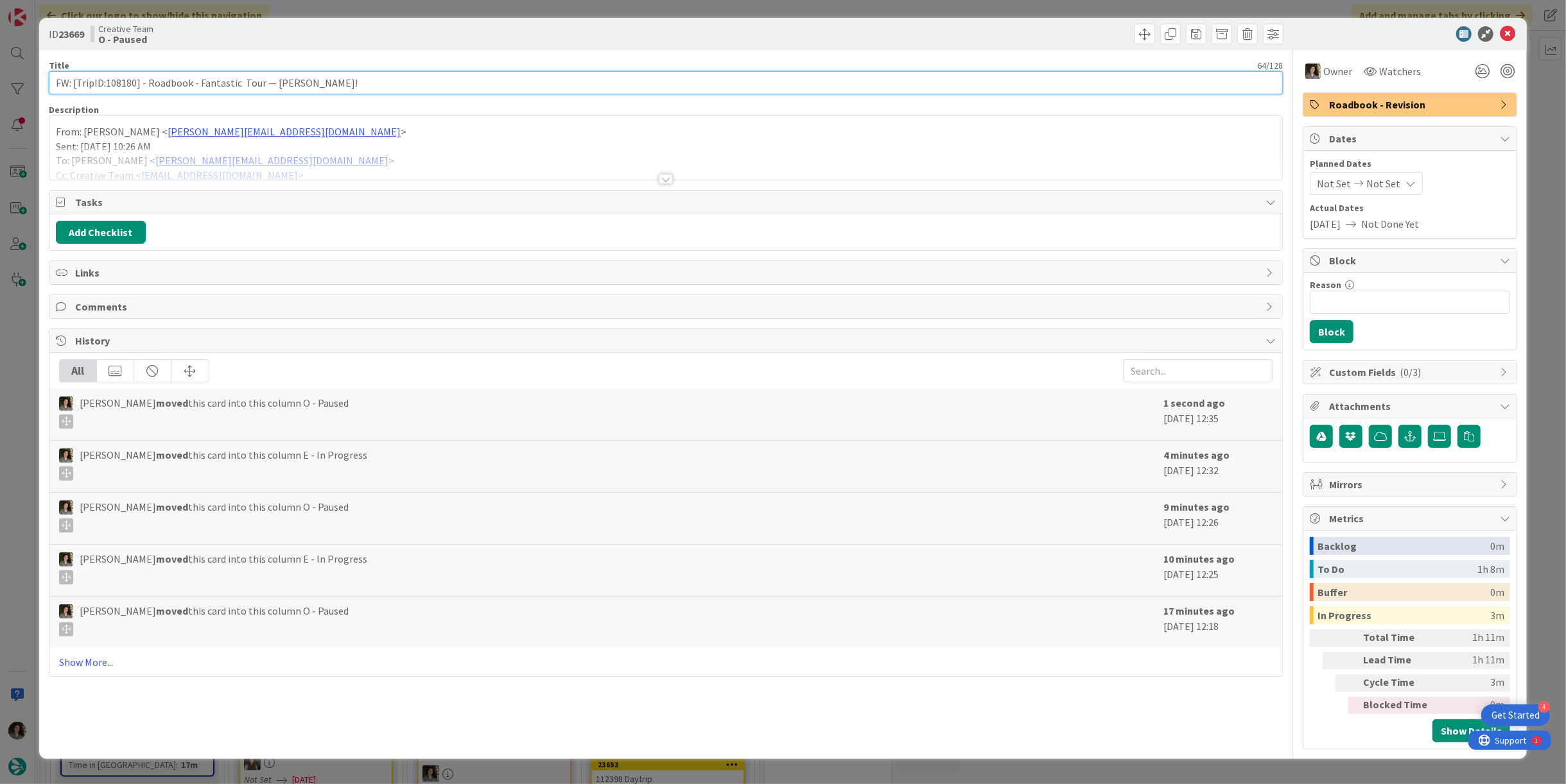
click at [319, 81] on input "FW: [TripID:108180] - Roadbook - Fantastic Tour — [PERSON_NAME]!" at bounding box center [665, 83] width 1234 height 23
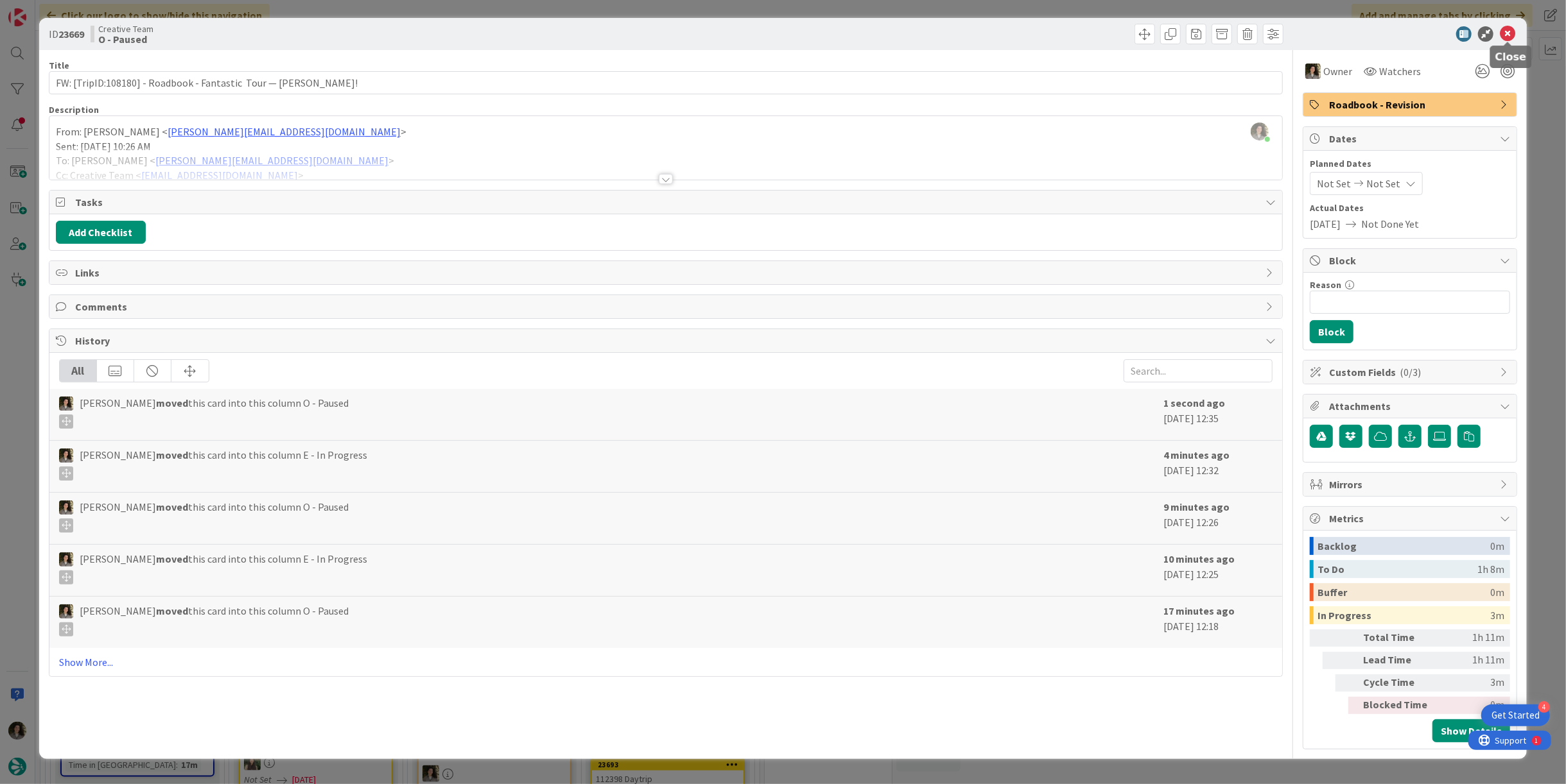
click at [1507, 24] on div "ID 23669 Creative Team O - Paused" at bounding box center [783, 34] width 1488 height 32
click at [1511, 31] on icon at bounding box center [1508, 34] width 15 height 15
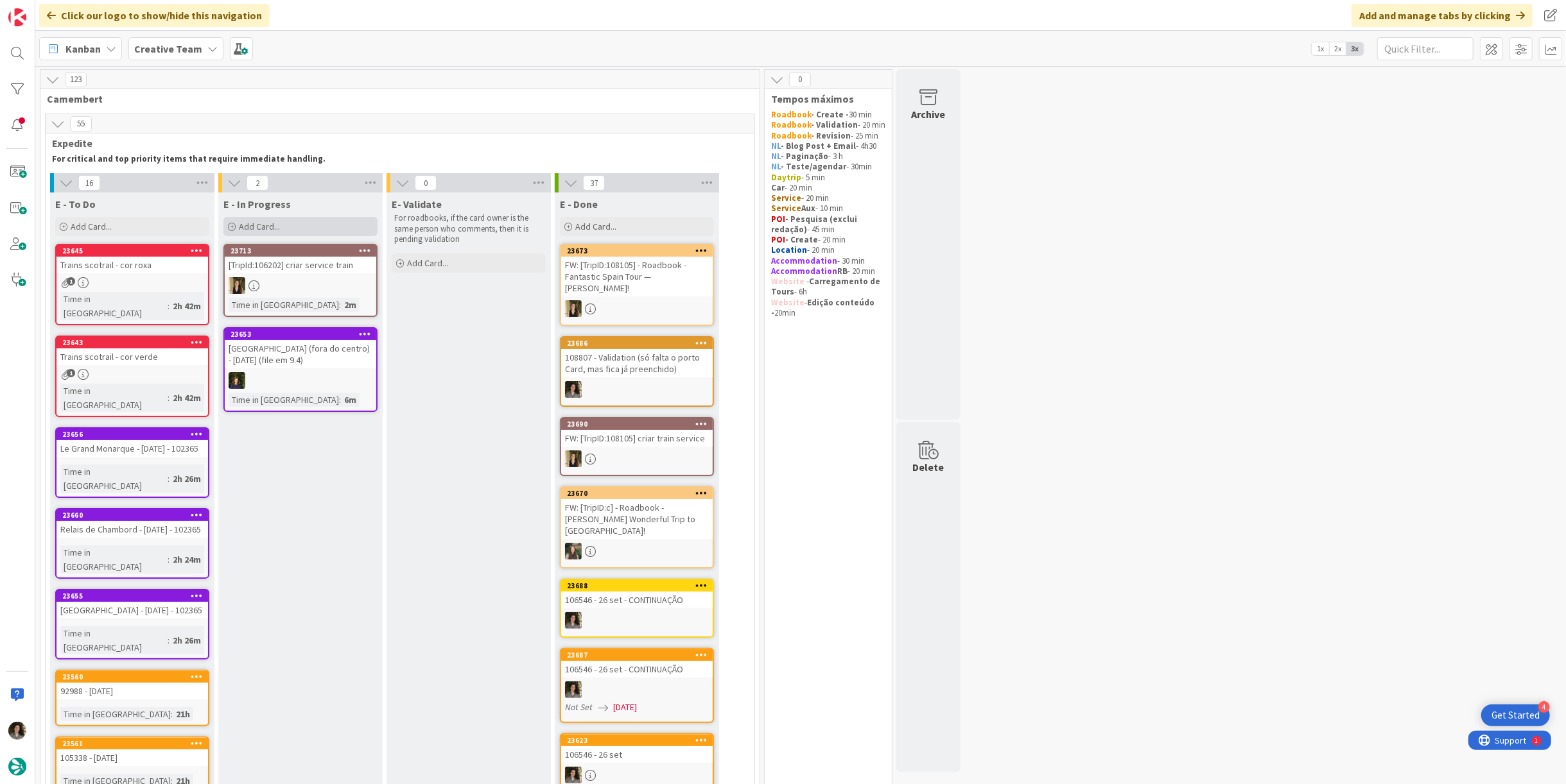
click at [314, 225] on div "Add Card..." at bounding box center [300, 227] width 154 height 19
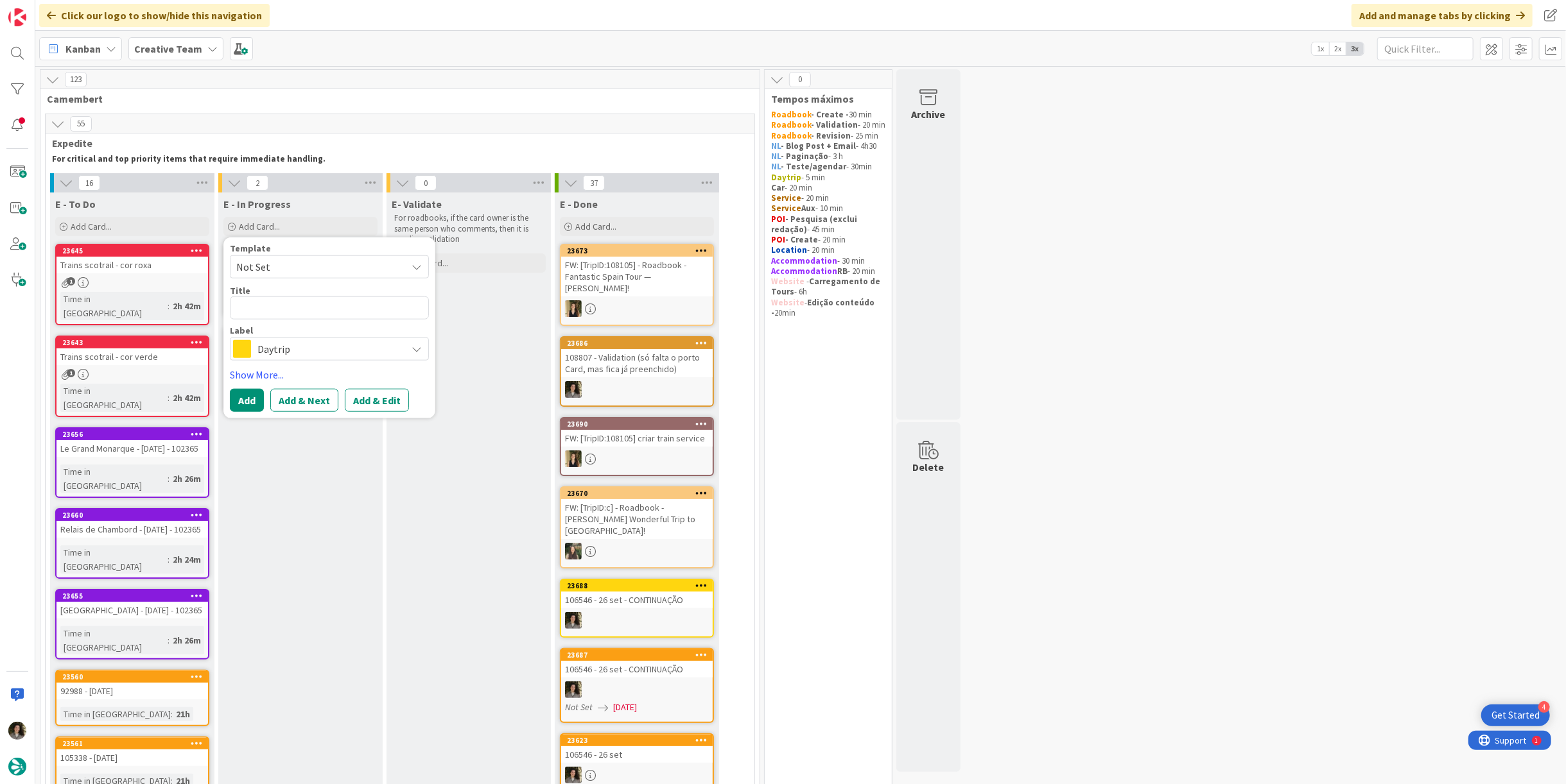
type textarea "x"
type textarea "FW: [TripID:108180] - Roadbook - Fantastic Tour — [PERSON_NAME]!"
click at [248, 411] on button "Add" at bounding box center [247, 415] width 34 height 23
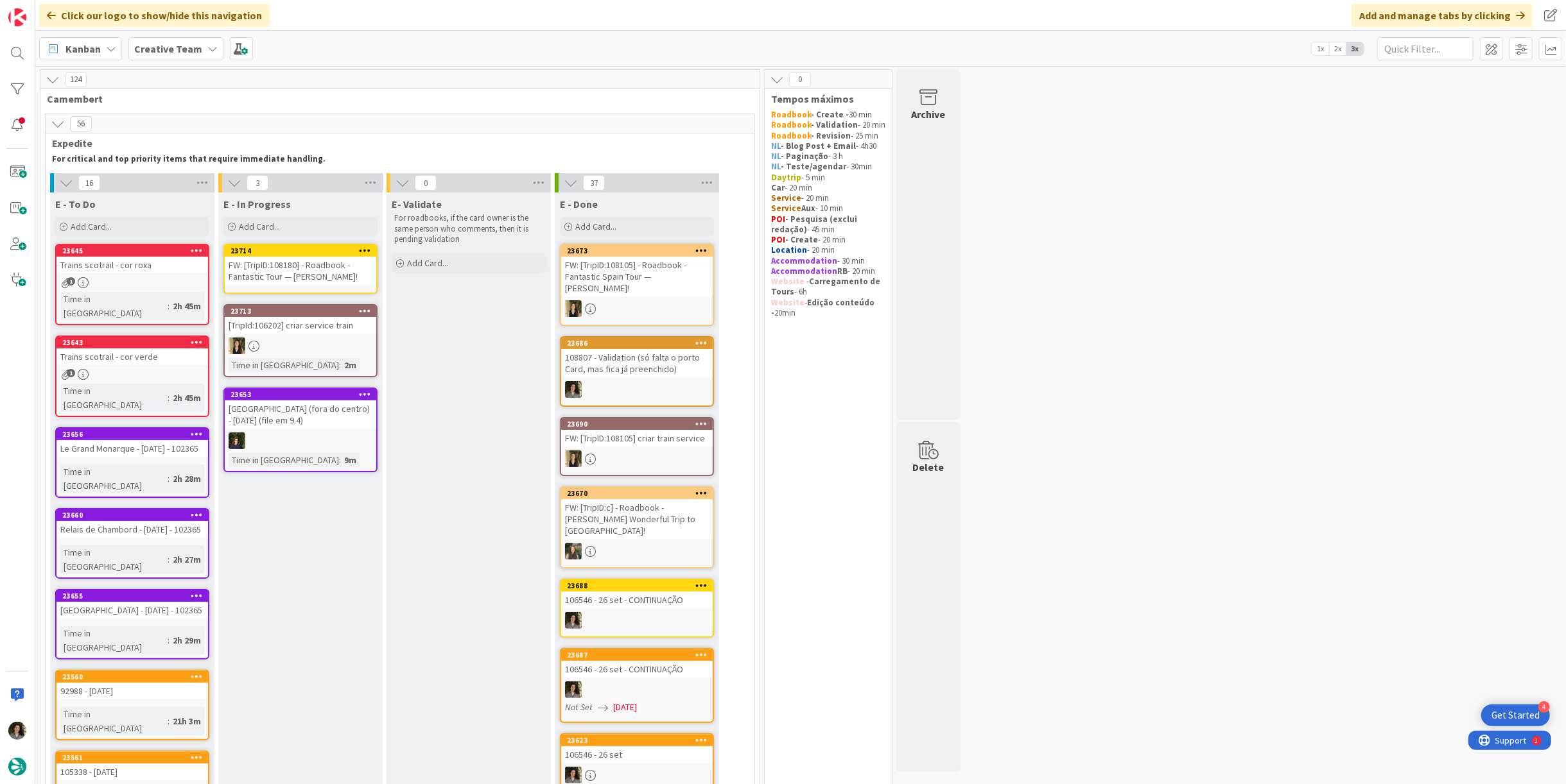
click at [323, 260] on div "FW: [TripID:108180] - Roadbook - Fantastic Tour — [PERSON_NAME]!" at bounding box center [300, 270] width 152 height 28
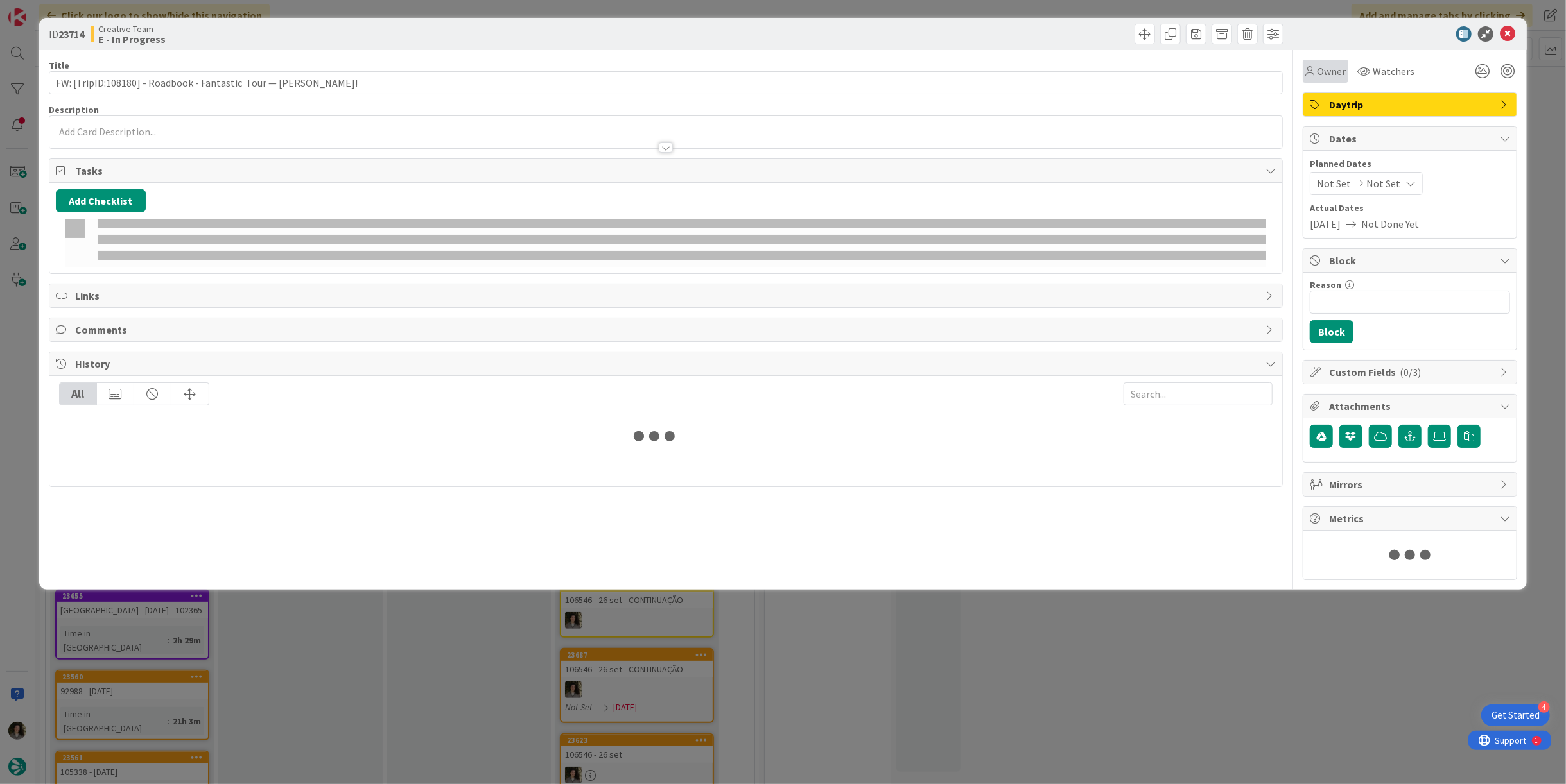
click at [1312, 71] on icon at bounding box center [1309, 71] width 9 height 10
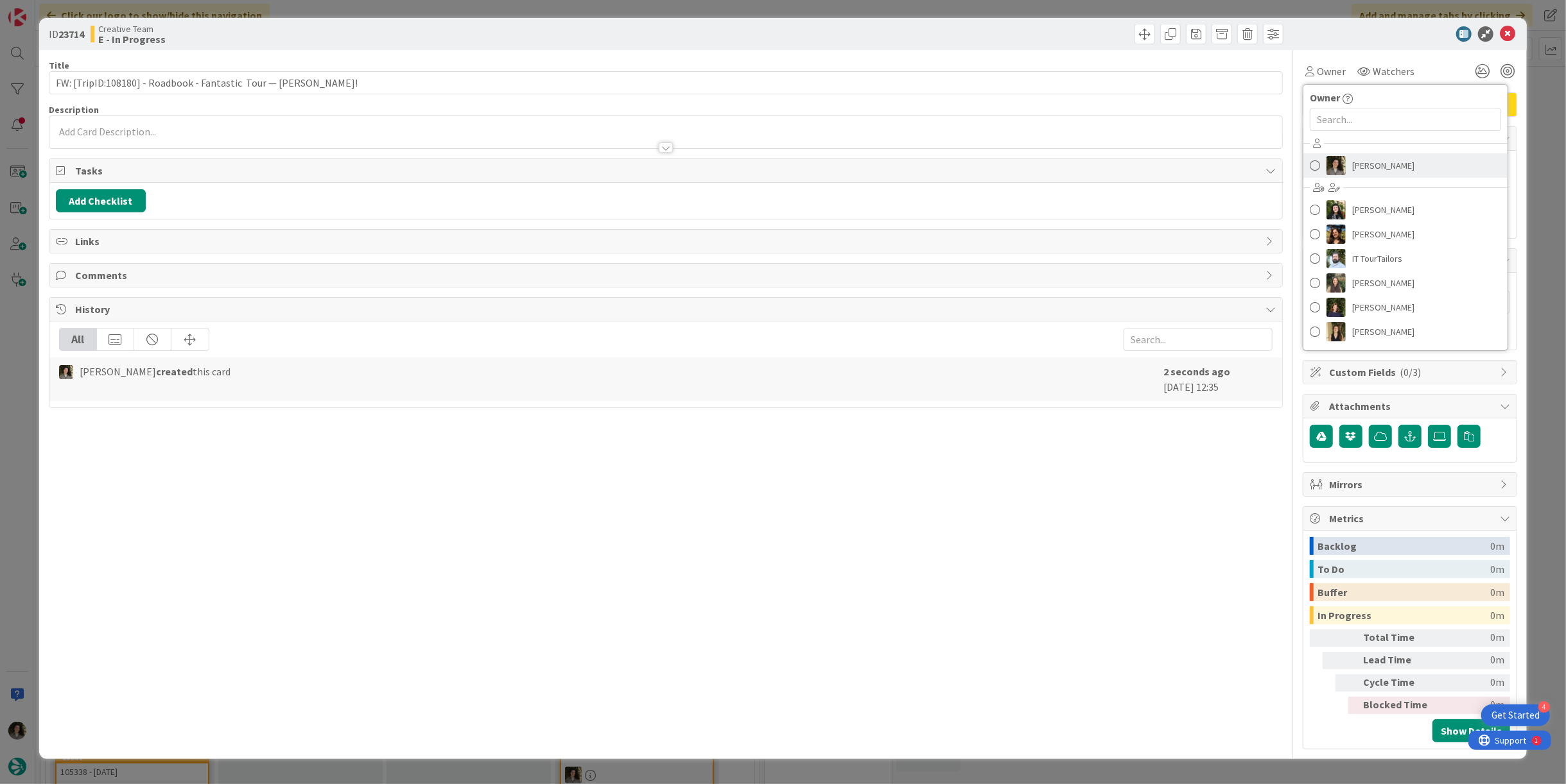
click at [1364, 161] on span "[PERSON_NAME]" at bounding box center [1384, 165] width 63 height 19
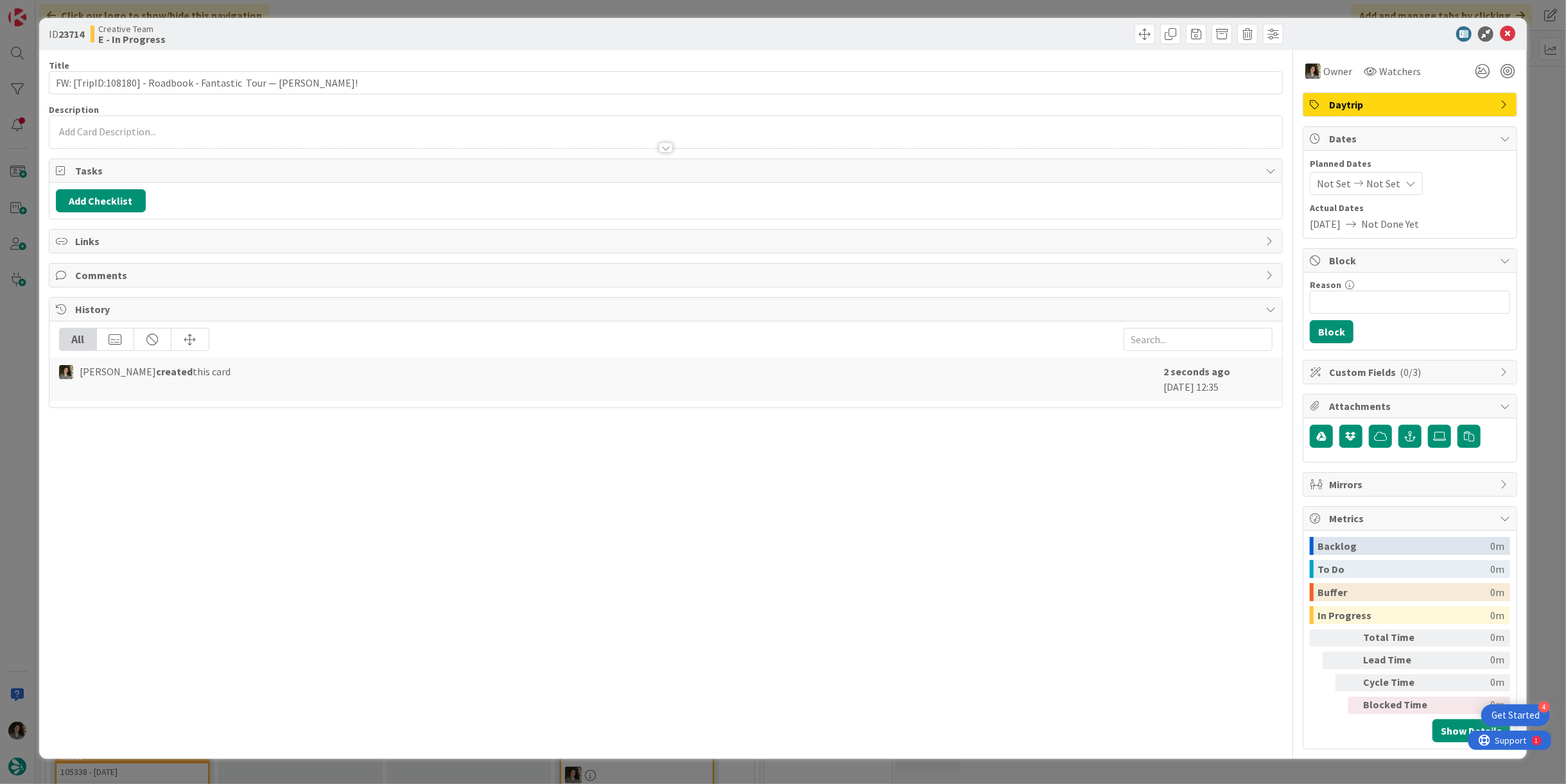
click at [1392, 189] on span "Not Set" at bounding box center [1383, 183] width 34 height 15
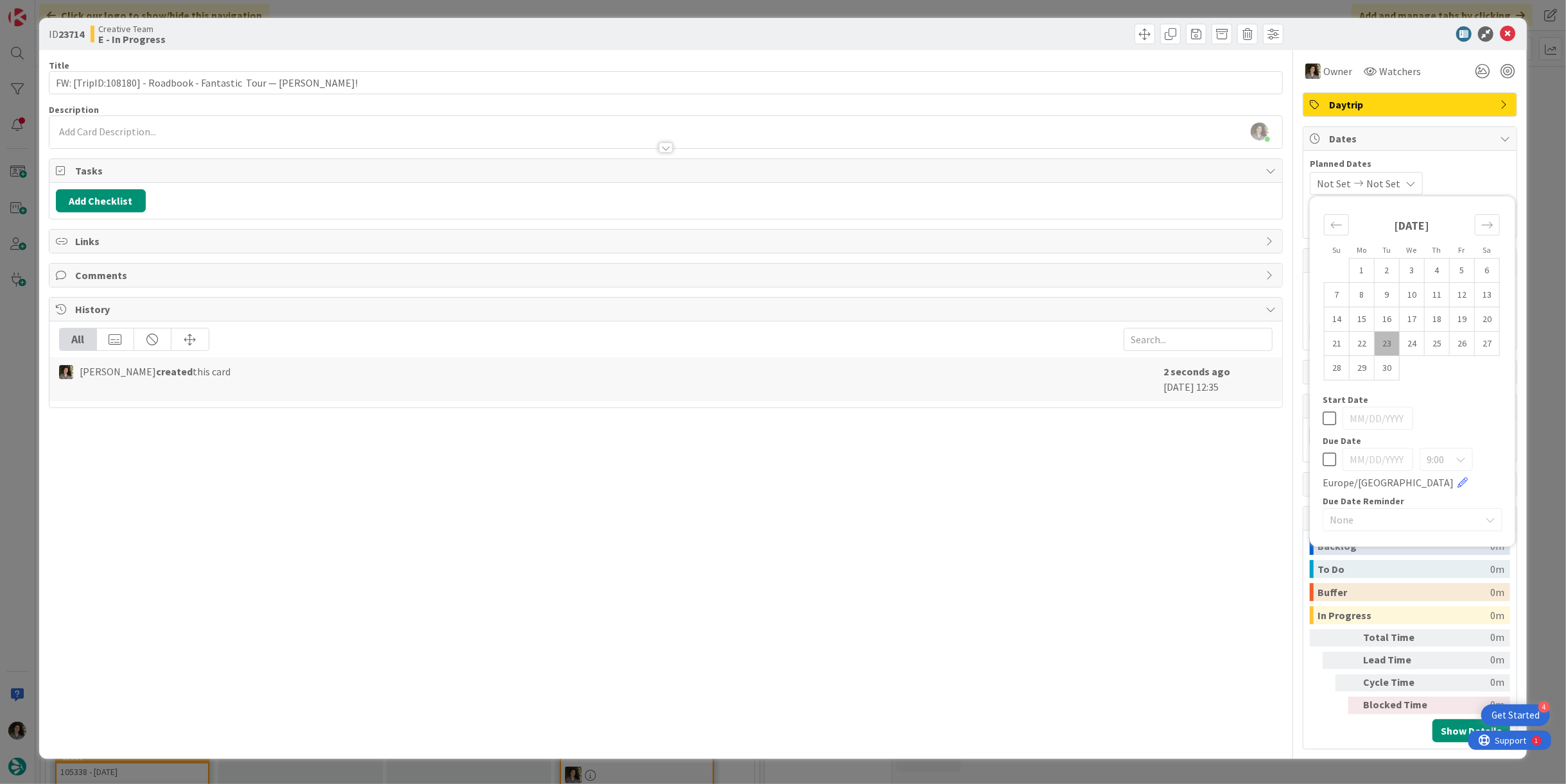
click at [1331, 452] on icon at bounding box center [1329, 459] width 13 height 15
type input "[DATE]"
click at [667, 151] on div at bounding box center [665, 147] width 14 height 10
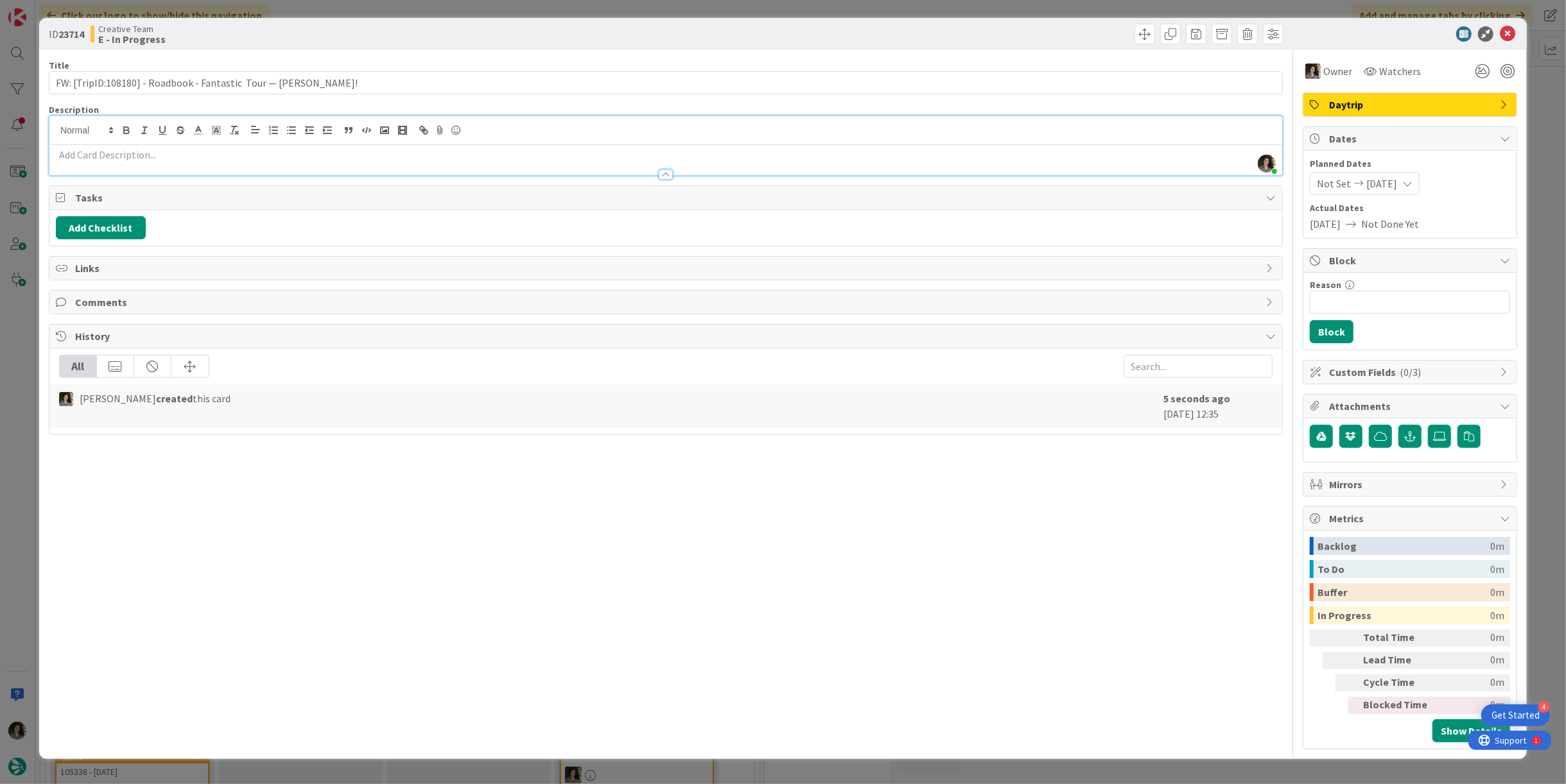
click at [558, 163] on div at bounding box center [665, 168] width 1233 height 13
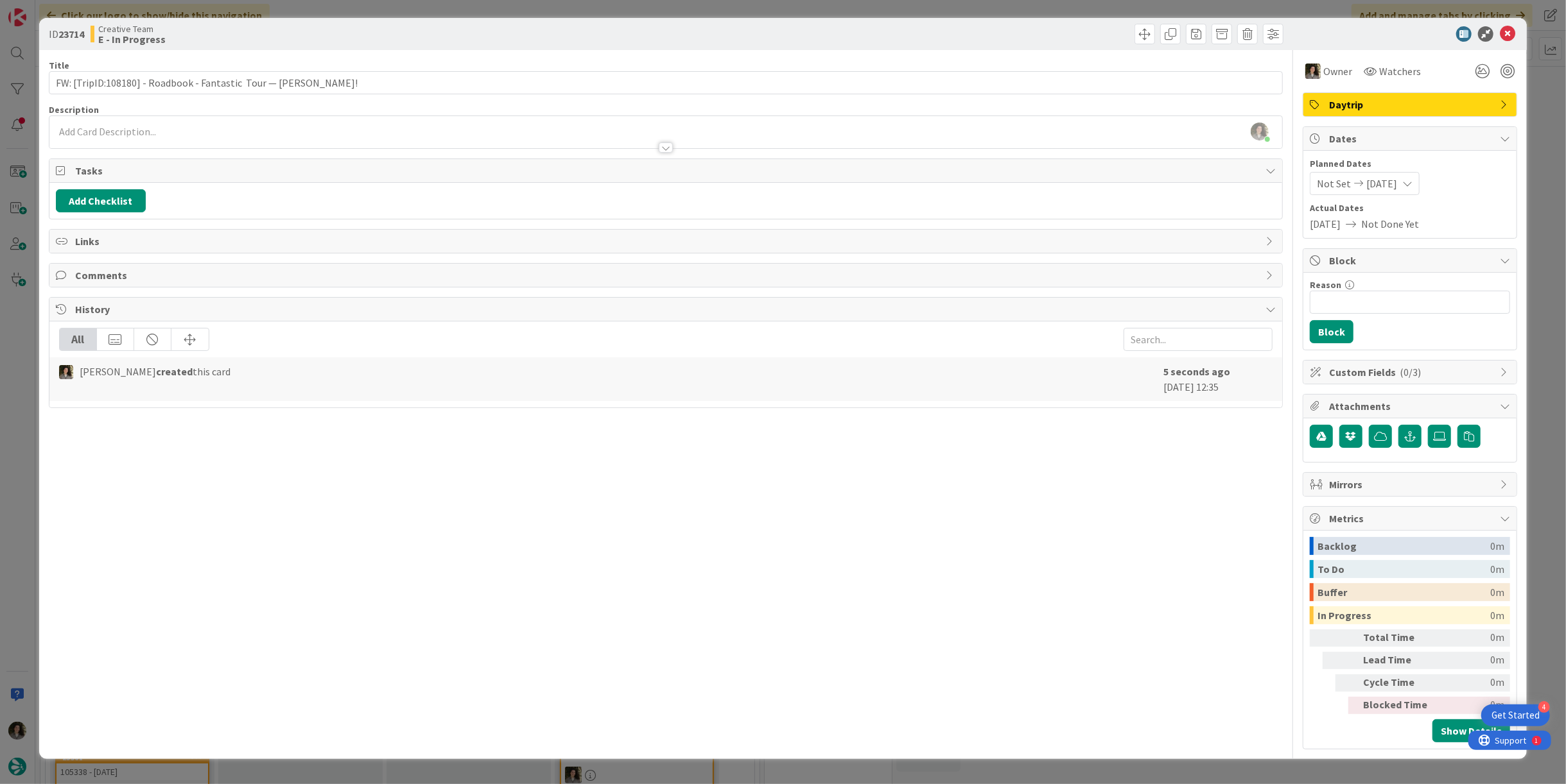
drag, startPoint x: 684, startPoint y: 140, endPoint x: 662, endPoint y: 142, distance: 22.1
click at [681, 142] on div at bounding box center [665, 141] width 1233 height 13
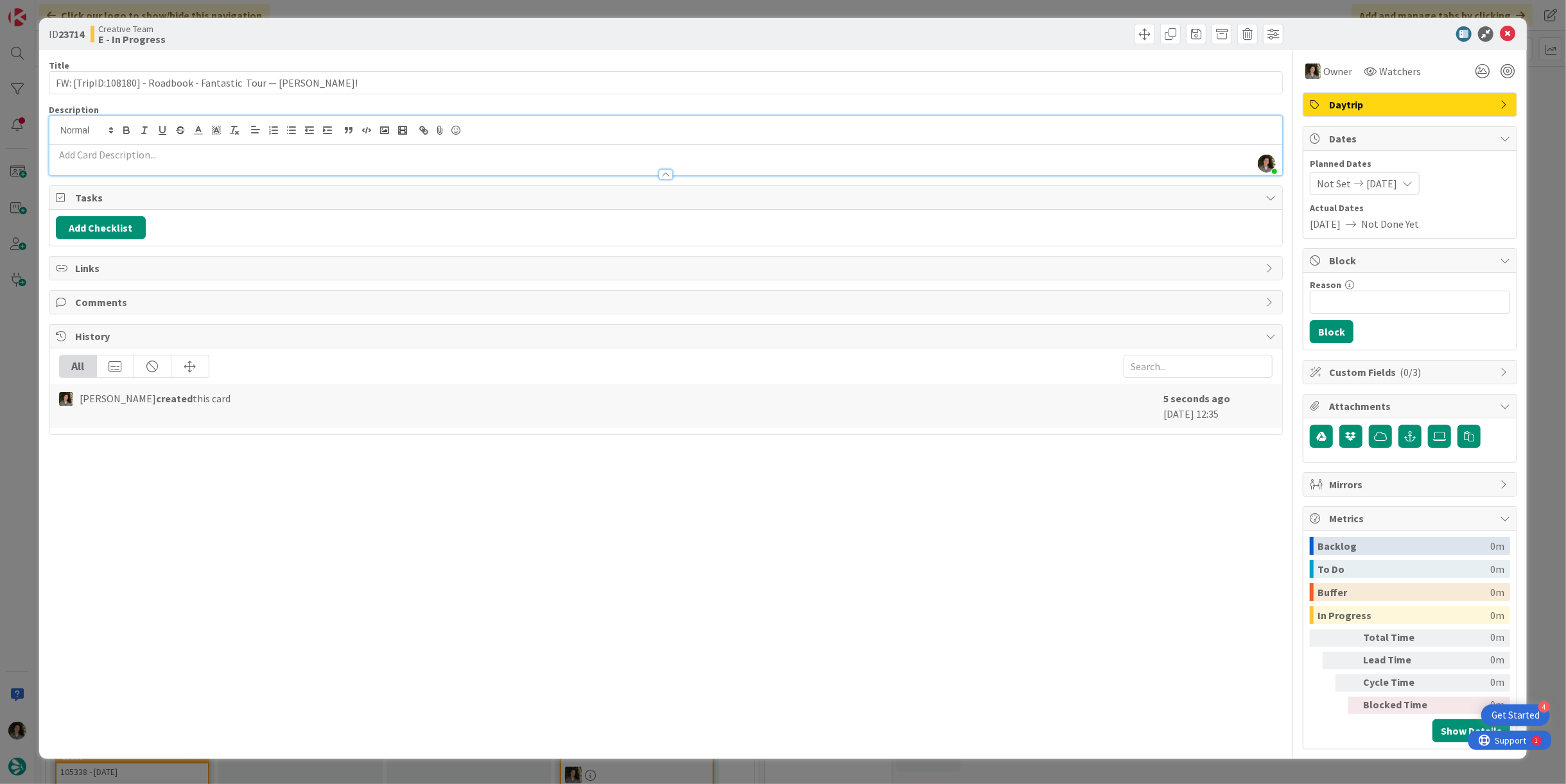
click at [623, 153] on p at bounding box center [665, 154] width 1220 height 15
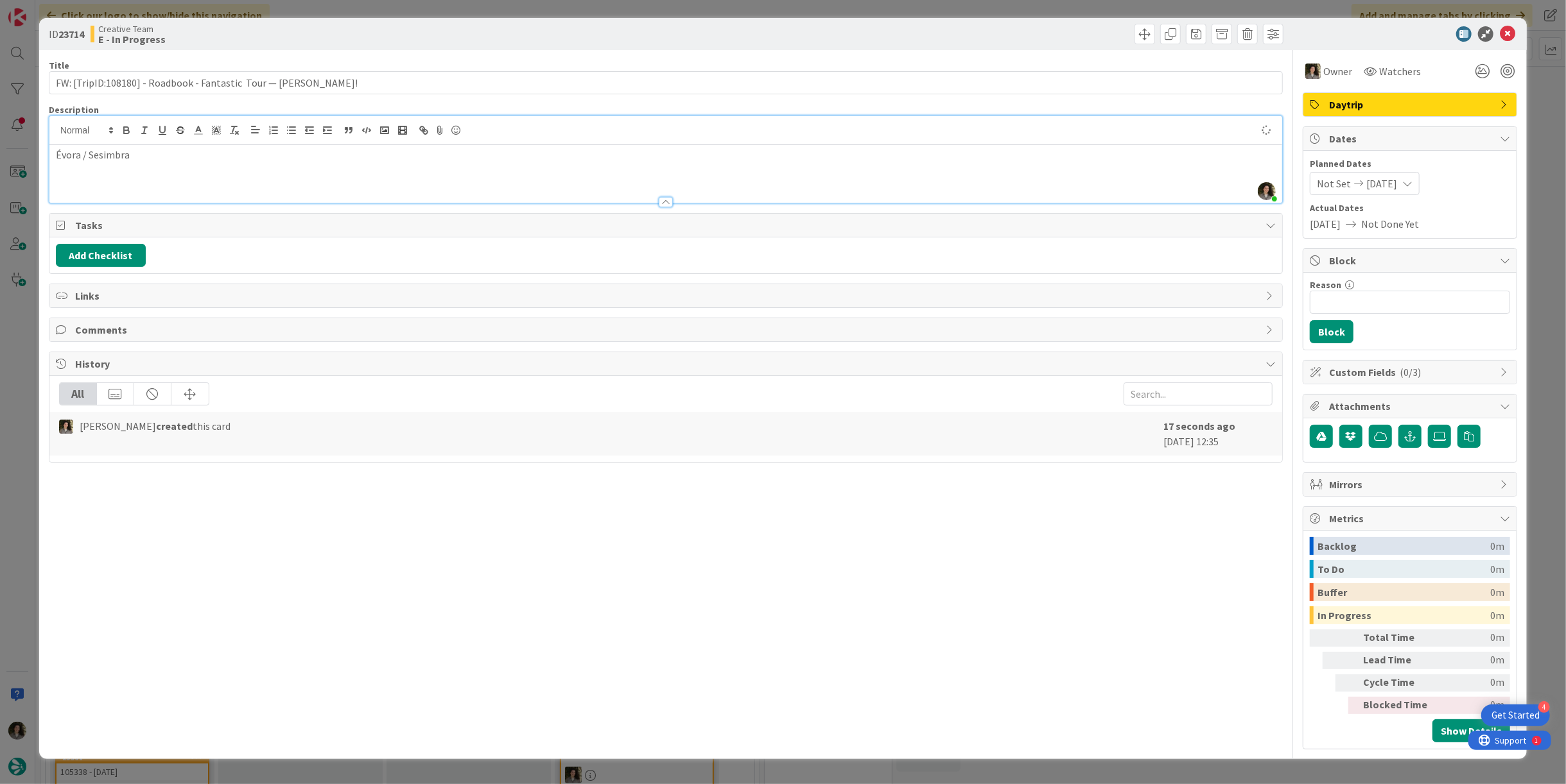
click at [199, 161] on p "Évora / Sesimbra" at bounding box center [665, 154] width 1220 height 15
click at [197, 161] on p "Évora / Sesimbra" at bounding box center [665, 154] width 1220 height 15
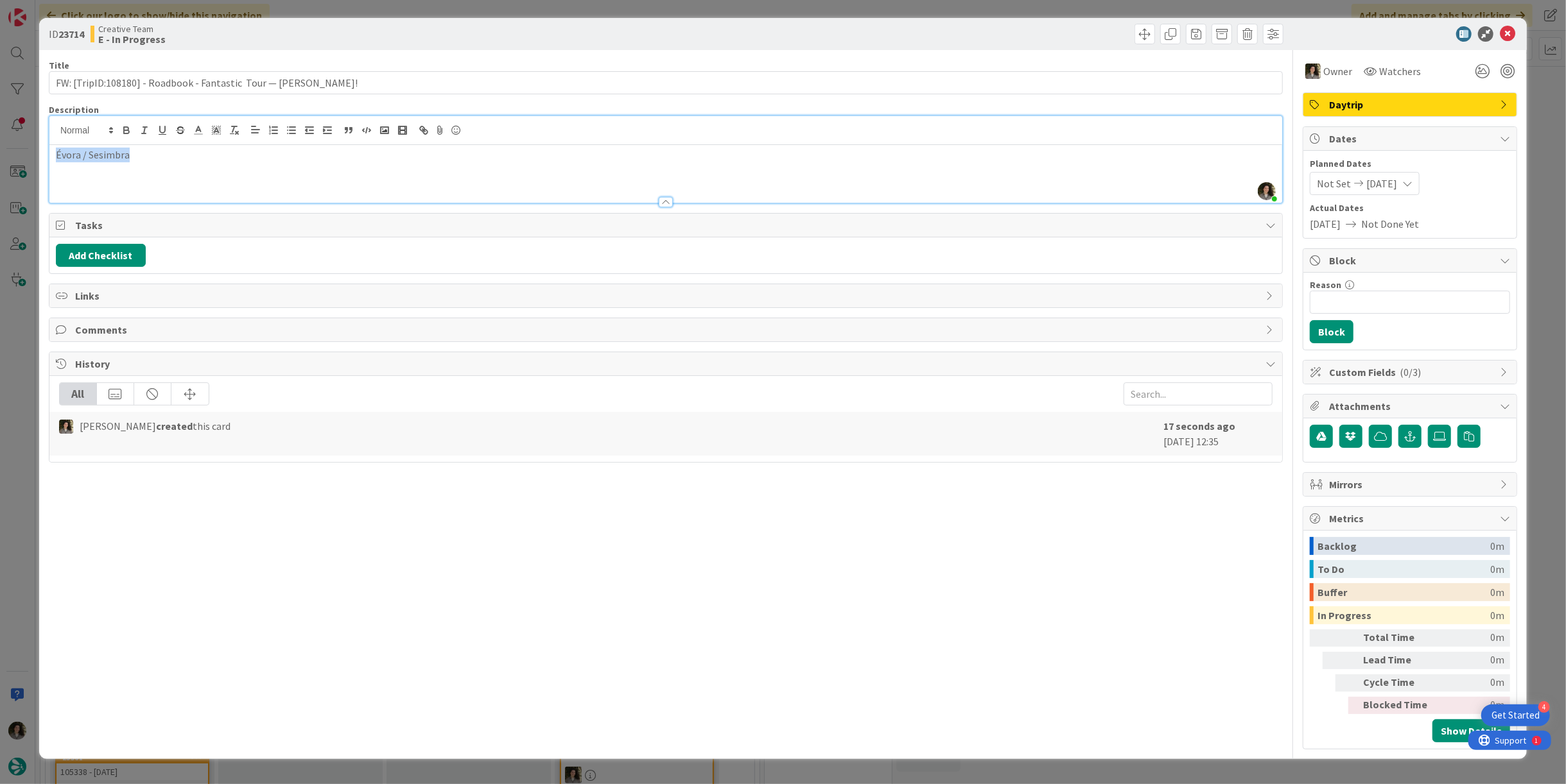
copy p "Évora / Sesimbra"
click at [1504, 34] on icon at bounding box center [1508, 34] width 15 height 15
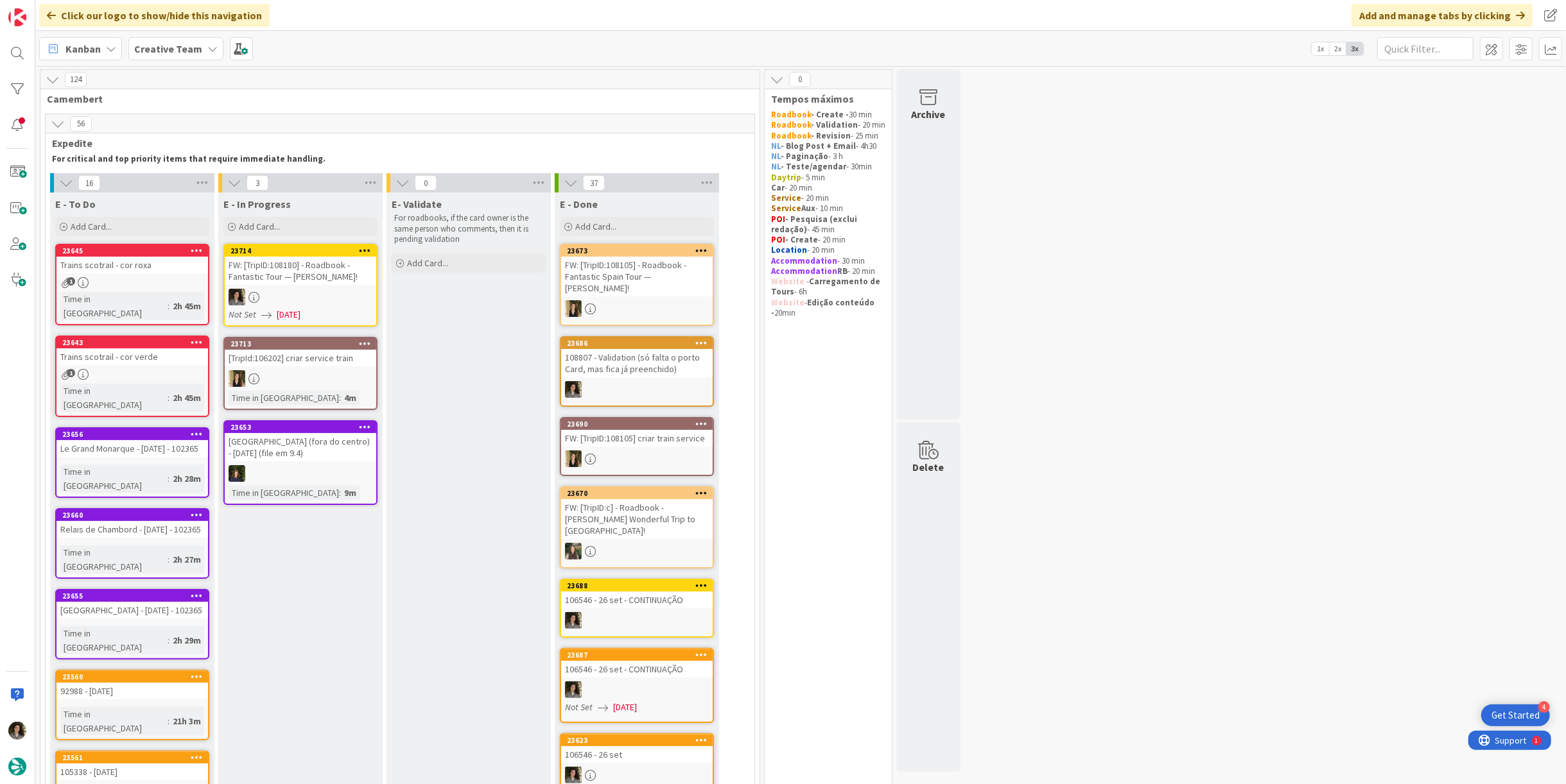
scroll to position [142, 0]
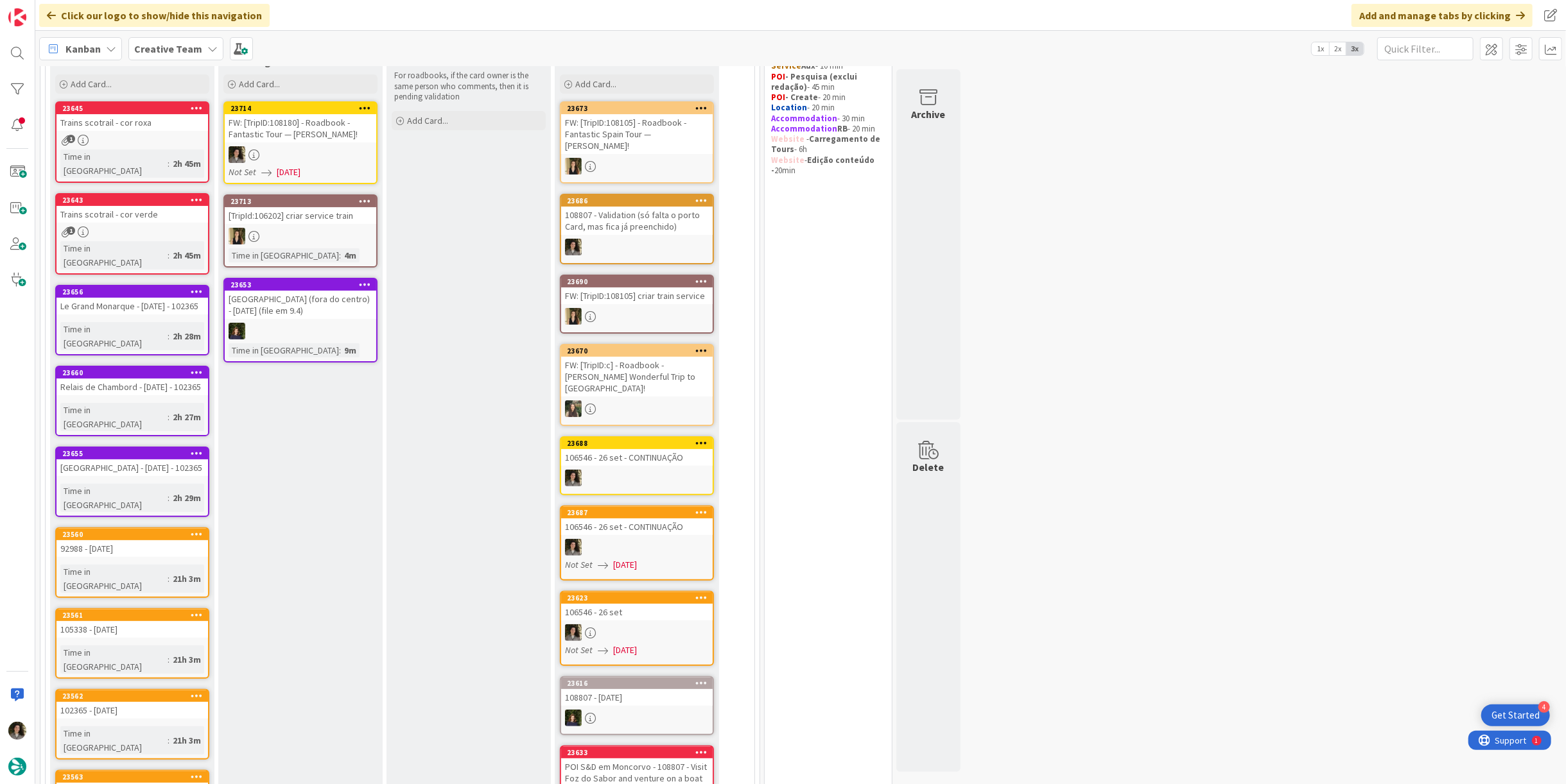
click at [300, 147] on div at bounding box center [300, 155] width 152 height 17
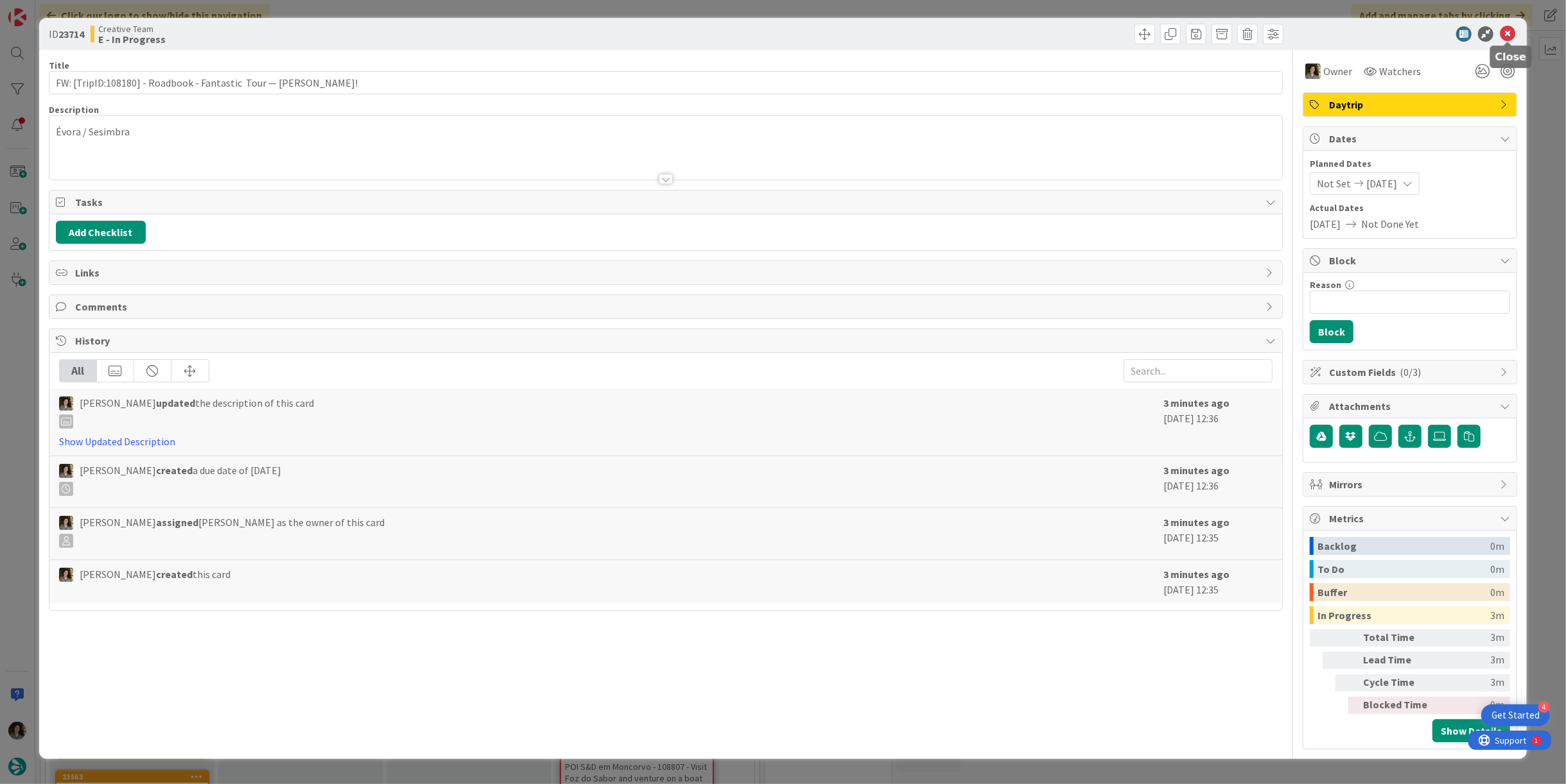
click at [1514, 33] on icon at bounding box center [1508, 34] width 15 height 15
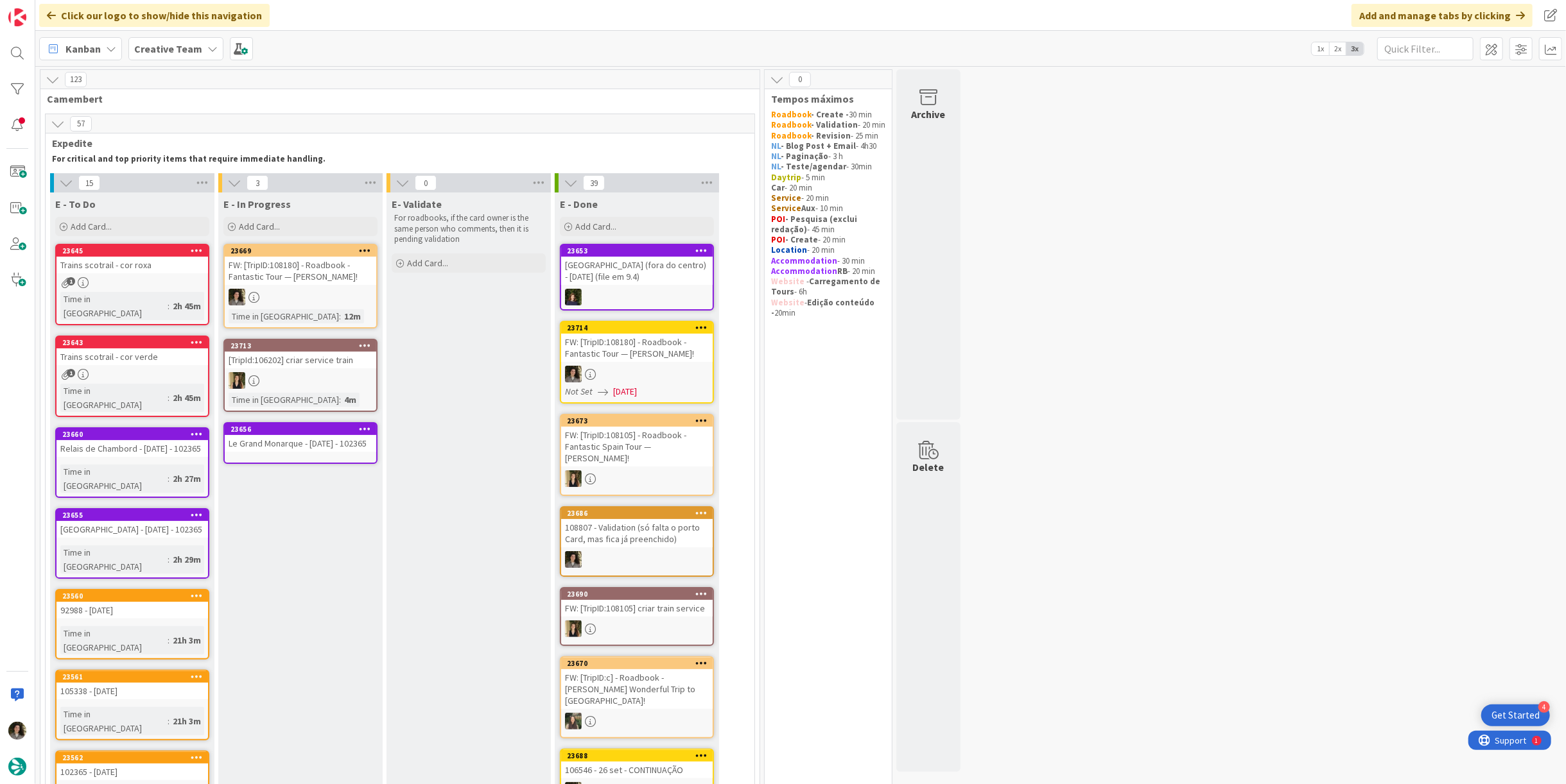
click at [310, 272] on div "FW: [TripID:108180] - Roadbook - Fantastic Tour — [PERSON_NAME]!" at bounding box center [300, 270] width 152 height 28
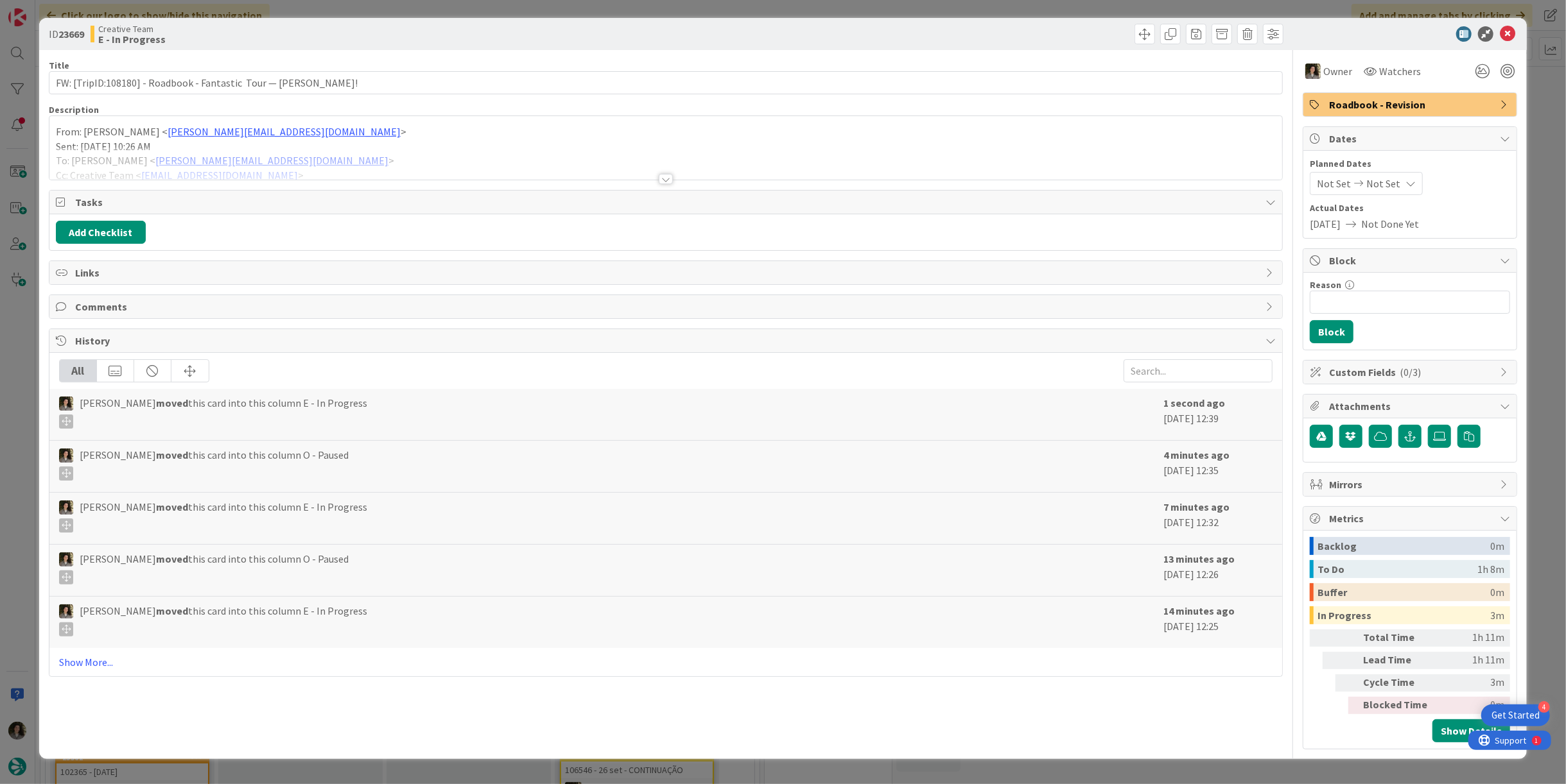
click at [656, 172] on div at bounding box center [665, 163] width 1233 height 33
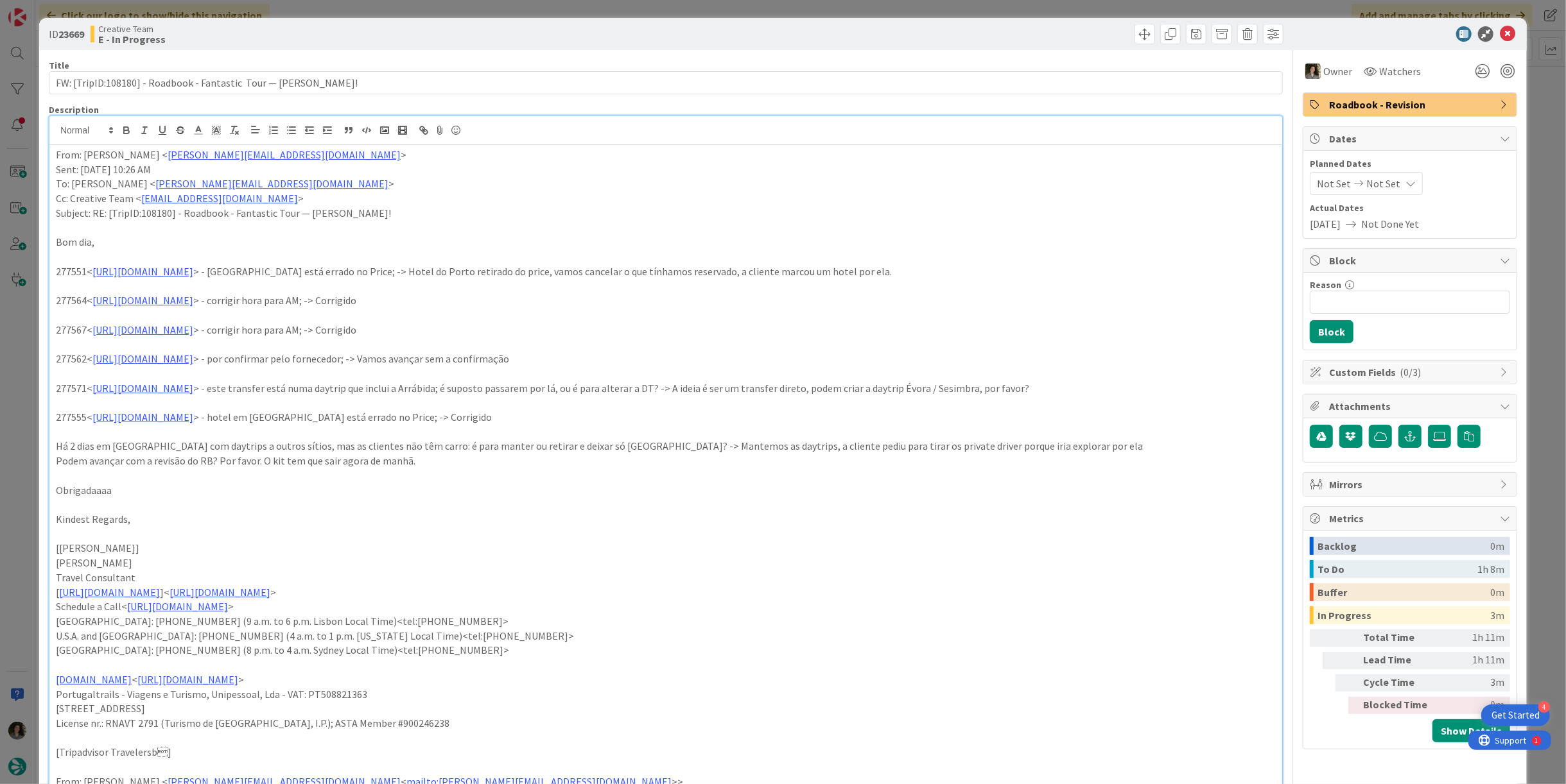
click at [681, 270] on p "277551< [URL][DOMAIN_NAME] > - [GEOGRAPHIC_DATA] está errado no Price; -> [GEOG…" at bounding box center [665, 271] width 1220 height 15
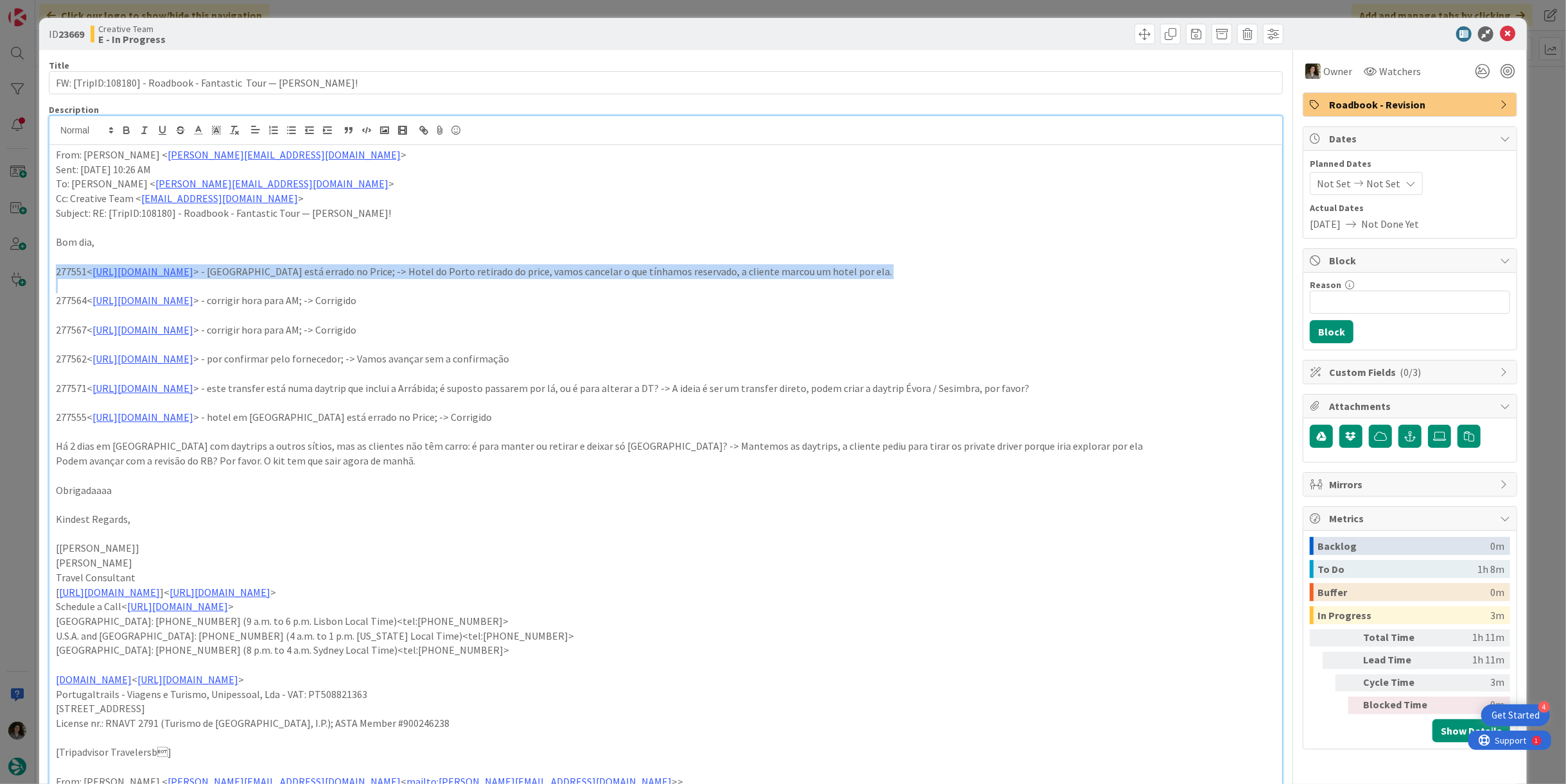
drag, startPoint x: 681, startPoint y: 270, endPoint x: 660, endPoint y: 271, distance: 21.0
click at [681, 270] on p "277551< [URL][DOMAIN_NAME] > - [GEOGRAPHIC_DATA] está errado no Price; -> [GEOG…" at bounding box center [665, 271] width 1220 height 15
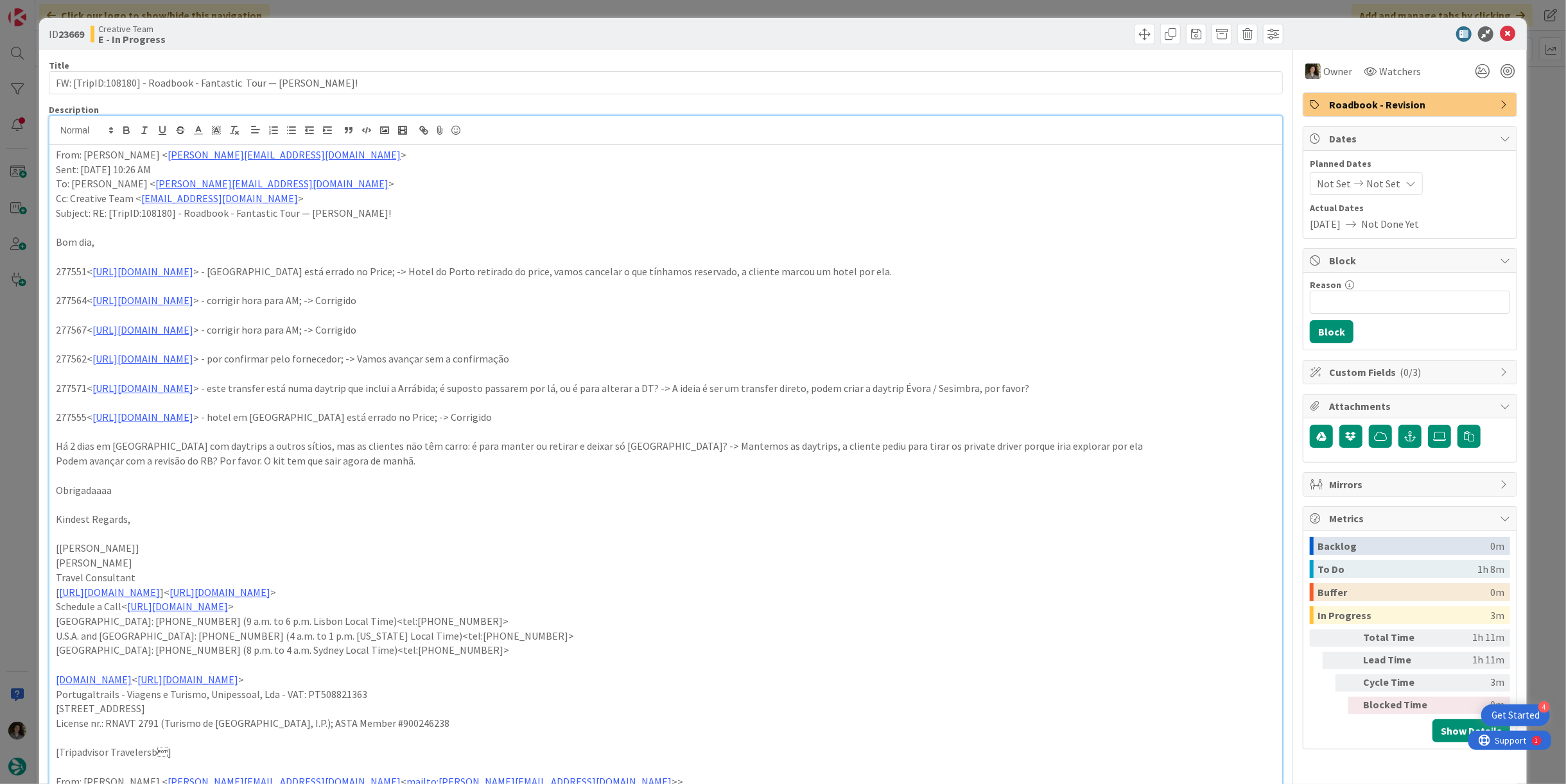
click at [417, 301] on p "277564< [URL][DOMAIN_NAME] > - corrigir hora para AM; -> Corrigido" at bounding box center [665, 300] width 1220 height 15
click at [214, 129] on icon at bounding box center [216, 130] width 12 height 12
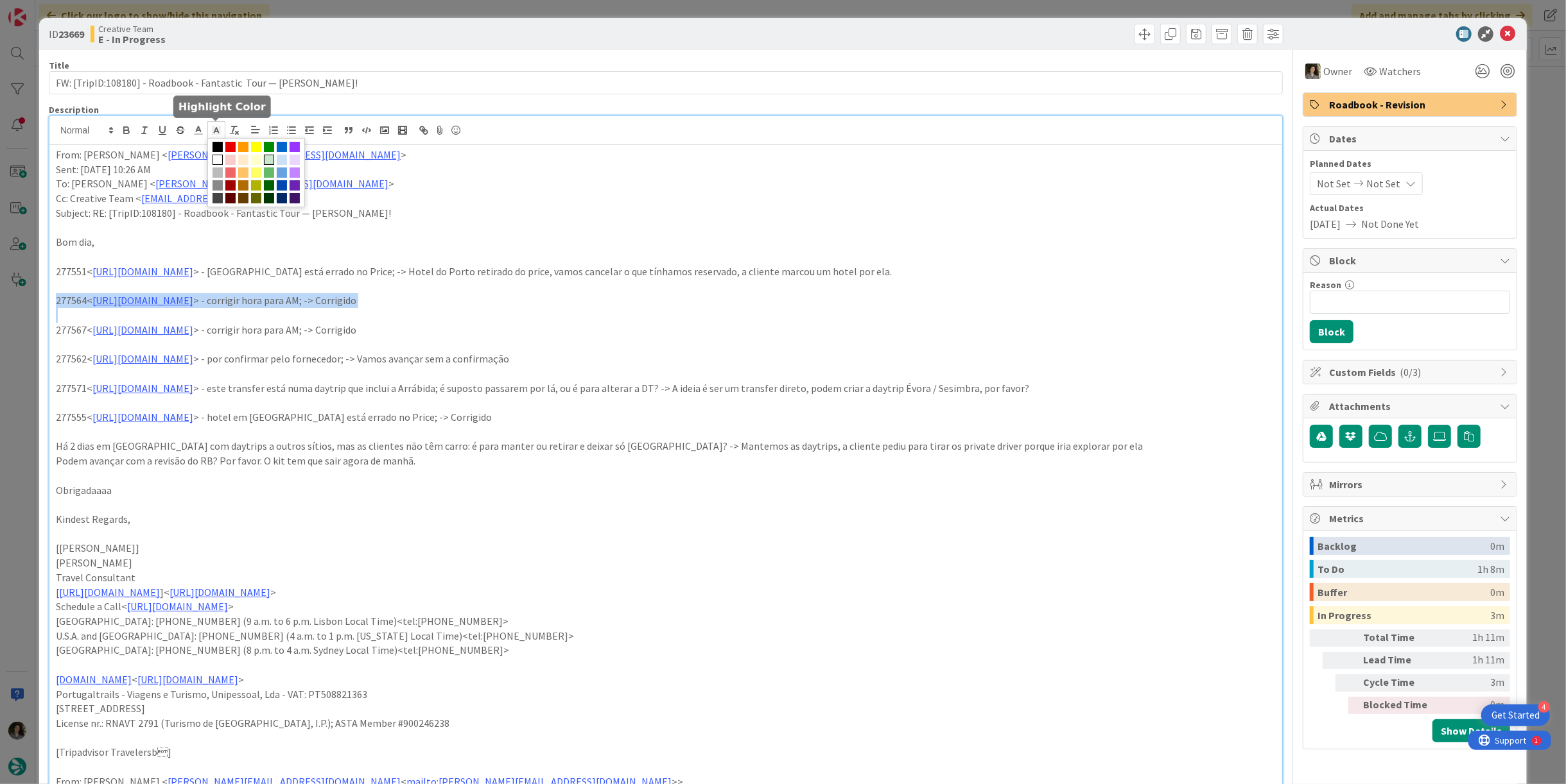
drag, startPoint x: 265, startPoint y: 157, endPoint x: 278, endPoint y: 179, distance: 25.6
click at [266, 158] on span at bounding box center [269, 160] width 10 height 10
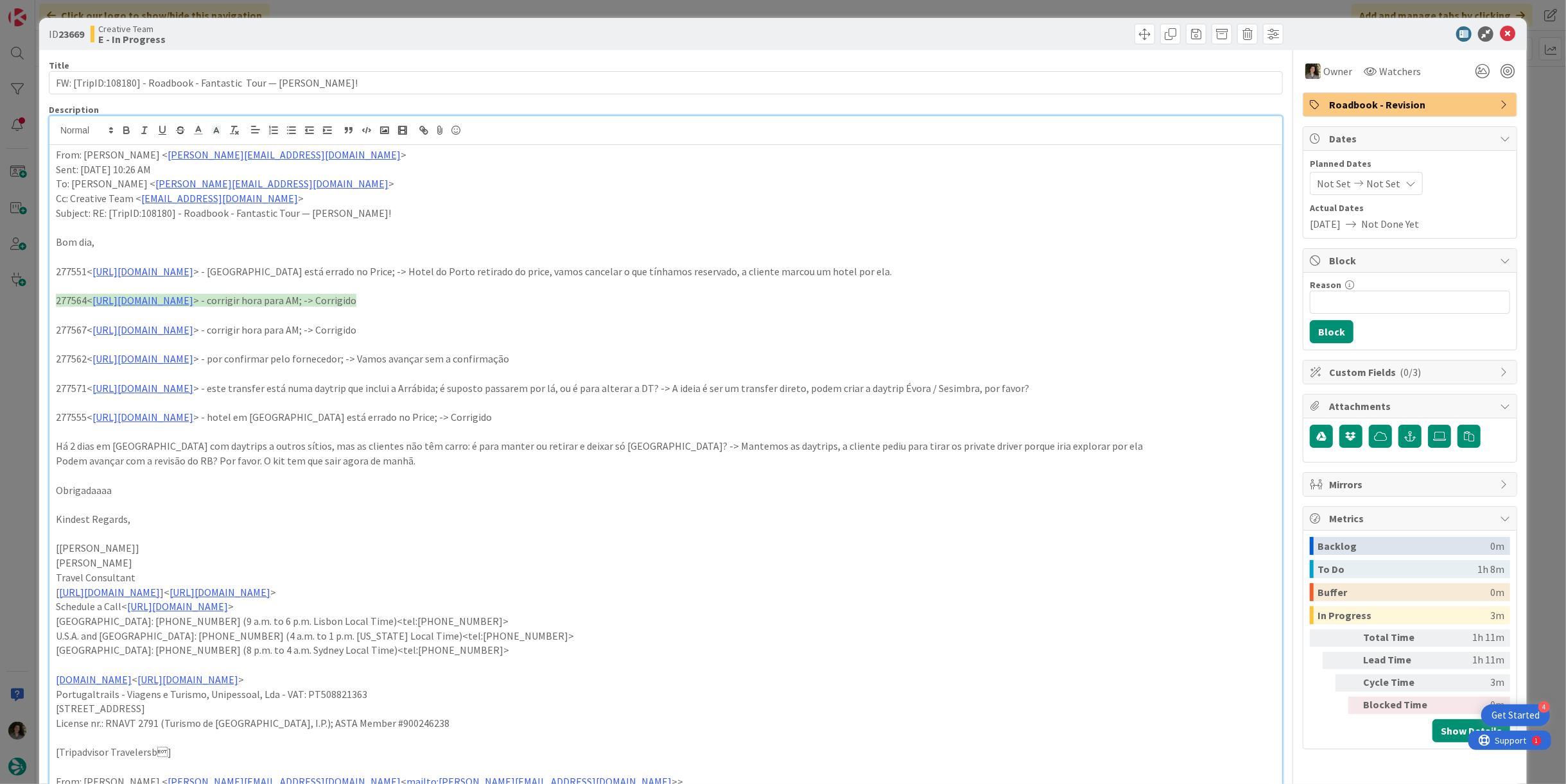
click at [353, 329] on p "277567< [URL][DOMAIN_NAME] > - corrigir hora para AM; -> Corrigido" at bounding box center [665, 329] width 1220 height 15
click at [219, 131] on polygon at bounding box center [219, 131] width 1 height 1
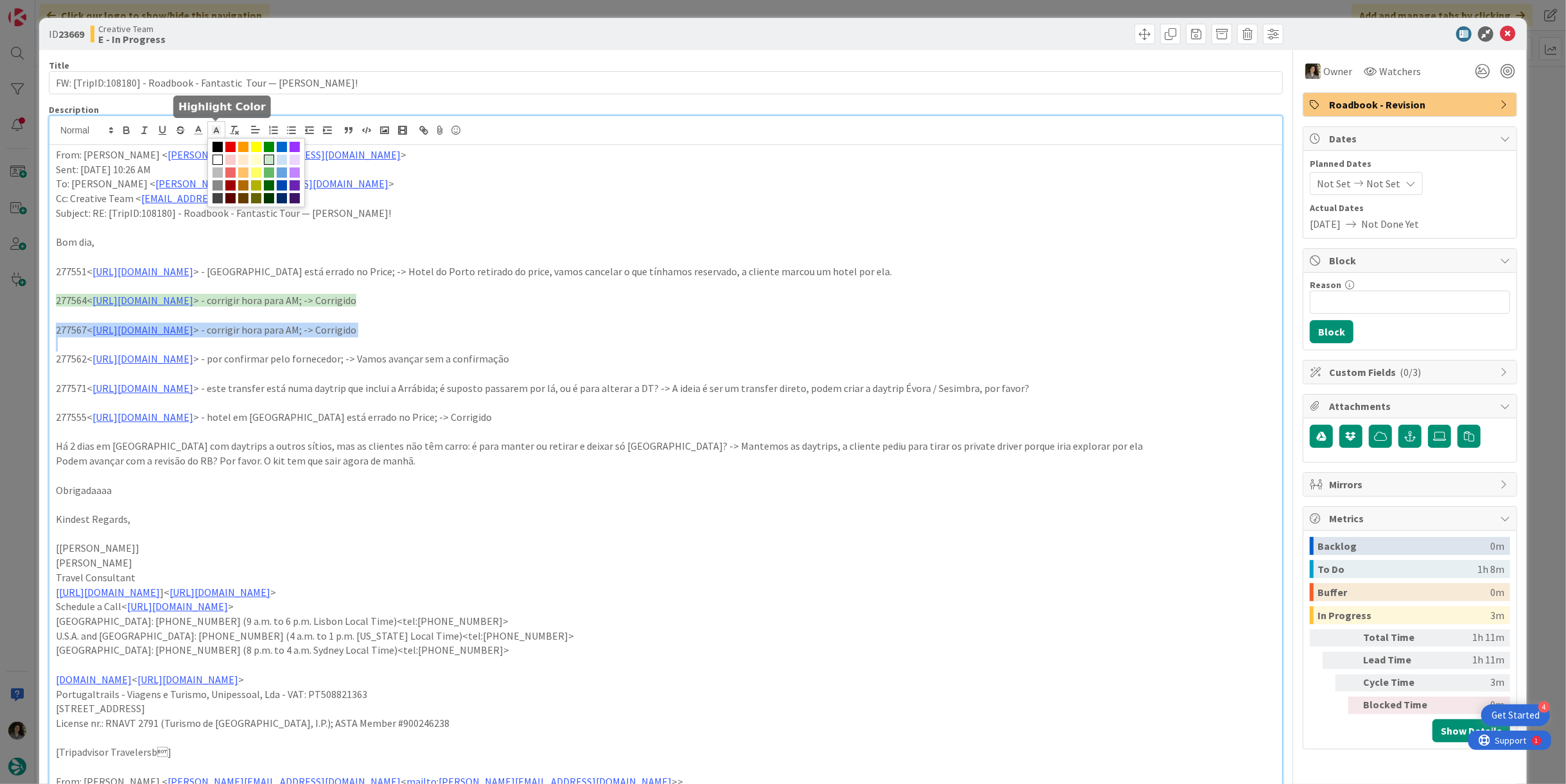
click at [266, 160] on span at bounding box center [269, 160] width 10 height 10
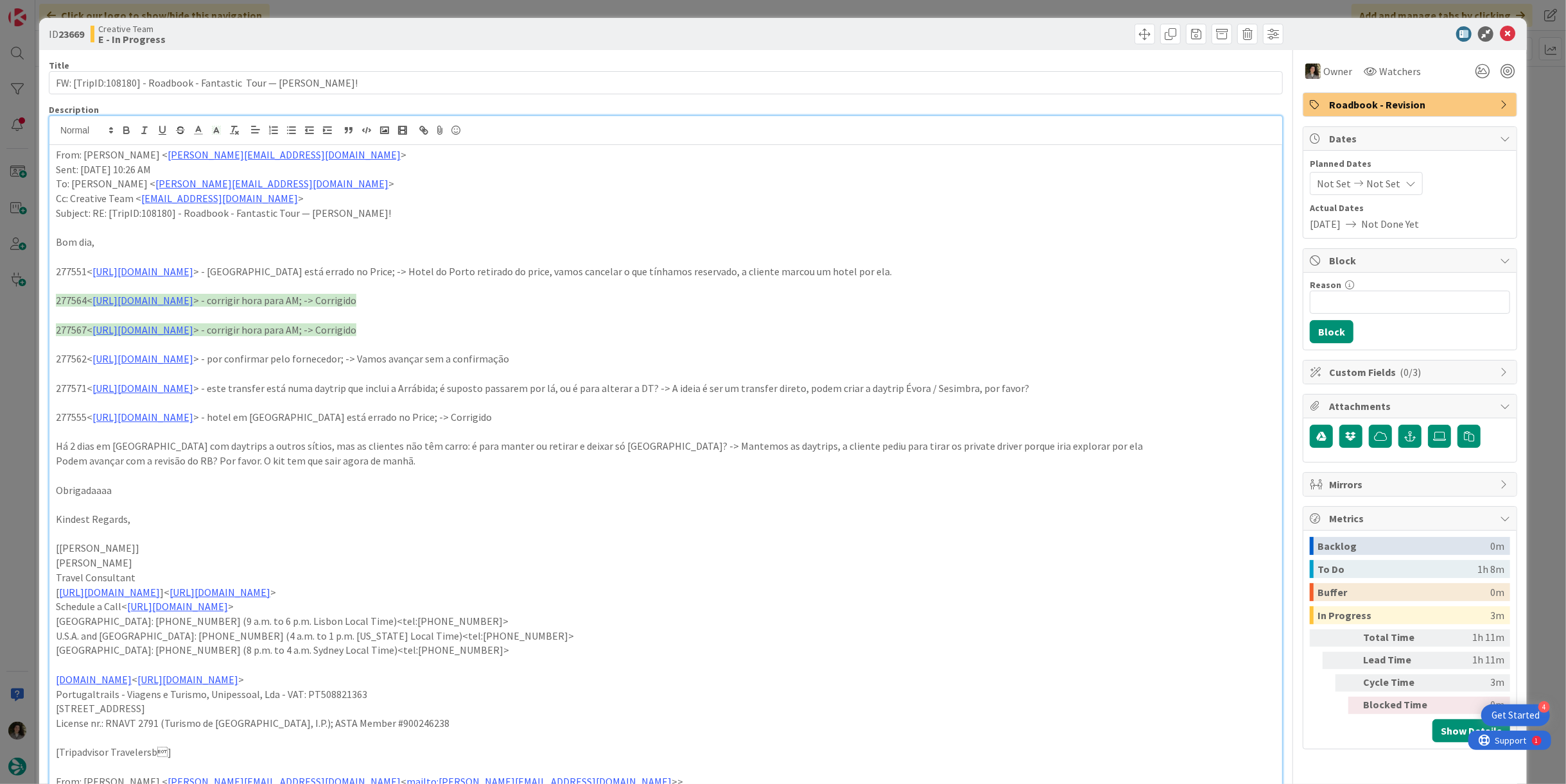
click at [398, 361] on p "277562< [URL][DOMAIN_NAME] > - por confirmar pelo fornecedor; -> Vamos avançar …" at bounding box center [665, 359] width 1220 height 15
click at [400, 361] on p "277562< [URL][DOMAIN_NAME] > - por confirmar pelo fornecedor; -> Vamos avançar …" at bounding box center [665, 359] width 1220 height 15
click at [401, 360] on p "277562< [URL][DOMAIN_NAME] > - por confirmar pelo fornecedor; -> Vamos avançar …" at bounding box center [665, 359] width 1220 height 15
click at [392, 390] on p "277571< [URL][DOMAIN_NAME] > - este transfer está numa daytrip que inclui a Arr…" at bounding box center [665, 389] width 1220 height 15
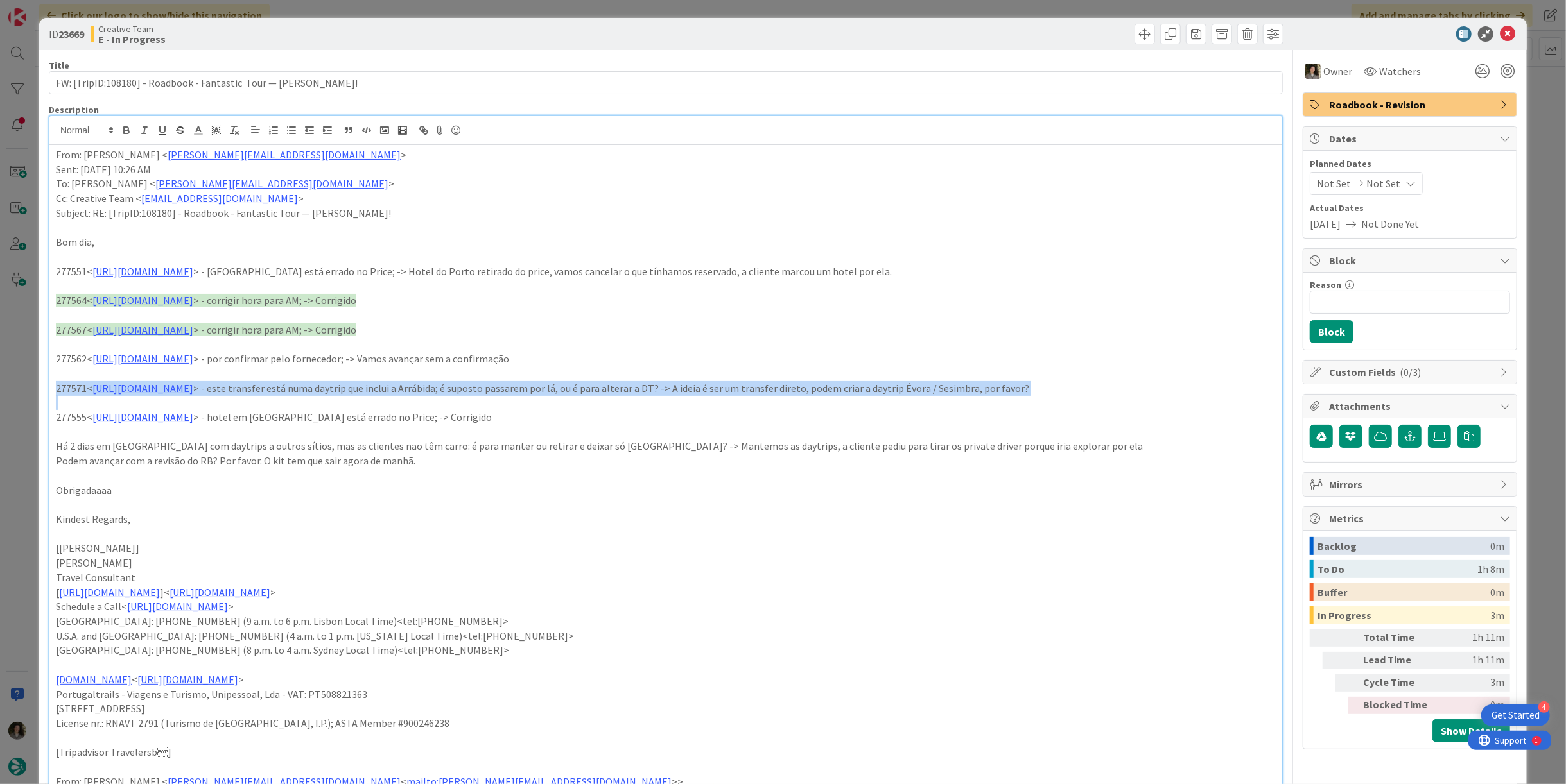
click at [392, 390] on p "277571< [URL][DOMAIN_NAME] > - este transfer está numa daytrip que inclui a Arr…" at bounding box center [665, 389] width 1220 height 15
click at [218, 129] on icon at bounding box center [216, 130] width 12 height 12
click at [265, 156] on span at bounding box center [269, 160] width 10 height 10
click at [429, 420] on p "277555< [URL][DOMAIN_NAME] > - hotel em Lx está errado no Price; -> Corrigido" at bounding box center [665, 417] width 1220 height 15
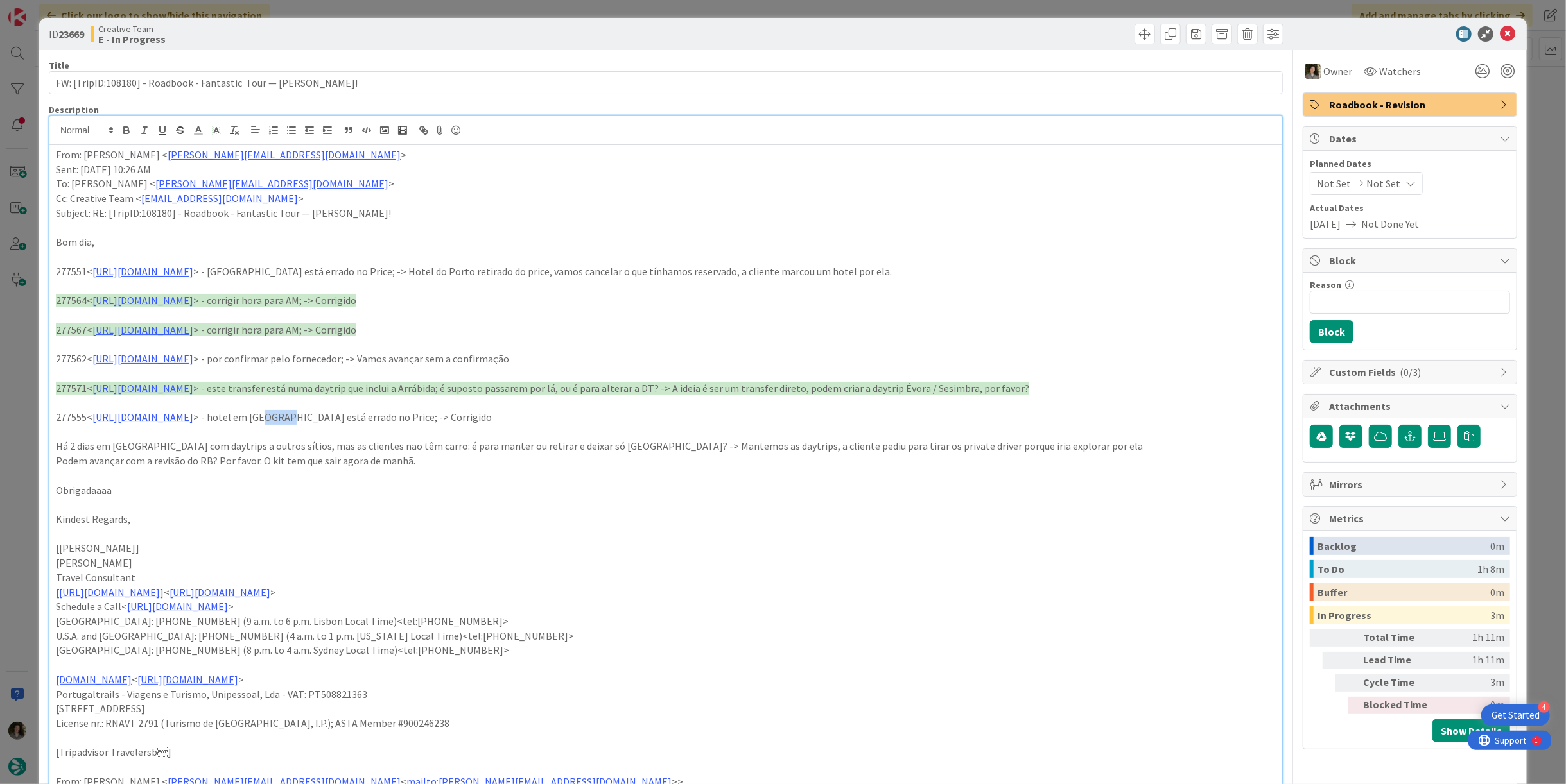
click at [429, 420] on p "277555< [URL][DOMAIN_NAME] > - hotel em Lx está errado no Price; -> Corrigido" at bounding box center [665, 417] width 1220 height 15
click at [214, 127] on icon at bounding box center [216, 130] width 12 height 12
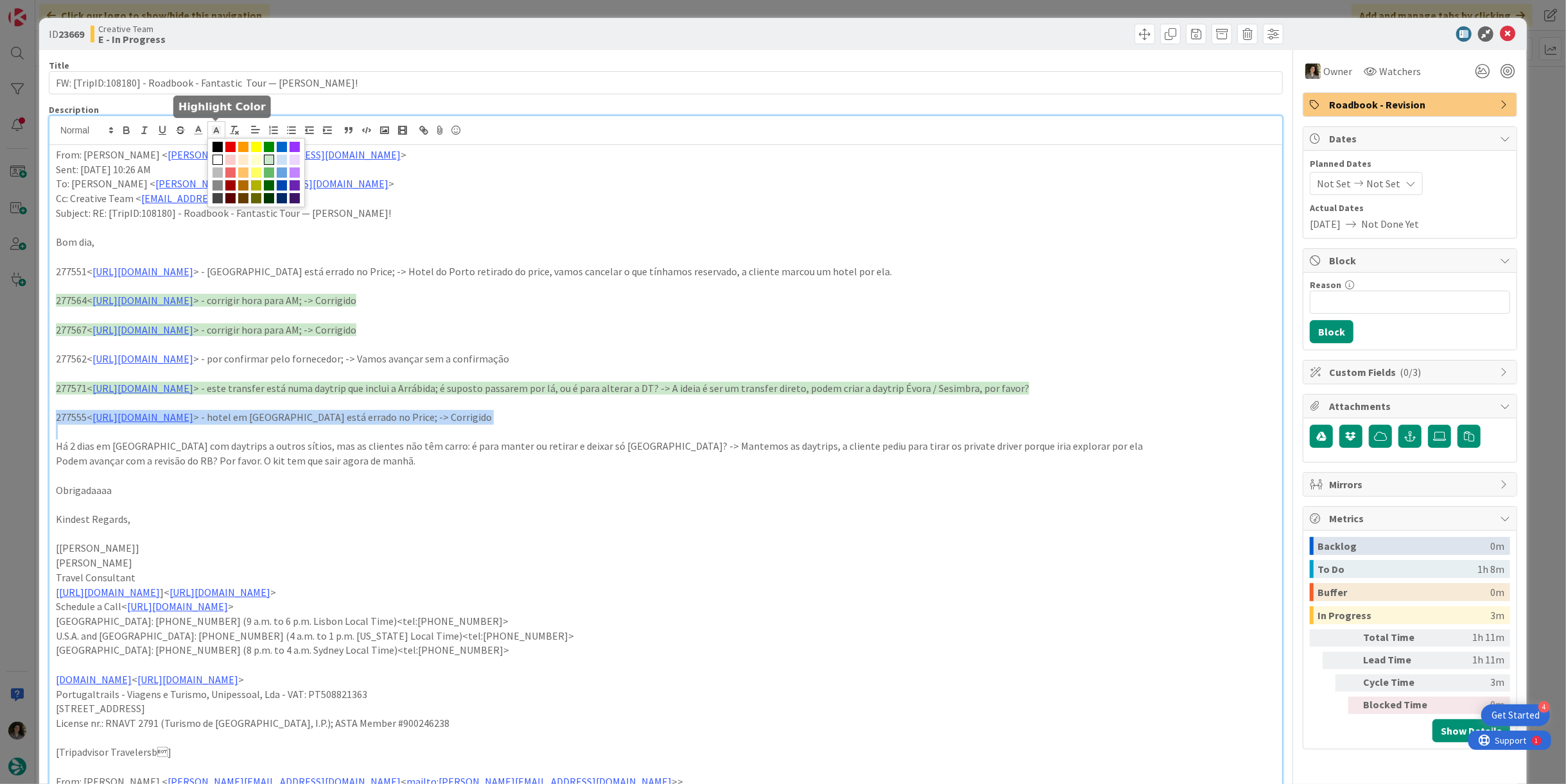
click at [271, 157] on span at bounding box center [269, 160] width 10 height 10
click at [556, 436] on p at bounding box center [665, 432] width 1220 height 15
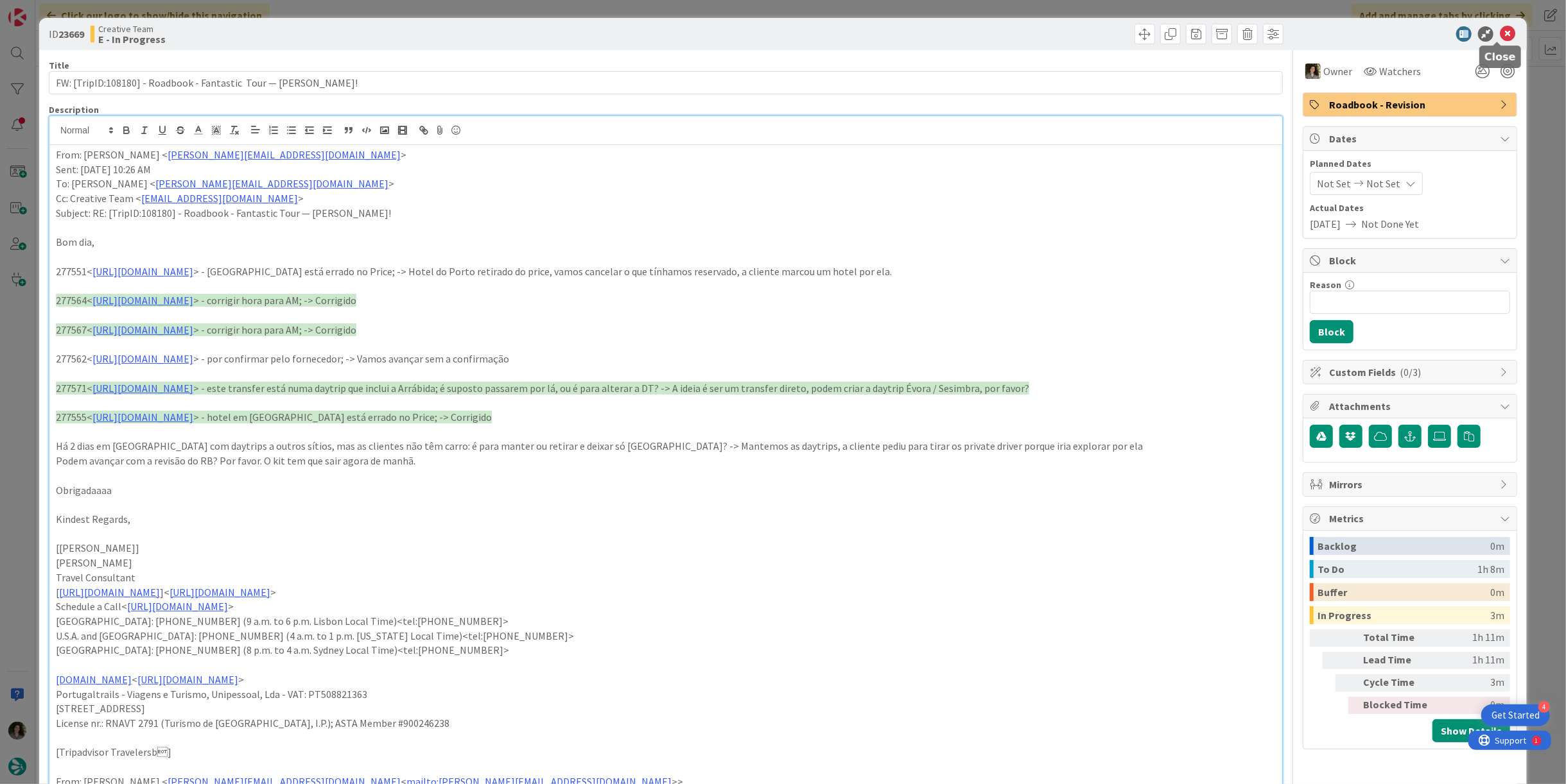
click at [1500, 32] on icon at bounding box center [1508, 34] width 15 height 15
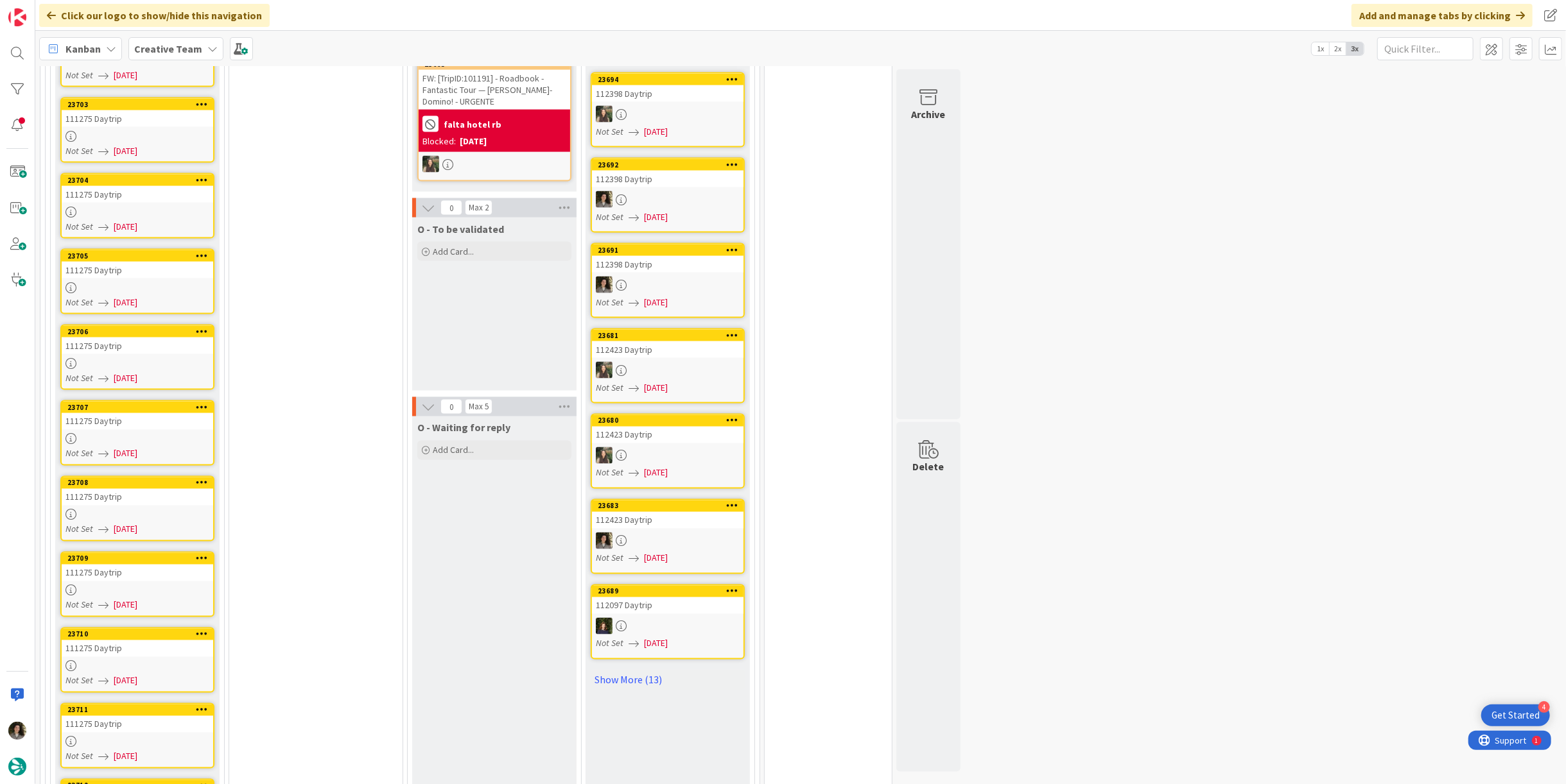
scroll to position [1997, 0]
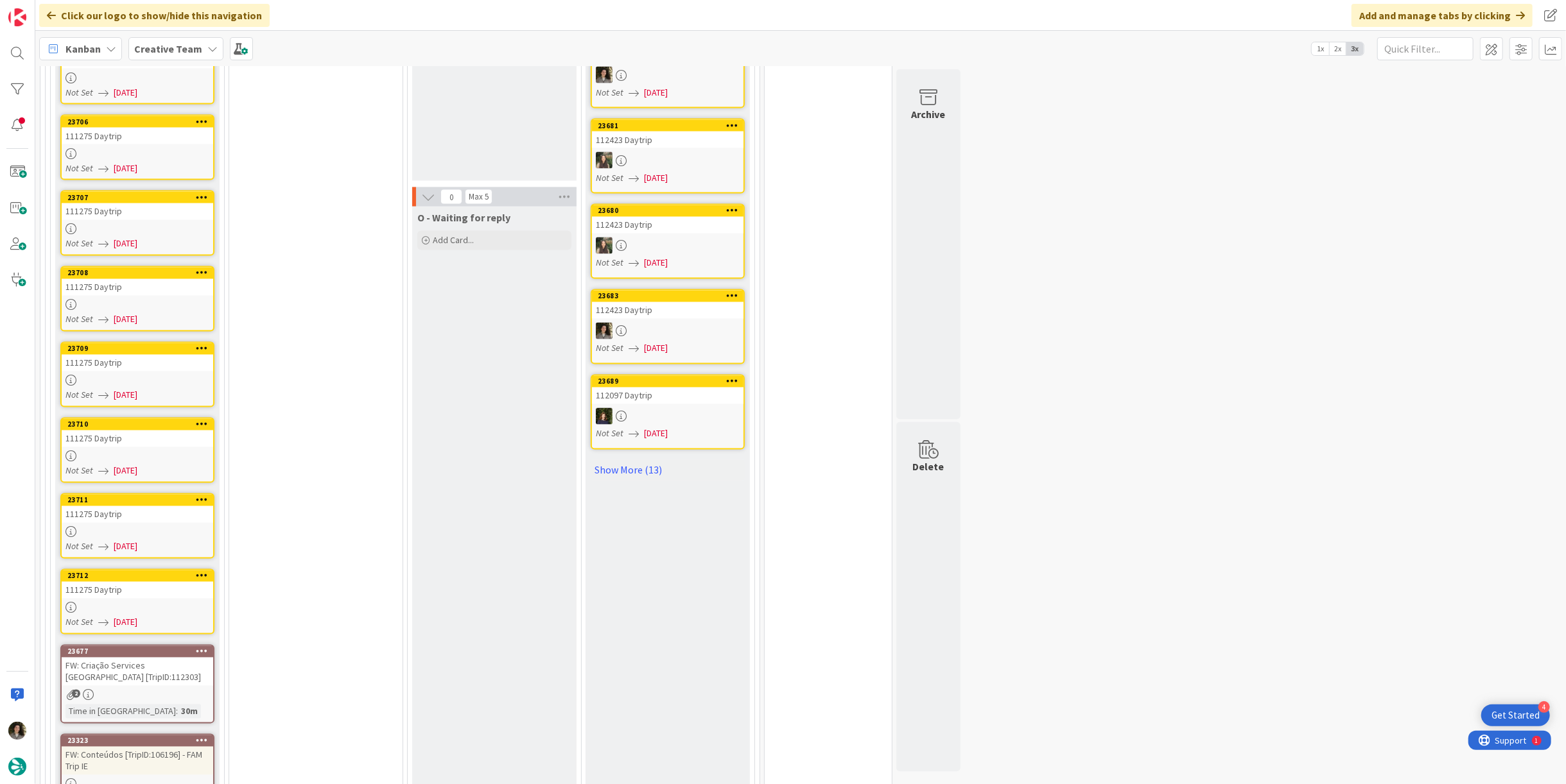
click at [128, 569] on link "23712 111275 Daytrip Not Set [DATE]" at bounding box center [138, 602] width 154 height 65
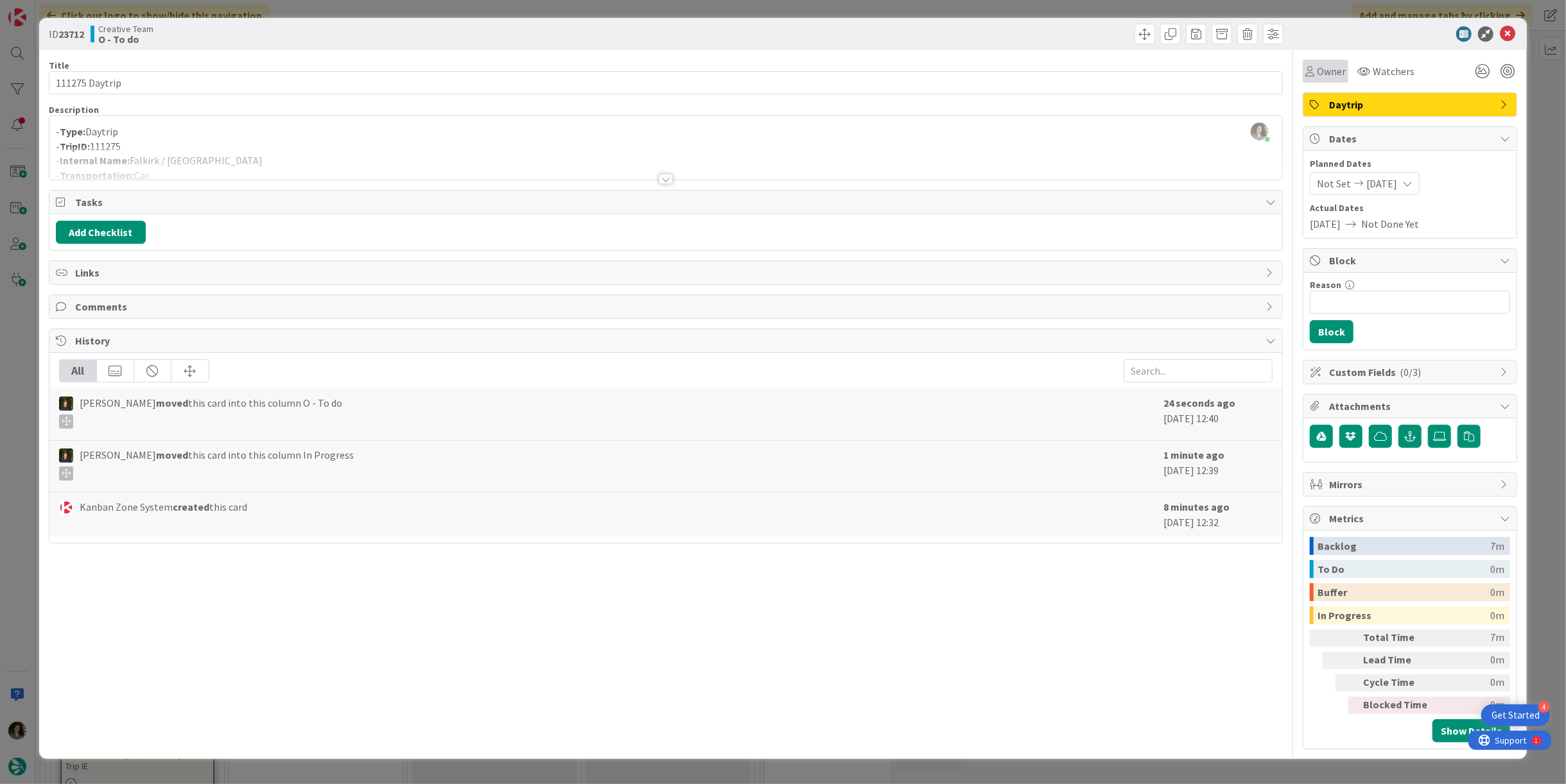
click at [1332, 69] on span "Owner" at bounding box center [1332, 71] width 29 height 15
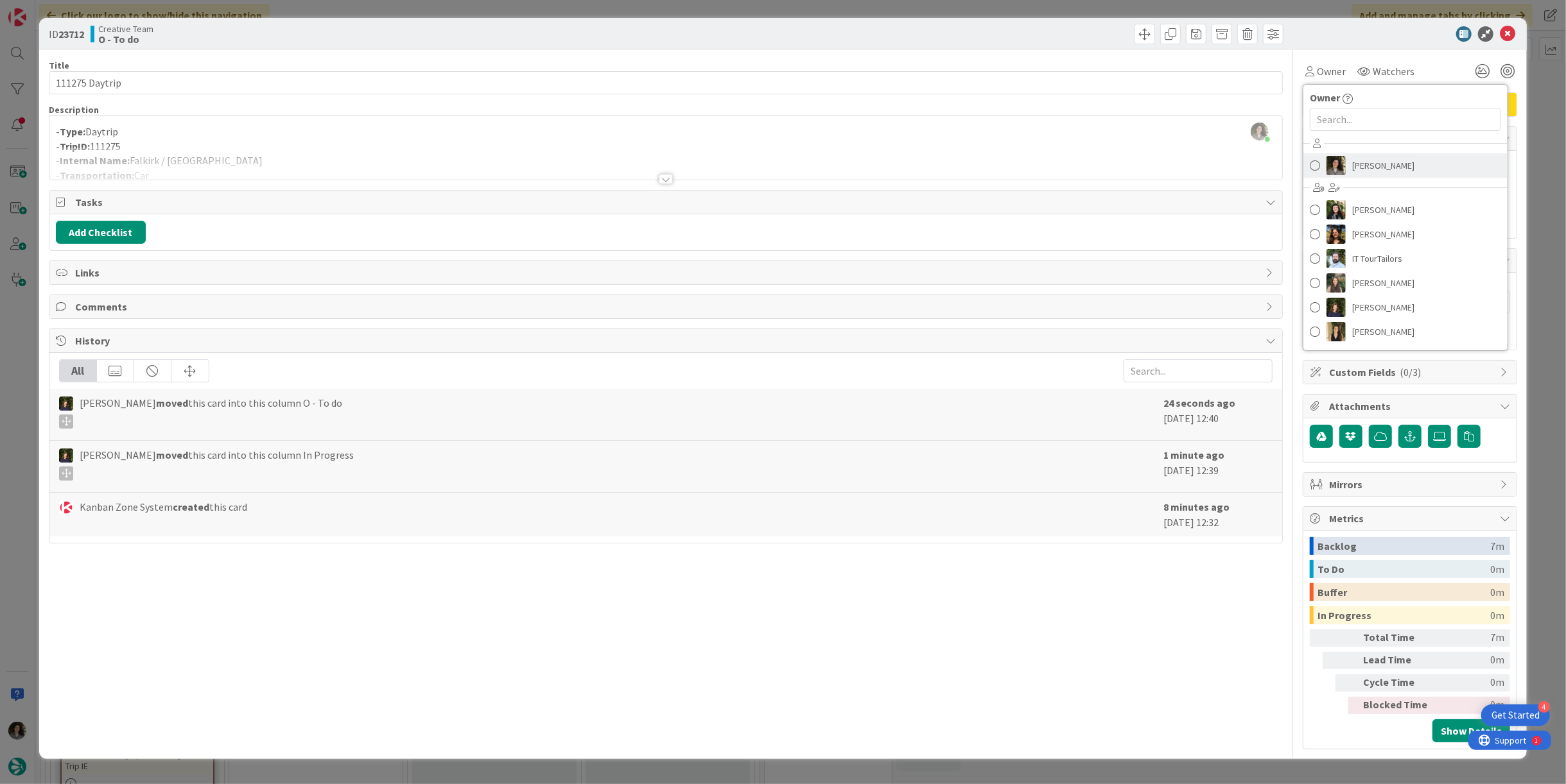
click at [1392, 156] on span "[PERSON_NAME]" at bounding box center [1384, 165] width 63 height 19
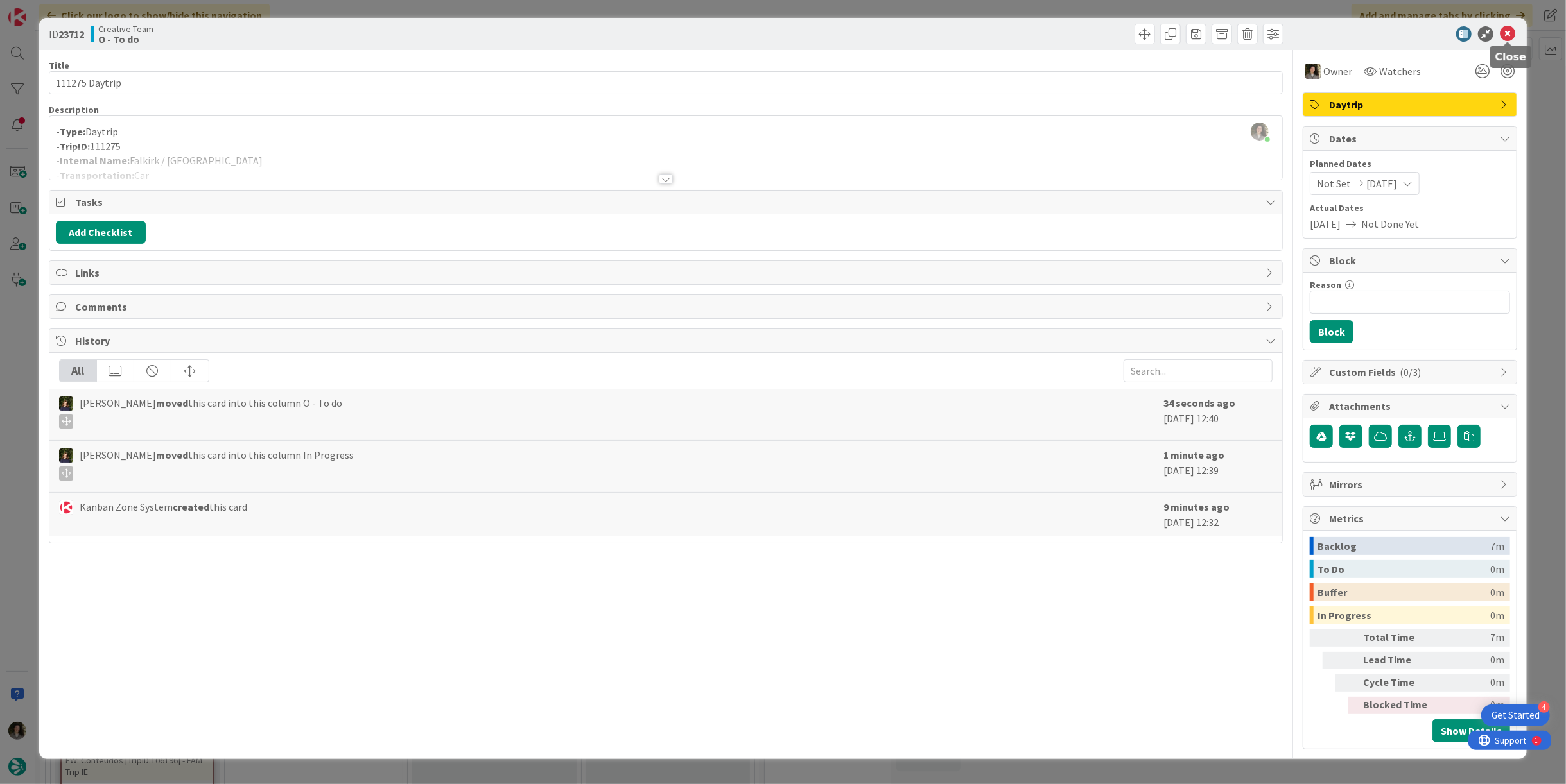
click at [1514, 33] on icon at bounding box center [1508, 34] width 15 height 15
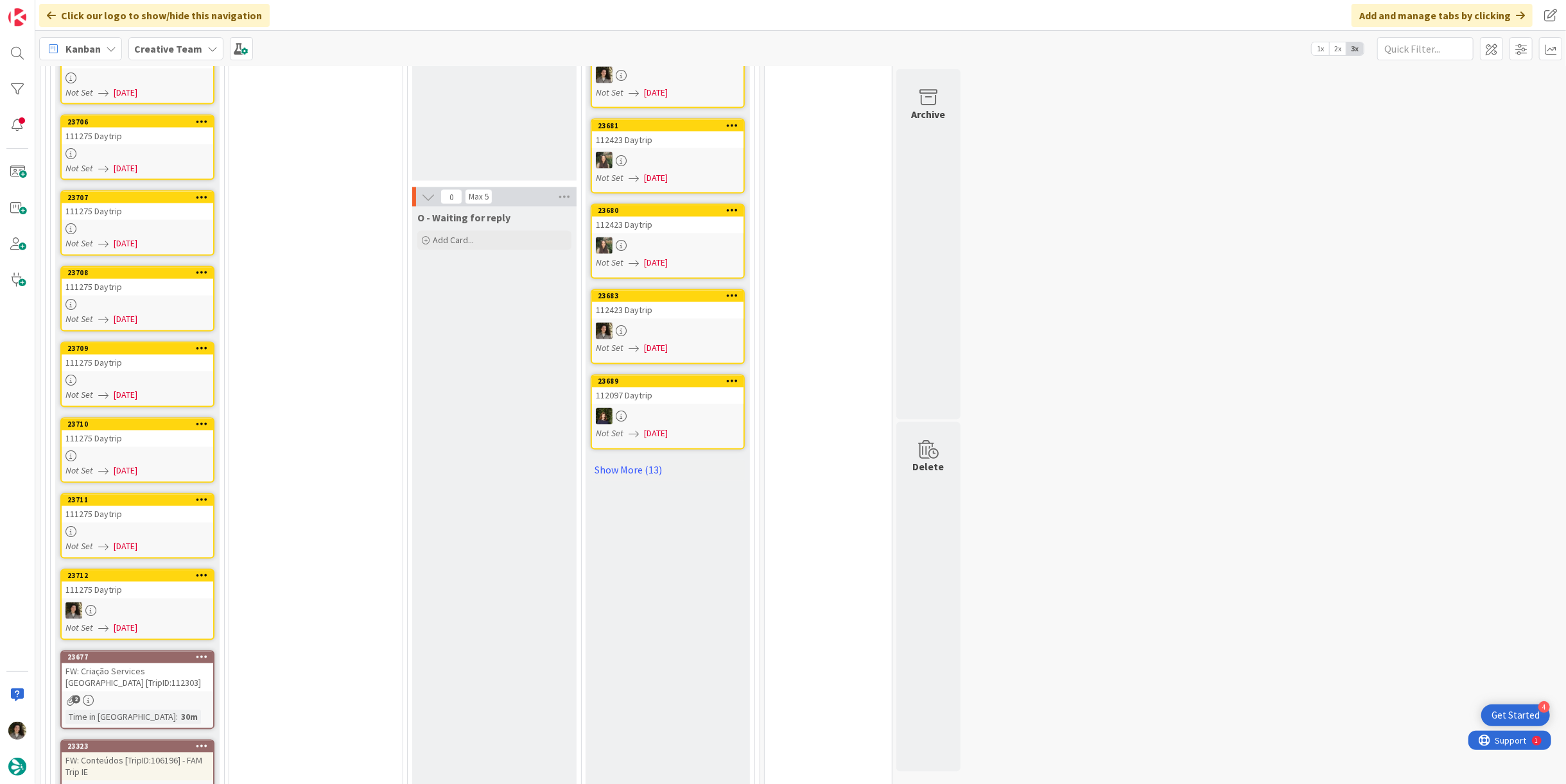
click at [97, 493] on link "23711 111275 Daytrip Not Set [DATE]" at bounding box center [138, 526] width 154 height 65
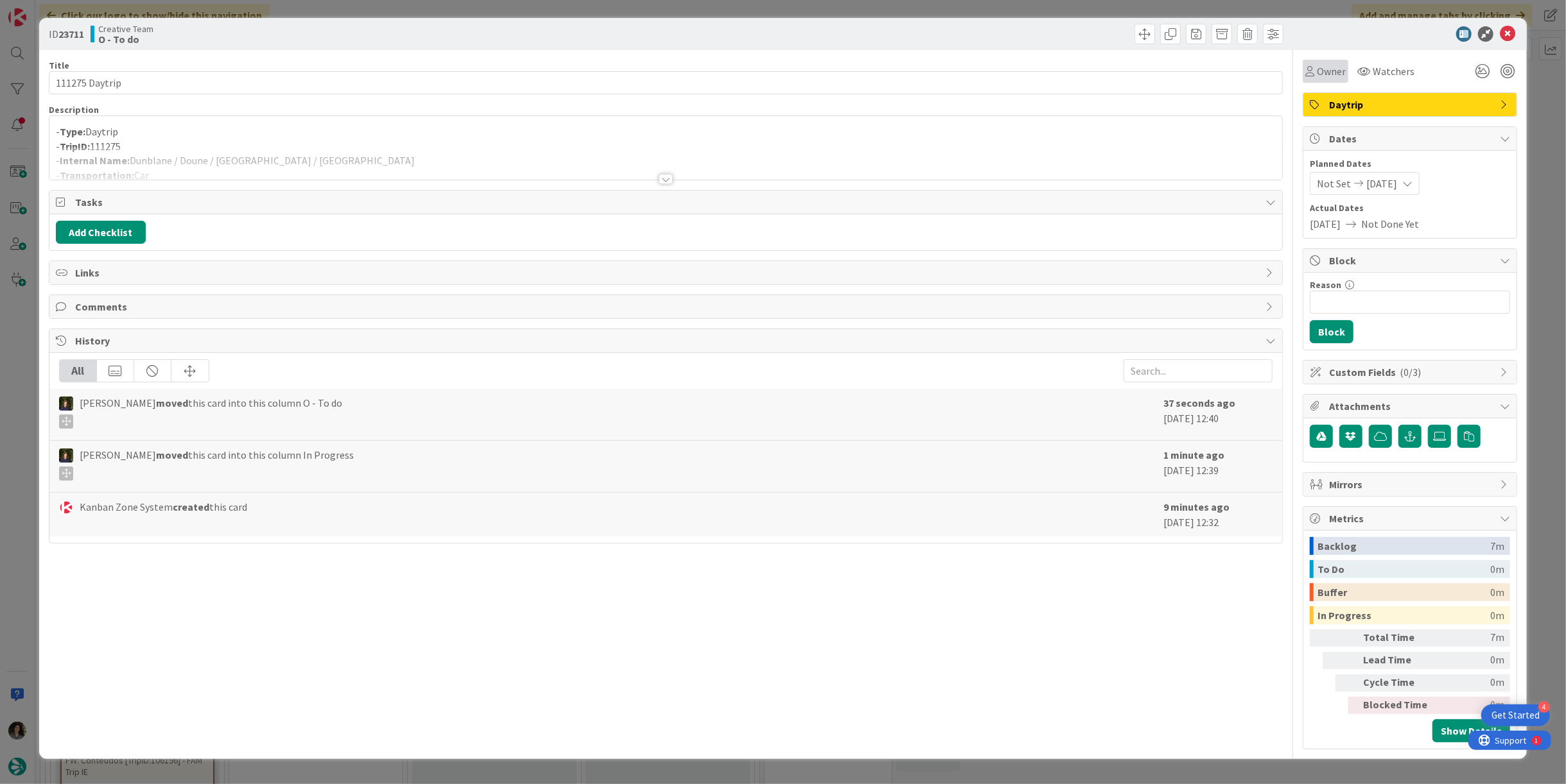
click at [1327, 73] on span "Owner" at bounding box center [1332, 71] width 29 height 15
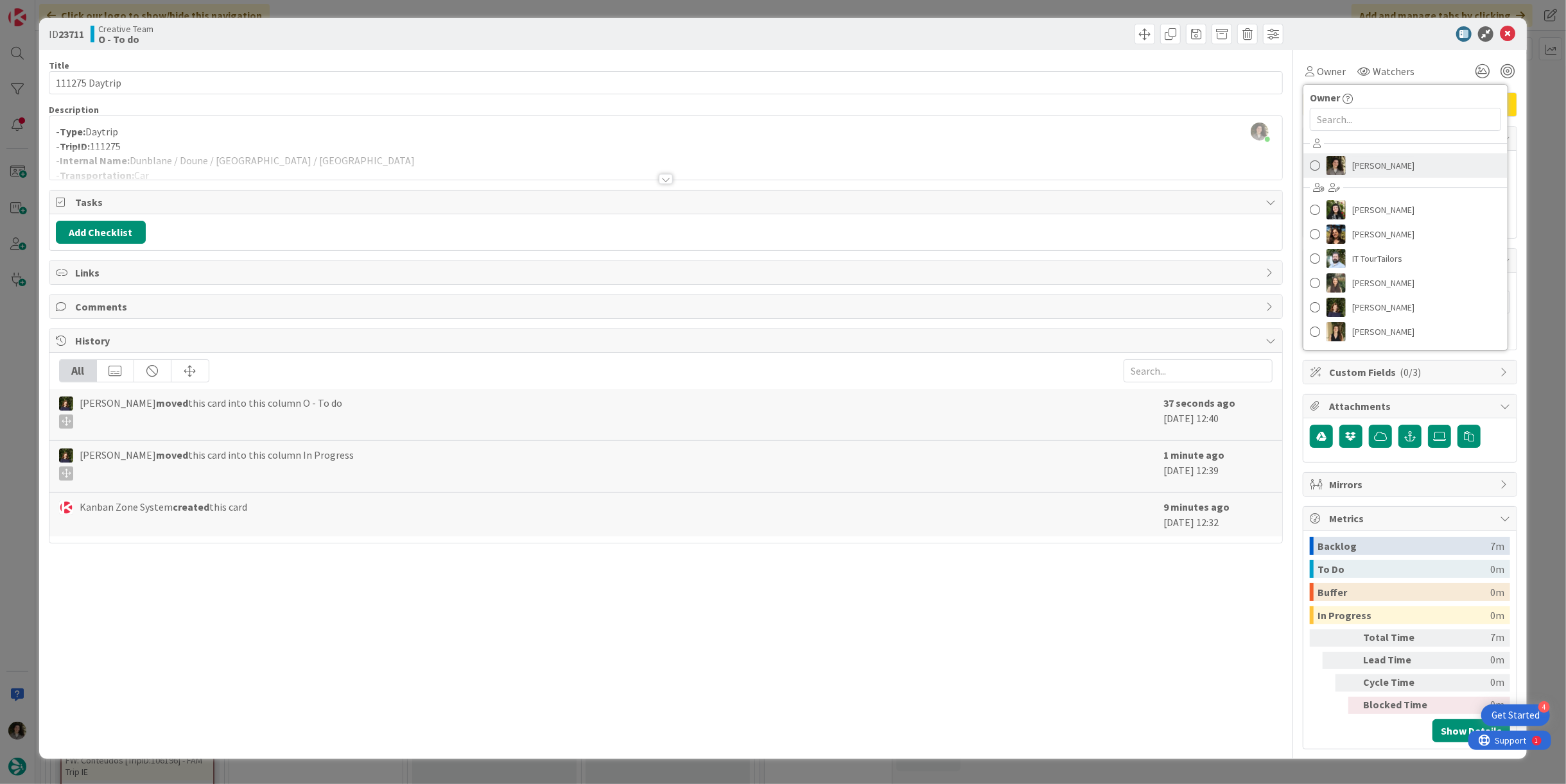
click at [1390, 159] on span "[PERSON_NAME]" at bounding box center [1384, 165] width 63 height 19
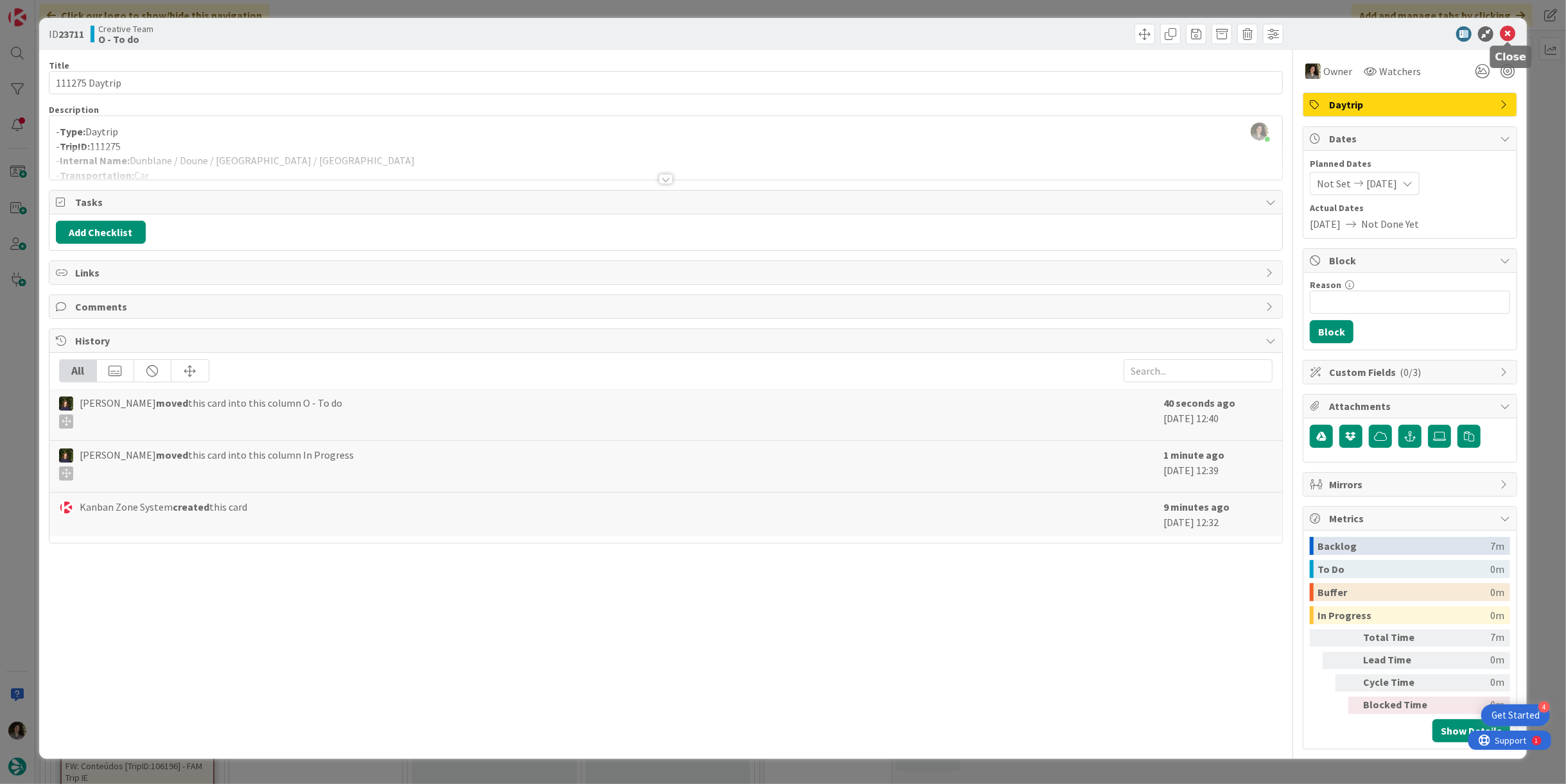
click at [1508, 31] on icon at bounding box center [1508, 34] width 15 height 15
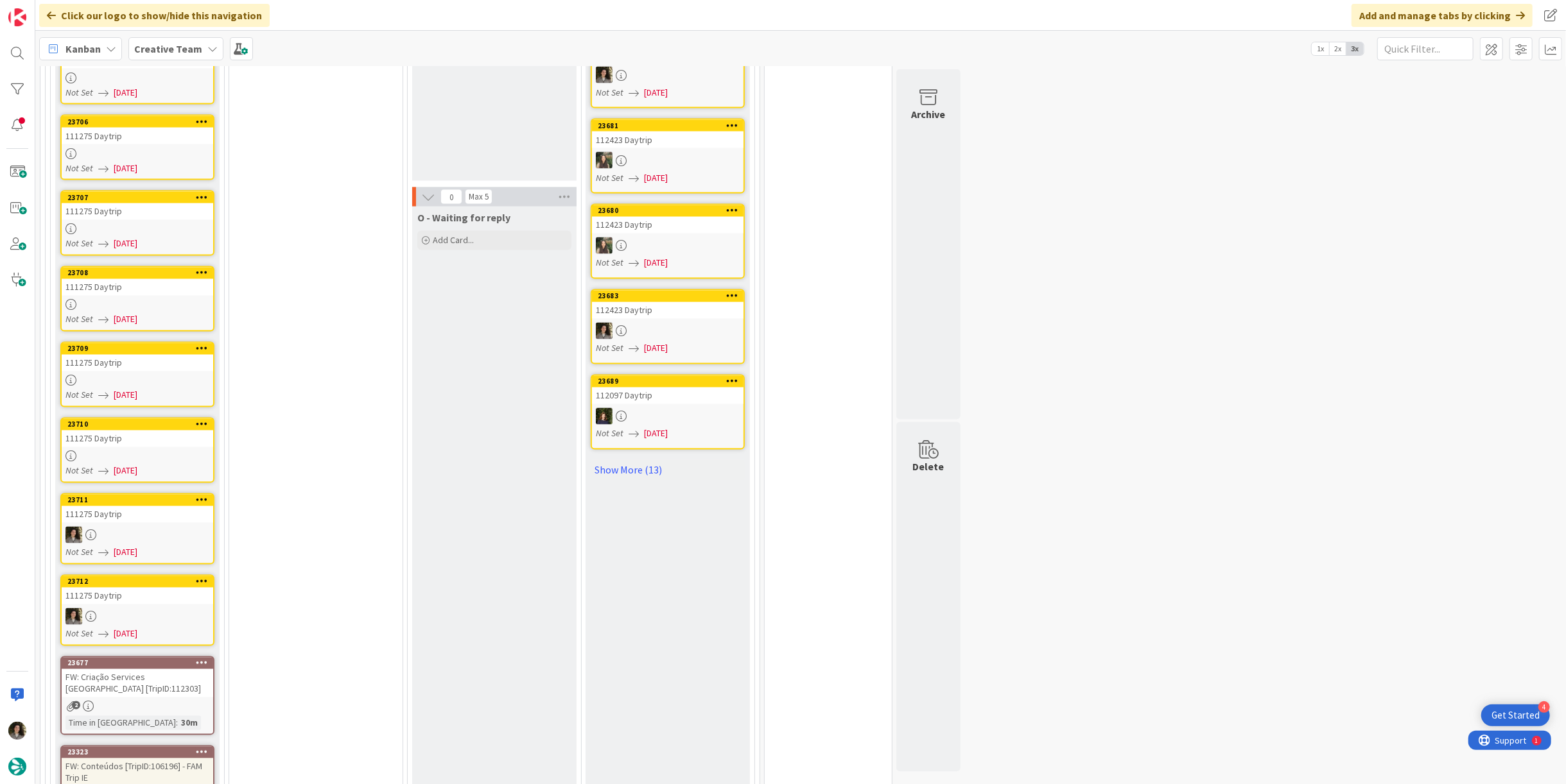
click at [158, 431] on div "111275 Daytrip" at bounding box center [138, 439] width 152 height 17
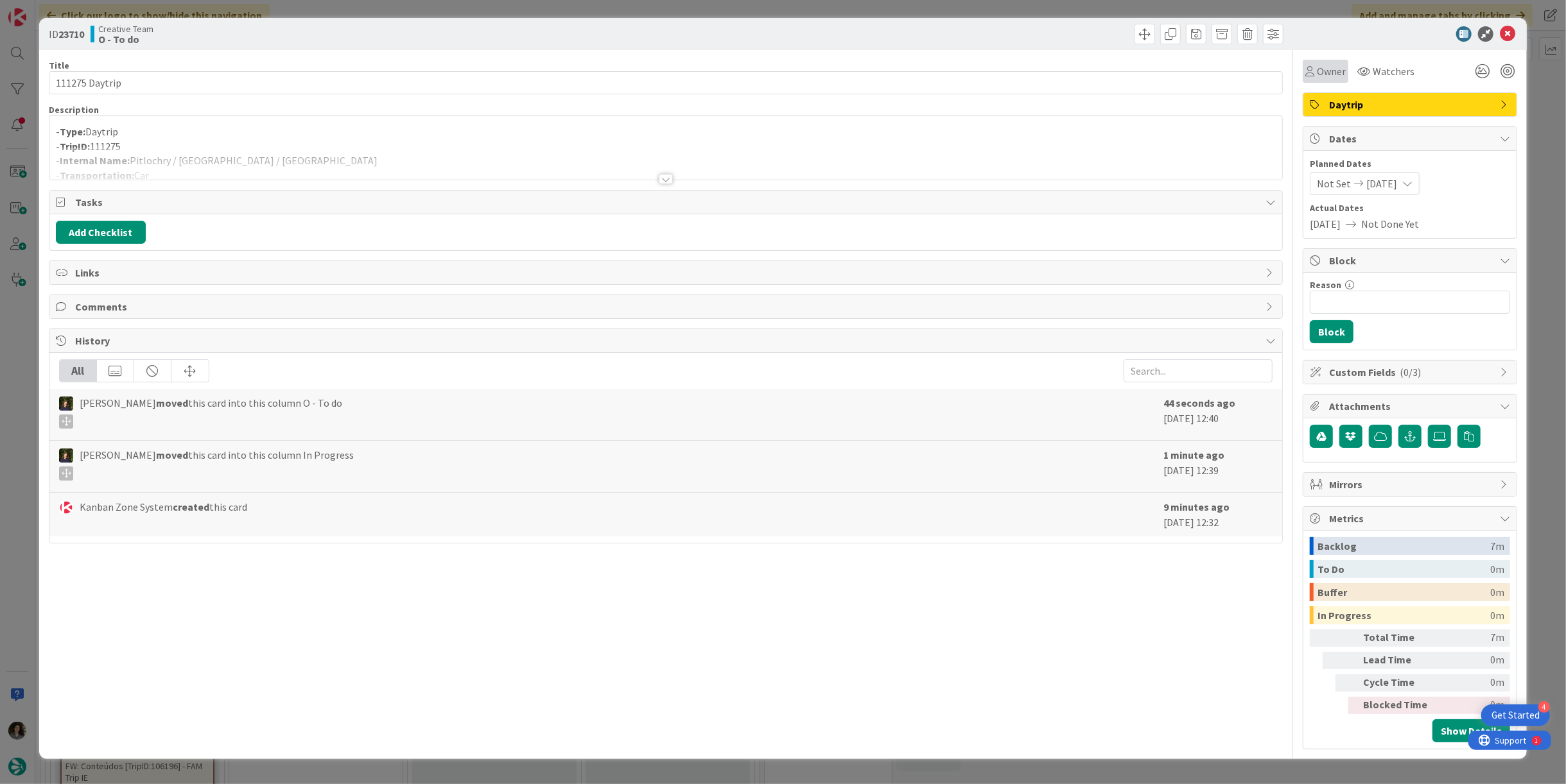
drag, startPoint x: 1324, startPoint y: 75, endPoint x: 1331, endPoint y: 79, distance: 8.1
click at [1325, 74] on span "Owner" at bounding box center [1332, 71] width 29 height 15
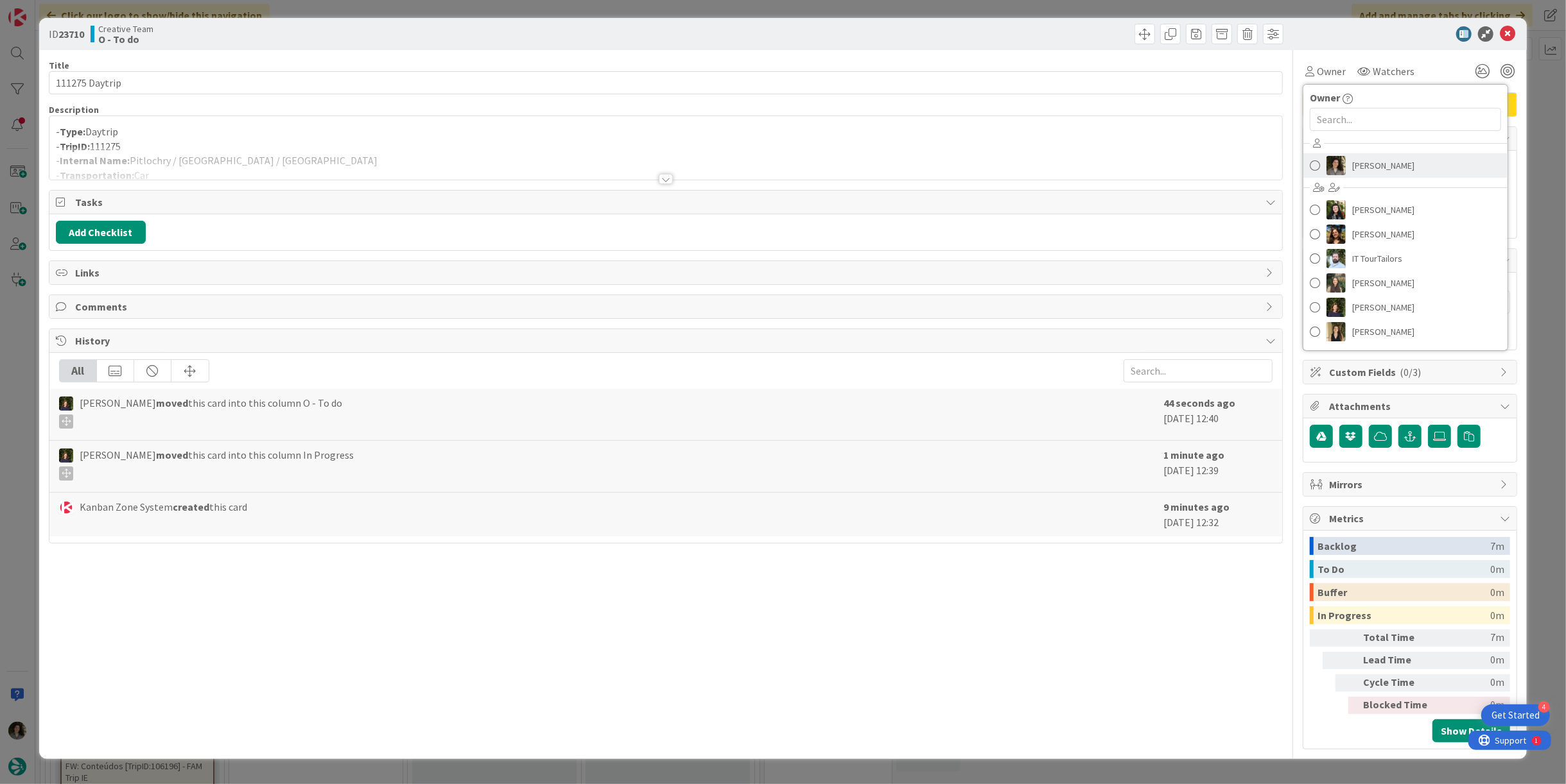
click at [1384, 163] on span "[PERSON_NAME]" at bounding box center [1384, 165] width 63 height 19
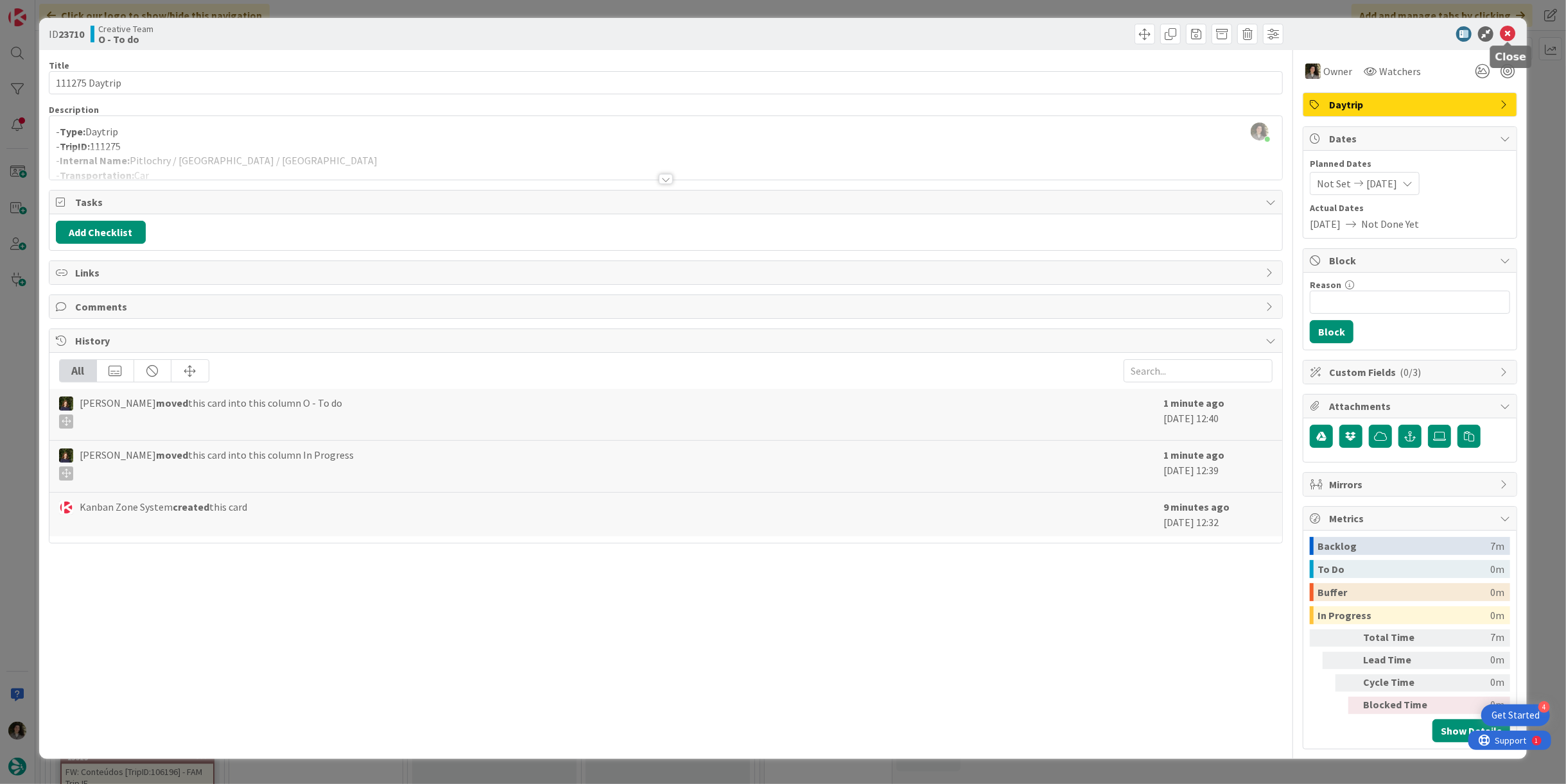
drag, startPoint x: 1510, startPoint y: 28, endPoint x: 1504, endPoint y: 30, distance: 6.3
click at [1510, 28] on icon at bounding box center [1508, 34] width 15 height 15
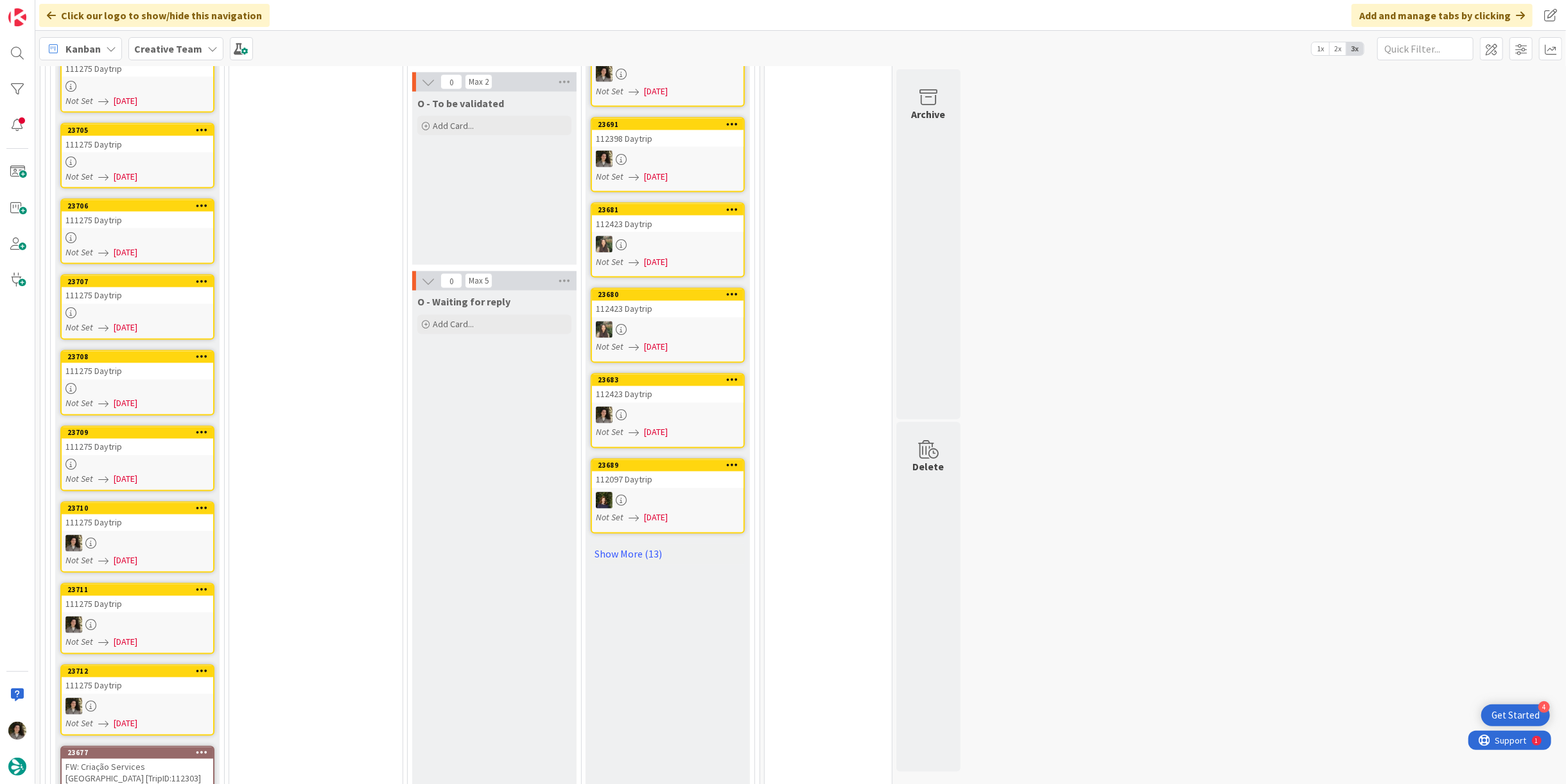
scroll to position [1782, 0]
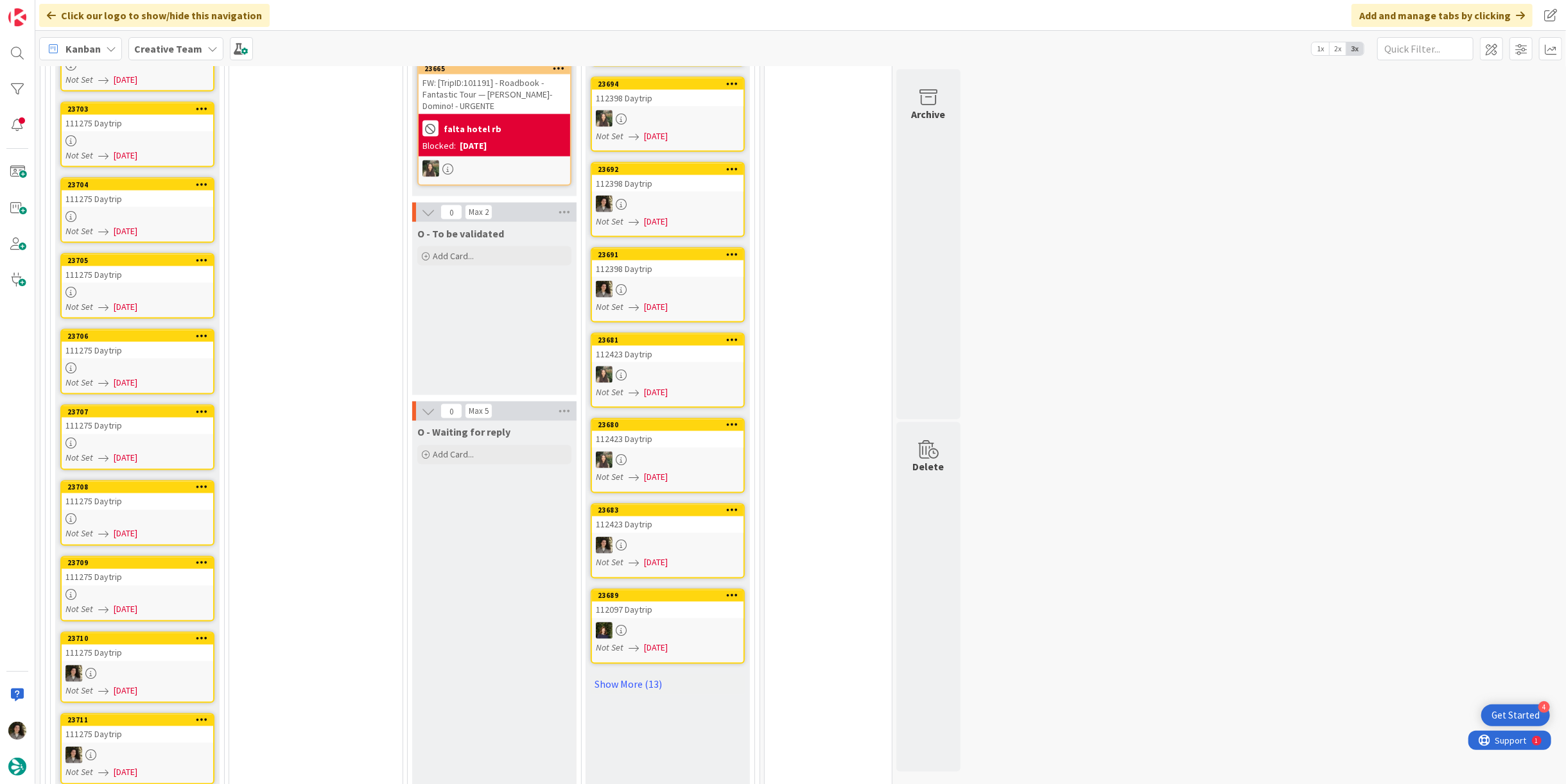
click at [143, 590] on div at bounding box center [138, 596] width 152 height 11
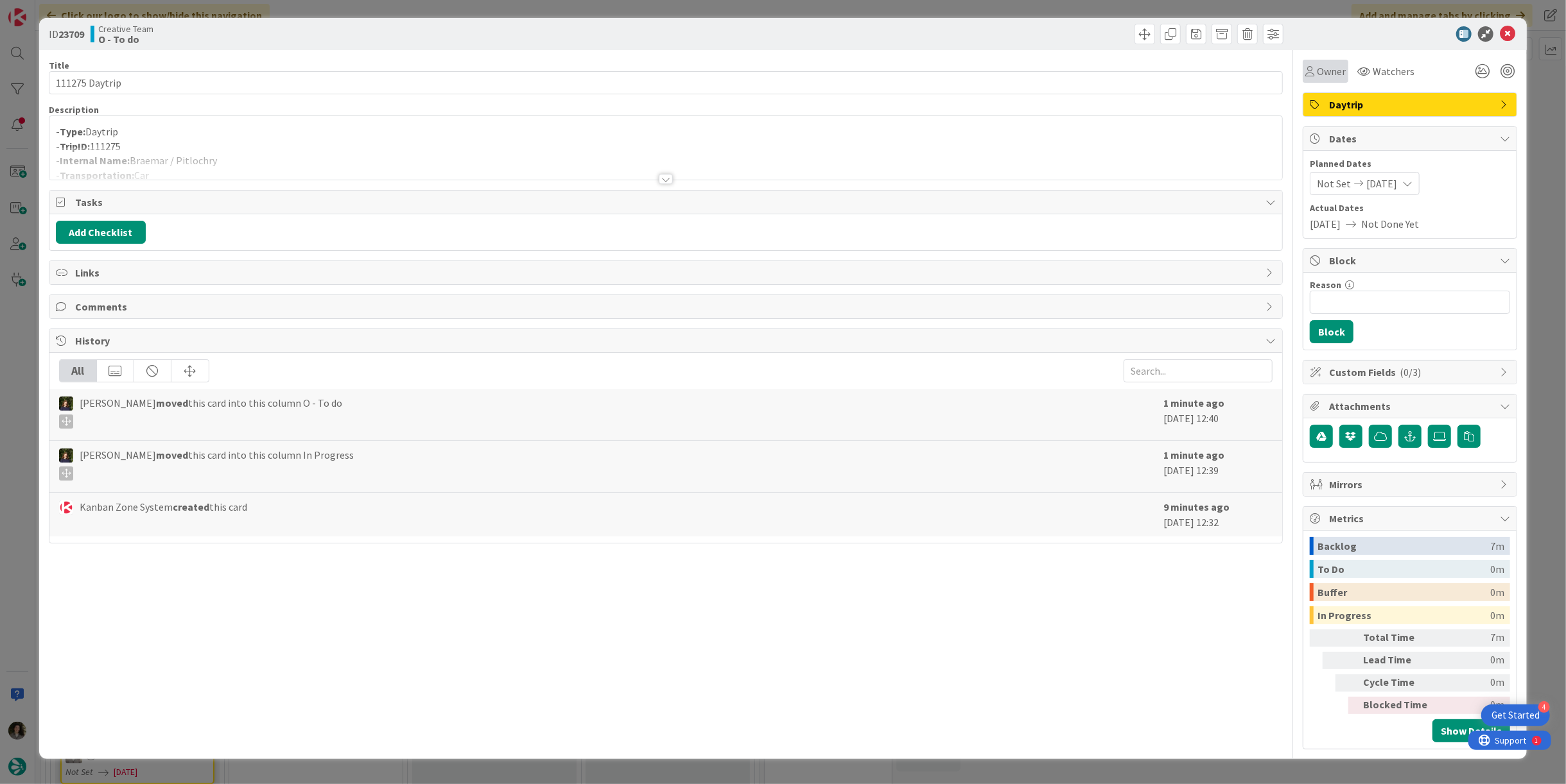
click at [1327, 81] on div "Owner" at bounding box center [1326, 71] width 46 height 23
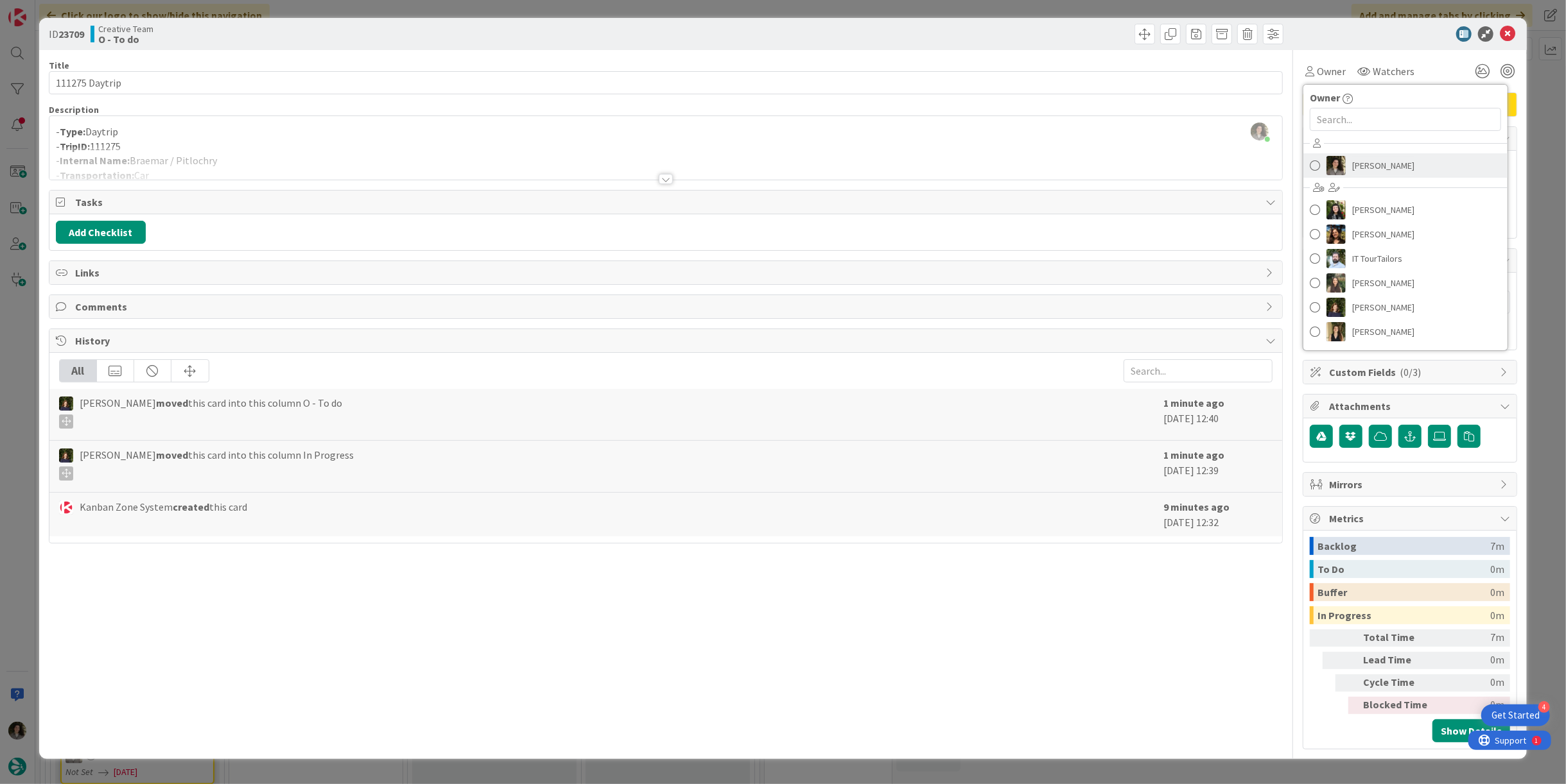
click at [1397, 162] on span "[PERSON_NAME]" at bounding box center [1384, 165] width 63 height 19
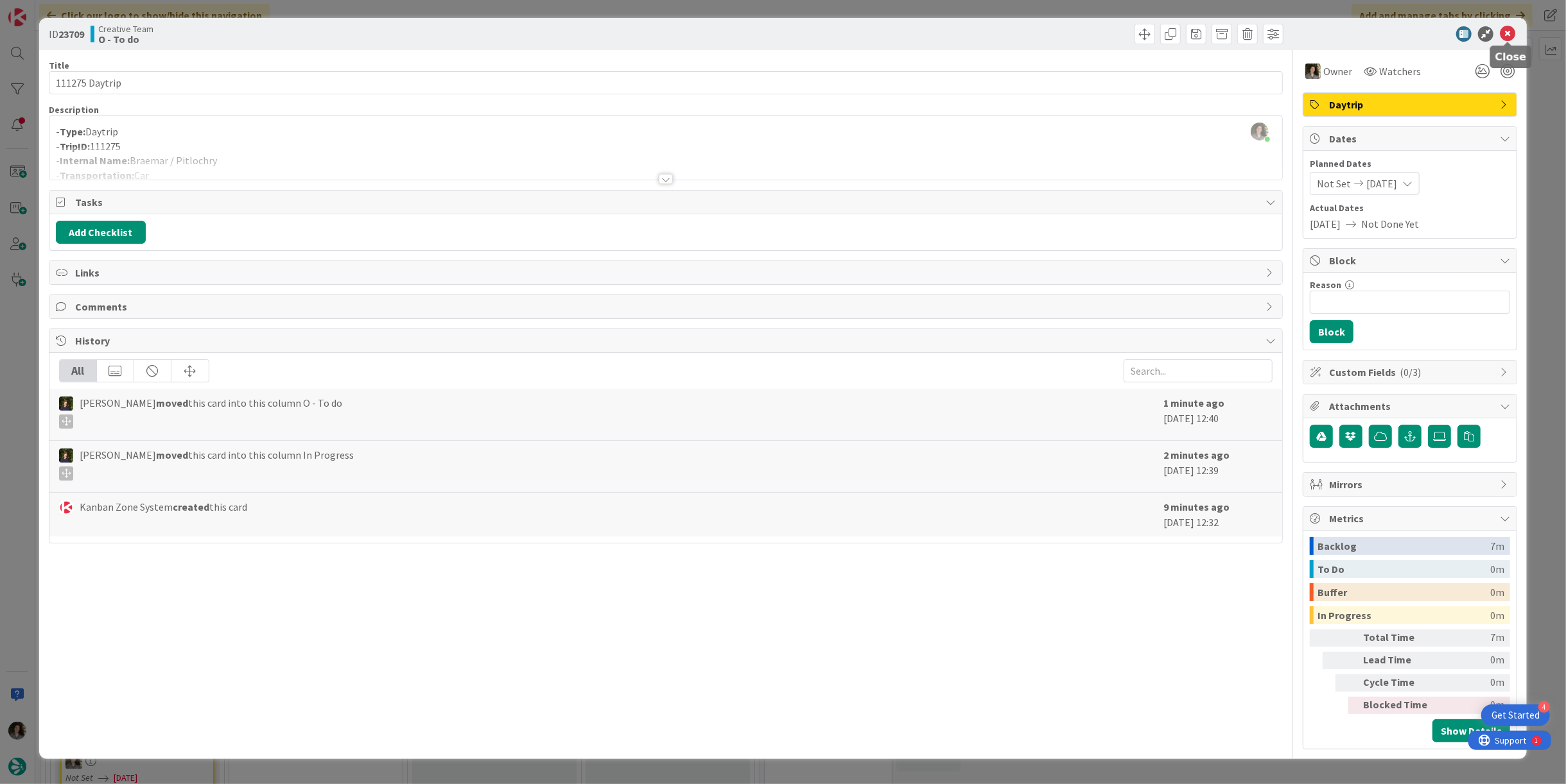
click at [1506, 33] on icon at bounding box center [1508, 34] width 15 height 15
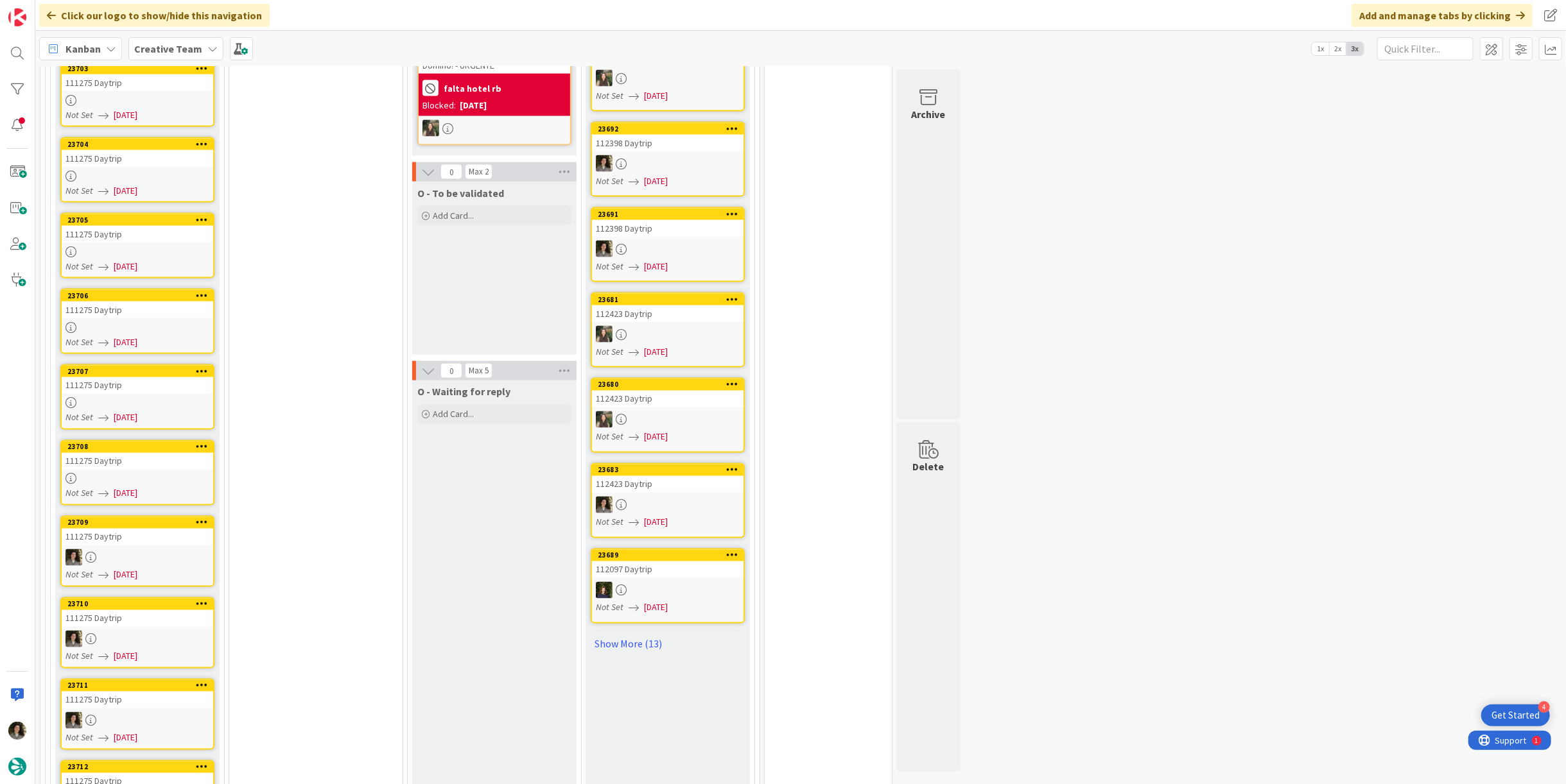
scroll to position [1711, 0]
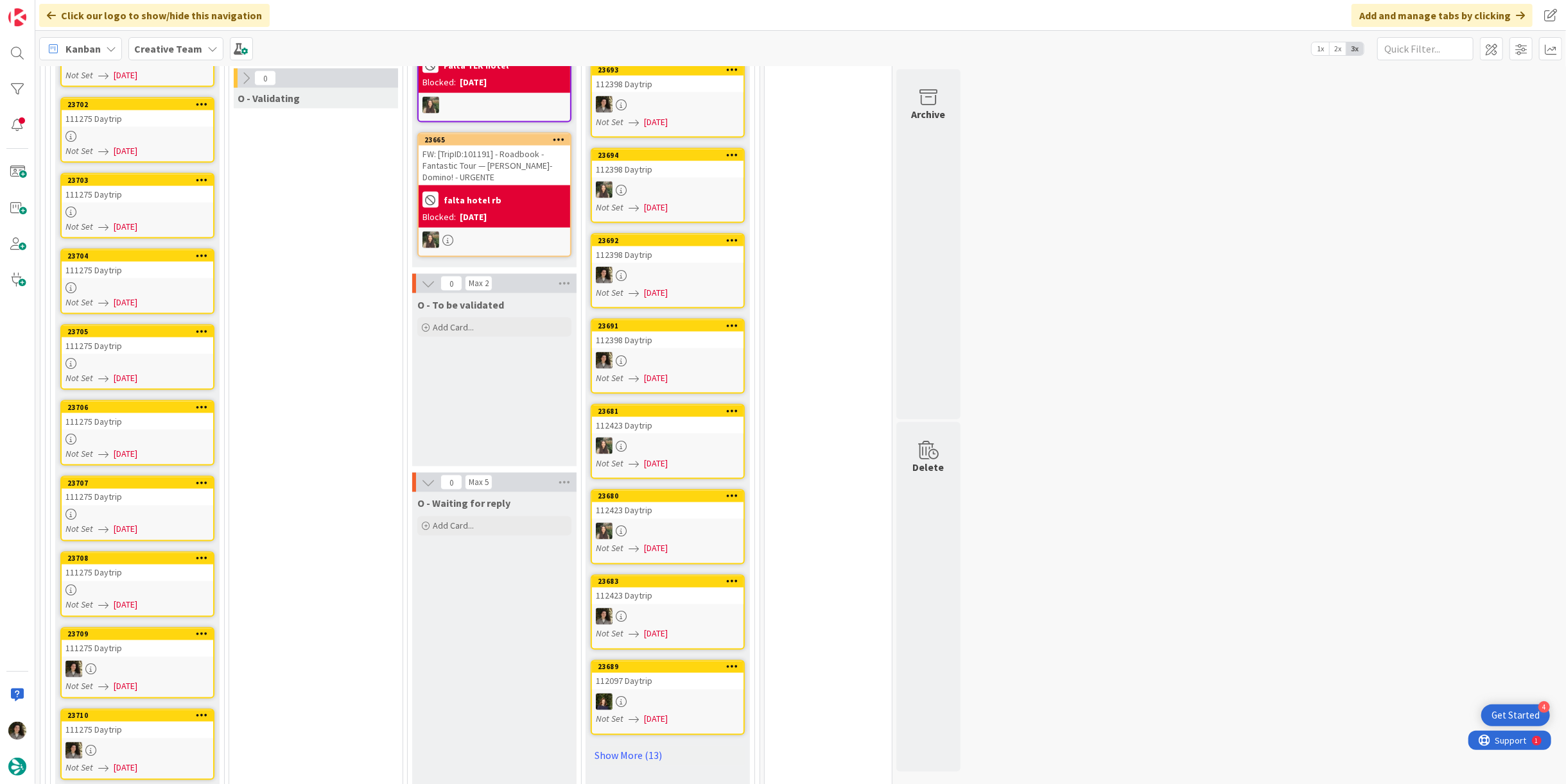
click at [129, 585] on div at bounding box center [138, 591] width 152 height 11
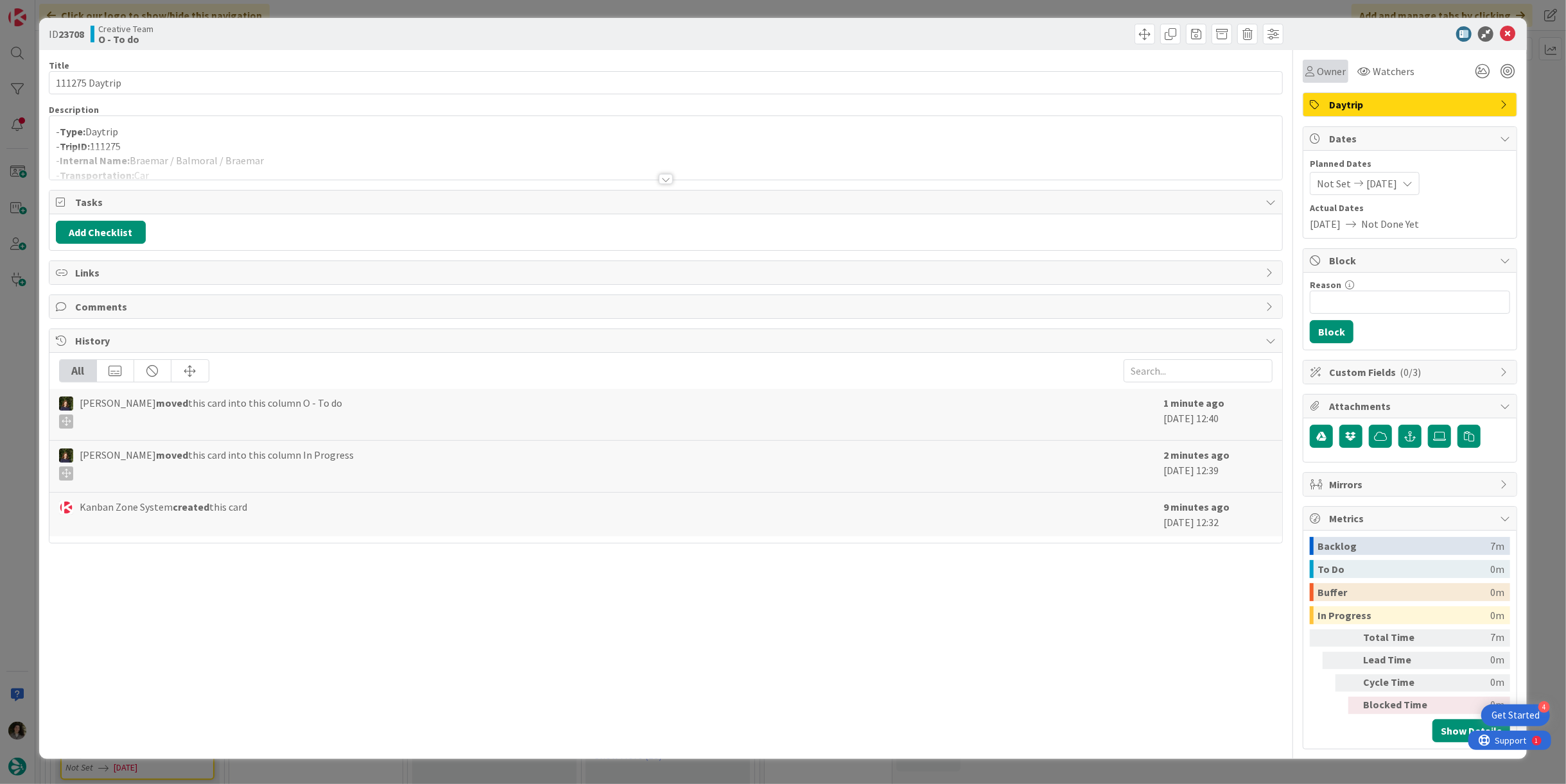
click at [1326, 72] on span "Owner" at bounding box center [1332, 71] width 29 height 15
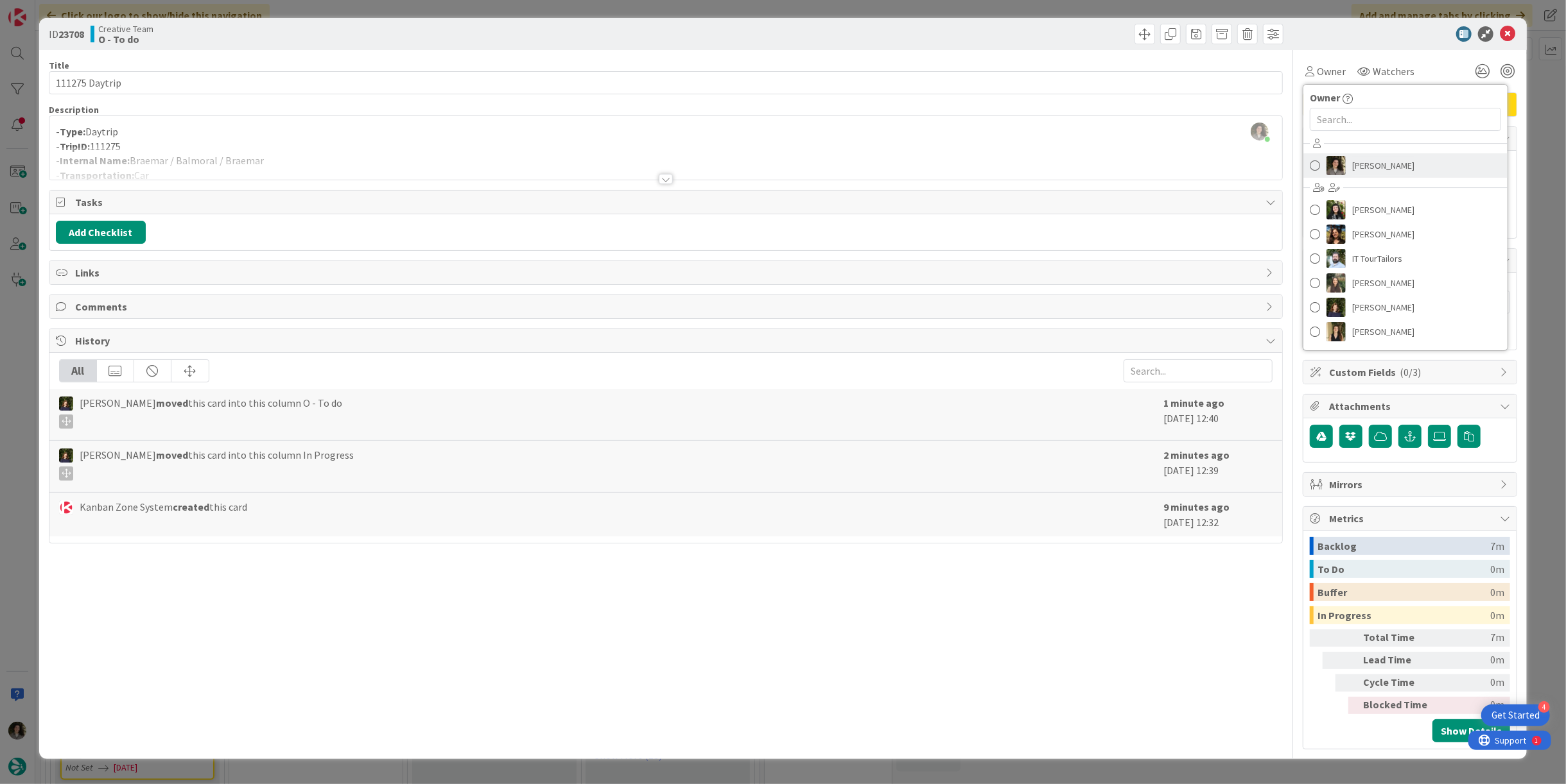
drag, startPoint x: 1407, startPoint y: 161, endPoint x: 1421, endPoint y: 149, distance: 18.4
click at [1407, 161] on link "[PERSON_NAME]" at bounding box center [1406, 165] width 204 height 24
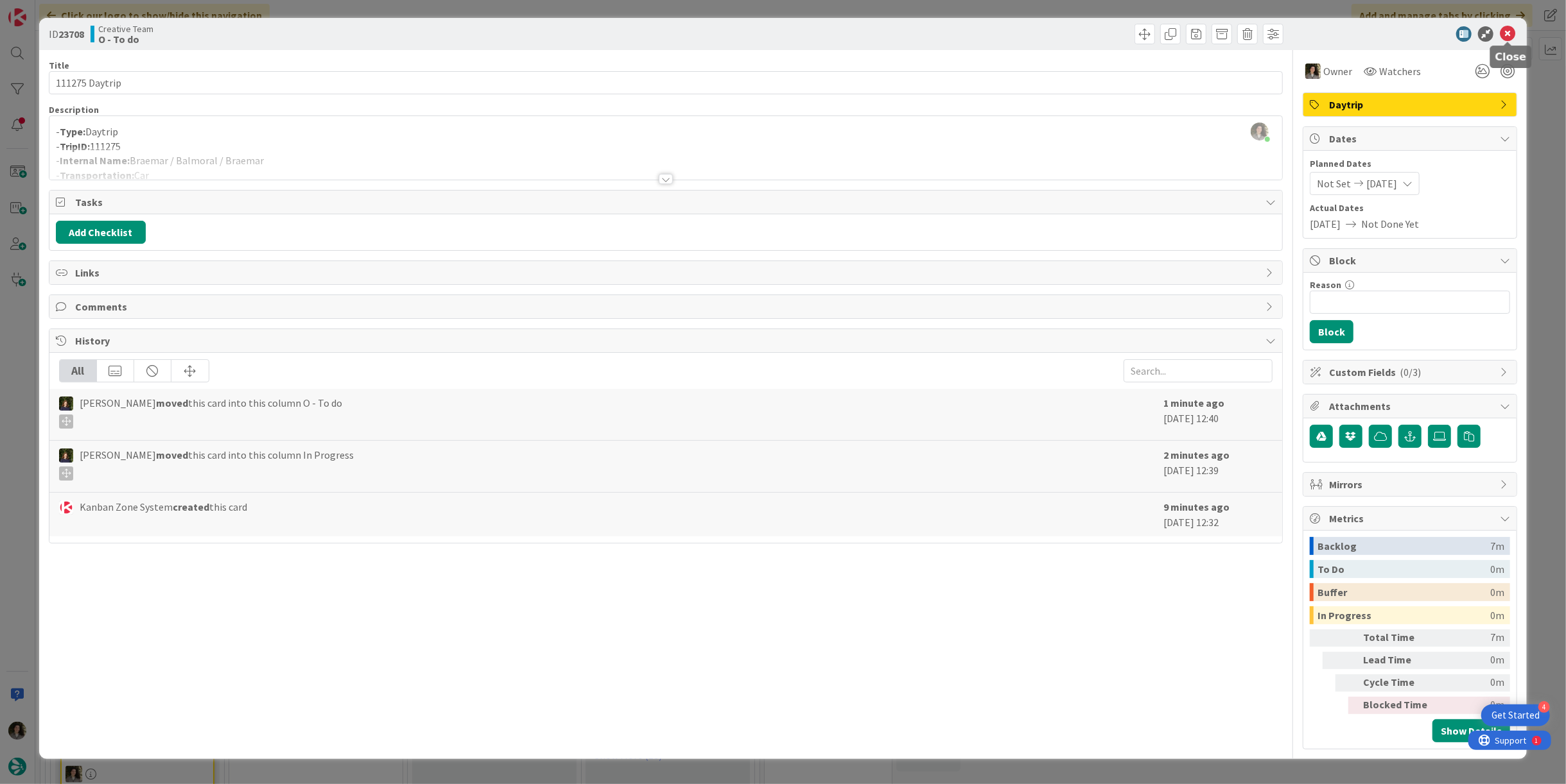
click at [1511, 29] on icon at bounding box center [1508, 34] width 15 height 15
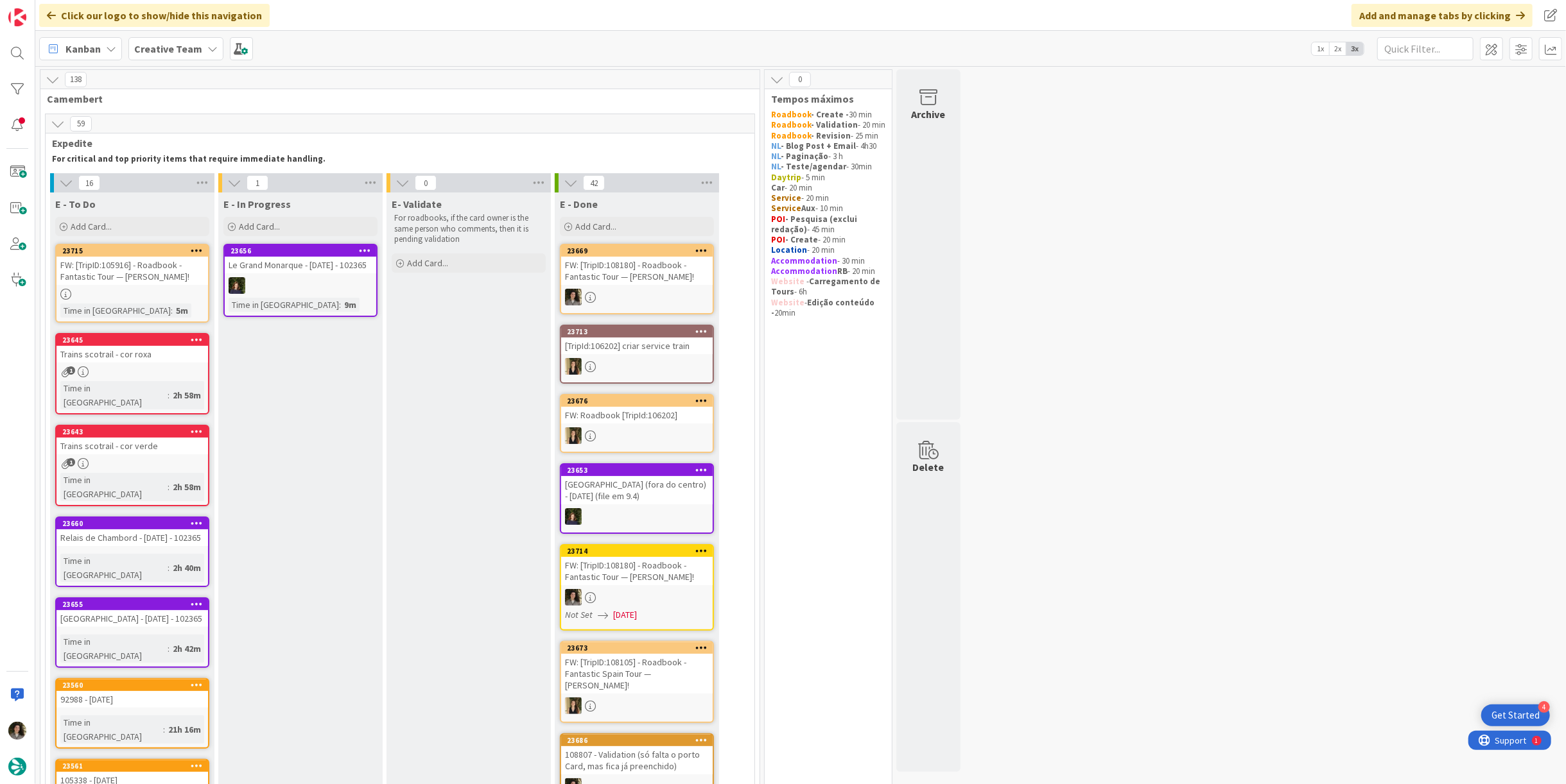
click at [646, 279] on div "FW: [TripID:108180] - Roadbook - Fantastic Tour — [PERSON_NAME]!" at bounding box center [637, 270] width 152 height 28
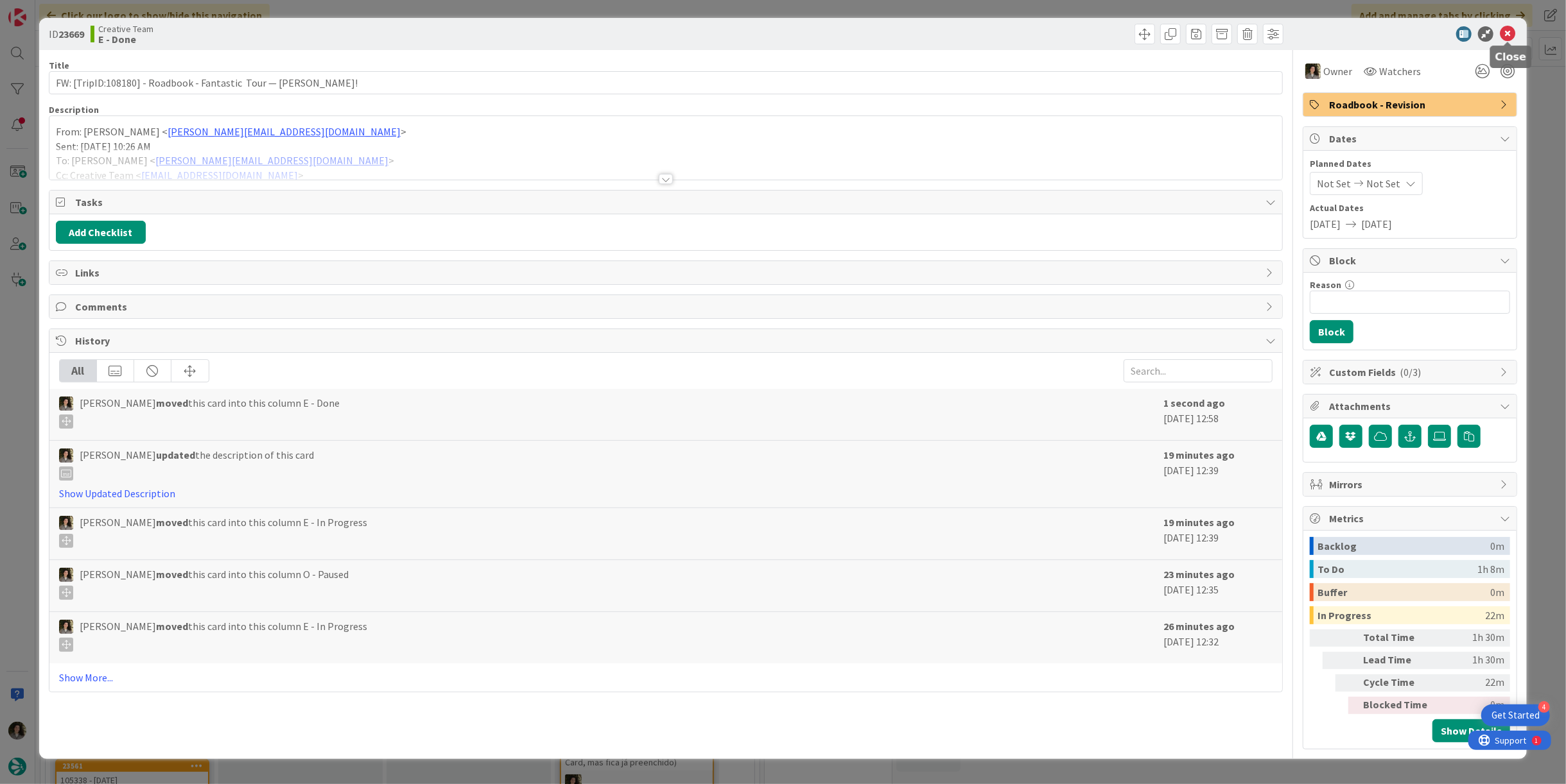
click at [1509, 38] on icon at bounding box center [1508, 34] width 15 height 15
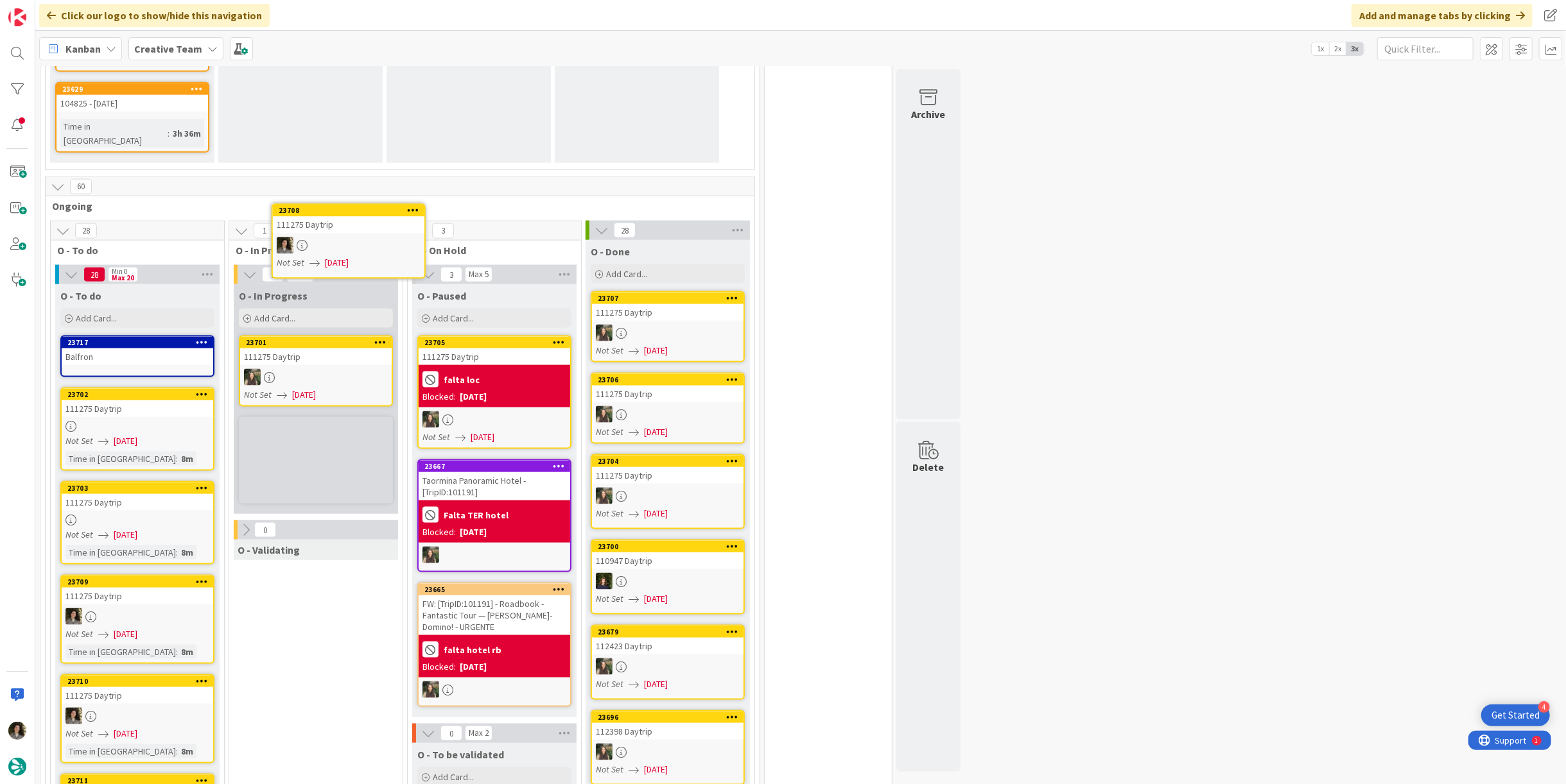
scroll to position [1400, 0]
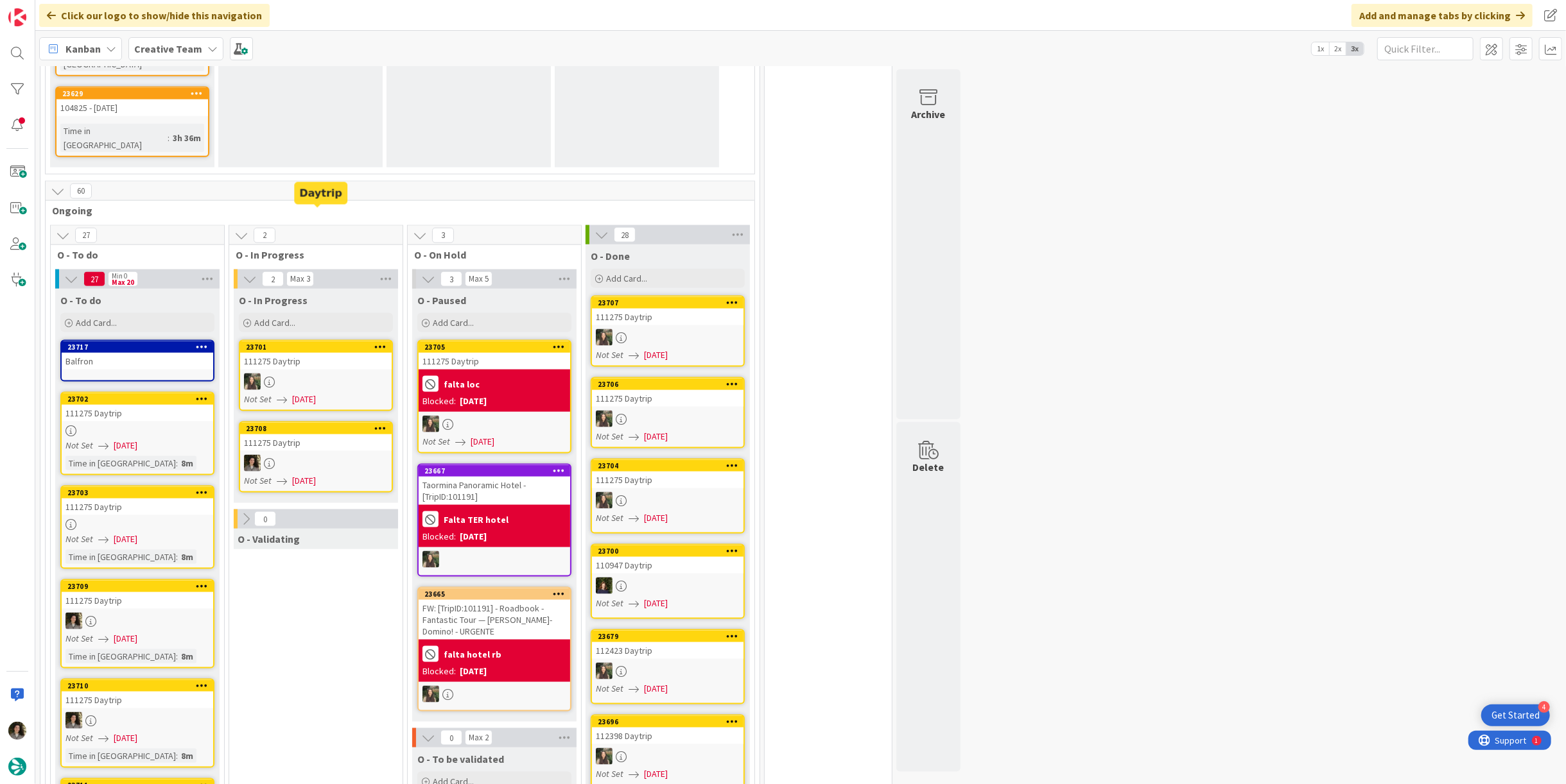
click at [314, 455] on div at bounding box center [316, 464] width 152 height 17
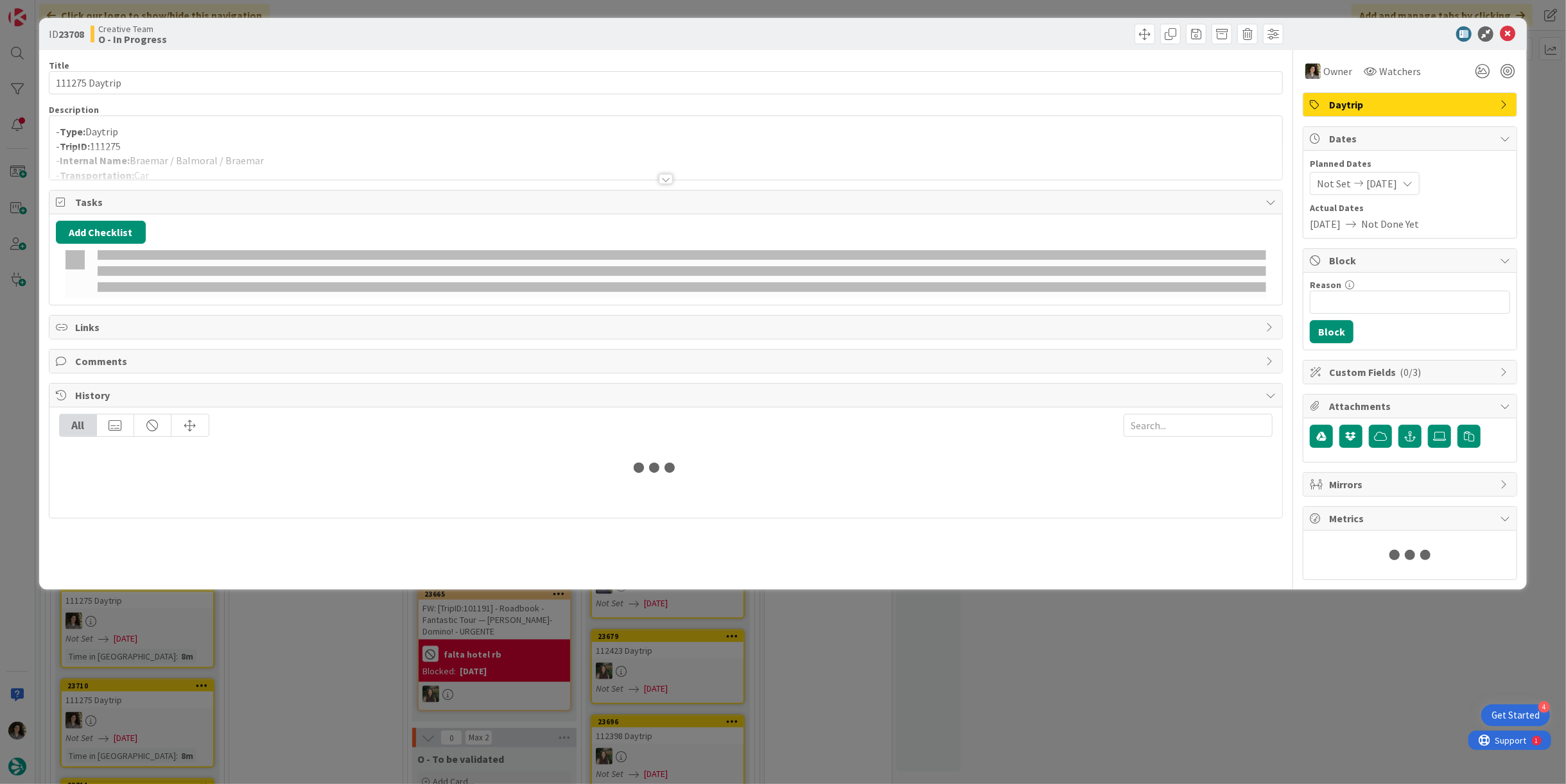
click at [267, 163] on div at bounding box center [665, 163] width 1233 height 33
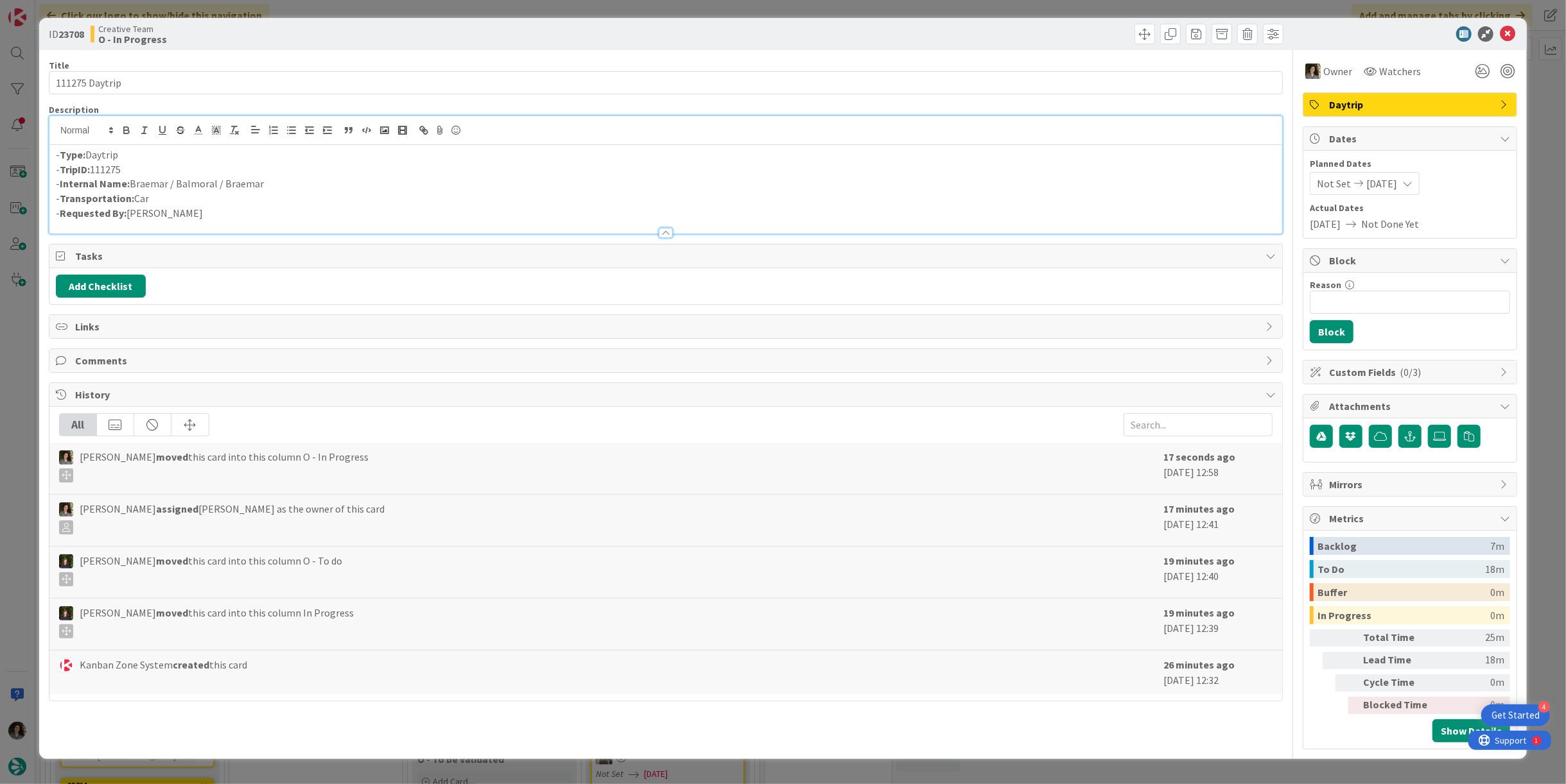
drag, startPoint x: 277, startPoint y: 187, endPoint x: 172, endPoint y: 205, distance: 106.5
click at [131, 183] on p "- Internal Name: [PERSON_NAME] / Balmoral / [GEOGRAPHIC_DATA]" at bounding box center [665, 183] width 1220 height 15
copy p "Braemar / Balmoral / Braemar"
click at [1508, 38] on icon at bounding box center [1508, 34] width 15 height 15
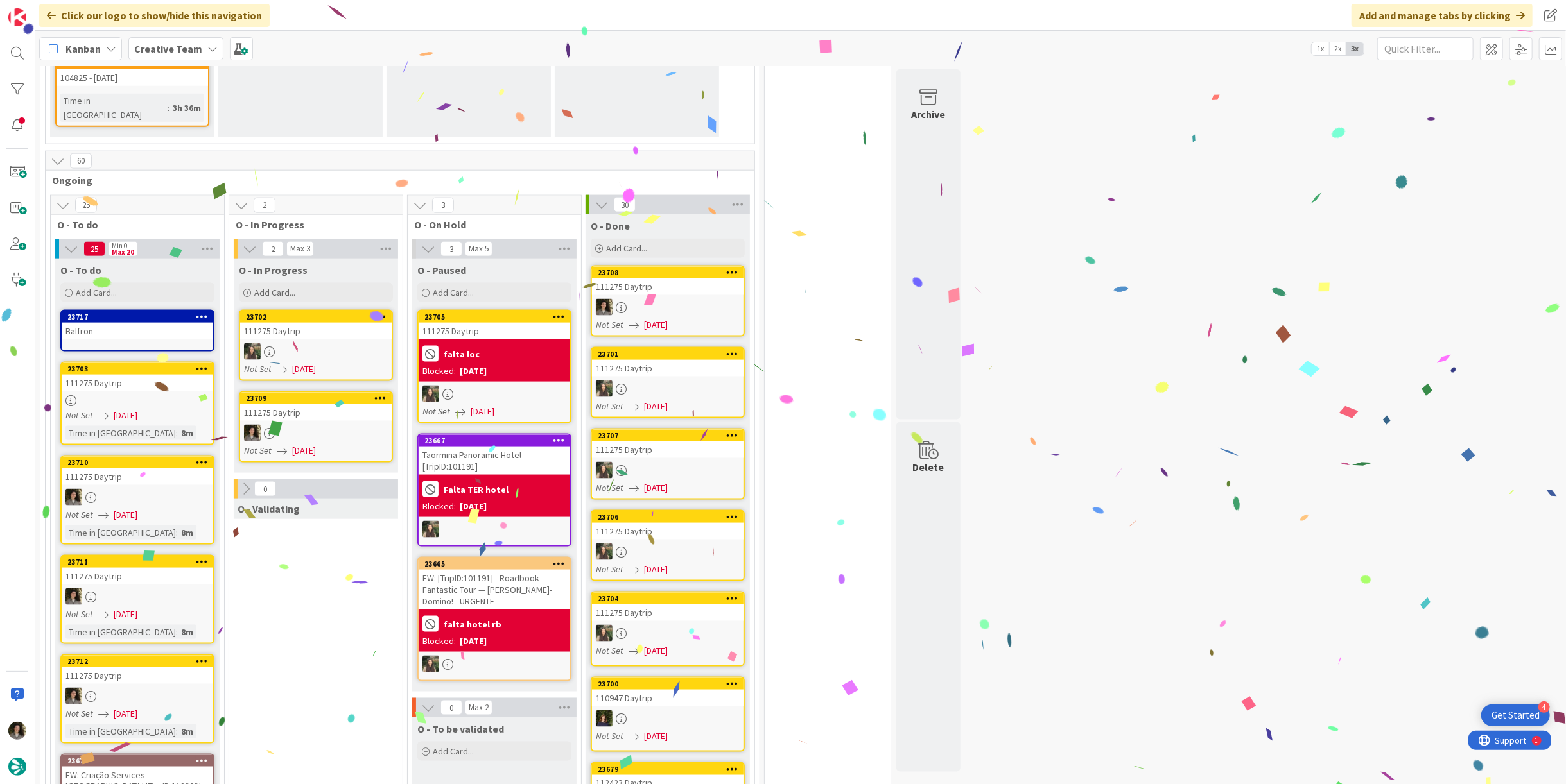
scroll to position [1424, 0]
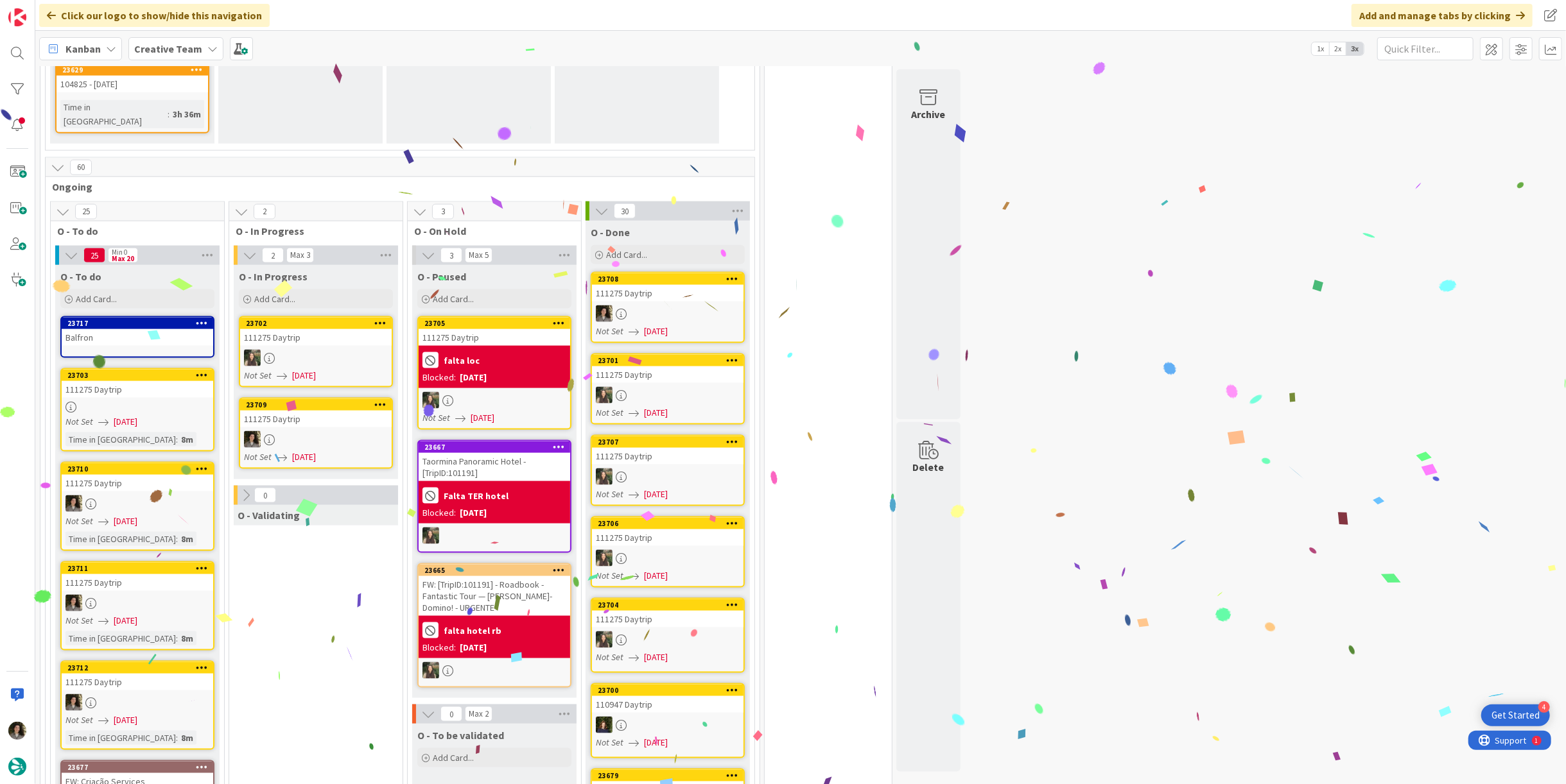
click at [301, 432] on div at bounding box center [316, 440] width 152 height 17
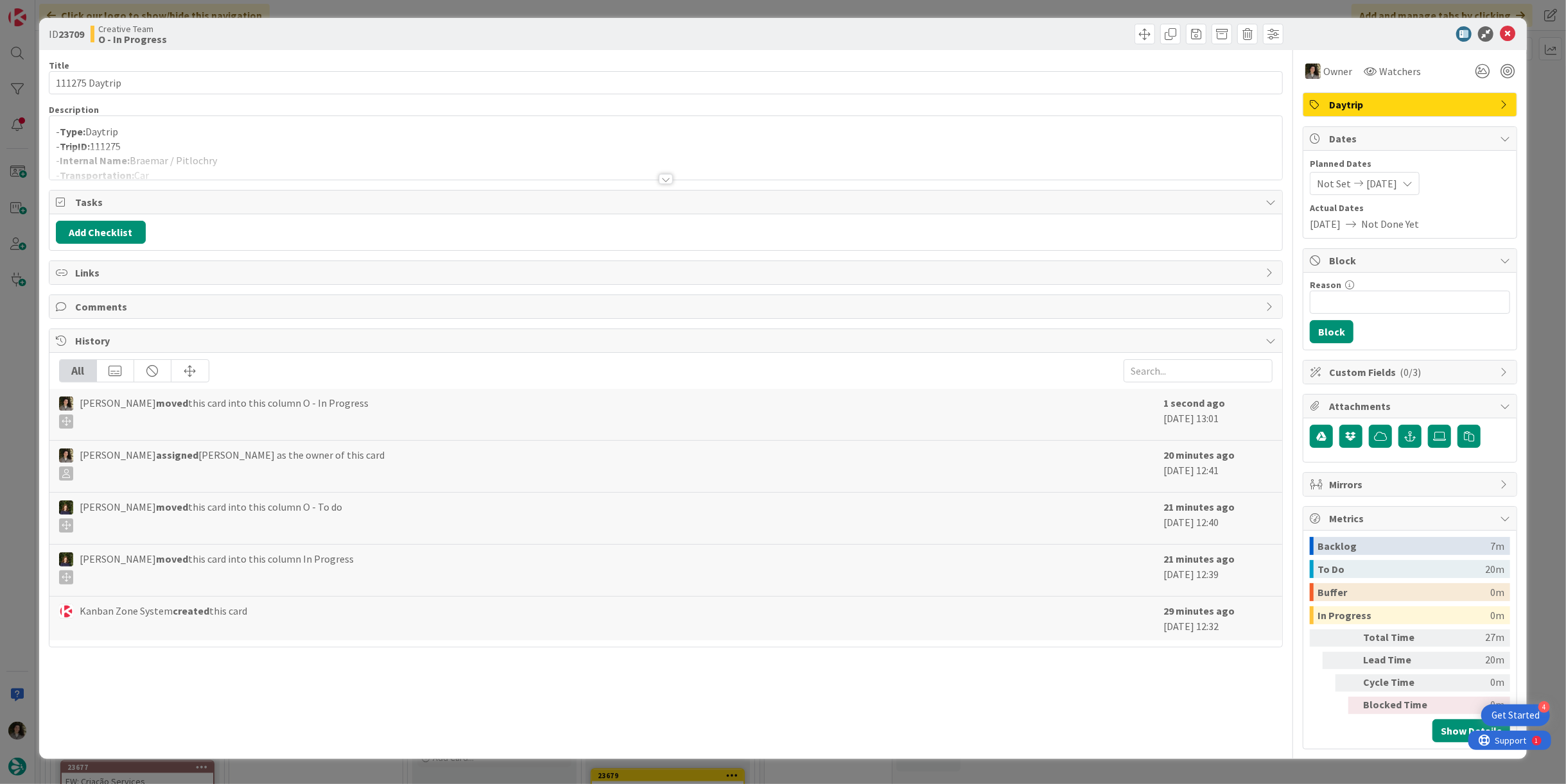
click at [251, 154] on div at bounding box center [665, 163] width 1233 height 33
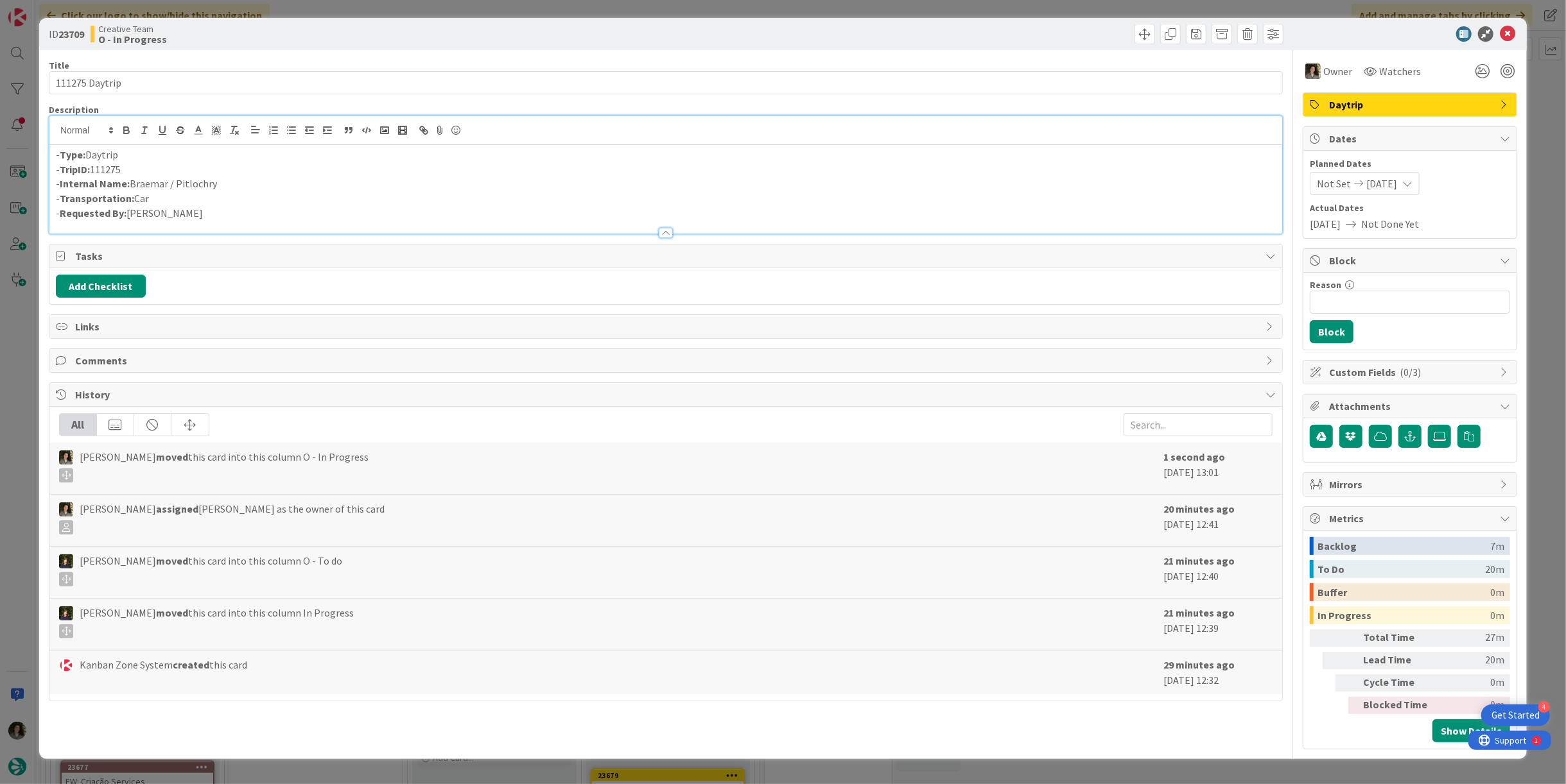
drag, startPoint x: 212, startPoint y: 187, endPoint x: 130, endPoint y: 188, distance: 82.0
click at [130, 188] on p "- Internal Name: [PERSON_NAME] / Pitlochry" at bounding box center [665, 183] width 1220 height 15
copy p "Braemar / Pitlochry"
click at [1506, 34] on icon at bounding box center [1508, 34] width 15 height 15
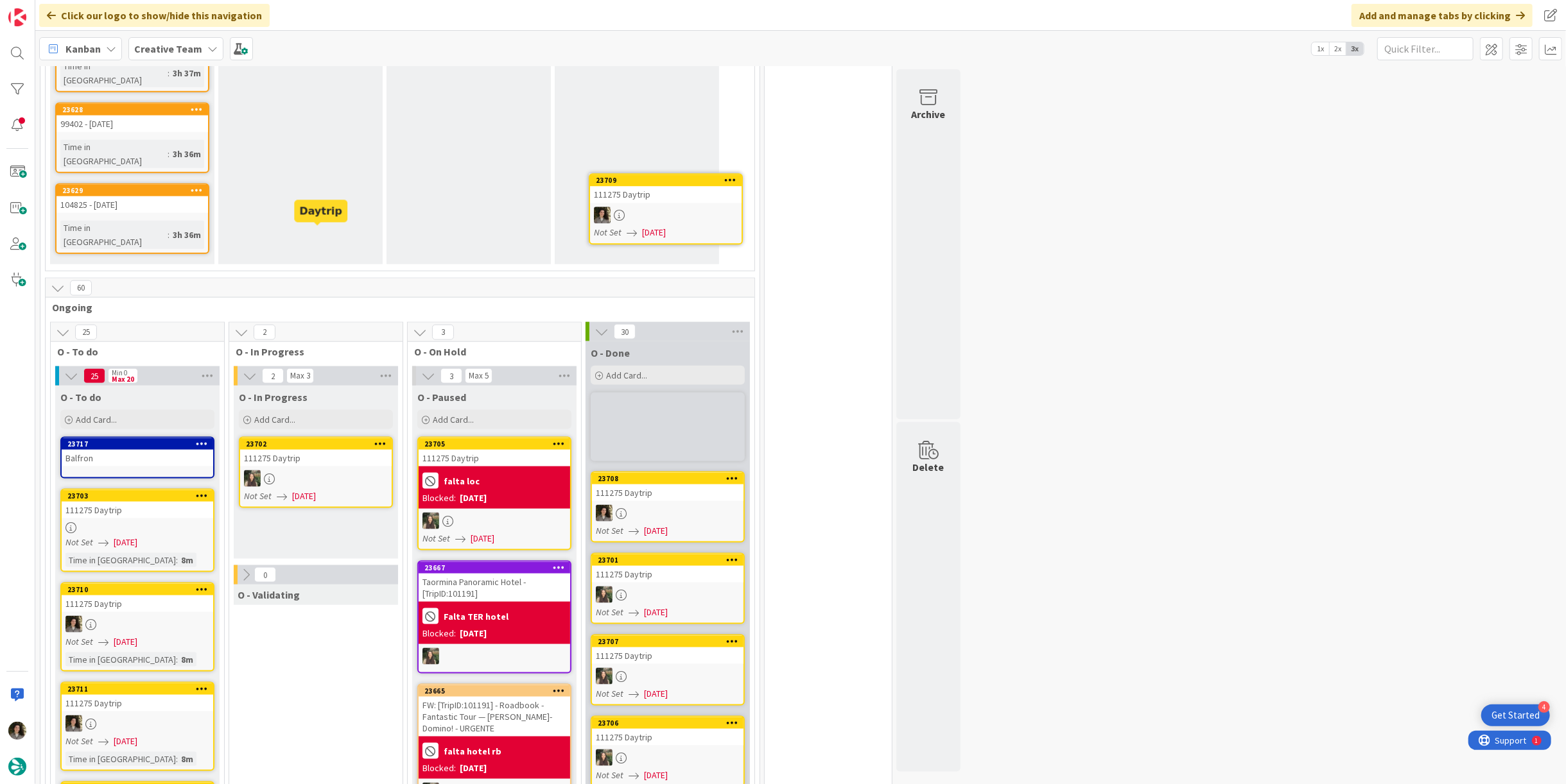
scroll to position [1301, 0]
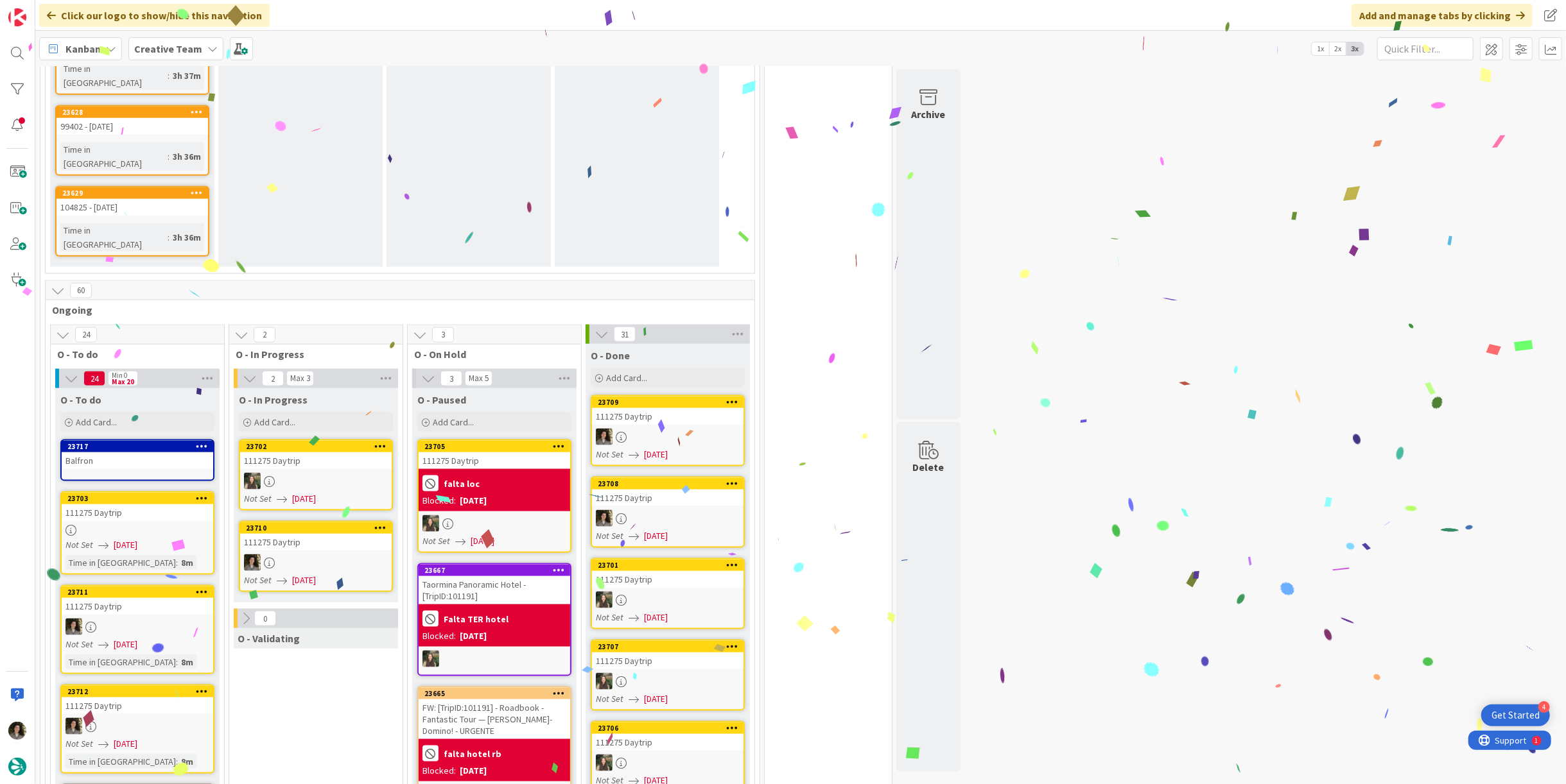
click at [291, 555] on div at bounding box center [316, 563] width 152 height 17
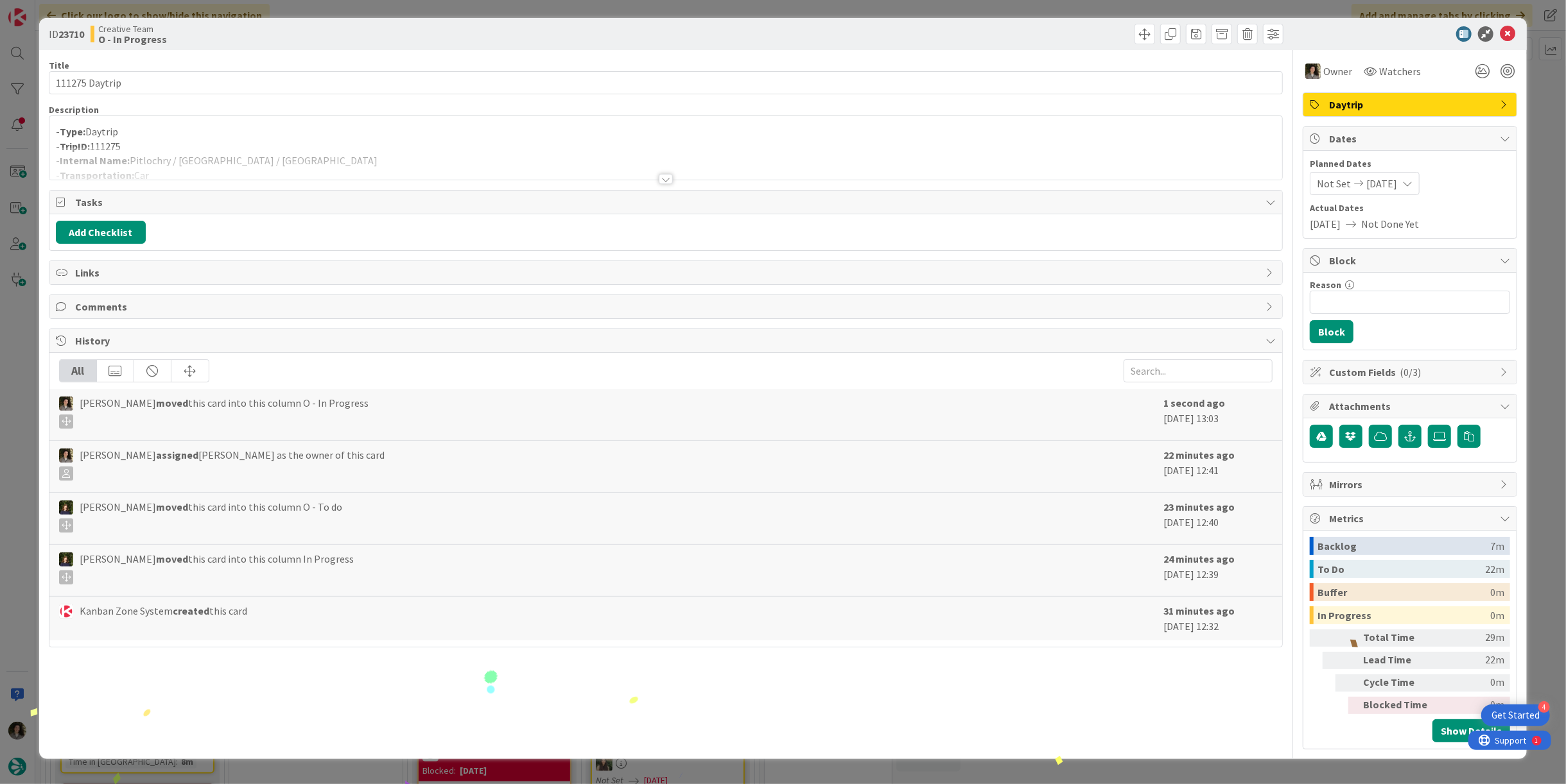
click at [334, 152] on div at bounding box center [665, 163] width 1233 height 33
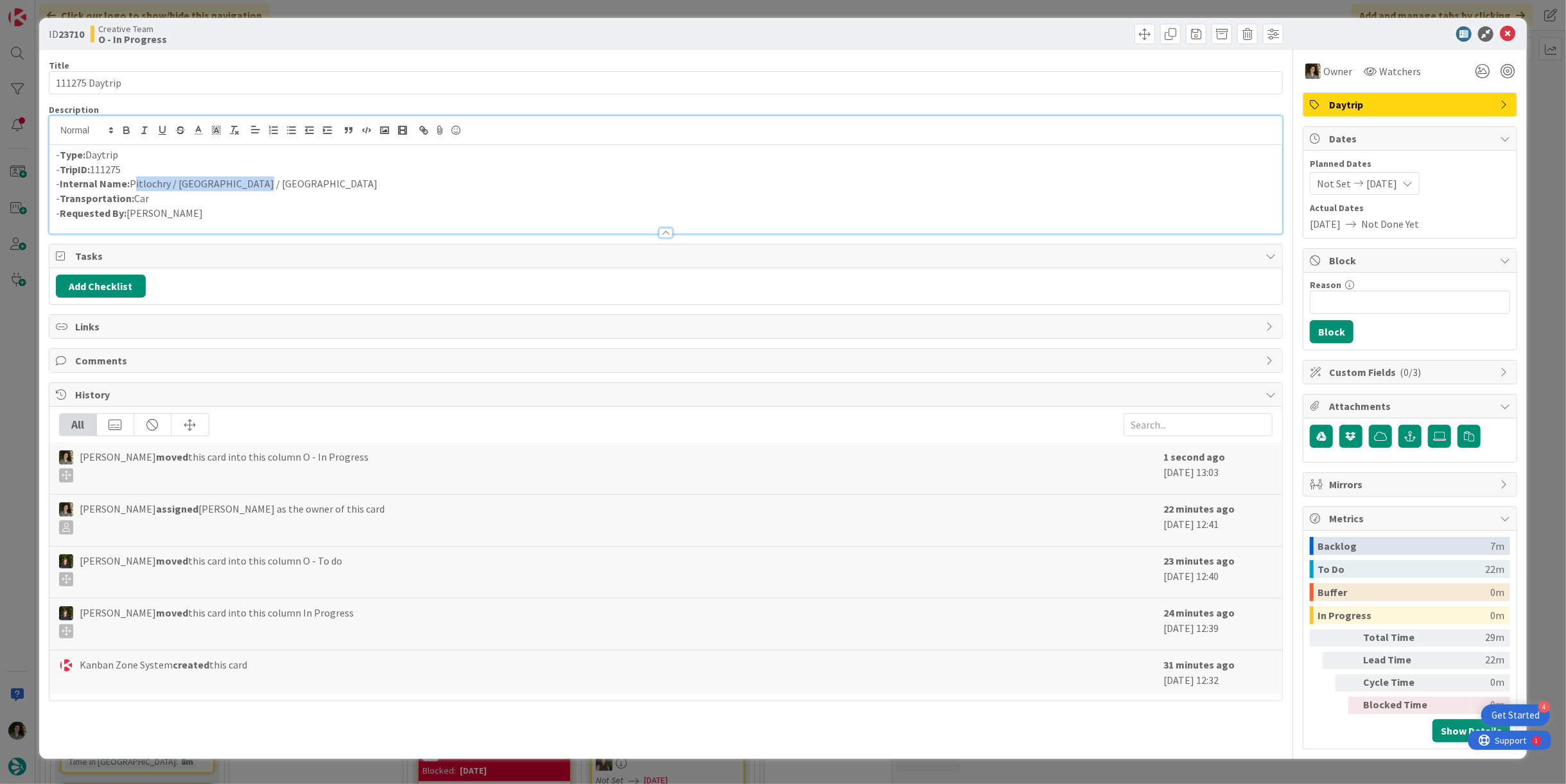
drag, startPoint x: 257, startPoint y: 183, endPoint x: 130, endPoint y: 186, distance: 127.0
click at [130, 186] on p "- Internal Name: [GEOGRAPHIC_DATA] / [GEOGRAPHIC_DATA] / [GEOGRAPHIC_DATA]" at bounding box center [665, 183] width 1220 height 15
copy p "Pitlochry / [GEOGRAPHIC_DATA] / [GEOGRAPHIC_DATA]"
drag, startPoint x: 1506, startPoint y: 33, endPoint x: 1472, endPoint y: 47, distance: 36.8
click at [1504, 34] on icon at bounding box center [1508, 34] width 15 height 15
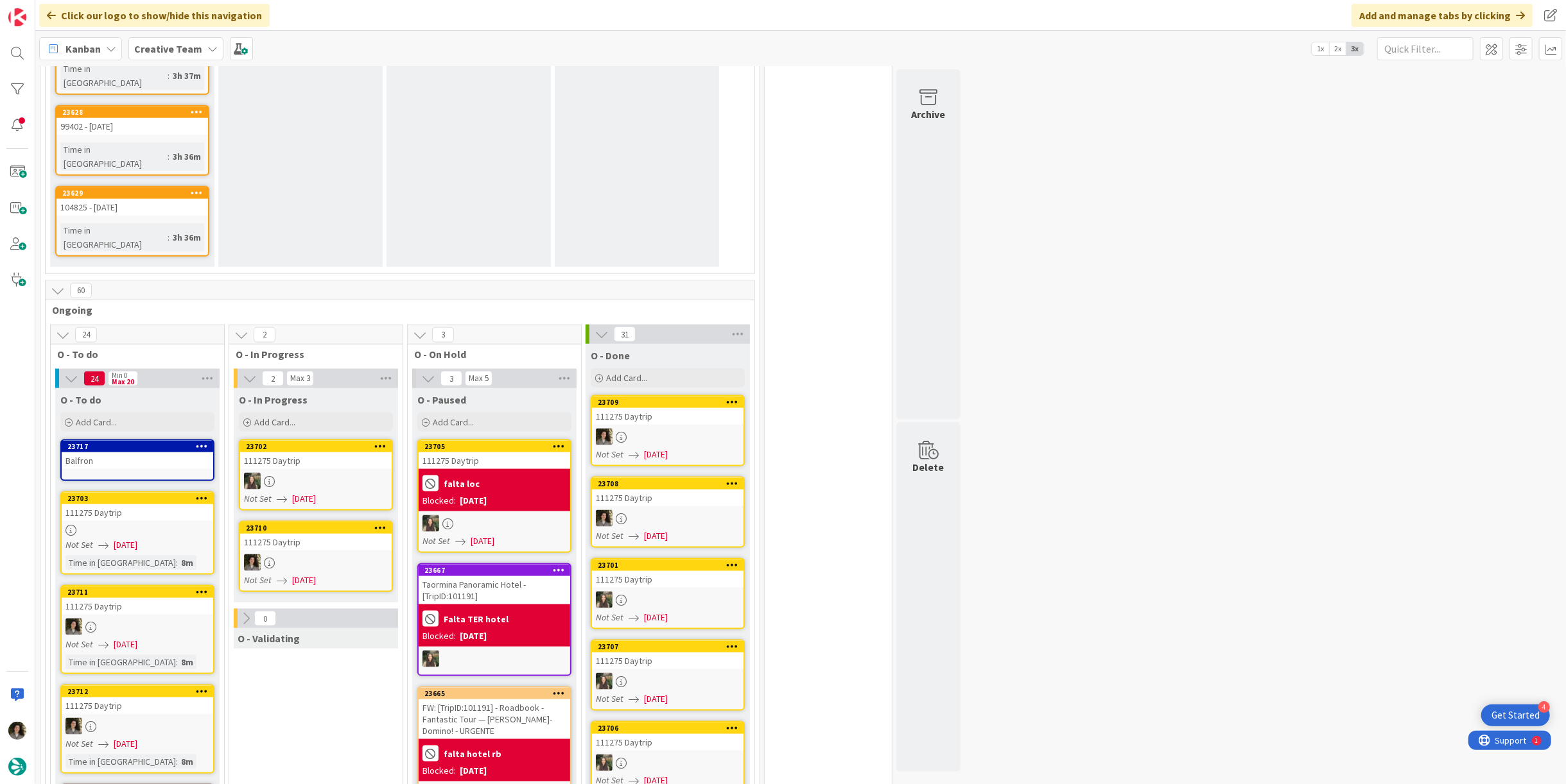
click at [308, 534] on div "111275 Daytrip" at bounding box center [316, 542] width 152 height 17
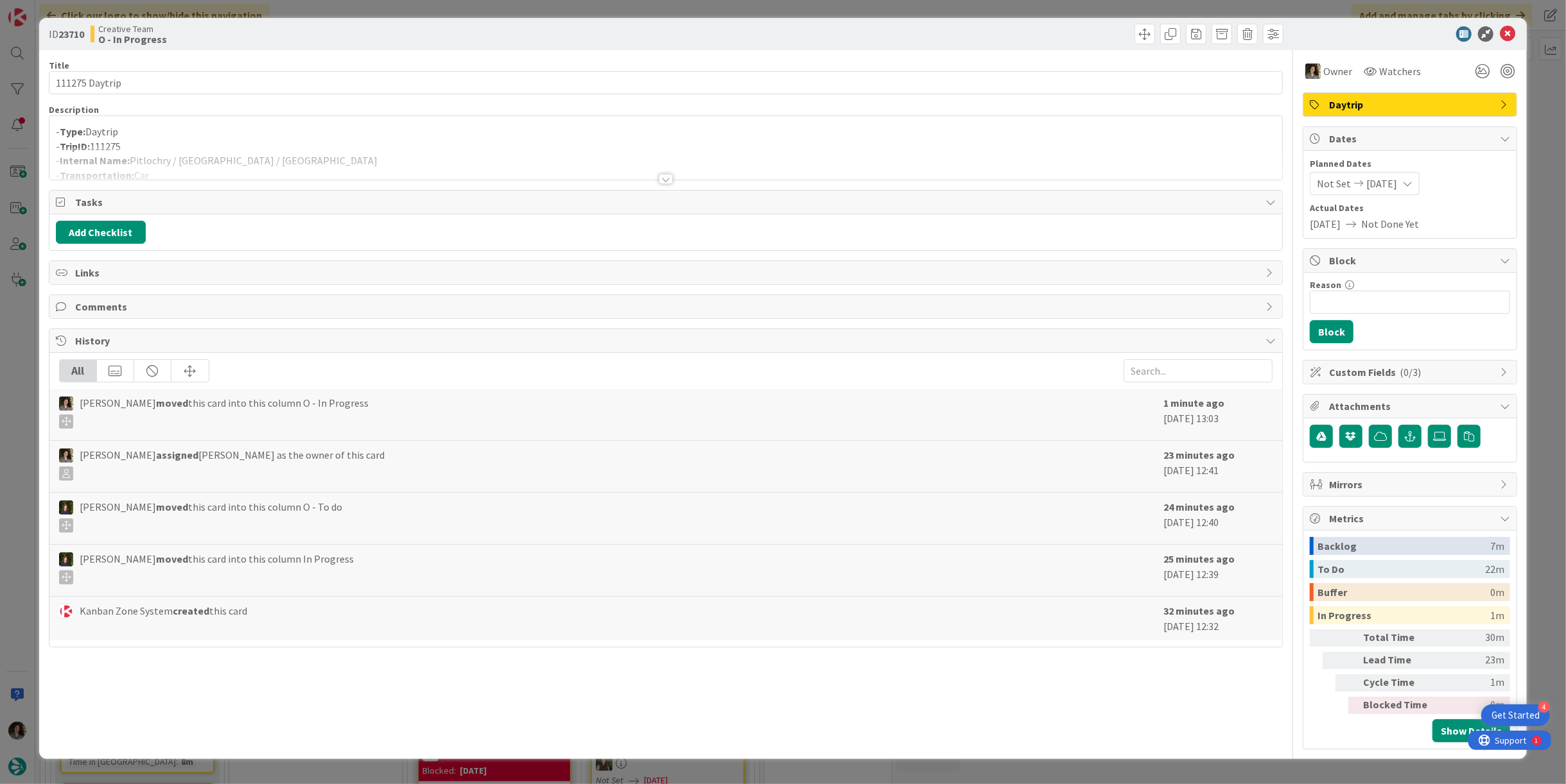
drag, startPoint x: 275, startPoint y: 145, endPoint x: 276, endPoint y: 156, distance: 11.0
click at [274, 146] on div "Description - Type: Daytrip - TripID: 111275 - Internal Name: [GEOGRAPHIC_DATA]…" at bounding box center [665, 142] width 1234 height 76
click at [264, 156] on div at bounding box center [665, 163] width 1233 height 33
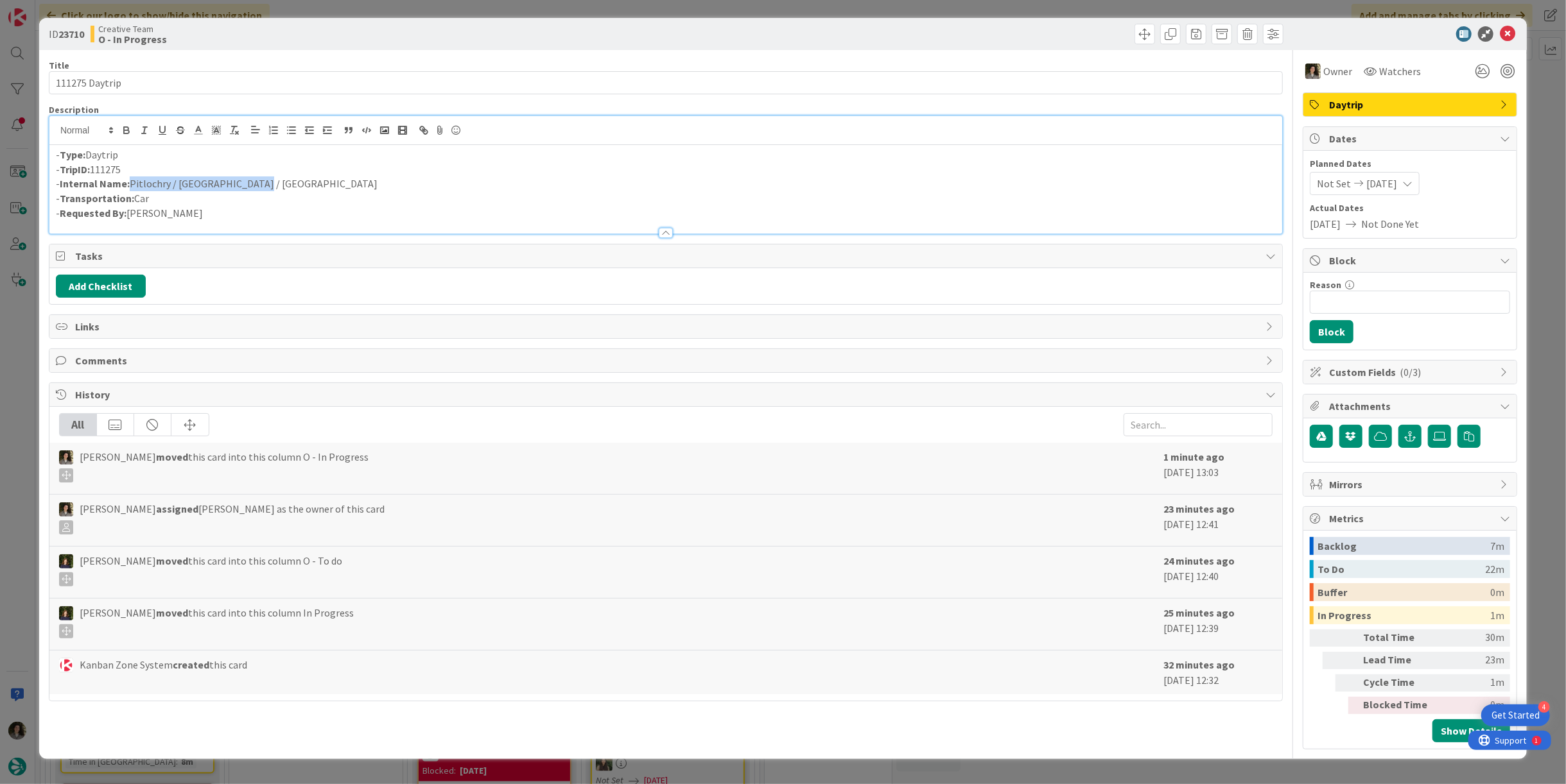
drag, startPoint x: 257, startPoint y: 180, endPoint x: 129, endPoint y: 182, distance: 128.0
click at [129, 182] on p "- Internal Name: [GEOGRAPHIC_DATA] / [GEOGRAPHIC_DATA] / [GEOGRAPHIC_DATA]" at bounding box center [665, 183] width 1220 height 15
copy p "Pitlochry / [GEOGRAPHIC_DATA] / [GEOGRAPHIC_DATA]"
click at [1503, 33] on icon at bounding box center [1508, 34] width 15 height 15
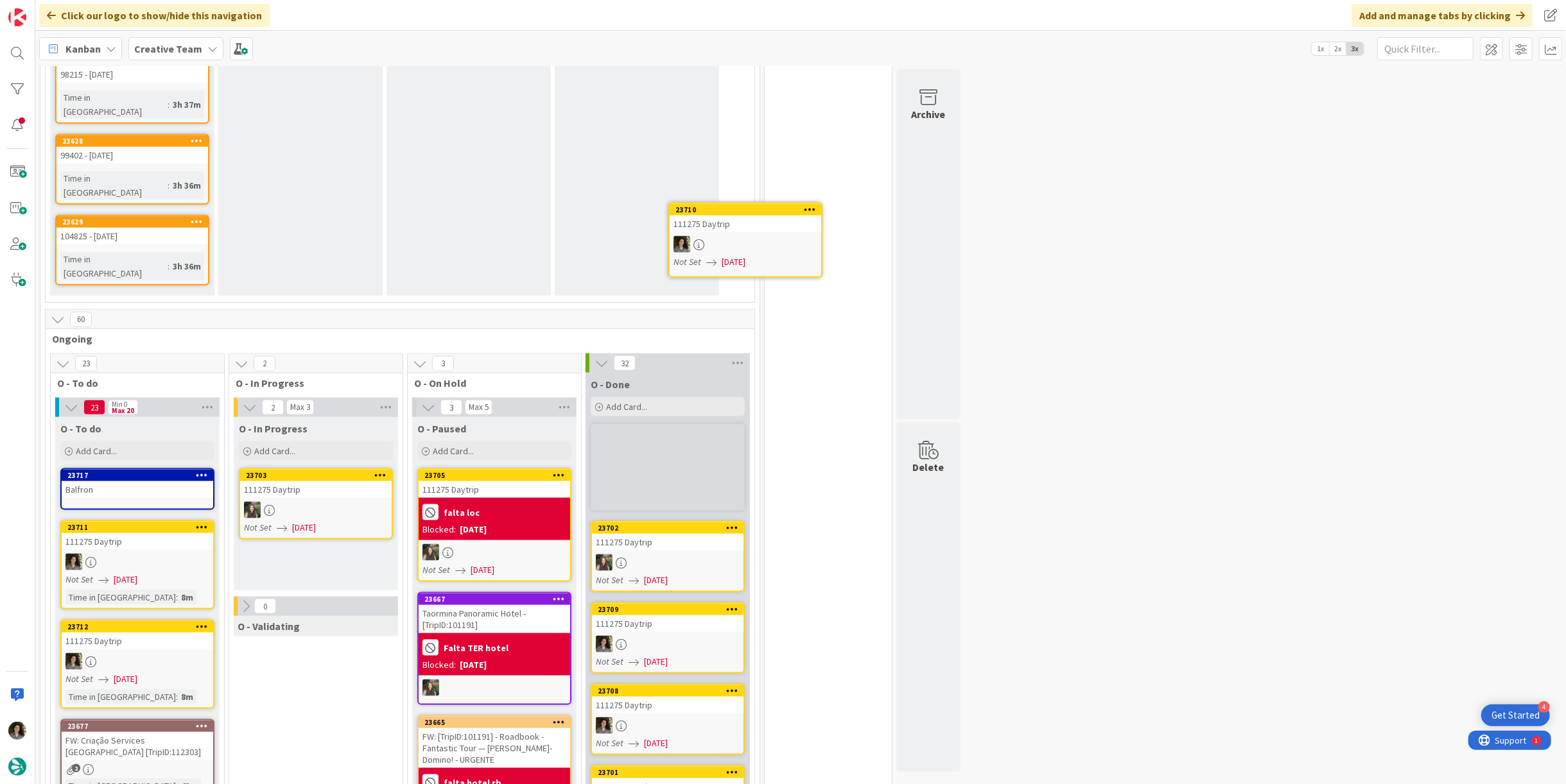
scroll to position [1266, 0]
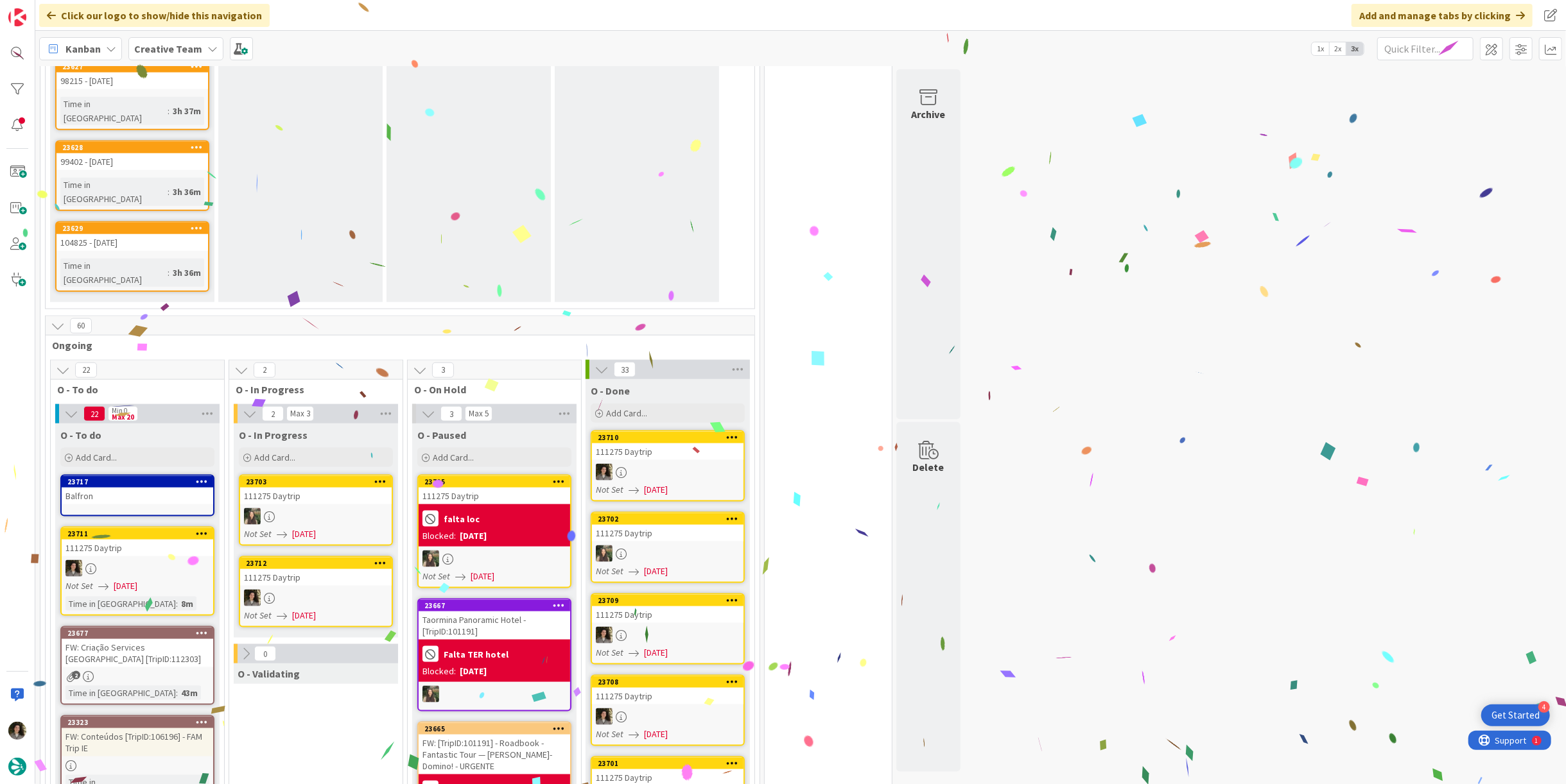
click at [282, 590] on div at bounding box center [316, 598] width 152 height 17
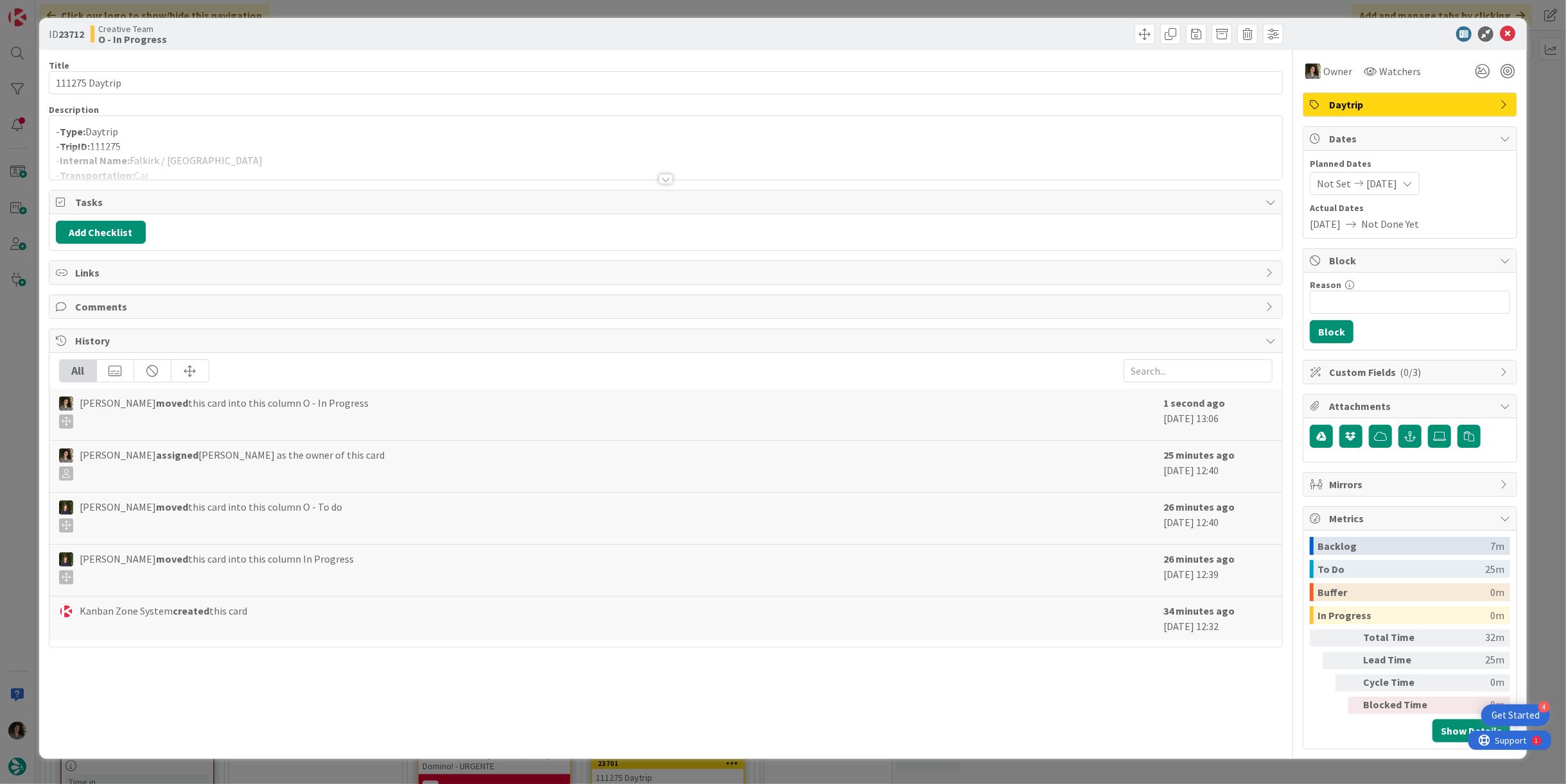
click at [282, 149] on div at bounding box center [665, 163] width 1233 height 33
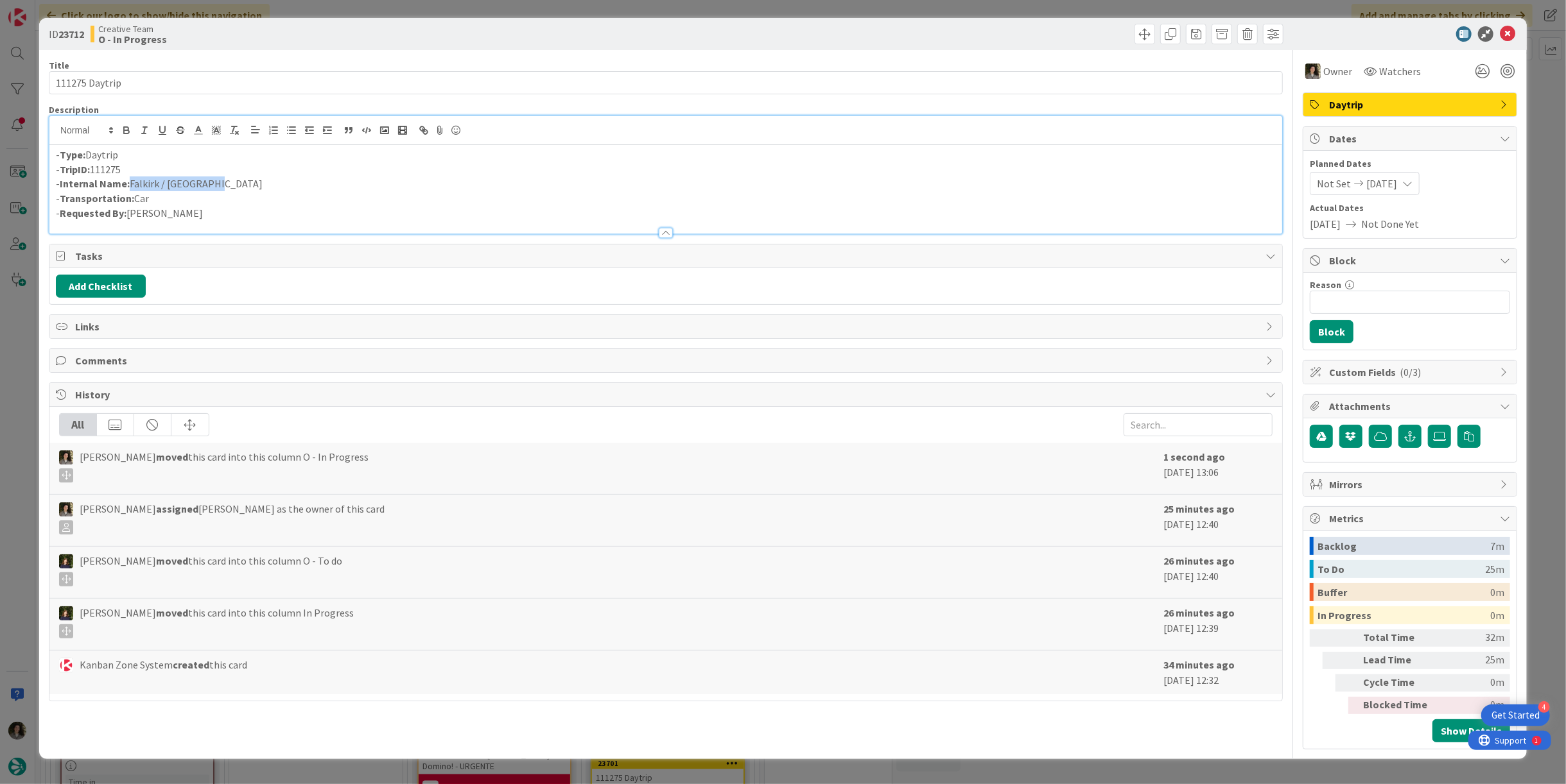
drag, startPoint x: 184, startPoint y: 185, endPoint x: 129, endPoint y: 182, distance: 55.1
click at [129, 182] on p "- Internal Name: Falkirk / [GEOGRAPHIC_DATA]" at bounding box center [665, 183] width 1220 height 15
click at [211, 183] on p "- Internal Name: Falkirk / [GEOGRAPHIC_DATA]" at bounding box center [665, 183] width 1220 height 15
drag, startPoint x: 207, startPoint y: 183, endPoint x: 130, endPoint y: 188, distance: 77.2
click at [130, 188] on p "- Internal Name: Falkirk / [GEOGRAPHIC_DATA]" at bounding box center [665, 183] width 1220 height 15
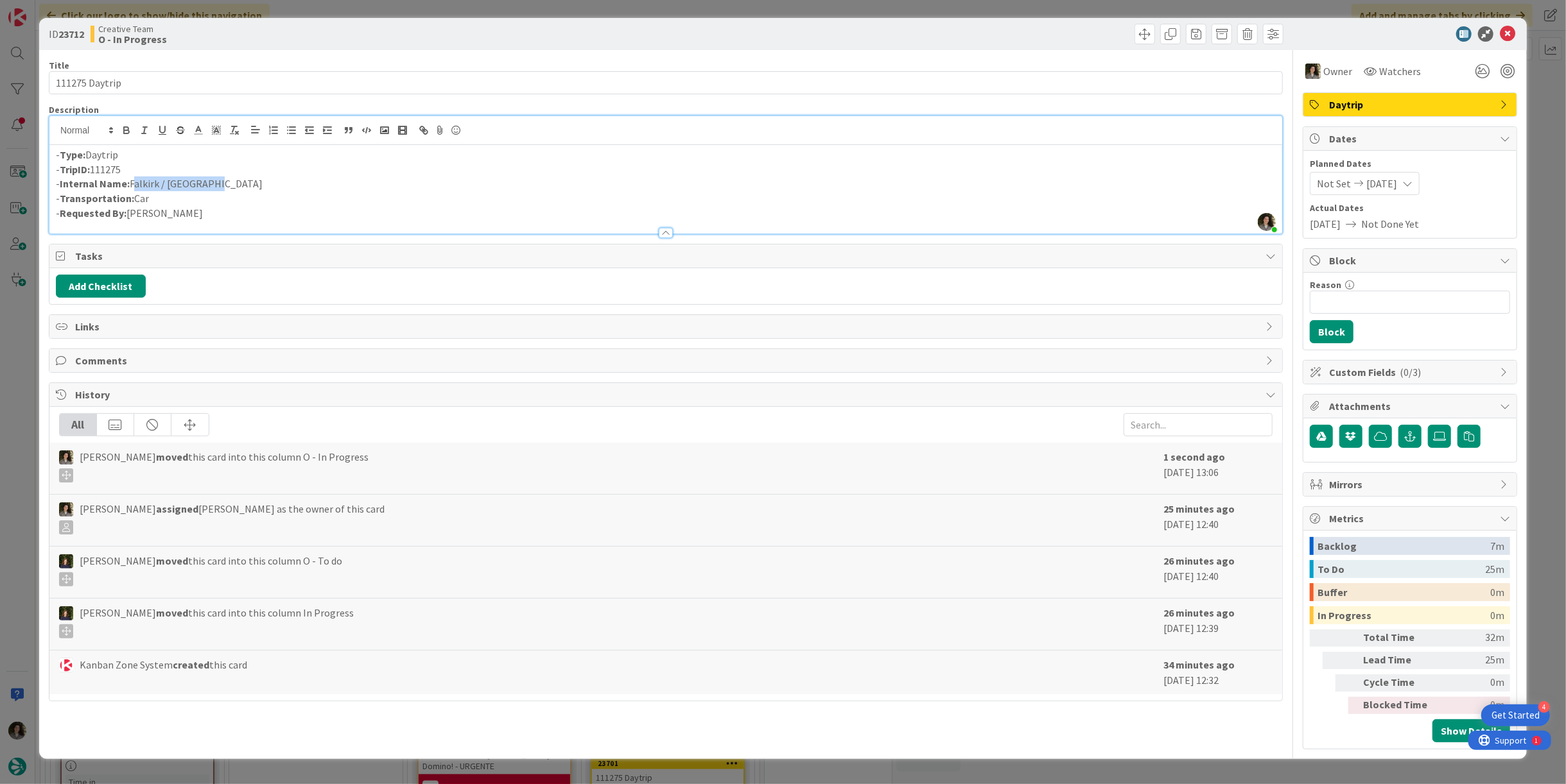
copy p "Falkirk / [GEOGRAPHIC_DATA]"
click at [1510, 38] on icon at bounding box center [1508, 34] width 15 height 15
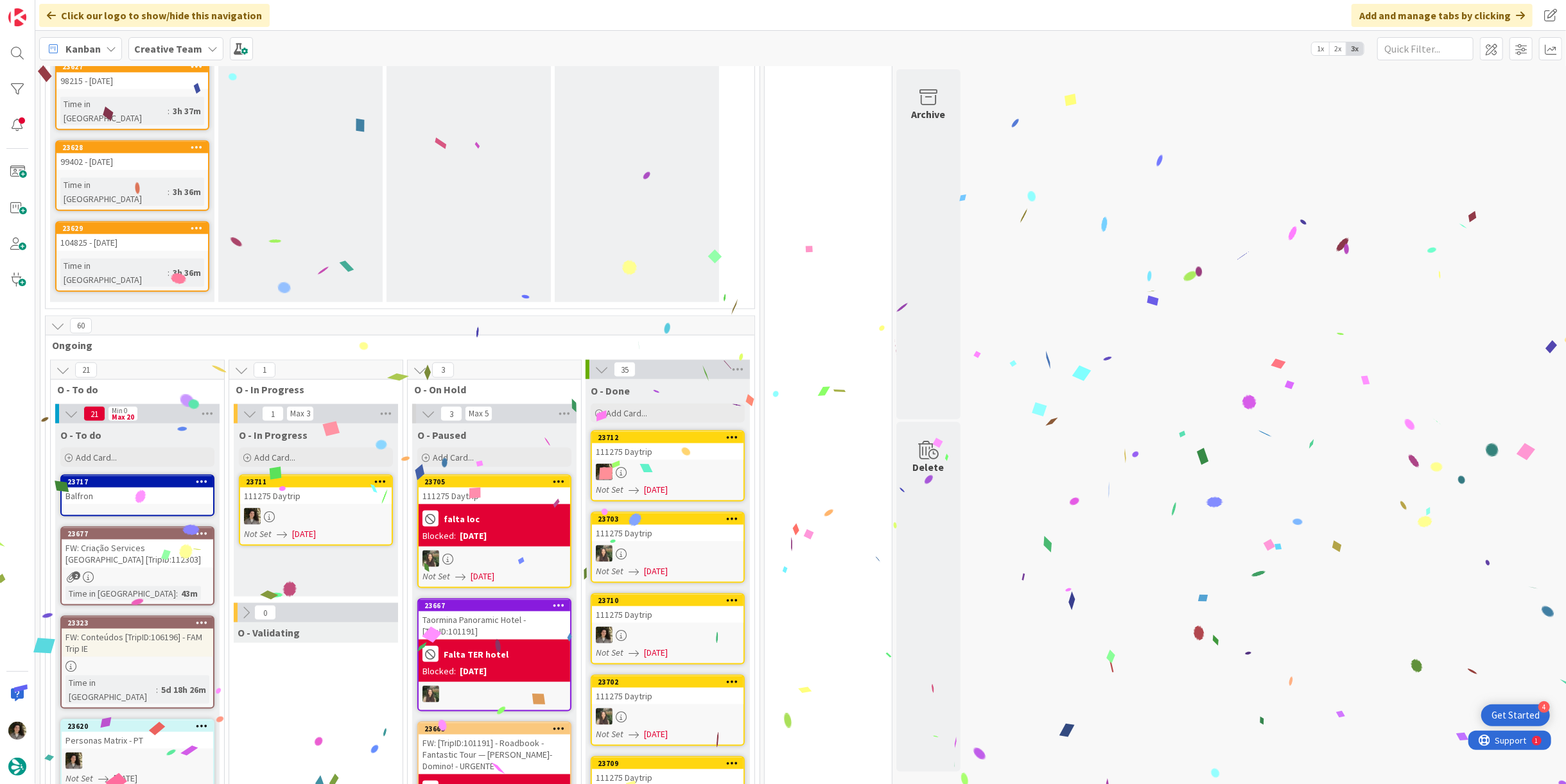
click at [271, 528] on div "Not Set [DATE]" at bounding box center [318, 534] width 147 height 13
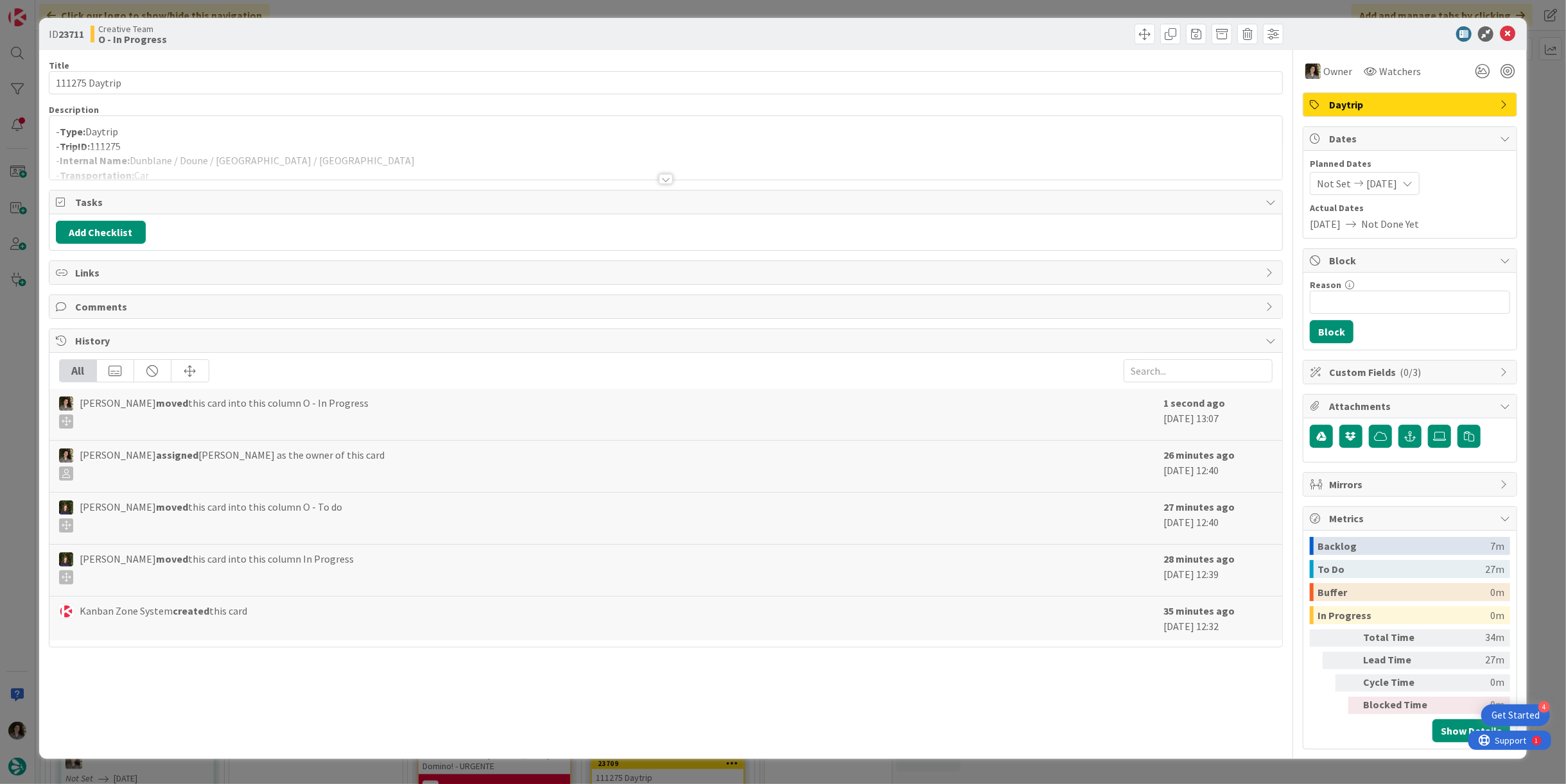
click at [305, 147] on div at bounding box center [665, 163] width 1233 height 33
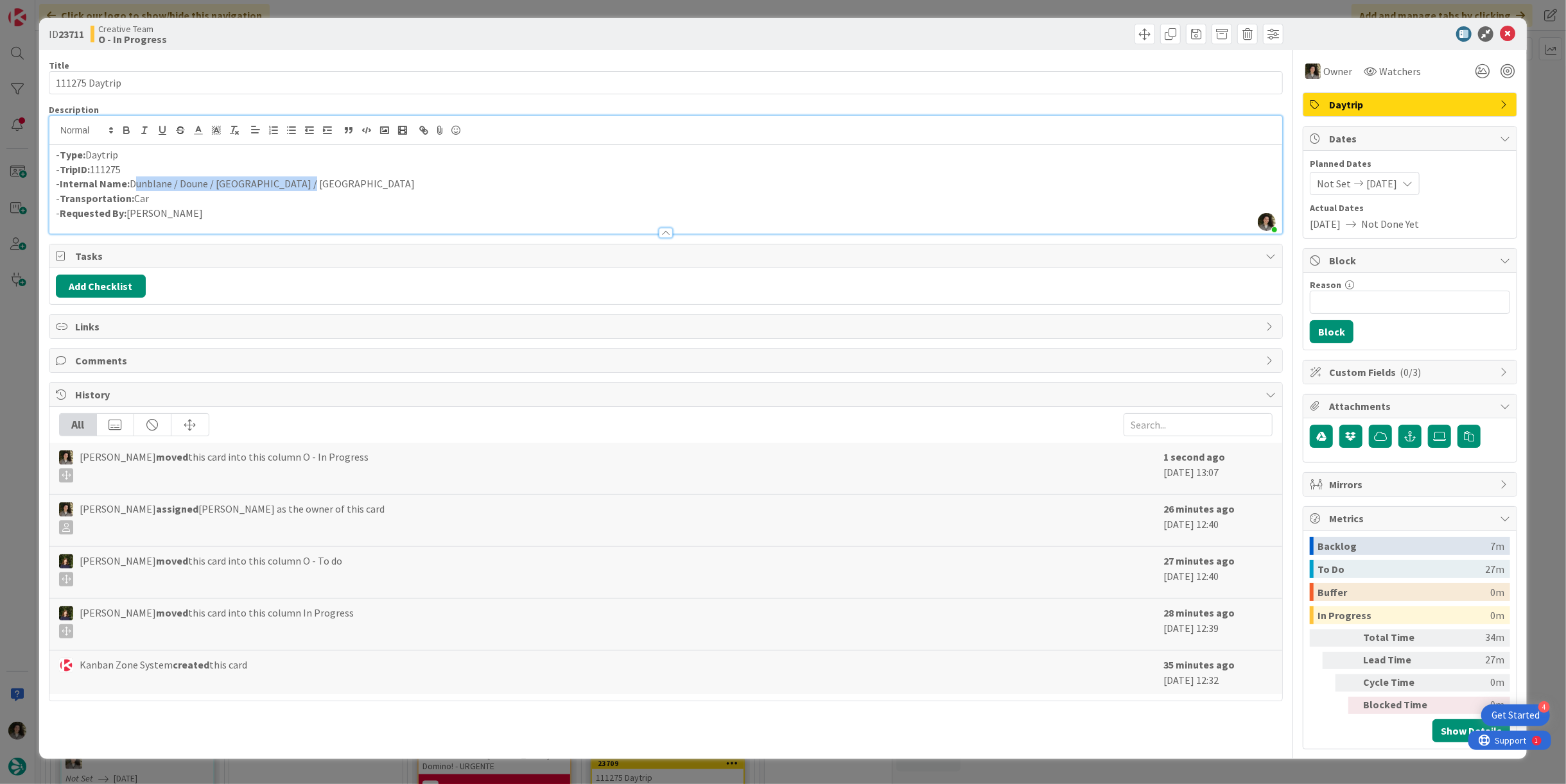
drag, startPoint x: 242, startPoint y: 185, endPoint x: 131, endPoint y: 183, distance: 111.0
click at [131, 183] on p "- Internal Name: [PERSON_NAME] / Doune / [GEOGRAPHIC_DATA] / [GEOGRAPHIC_DATA]" at bounding box center [665, 183] width 1220 height 15
copy p "Dunblane / Doune / [GEOGRAPHIC_DATA] / [GEOGRAPHIC_DATA]"
click at [1506, 29] on icon at bounding box center [1508, 34] width 15 height 15
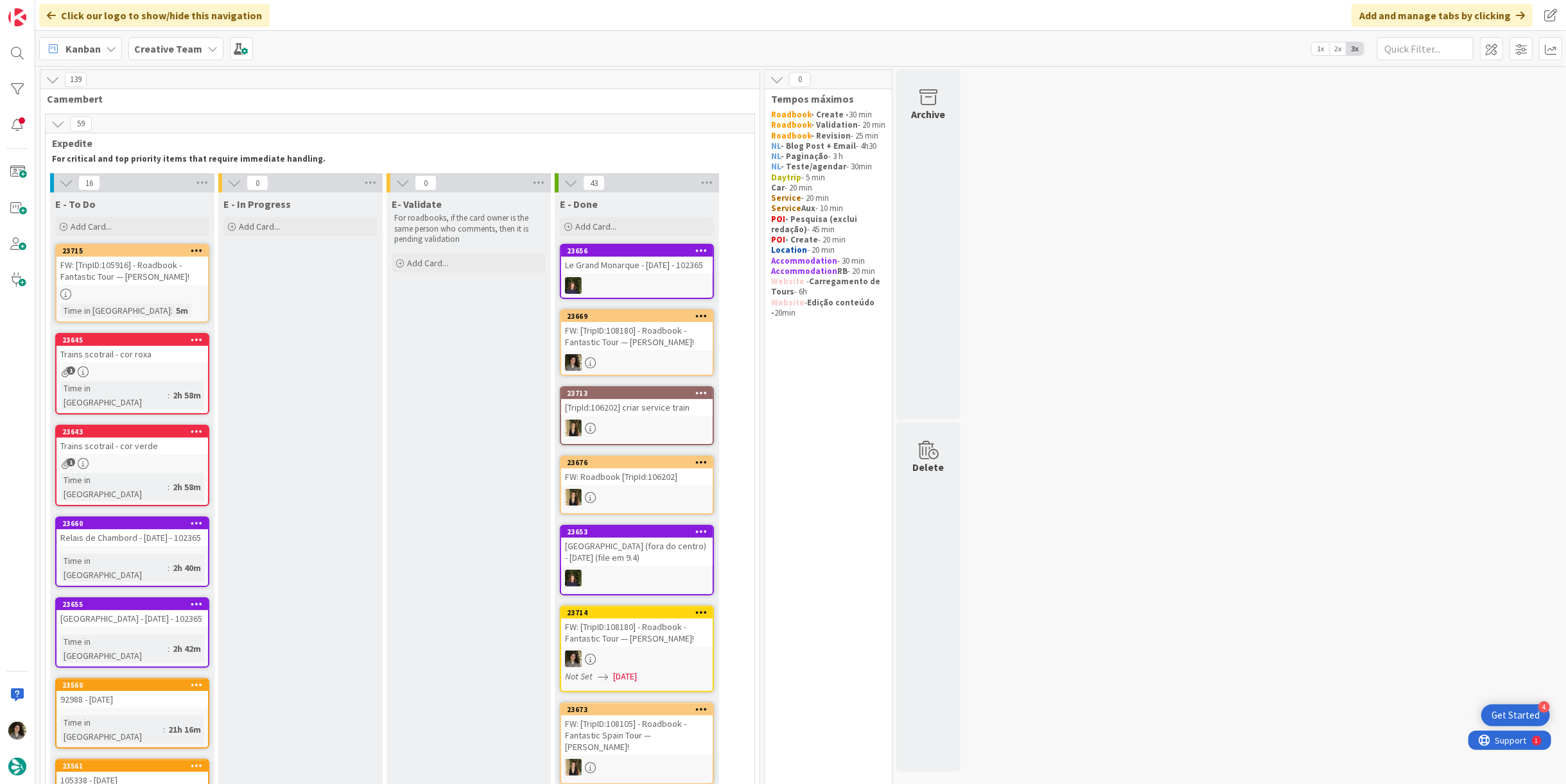
click at [113, 279] on div "FW: [TripID:105916] - Roadbook - Fantastic Tour — [PERSON_NAME]!" at bounding box center [132, 270] width 152 height 28
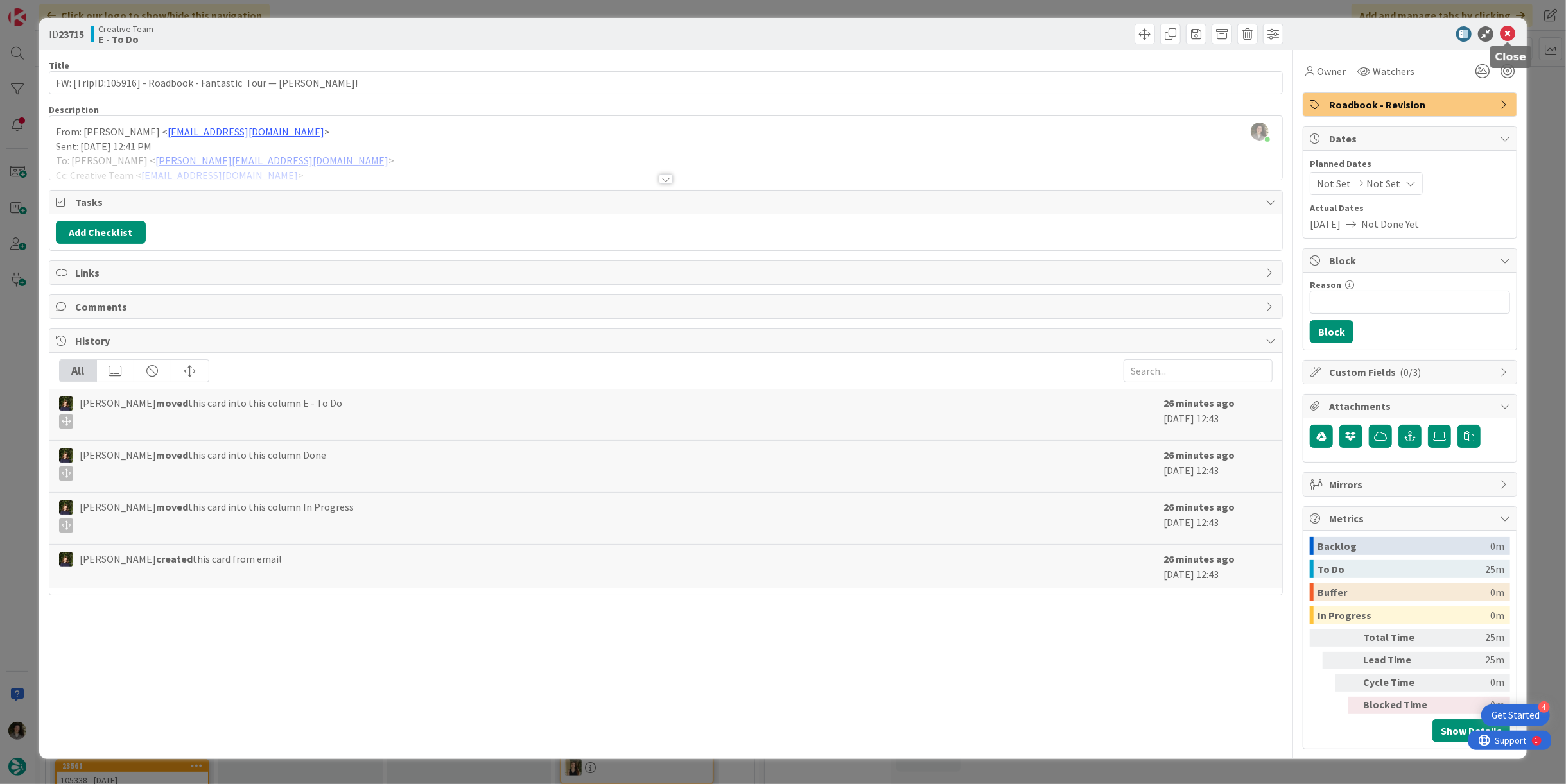
click at [1505, 28] on icon at bounding box center [1508, 34] width 15 height 15
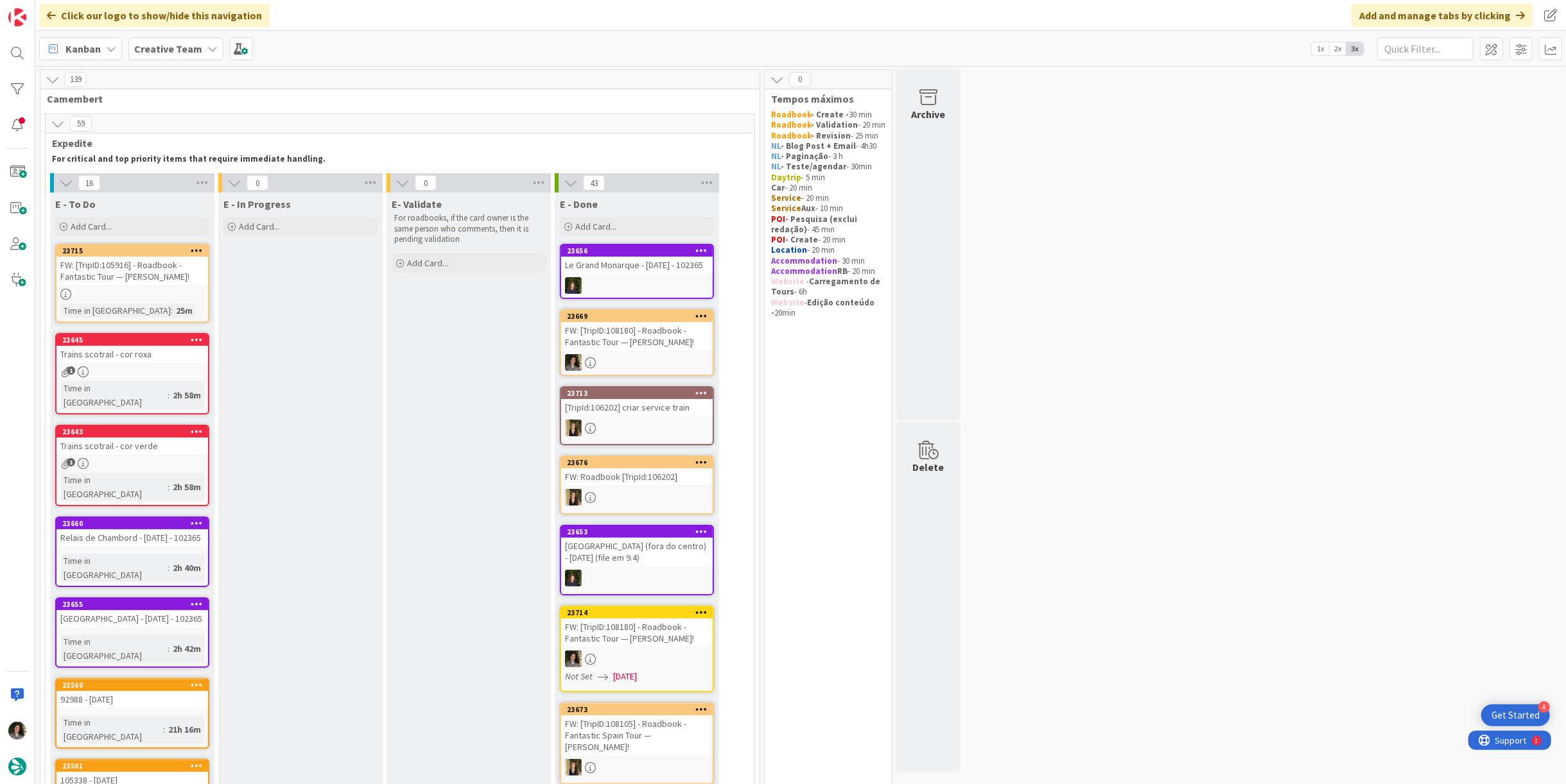
click at [151, 364] on link "23645 Trains scotrail - cor roxa 1 Time in [GEOGRAPHIC_DATA] : 2h 58m" at bounding box center [132, 373] width 154 height 81
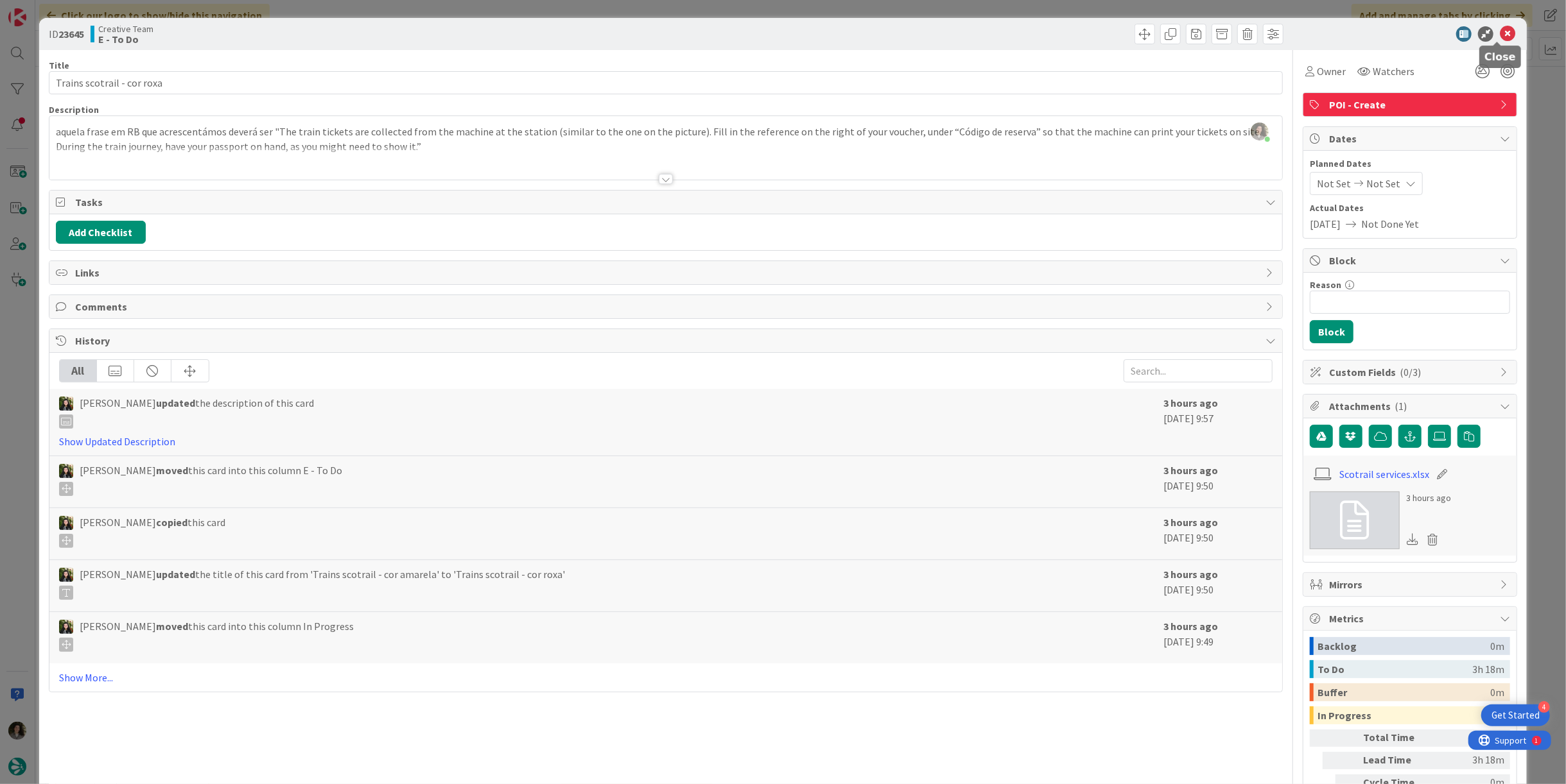
click at [1501, 28] on icon at bounding box center [1508, 34] width 15 height 15
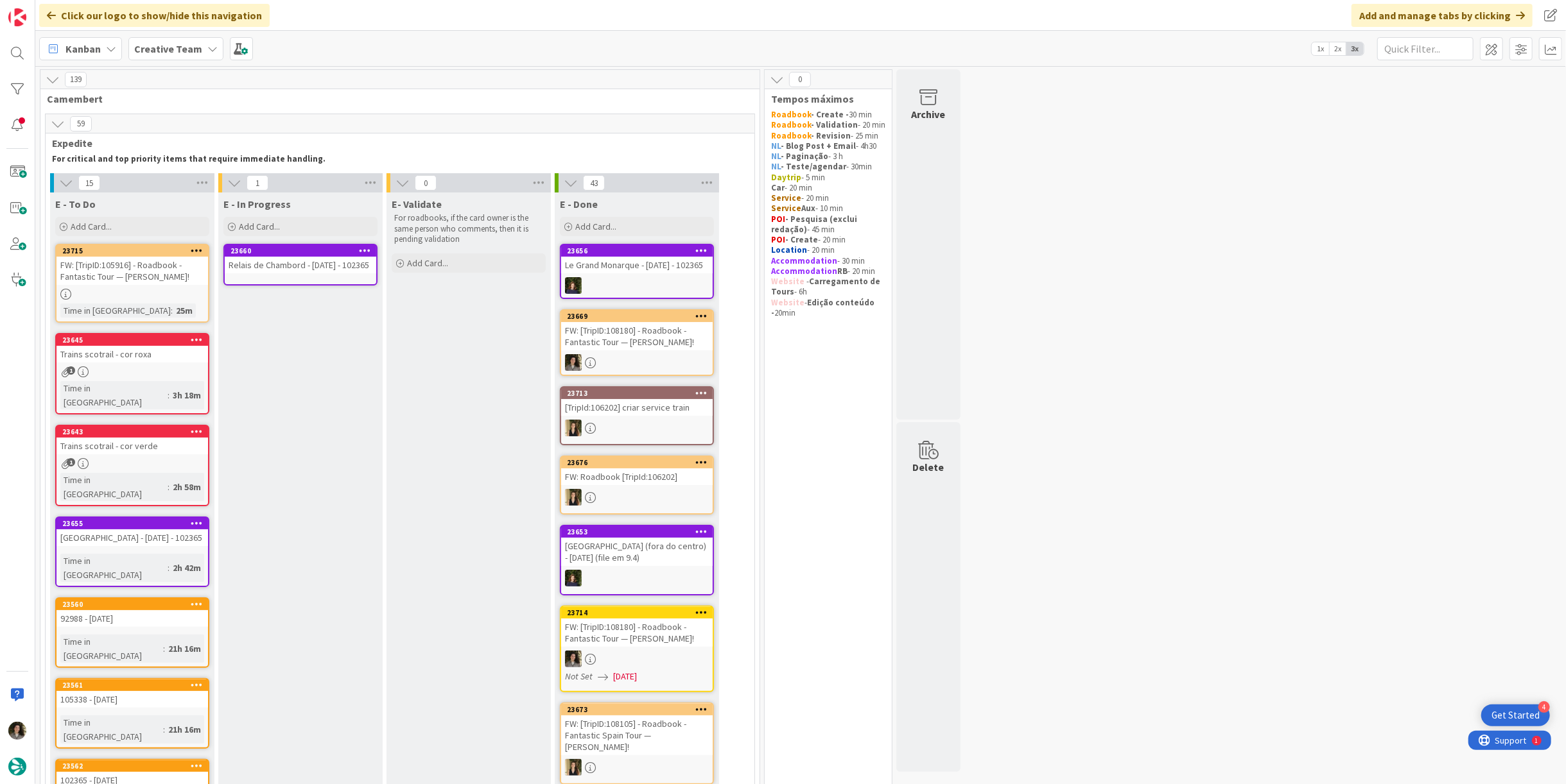
click at [104, 279] on div "FW: [TripID:105916] - Roadbook - Fantastic Tour — [PERSON_NAME]!" at bounding box center [132, 270] width 152 height 28
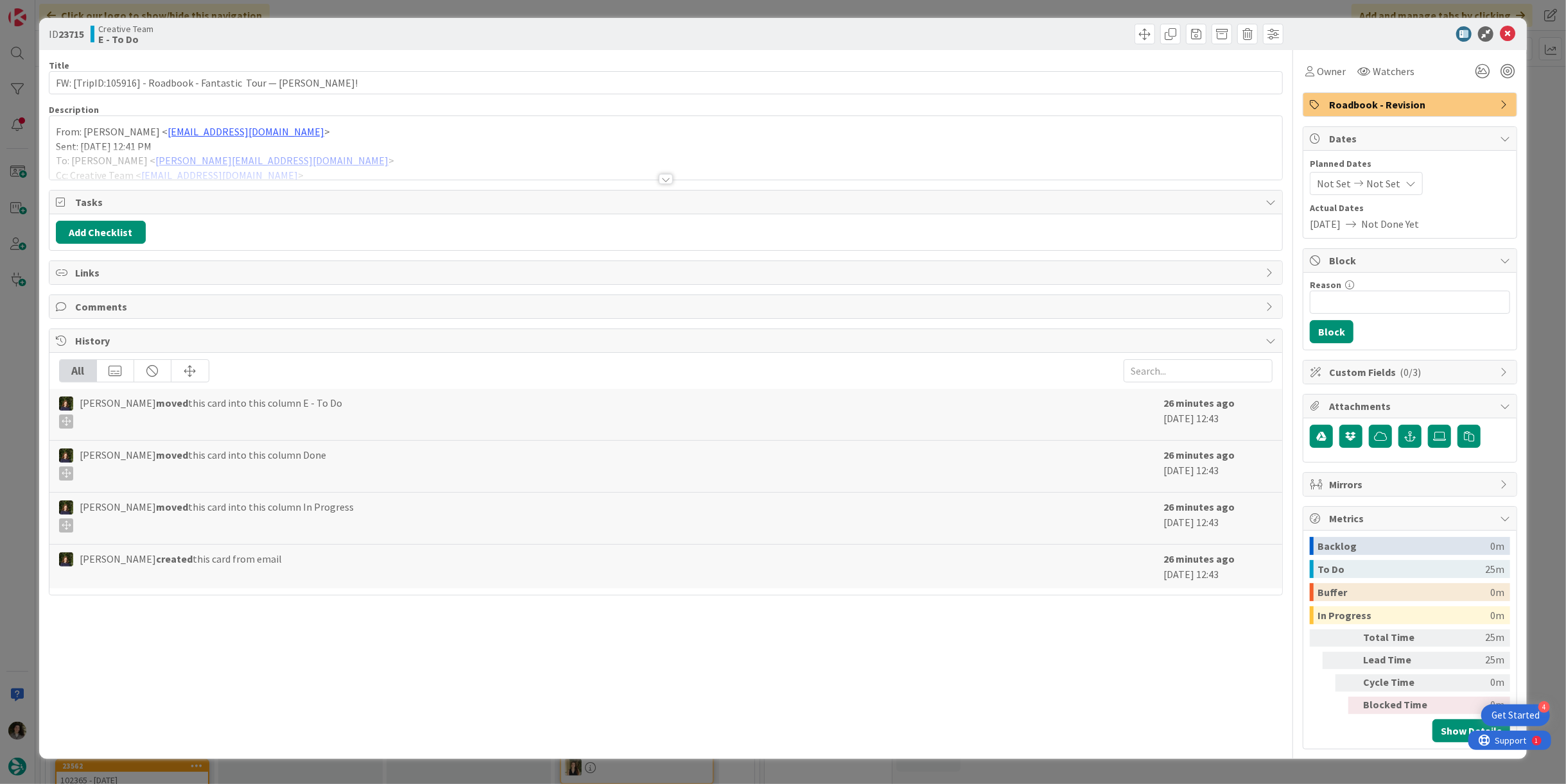
click at [668, 177] on div at bounding box center [665, 179] width 14 height 10
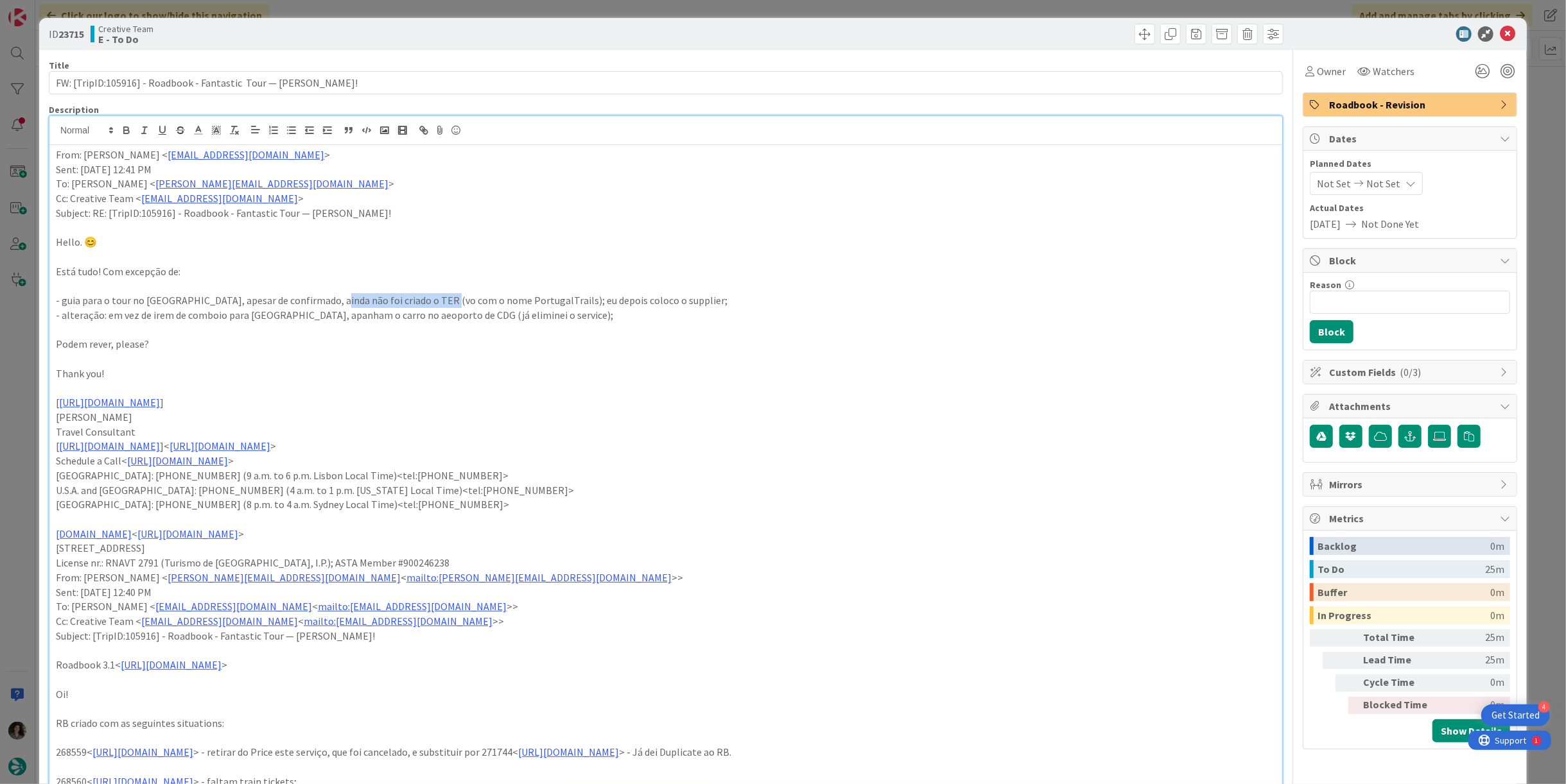
drag, startPoint x: 326, startPoint y: 302, endPoint x: 437, endPoint y: 302, distance: 111.0
click at [437, 302] on p "- guia para o tour no [GEOGRAPHIC_DATA], apesar de confirmado, ainda não foi cr…" at bounding box center [665, 300] width 1220 height 15
click at [741, 352] on p at bounding box center [665, 359] width 1220 height 15
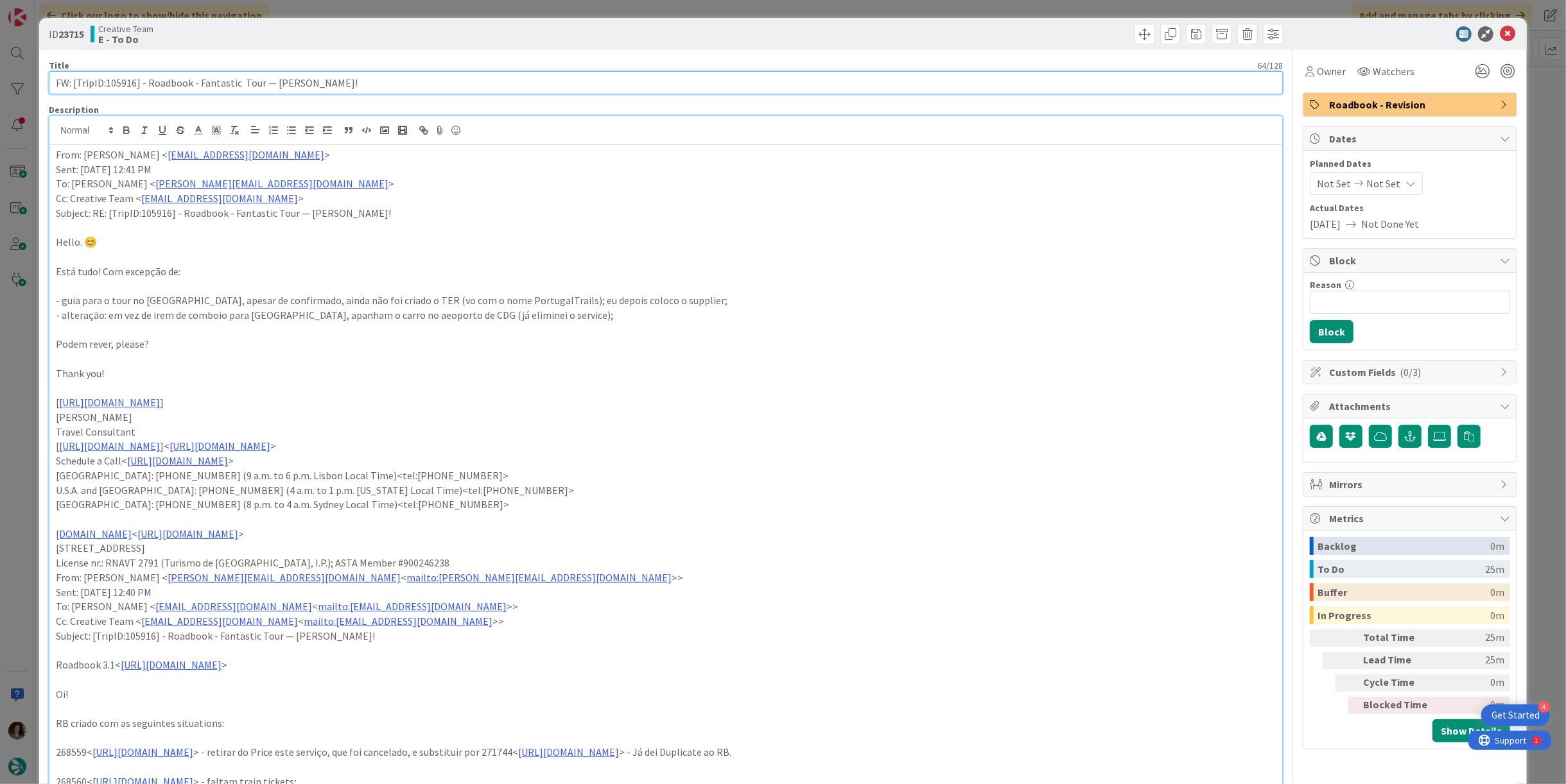
click at [341, 76] on input "FW: [TripID:105916] - Roadbook - Fantastic Tour — [PERSON_NAME]!" at bounding box center [665, 83] width 1234 height 23
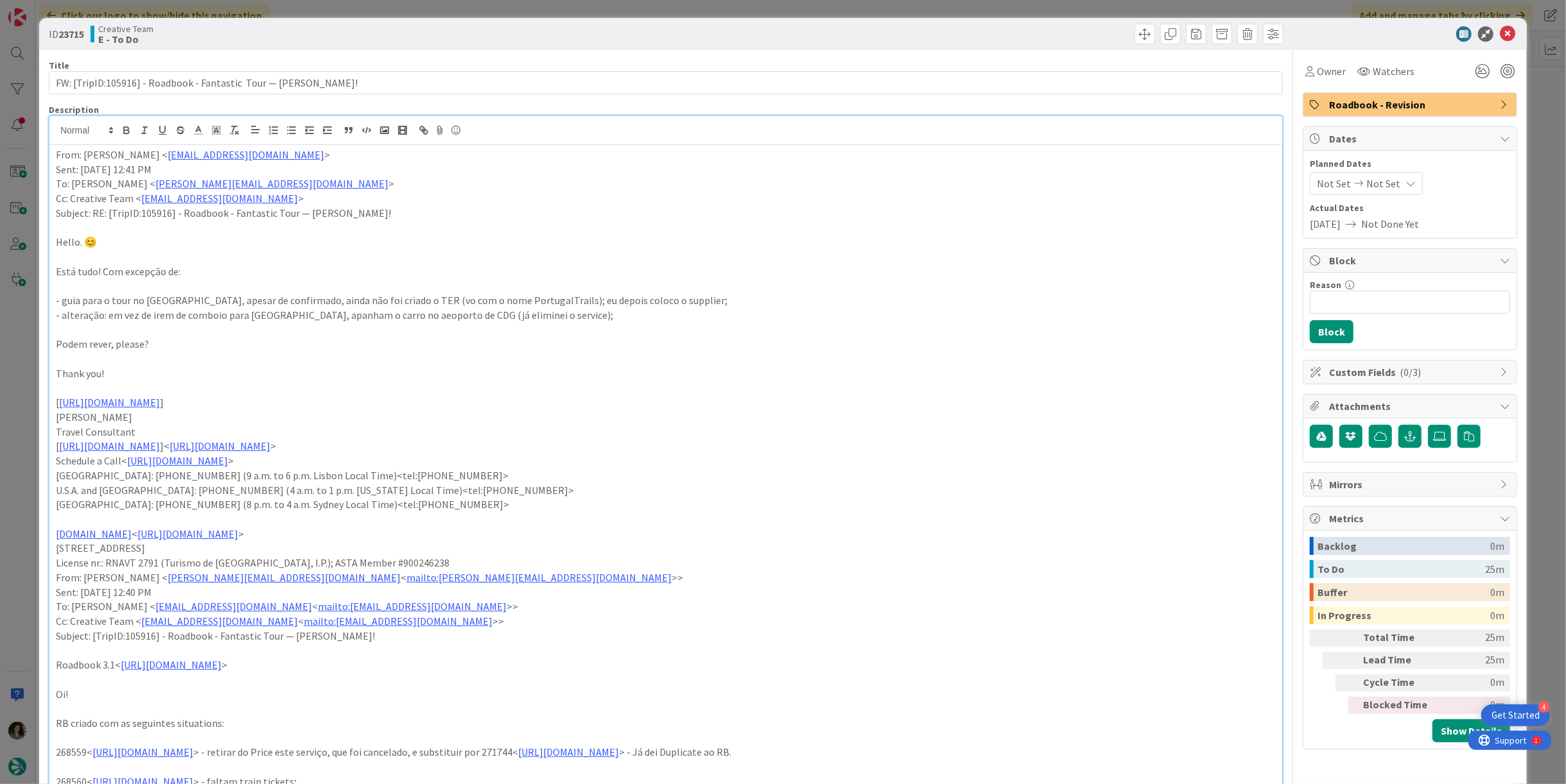
click at [994, 38] on div at bounding box center [976, 34] width 615 height 21
click at [1325, 72] on span "Owner" at bounding box center [1332, 71] width 29 height 15
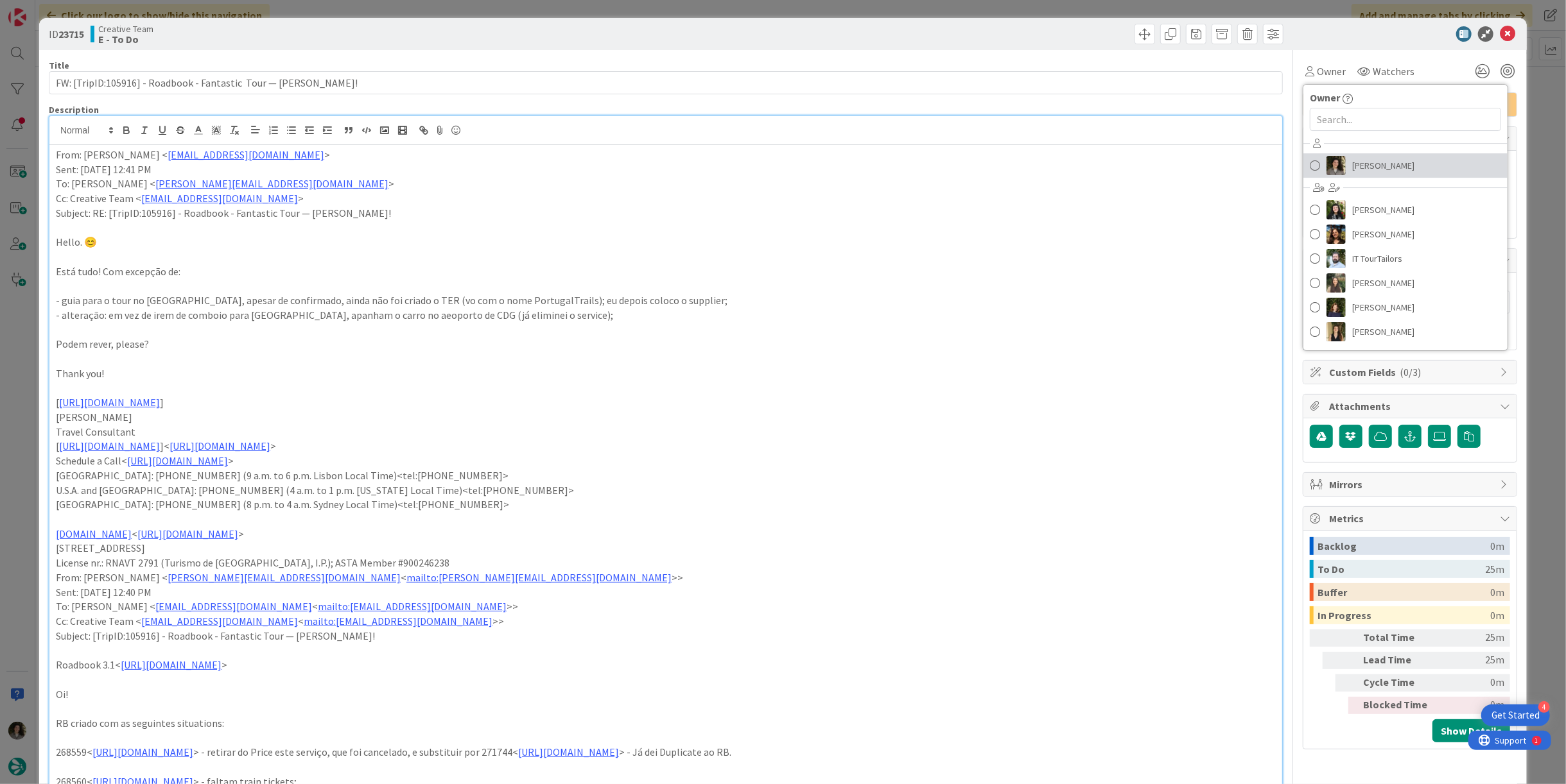
drag, startPoint x: 1401, startPoint y: 168, endPoint x: 1407, endPoint y: 161, distance: 9.2
click at [1401, 168] on link "[PERSON_NAME]" at bounding box center [1406, 165] width 204 height 24
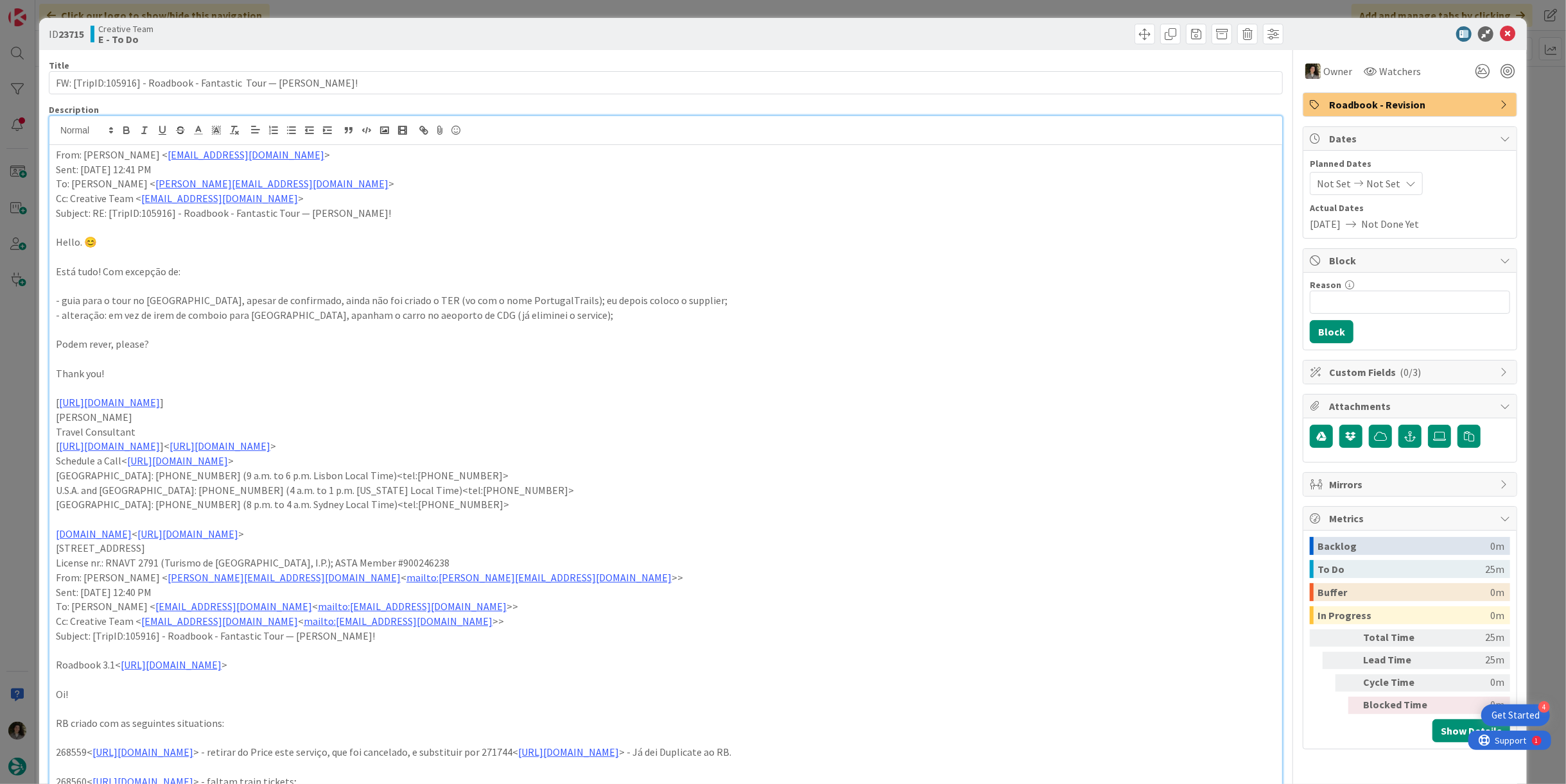
click at [1489, 38] on div at bounding box center [1403, 34] width 227 height 15
click at [1501, 32] on icon at bounding box center [1508, 34] width 15 height 15
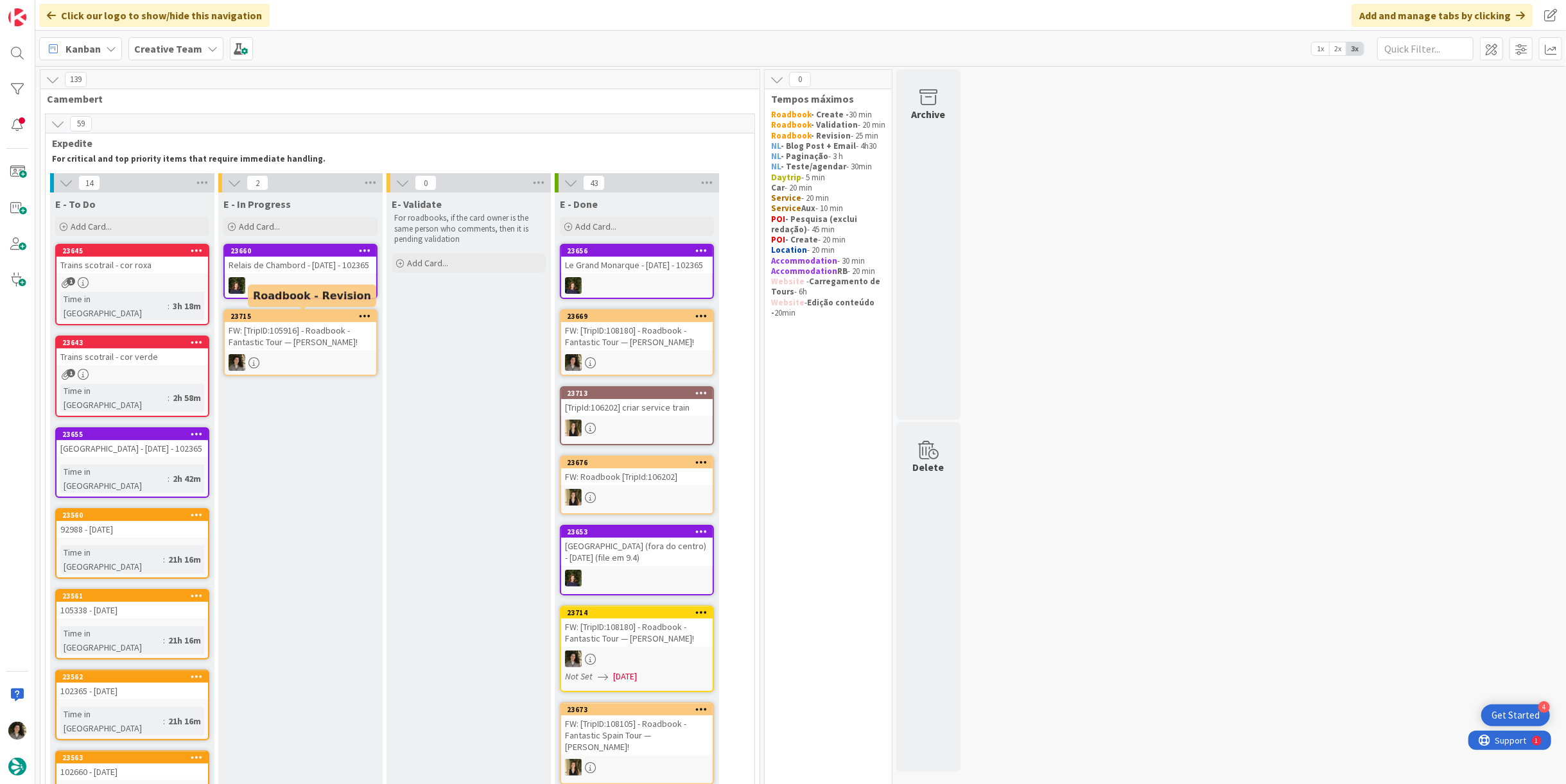
click at [289, 340] on div "FW: [TripID:105916] - Roadbook - Fantastic Tour — [PERSON_NAME]!" at bounding box center [300, 336] width 152 height 28
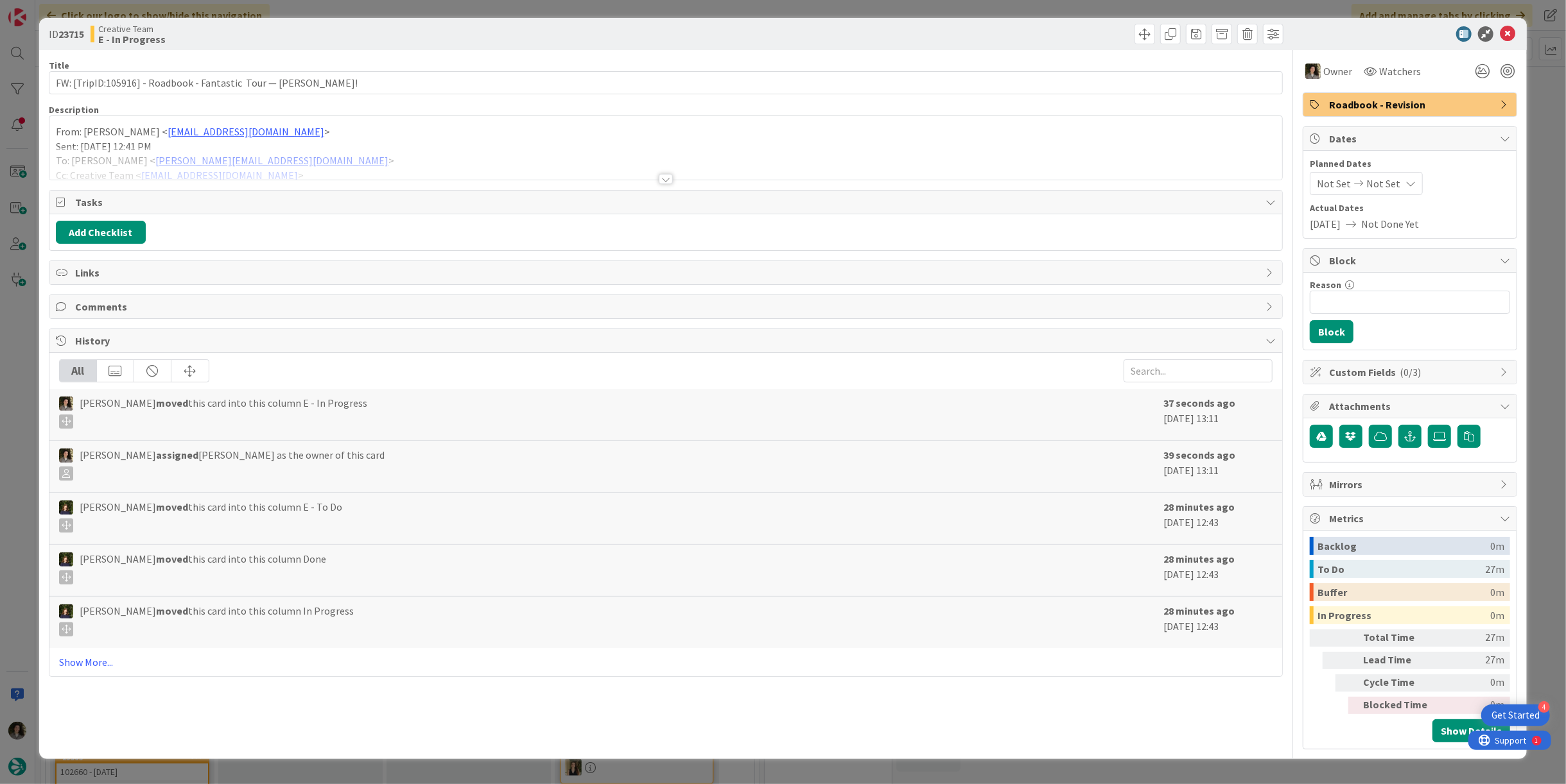
click at [337, 142] on p "Sent: [DATE] 12:41 PM" at bounding box center [665, 146] width 1220 height 15
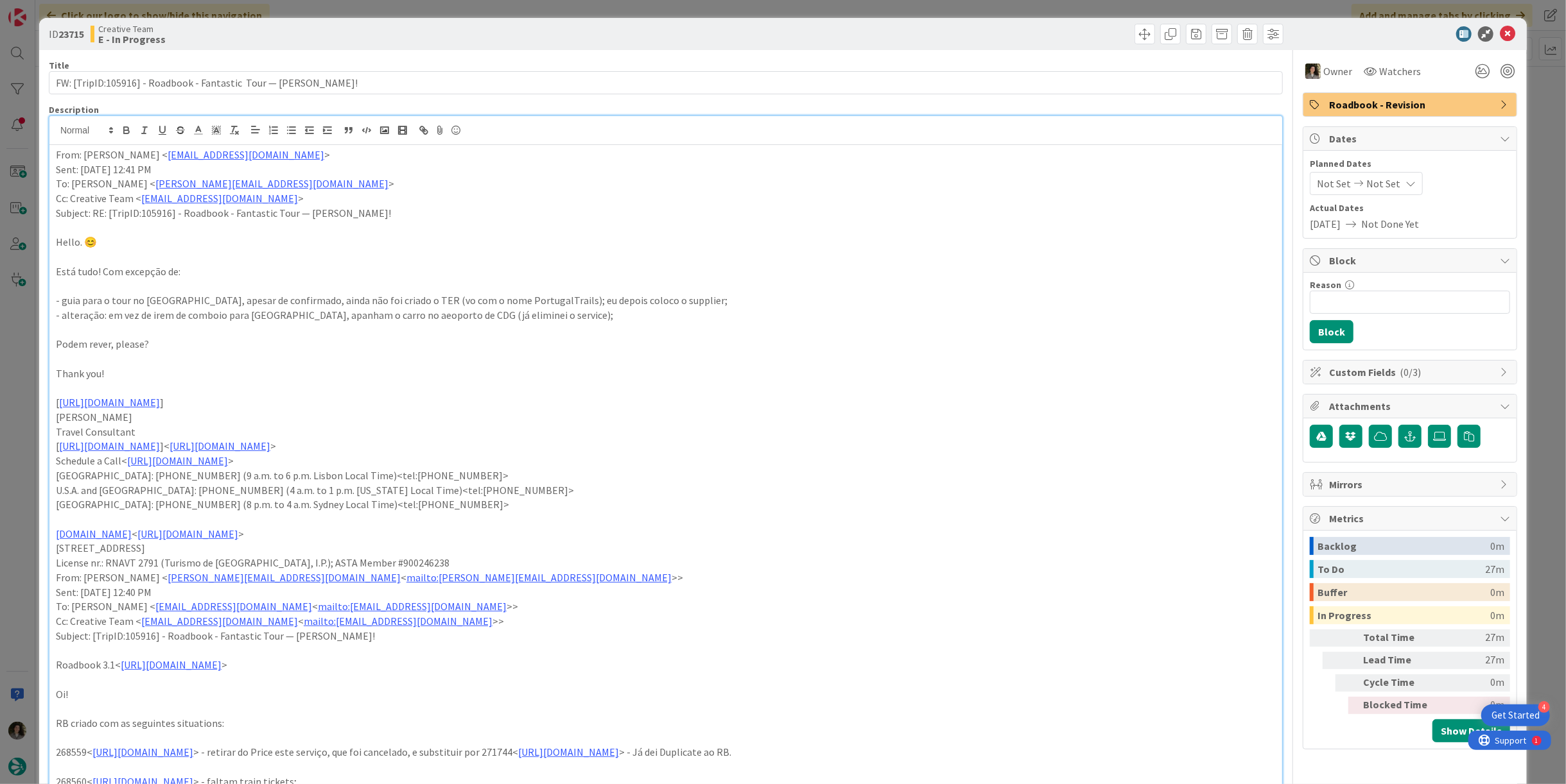
drag, startPoint x: 61, startPoint y: 300, endPoint x: 695, endPoint y: 297, distance: 634.0
click at [695, 297] on p "- guia para o tour no [GEOGRAPHIC_DATA], apesar de confirmado, ainda não foi cr…" at bounding box center [665, 300] width 1220 height 15
click at [711, 300] on p "- guia para o tour no [GEOGRAPHIC_DATA], apesar de confirmado, ainda não foi cr…" at bounding box center [665, 300] width 1220 height 15
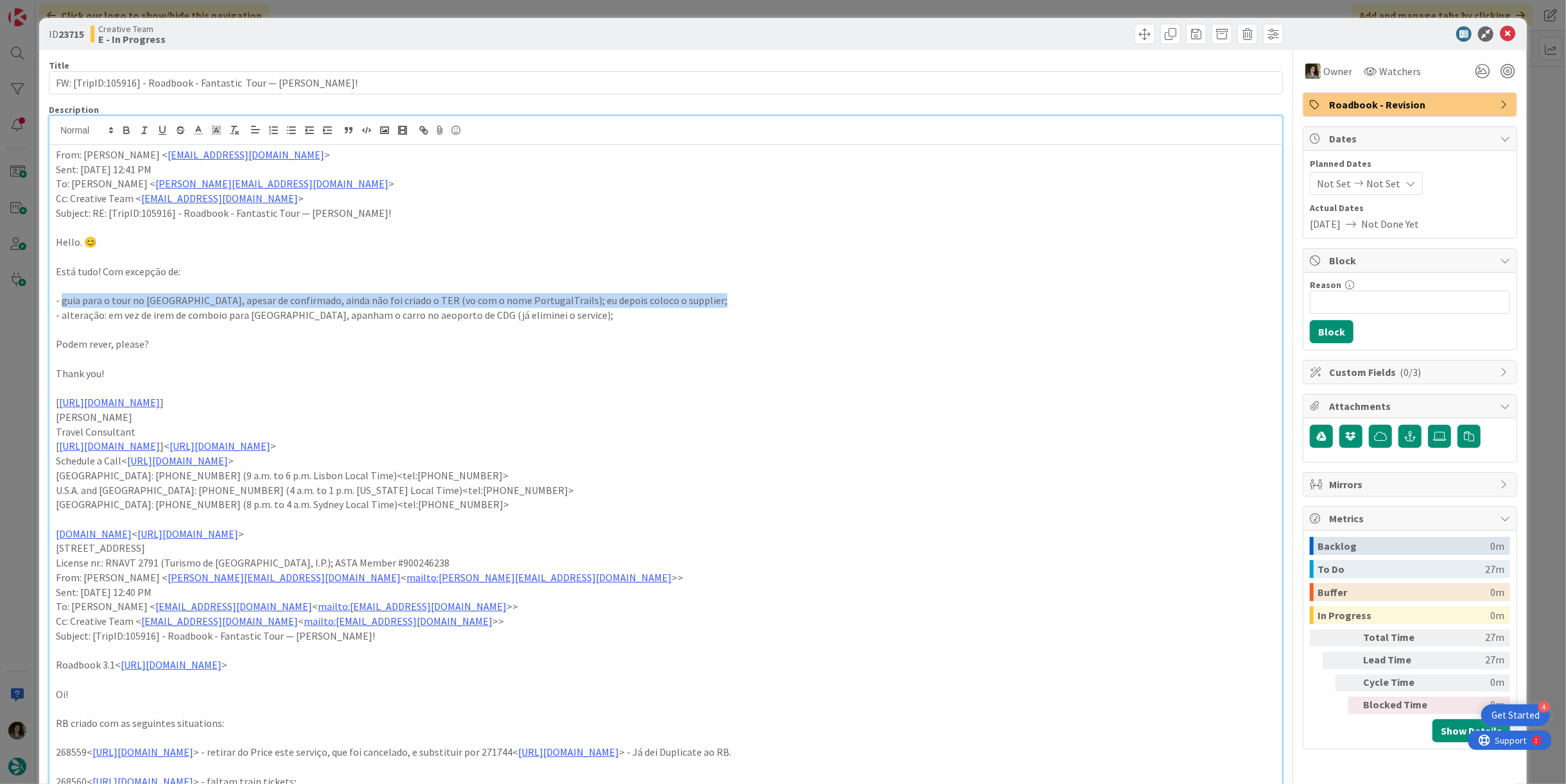
drag, startPoint x: 716, startPoint y: 298, endPoint x: 63, endPoint y: 298, distance: 653.0
click at [63, 298] on p "- guia para o tour no [GEOGRAPHIC_DATA], apesar de confirmado, ainda não foi cr…" at bounding box center [665, 300] width 1220 height 15
copy p "guia para o tour no [GEOGRAPHIC_DATA], apesar de confirmado, ainda não foi cria…"
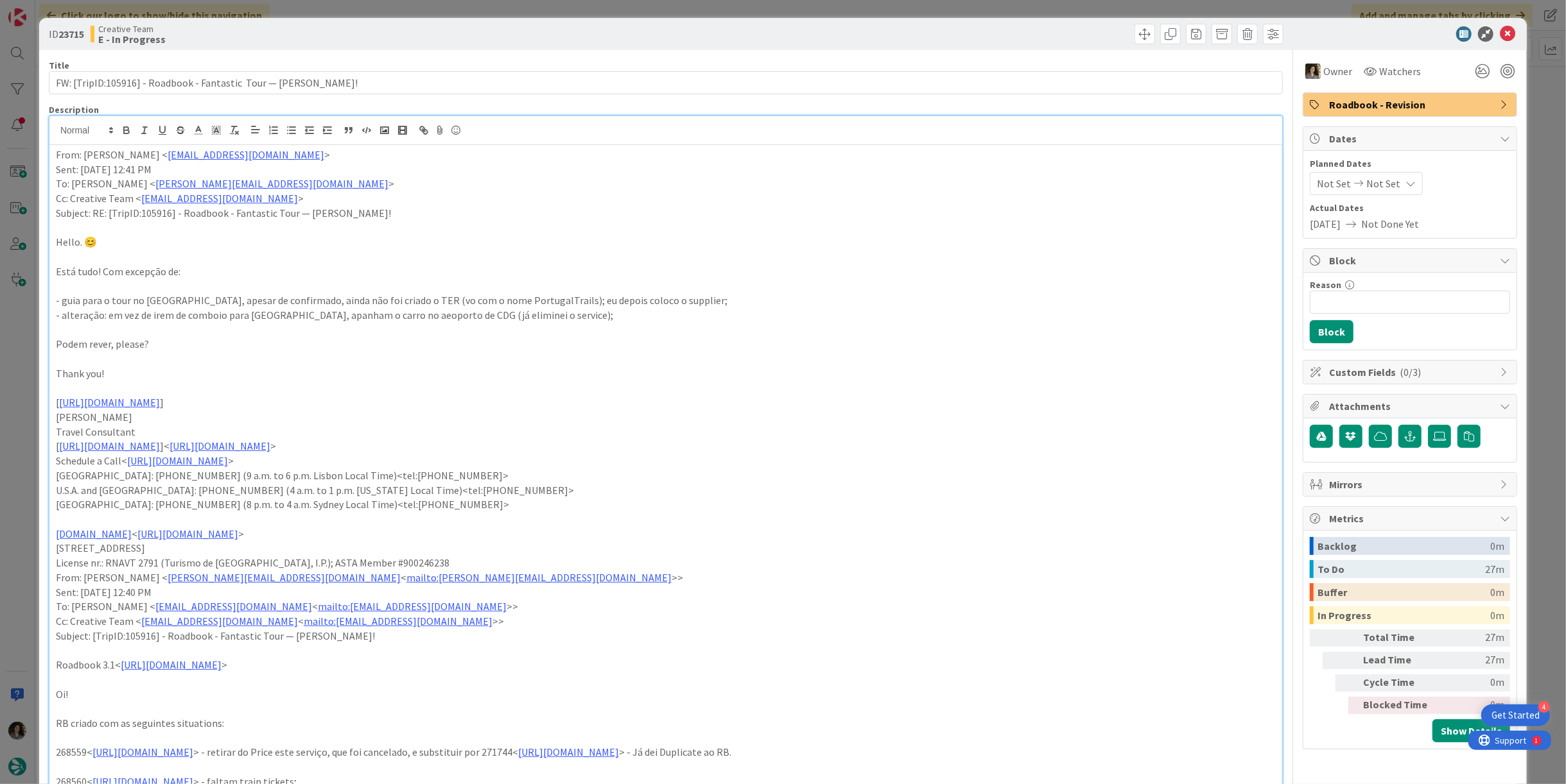
click at [266, 341] on p "Podem rever, please?" at bounding box center [665, 344] width 1220 height 15
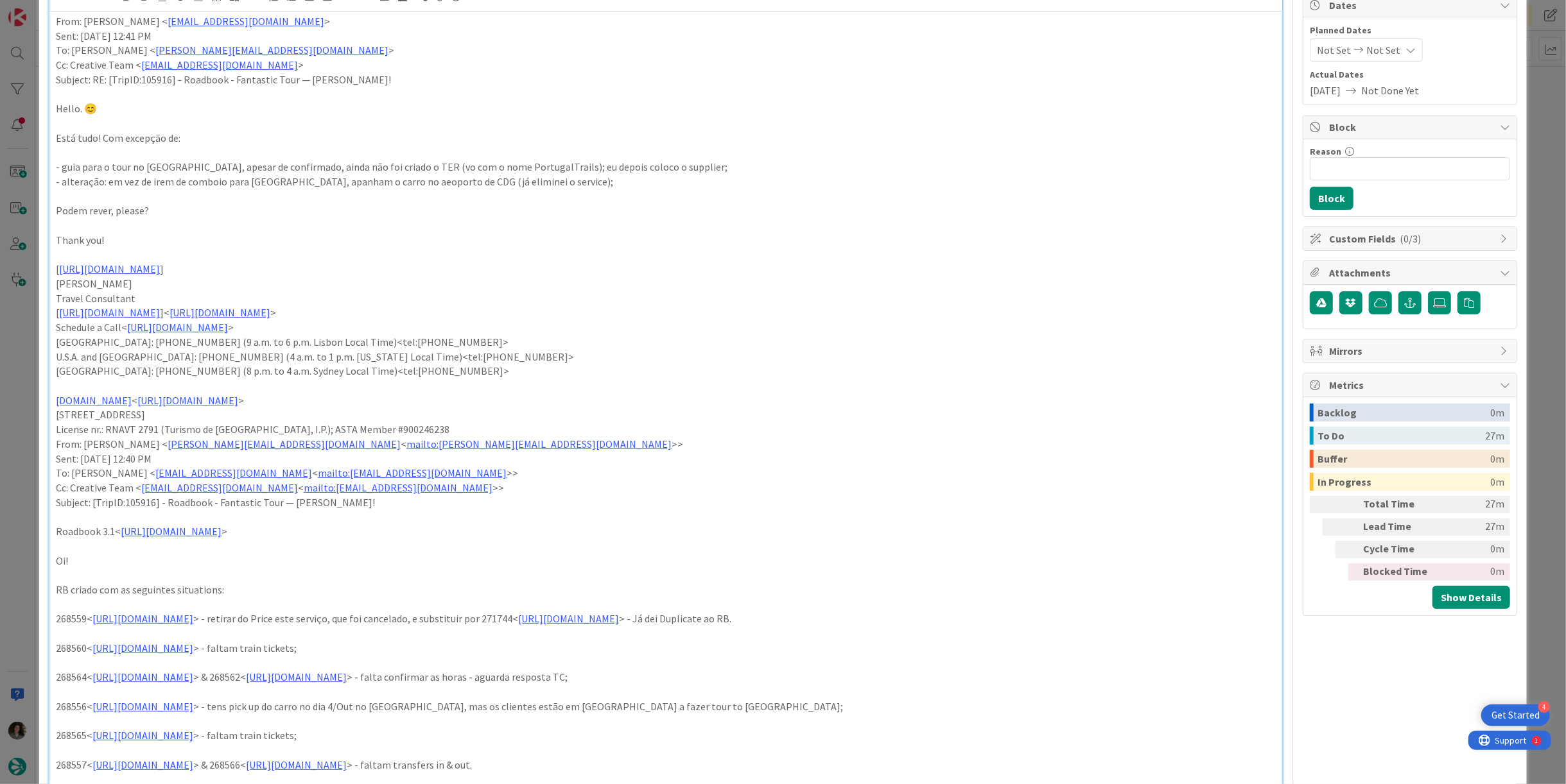
scroll to position [285, 0]
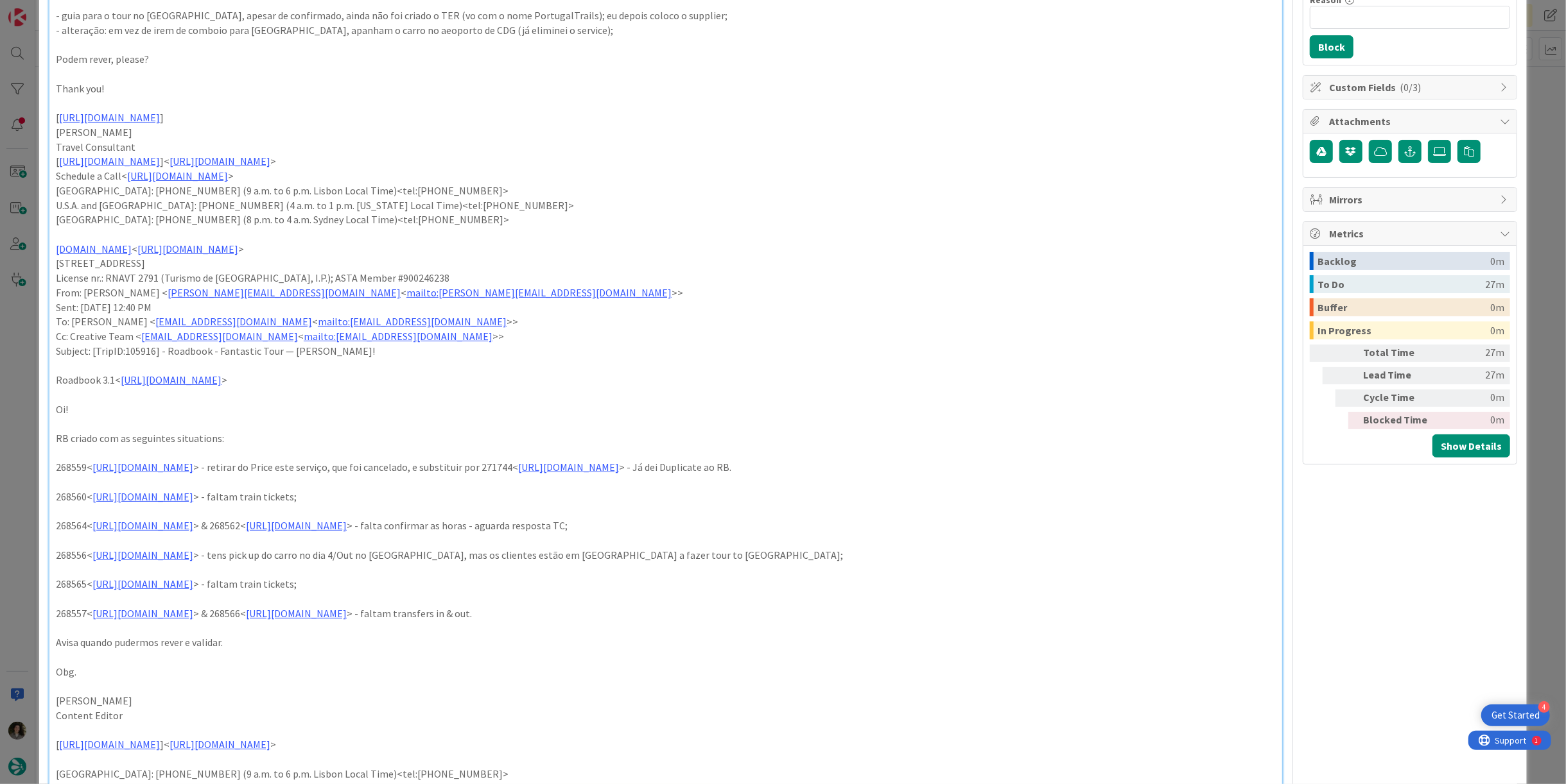
click at [638, 551] on p "268556< [URL][DOMAIN_NAME] > - tens pick up do carro no dia 4/Out no [GEOGRAPHI…" at bounding box center [665, 555] width 1220 height 15
click at [193, 556] on link "[URL][DOMAIN_NAME]" at bounding box center [143, 555] width 101 height 13
click at [234, 575] on link "[URL][DOMAIN_NAME]" at bounding box center [190, 580] width 88 height 17
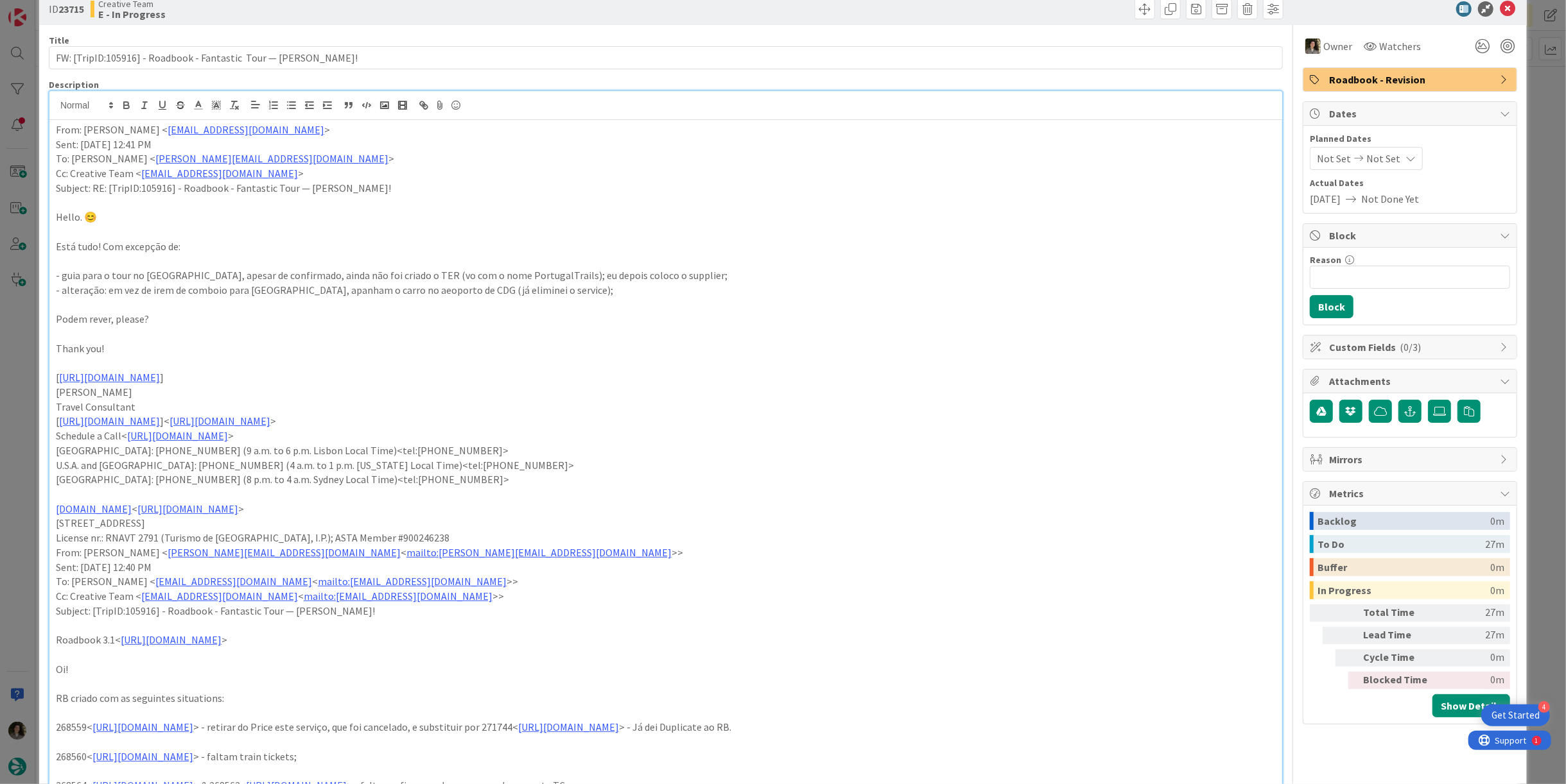
scroll to position [0, 0]
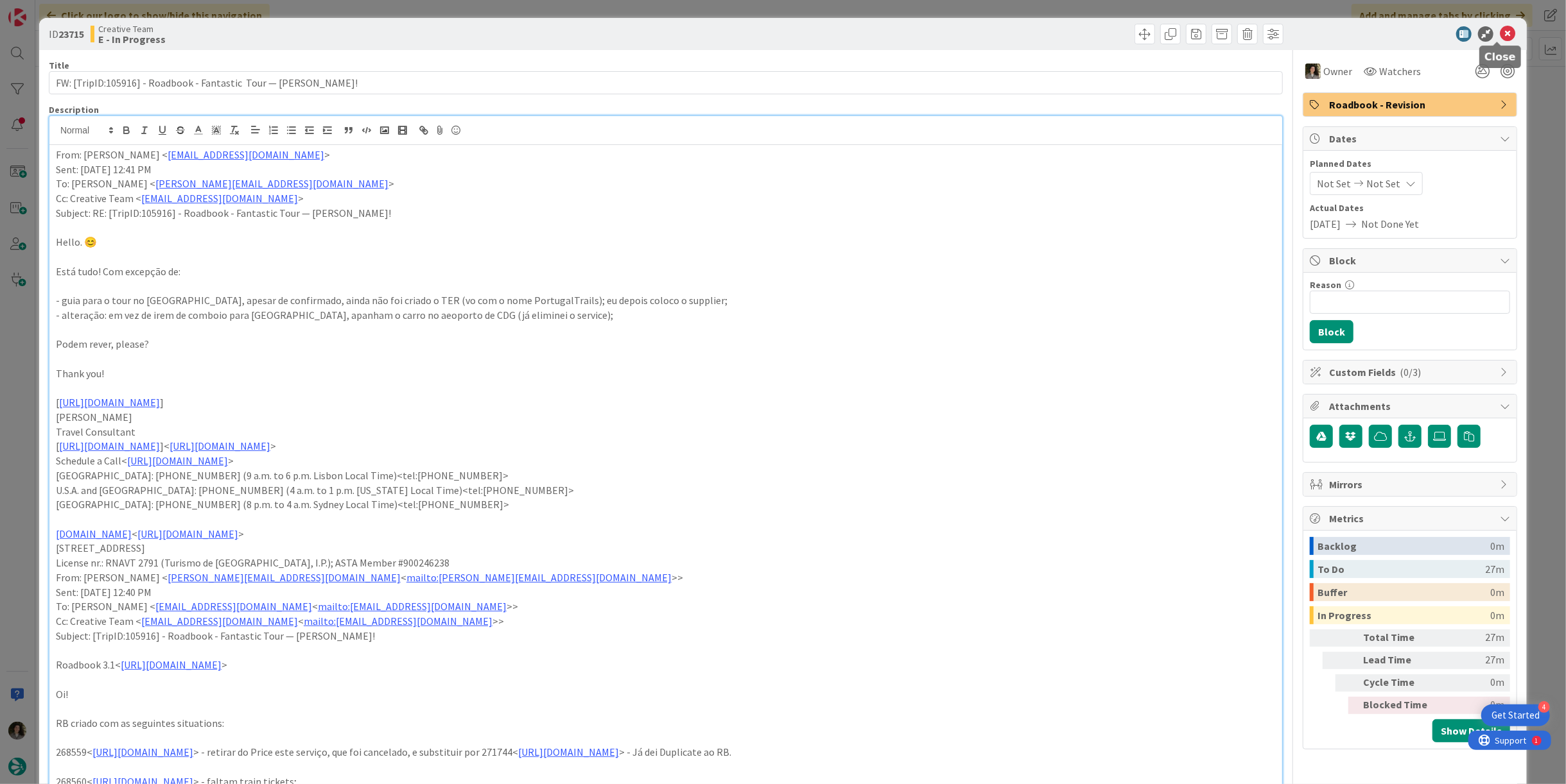
drag, startPoint x: 1493, startPoint y: 32, endPoint x: 1476, endPoint y: 46, distance: 22.0
click at [1500, 32] on icon at bounding box center [1508, 34] width 15 height 15
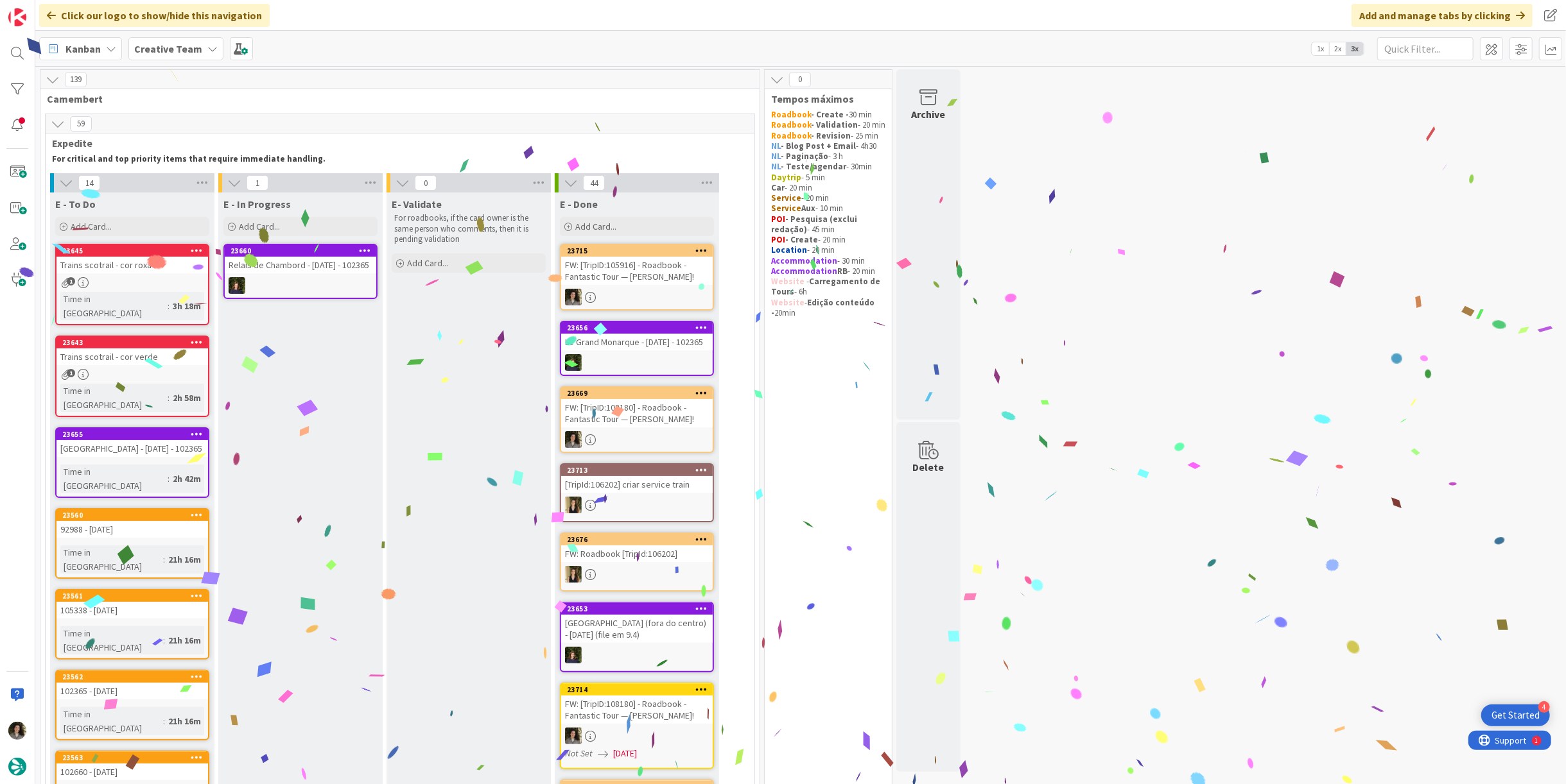
click at [644, 267] on div "FW: [TripID:105916] - Roadbook - Fantastic Tour — [PERSON_NAME]!" at bounding box center [637, 270] width 152 height 28
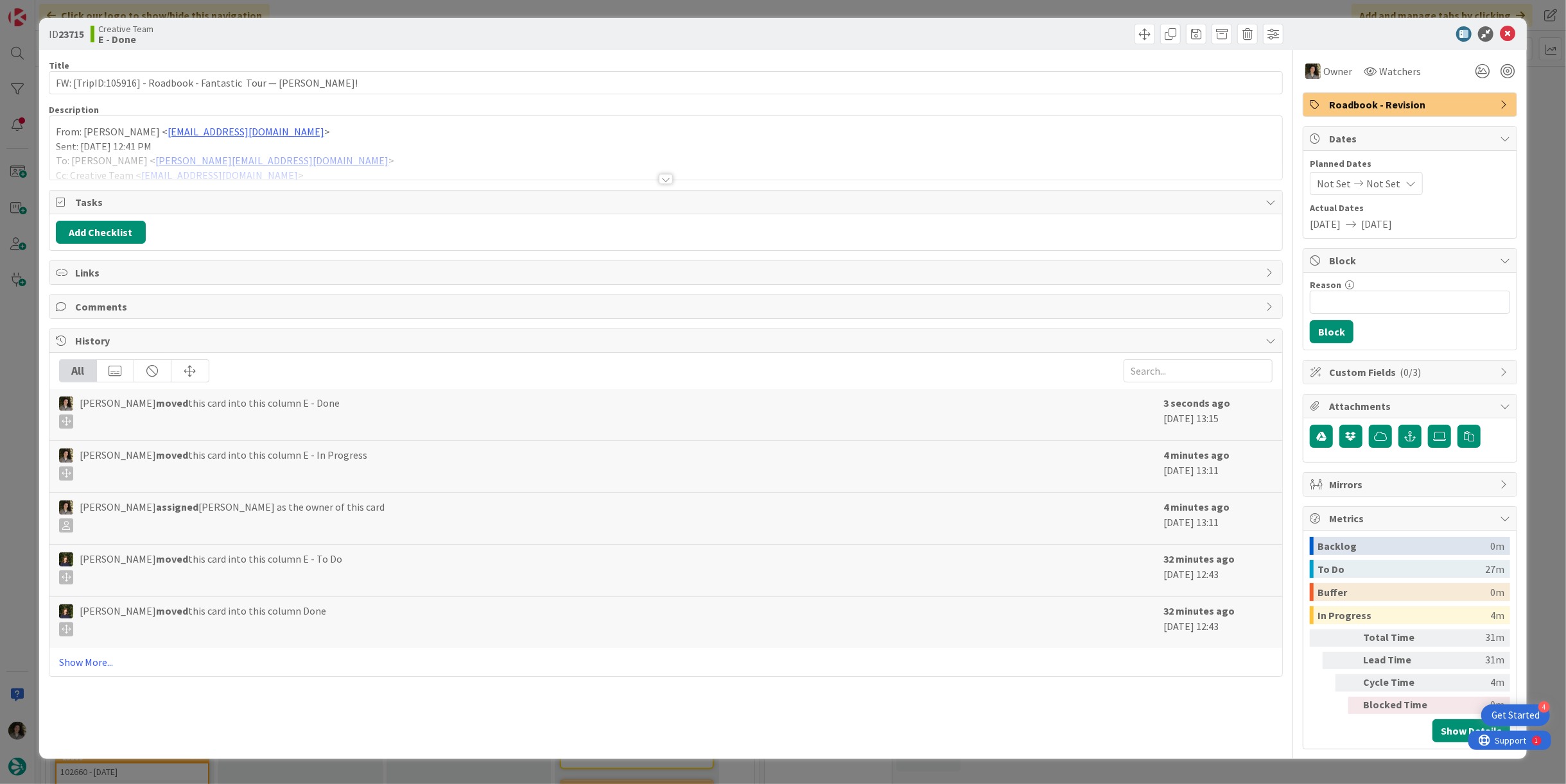
click at [1414, 110] on span "Roadbook - Revision" at bounding box center [1412, 104] width 164 height 15
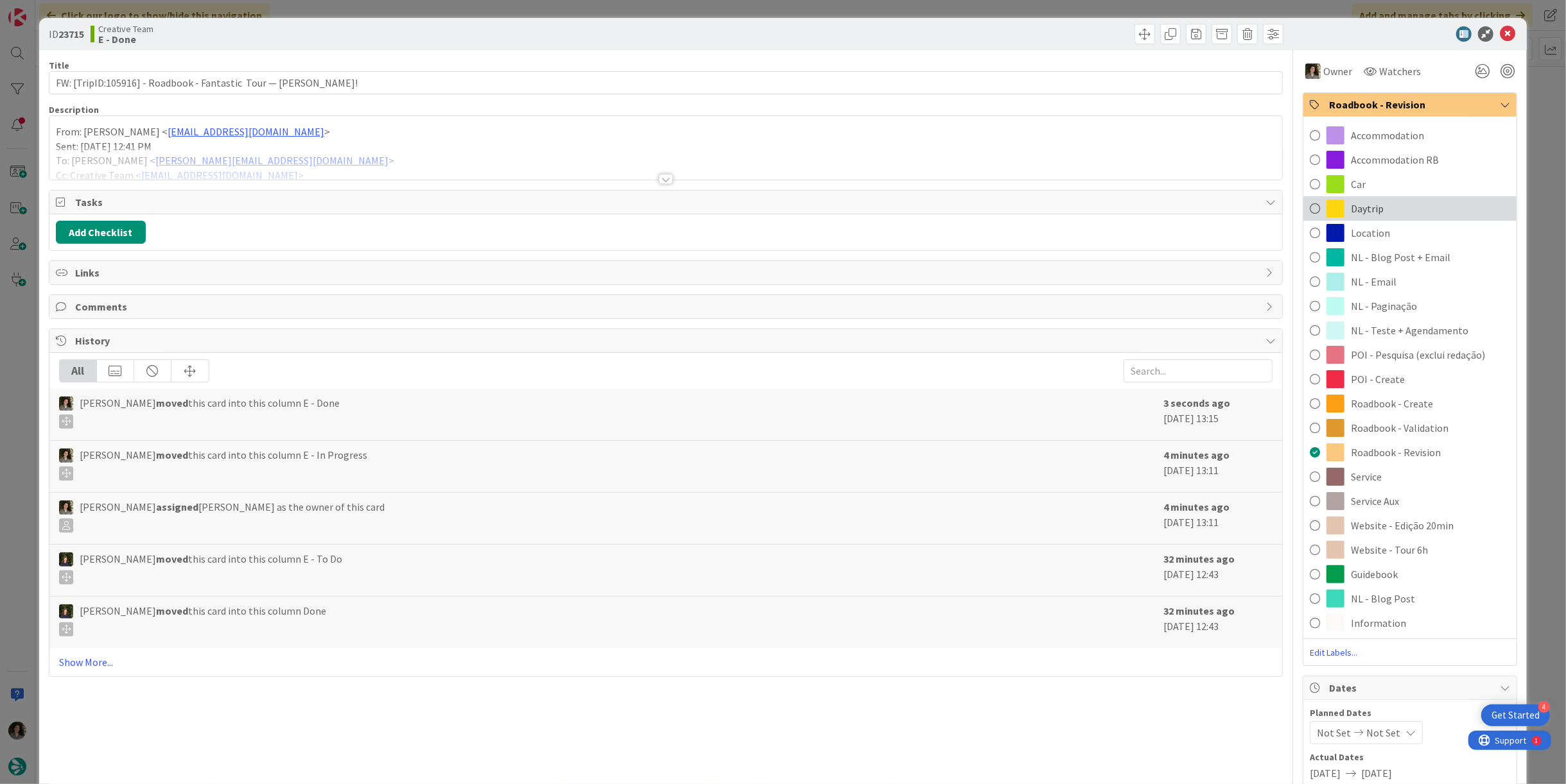
click at [1423, 206] on div "Daytrip" at bounding box center [1410, 209] width 213 height 24
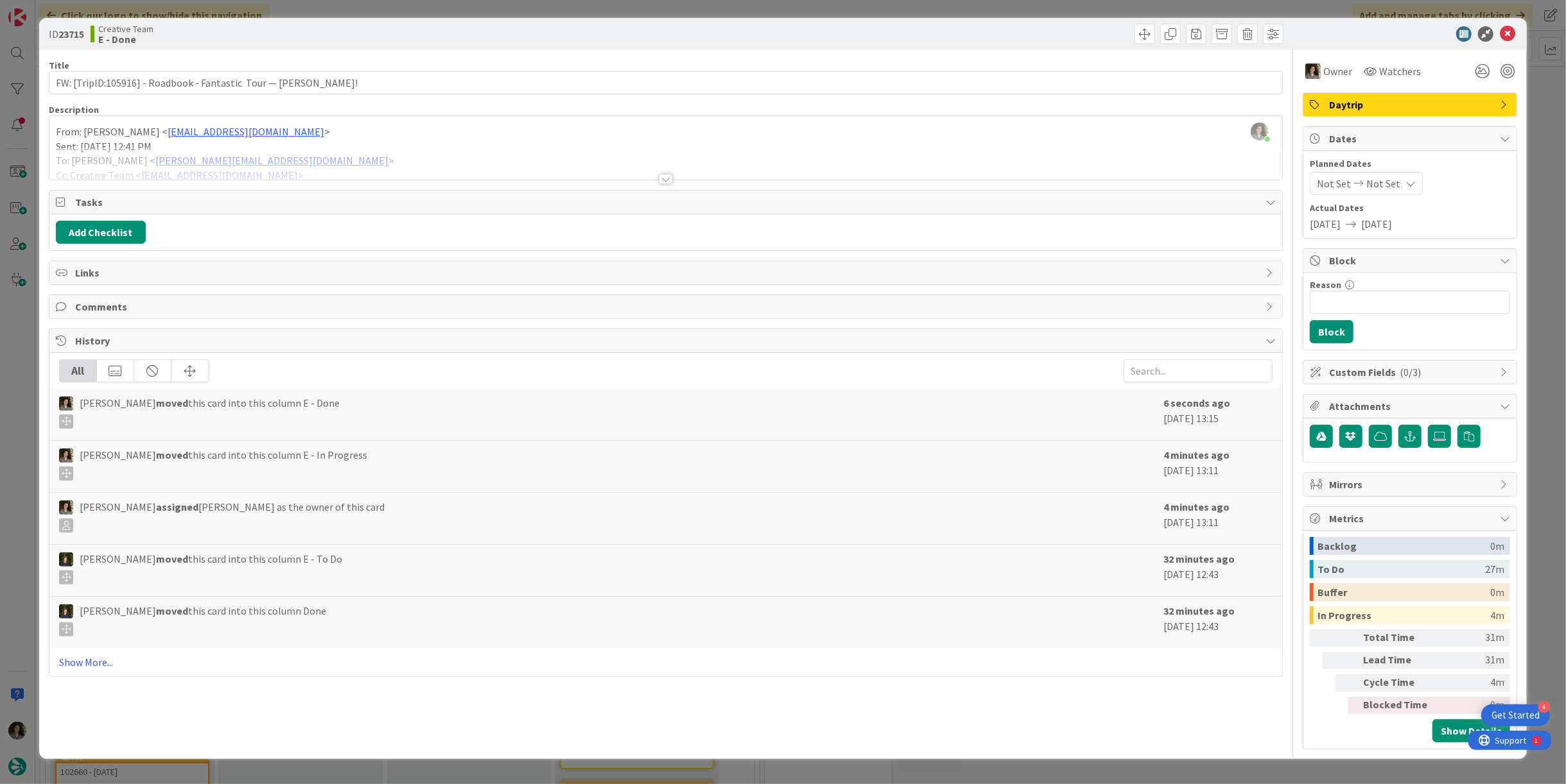
click at [1510, 28] on icon at bounding box center [1508, 34] width 15 height 15
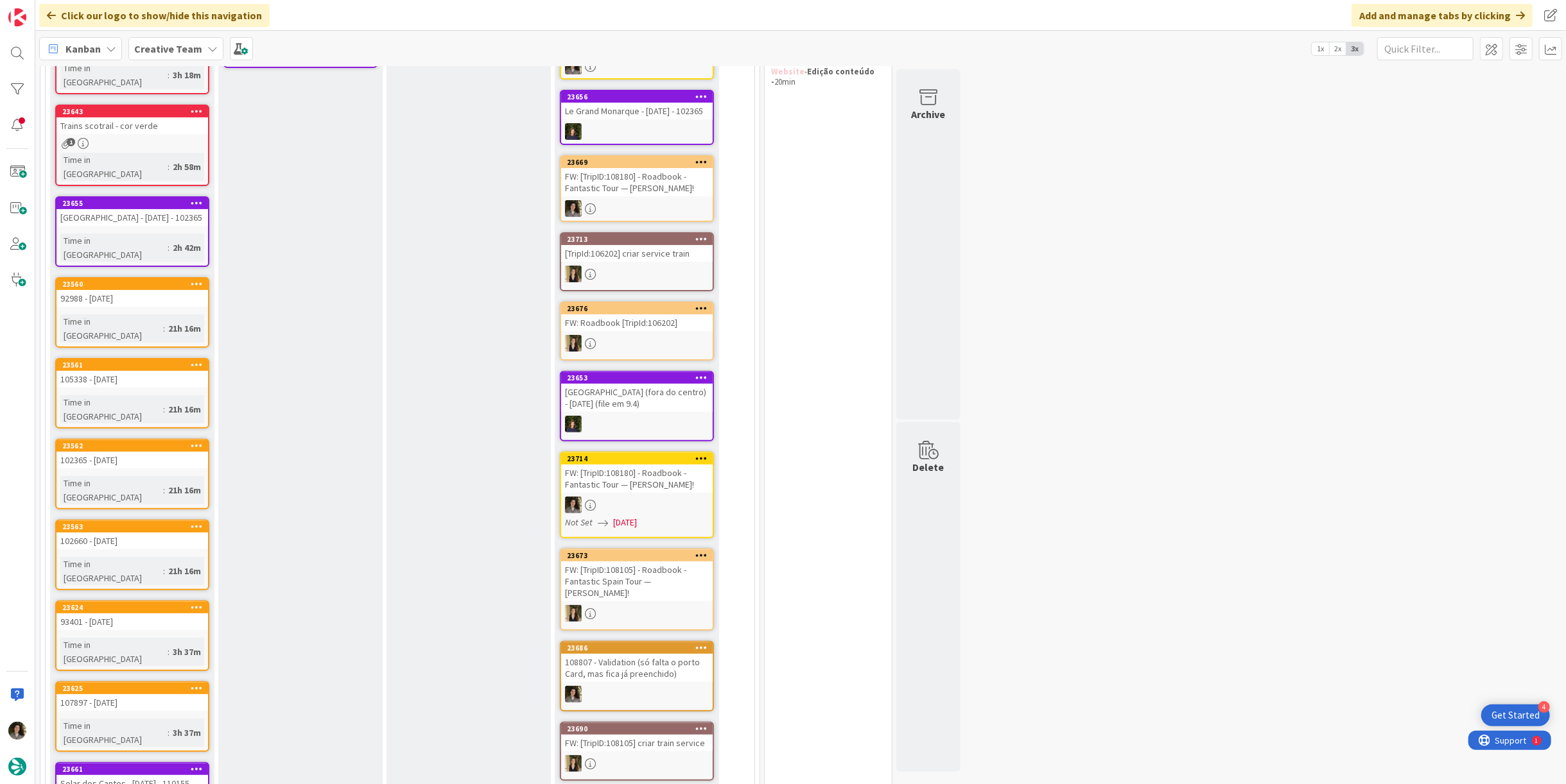
scroll to position [285, 0]
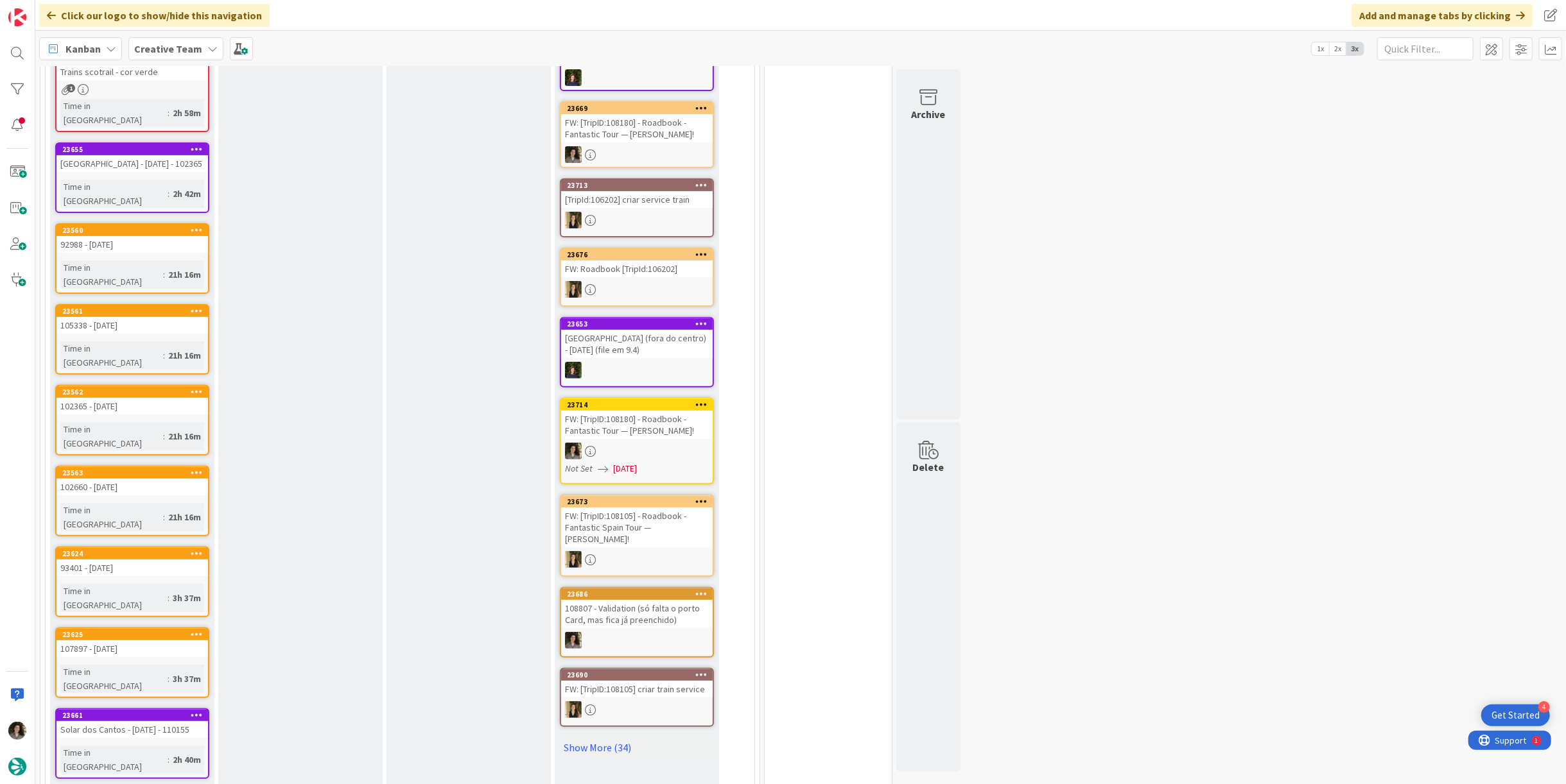
click at [165, 268] on div "21h 16m" at bounding box center [184, 275] width 39 height 14
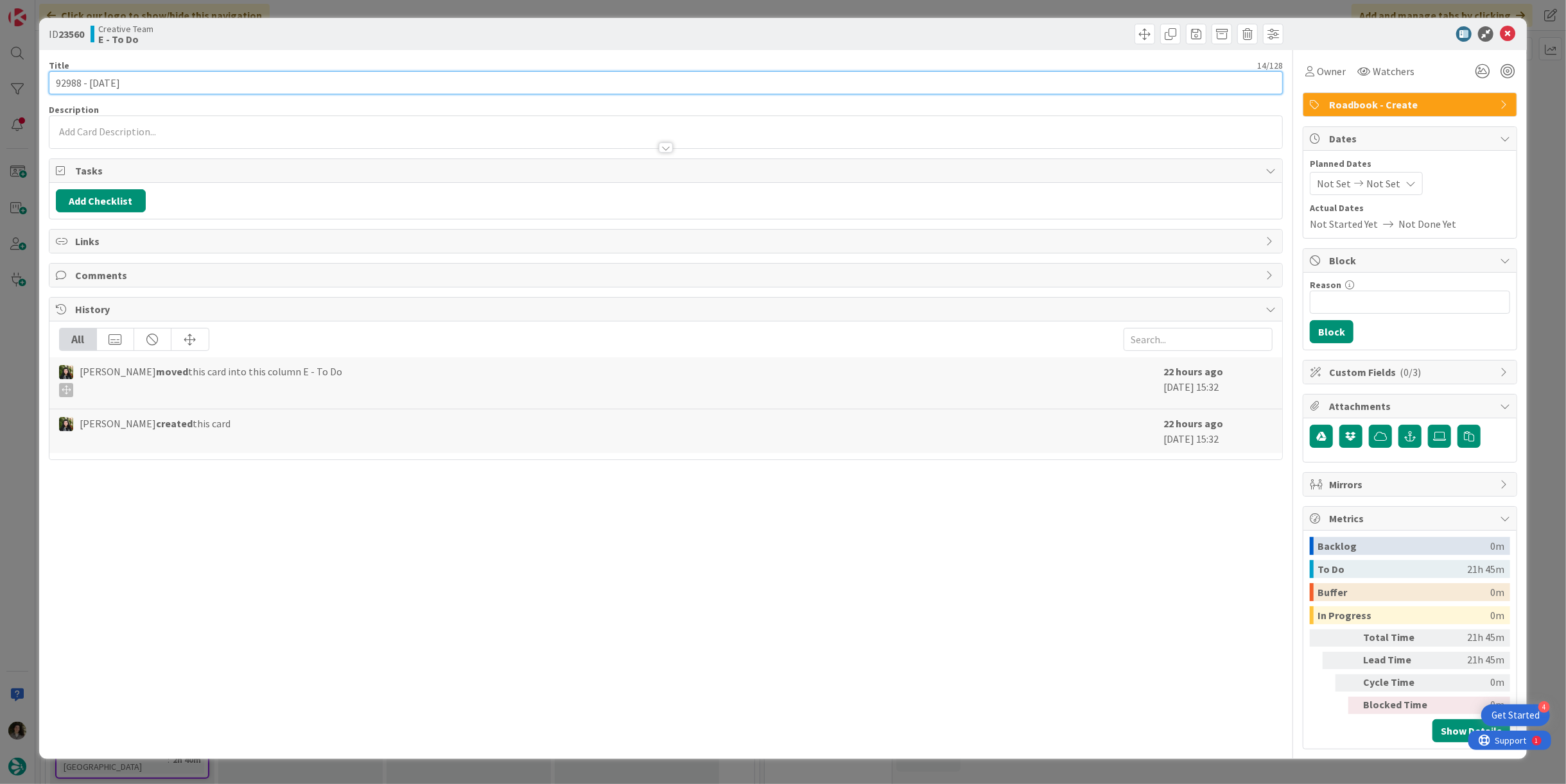
drag, startPoint x: 81, startPoint y: 81, endPoint x: -70, endPoint y: 80, distance: 151.0
click at [0, 80] on html "4 Get Started Click our logo to show/hide this navigation Add and manage tabs b…" at bounding box center [783, 392] width 1566 height 784
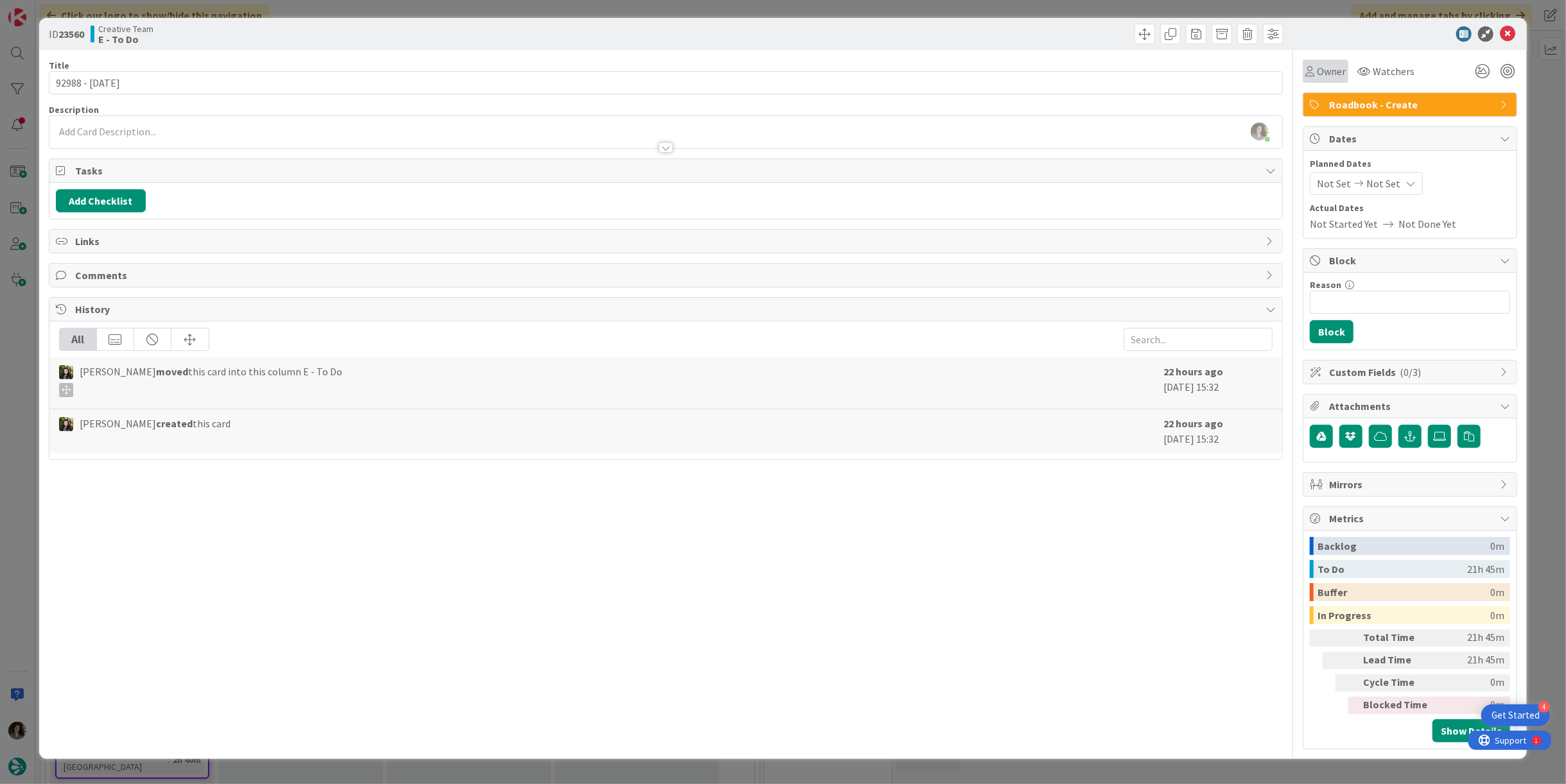
drag, startPoint x: 1315, startPoint y: 70, endPoint x: 1327, endPoint y: 76, distance: 13.4
click at [1315, 70] on div "Owner" at bounding box center [1325, 71] width 40 height 15
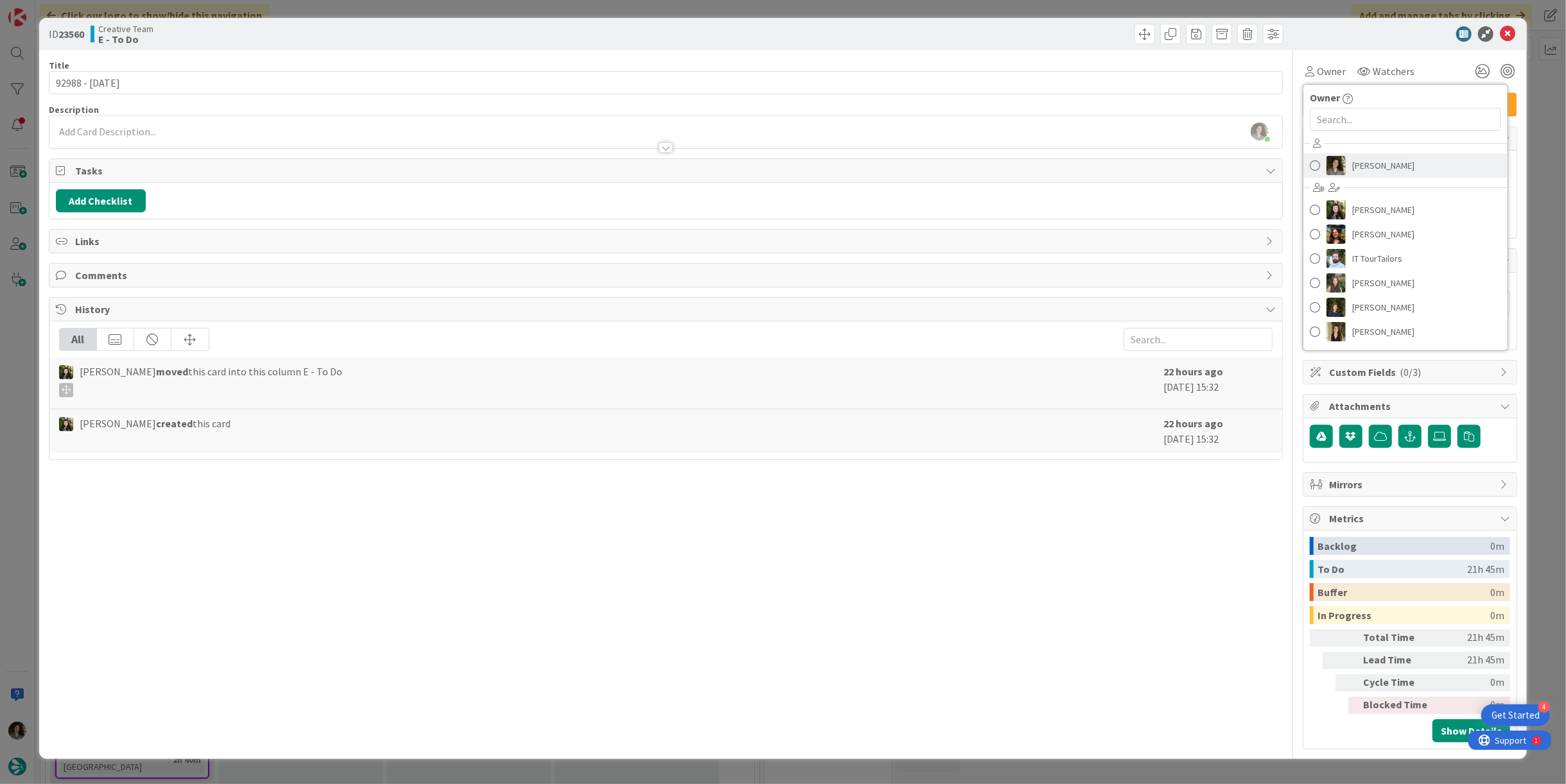
click at [1383, 156] on span "[PERSON_NAME]" at bounding box center [1384, 165] width 63 height 19
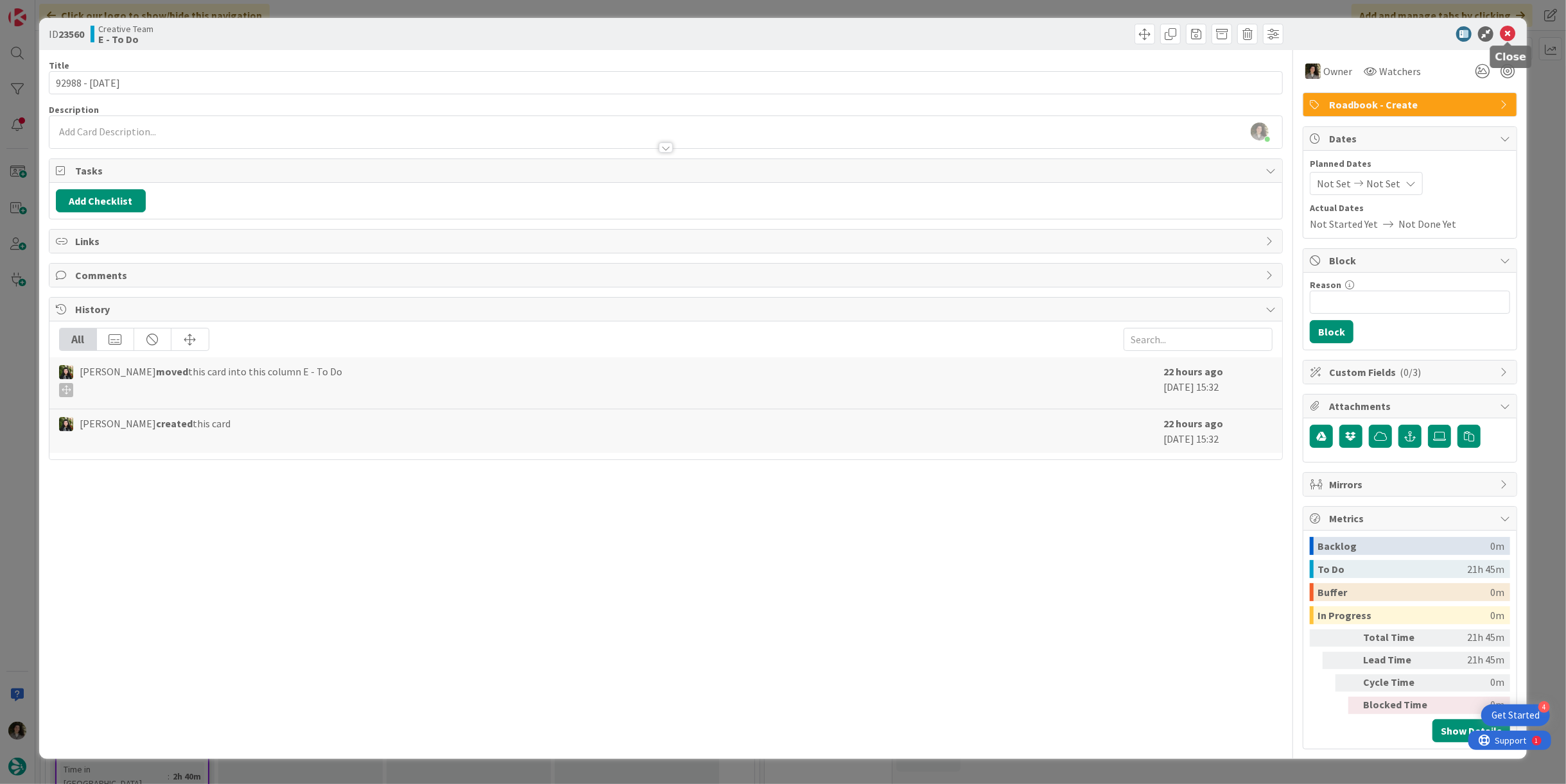
click at [1503, 28] on icon at bounding box center [1508, 34] width 15 height 15
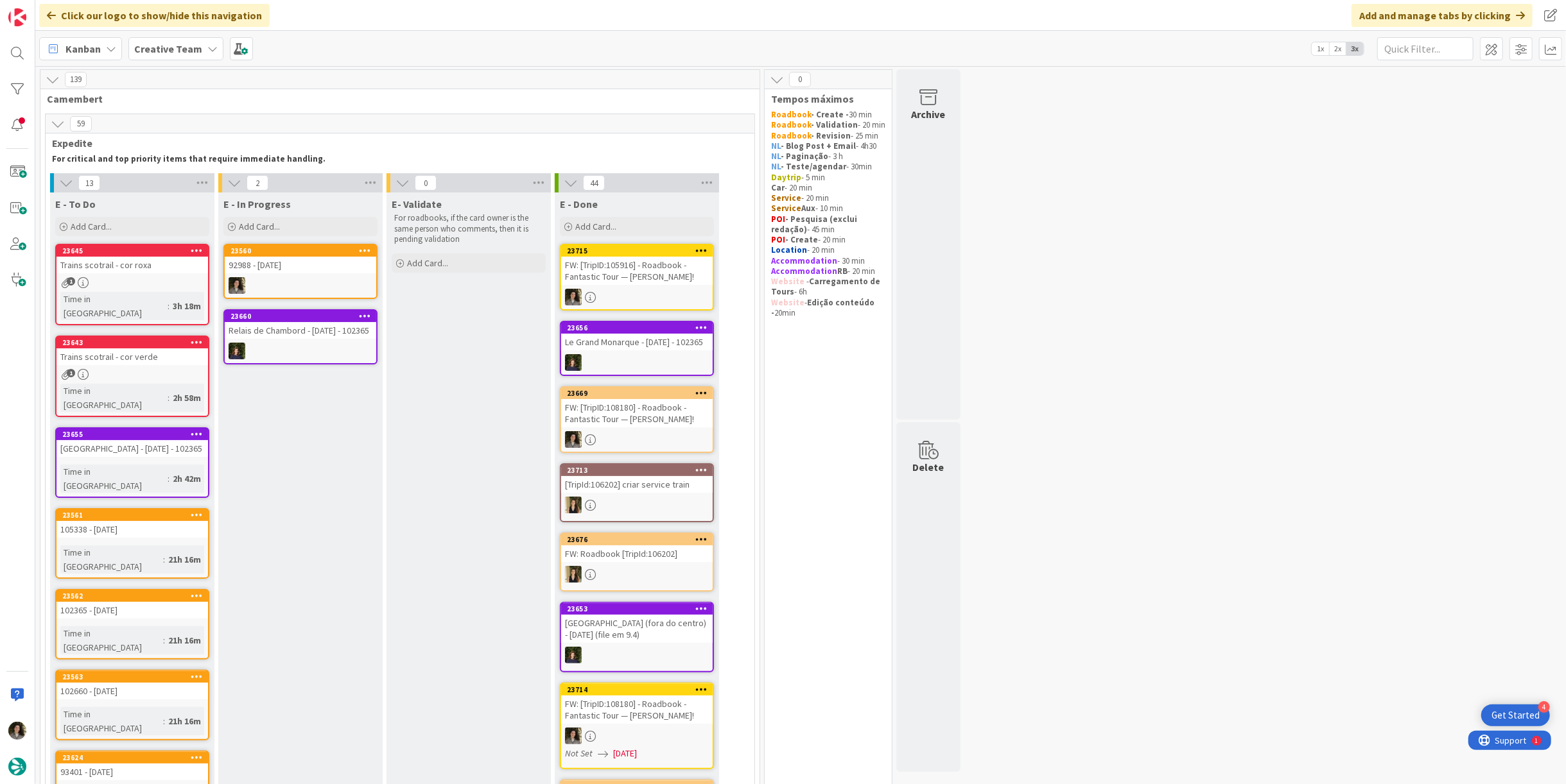
click at [291, 272] on link "23560 92988 - [DATE]" at bounding box center [300, 271] width 154 height 55
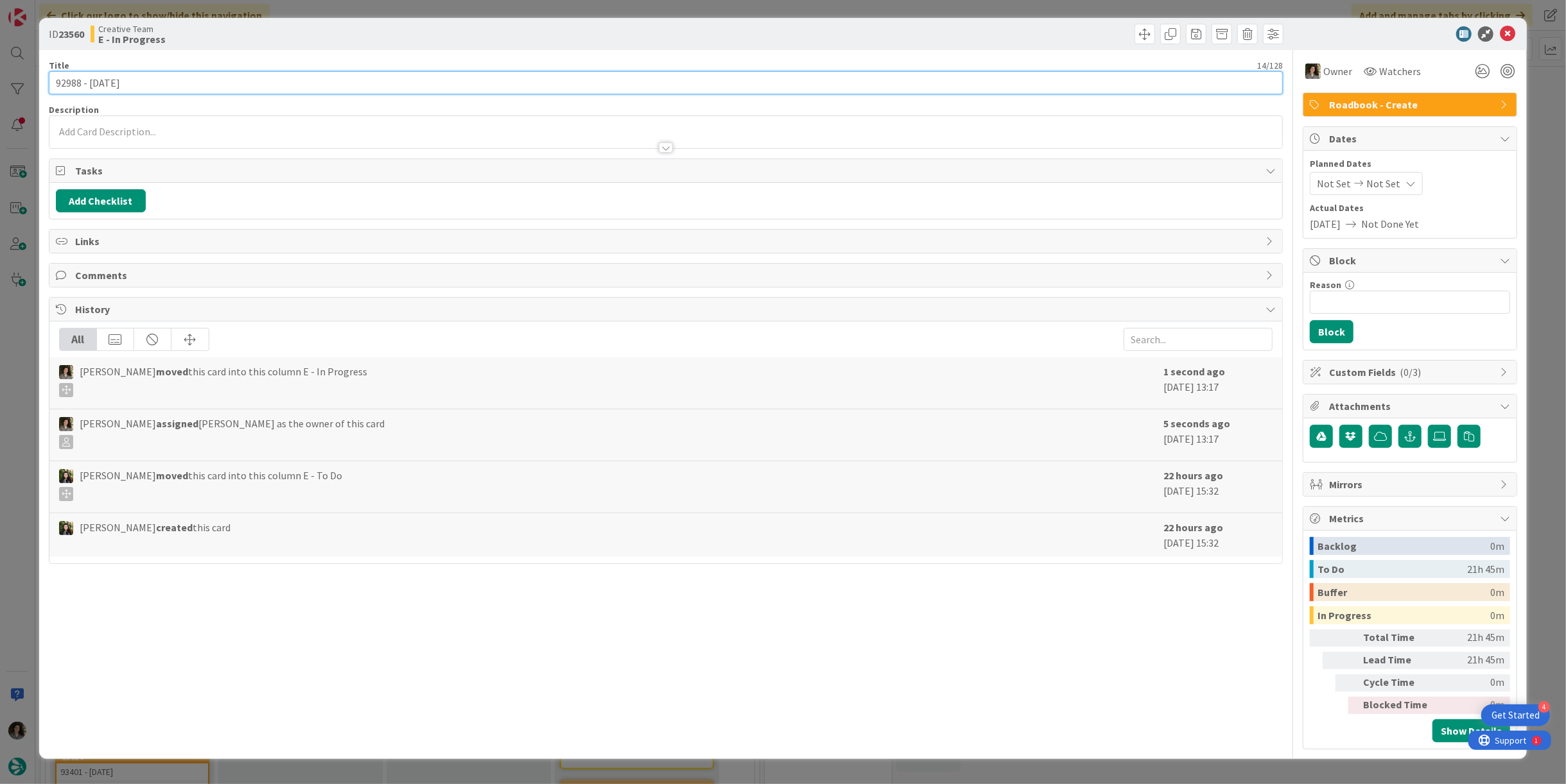
drag, startPoint x: 80, startPoint y: 82, endPoint x: -4, endPoint y: 80, distance: 84.0
click at [0, 80] on html "4 Get Started Click our logo to show/hide this navigation Add and manage tabs b…" at bounding box center [783, 392] width 1566 height 784
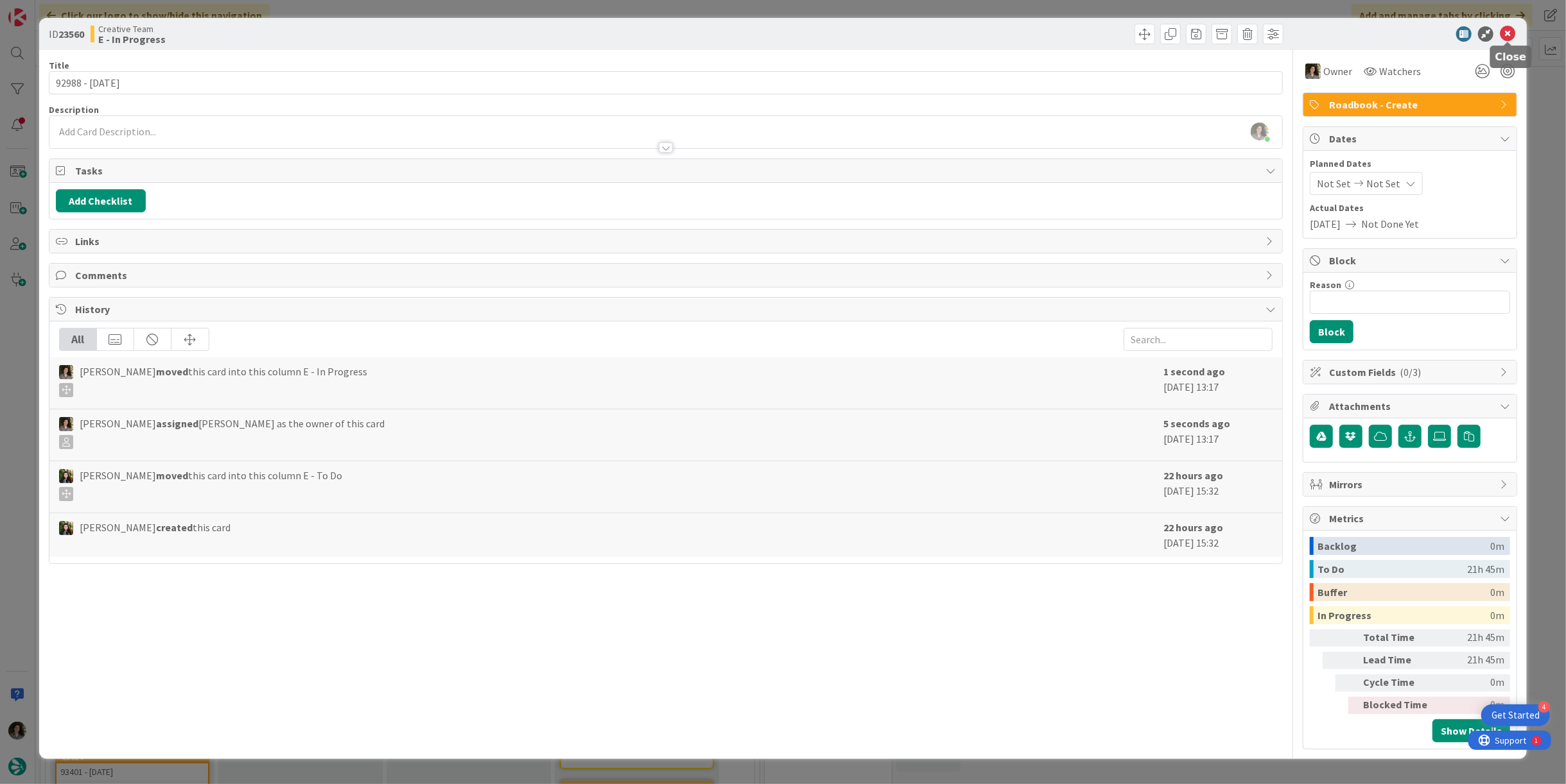
click at [1513, 35] on icon at bounding box center [1508, 34] width 15 height 15
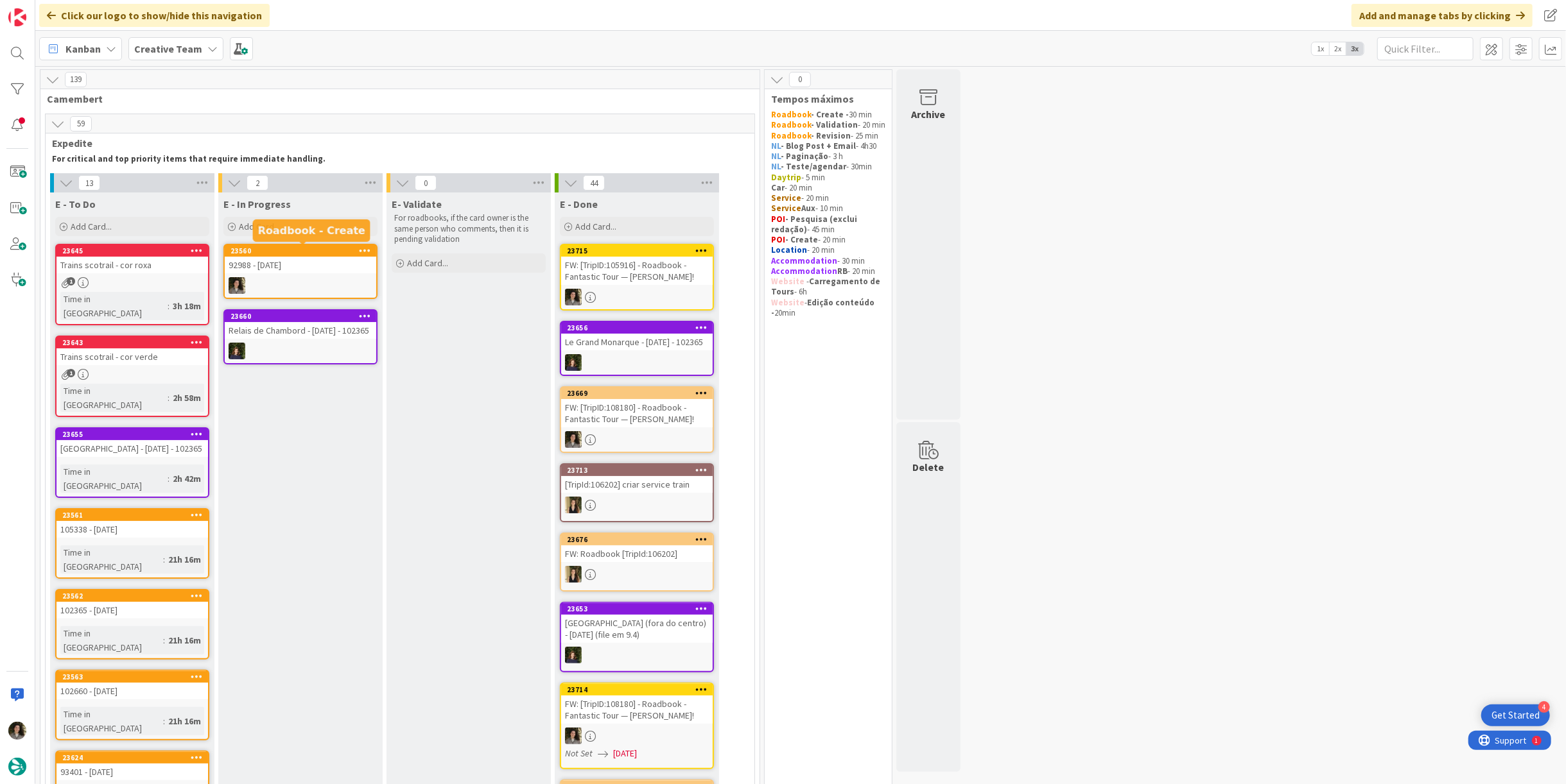
click at [321, 277] on div at bounding box center [300, 286] width 152 height 17
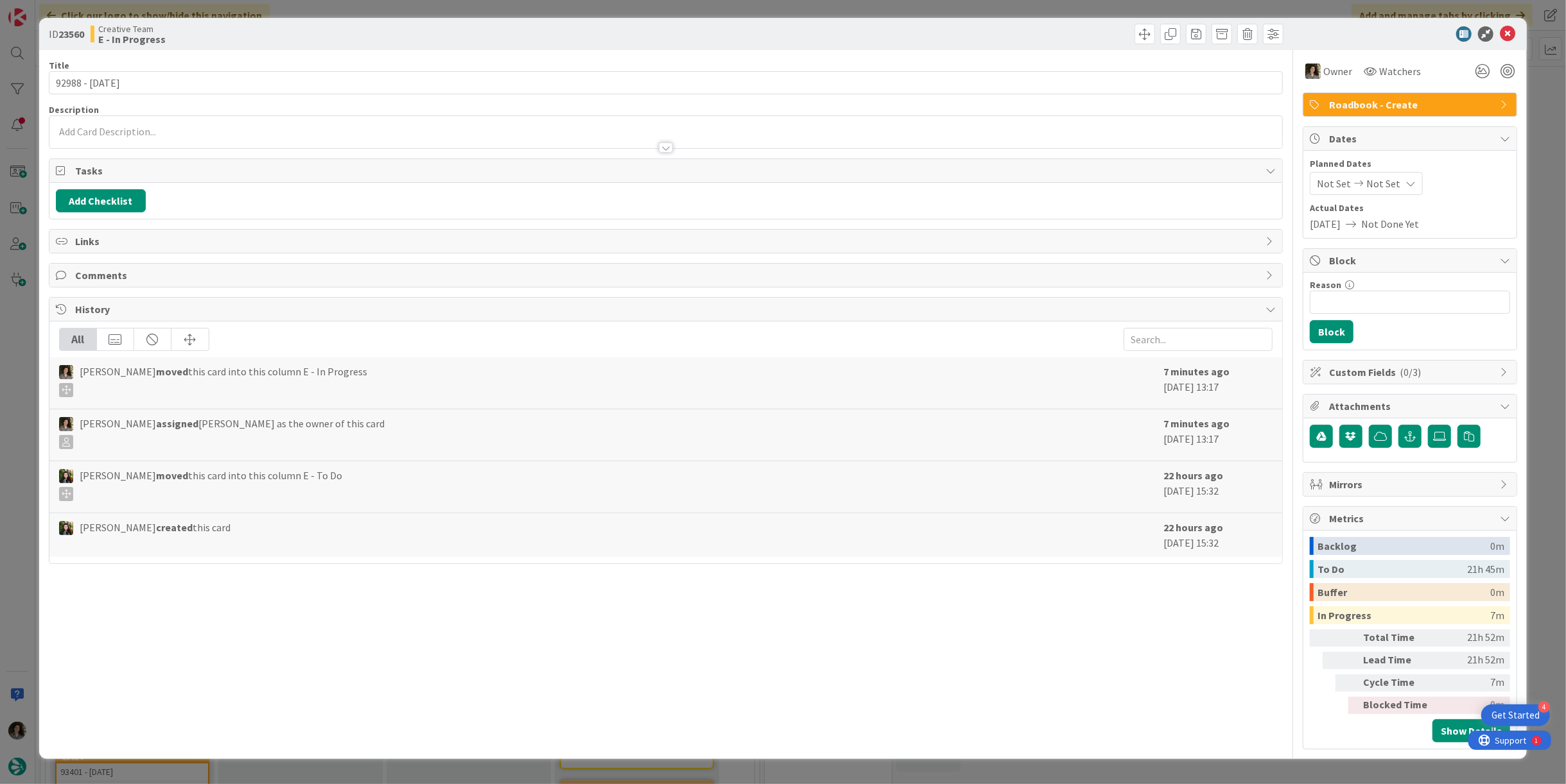
click at [245, 124] on p at bounding box center [665, 131] width 1220 height 15
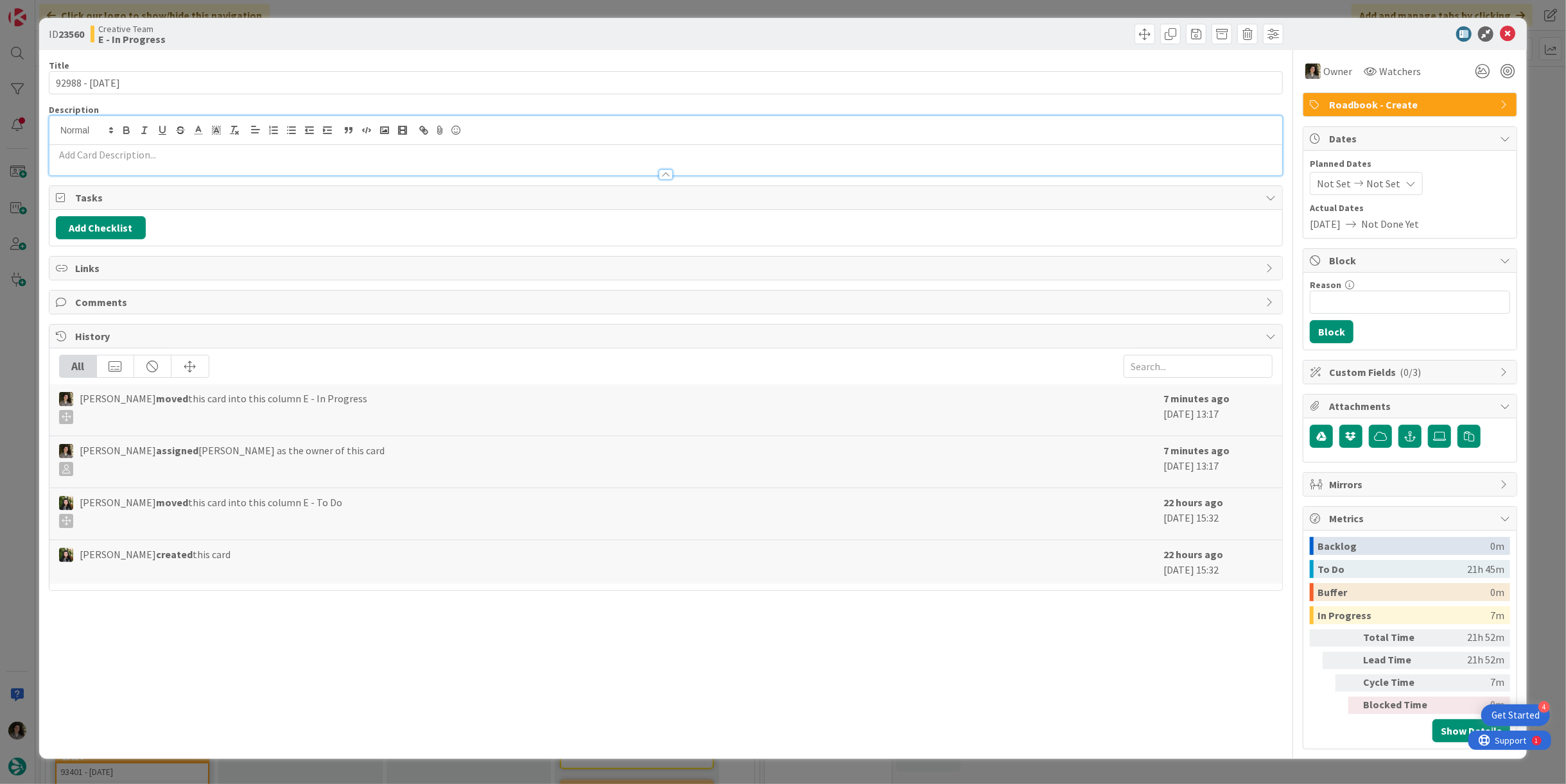
click at [344, 149] on p at bounding box center [665, 154] width 1220 height 15
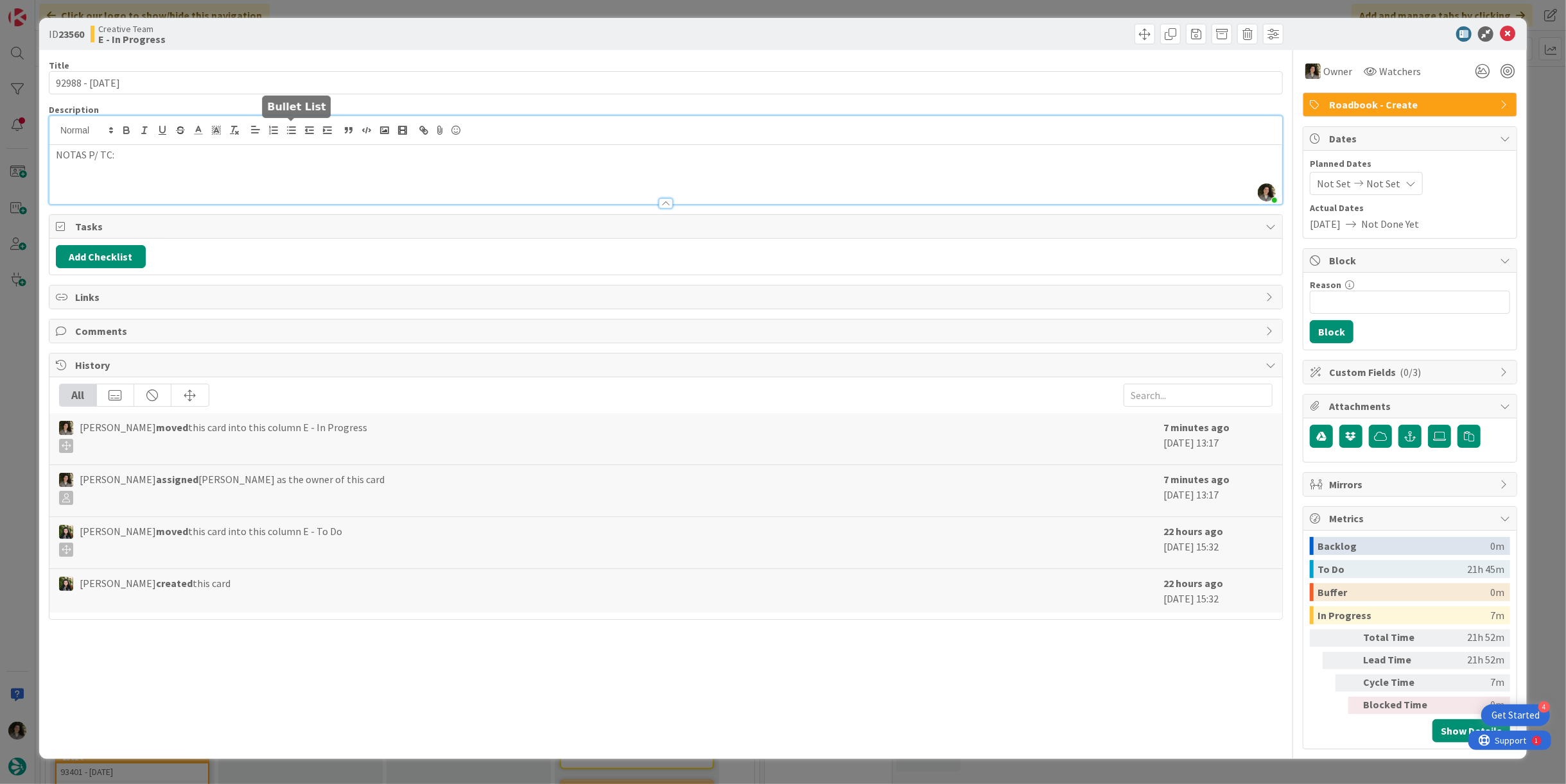
click at [287, 126] on icon "button" at bounding box center [291, 130] width 12 height 12
drag, startPoint x: 130, startPoint y: 179, endPoint x: 154, endPoint y: 177, distance: 24.1
click at [130, 179] on li at bounding box center [674, 183] width 1204 height 15
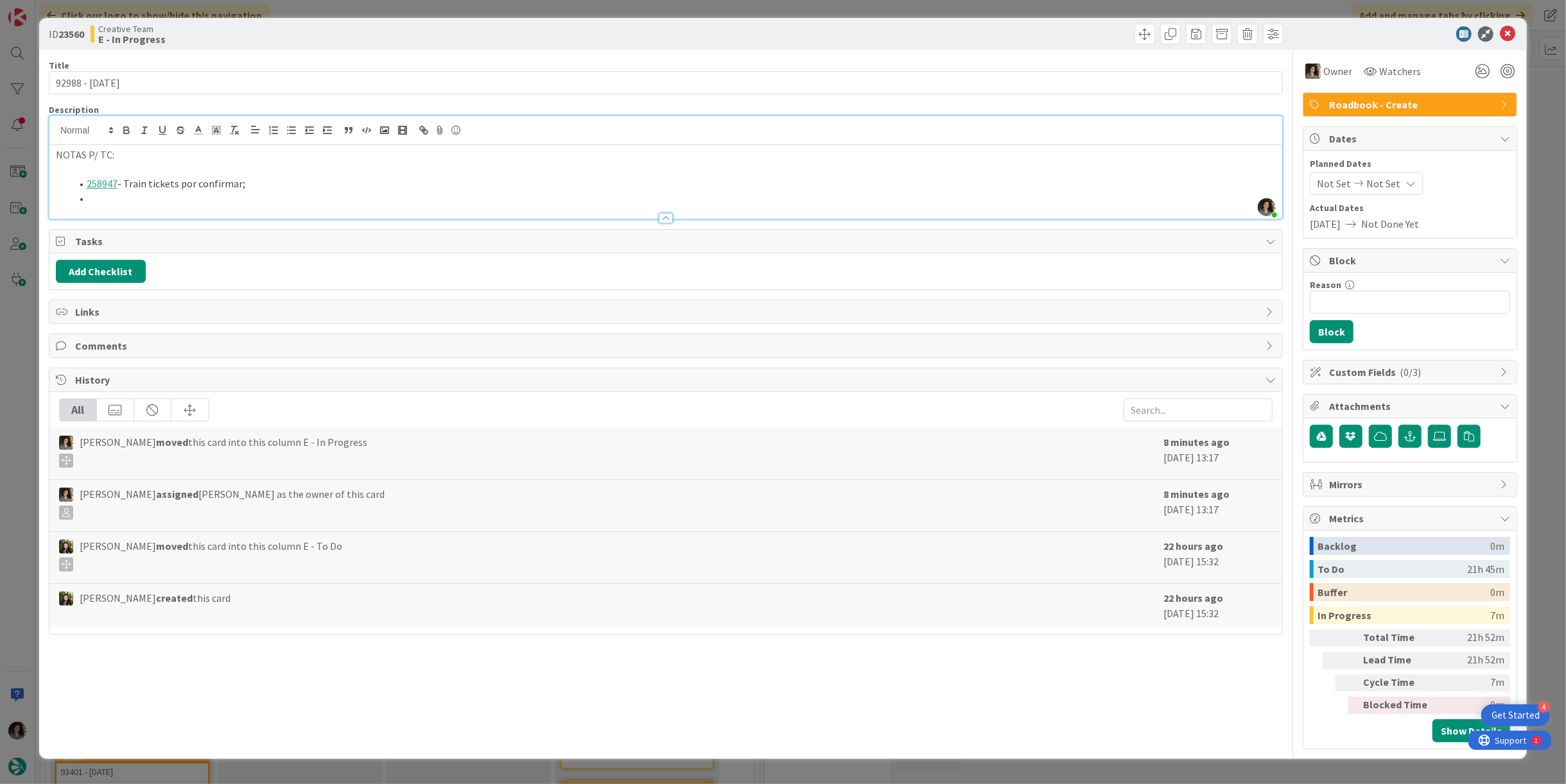
click at [169, 195] on li at bounding box center [674, 198] width 1204 height 15
click at [524, 195] on li "Train tickets e respetivos transfers do dia 23/10 estão por confirmar e, por is…" at bounding box center [674, 198] width 1204 height 15
click at [583, 197] on li "Train tickets e respetivos transfers do dia 23/10 estão por confirmar e, por is…" at bounding box center [674, 198] width 1204 height 15
click at [597, 191] on li "Train tickets e respetivos transfers do dia 23/10 estão por confirmar e, por is…" at bounding box center [674, 198] width 1204 height 15
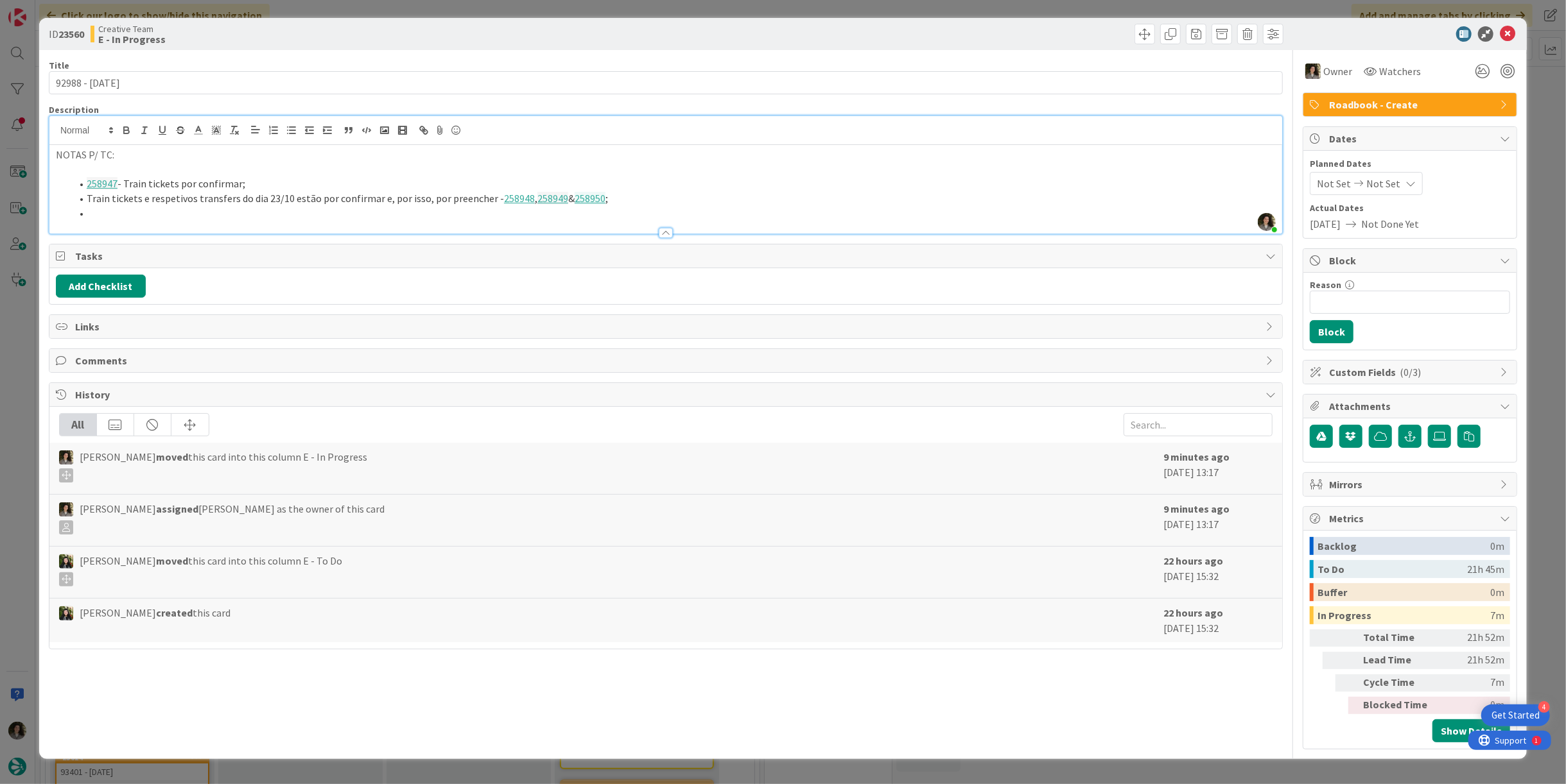
click at [128, 214] on li at bounding box center [674, 213] width 1204 height 15
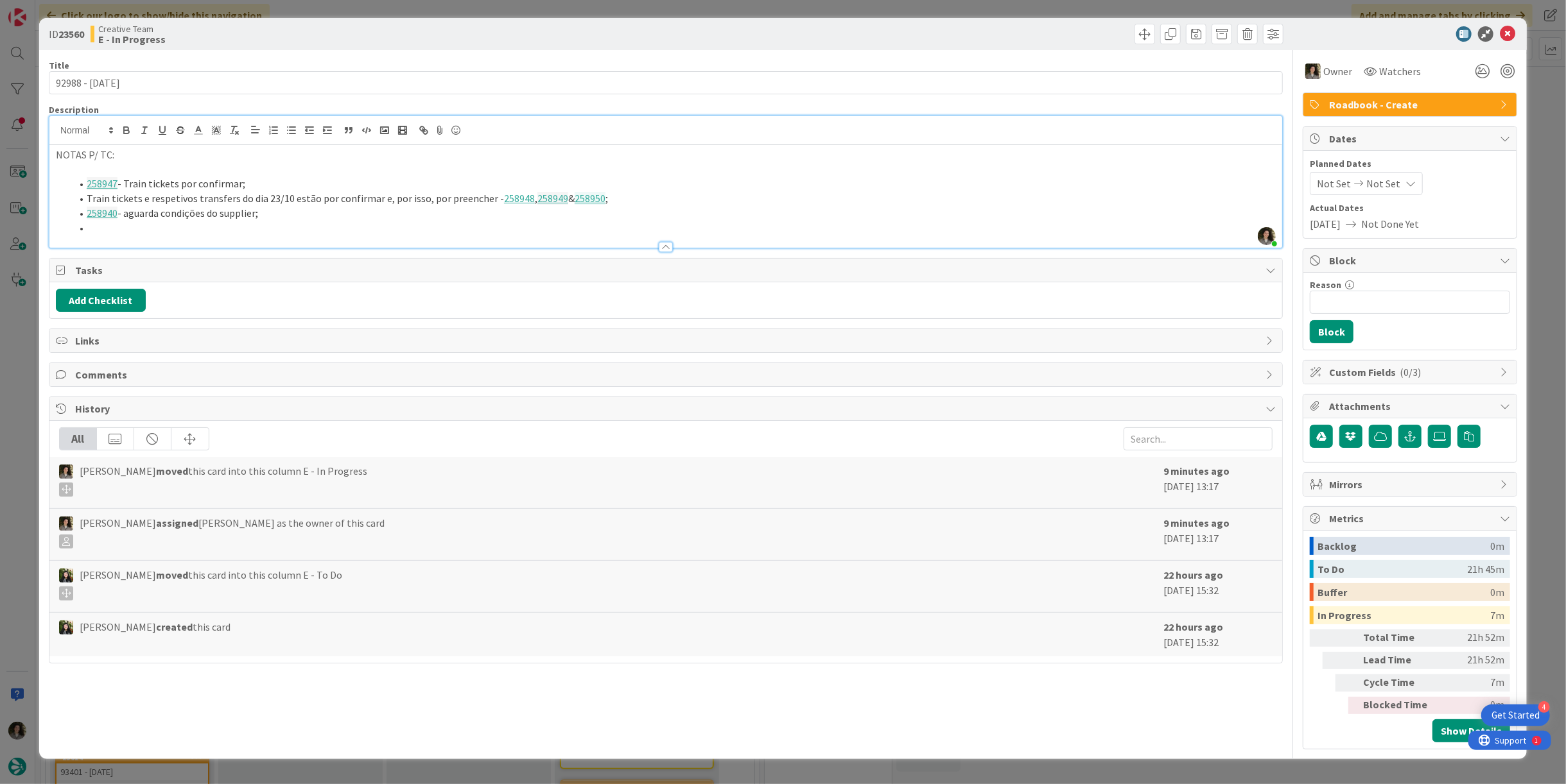
click at [1506, 38] on icon at bounding box center [1508, 34] width 15 height 15
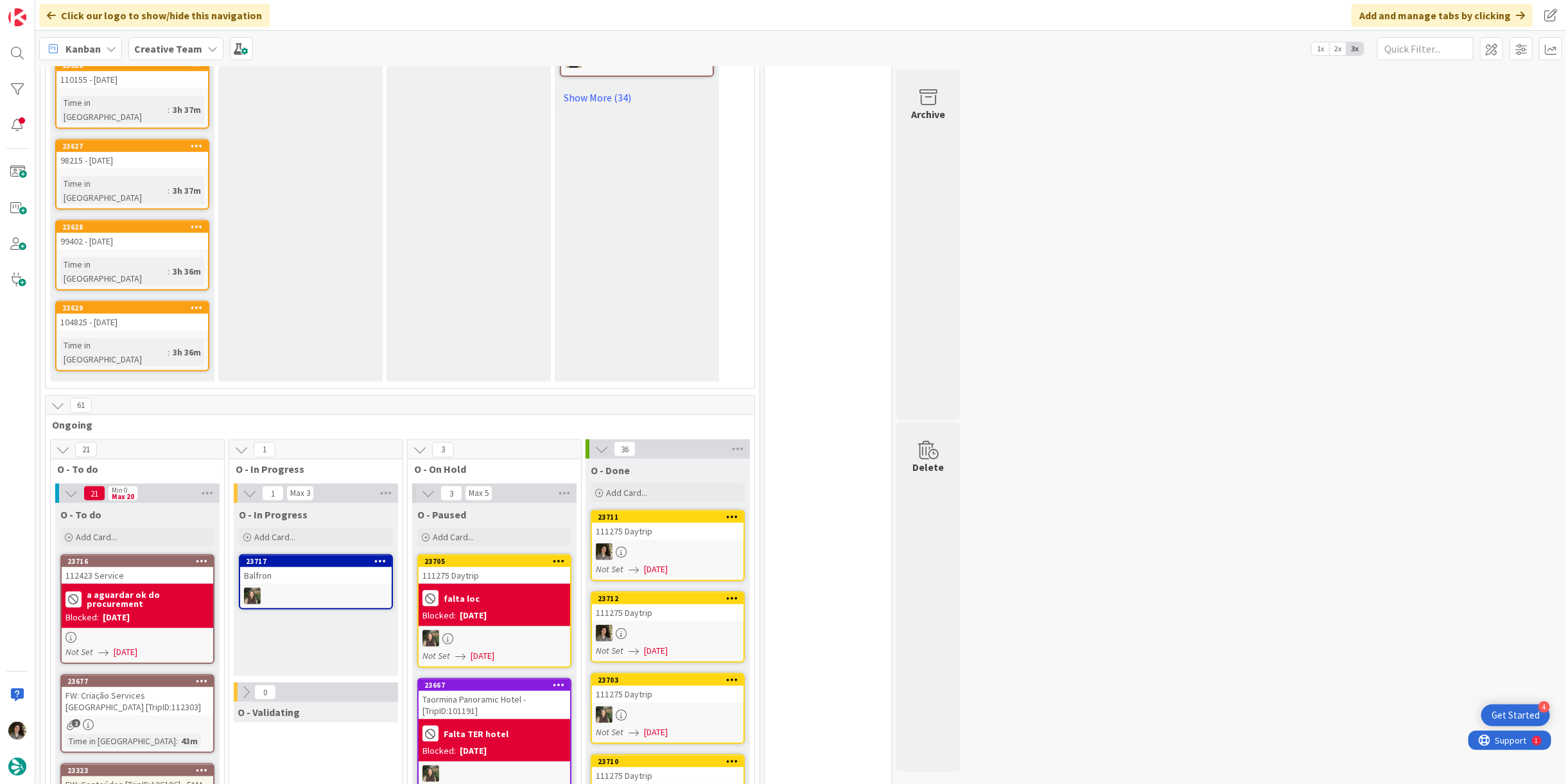
scroll to position [1069, 0]
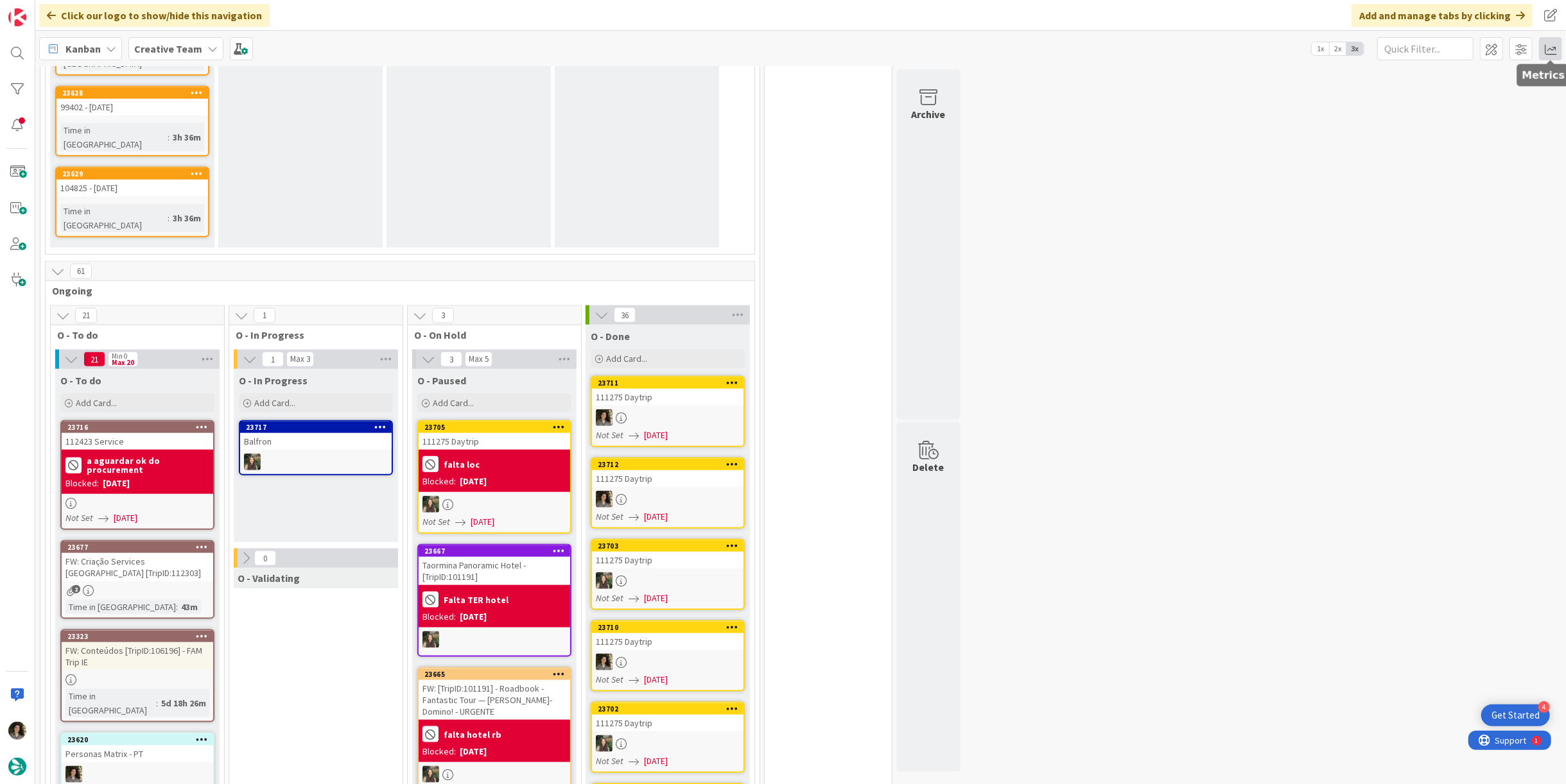
click at [1553, 48] on span at bounding box center [1551, 49] width 23 height 23
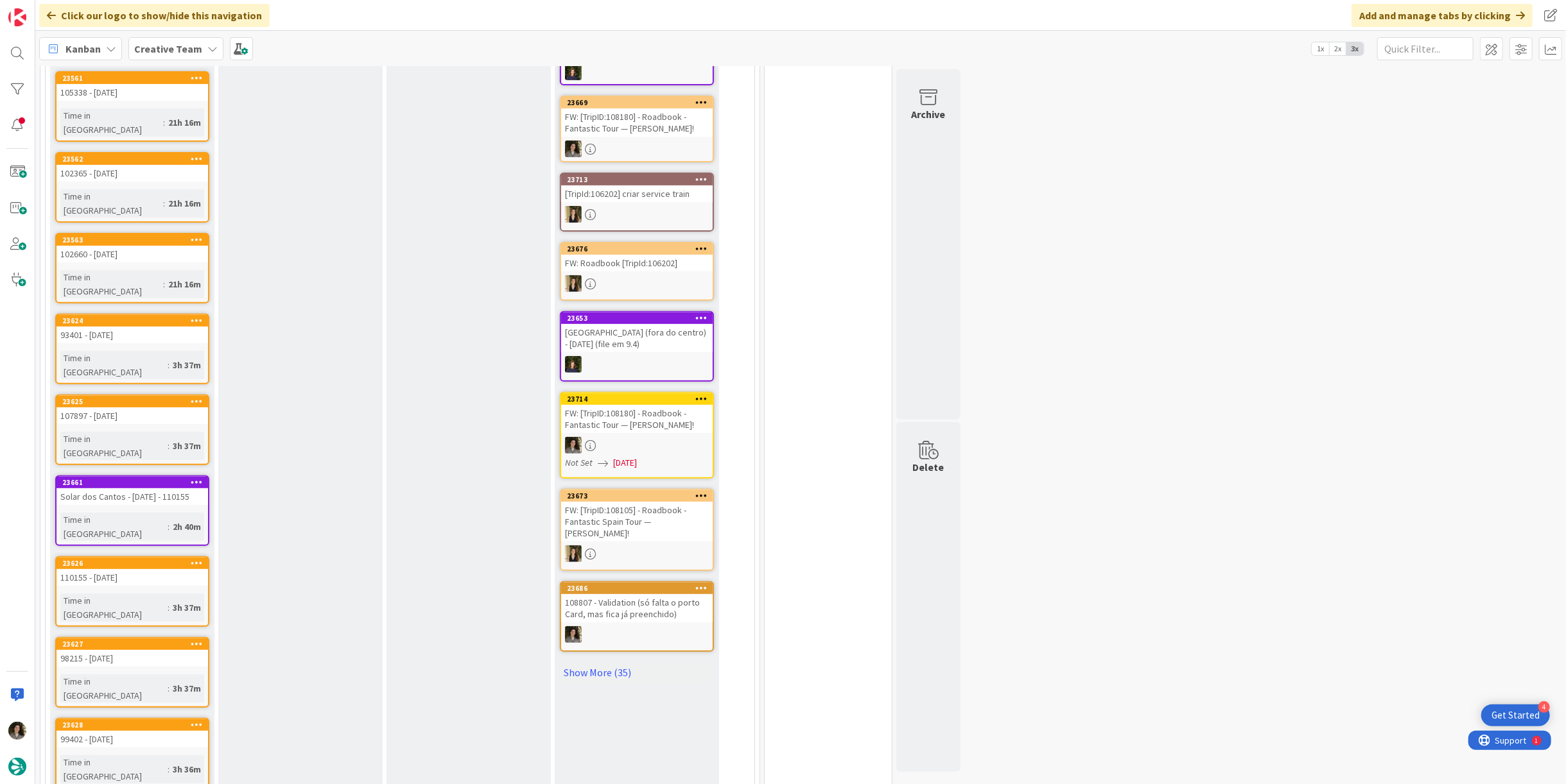
scroll to position [499, 0]
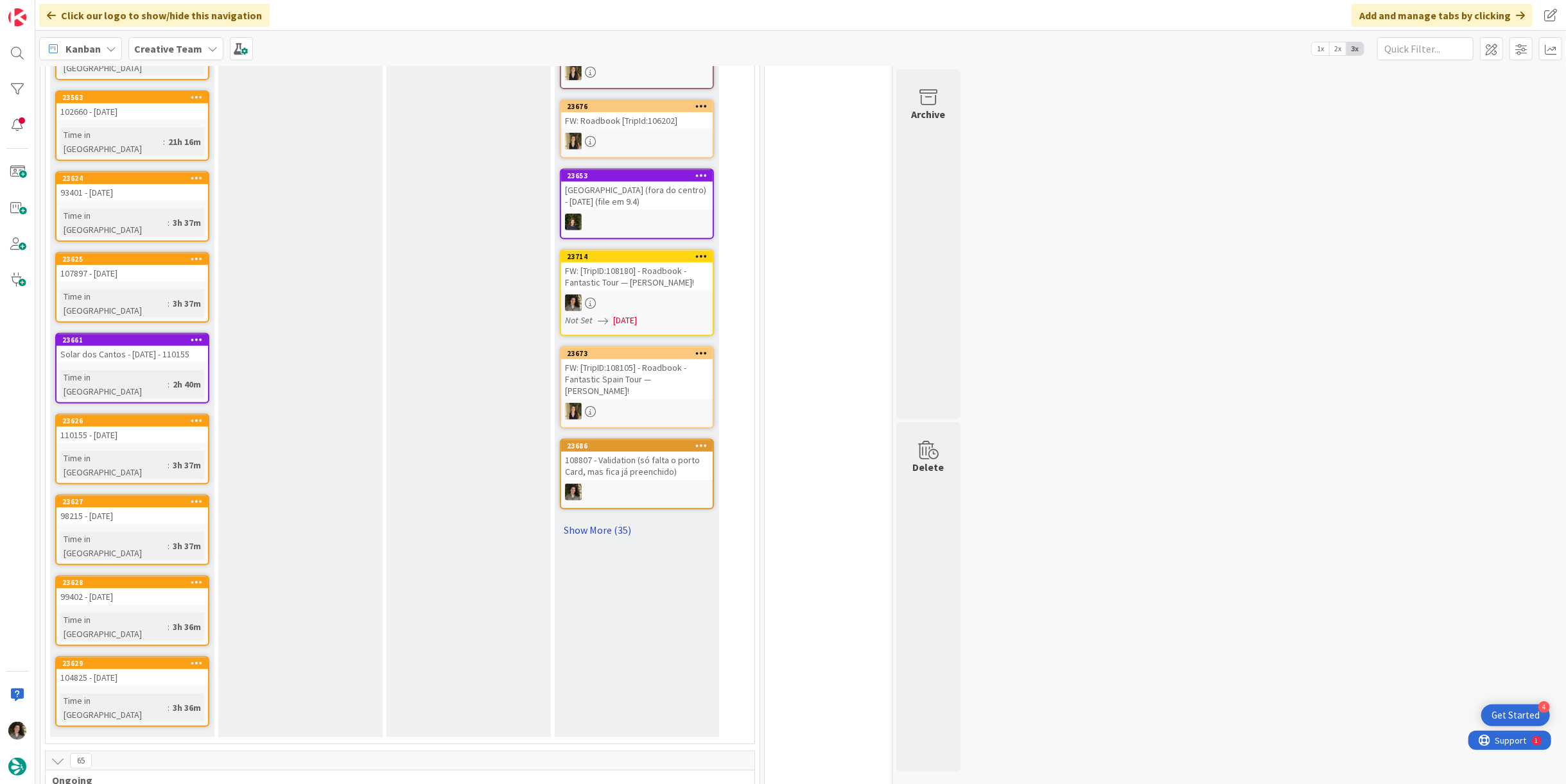
click at [616, 524] on link "Show More (35)" at bounding box center [637, 530] width 154 height 21
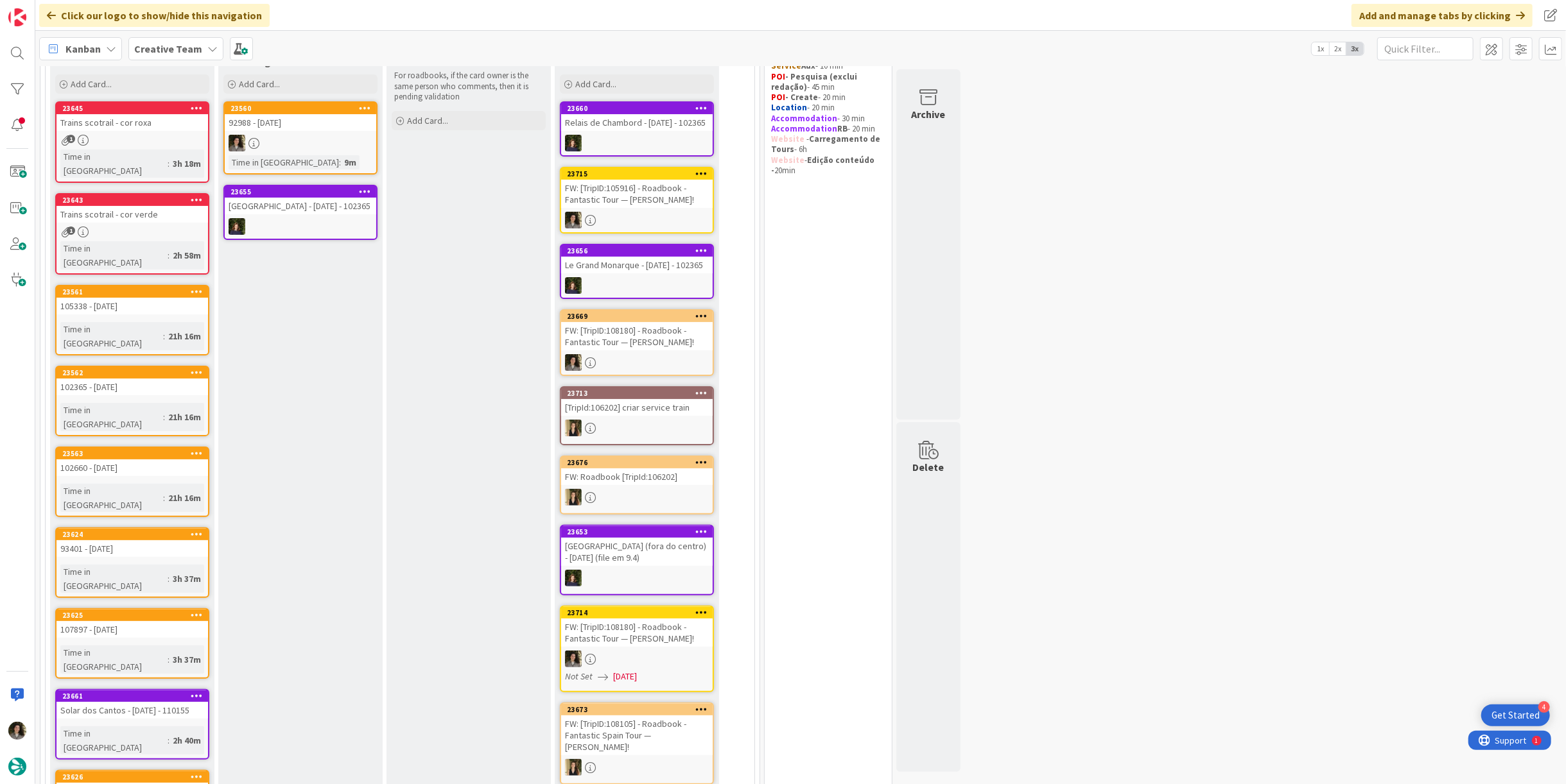
scroll to position [0, 0]
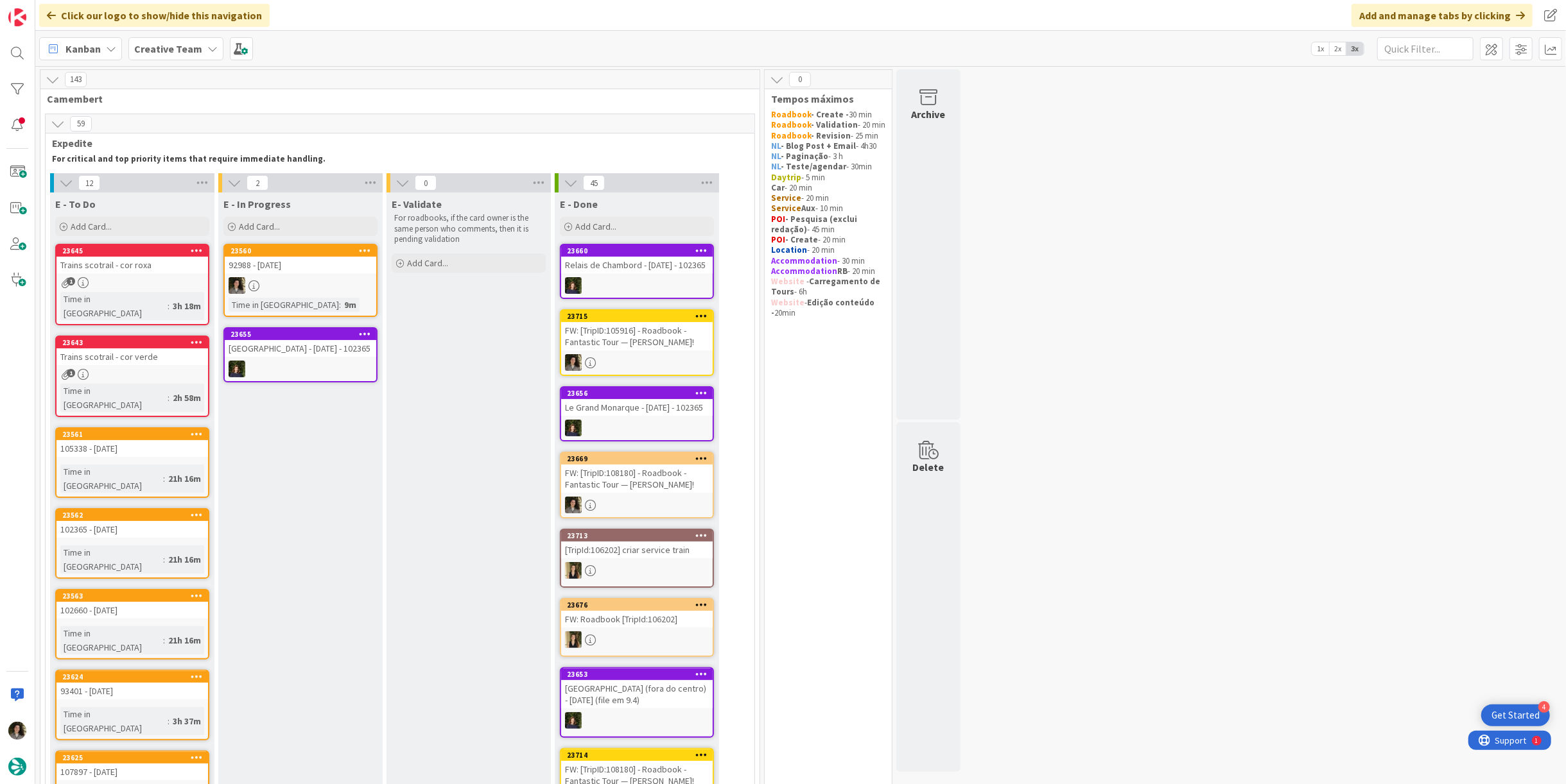
click at [316, 283] on div at bounding box center [300, 286] width 152 height 17
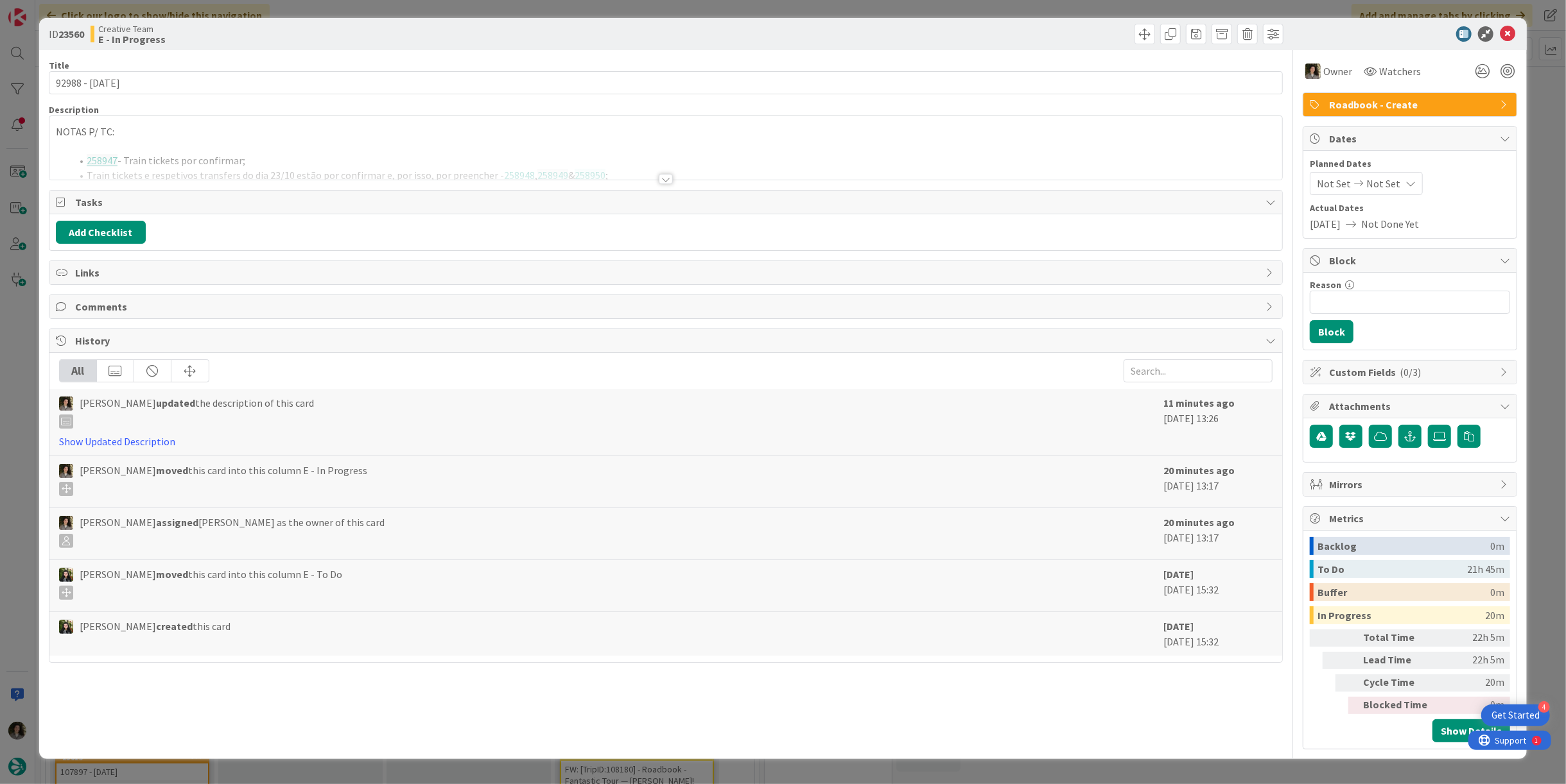
click at [793, 131] on p "NOTAS P/ TC:" at bounding box center [665, 131] width 1220 height 15
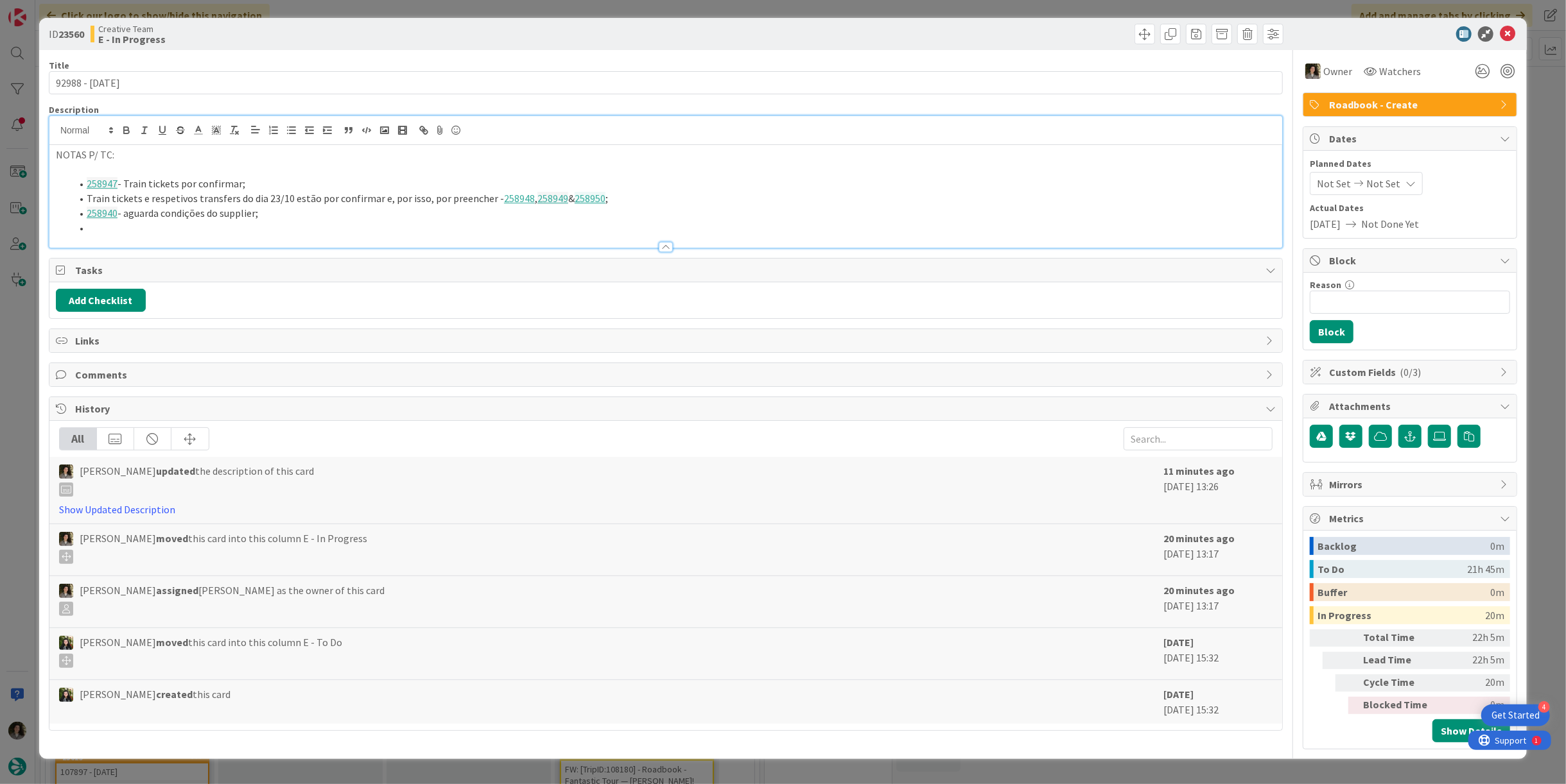
click at [158, 224] on li at bounding box center [674, 228] width 1204 height 15
paste div
click at [1510, 33] on icon at bounding box center [1508, 34] width 15 height 15
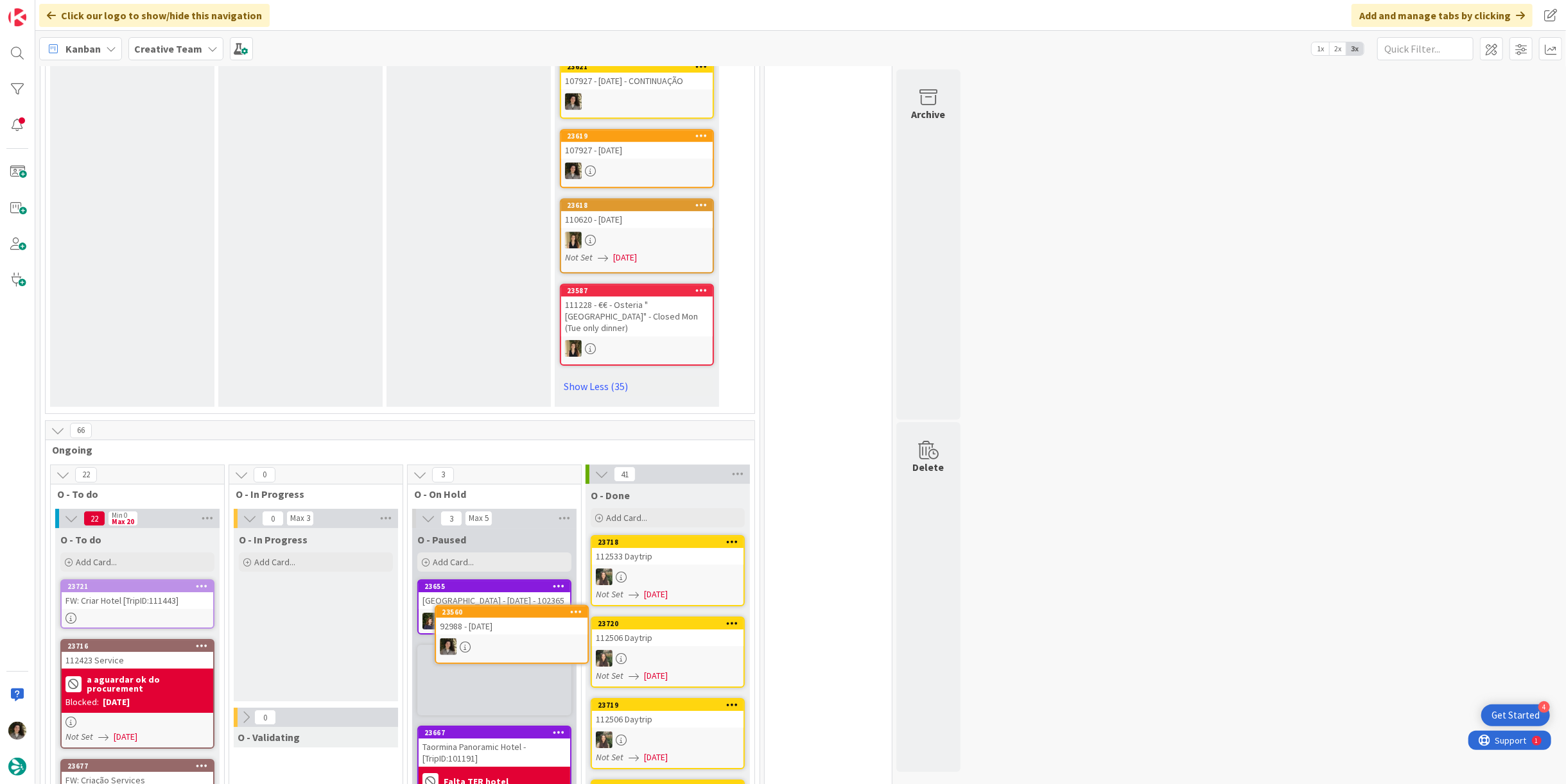
scroll to position [3507, 0]
